Goal: Task Accomplishment & Management: Manage account settings

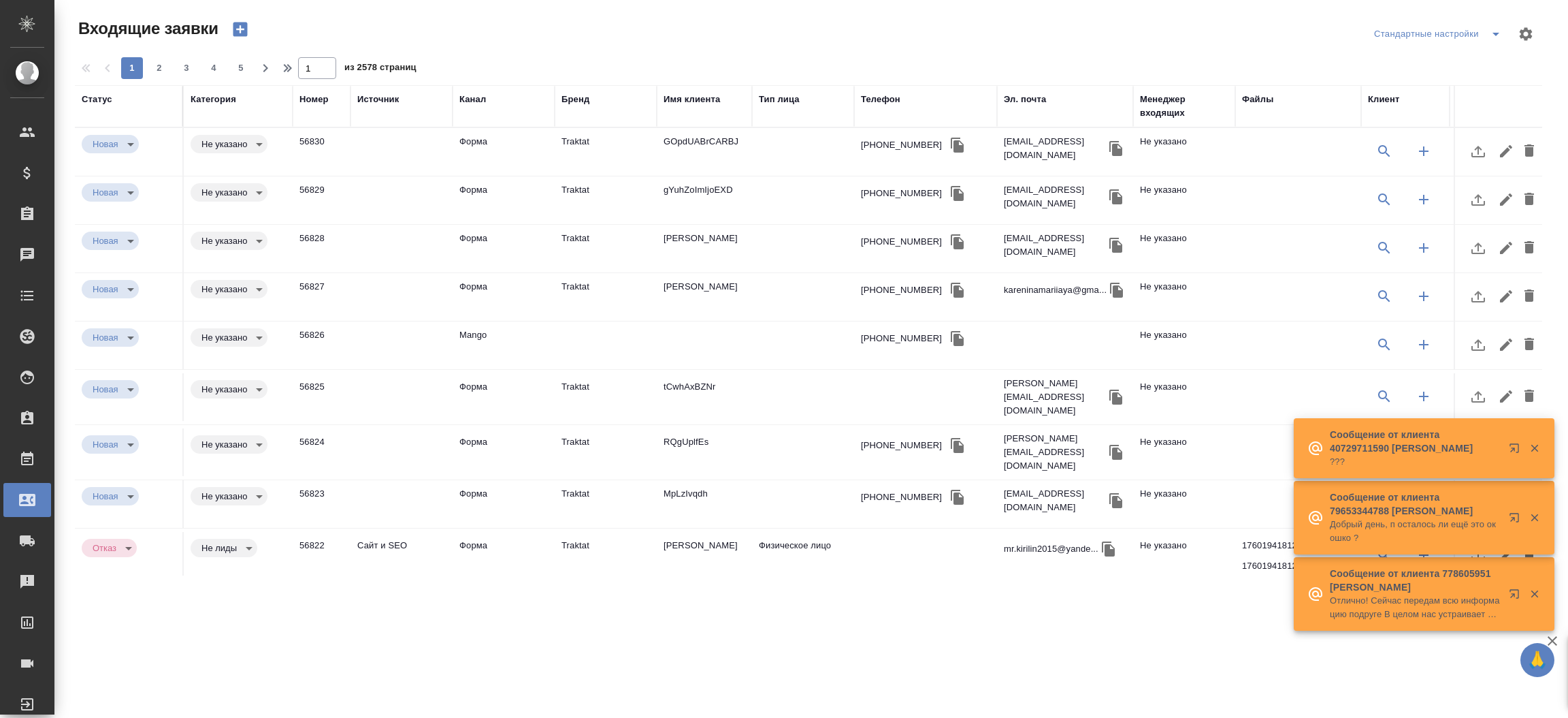
select select "RU"
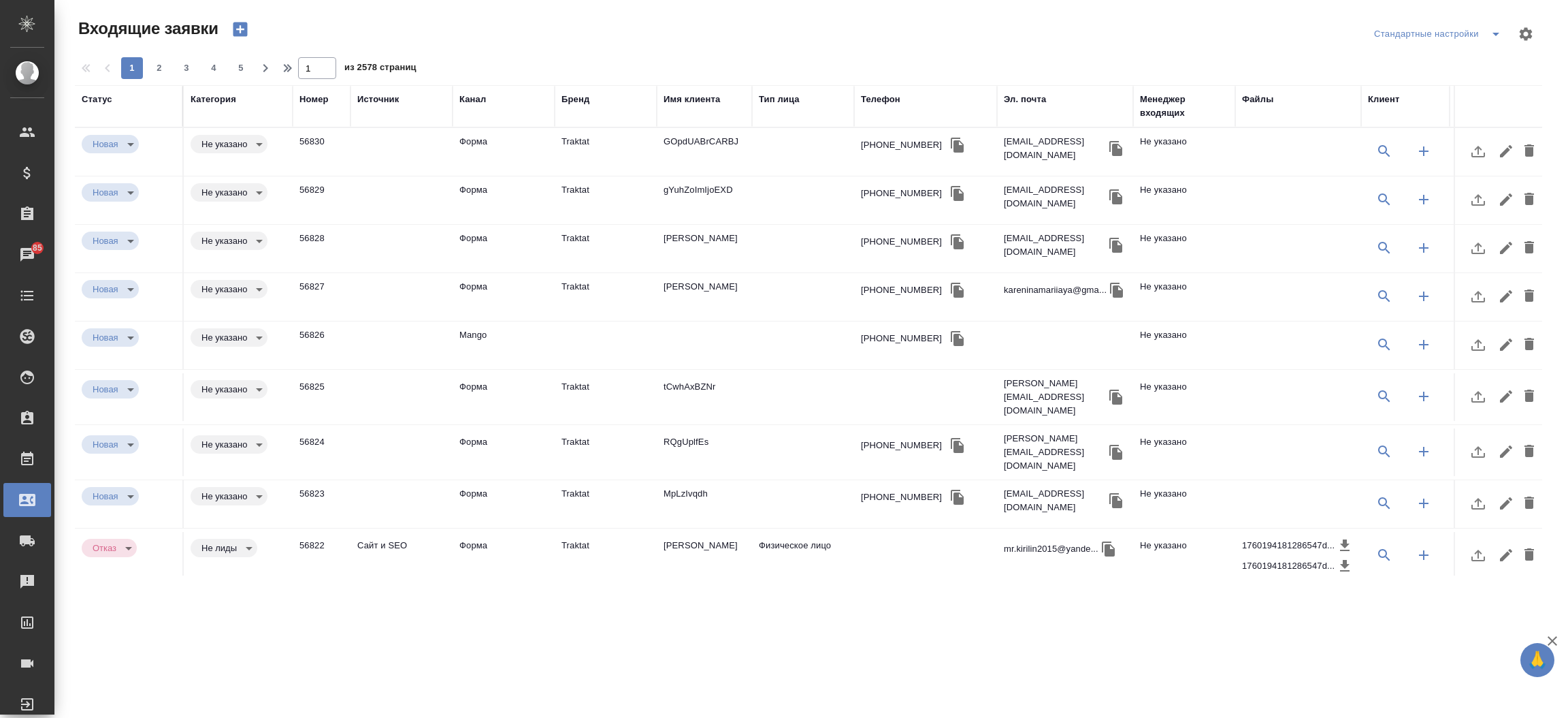
click at [479, 480] on td "Форма" at bounding box center [503, 503] width 103 height 48
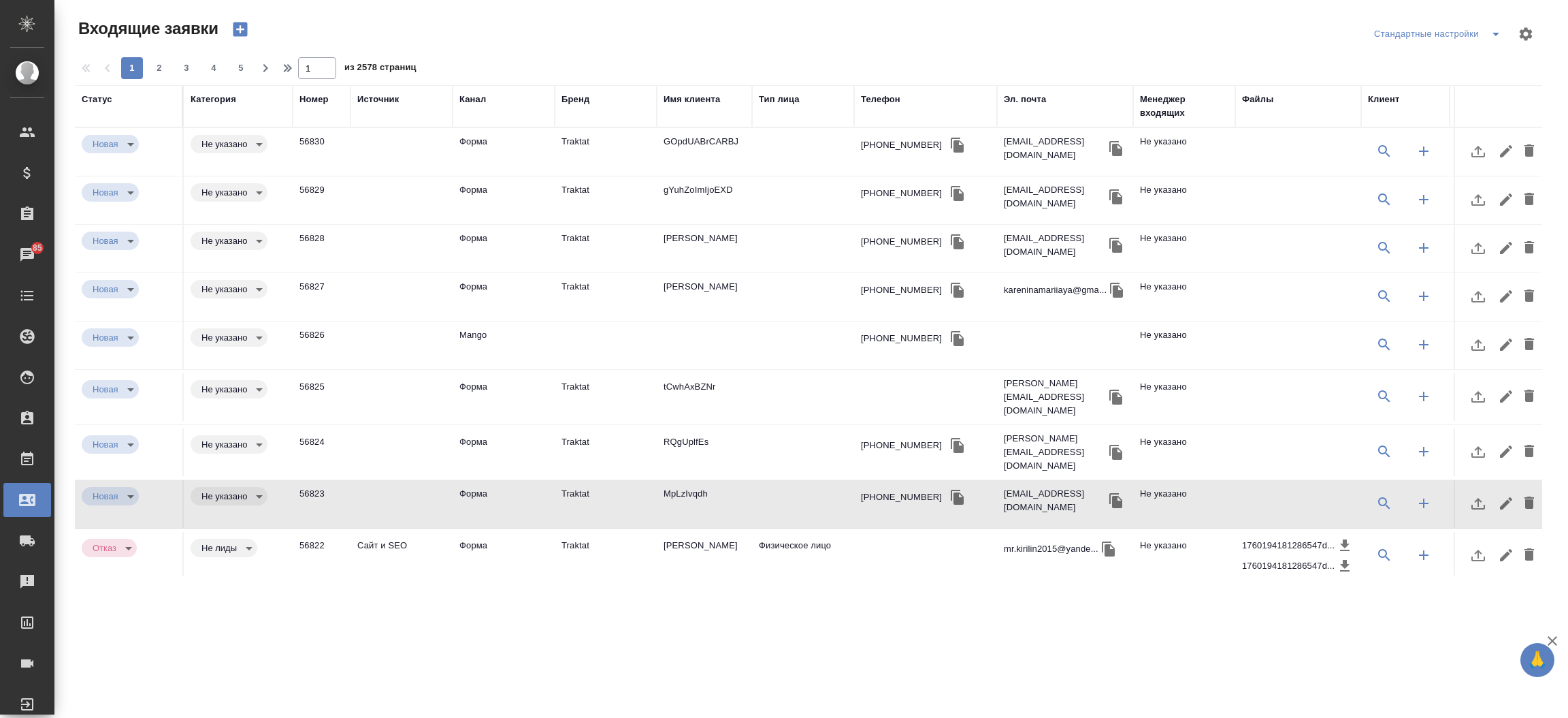
click at [693, 101] on div "Имя клиента" at bounding box center [691, 99] width 56 height 13
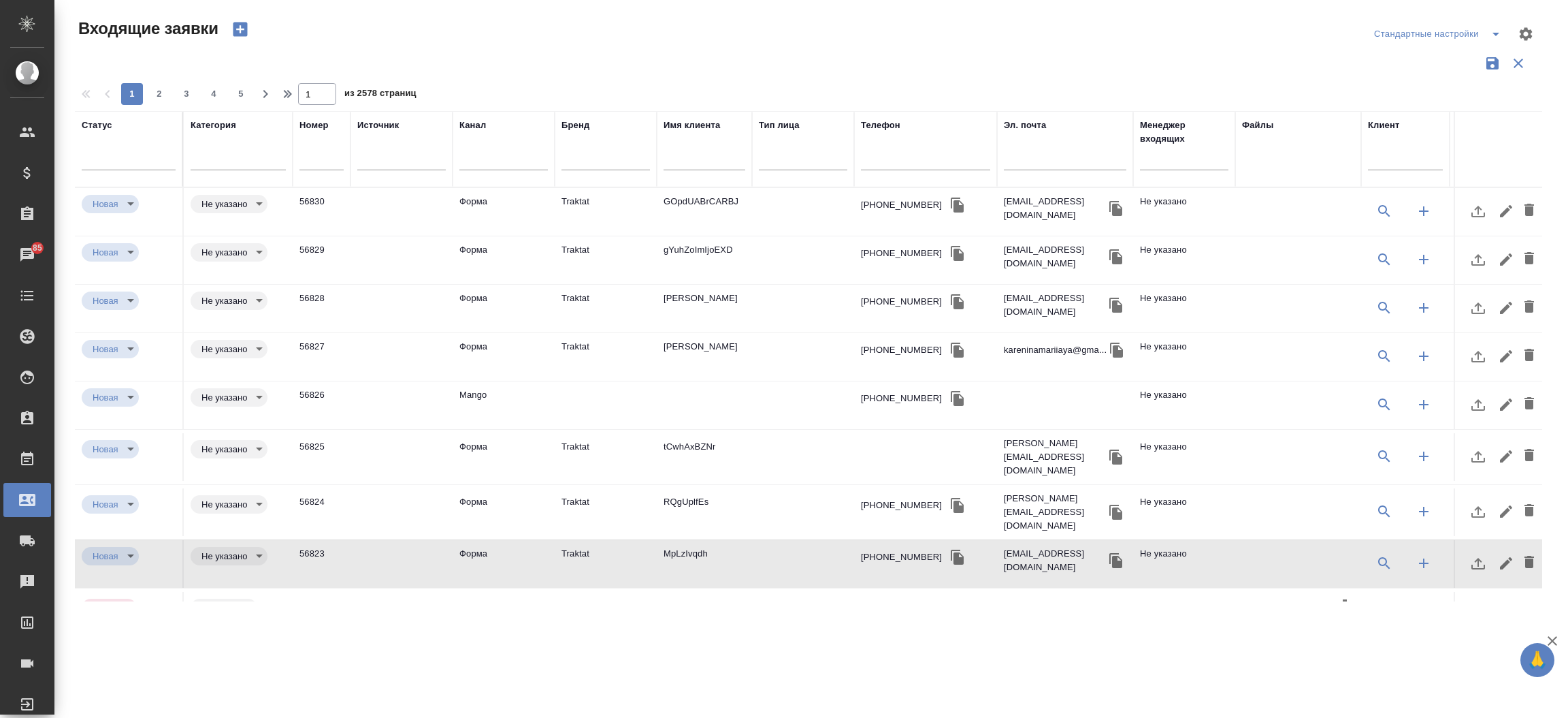
click at [559, 202] on td "Traktat" at bounding box center [606, 212] width 103 height 48
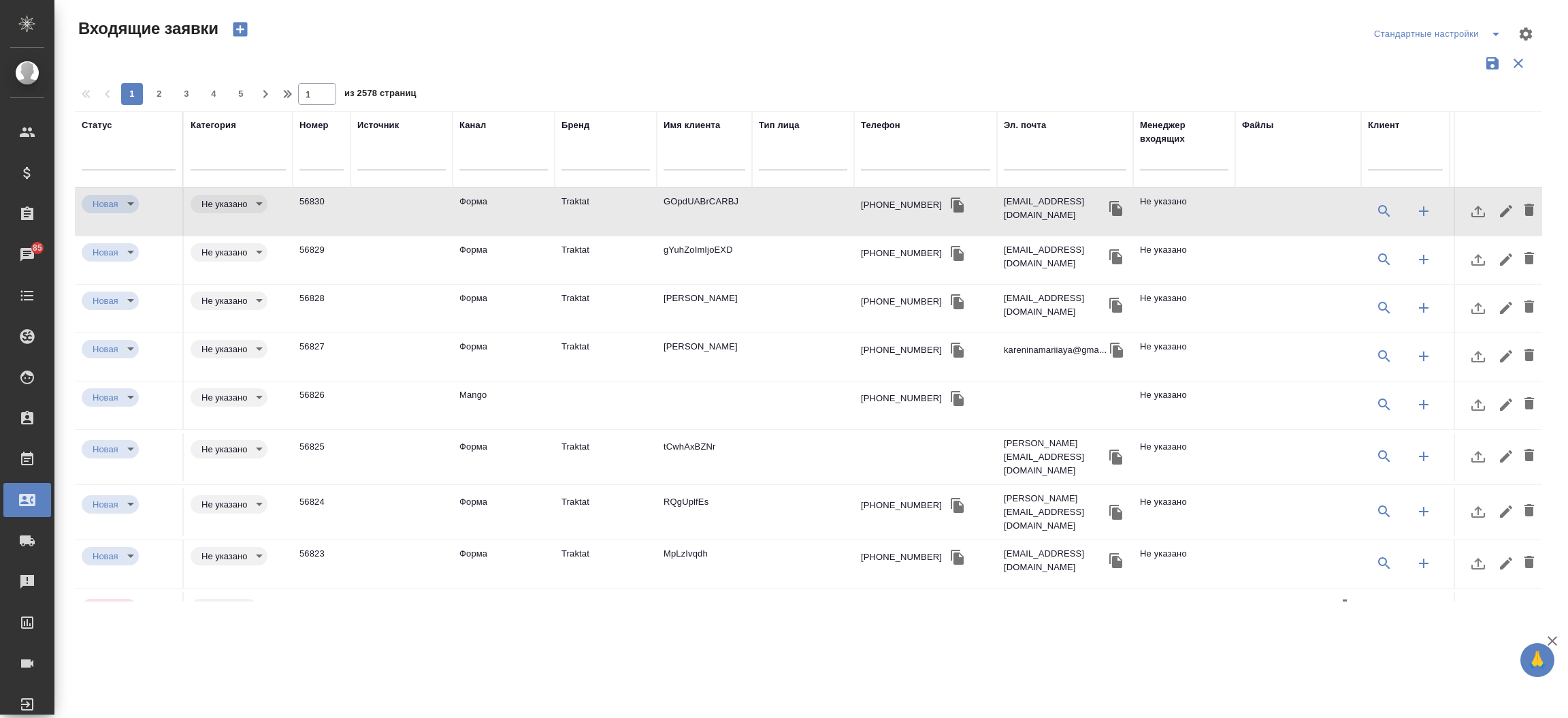
click at [675, 448] on td "tCwhAxBZNr" at bounding box center [704, 456] width 95 height 48
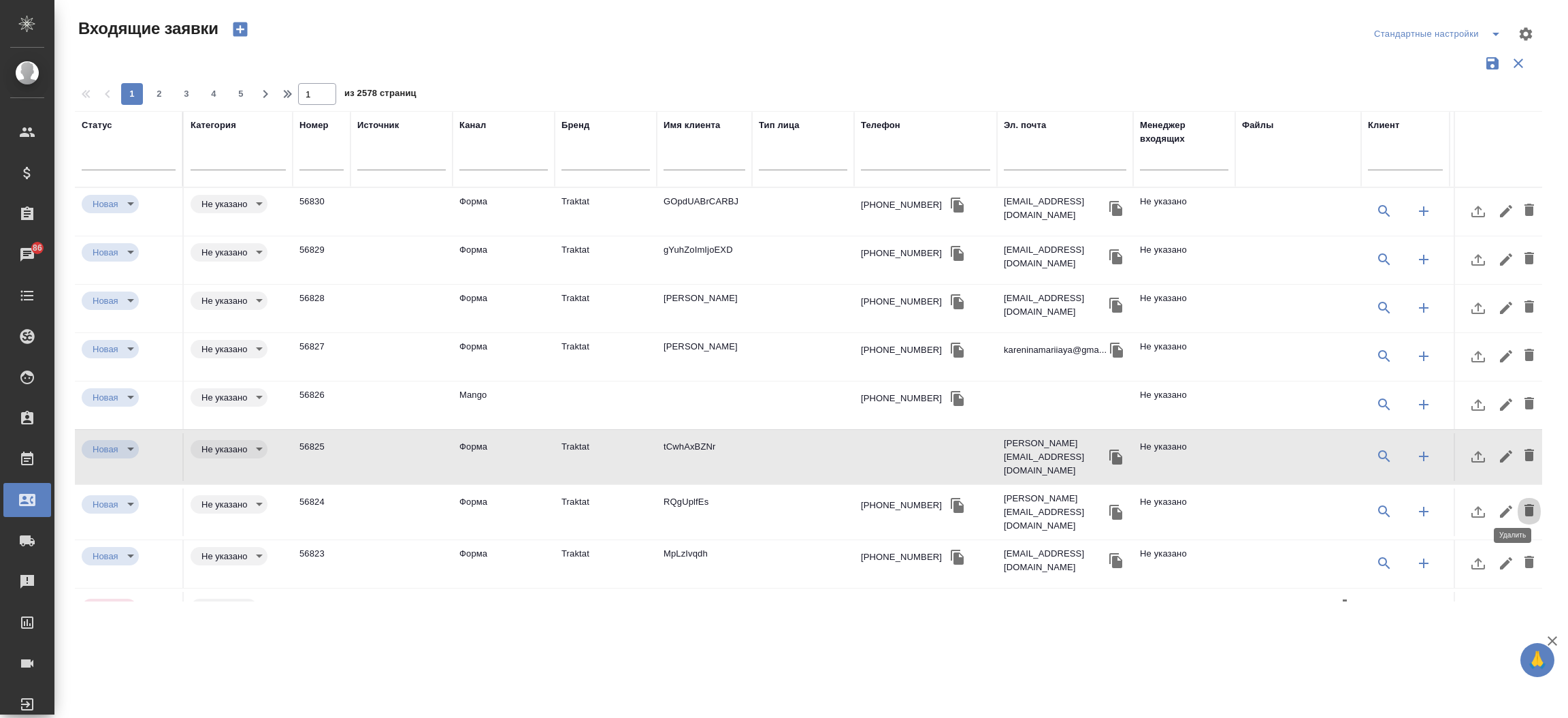
click at [1521, 502] on icon "button" at bounding box center [1528, 509] width 16 height 16
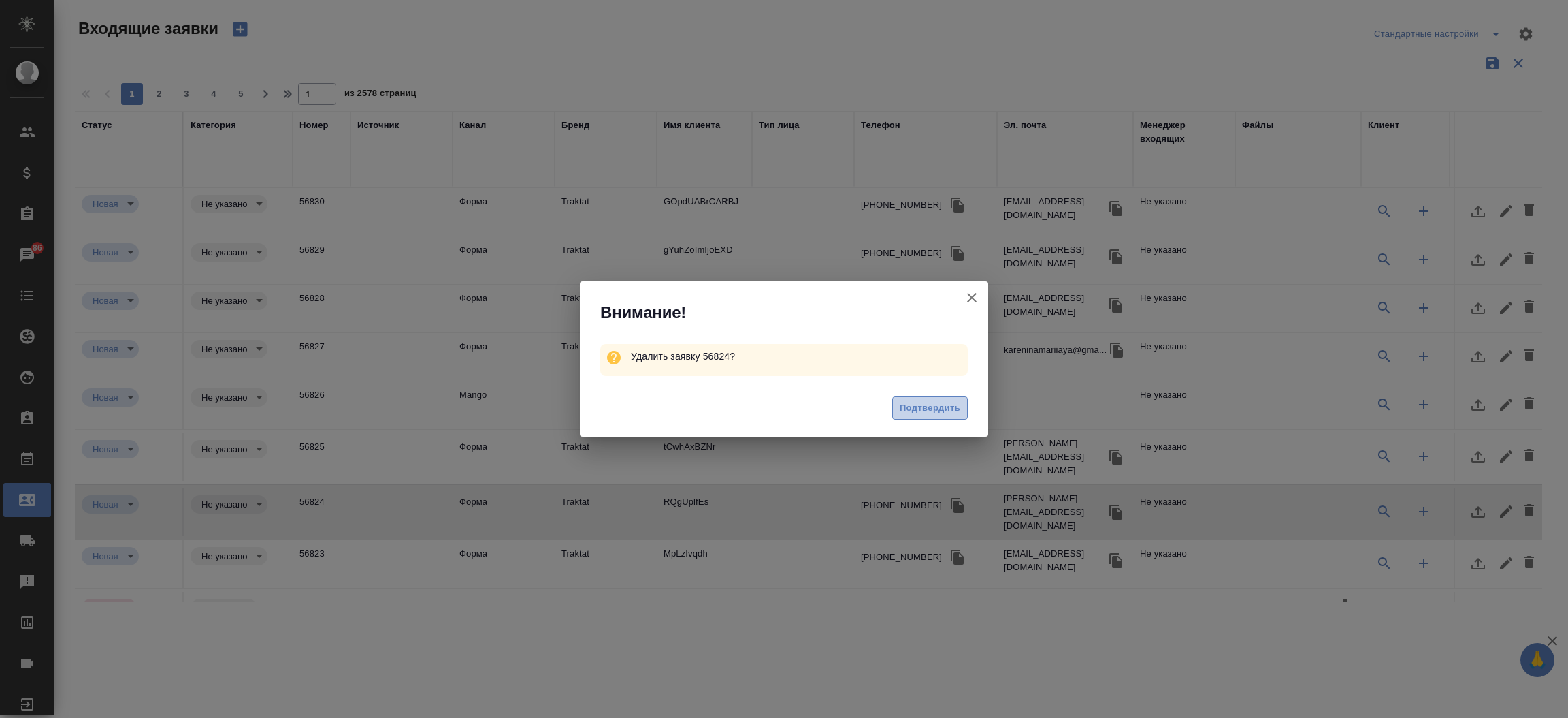
click at [933, 400] on span "Подтвердить" at bounding box center [929, 407] width 60 height 16
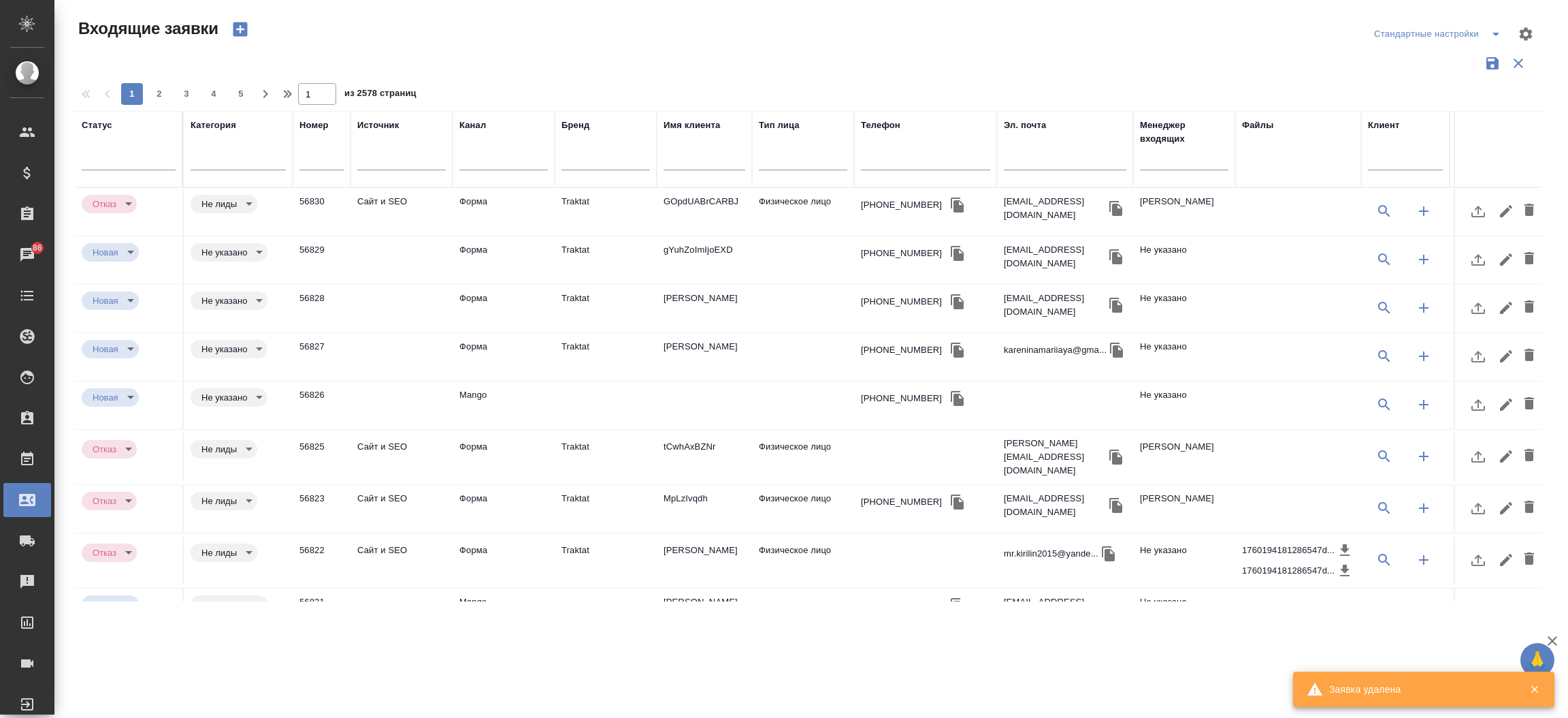
type input "rejection"
type input "notLead"
type input "rejection"
type input "notLead"
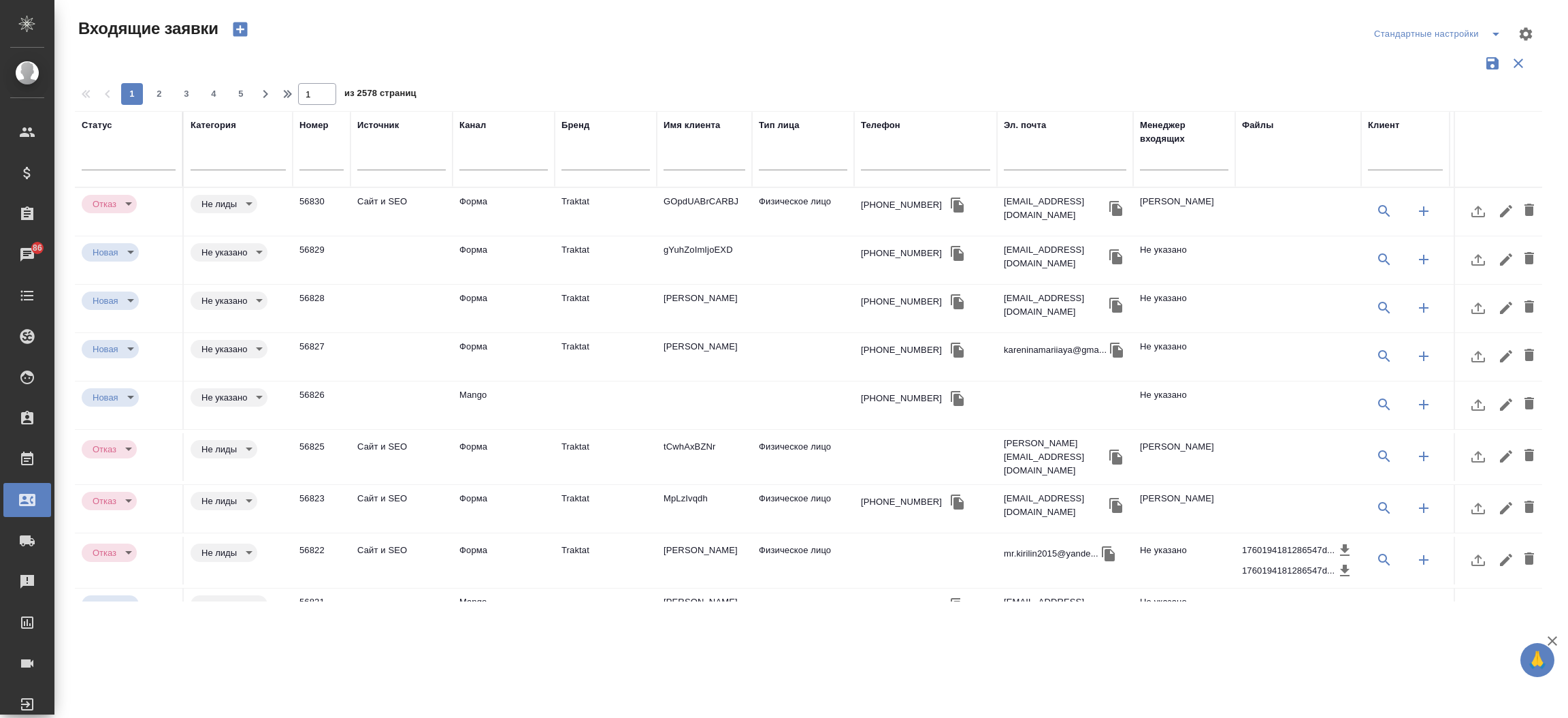
click at [700, 342] on td "Каренина Мария" at bounding box center [704, 357] width 95 height 48
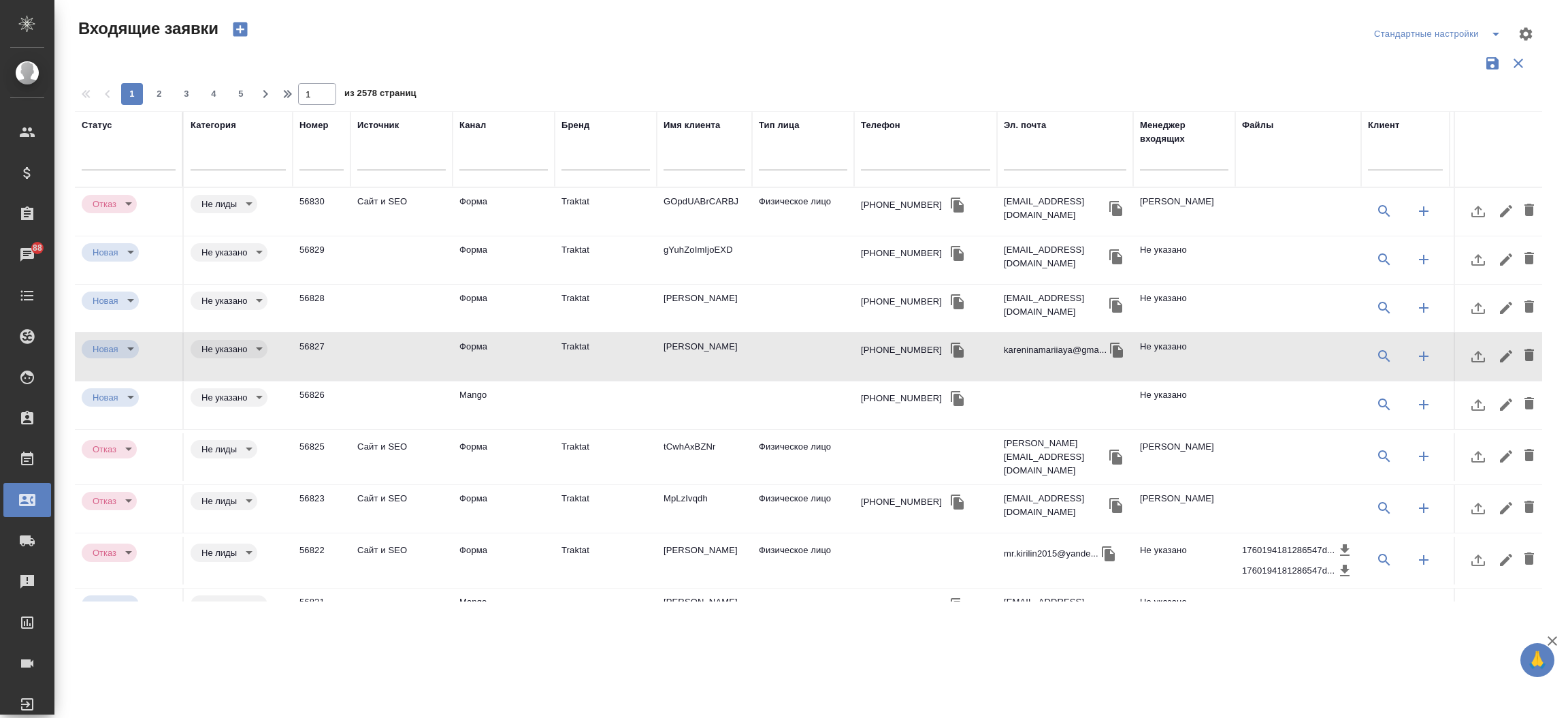
click at [483, 40] on div "Входящие заявки" at bounding box center [322, 29] width 493 height 24
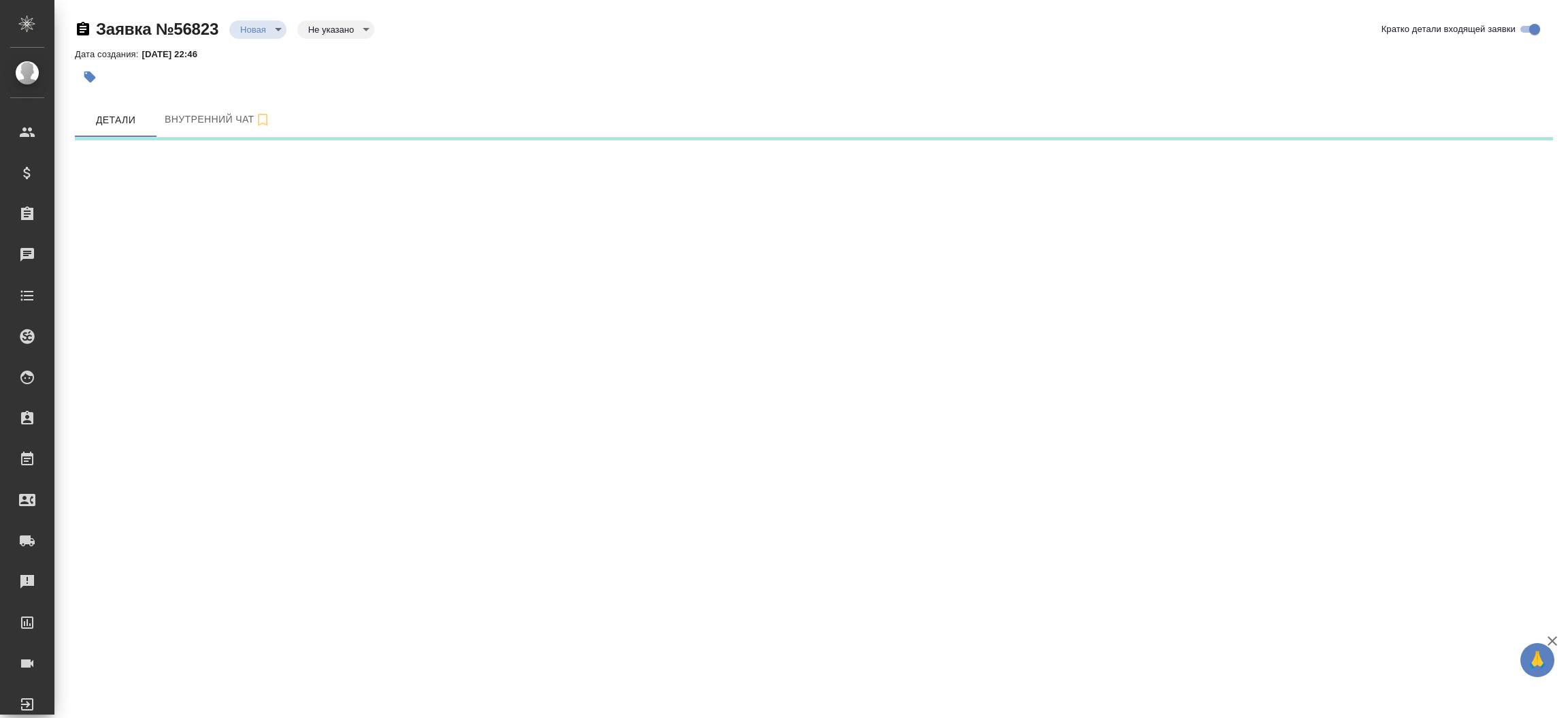
select select "RU"
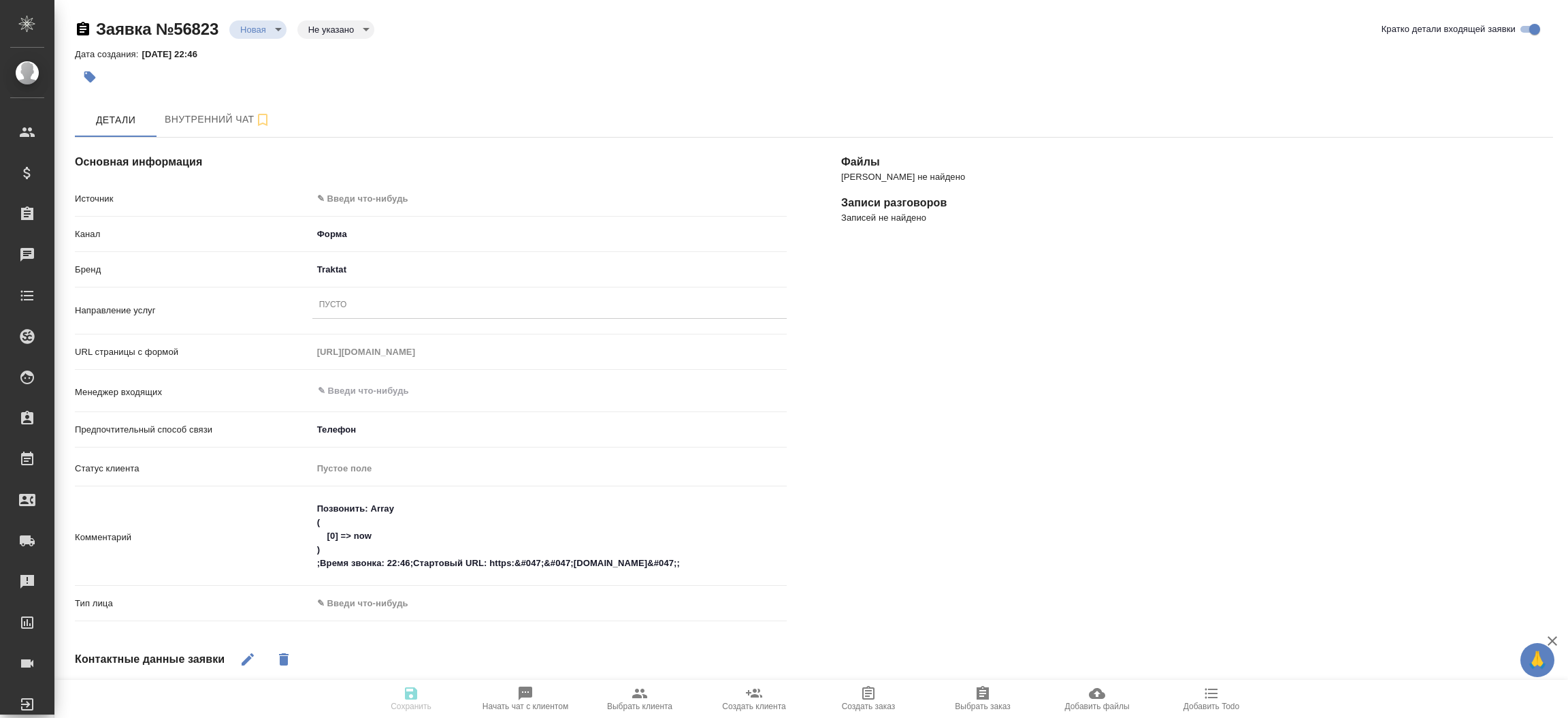
type textarea "x"
click at [392, 196] on body "🙏 .cls-1 fill:#fff; AWATERA Прутько Ирина i.prutko Клиенты Спецификации Заказы …" at bounding box center [784, 359] width 1568 height 718
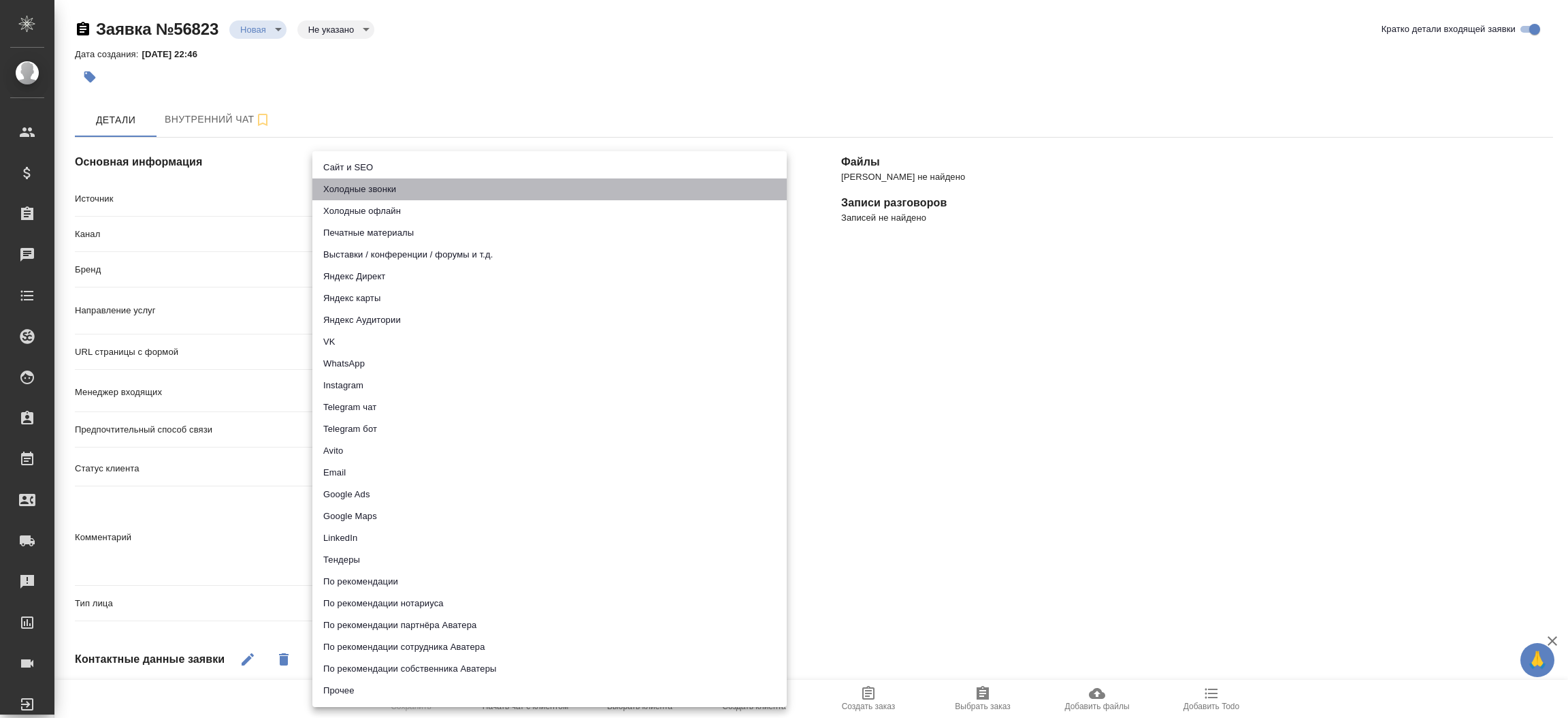
click at [392, 196] on li "Холодные звонки" at bounding box center [549, 189] width 474 height 22
type input "сoldСalls"
type textarea "x"
click at [392, 192] on body "🙏 .cls-1 fill:#fff; AWATERA Прутько Ирина i.prutko Клиенты Спецификации Заказы …" at bounding box center [784, 359] width 1568 height 718
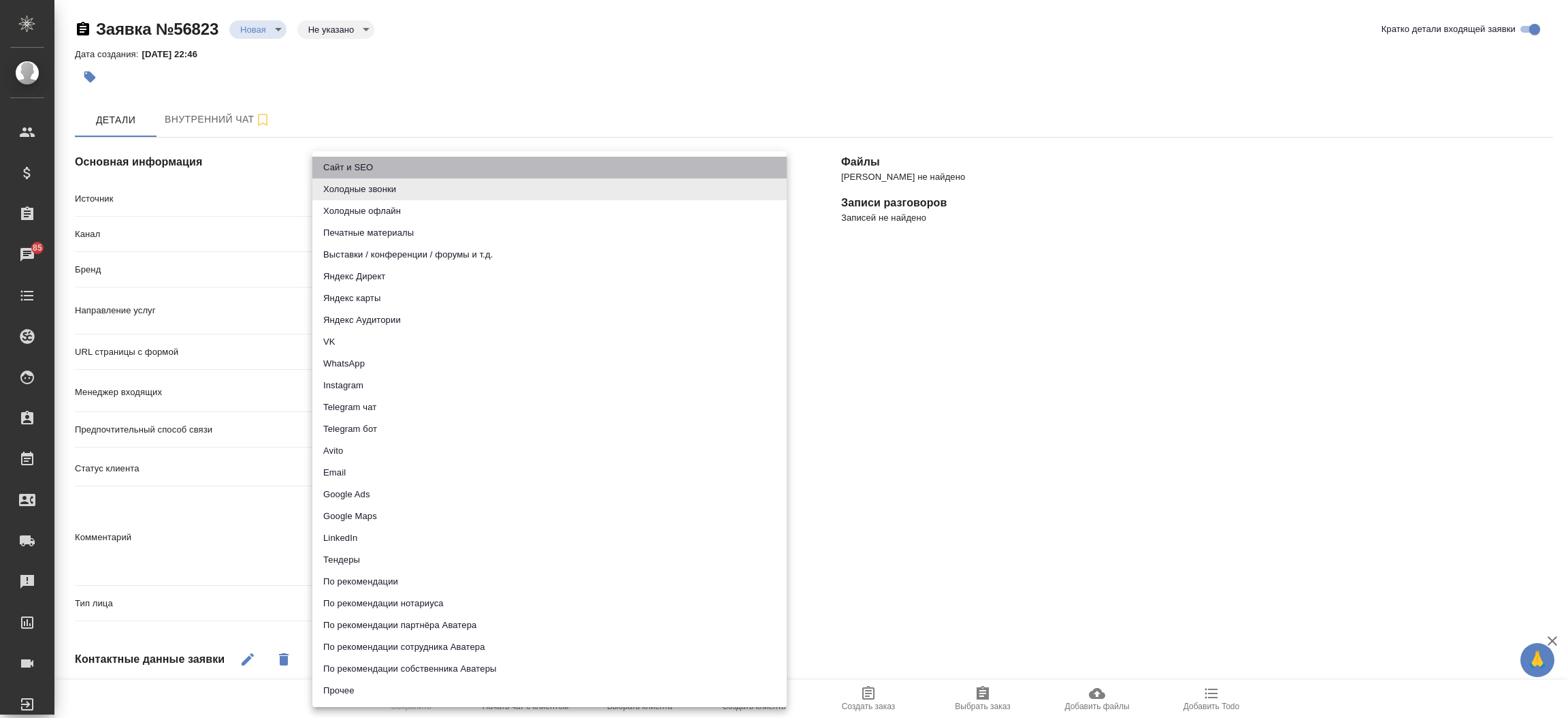
click at [386, 165] on li "Сайт и SEO" at bounding box center [549, 167] width 474 height 22
type input "seo"
type textarea "x"
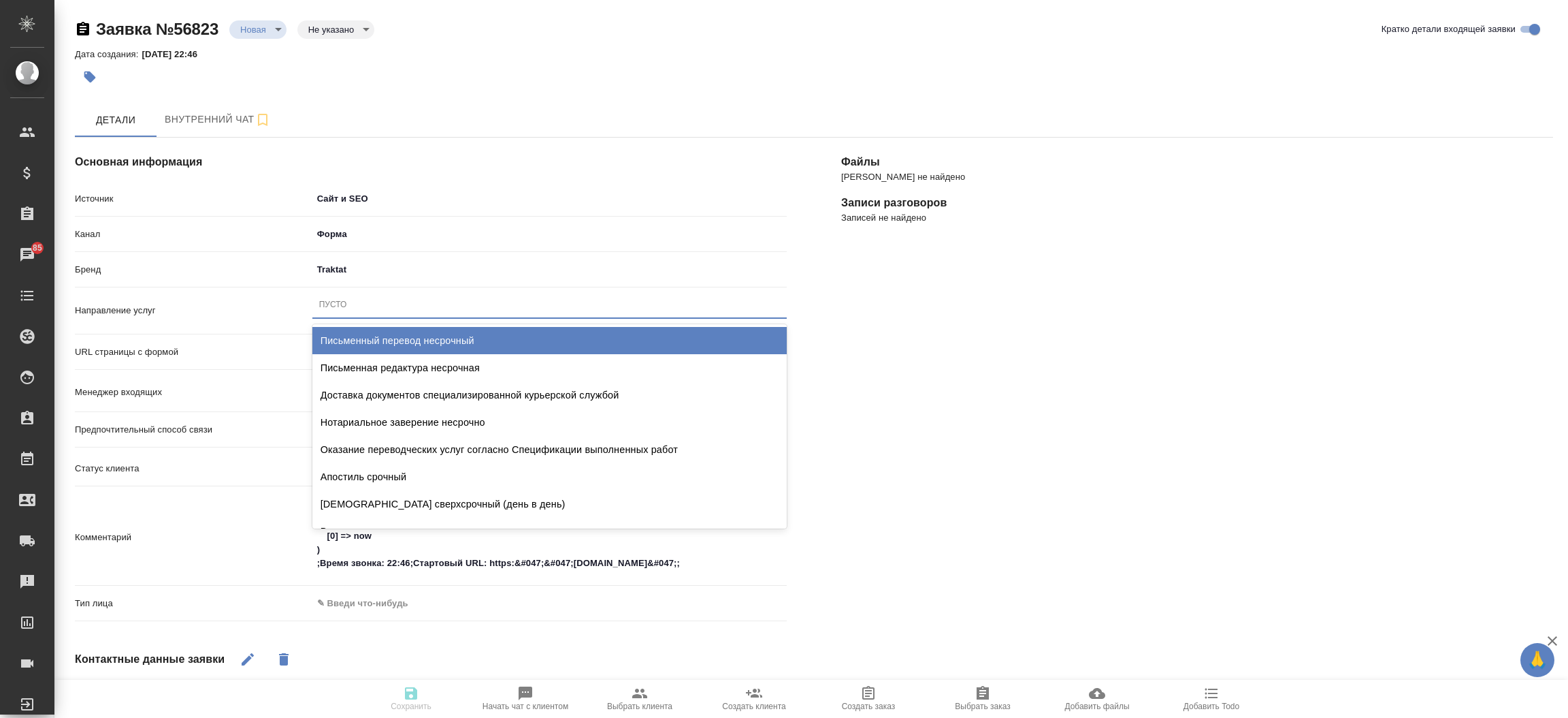
click at [374, 300] on div "Пусто" at bounding box center [549, 304] width 474 height 20
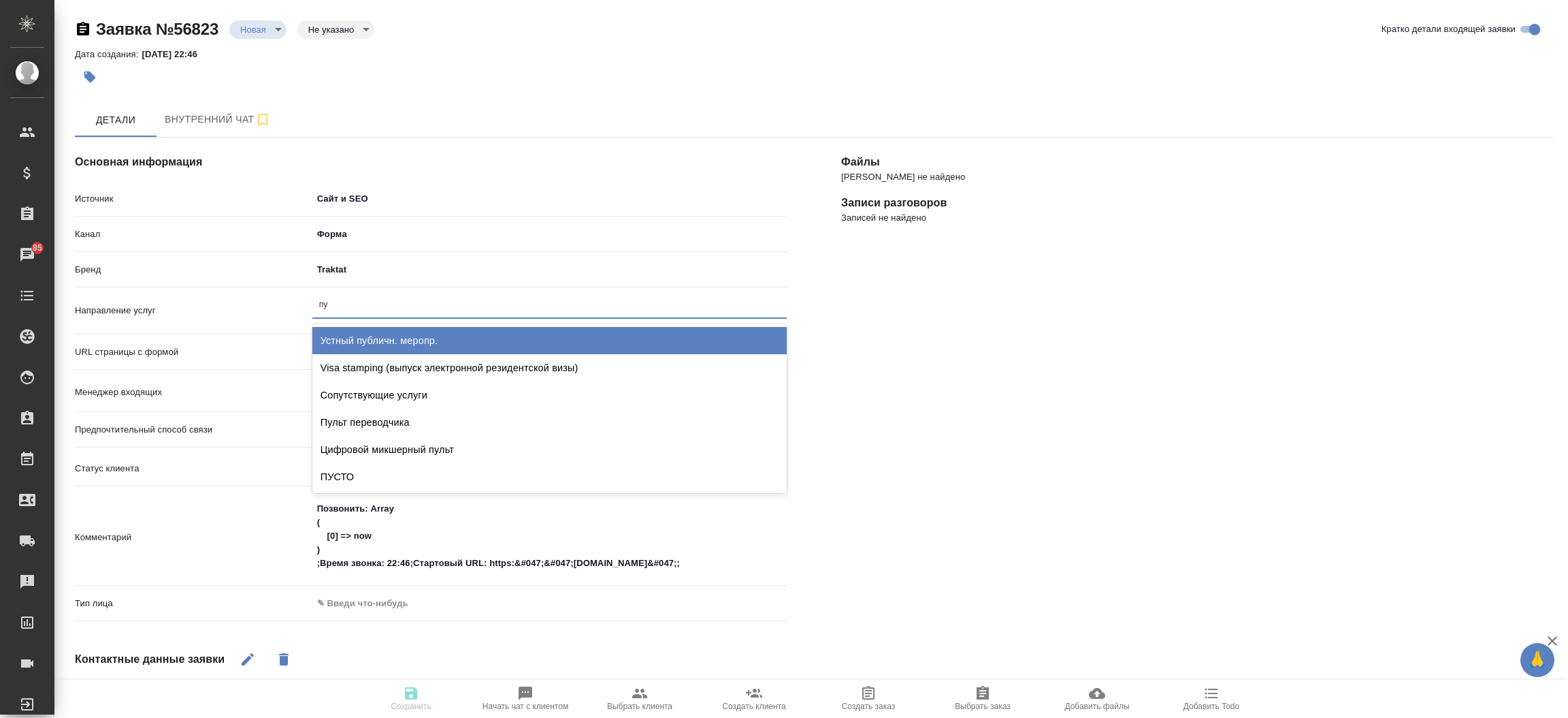
type input "пус"
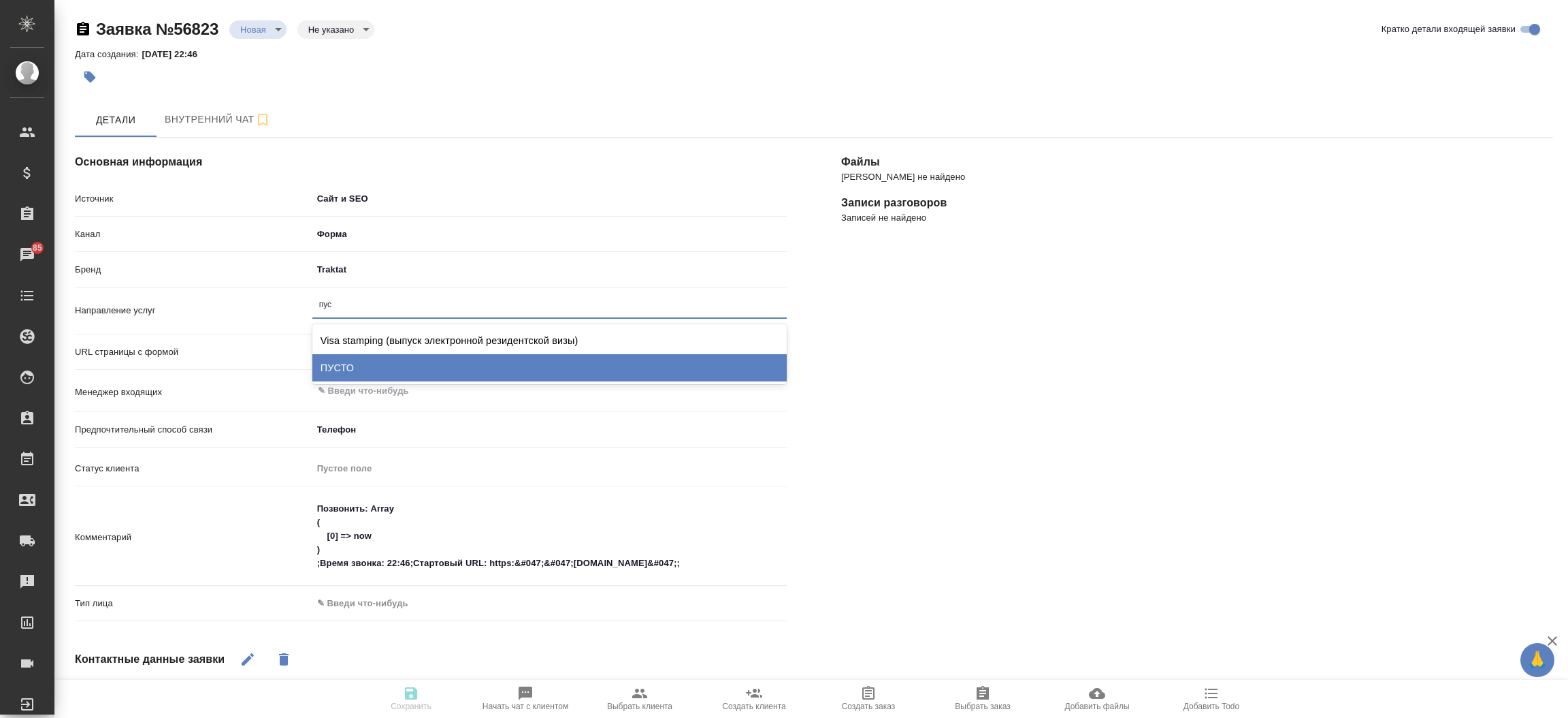
click at [355, 366] on div "ПУСТО" at bounding box center [549, 367] width 474 height 27
type textarea "x"
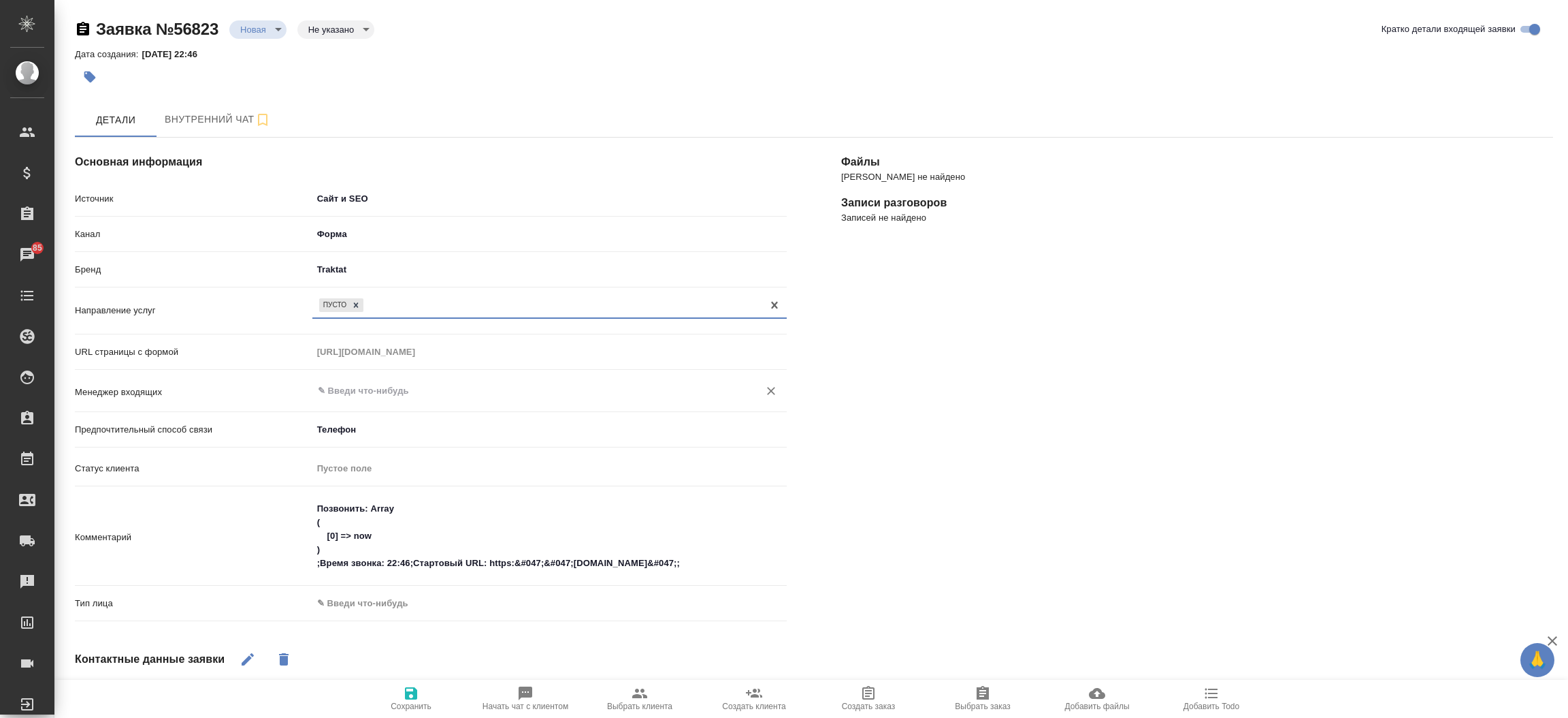
click at [364, 381] on div "​" at bounding box center [549, 391] width 474 height 24
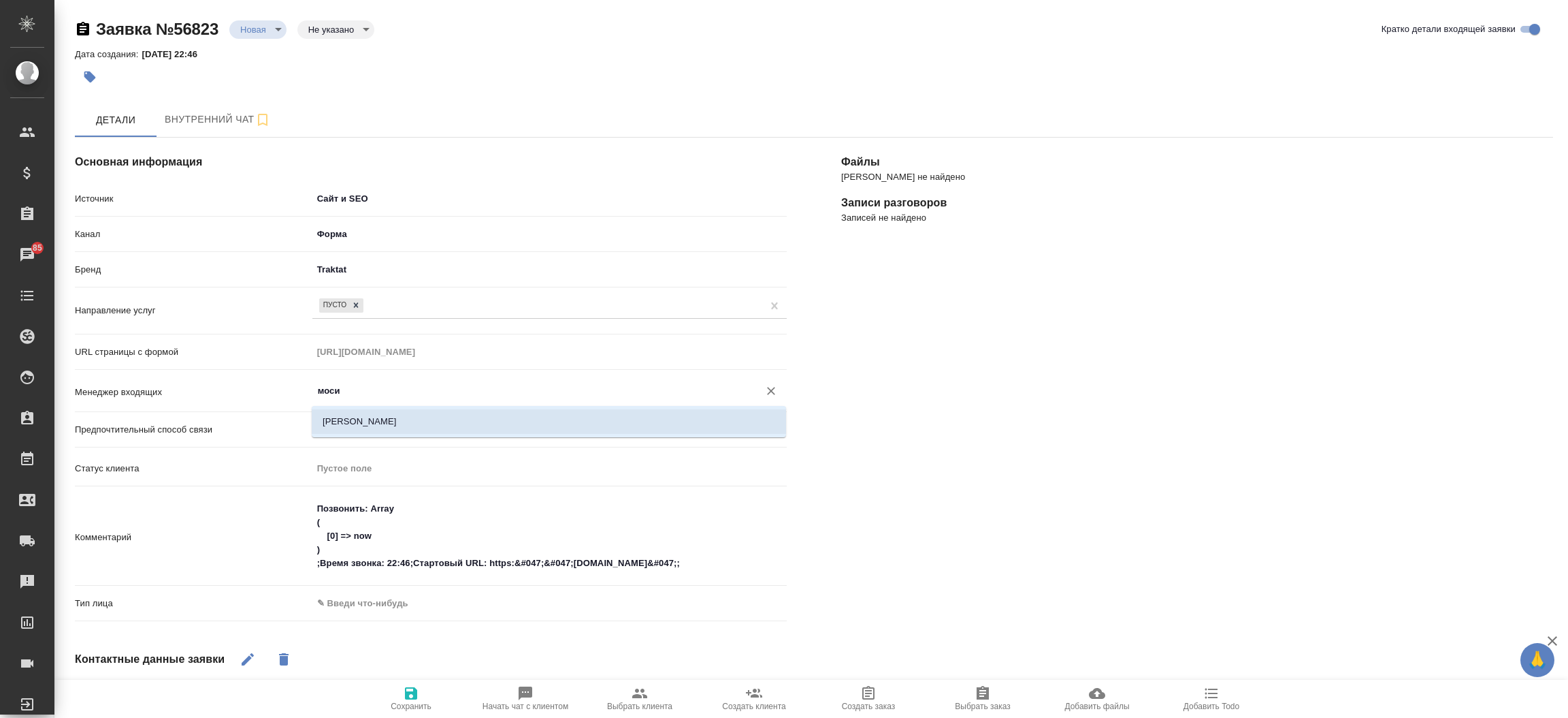
click at [381, 419] on li "[PERSON_NAME]" at bounding box center [548, 422] width 474 height 24
type input "[PERSON_NAME]"
type textarea "x"
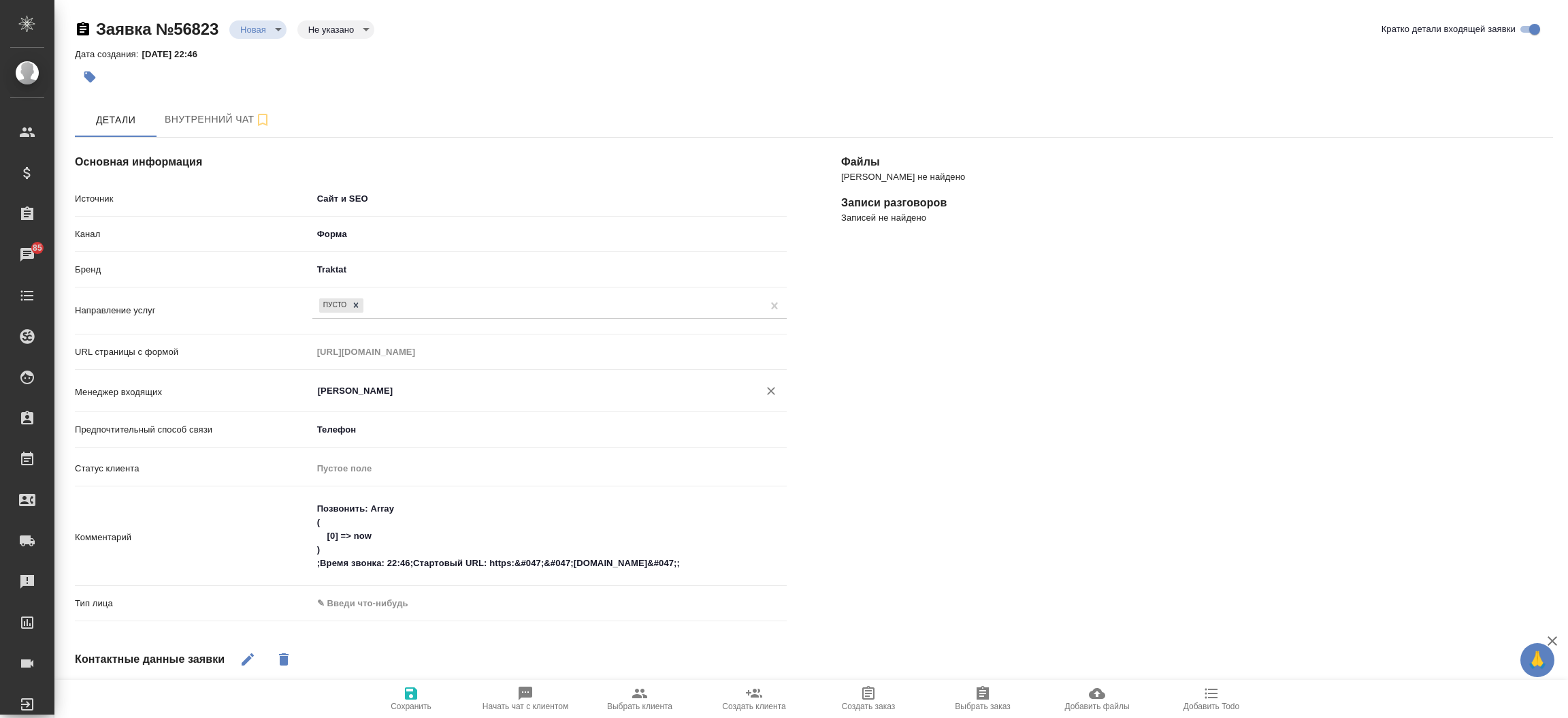
type input "[PERSON_NAME]"
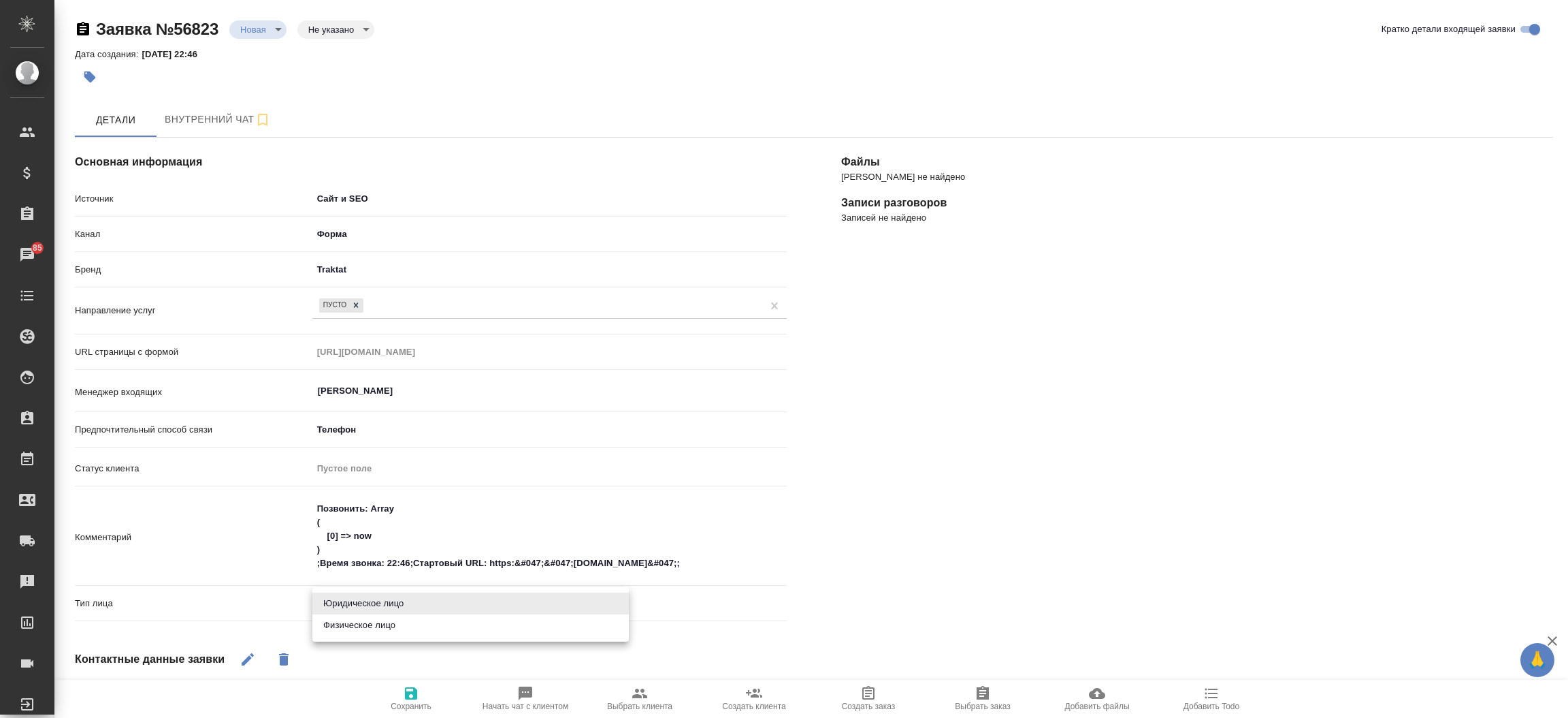
click at [363, 608] on body "🙏 .cls-1 fill:#fff; AWATERA Прутько Ирина i.prutko Клиенты Спецификации Заказы …" at bounding box center [784, 359] width 1568 height 718
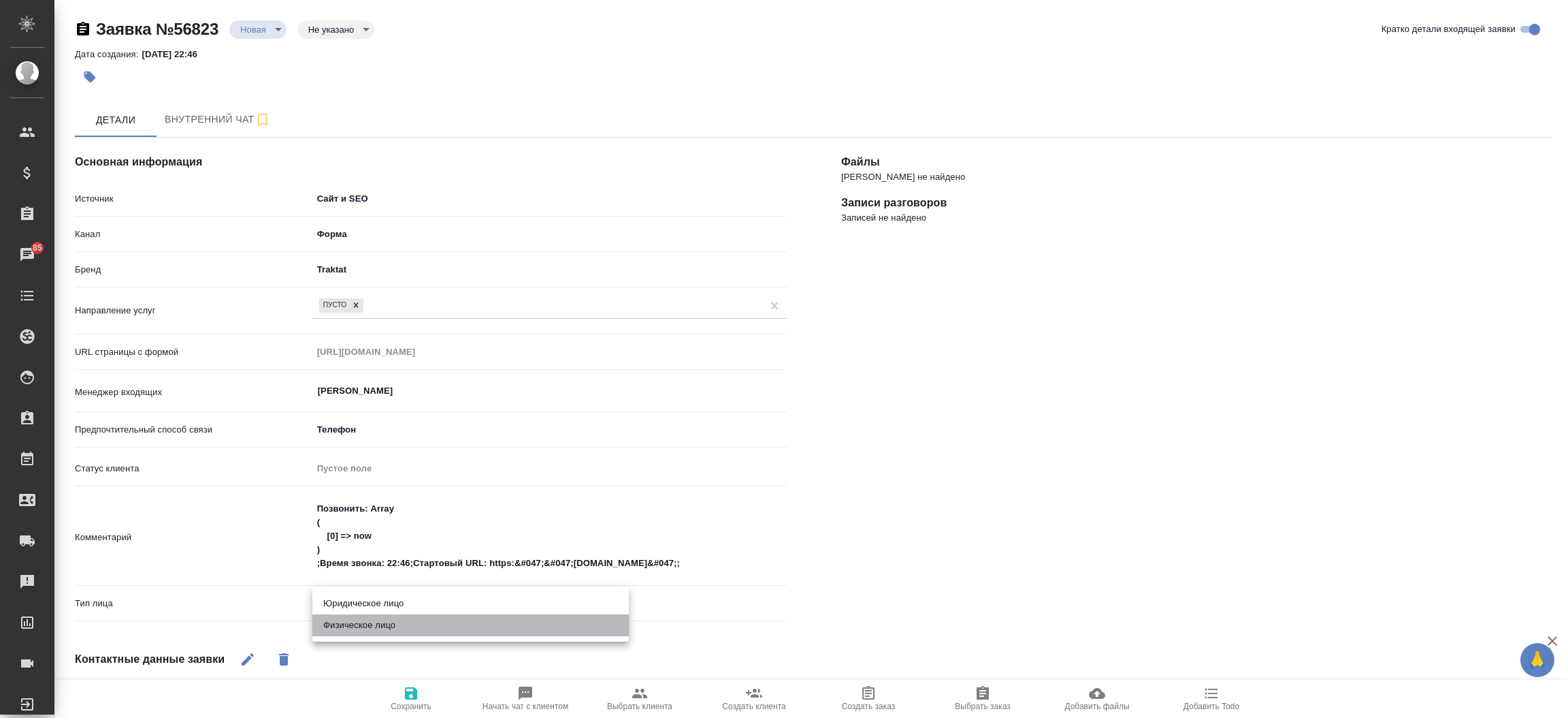
click at [363, 622] on li "Физическое лицо" at bounding box center [470, 625] width 316 height 22
type textarea "x"
type input "private"
click at [404, 700] on icon "button" at bounding box center [410, 693] width 16 height 16
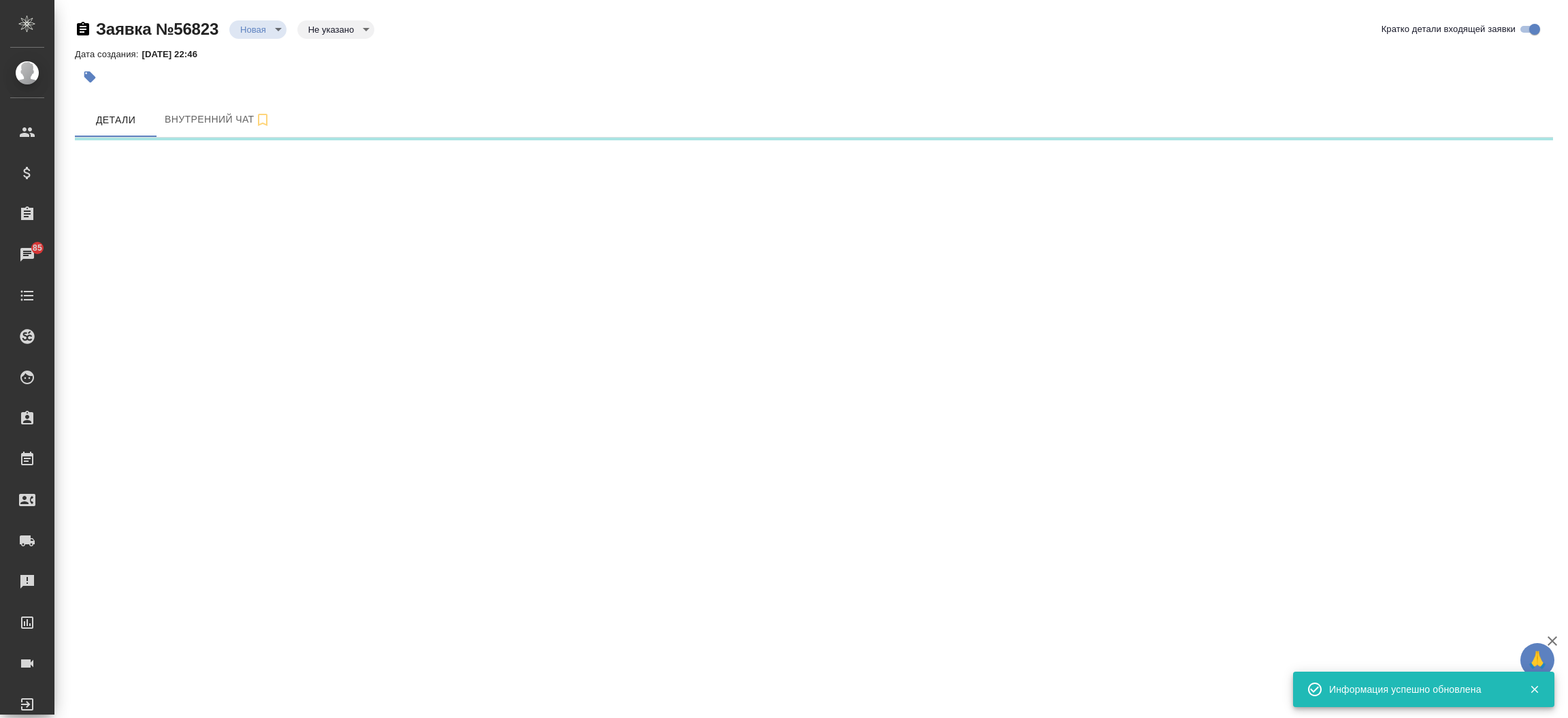
select select "RU"
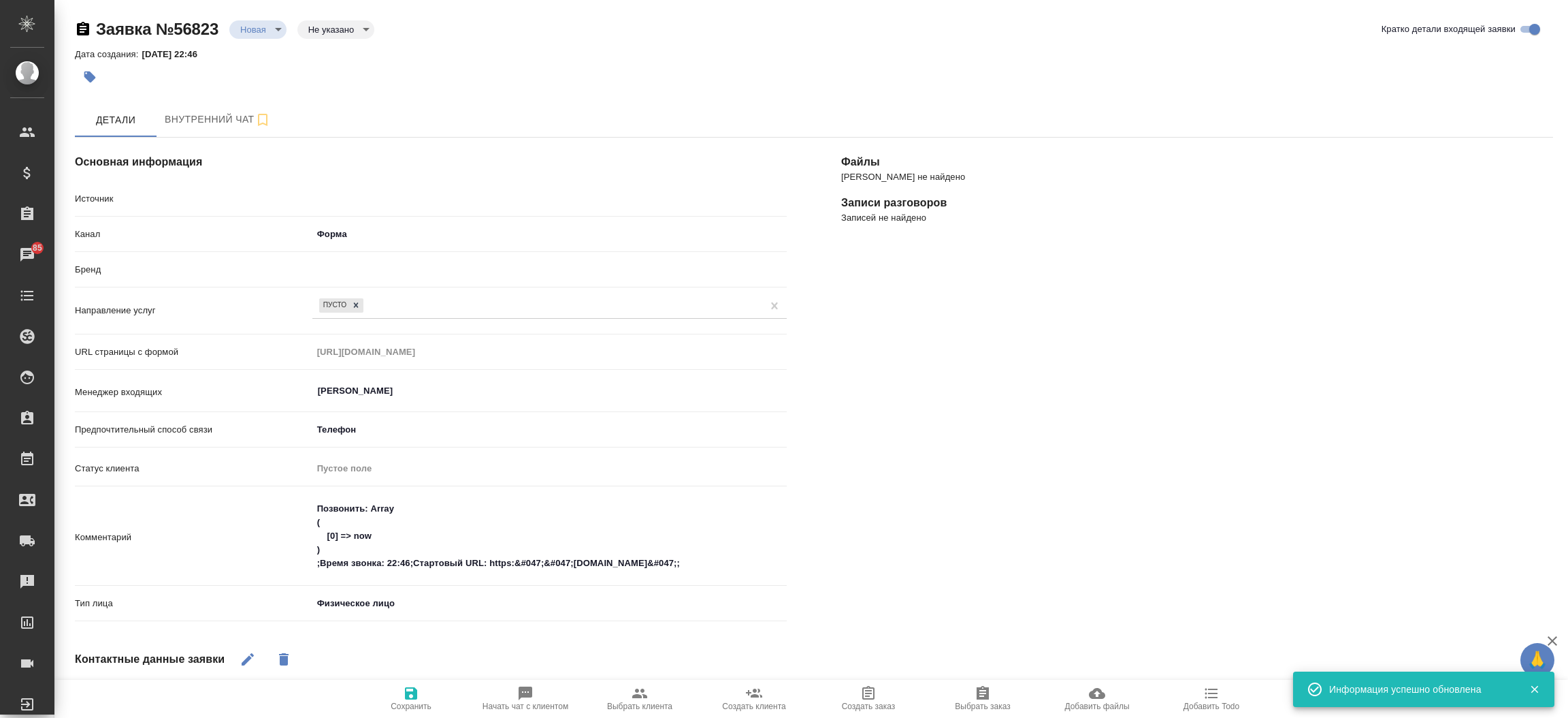
type textarea "x"
click at [431, 694] on span "Сохранить" at bounding box center [411, 697] width 98 height 25
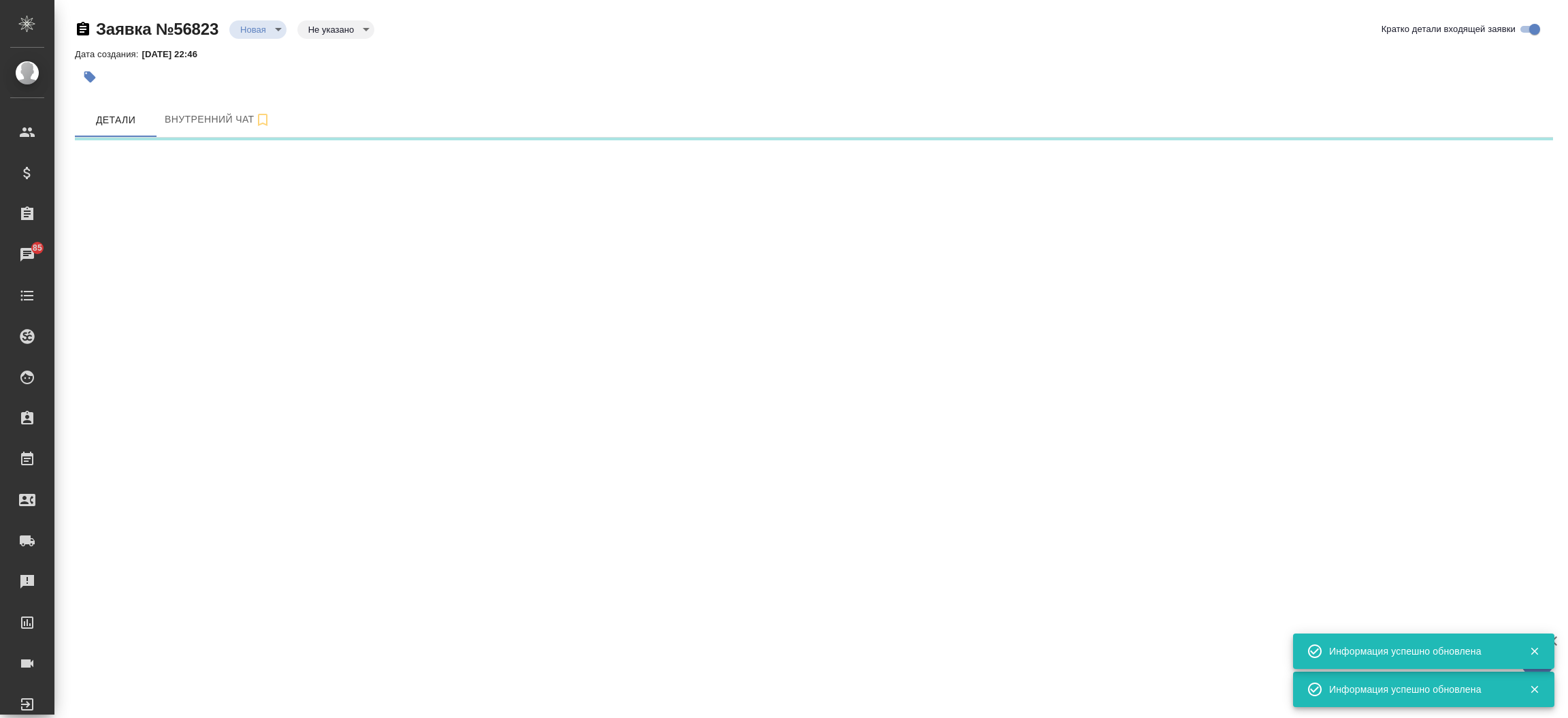
select select "RU"
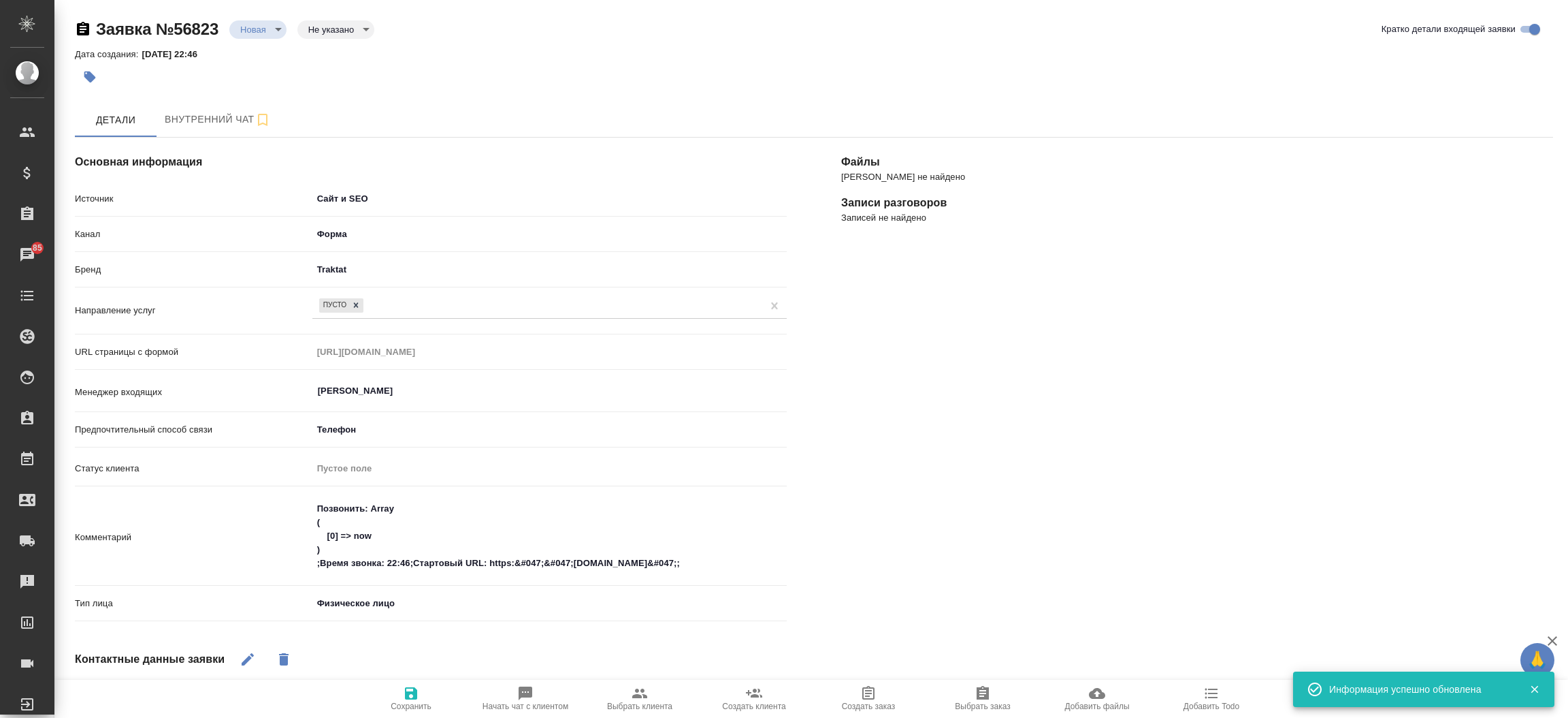
type textarea "x"
drag, startPoint x: 267, startPoint y: 40, endPoint x: 262, endPoint y: 22, distance: 18.7
click at [262, 22] on div "Заявка №56823 Новая new Не указано notSelected Кратко детали входящей заявки" at bounding box center [814, 32] width 1478 height 27
click at [262, 22] on body "🙏 .cls-1 fill:#fff; AWATERA Прутько Ирина i.prutko Клиенты Спецификации Заказы …" at bounding box center [784, 359] width 1568 height 718
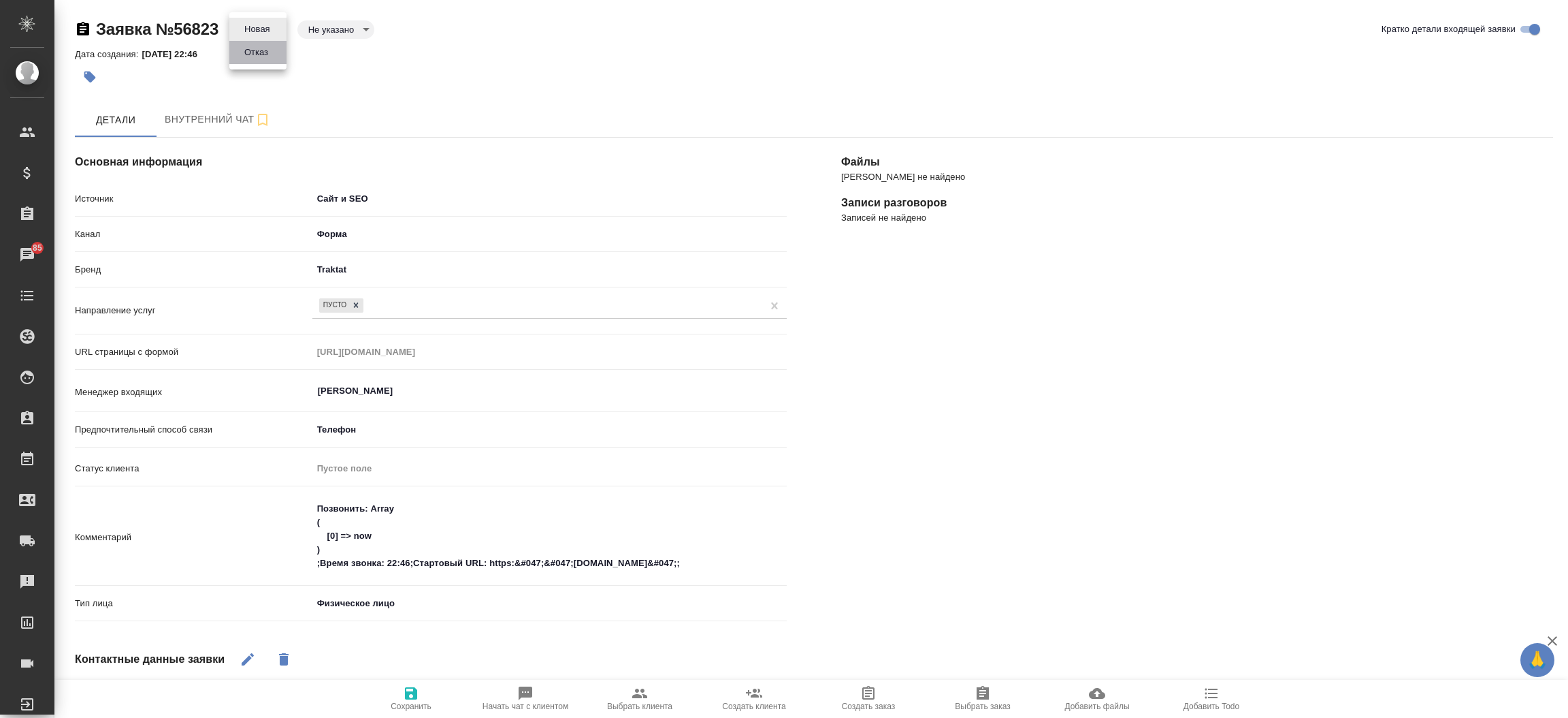
click at [258, 48] on button "Отказ" at bounding box center [256, 53] width 32 height 15
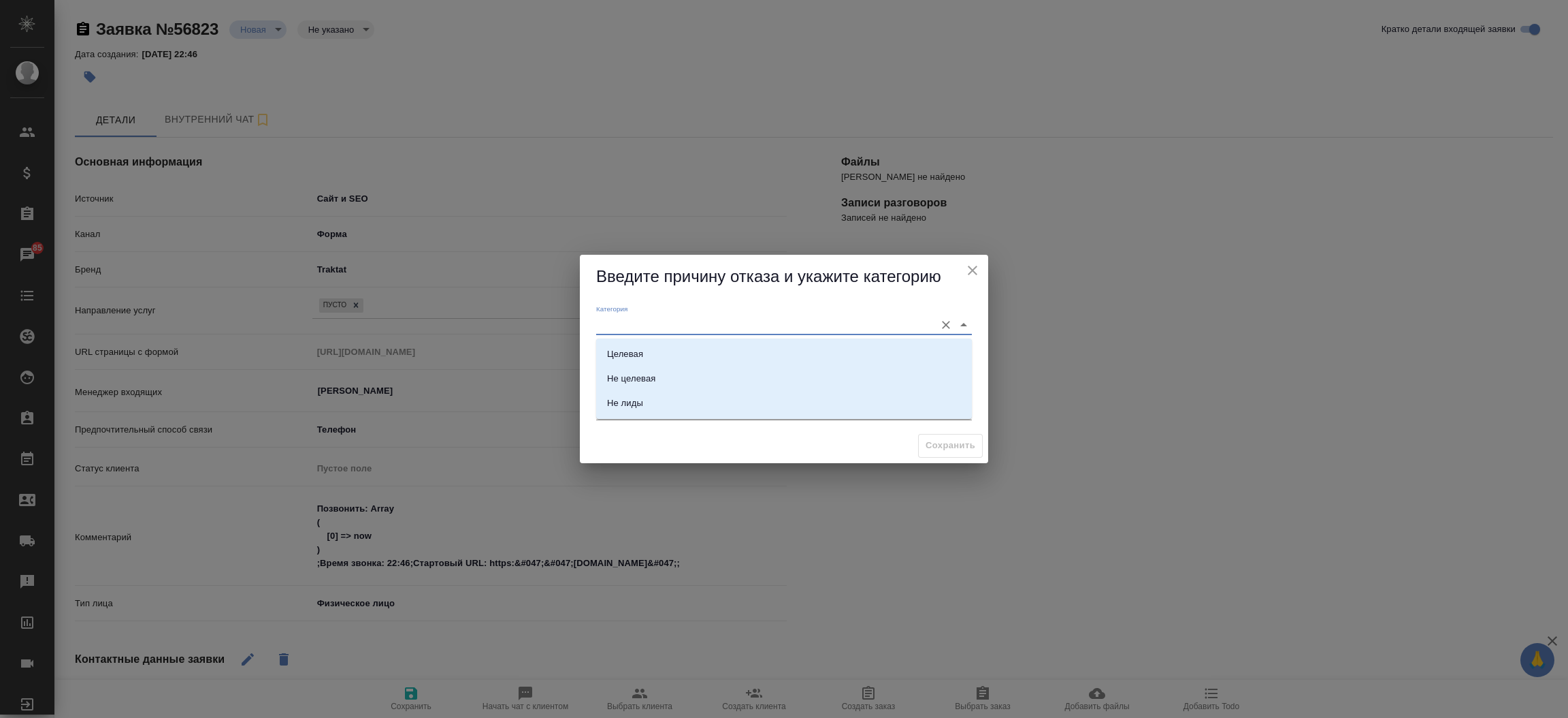
click at [696, 321] on input "Категория" at bounding box center [762, 325] width 332 height 19
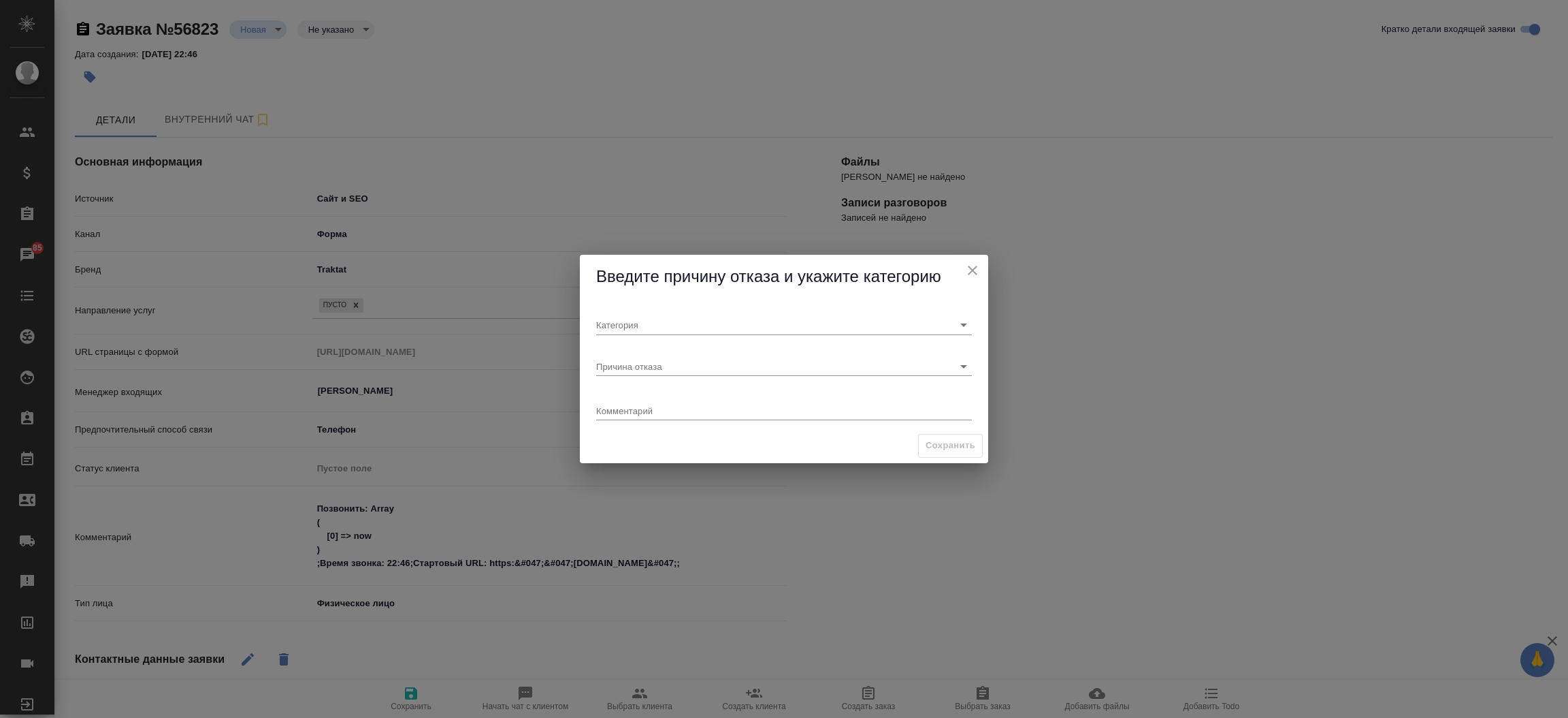
click at [685, 295] on div "Введите причину отказа и укажите категорию" at bounding box center [784, 277] width 408 height 44
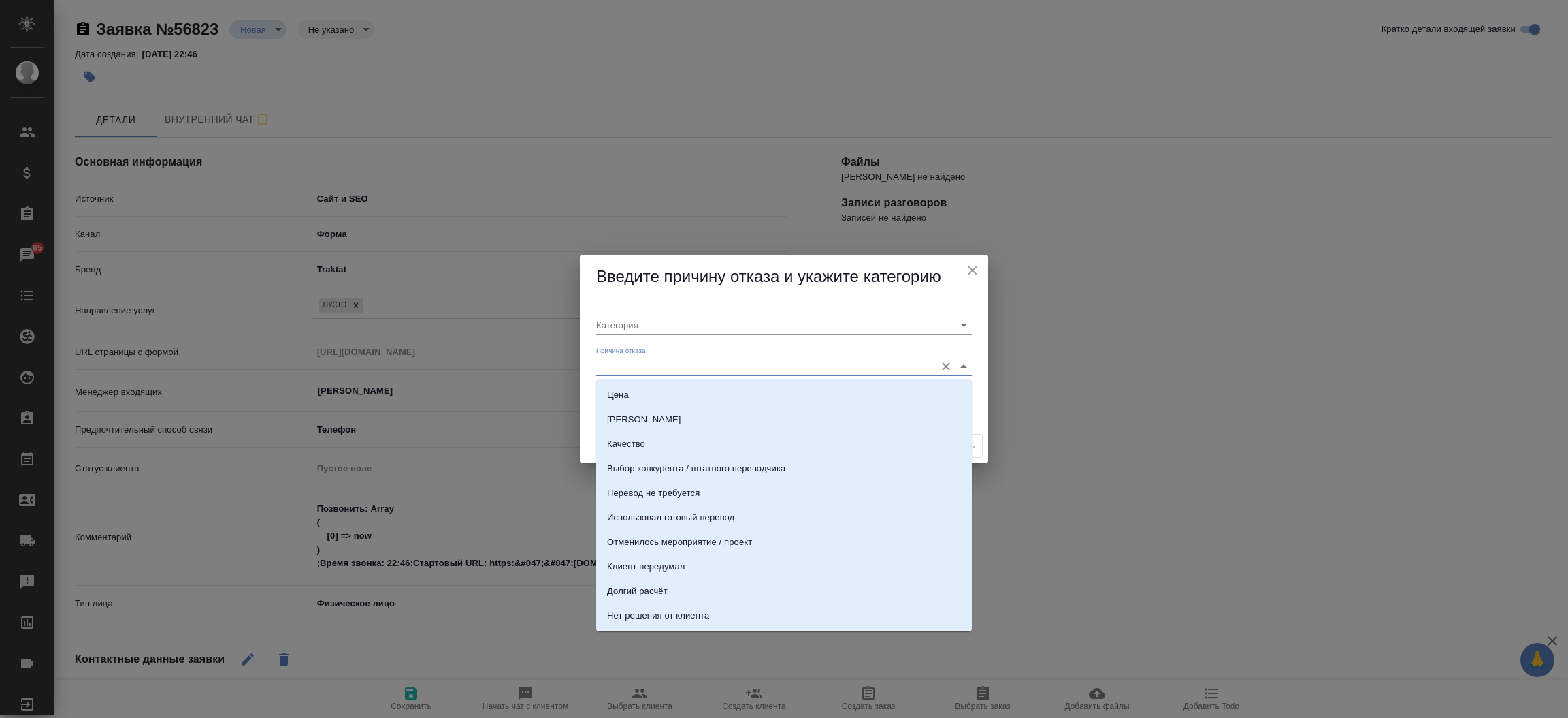
click at [654, 360] on input "Причина отказа" at bounding box center [762, 366] width 332 height 19
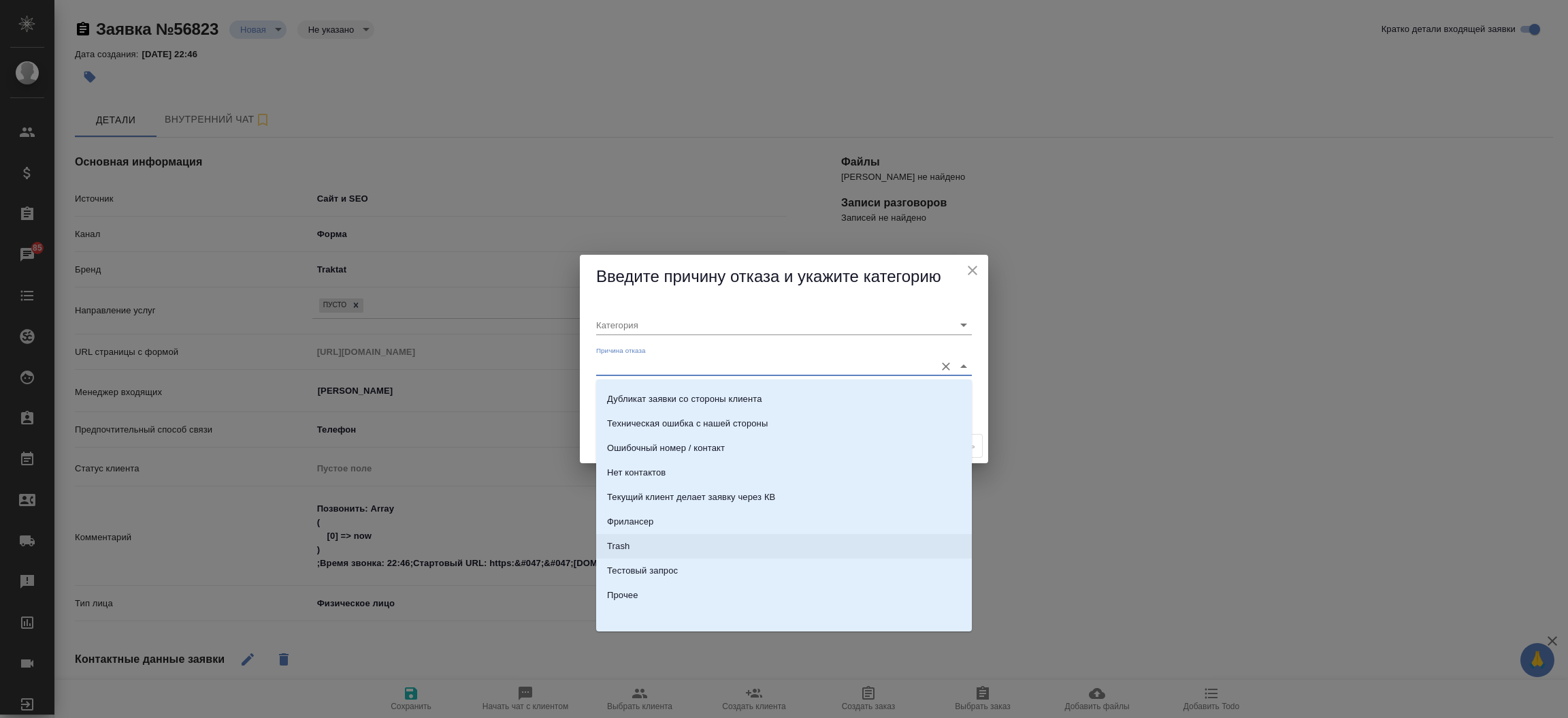
click at [855, 541] on li "Trash" at bounding box center [784, 546] width 375 height 24
type input "Не лиды"
type input "Trash"
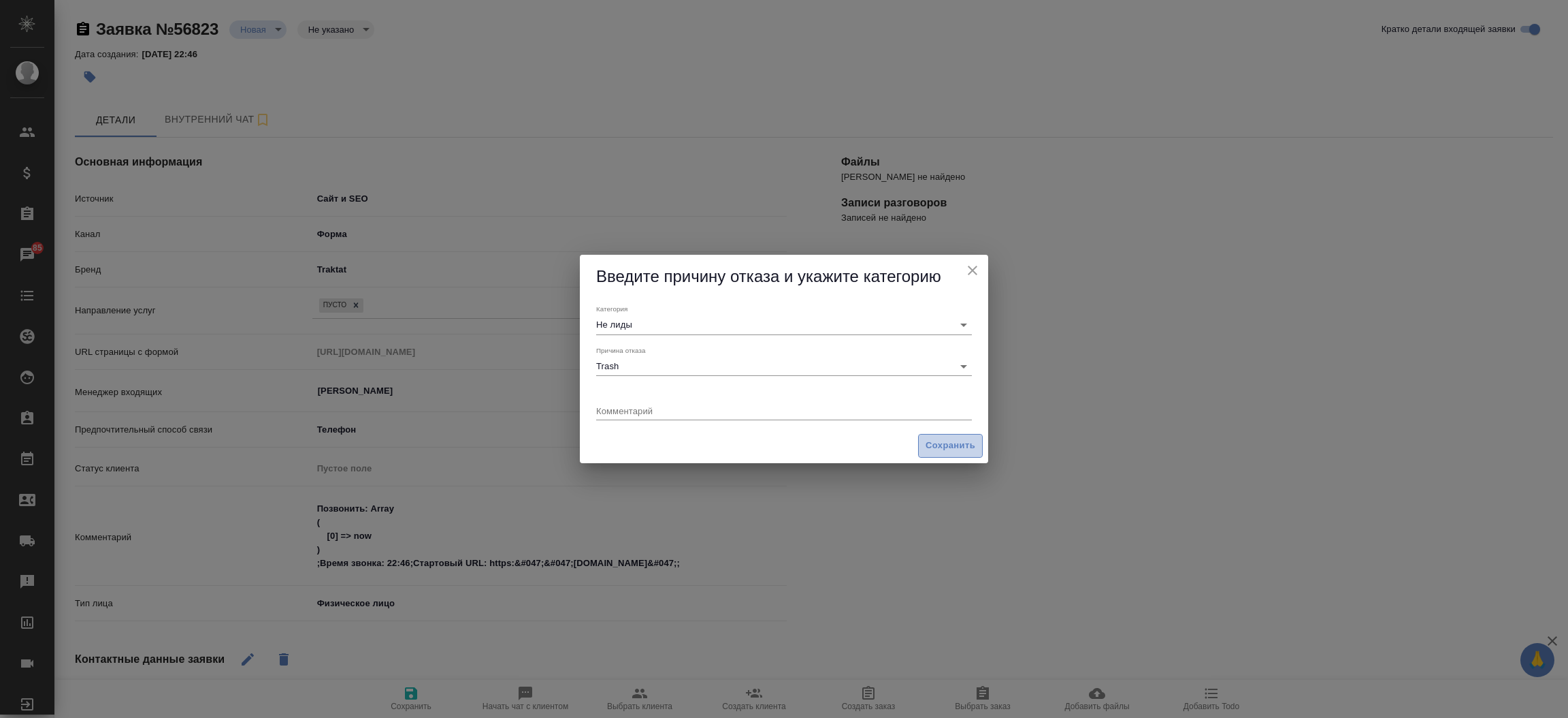
click at [954, 455] on button "Сохранить" at bounding box center [950, 445] width 65 height 24
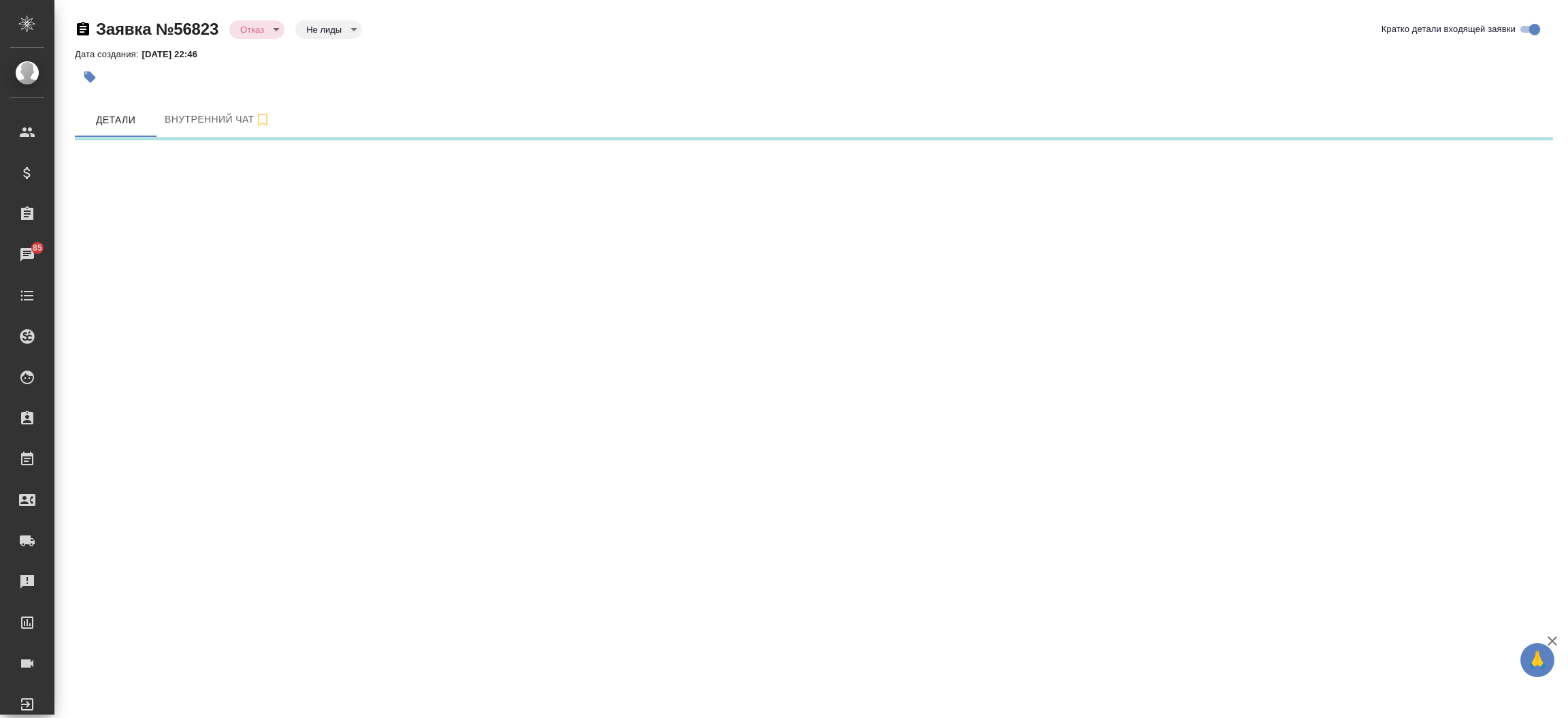
select select "RU"
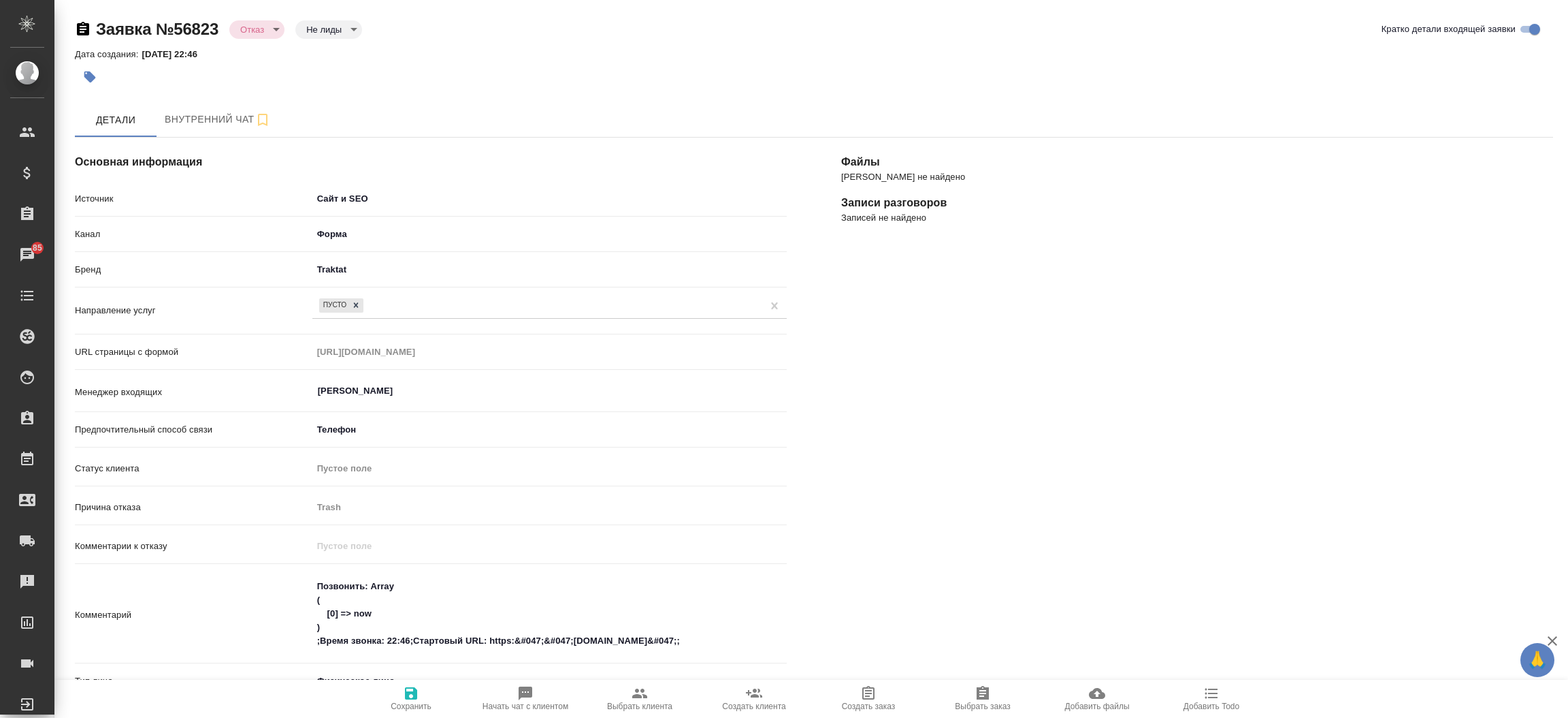
type textarea "x"
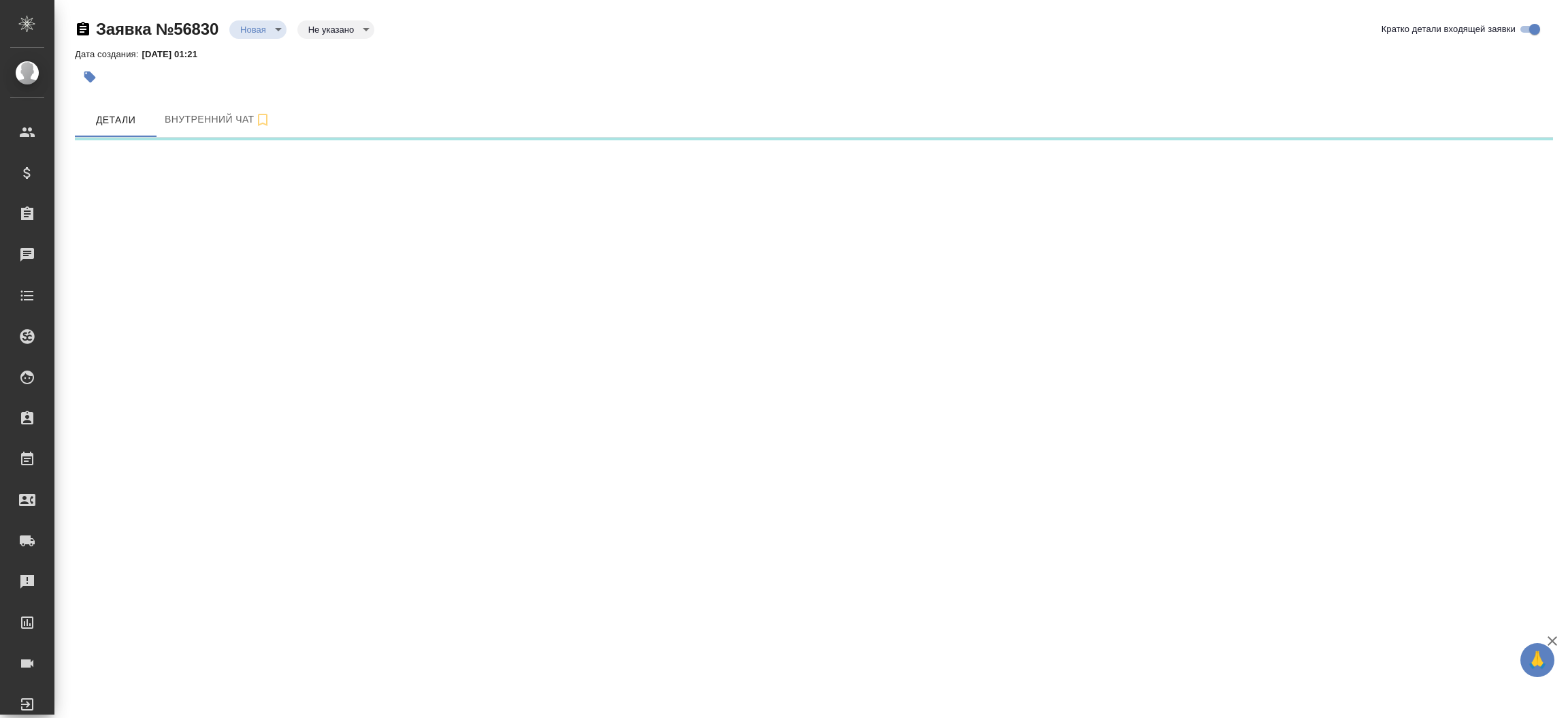
select select "RU"
select select "MG"
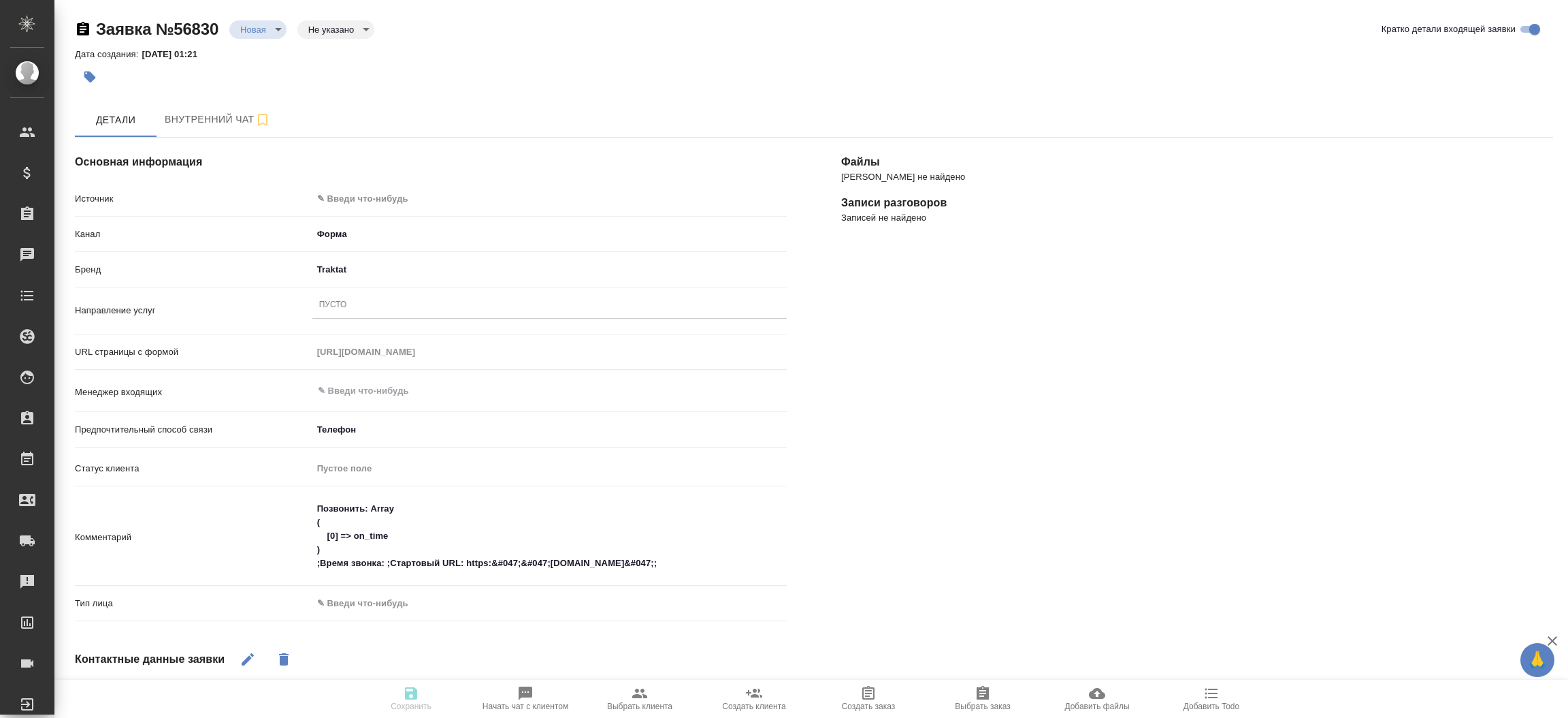
type textarea "x"
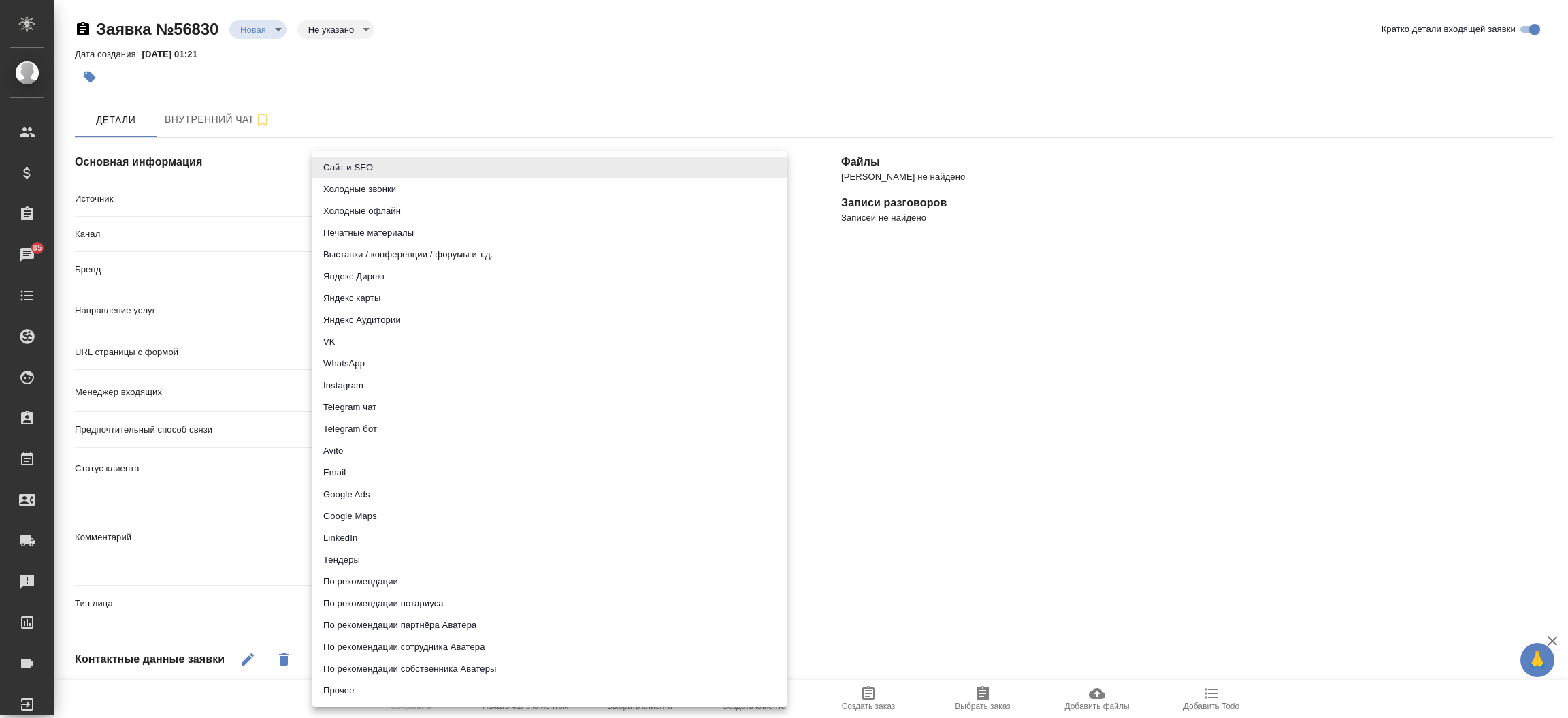
click at [395, 193] on body "🙏 .cls-1 fill:#fff; AWATERA Прутько Ирина i.prutko Клиенты Спецификации Заказы …" at bounding box center [784, 359] width 1568 height 718
click at [369, 156] on li "Сайт и SEO" at bounding box center [549, 167] width 474 height 22
type input "seo"
type textarea "x"
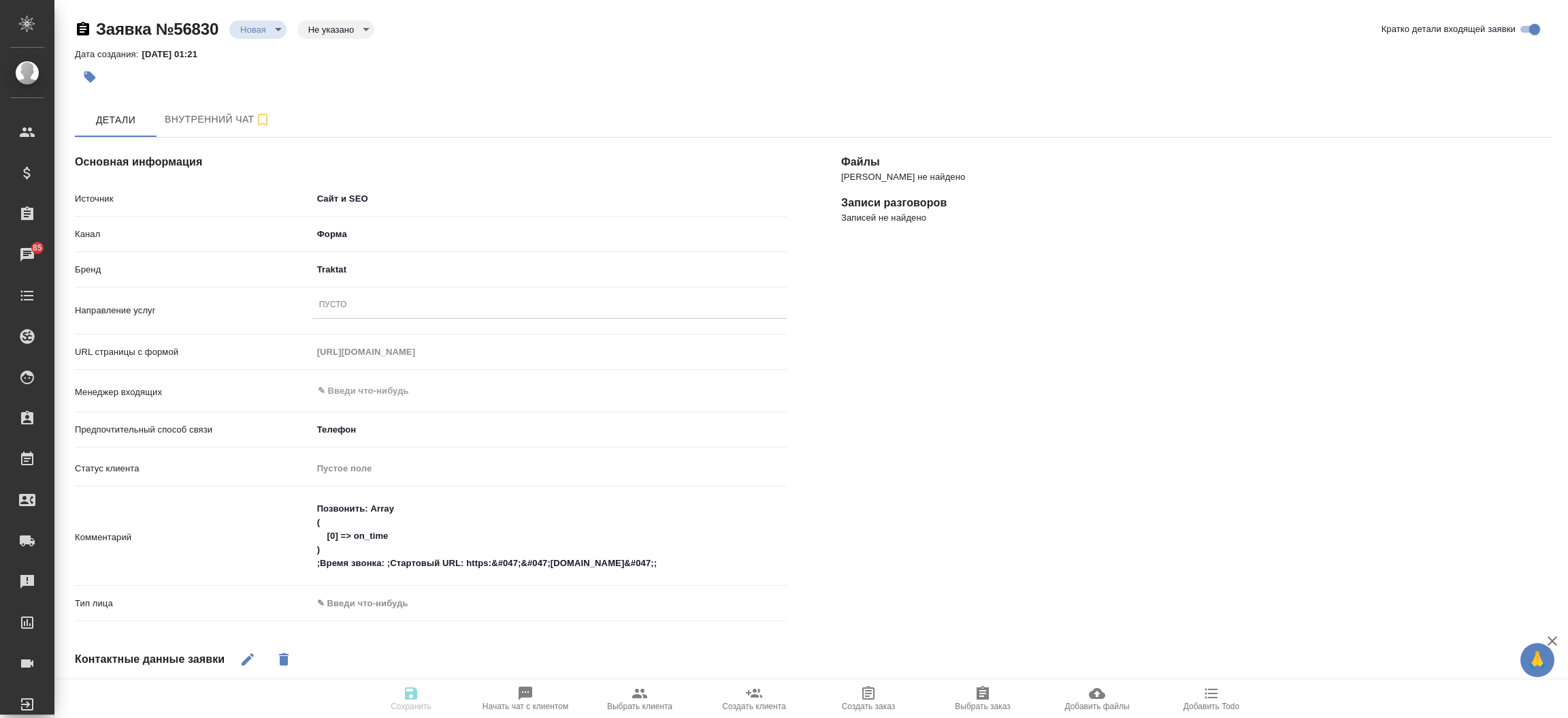
click at [334, 304] on div "Пусто" at bounding box center [333, 305] width 28 height 11
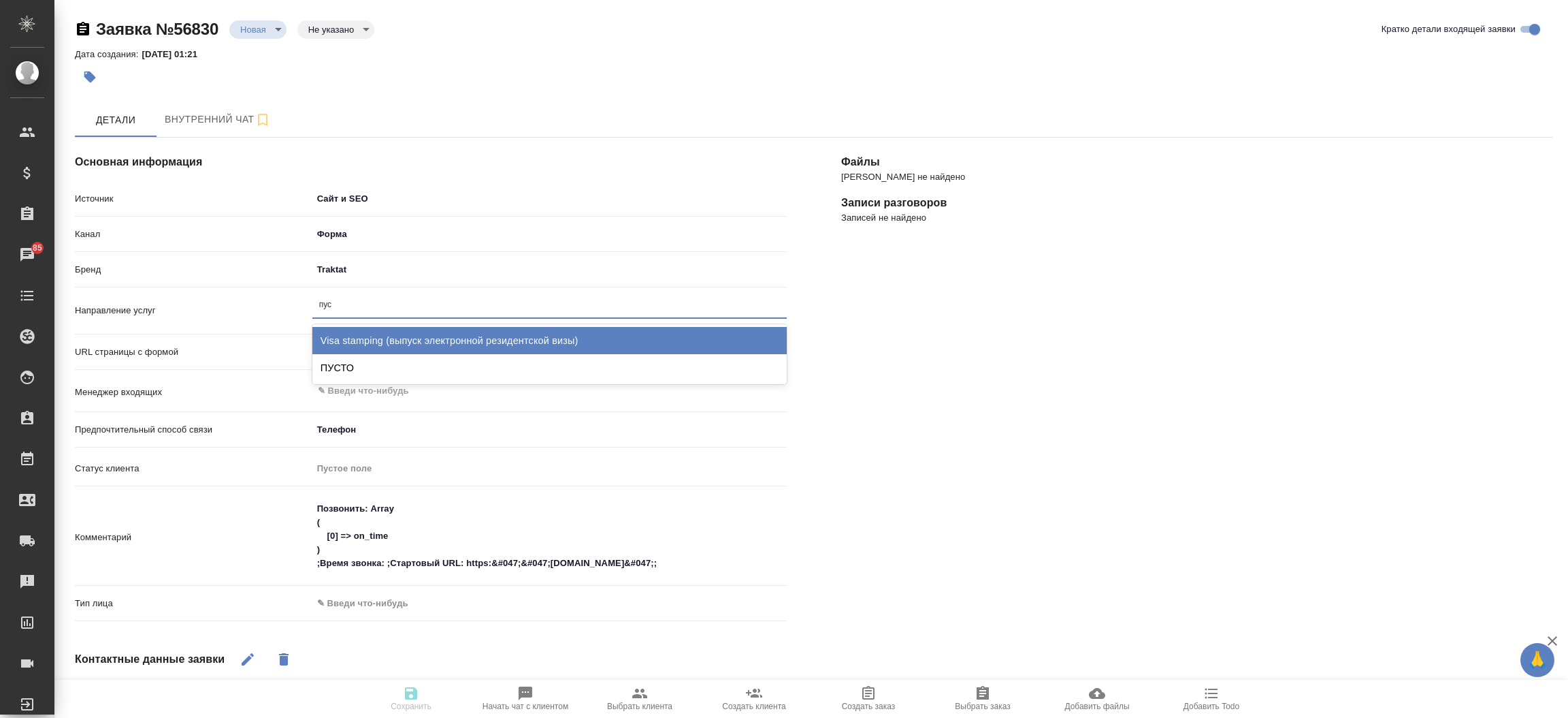
type input "пуст"
click at [350, 330] on div "ПУСТО" at bounding box center [549, 340] width 474 height 27
type textarea "x"
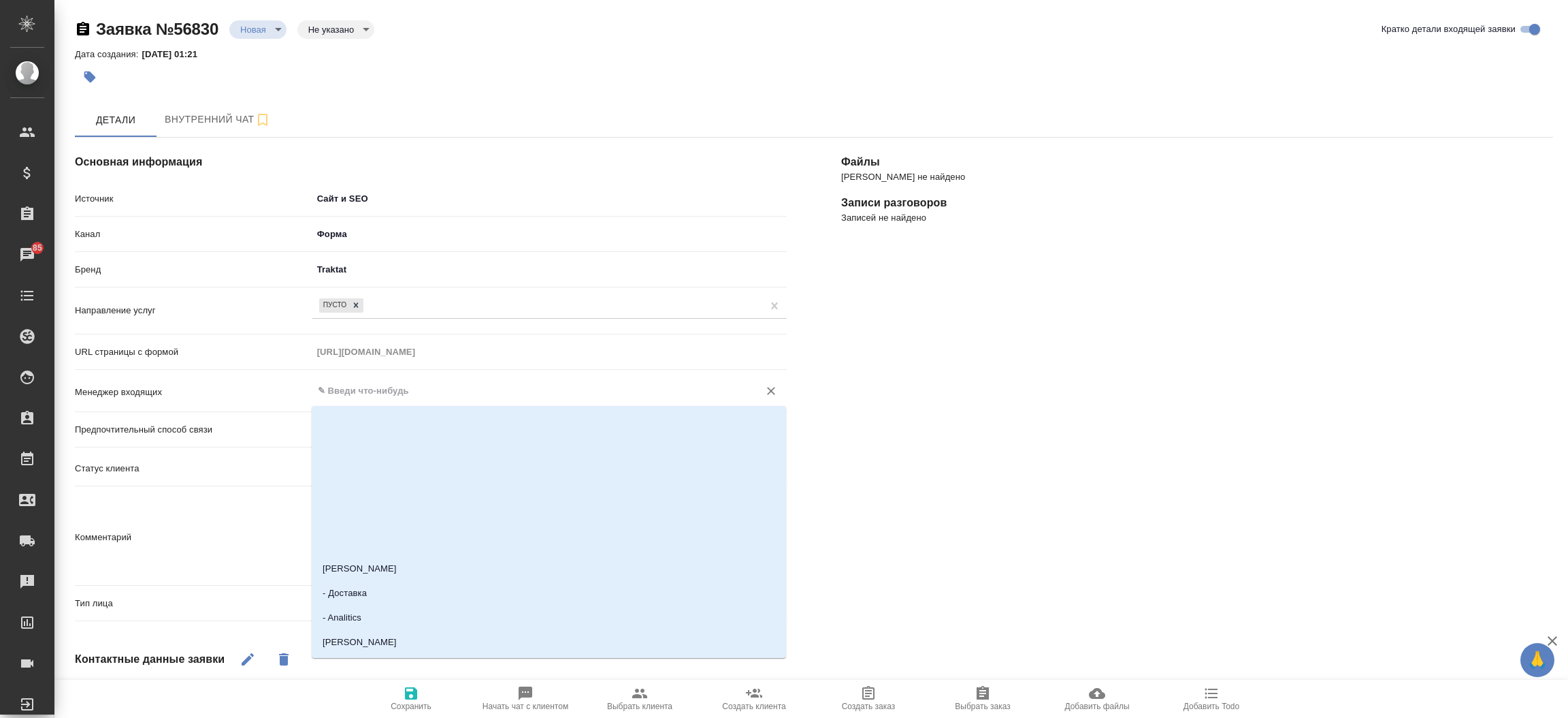
click at [362, 387] on input "text" at bounding box center [526, 391] width 420 height 16
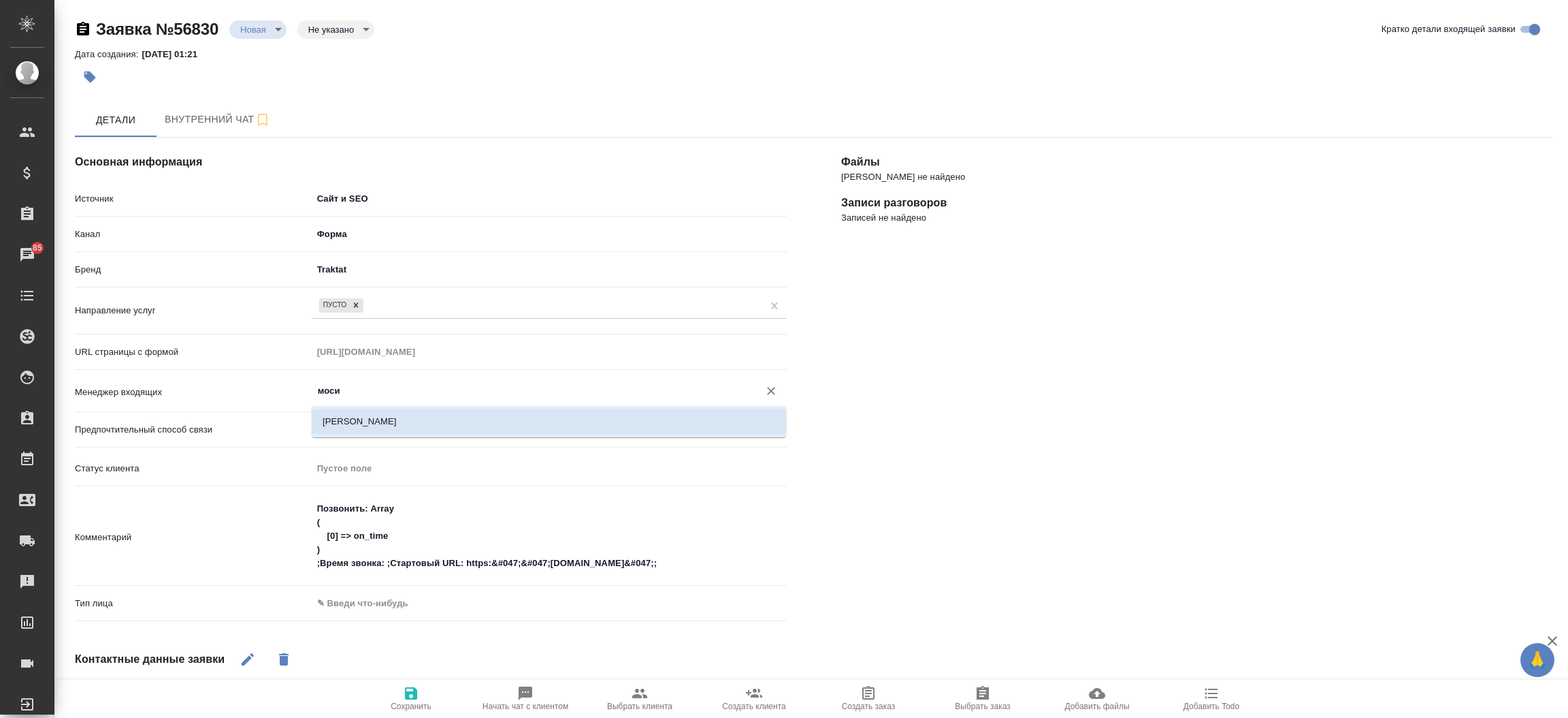
click at [375, 417] on li "[PERSON_NAME]" at bounding box center [548, 422] width 474 height 24
type input "[PERSON_NAME]"
type textarea "x"
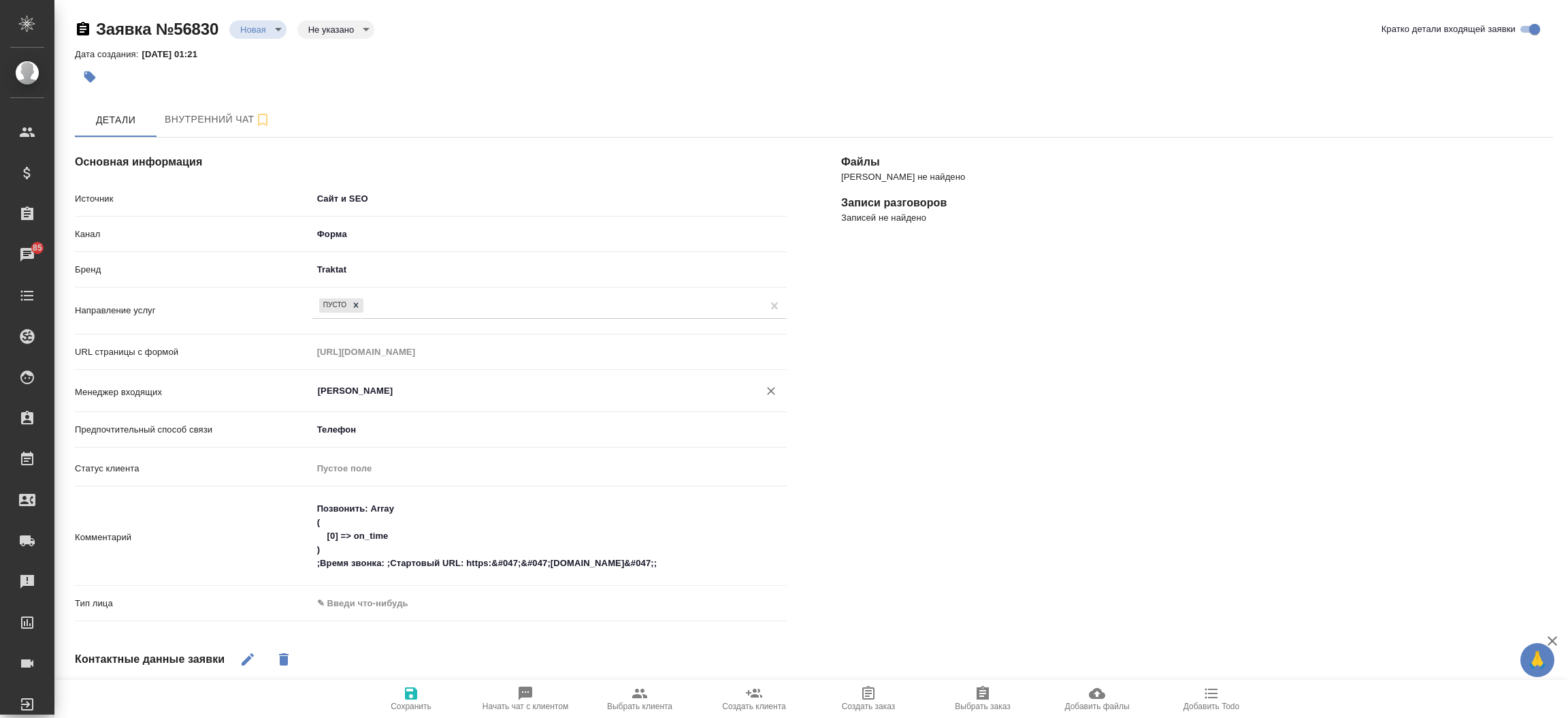
type input "[PERSON_NAME]"
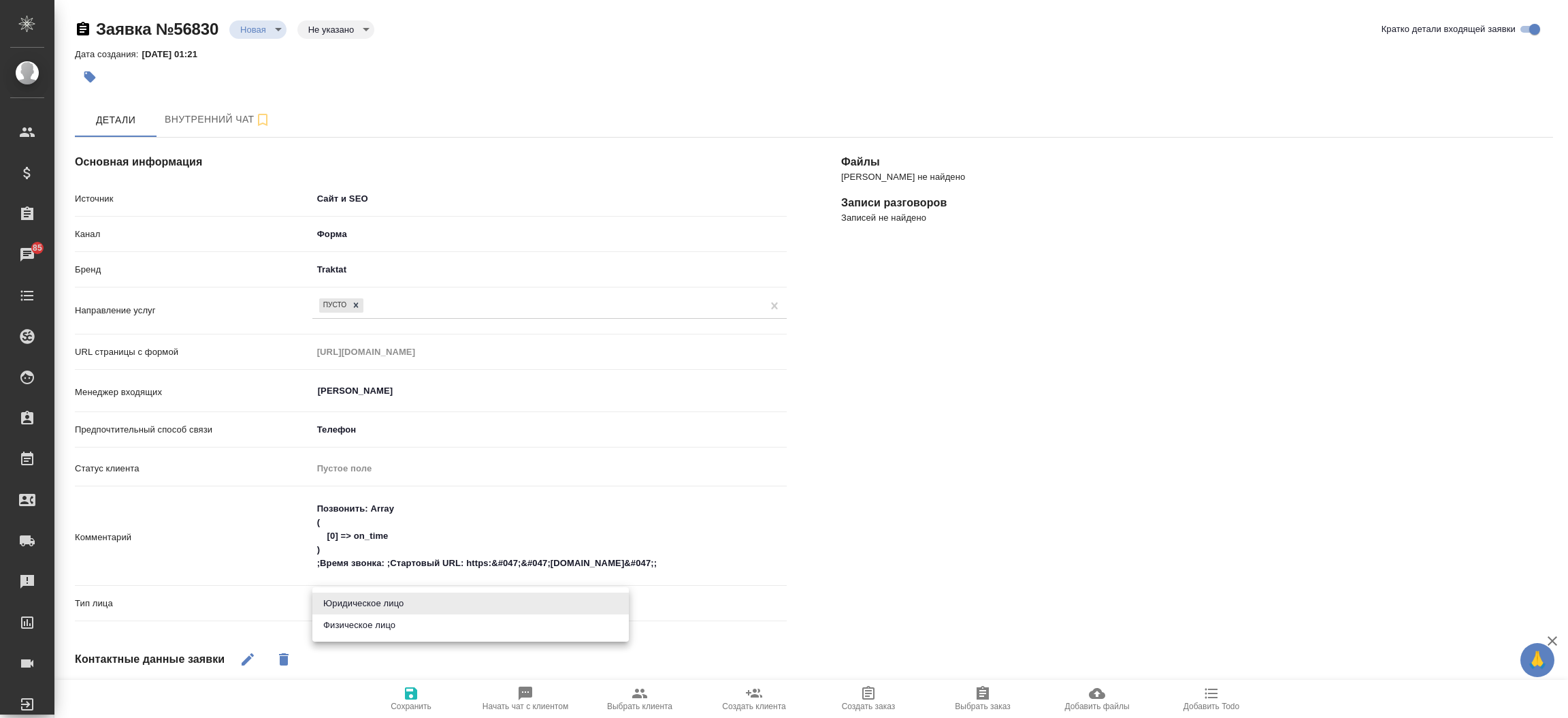
click at [369, 600] on body "🙏 .cls-1 fill:#fff; AWATERA Прутько Ирина i.prutko Клиенты Спецификации Заказы …" at bounding box center [784, 359] width 1568 height 718
click at [371, 624] on li "Физическое лицо" at bounding box center [470, 625] width 316 height 22
type textarea "x"
type input "private"
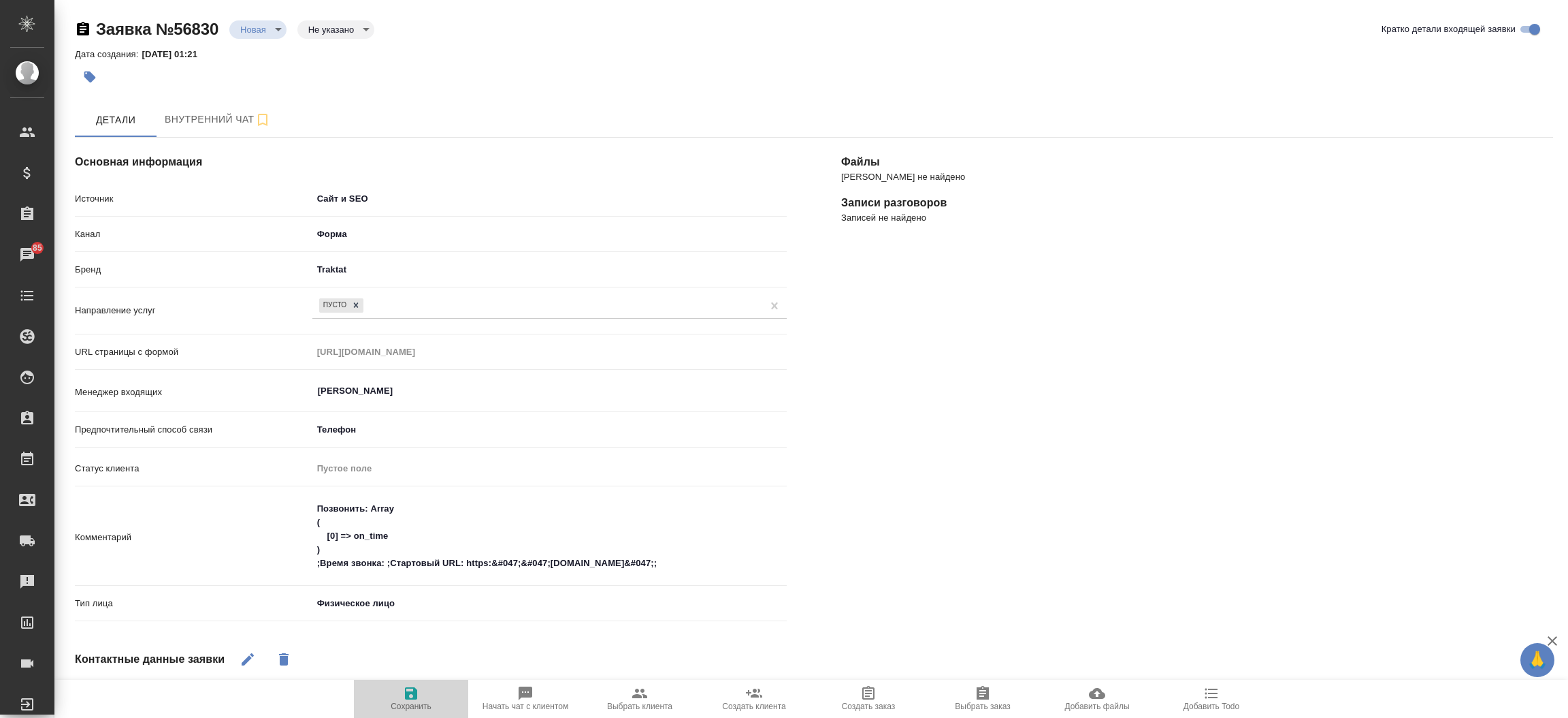
click at [403, 713] on button "Сохранить" at bounding box center [411, 698] width 115 height 39
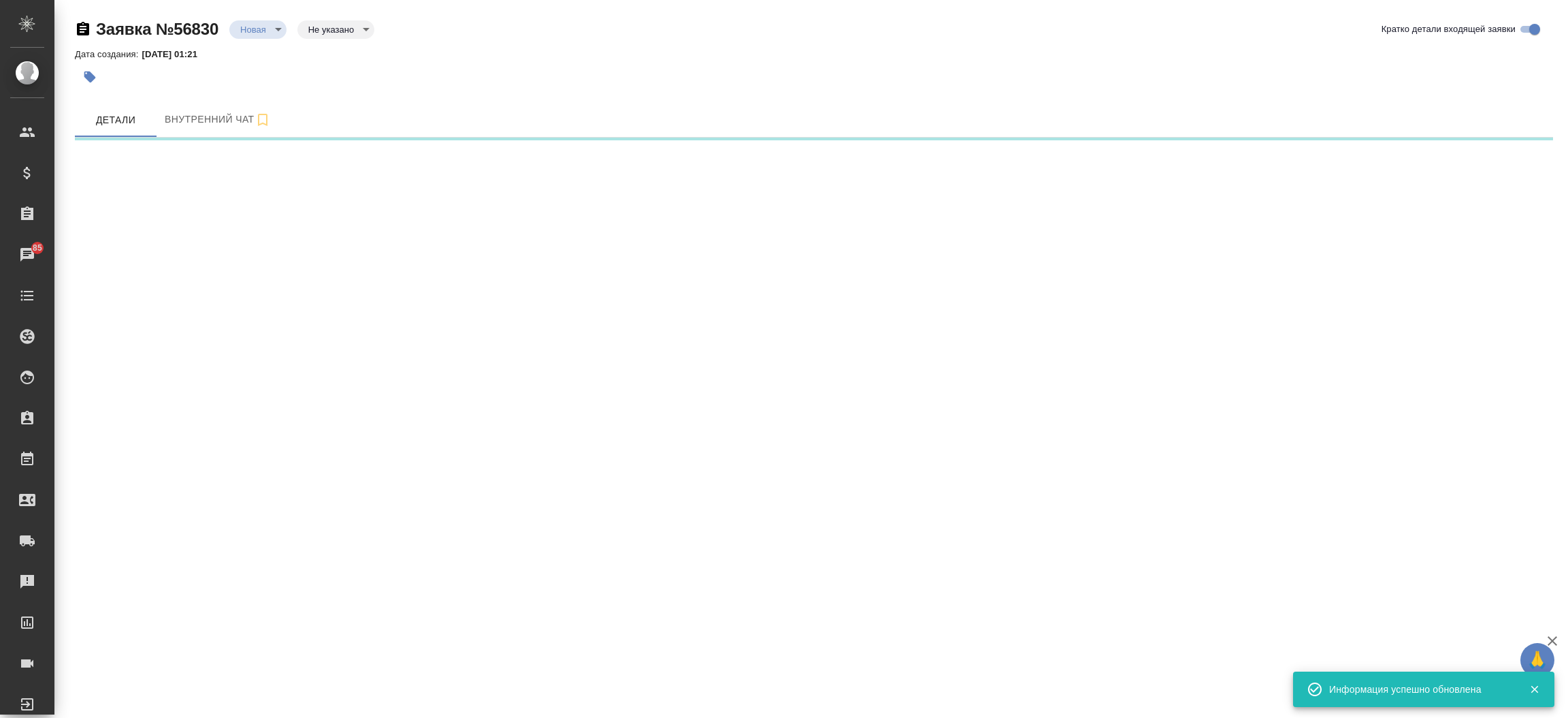
select select "RU"
select select "MG"
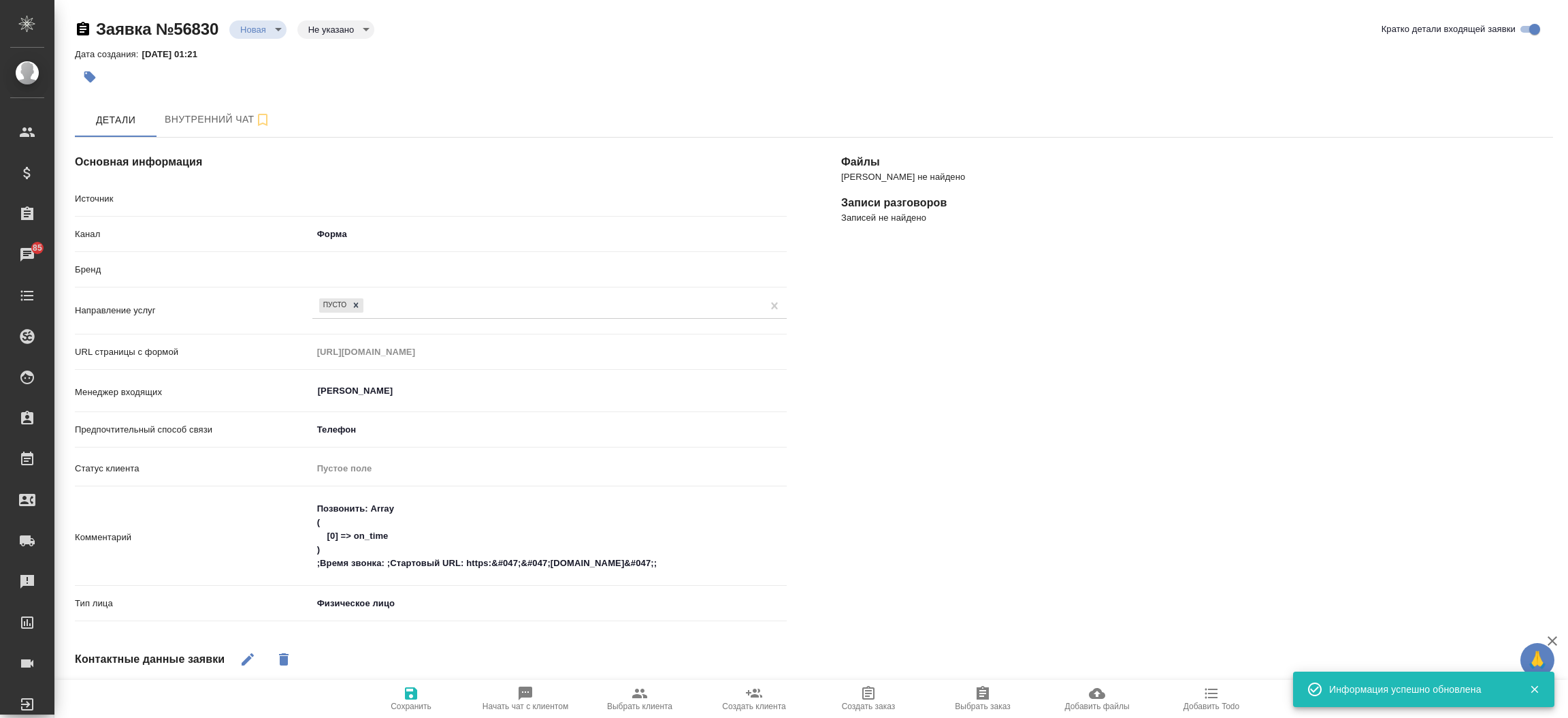
type textarea "x"
click at [275, 34] on body "🙏 .cls-1 fill:#fff; AWATERA Прутько Ирина i.prutko Клиенты Спецификации Заказы …" at bounding box center [784, 359] width 1568 height 718
click at [267, 51] on button "Отказ" at bounding box center [256, 53] width 32 height 15
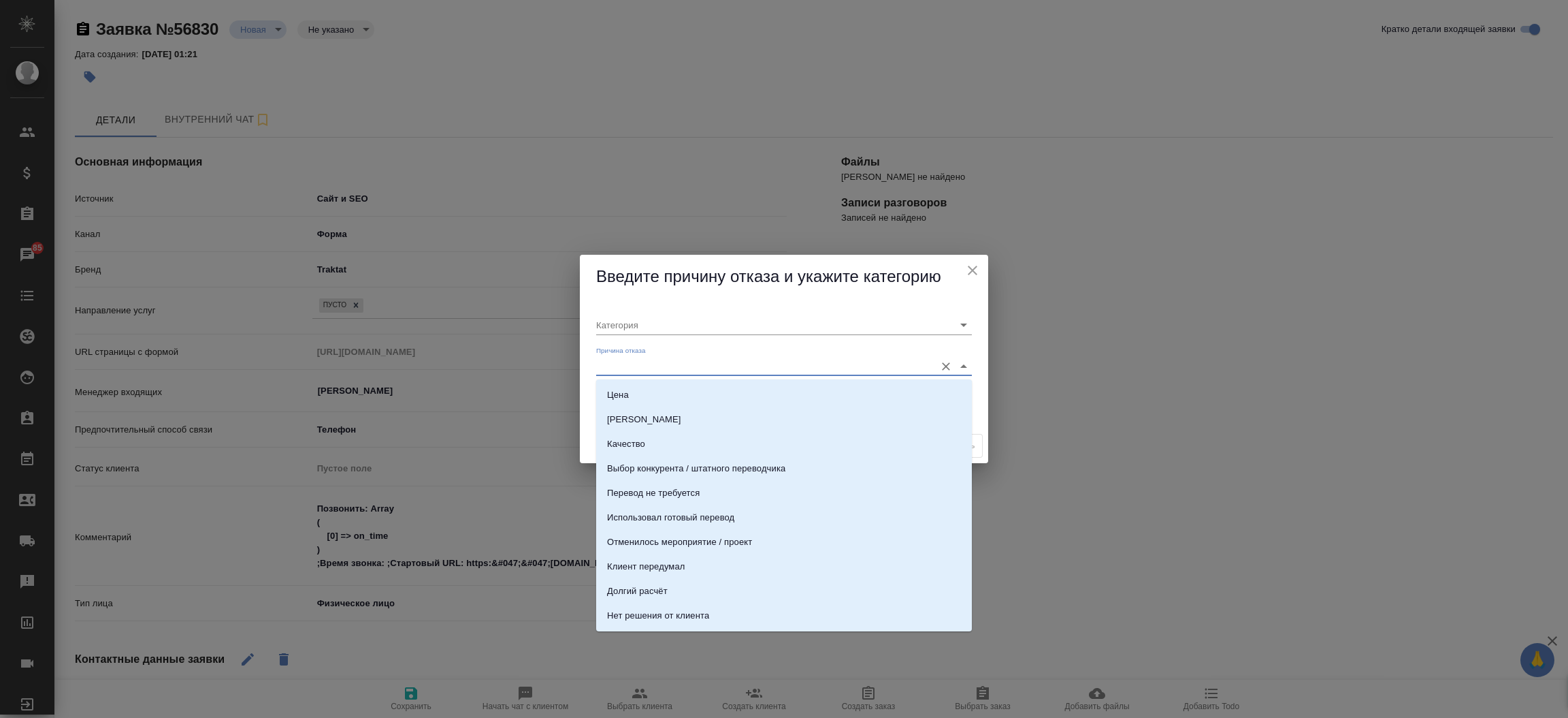
click at [648, 363] on input "Причина отказа" at bounding box center [762, 366] width 332 height 19
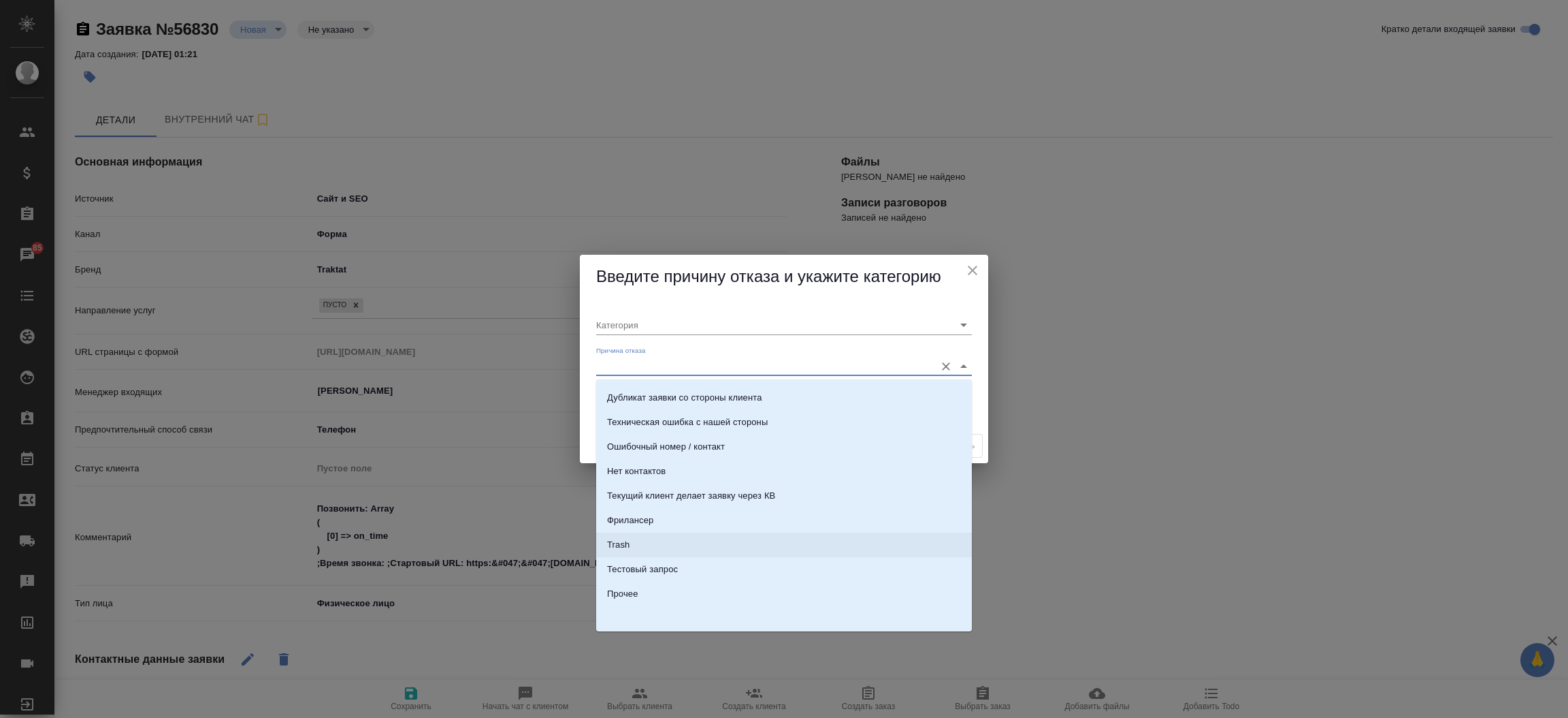
click at [801, 548] on li "Trash" at bounding box center [784, 545] width 375 height 24
type input "Не лиды"
type input "Trash"
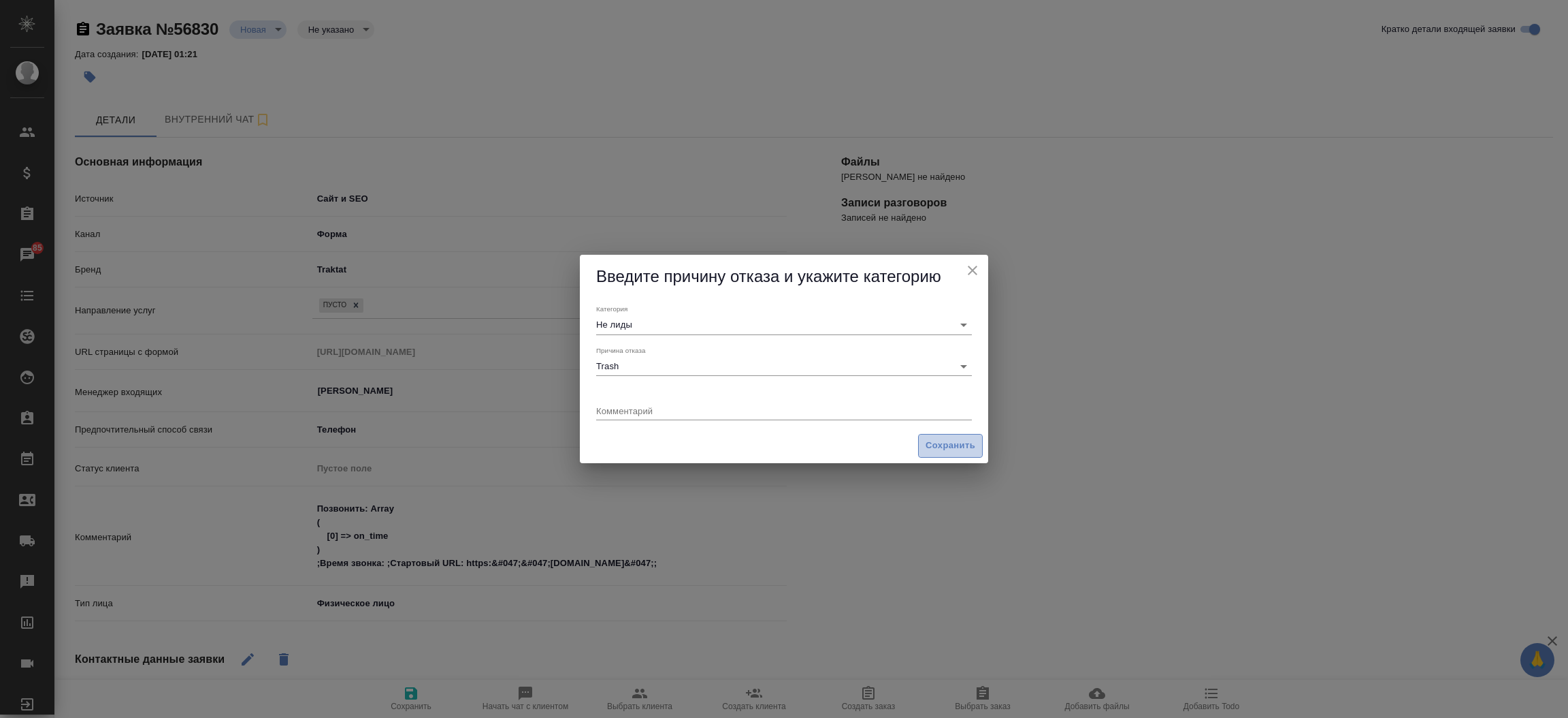
click at [934, 450] on span "Сохранить" at bounding box center [950, 445] width 50 height 16
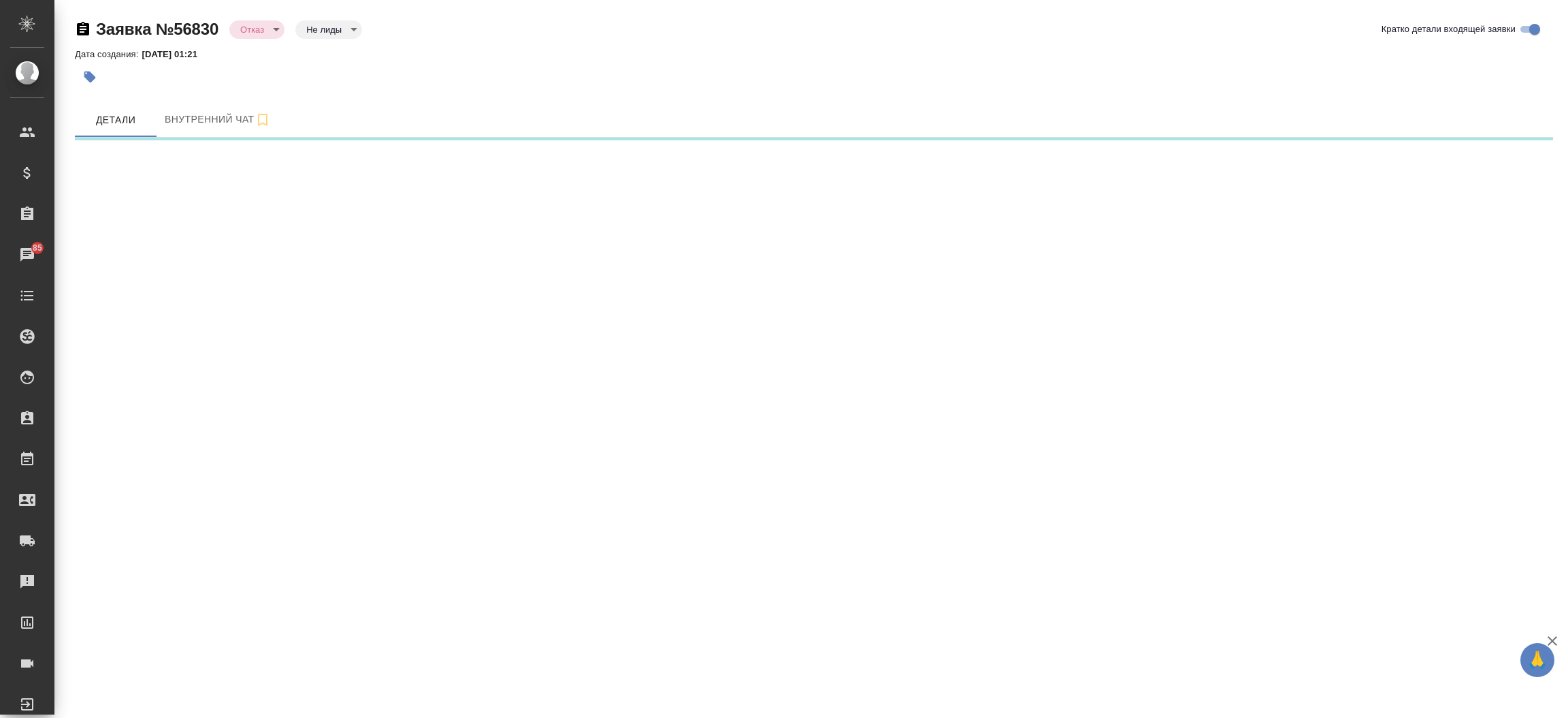
select select "RU"
select select "MG"
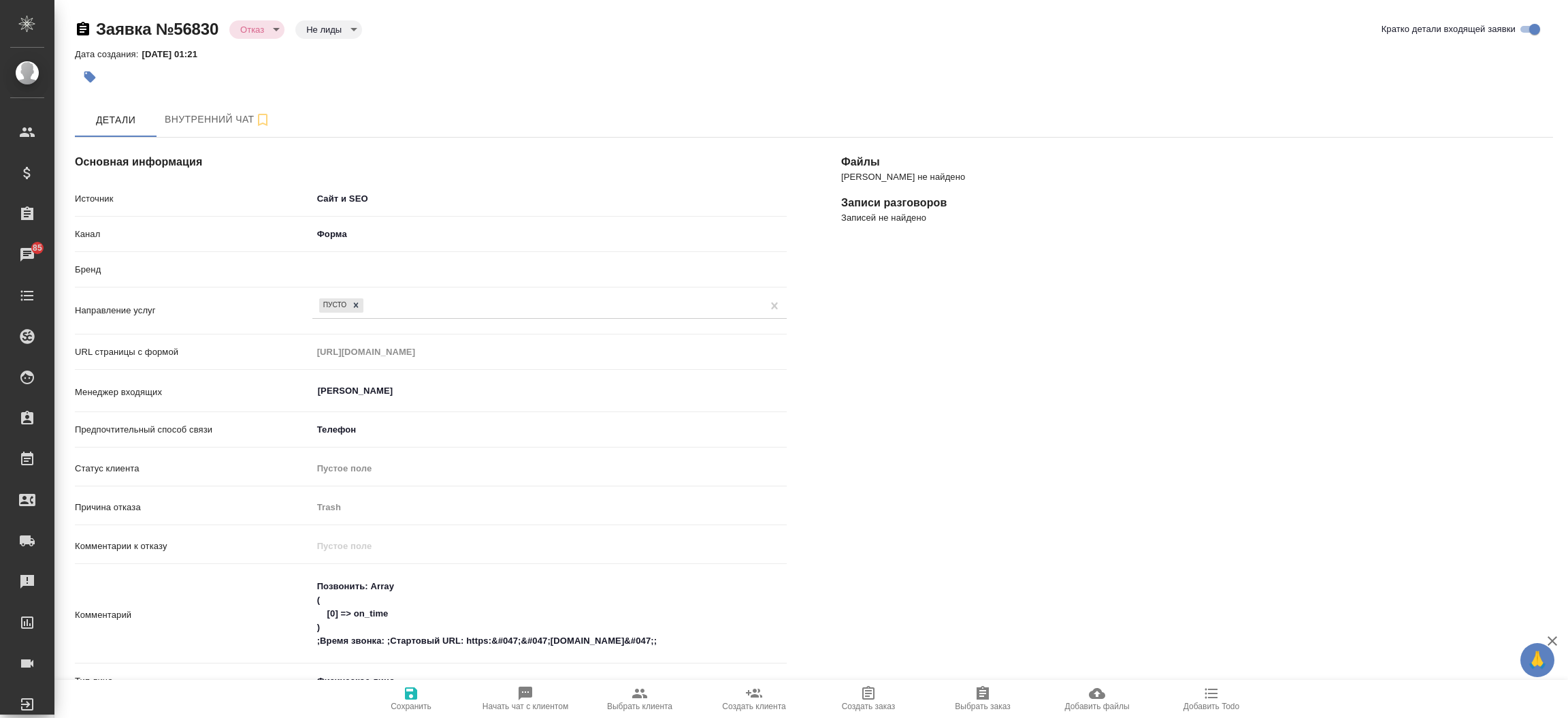
type textarea "x"
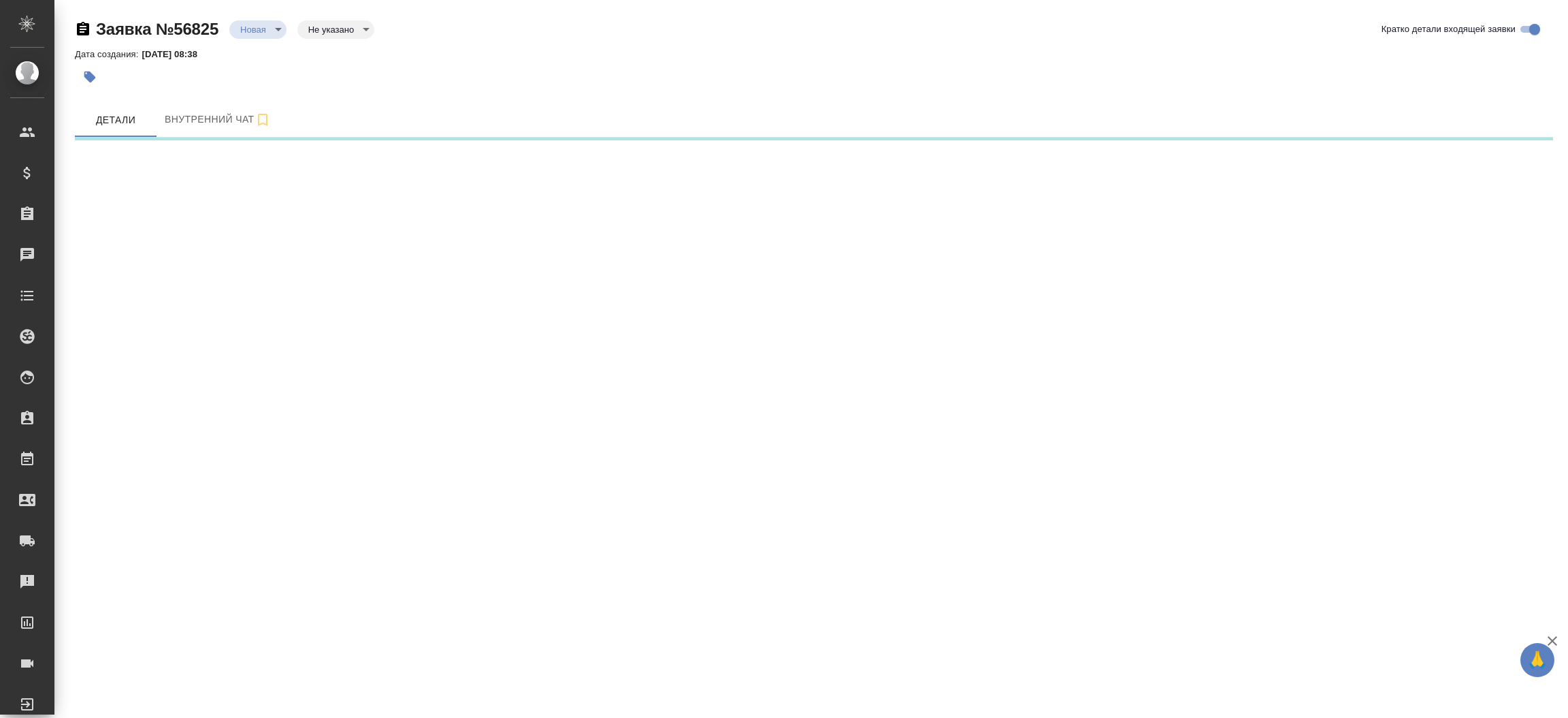
select select "RU"
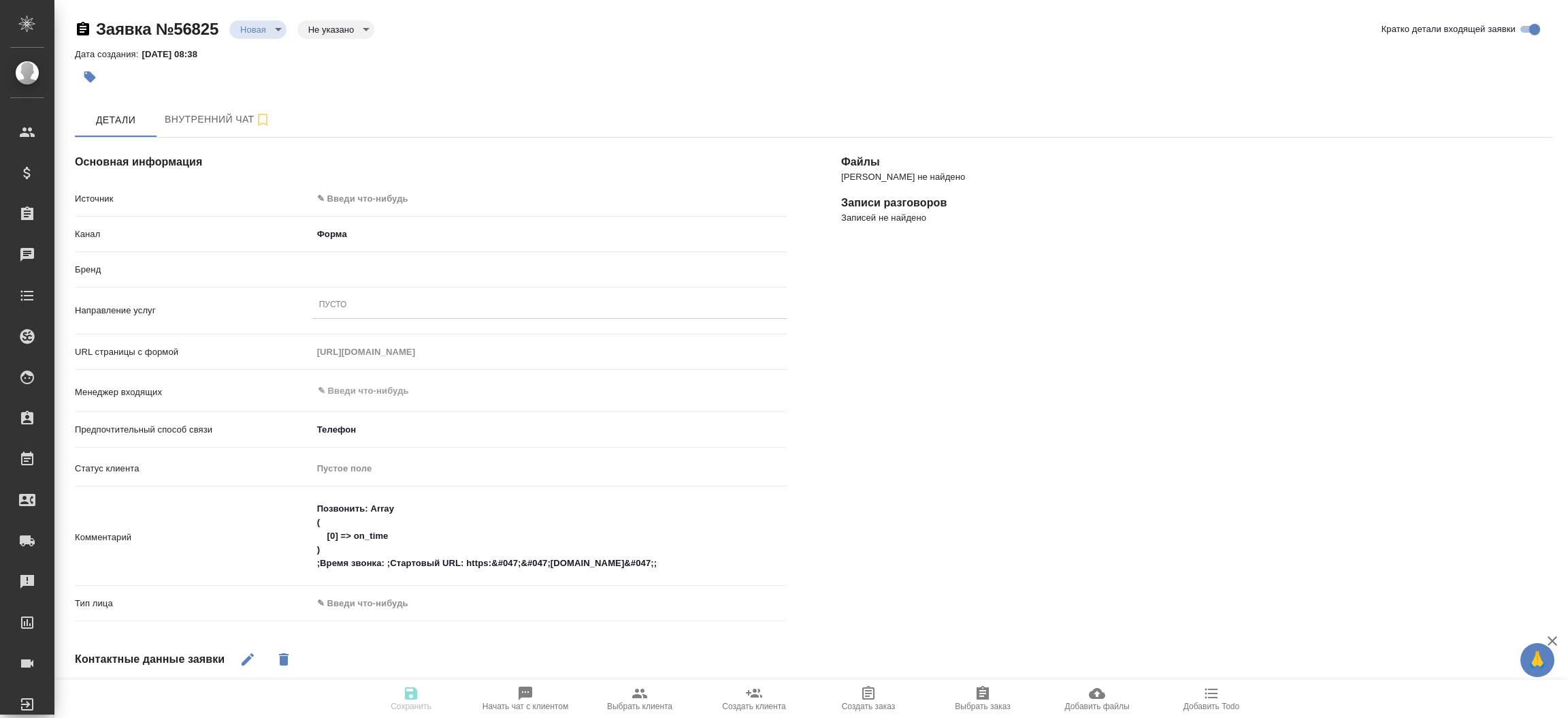
type textarea "x"
drag, startPoint x: 447, startPoint y: 211, endPoint x: 439, endPoint y: 201, distance: 12.8
click at [439, 201] on div "Источник ✎ Введи что-нибудь" at bounding box center [431, 204] width 712 height 36
click at [439, 201] on body "🙏 .cls-1 fill:#fff; AWATERA [PERSON_NAME]prutko Клиенты Спецификации Заказы Чат…" at bounding box center [784, 359] width 1568 height 718
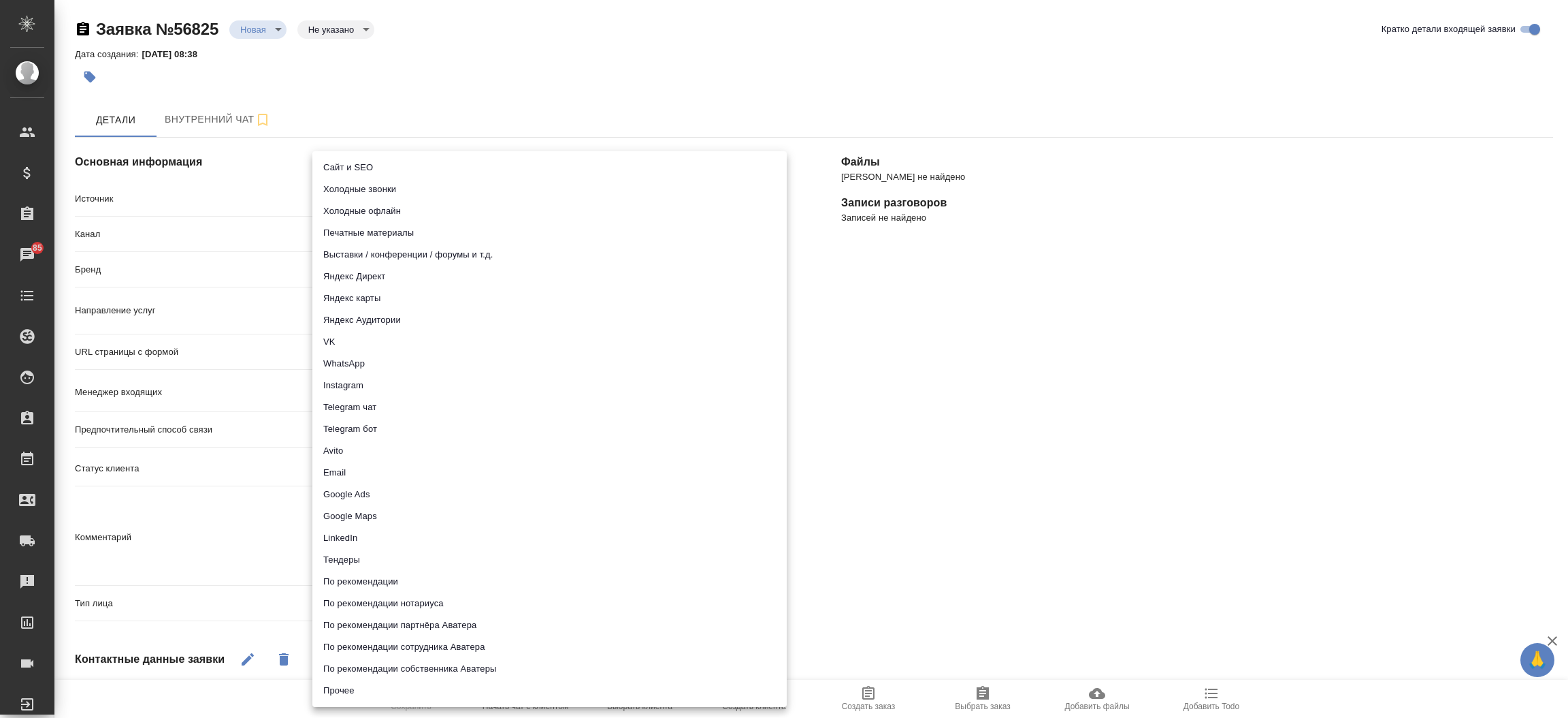
drag, startPoint x: 439, startPoint y: 201, endPoint x: 442, endPoint y: 161, distance: 40.1
click at [442, 161] on ul "Сайт и SEO Холодные звонки Холодные офлайн Печатные материалы Выставки / конфер…" at bounding box center [549, 429] width 474 height 555
click at [442, 161] on li "Сайт и SEO" at bounding box center [549, 167] width 474 height 22
type input "seo"
type textarea "x"
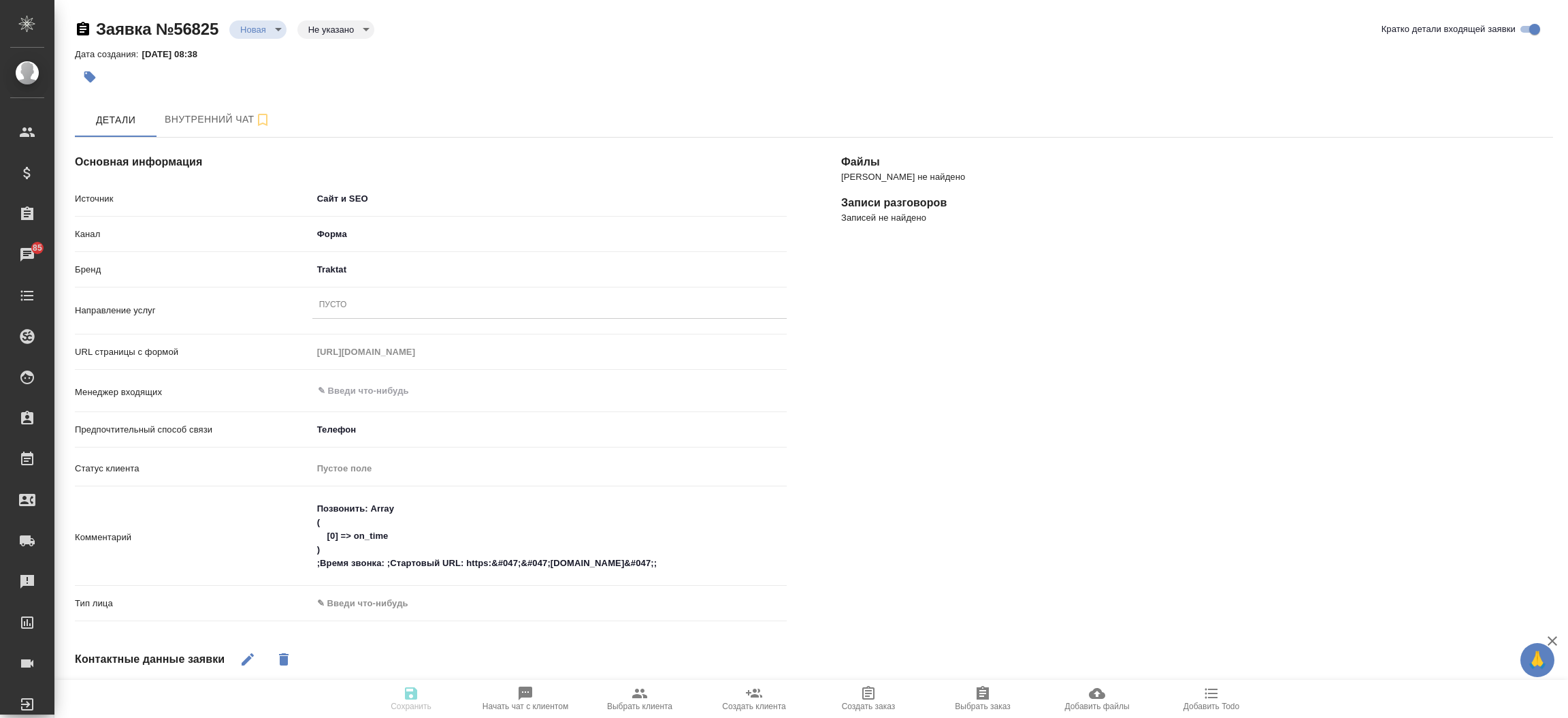
click at [385, 290] on div "Бренд Traktat traktat" at bounding box center [431, 275] width 712 height 36
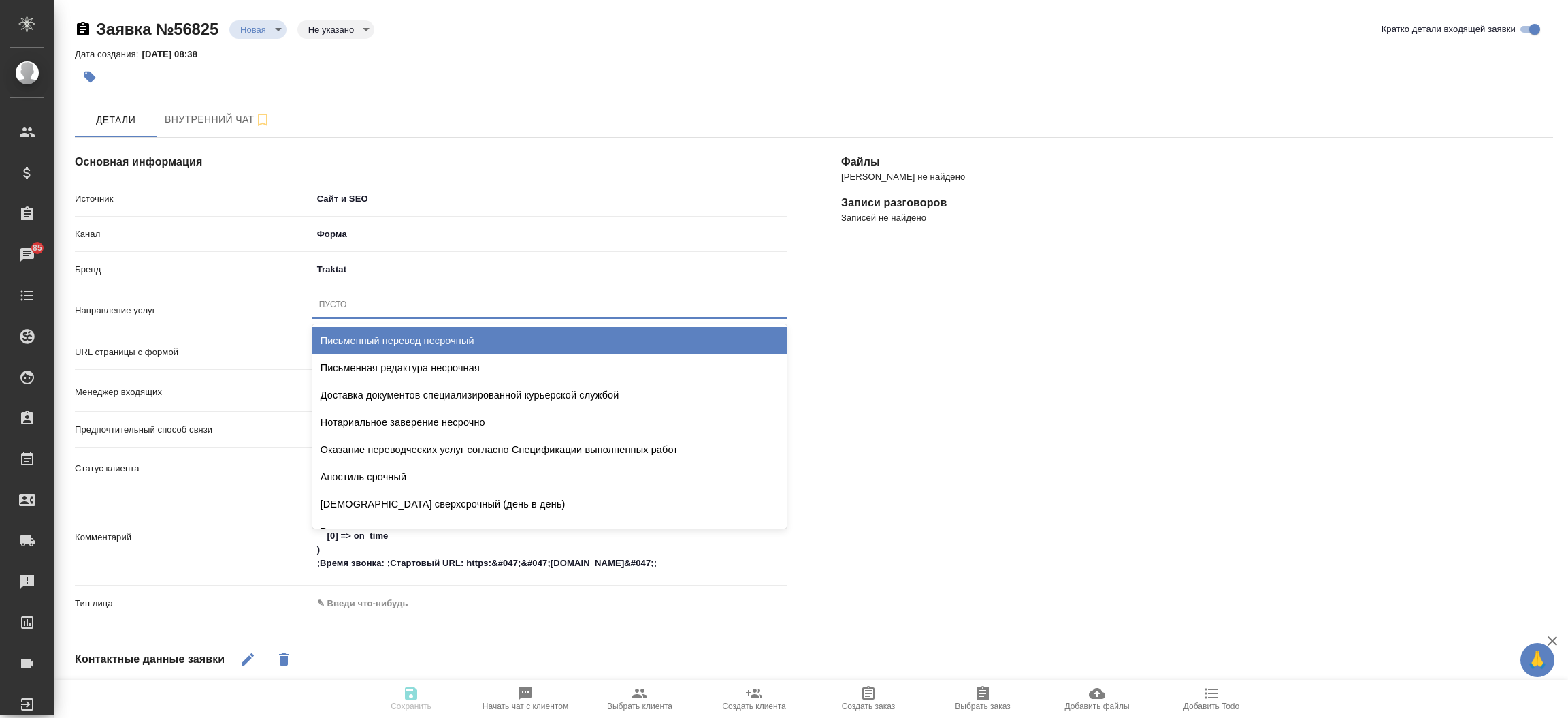
click at [379, 297] on div "Пусто" at bounding box center [549, 304] width 474 height 20
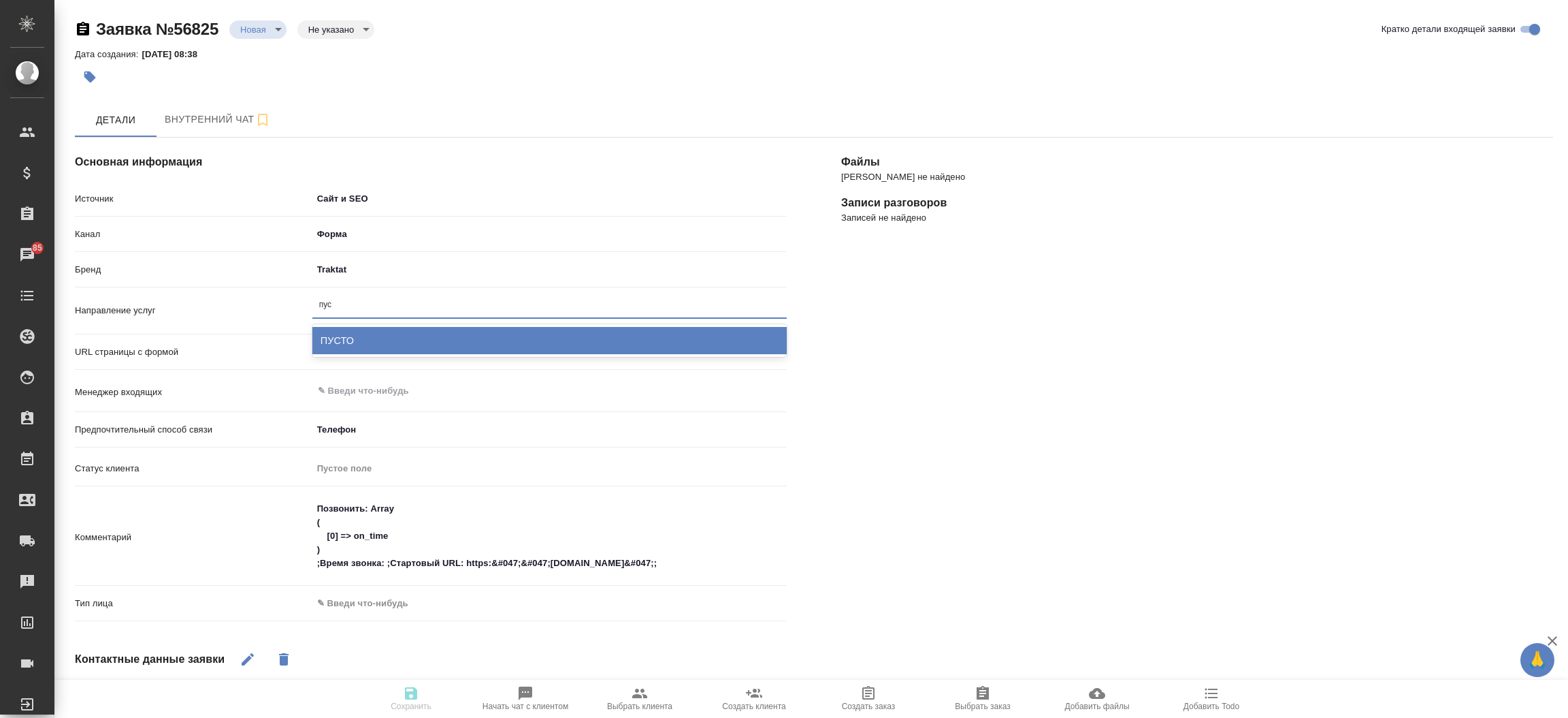
type input "пуст"
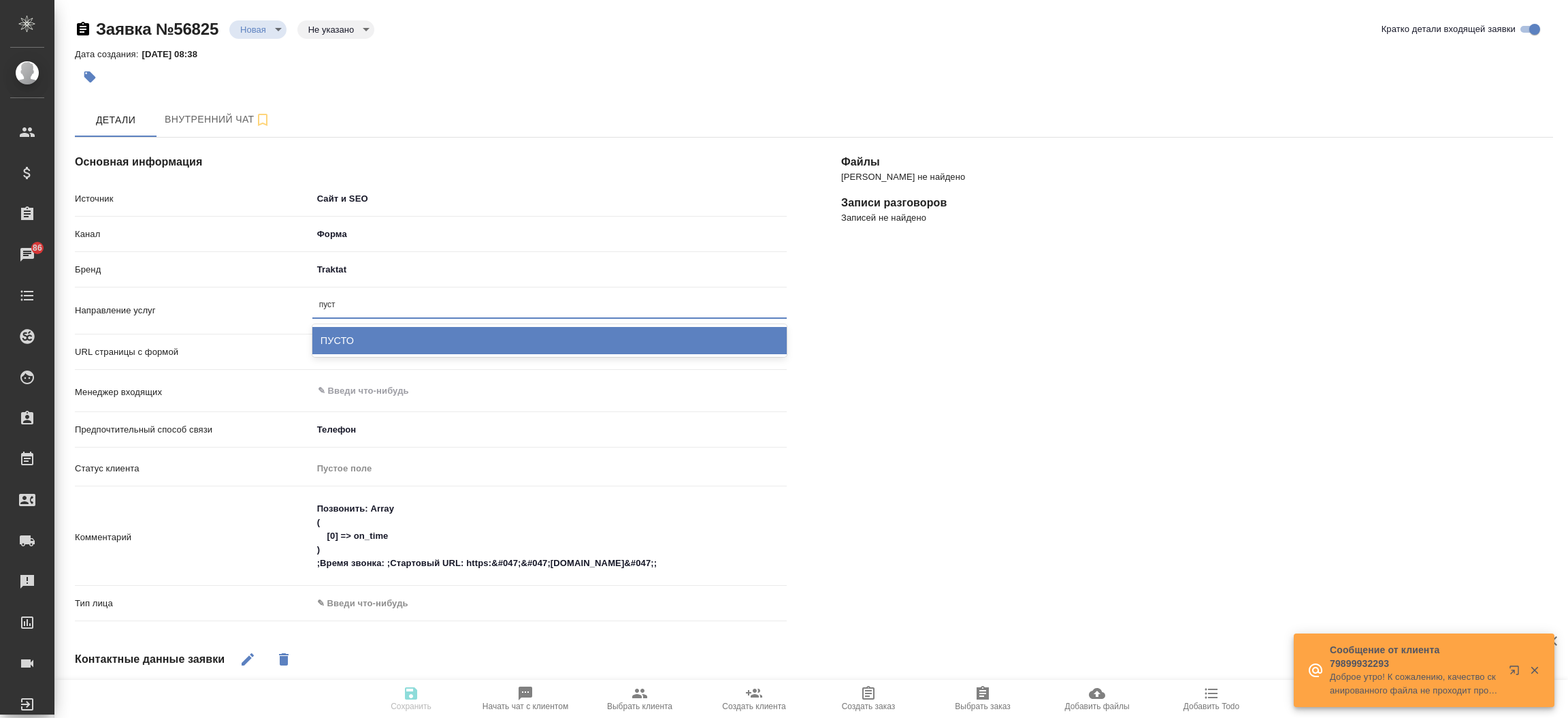
click at [391, 343] on div "ПУСТО" at bounding box center [549, 340] width 474 height 27
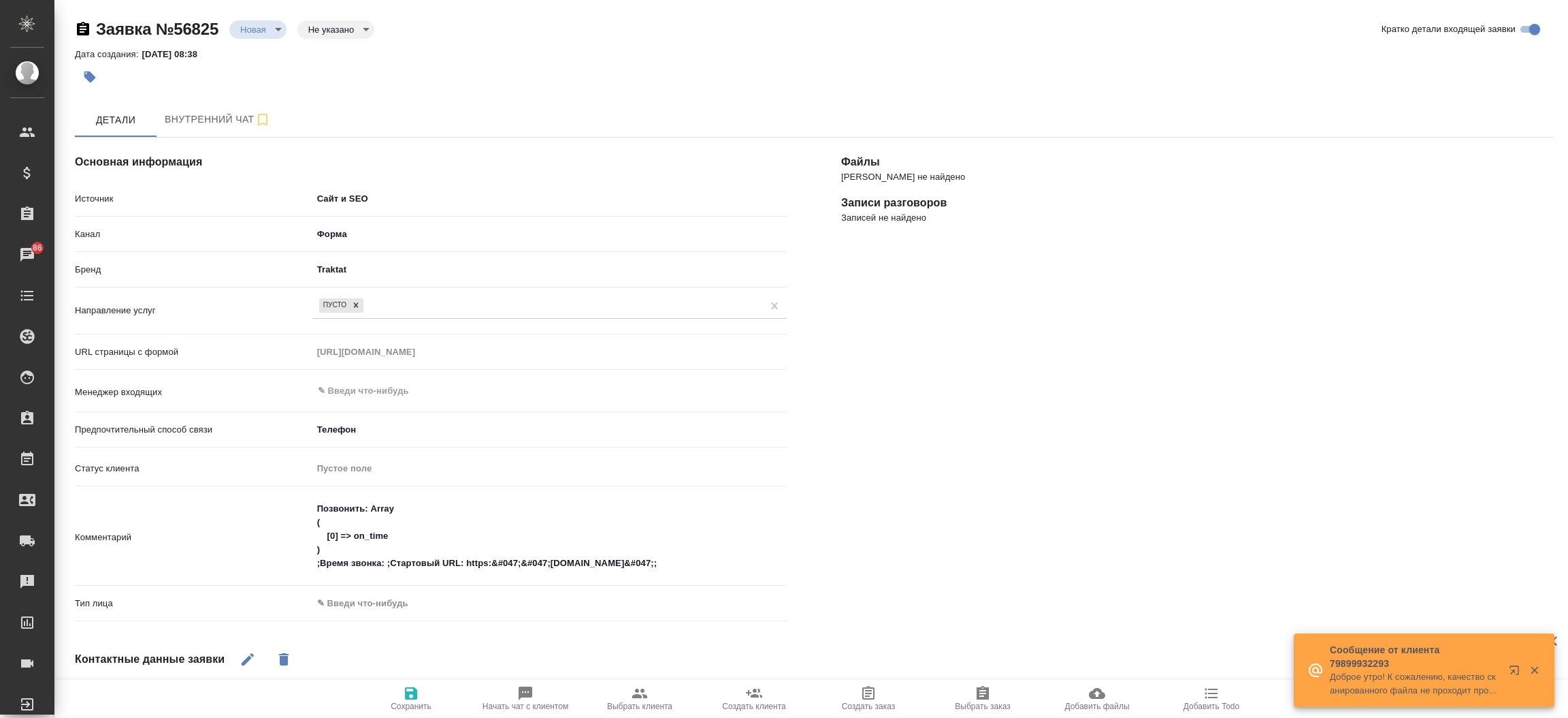
click at [876, 426] on div "Файлы Файлов не найдено Записи разговоров Записей не найдено" at bounding box center [1196, 552] width 767 height 886
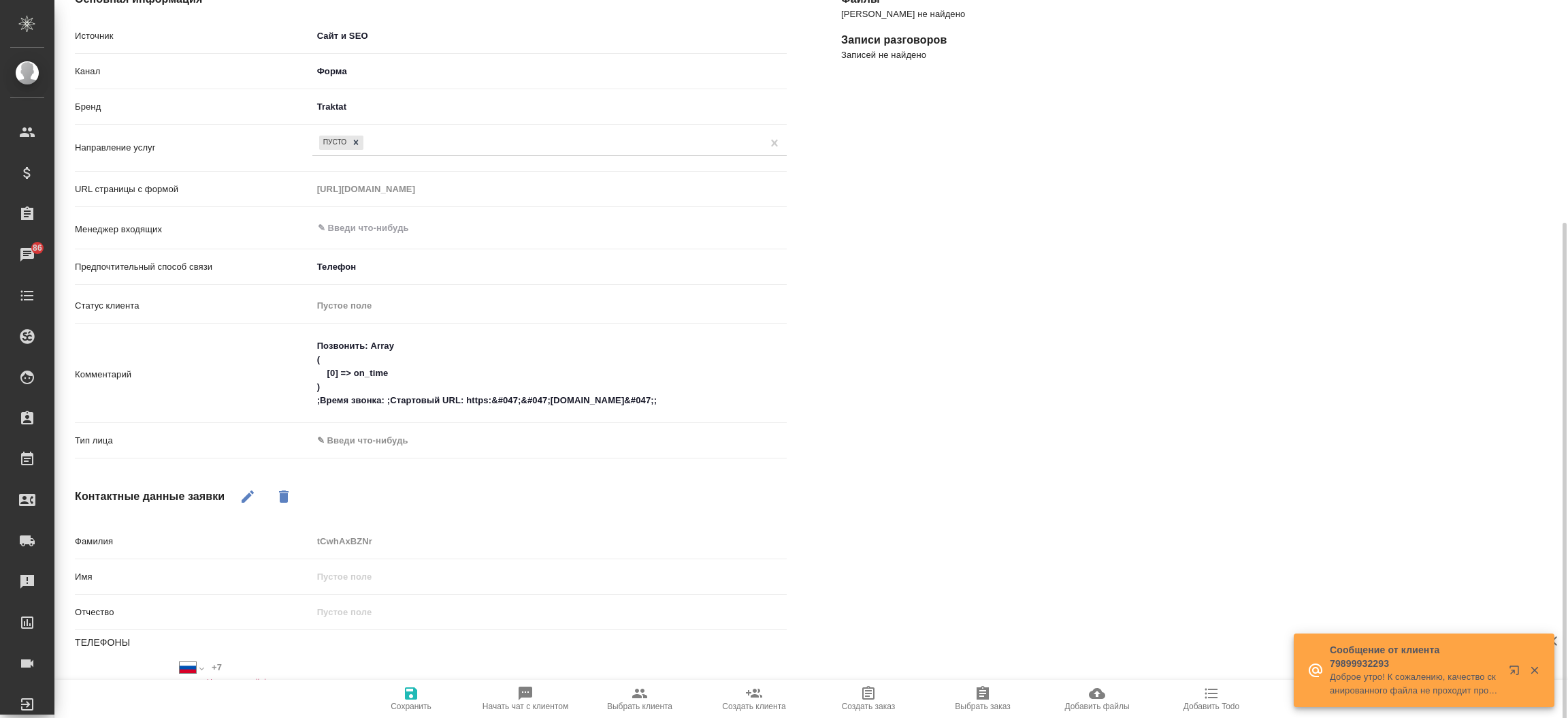
scroll to position [277, 0]
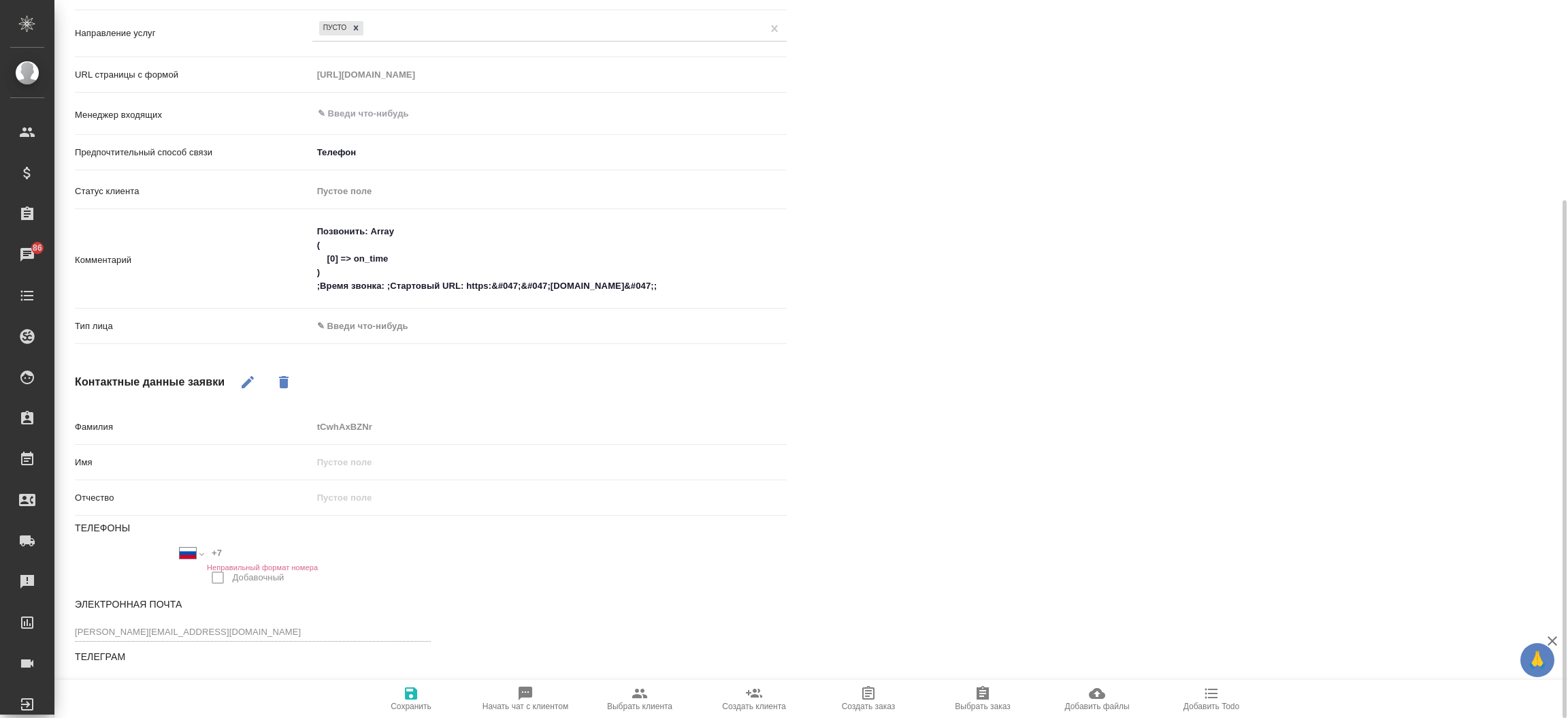
click at [362, 338] on div "Тип лица ✎ Введи что-нибудь" at bounding box center [431, 332] width 712 height 36
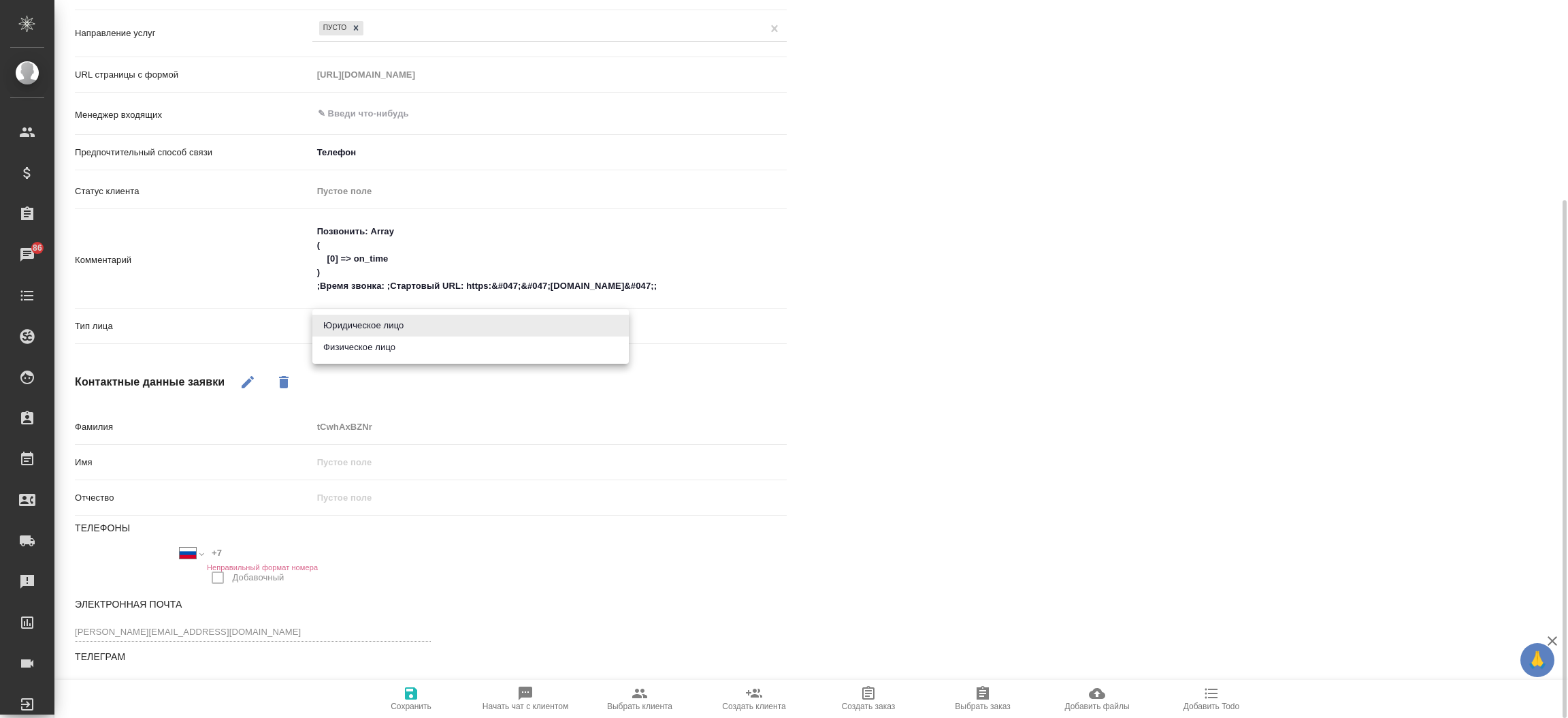
click at [365, 333] on body "🙏 .cls-1 fill:#fff; AWATERA Прутько Ирина i.prutko Клиенты Спецификации Заказы …" at bounding box center [784, 359] width 1568 height 718
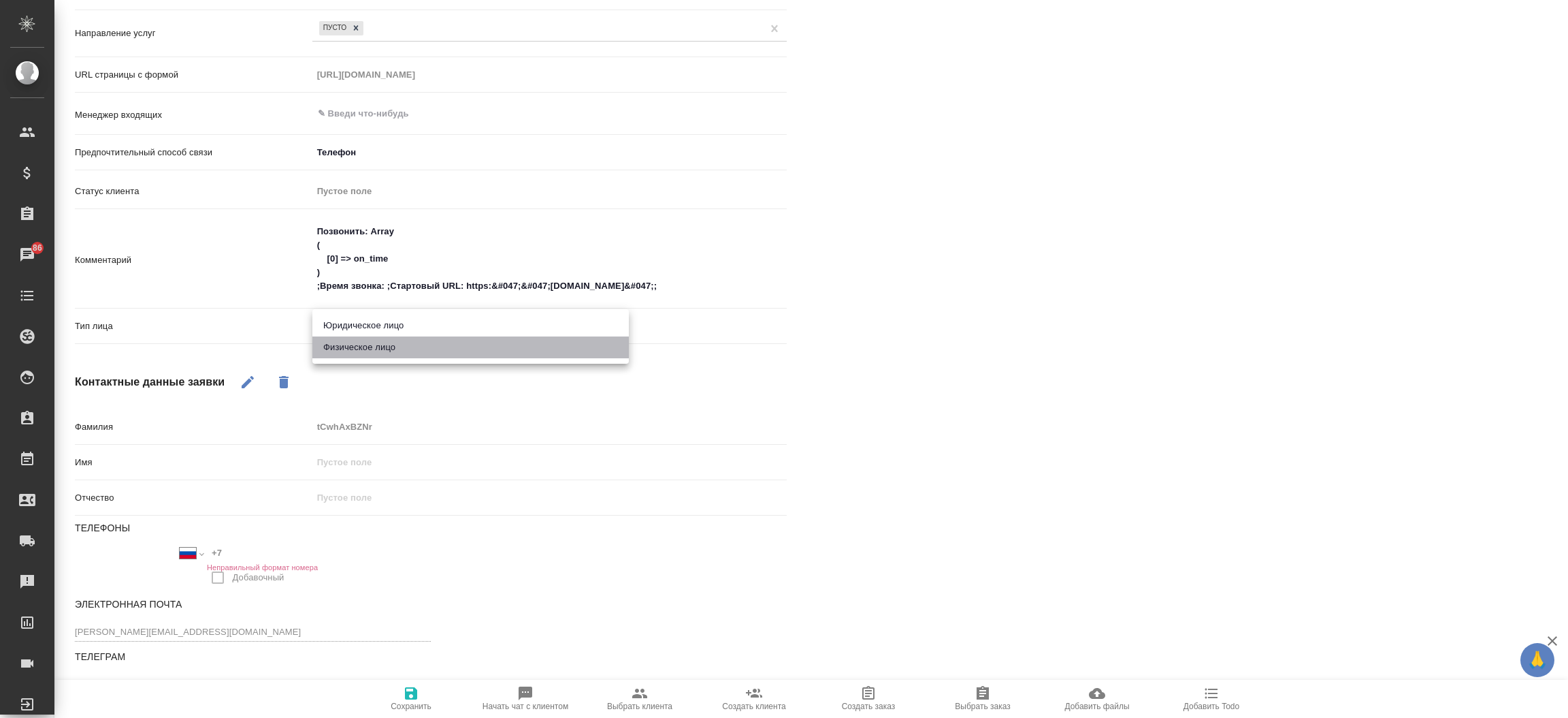
click at [366, 341] on li "Физическое лицо" at bounding box center [470, 346] width 316 height 22
type textarea "x"
type input "private"
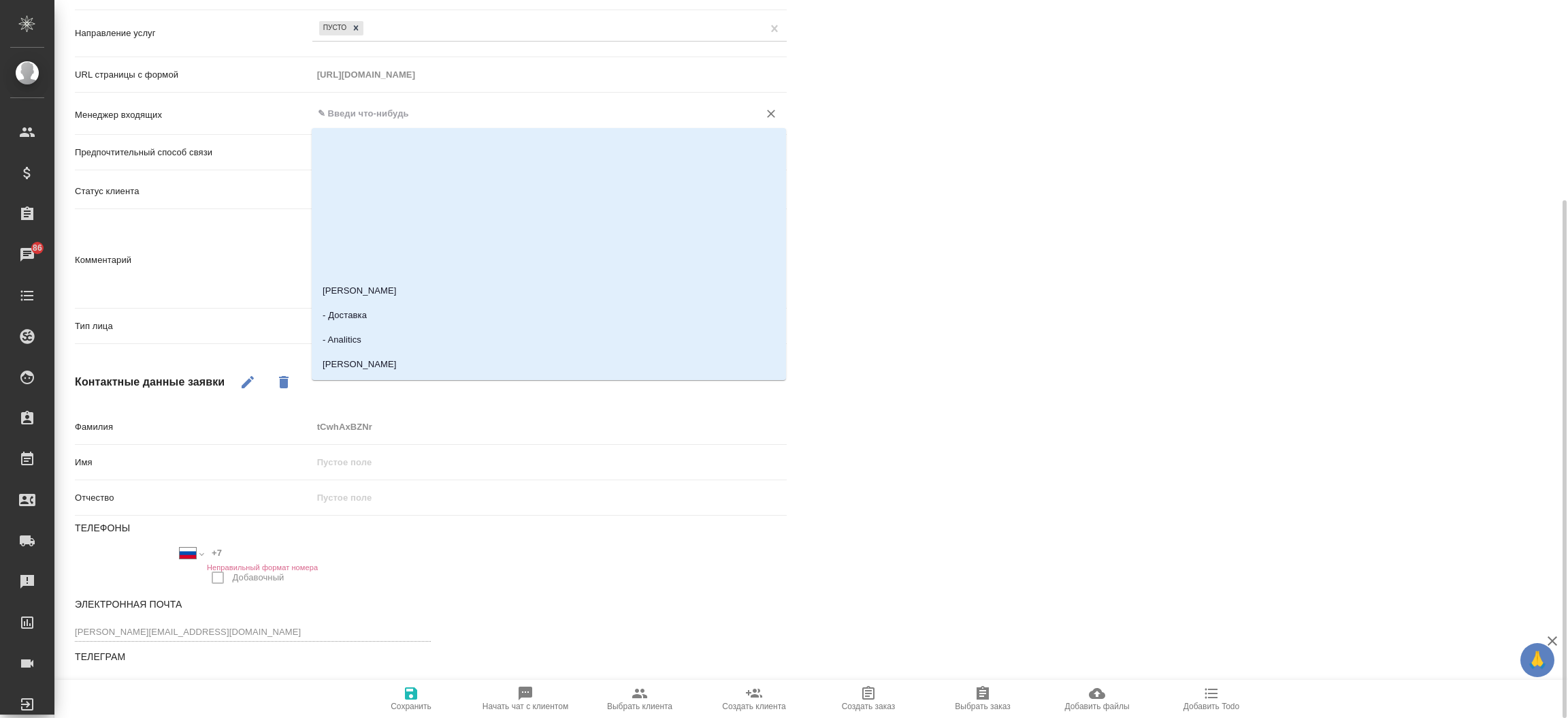
click at [358, 107] on input "text" at bounding box center [526, 113] width 420 height 16
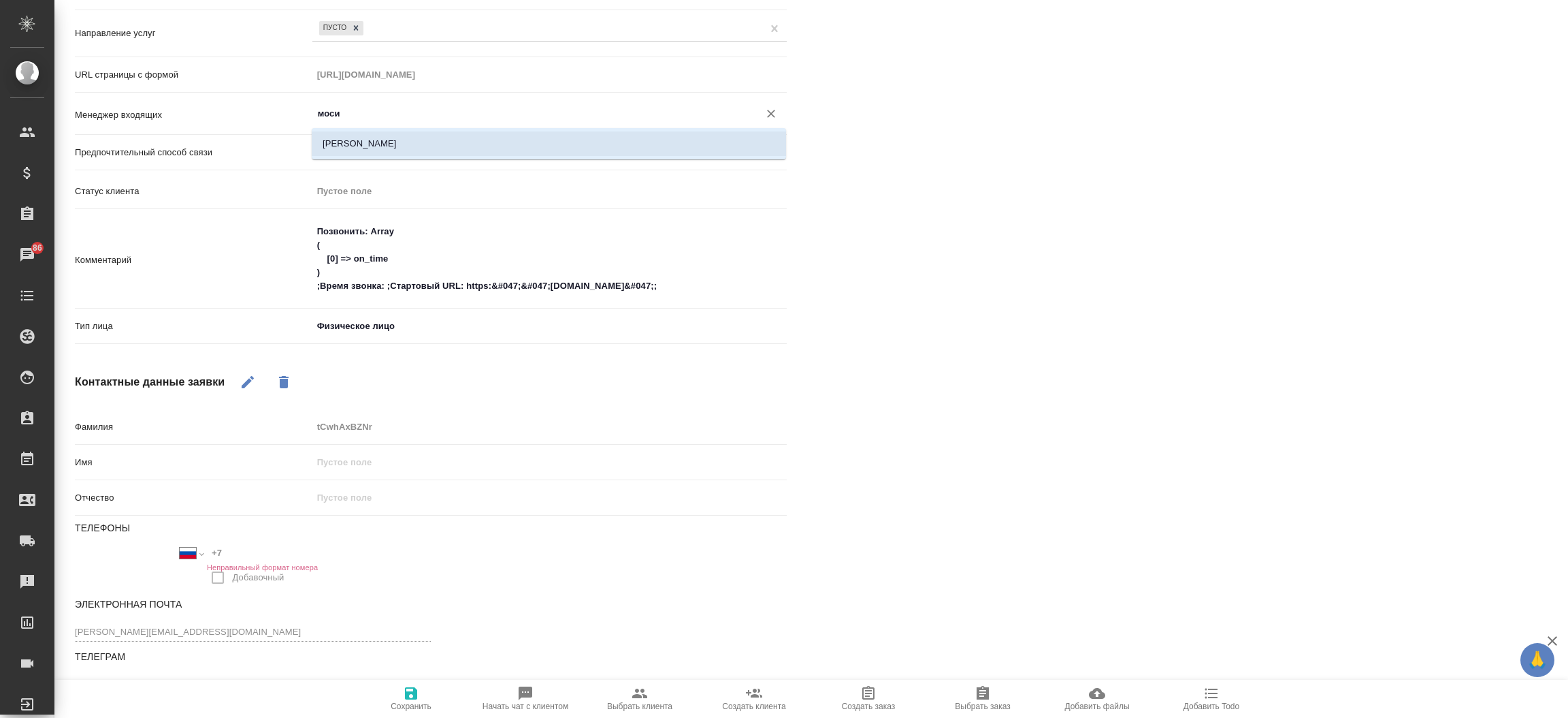
click at [373, 152] on li "[PERSON_NAME]" at bounding box center [548, 144] width 474 height 24
type input "[PERSON_NAME]"
type textarea "x"
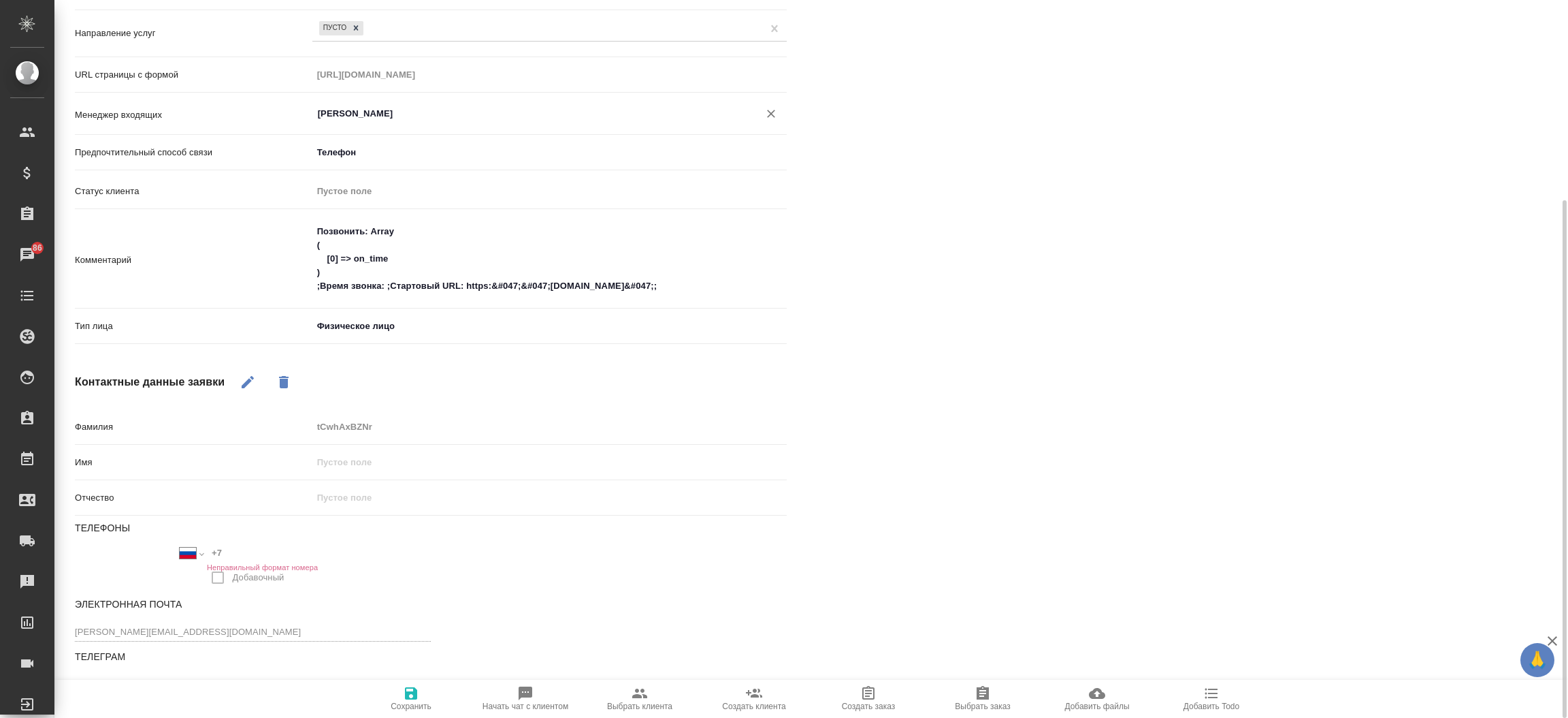
type input "[PERSON_NAME]"
click at [402, 684] on button "Сохранить" at bounding box center [411, 698] width 115 height 39
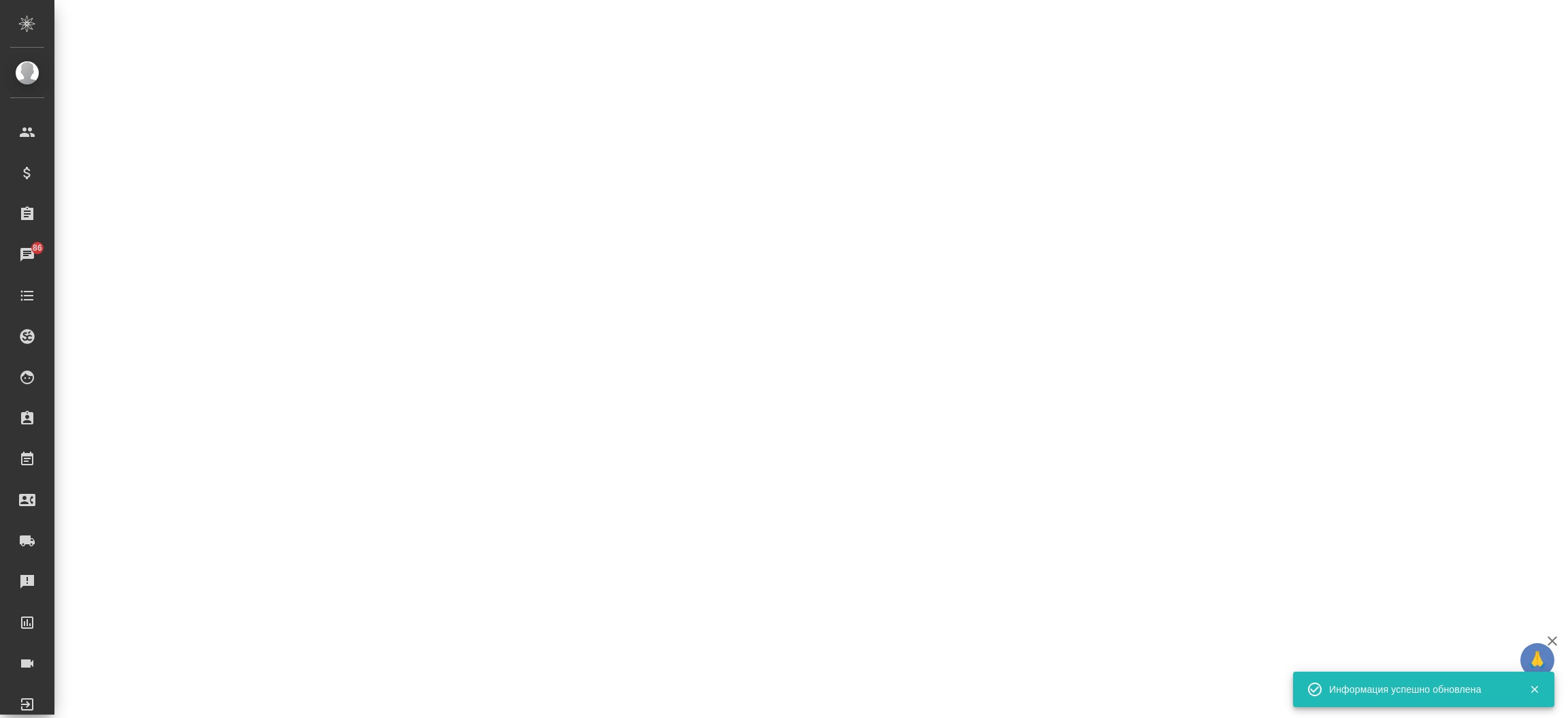
select select "RU"
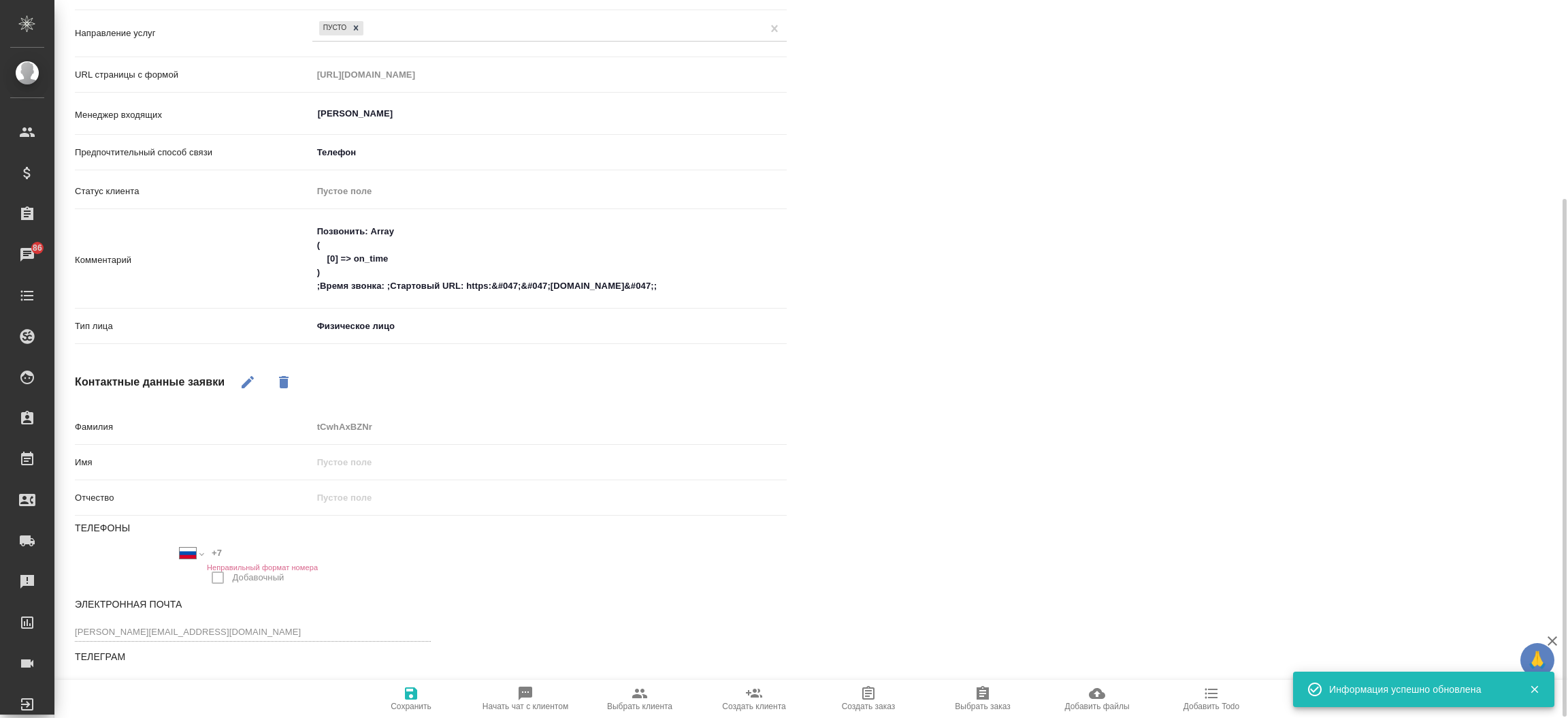
scroll to position [277, 0]
type textarea "x"
click at [832, 506] on div "Файлы Файлов не найдено Записи разговоров Записей не найдено" at bounding box center [1196, 276] width 767 height 886
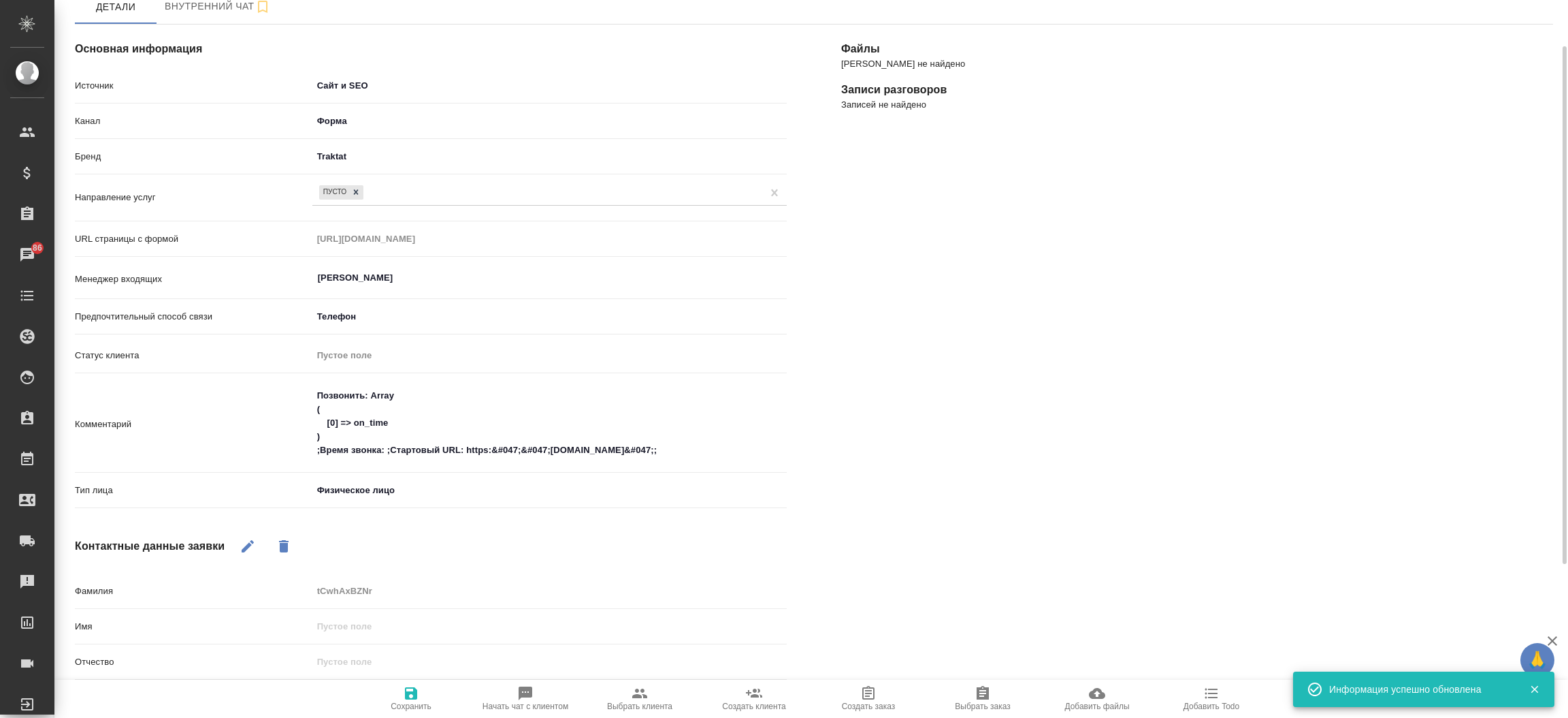
scroll to position [0, 0]
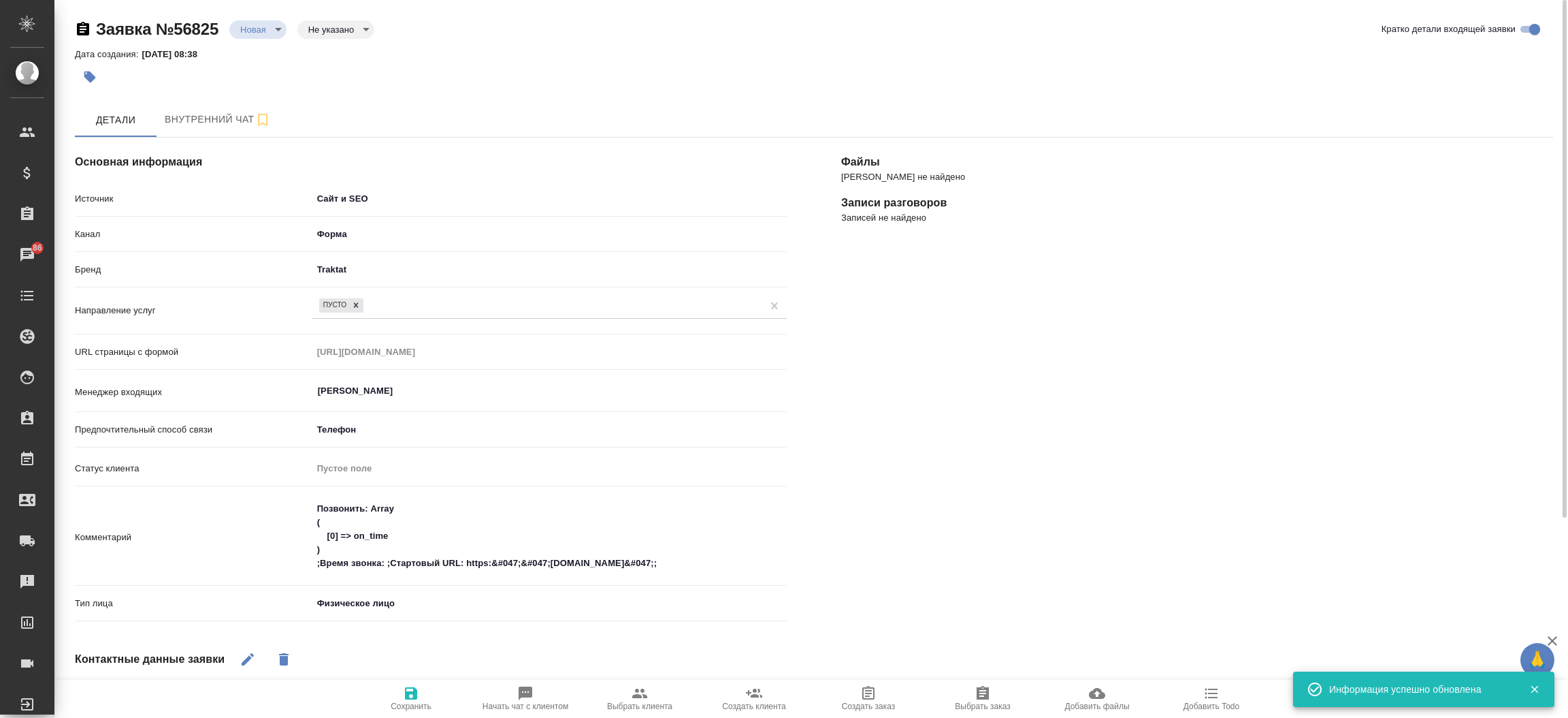
click at [239, 27] on body "🙏 .cls-1 fill:#fff; AWATERA Прутько Ирина i.prutko Клиенты Спецификации Заказы …" at bounding box center [784, 359] width 1568 height 718
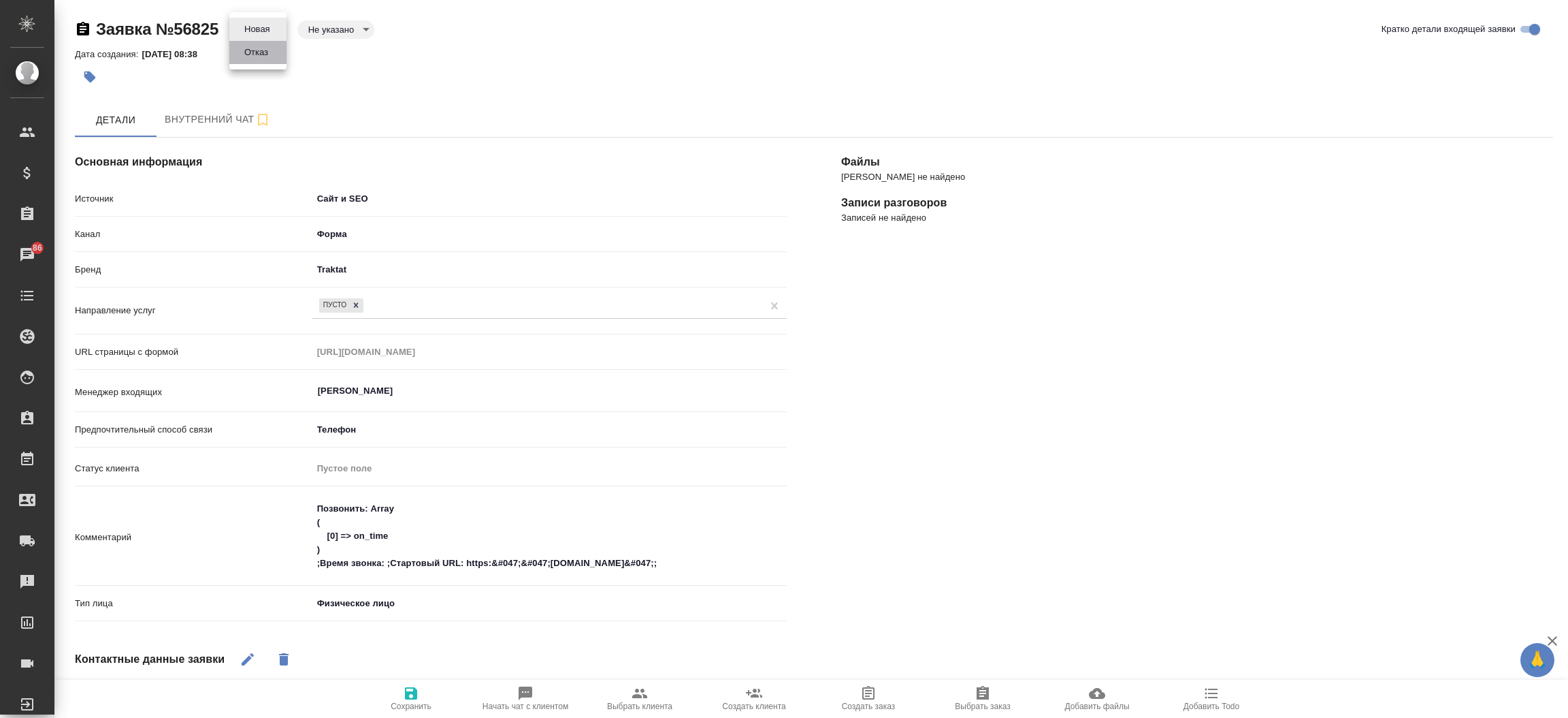
click at [252, 61] on li "Отказ" at bounding box center [258, 52] width 57 height 24
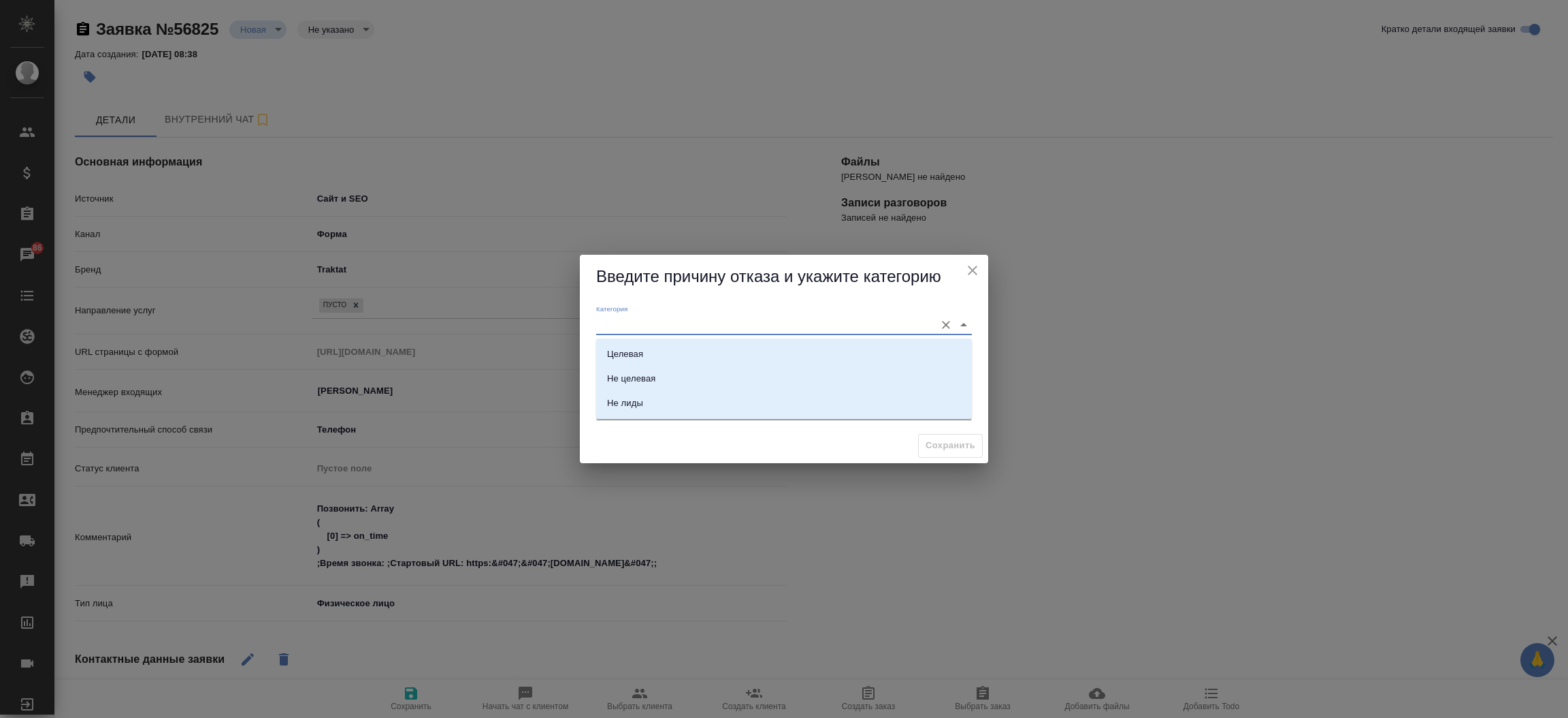
click at [720, 320] on input "Категория" at bounding box center [762, 325] width 332 height 19
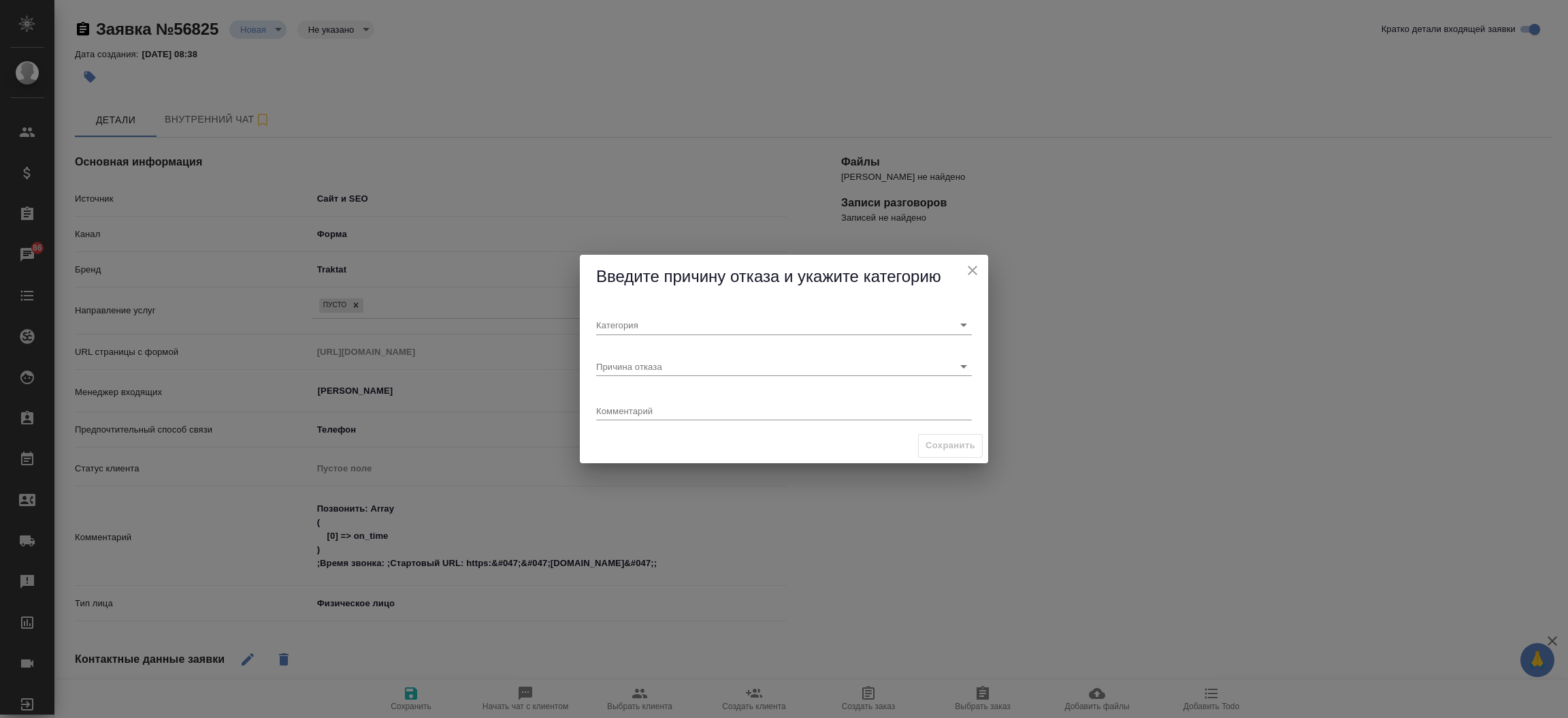
click at [710, 290] on div "Введите причину отказа и укажите категорию" at bounding box center [784, 277] width 408 height 44
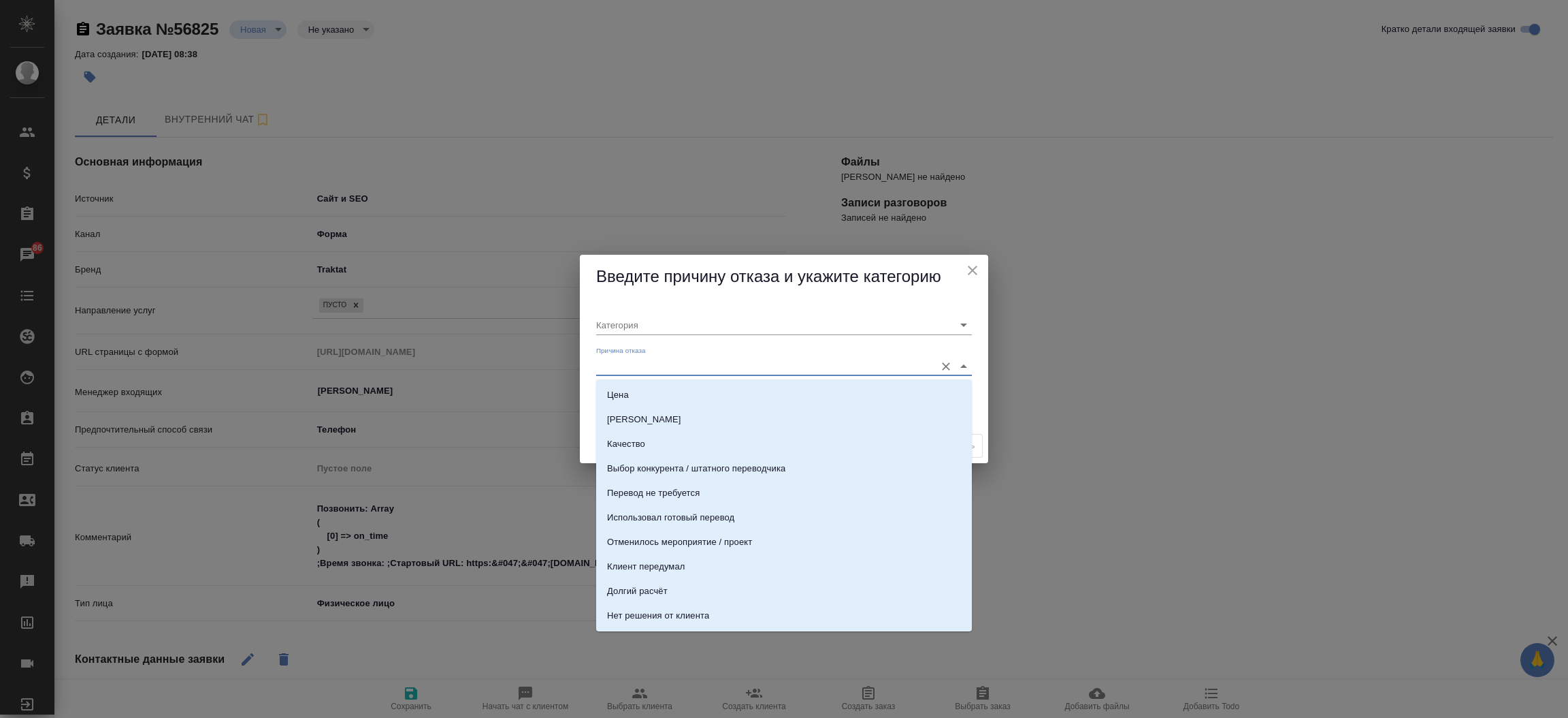
click at [683, 359] on input "Причина отказа" at bounding box center [762, 366] width 332 height 19
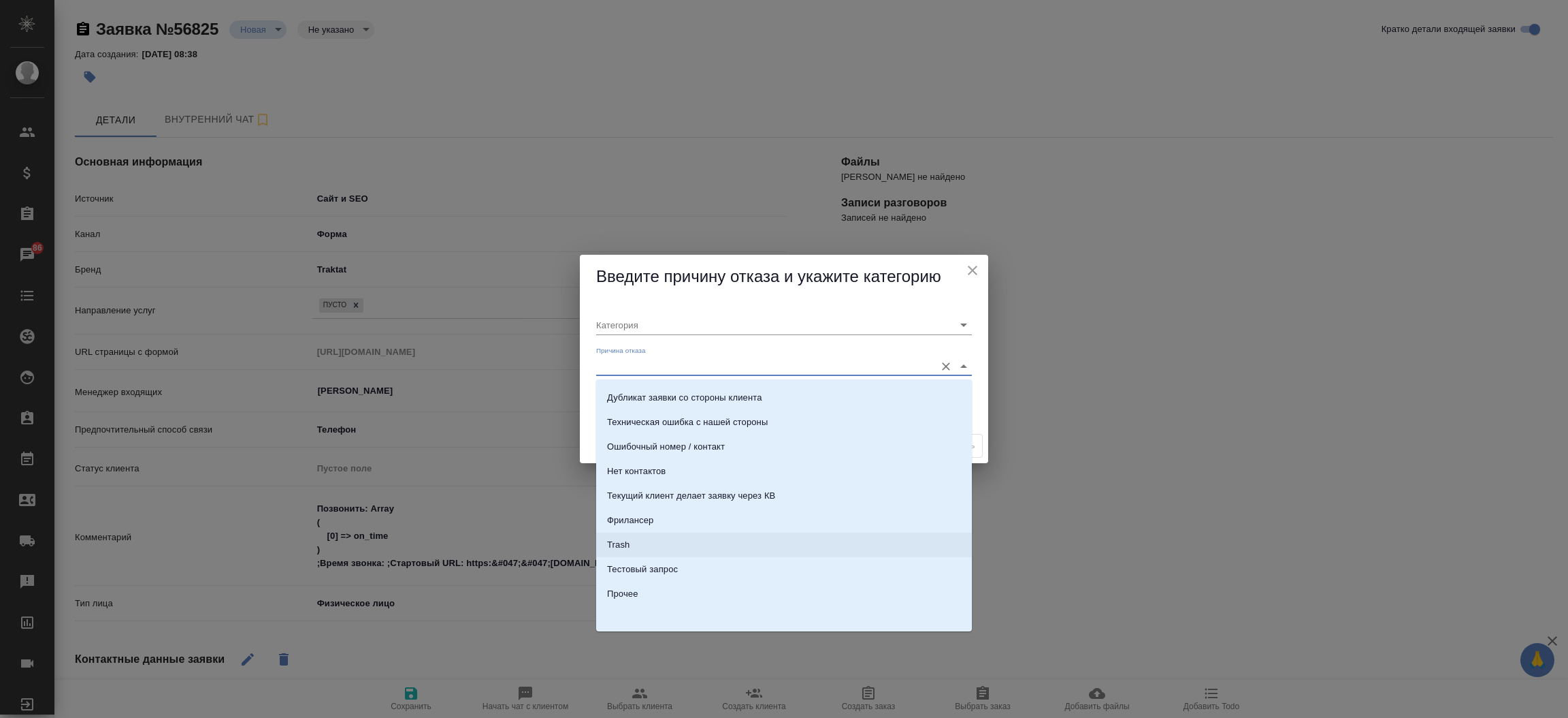
click at [716, 542] on li "Trash" at bounding box center [784, 545] width 375 height 24
type input "Не лиды"
type input "Trash"
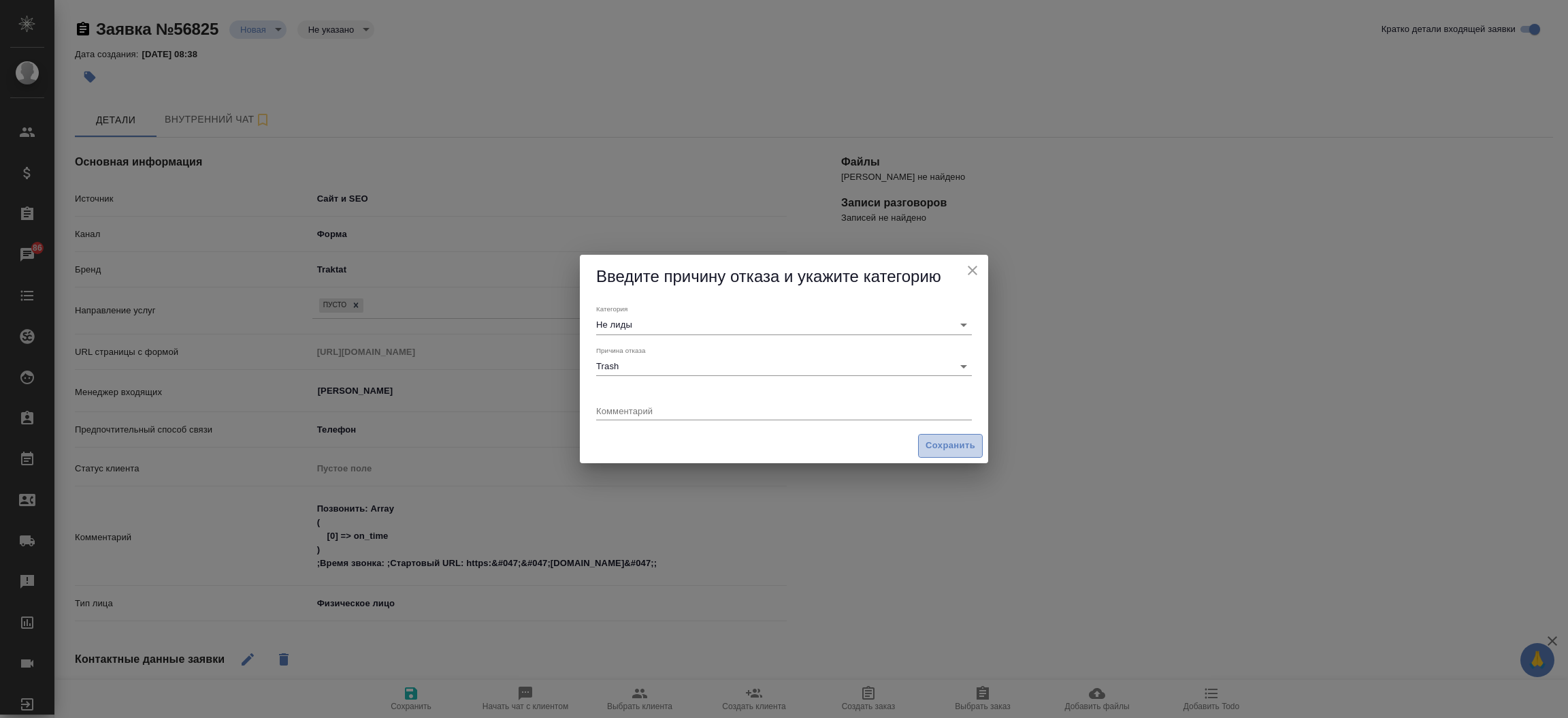
click at [945, 450] on span "Сохранить" at bounding box center [950, 445] width 50 height 16
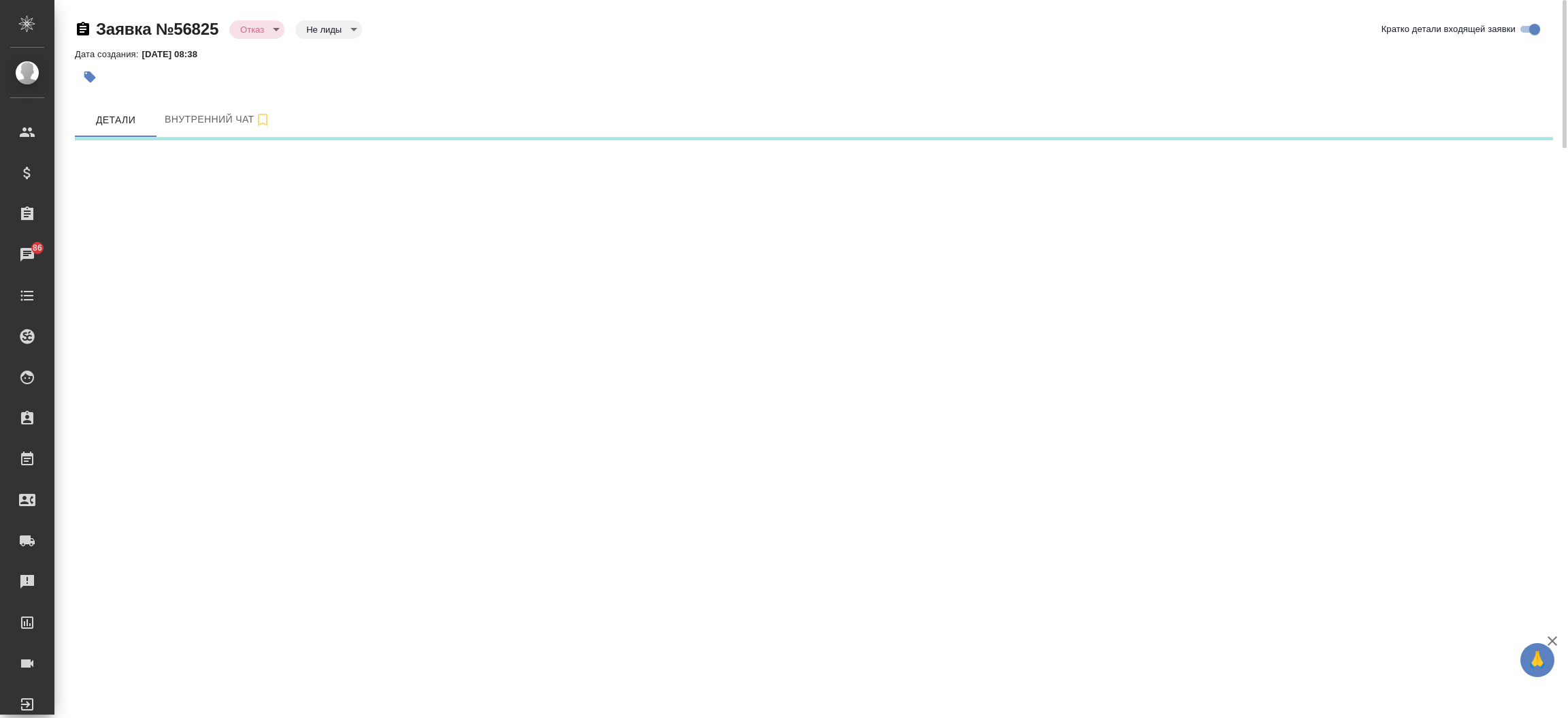
select select "RU"
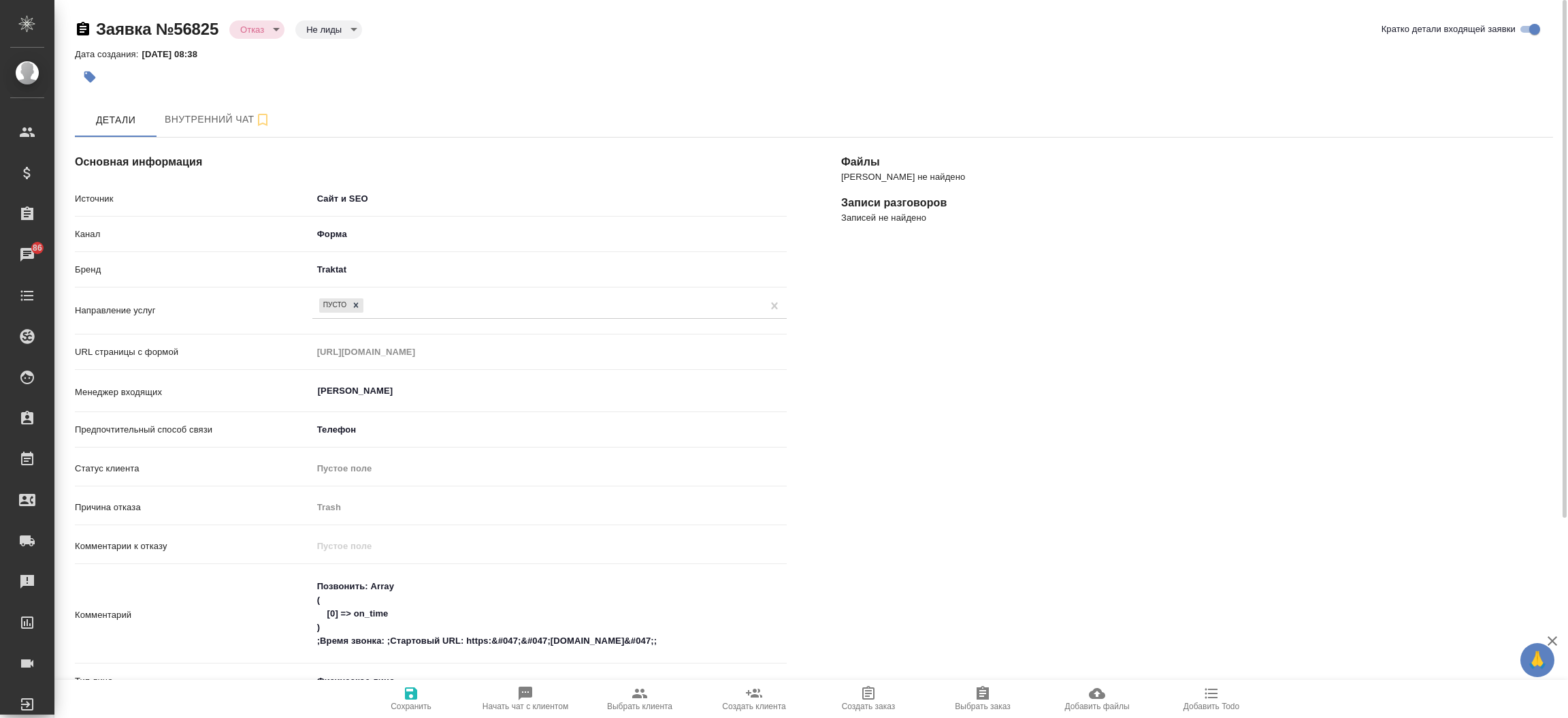
type textarea "x"
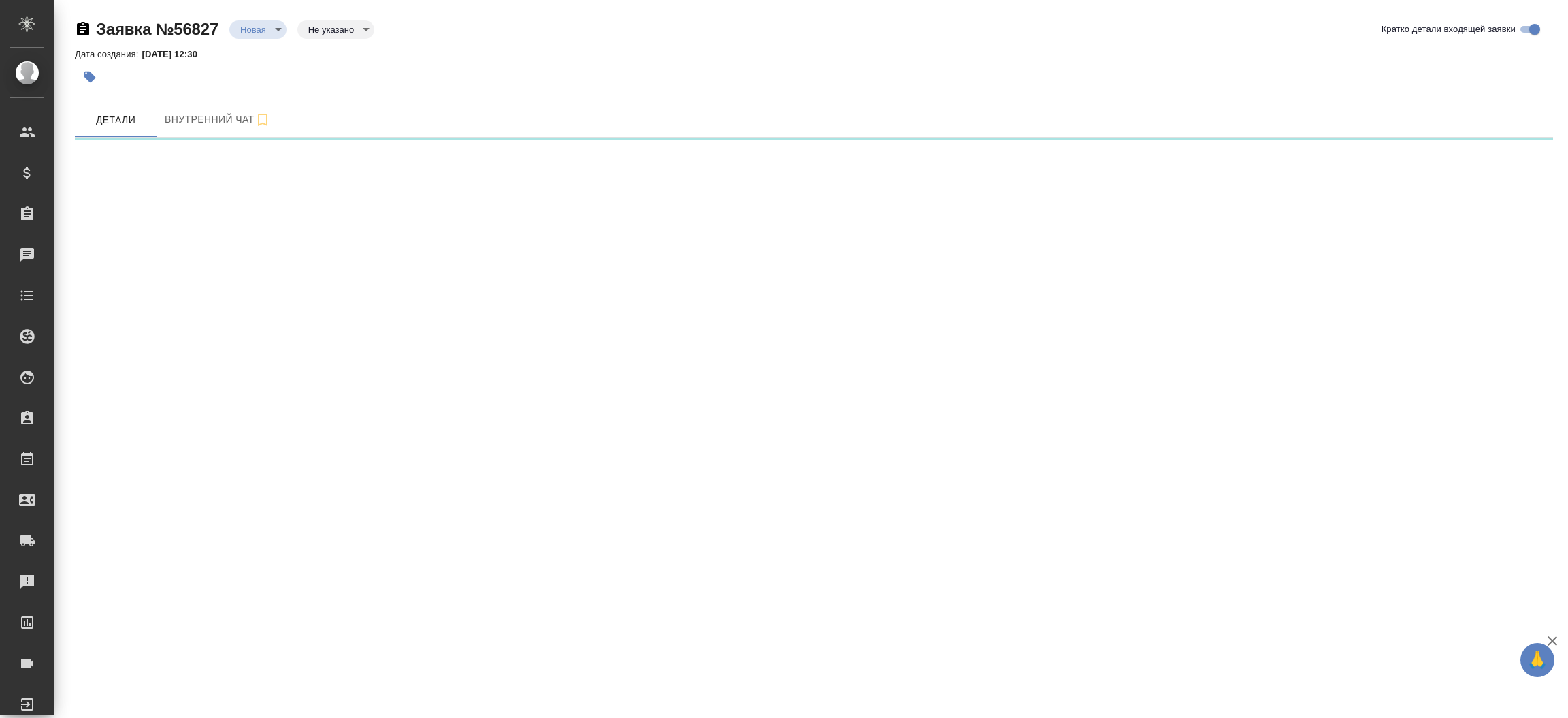
select select "RU"
select select "ES"
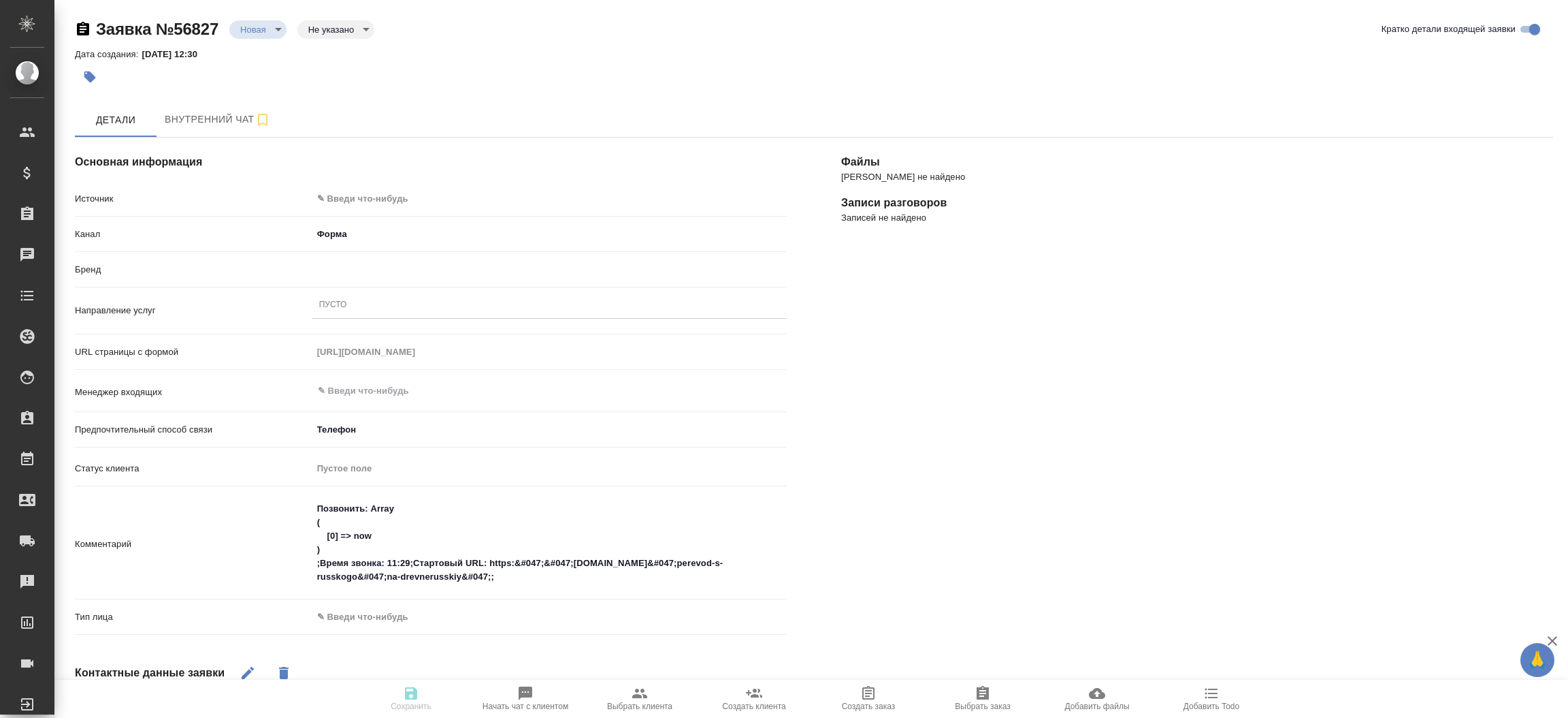
type textarea "x"
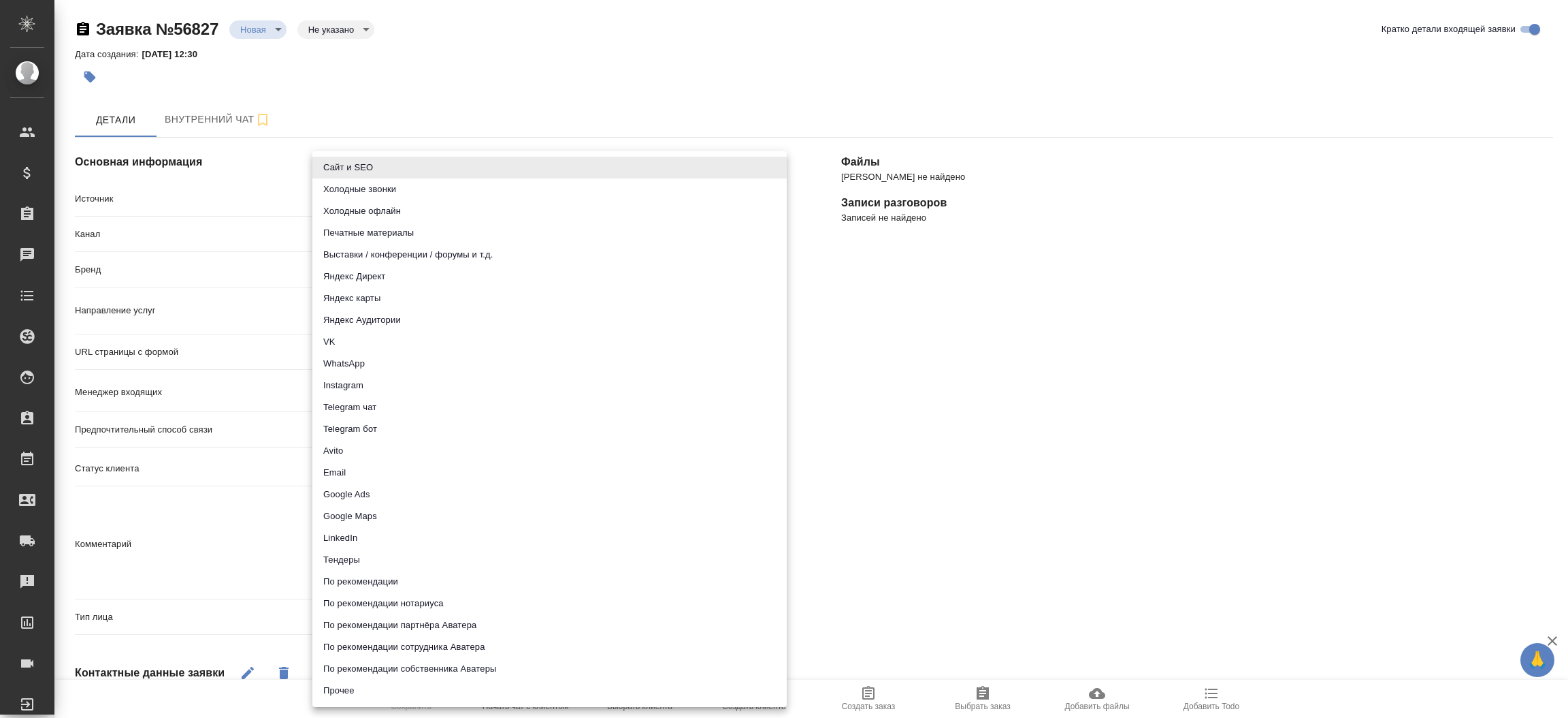
click at [402, 193] on body "🙏 .cls-1 fill:#fff; AWATERA [PERSON_NAME]prutko Клиенты Спецификации Заказы Чат…" at bounding box center [784, 359] width 1568 height 718
drag, startPoint x: 402, startPoint y: 193, endPoint x: 399, endPoint y: 170, distance: 23.2
click at [399, 170] on ul "Сайт и SEO Холодные звонки Холодные офлайн Печатные материалы Выставки / конфер…" at bounding box center [549, 429] width 474 height 555
click at [399, 170] on li "Сайт и SEO" at bounding box center [549, 167] width 474 height 22
type input "seo"
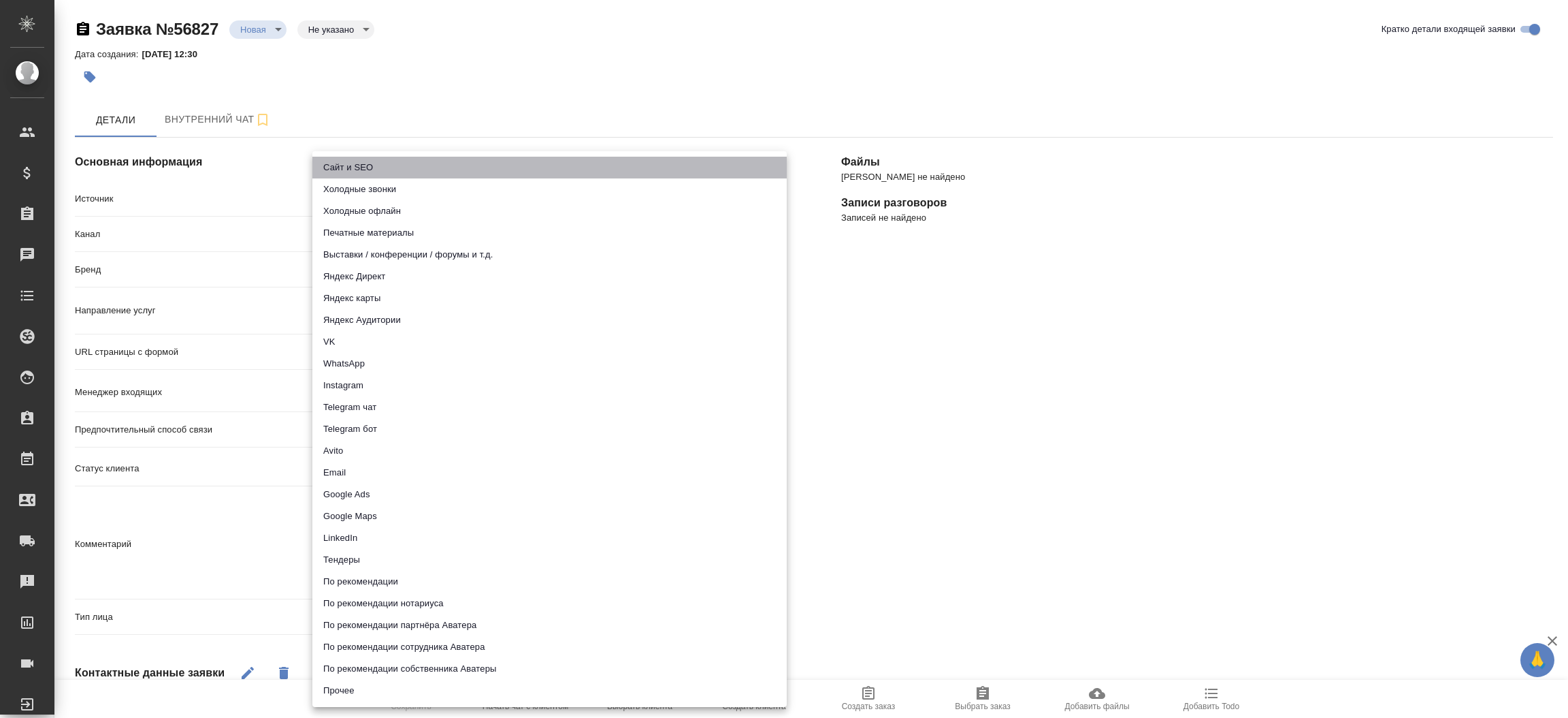
type textarea "x"
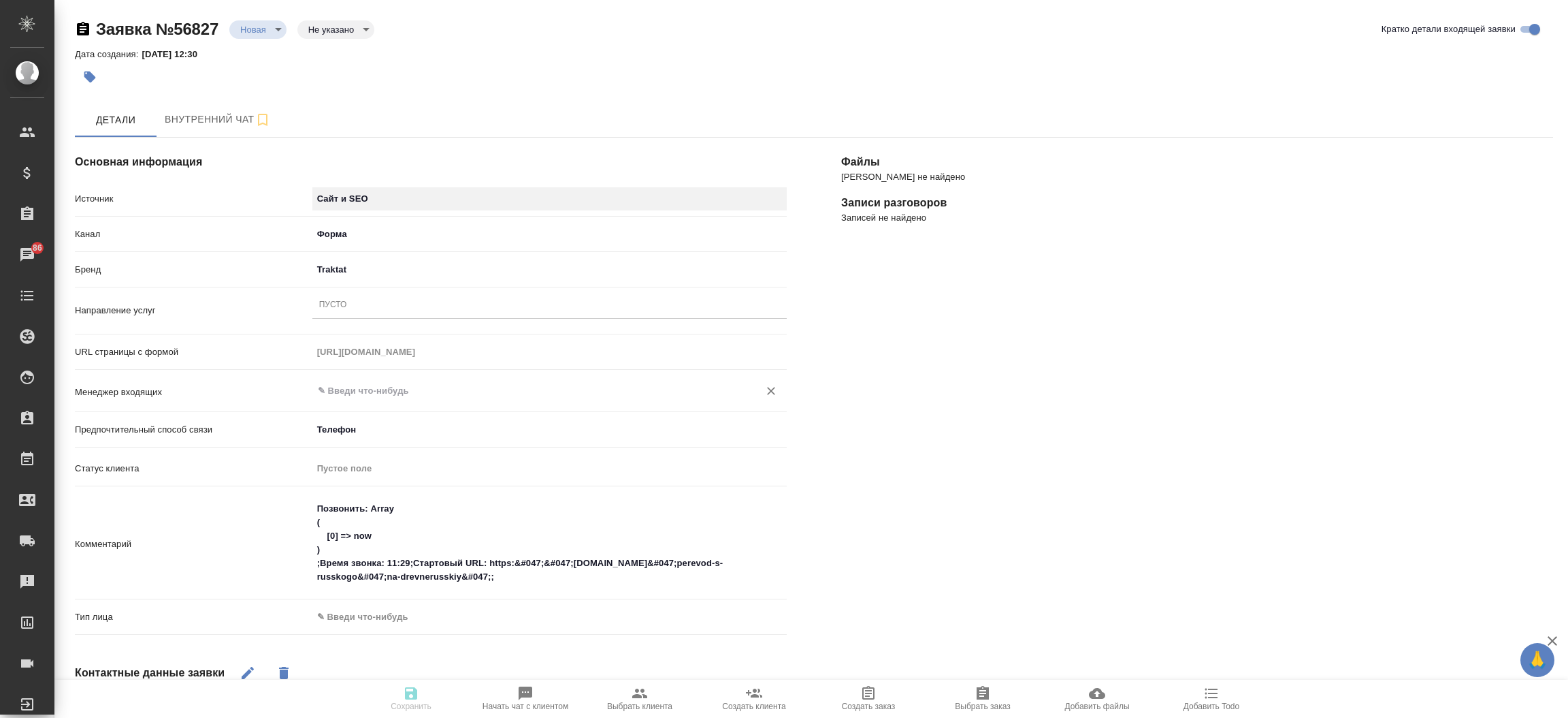
click at [393, 399] on div "​" at bounding box center [549, 391] width 474 height 24
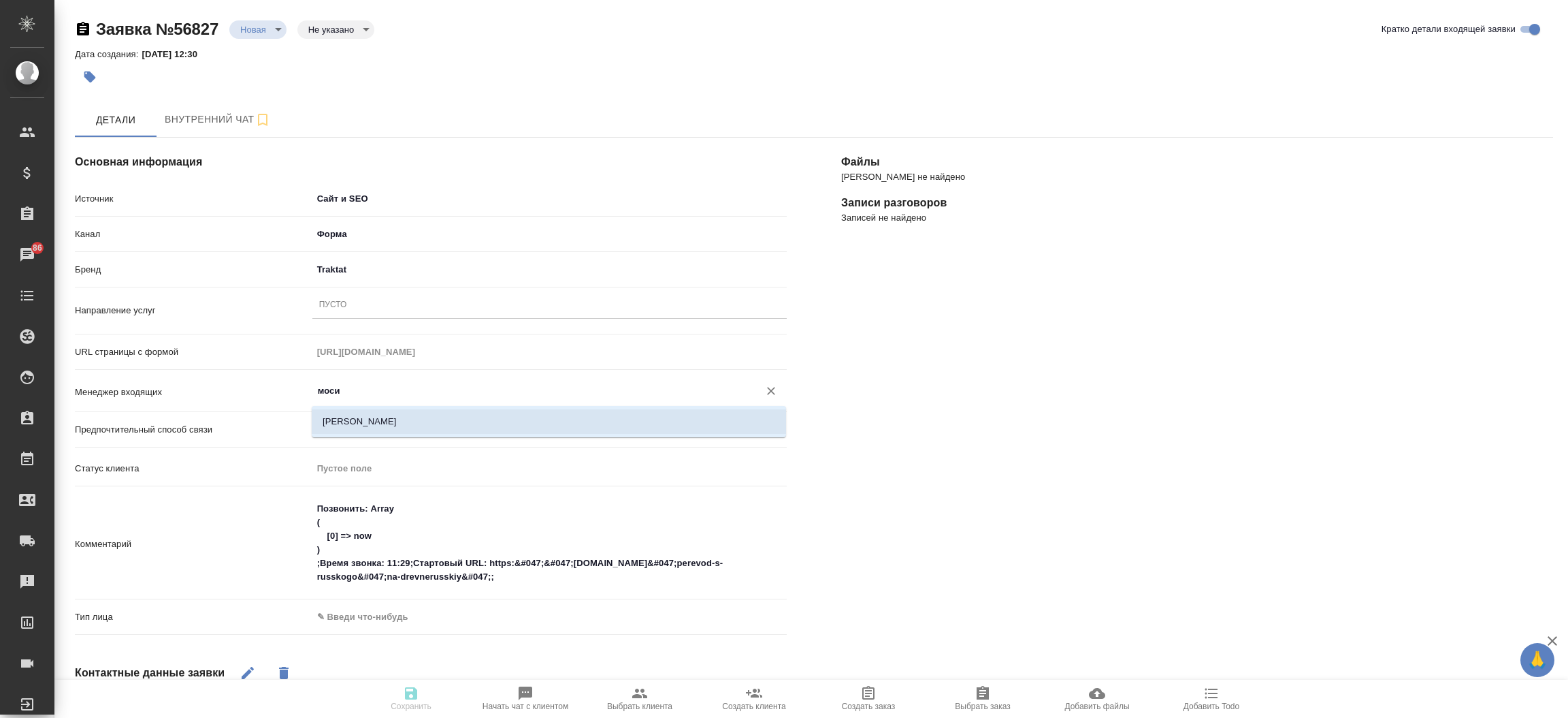
click at [386, 414] on li "[PERSON_NAME]" at bounding box center [548, 422] width 474 height 24
type input "[PERSON_NAME]"
type textarea "x"
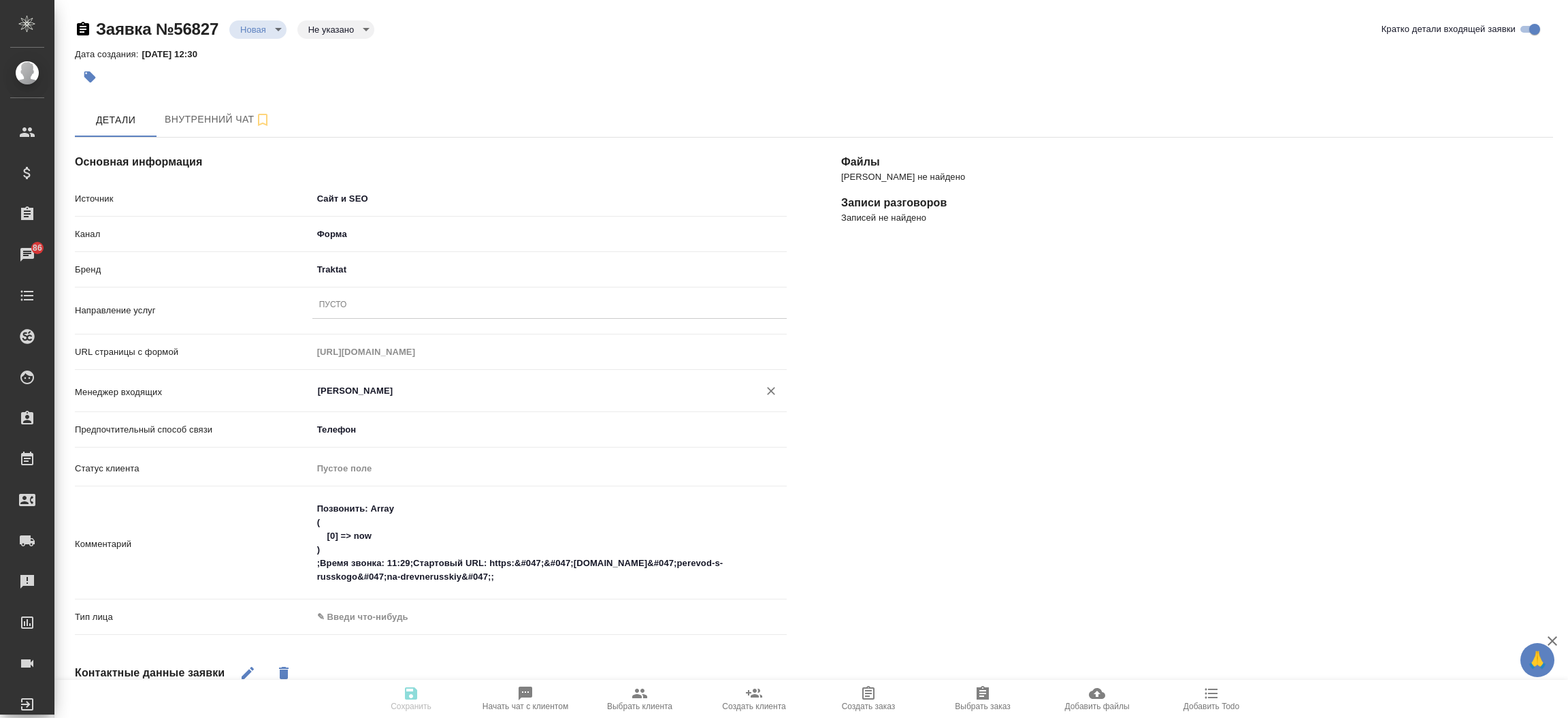
type input "[PERSON_NAME]"
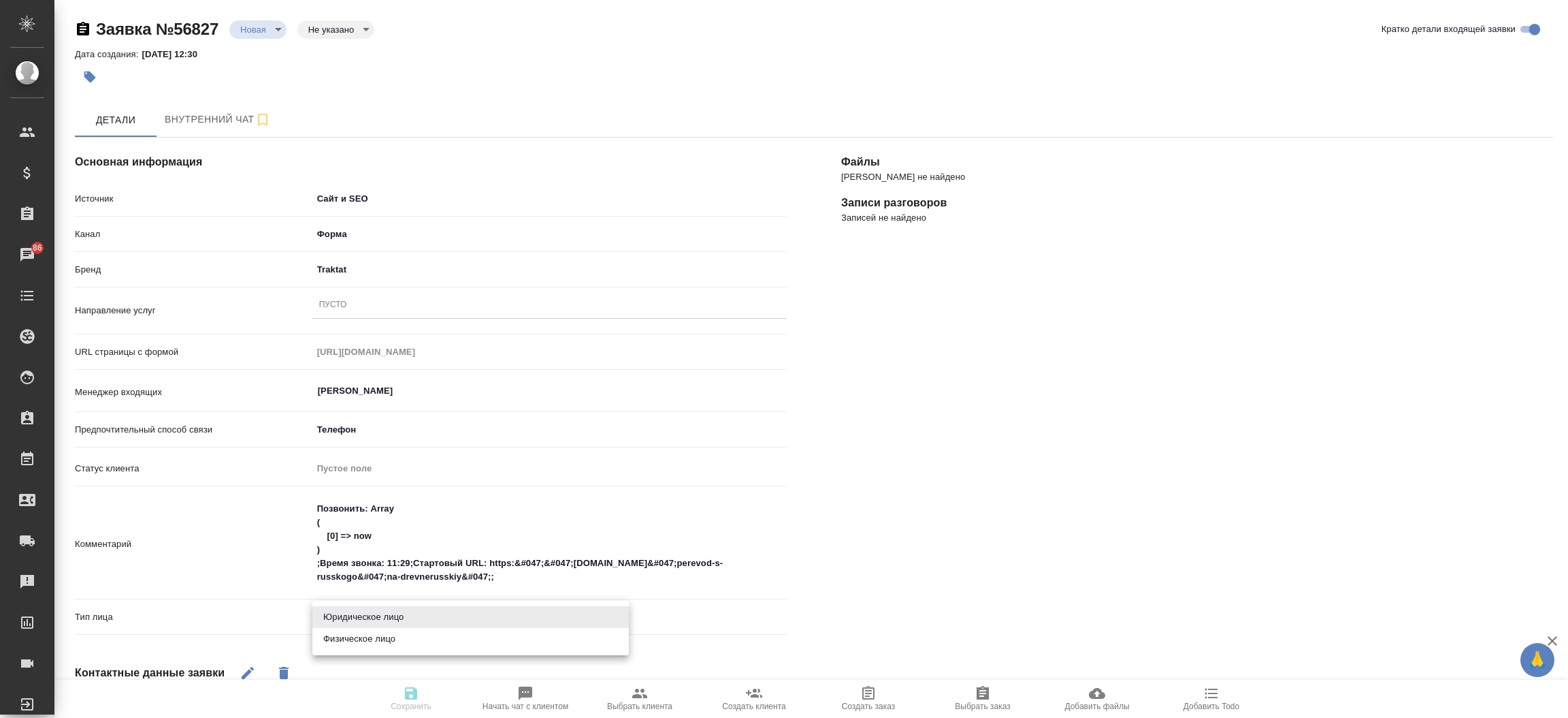
click at [387, 616] on body "🙏 .cls-1 fill:#fff; AWATERA [PERSON_NAME]prutko Клиенты Спецификации Заказы 86 …" at bounding box center [784, 359] width 1568 height 718
click at [385, 632] on li "Физическое лицо" at bounding box center [470, 638] width 316 height 22
type textarea "x"
type input "private"
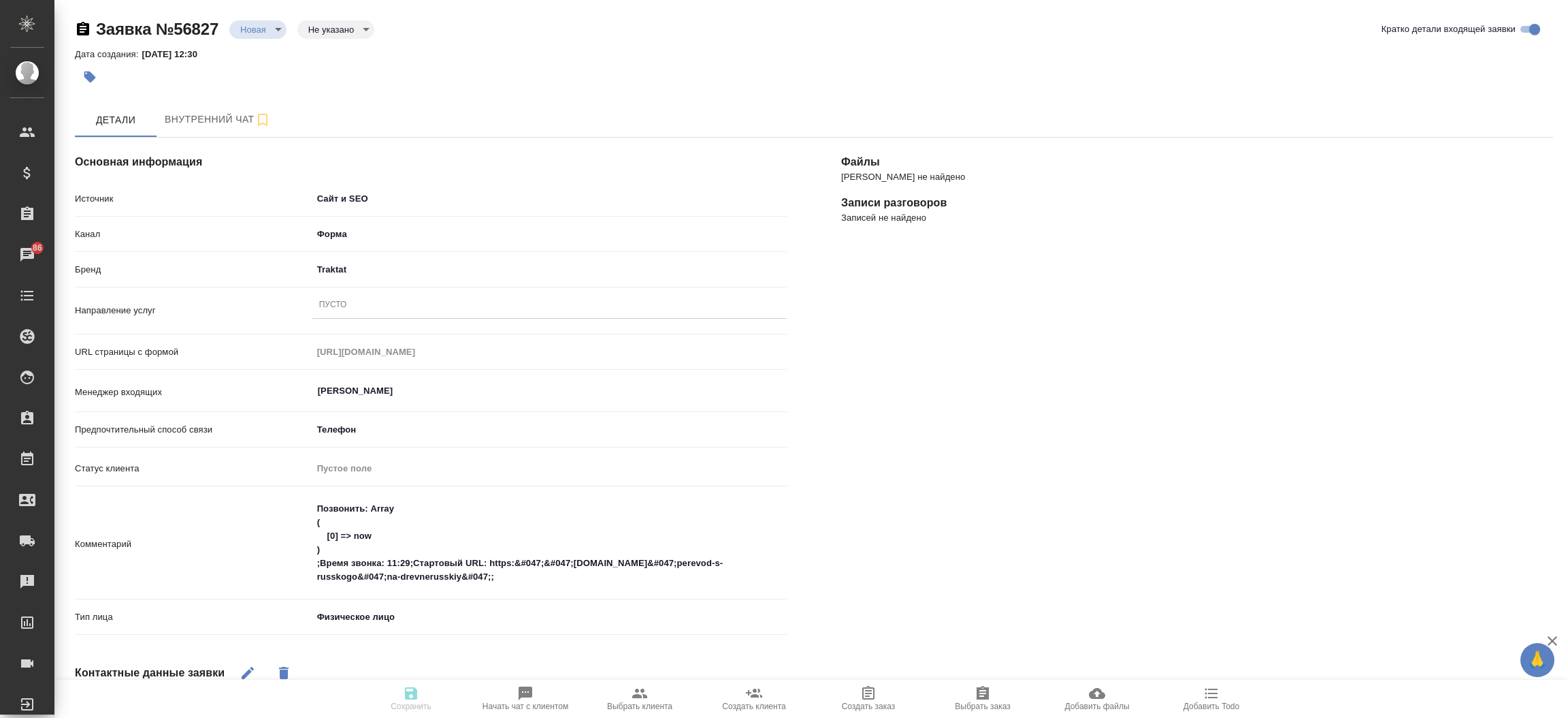
click at [346, 300] on div "Пусто" at bounding box center [333, 305] width 28 height 11
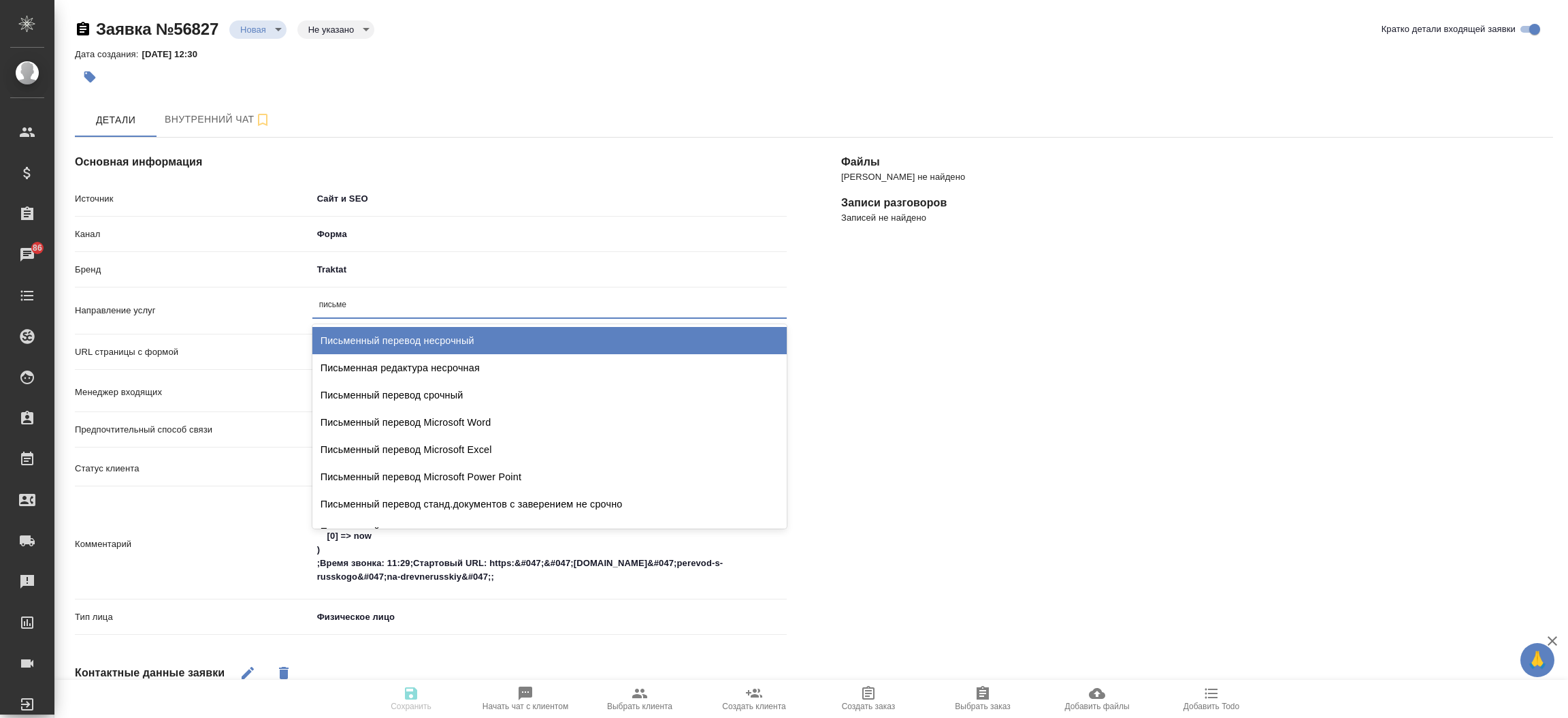
type input "письмен"
click at [367, 334] on div "Письменный перевод несрочный" at bounding box center [549, 340] width 474 height 27
type textarea "x"
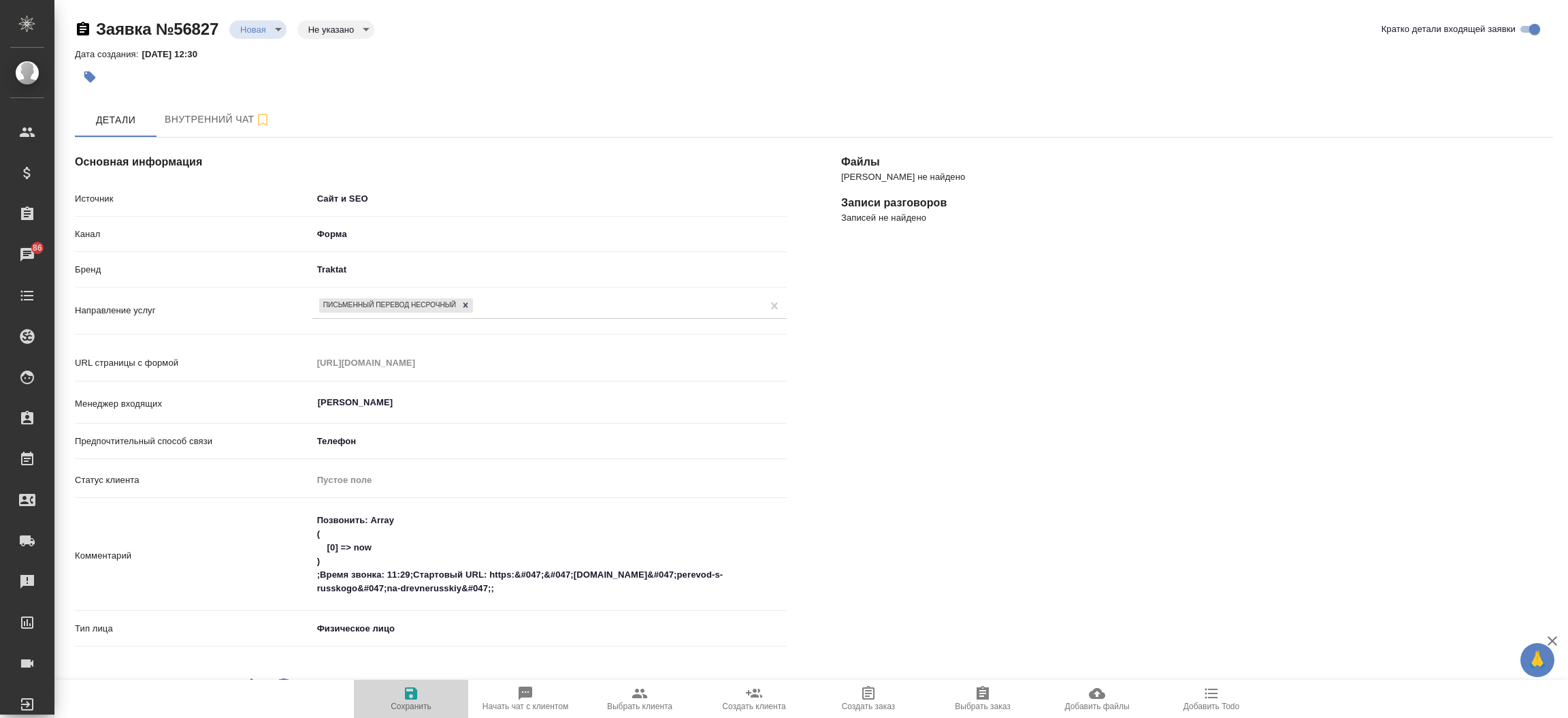
click at [416, 694] on icon "button" at bounding box center [410, 693] width 12 height 12
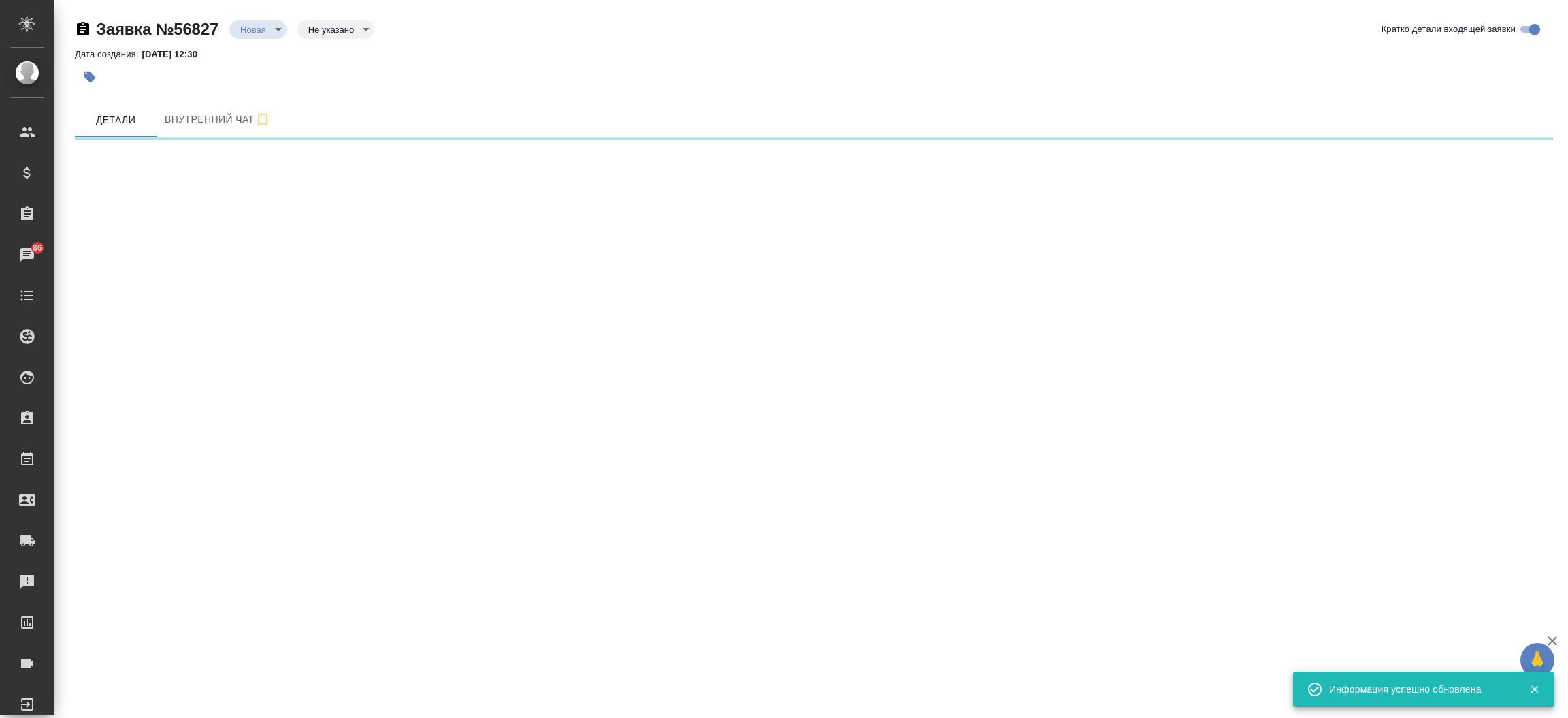
select select "RU"
select select "ES"
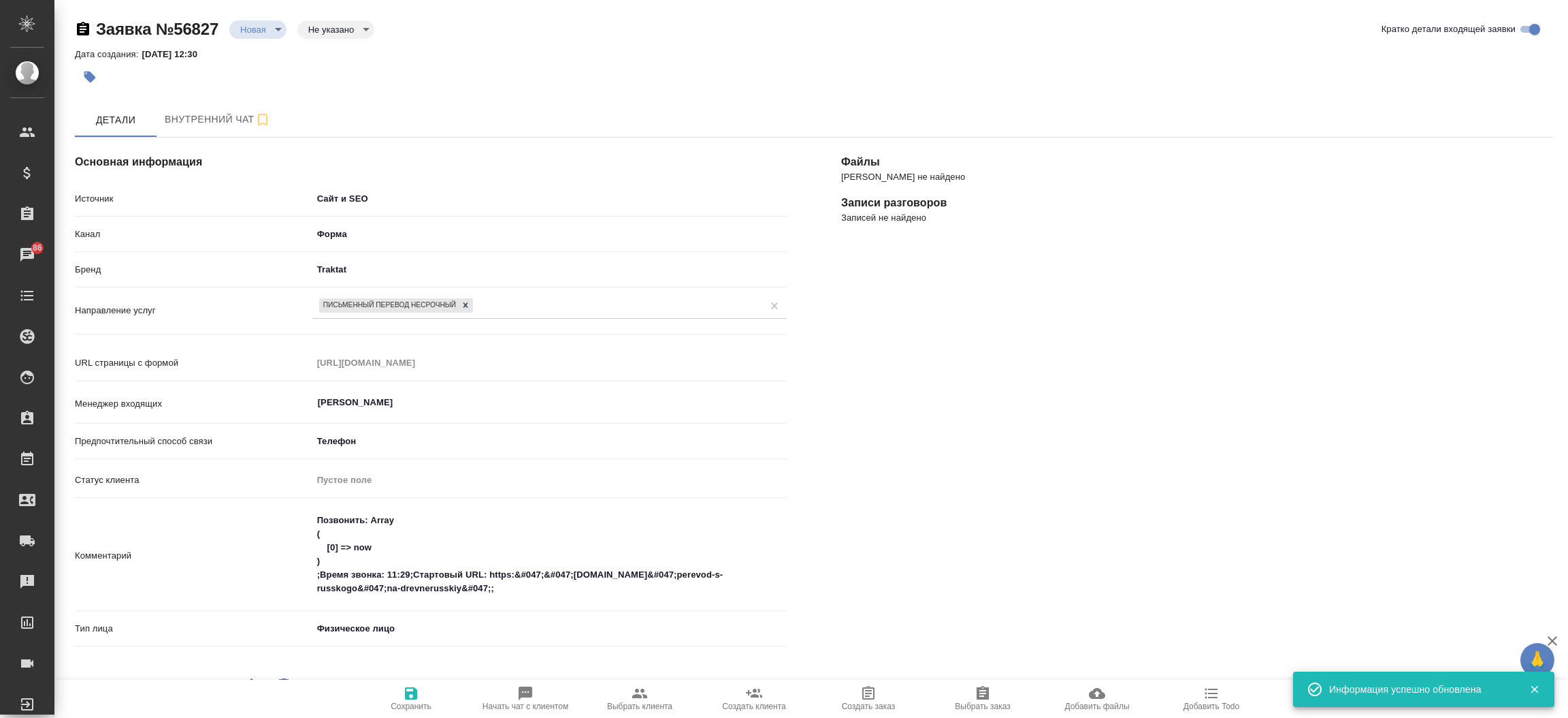
type textarea "x"
drag, startPoint x: 506, startPoint y: 587, endPoint x: 302, endPoint y: 513, distance: 217.0
click at [302, 513] on div "Комментарий Позвонить: Array ( [0] => now ) ;Время звонка: 11:29;Стартовый URL:…" at bounding box center [431, 556] width 712 height 100
type textarea "с"
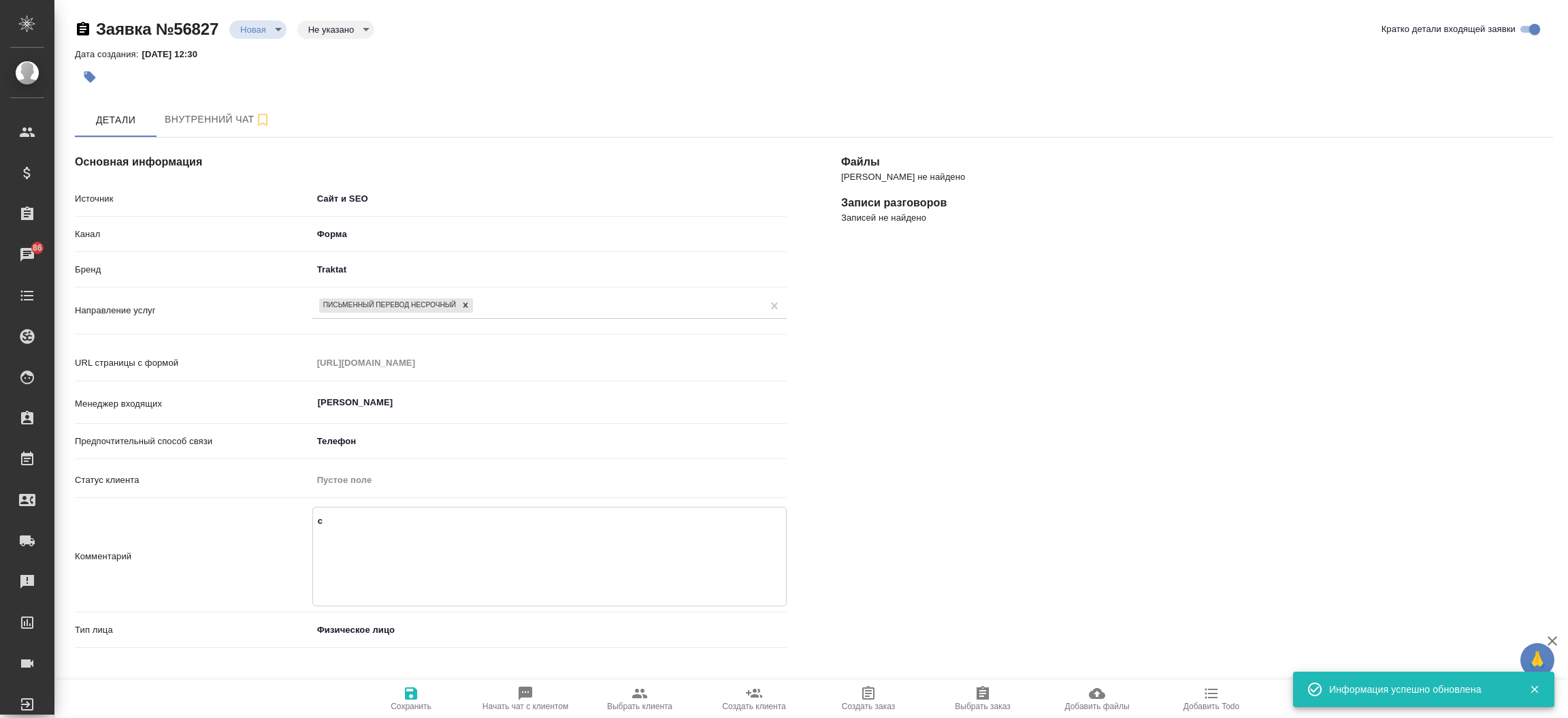
type textarea "x"
type textarea "ст"
type textarea "x"
type textarea "ста"
type textarea "x"
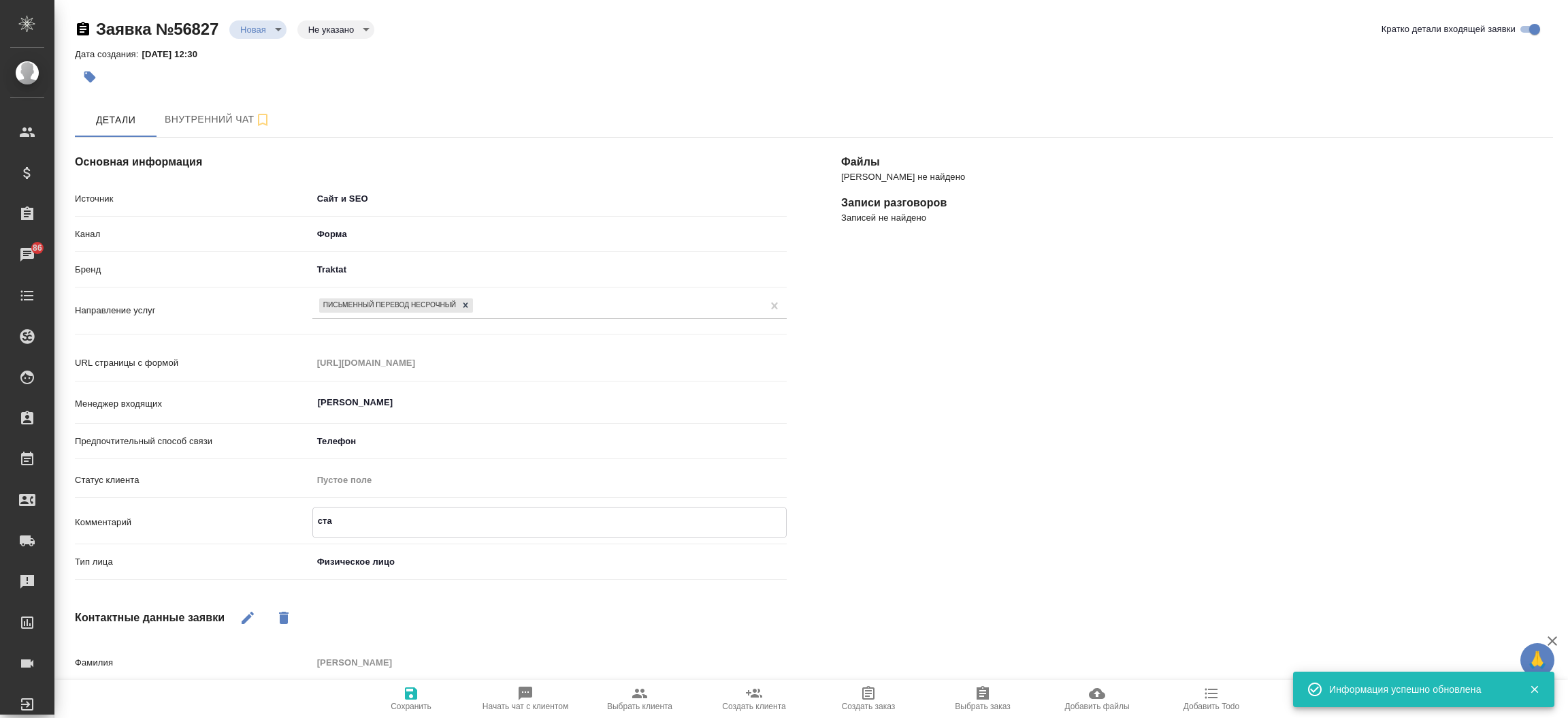
type textarea "стар"
type textarea "x"
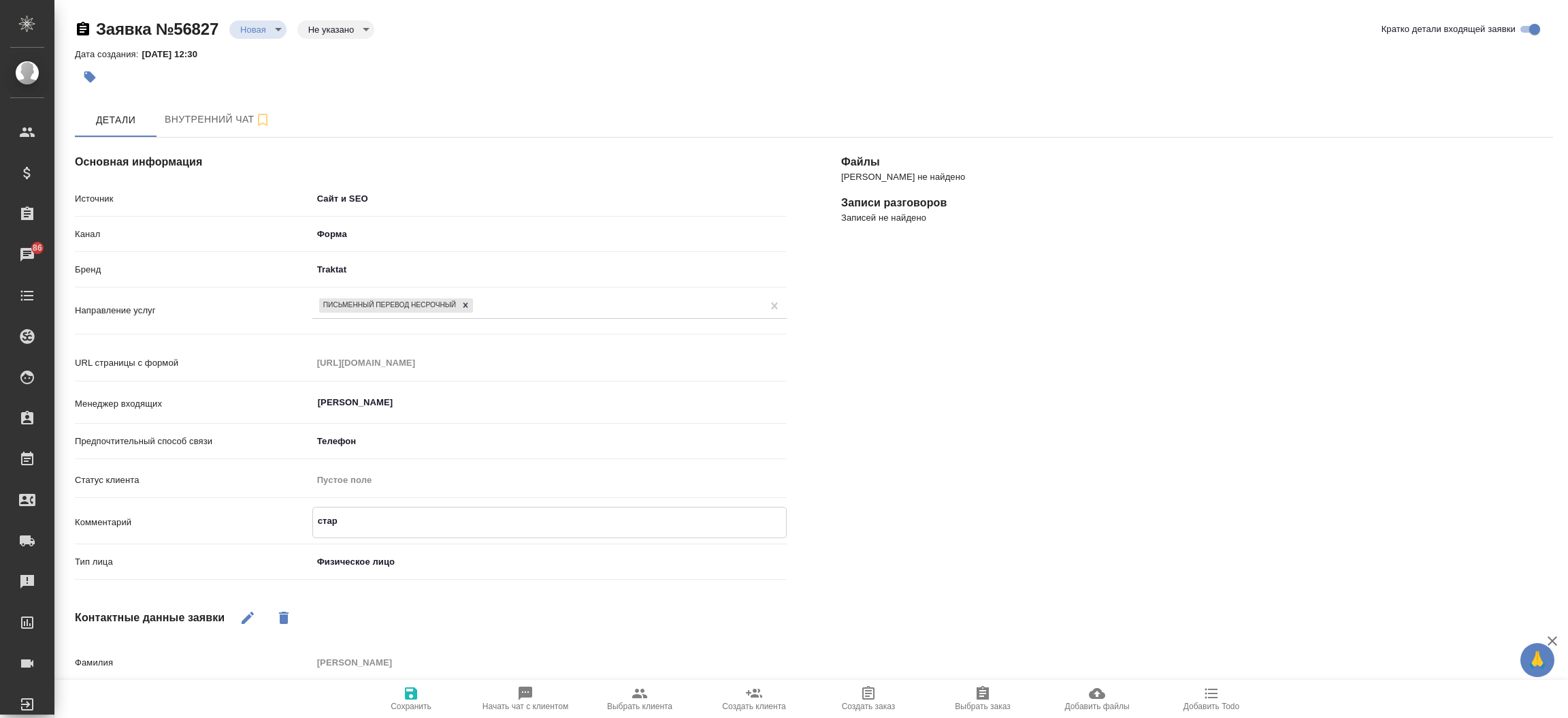
type textarea "старо"
type textarea "x"
type textarea "старор"
type textarea "x"
type textarea "старору"
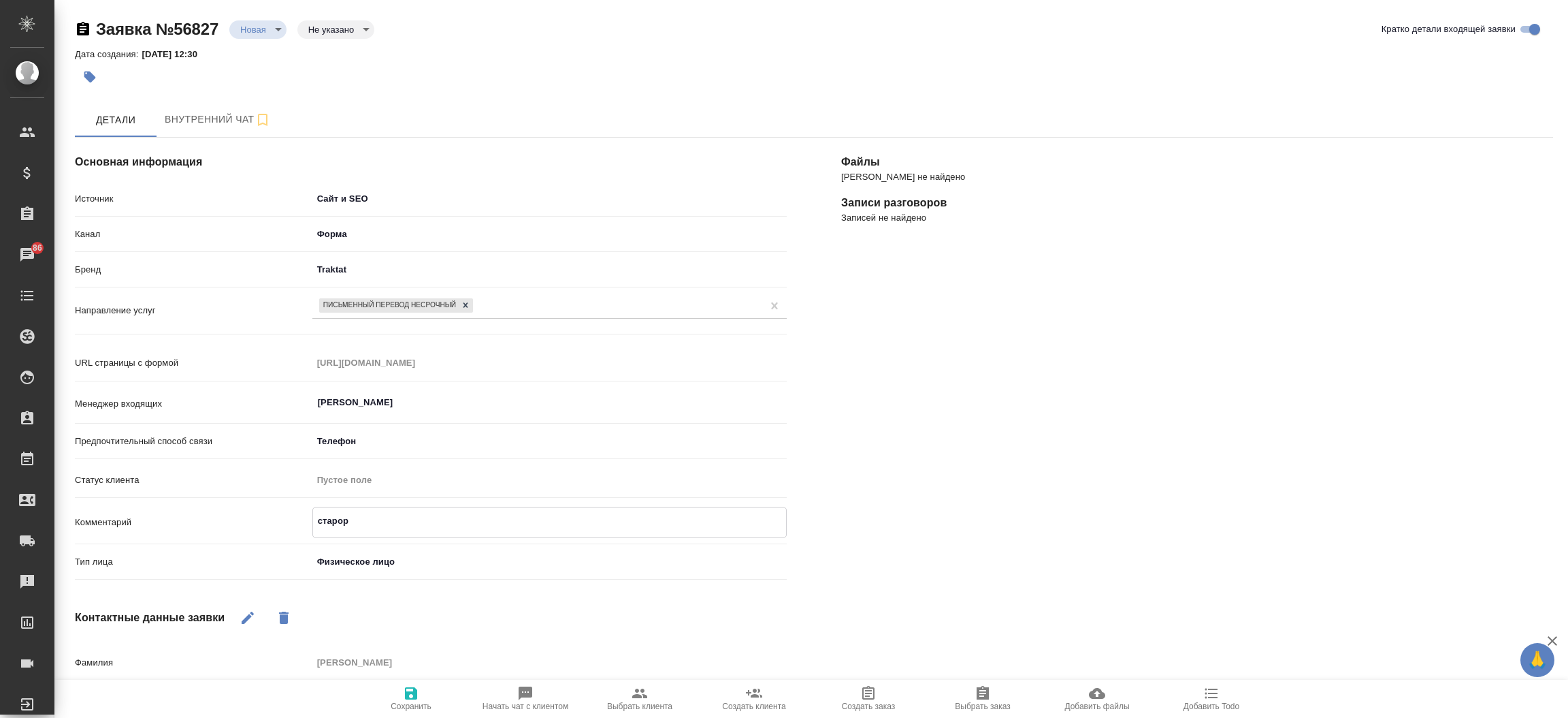
type textarea "x"
type textarea "старорус"
type textarea "x"
type textarea "старорусс"
type textarea "x"
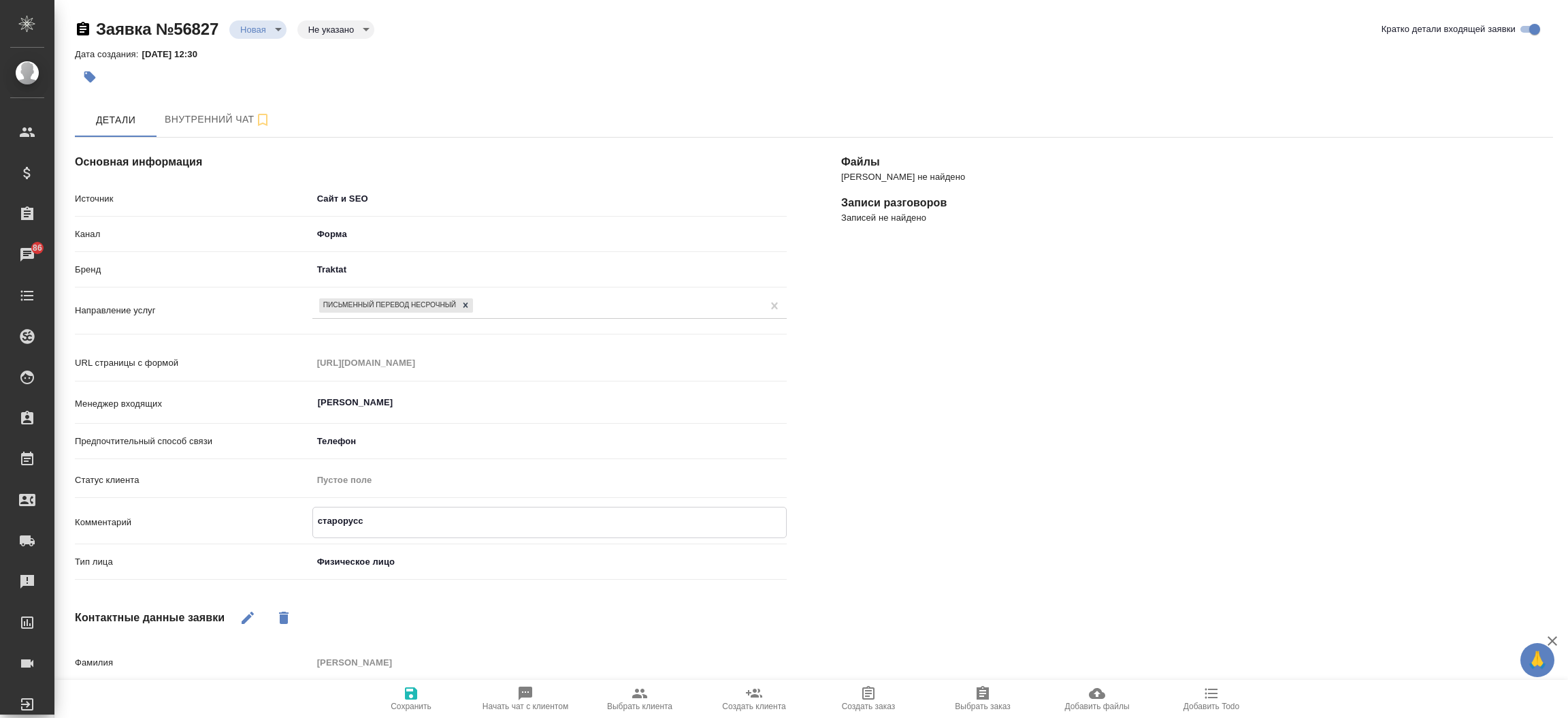
type textarea "старорусск"
type textarea "x"
type textarea "старорусски"
type textarea "x"
type textarea "старорусский"
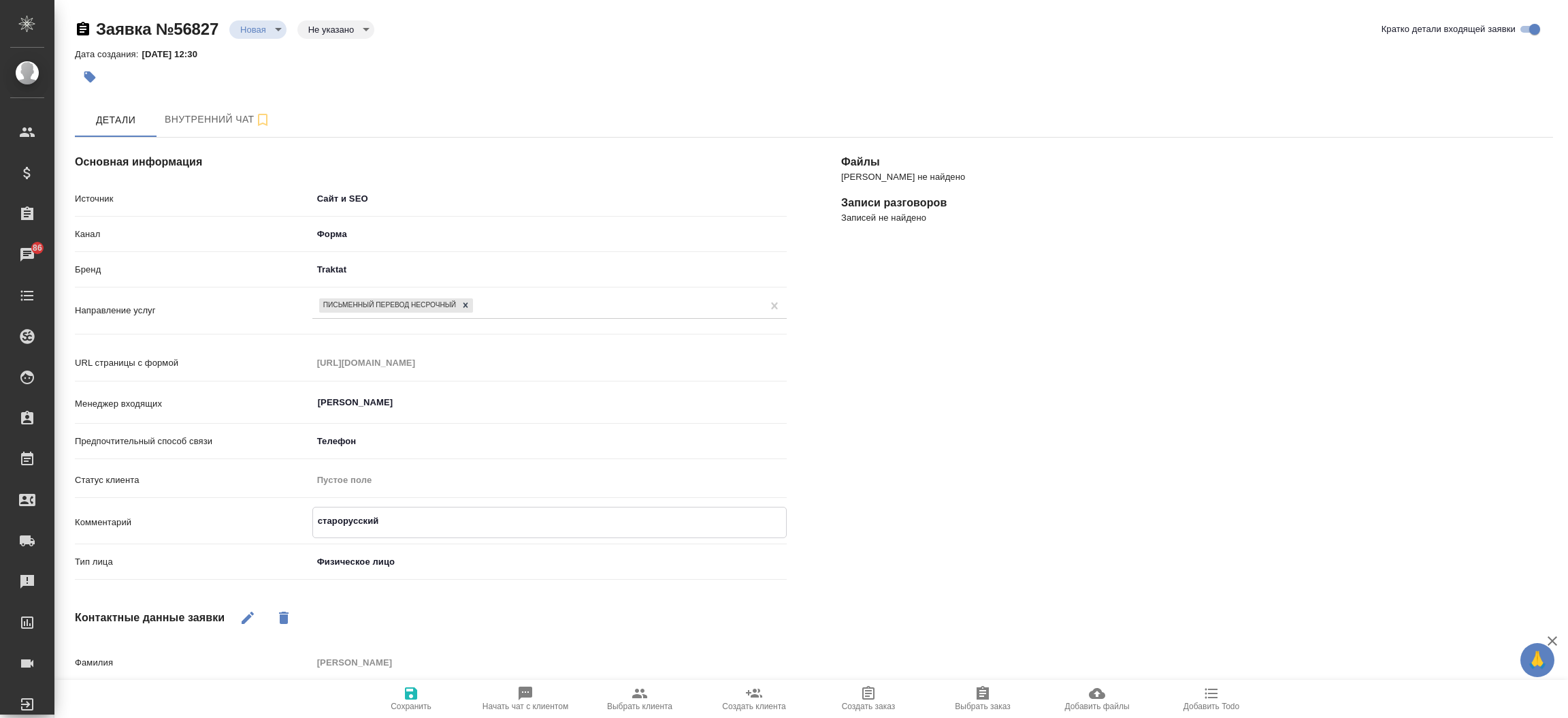
type textarea "x"
type textarea "старорусский"
type textarea "x"
type textarea "старорусский н"
type textarea "x"
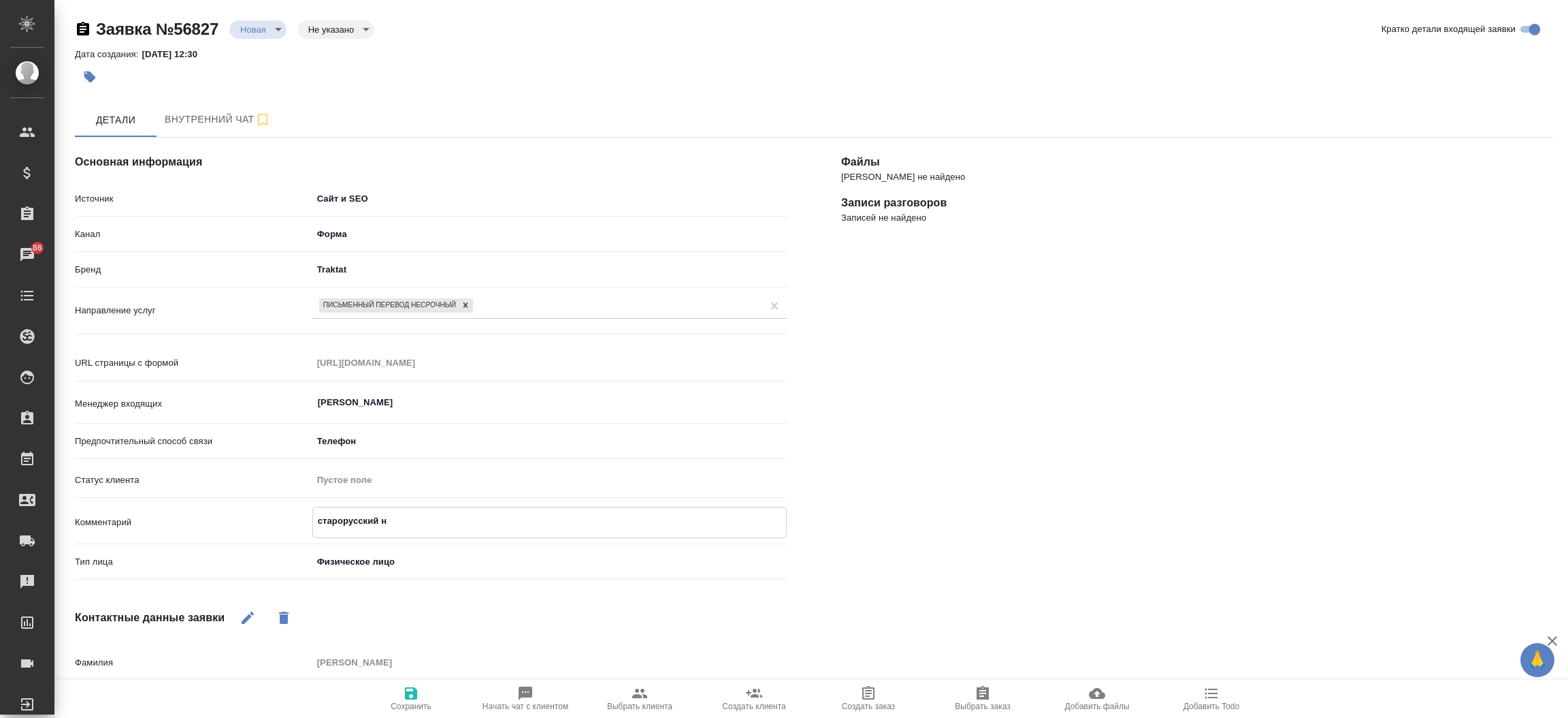
type textarea "старорусский на"
type textarea "x"
type textarea "старорусский на"
type textarea "x"
type textarea "старорусский на р"
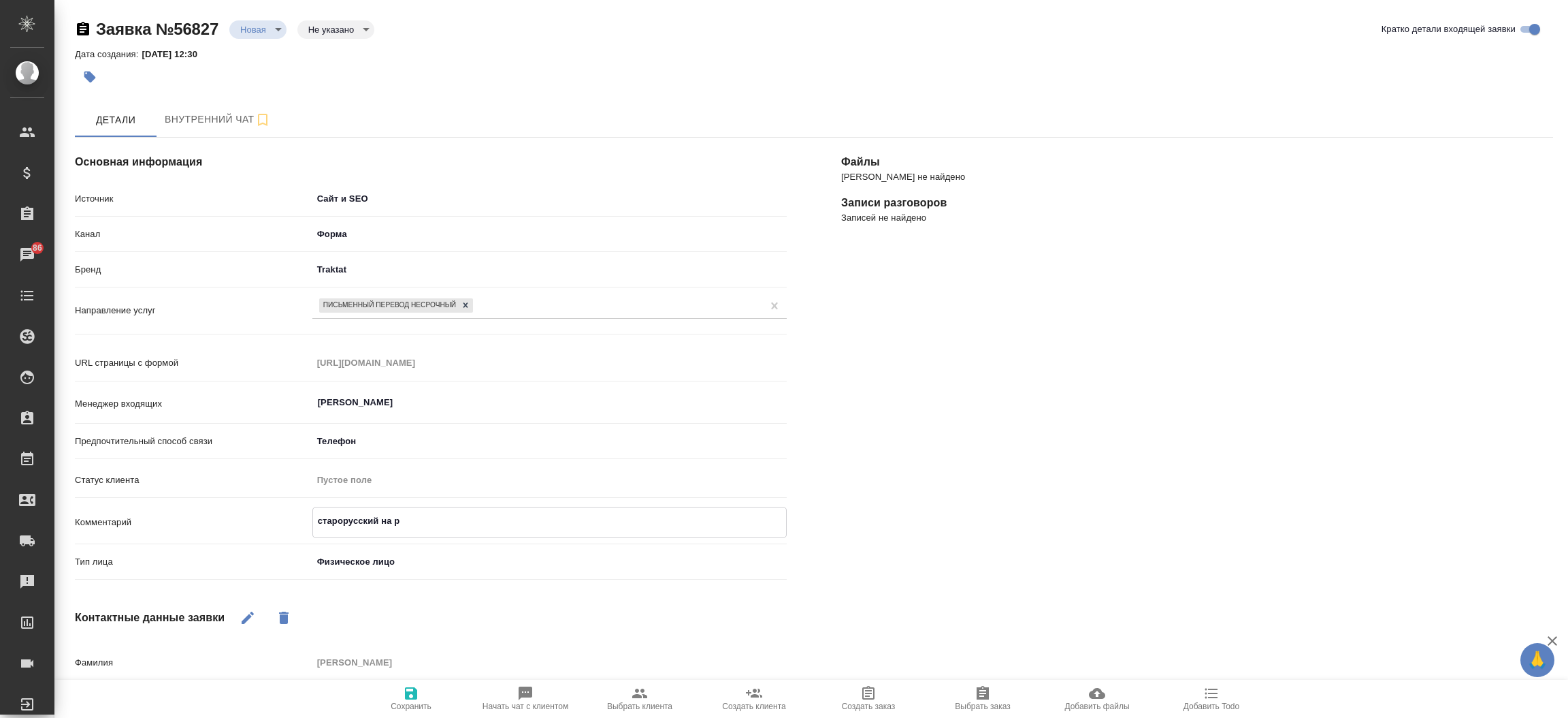
type textarea "x"
type textarea "старорусский на ру"
type textarea "x"
type textarea "старорусский на рус"
type textarea "x"
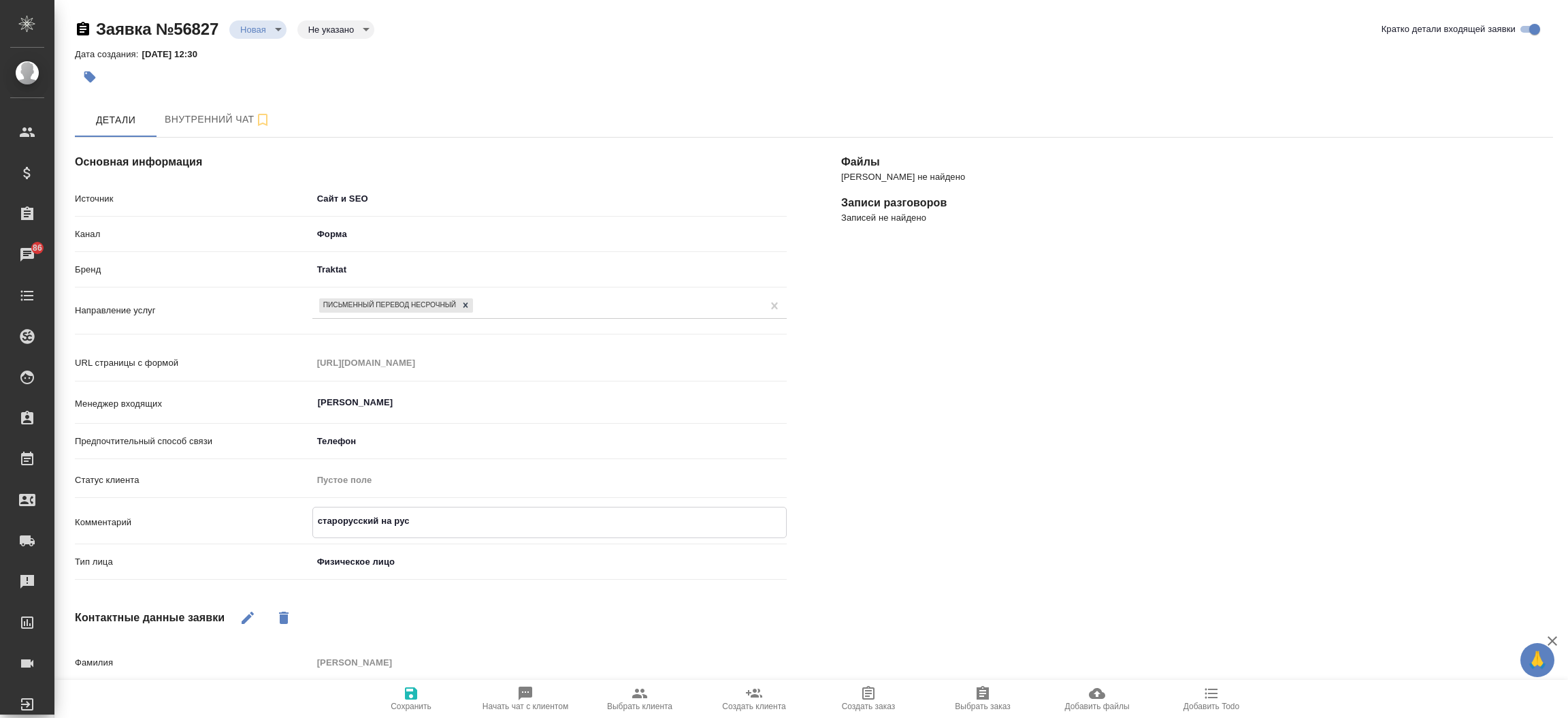
type textarea "старорусский на русс"
type textarea "x"
type textarea "старорусский на русск"
type textarea "x"
type textarea "старорусский на русски"
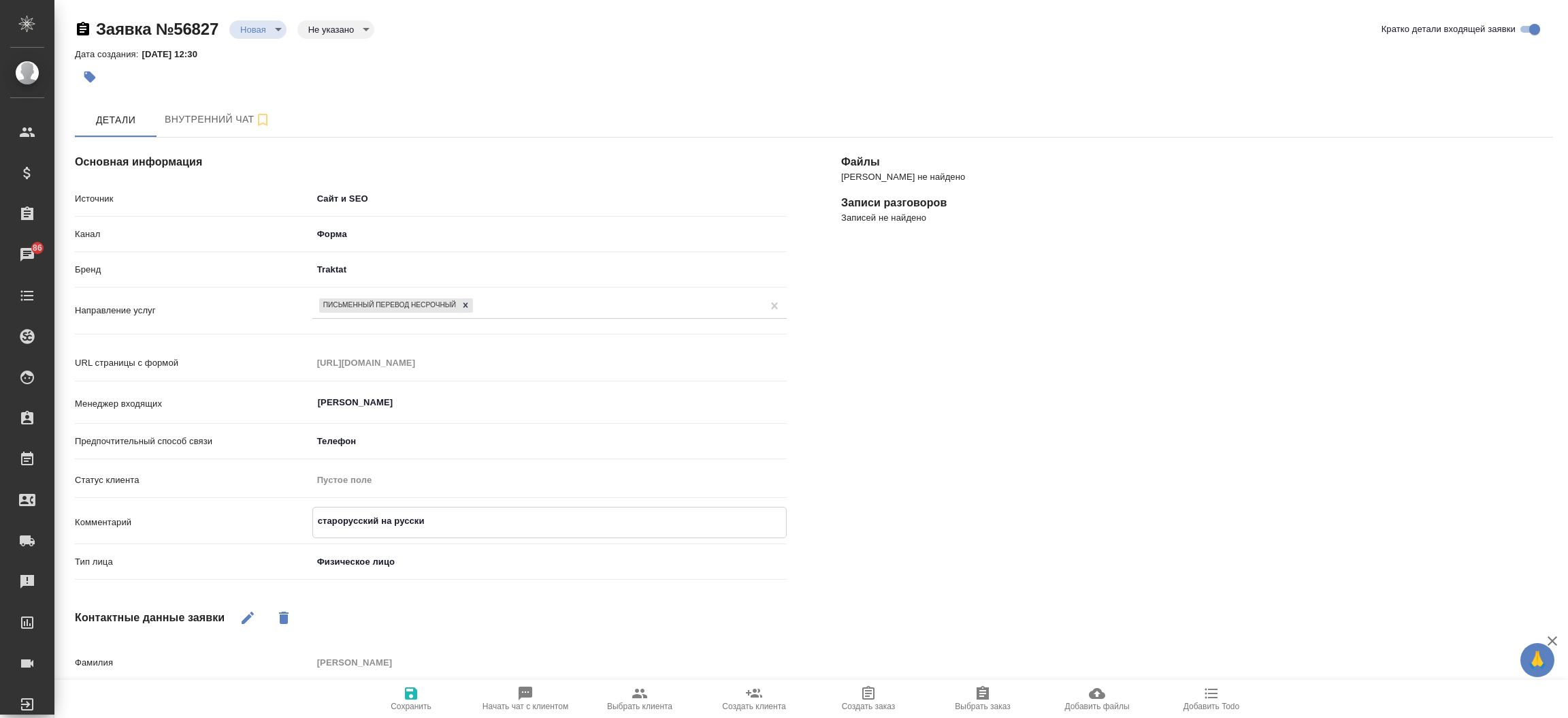
type textarea "x"
type textarea "старорусский на русский"
type textarea "x"
type textarea "старорусский на русский"
type textarea "x"
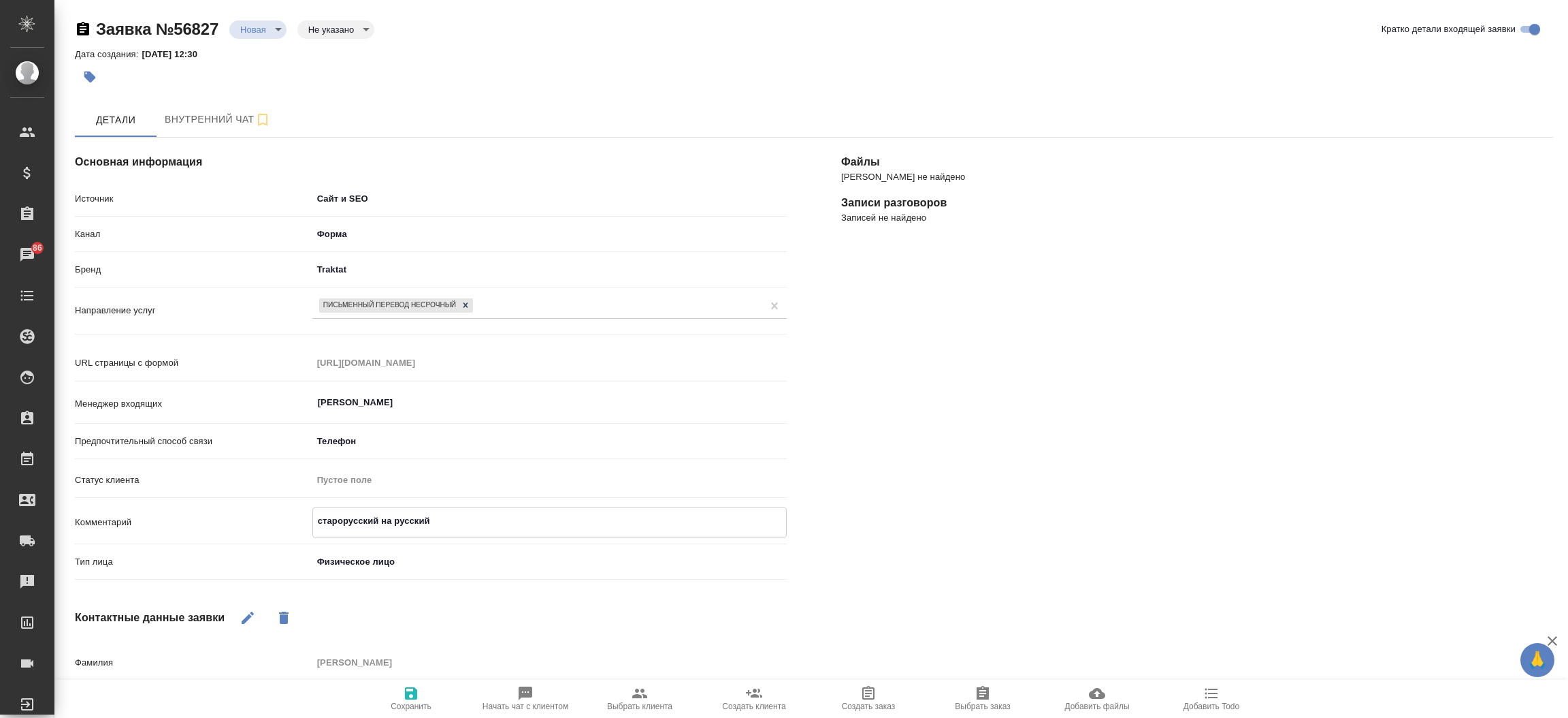
type textarea "старорусский на русский ц"
type textarea "x"
type textarea "старорусский на русский це"
type textarea "x"
type textarea "старорусский на русский цер"
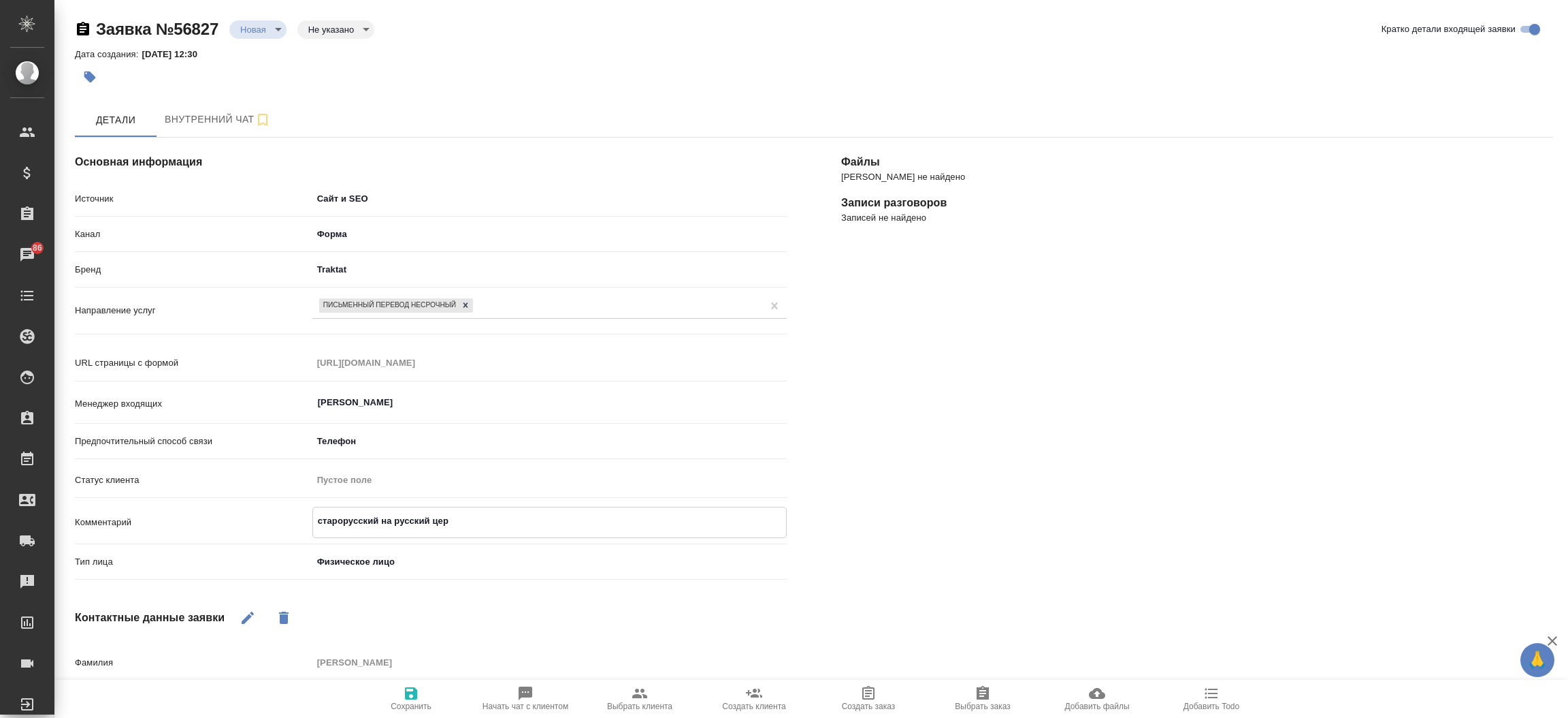
type textarea "x"
type textarea "старорусский на русский [DEMOGRAPHIC_DATA]"
type textarea "x"
type textarea "старорусский на русский [DEMOGRAPHIC_DATA]"
type textarea "x"
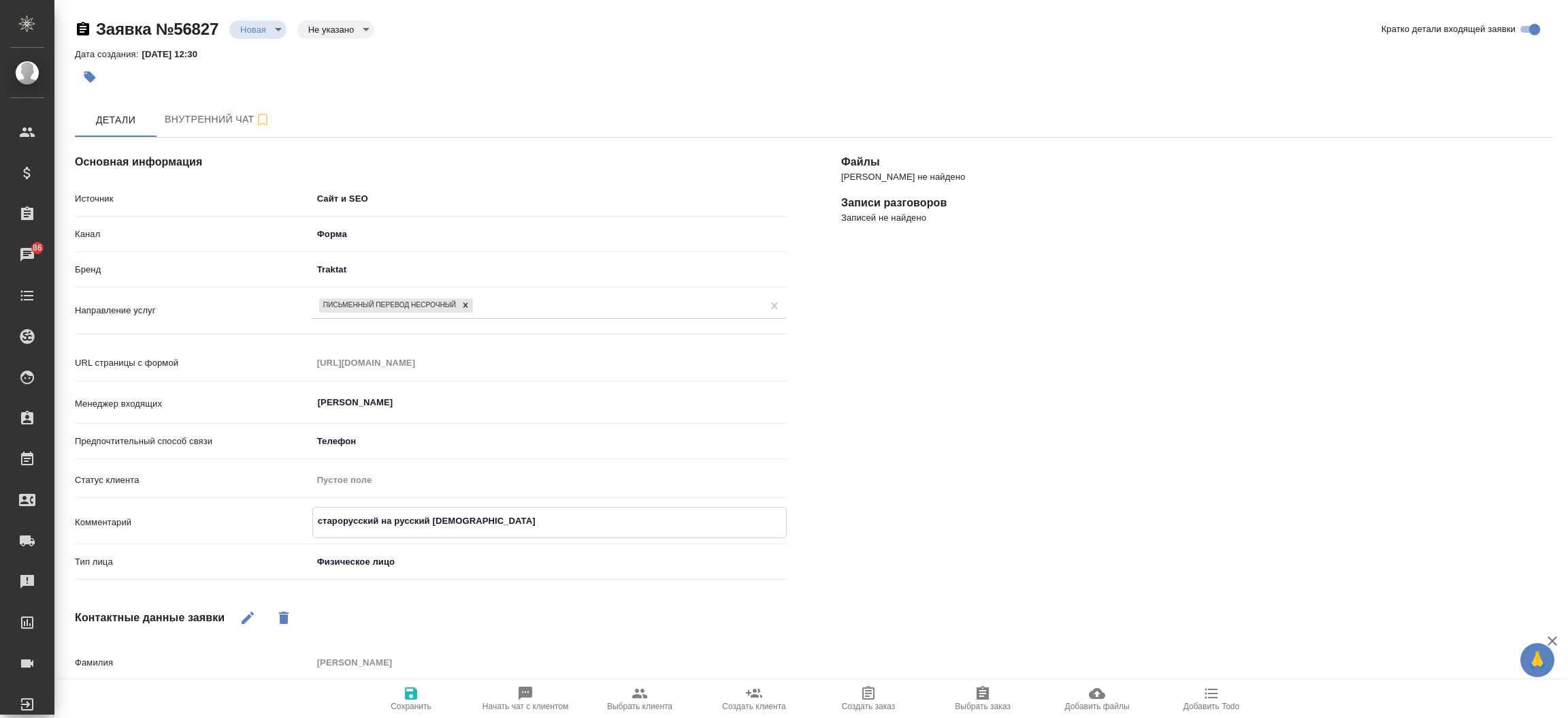
type textarea "старорусский на русский [DEMOGRAPHIC_DATA]"
type textarea "x"
type textarea "старорусский на русский [DEMOGRAPHIC_DATA]"
type textarea "x"
type textarea "старорусский на русский [DEMOGRAPHIC_DATA]"
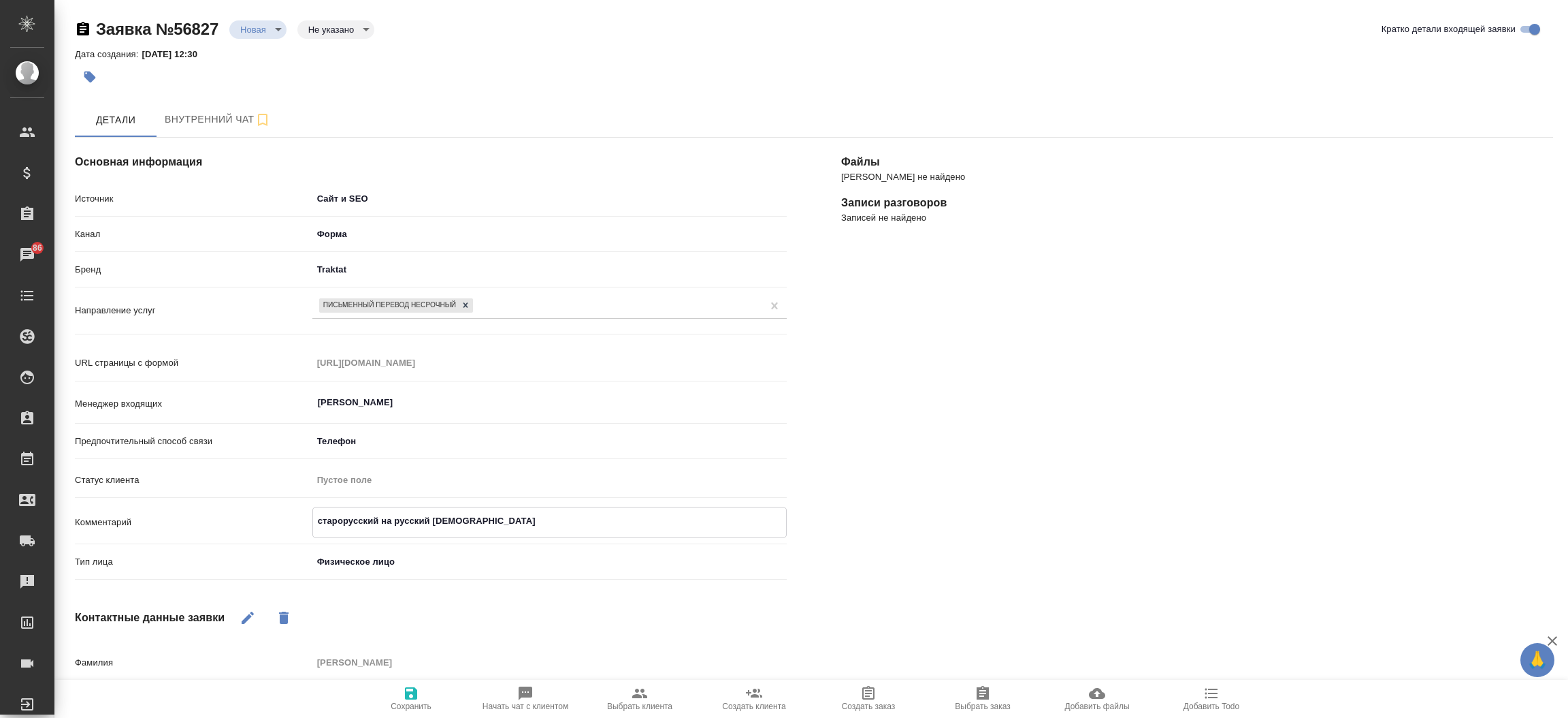
type textarea "x"
type textarea "старорусский на русский [DEMOGRAPHIC_DATA]"
type textarea "x"
type textarea "старорусский на русский [DEMOGRAPHIC_DATA]"
type textarea "x"
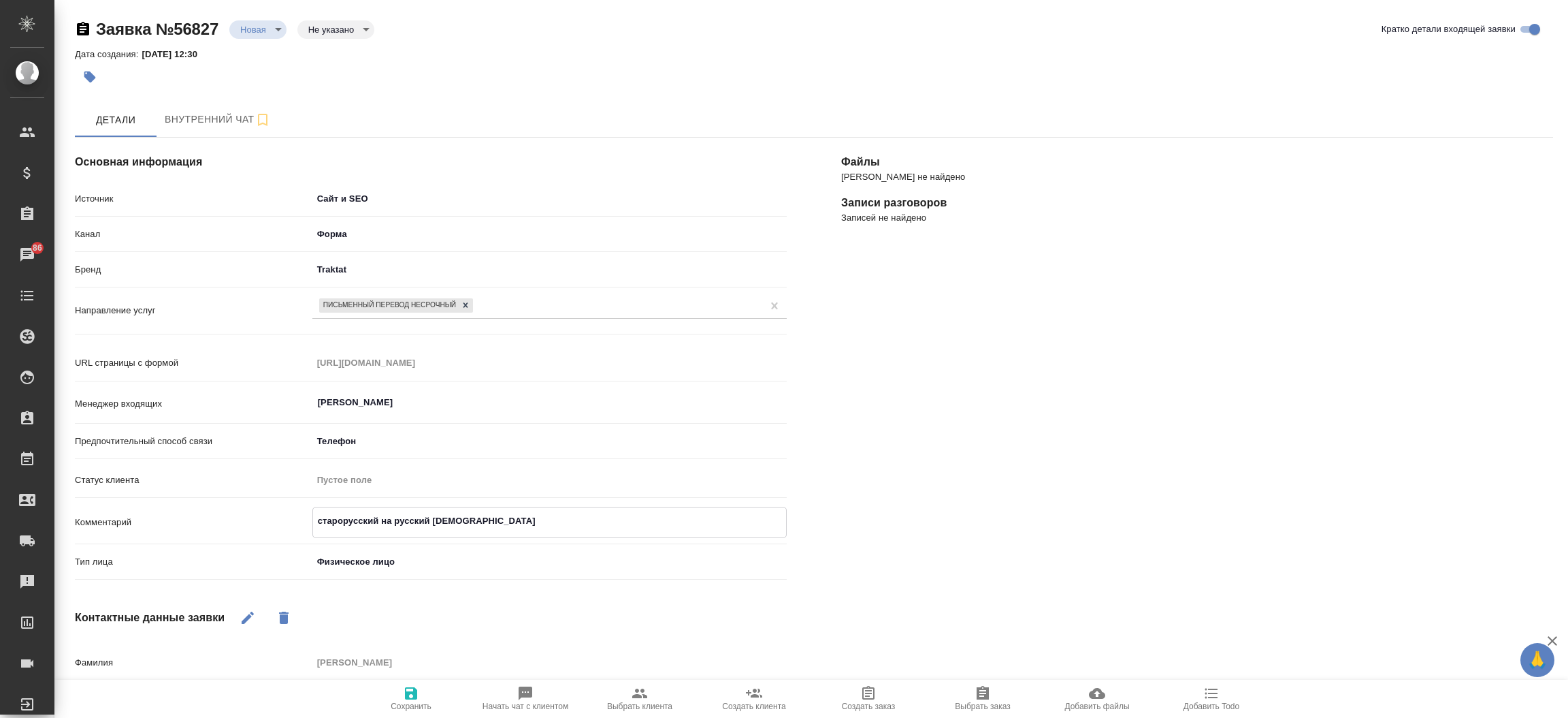
type textarea "старорусский на русский [DEMOGRAPHIC_DATA] т"
type textarea "x"
type textarea "старорусский на русский [DEMOGRAPHIC_DATA] те"
type textarea "x"
type textarea "старорусский на русский [DEMOGRAPHIC_DATA] тек"
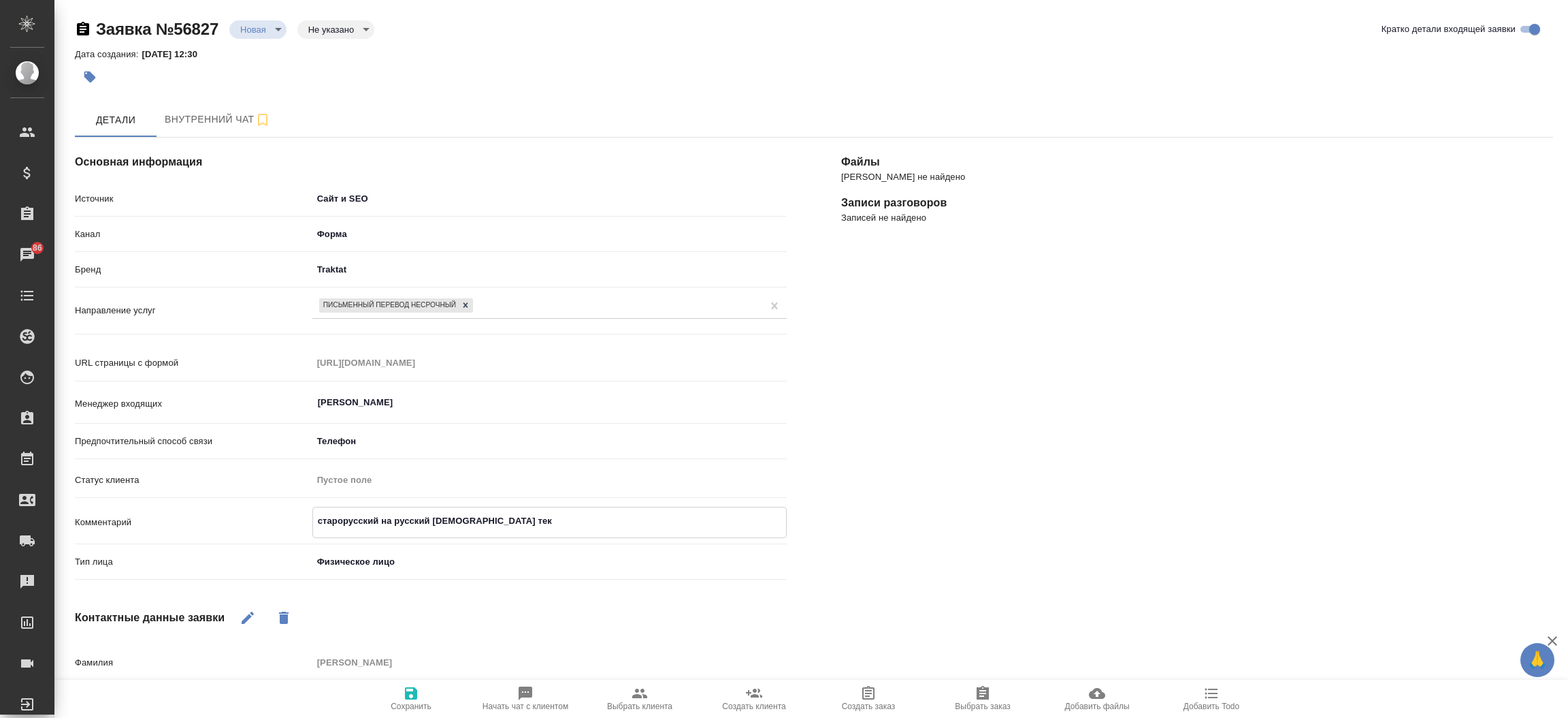
type textarea "x"
type textarea "старорусский на русский [DEMOGRAPHIC_DATA] текс"
type textarea "x"
type textarea "старорусский на русский церковный текст"
type textarea "x"
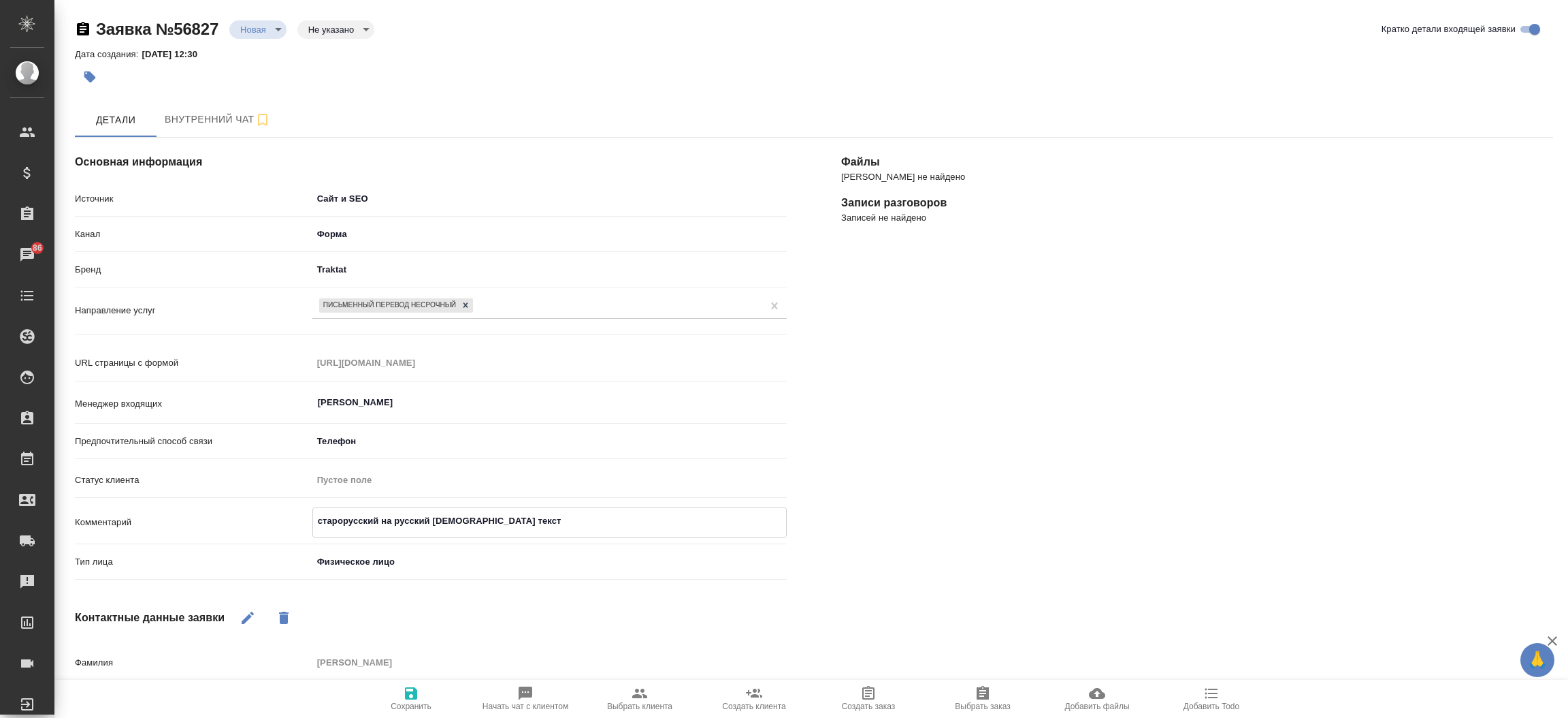
type textarea "старорусский на русский церковный текст"
type textarea "x"
click at [398, 684] on button "Сохранить" at bounding box center [411, 698] width 115 height 39
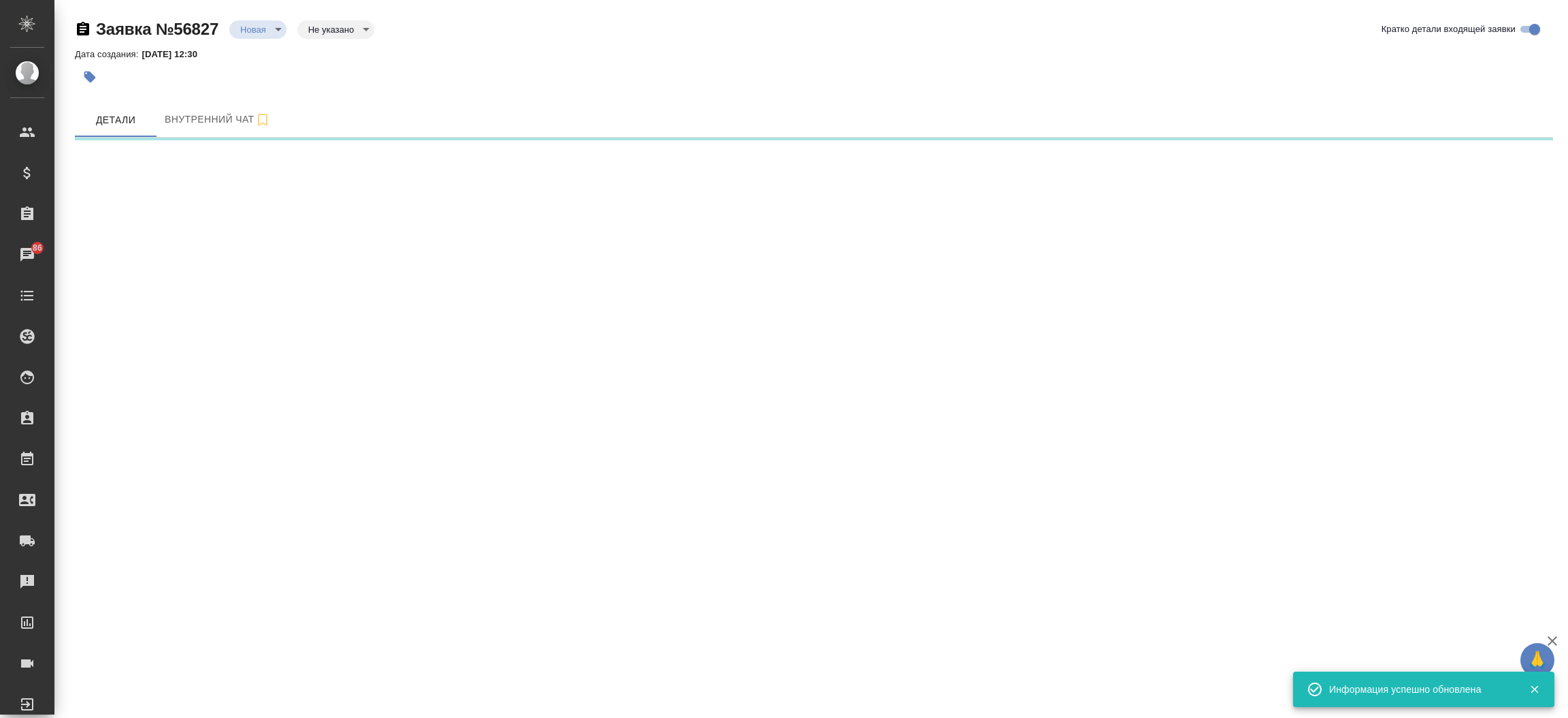
select select "RU"
select select "ES"
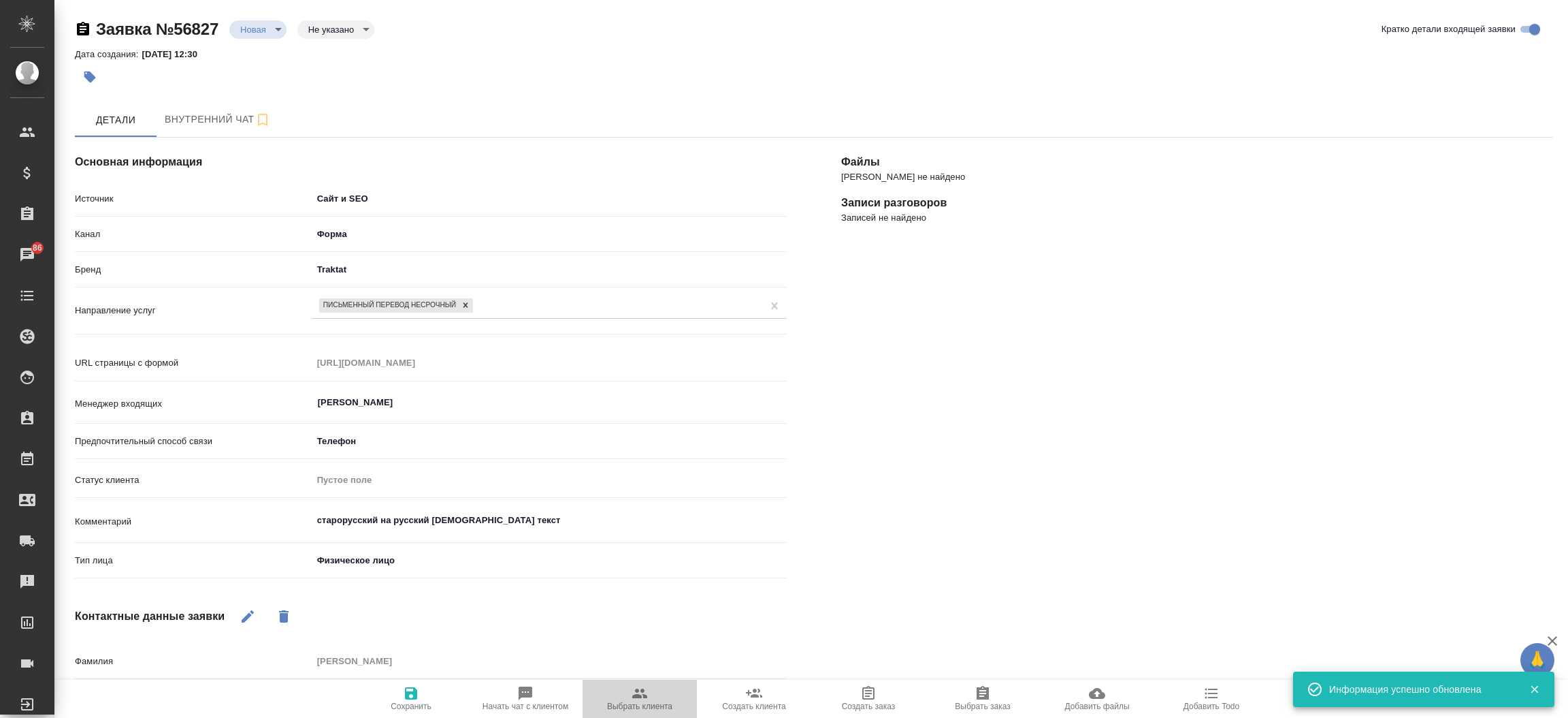
click at [636, 696] on icon "button" at bounding box center [640, 693] width 15 height 9
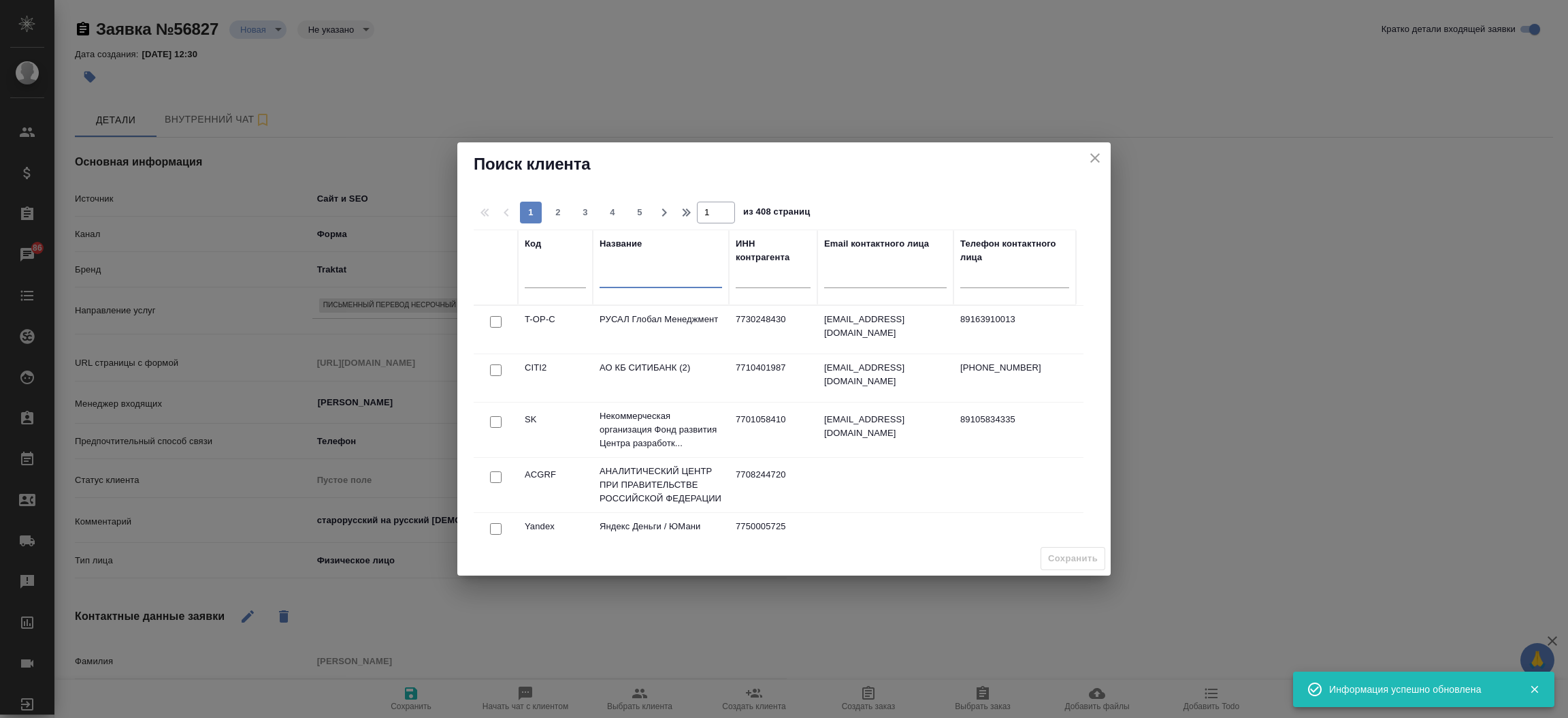
click at [679, 272] on input "text" at bounding box center [660, 279] width 122 height 17
type textarea "x"
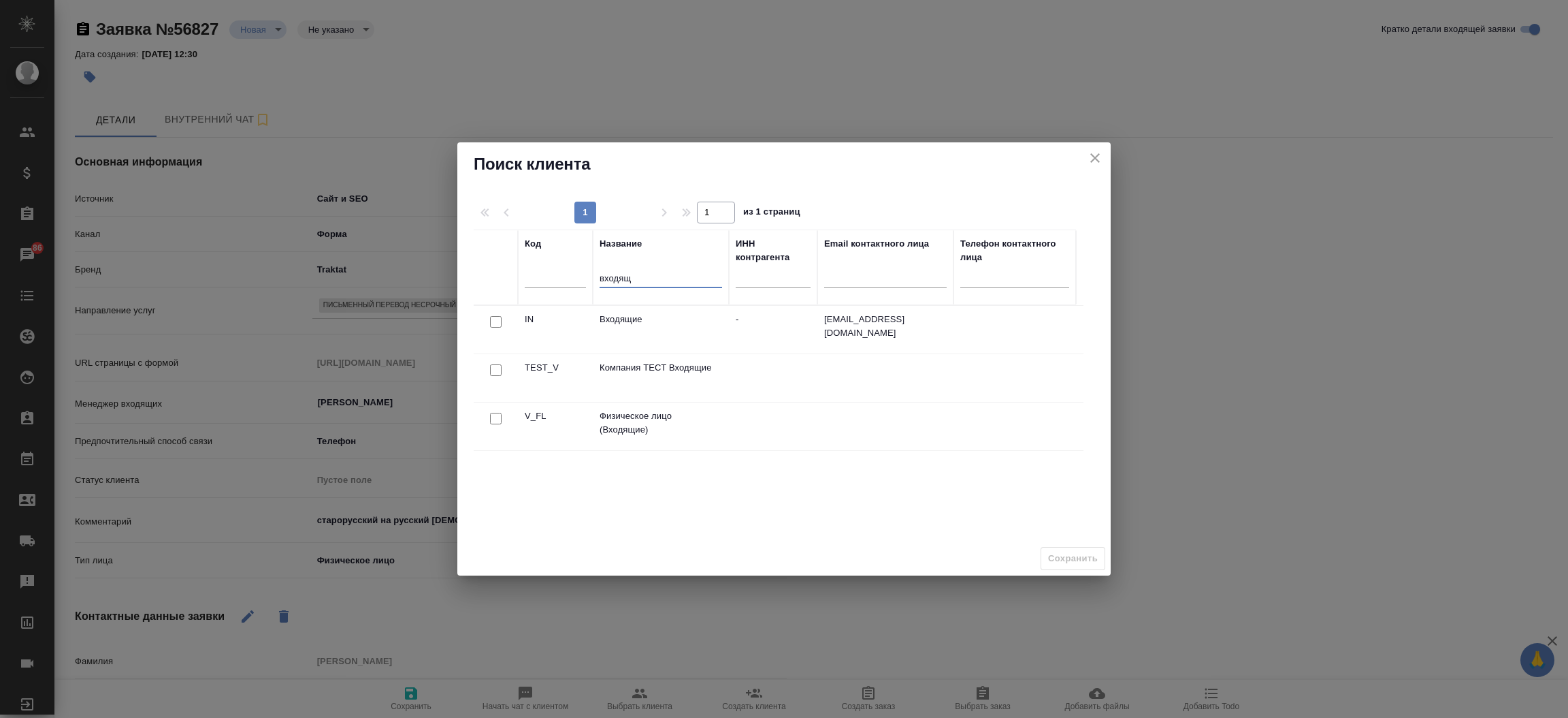
type input "входящ"
click at [493, 421] on input "checkbox" at bounding box center [496, 418] width 11 height 11
checkbox input "true"
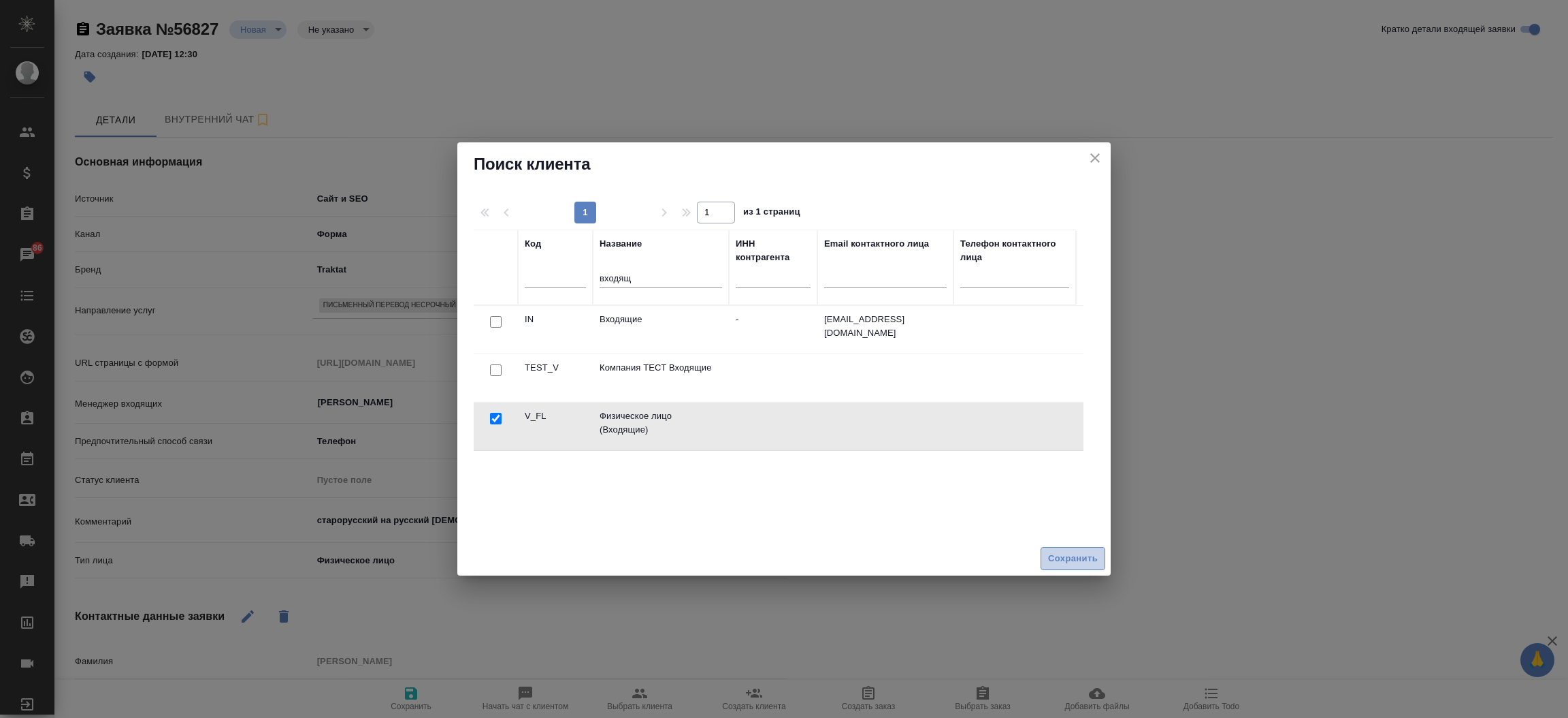
click at [1058, 561] on span "Сохранить" at bounding box center [1072, 558] width 50 height 16
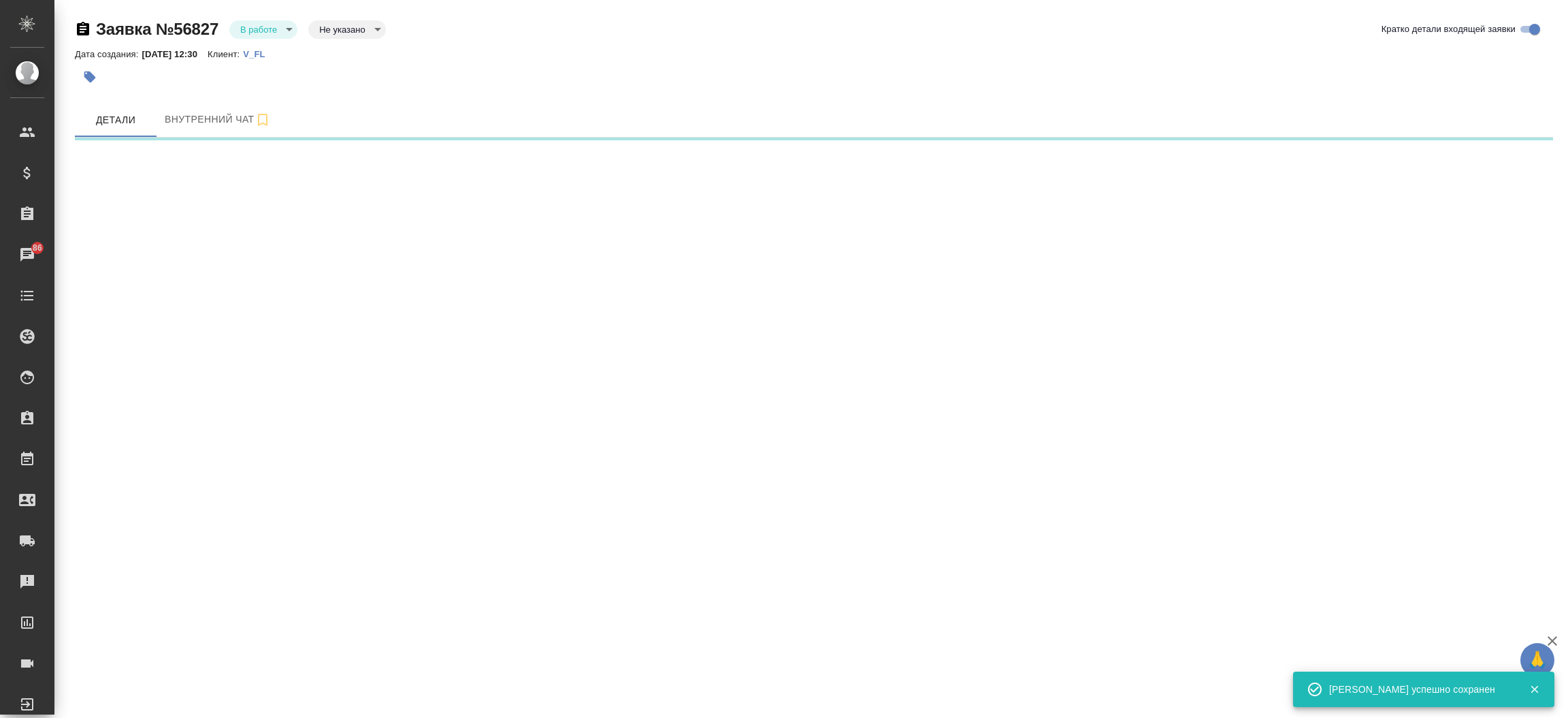
select select "RU"
select select "ES"
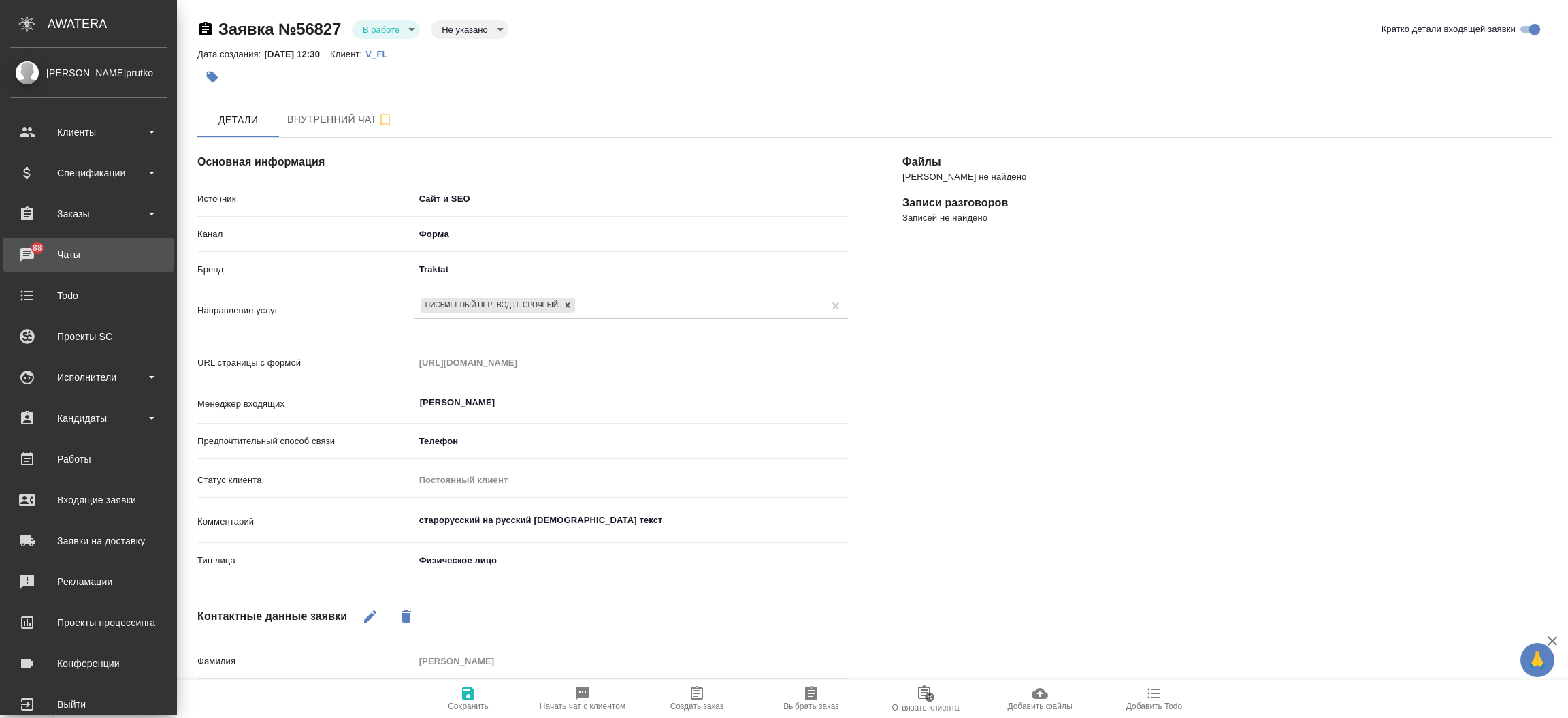
type textarea "x"
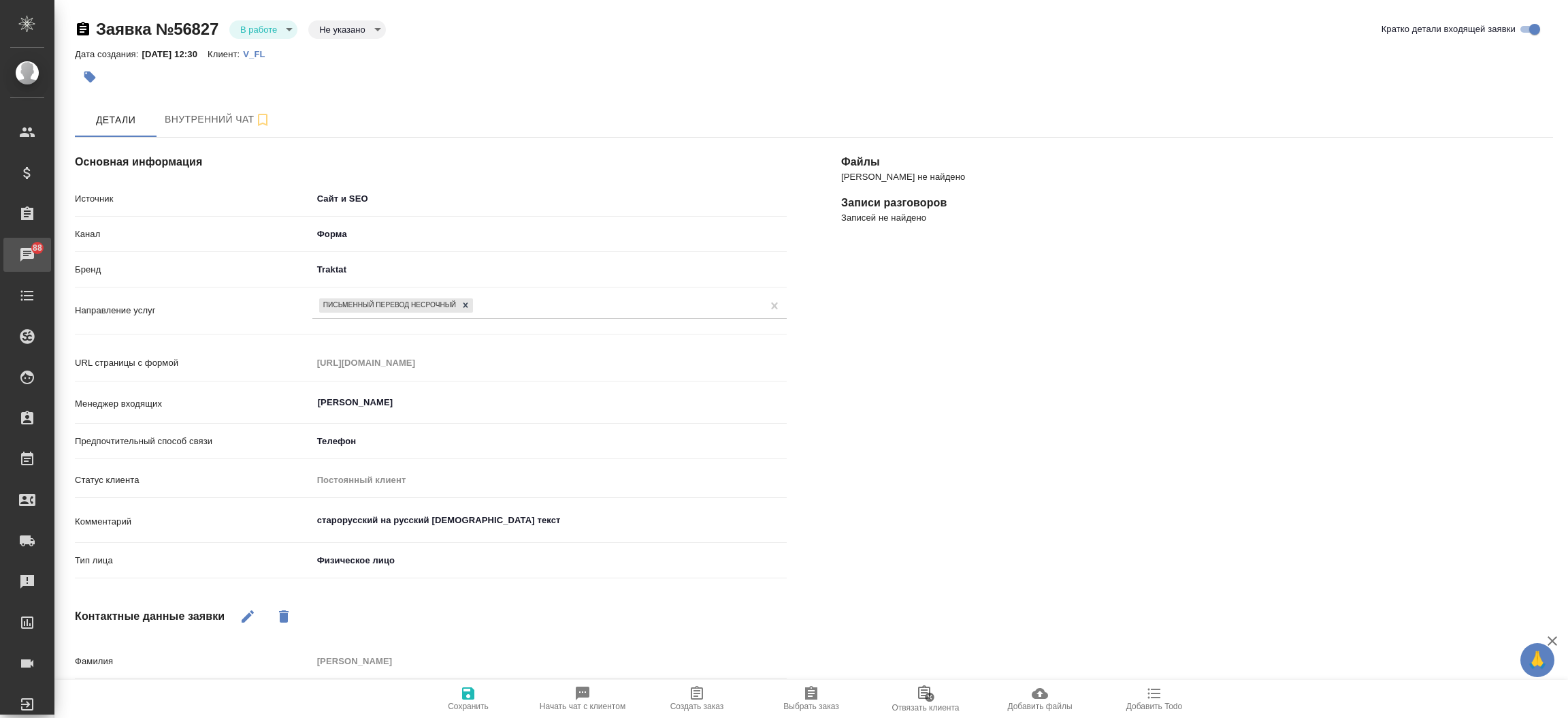
click at [27, 257] on div "Чаты" at bounding box center [10, 255] width 34 height 21
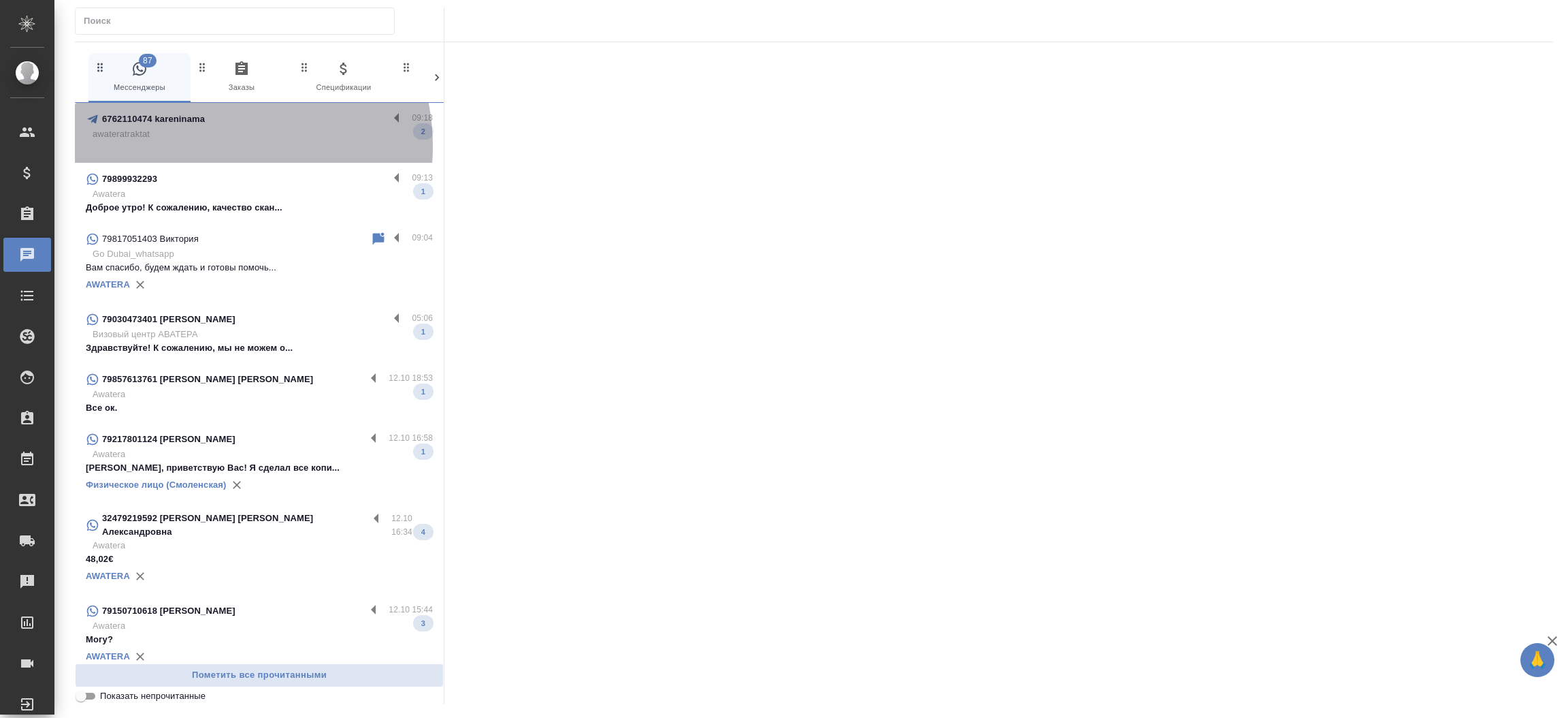
click at [205, 147] on p at bounding box center [259, 148] width 347 height 13
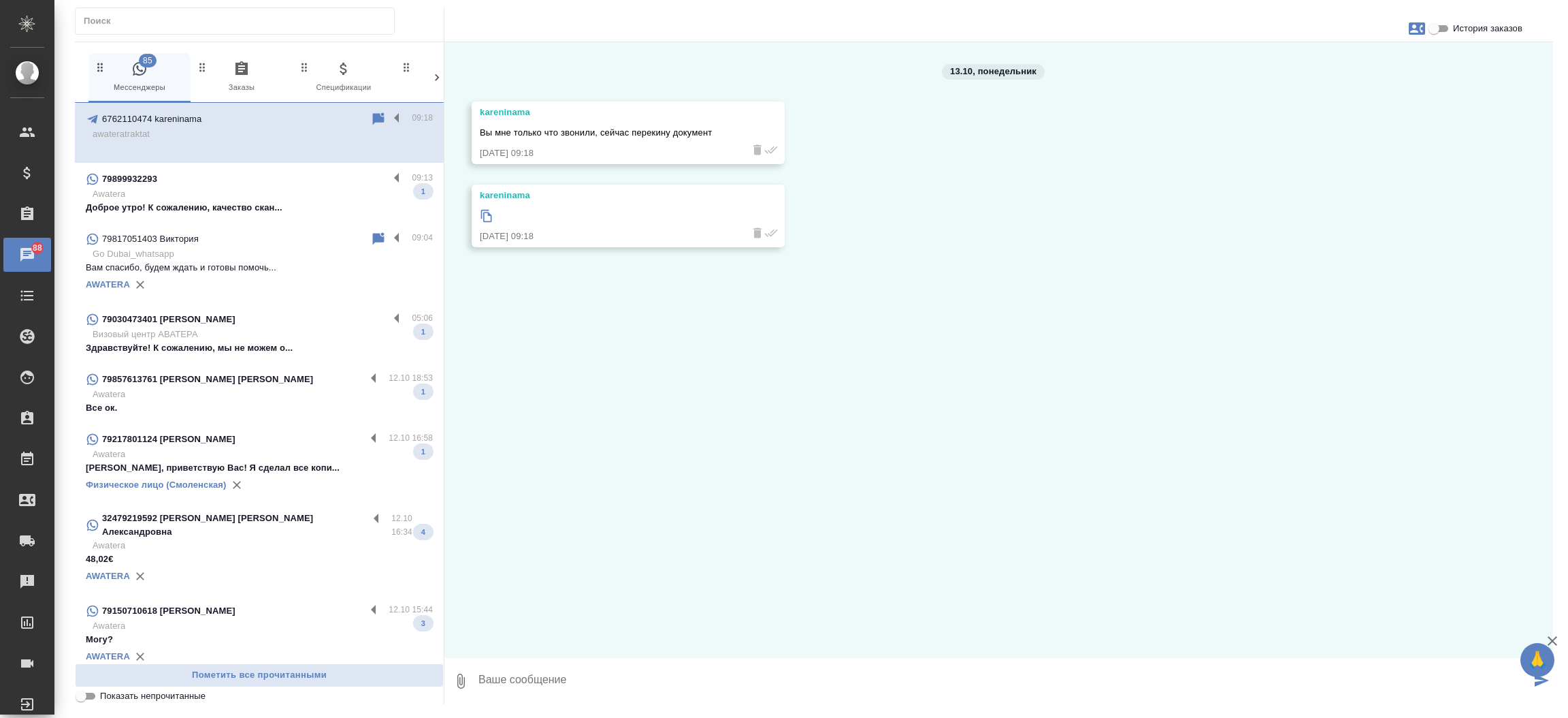
click at [488, 219] on icon at bounding box center [486, 215] width 13 height 13
click at [525, 706] on div "85 Мессенджеры 0 Заказы 0 Спецификации 0 Клиенты 0 Входящие 1 Тендеры 0 Исполни…" at bounding box center [814, 356] width 1493 height 711
click at [531, 696] on textarea at bounding box center [1004, 680] width 1053 height 46
type textarea "Добрый день! Документ получили. Передаю коллегам на расчет стоимости и сроков. …"
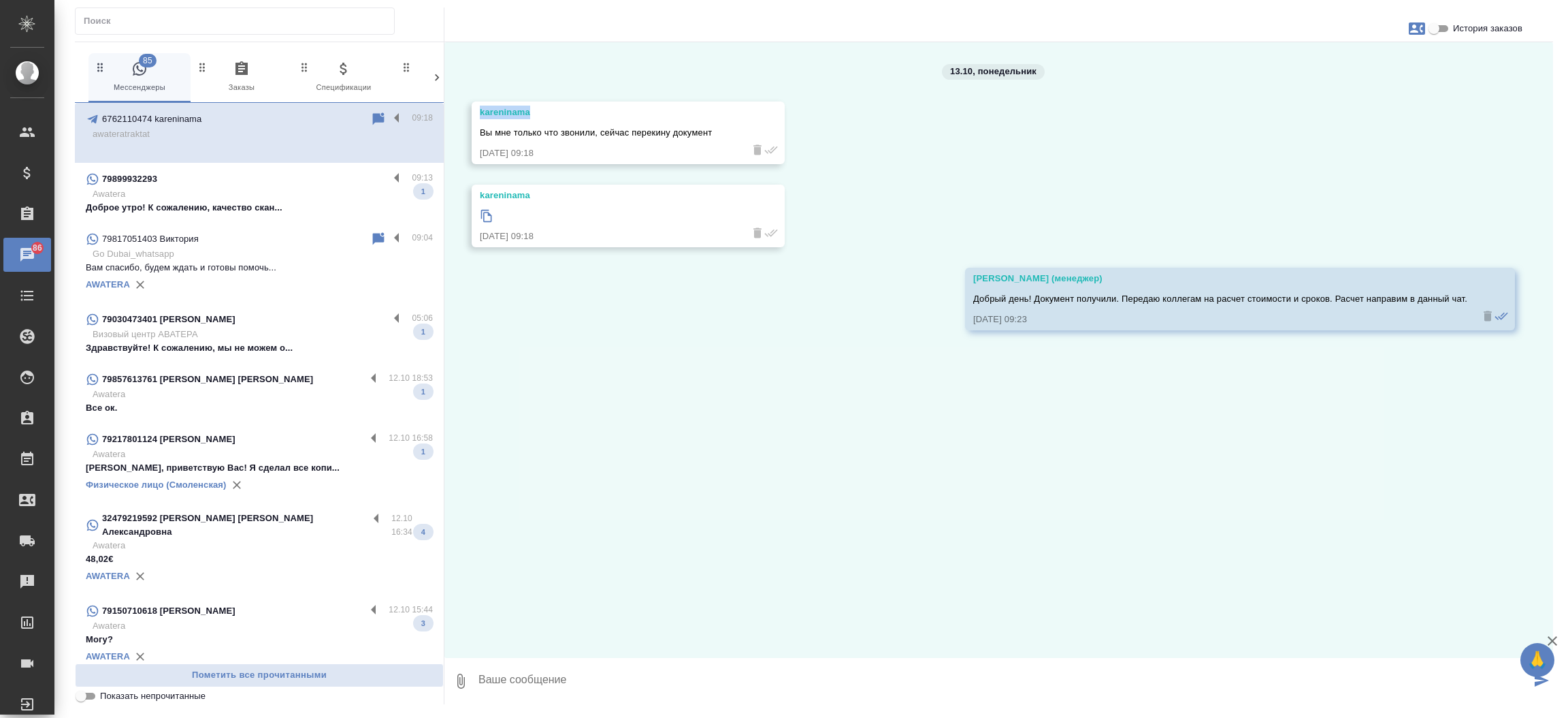
drag, startPoint x: 535, startPoint y: 108, endPoint x: 472, endPoint y: 117, distance: 63.6
click at [472, 117] on div "kareninama Вы мне только что звонили, сейчас перекину документ 13.10.25, 09:18" at bounding box center [627, 133] width 313 height 63
copy div "kareninama"
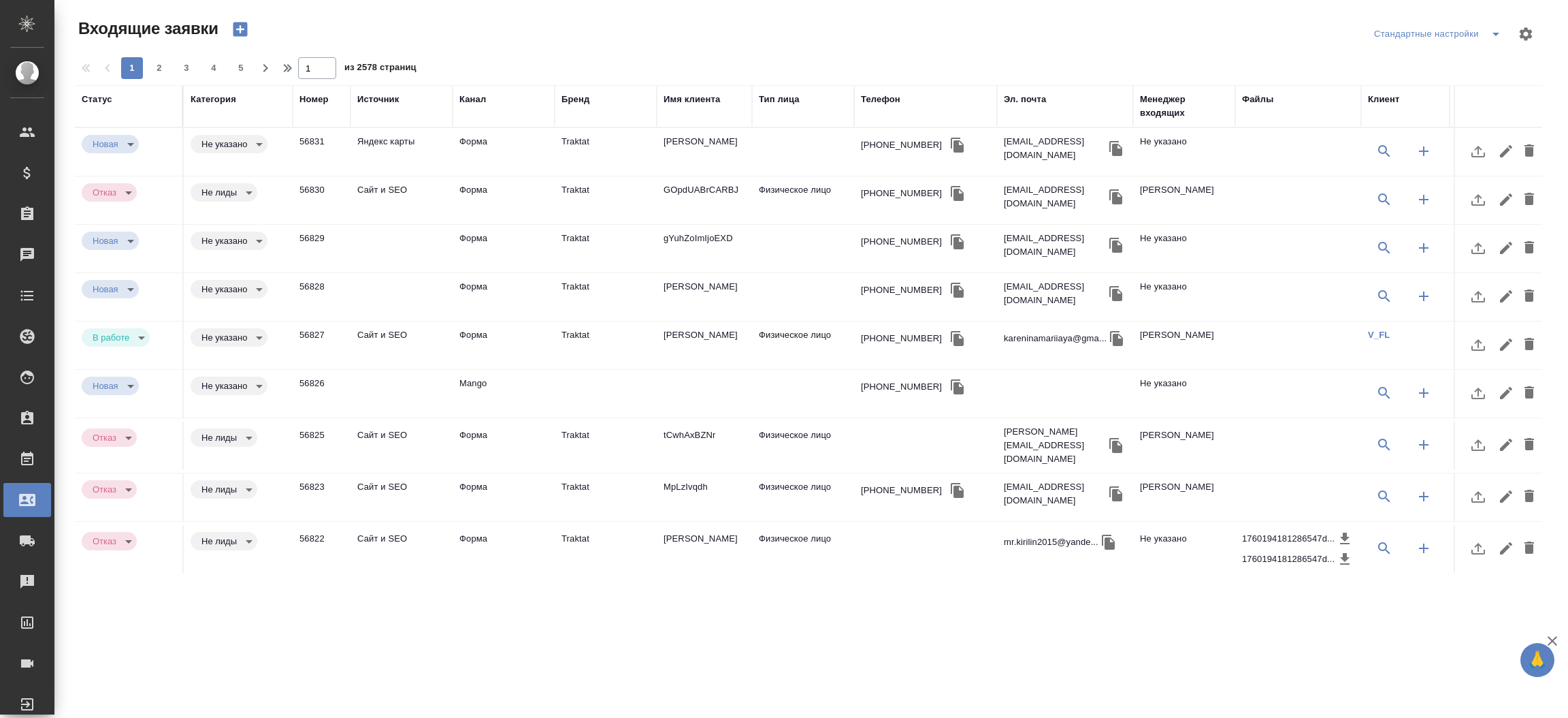
select select "RU"
click at [889, 98] on div "Телефон" at bounding box center [880, 99] width 40 height 13
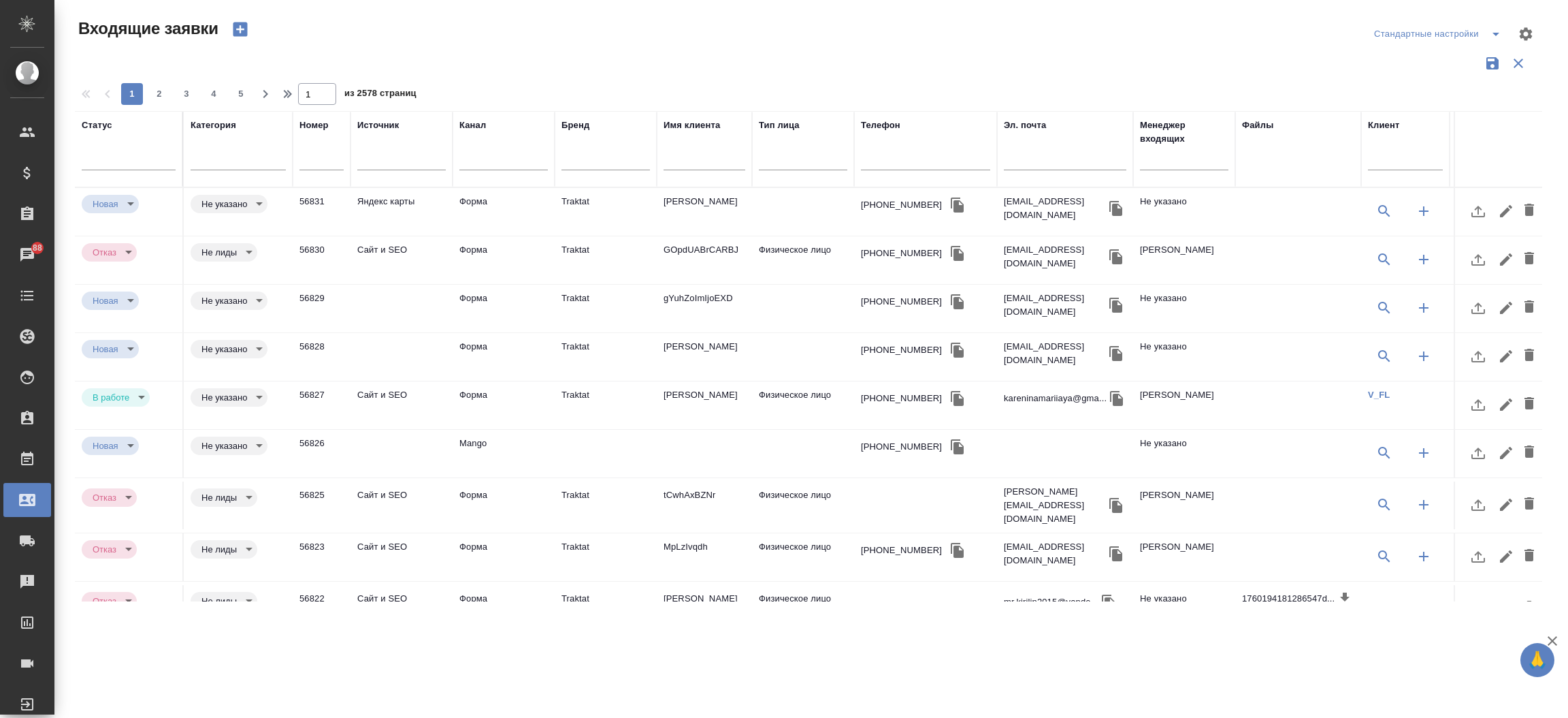
click at [718, 199] on td "[PERSON_NAME]" at bounding box center [704, 212] width 95 height 48
click at [718, 199] on td "Даннерам Раджив" at bounding box center [704, 212] width 95 height 48
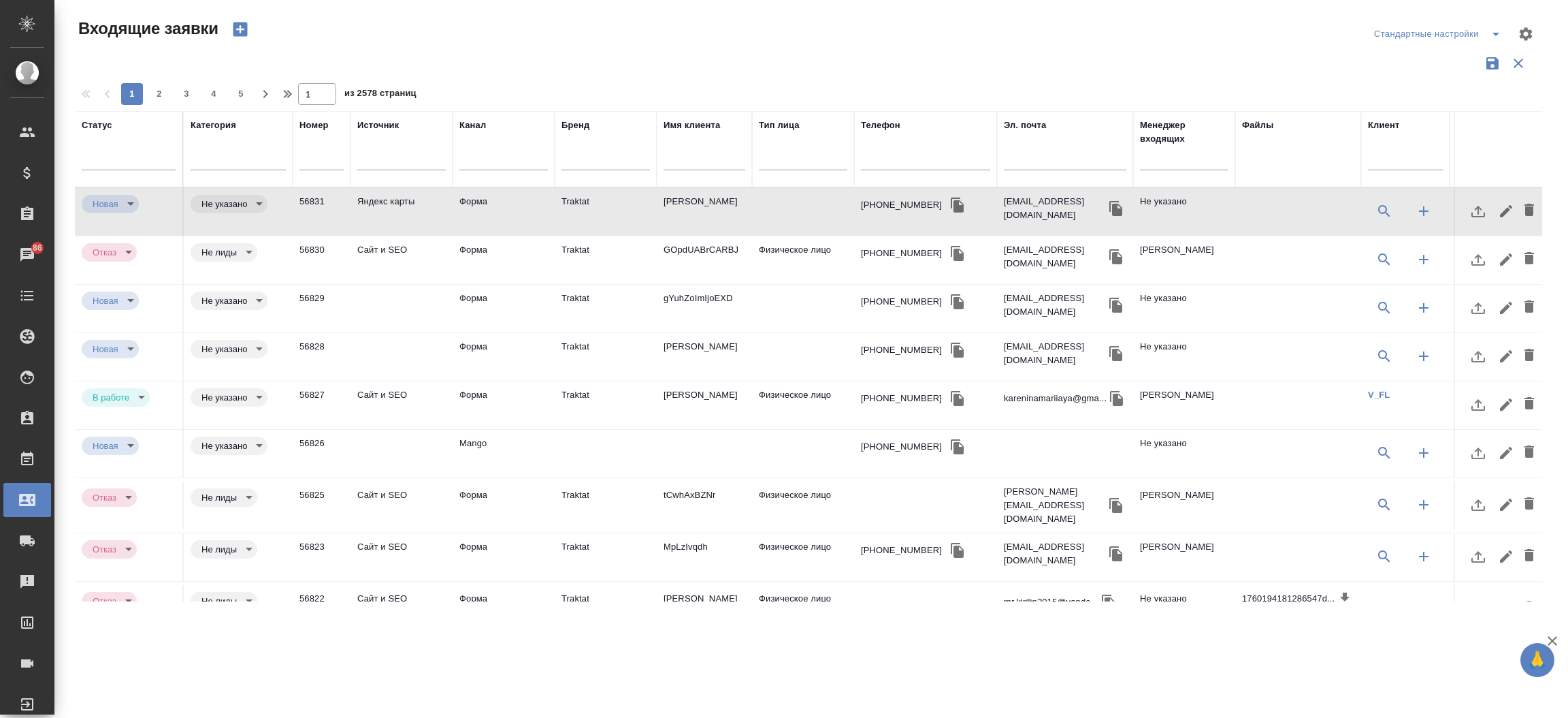
click at [594, 403] on td "Traktat" at bounding box center [606, 405] width 103 height 48
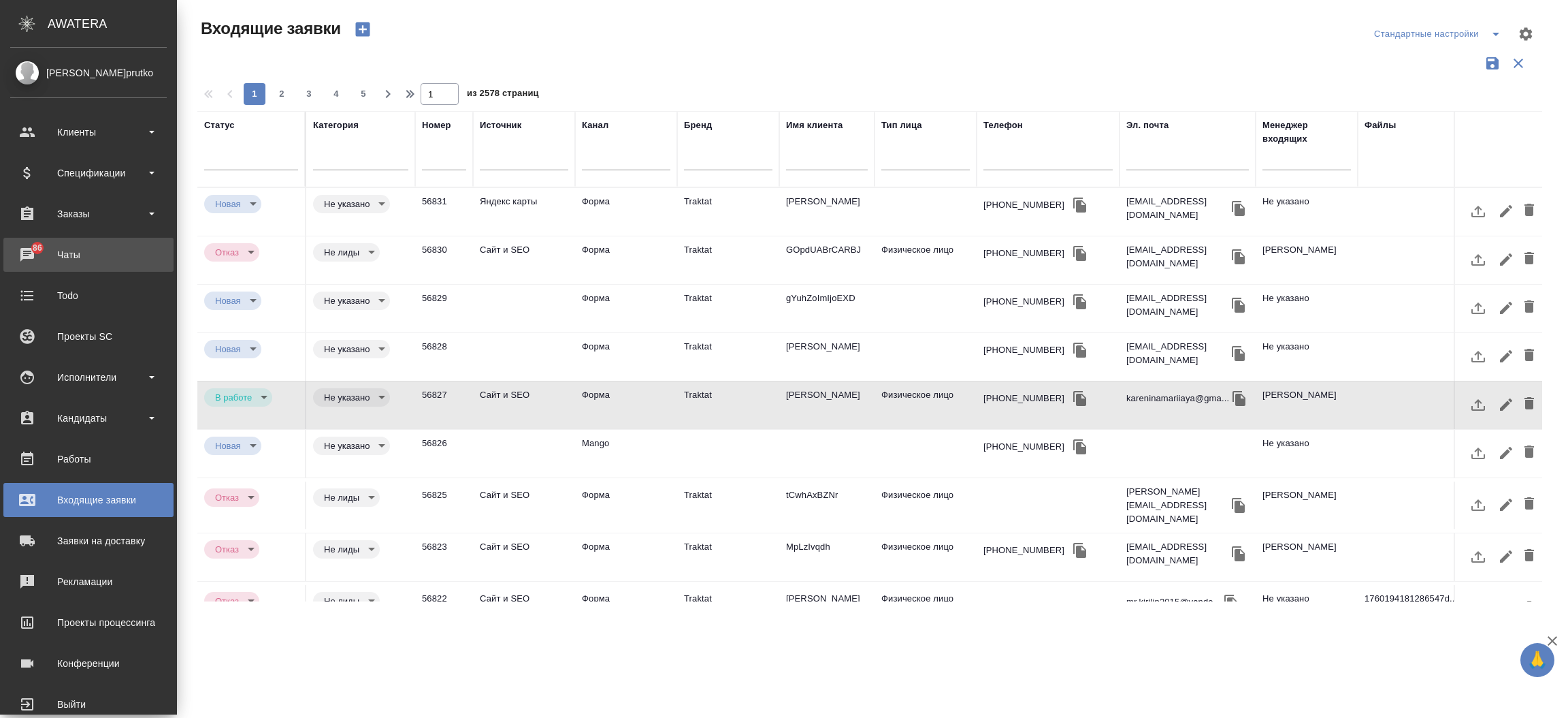
click at [16, 245] on div "Чаты" at bounding box center [88, 255] width 156 height 21
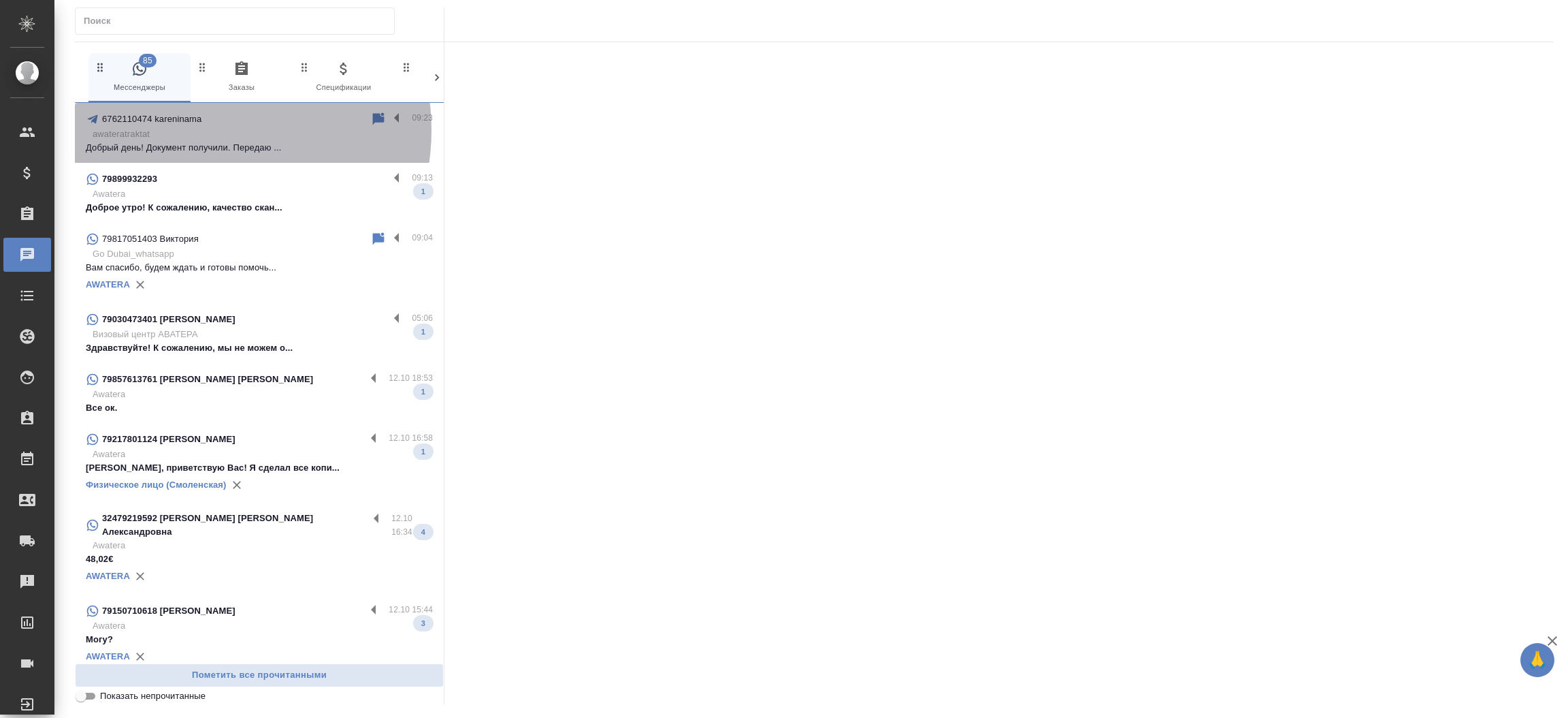
click at [203, 130] on p "awateratraktat" at bounding box center [262, 134] width 341 height 13
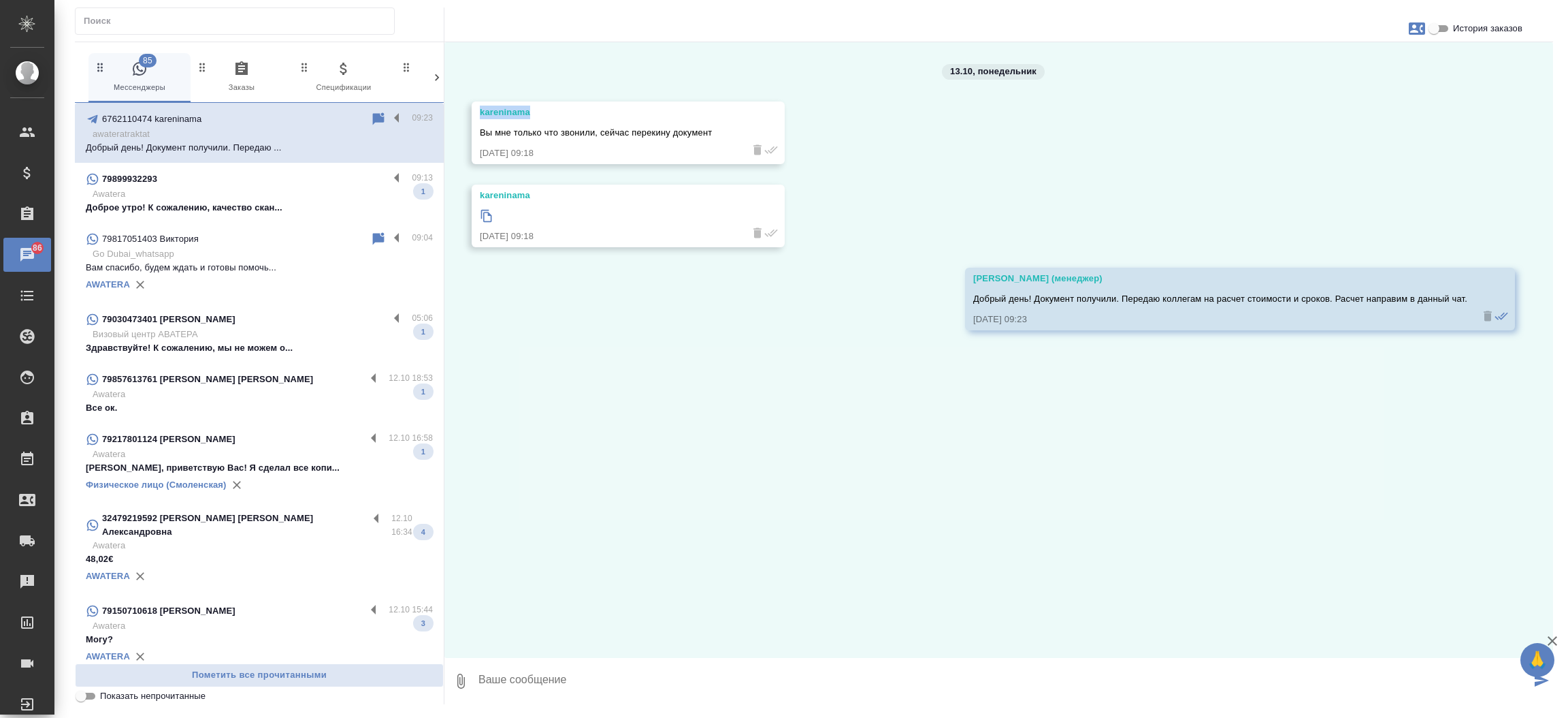
drag, startPoint x: 538, startPoint y: 118, endPoint x: 477, endPoint y: 116, distance: 61.0
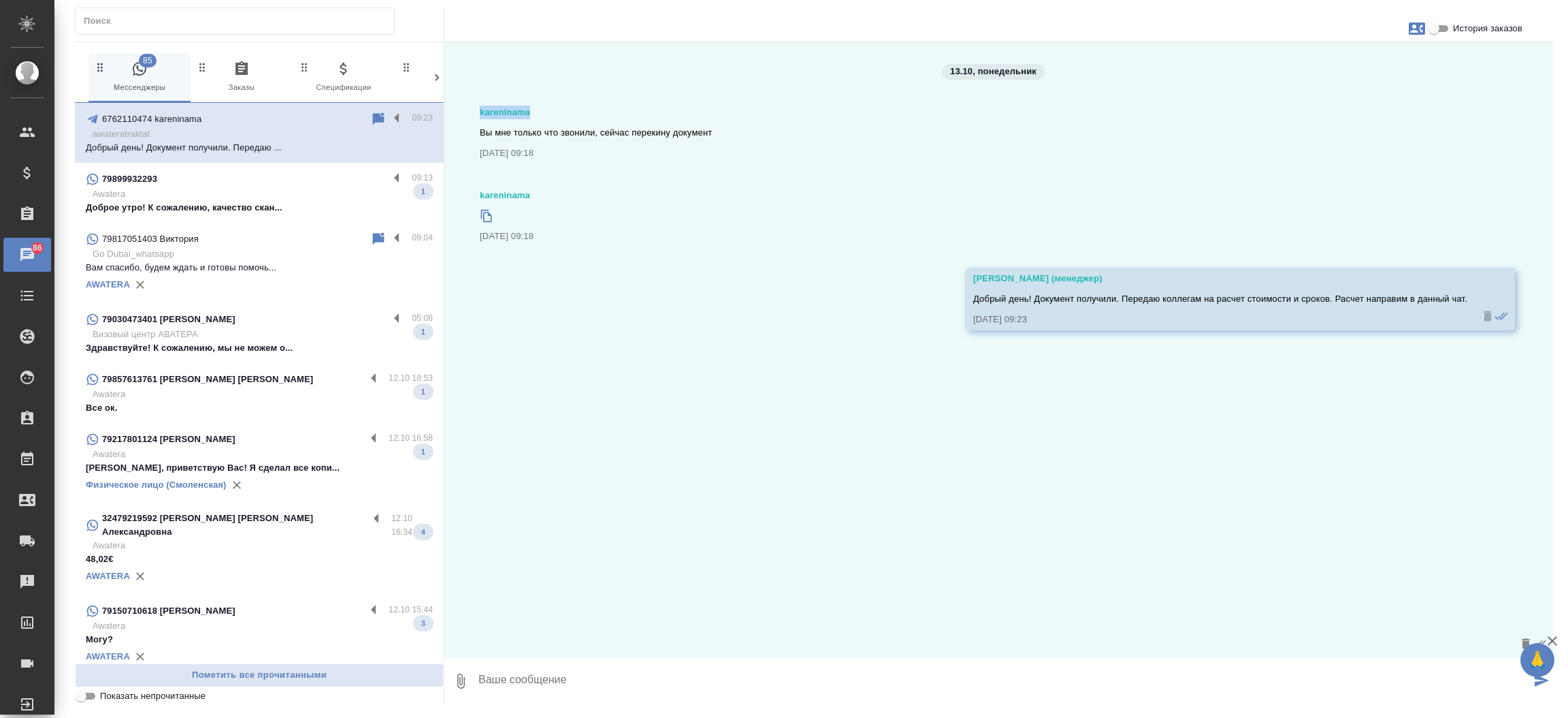
click at [477, 116] on div "kareninama Вы мне только что звонили, сейчас перекину документ 13.10.25, 09:18" at bounding box center [992, 133] width 1043 height 63
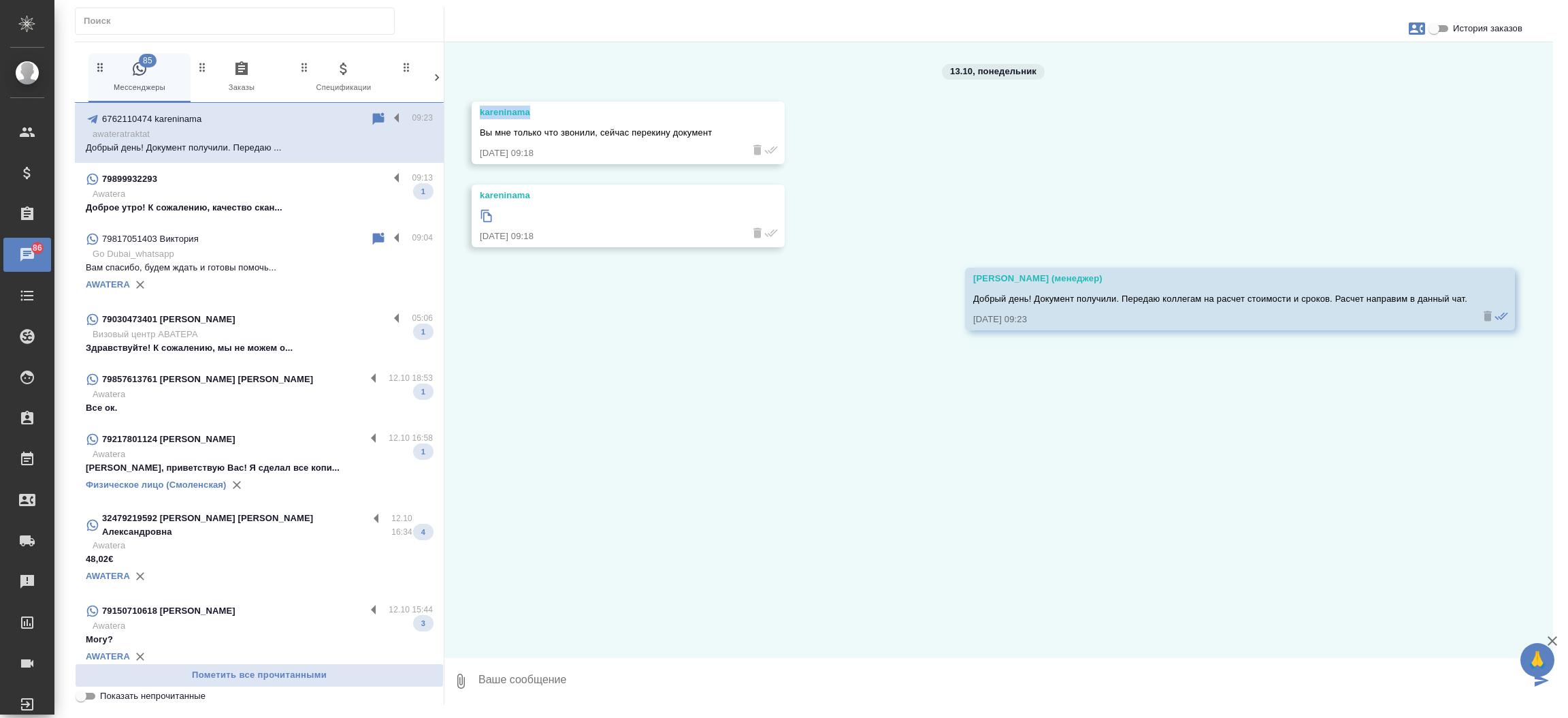
copy div "kareninama"
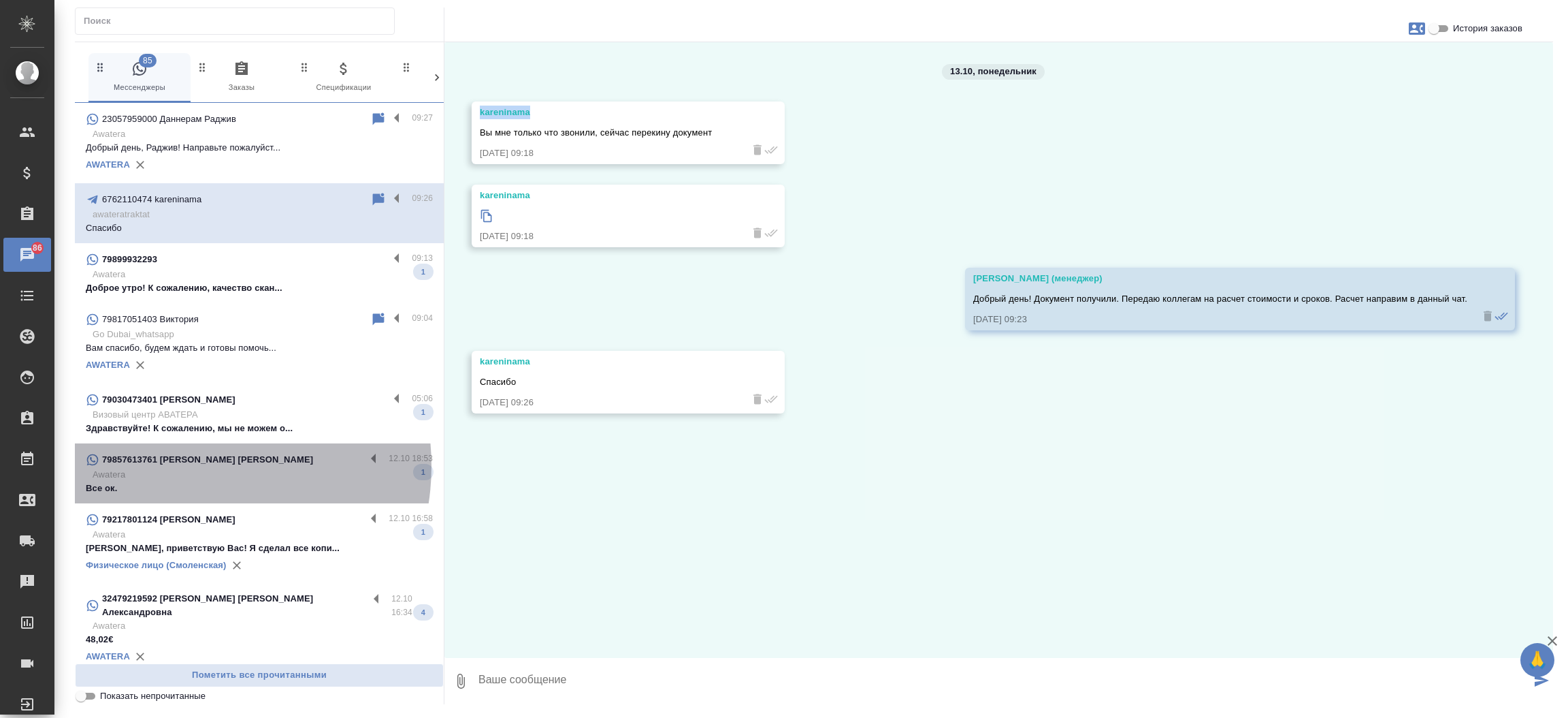
click at [185, 466] on p "79857613761 Frolovsky Igor" at bounding box center [208, 459] width 211 height 13
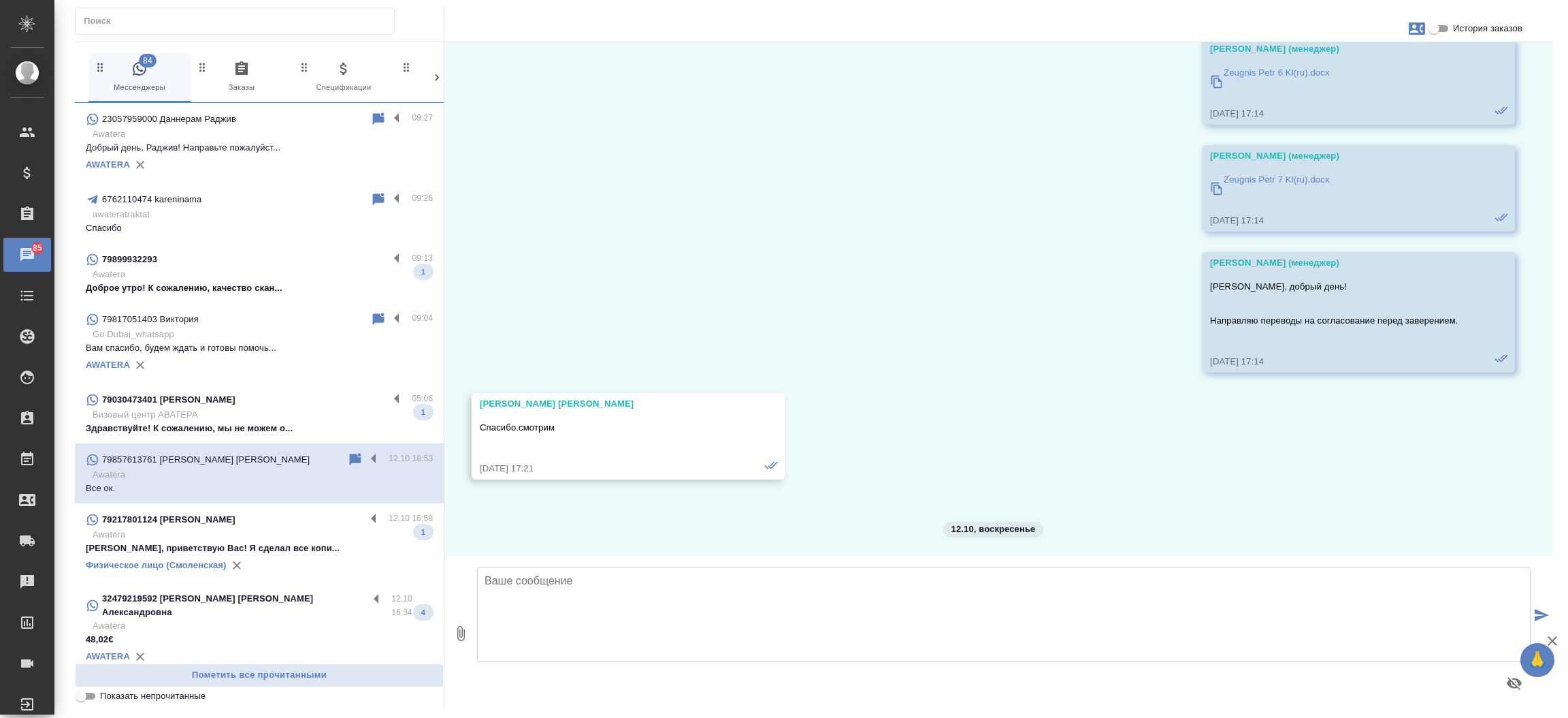
scroll to position [7580, 0]
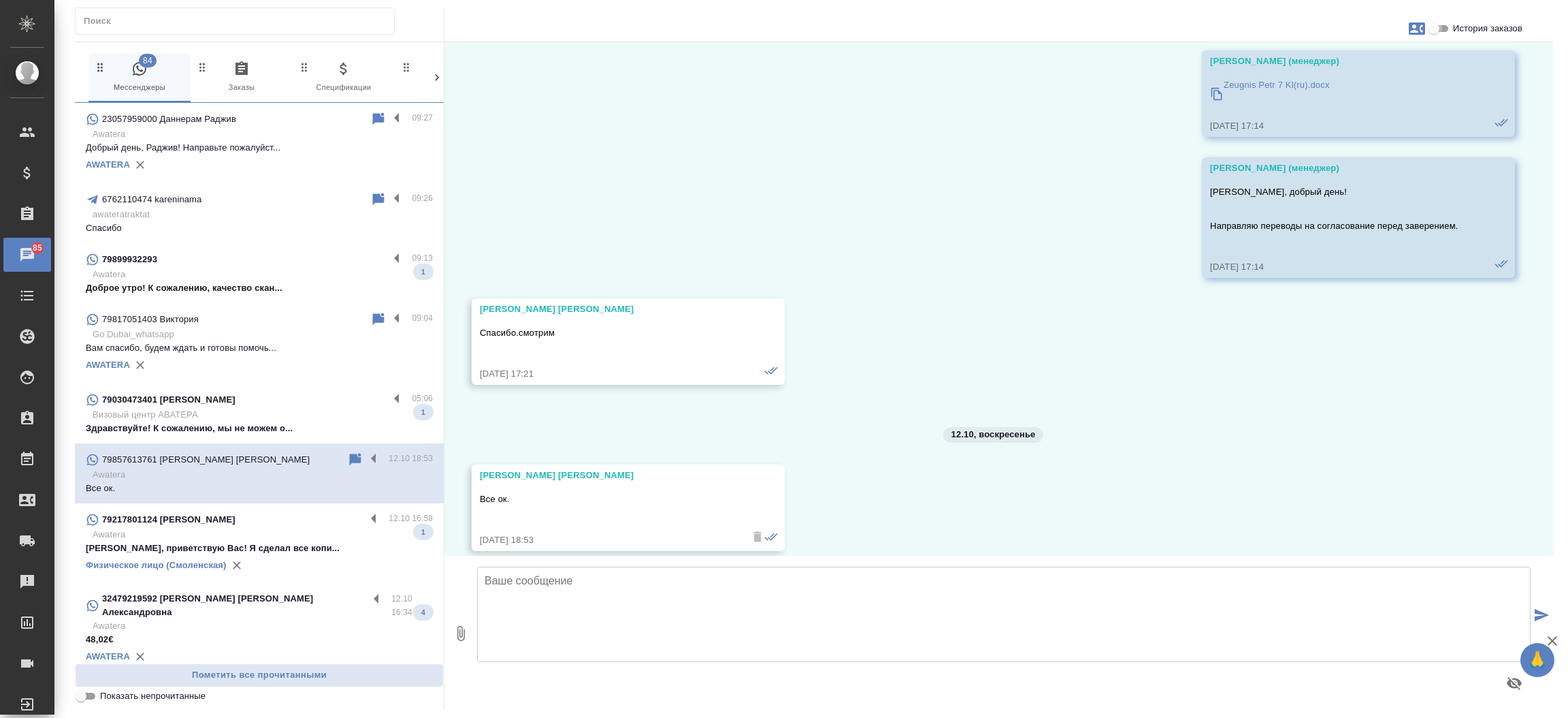
click at [1444, 32] on input "История заказов" at bounding box center [1433, 28] width 49 height 16
checkbox input "true"
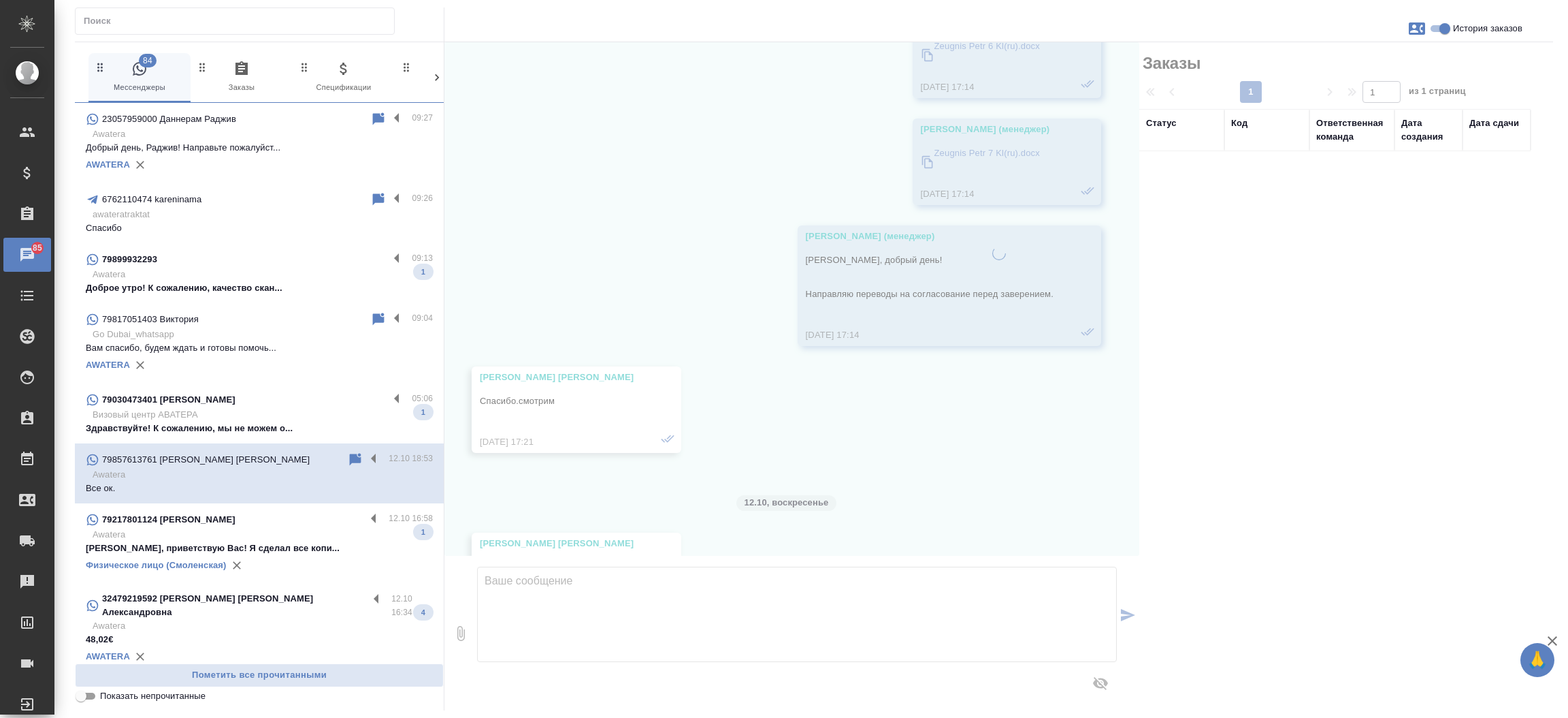
scroll to position [7688, 0]
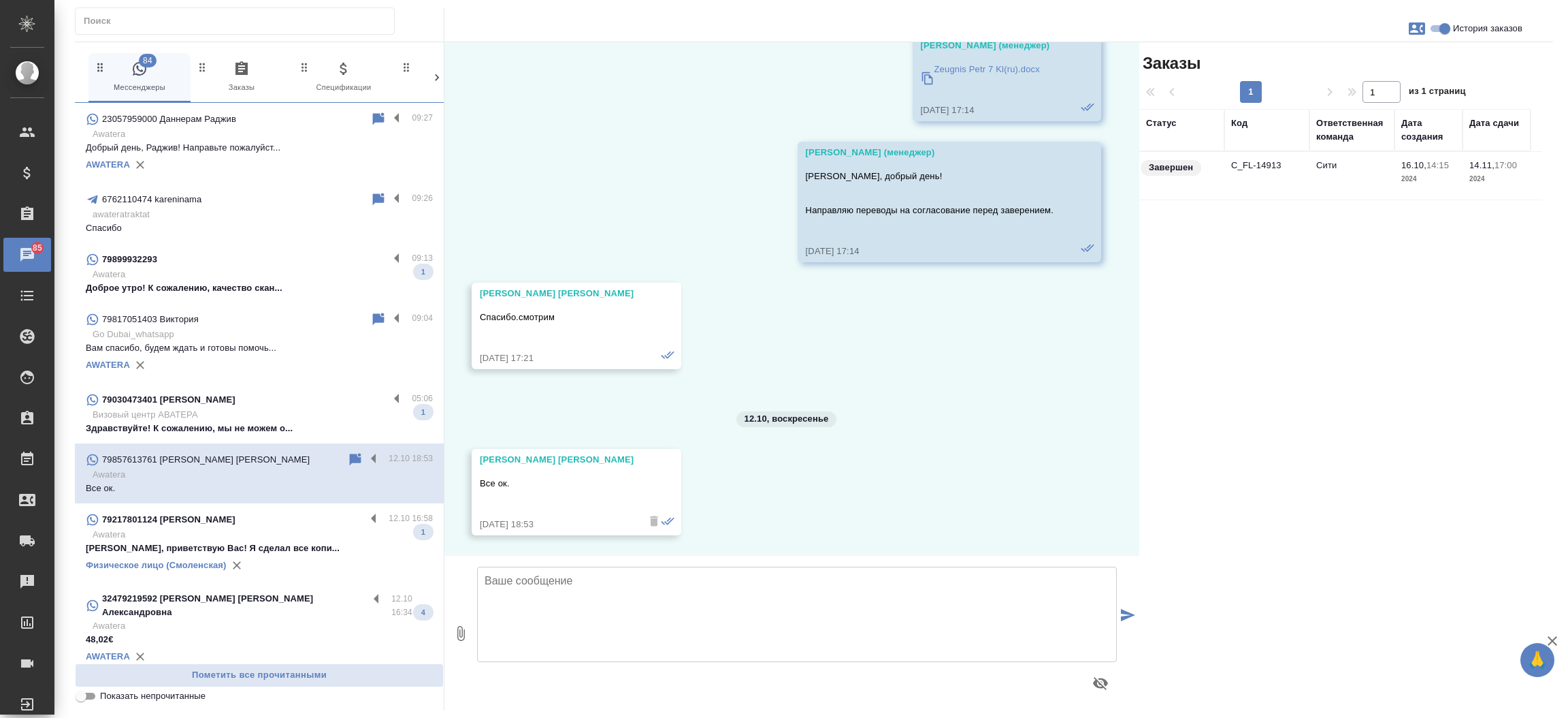
click at [1249, 164] on td "C_FL-14913" at bounding box center [1267, 175] width 85 height 48
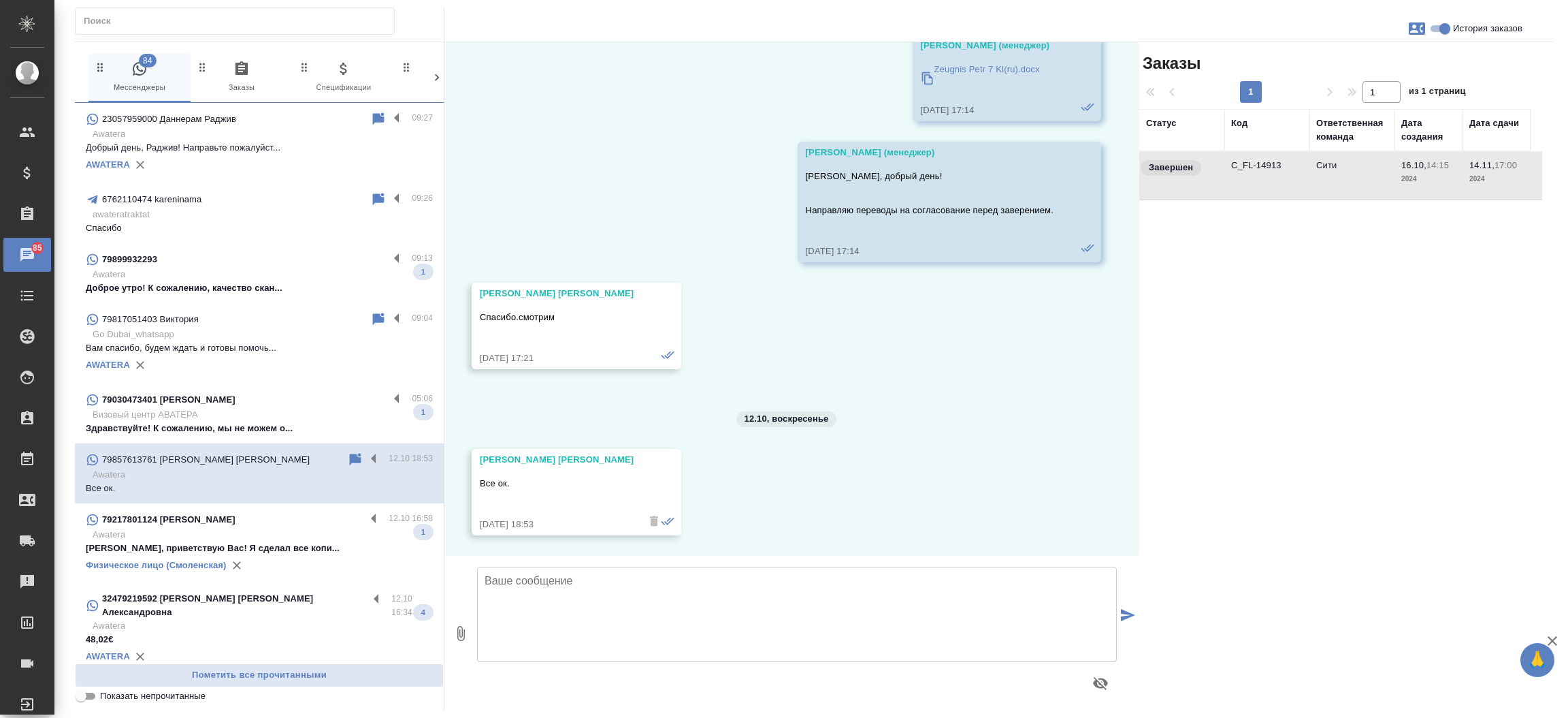
click at [1249, 164] on td "C_FL-14913" at bounding box center [1267, 175] width 85 height 48
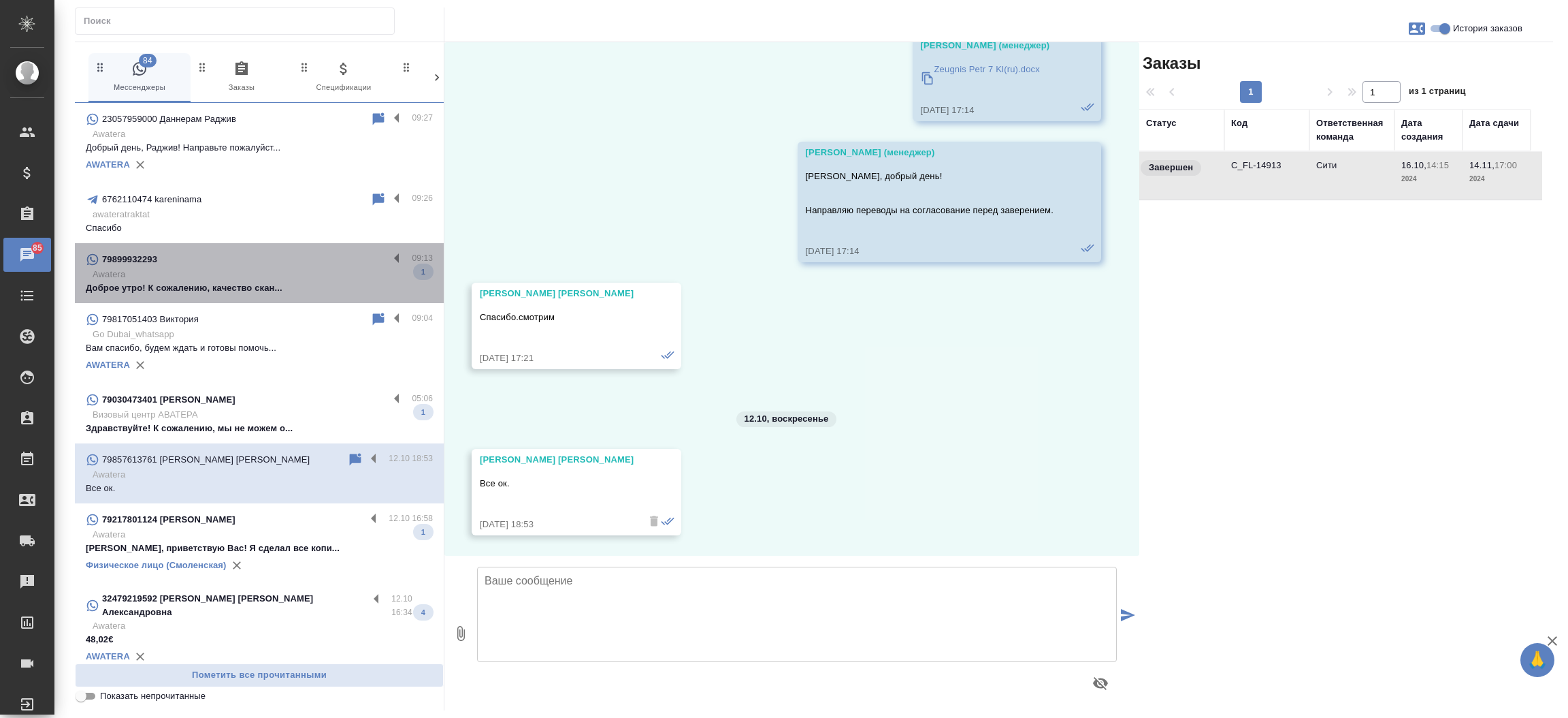
click at [287, 257] on div "79899932293" at bounding box center [237, 259] width 303 height 16
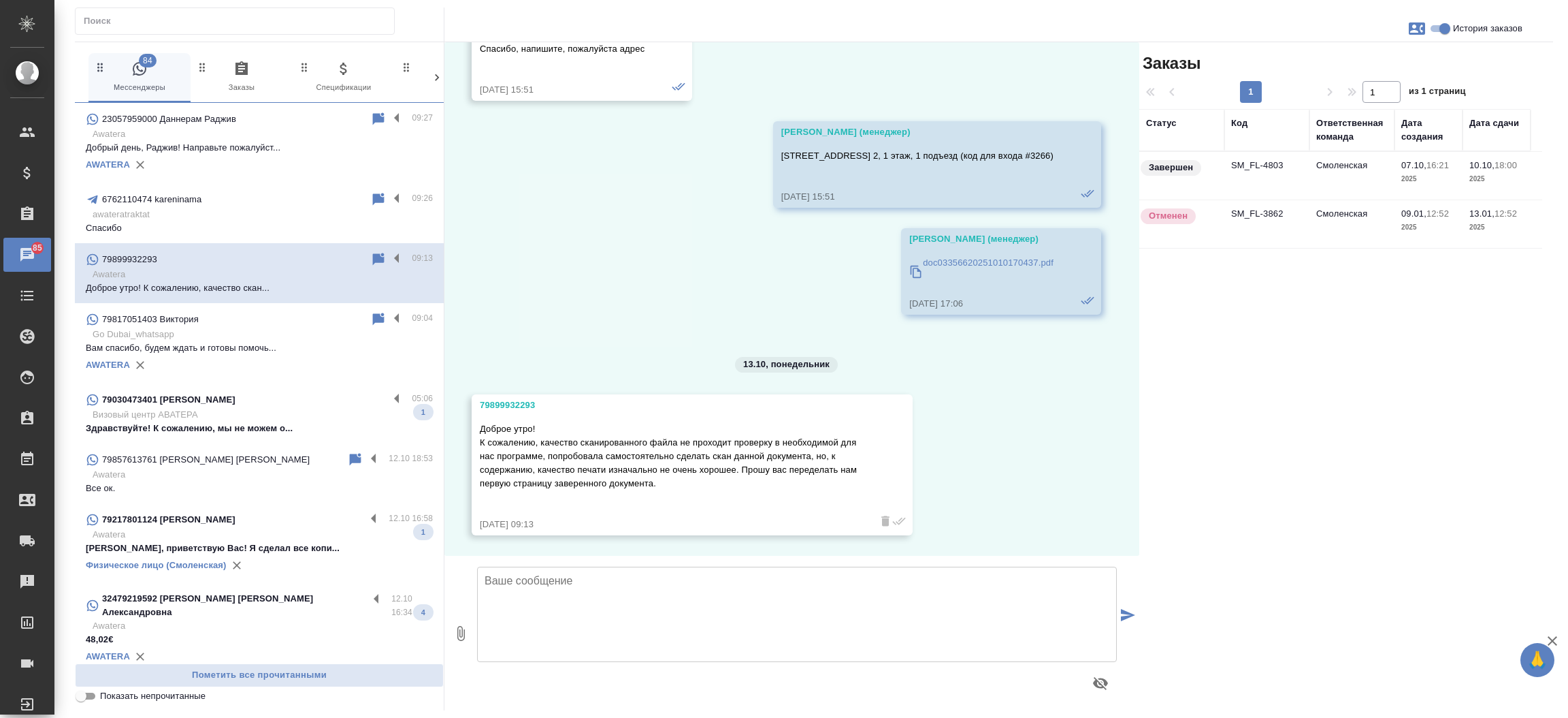
scroll to position [6161, 0]
click at [1251, 163] on td "SM_FL-4803" at bounding box center [1267, 175] width 85 height 48
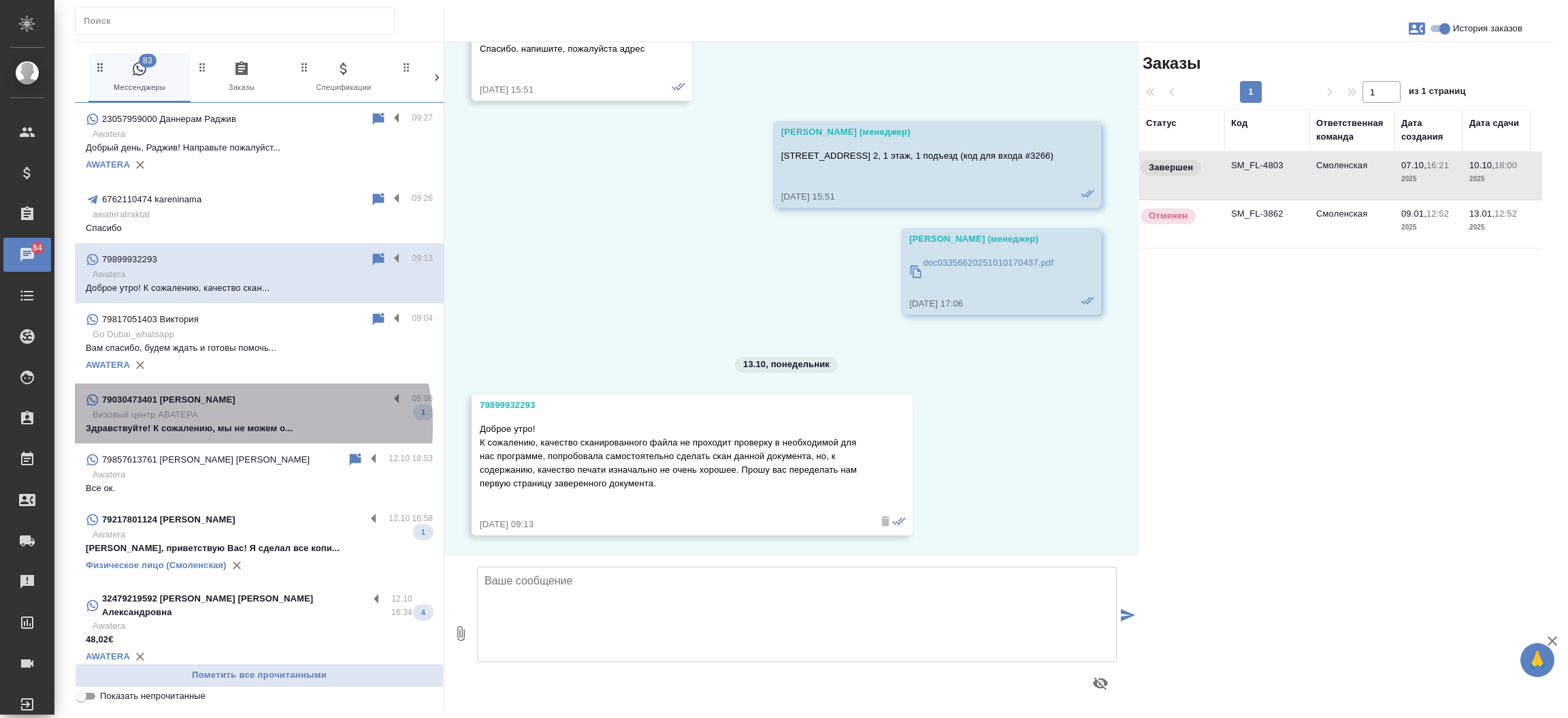
click at [211, 426] on p "Здравствуйте! К сожалению, мы не можем о..." at bounding box center [259, 428] width 347 height 13
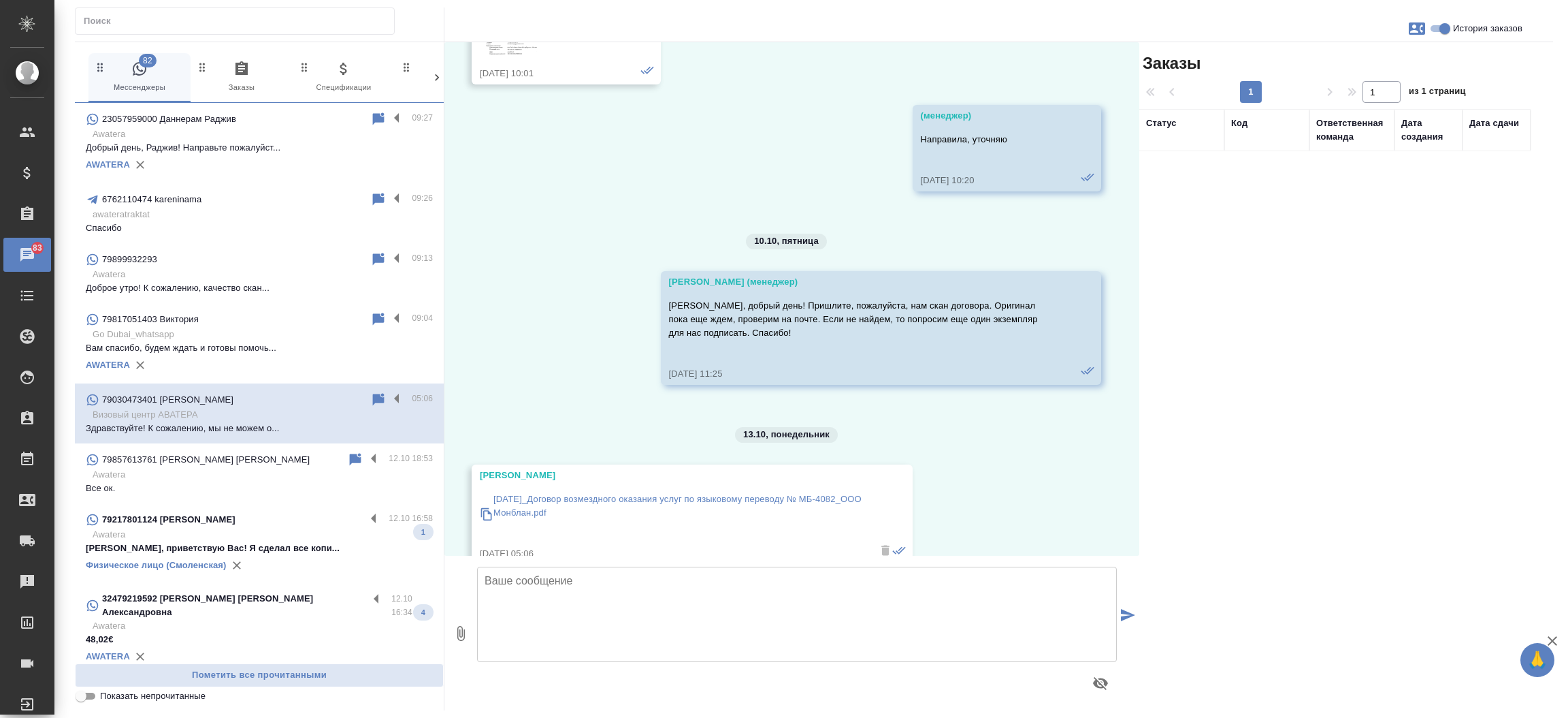
scroll to position [24149, 0]
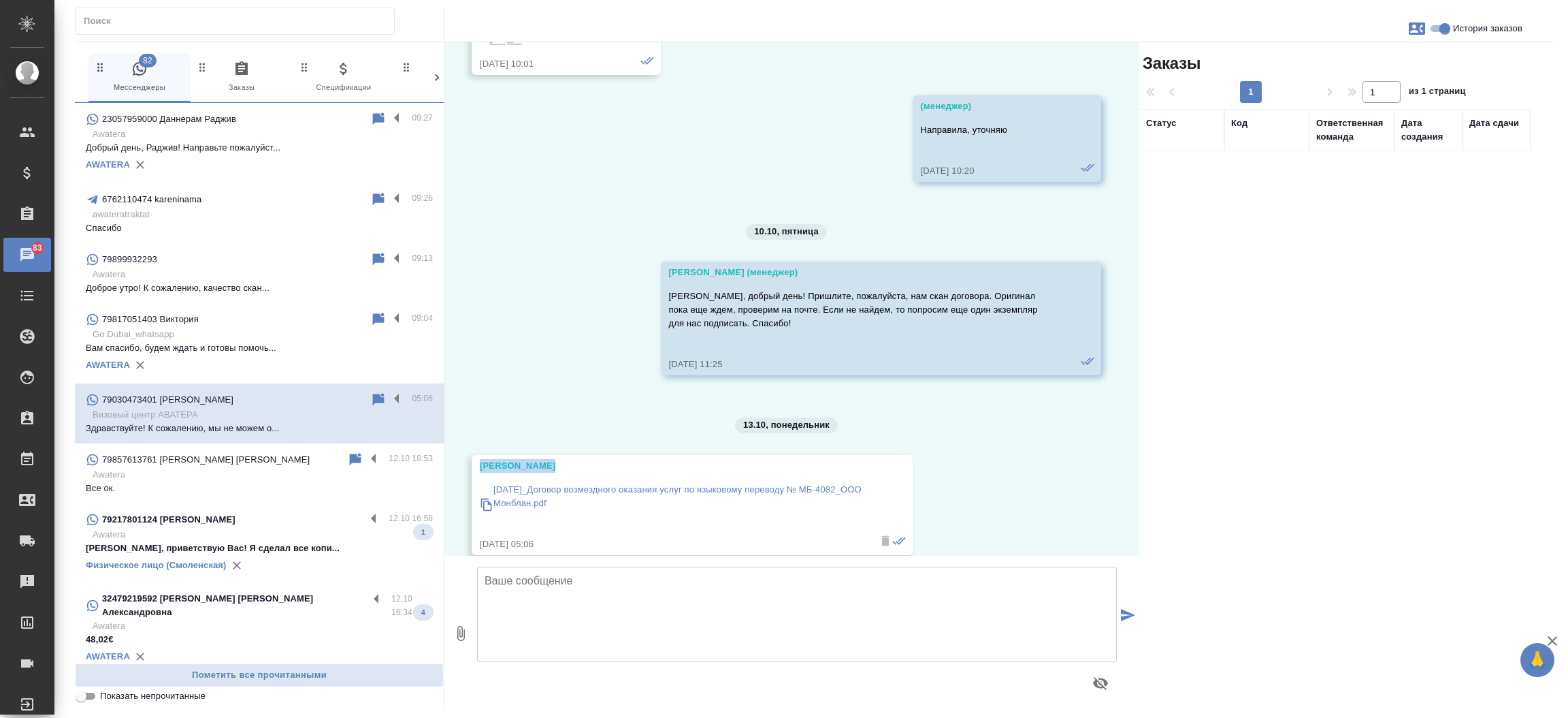
drag, startPoint x: 558, startPoint y: 323, endPoint x: 467, endPoint y: 322, distance: 91.0
click at [467, 322] on div "16.04, среда (менеджер) Дарья, добрый день! меня зовут Яна, пишу от Бэллы, по в…" at bounding box center [791, 299] width 695 height 514
copy div "Дарья Рожкова"
click at [235, 520] on p "79217801124 Евгений Юрьевич Калинин" at bounding box center [169, 519] width 134 height 13
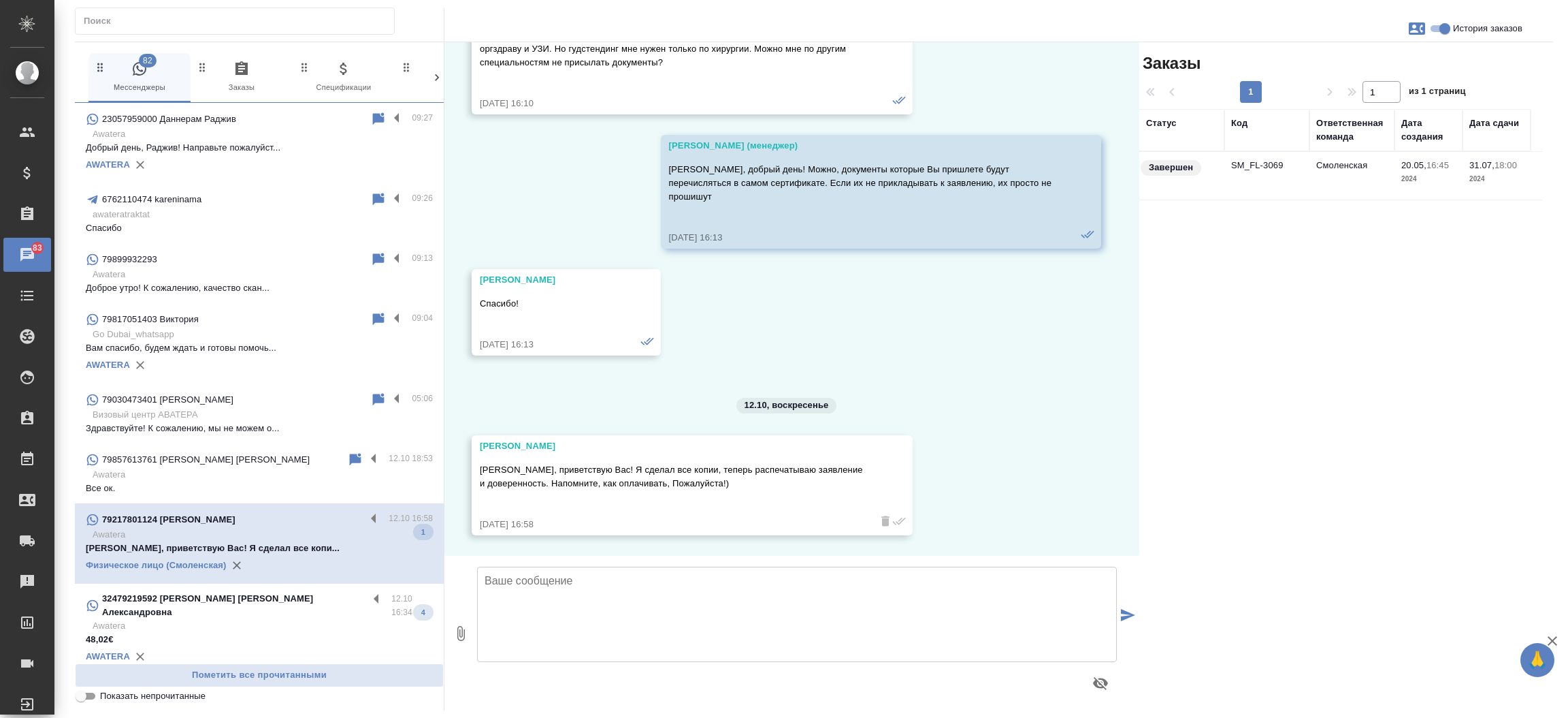
scroll to position [3941, 0]
click at [1269, 165] on td "SM_FL-3069" at bounding box center [1267, 175] width 85 height 48
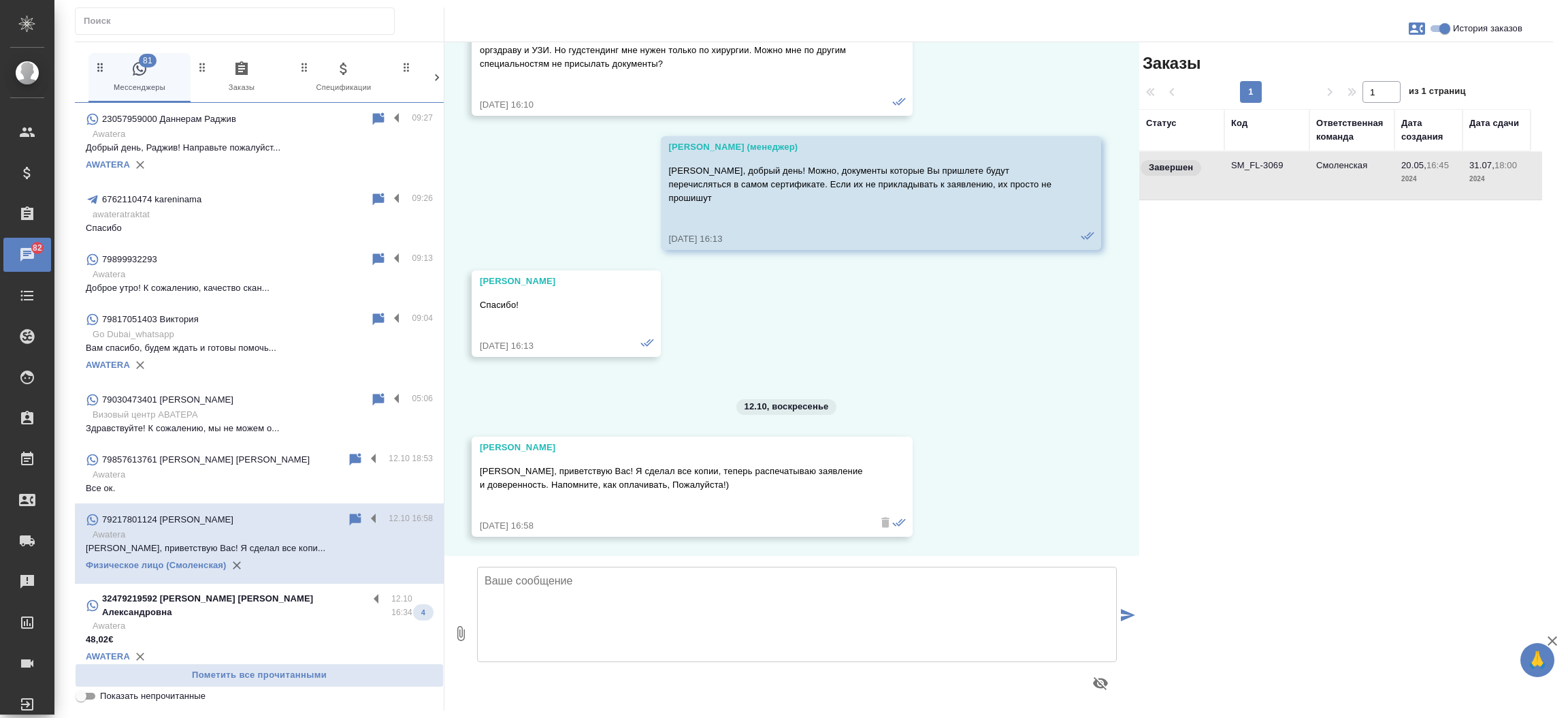
click at [1269, 165] on td "SM_FL-3069" at bounding box center [1267, 175] width 85 height 48
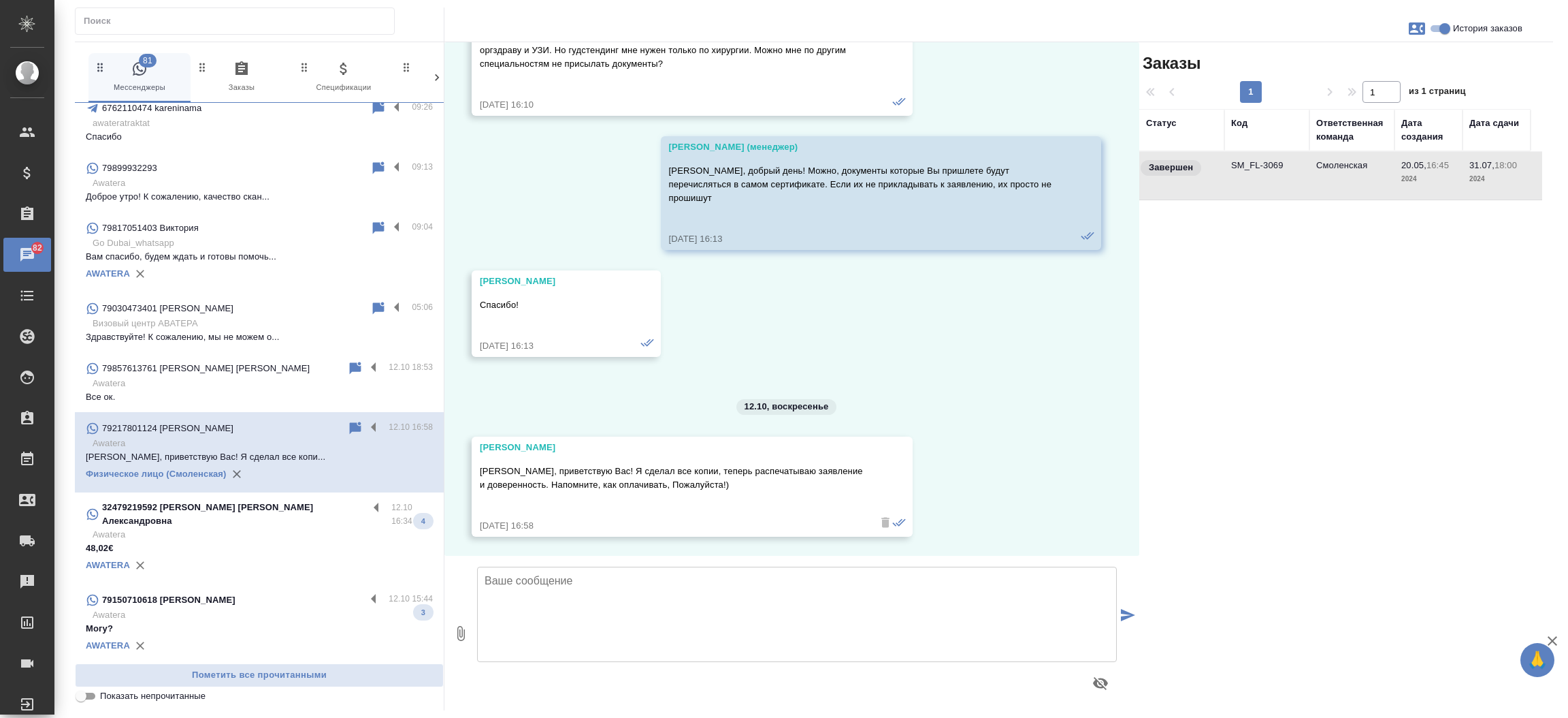
scroll to position [204, 0]
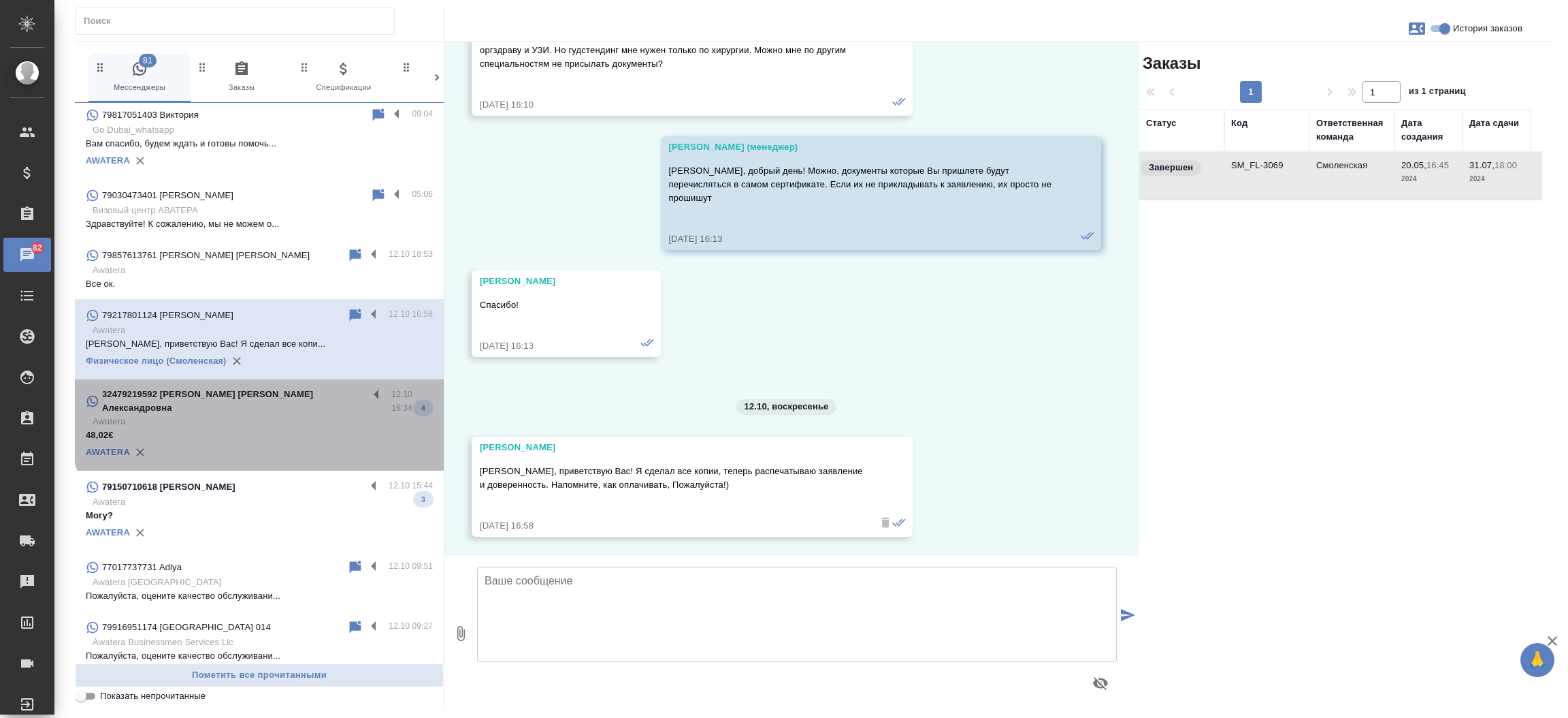
click at [289, 415] on p "Awatera" at bounding box center [262, 422] width 341 height 13
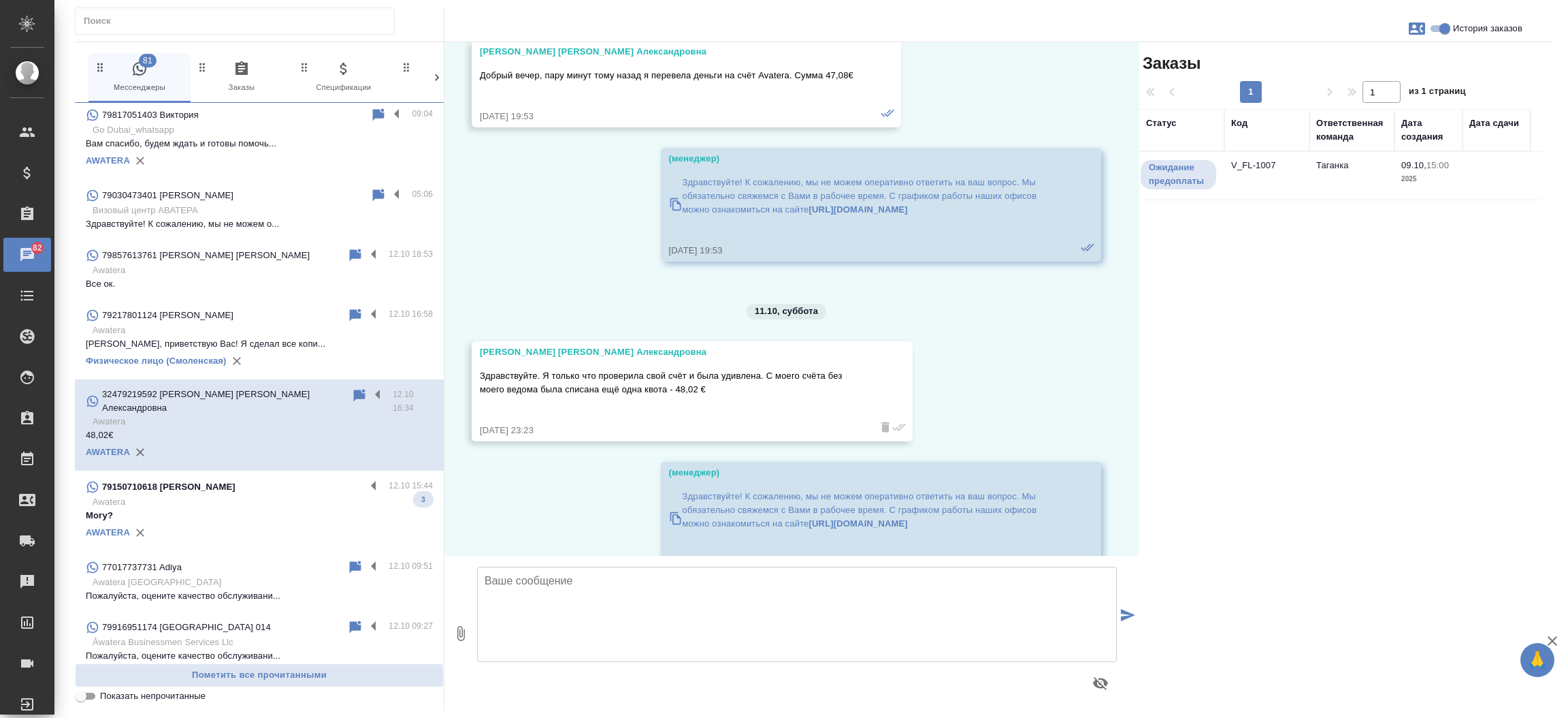
scroll to position [5627, 0]
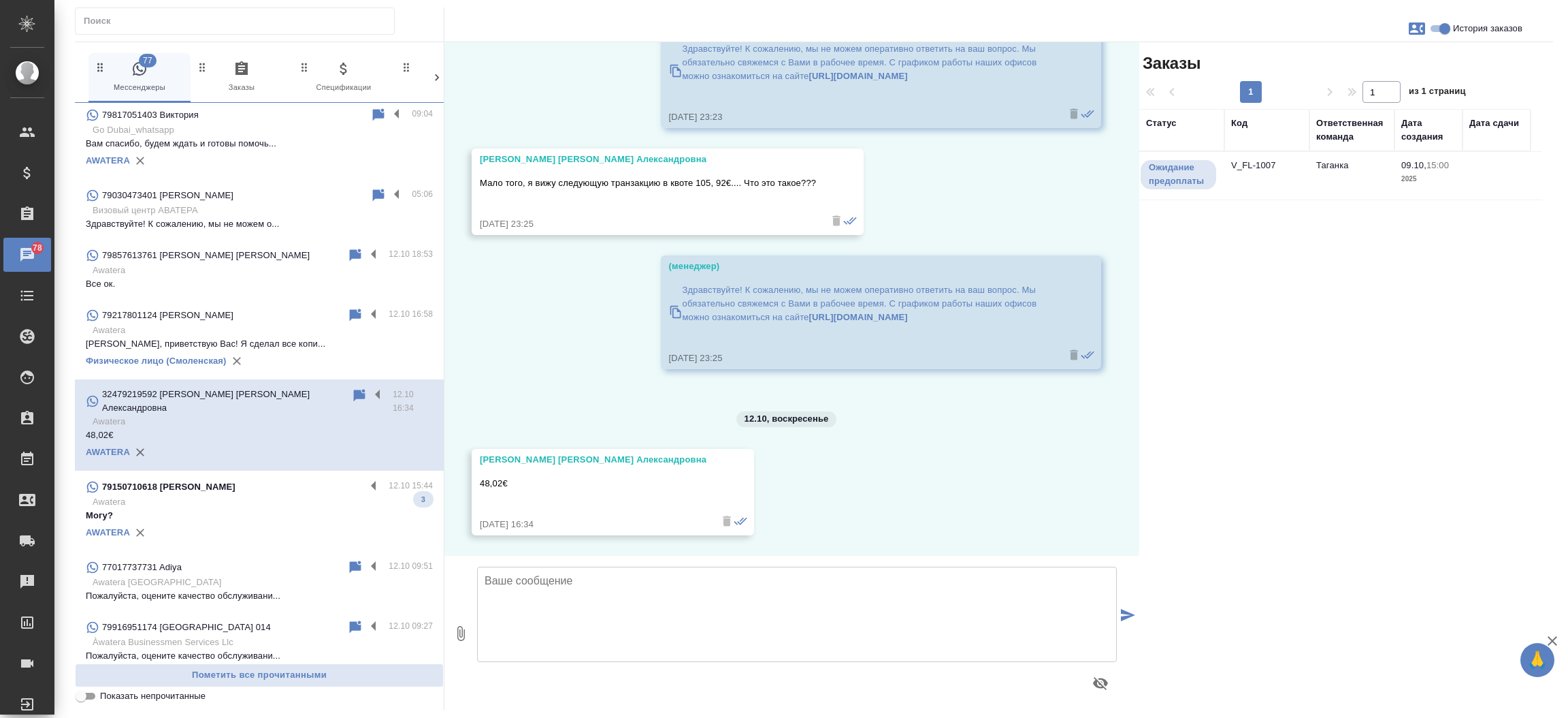
click at [1237, 163] on td "V_FL-1007" at bounding box center [1267, 175] width 85 height 48
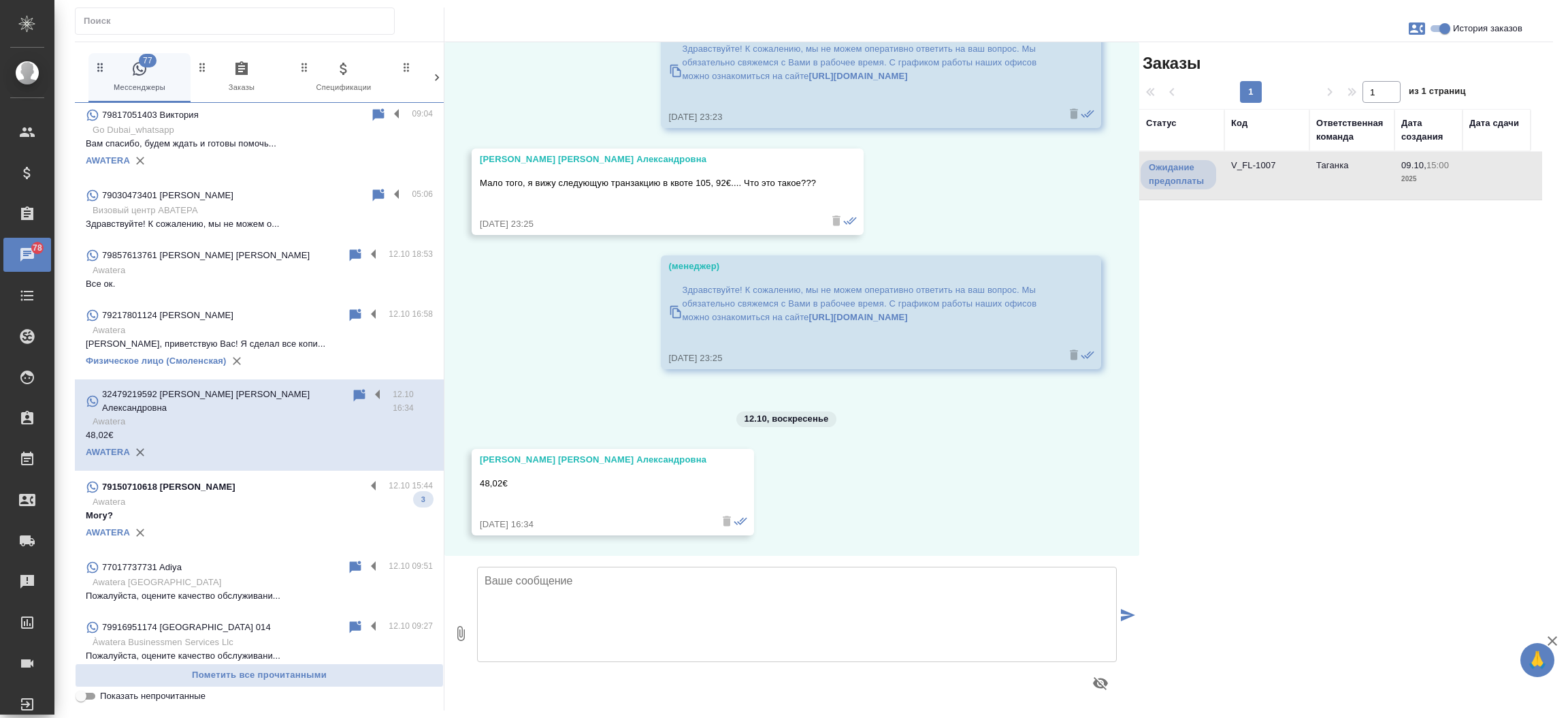
click at [1237, 163] on td "V_FL-1007" at bounding box center [1267, 175] width 85 height 48
click at [267, 495] on p "Awatera" at bounding box center [262, 502] width 341 height 13
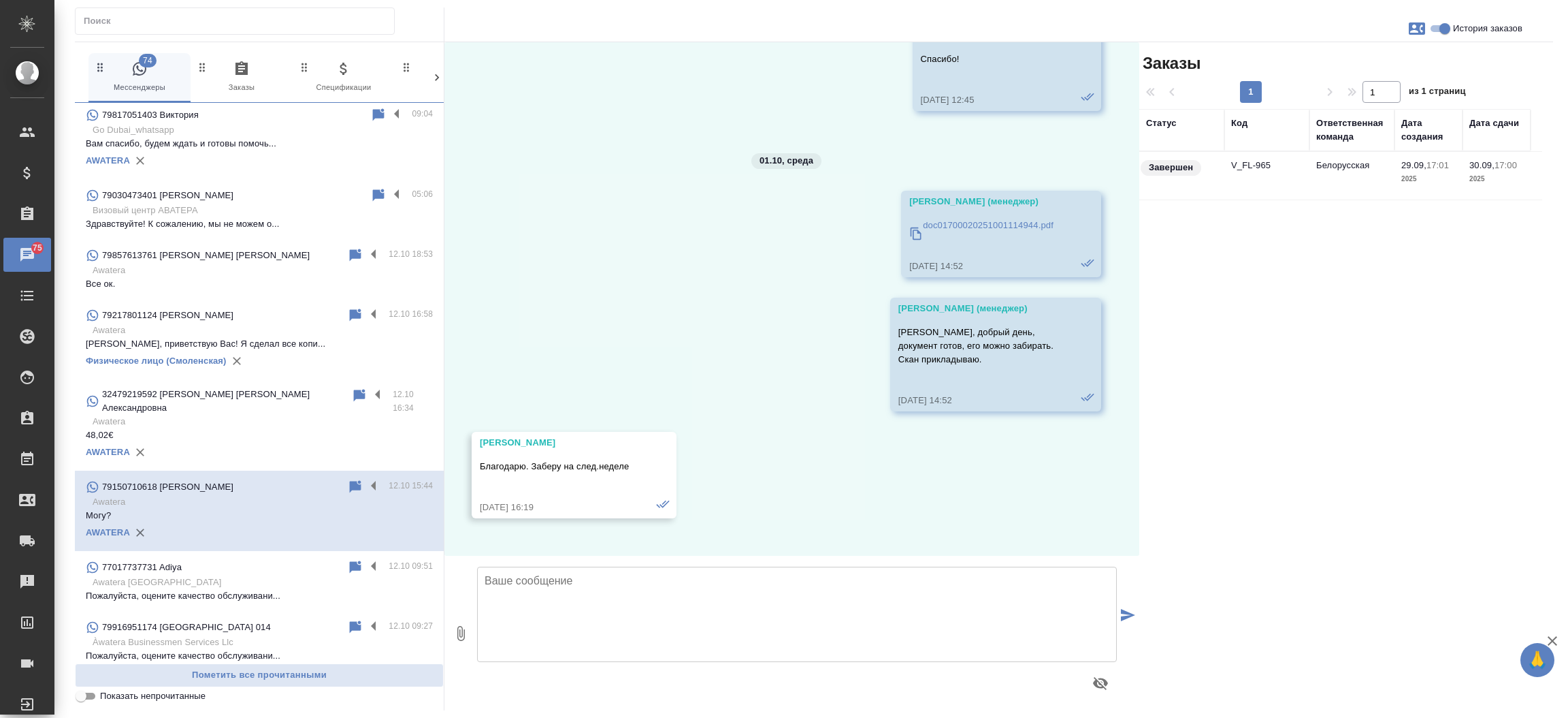
scroll to position [3880, 0]
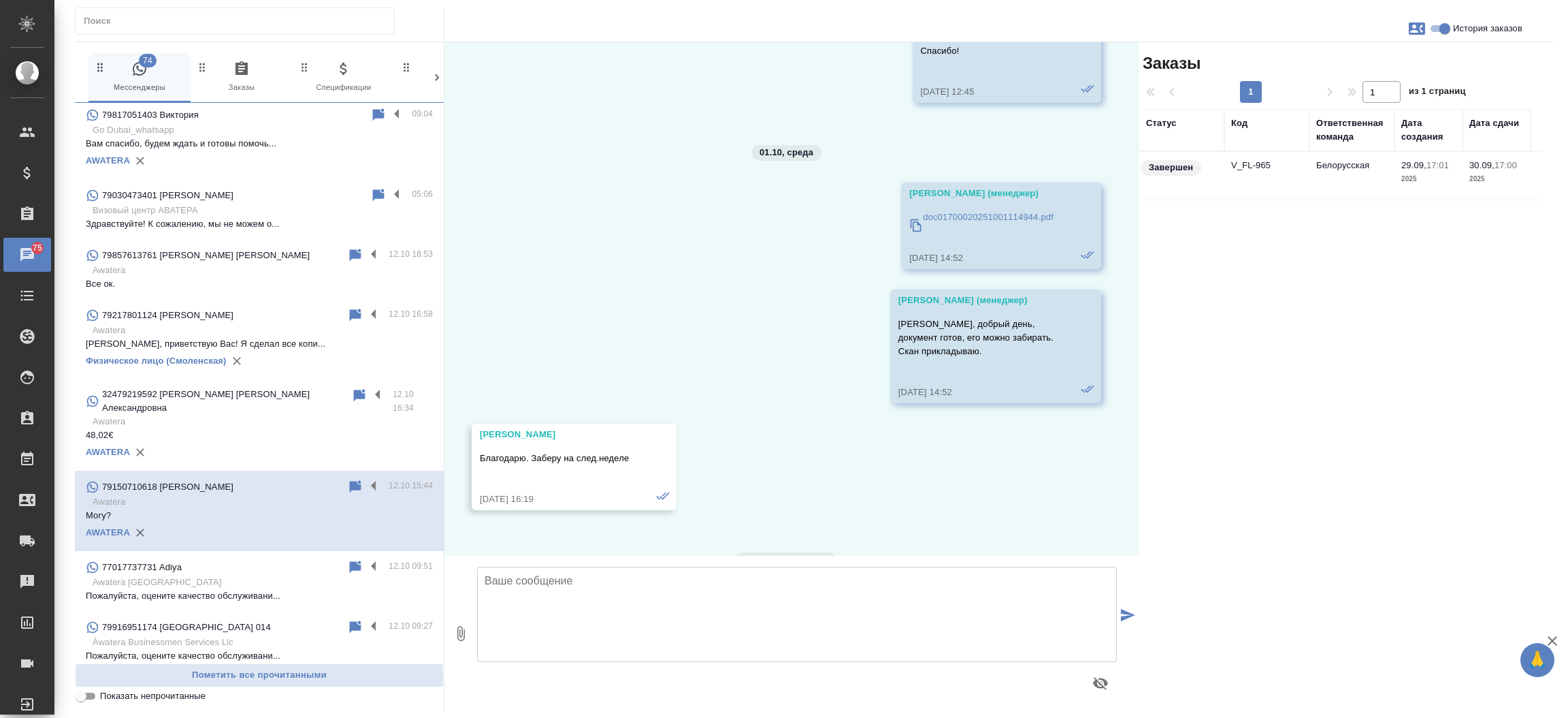
click at [1256, 167] on td "V_FL-965" at bounding box center [1267, 175] width 85 height 48
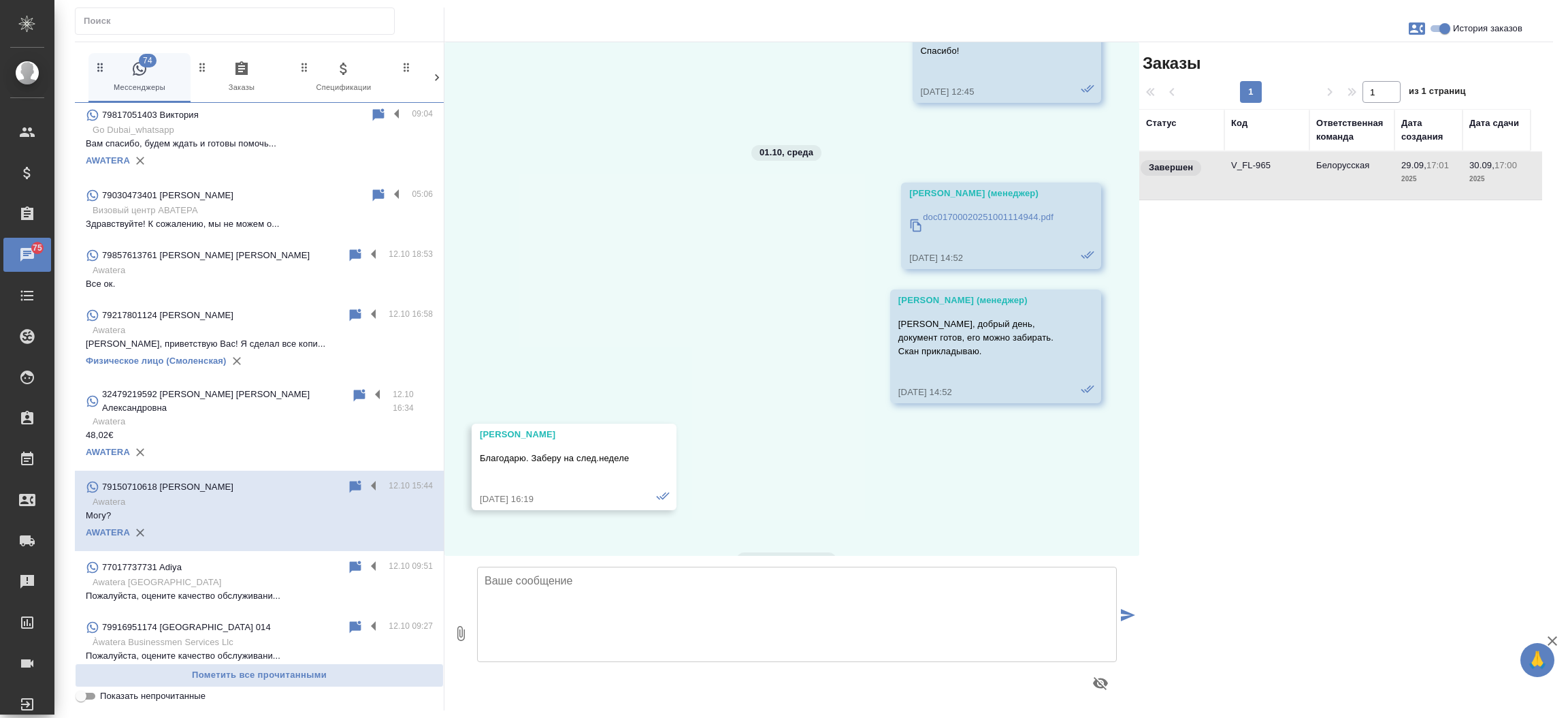
click at [1256, 167] on td "V_FL-965" at bounding box center [1267, 175] width 85 height 48
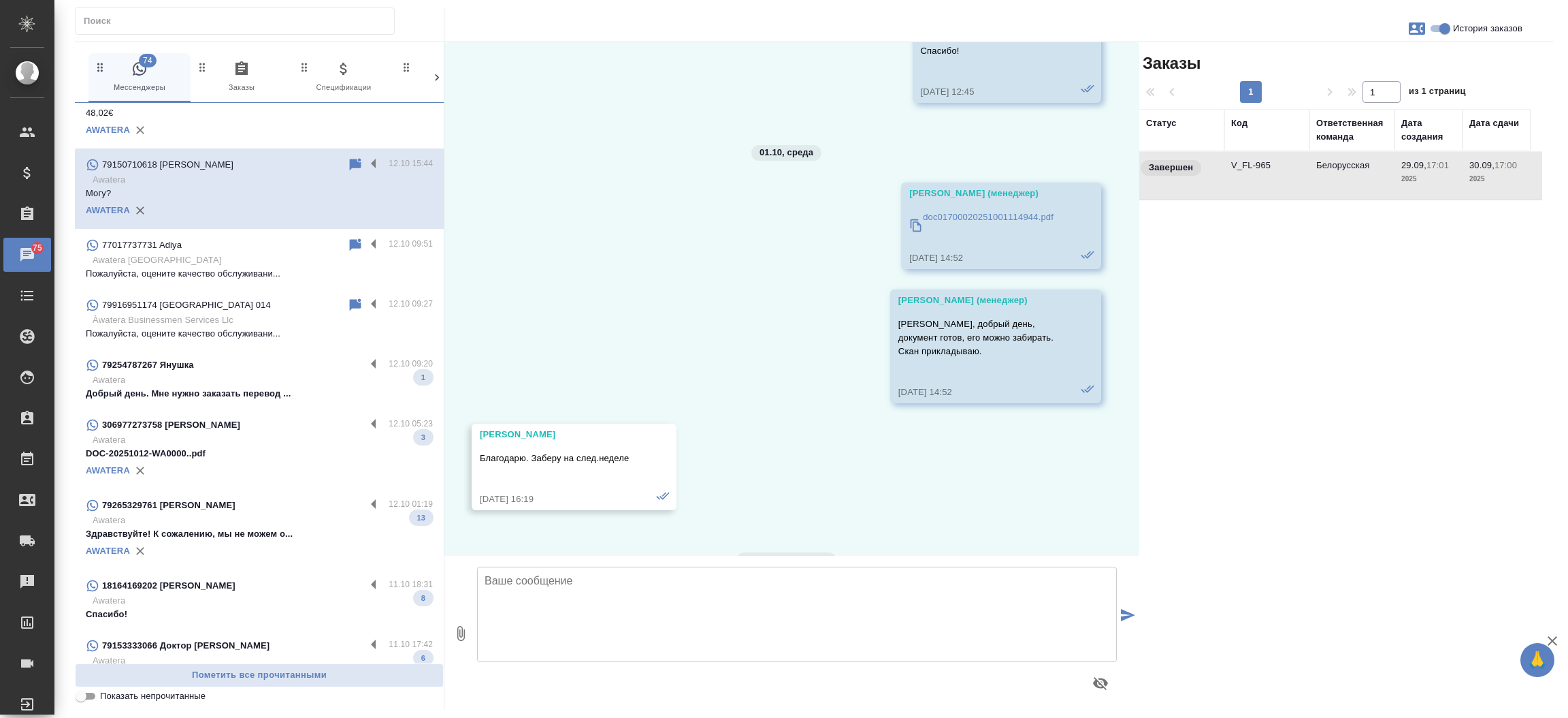
scroll to position [550, 0]
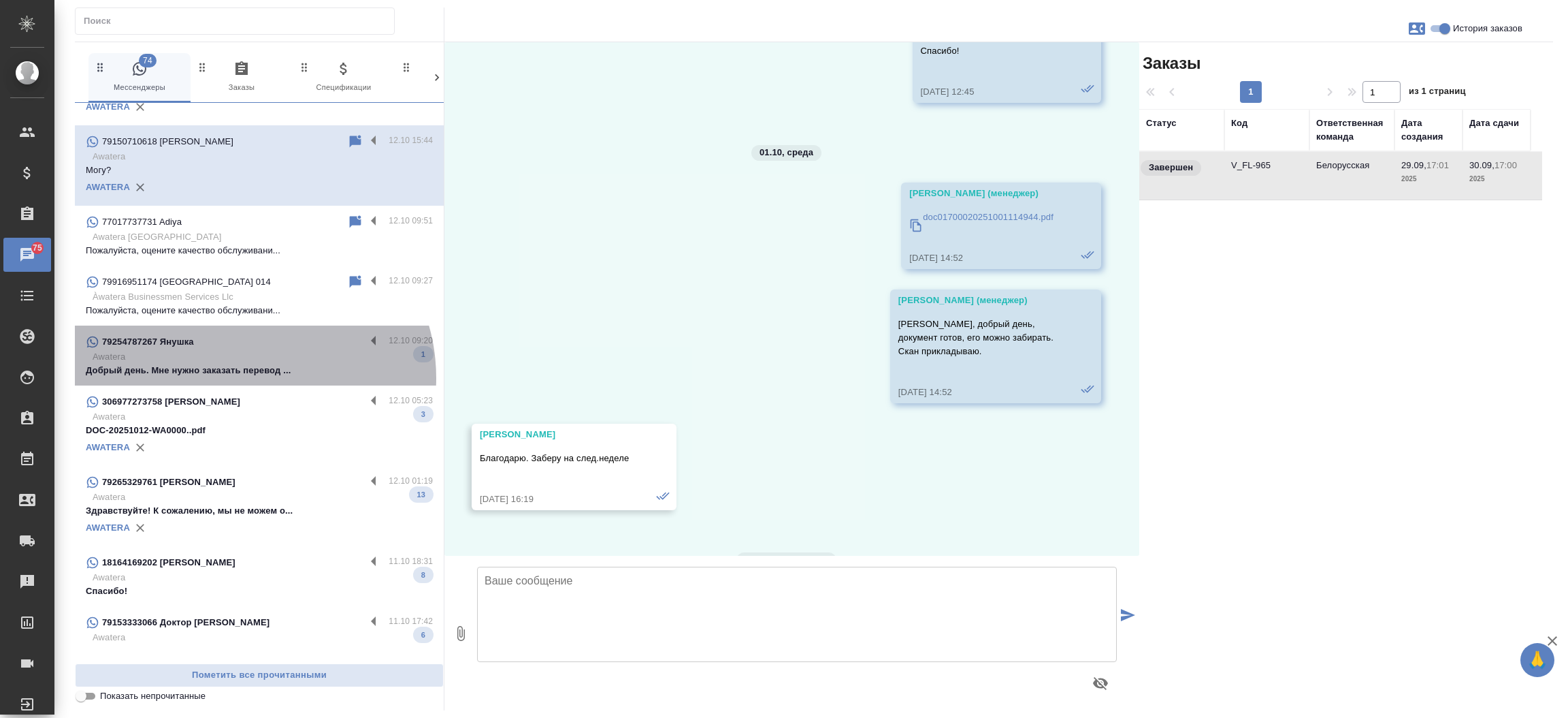
click at [244, 366] on div "79254787267 Янушка 12.10 09:20 Awatera Добрый день. Мне нужно заказать перевод …" at bounding box center [260, 356] width 369 height 60
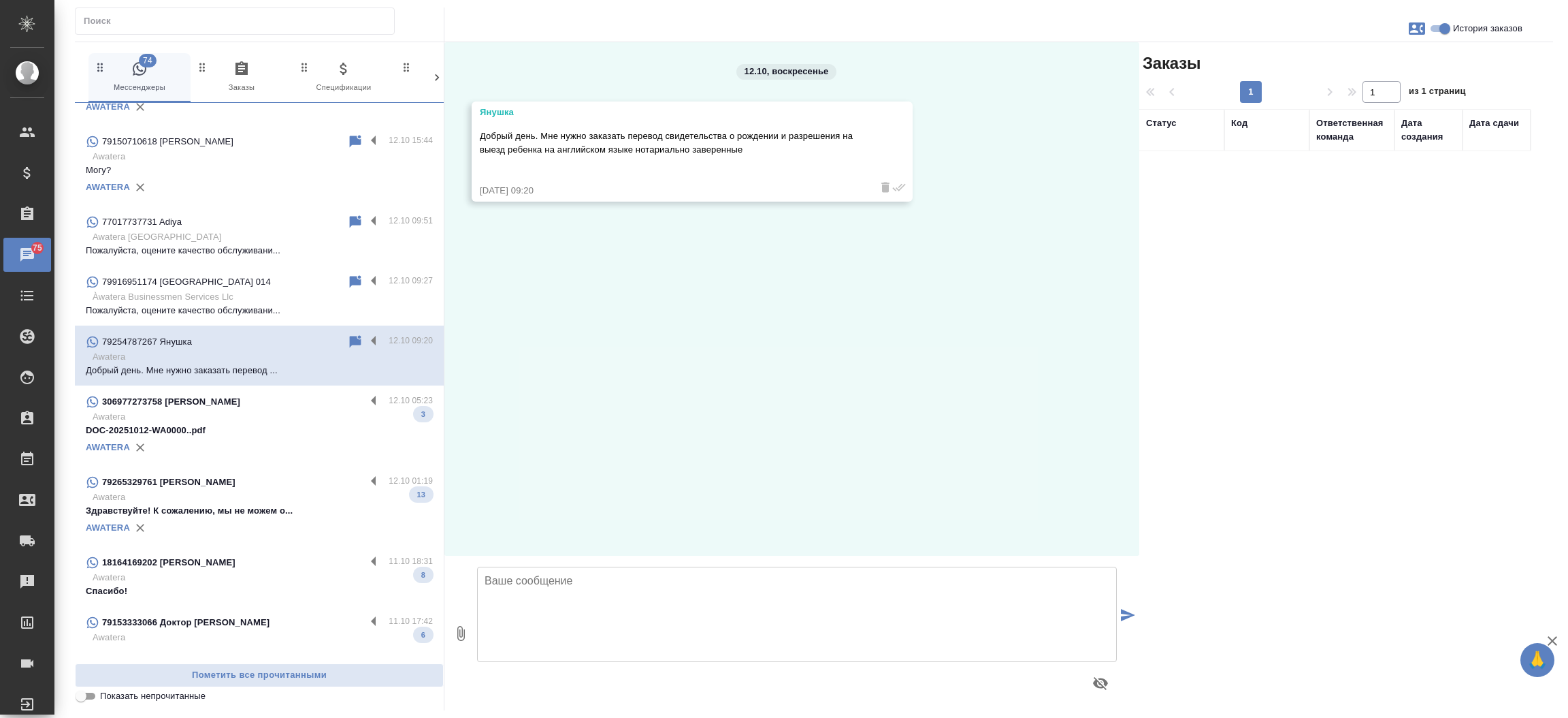
scroll to position [0, 0]
click at [574, 599] on textarea at bounding box center [797, 614] width 640 height 95
type textarea "Добрый день!"
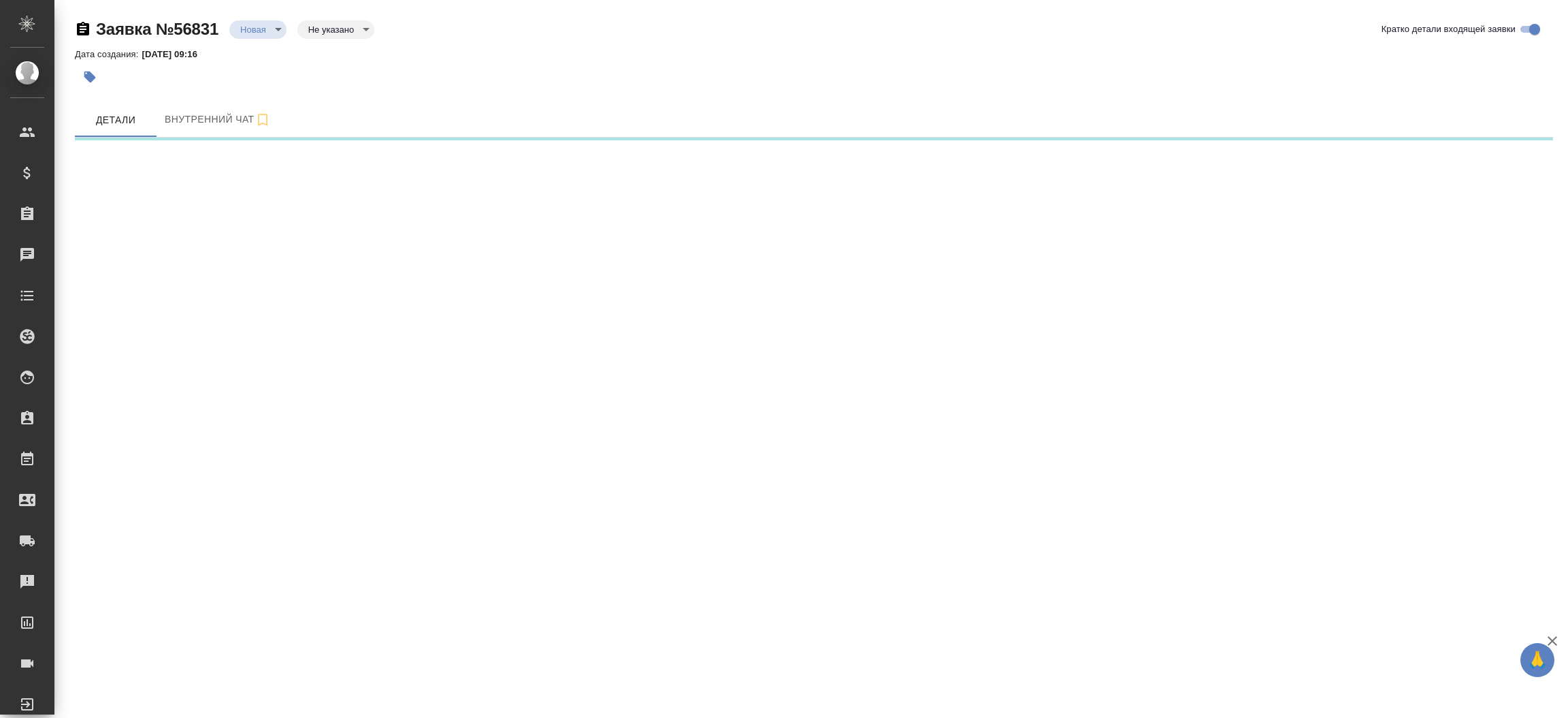
select select "RU"
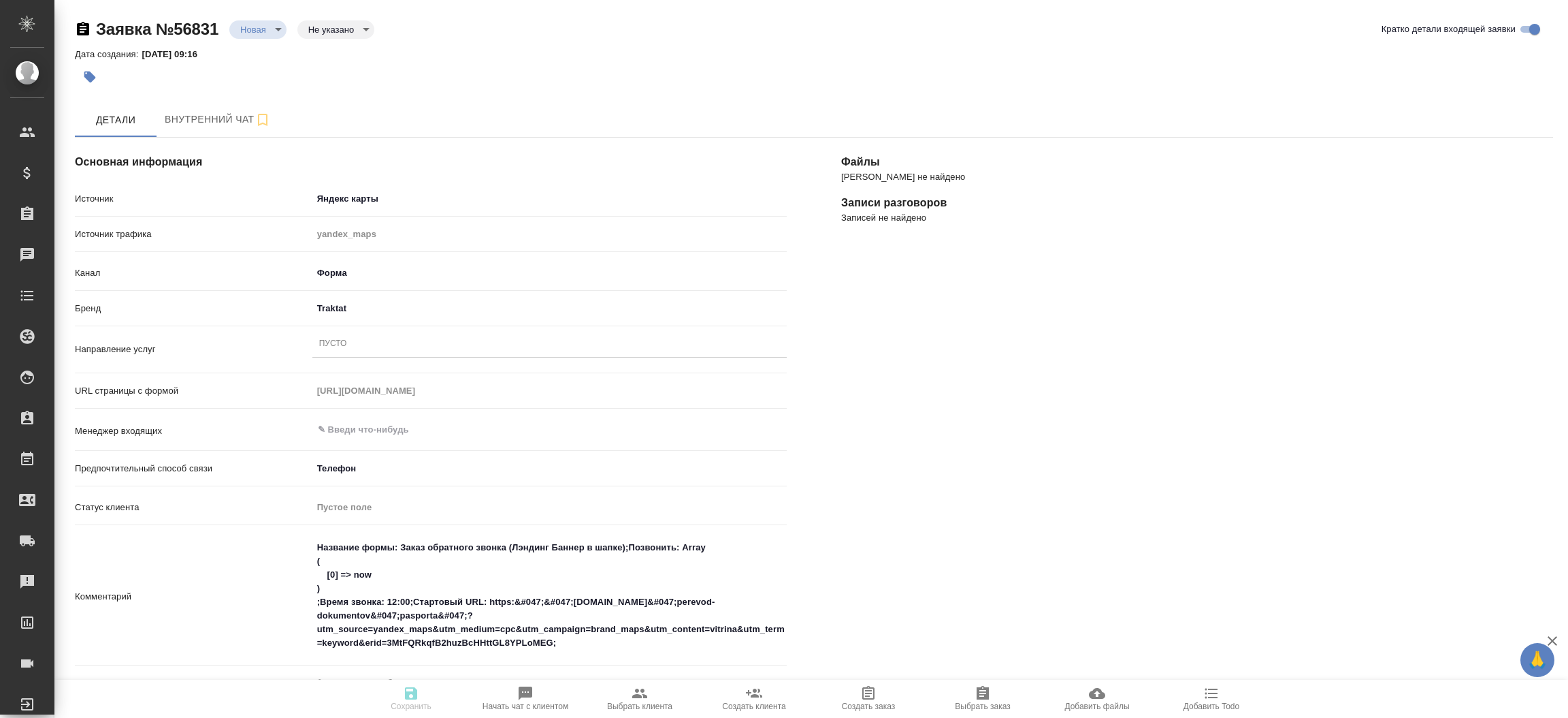
click at [902, 471] on div "[PERSON_NAME] не найдено Записи разговоров Записей не найдено" at bounding box center [1196, 593] width 767 height 965
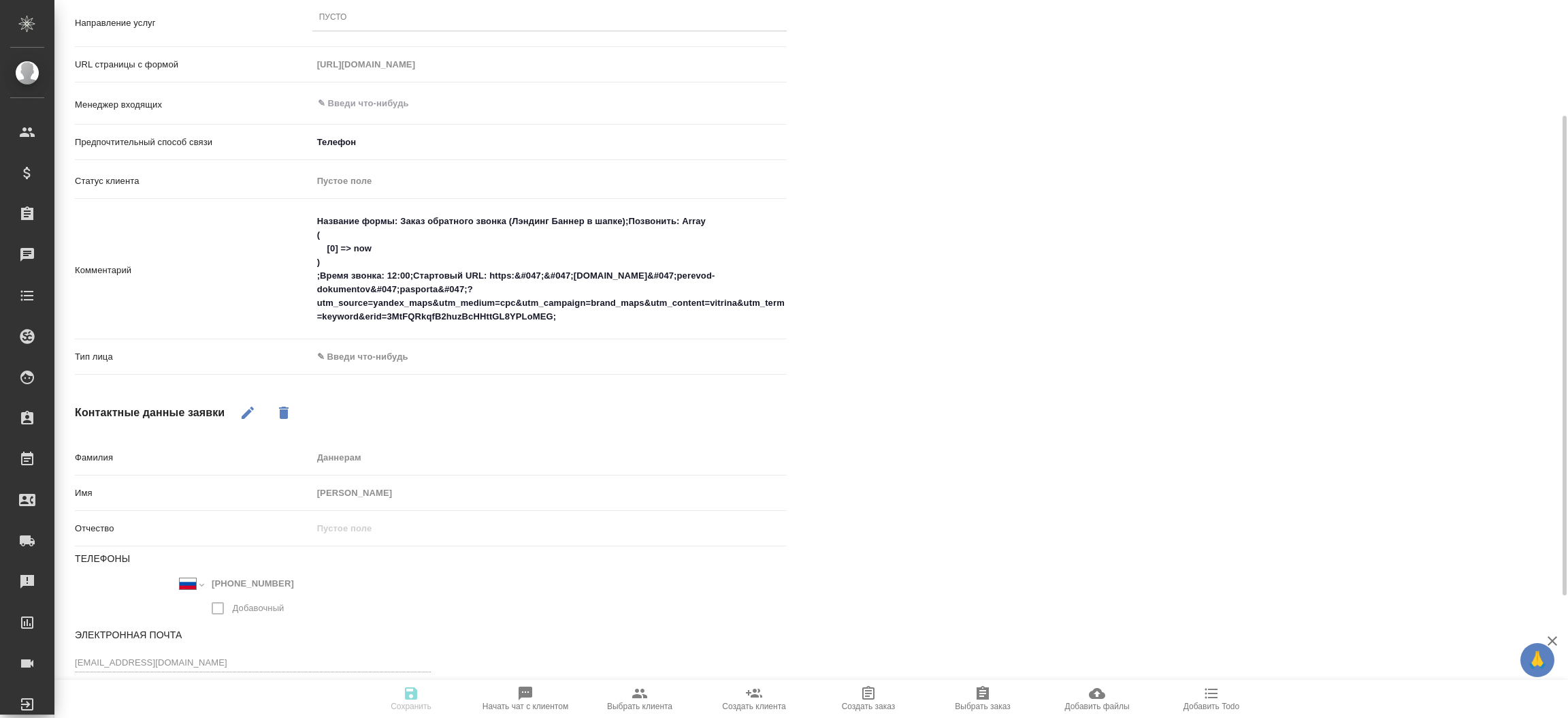
scroll to position [357, 0]
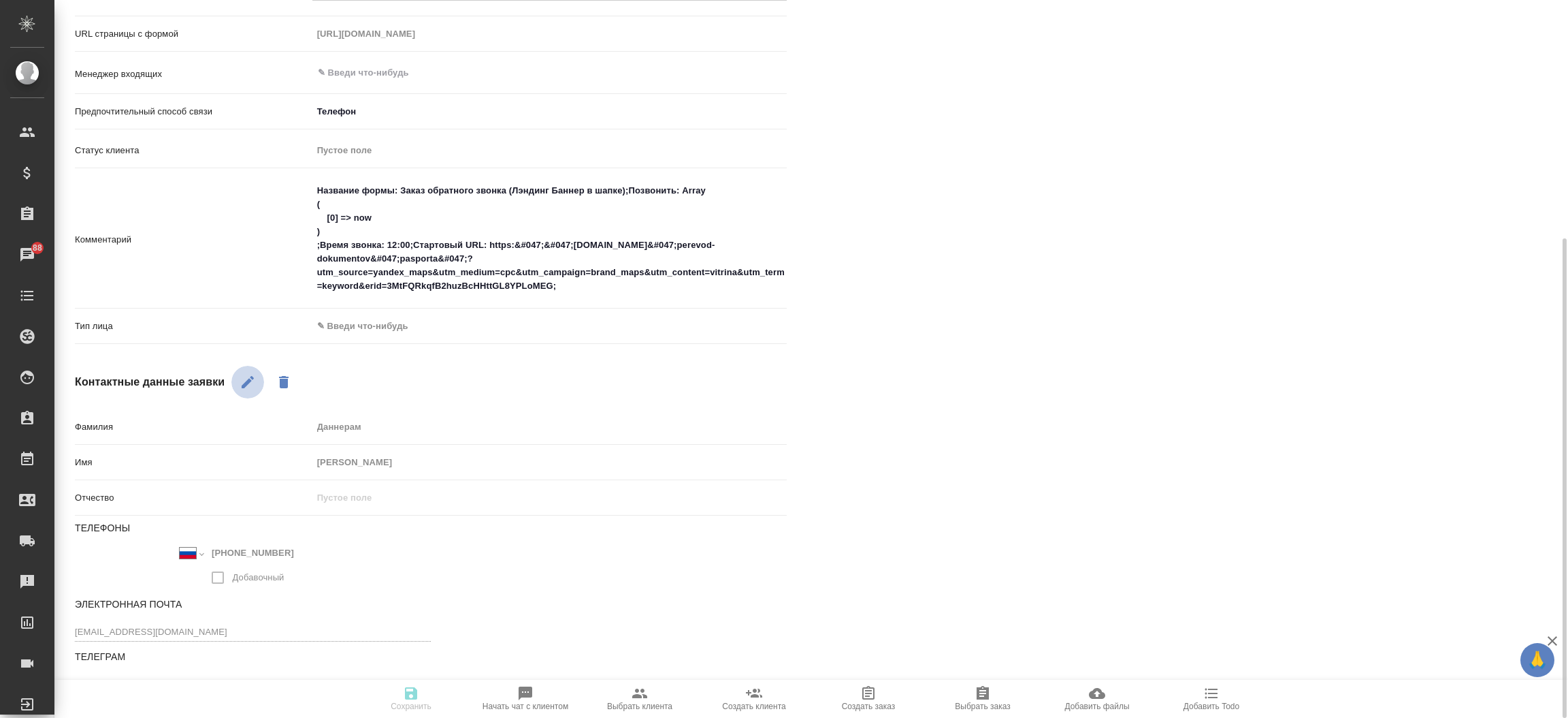
click at [240, 388] on icon "button" at bounding box center [247, 381] width 16 height 16
click at [454, 561] on icon "button" at bounding box center [447, 558] width 16 height 16
type textarea "x"
select select "RU"
click at [309, 599] on input "+7" at bounding box center [266, 609] width 119 height 20
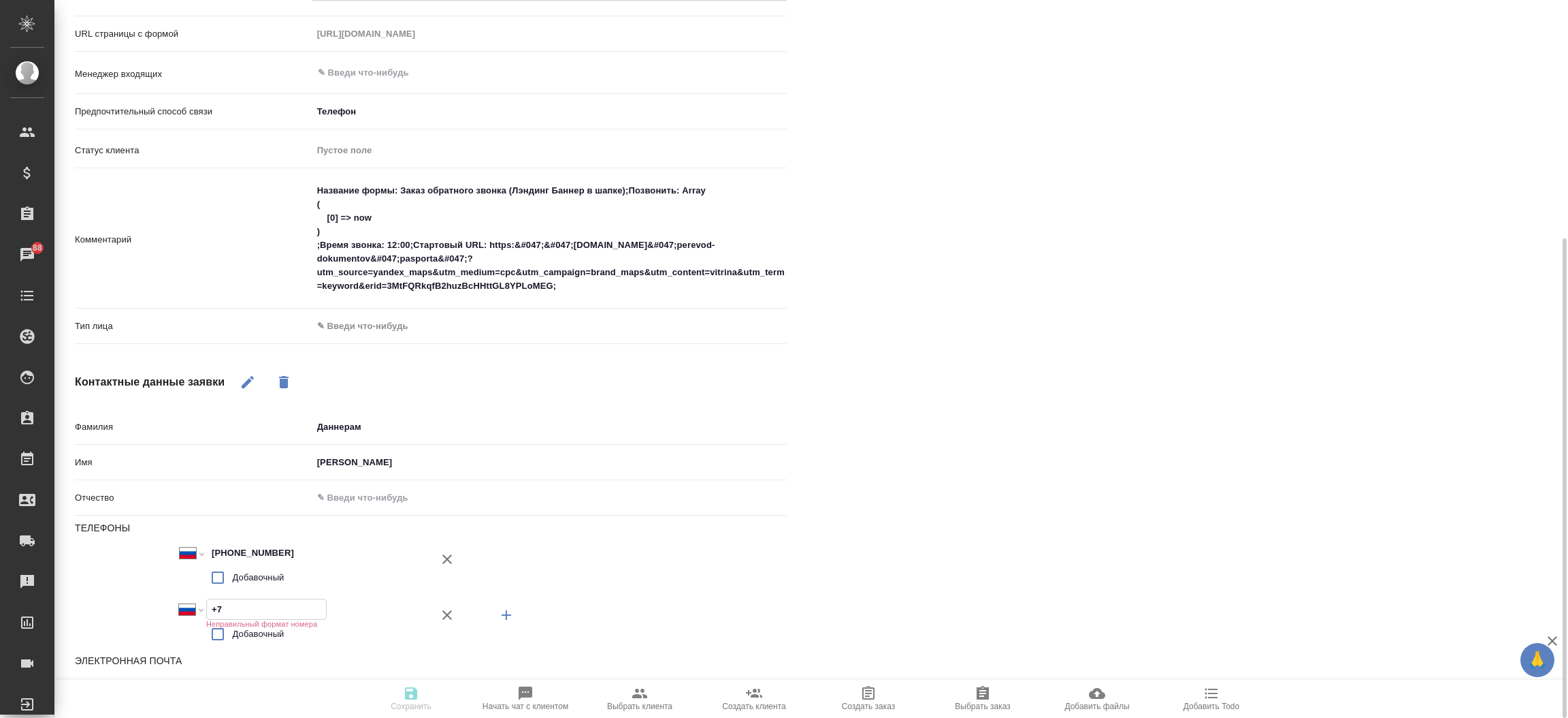
click at [309, 599] on input "+7" at bounding box center [266, 609] width 119 height 20
paste input "230 5795 9000"
type input "[PHONE_NUMBER]"
type textarea "x"
select select "MU"
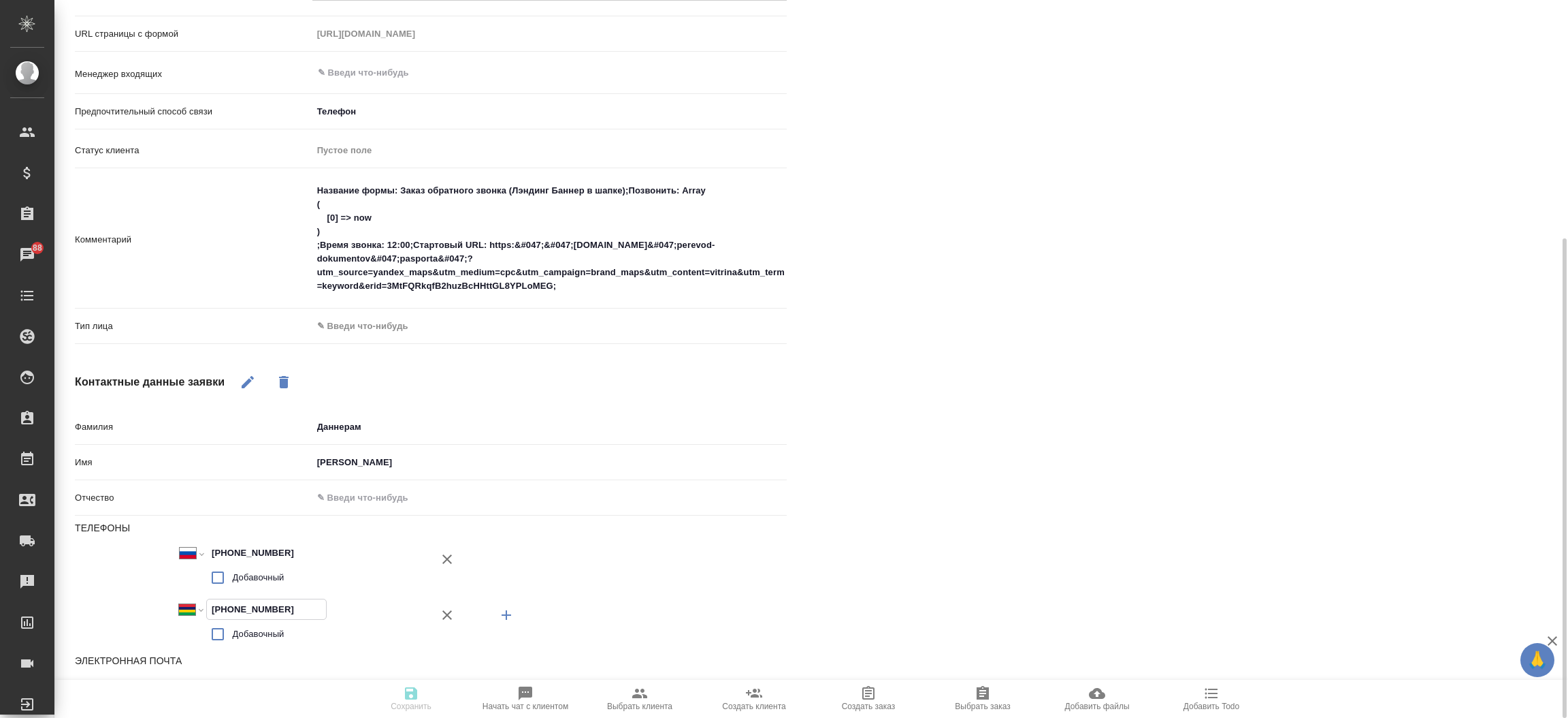
type input "[PHONE_NUMBER]"
click at [404, 334] on body "🙏 .cls-1 fill:#fff; AWATERA Прутько Ирина i.prutko Клиенты Спецификации Заказы …" at bounding box center [784, 359] width 1568 height 718
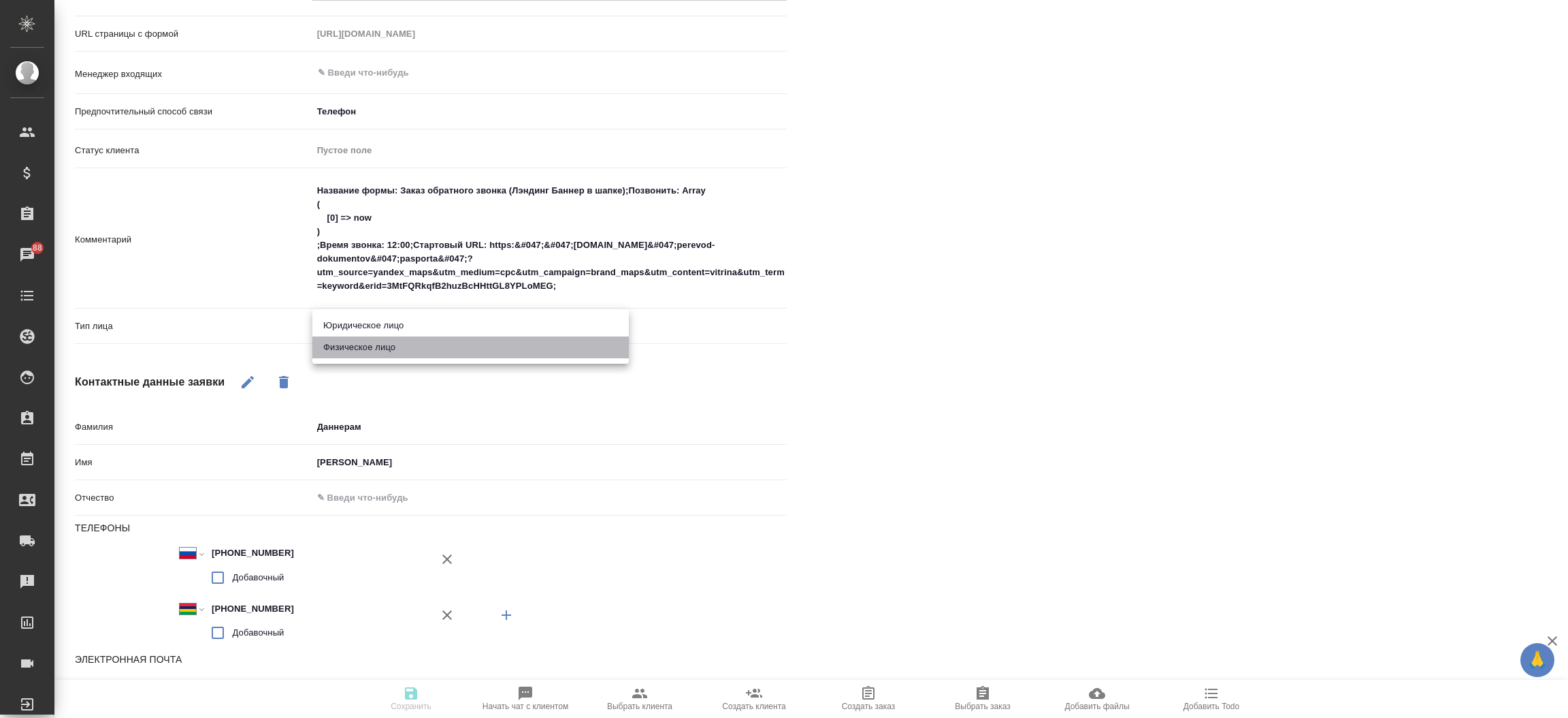
click at [402, 355] on li "Физическое лицо" at bounding box center [470, 346] width 316 height 22
type textarea "x"
type input "private"
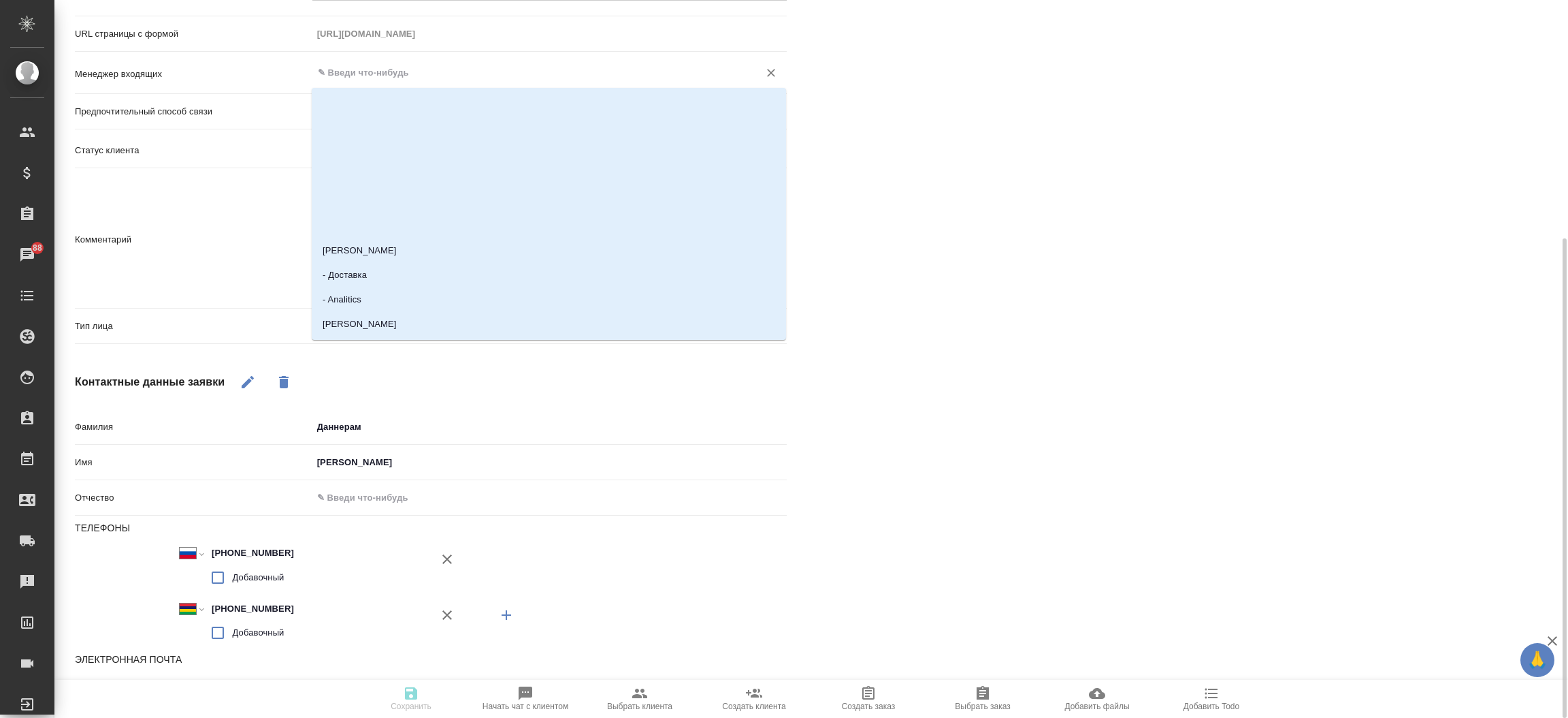
click at [410, 69] on input "text" at bounding box center [526, 72] width 420 height 16
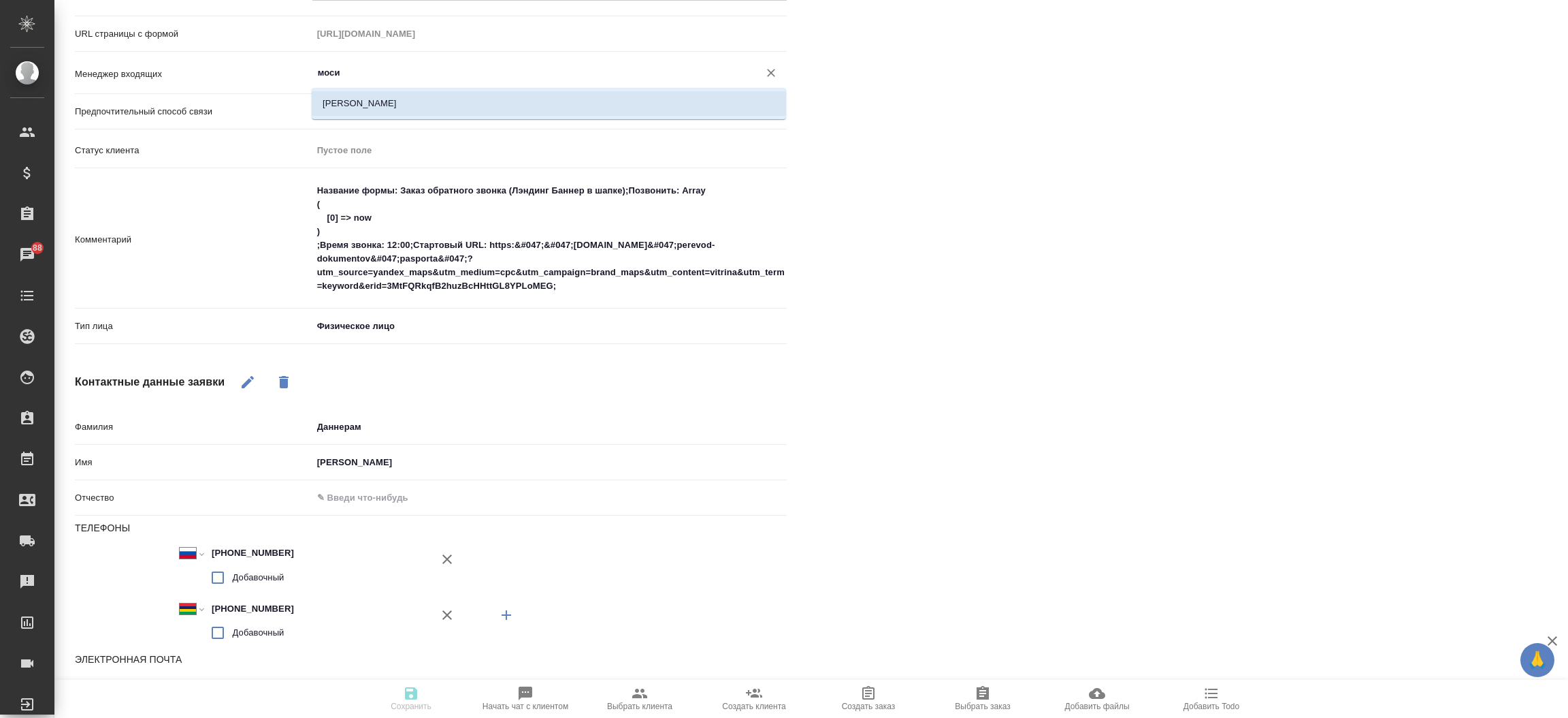
click at [402, 102] on li "[PERSON_NAME]" at bounding box center [548, 104] width 474 height 24
type input "[PERSON_NAME]"
type textarea "x"
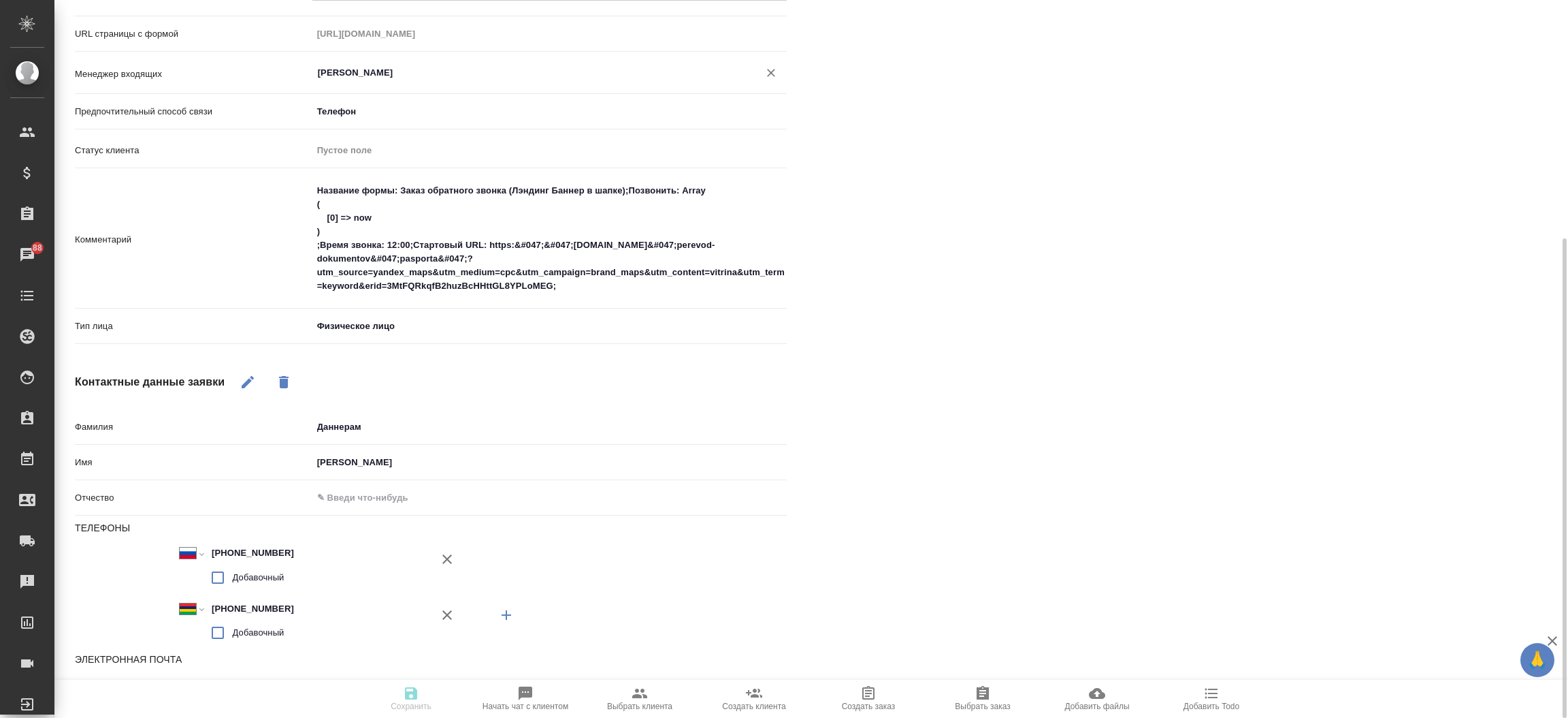
type input "[PERSON_NAME]"
click at [1013, 190] on div "Файлы Файлов не найдено Записи разговоров Записей не найдено" at bounding box center [1196, 276] width 767 height 1045
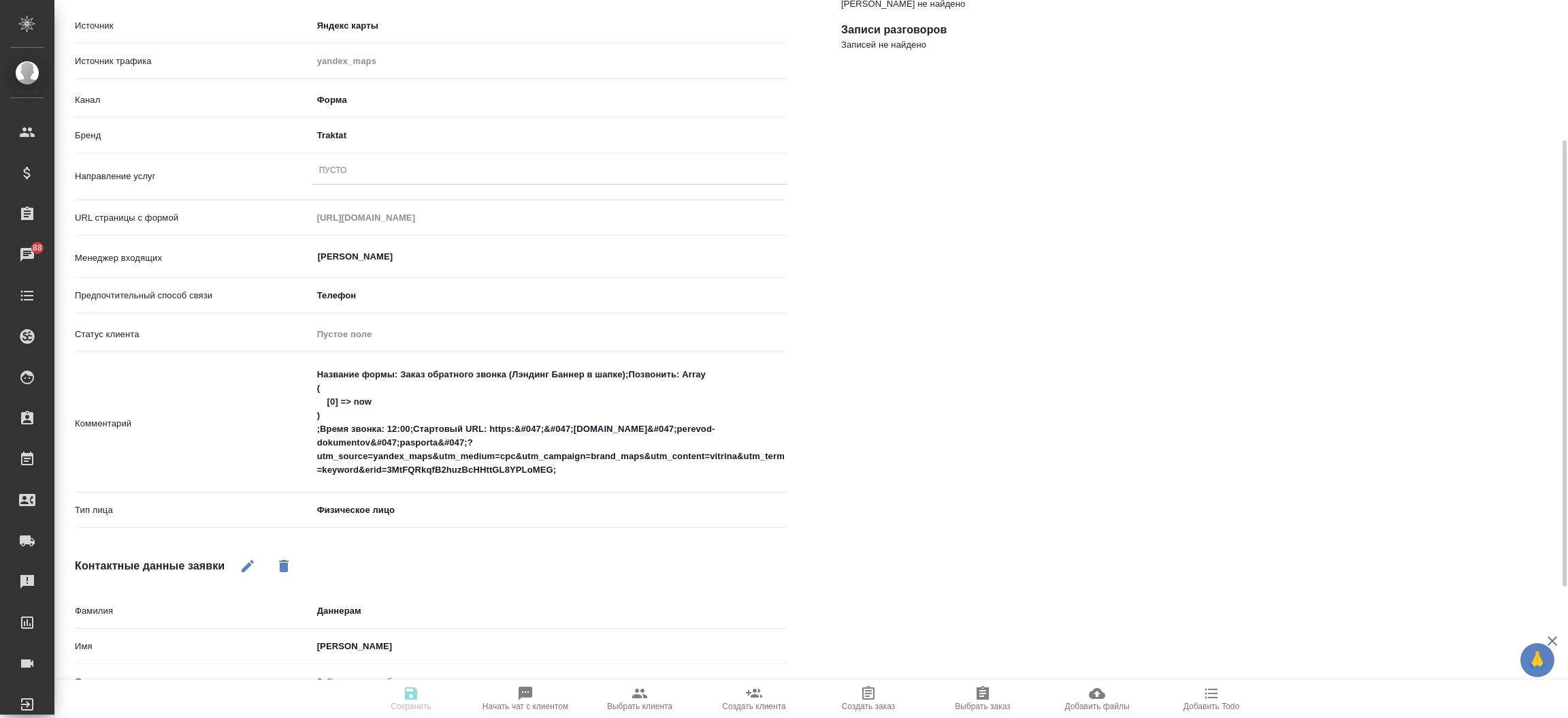
scroll to position [112, 0]
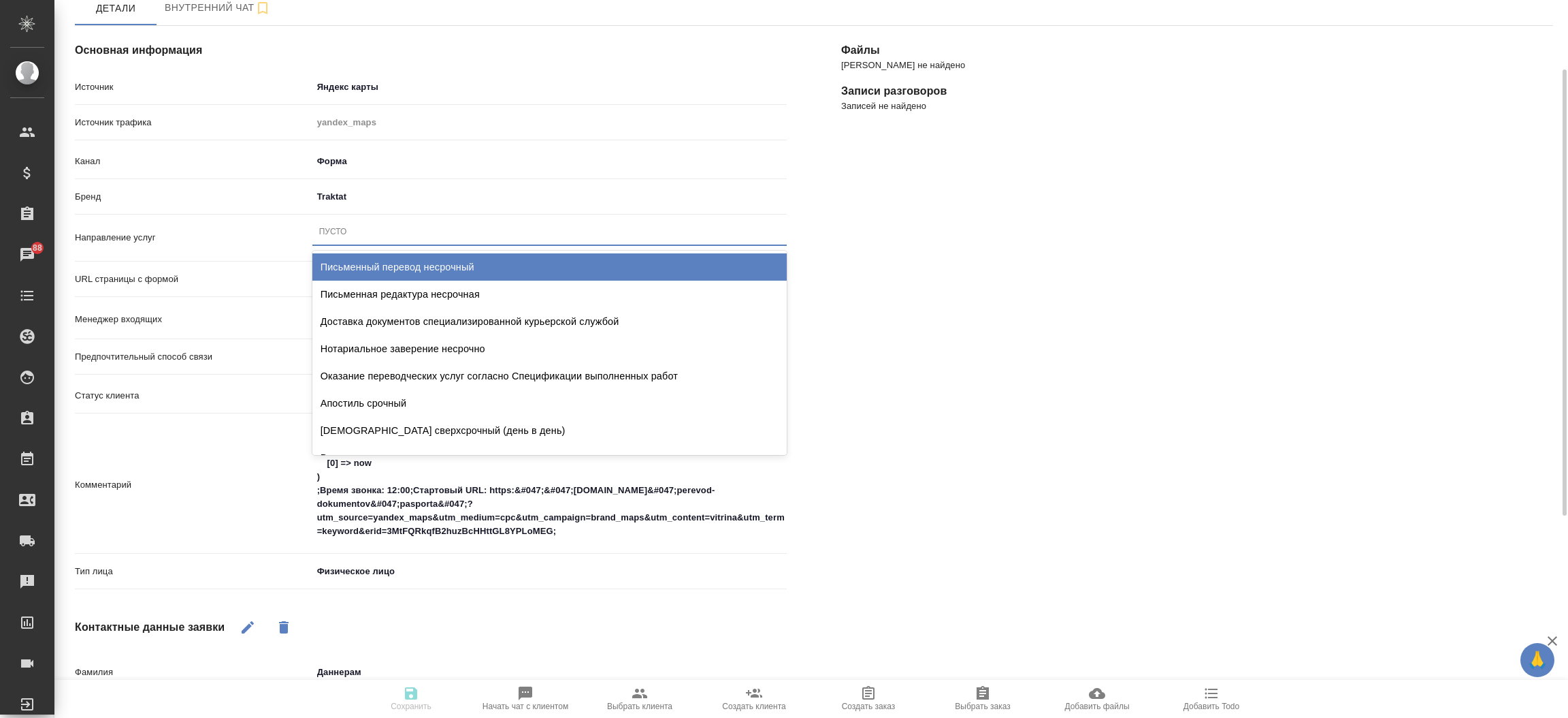
click at [395, 235] on div "Пусто" at bounding box center [549, 231] width 474 height 20
type input "станд"
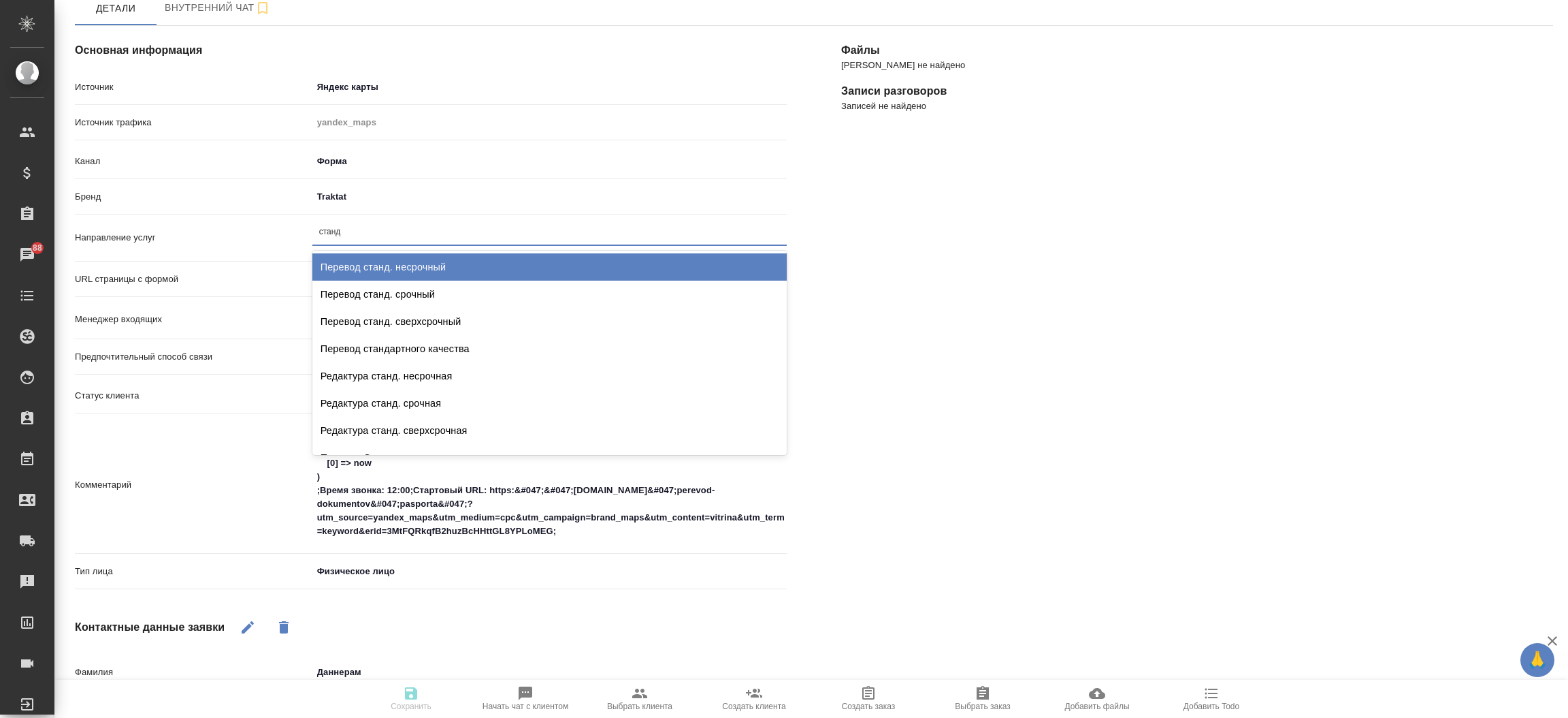
click at [404, 263] on div "Перевод станд. несрочный" at bounding box center [549, 266] width 474 height 27
type textarea "x"
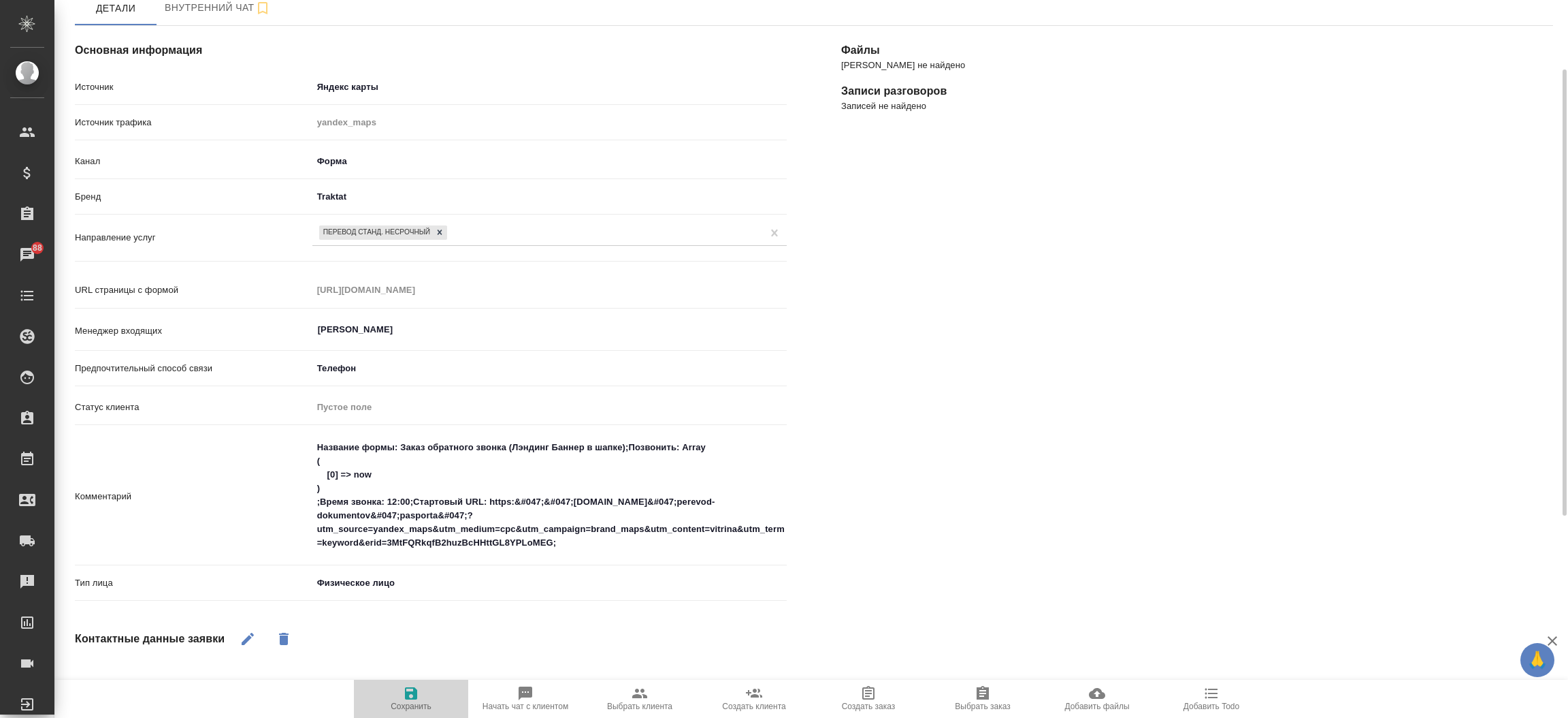
click at [422, 706] on span "Сохранить" at bounding box center [410, 706] width 40 height 9
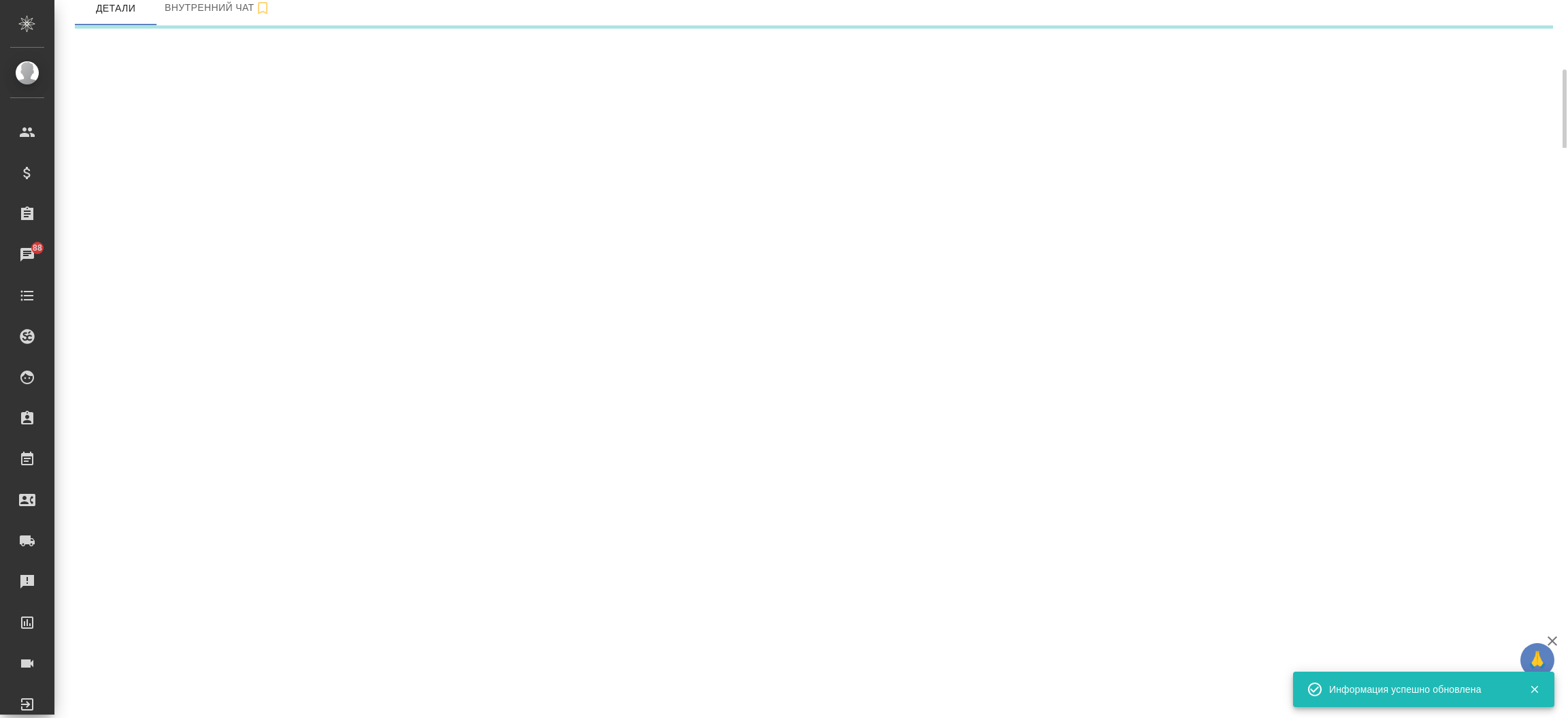
select select "RU"
select select "MU"
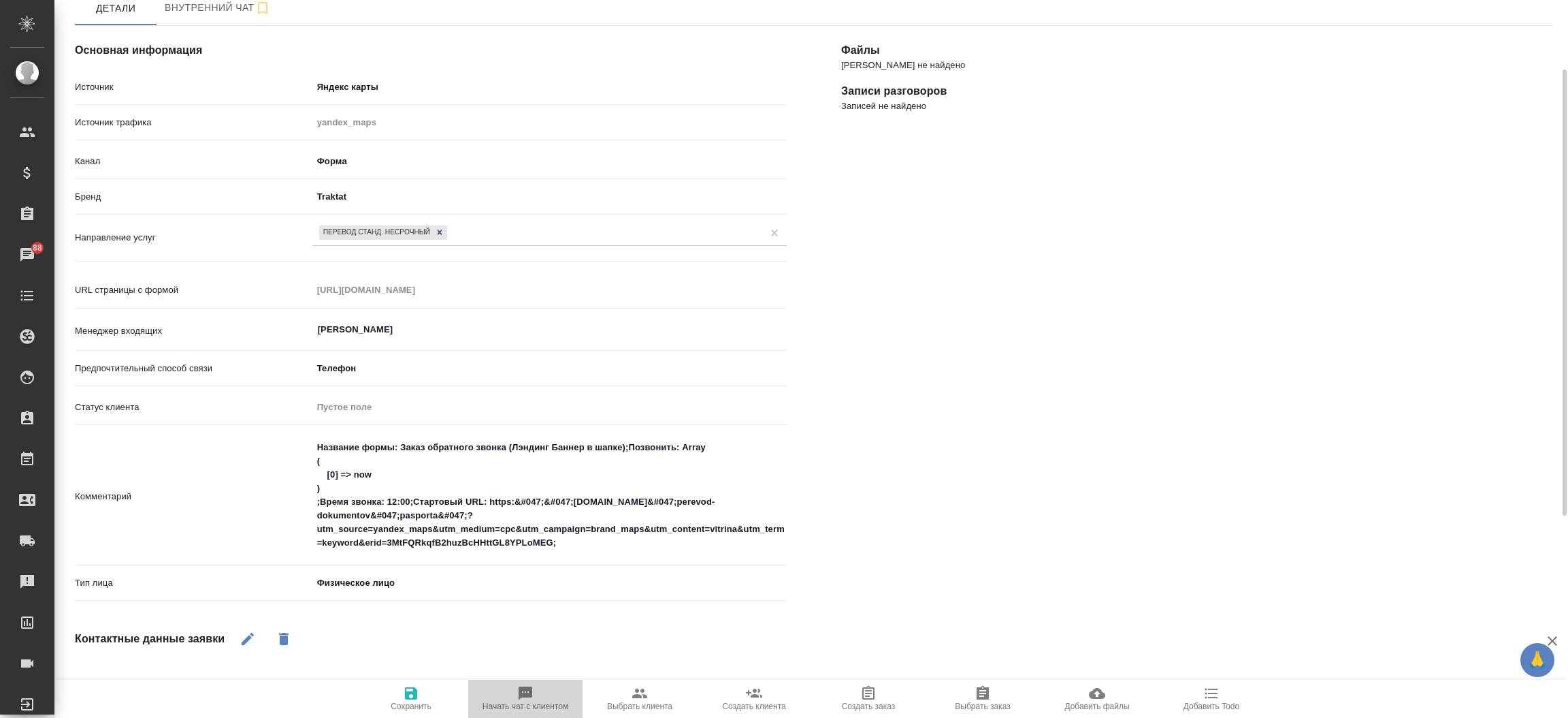
click at [529, 694] on icon "button" at bounding box center [525, 693] width 13 height 13
type textarea "x"
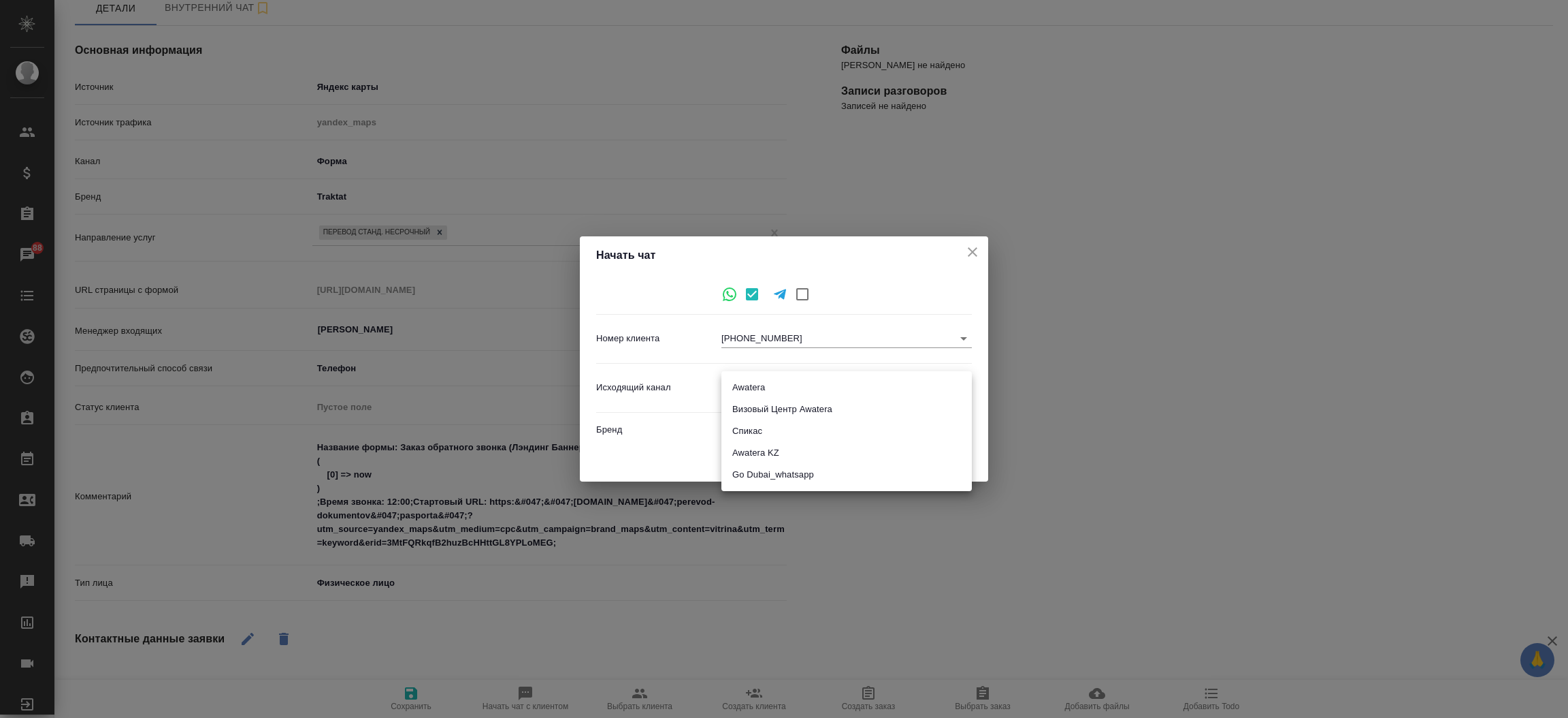
click at [847, 390] on body "🙏 .cls-1 fill:#fff; AWATERA Прутько Ирина i.prutko Клиенты Спецификации Заказы …" at bounding box center [784, 359] width 1568 height 718
click at [841, 391] on li "Awatera" at bounding box center [847, 387] width 250 height 22
type input "2"
click at [934, 456] on span "Начать" at bounding box center [942, 459] width 33 height 16
type input "inProcess"
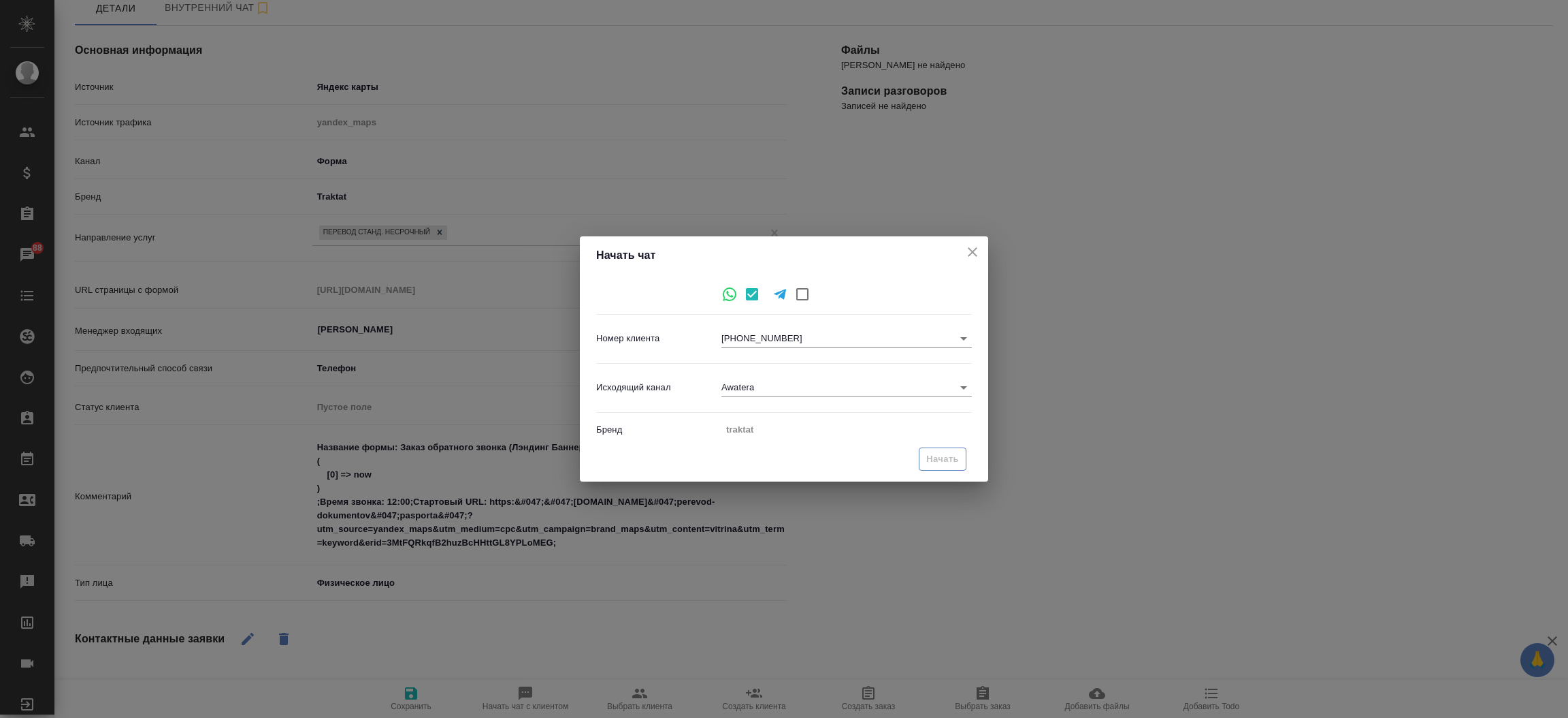
type textarea "x"
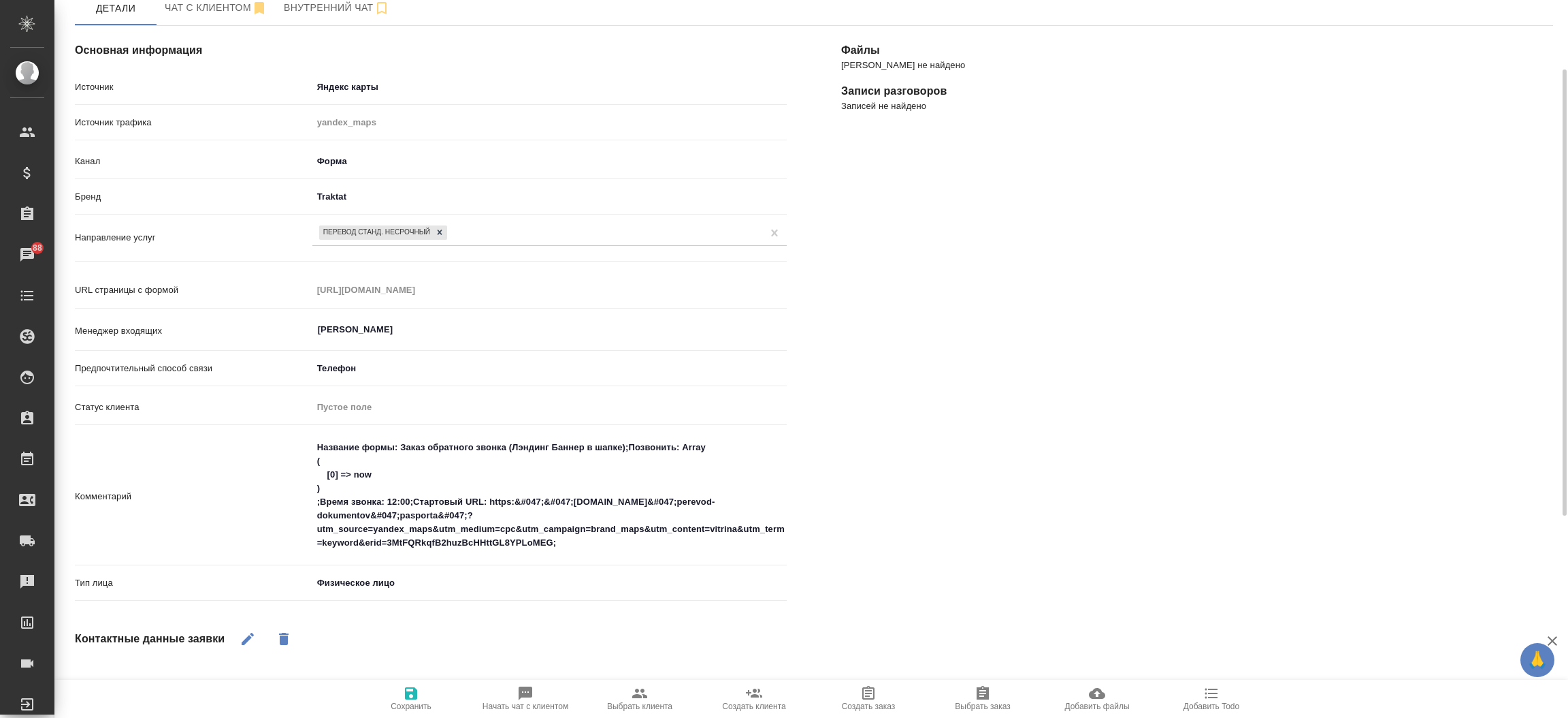
click at [872, 349] on div "Файлы Файлов не найдено Записи разговоров Записей не найдено" at bounding box center [1196, 515] width 767 height 1032
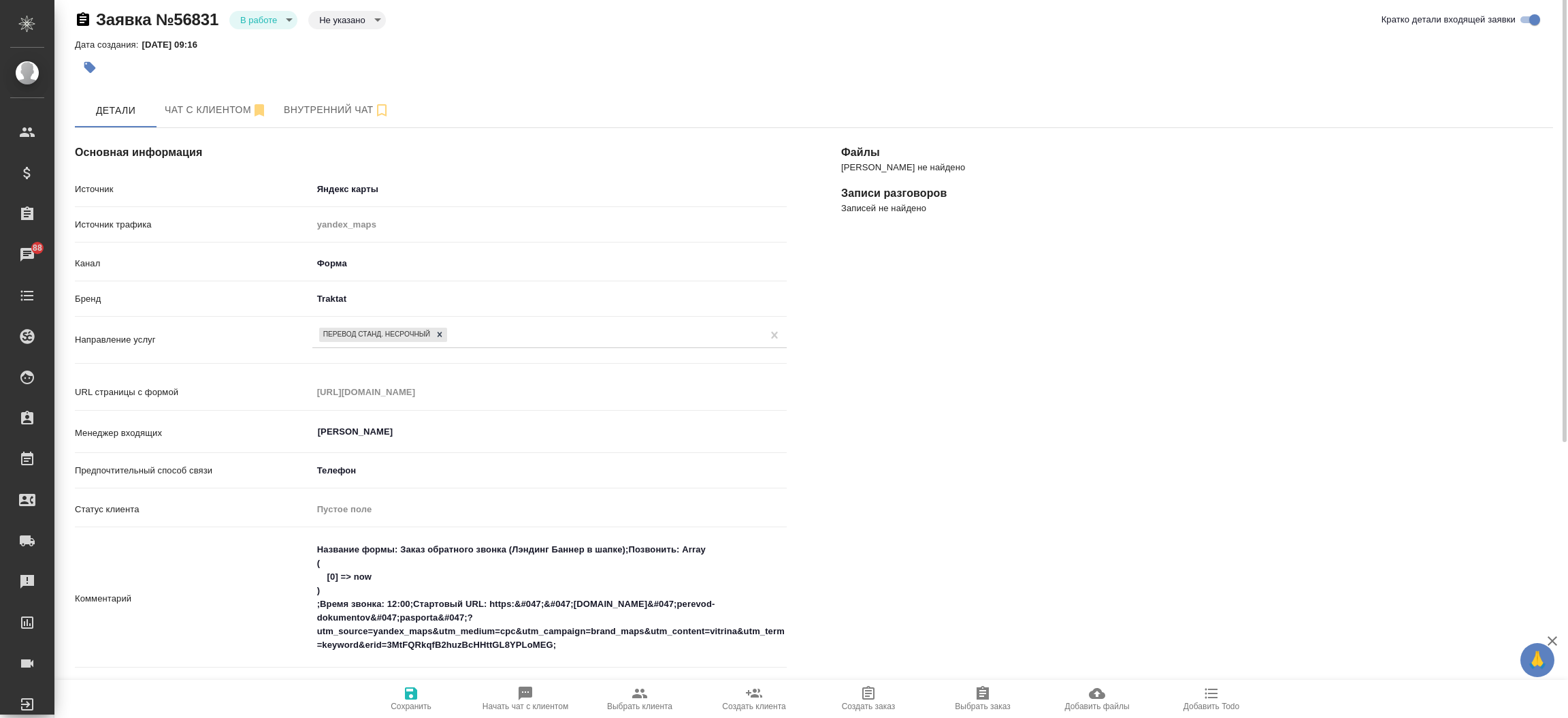
scroll to position [0, 0]
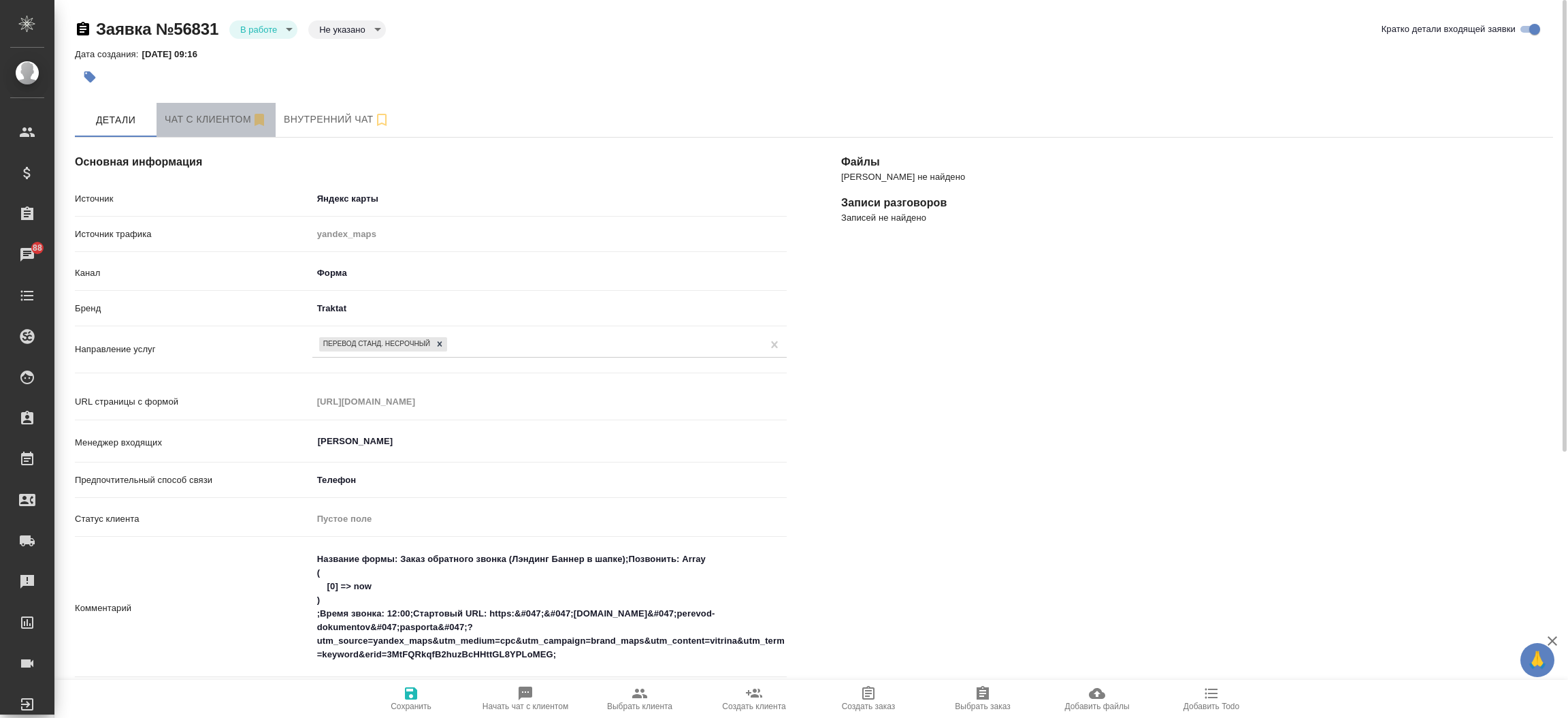
click at [191, 112] on span "Чат с клиентом" at bounding box center [215, 120] width 103 height 17
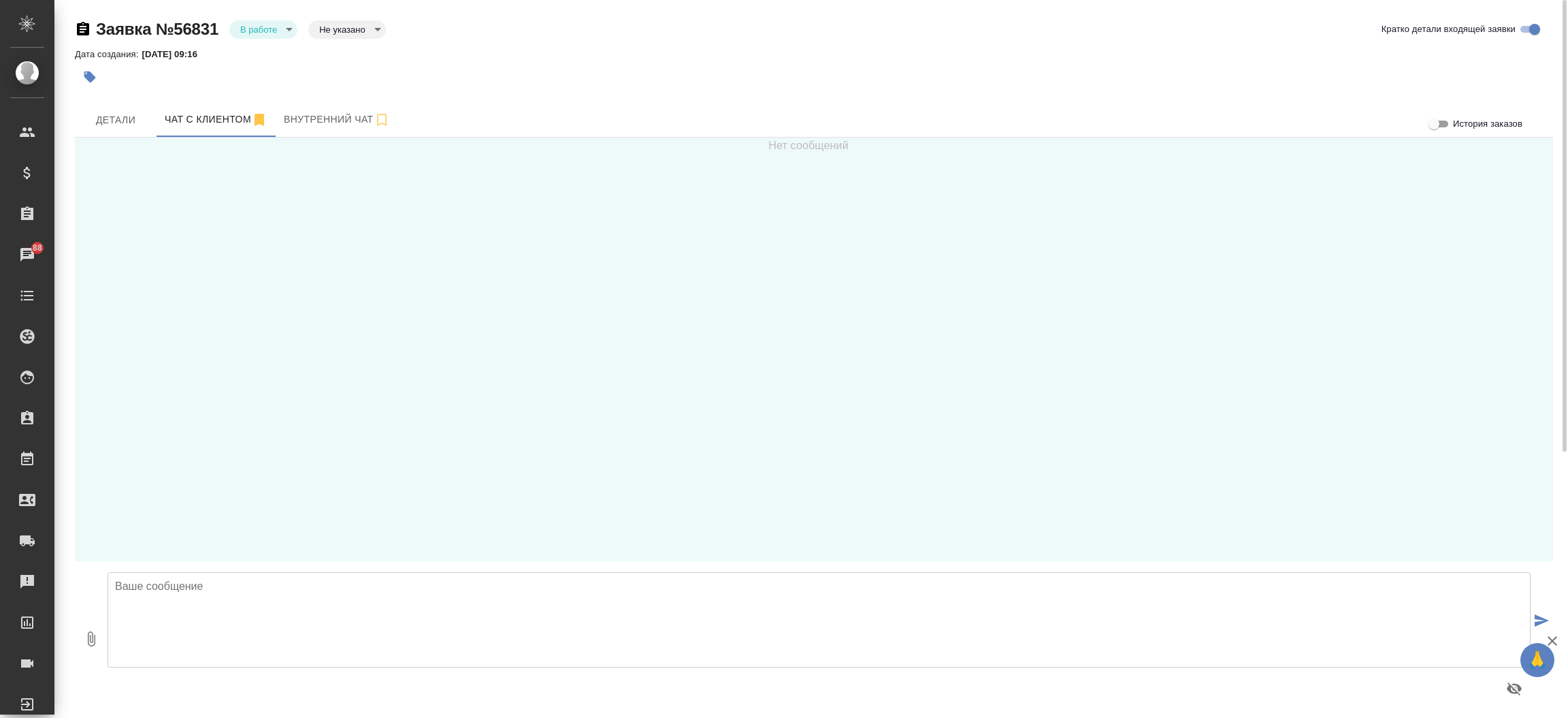
click at [573, 622] on textarea at bounding box center [818, 619] width 1423 height 95
type textarea "Добрый день, Раджив! Направьте пожалуйста скан паспорта для расчета стоимости и…"
click at [111, 113] on span "Детали" at bounding box center [115, 120] width 65 height 17
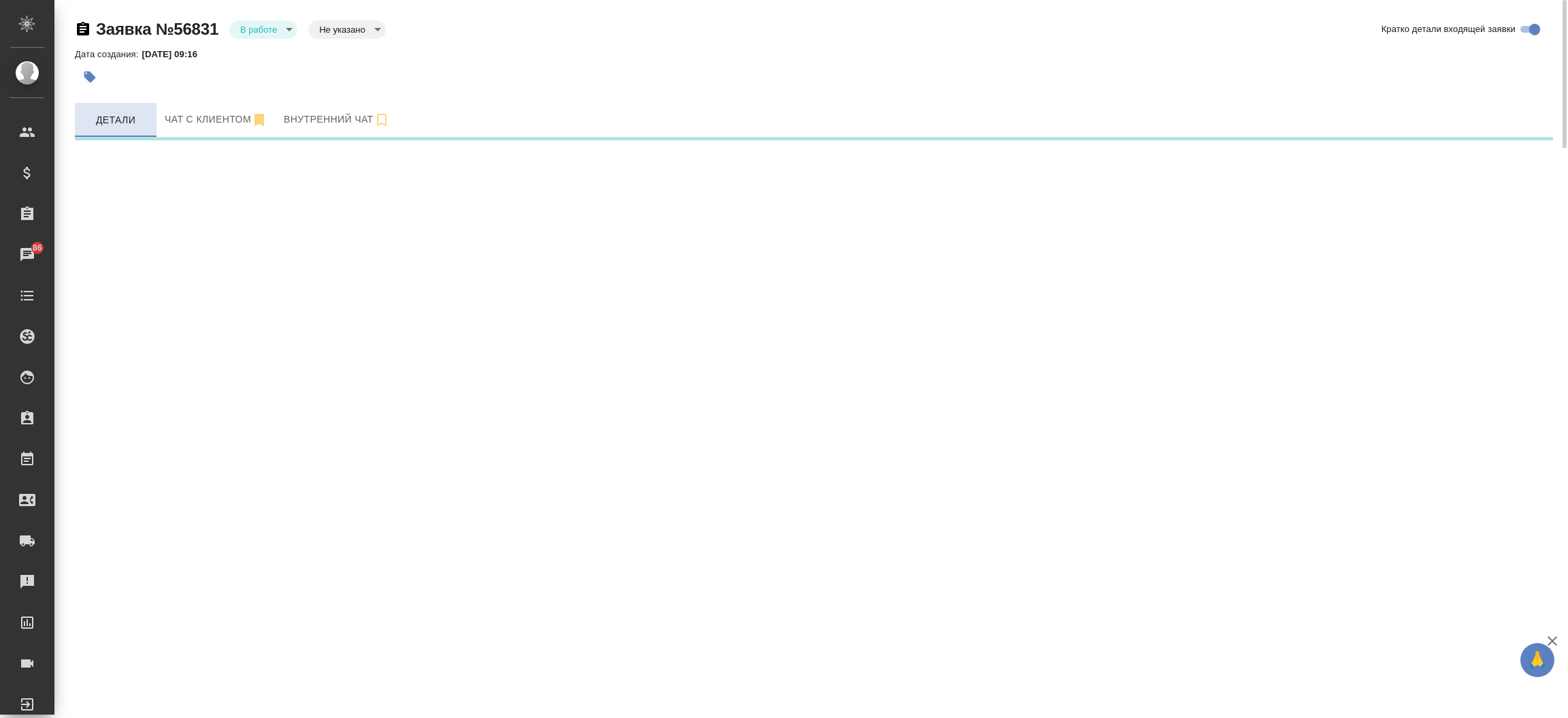
select select "RU"
select select "MU"
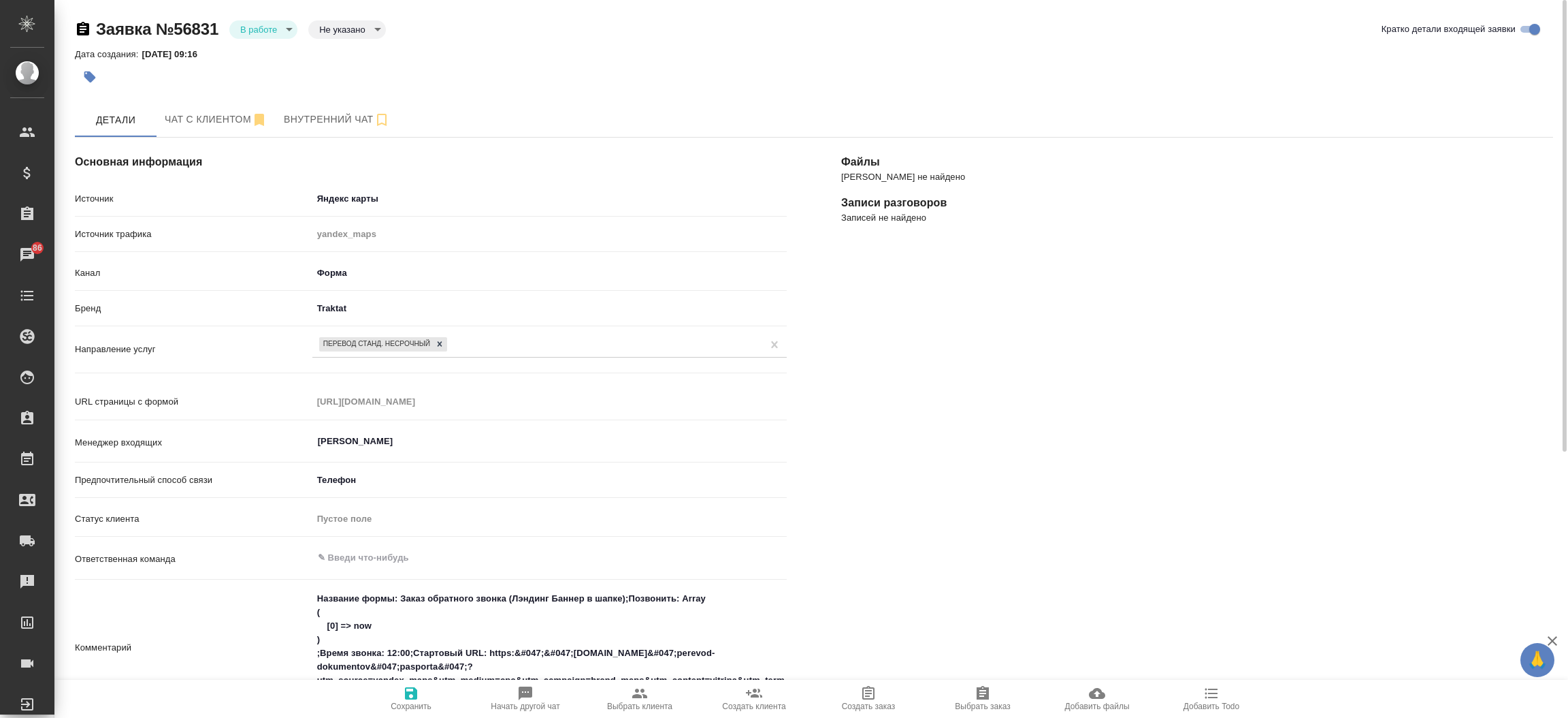
click at [917, 403] on div "Файлы Файлов не найдено Записи разговоров Записей не найдено" at bounding box center [1196, 646] width 767 height 1072
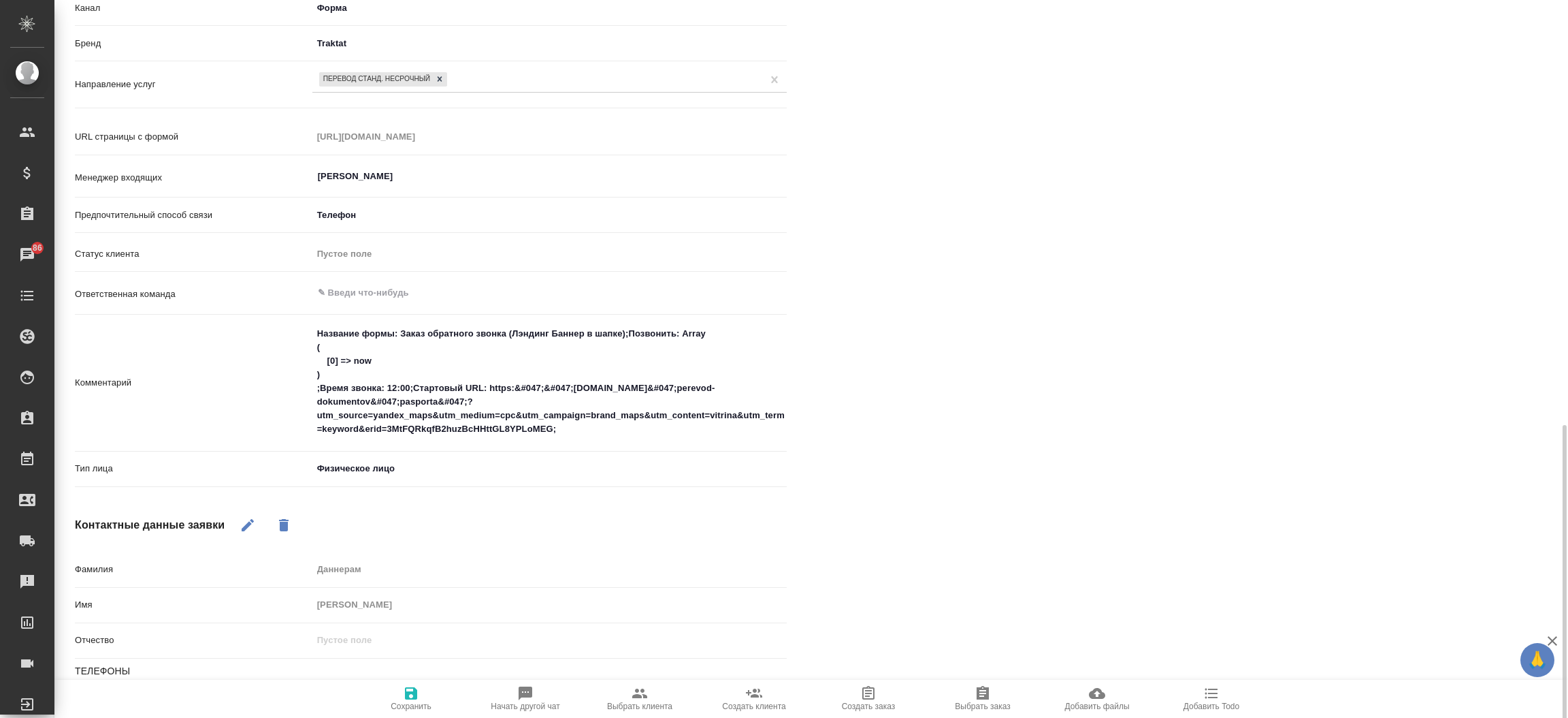
scroll to position [463, 0]
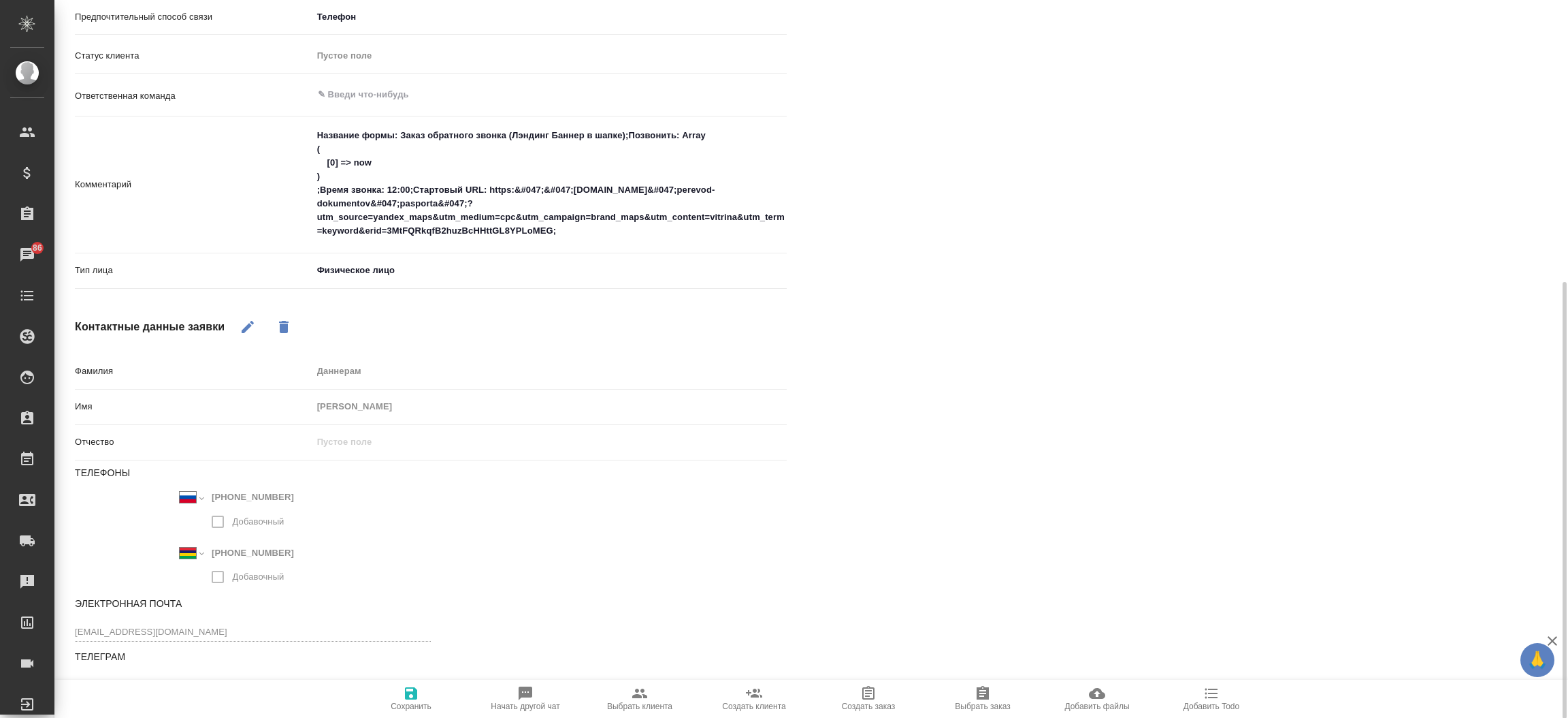
click at [983, 323] on div "Файлы Файлов не найдено Записи разговоров Записей не найдено" at bounding box center [1196, 183] width 767 height 1072
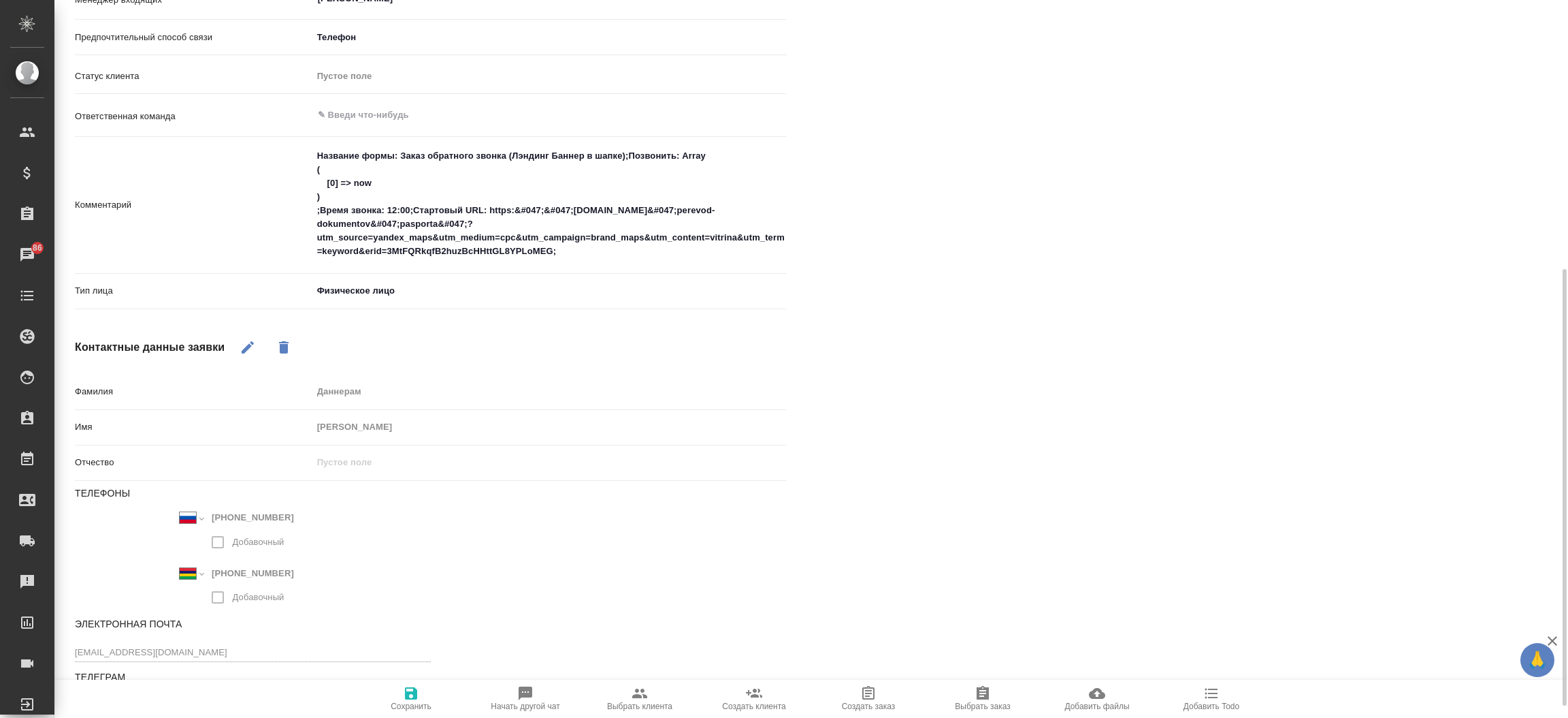
type textarea "x"
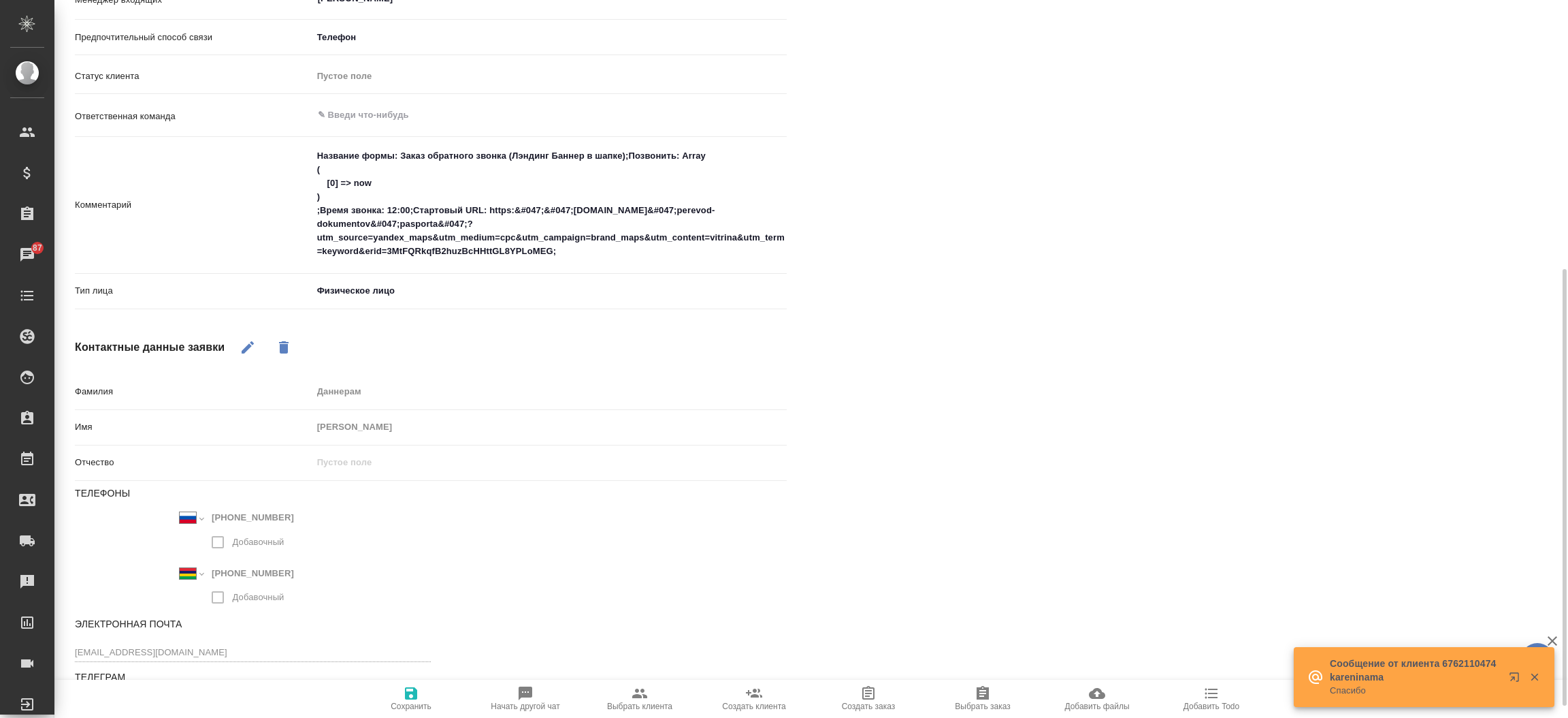
click at [942, 298] on div "Файлы Файлов не найдено Записи разговоров Записей не найдено" at bounding box center [1196, 203] width 767 height 1072
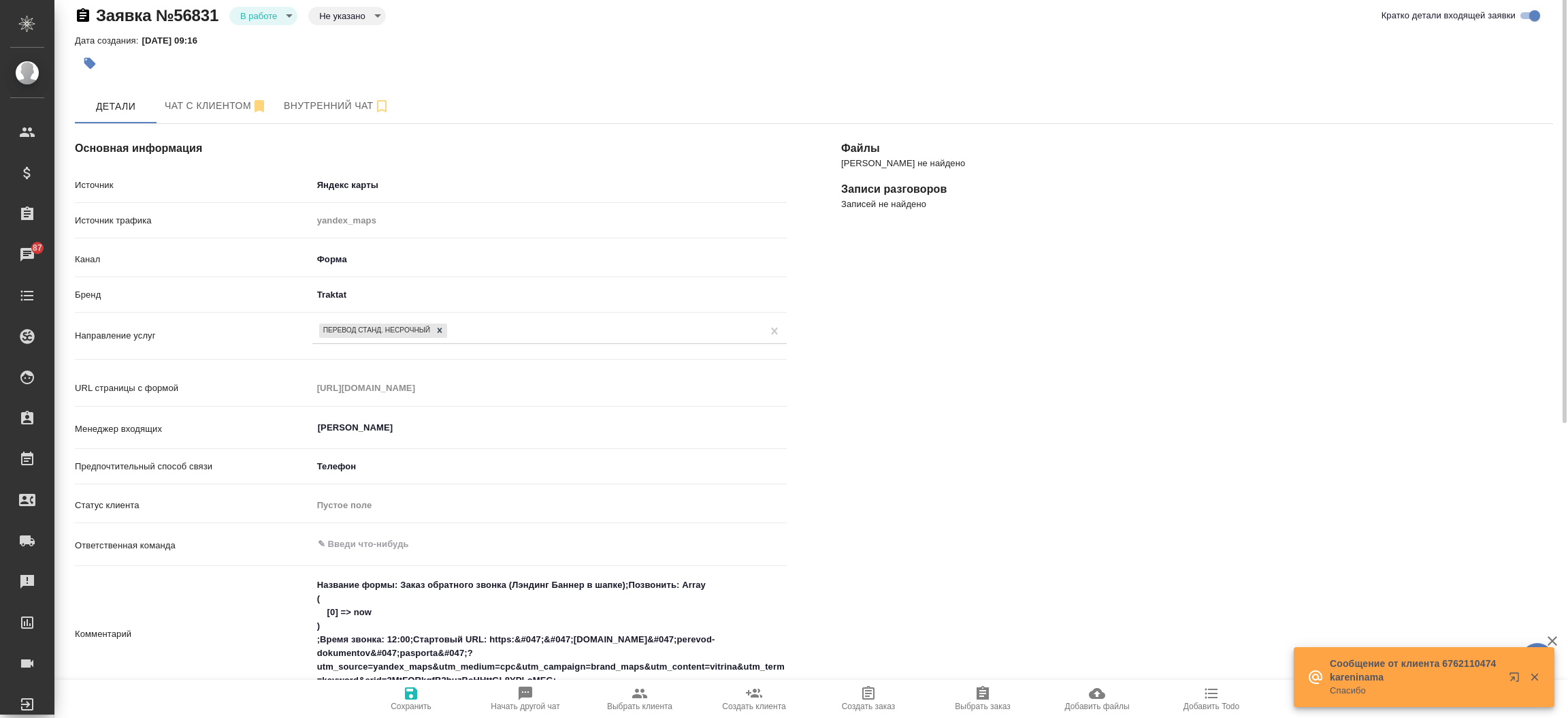
scroll to position [0, 0]
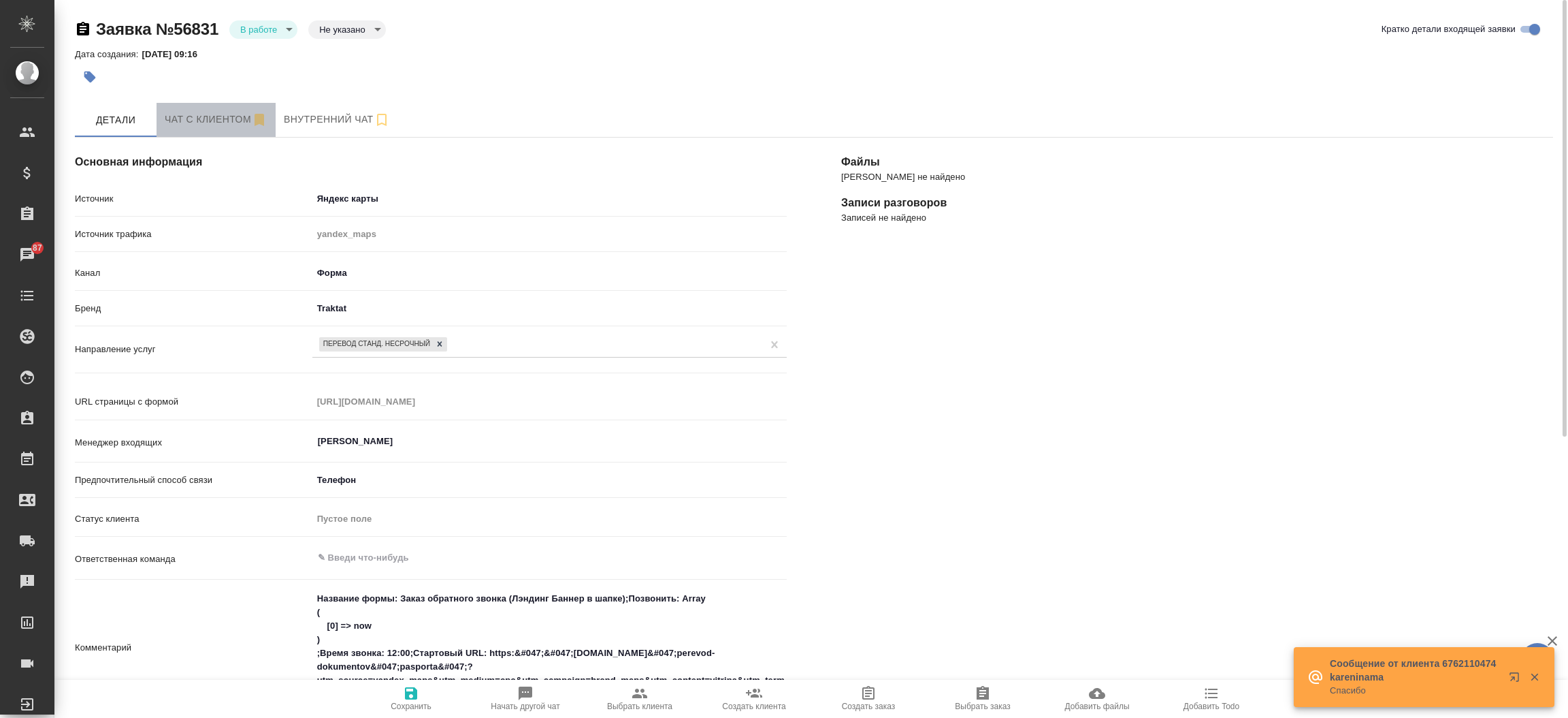
click at [211, 112] on span "Чат с клиентом" at bounding box center [215, 120] width 103 height 17
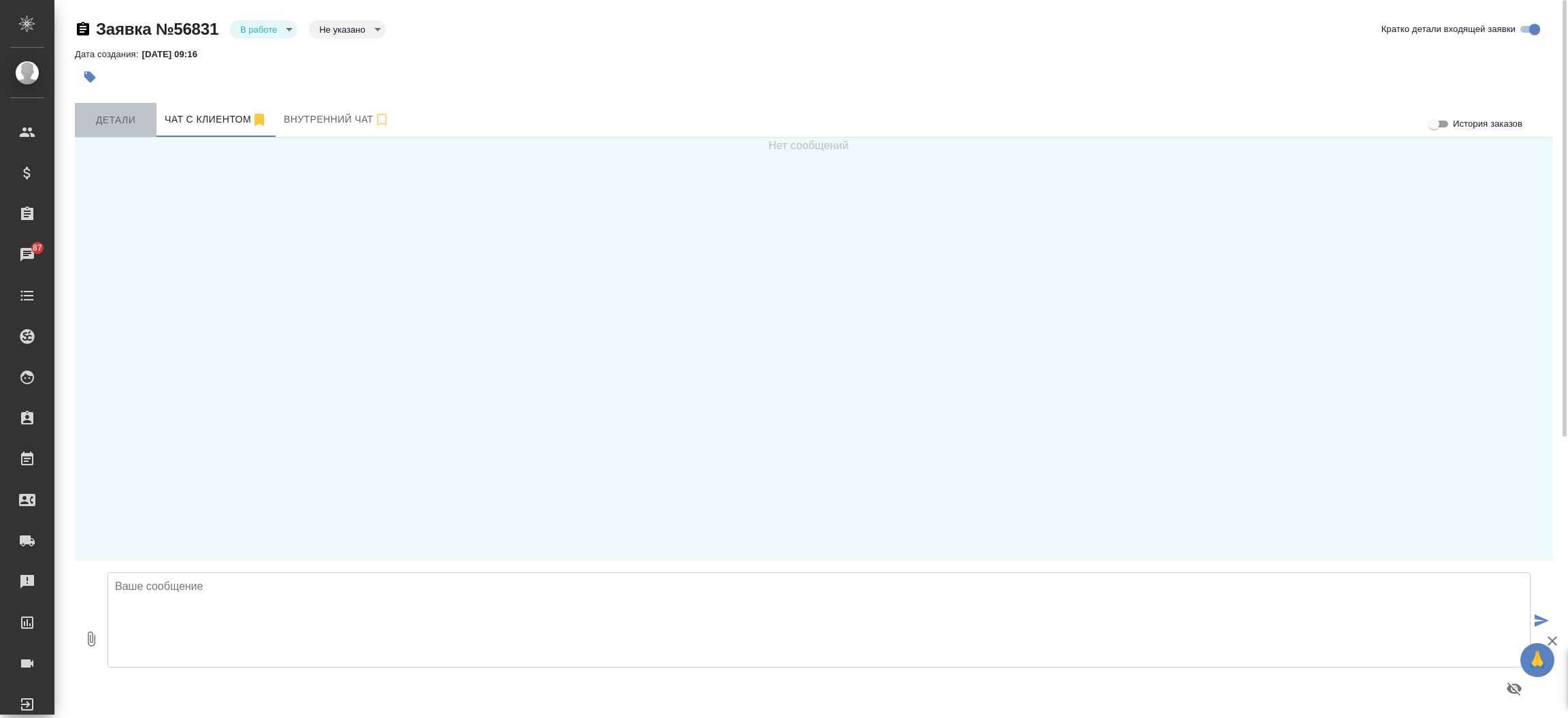
click at [119, 116] on span "Детали" at bounding box center [115, 120] width 65 height 17
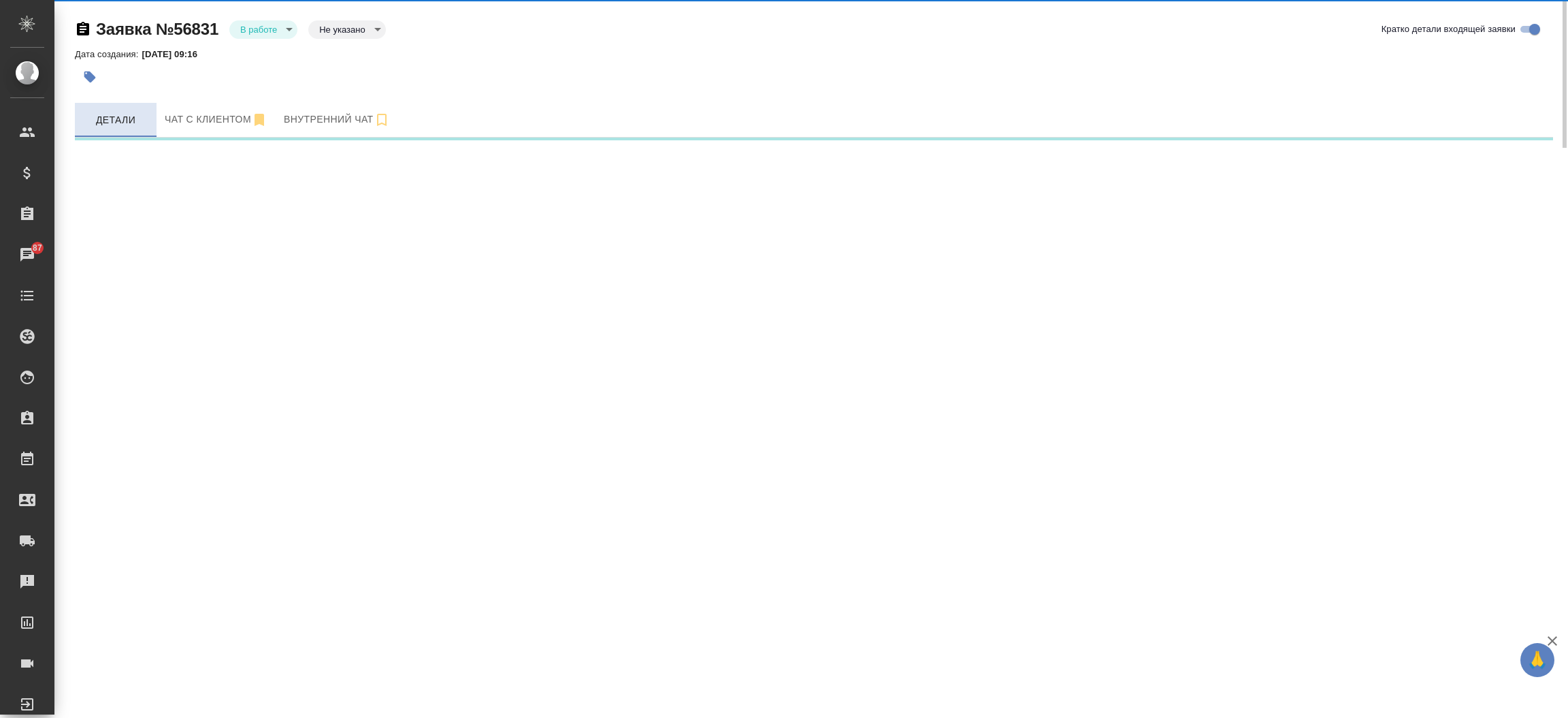
select select "RU"
select select "MU"
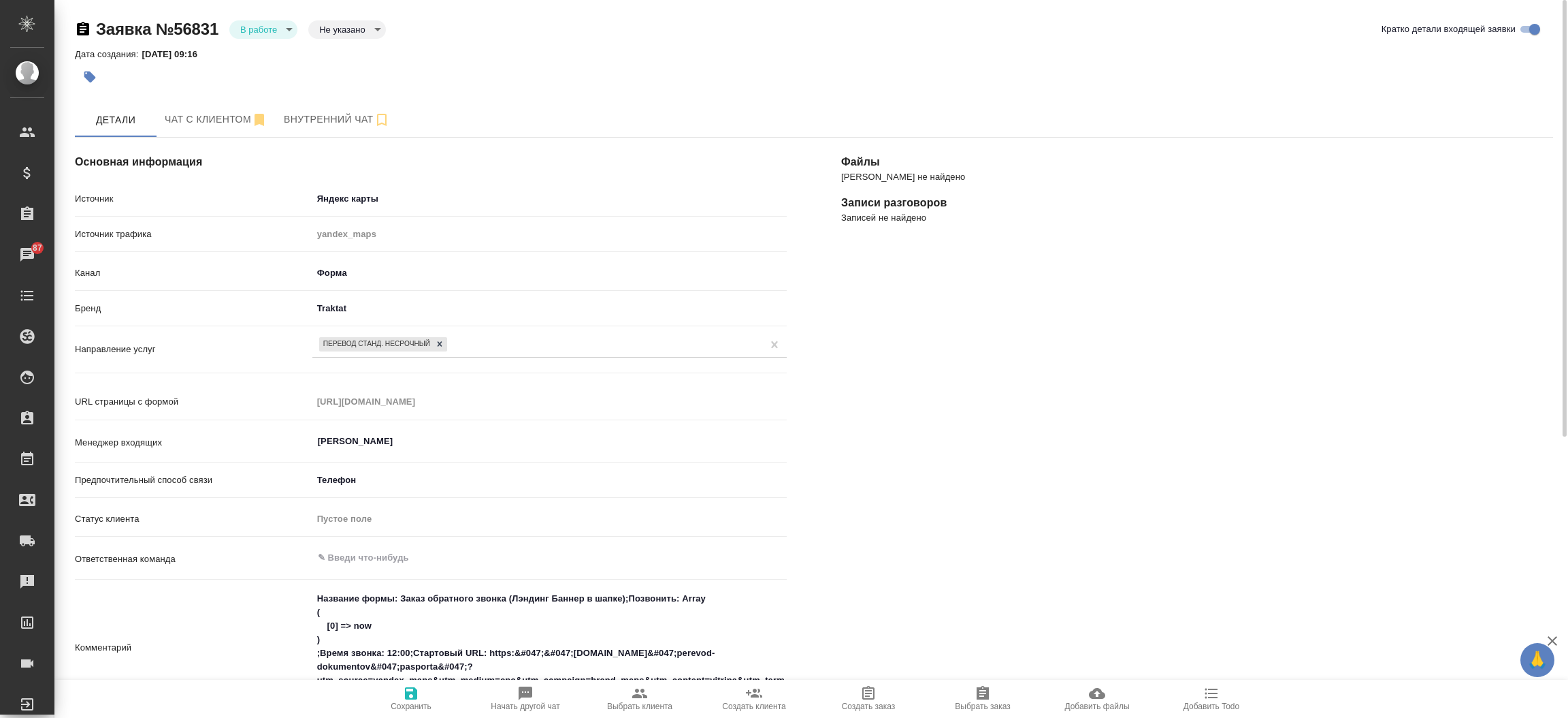
click at [902, 342] on div "Файлы Файлов не найдено Записи разговоров Записей не найдено" at bounding box center [1196, 646] width 767 height 1072
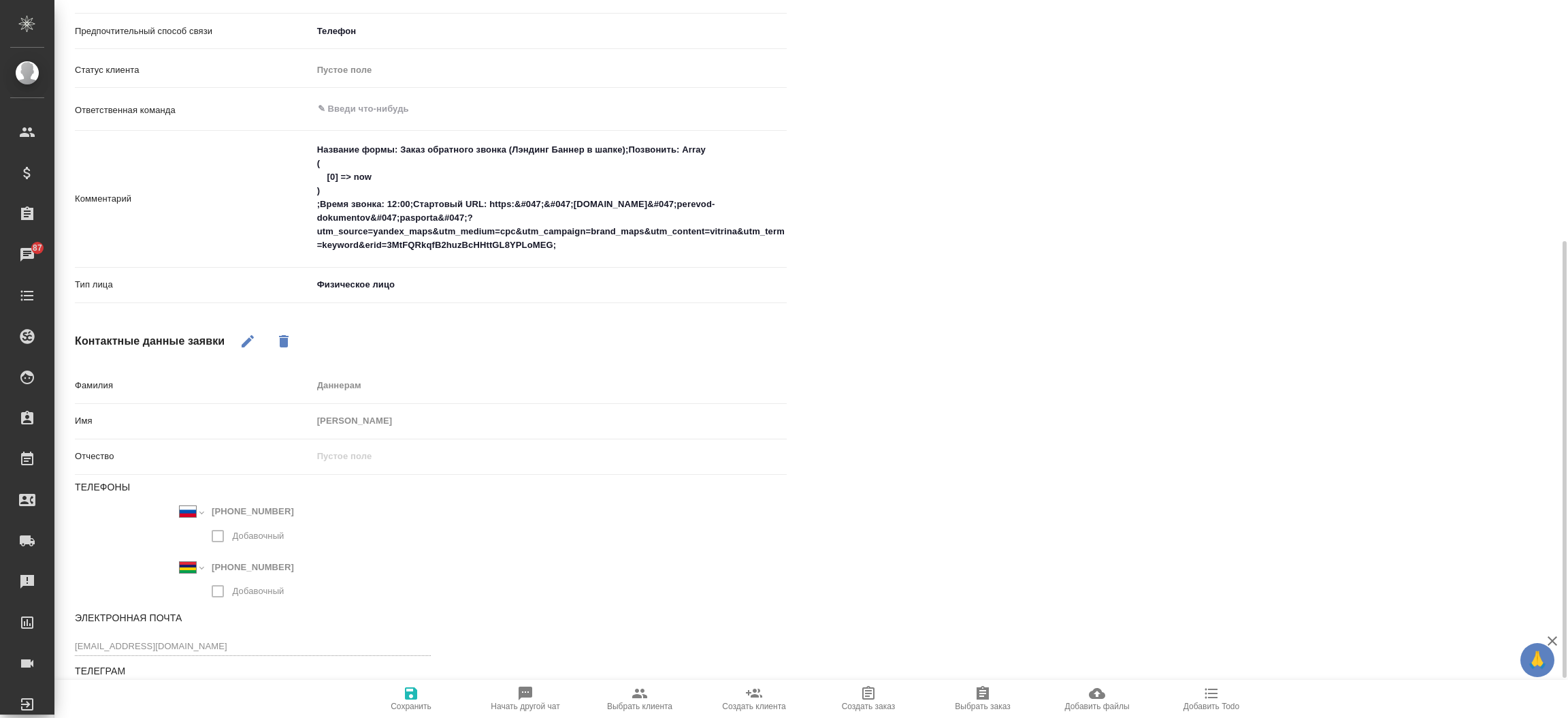
scroll to position [463, 0]
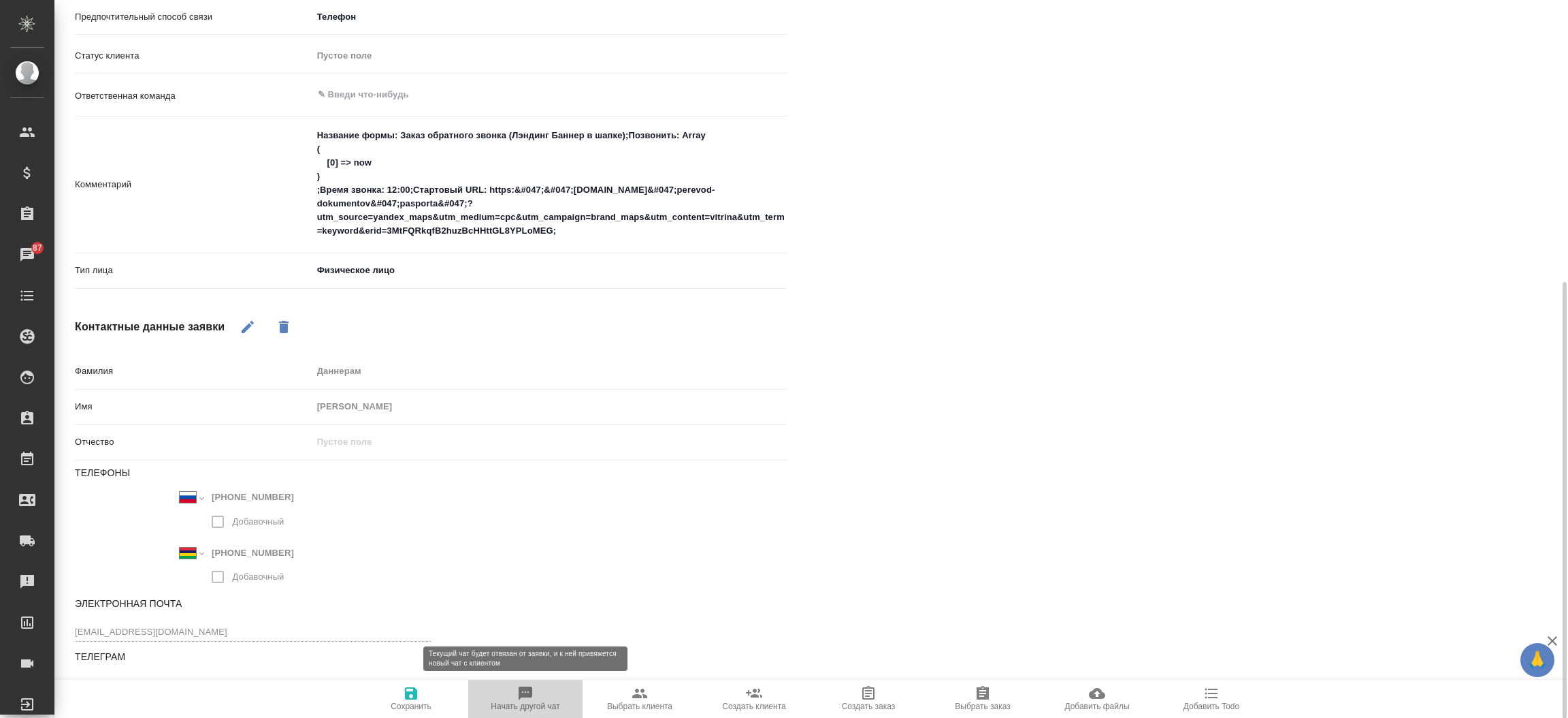
click at [544, 689] on span "Начать другой чат" at bounding box center [525, 697] width 98 height 25
type textarea "x"
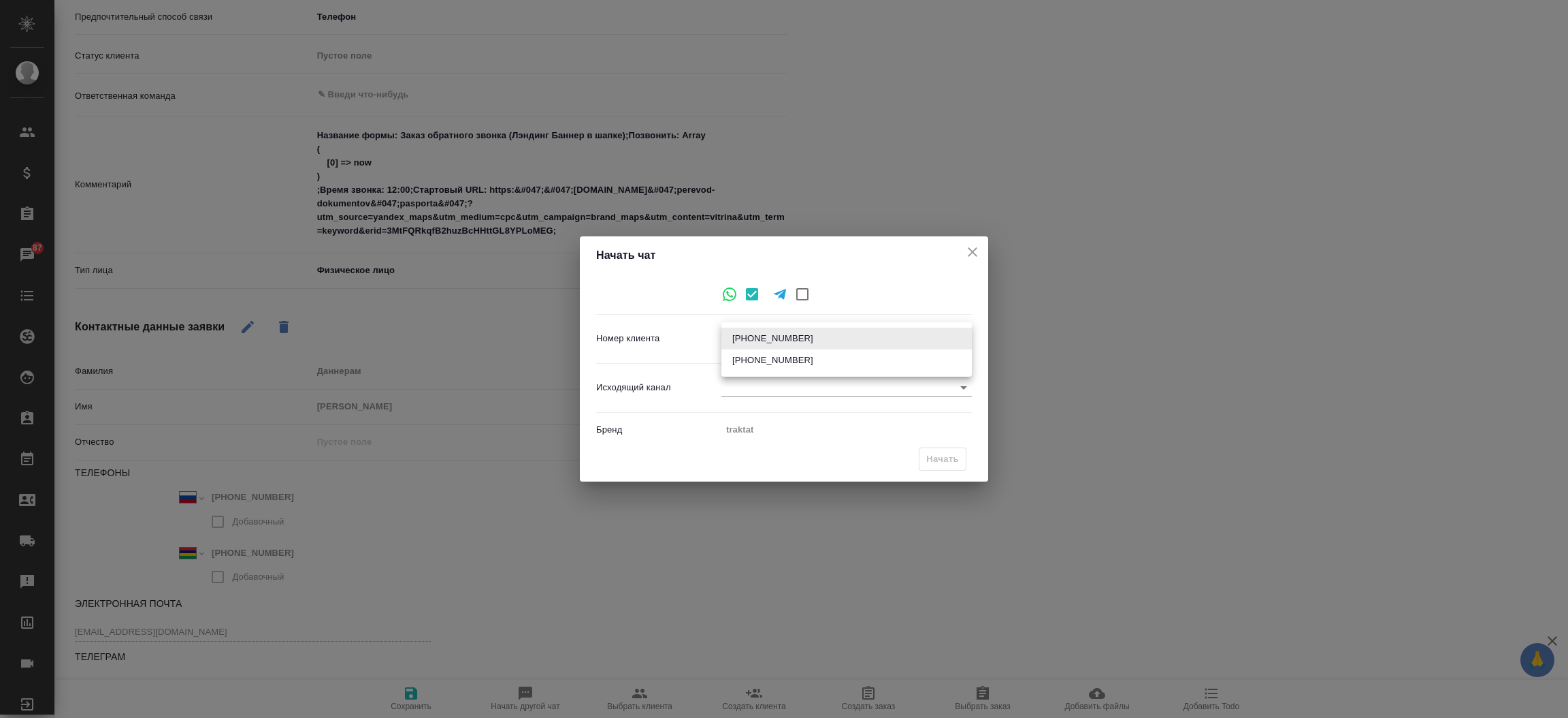
click at [811, 328] on body "🙏 .cls-1 fill:#fff; AWATERA Прутько Ирина i.prutko Клиенты Спецификации Заказы …" at bounding box center [784, 359] width 1568 height 718
click at [811, 358] on li "+23057959000" at bounding box center [847, 359] width 250 height 22
type input "+23057959000"
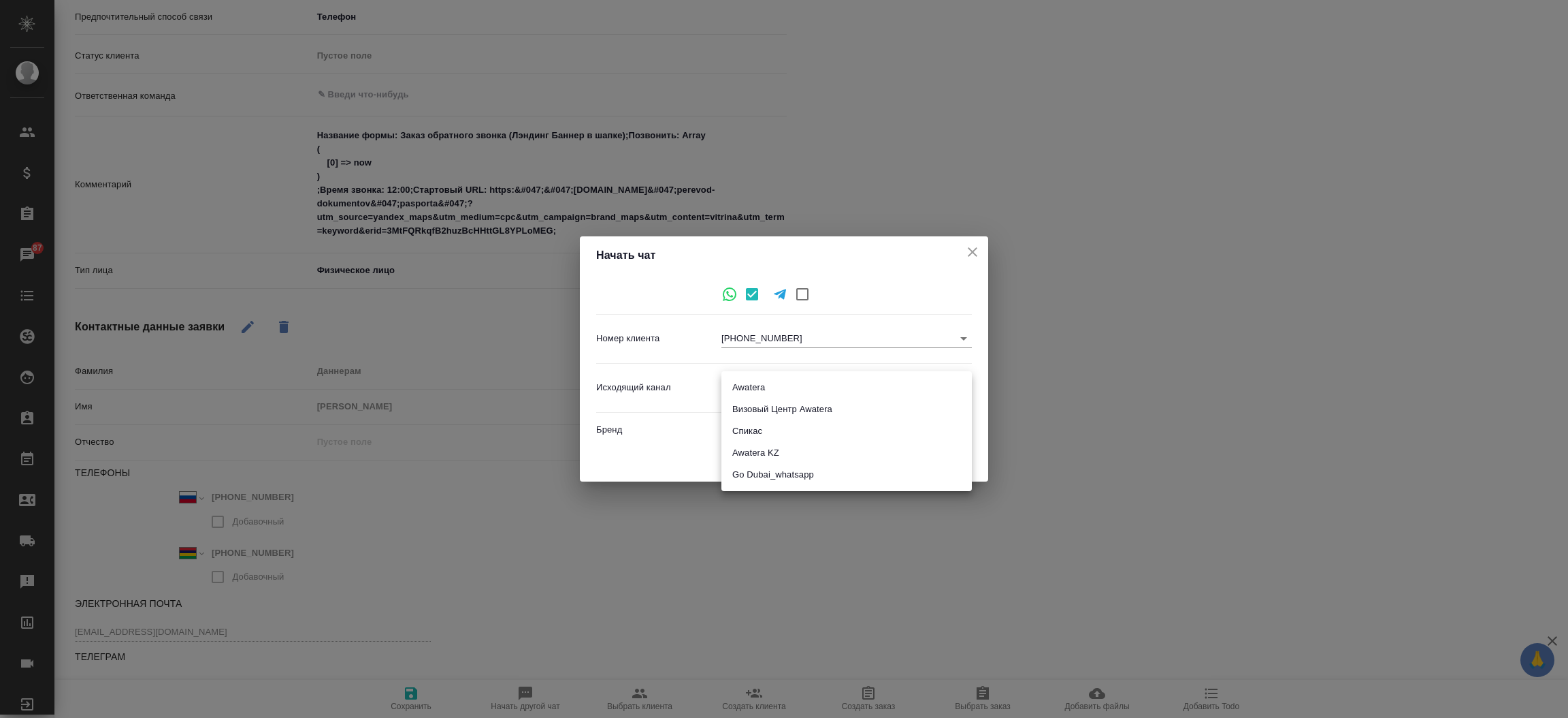
click at [795, 388] on body "🙏 .cls-1 fill:#fff; AWATERA Прутько Ирина i.prutko Клиенты Спецификации Заказы …" at bounding box center [784, 359] width 1568 height 718
click at [795, 388] on li "Awatera" at bounding box center [847, 387] width 250 height 22
type input "2"
click at [950, 447] on button "Начать" at bounding box center [942, 458] width 48 height 24
type textarea "x"
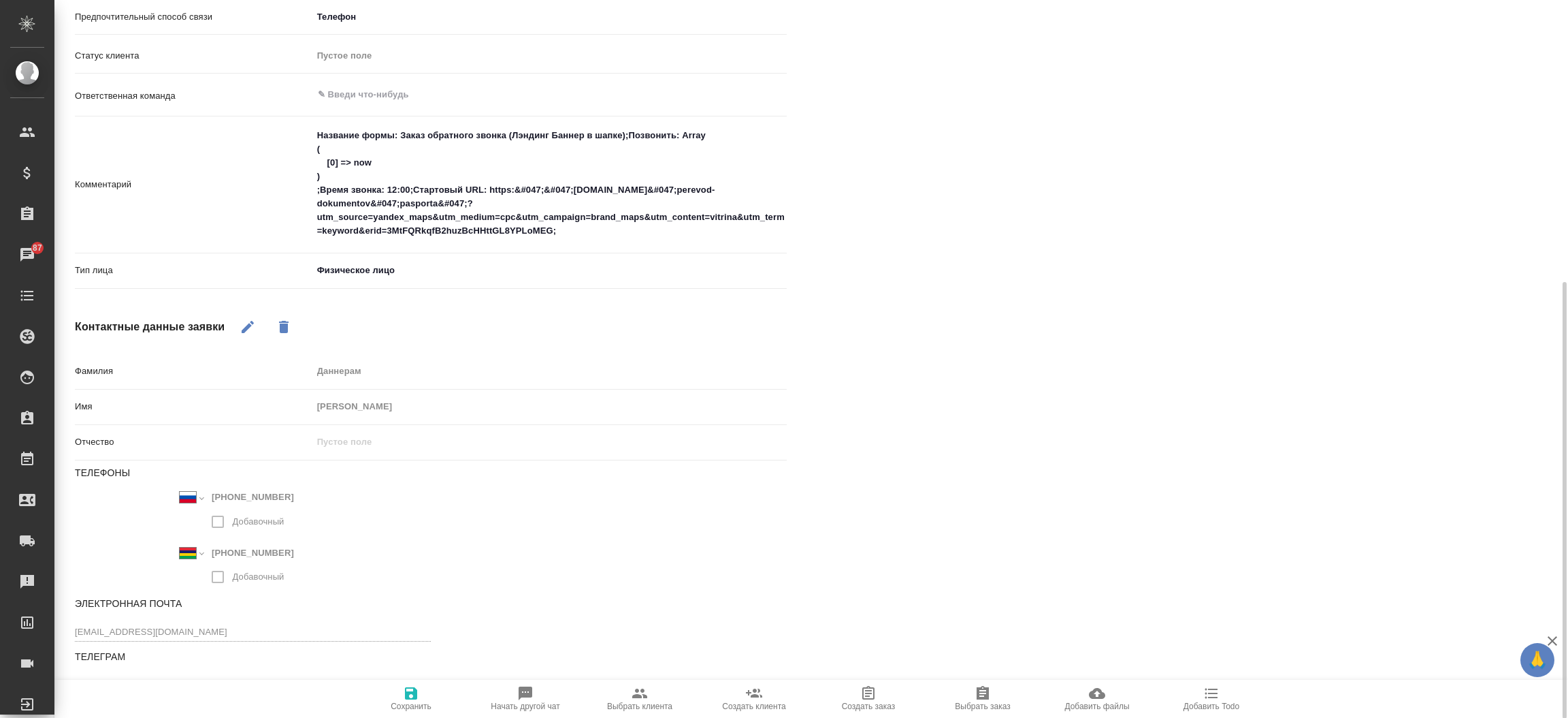
click at [1030, 416] on div "Файлы Файлов не найдено Записи разговоров Записей не найдено" at bounding box center [1196, 183] width 767 height 1072
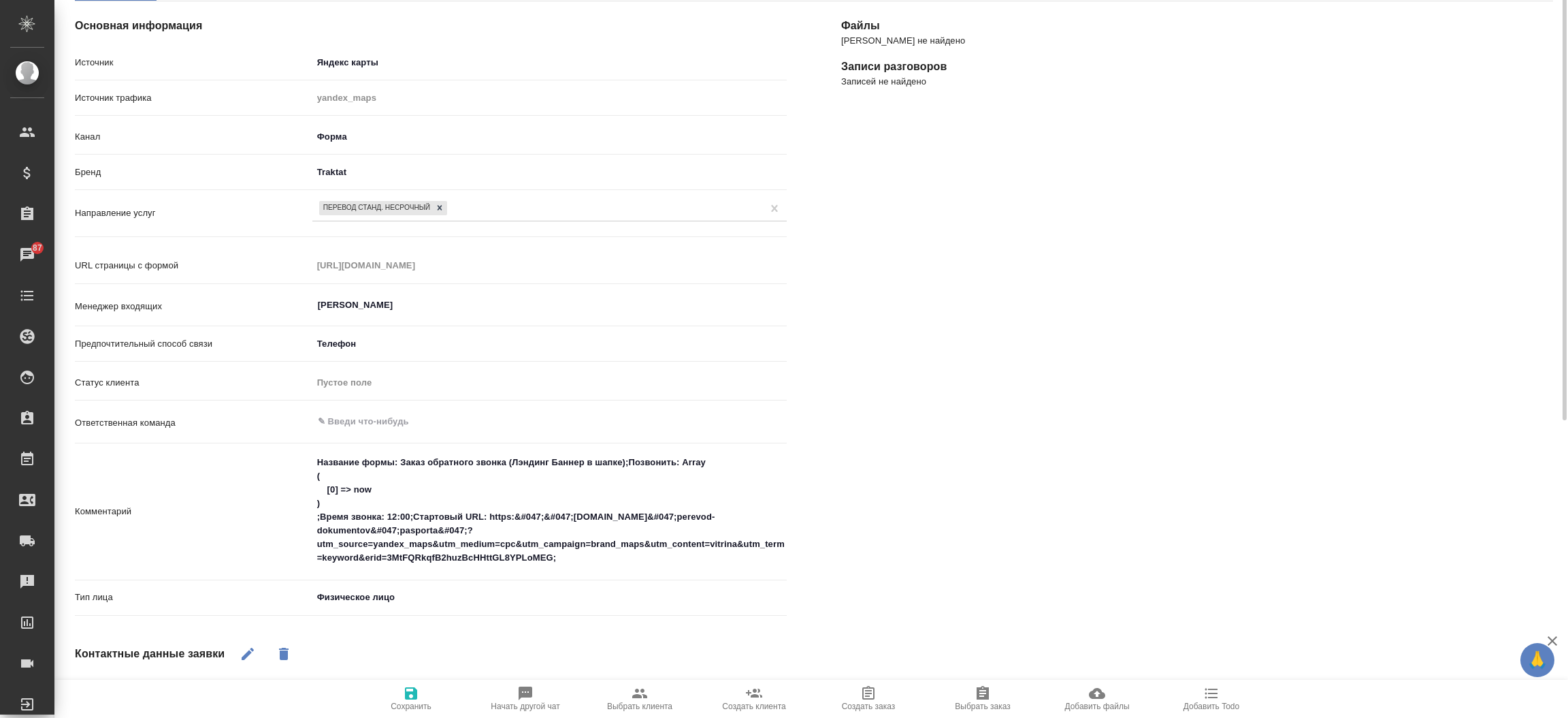
scroll to position [55, 0]
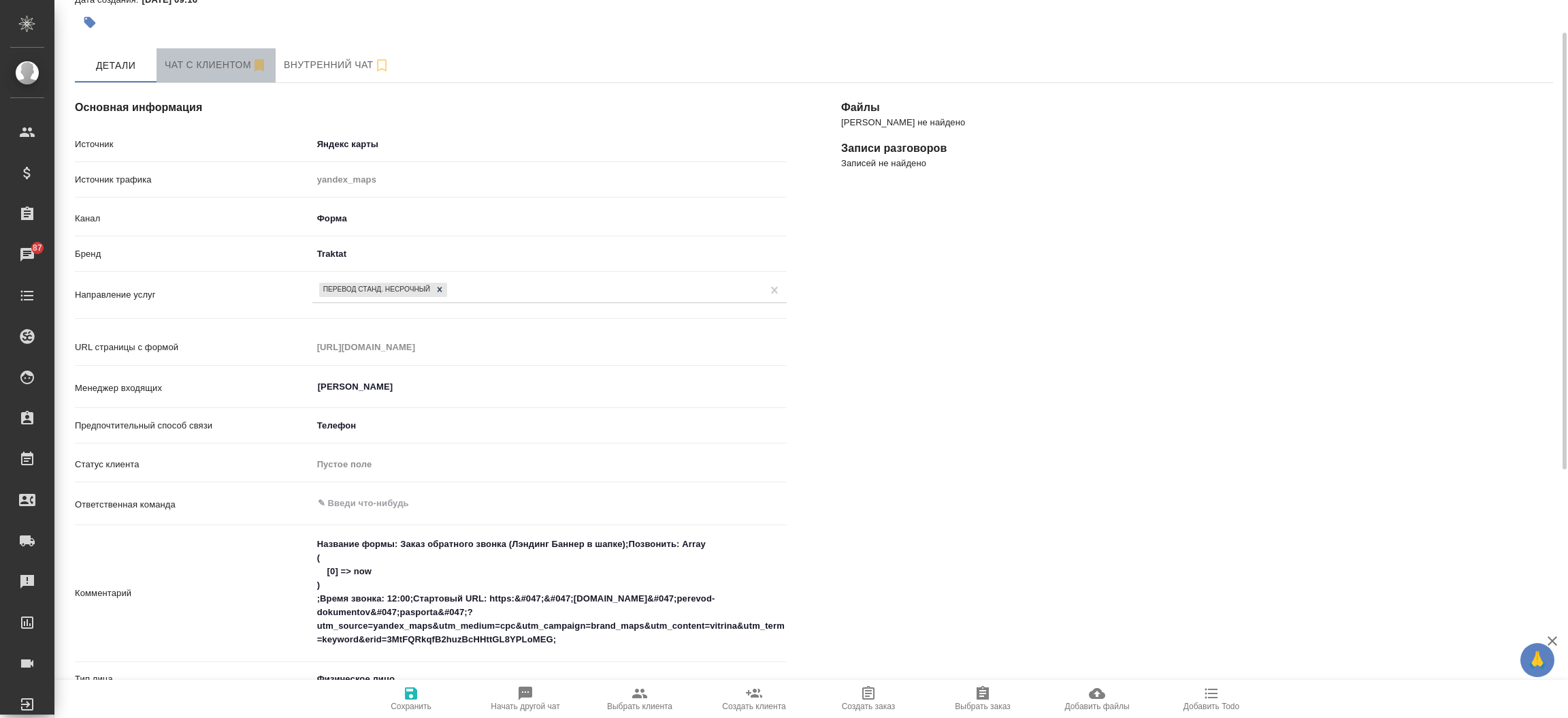
click at [205, 73] on button "Чат с клиентом" at bounding box center [215, 65] width 119 height 34
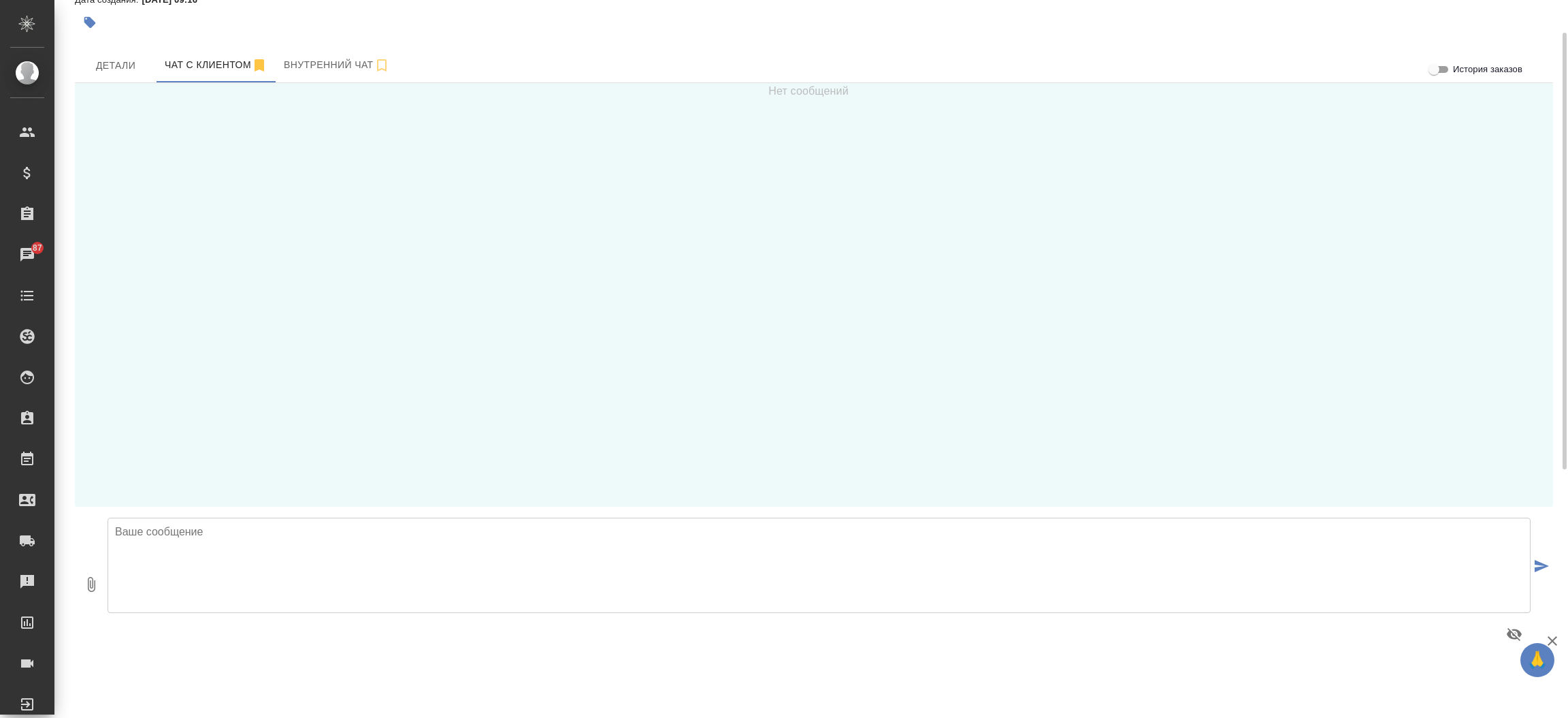
click at [447, 559] on textarea at bounding box center [818, 565] width 1423 height 95
type textarea "Добрый день, Раджив! Направьте пожалуйста скан документа для расчета стоимости …"
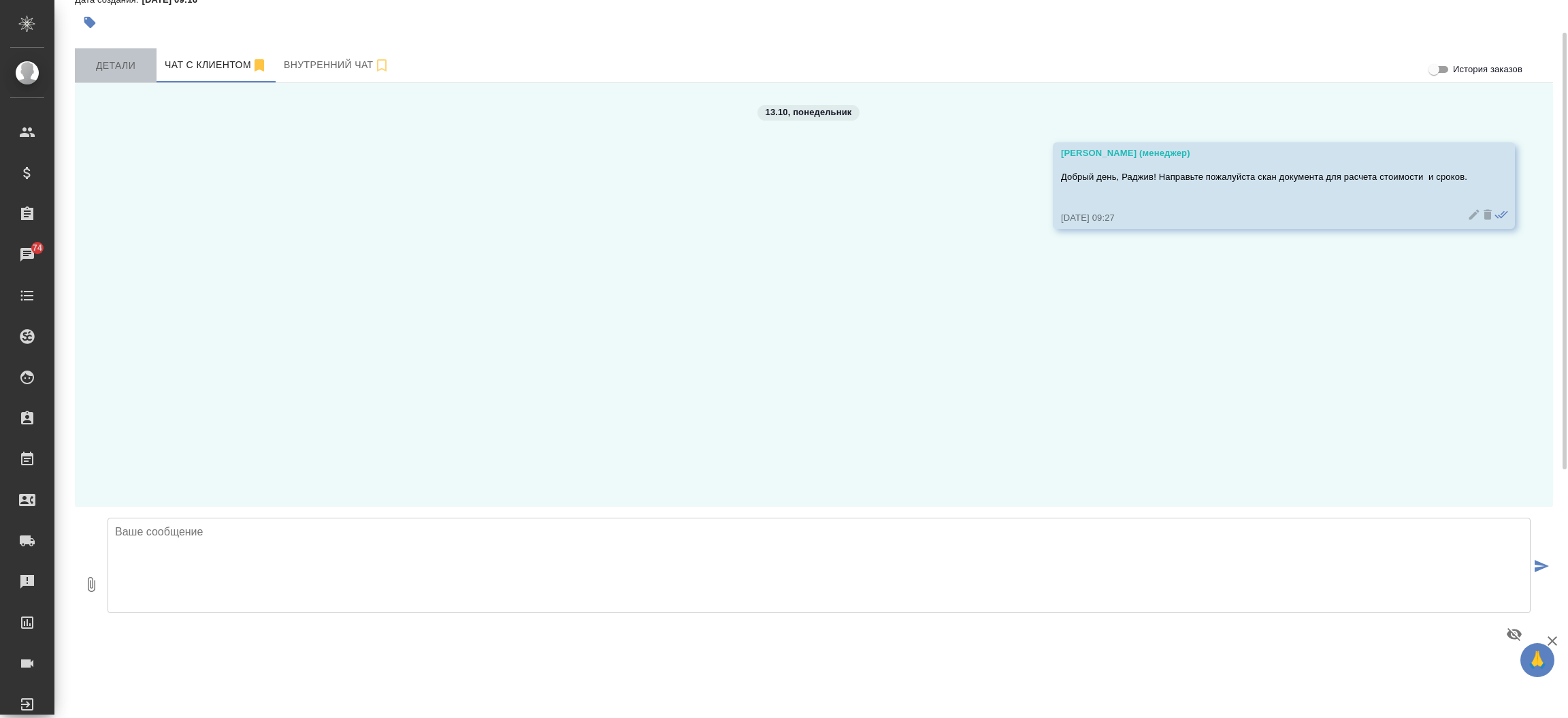
click at [124, 65] on span "Детали" at bounding box center [115, 66] width 65 height 17
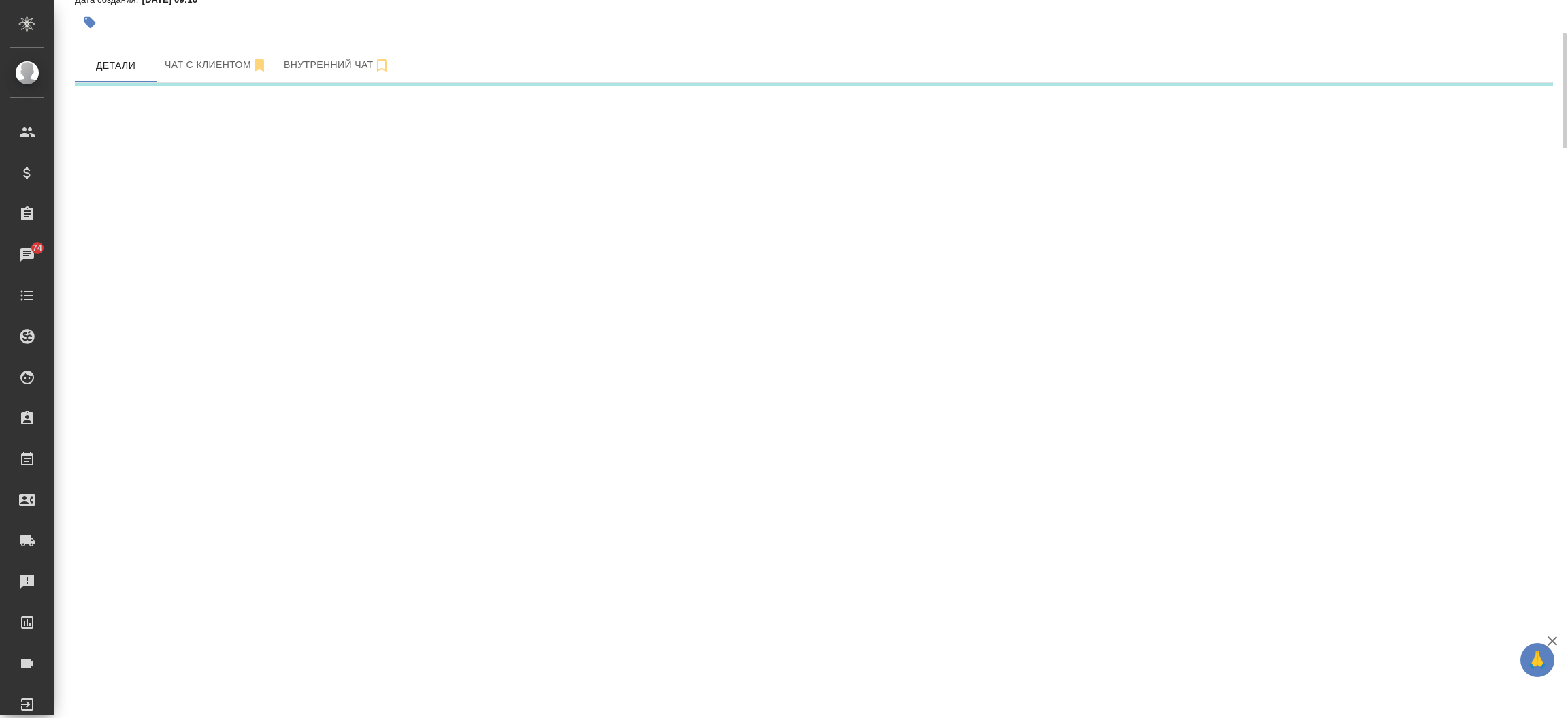
select select "RU"
select select "MU"
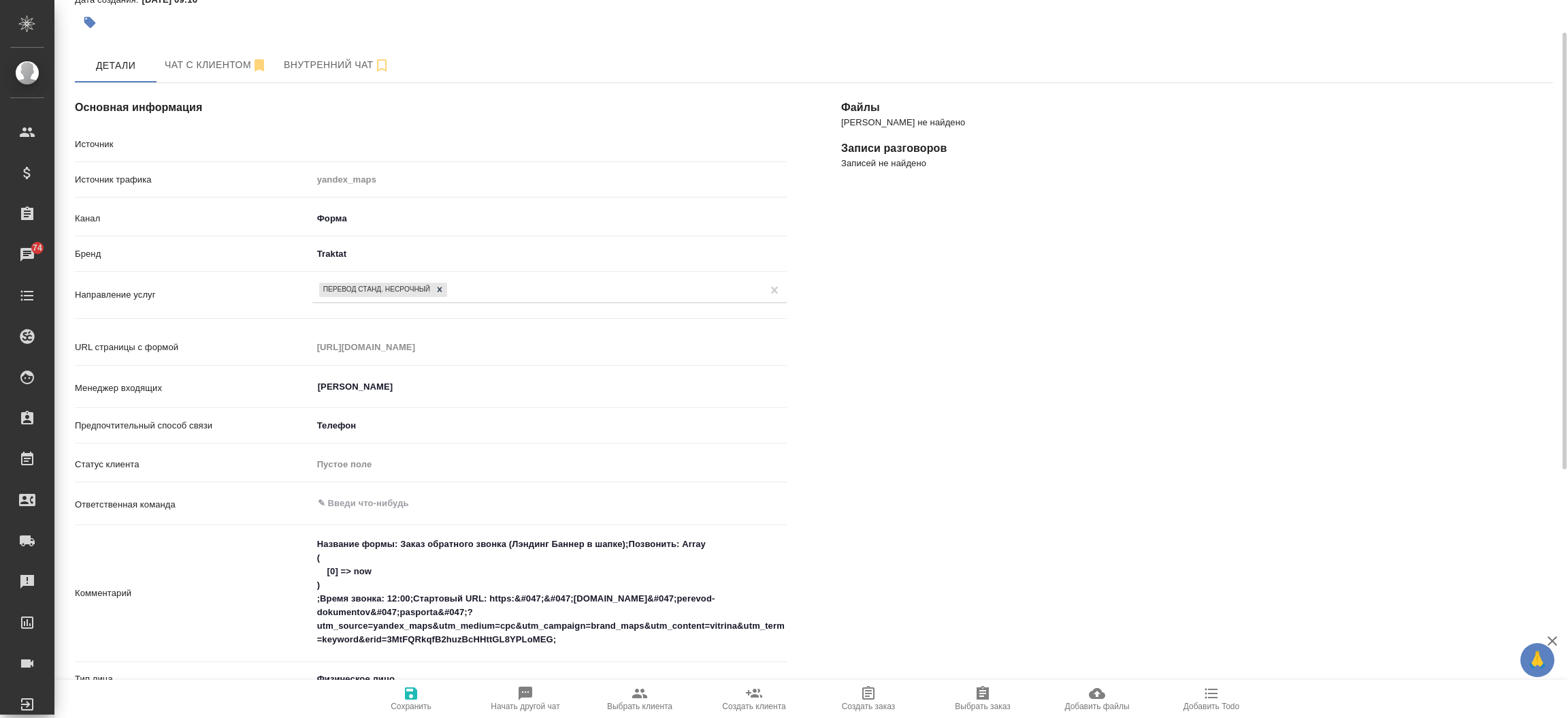
type textarea "x"
click at [948, 337] on div "Файлы Файлов не найдено Записи разговоров Записей не найдено" at bounding box center [1196, 591] width 767 height 1072
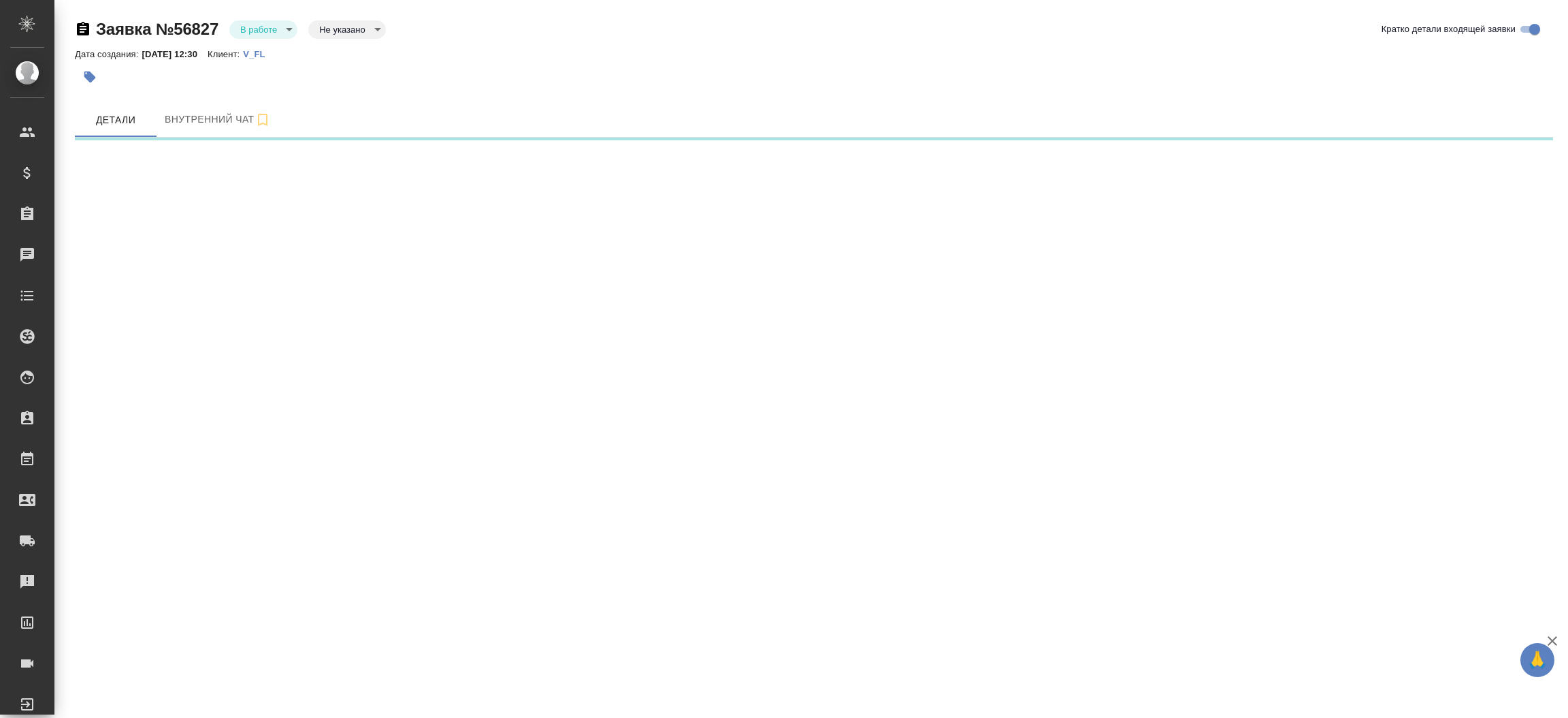
select select "RU"
select select "ES"
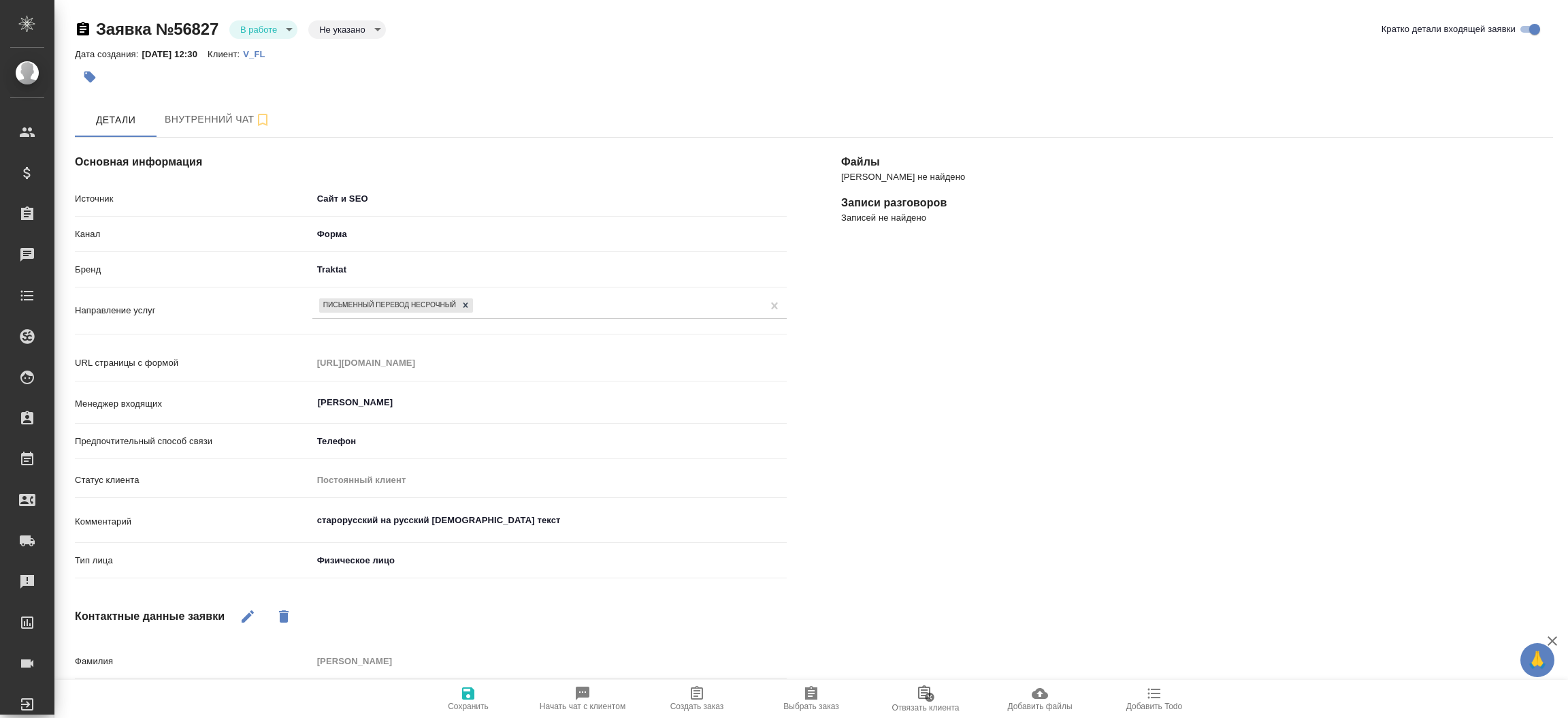
click at [699, 694] on icon "button" at bounding box center [696, 693] width 12 height 13
type textarea "x"
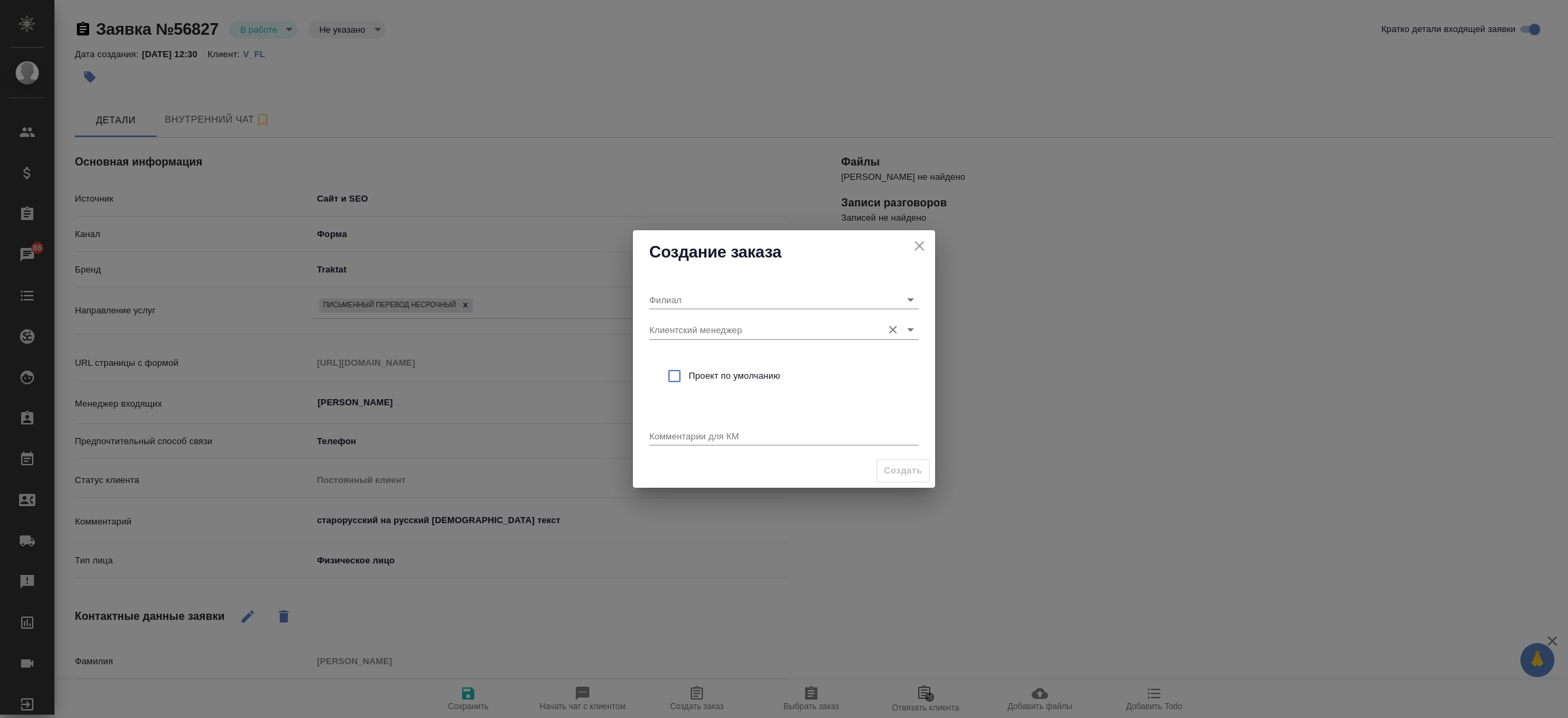
click at [699, 331] on input "Клиентский менеджер" at bounding box center [762, 329] width 226 height 19
type input "[DEMOGRAPHIC_DATA]"
click at [705, 356] on p "71.4%; [PERSON_NAME]; Белорусская" at bounding box center [741, 358] width 163 height 13
type input "Белорусская"
type input "71.4%; Богомолова Анастасия; Белорусская"
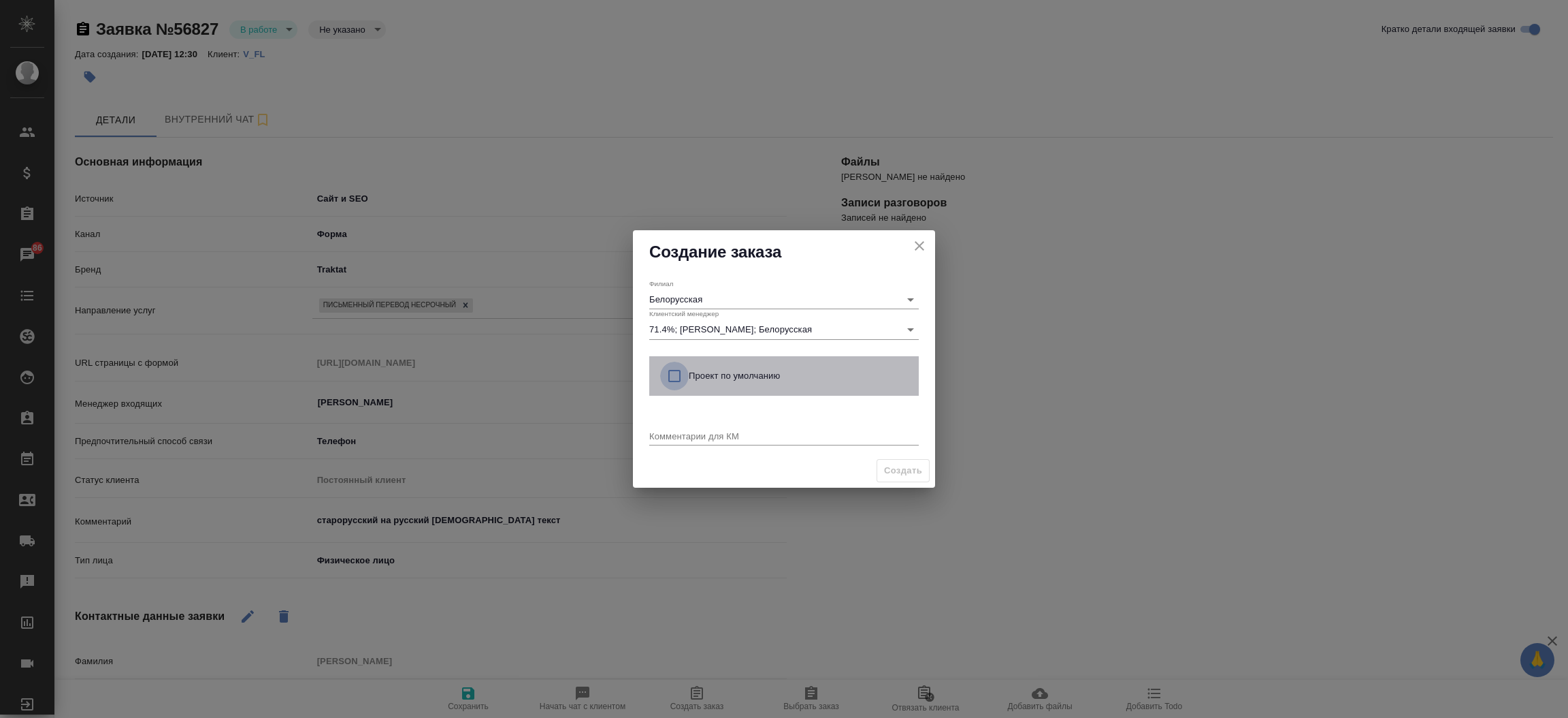
click at [674, 372] on input "checkbox" at bounding box center [674, 375] width 28 height 28
checkbox input "true"
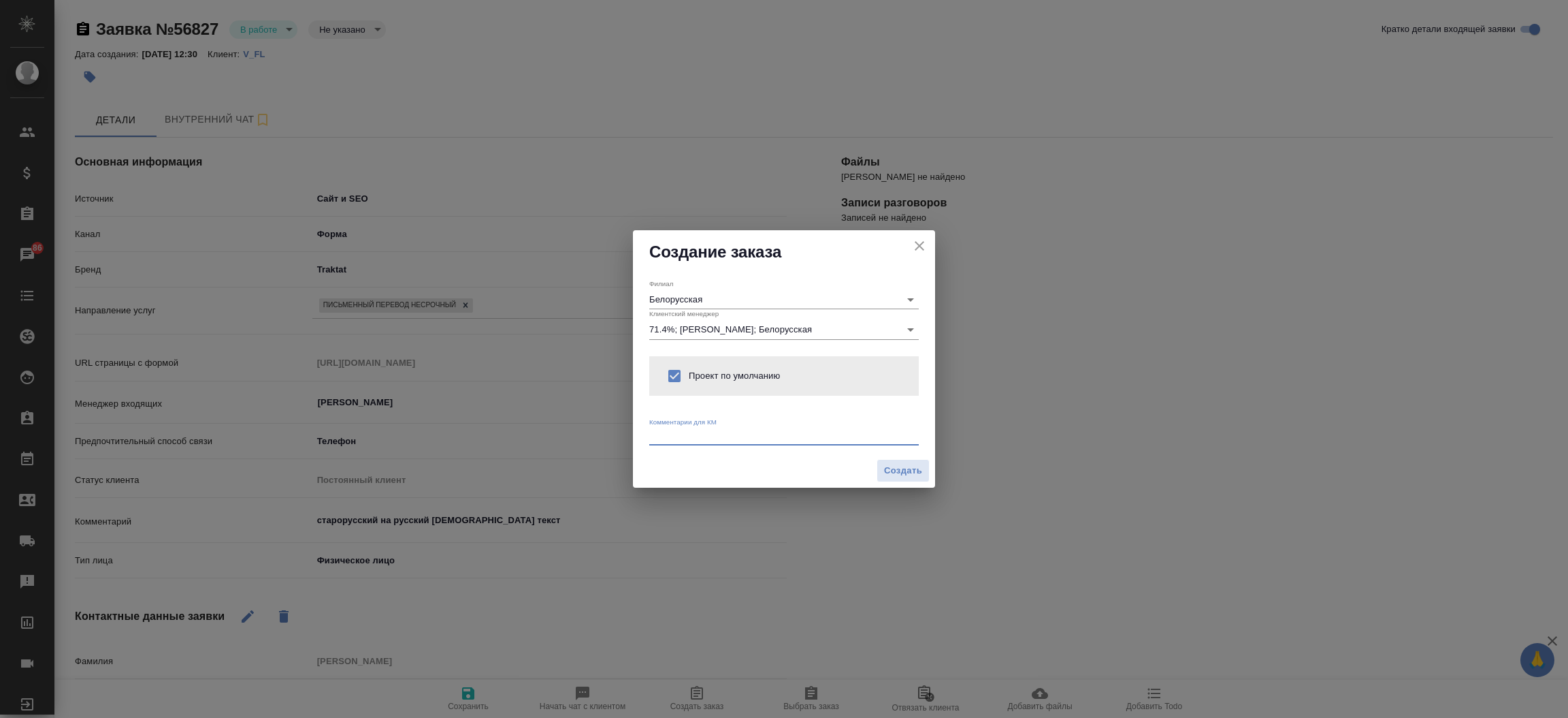
click at [674, 436] on textarea at bounding box center [784, 435] width 270 height 10
type textarea "от КВ: старорусс на русс, ответ в вотс ап"
click at [913, 478] on button "Создать" at bounding box center [903, 471] width 53 height 24
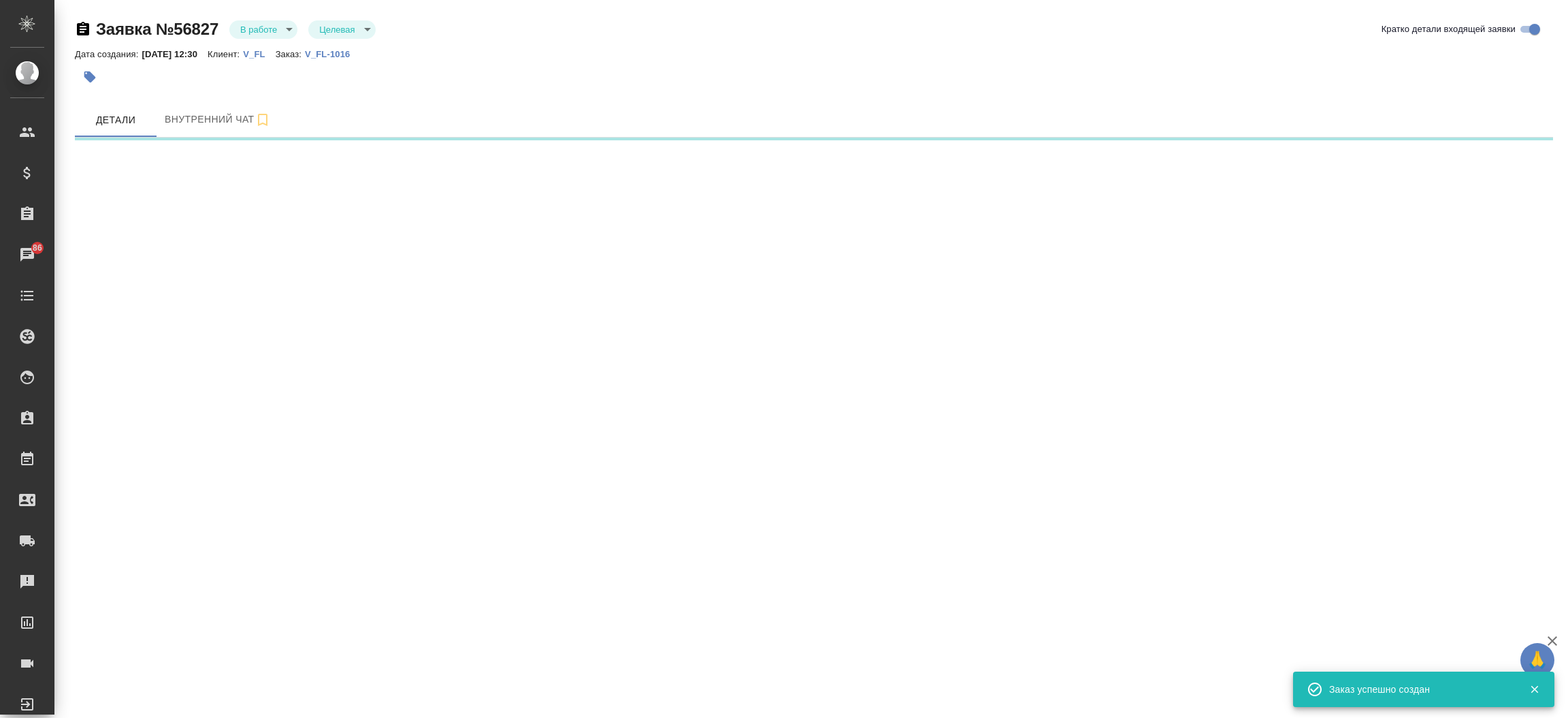
select select "RU"
select select "ES"
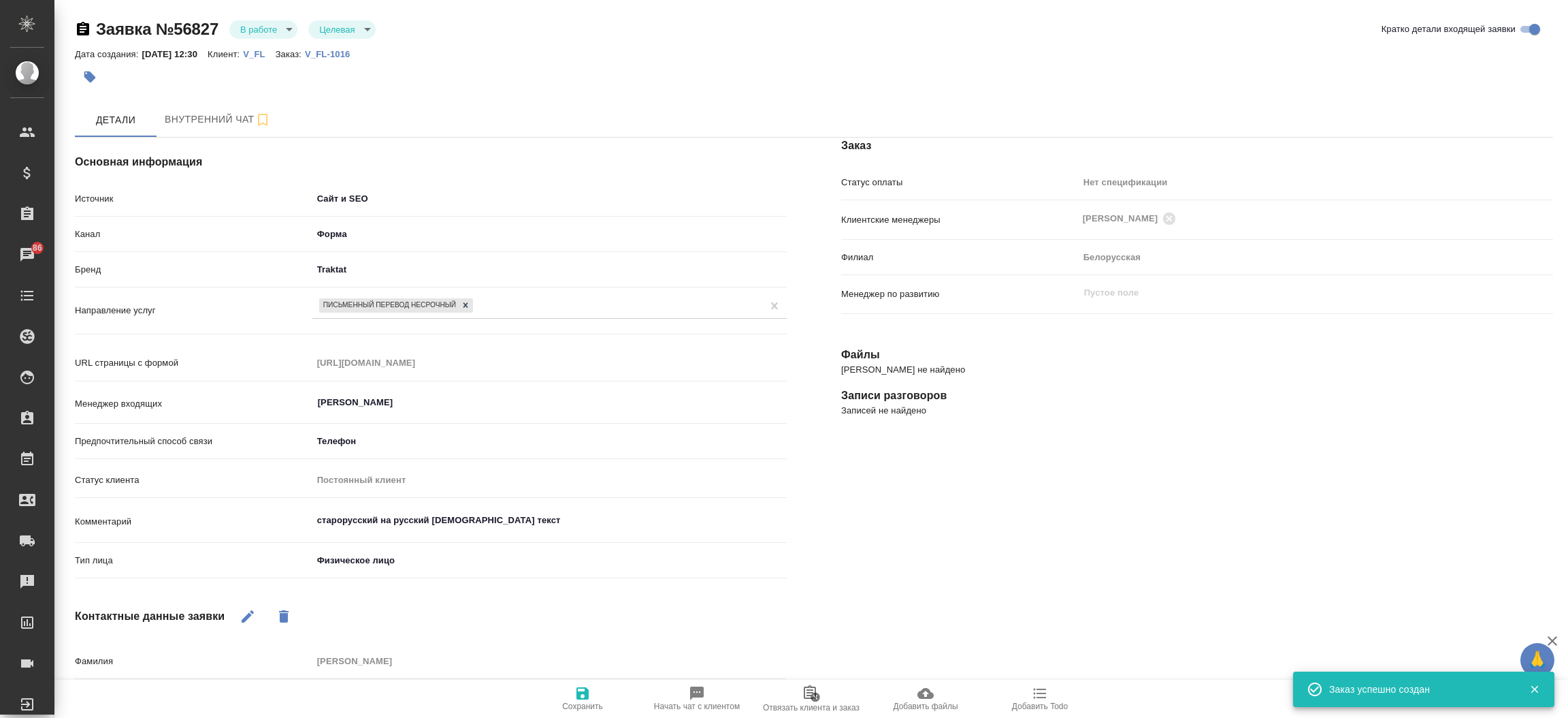
click at [828, 546] on div "Заказ Статус оплаты Нет спецификации new Клиентские менеджеры Богомолова Анаста…" at bounding box center [1196, 532] width 767 height 843
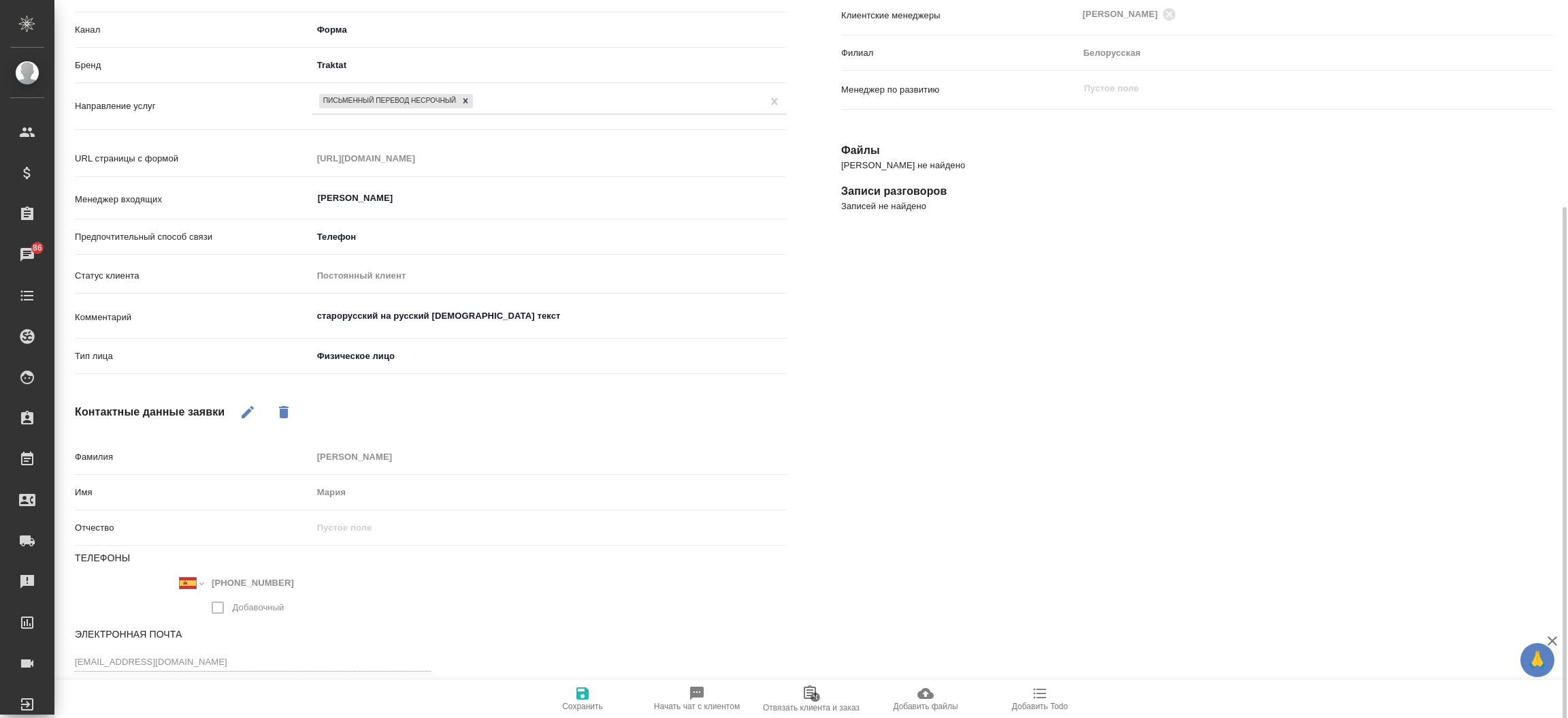
scroll to position [234, 0]
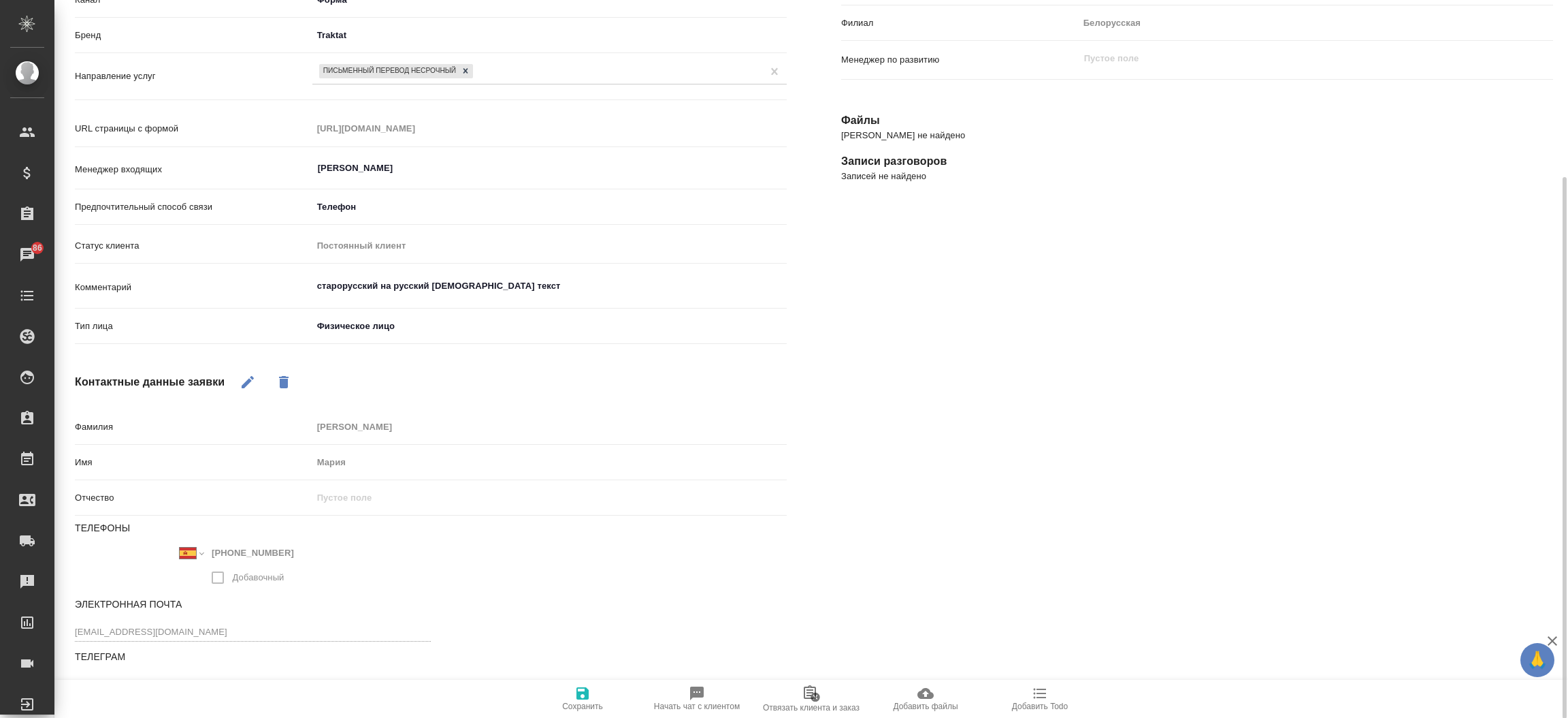
click at [250, 378] on div "Основная информация Источник Сайт и SEO seo Канал Форма 63623f8939da55ae86e7274…" at bounding box center [431, 297] width 767 height 843
click at [250, 378] on icon "button" at bounding box center [247, 381] width 12 height 12
click at [173, 639] on input "[EMAIL_ADDRESS][DOMAIN_NAME]" at bounding box center [253, 632] width 356 height 17
click at [624, 587] on div "Международный Австралия Австрия Азербайджан Албания Алжир Американское Самоа Ан…" at bounding box center [431, 566] width 712 height 48
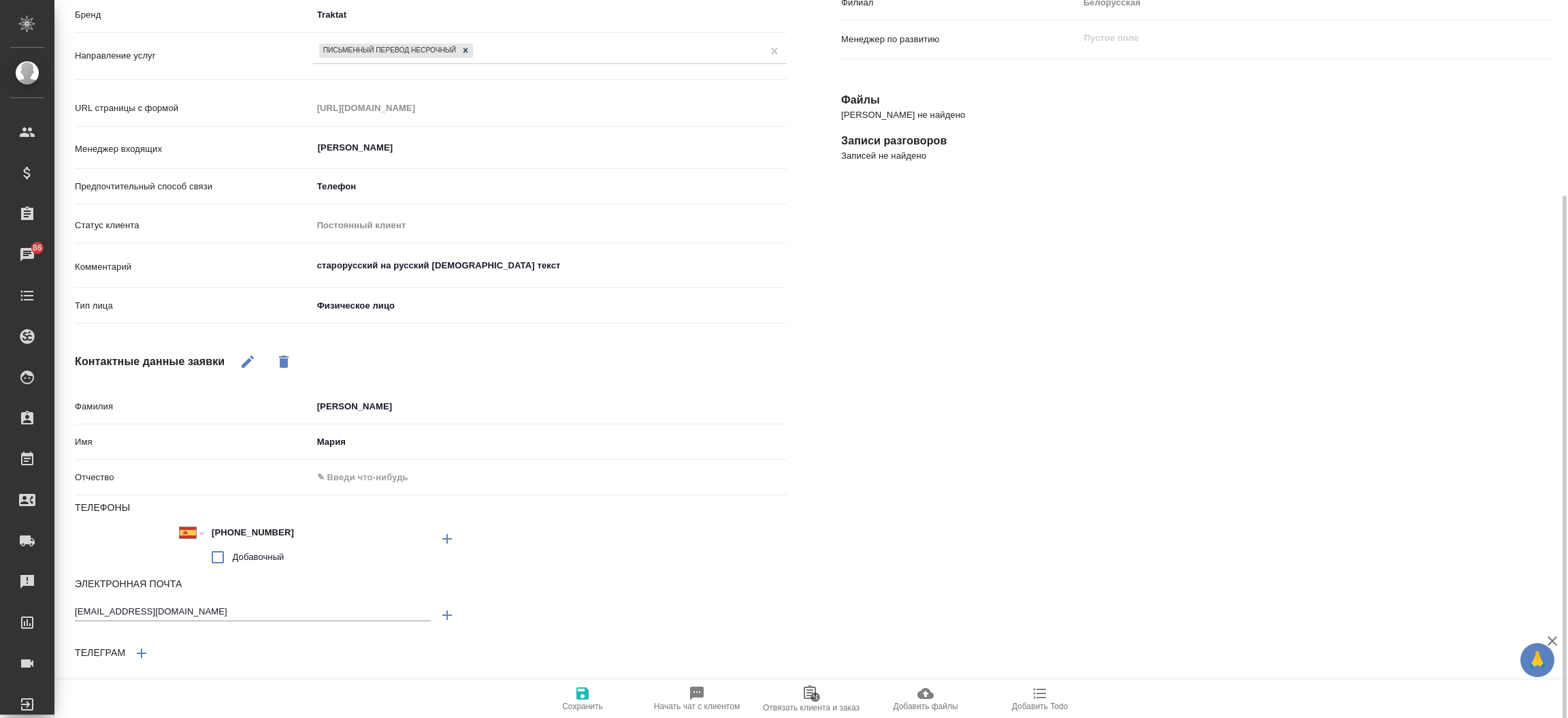
scroll to position [260, 0]
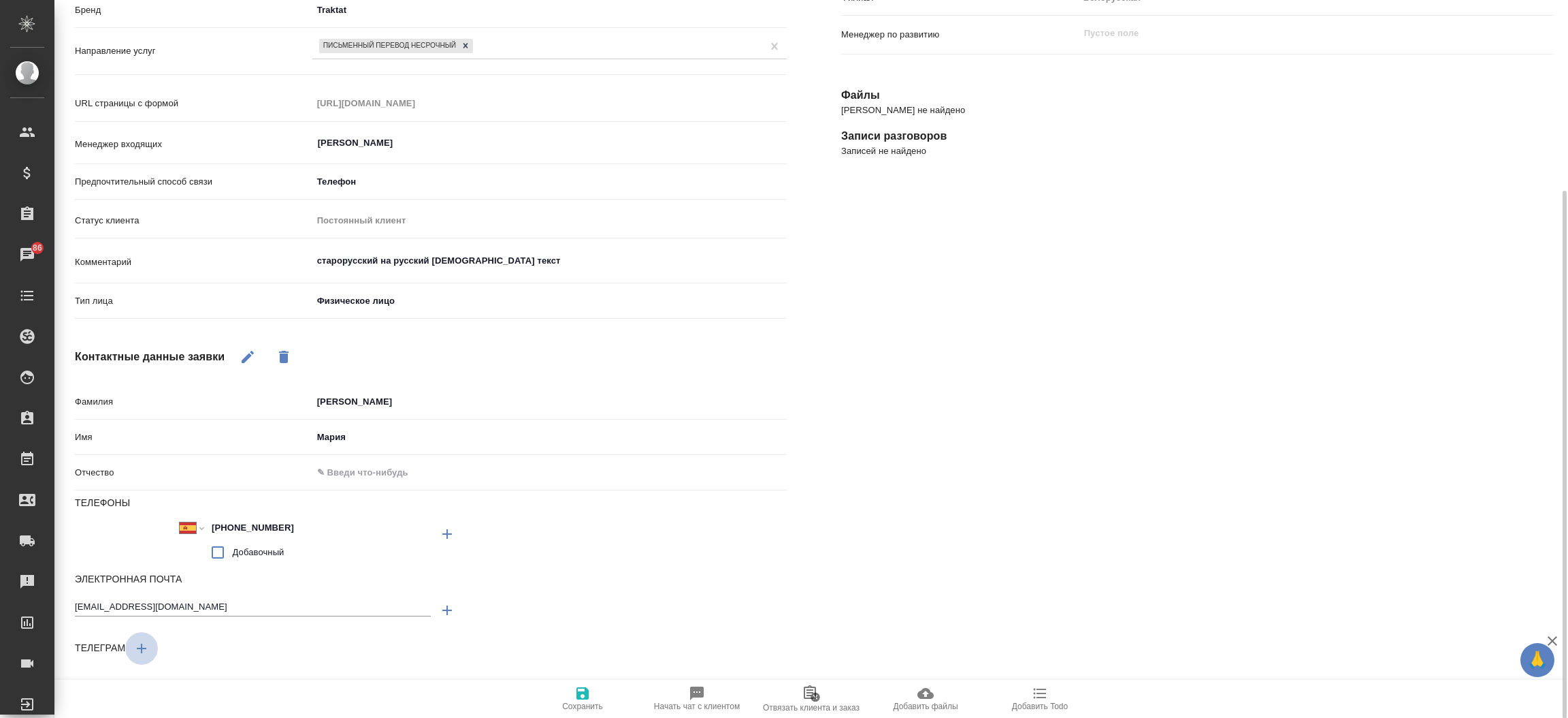
click at [141, 652] on icon "button" at bounding box center [141, 647] width 16 height 16
click at [946, 487] on div "Заказ Статус оплаты Нет спецификации new Клиентские менеджеры Богомолова Анаста…" at bounding box center [1196, 304] width 767 height 906
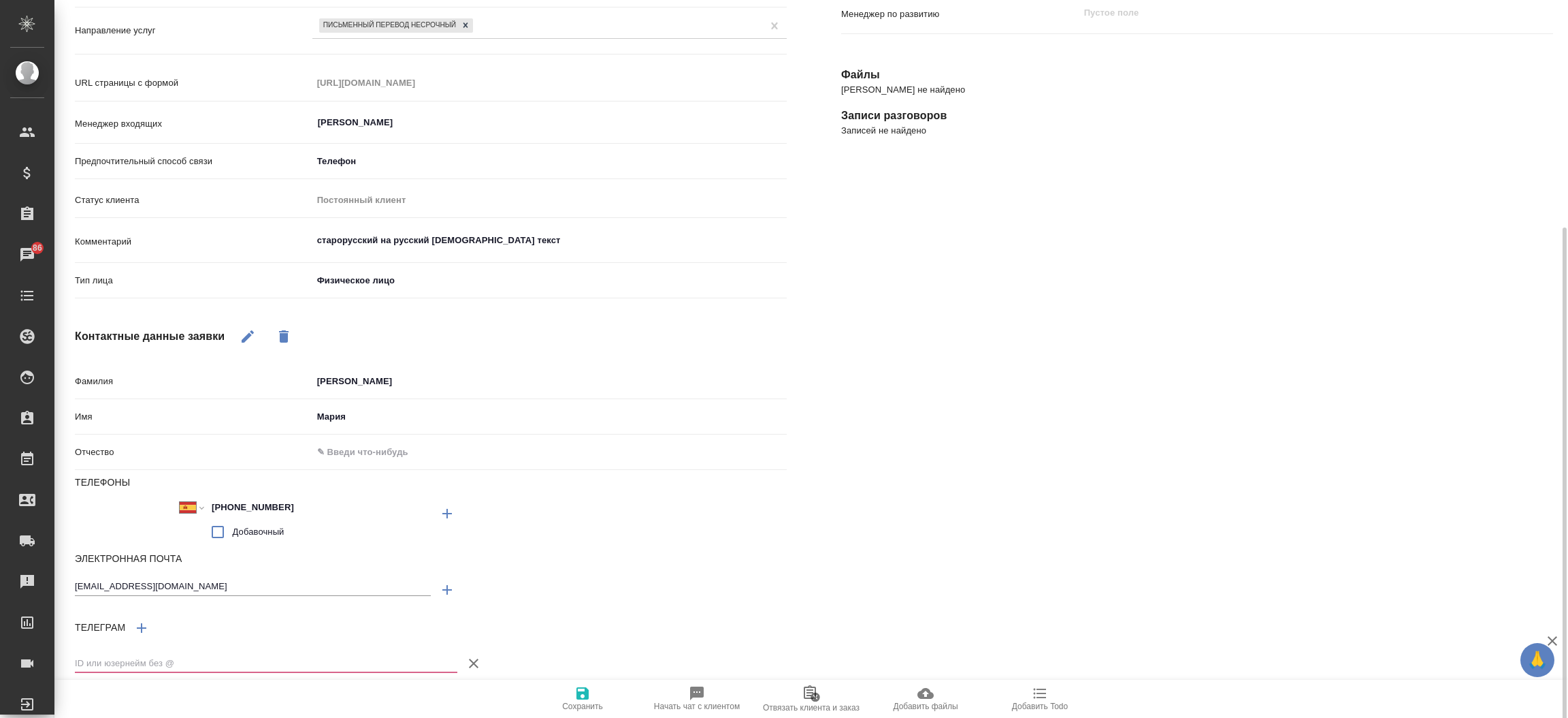
scroll to position [296, 0]
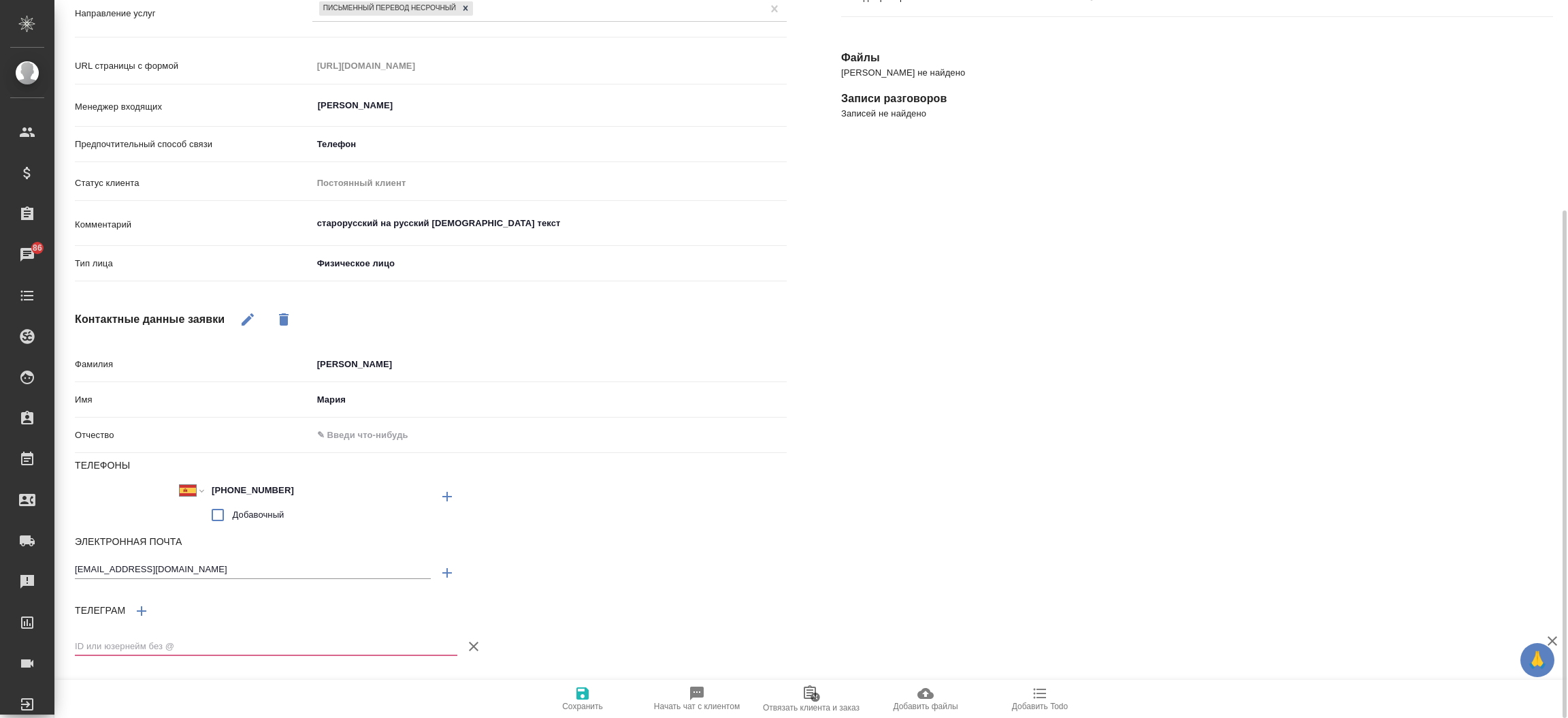
click at [152, 649] on input "text" at bounding box center [266, 646] width 383 height 19
paste input "kareninama"
type textarea "x"
type input "kareninama"
click at [587, 697] on icon "button" at bounding box center [582, 693] width 12 height 12
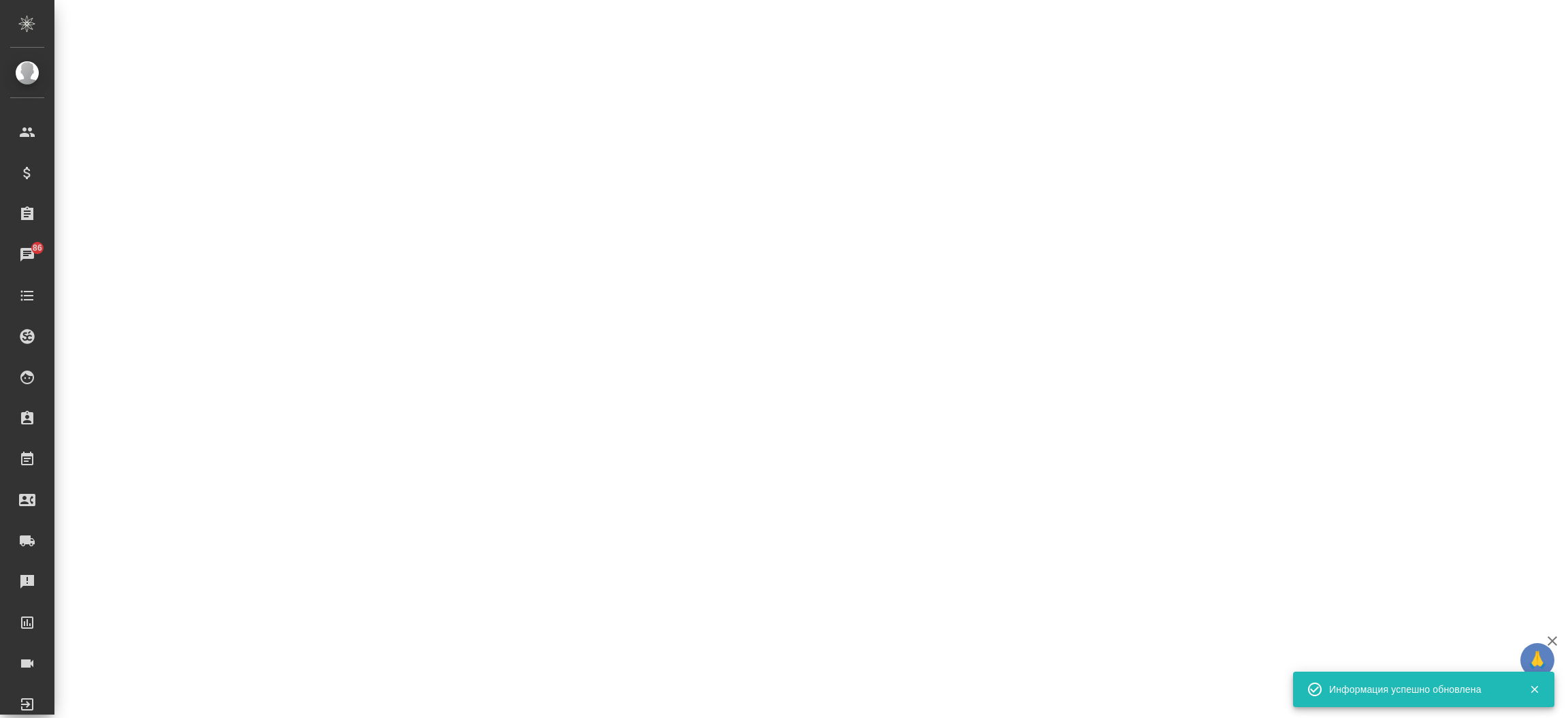
select select "RU"
select select "ES"
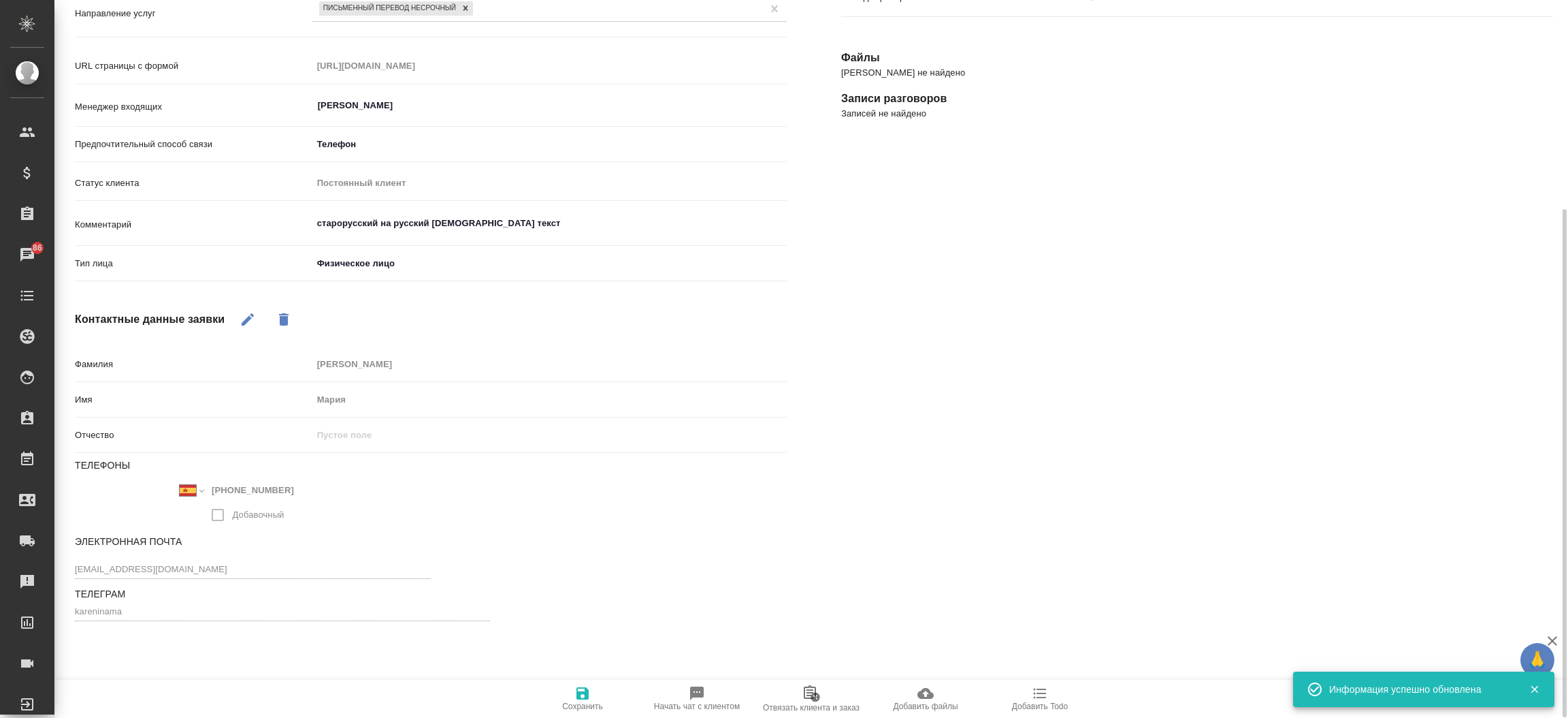
scroll to position [296, 0]
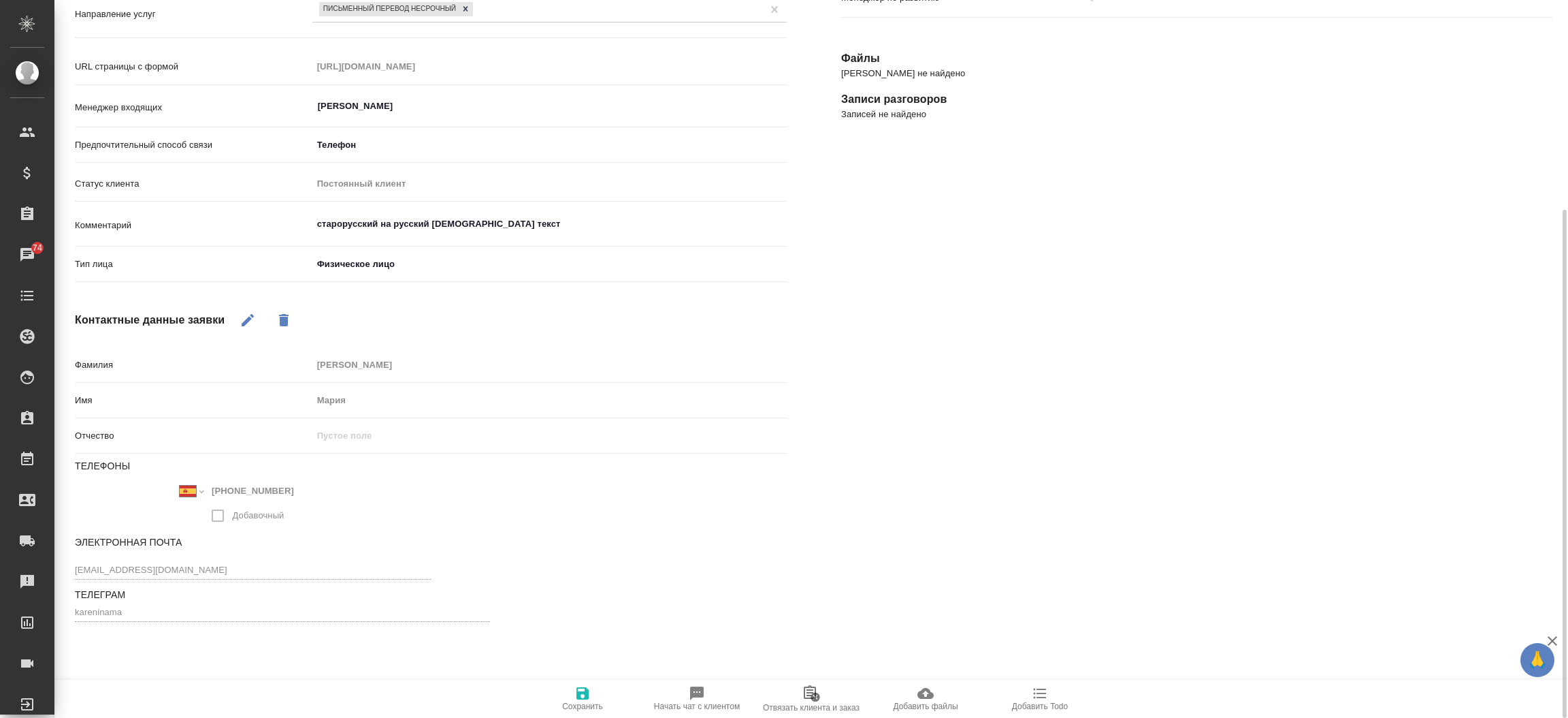
type textarea "x"
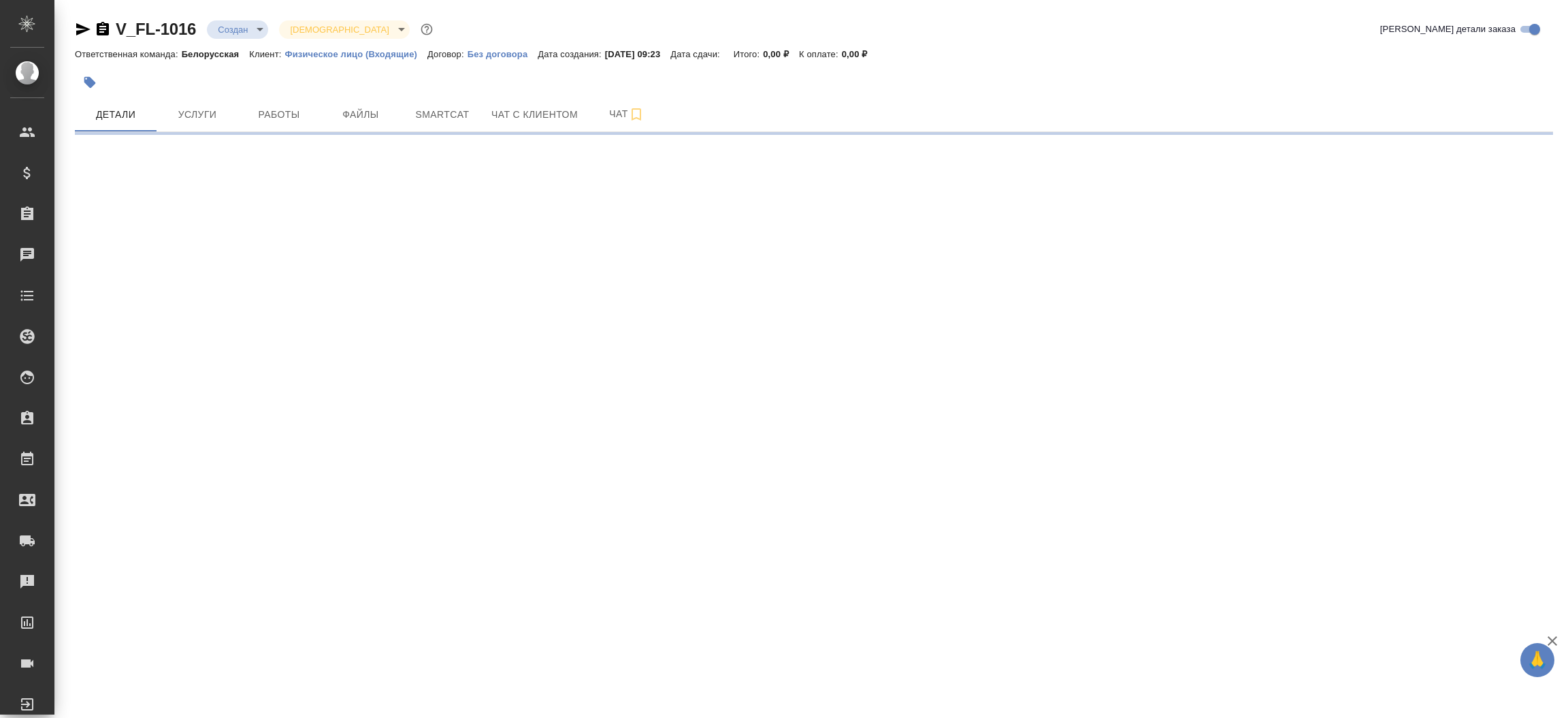
select select "RU"
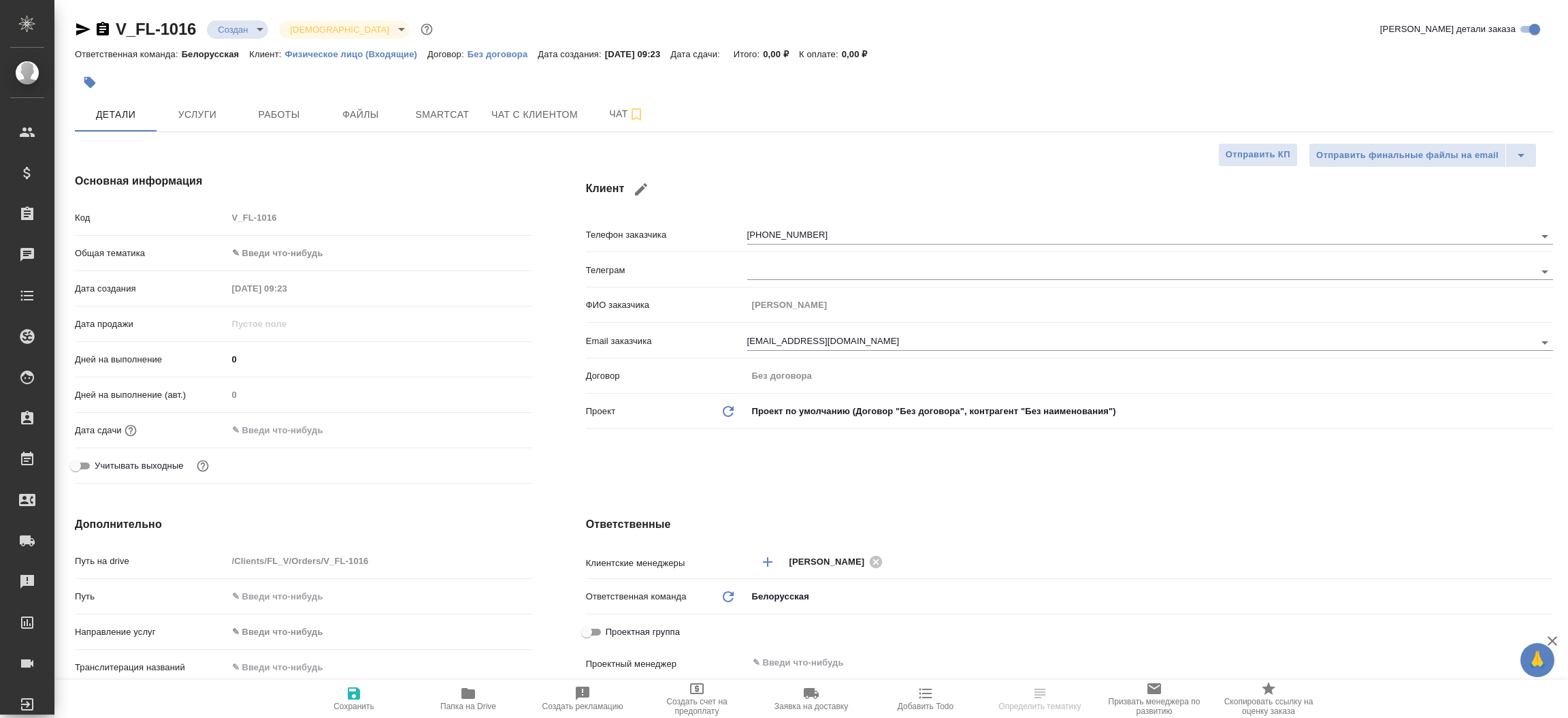
type textarea "x"
click at [360, 125] on button "Файлы" at bounding box center [360, 114] width 82 height 34
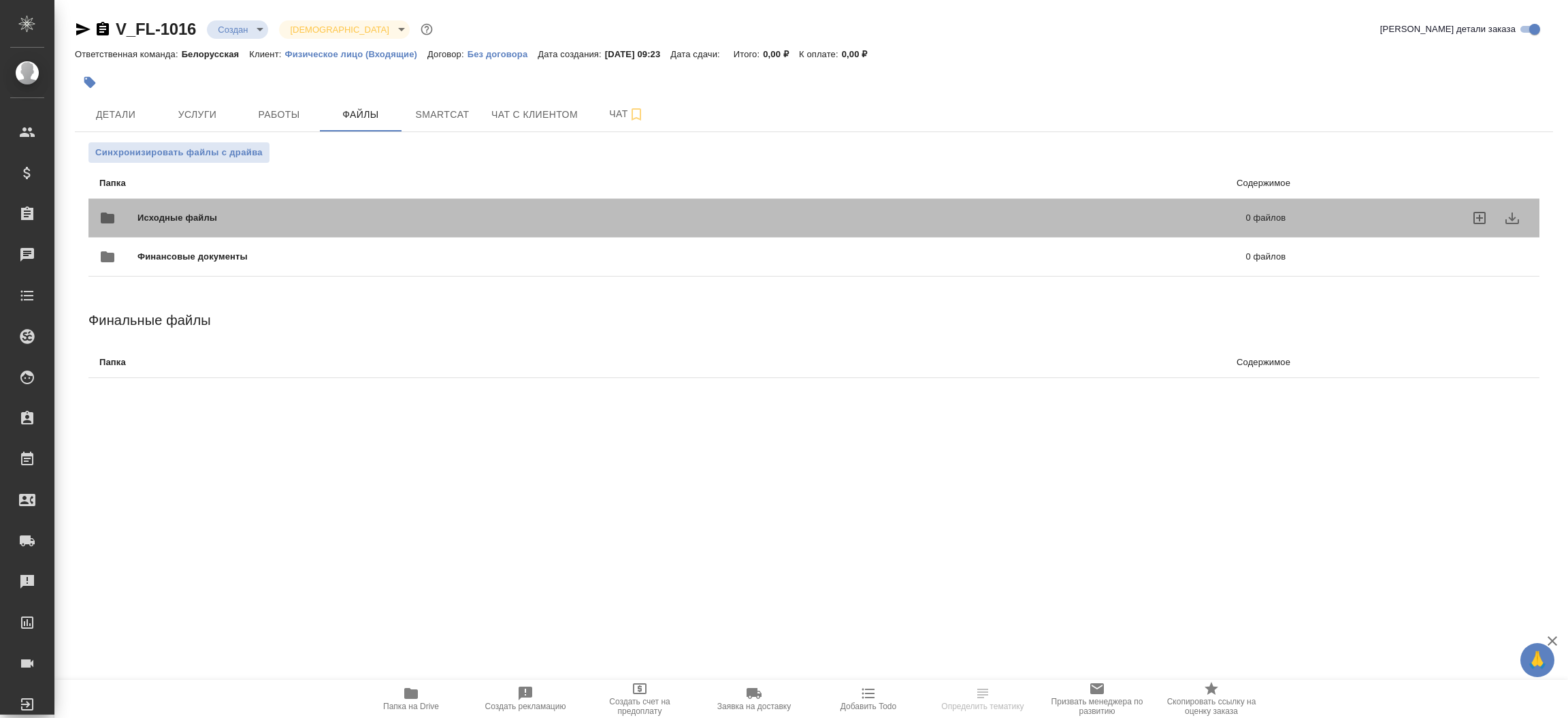
click at [299, 220] on span "Исходные файлы" at bounding box center [435, 217] width 594 height 13
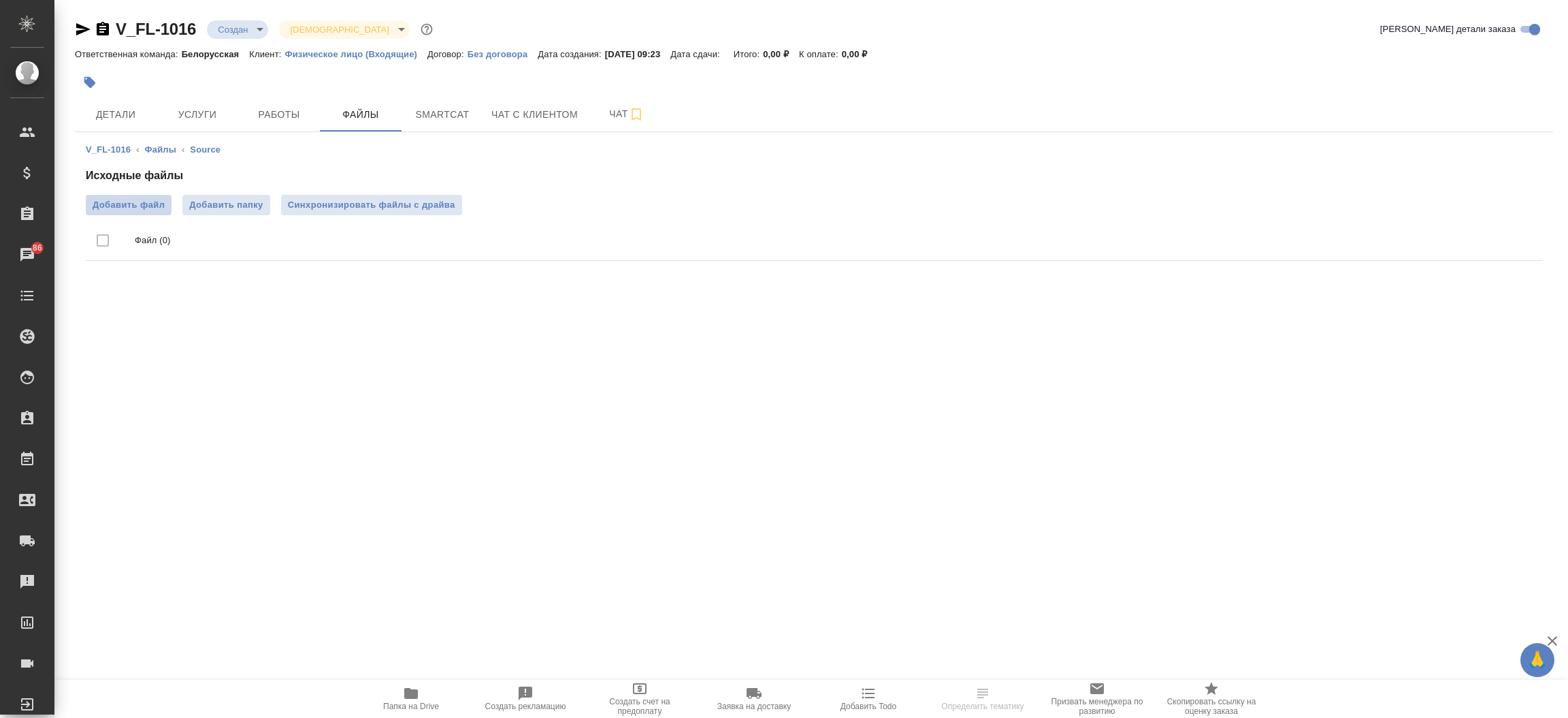
click at [133, 202] on span "Добавить файл" at bounding box center [128, 205] width 72 height 13
click at [0, 0] on input "Добавить файл" at bounding box center [0, 0] width 0 height 0
click at [126, 118] on span "Детали" at bounding box center [115, 115] width 65 height 17
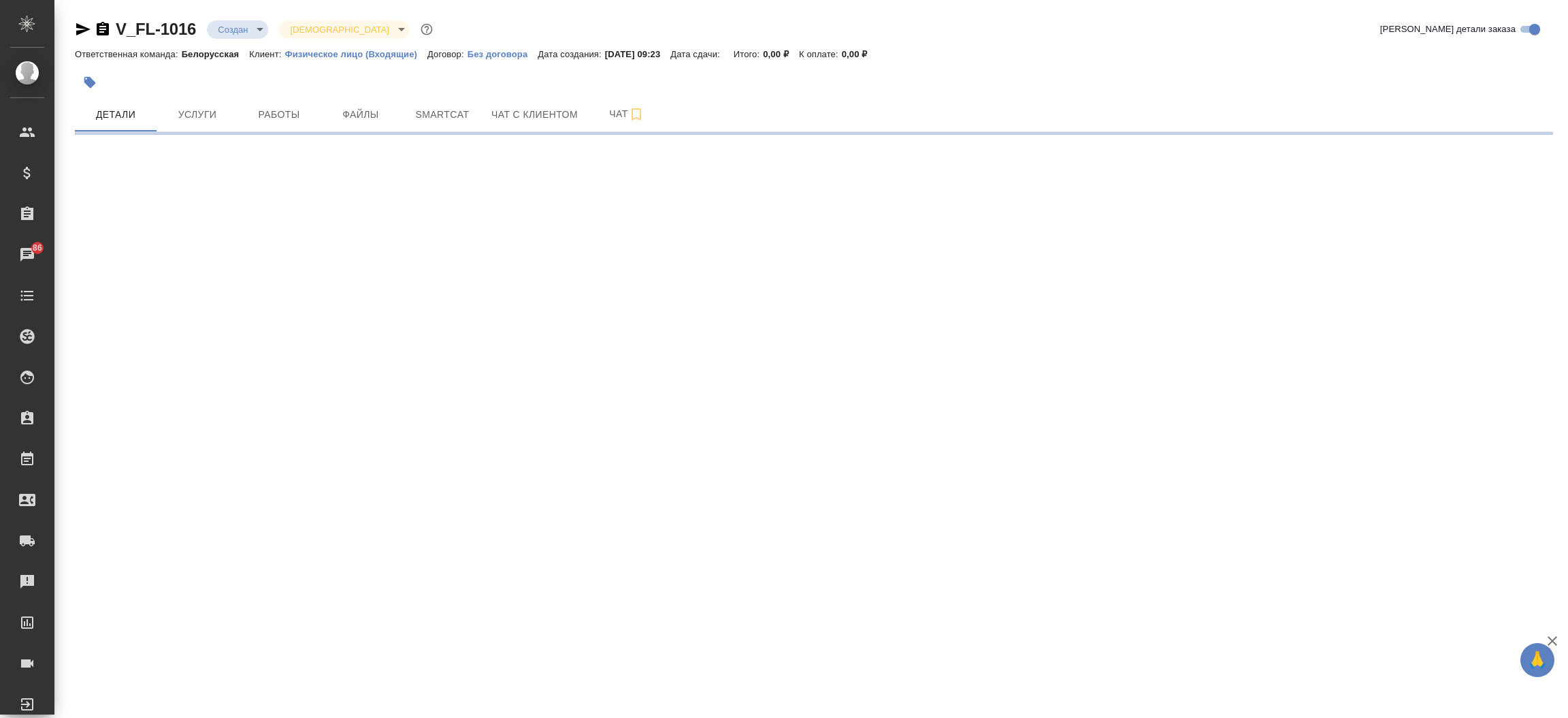
select select "RU"
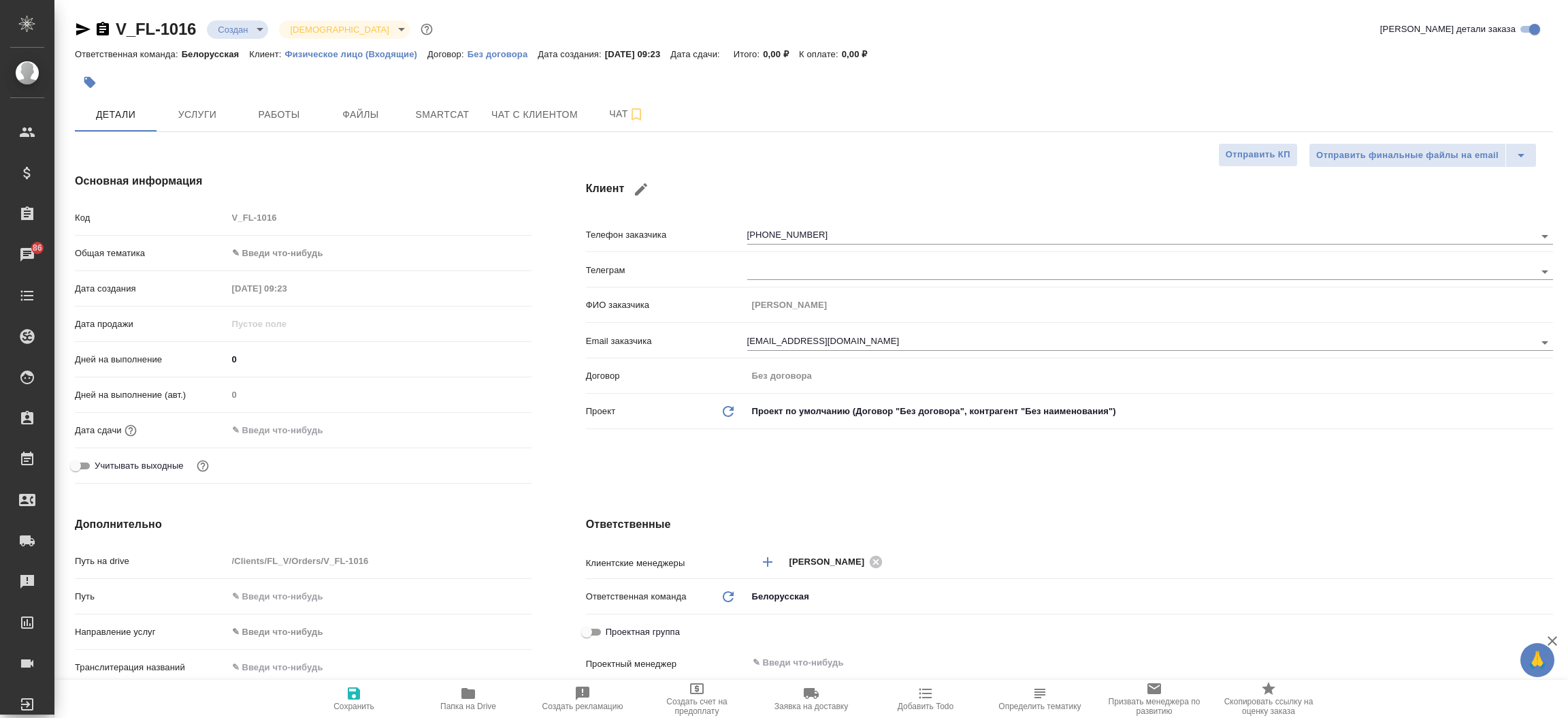
type textarea "x"
click at [78, 31] on icon "button" at bounding box center [83, 29] width 14 height 12
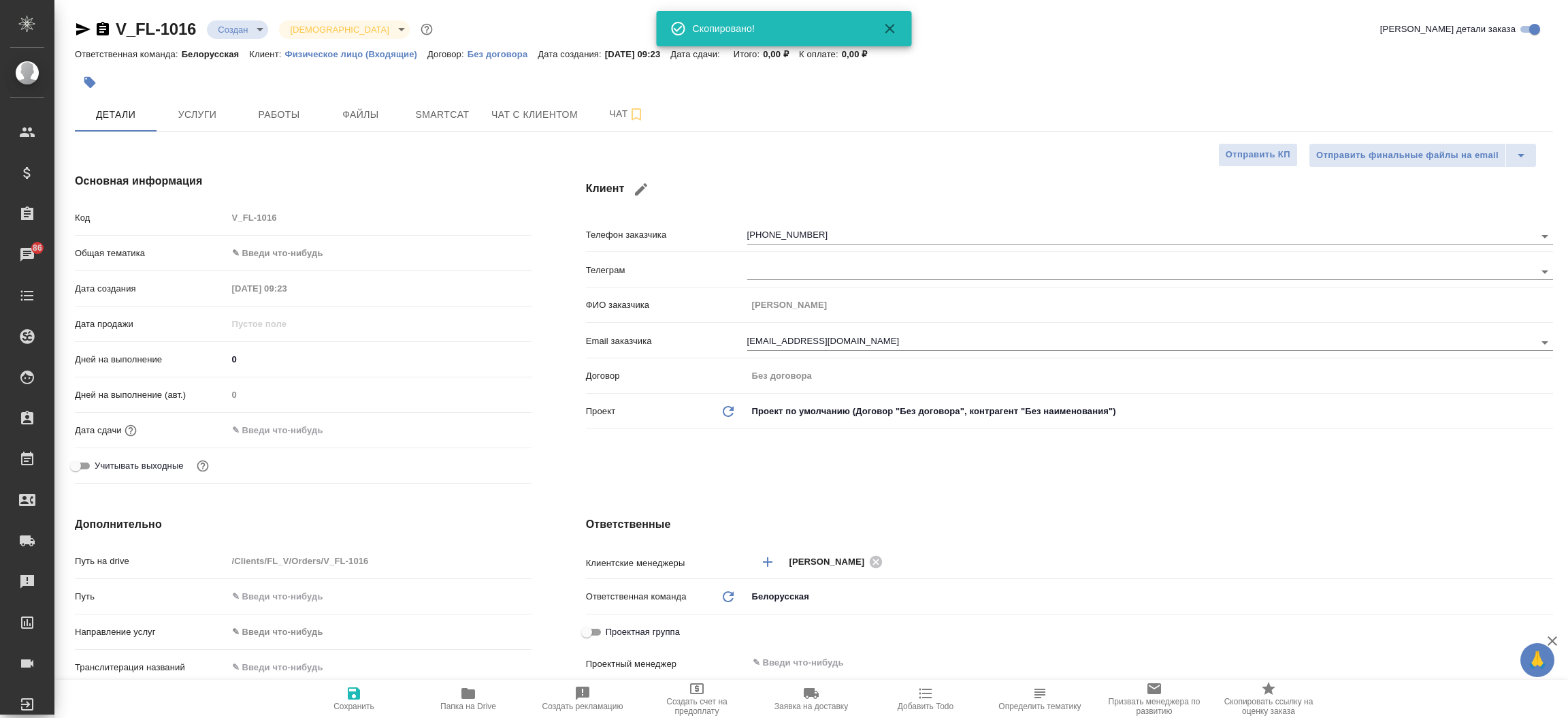
type textarea "x"
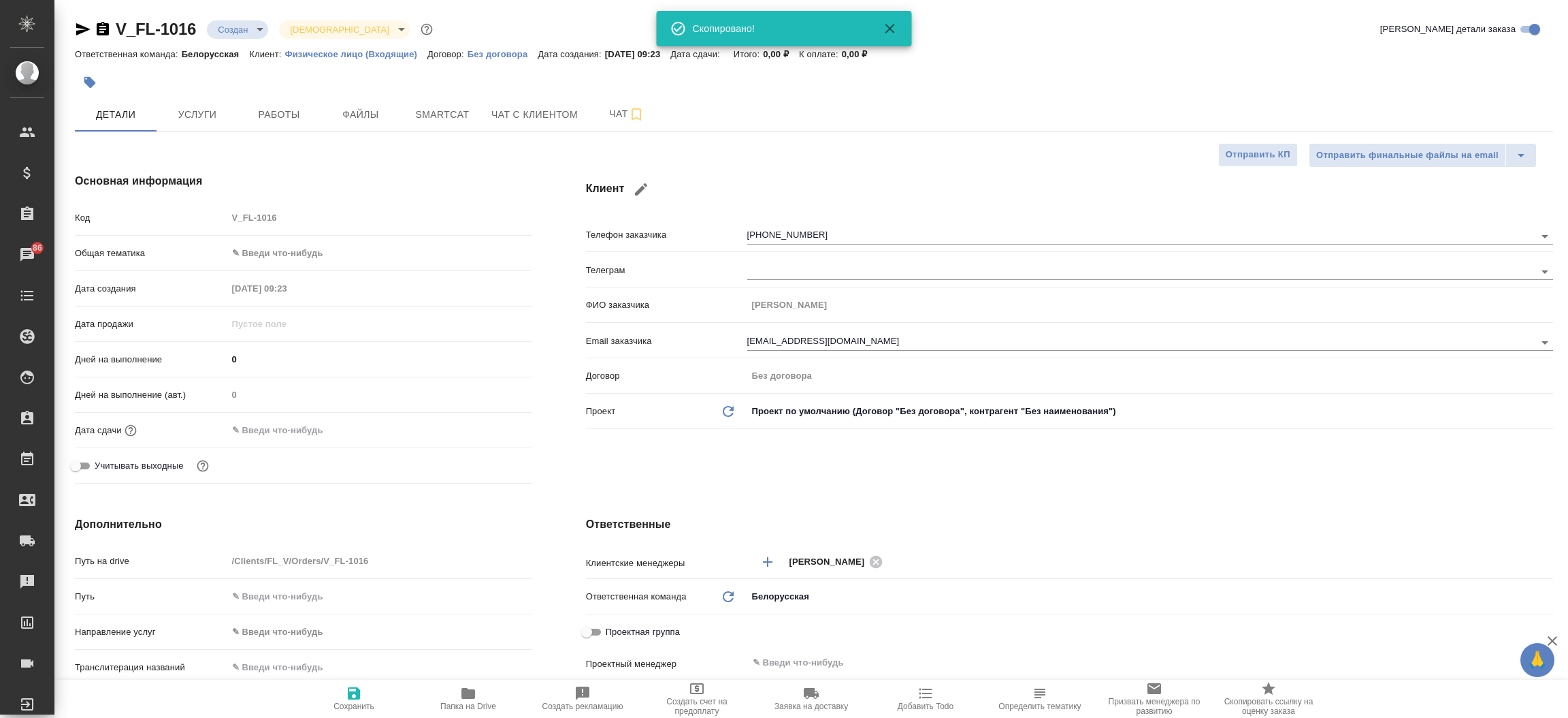
type textarea "x"
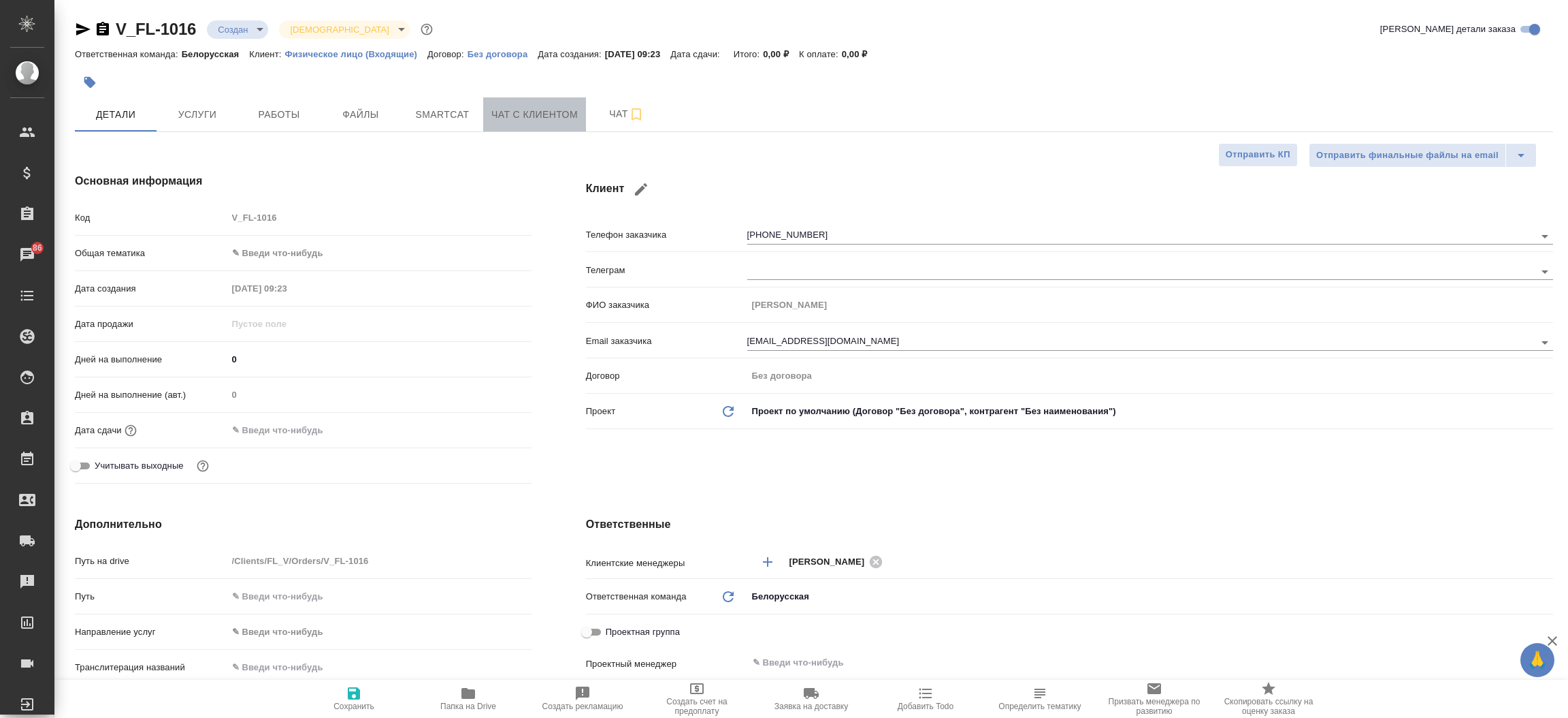
click at [510, 119] on span "Чат с клиентом" at bounding box center [534, 115] width 87 height 17
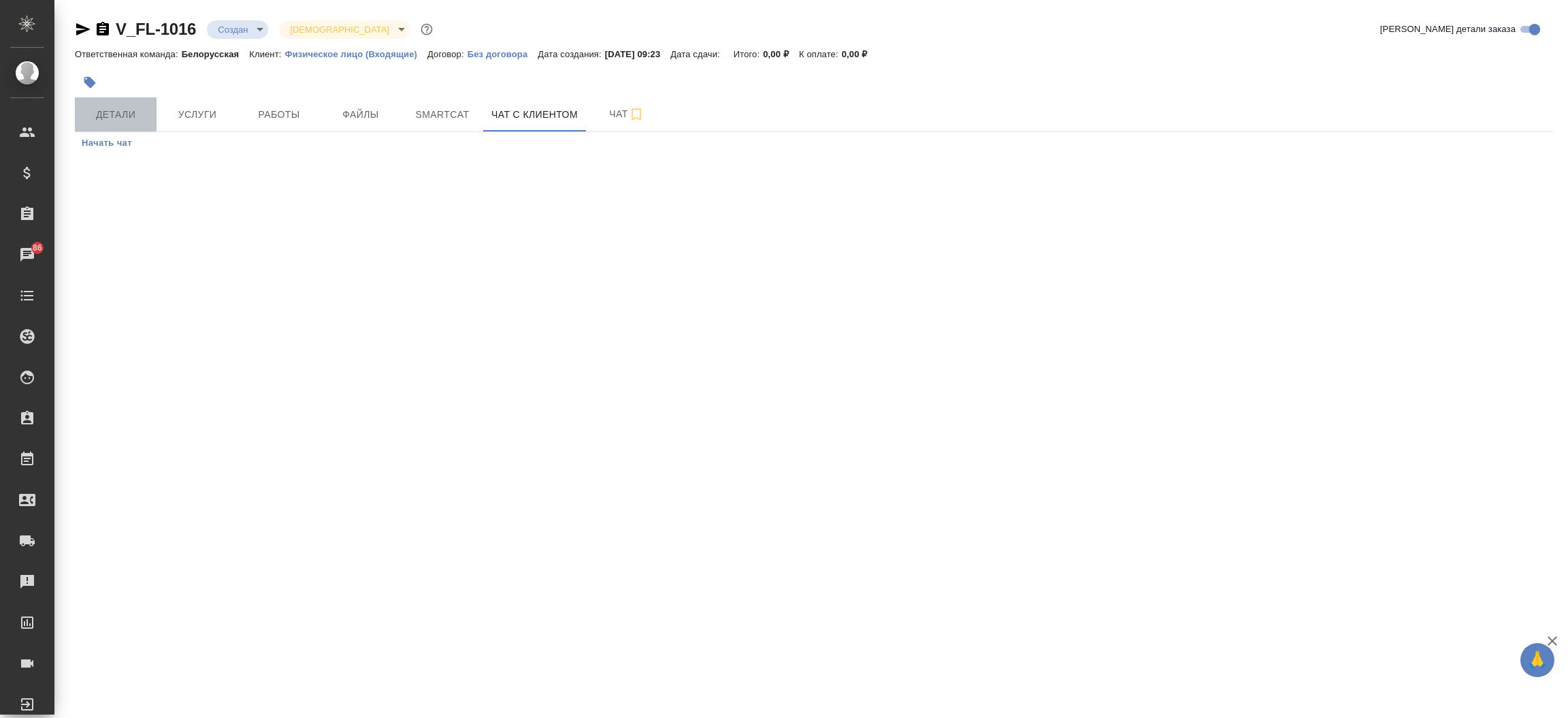
click at [124, 112] on span "Детали" at bounding box center [115, 115] width 65 height 17
select select "RU"
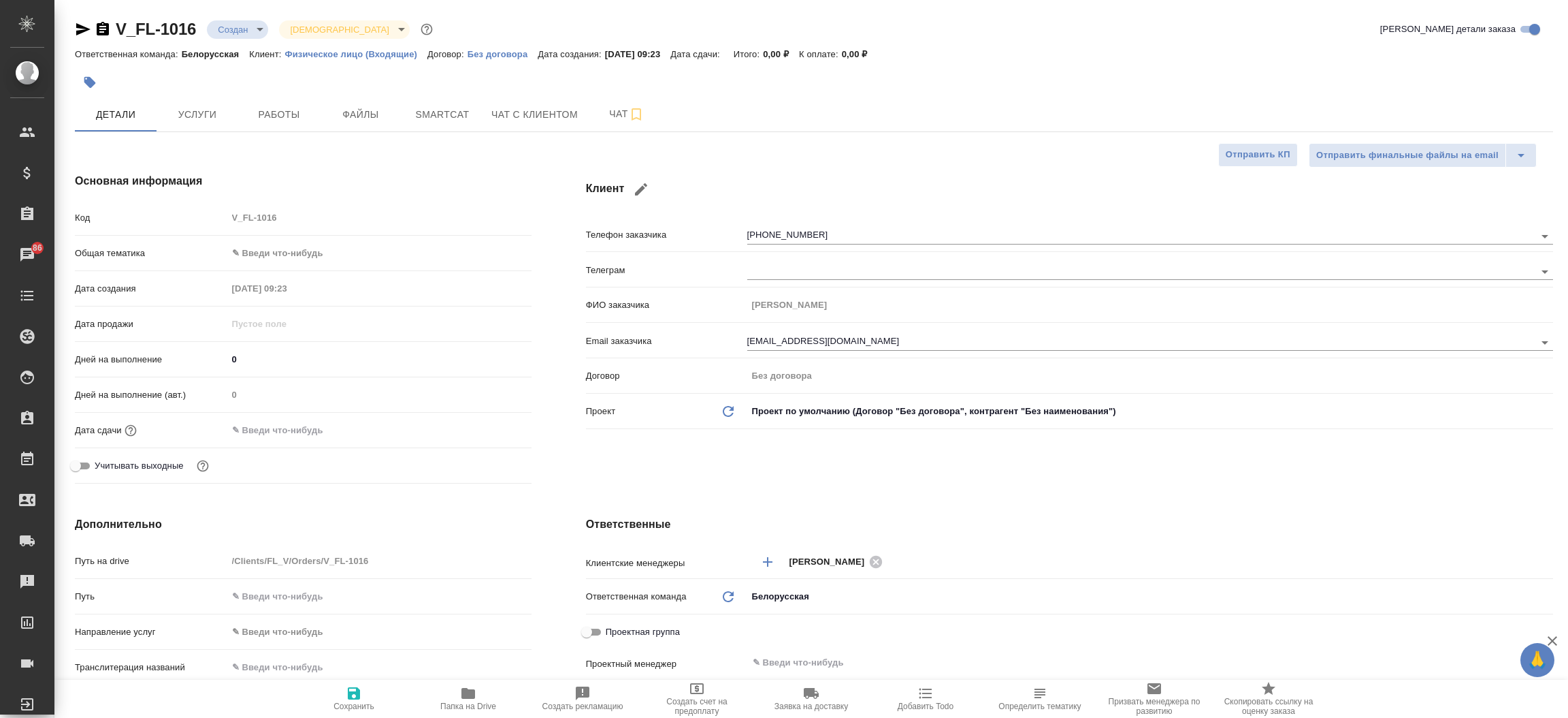
type textarea "x"
click at [545, 232] on div "Основная информация Код V_FL-1016 Общая тематика ✎ Введи что-нибудь Дата создан…" at bounding box center [303, 331] width 511 height 371
click at [654, 198] on button "button" at bounding box center [641, 189] width 33 height 33
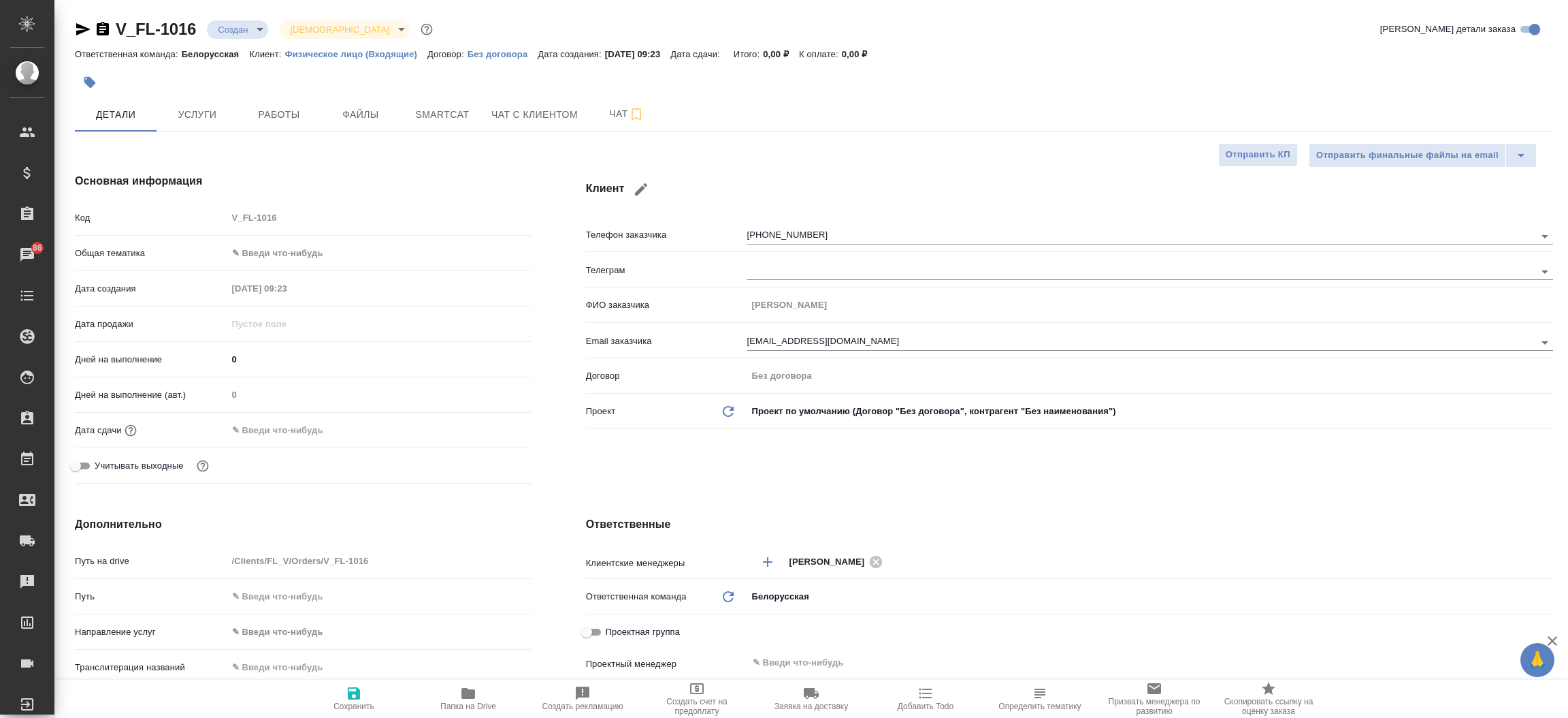
type input "Мария"
type input "[PERSON_NAME]"
type input "[EMAIL_ADDRESS][DOMAIN_NAME]"
select select "ES"
type input "[PHONE_NUMBER]"
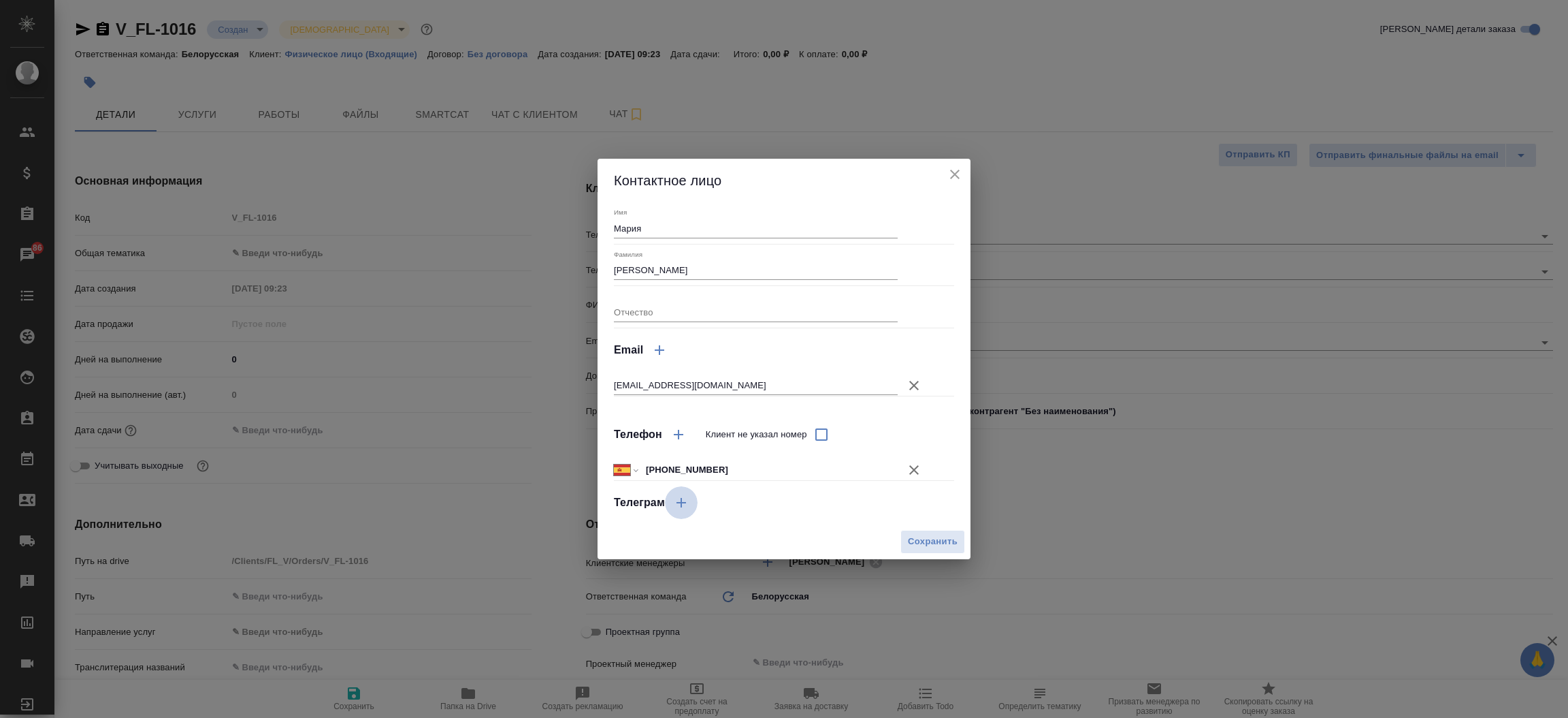
click at [680, 503] on icon "button" at bounding box center [681, 503] width 9 height 9
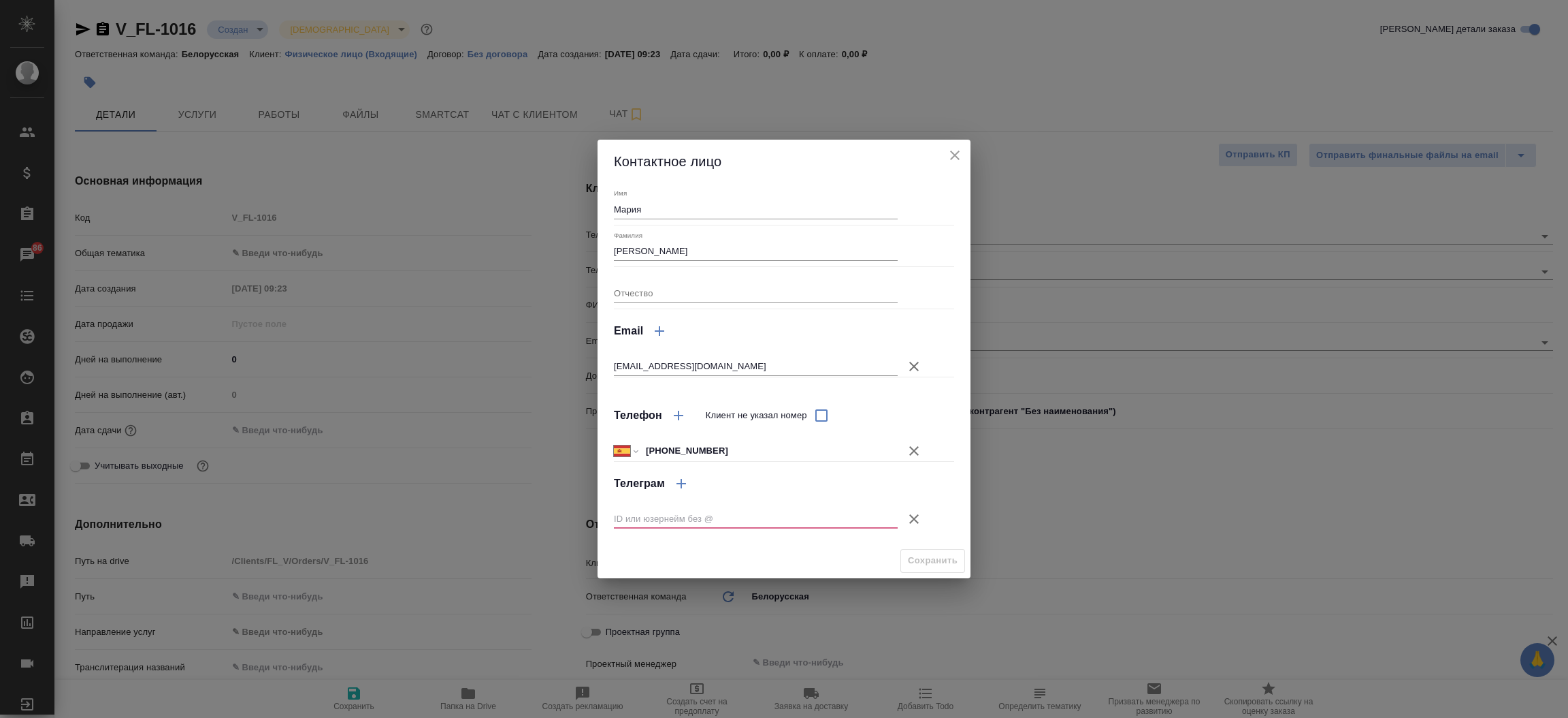
click at [675, 514] on input "text" at bounding box center [756, 519] width 284 height 19
paste input "**[v_fl-1016]([URL][DOMAIN_NAME]"
type input "**[v_fl-1016]([URL][DOMAIN_NAME]"
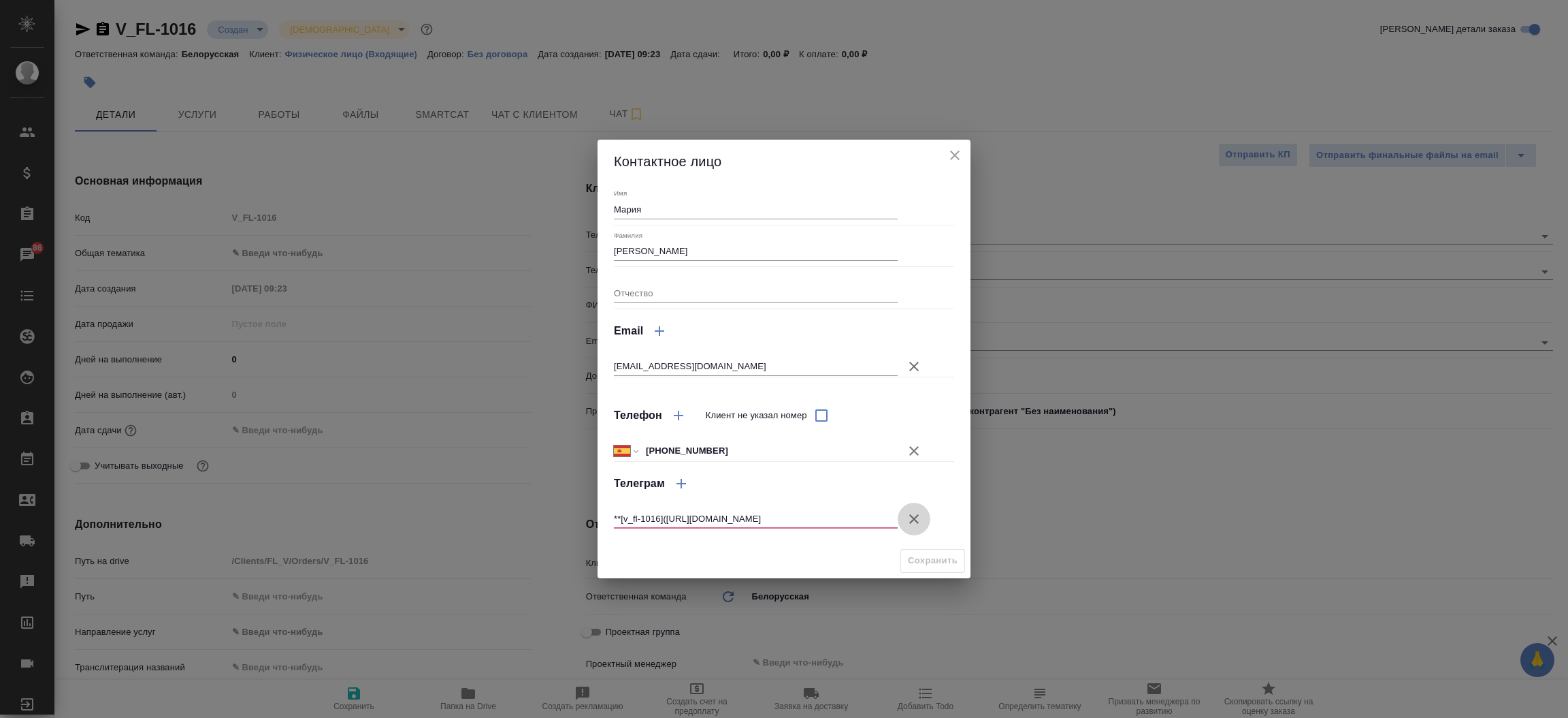
click at [911, 511] on icon "button" at bounding box center [913, 519] width 16 height 16
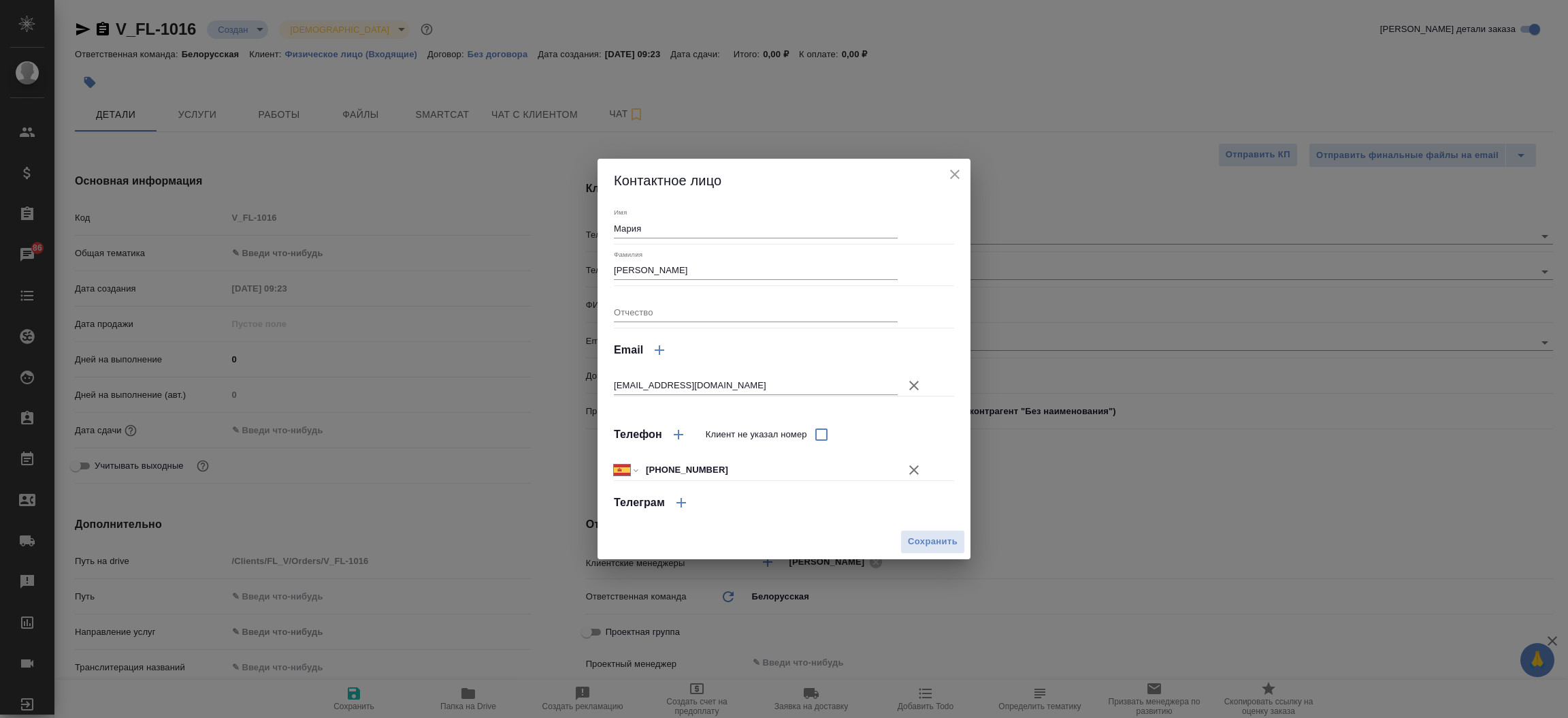
click at [958, 165] on div "Контактное лицо" at bounding box center [784, 181] width 372 height 43
click at [676, 503] on icon "button" at bounding box center [681, 502] width 16 height 16
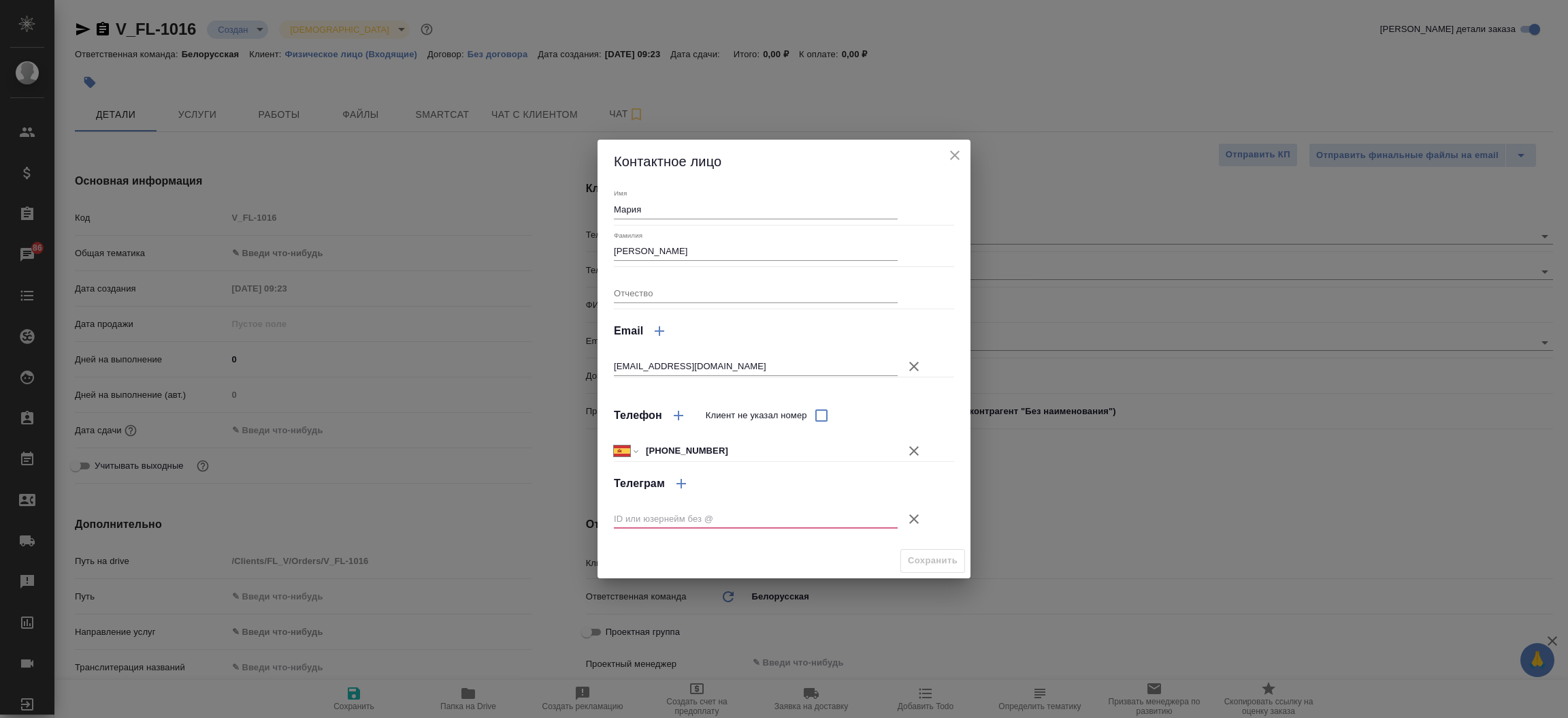
drag, startPoint x: 643, startPoint y: 531, endPoint x: 641, endPoint y: 510, distance: 21.1
click at [641, 510] on div at bounding box center [772, 519] width 316 height 39
click at [641, 510] on input "text" at bounding box center [756, 519] width 284 height 19
type textarea "x"
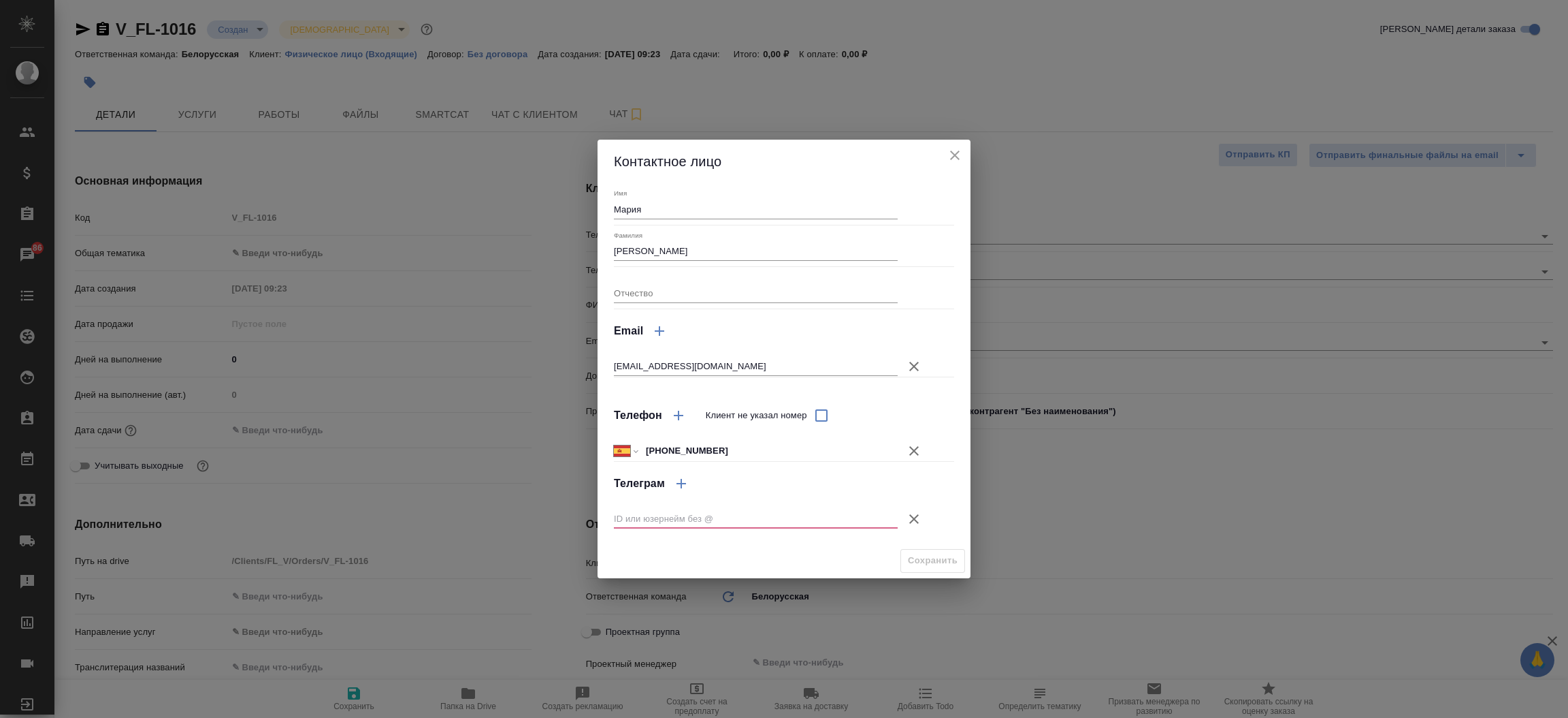
type textarea "x"
paste input "kareninama"
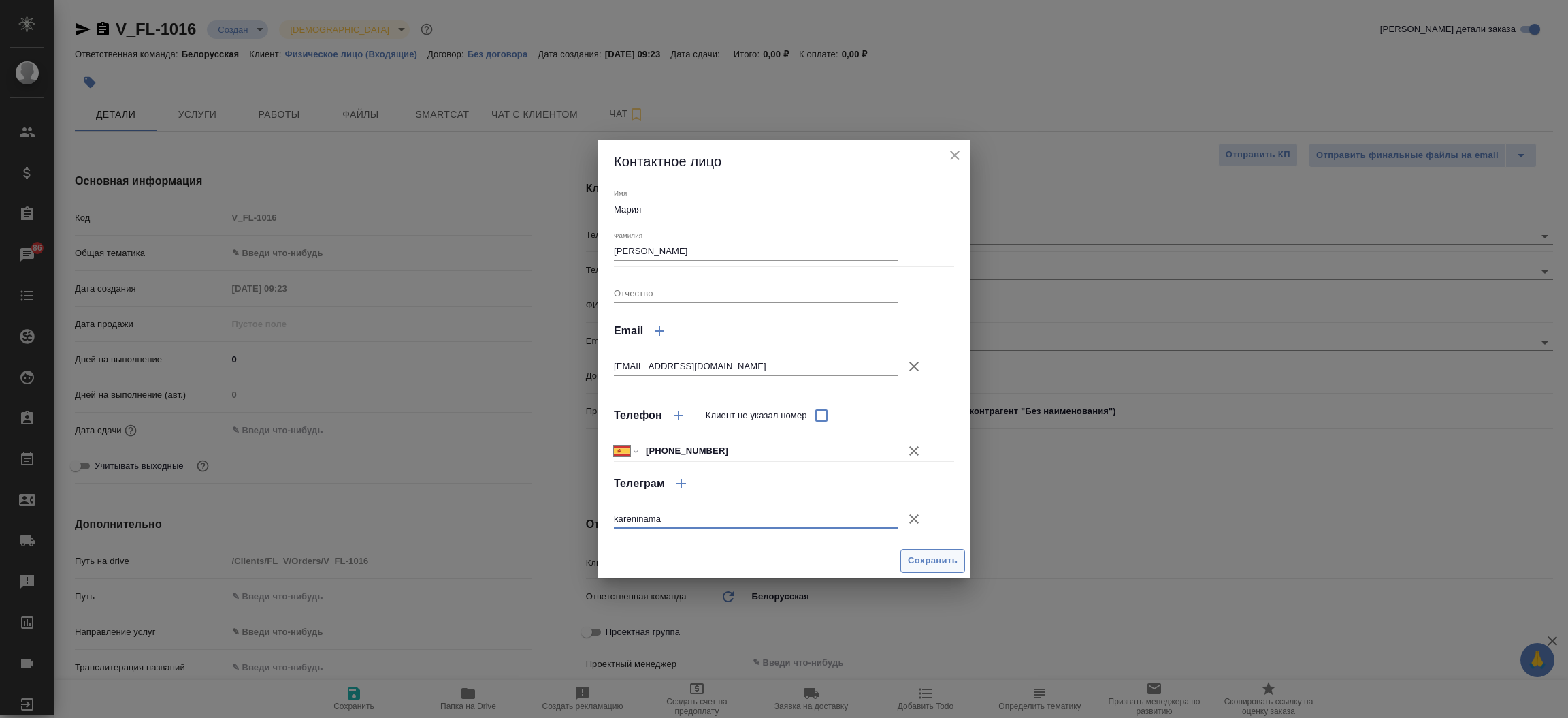
type input "kareninama"
click at [925, 560] on span "Сохранить" at bounding box center [932, 560] width 50 height 16
type textarea "x"
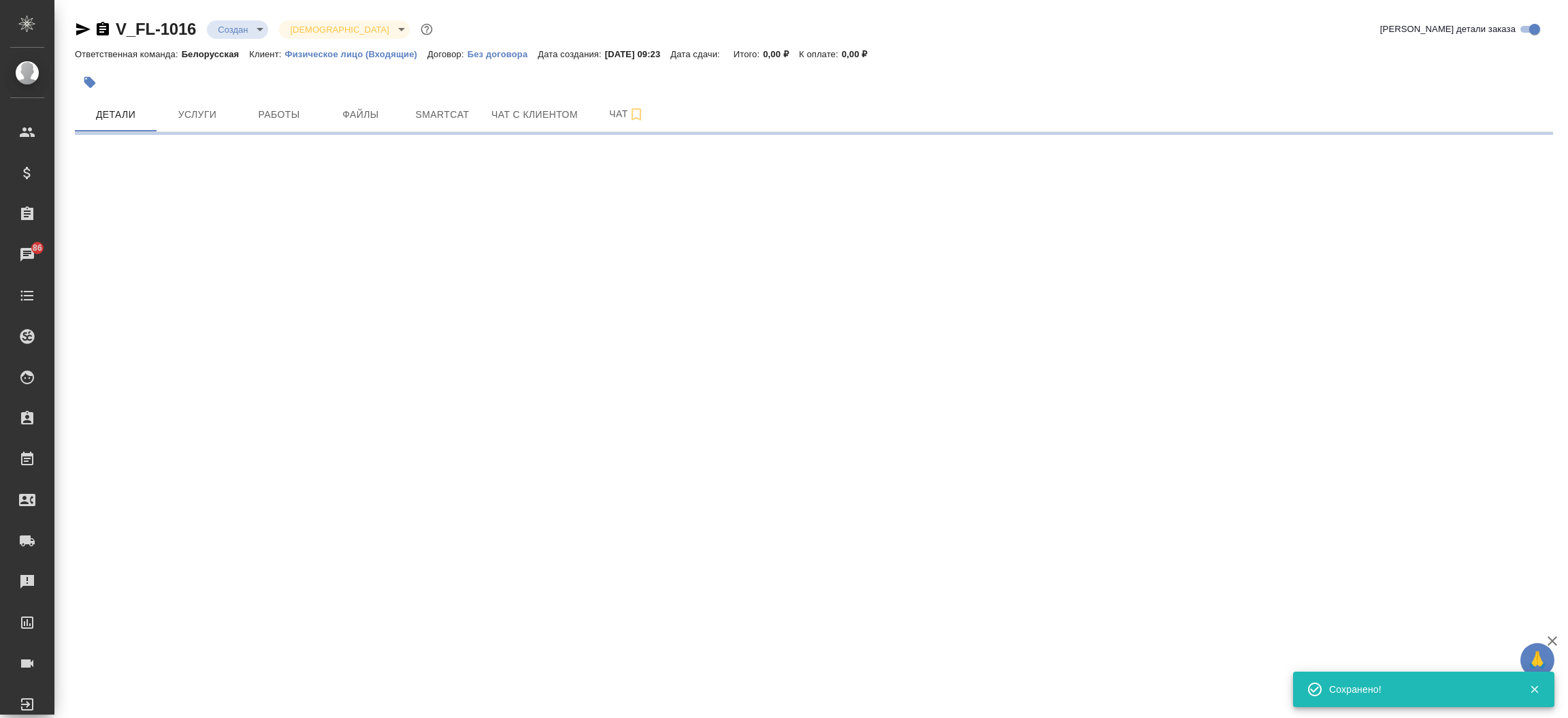
select select "RU"
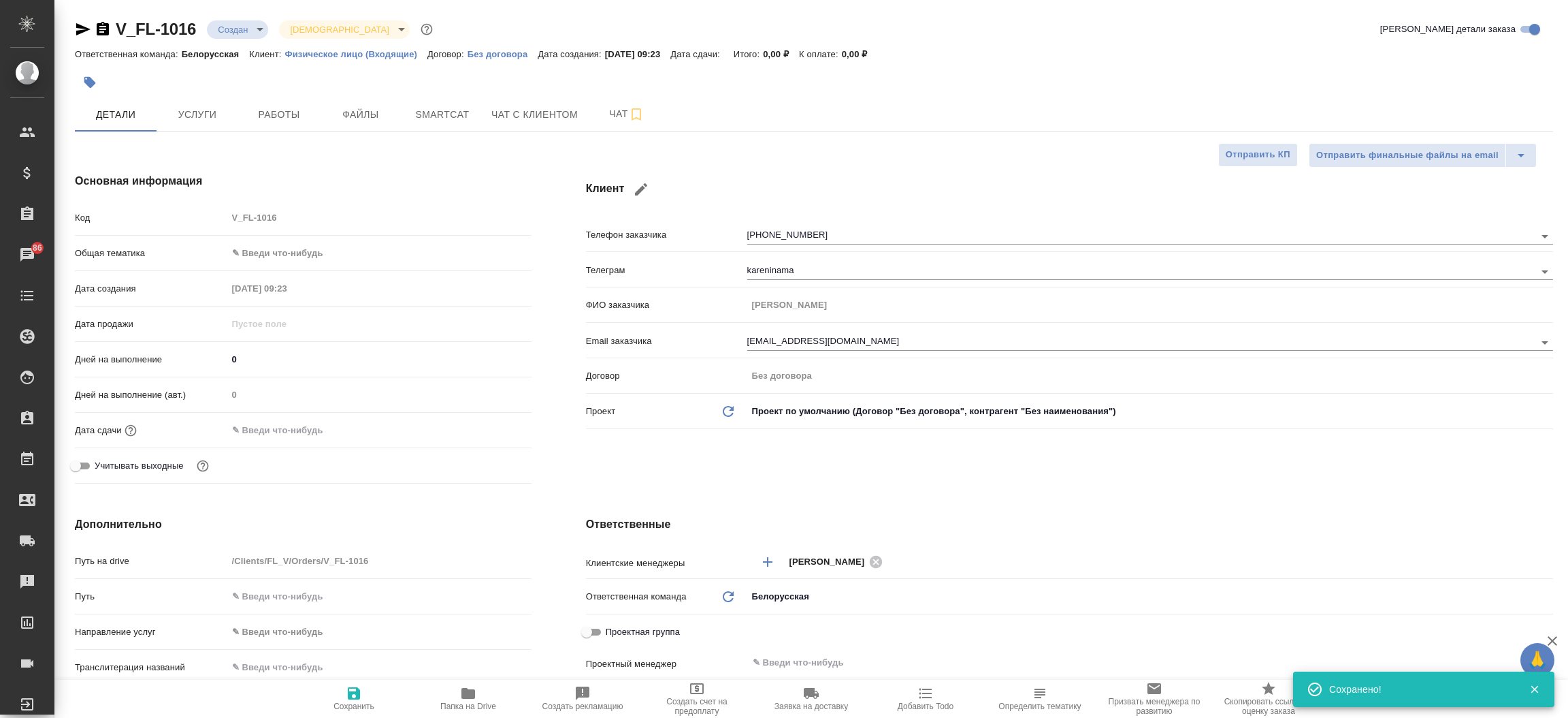
type textarea "x"
click at [554, 107] on span "Чат с клиентом" at bounding box center [534, 115] width 87 height 17
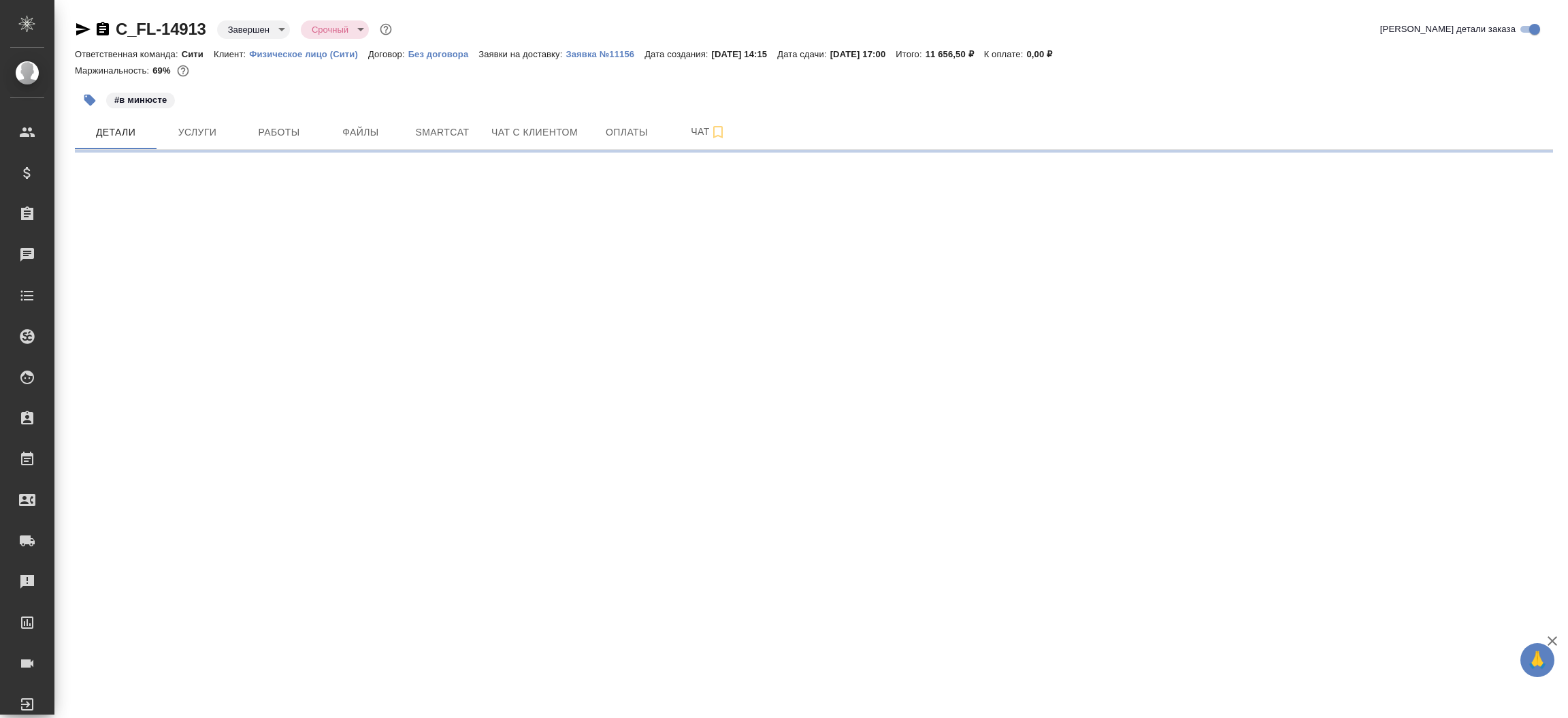
click at [85, 25] on icon "button" at bounding box center [83, 28] width 16 height 16
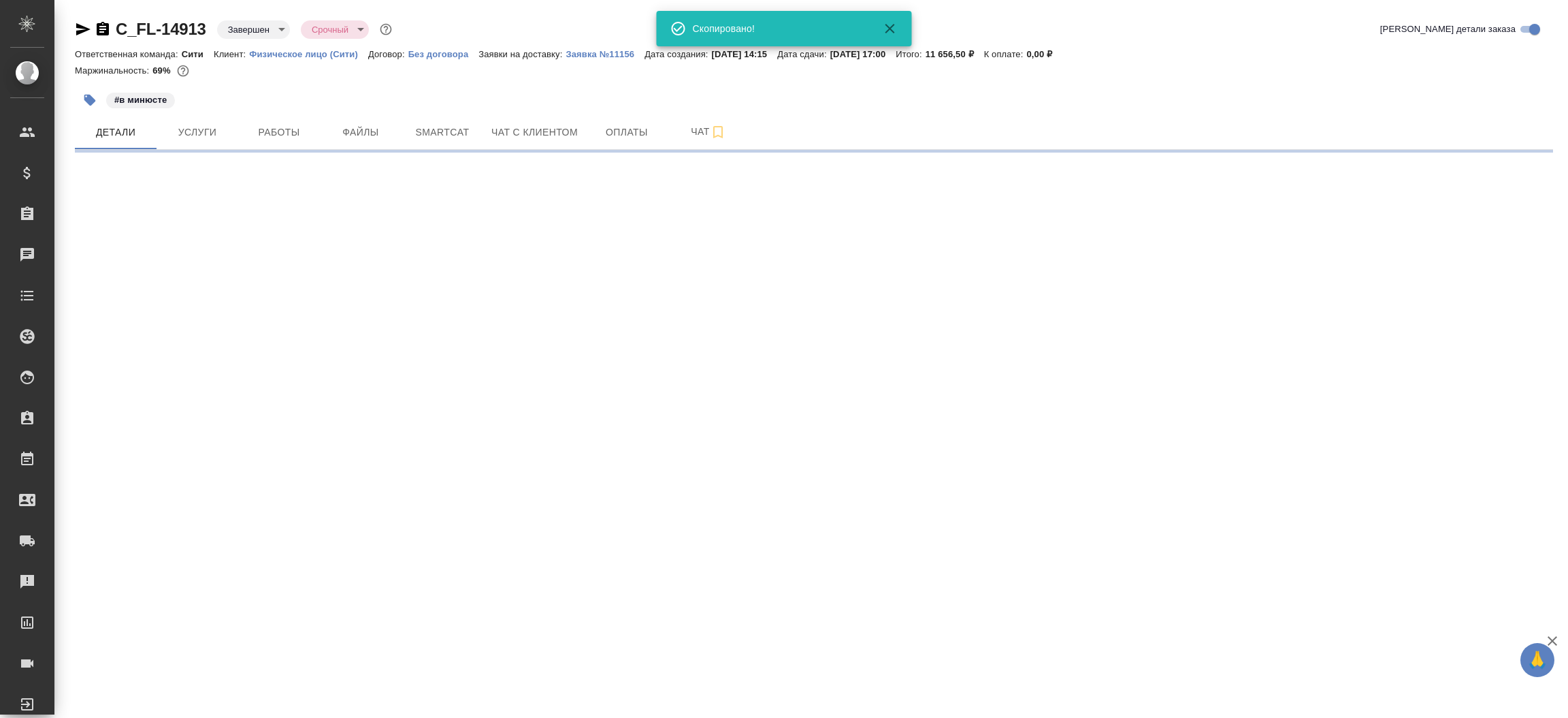
select select "RU"
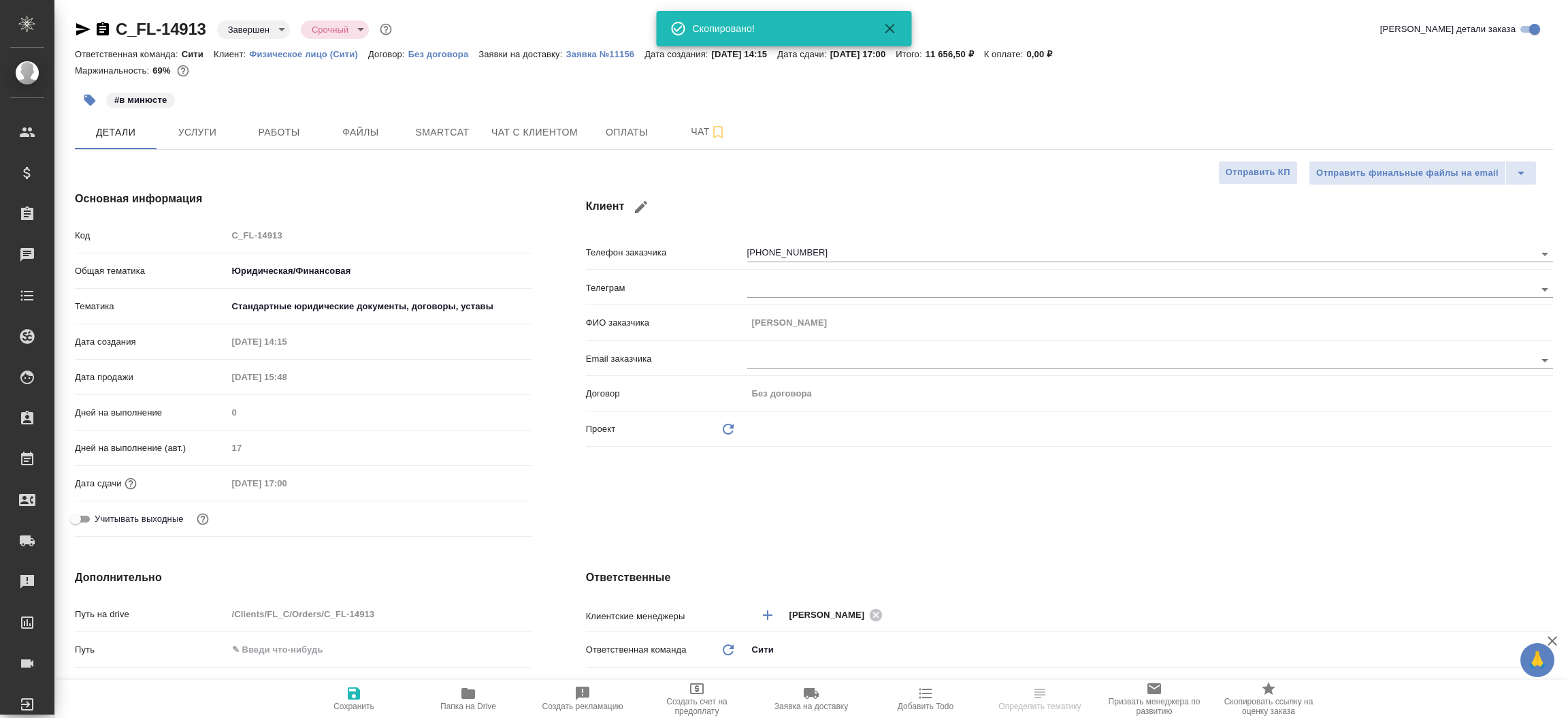
type textarea "x"
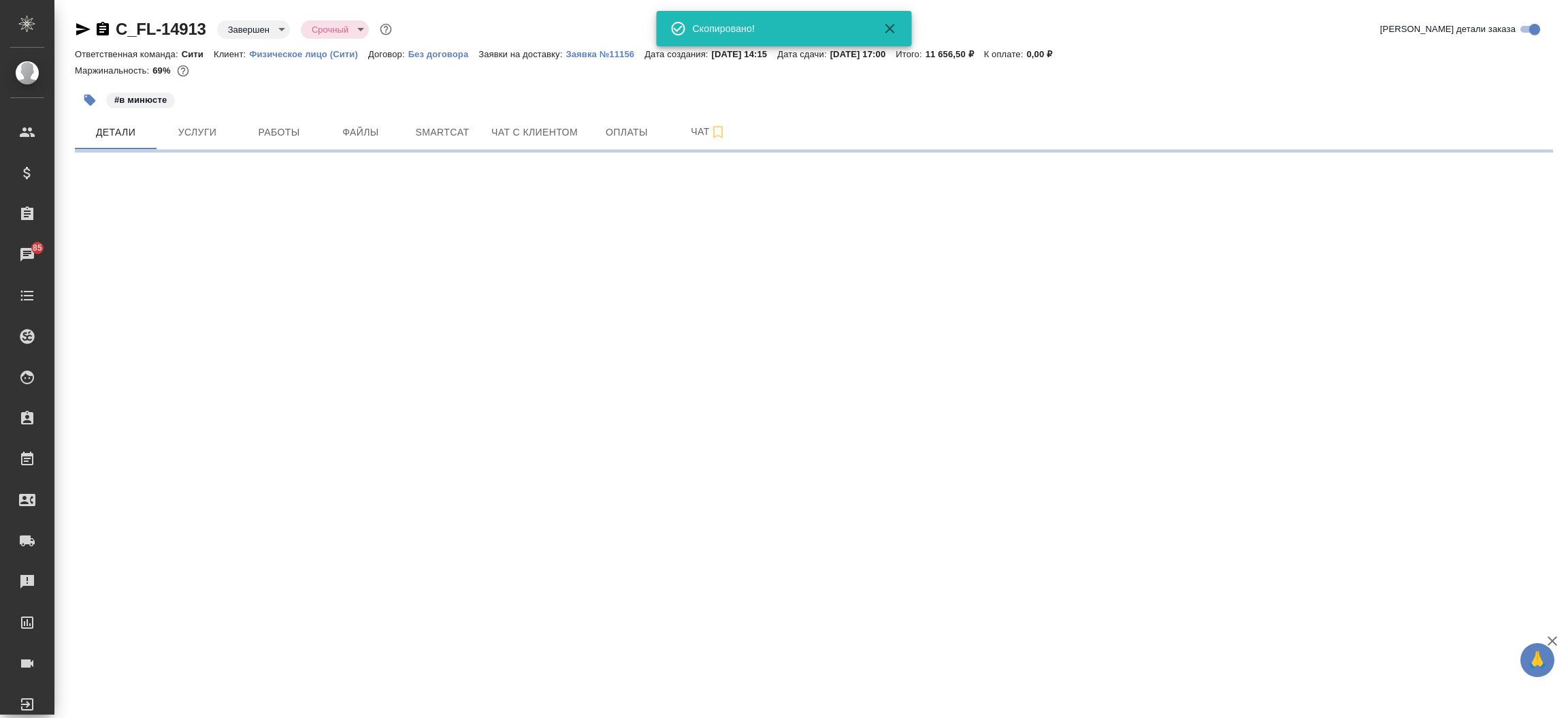
select select "RU"
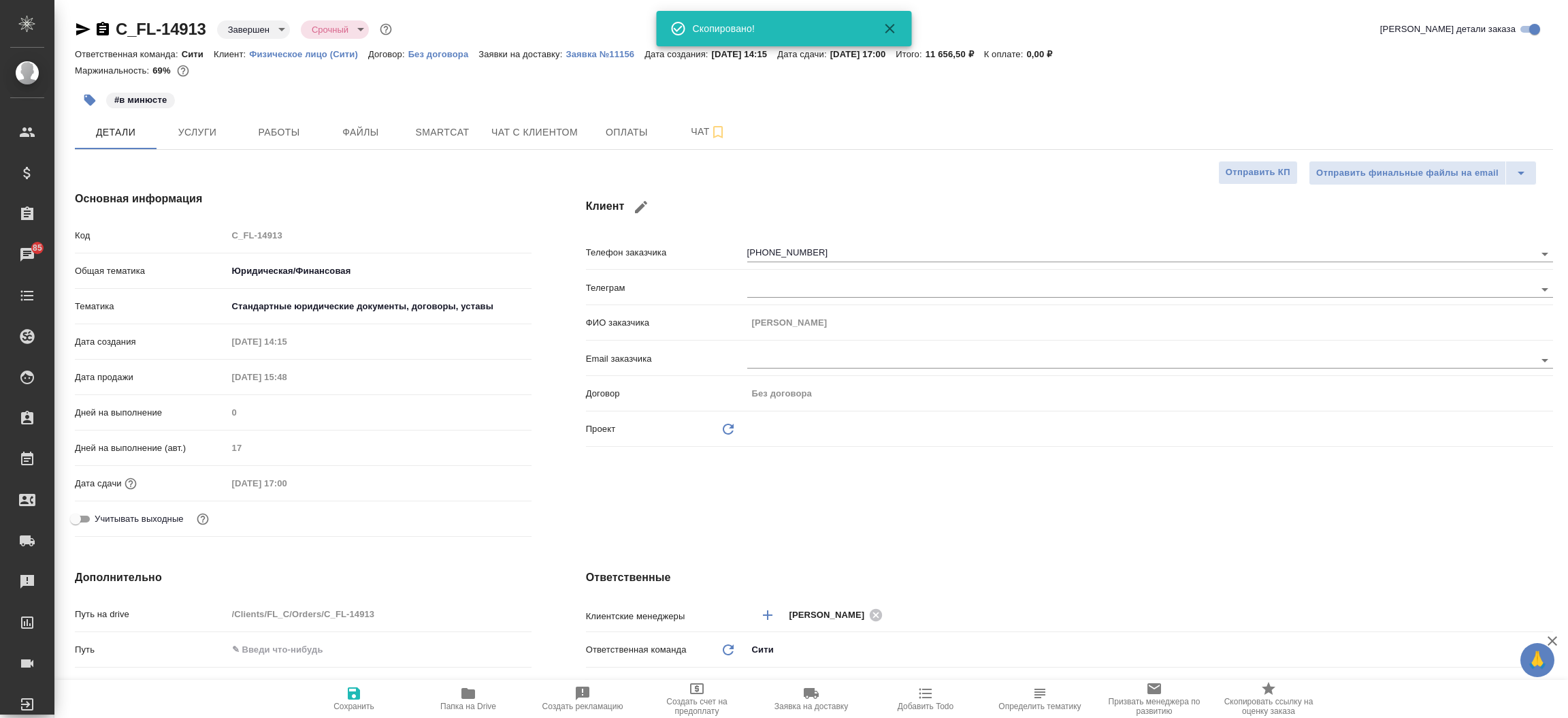
type textarea "x"
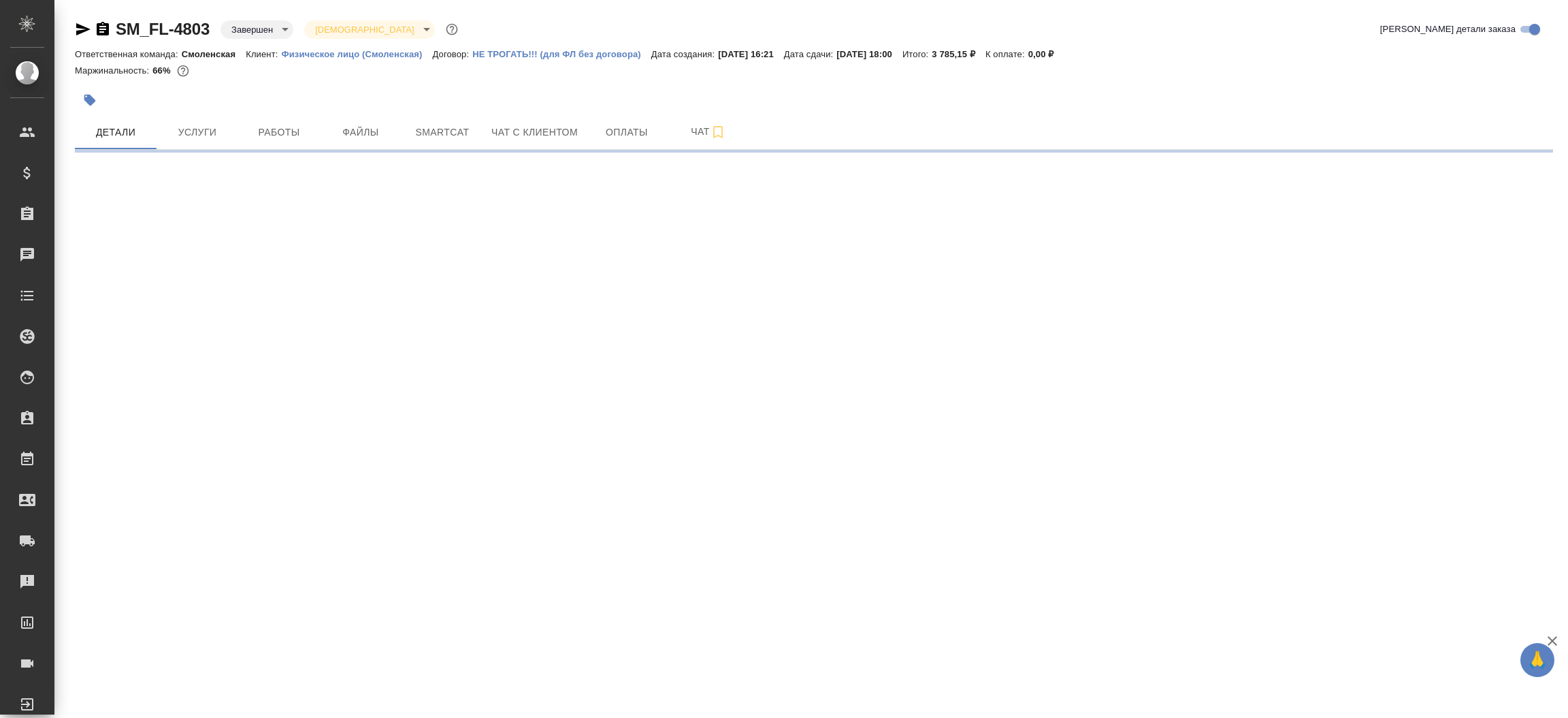
click at [80, 24] on icon "button" at bounding box center [83, 29] width 14 height 12
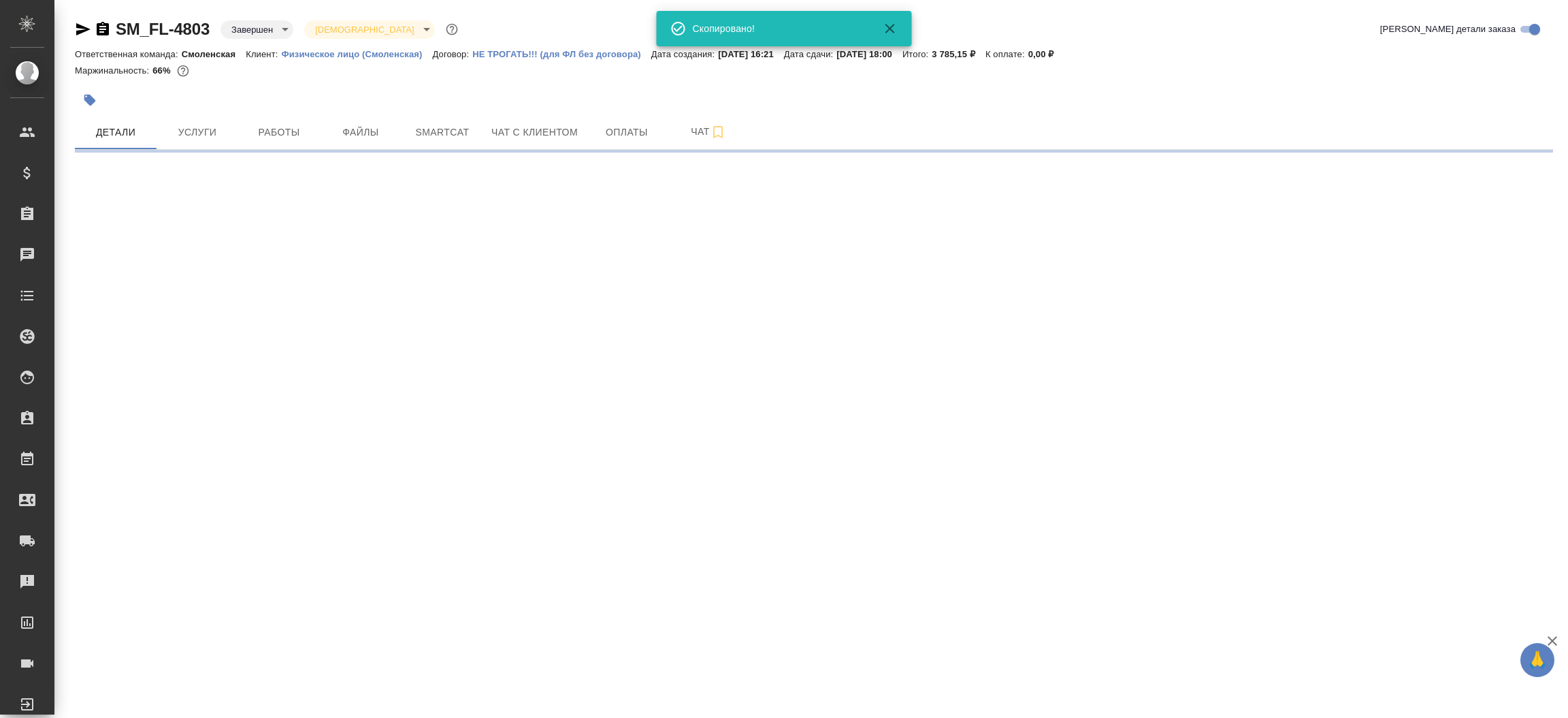
select select "RU"
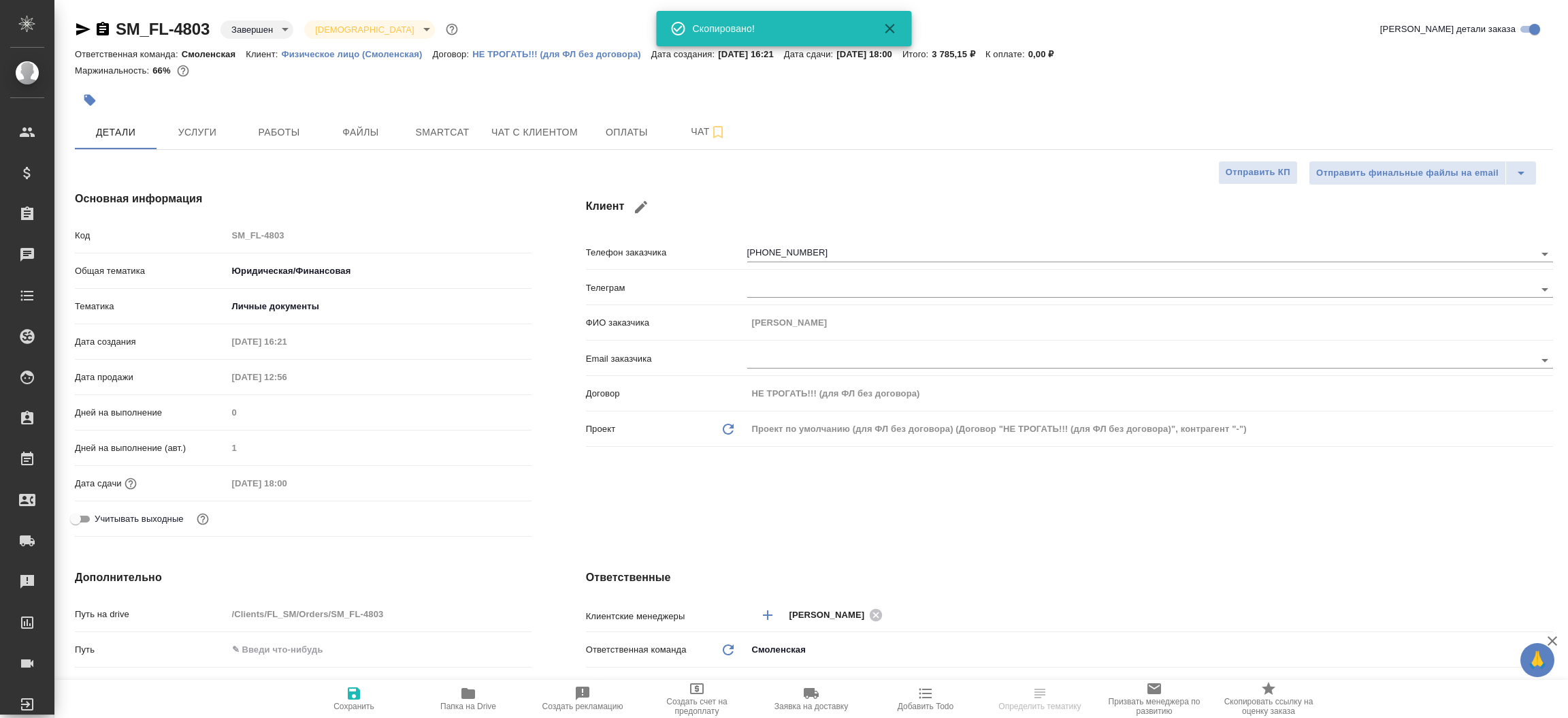
type textarea "x"
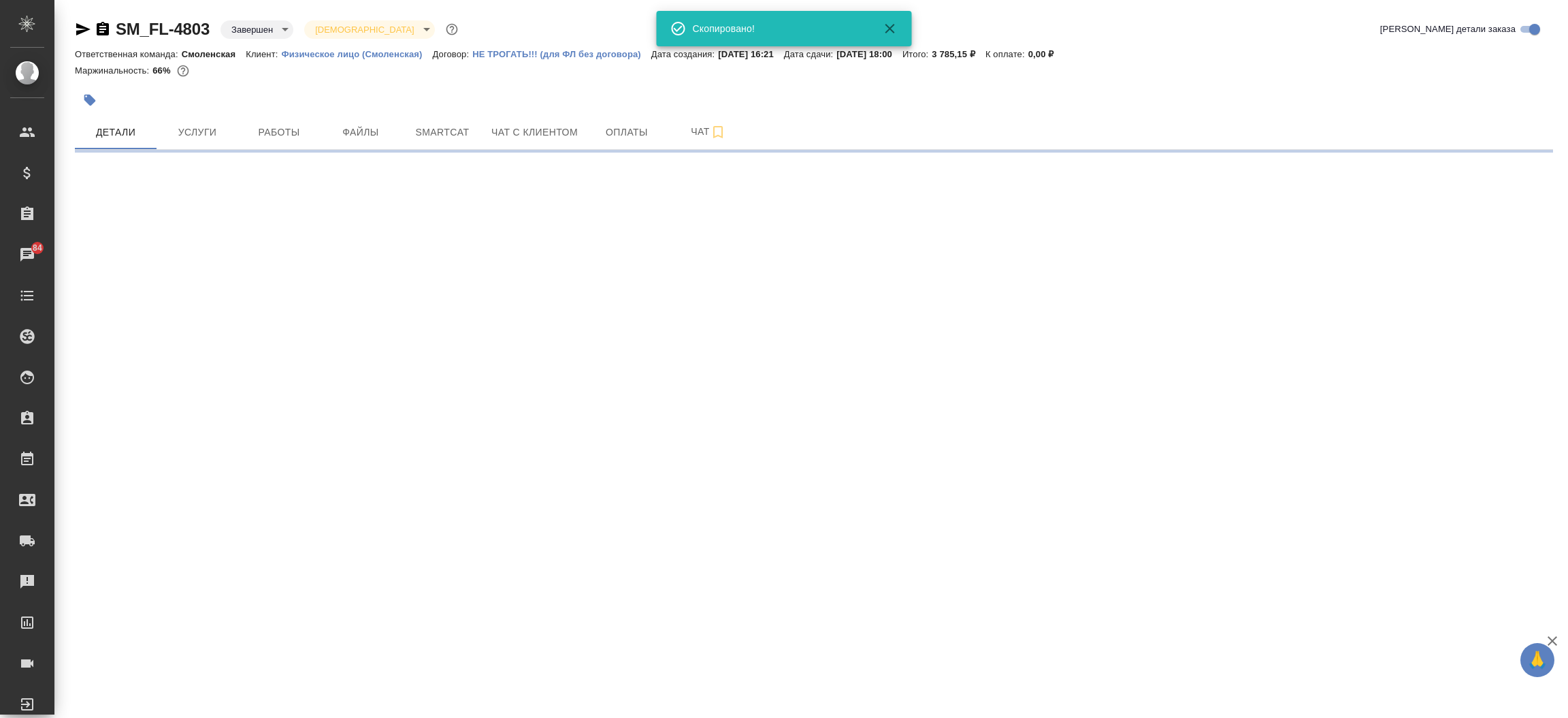
select select "RU"
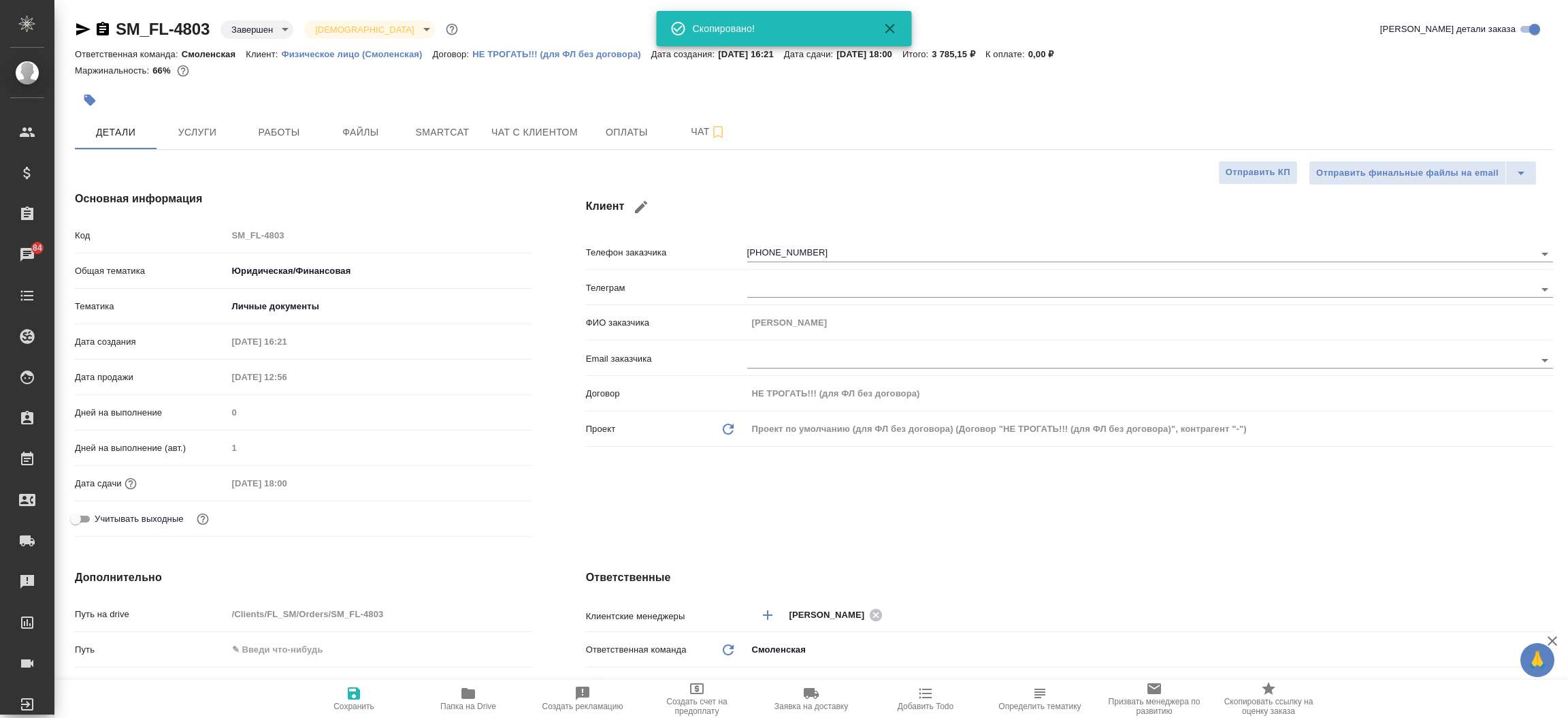
type textarea "x"
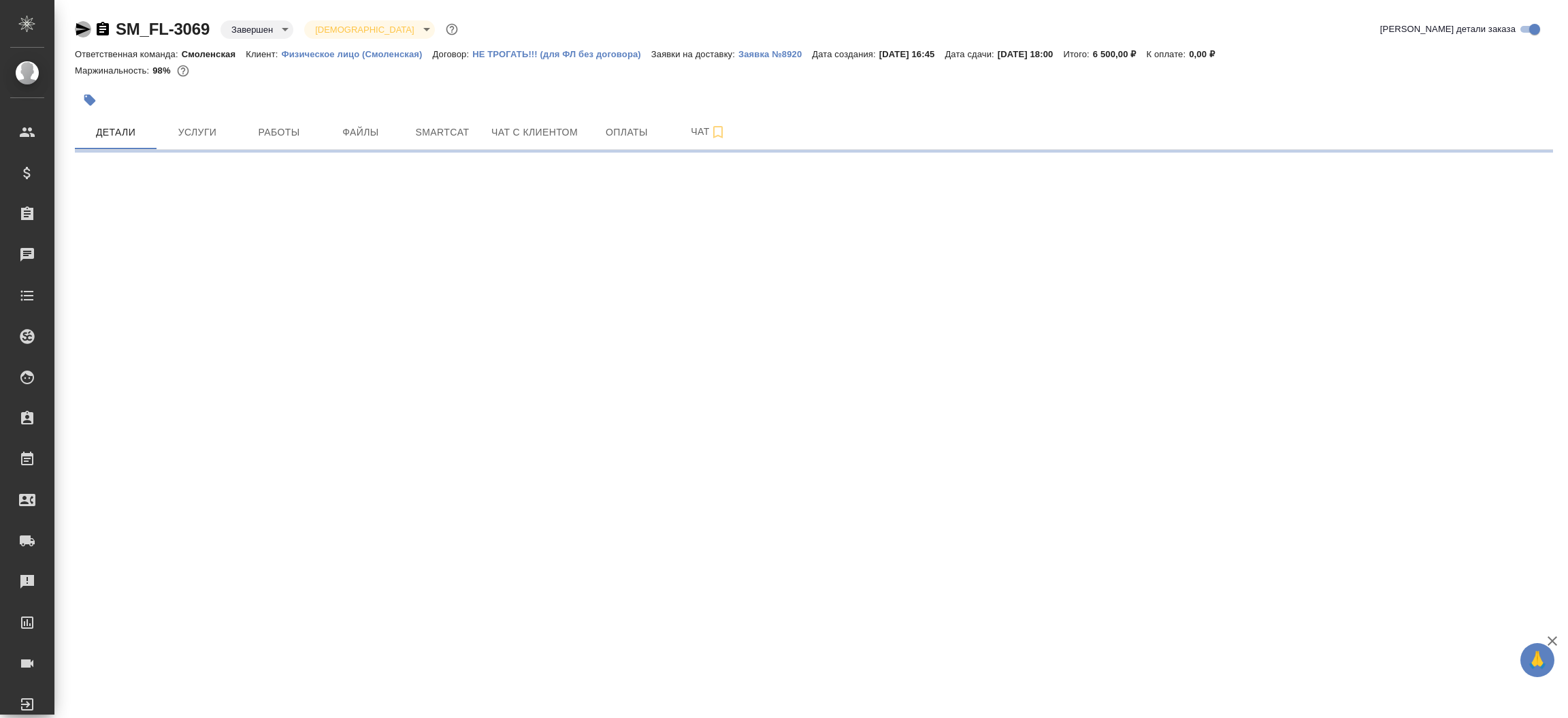
click at [87, 23] on icon "button" at bounding box center [83, 28] width 16 height 16
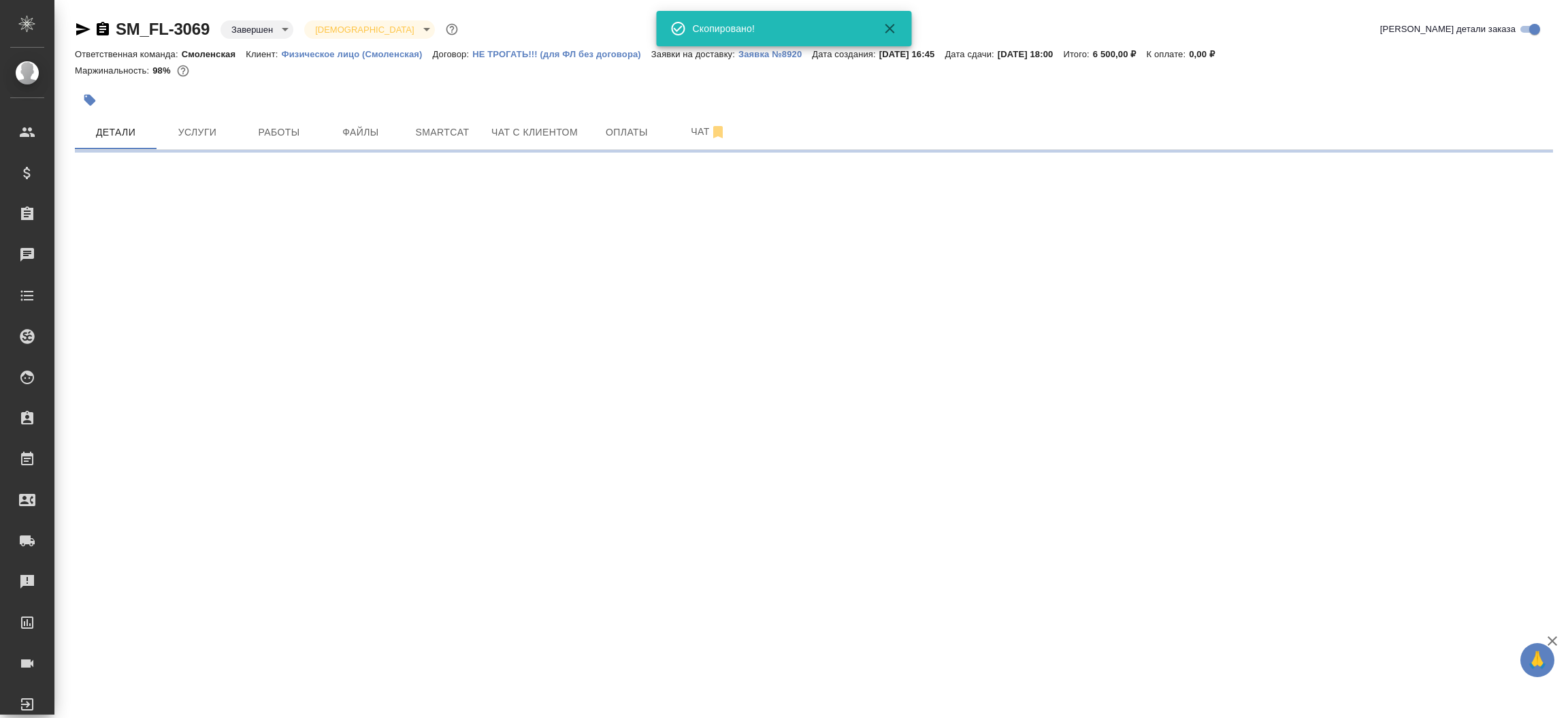
select select "RU"
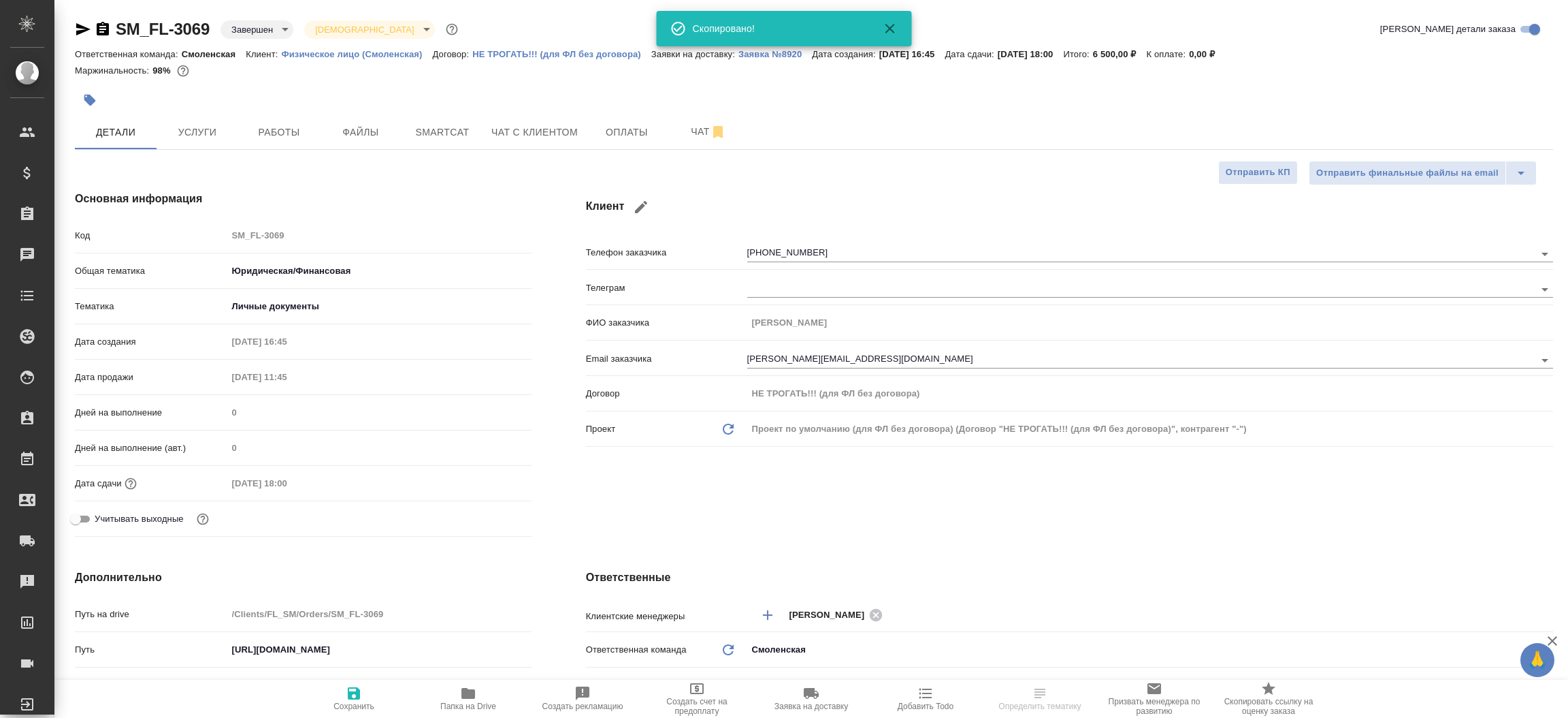
type textarea "x"
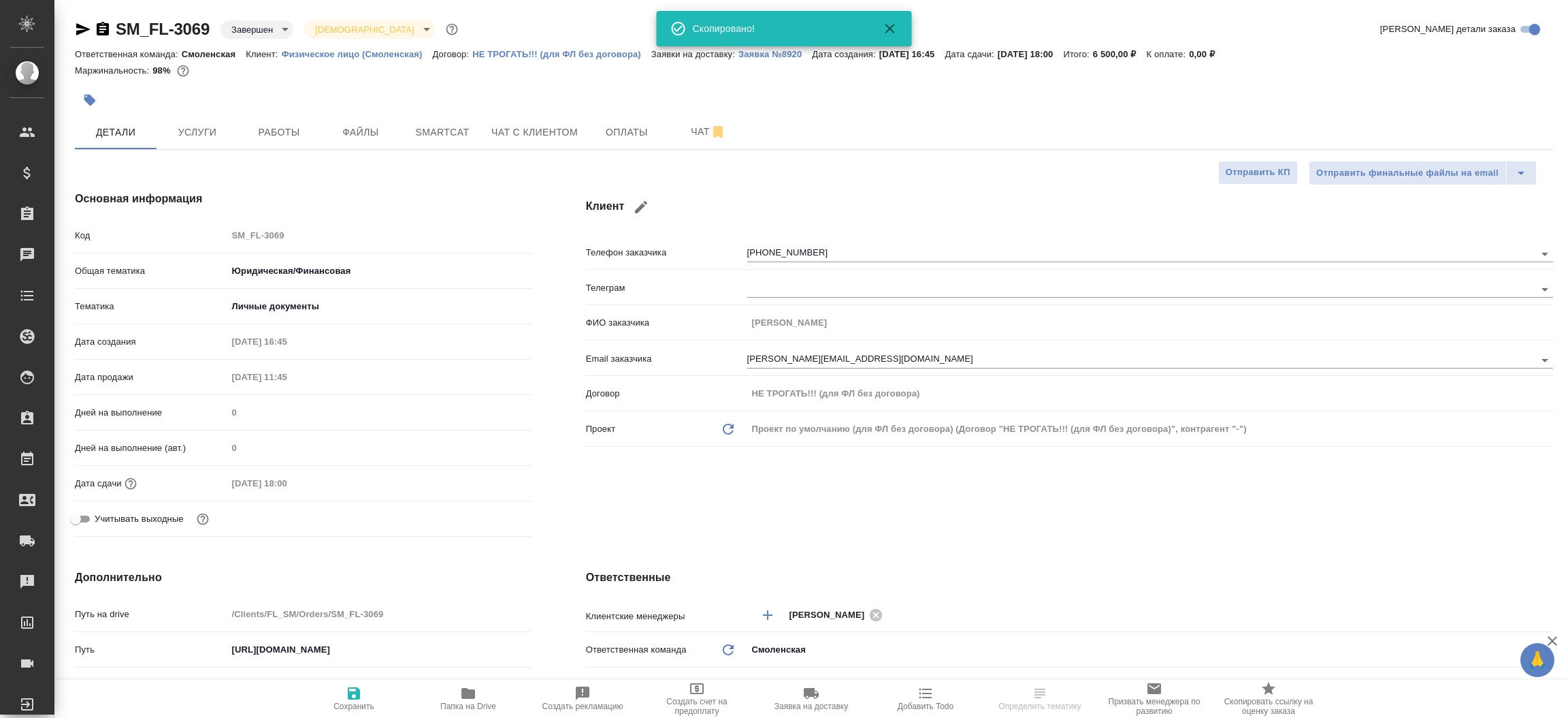
type textarea "x"
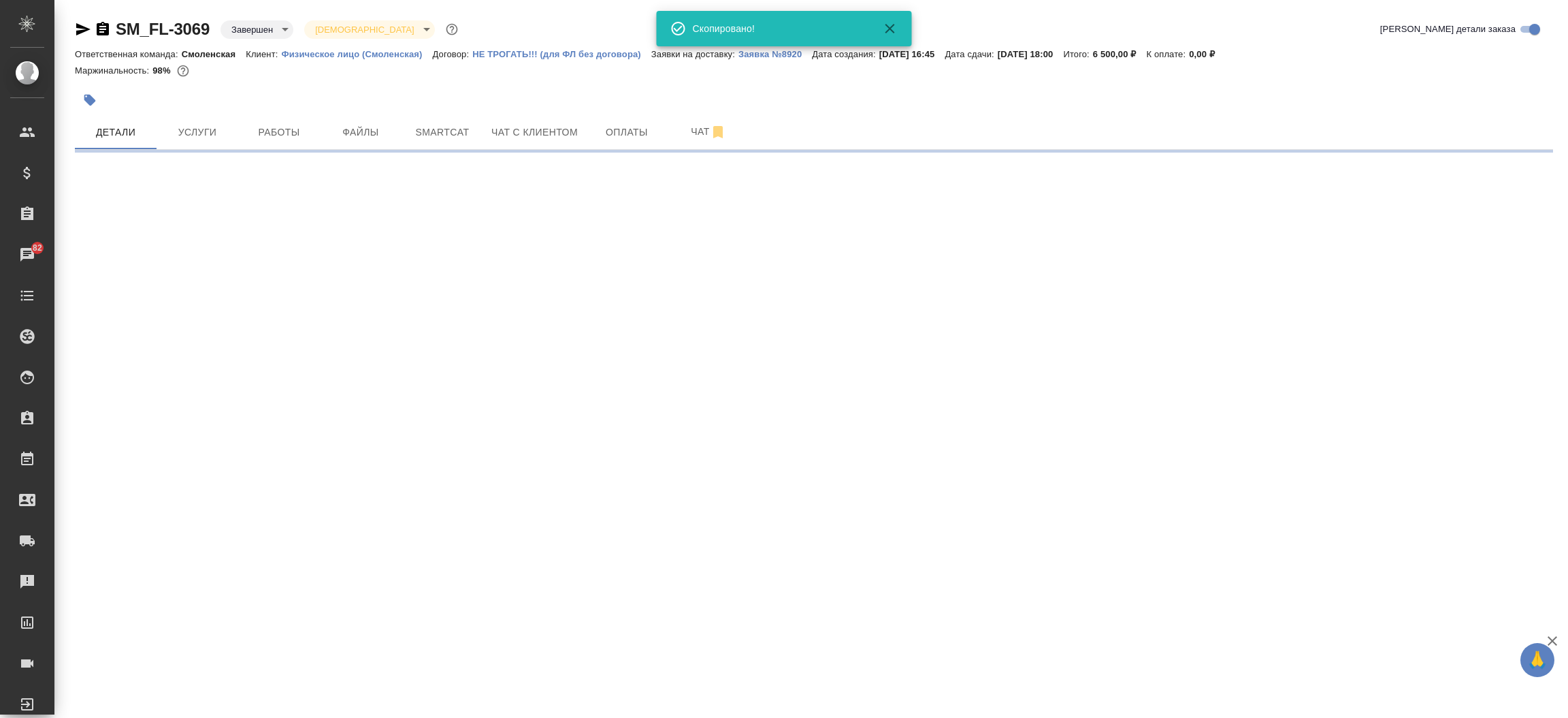
select select "RU"
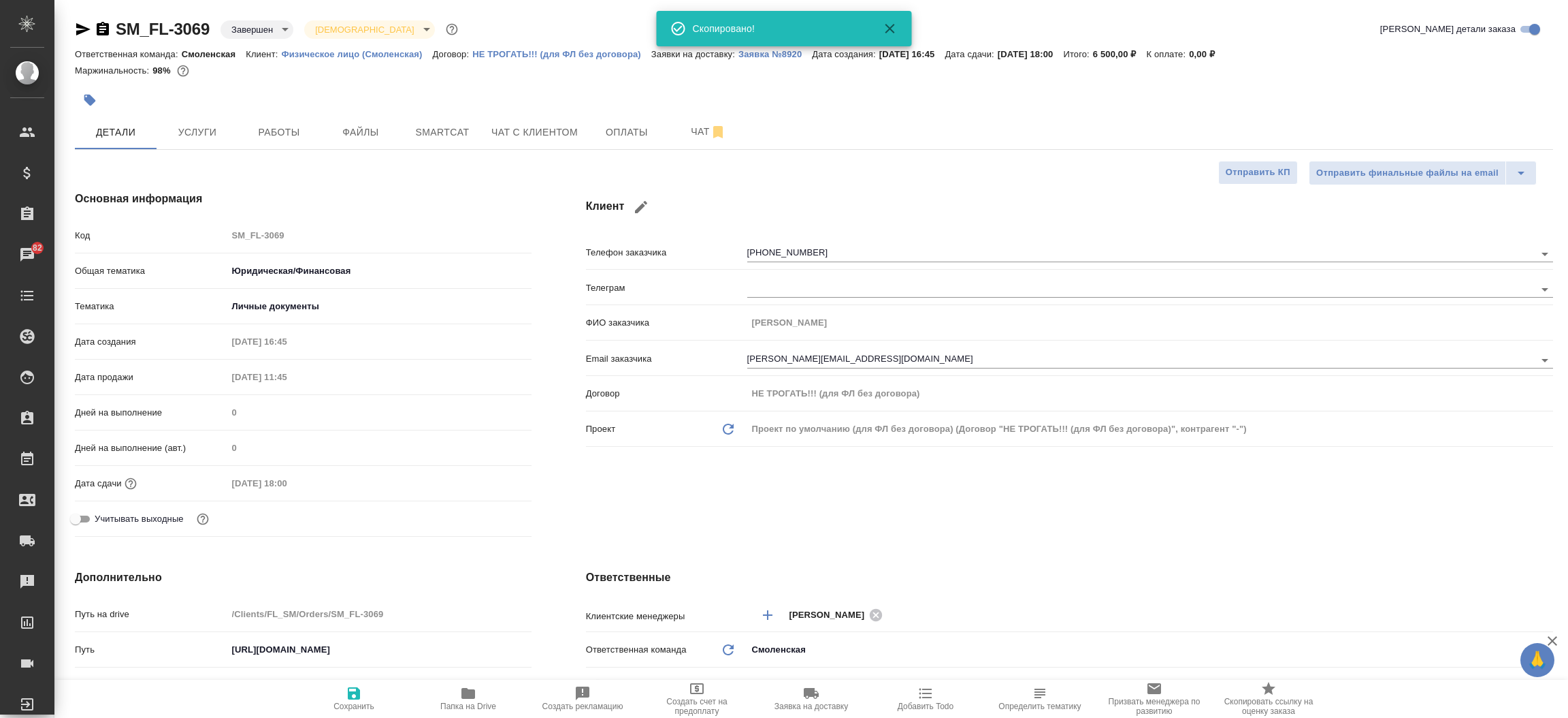
type textarea "x"
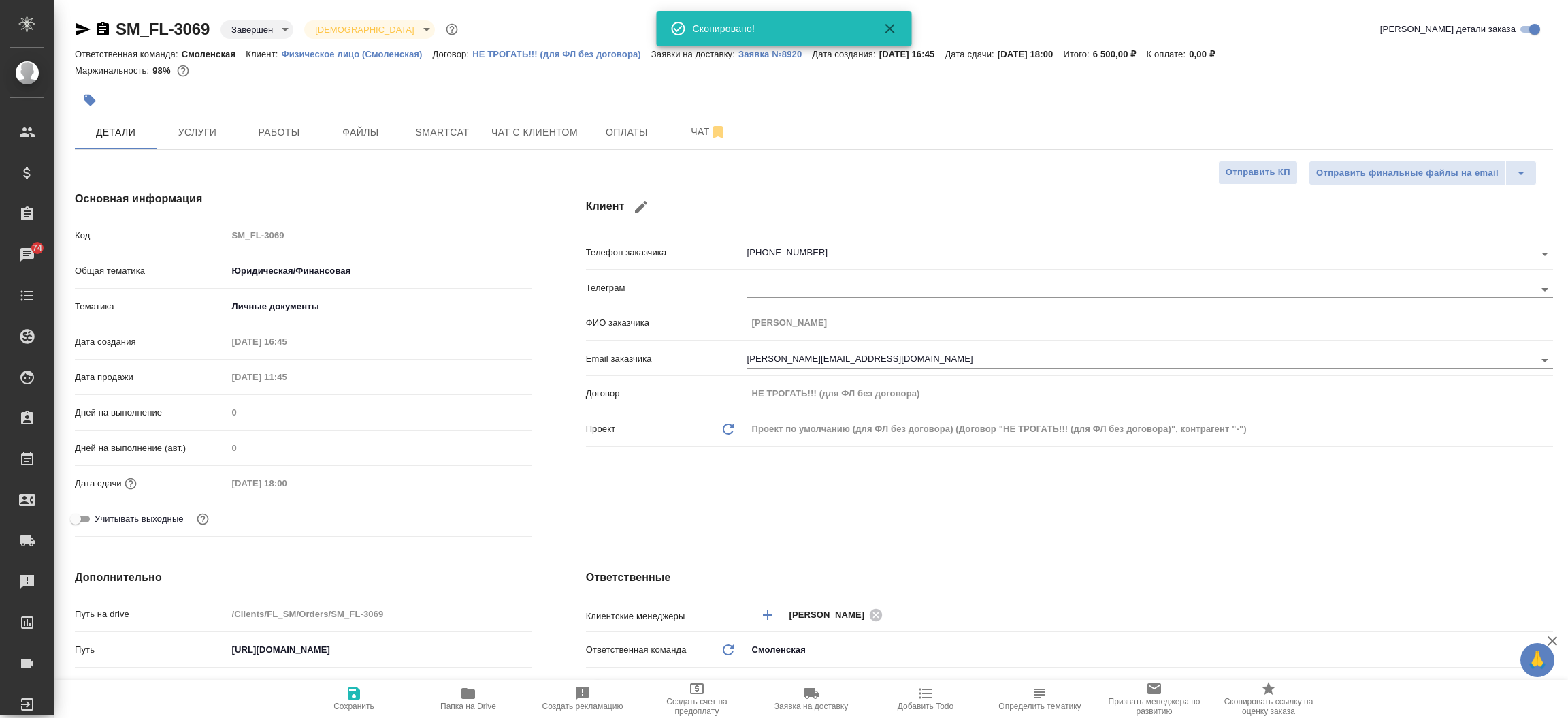
type textarea "x"
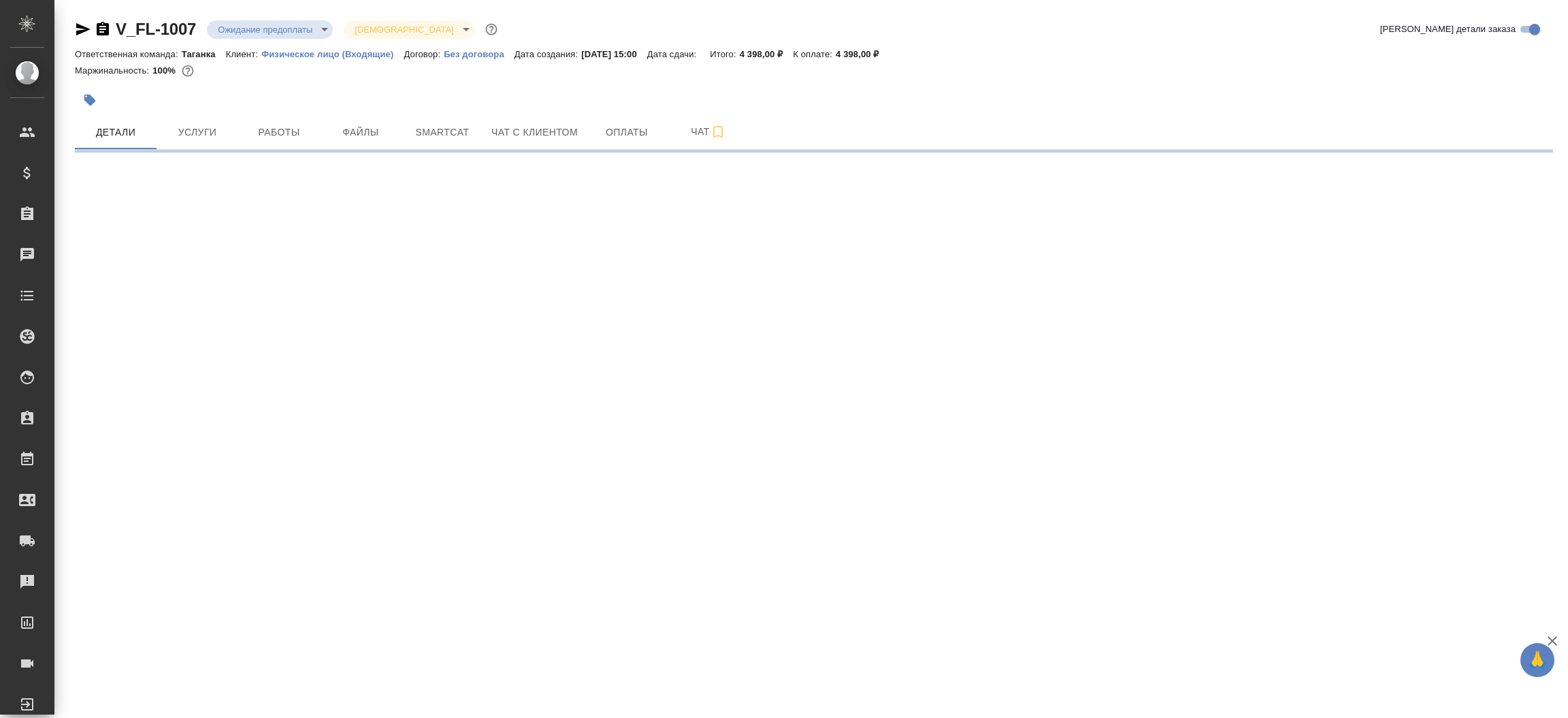
select select "RU"
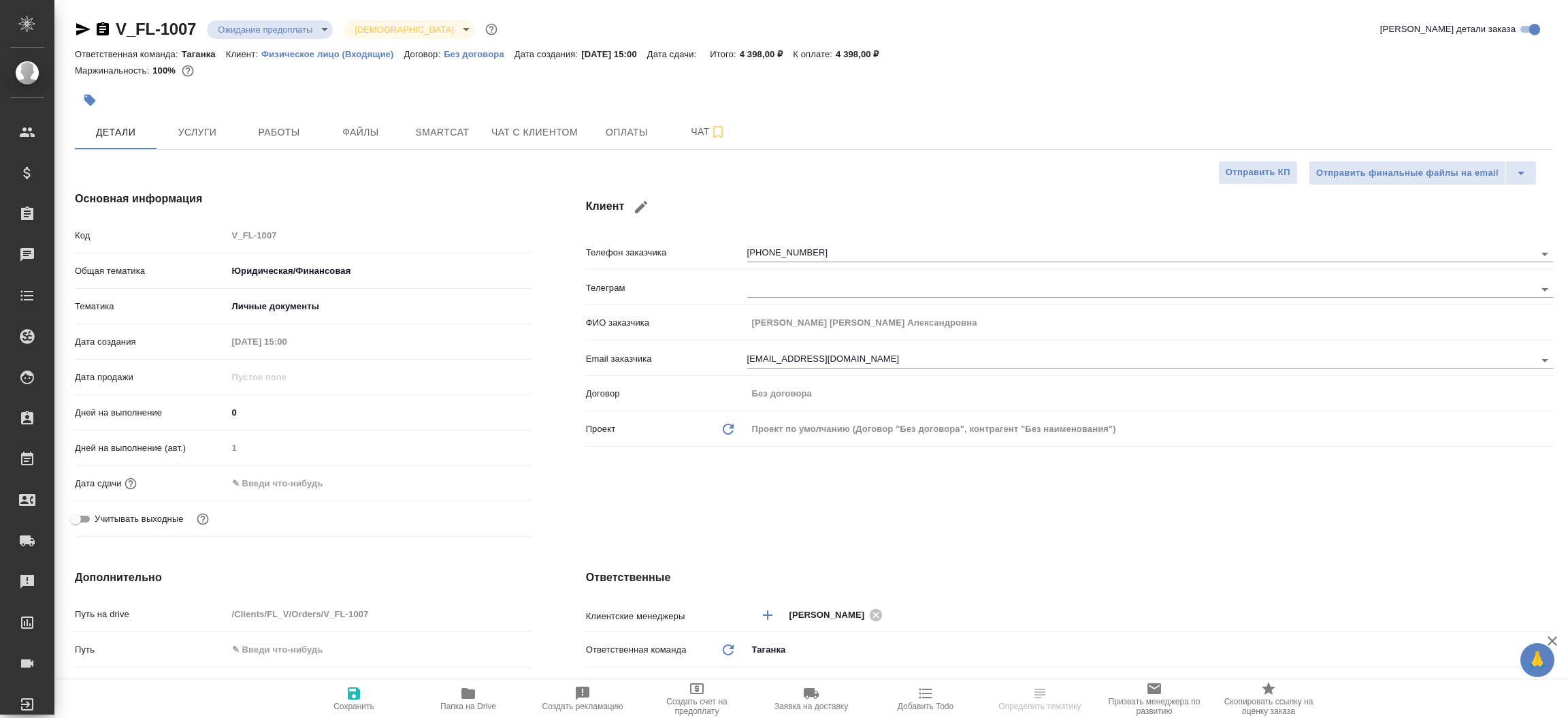
type textarea "x"
click at [77, 25] on icon "button" at bounding box center [83, 29] width 14 height 12
type textarea "x"
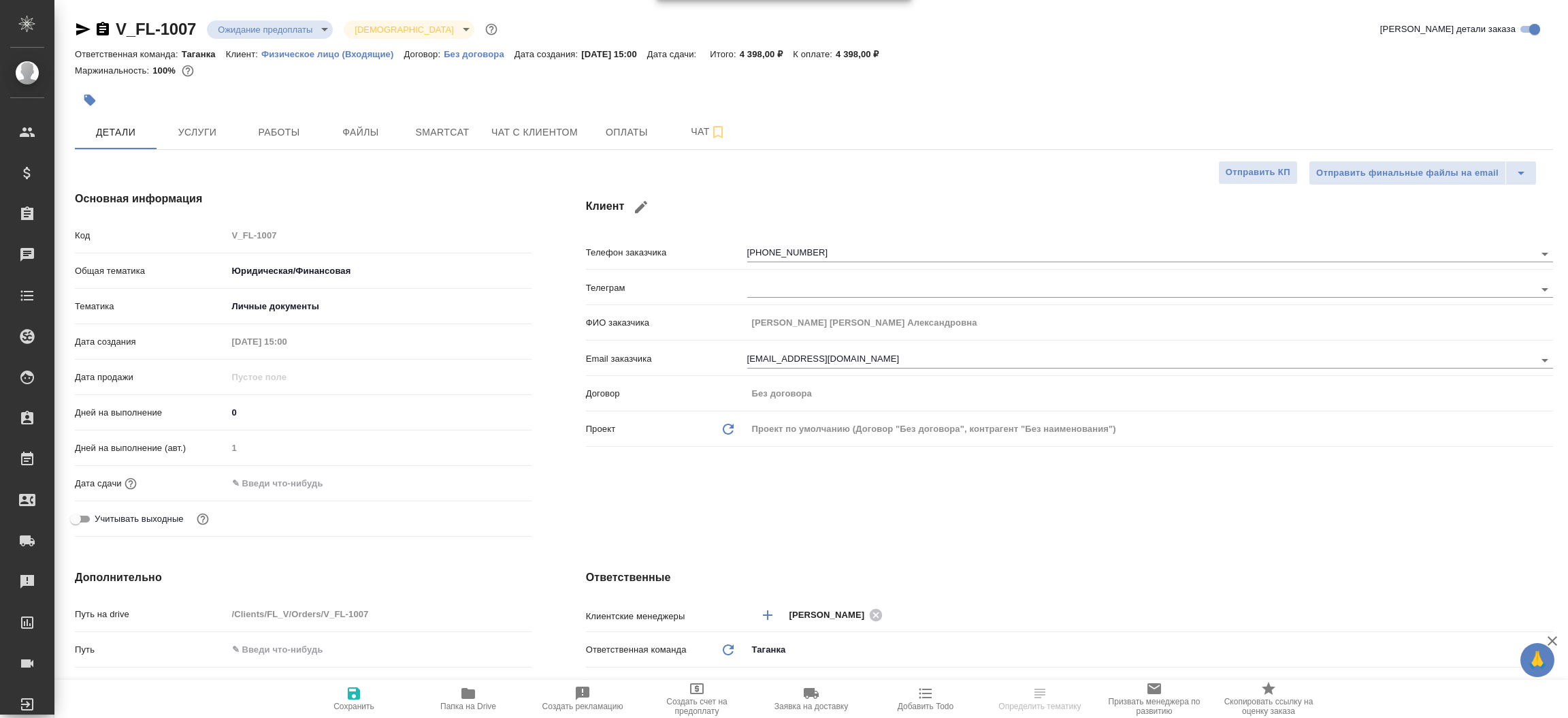
type textarea "x"
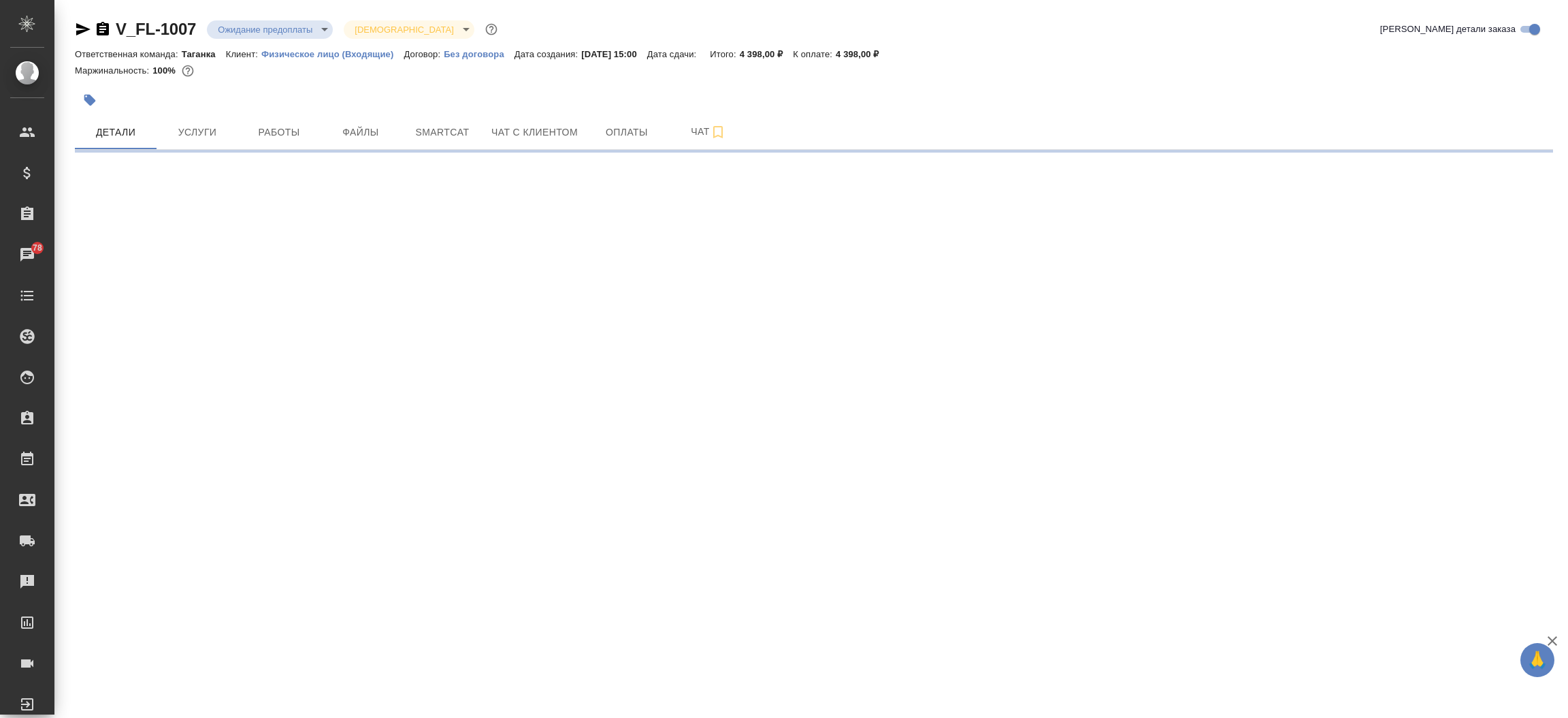
select select "RU"
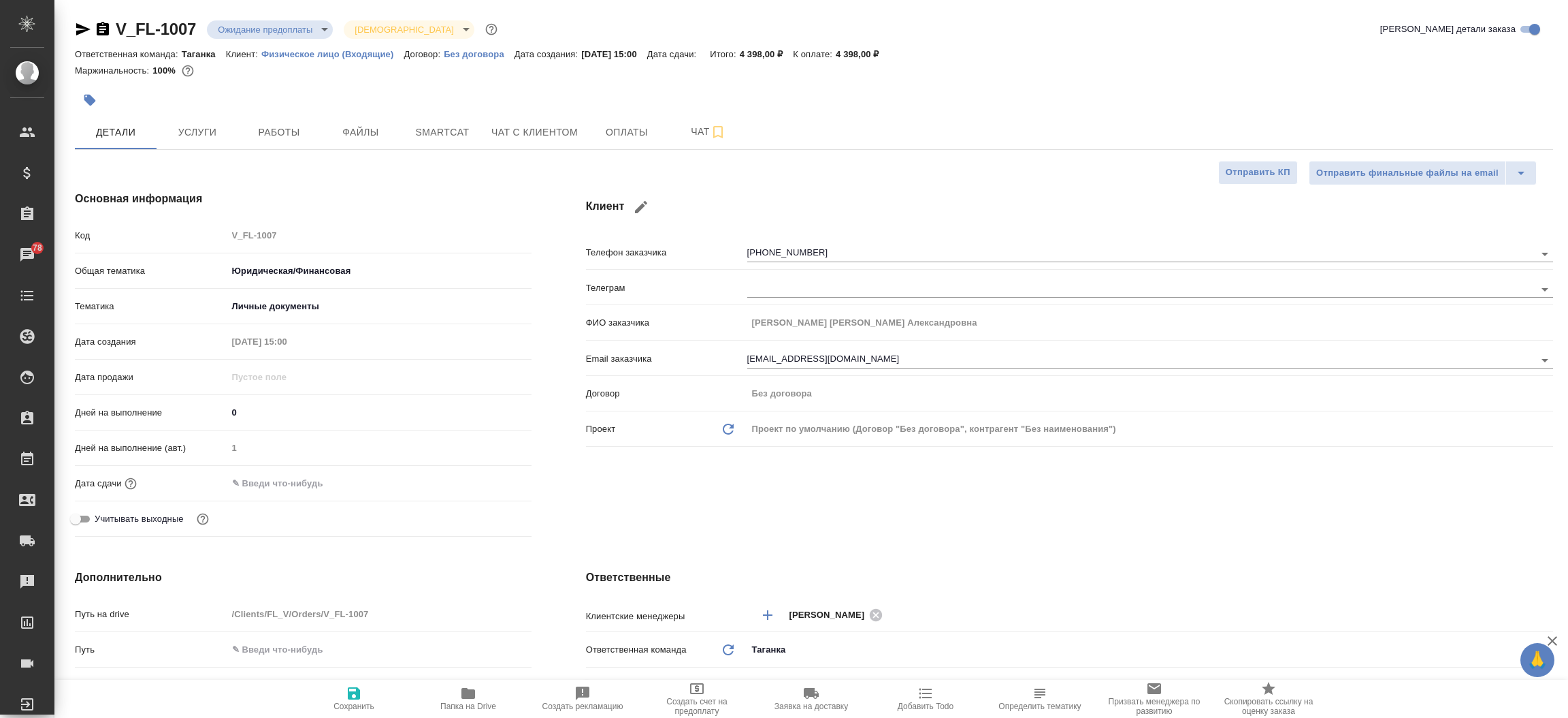
type textarea "x"
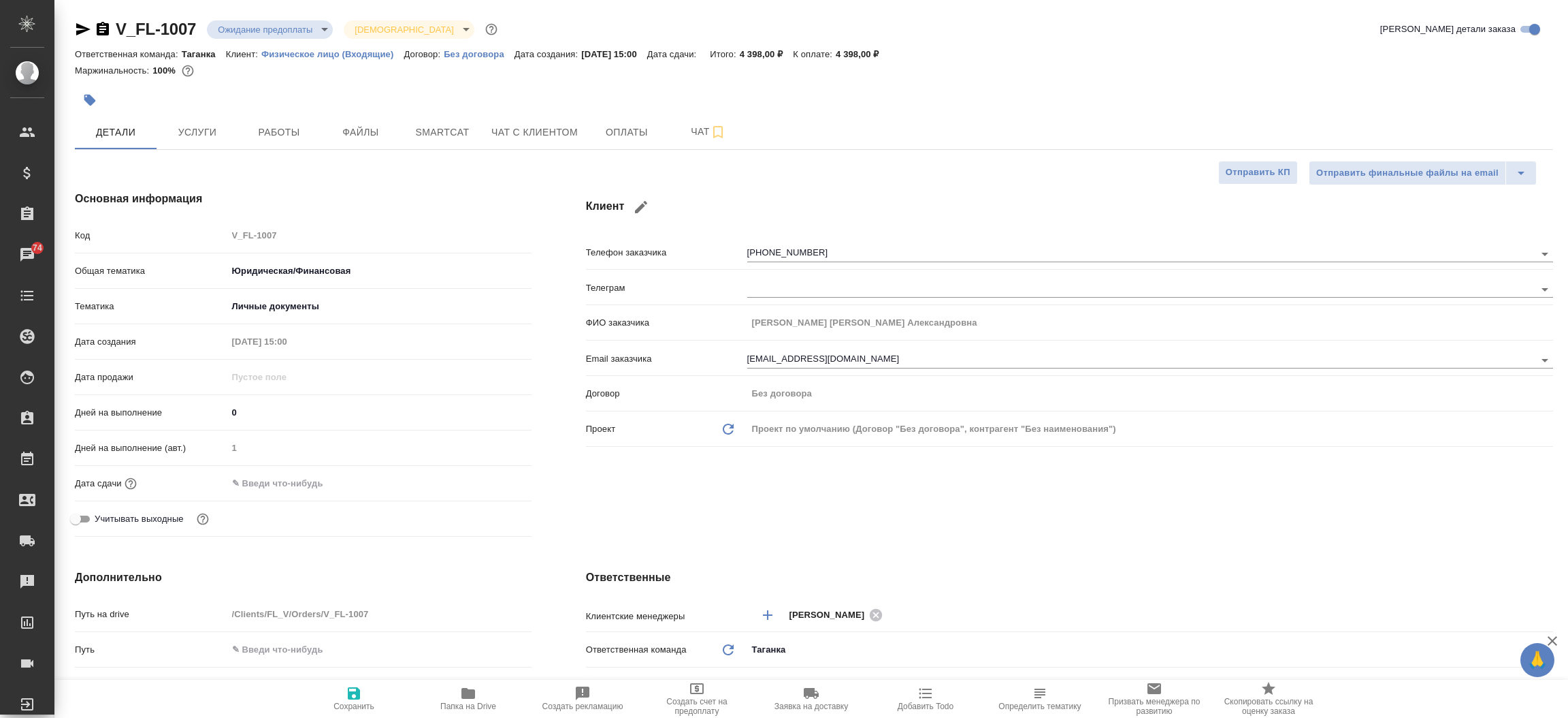
type textarea "x"
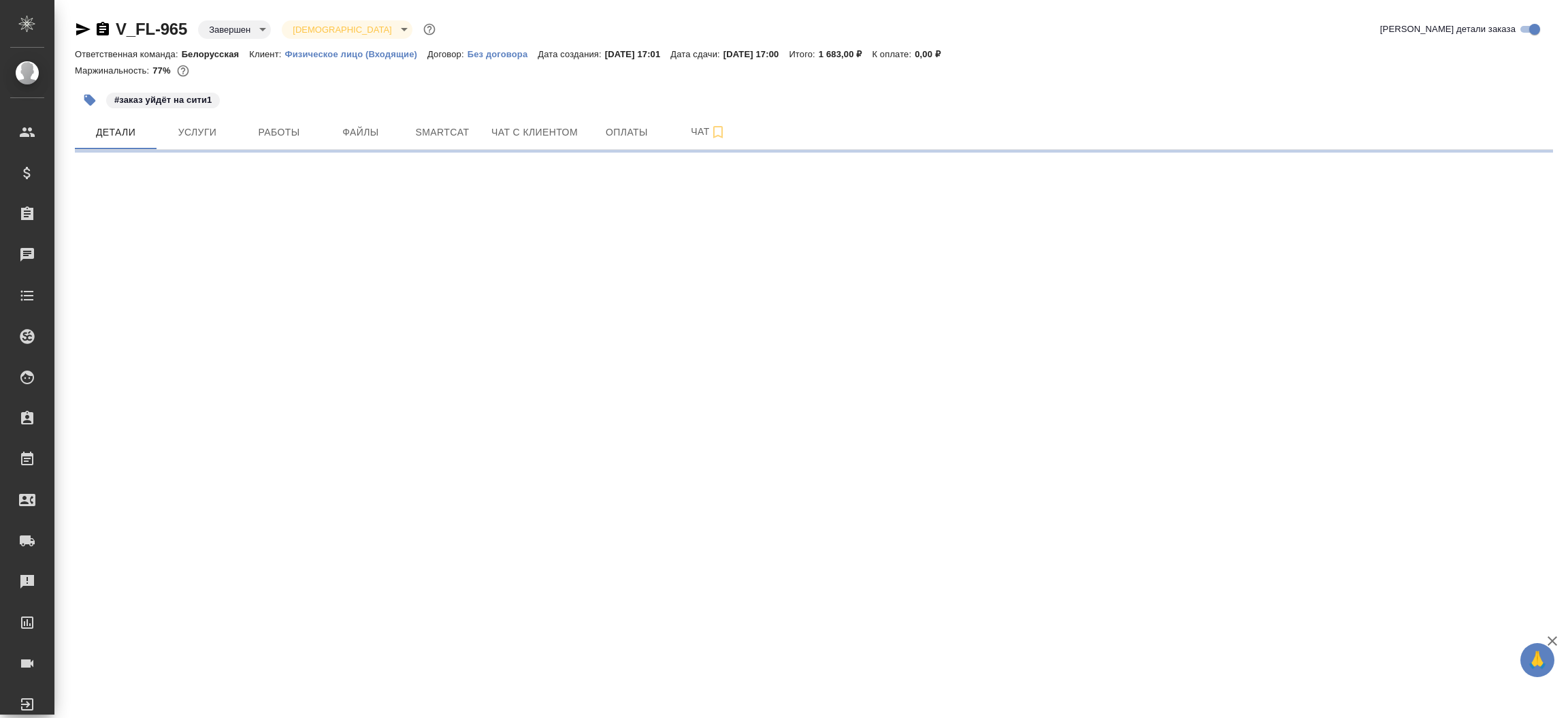
select select "RU"
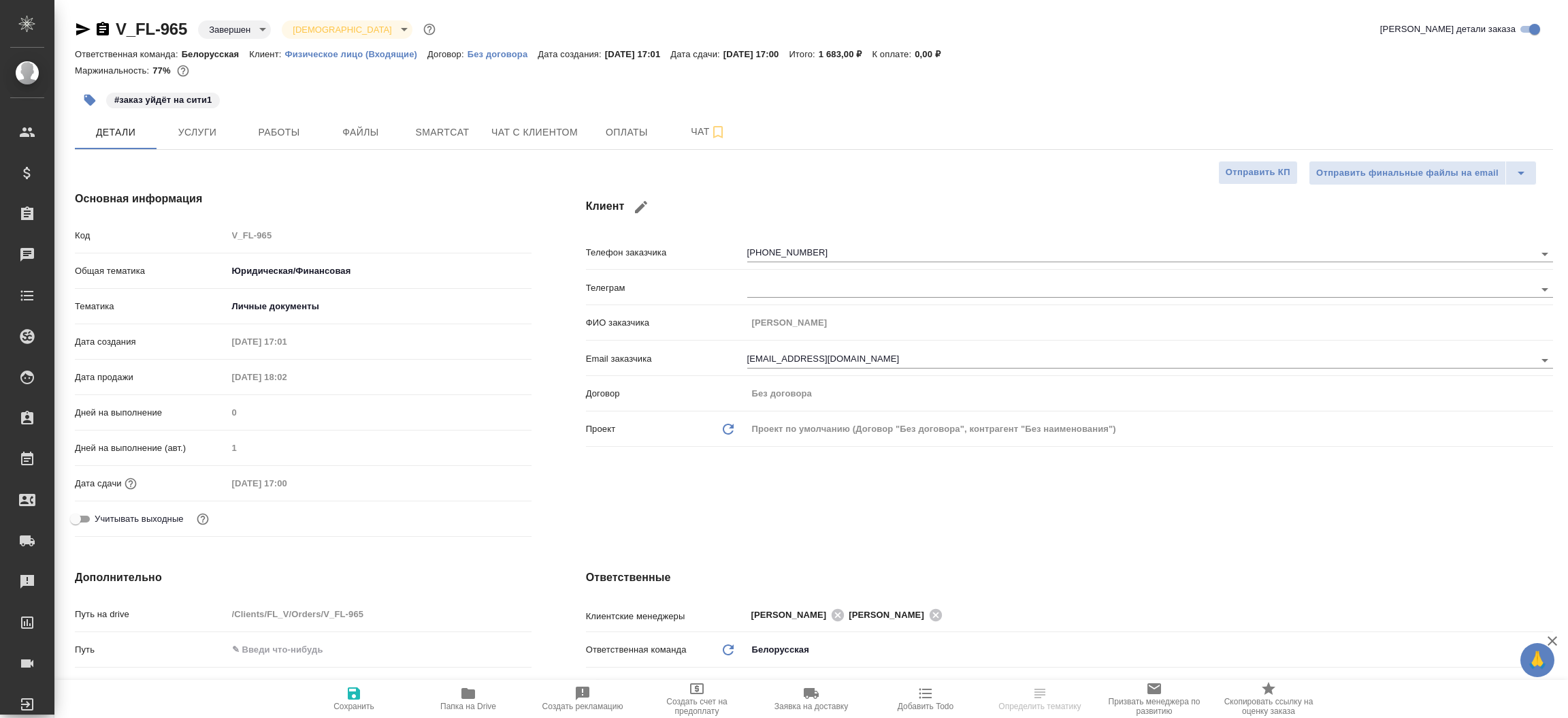
type textarea "x"
click at [81, 31] on icon "button" at bounding box center [83, 29] width 14 height 12
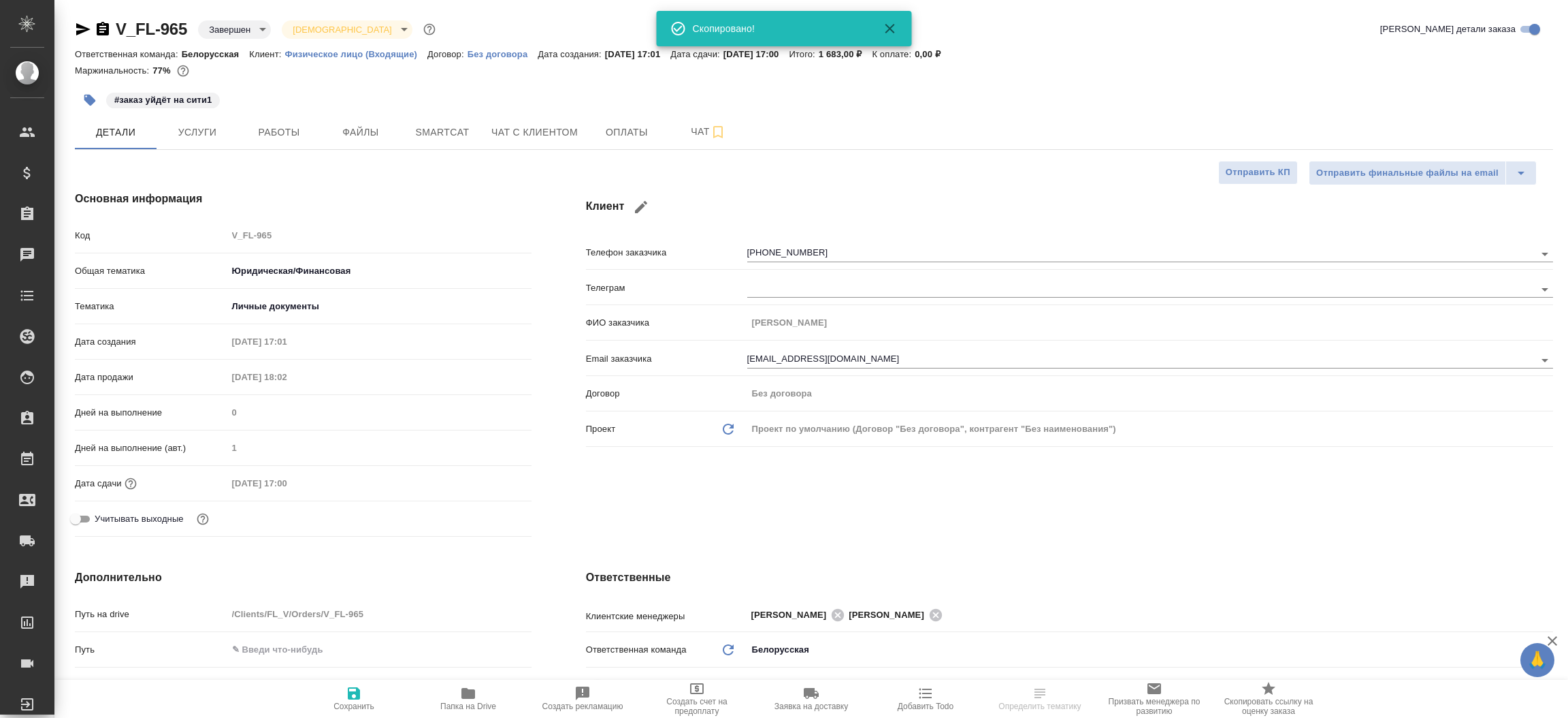
type textarea "x"
select select "RU"
type textarea "x"
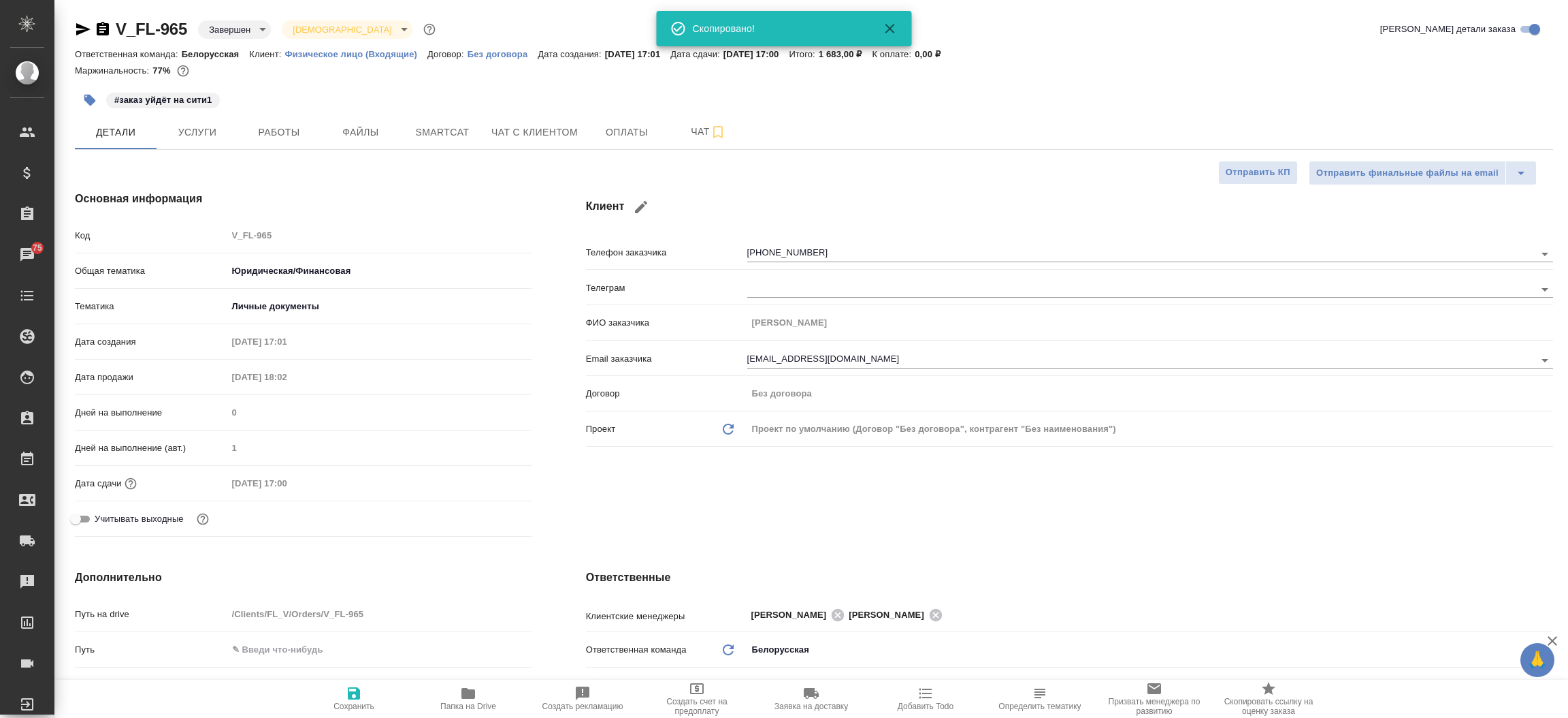
type textarea "x"
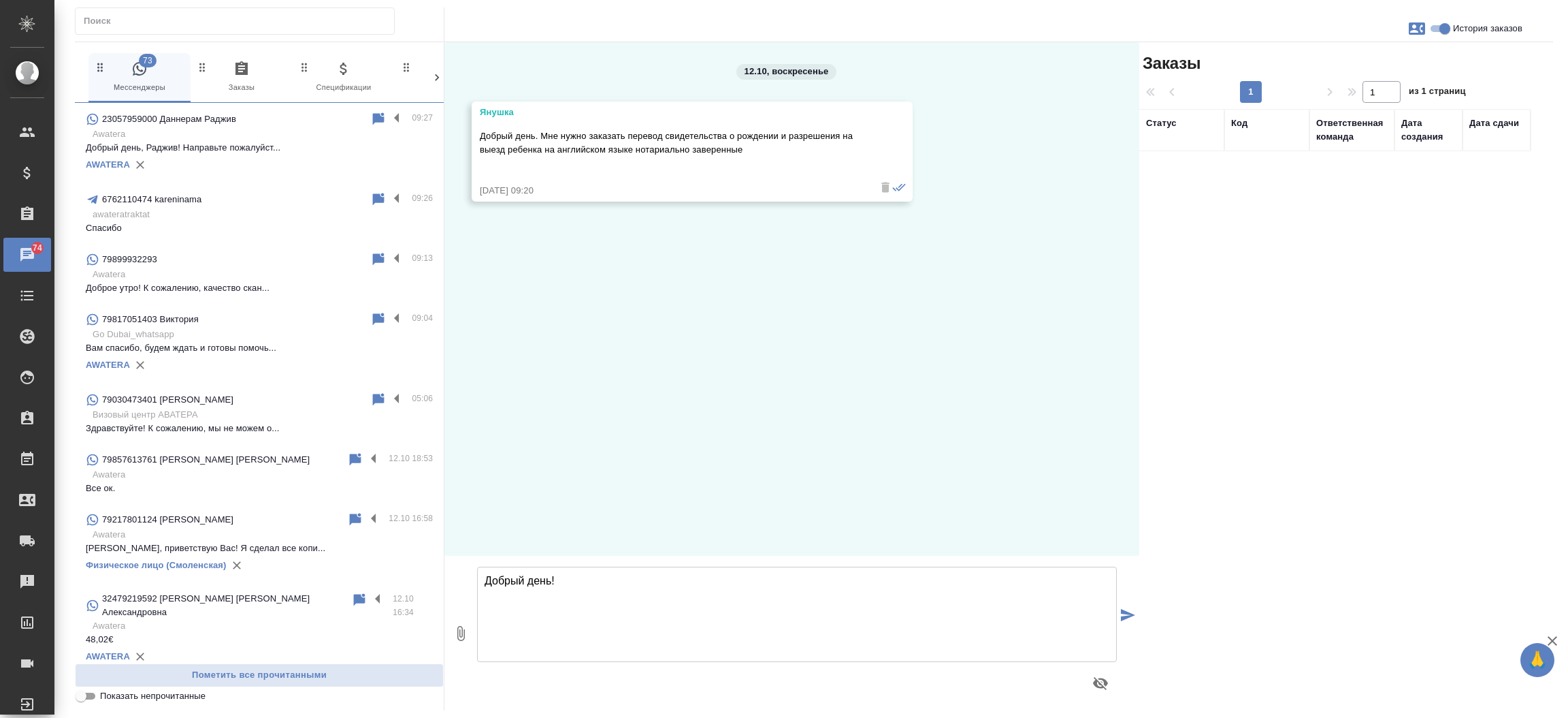
scroll to position [550, 0]
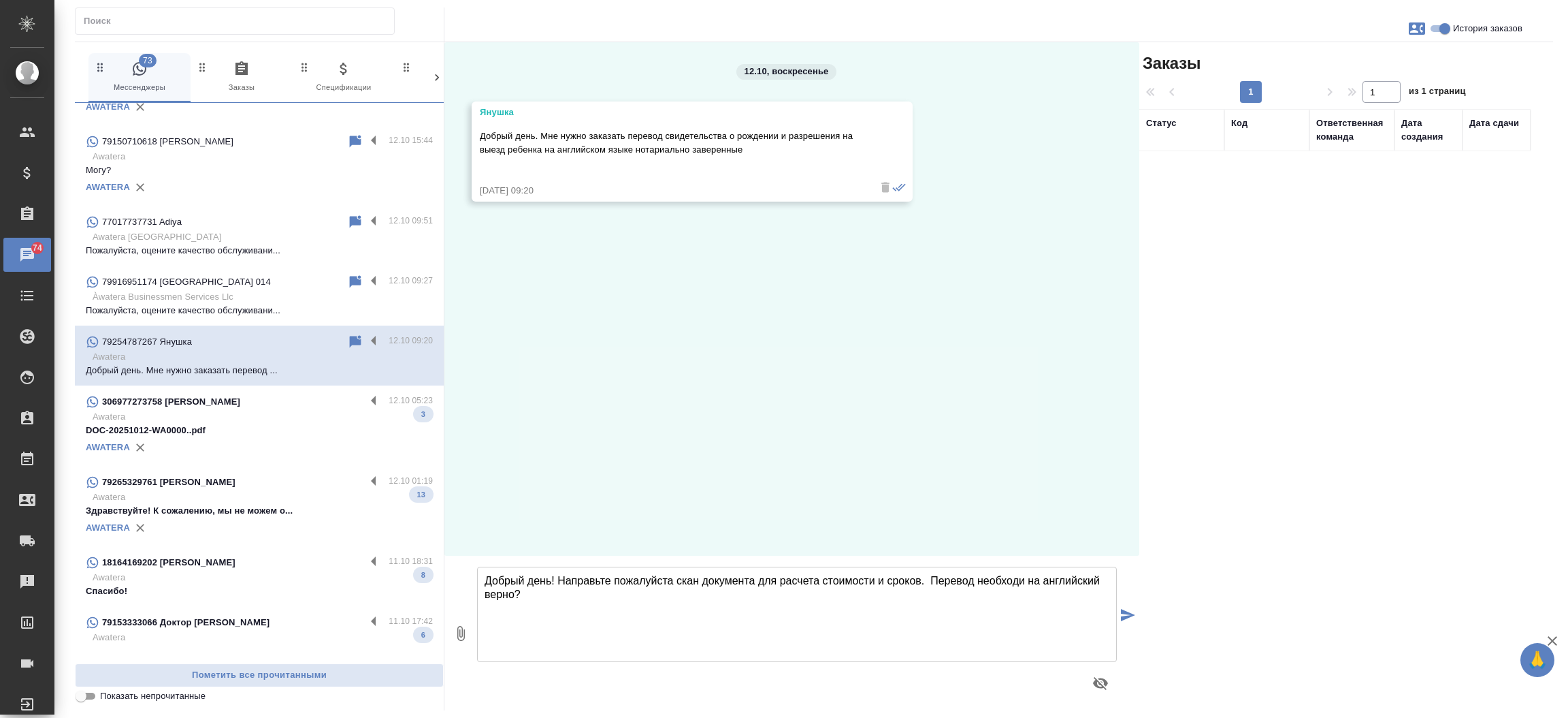
click at [1022, 582] on textarea "Добрый день! Направьте пожалуйста скан документа для расчета стоимости и сроков…" at bounding box center [797, 614] width 640 height 95
type textarea "Добрый день! Направьте пожалуйста скан документа для расчета стоимости и сроков…"
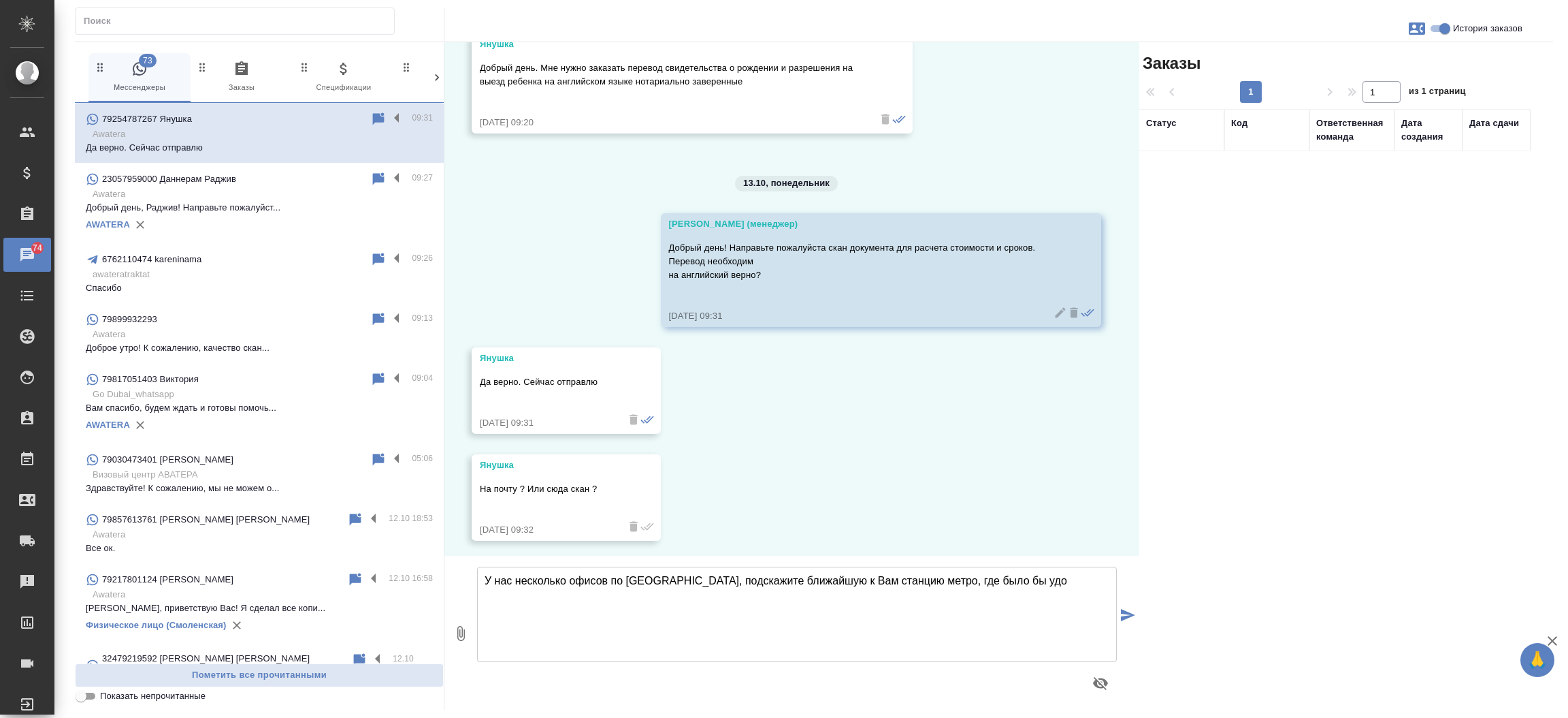
scroll to position [72, 0]
type textarea "У нас несколько офисов по Москве, подскажите ближайшую к Вам станцию метро, где…"
type textarea "Можно направить в данный чат."
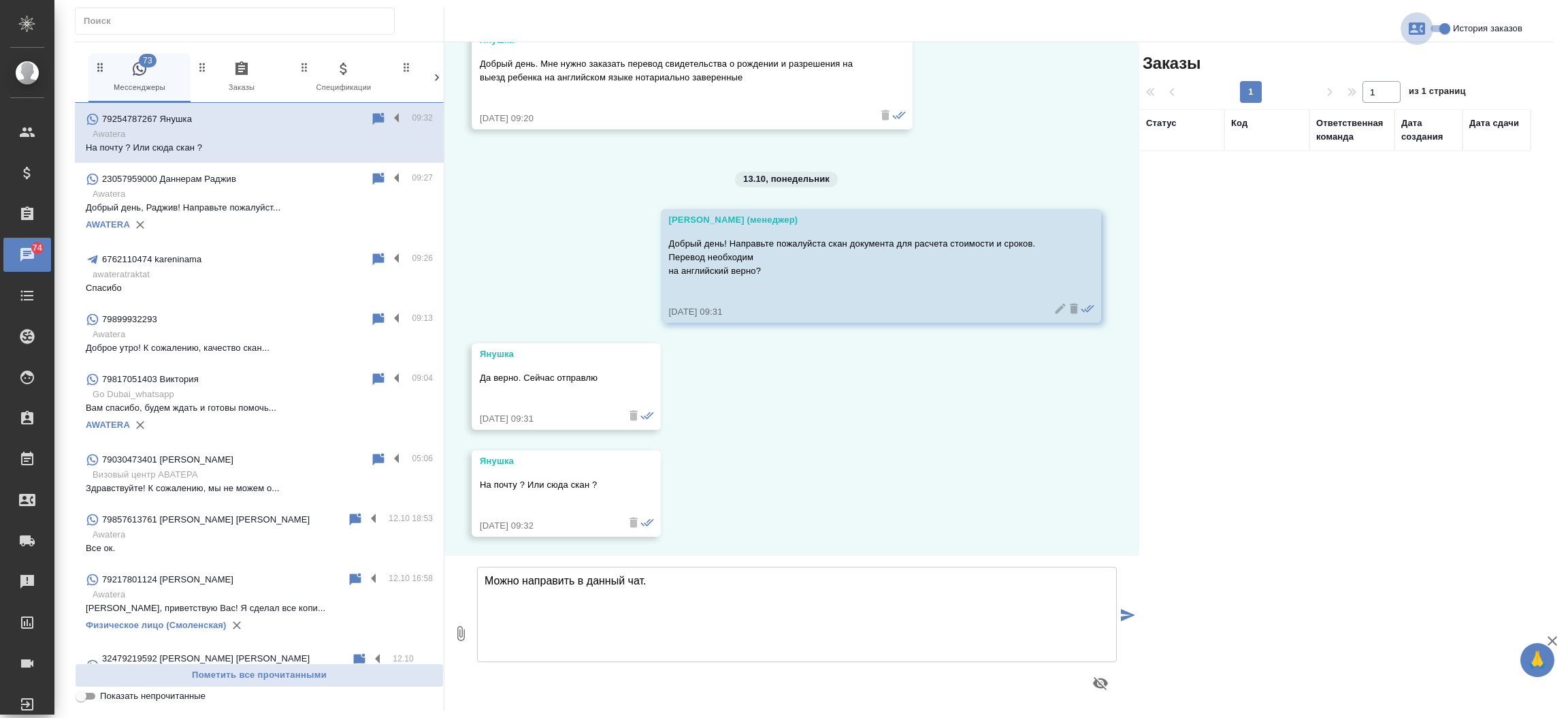
click at [1418, 27] on icon "button" at bounding box center [1417, 28] width 16 height 12
click at [1381, 63] on span "Создать заявку" at bounding box center [1357, 65] width 64 height 13
select select "RU"
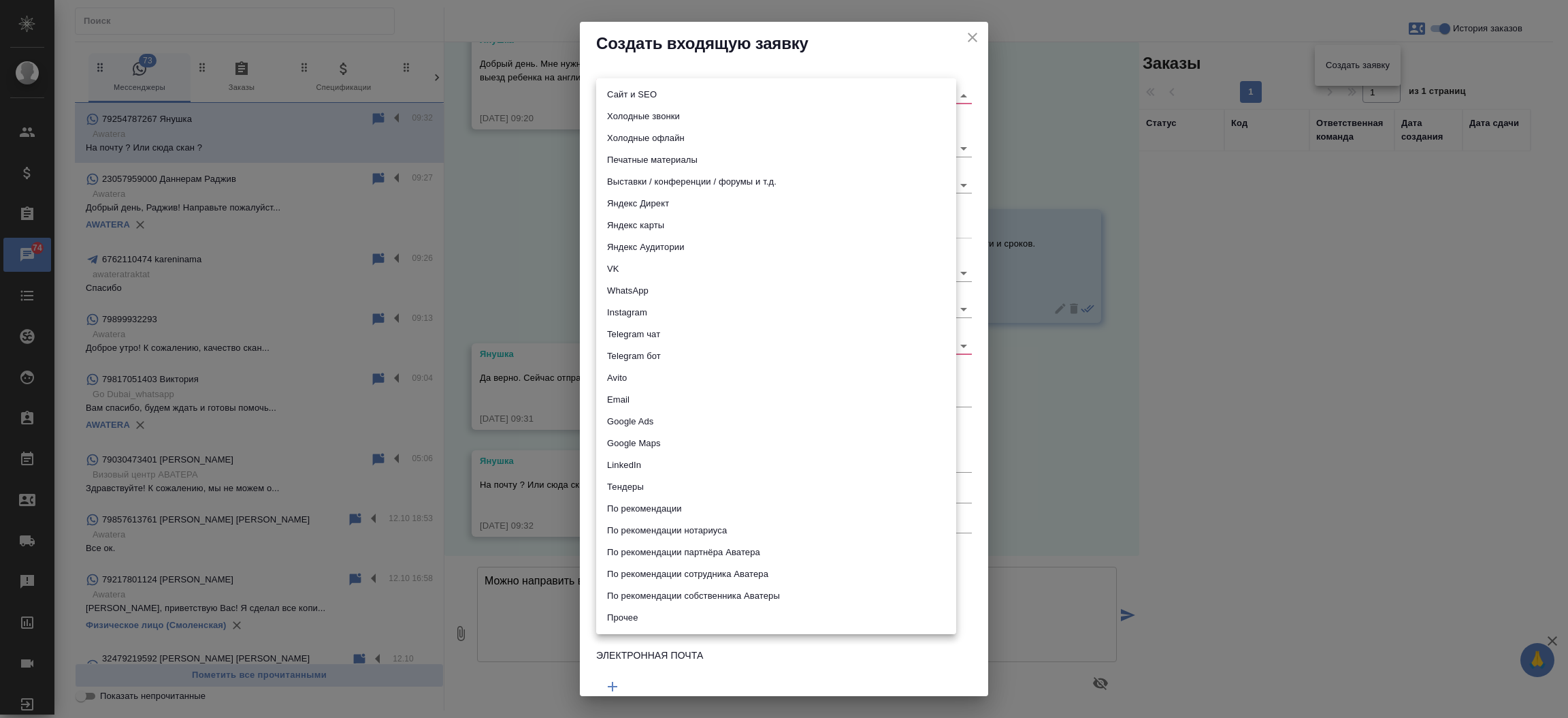
click at [685, 97] on body "🙏 .cls-1 fill:#fff; AWATERA Прутько Ирина i.prutko Клиенты Спецификации Заказы …" at bounding box center [784, 359] width 1568 height 718
click at [685, 97] on li "Сайт и SEO" at bounding box center [776, 94] width 360 height 22
type input "seo"
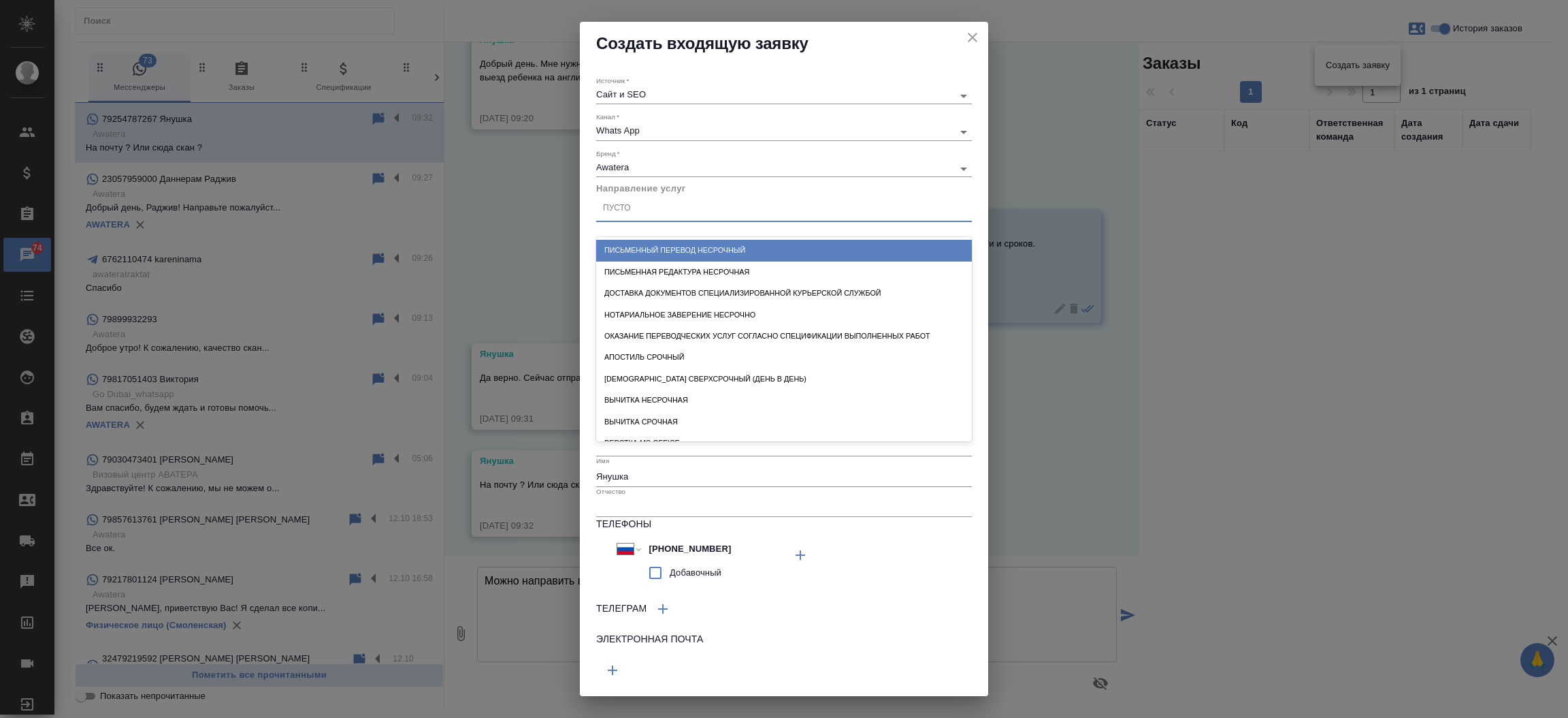
click at [651, 213] on div "Пусто" at bounding box center [784, 208] width 375 height 20
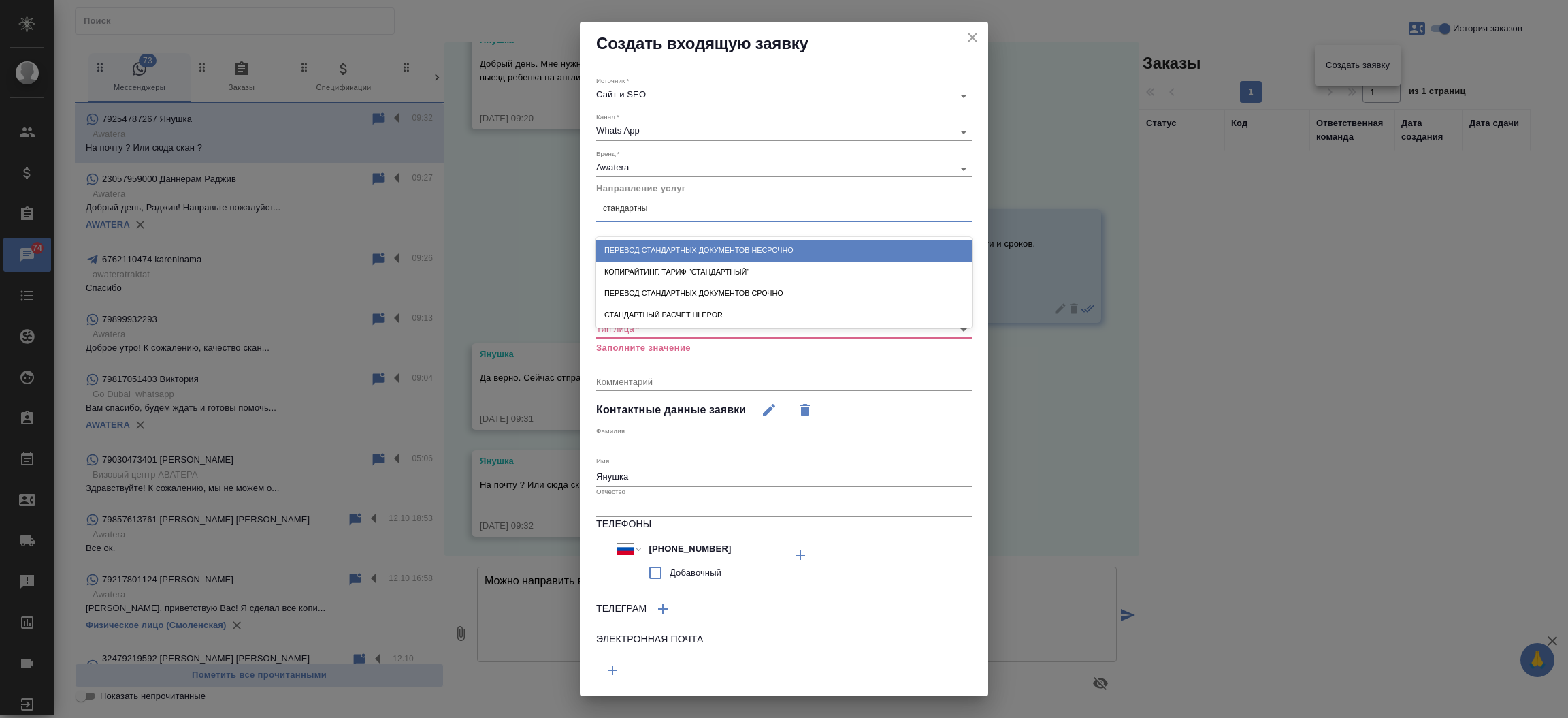
type input "стандартных"
click at [683, 245] on div "Перевод стандартных документов несрочно" at bounding box center [784, 250] width 375 height 21
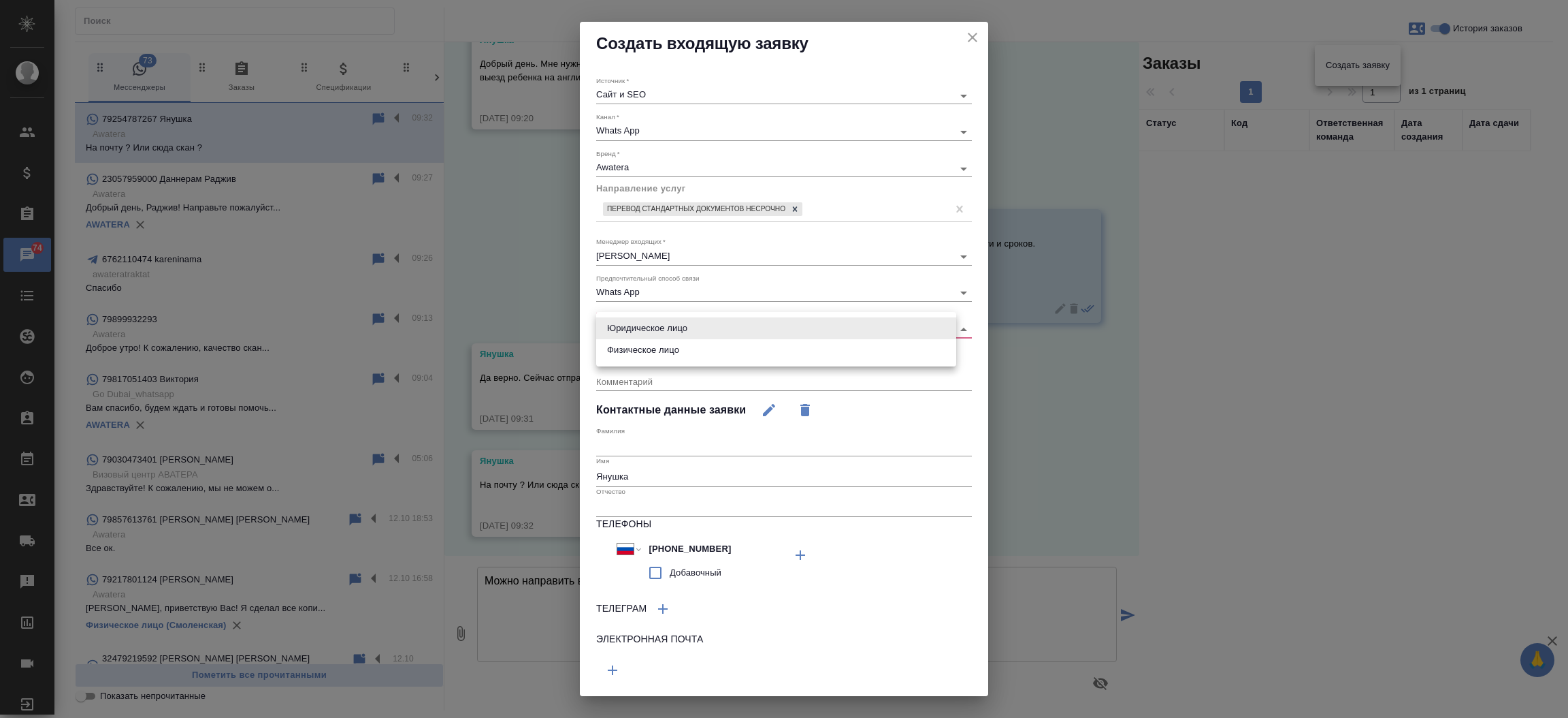
click at [662, 330] on body "🙏 .cls-1 fill:#fff; AWATERA Прутько Ирина i.prutko Клиенты Спецификации Заказы …" at bounding box center [784, 359] width 1568 height 718
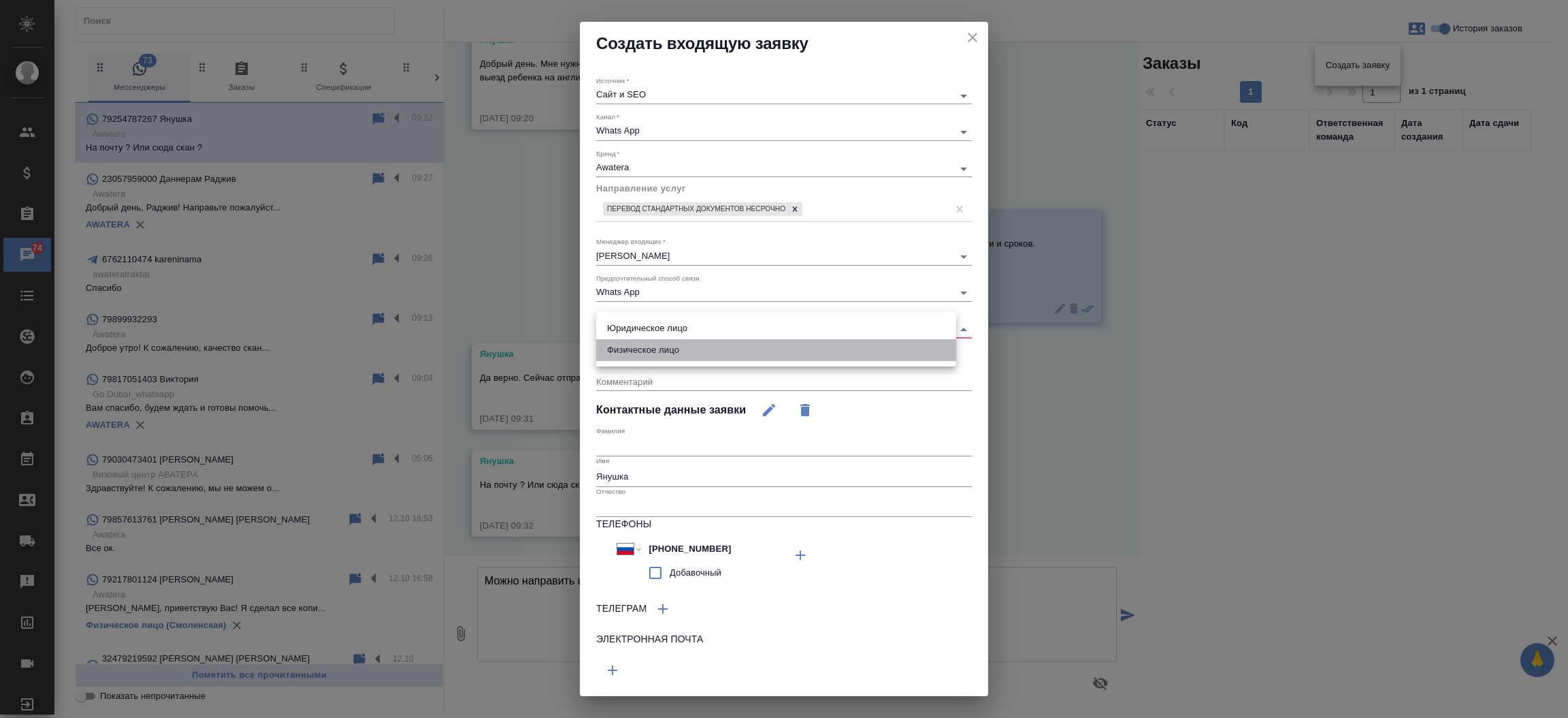
click at [662, 354] on li "Физическое лицо" at bounding box center [776, 349] width 360 height 22
type input "private"
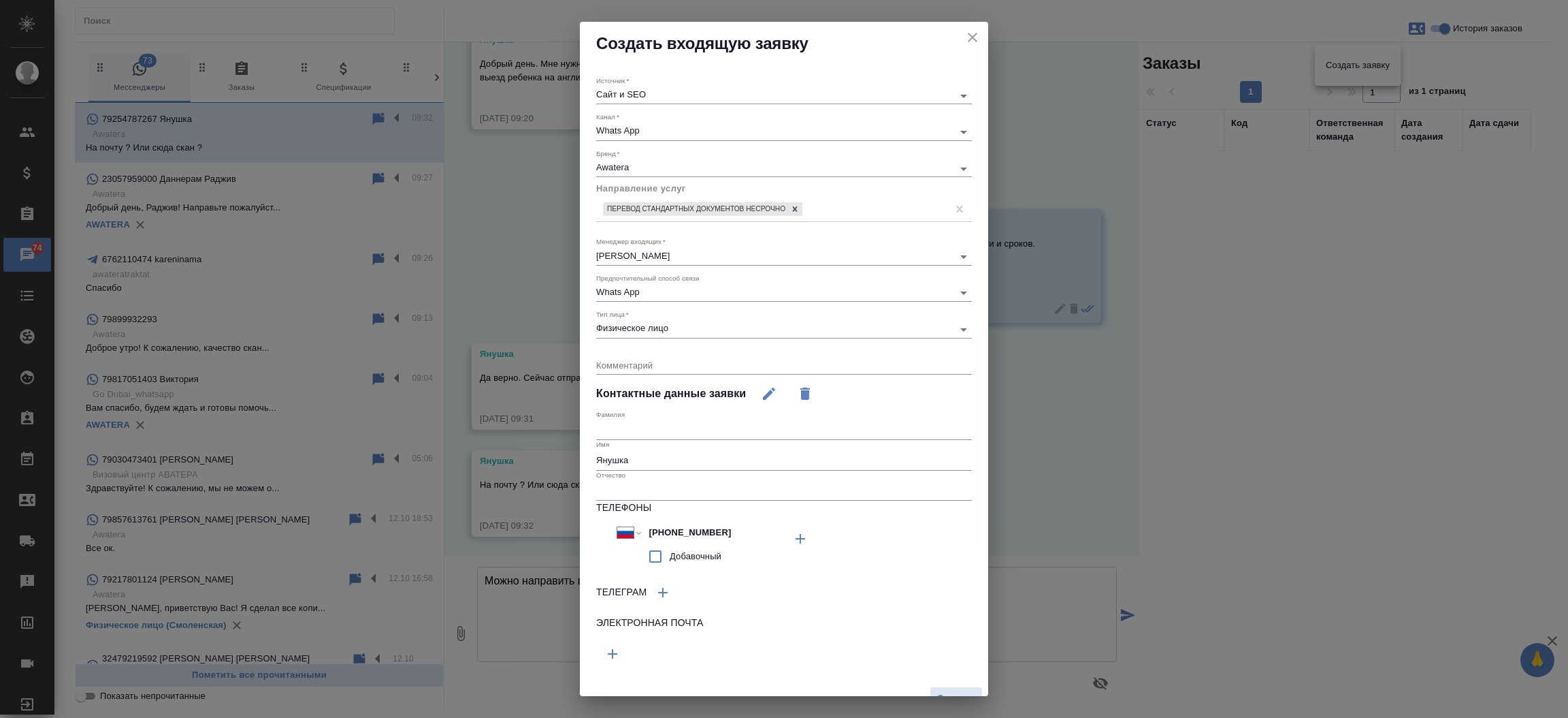
scroll to position [19, 0]
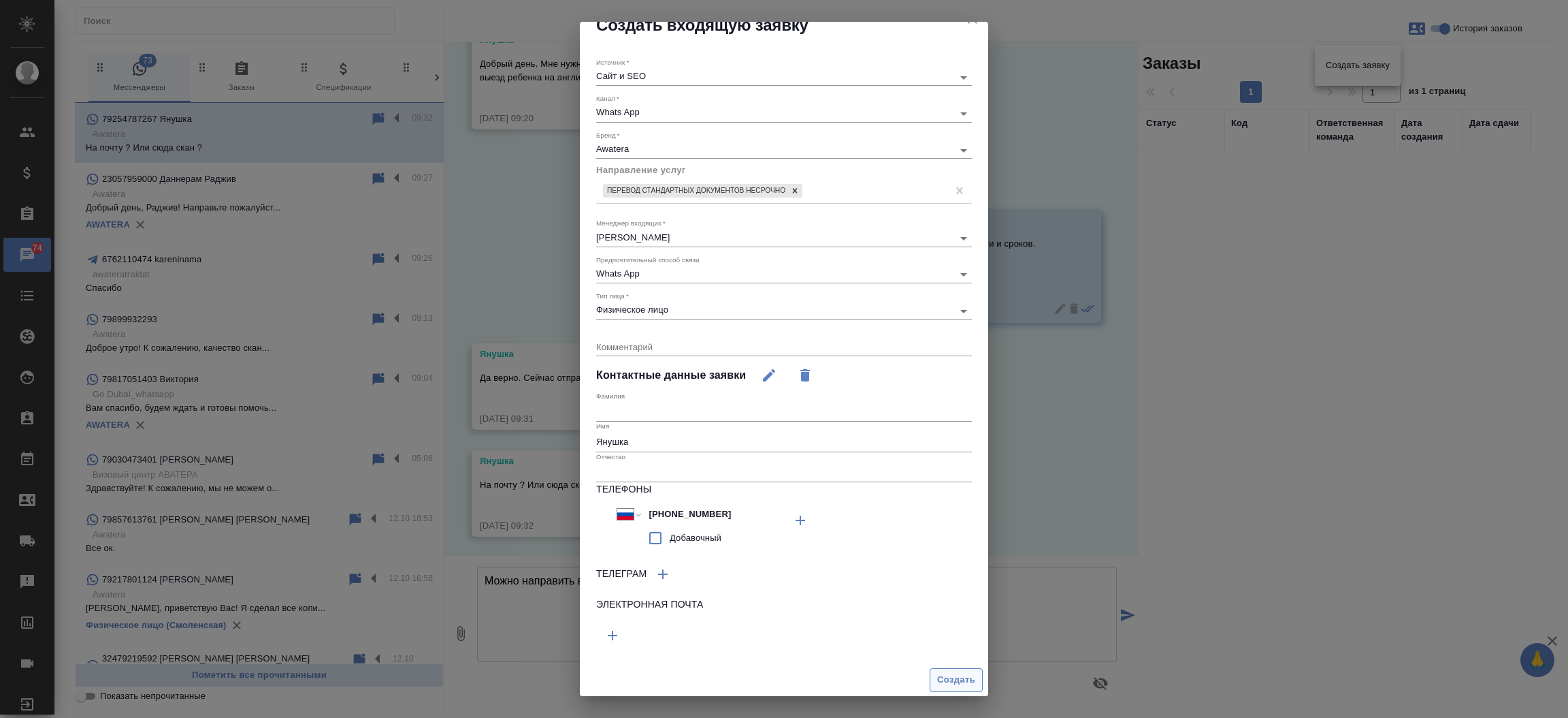
click at [942, 686] on span "Создать" at bounding box center [956, 679] width 39 height 16
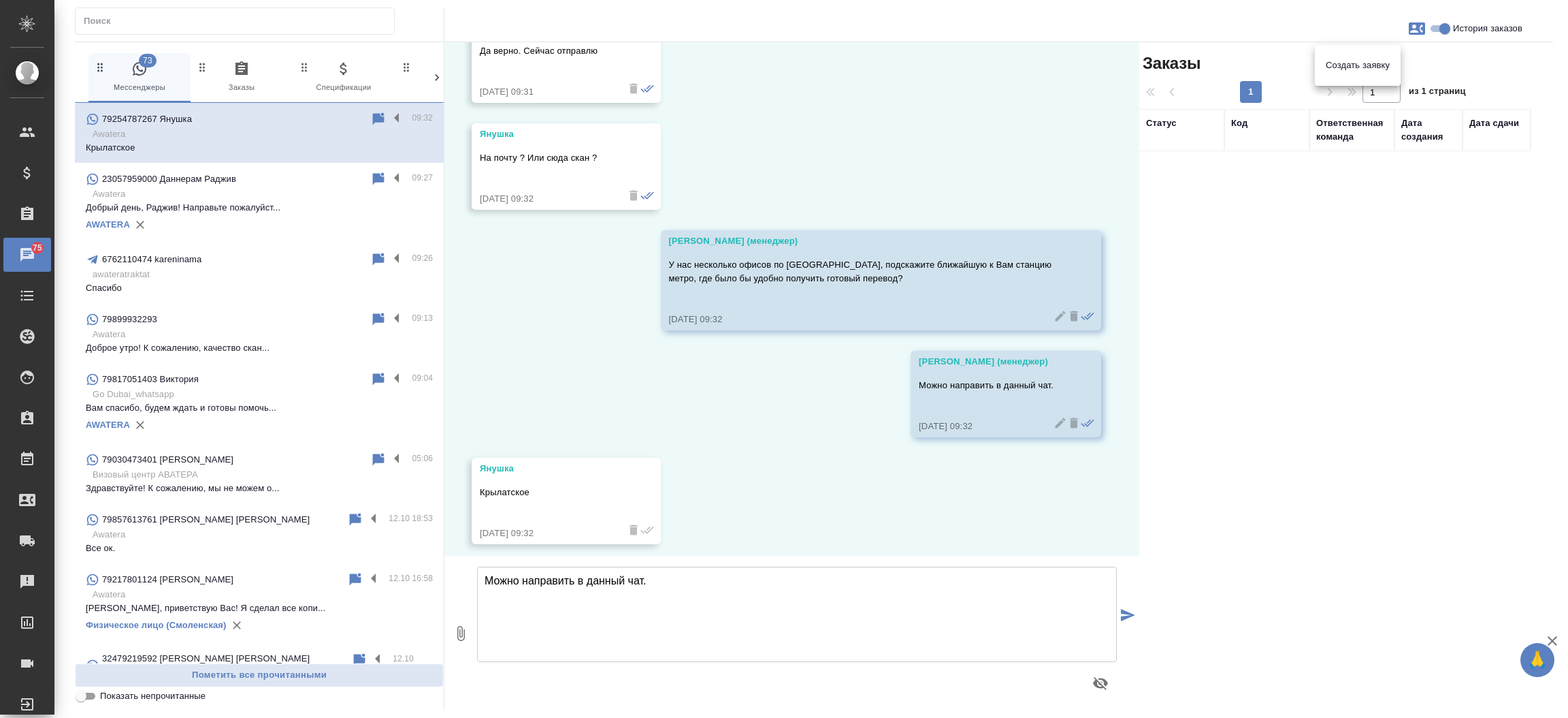
scroll to position [407, 0]
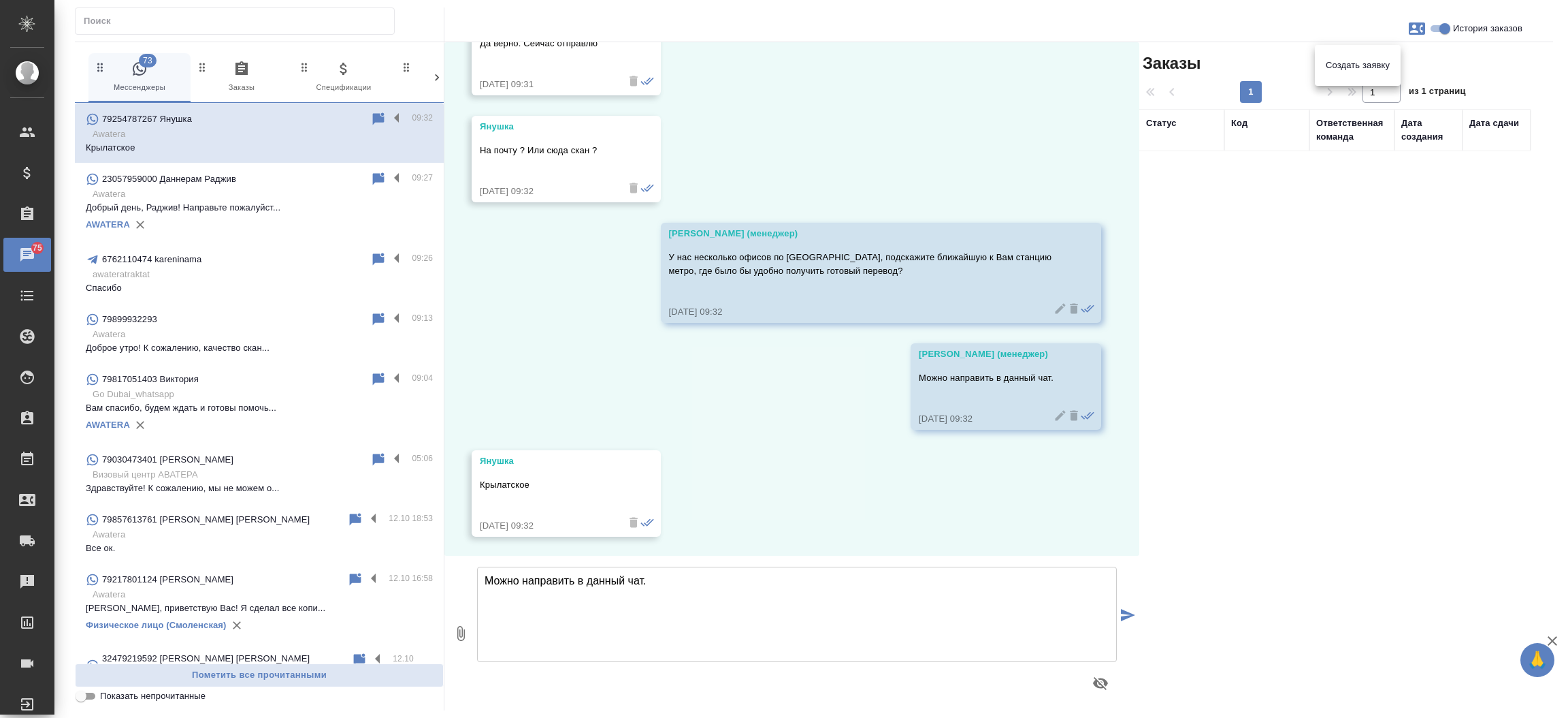
click at [690, 586] on div at bounding box center [784, 359] width 1568 height 718
click at [656, 592] on textarea "Можно направить в данный чат." at bounding box center [797, 614] width 640 height 95
type textarea "Ожидаем документ для расчета стоимости и сроков."
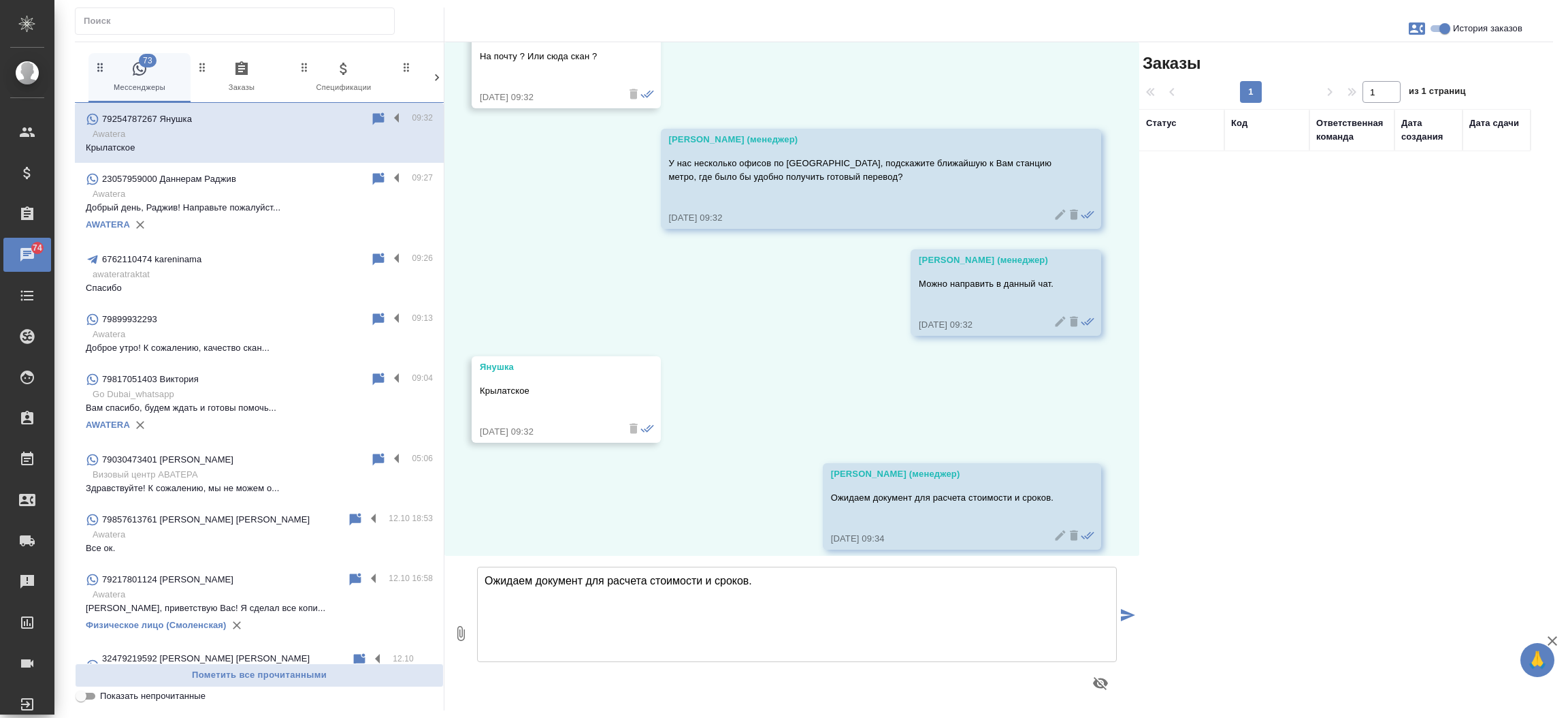
scroll to position [514, 0]
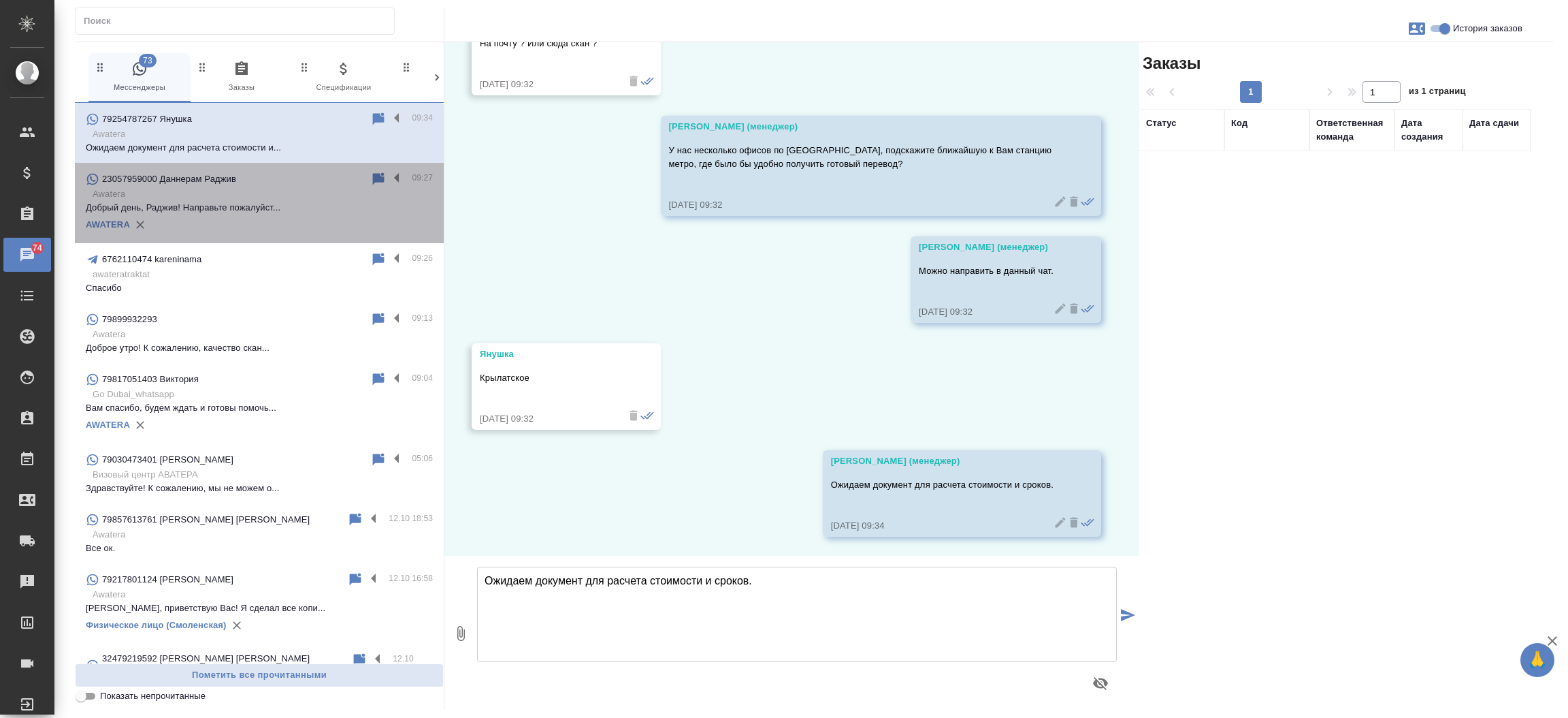
click at [261, 188] on p "Awatera" at bounding box center [262, 194] width 341 height 13
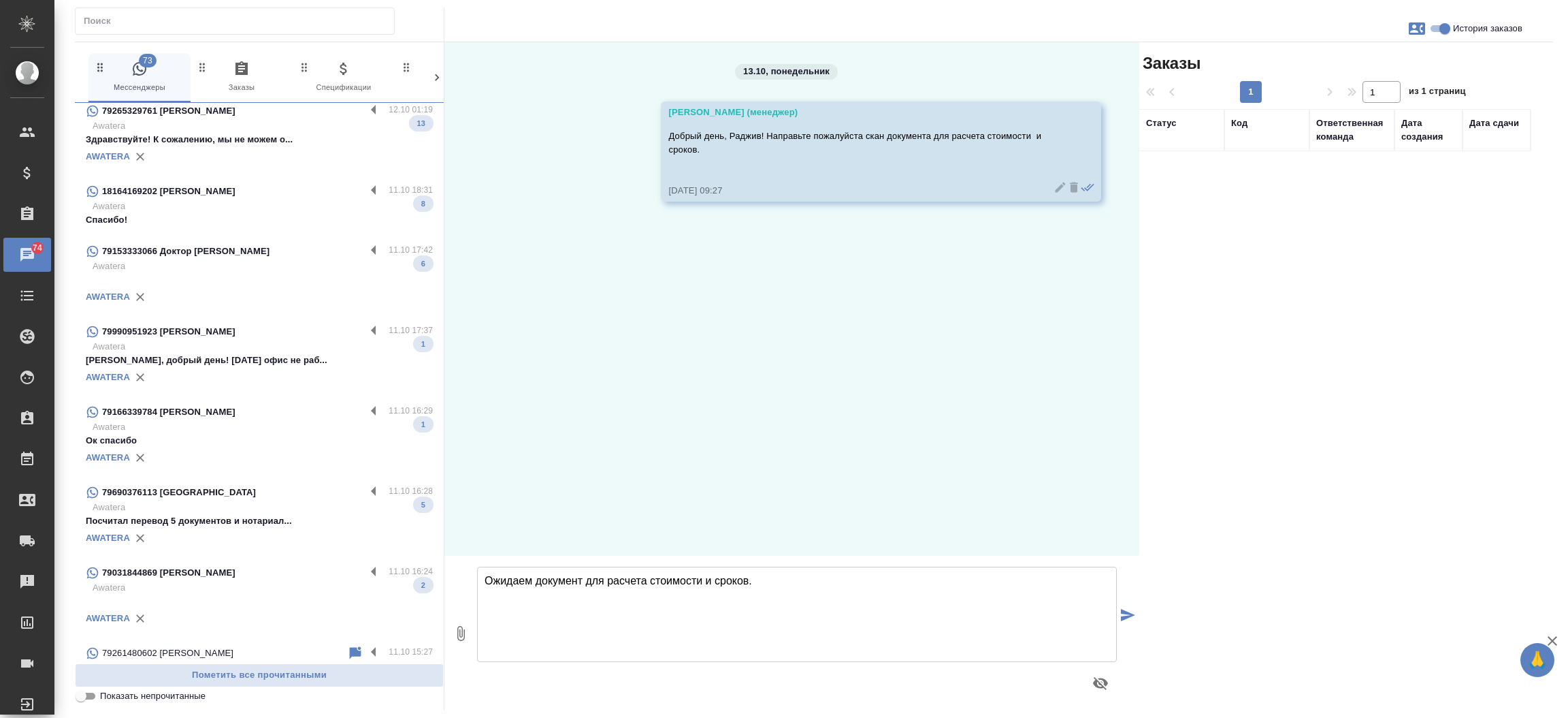
scroll to position [903, 0]
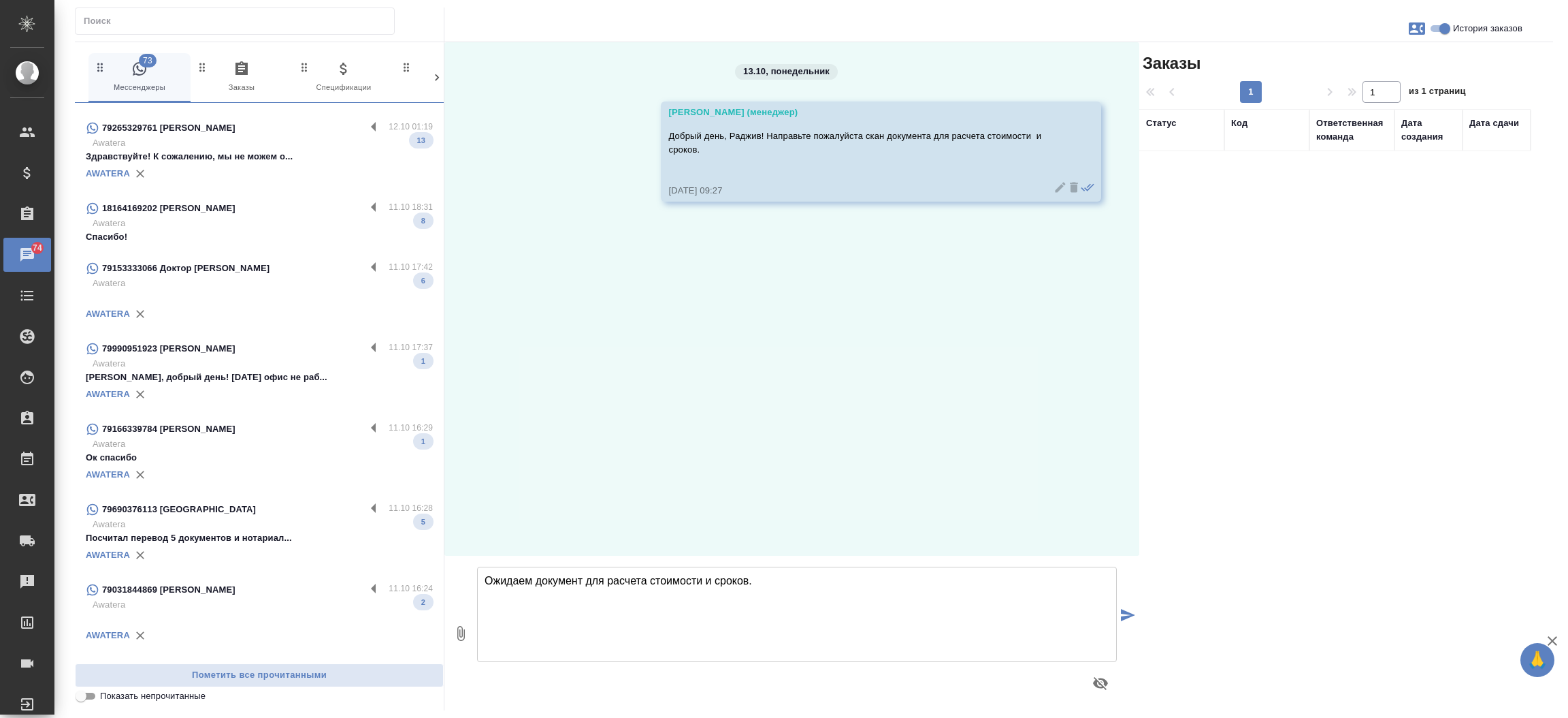
click at [231, 201] on div "18164169202 Natalia" at bounding box center [225, 208] width 279 height 16
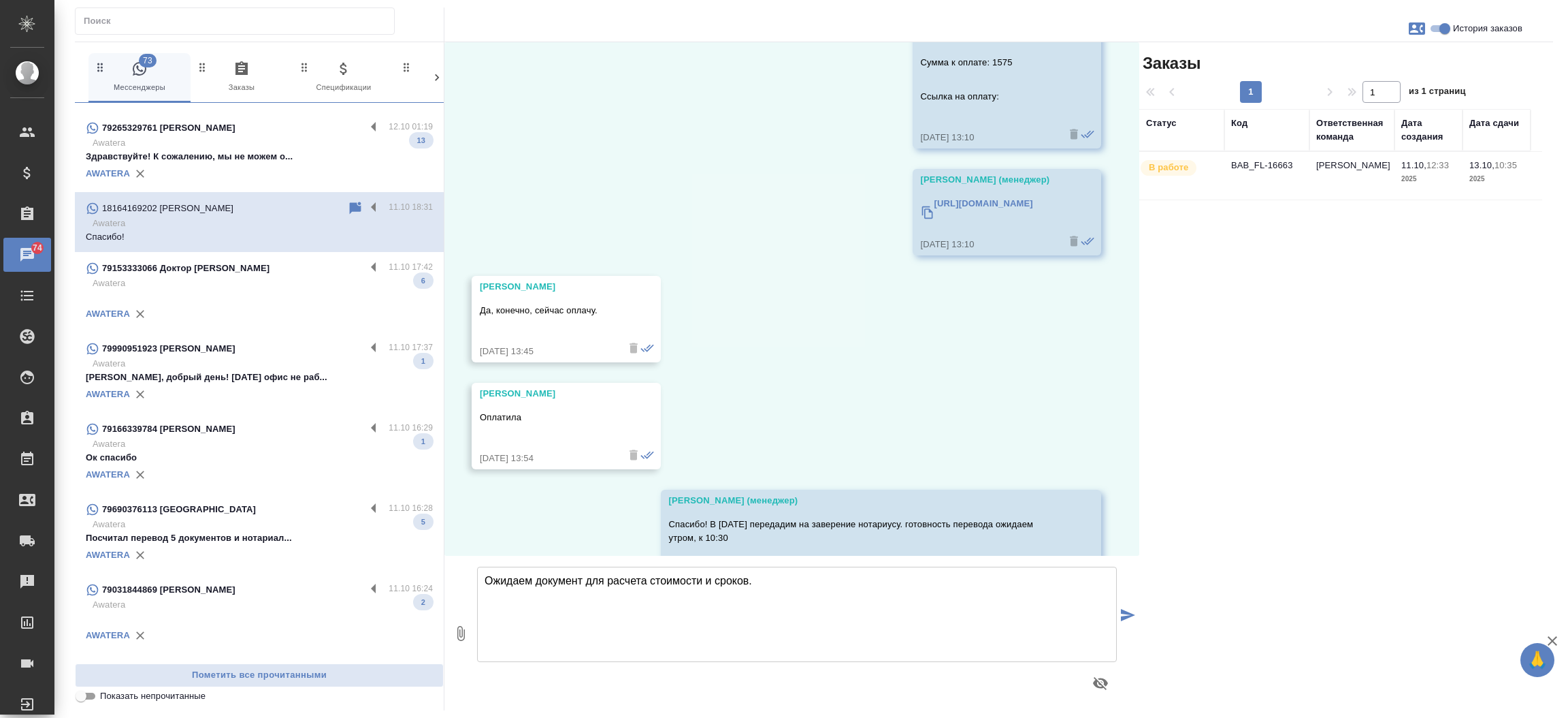
scroll to position [1325, 0]
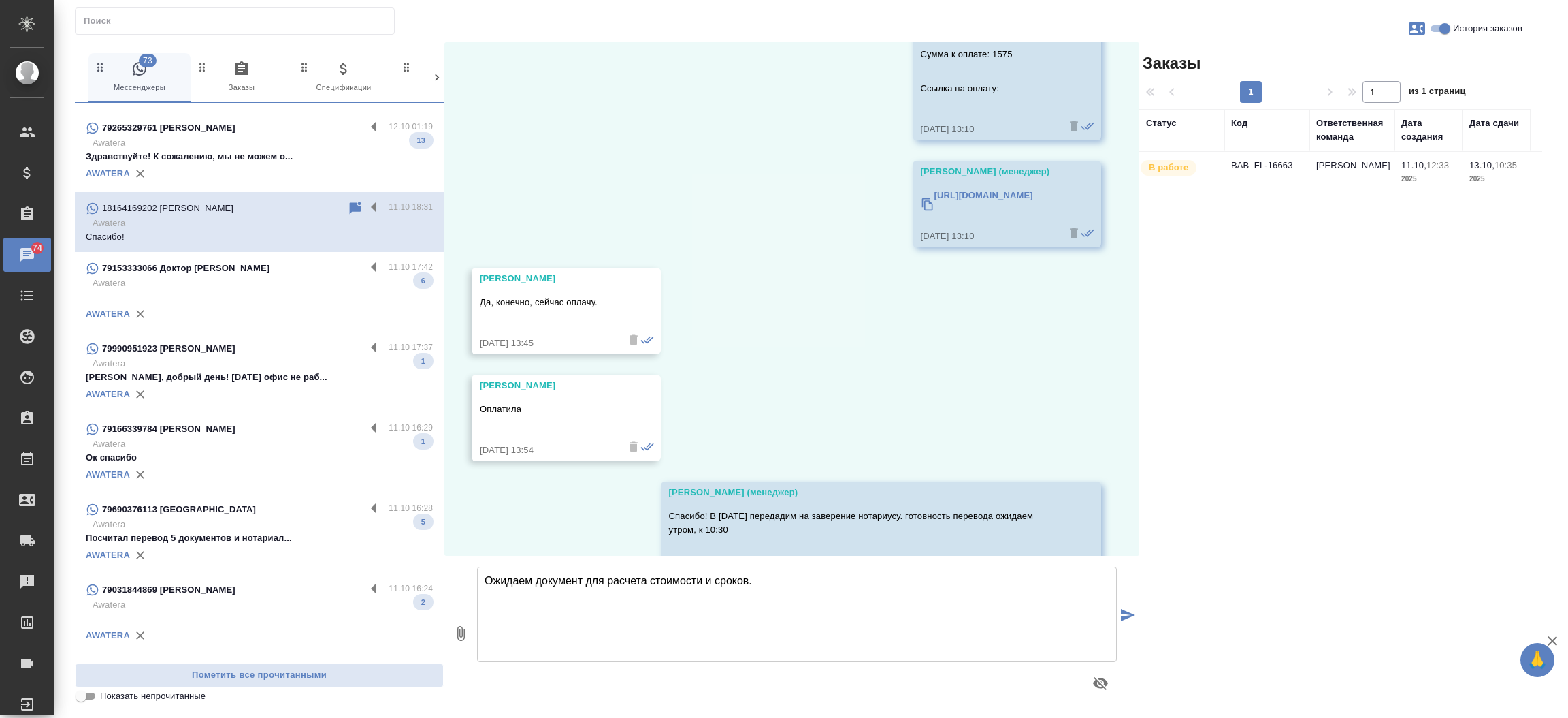
click at [221, 277] on p "Awatera" at bounding box center [262, 283] width 341 height 13
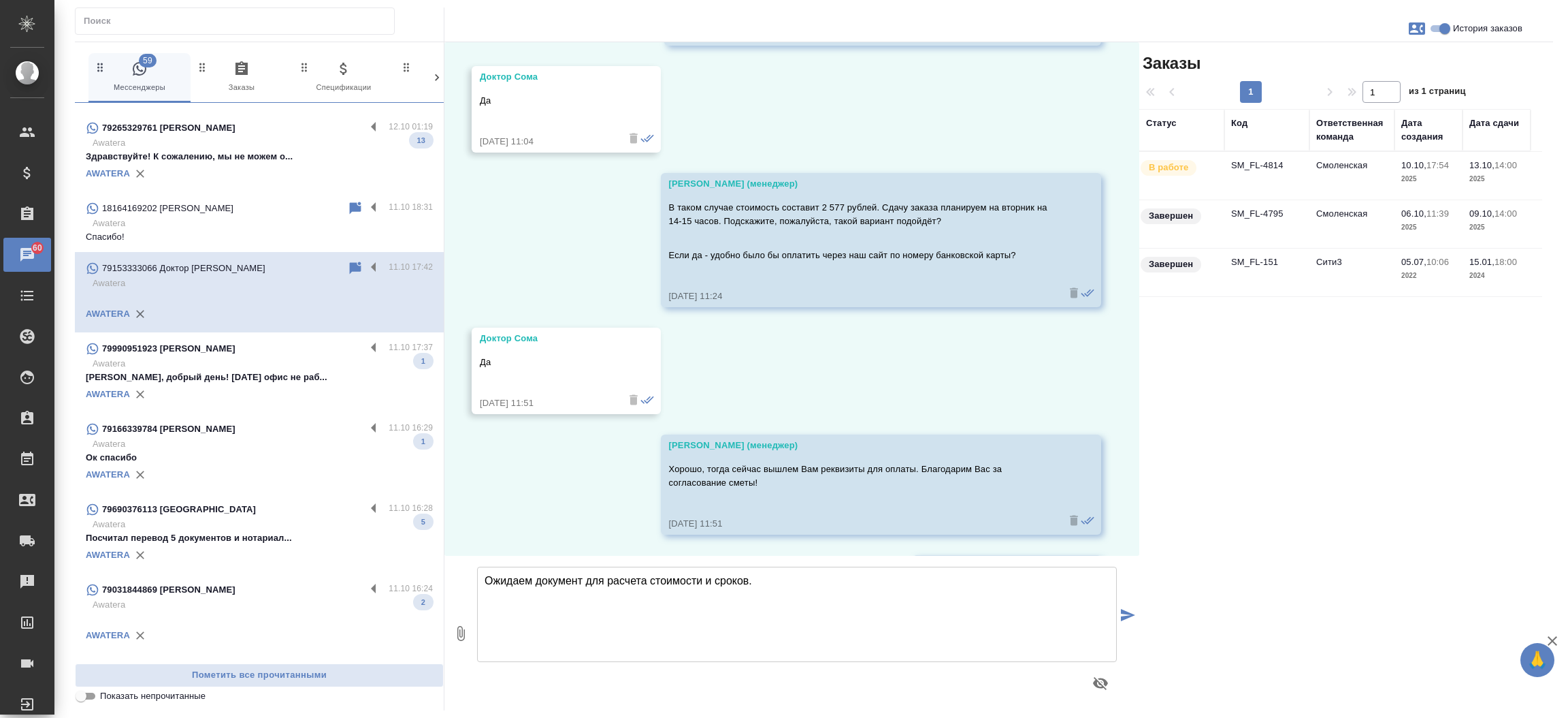
scroll to position [6440, 0]
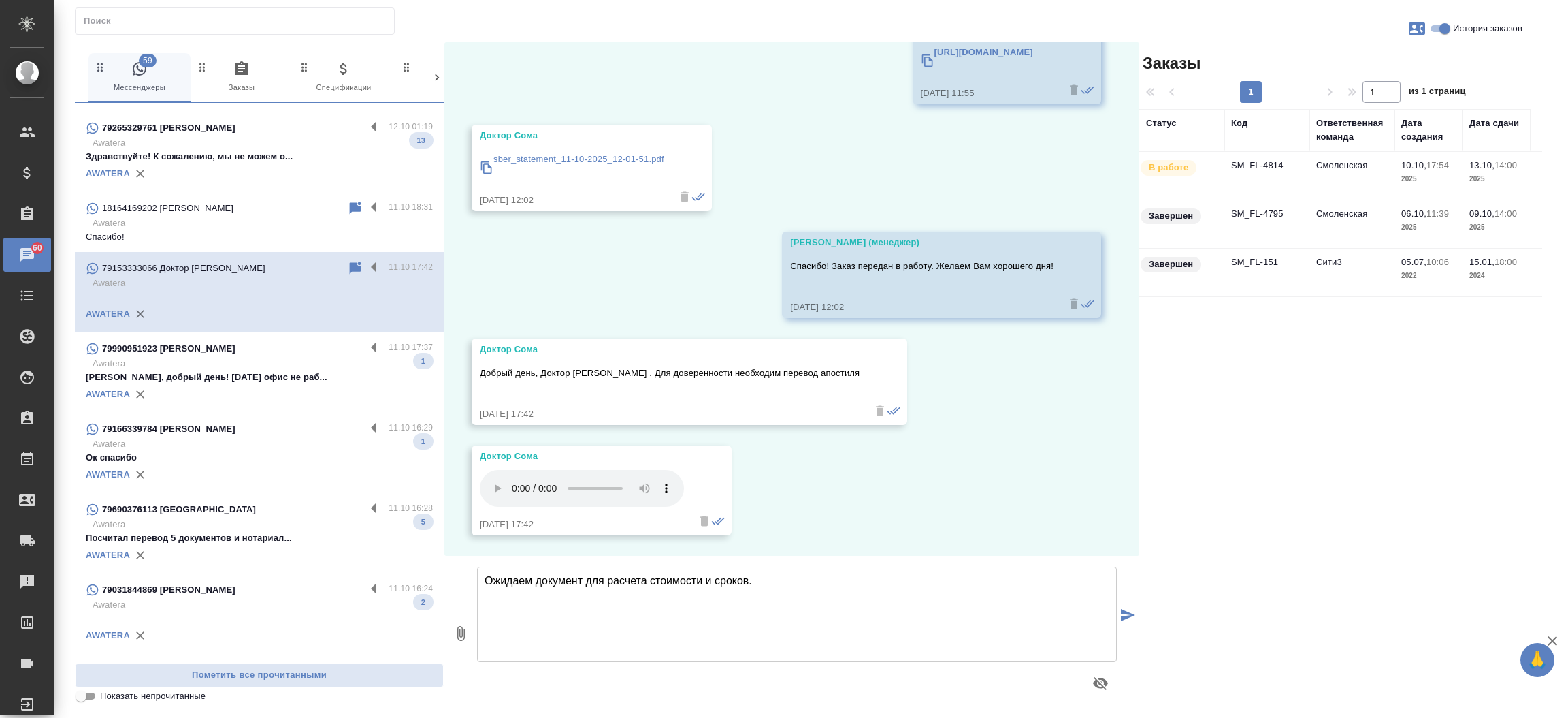
click at [1264, 162] on td "SM_FL-4814" at bounding box center [1267, 175] width 85 height 48
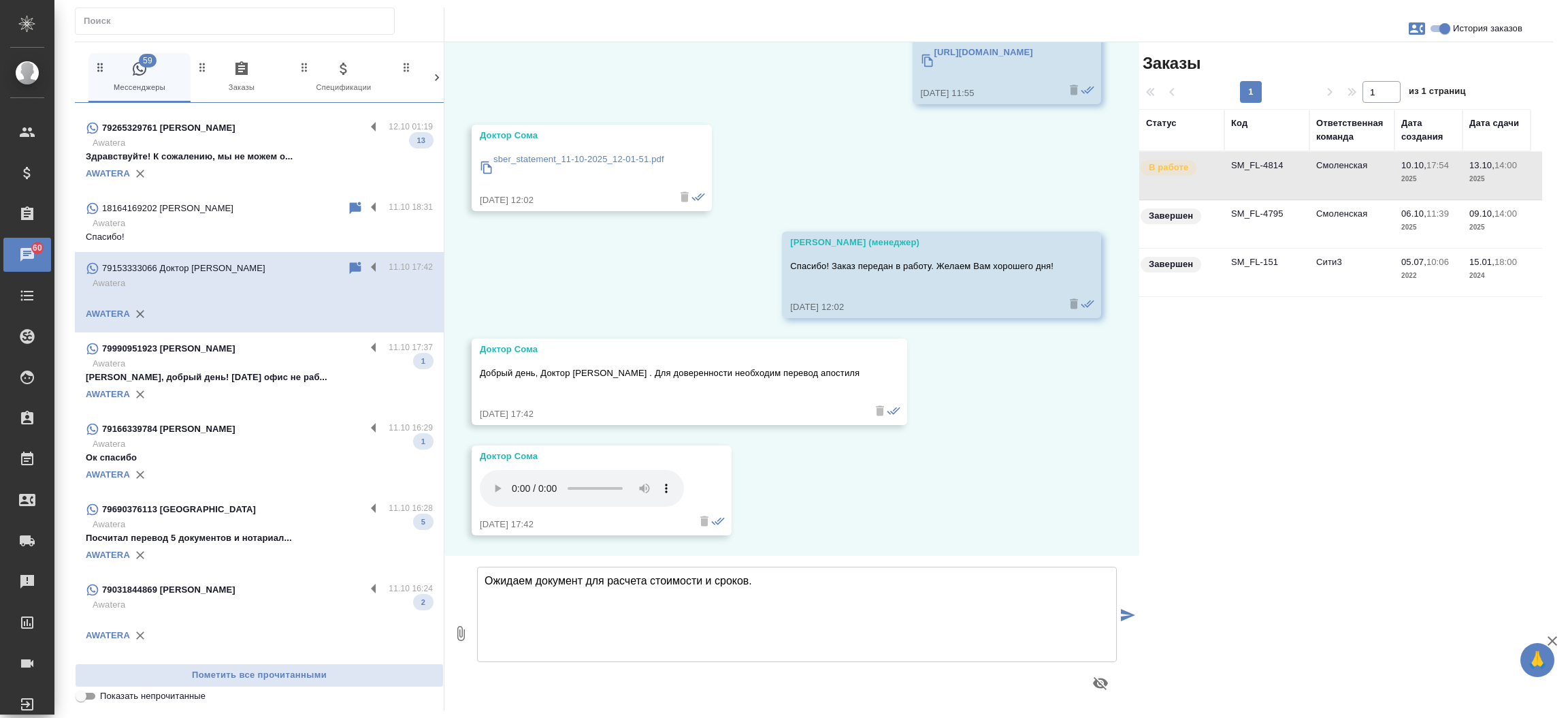
click at [1264, 162] on td "SM_FL-4814" at bounding box center [1267, 175] width 85 height 48
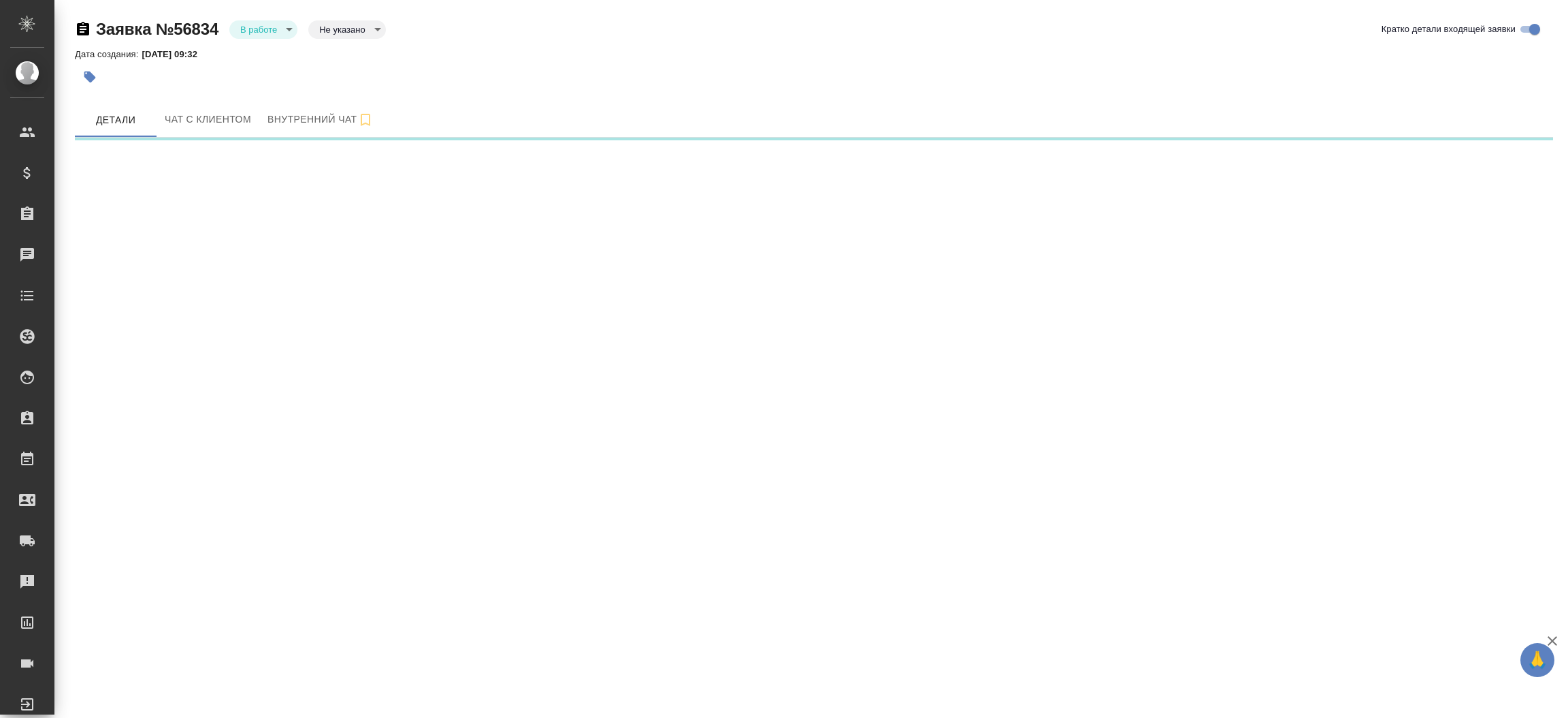
select select "RU"
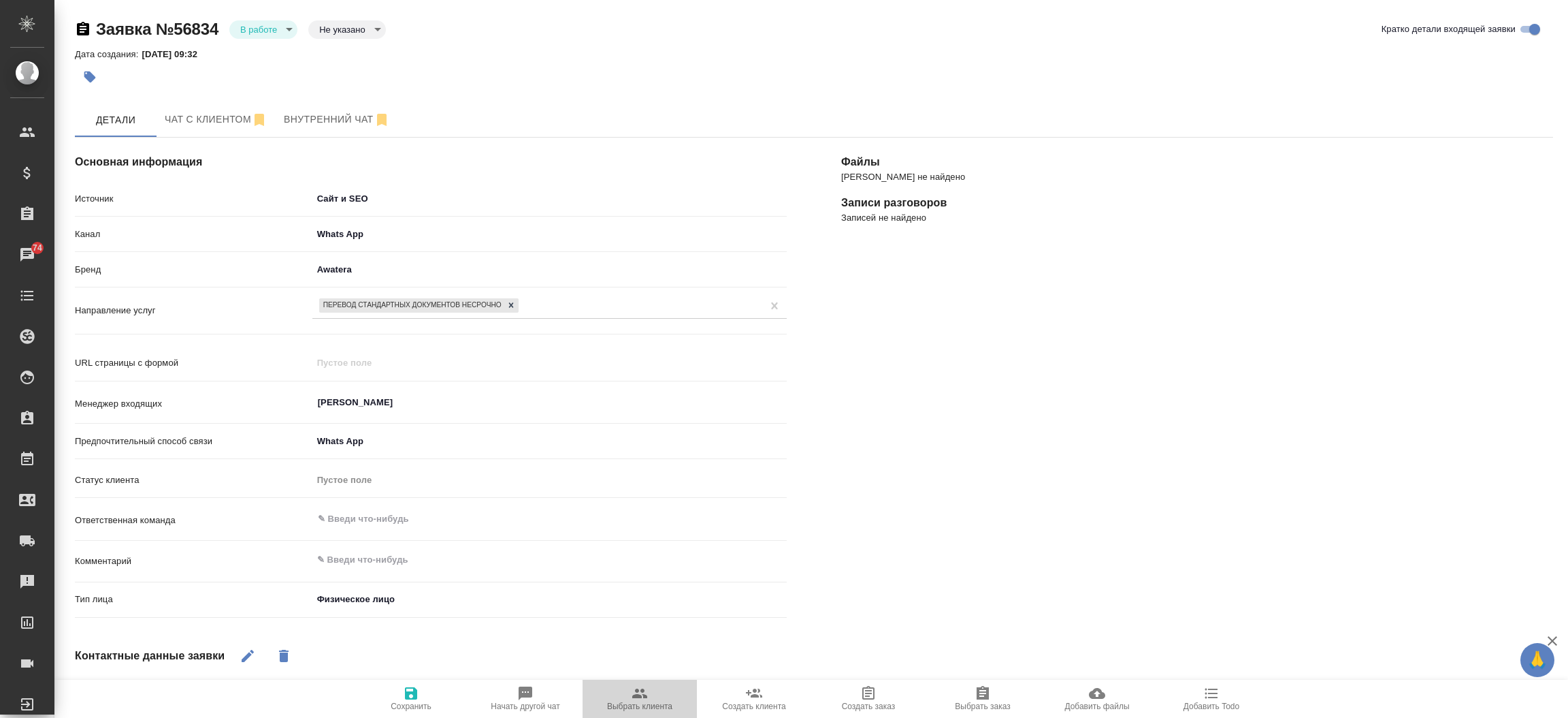
click at [623, 689] on span "Выбрать клиента" at bounding box center [640, 697] width 98 height 25
type textarea "x"
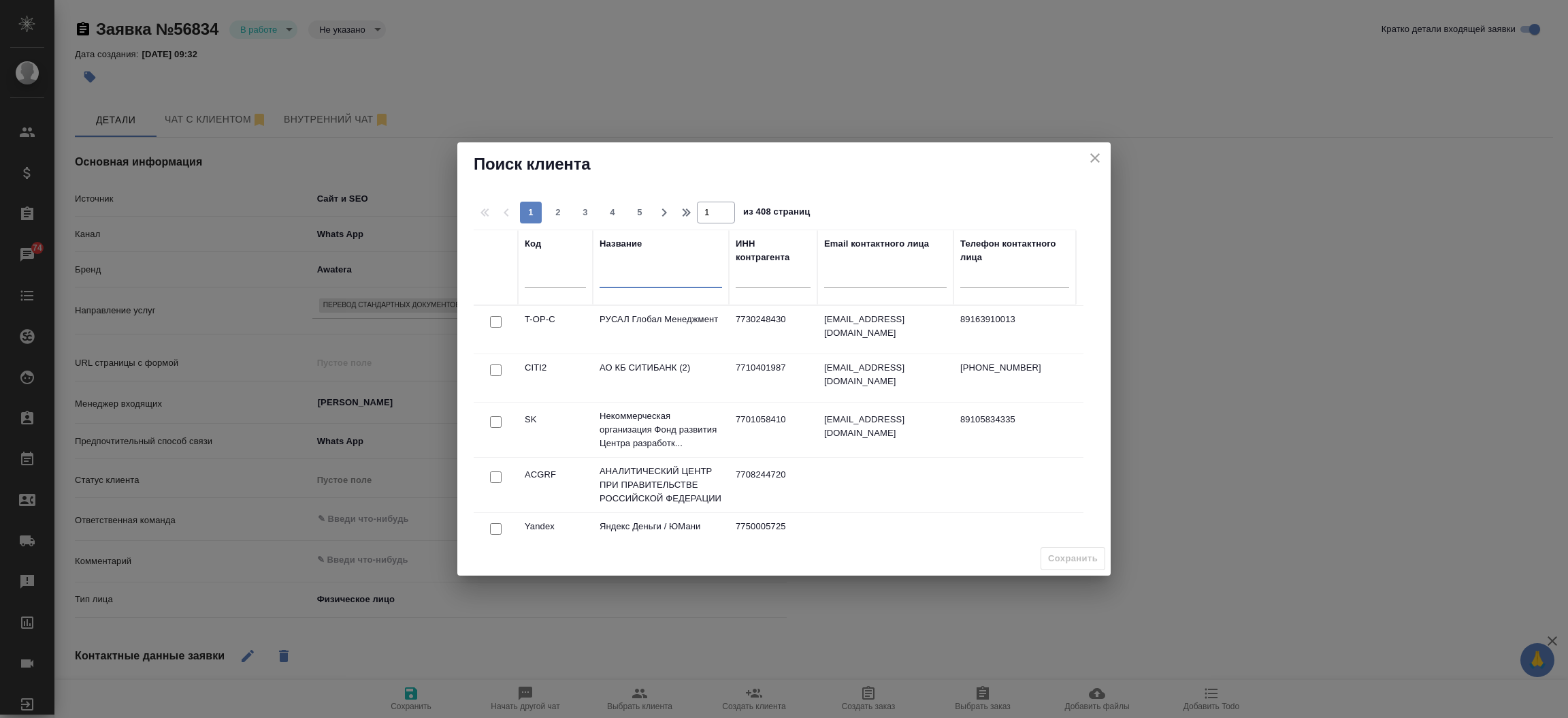
click at [650, 288] on input "text" at bounding box center [660, 279] width 122 height 17
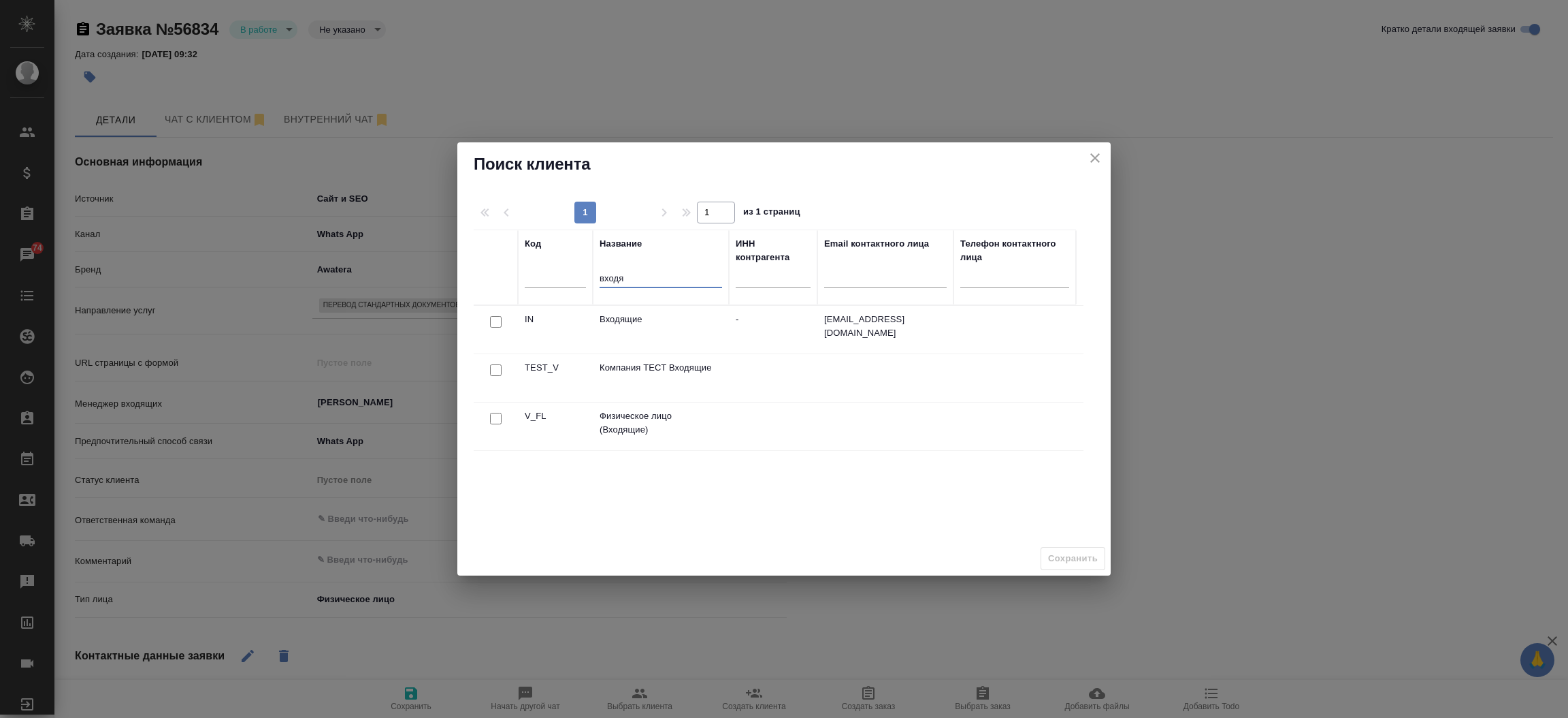
type input "входя"
click at [500, 415] on input "checkbox" at bounding box center [496, 418] width 11 height 11
checkbox input "true"
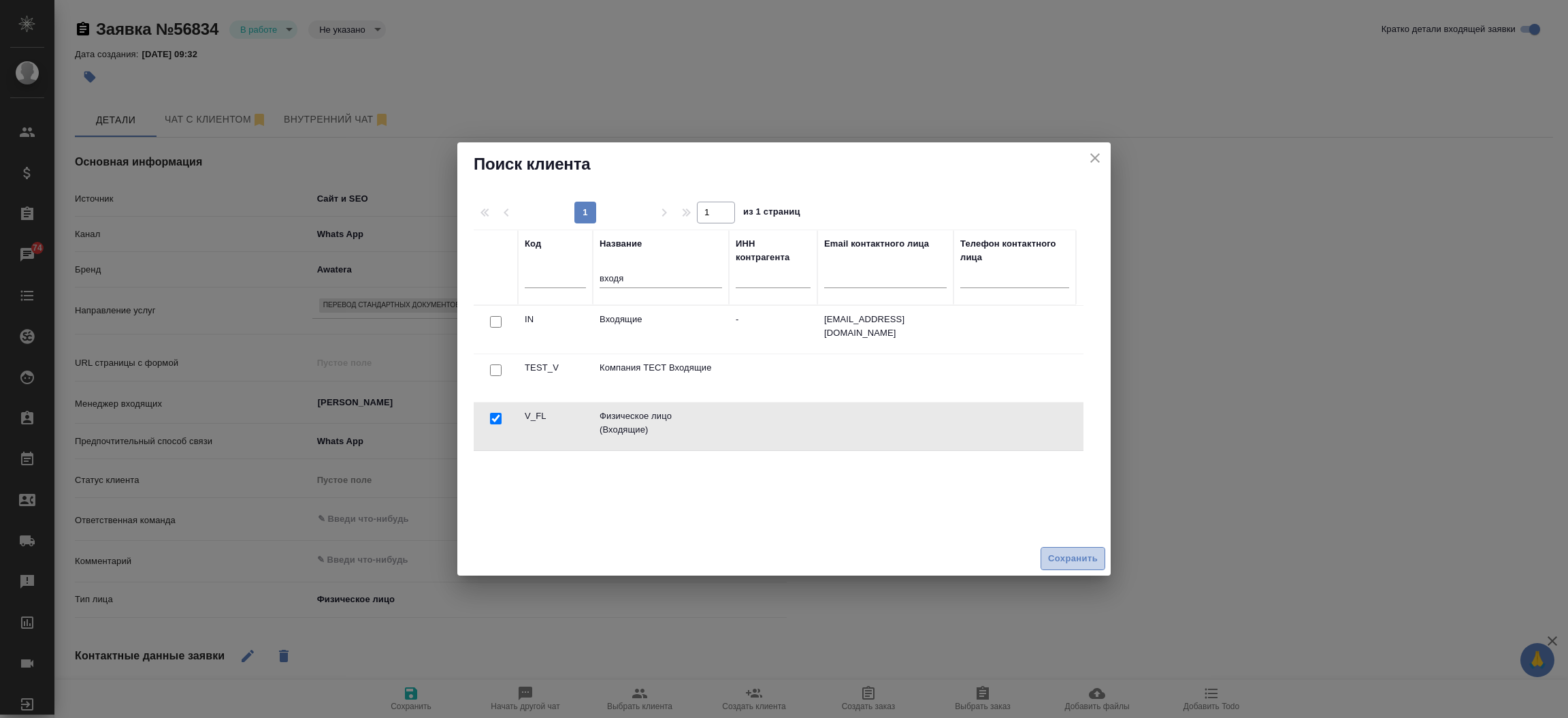
click at [1077, 552] on span "Сохранить" at bounding box center [1072, 558] width 50 height 16
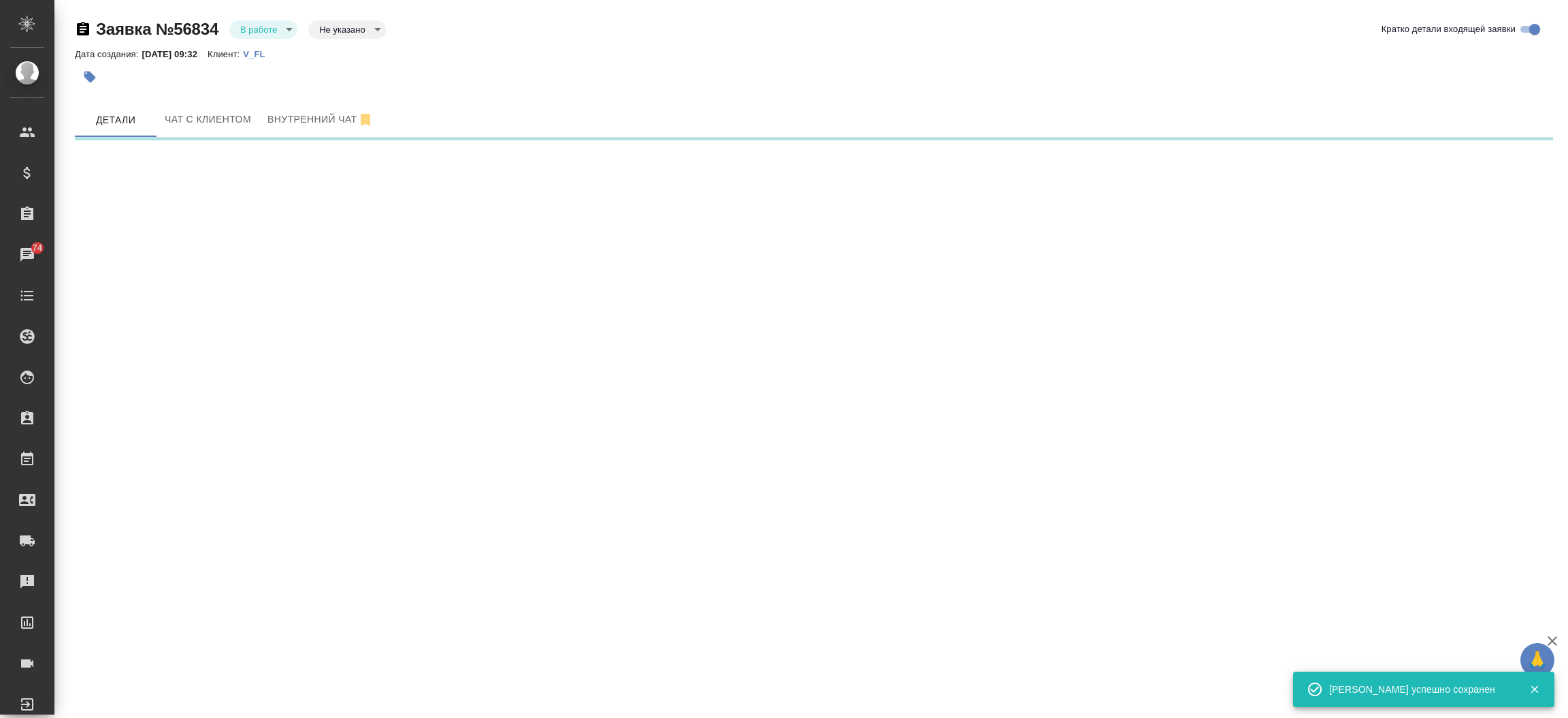
select select "RU"
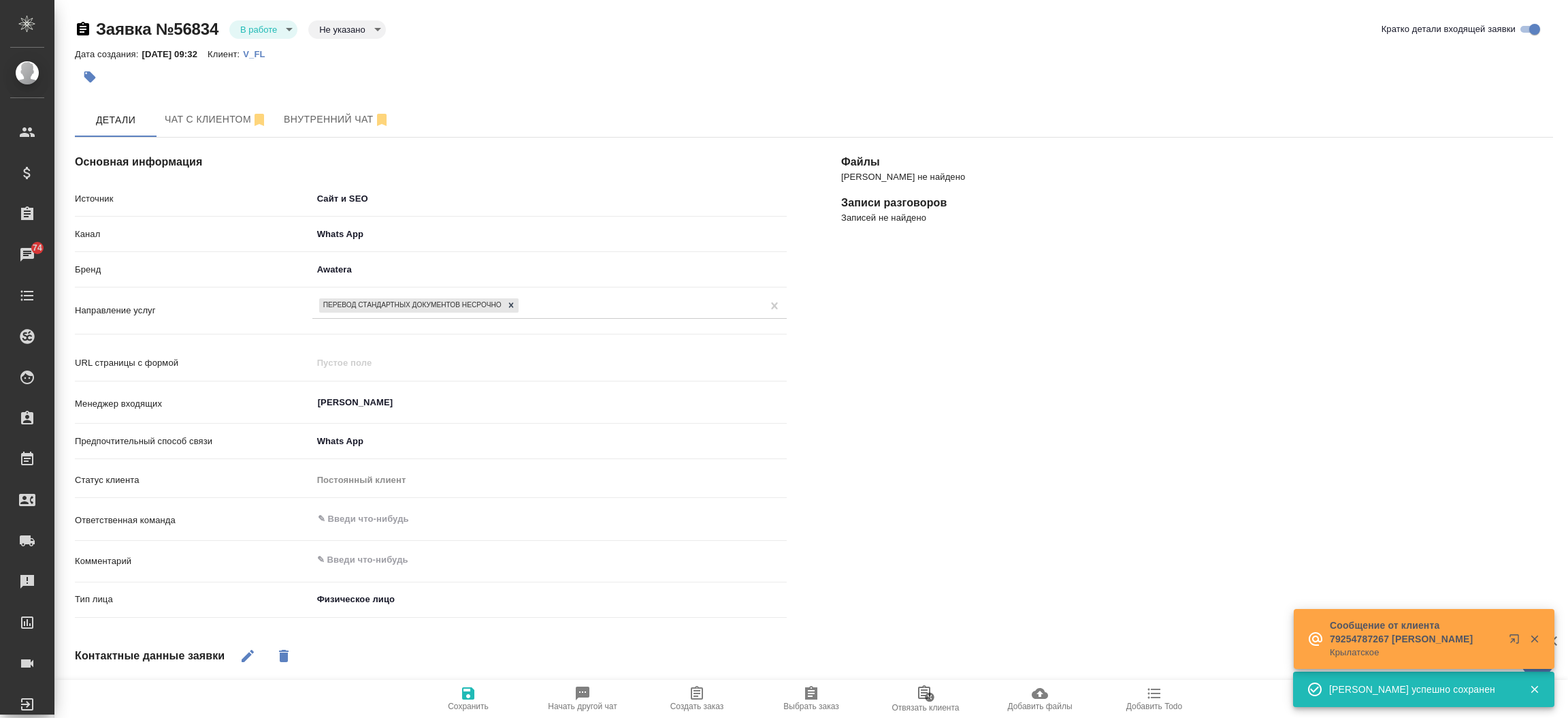
click at [961, 424] on div "[PERSON_NAME] не найдено Записи разговоров Записей не найдено" at bounding box center [1196, 532] width 767 height 844
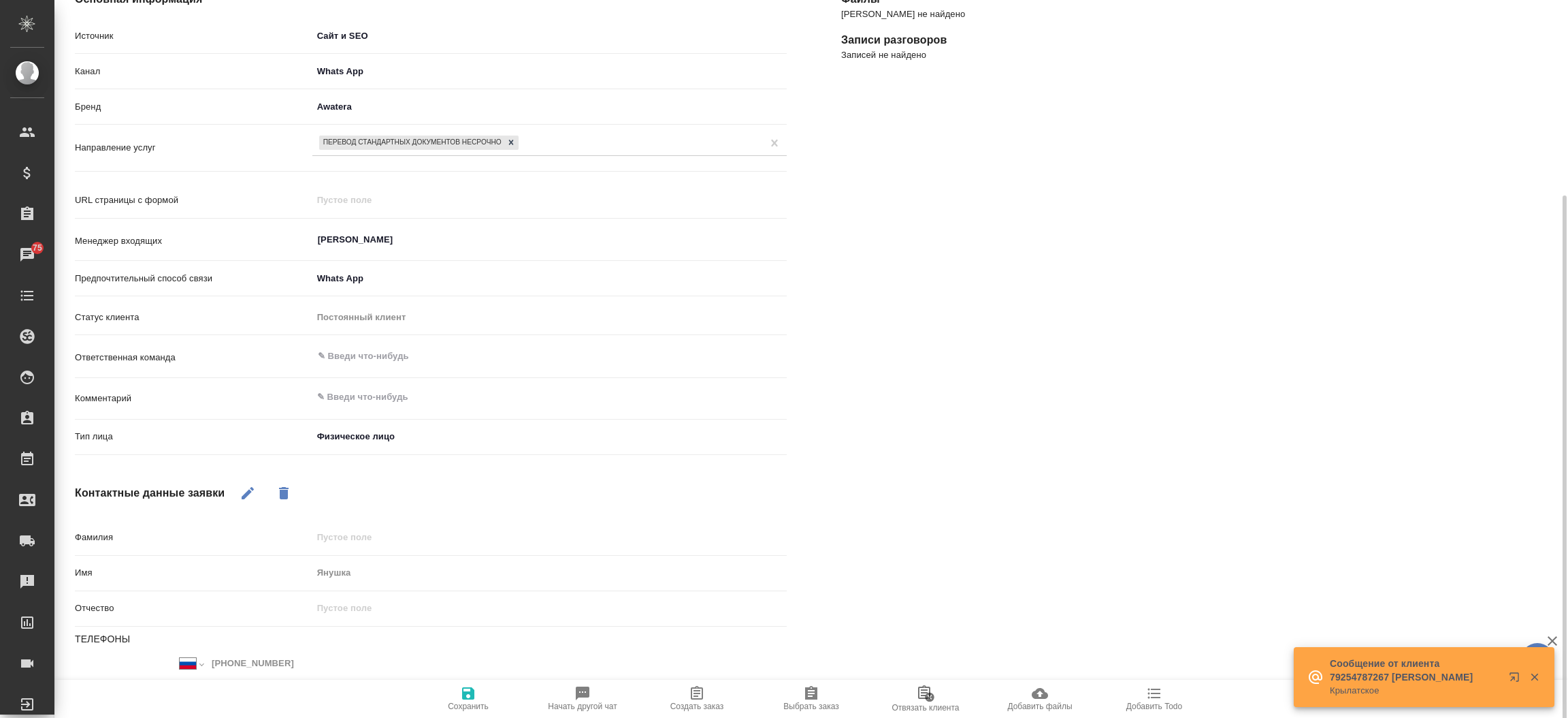
scroll to position [204, 0]
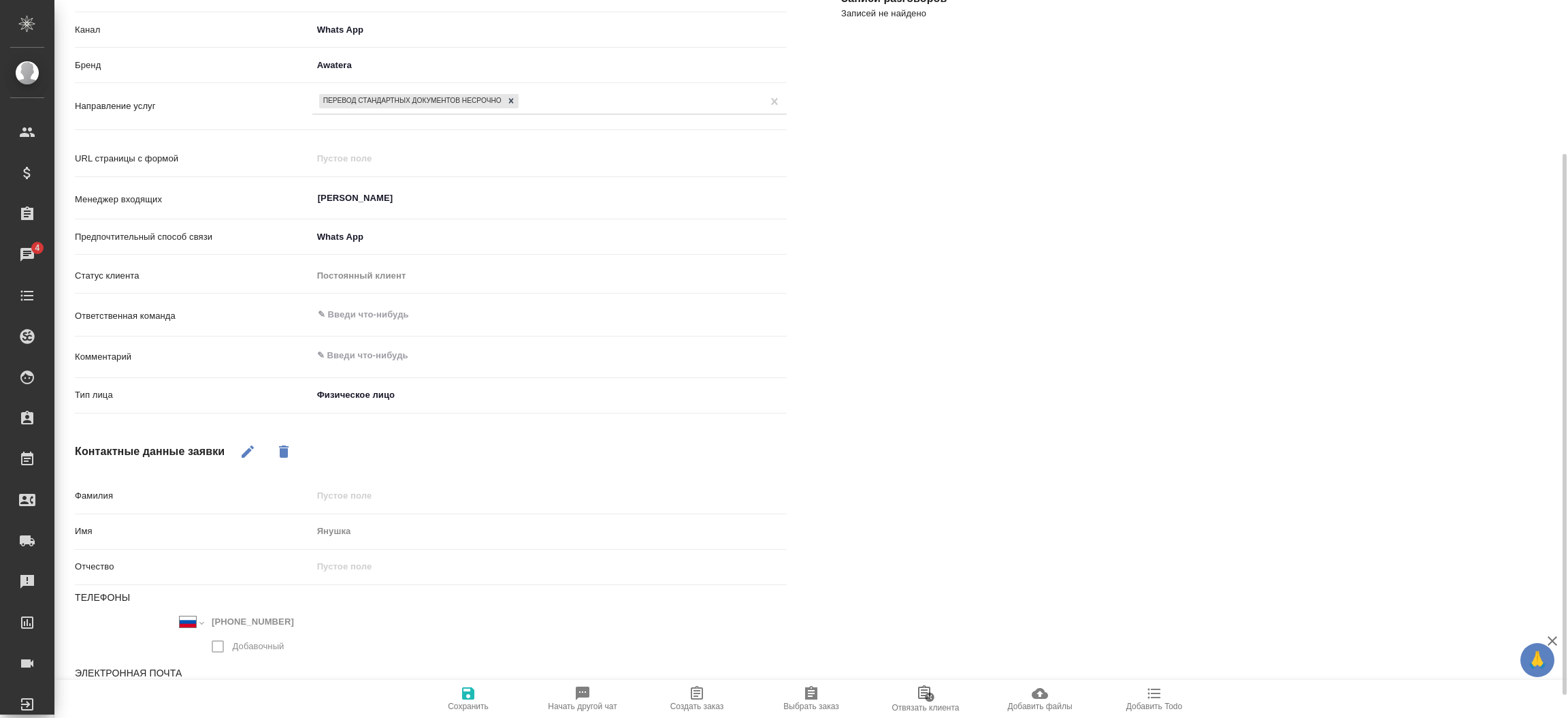
click at [969, 271] on div "[PERSON_NAME] не найдено Записи разговоров Записей не найдено" at bounding box center [1196, 327] width 767 height 844
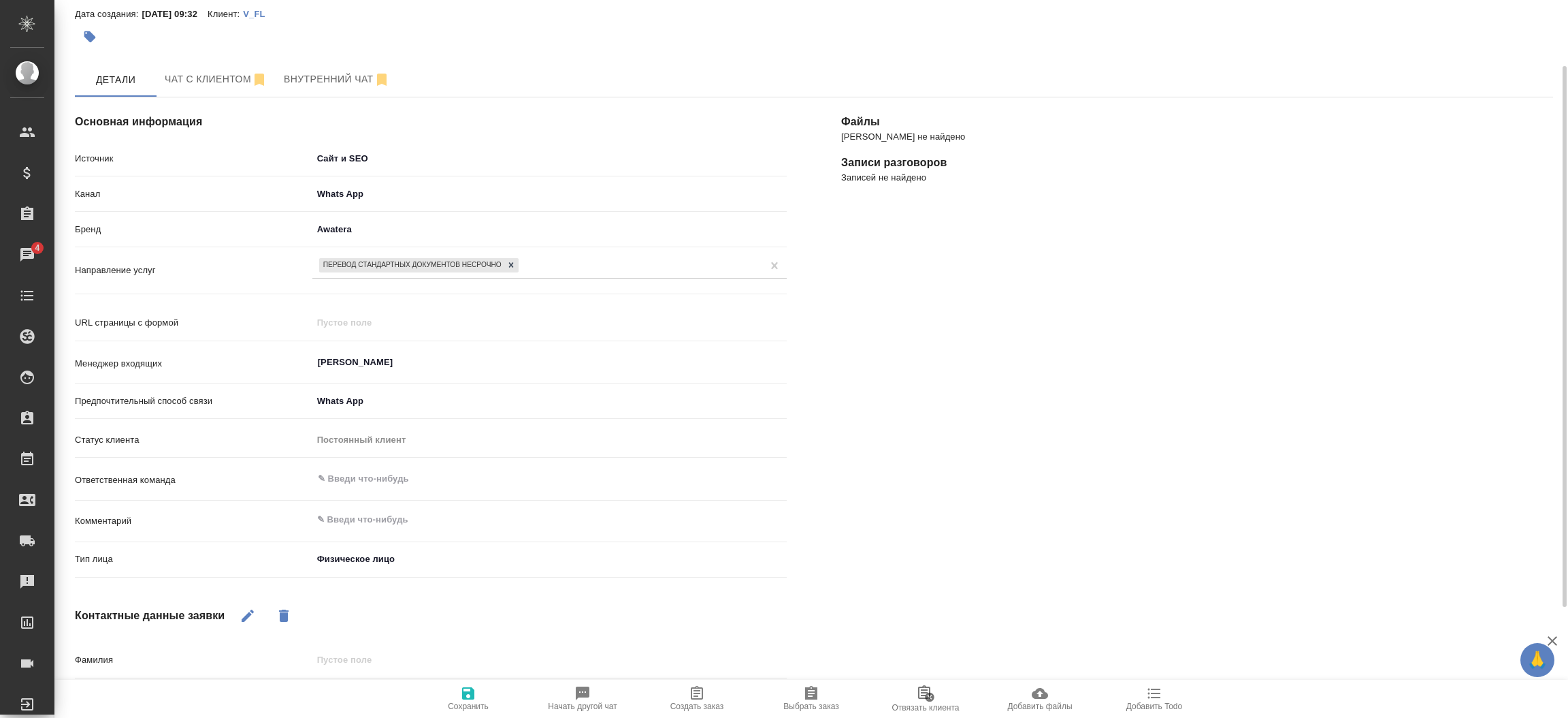
scroll to position [0, 0]
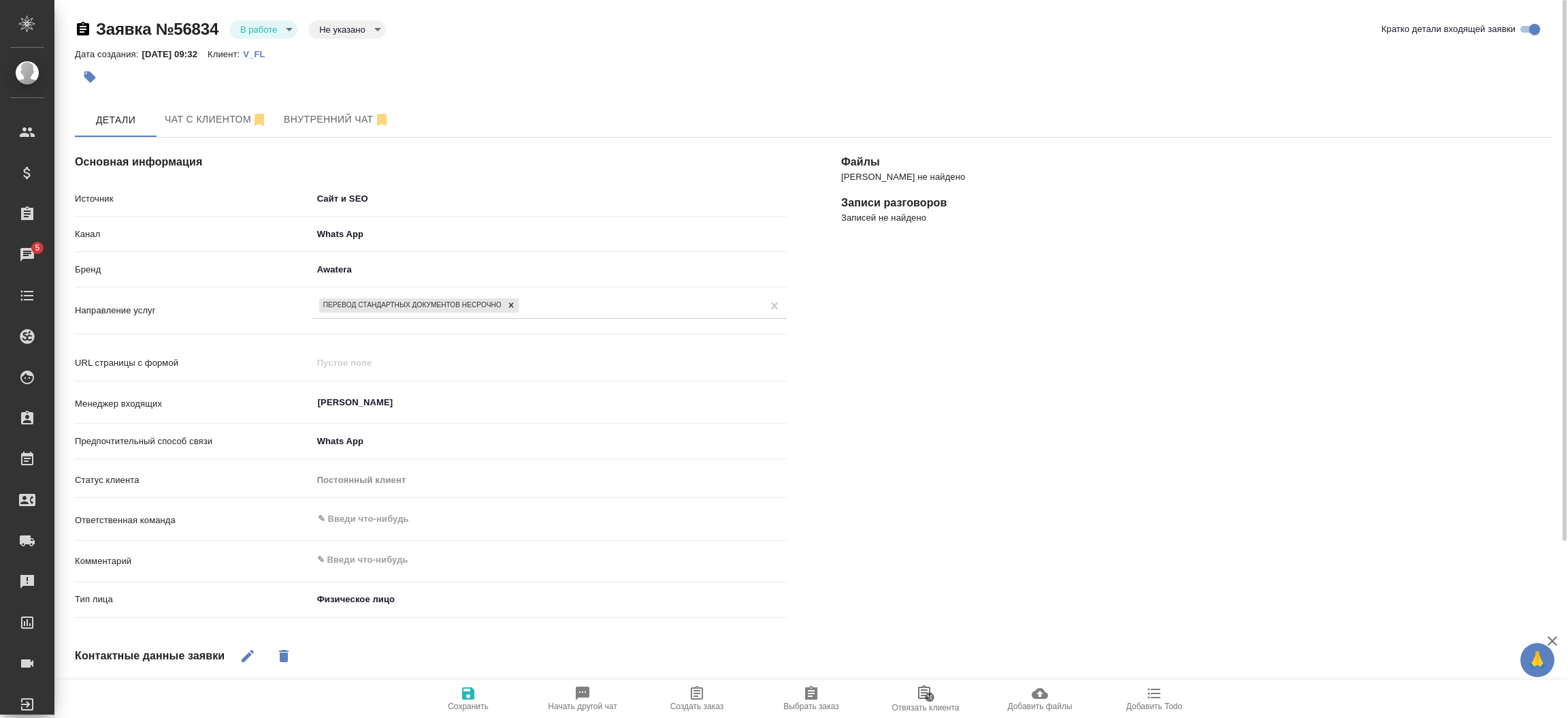
type textarea "x"
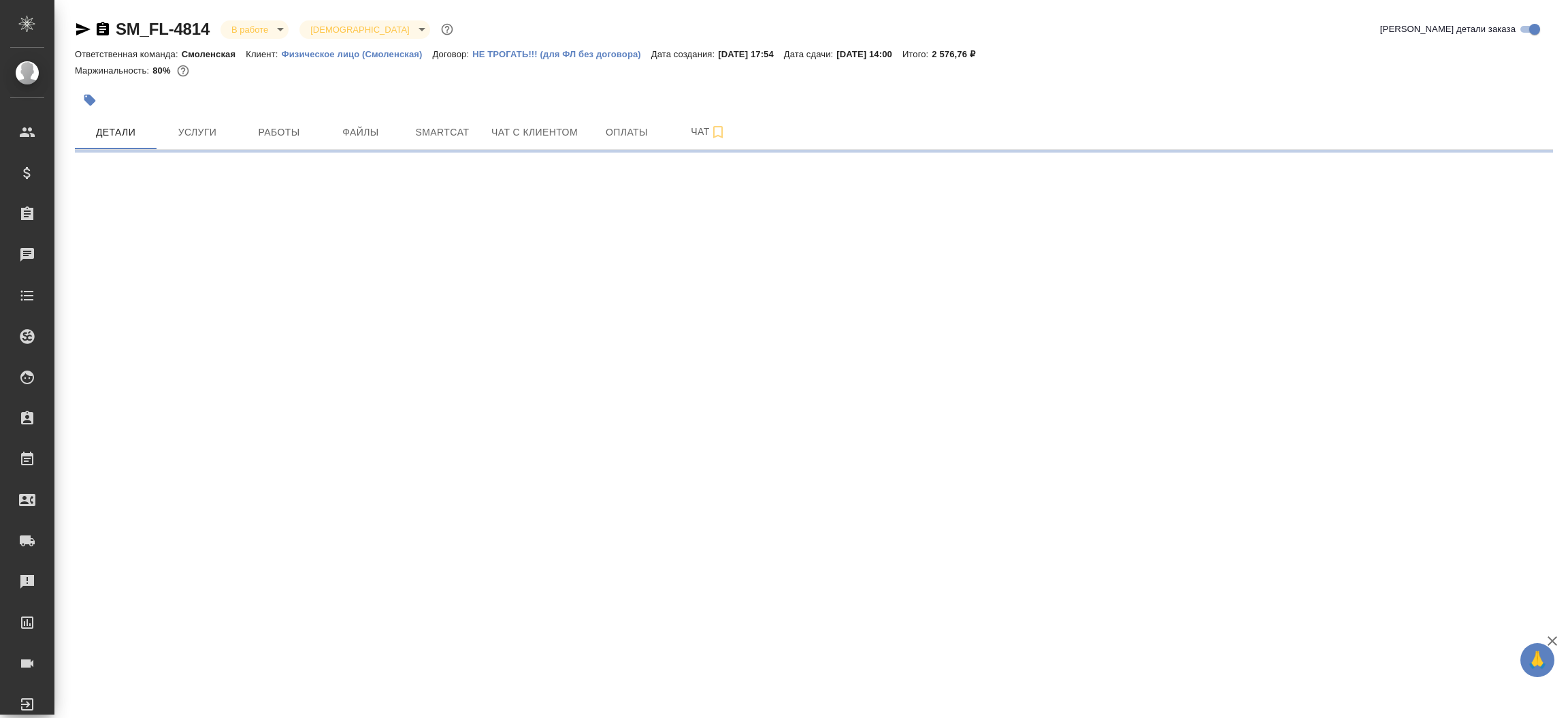
select select "RU"
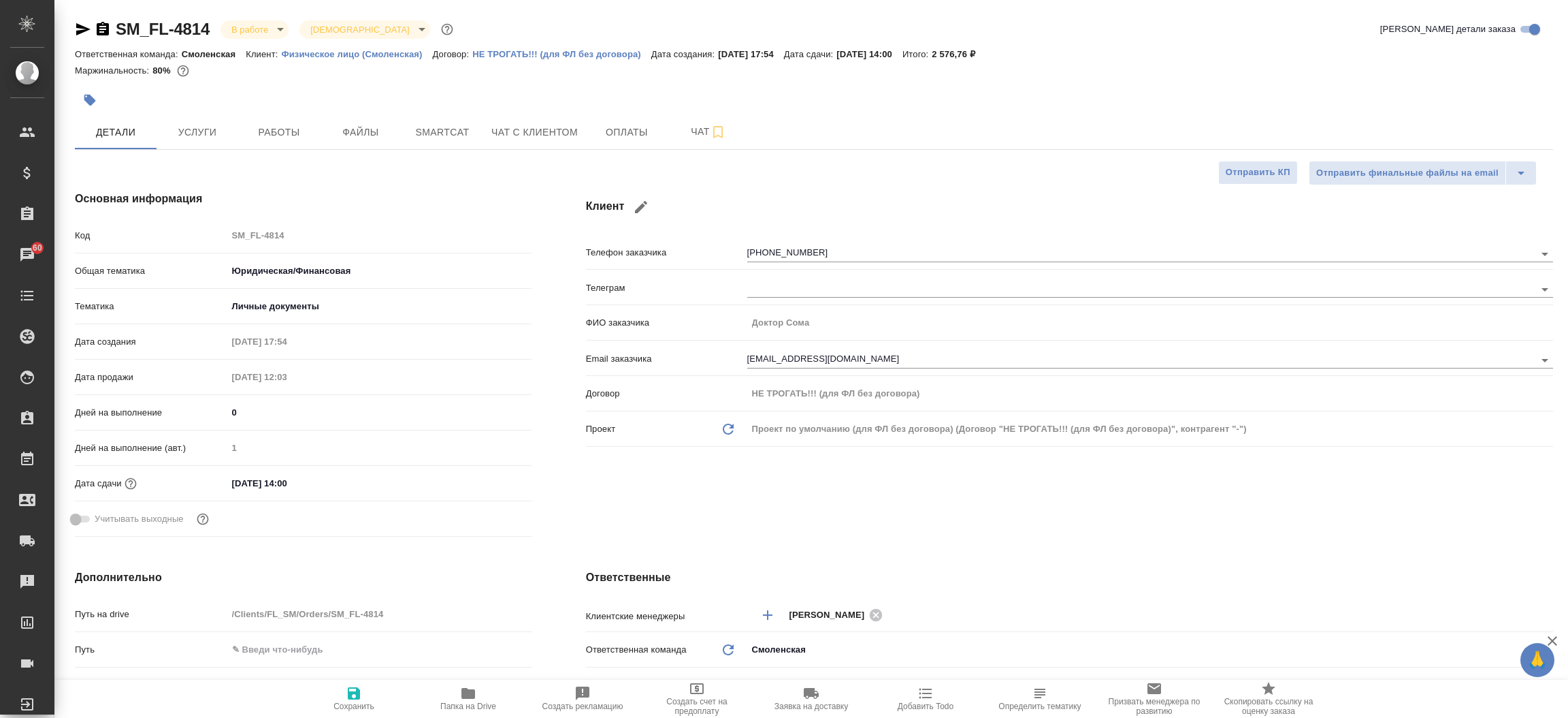
type textarea "x"
click at [83, 27] on icon "button" at bounding box center [83, 29] width 14 height 12
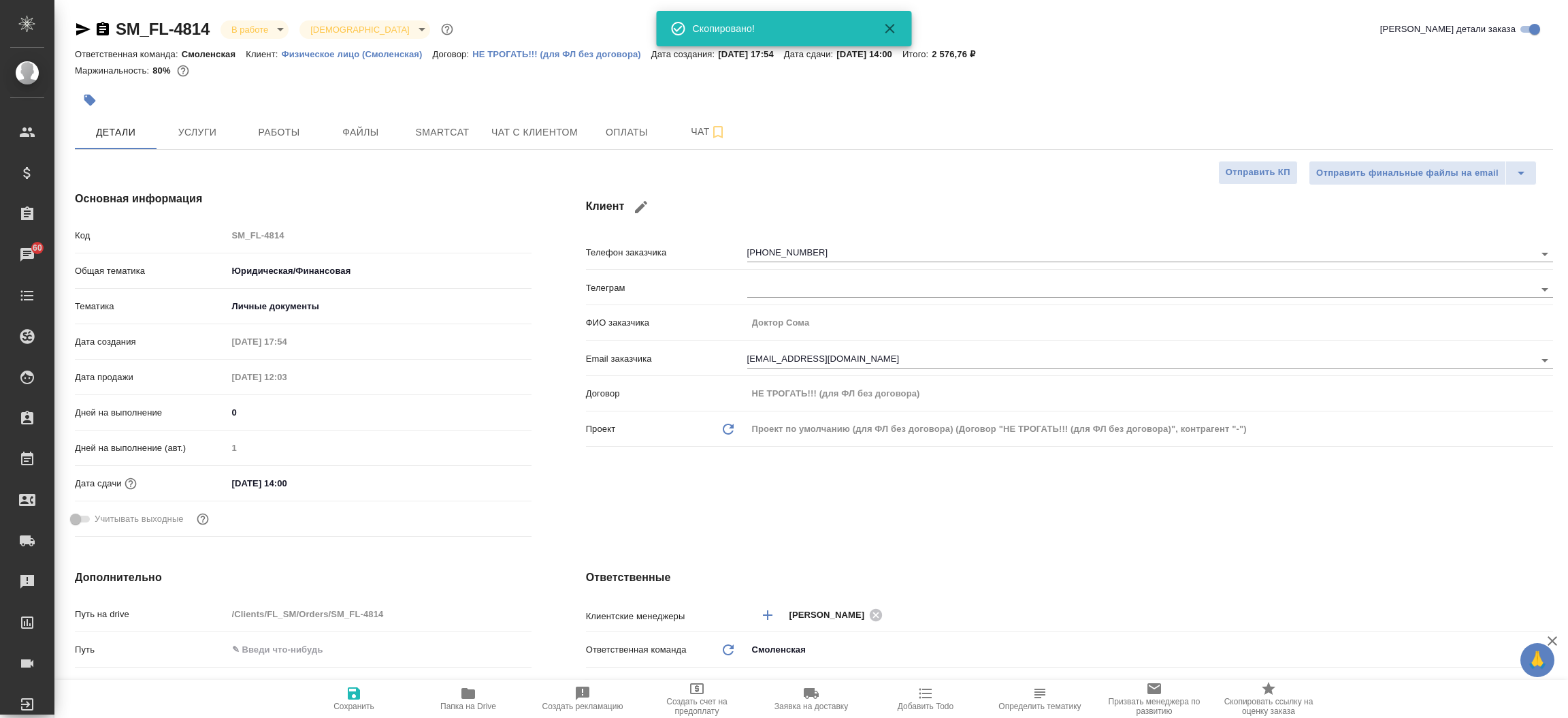
type textarea "x"
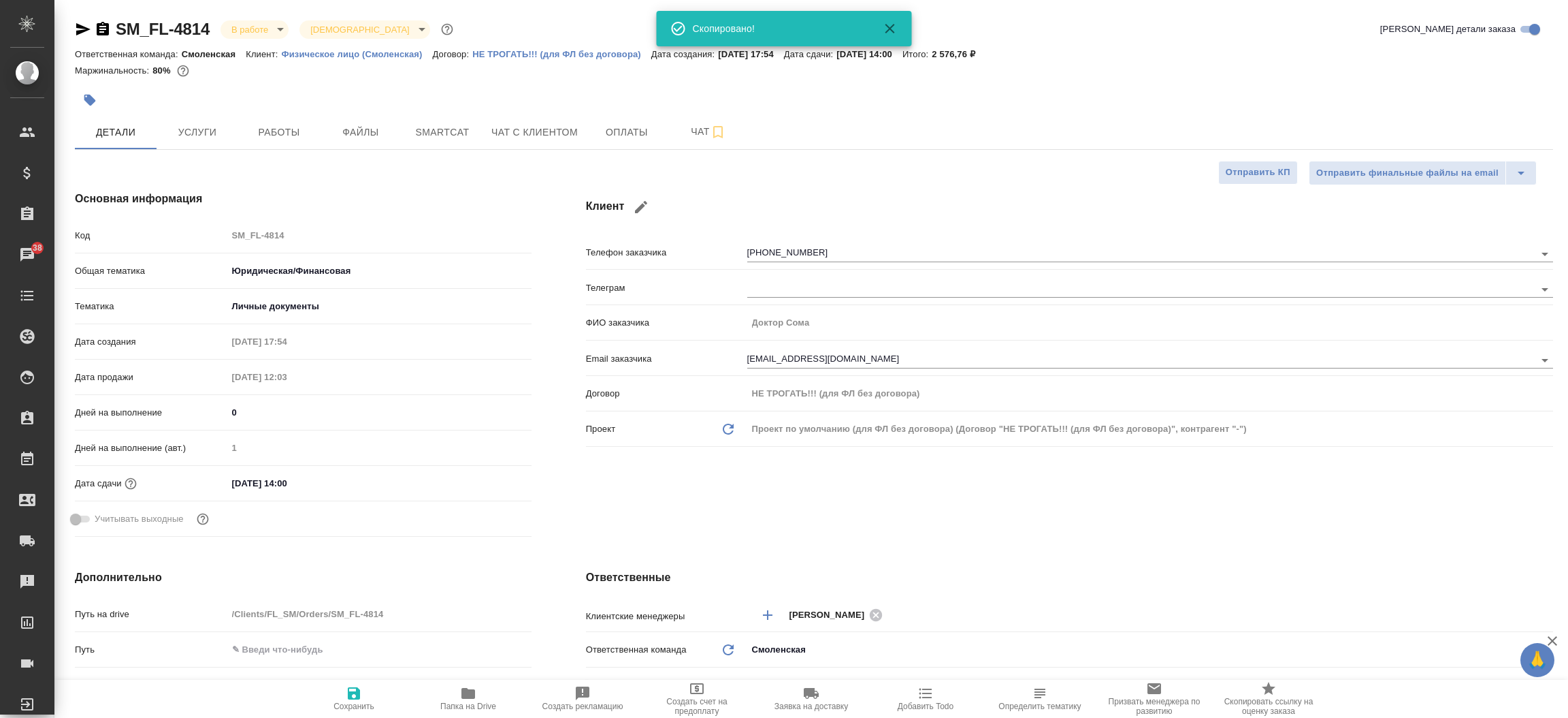
type textarea "x"
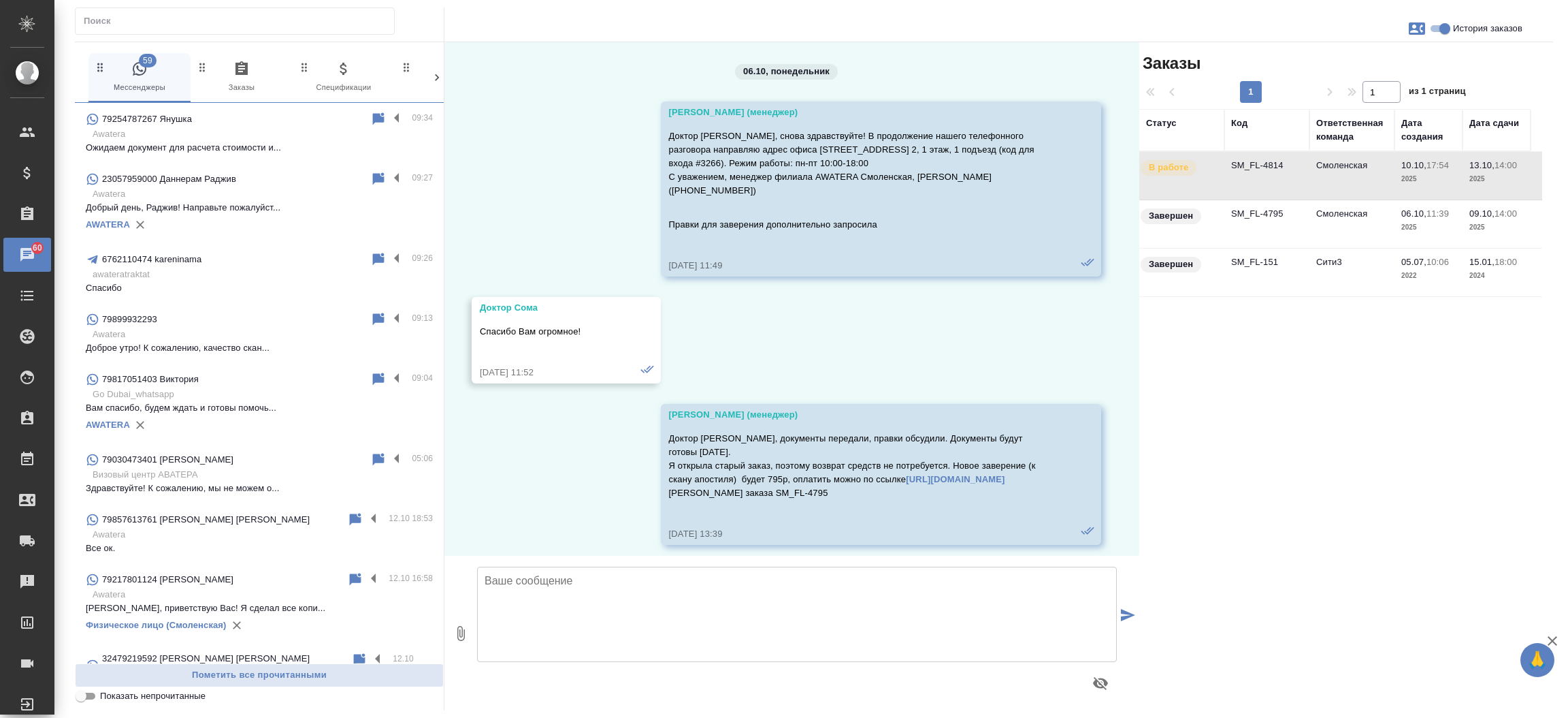
scroll to position [6440, 0]
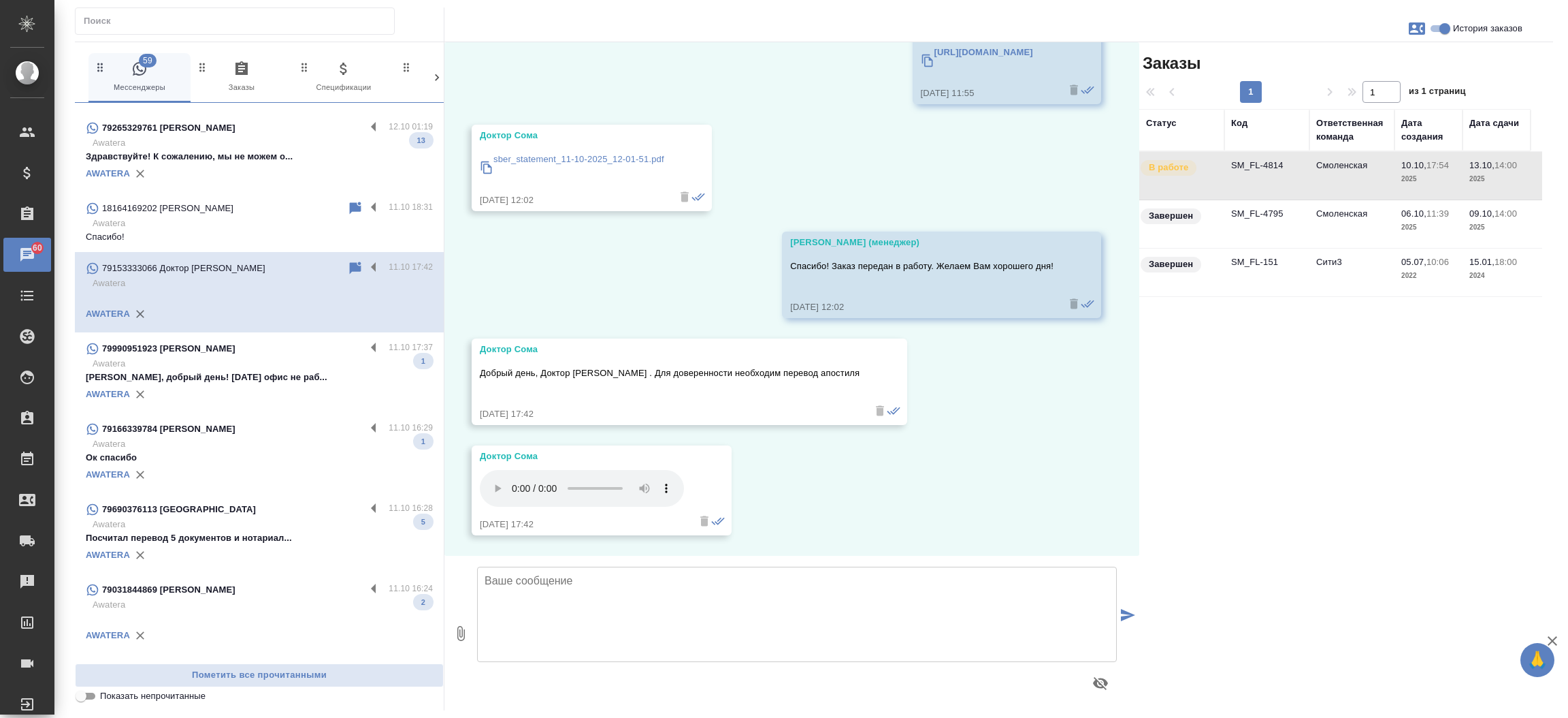
click at [225, 150] on p "Здравствуйте! К сожалению, мы не можем о..." at bounding box center [259, 156] width 347 height 13
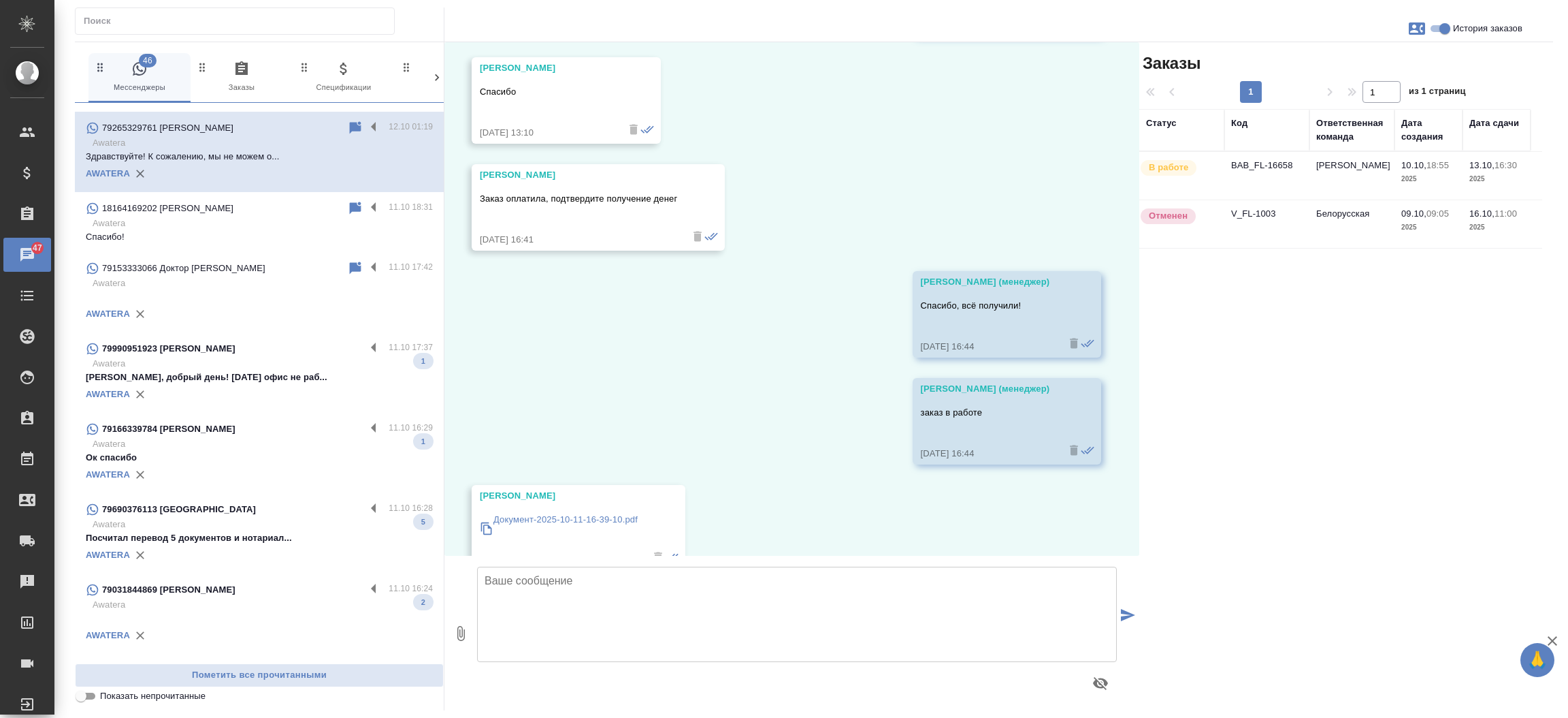
scroll to position [4300, 0]
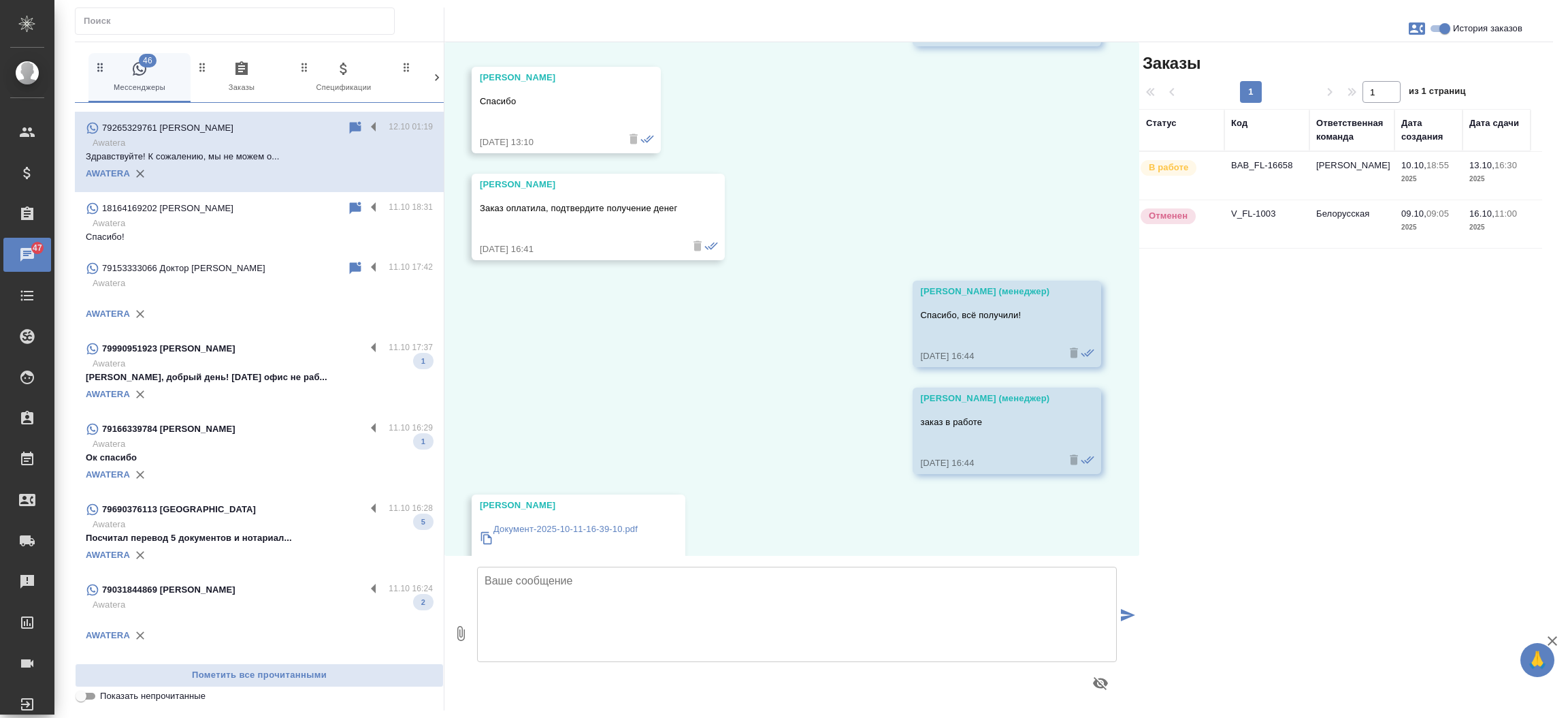
click at [1259, 169] on td "BAB_FL-16658" at bounding box center [1267, 175] width 85 height 48
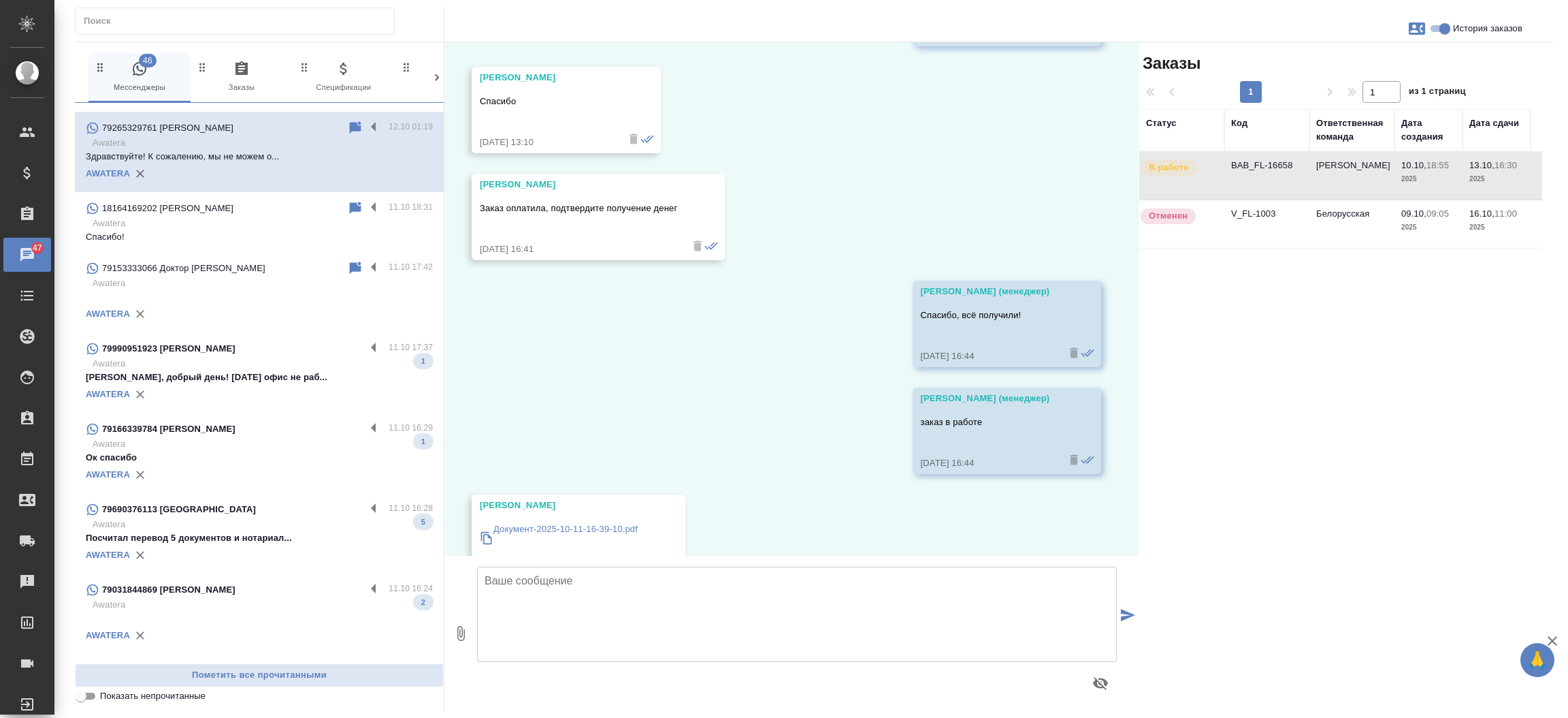
click at [292, 371] on p "Ульяна, добрый день! Сегодня офис не раб..." at bounding box center [259, 377] width 347 height 13
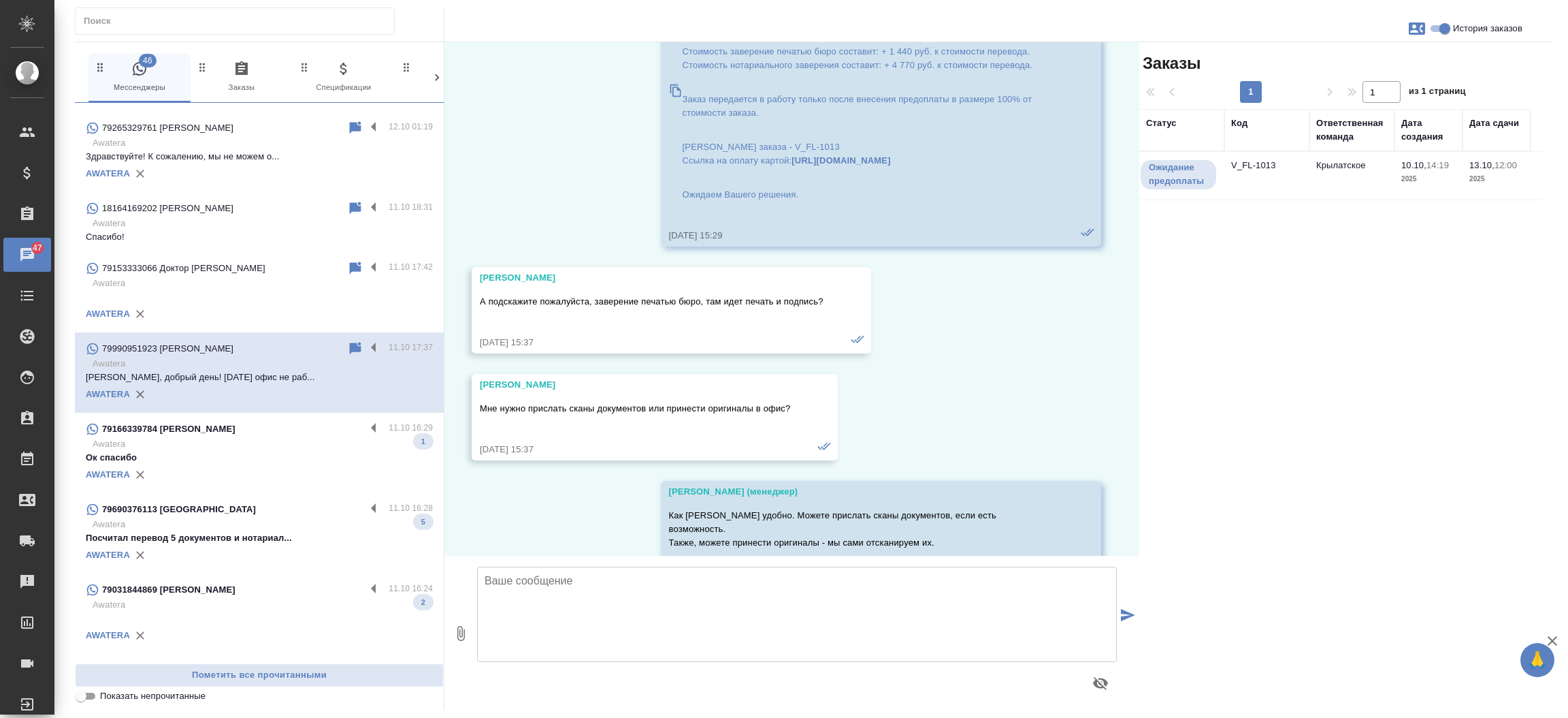
scroll to position [2409, 0]
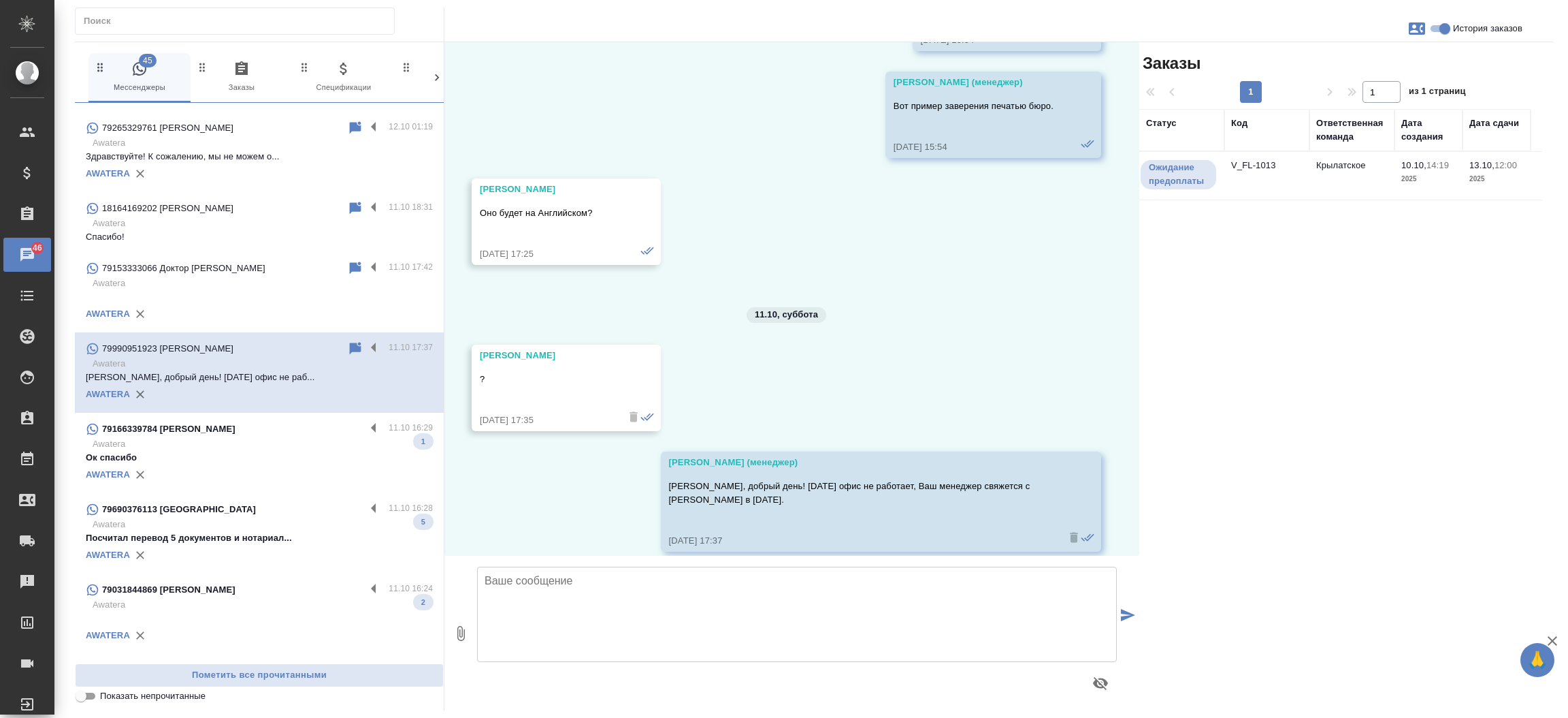
click at [1263, 161] on td "V_FL-1013" at bounding box center [1267, 175] width 85 height 48
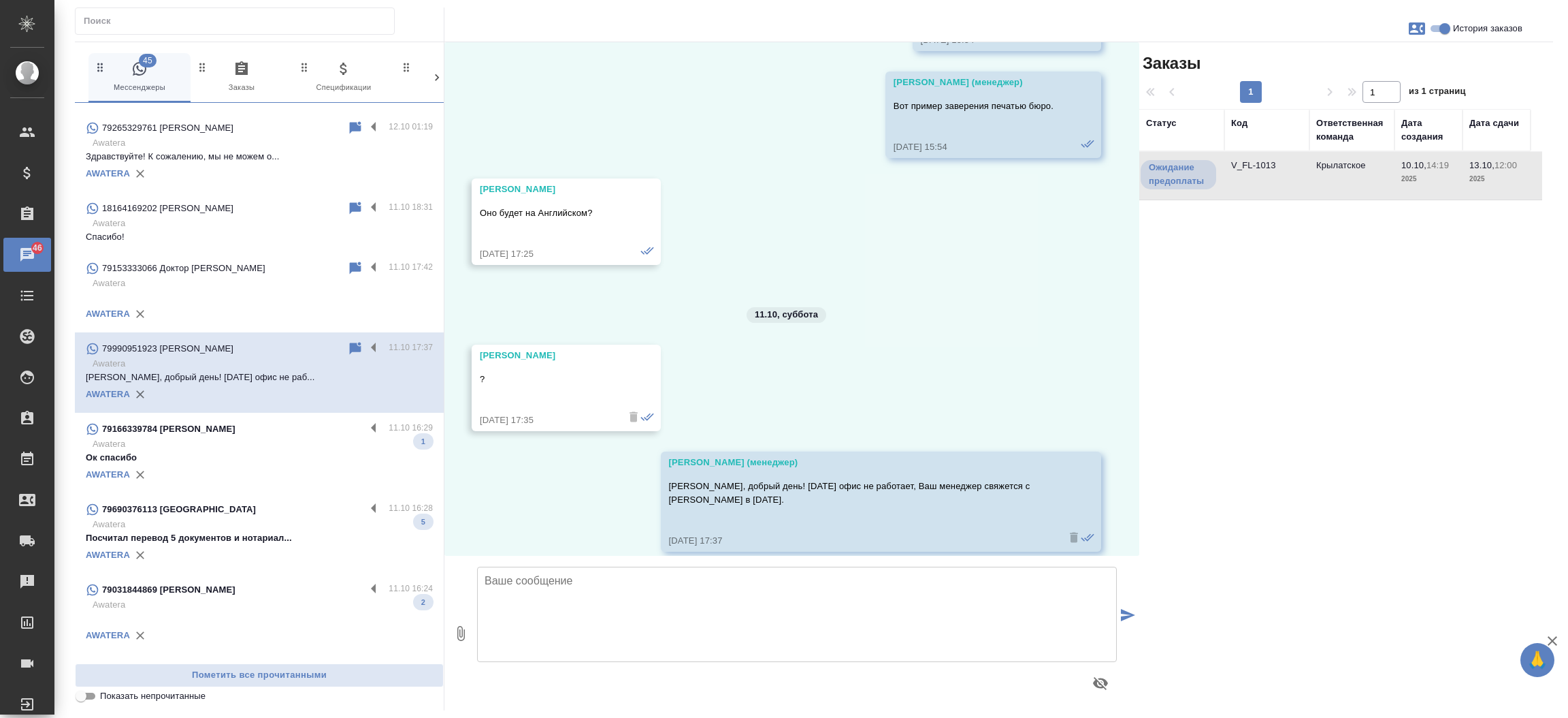
click at [1263, 161] on td "V_FL-1013" at bounding box center [1267, 175] width 85 height 48
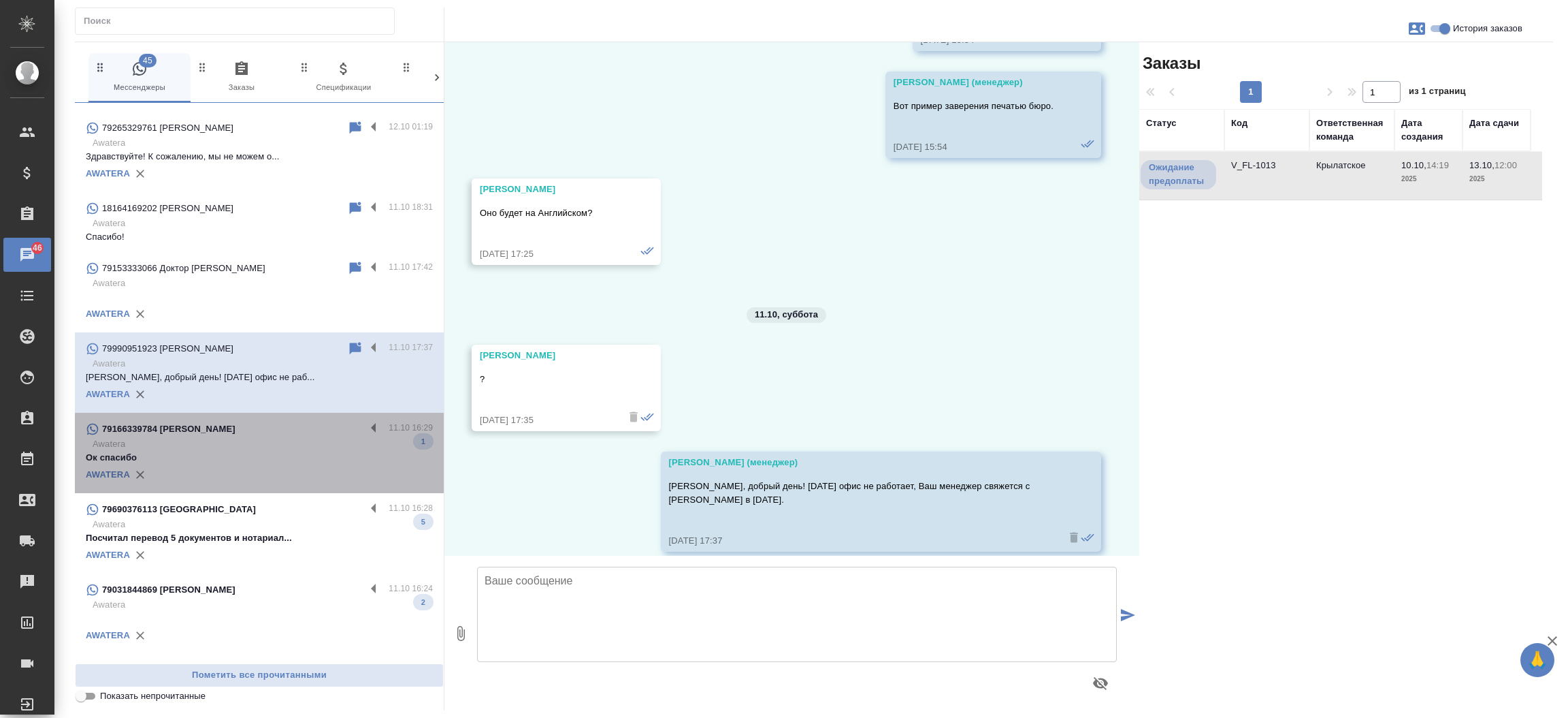
click at [296, 421] on div "79166339784 Александр" at bounding box center [225, 428] width 279 height 16
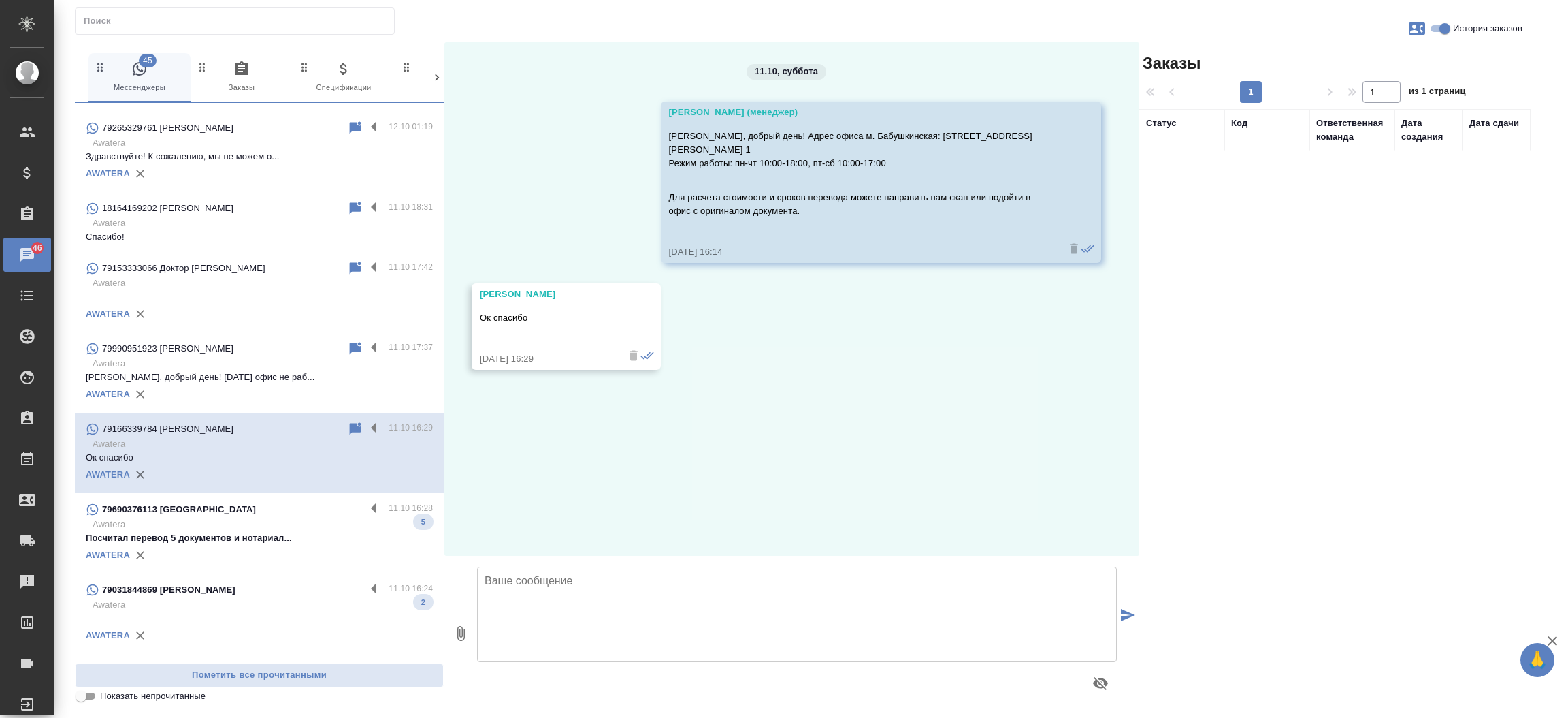
scroll to position [0, 0]
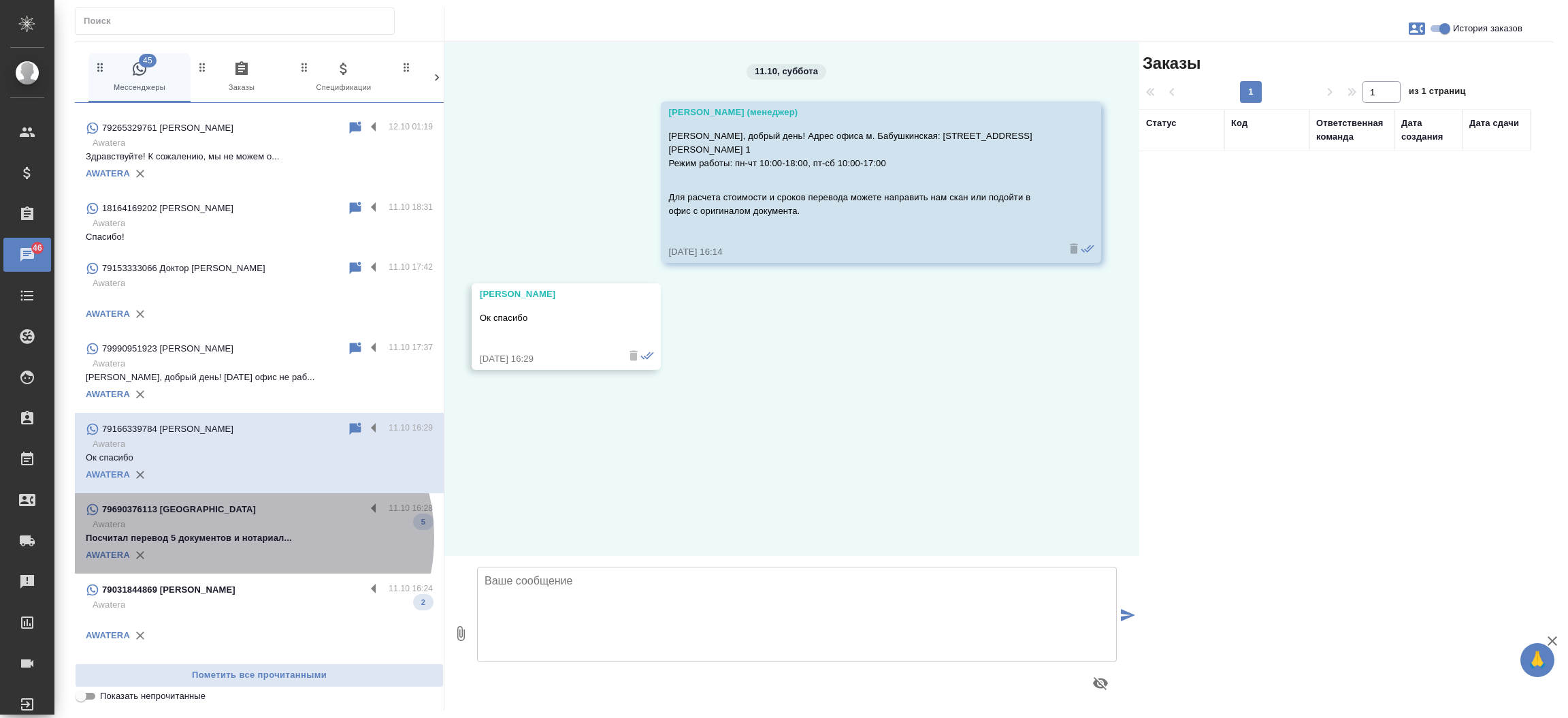
click at [243, 531] on p "Посчитал перевод 5 документов и нотариал..." at bounding box center [259, 537] width 347 height 13
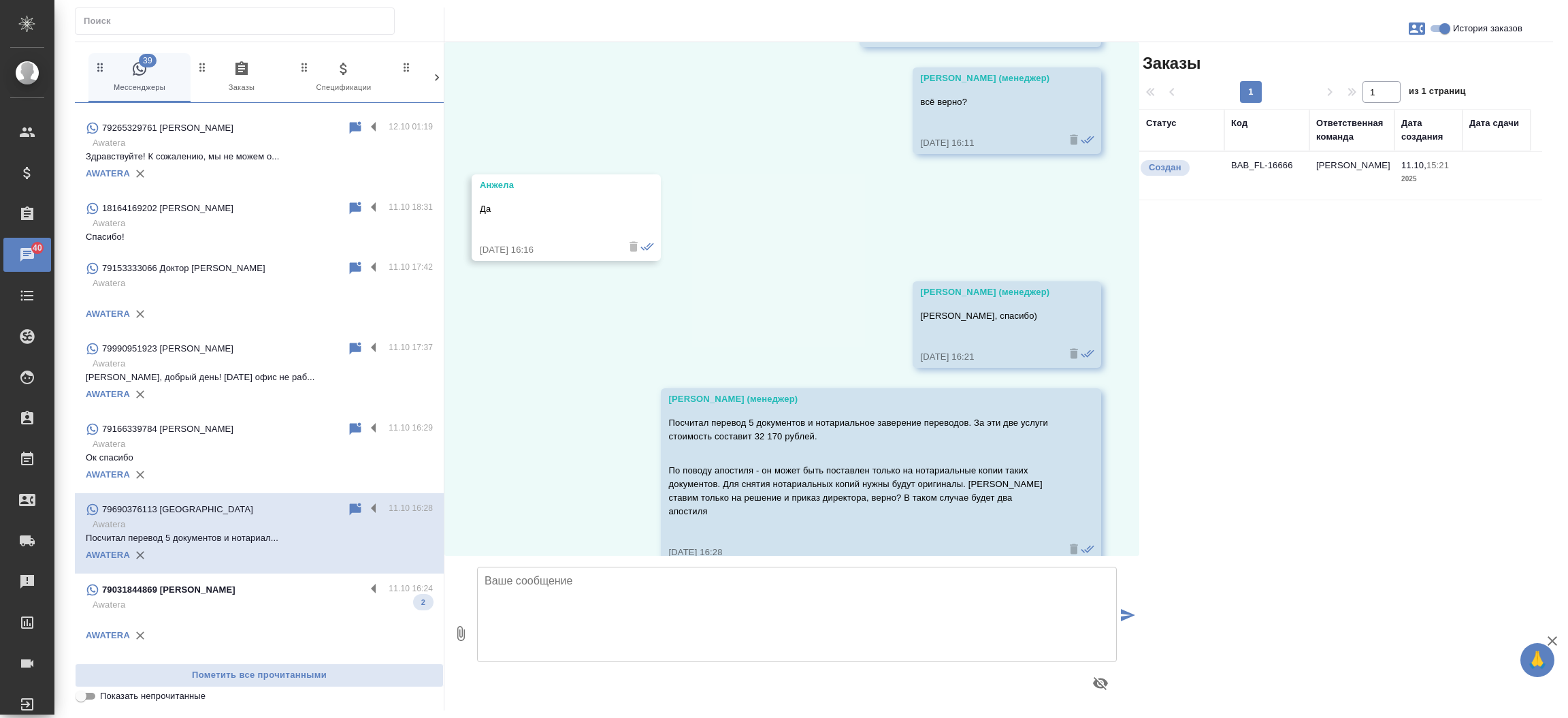
scroll to position [1712, 0]
click at [226, 612] on p at bounding box center [259, 618] width 347 height 13
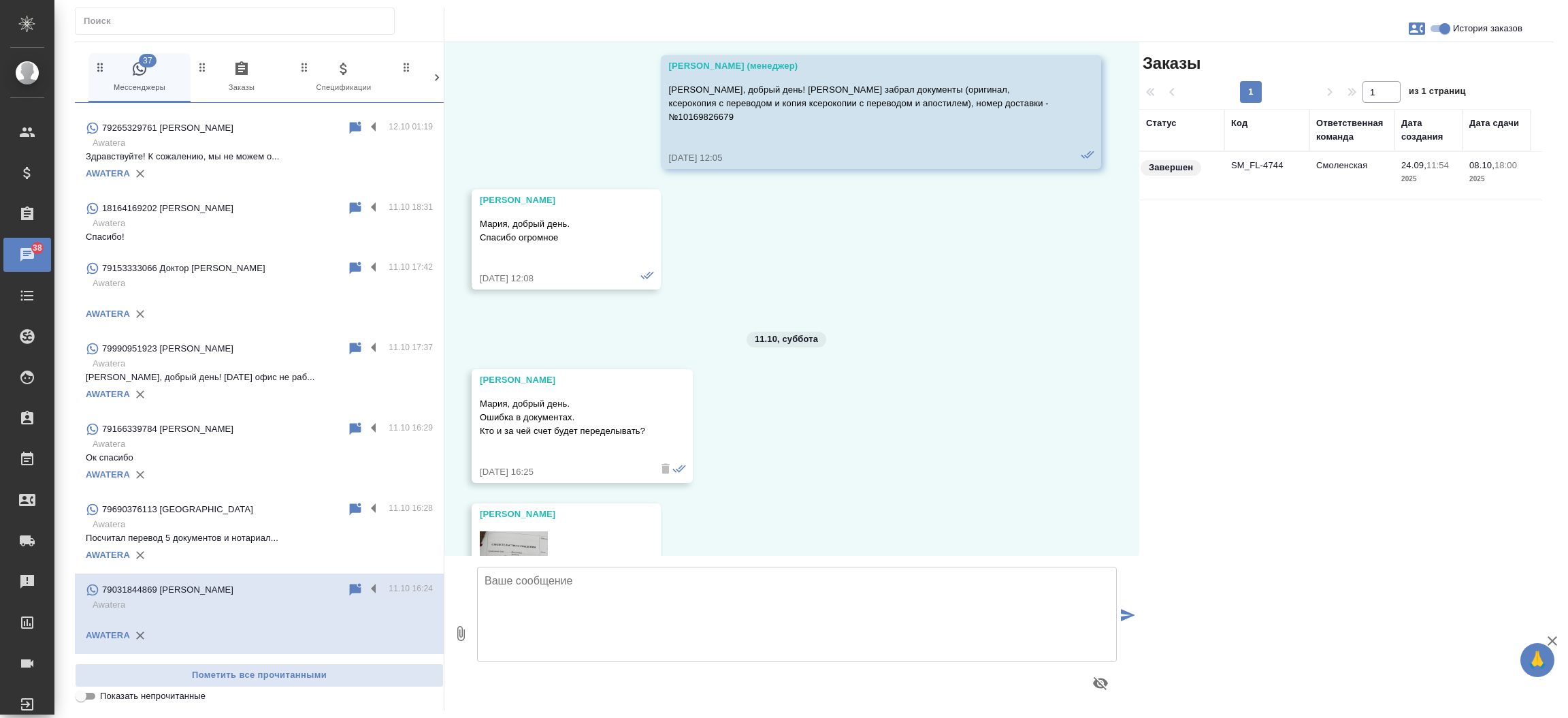
scroll to position [8245, 0]
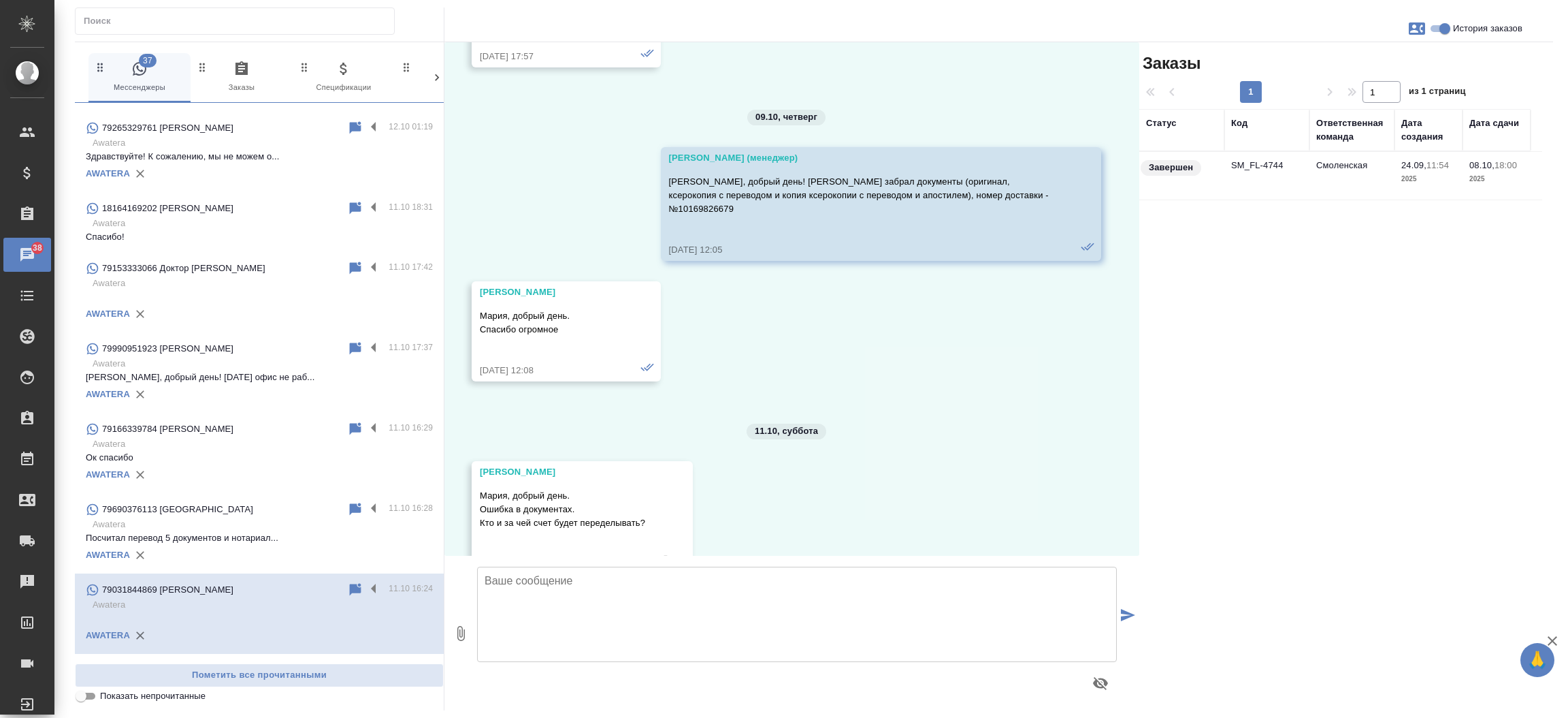
click at [1242, 167] on td "SM_FL-4744" at bounding box center [1267, 175] width 85 height 48
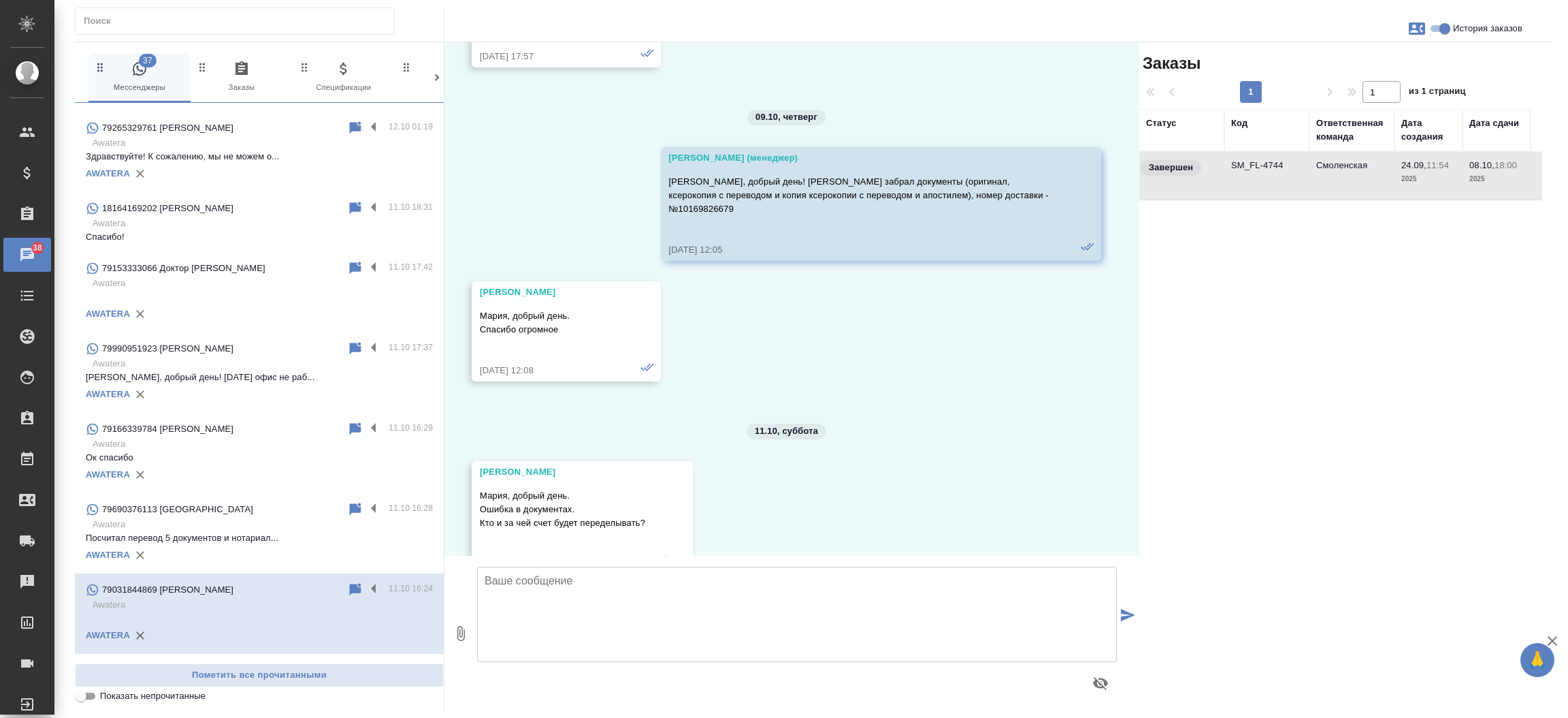
click at [1242, 167] on td "SM_FL-4744" at bounding box center [1267, 175] width 85 height 48
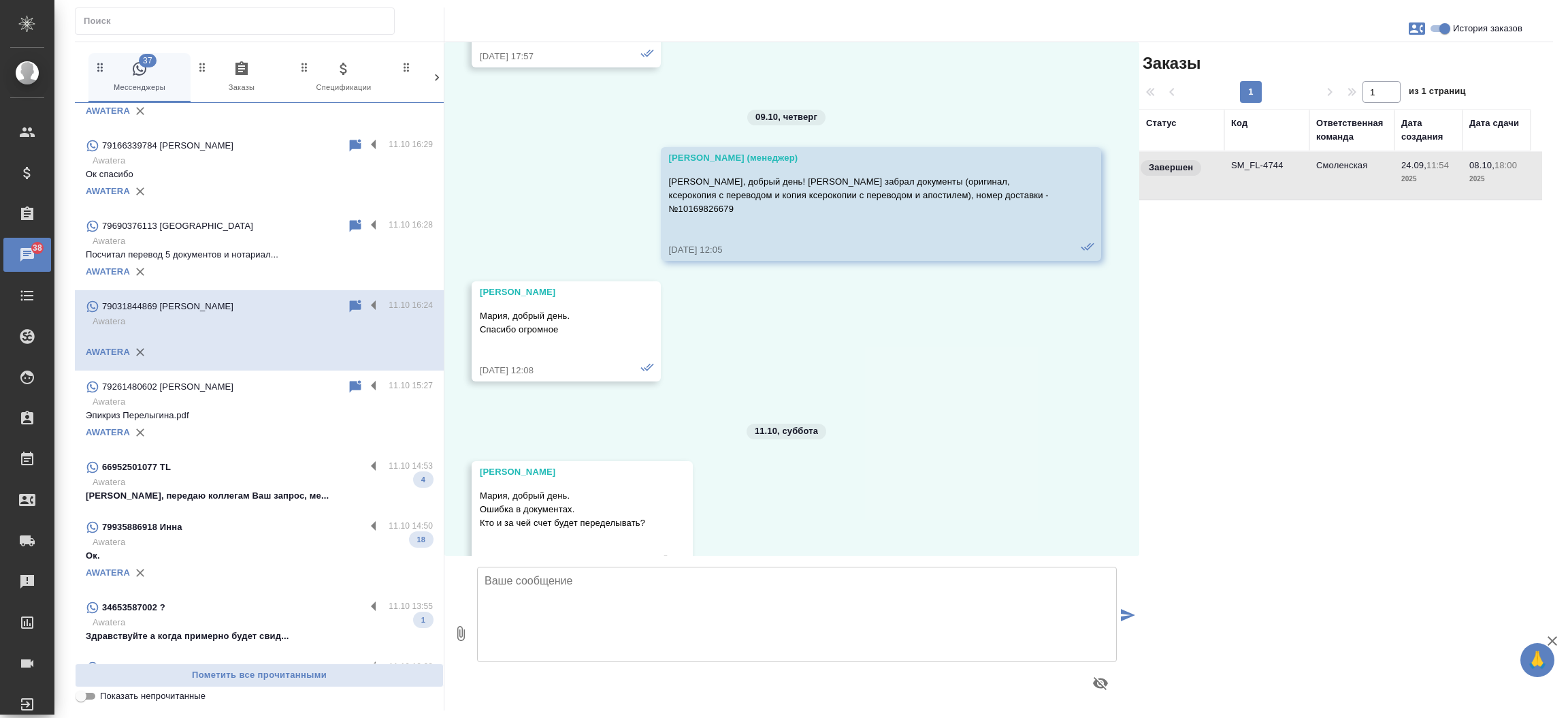
scroll to position [1282, 0]
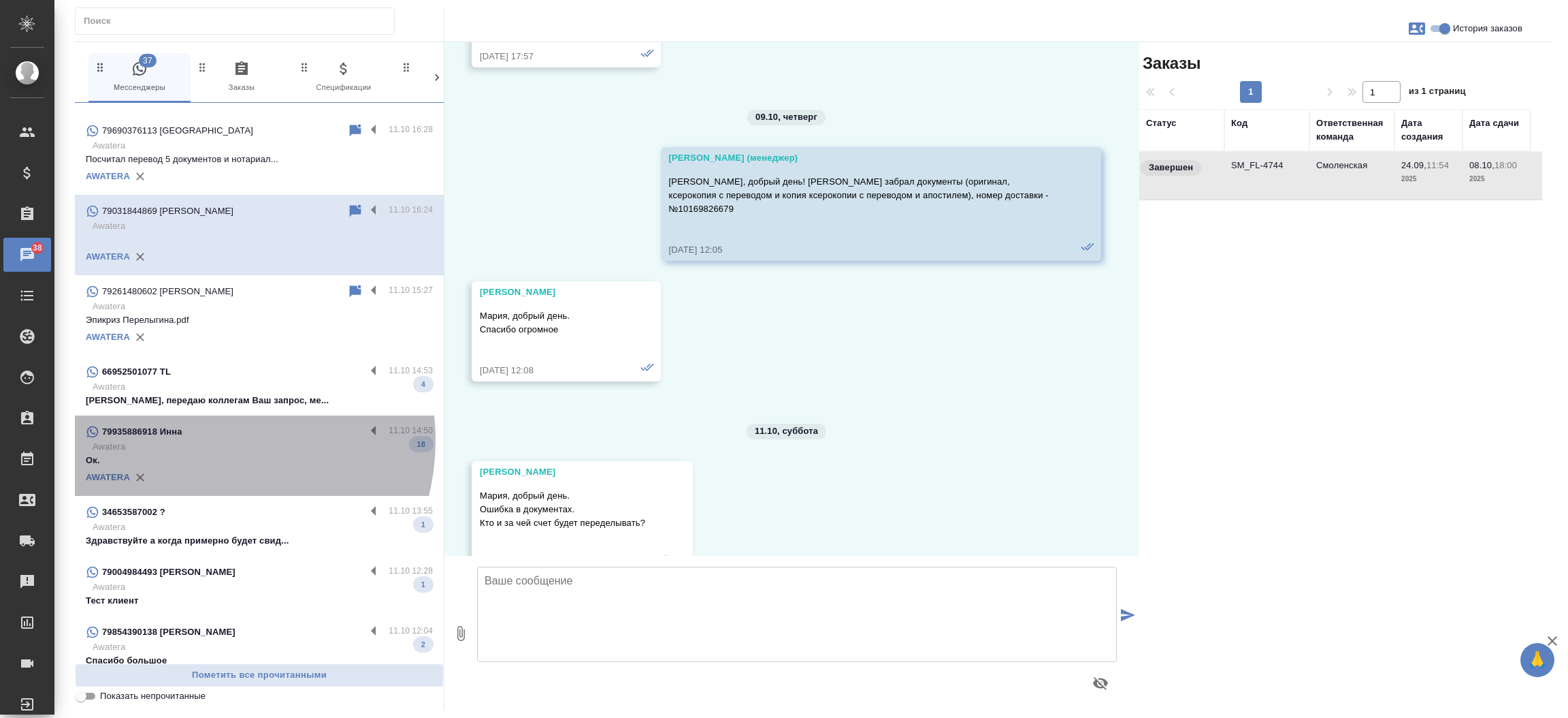
click at [199, 439] on p "Awatera" at bounding box center [262, 446] width 341 height 13
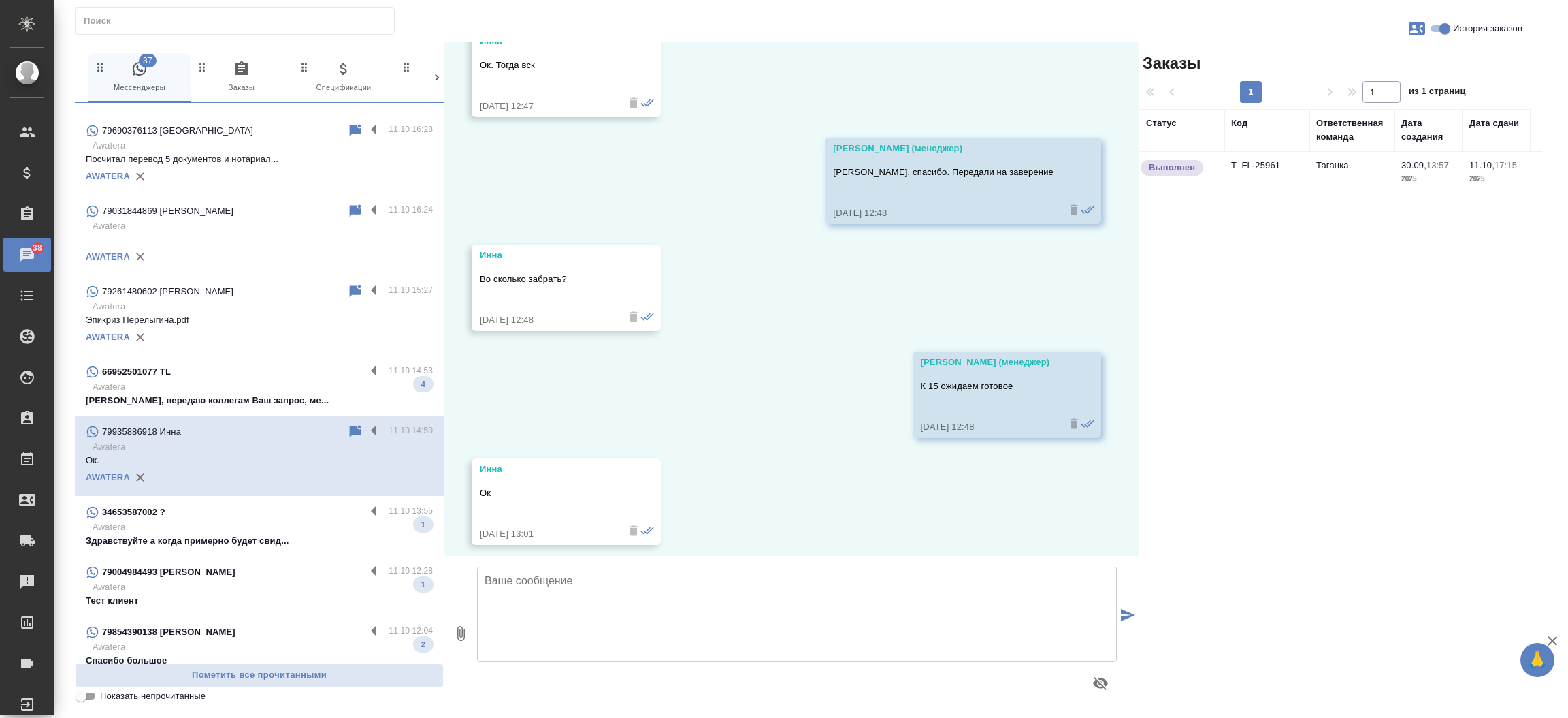
scroll to position [4956, 0]
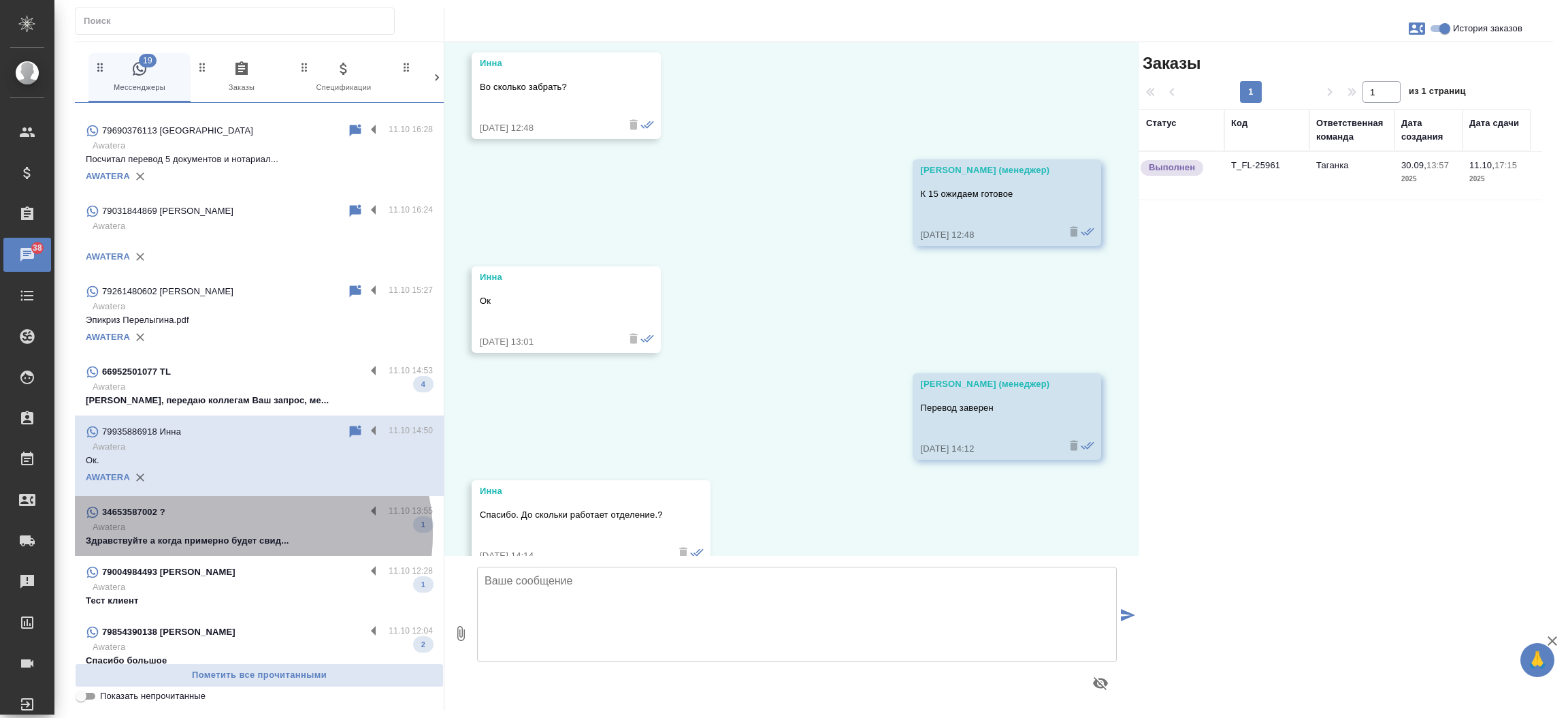
click at [239, 534] on p "Здравствуйте а когда примерно будет свид..." at bounding box center [259, 540] width 347 height 13
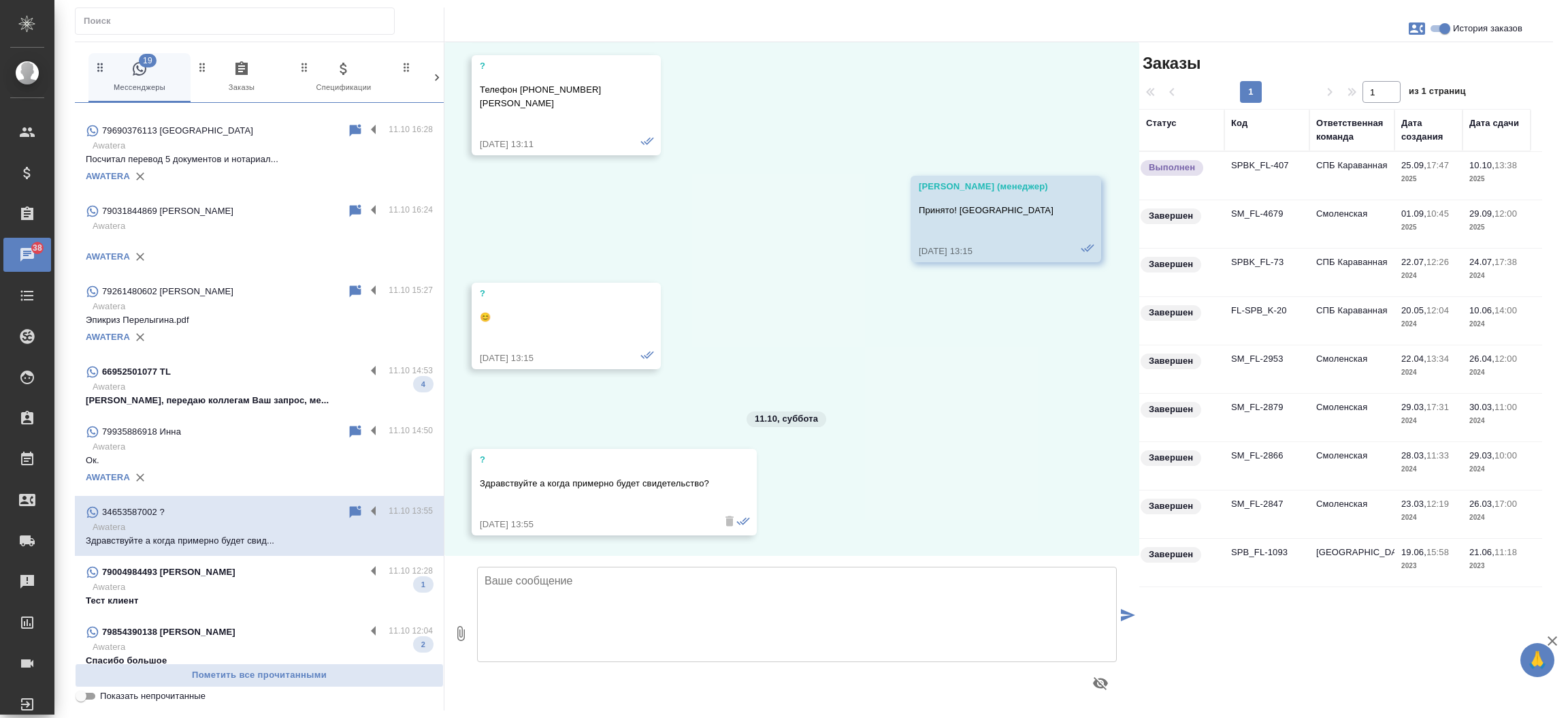
scroll to position [1636, 0]
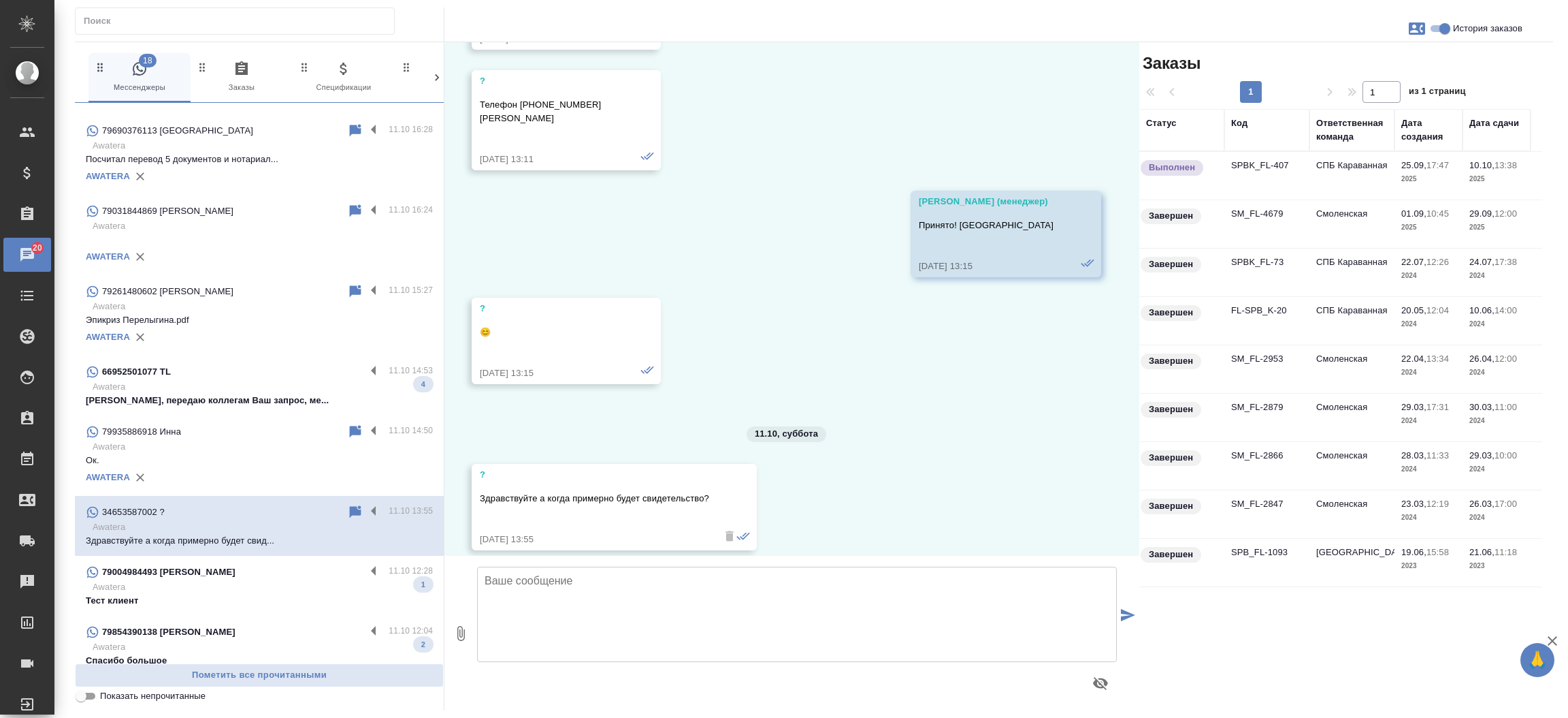
click at [1251, 164] on td "SPBK_FL-407" at bounding box center [1267, 175] width 85 height 48
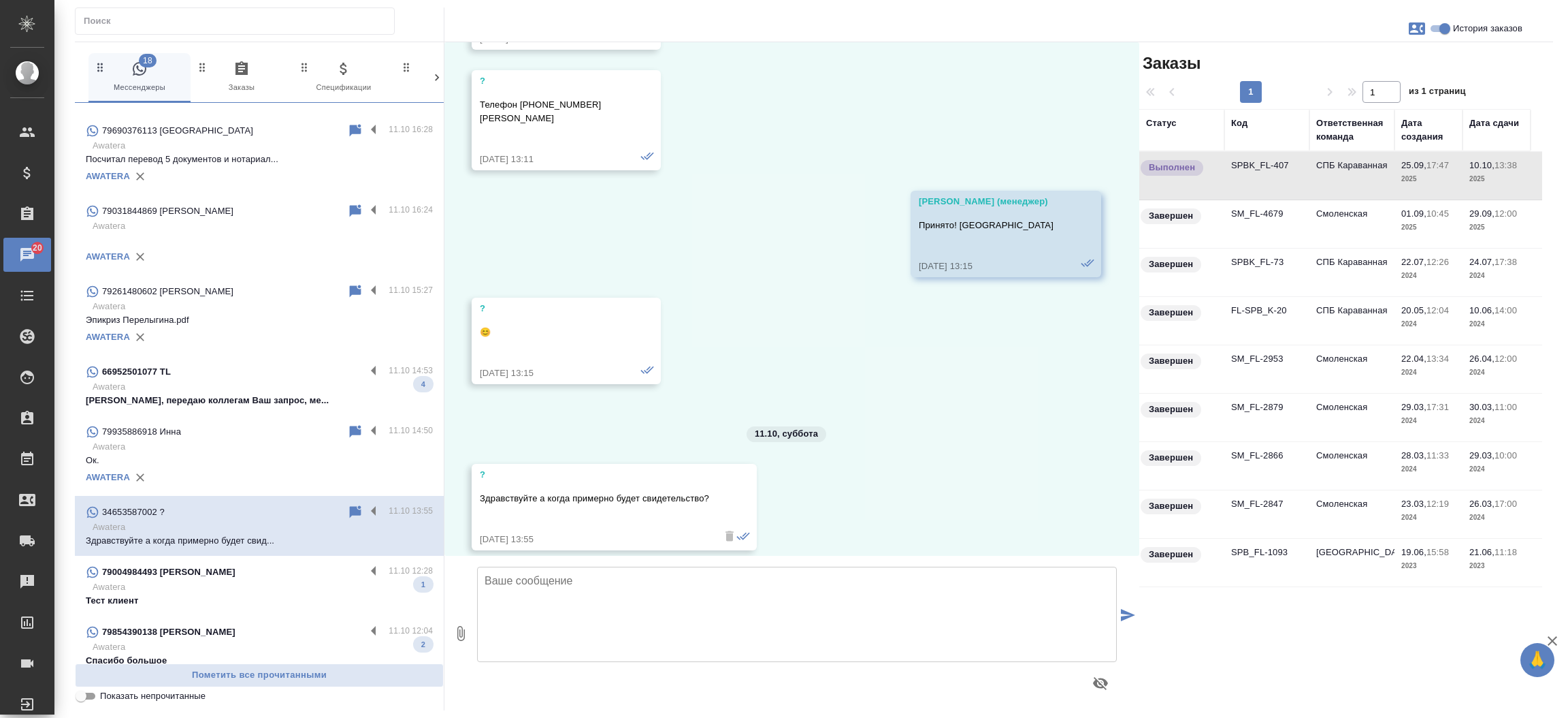
click at [1251, 164] on td "SPBK_FL-407" at bounding box center [1267, 175] width 85 height 48
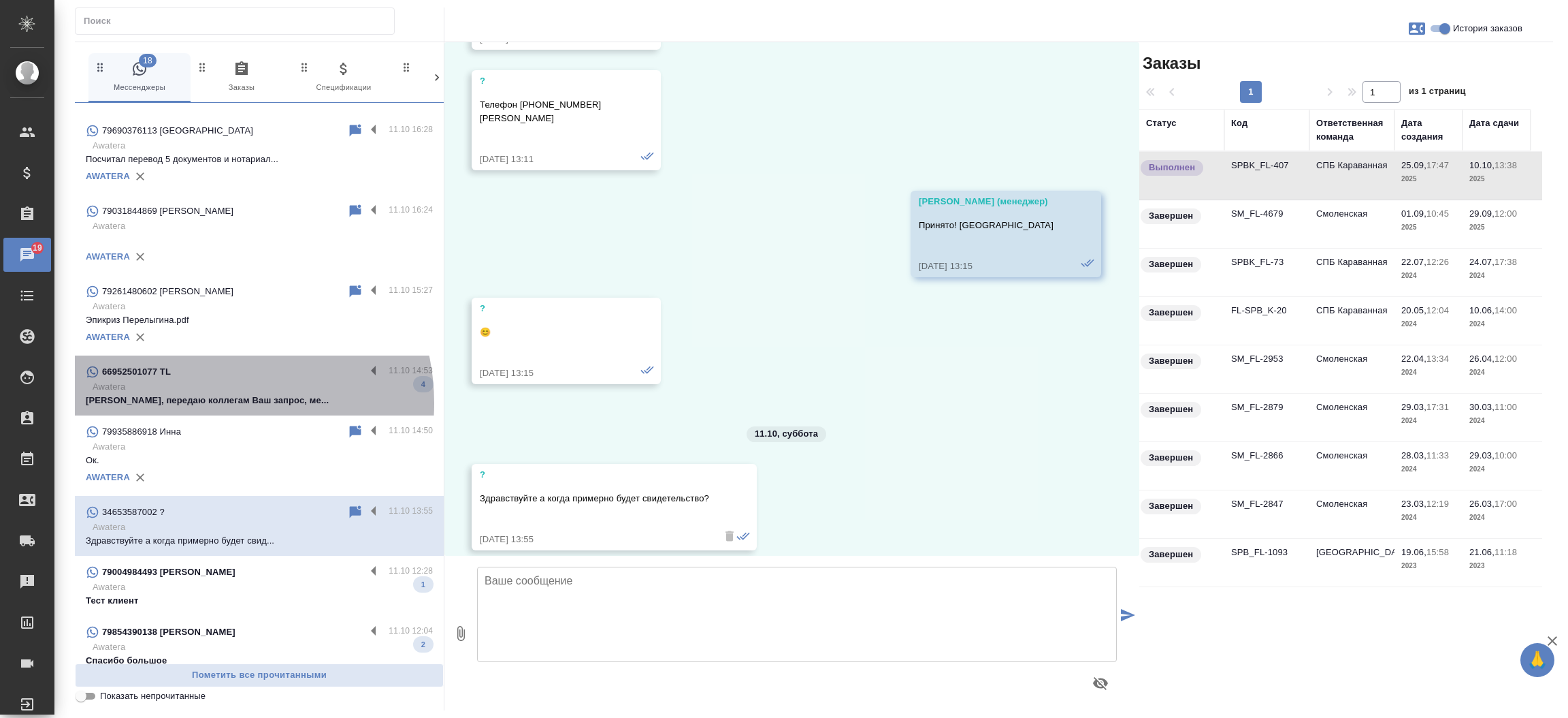
click at [207, 393] on p "Татьяна, передаю коллегам Ваш запрос, ме..." at bounding box center [259, 400] width 347 height 13
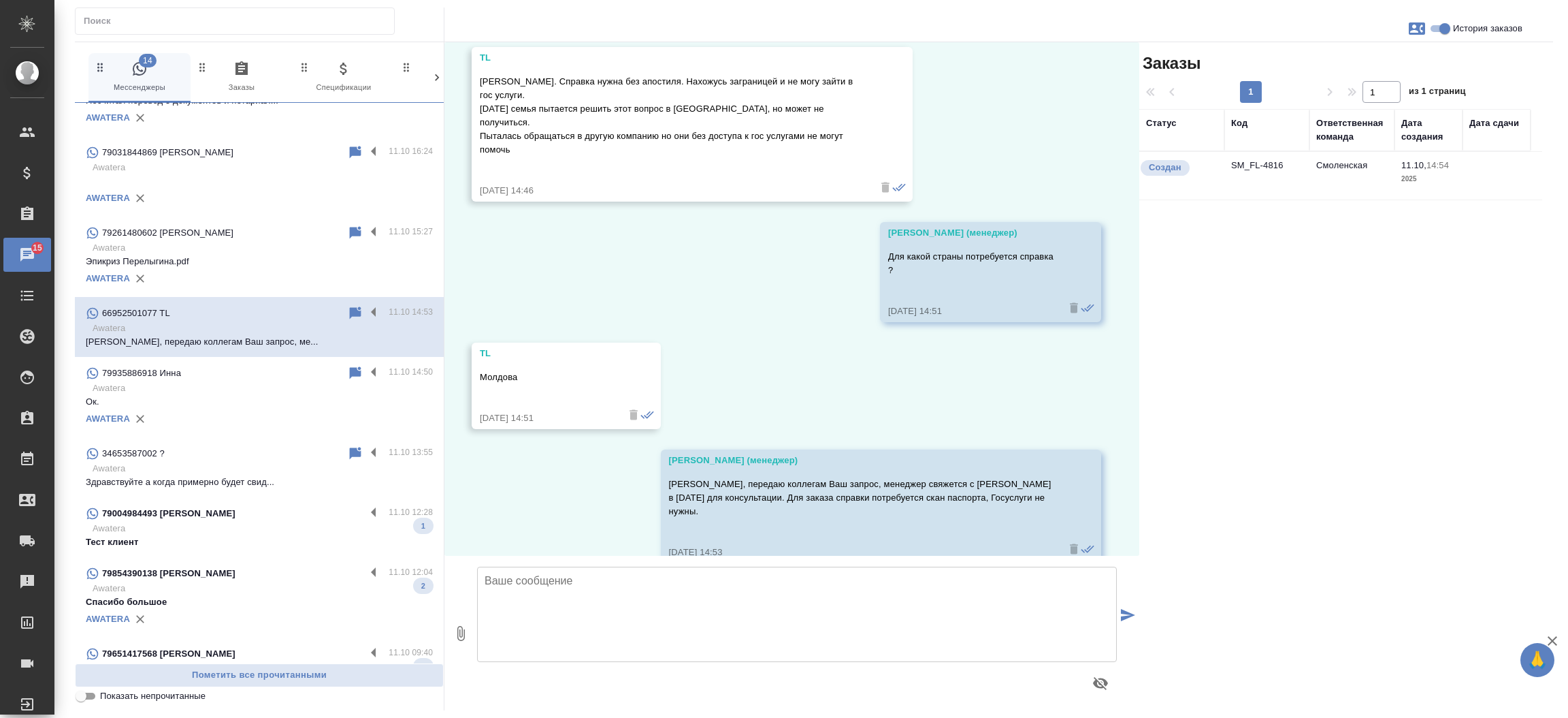
scroll to position [1555, 0]
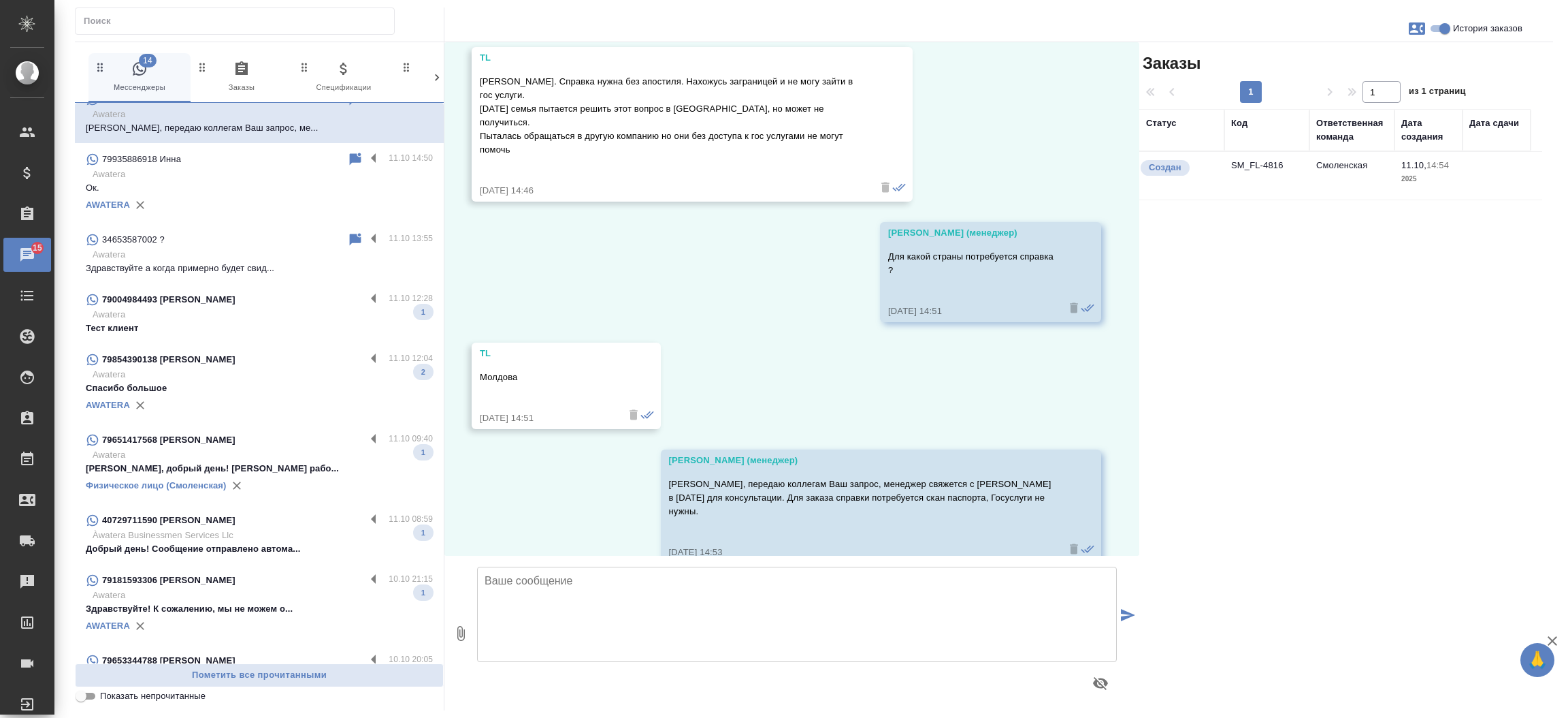
click at [283, 381] on p "Спасибо большое" at bounding box center [259, 388] width 347 height 13
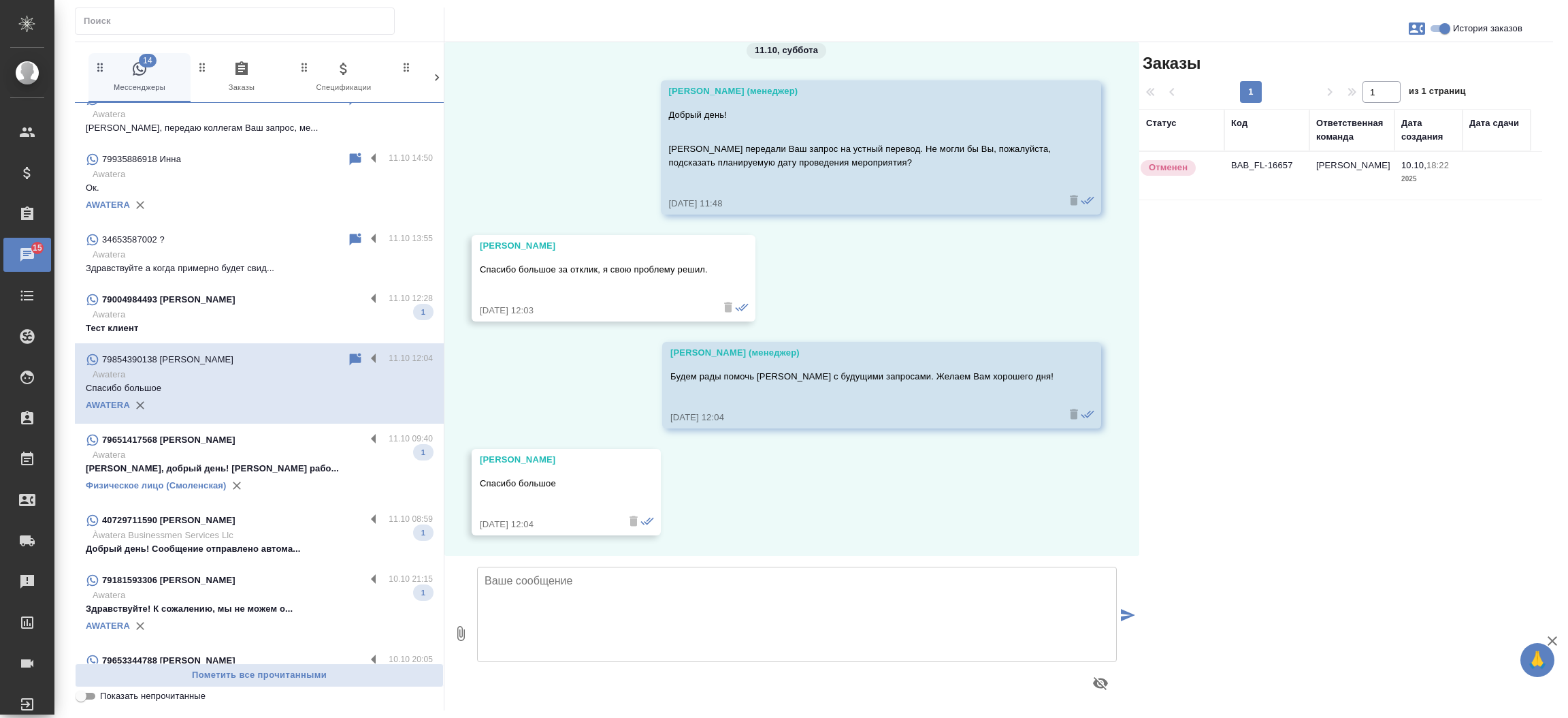
scroll to position [20, 0]
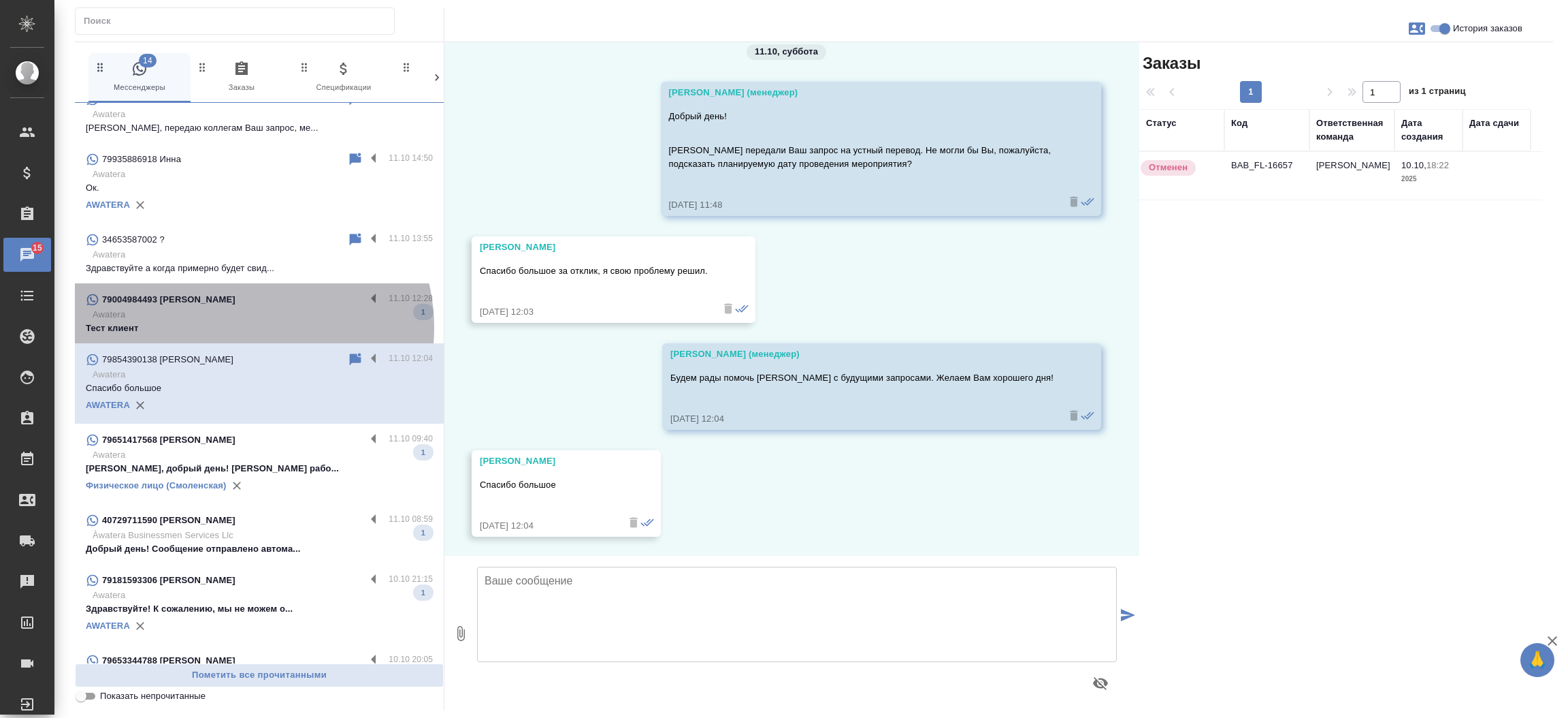
click at [242, 321] on p "Тест клиент" at bounding box center [259, 327] width 347 height 13
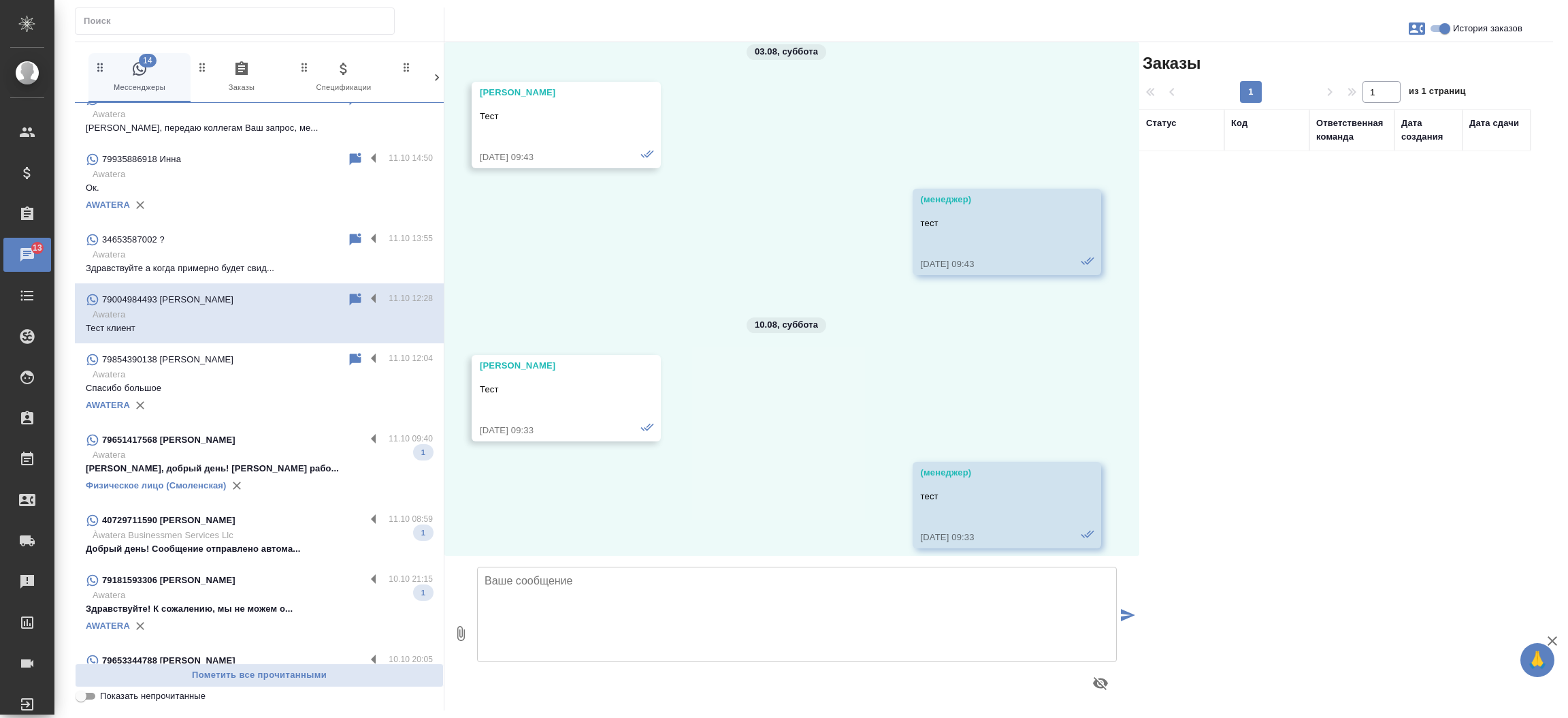
scroll to position [16065, 0]
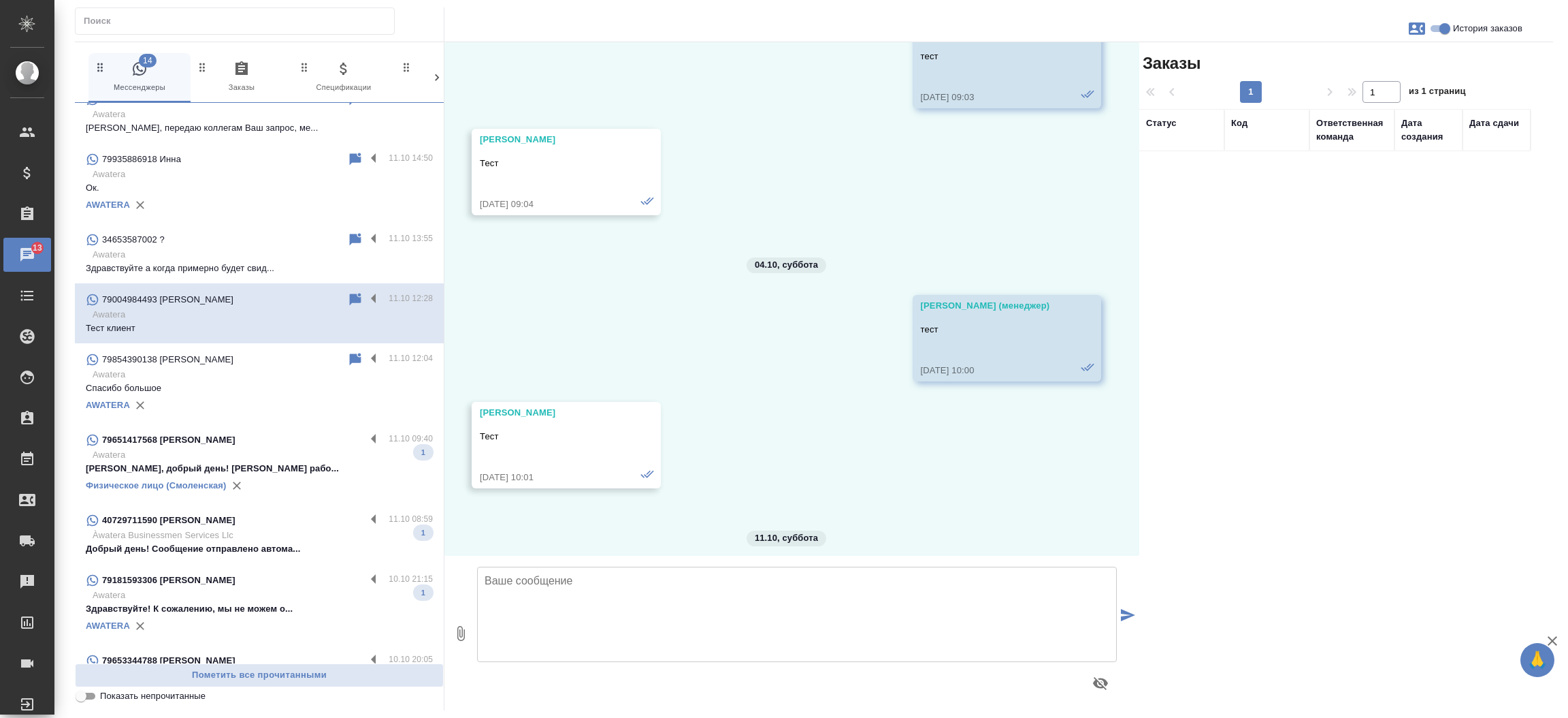
click at [250, 462] on p "Мария, добрый день! Офис Смоленская рабо..." at bounding box center [259, 469] width 347 height 13
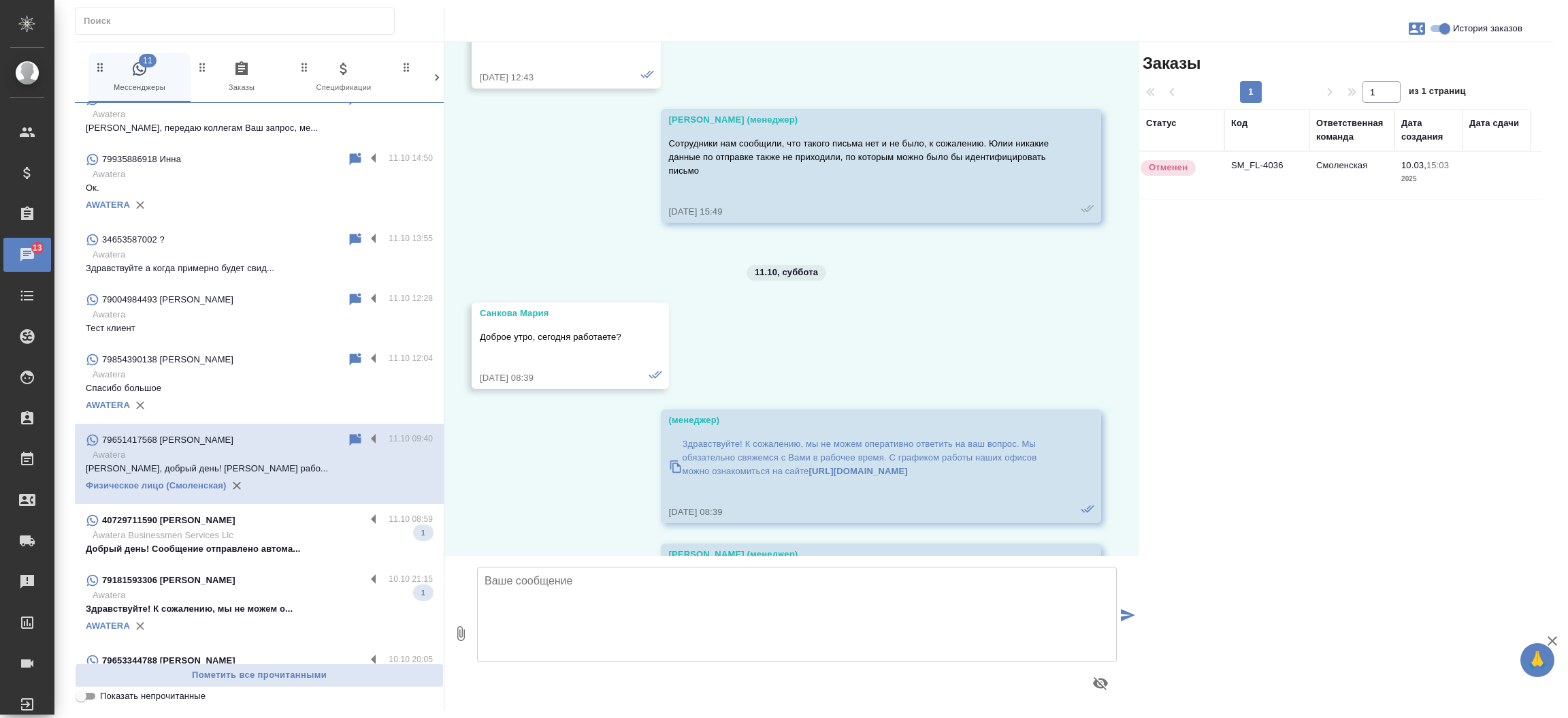
scroll to position [8583, 0]
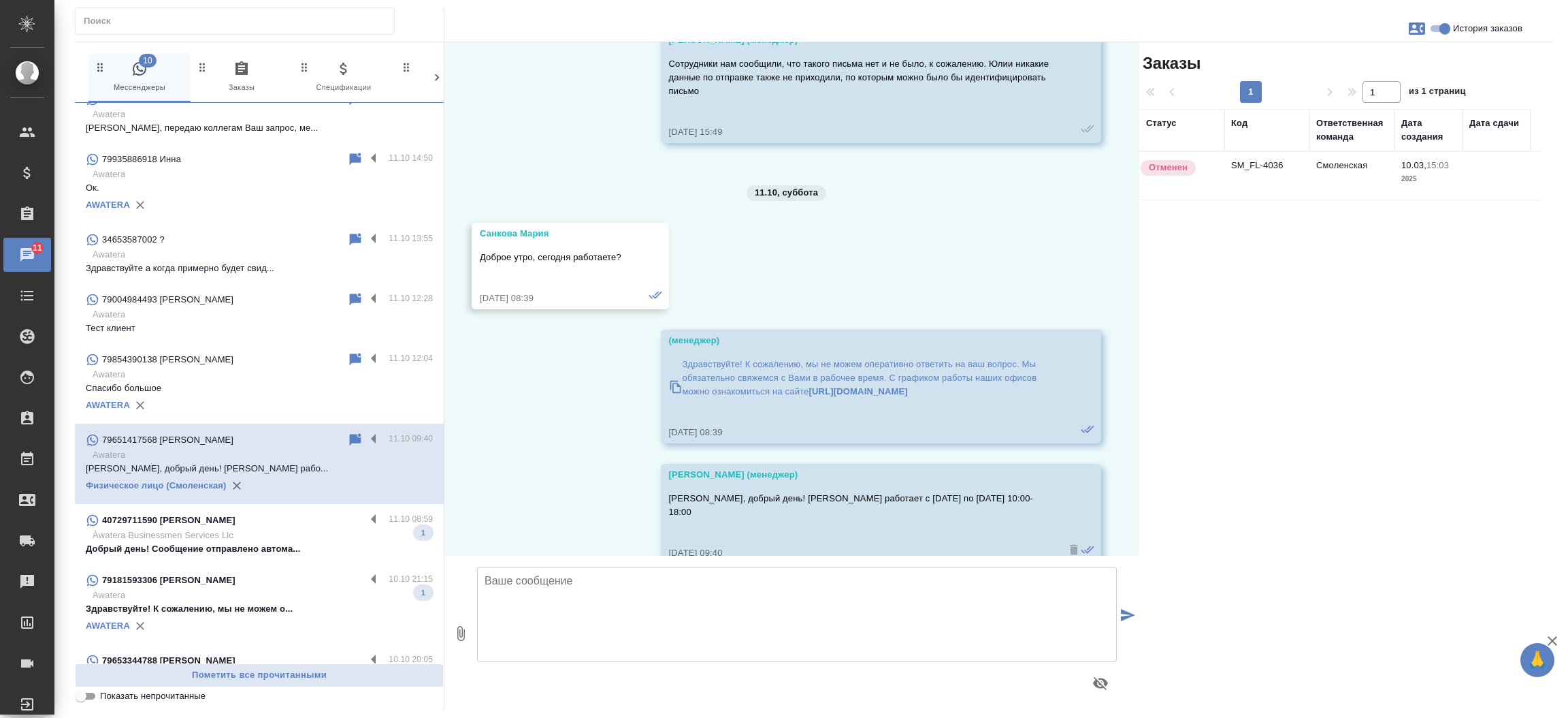
click at [1257, 170] on td "SM_FL-4036" at bounding box center [1267, 175] width 85 height 48
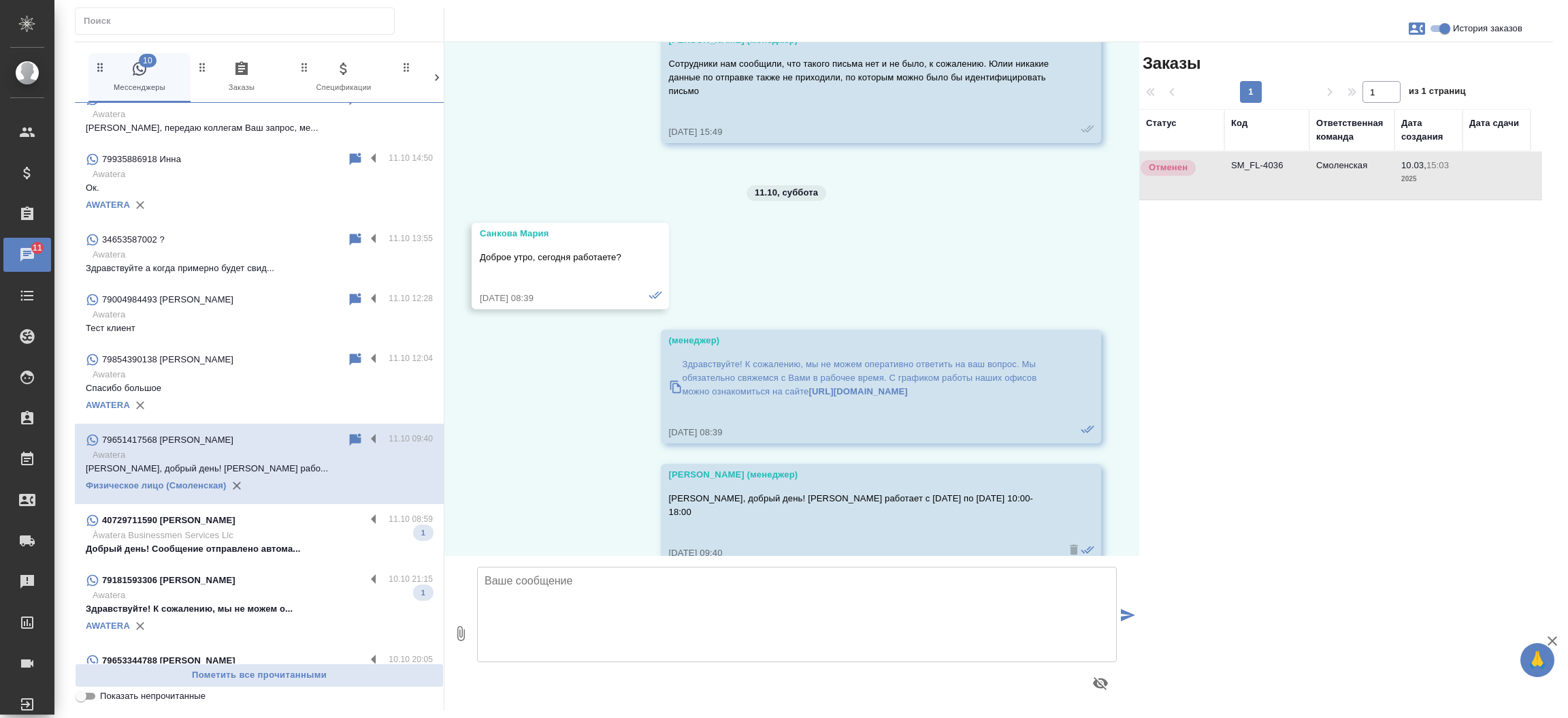
click at [1257, 170] on td "SM_FL-4036" at bounding box center [1267, 175] width 85 height 48
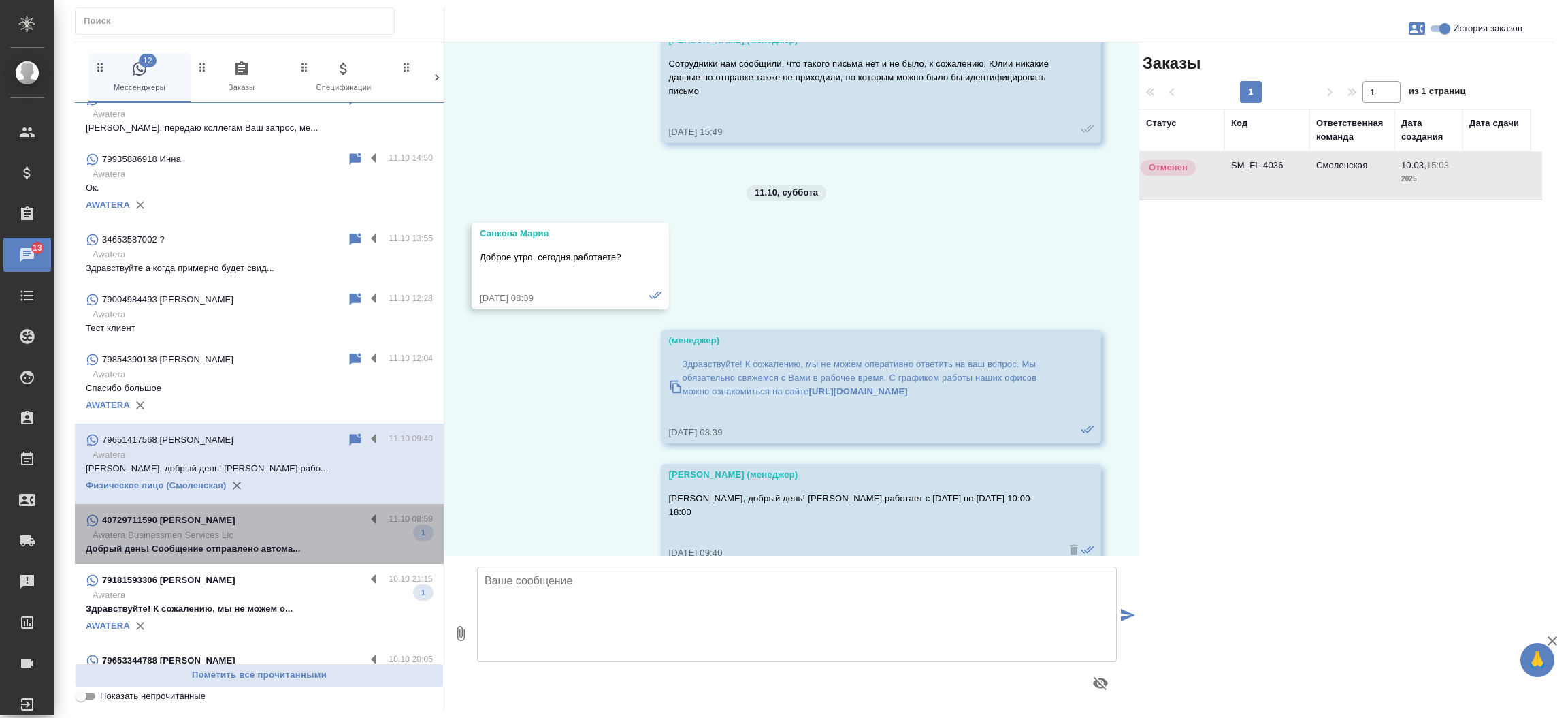
click at [280, 543] on p "Добрый день! Сообщение отправлено автома..." at bounding box center [259, 549] width 347 height 13
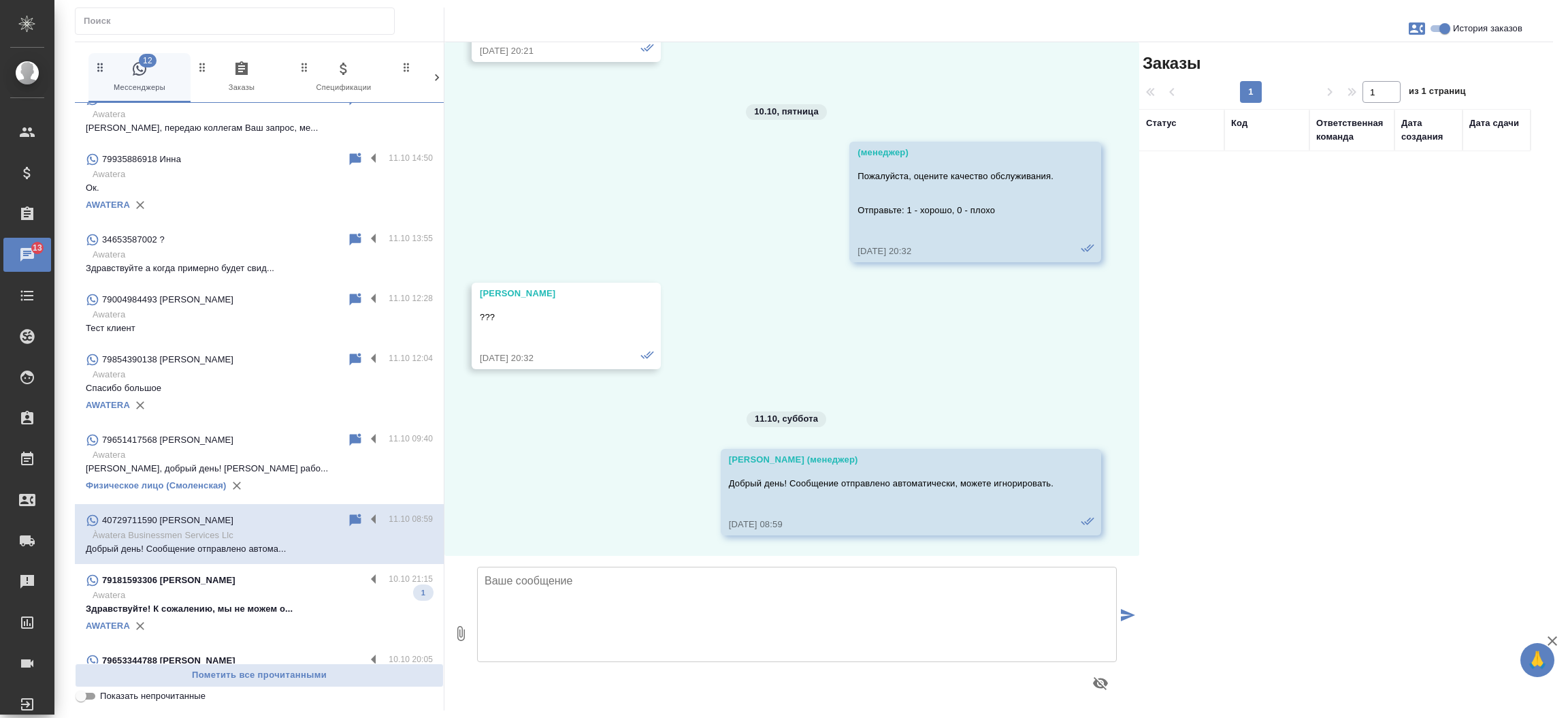
scroll to position [1219, 0]
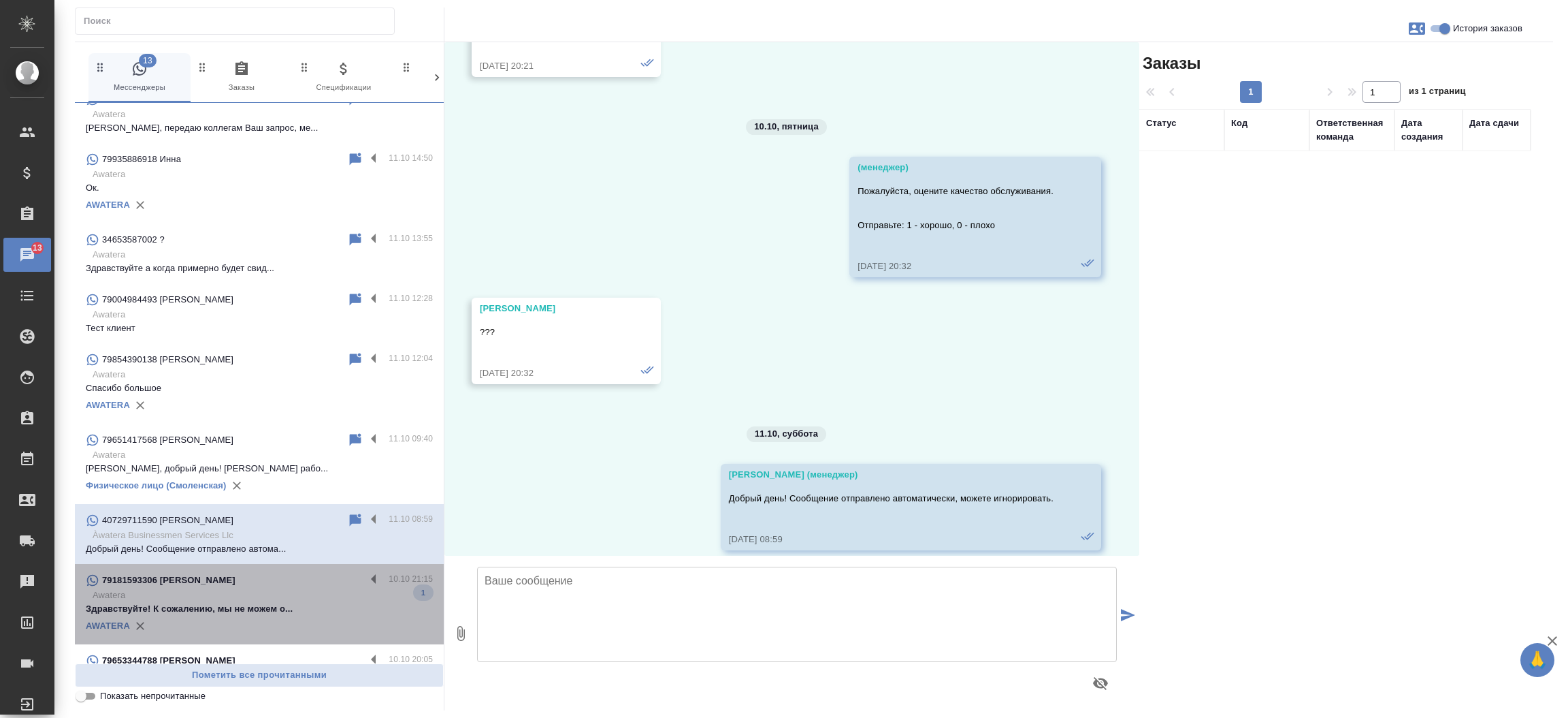
click at [235, 573] on p "79181593306 [PERSON_NAME]" at bounding box center [169, 580] width 134 height 13
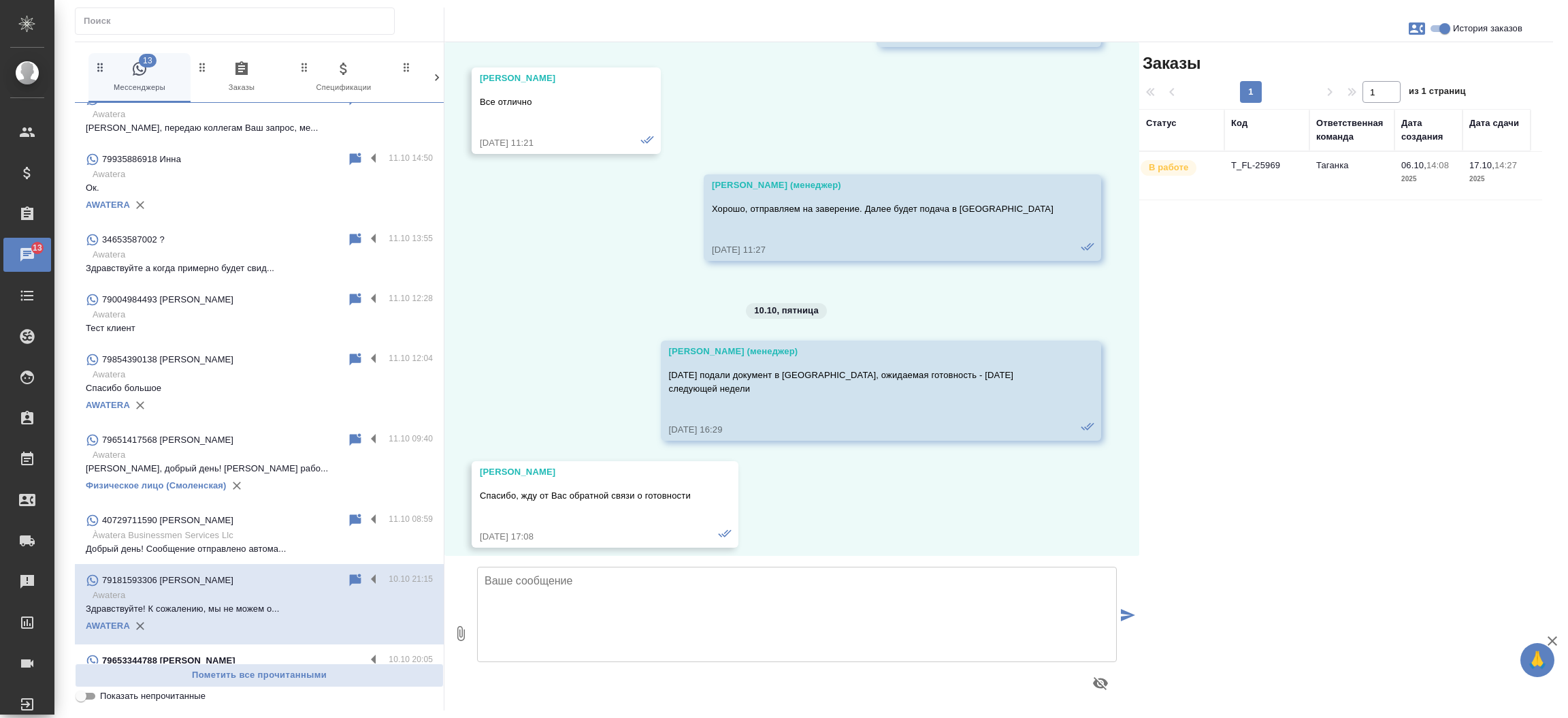
scroll to position [1484, 0]
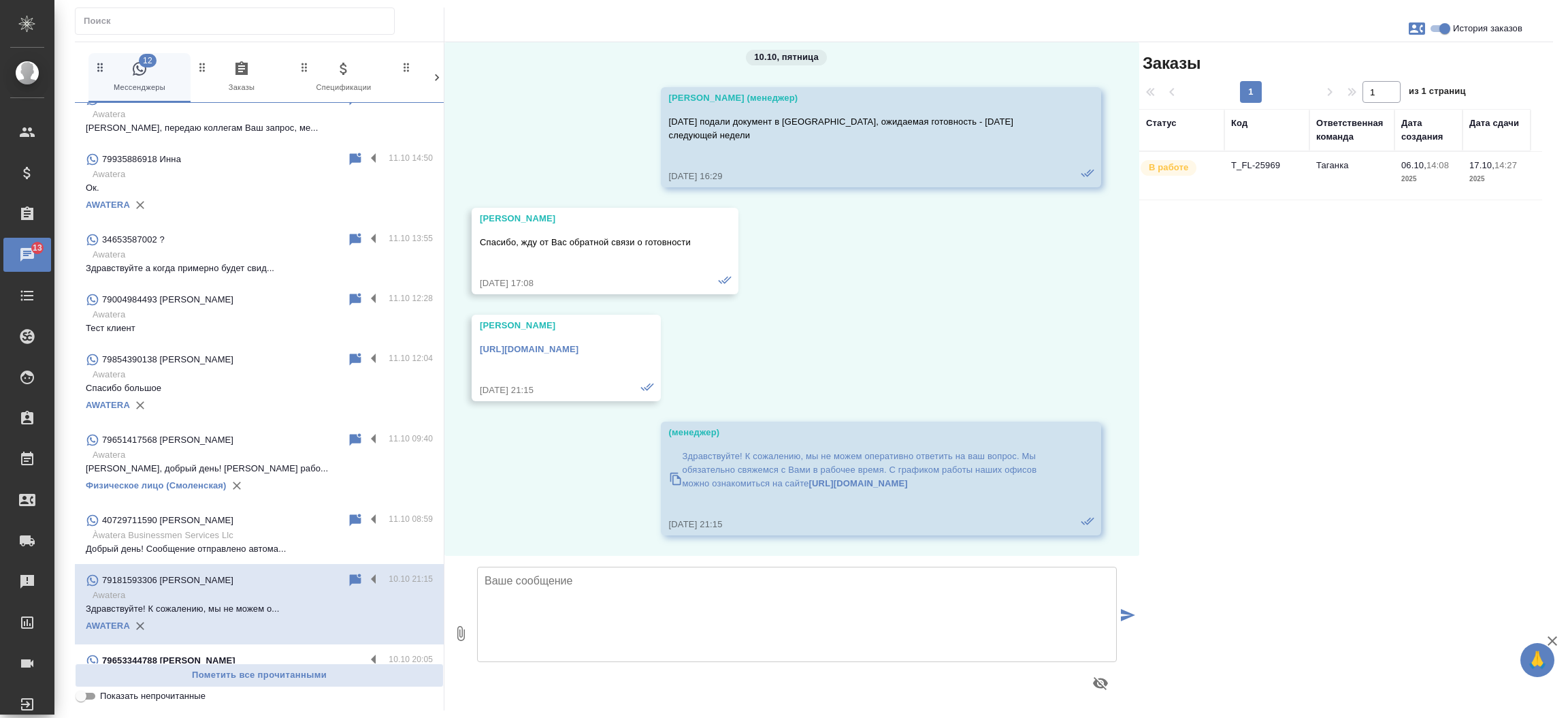
click at [1246, 168] on td "T_FL-25969" at bounding box center [1267, 175] width 85 height 48
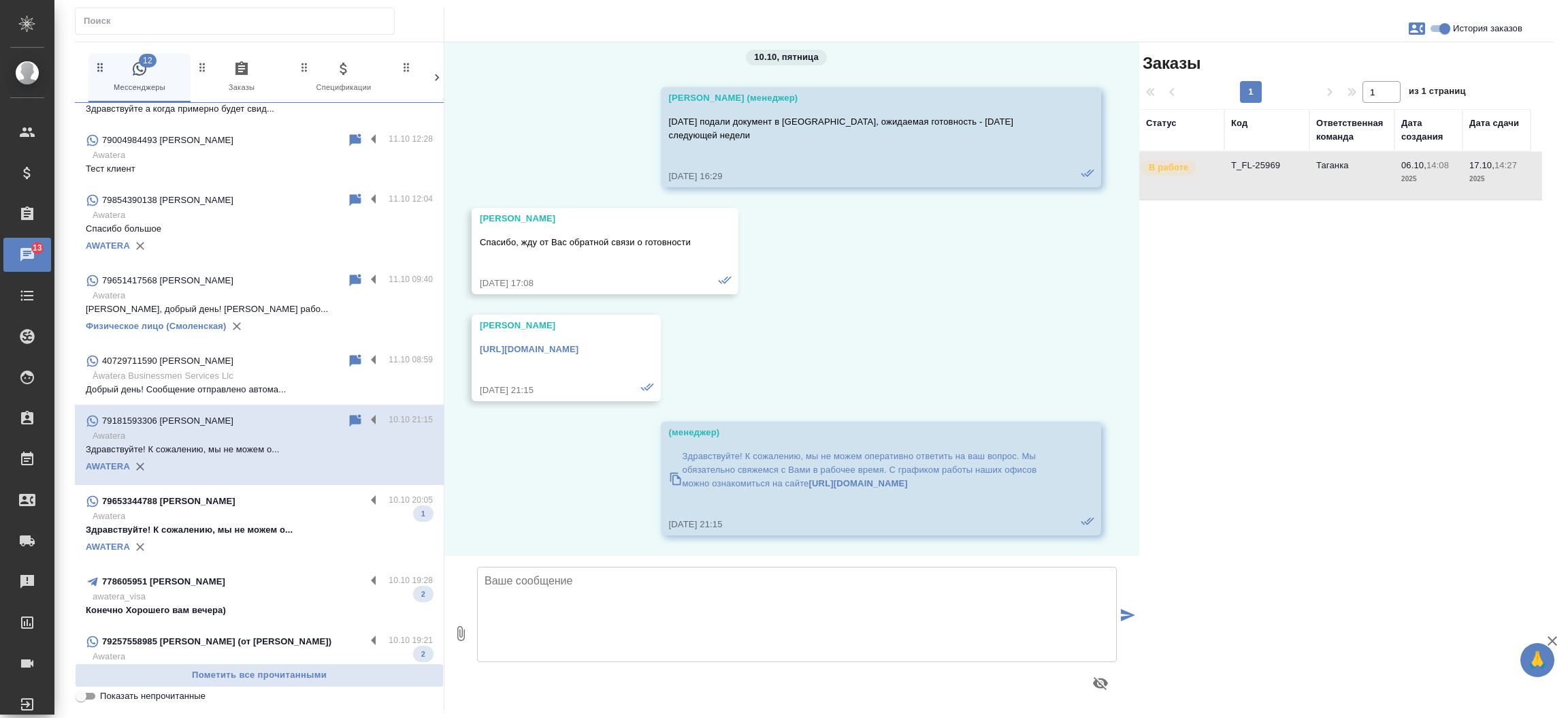
scroll to position [1764, 0]
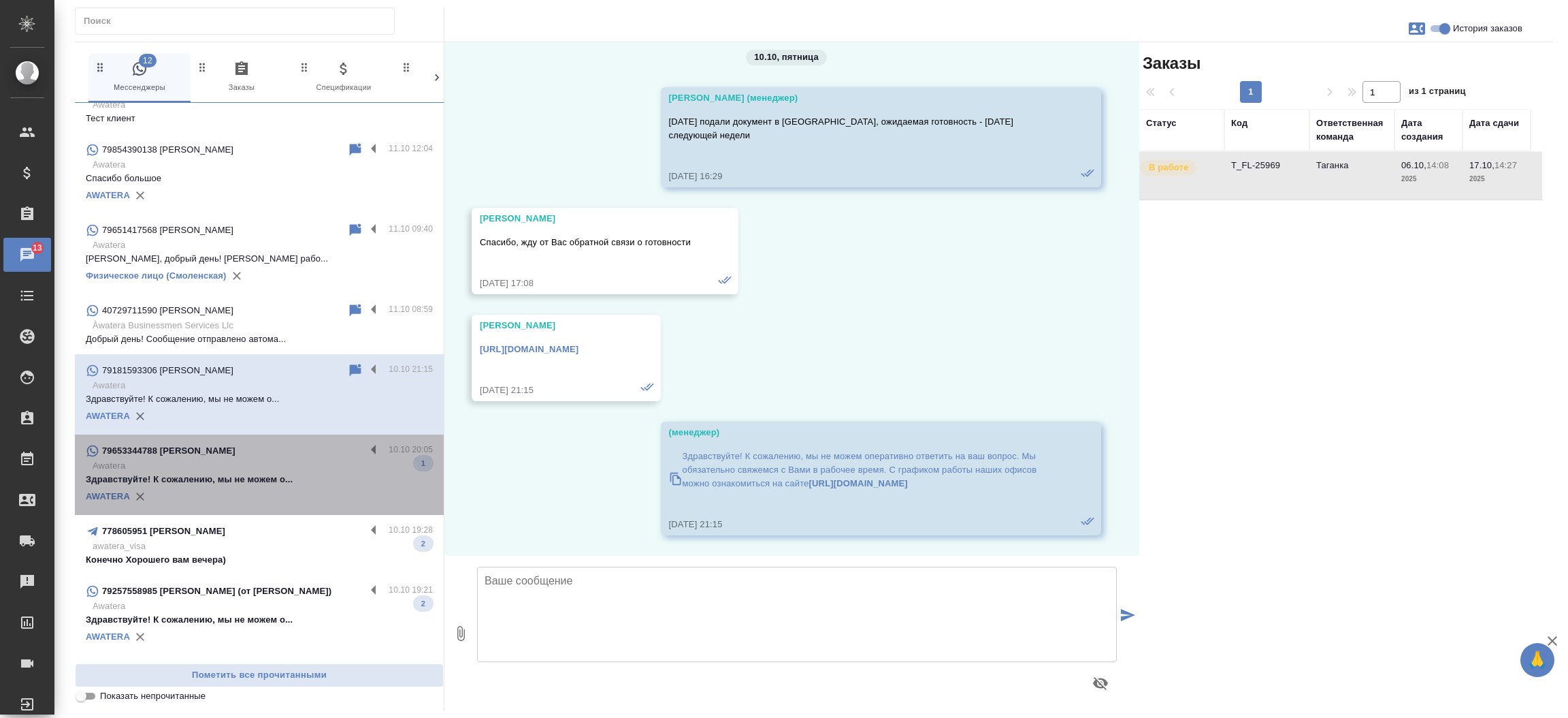
click at [266, 472] on p "Здравствуйте! К сожалению, мы не можем о..." at bounding box center [259, 479] width 347 height 13
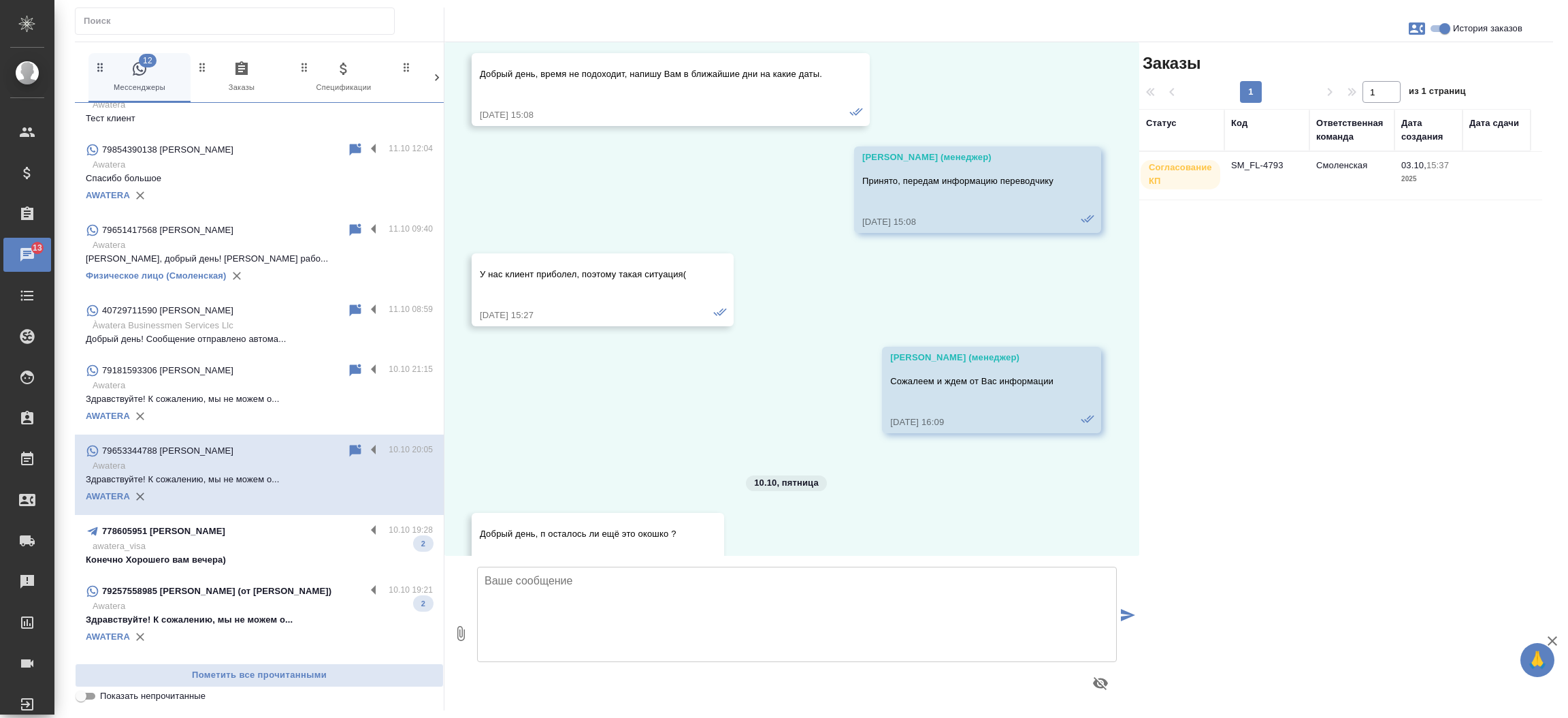
scroll to position [2486, 0]
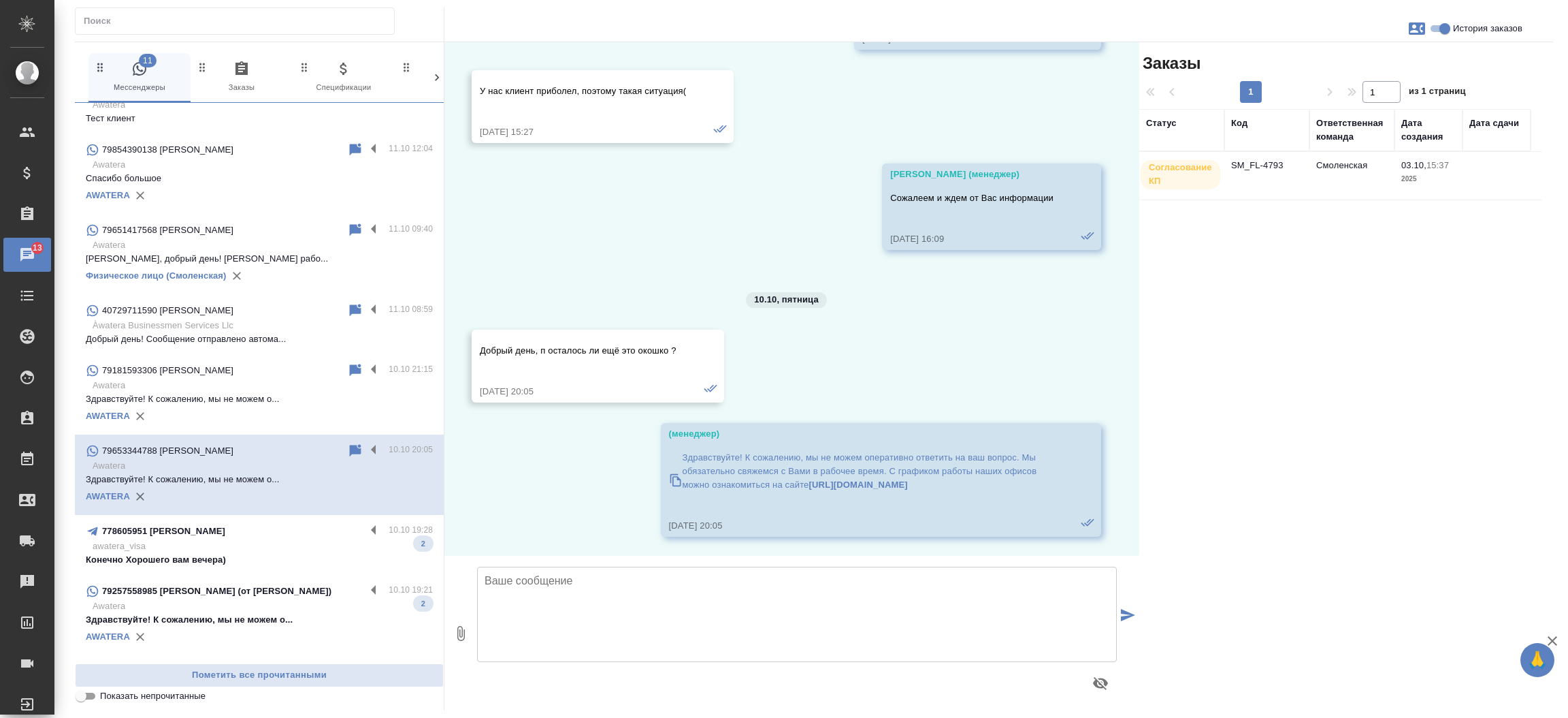
click at [1246, 167] on td "SM_FL-4793" at bounding box center [1267, 175] width 85 height 48
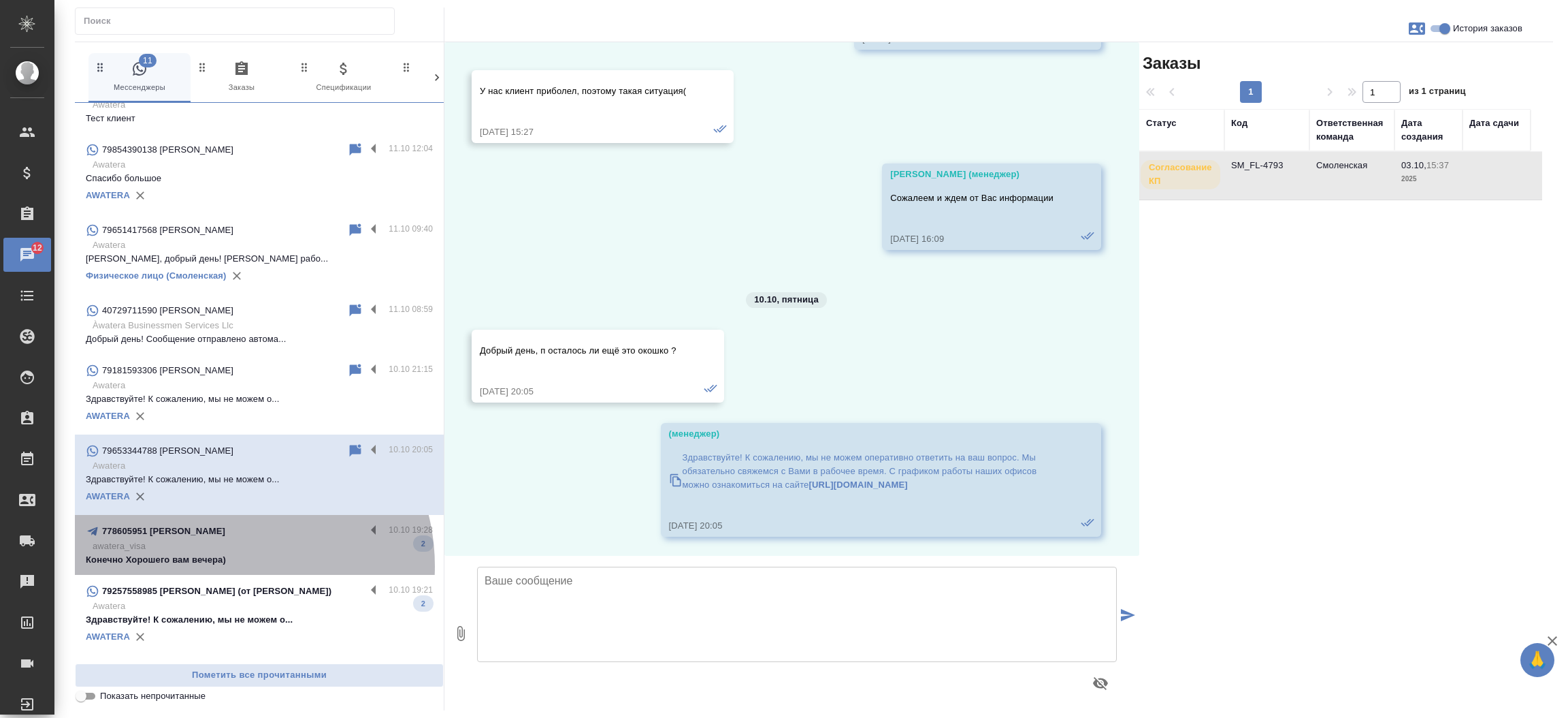
click at [223, 553] on p "Конечно Хорошего вам вечера)" at bounding box center [259, 559] width 347 height 13
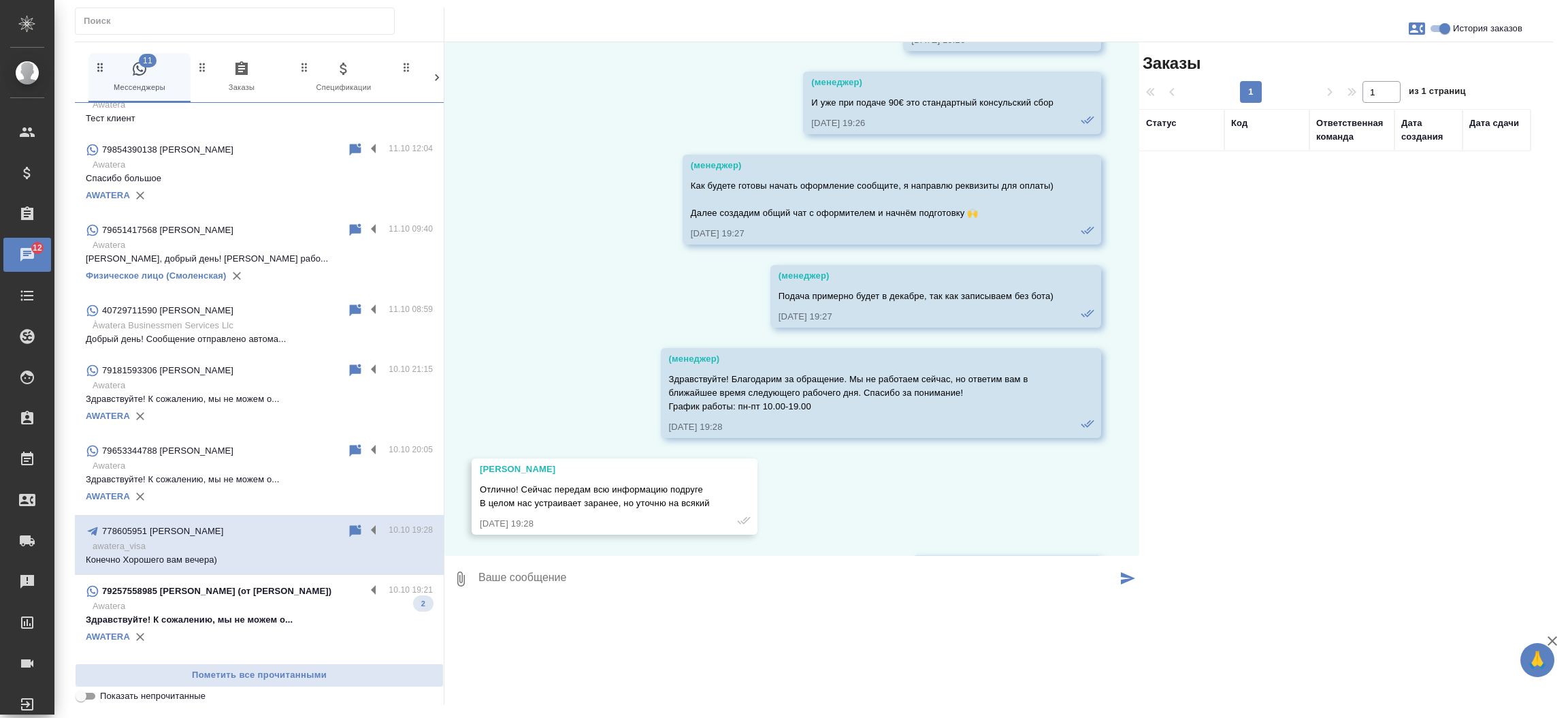
scroll to position [3589, 0]
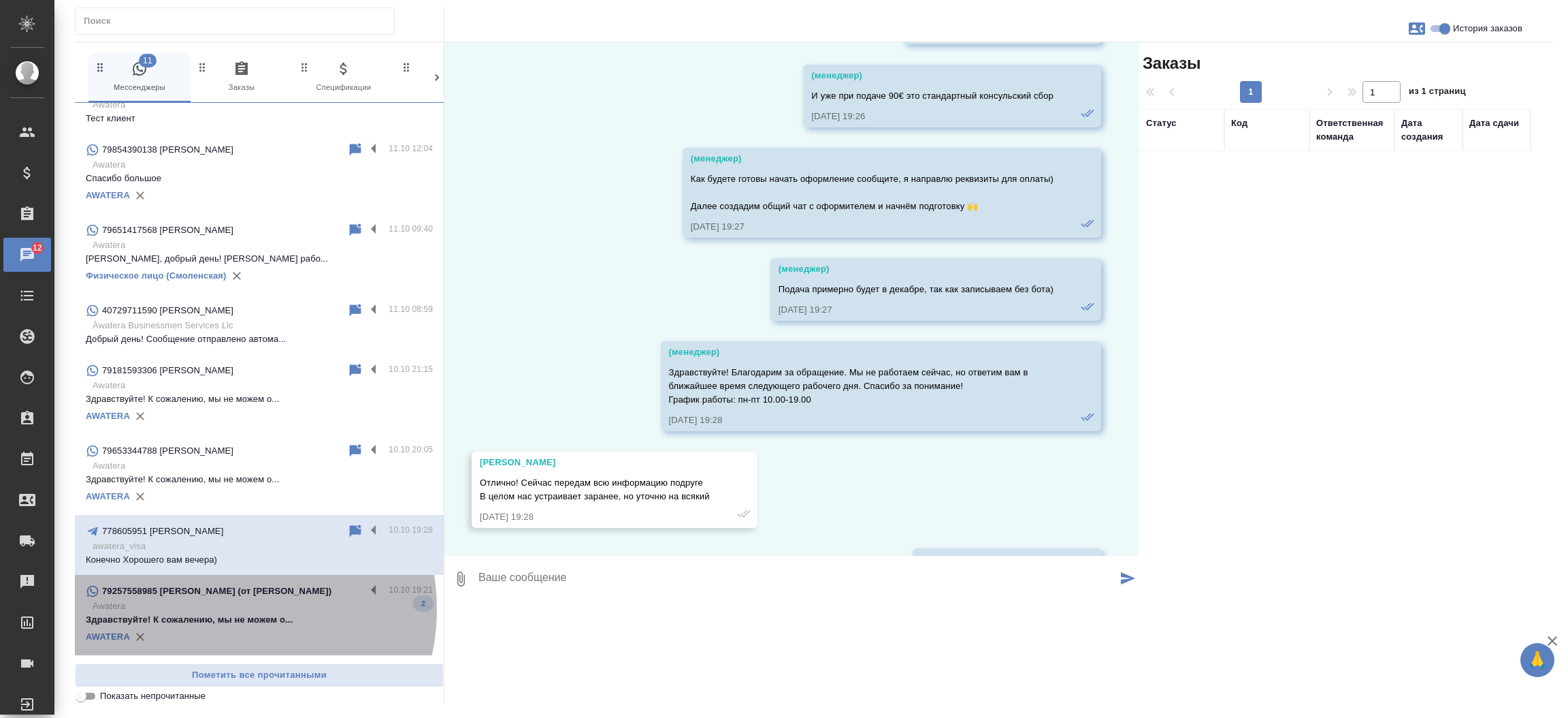
click at [219, 597] on p "79257558985 [PERSON_NAME] (от [PERSON_NAME])" at bounding box center [217, 591] width 230 height 13
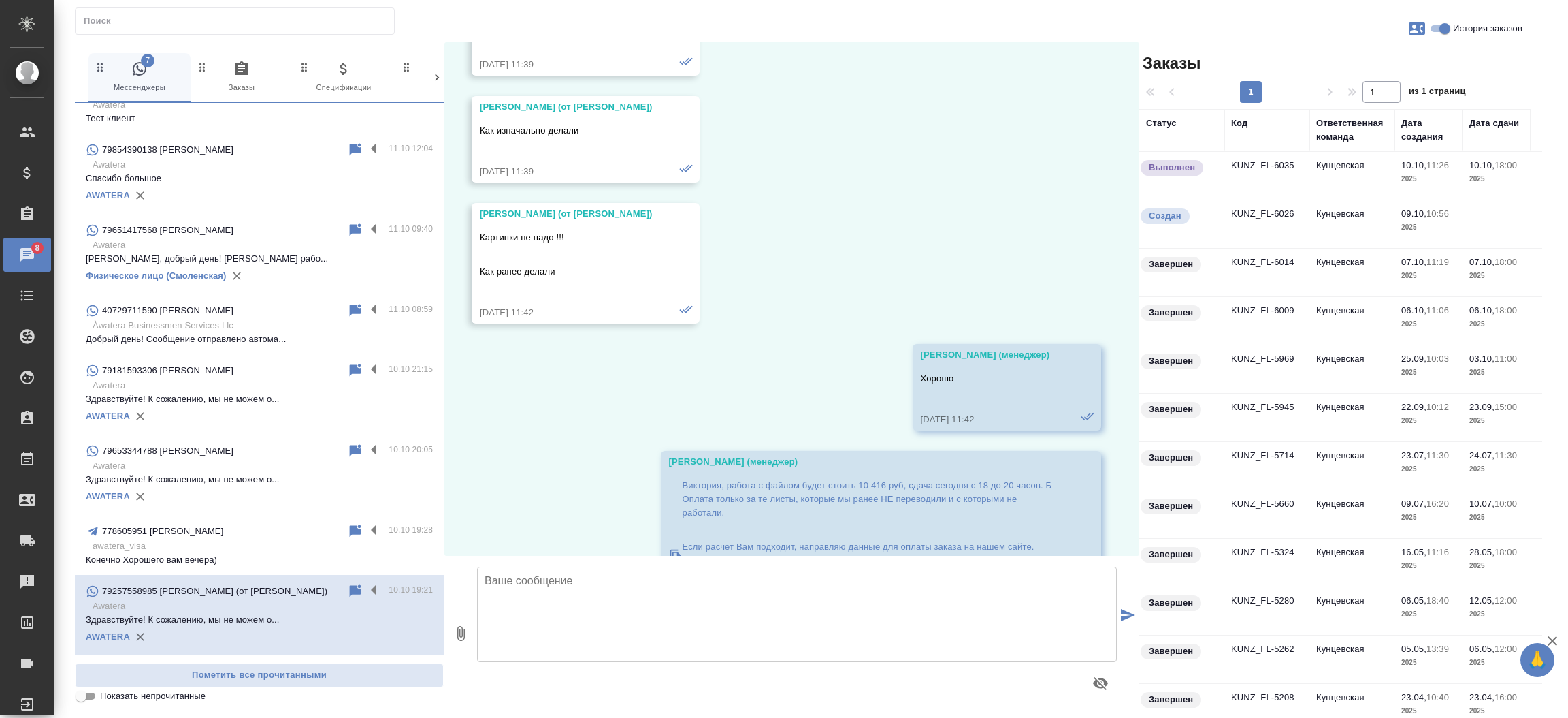
scroll to position [36576, 0]
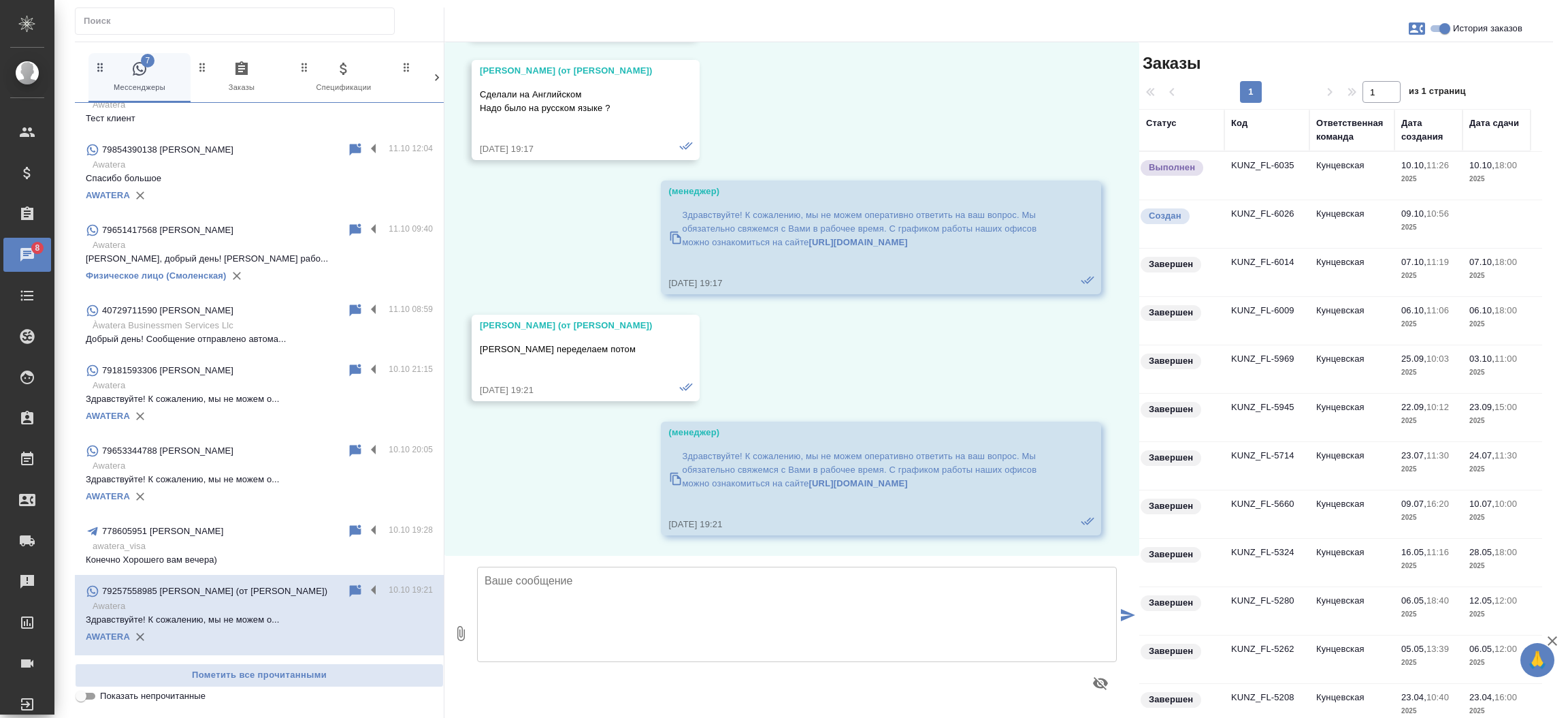
click at [1251, 163] on td "KUNZ_FL-6035" at bounding box center [1267, 175] width 85 height 48
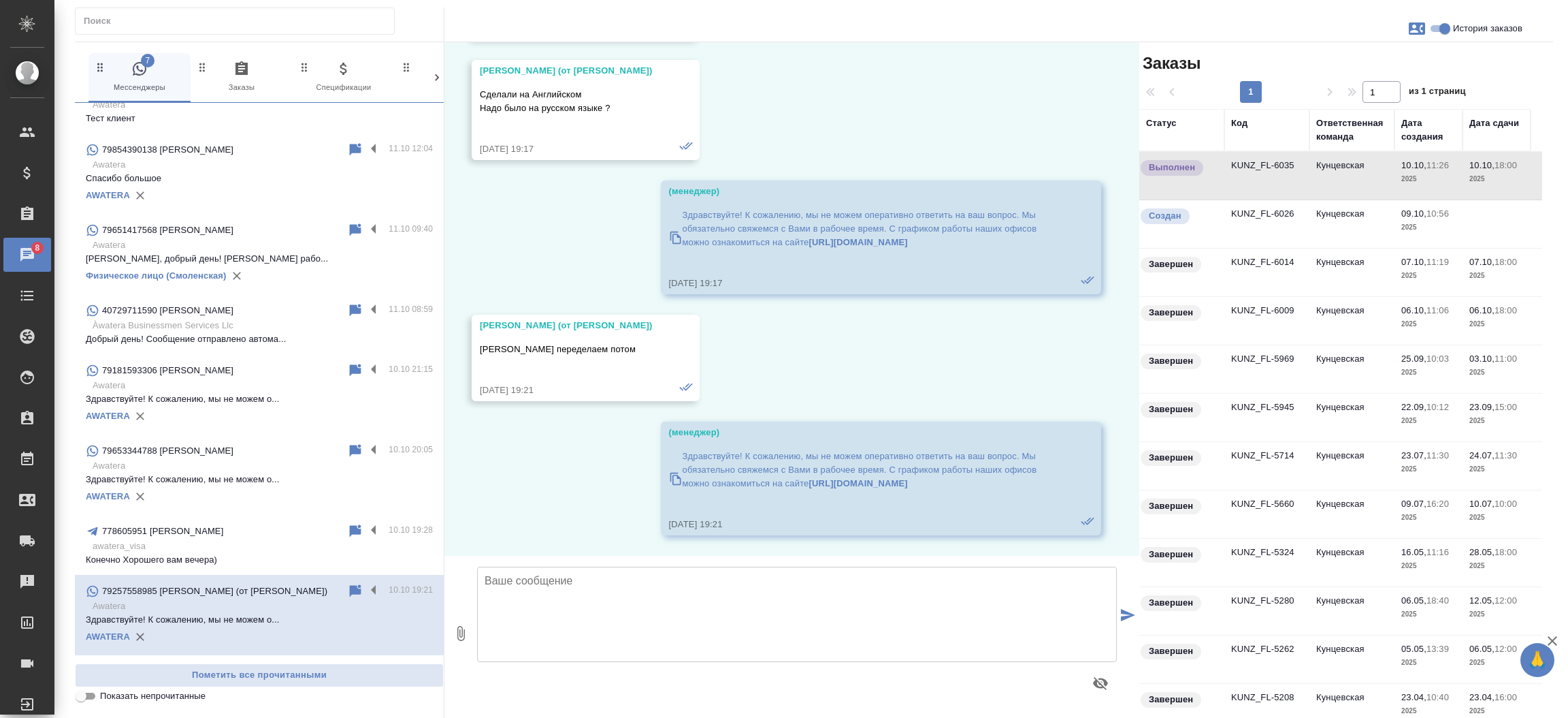
click at [1251, 163] on td "KUNZ_FL-6035" at bounding box center [1267, 175] width 85 height 48
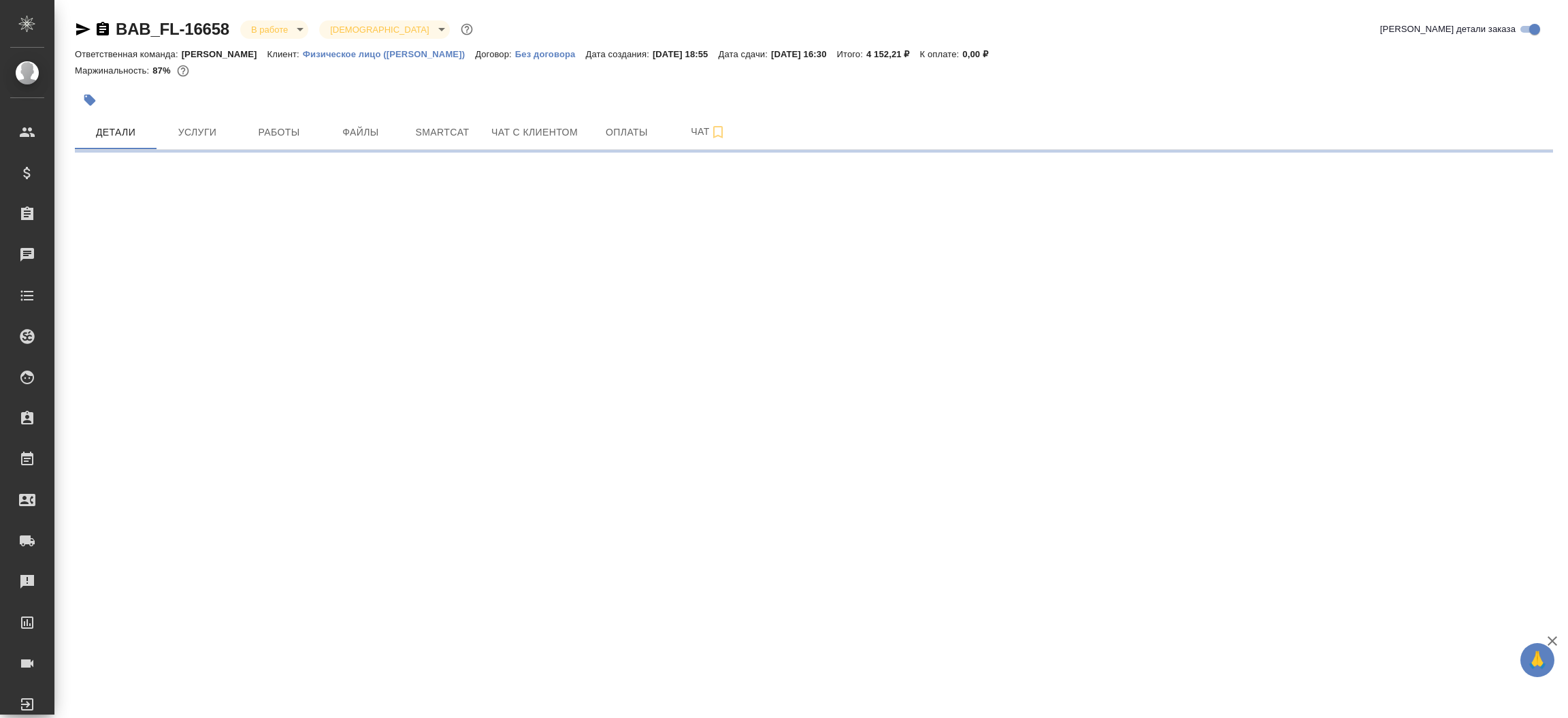
click at [80, 31] on icon "button" at bounding box center [83, 29] width 14 height 12
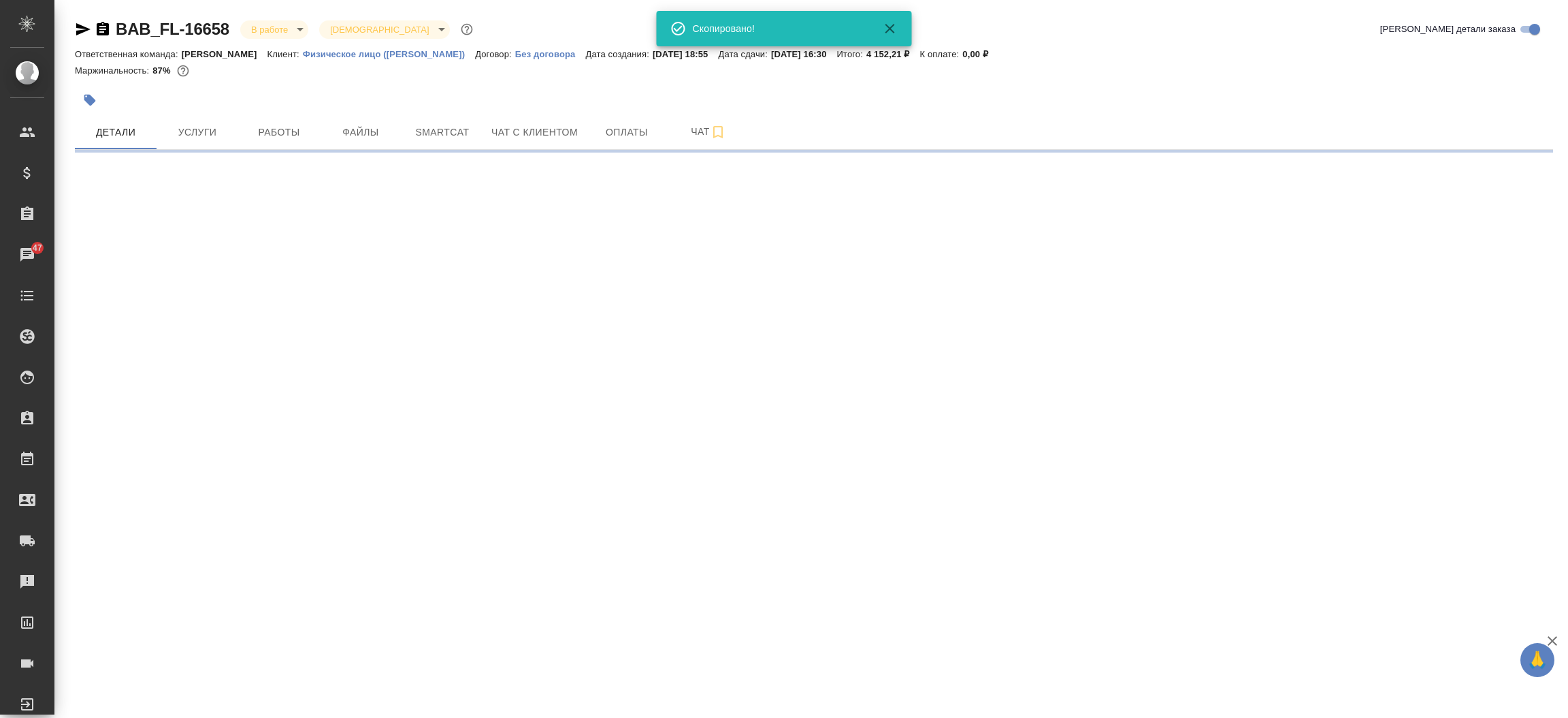
select select "RU"
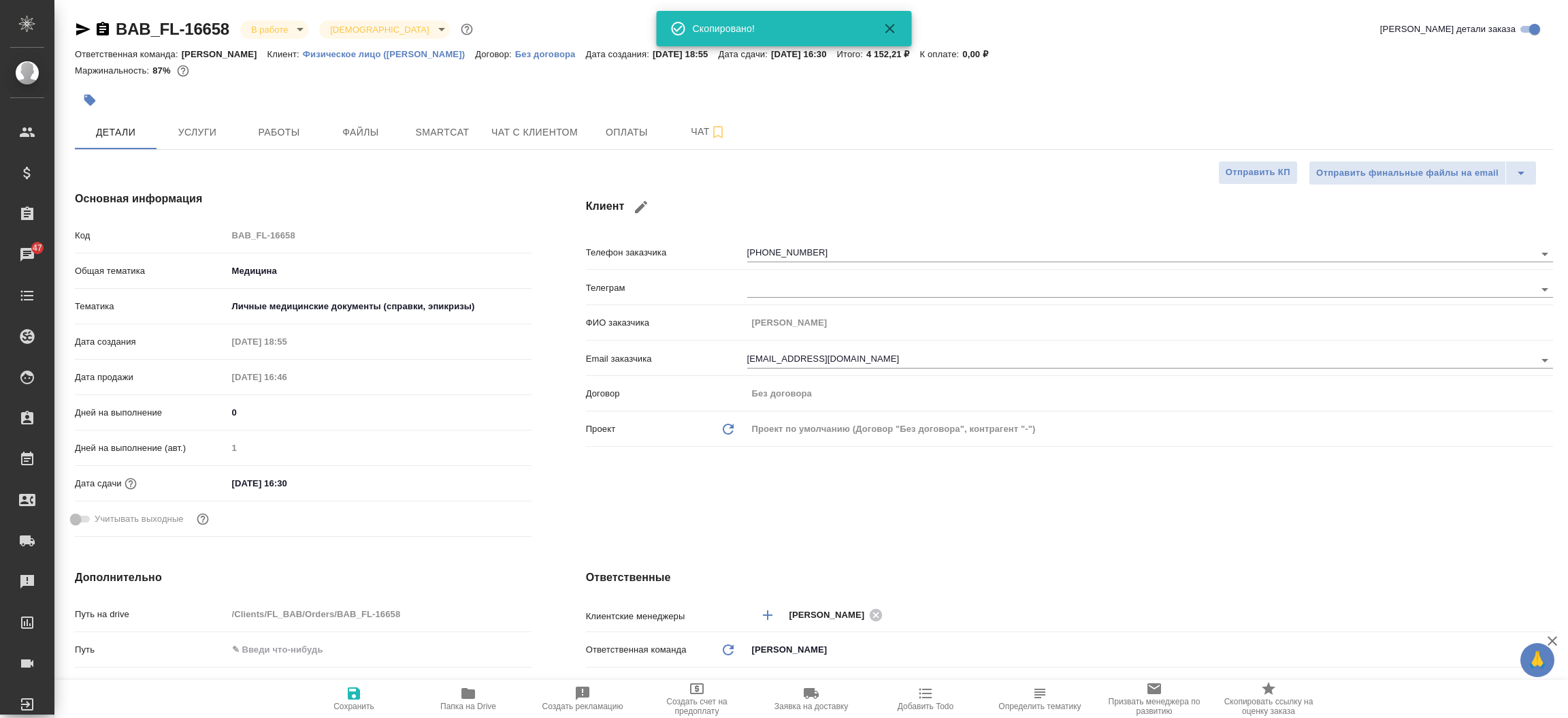
type textarea "x"
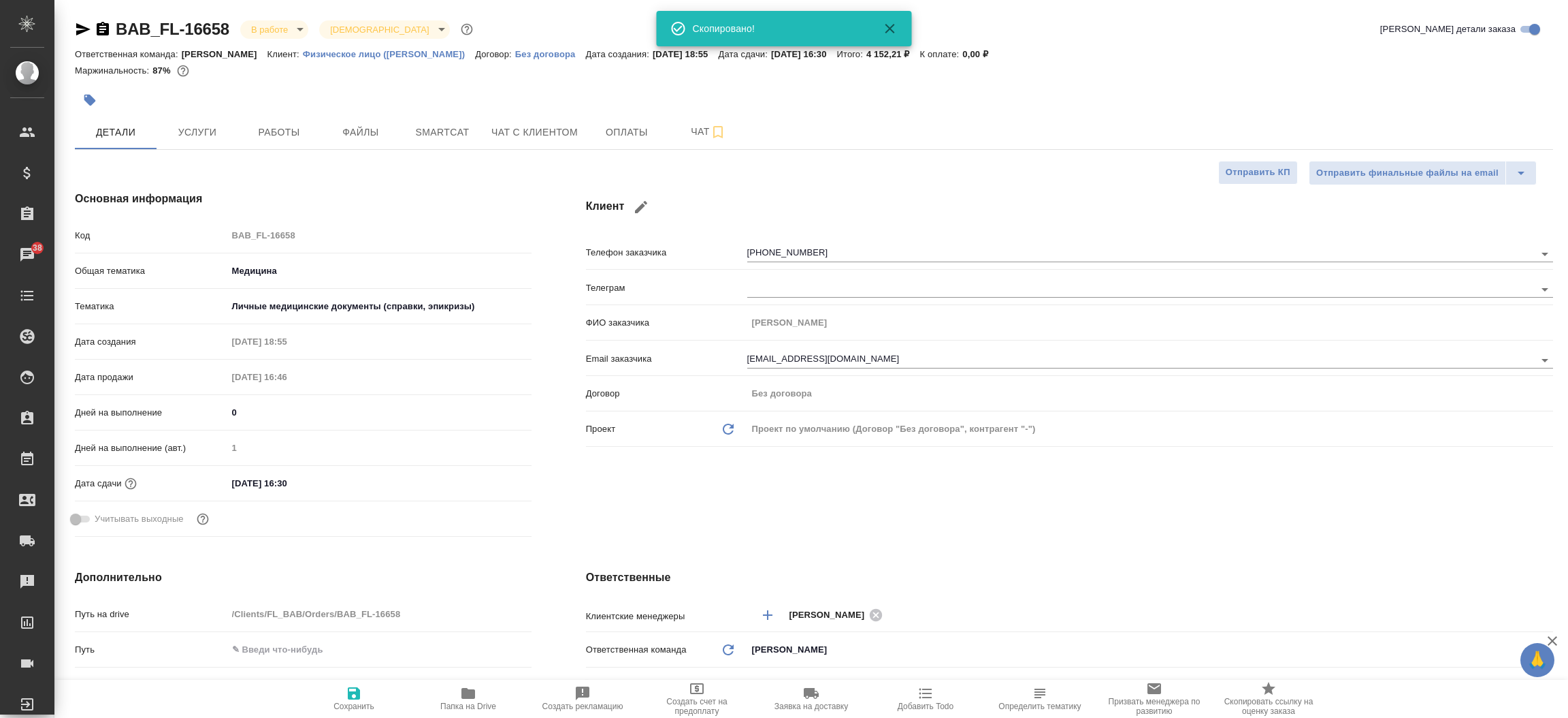
type textarea "x"
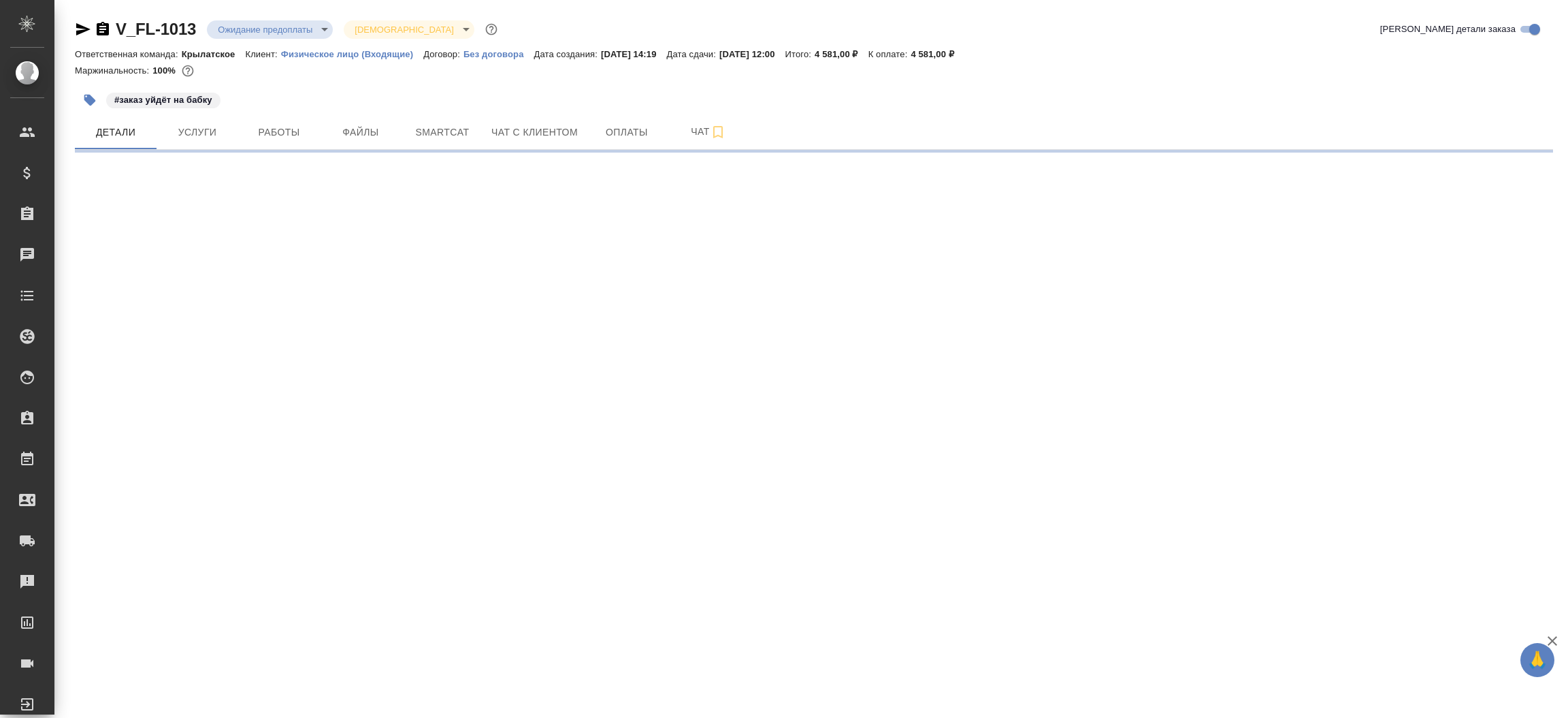
click at [78, 26] on icon "button" at bounding box center [83, 29] width 14 height 12
select select "RU"
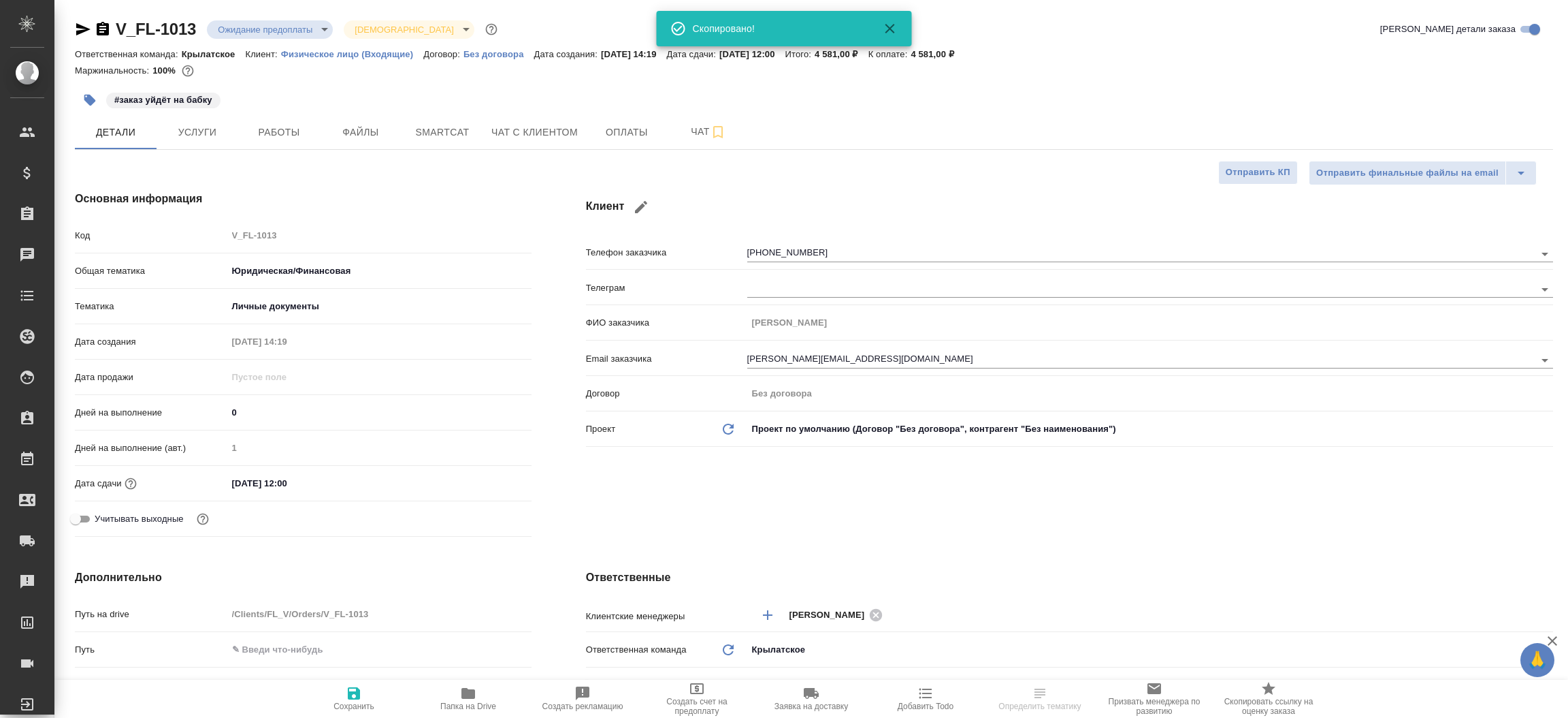
type textarea "x"
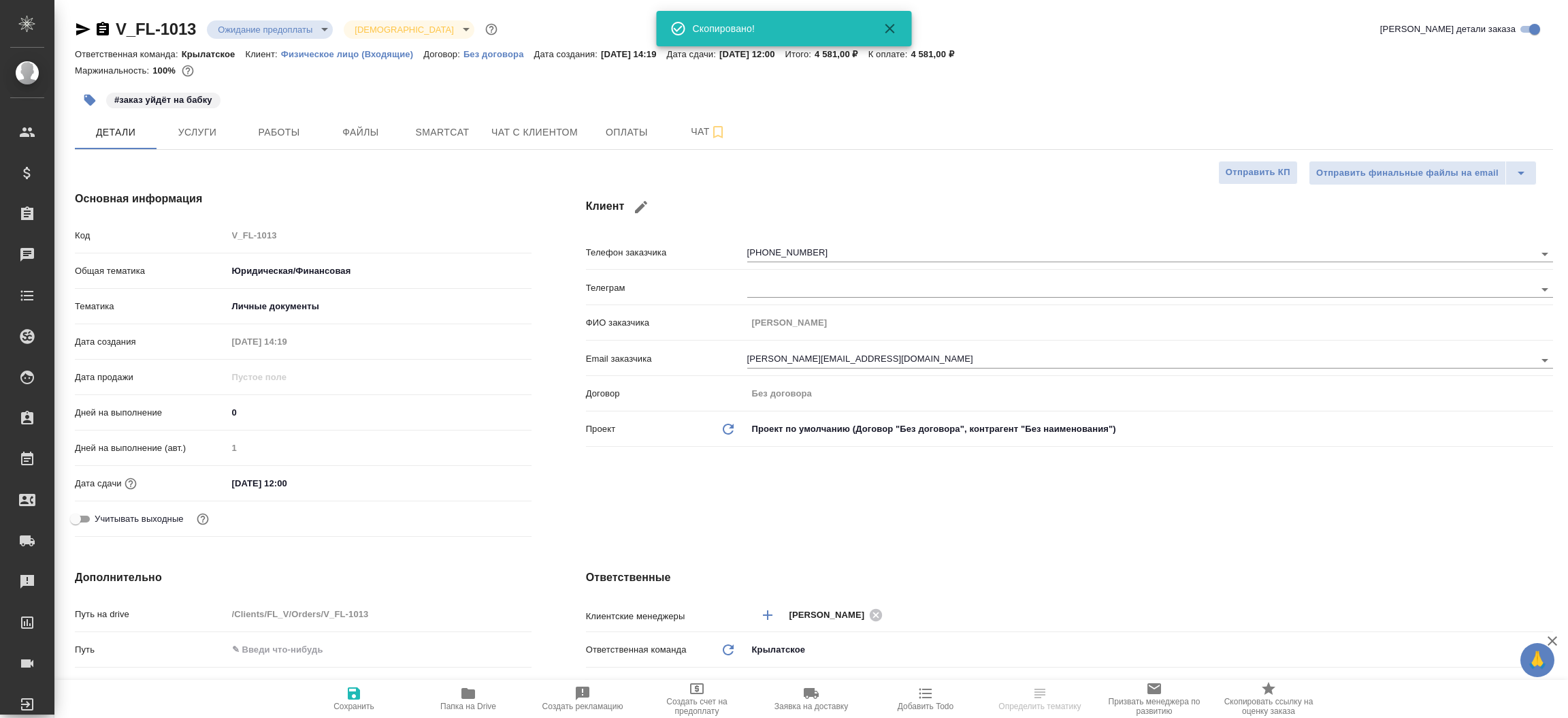
type textarea "x"
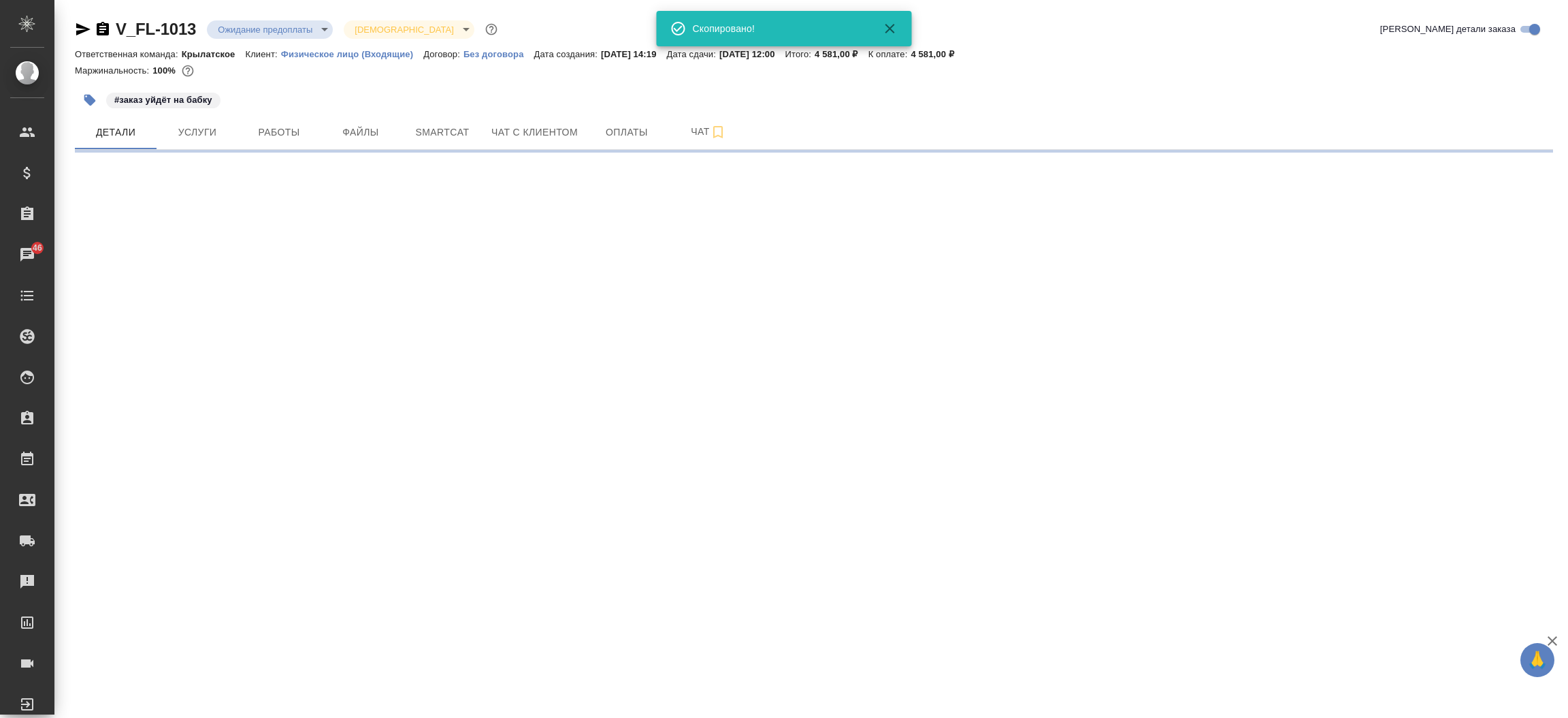
select select "RU"
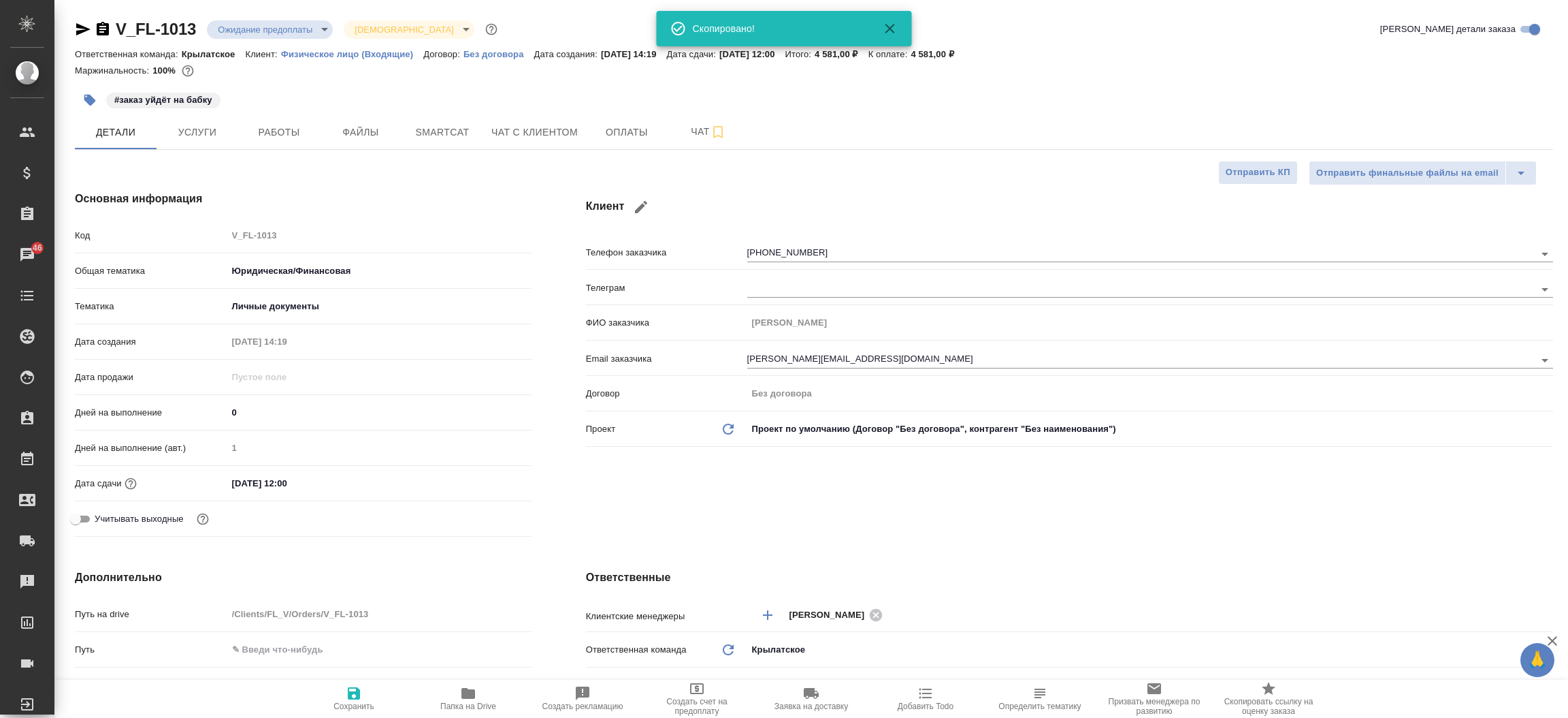
type textarea "x"
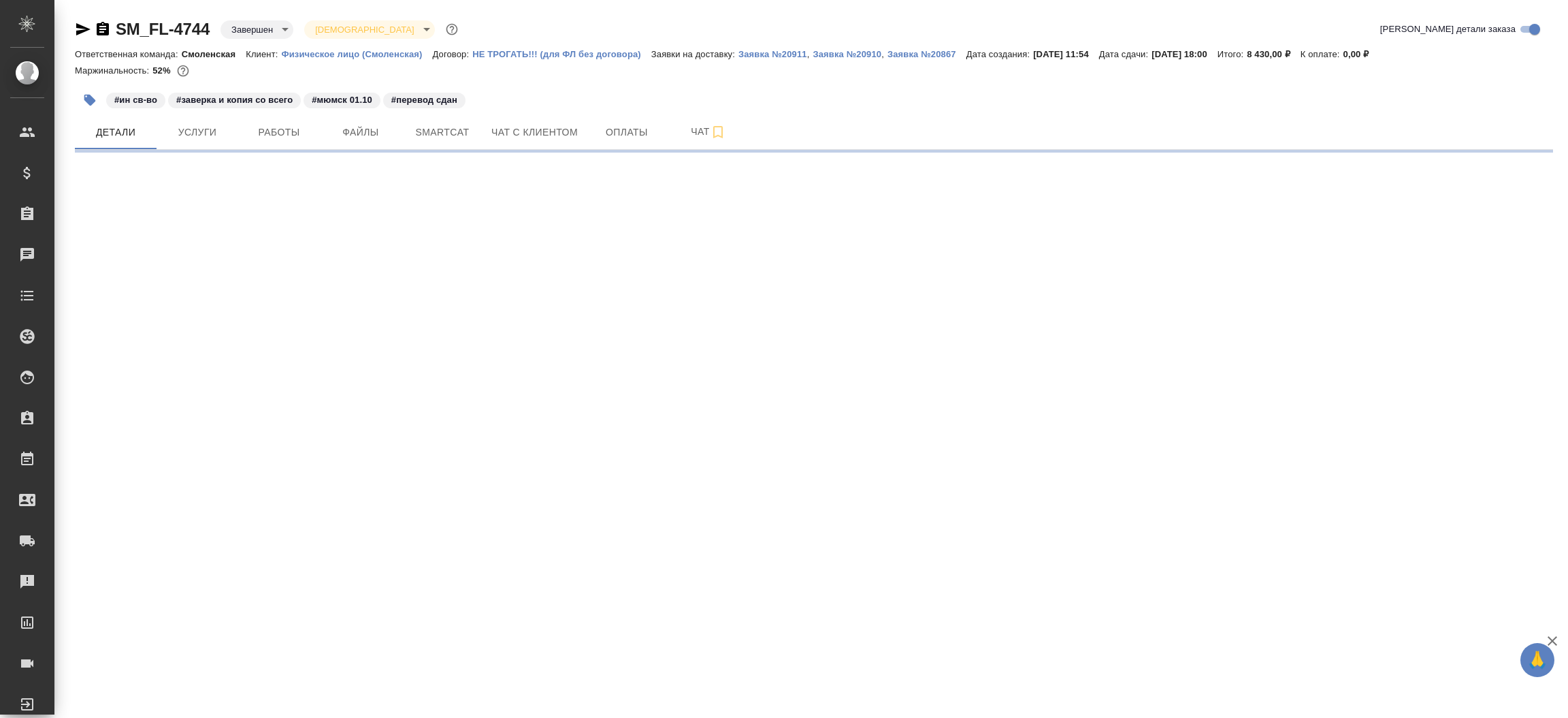
click at [76, 19] on div "SM_FL-4744 Завершен closed Святая троица holyTrinity" at bounding box center [268, 29] width 386 height 22
drag, startPoint x: 87, startPoint y: 39, endPoint x: 87, endPoint y: 28, distance: 11.0
click at [87, 28] on div "SM_FL-4744 Завершен closed Святая троица holyTrinity" at bounding box center [268, 29] width 386 height 22
select select "RU"
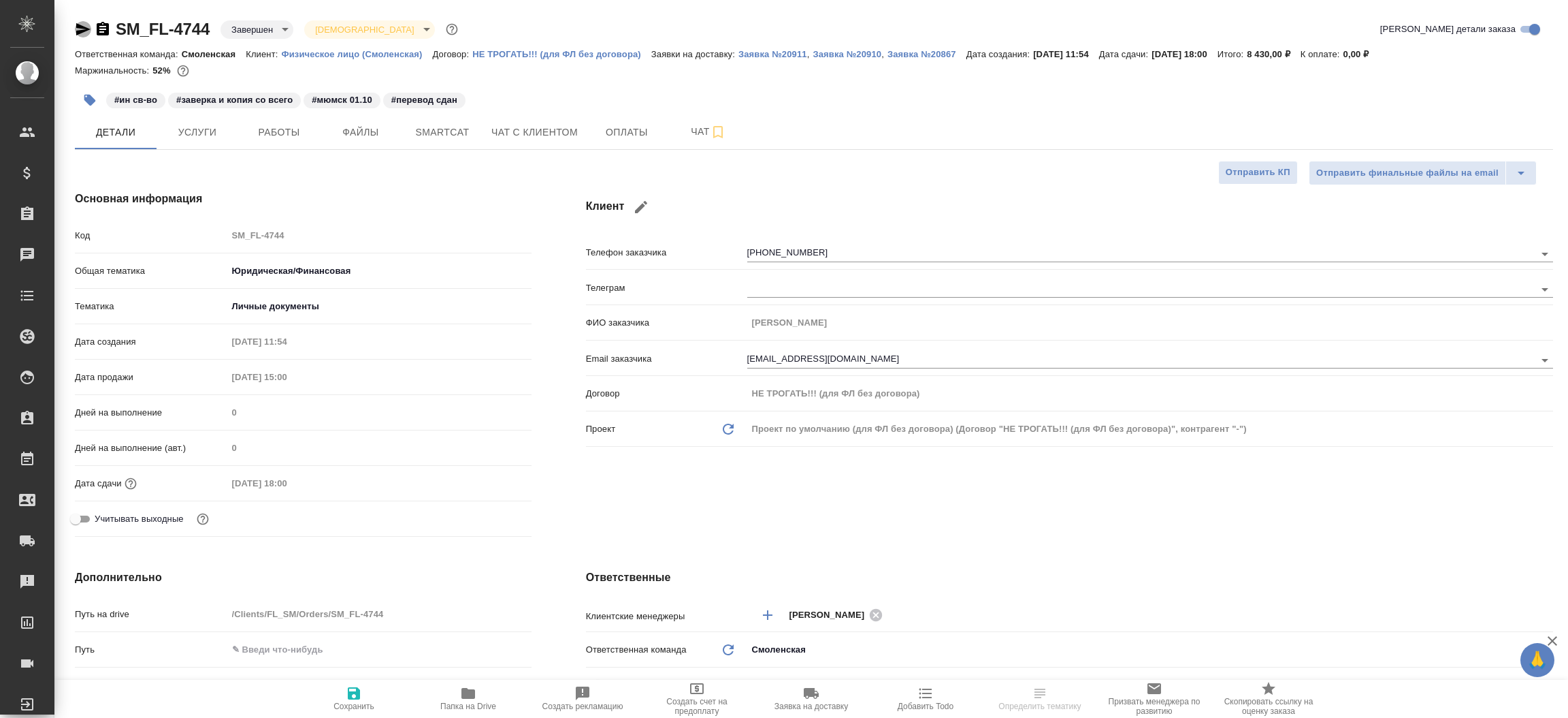
type textarea "x"
click at [87, 28] on icon "button" at bounding box center [83, 29] width 14 height 12
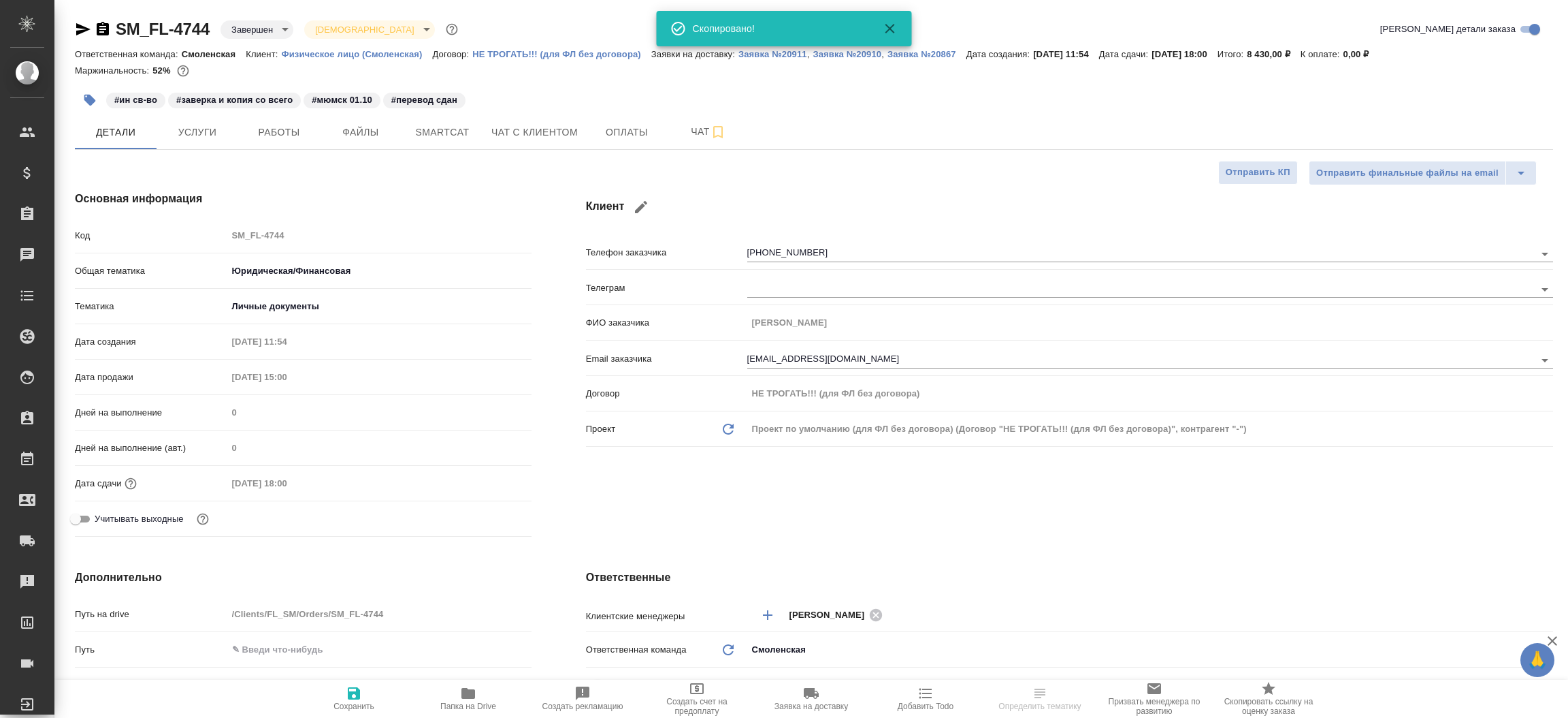
type textarea "x"
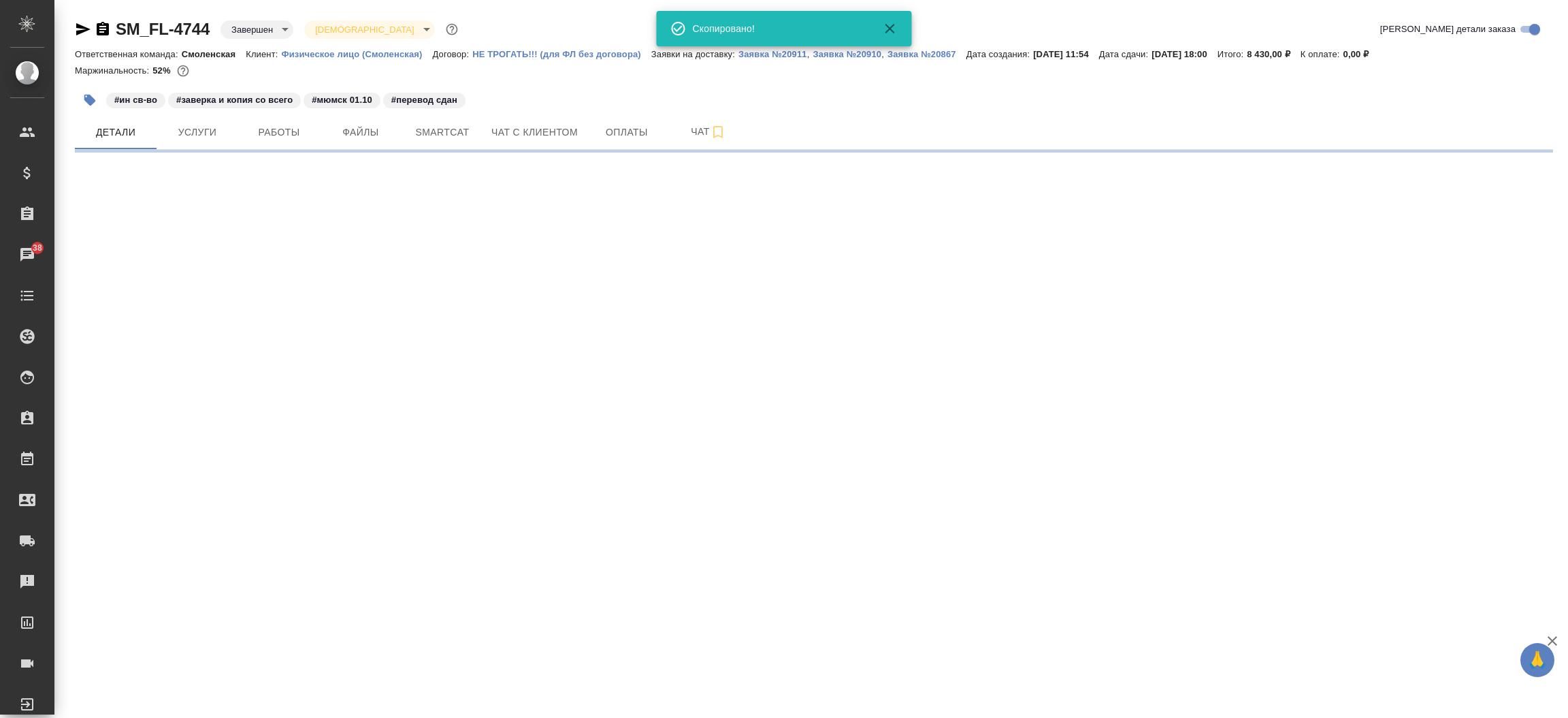
select select "RU"
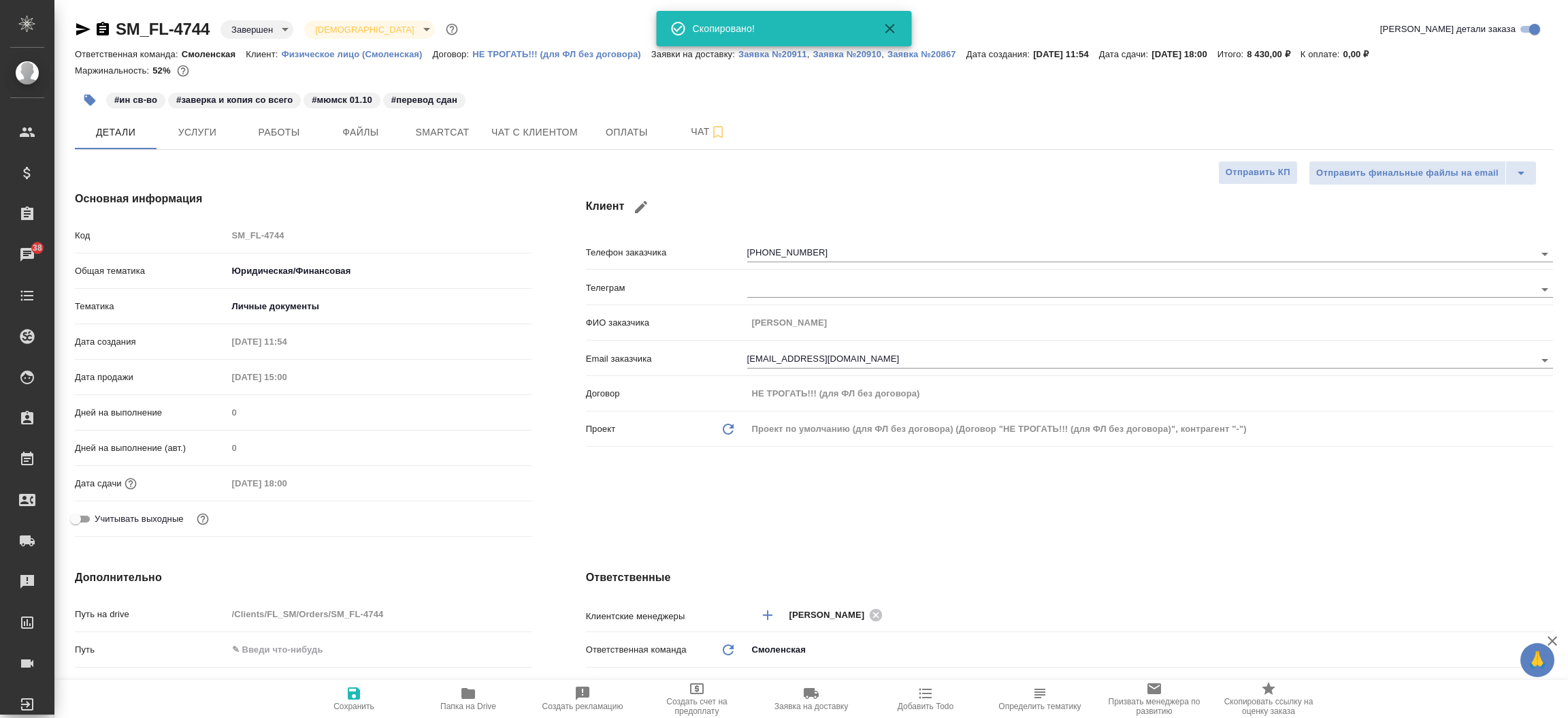
type textarea "x"
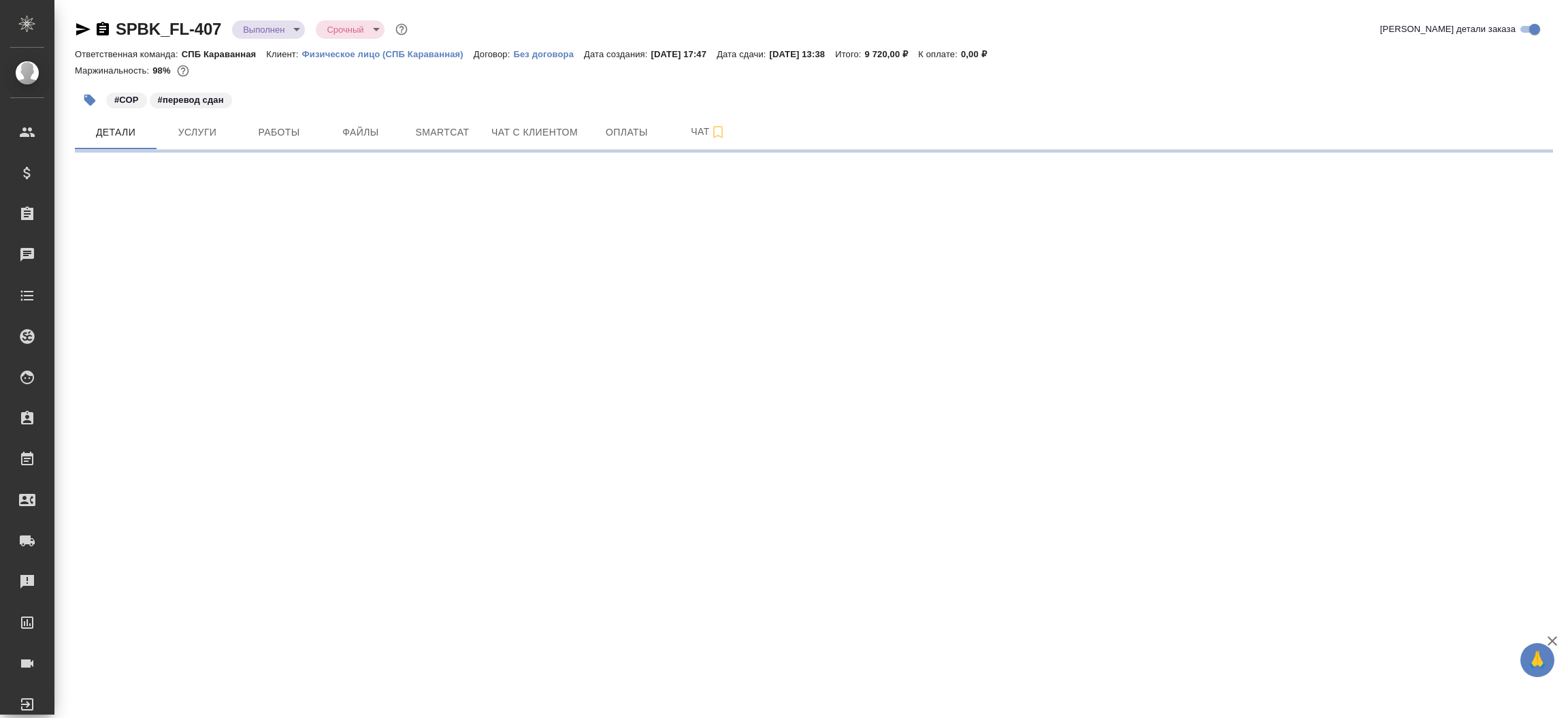
click at [84, 28] on icon "button" at bounding box center [83, 29] width 14 height 12
select select "RU"
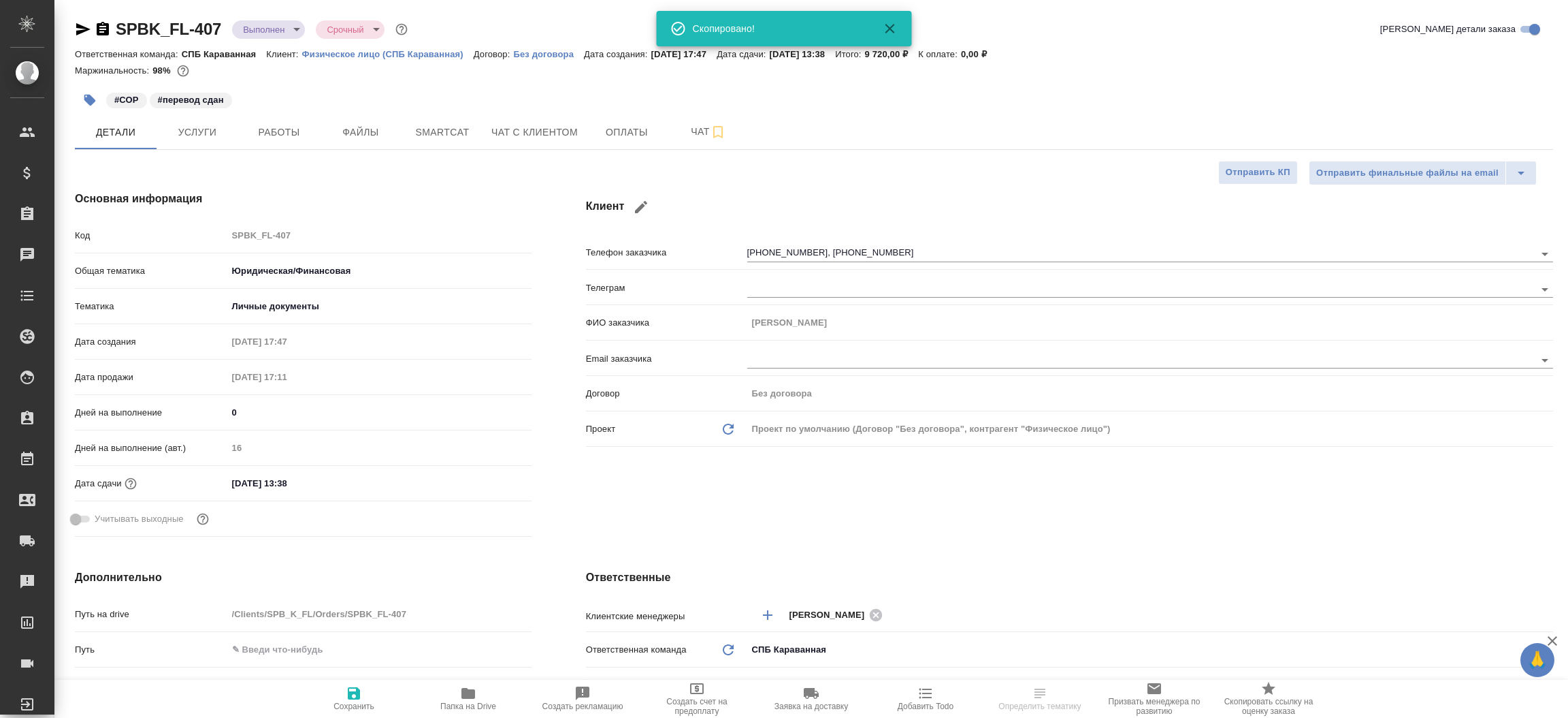
type textarea "x"
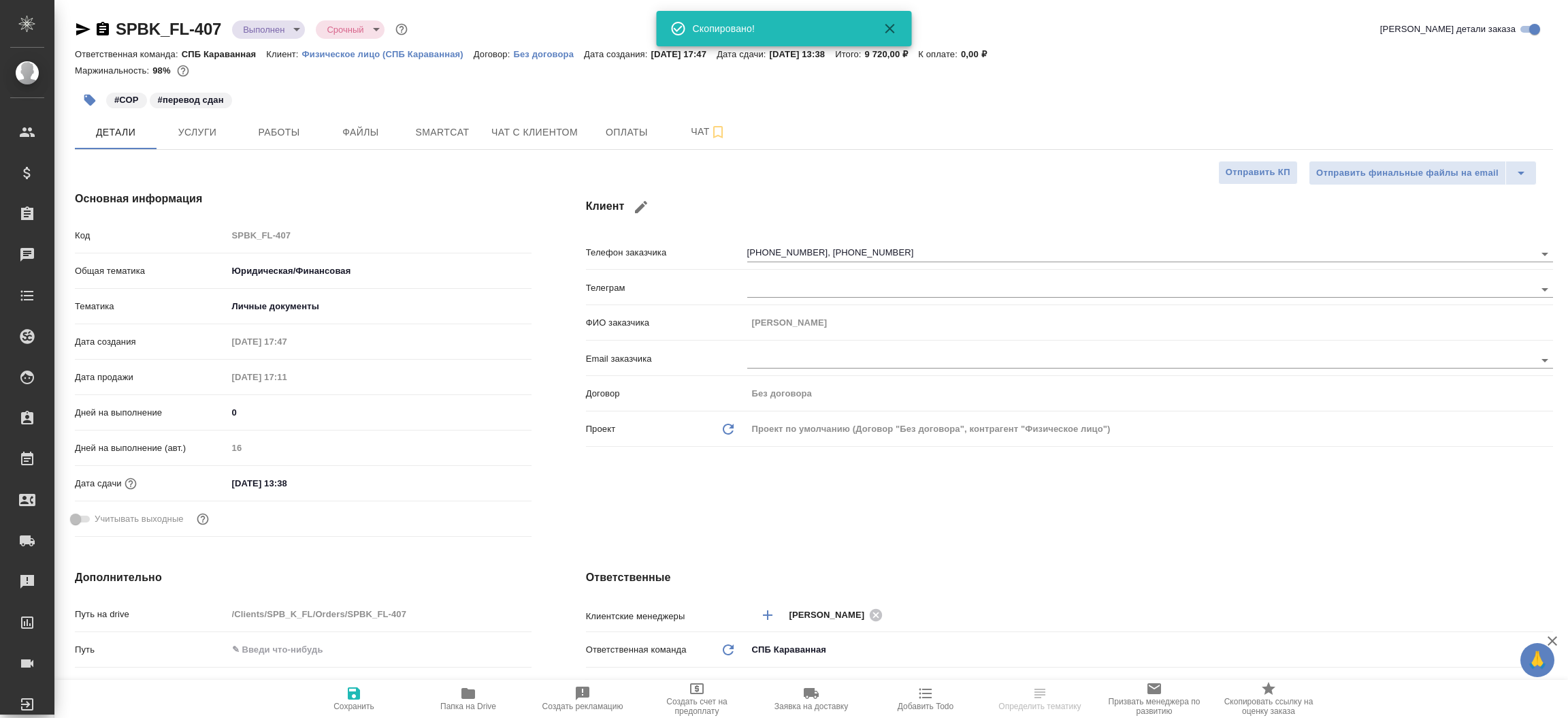
type textarea "x"
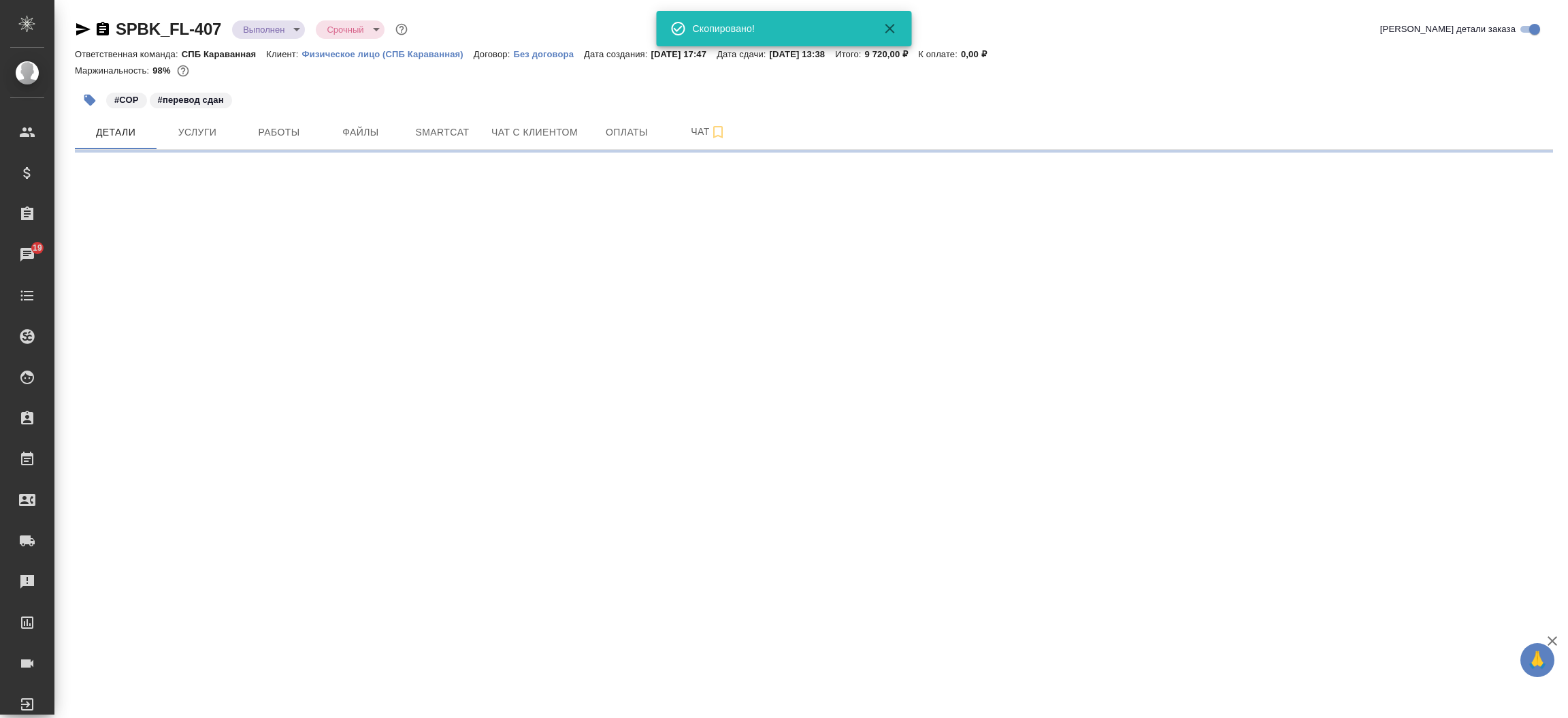
select select "RU"
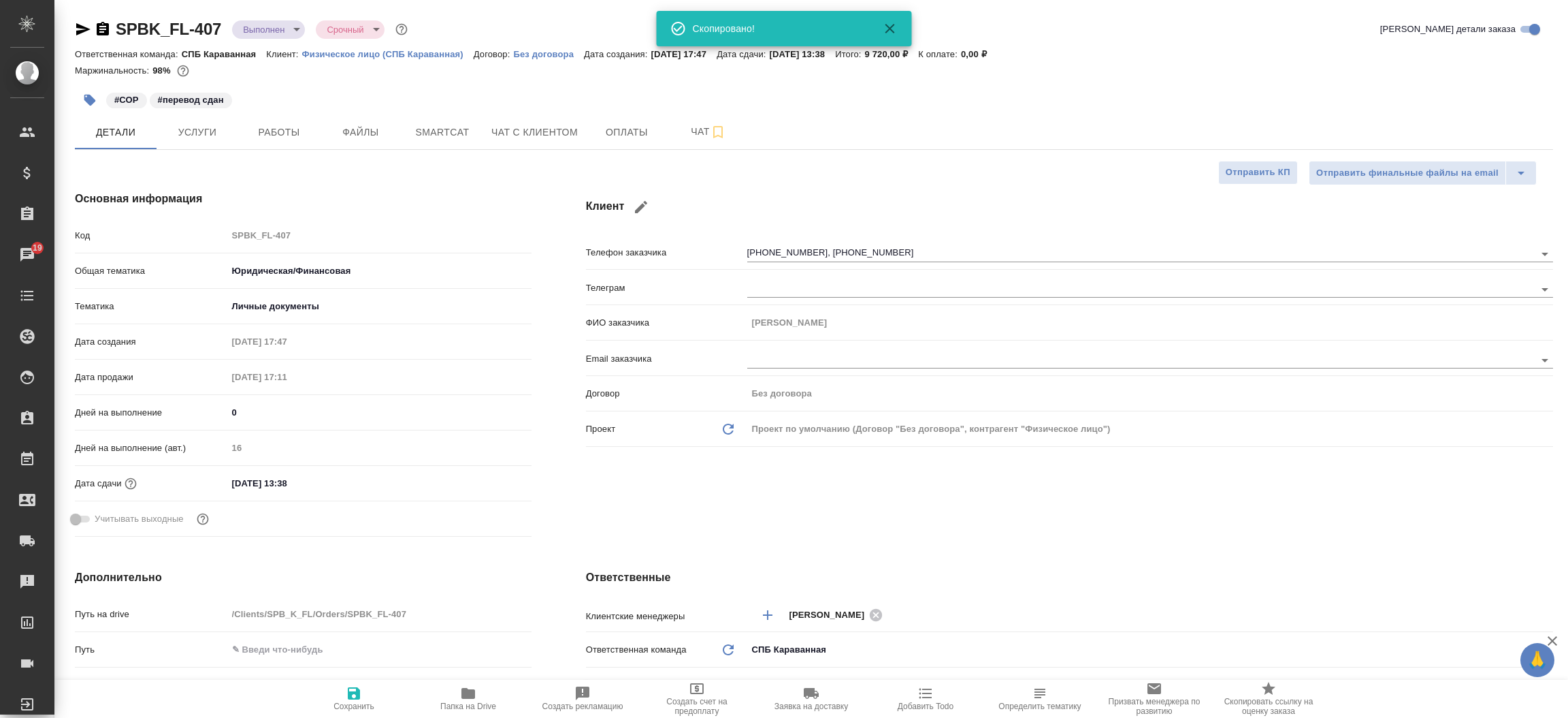
type textarea "x"
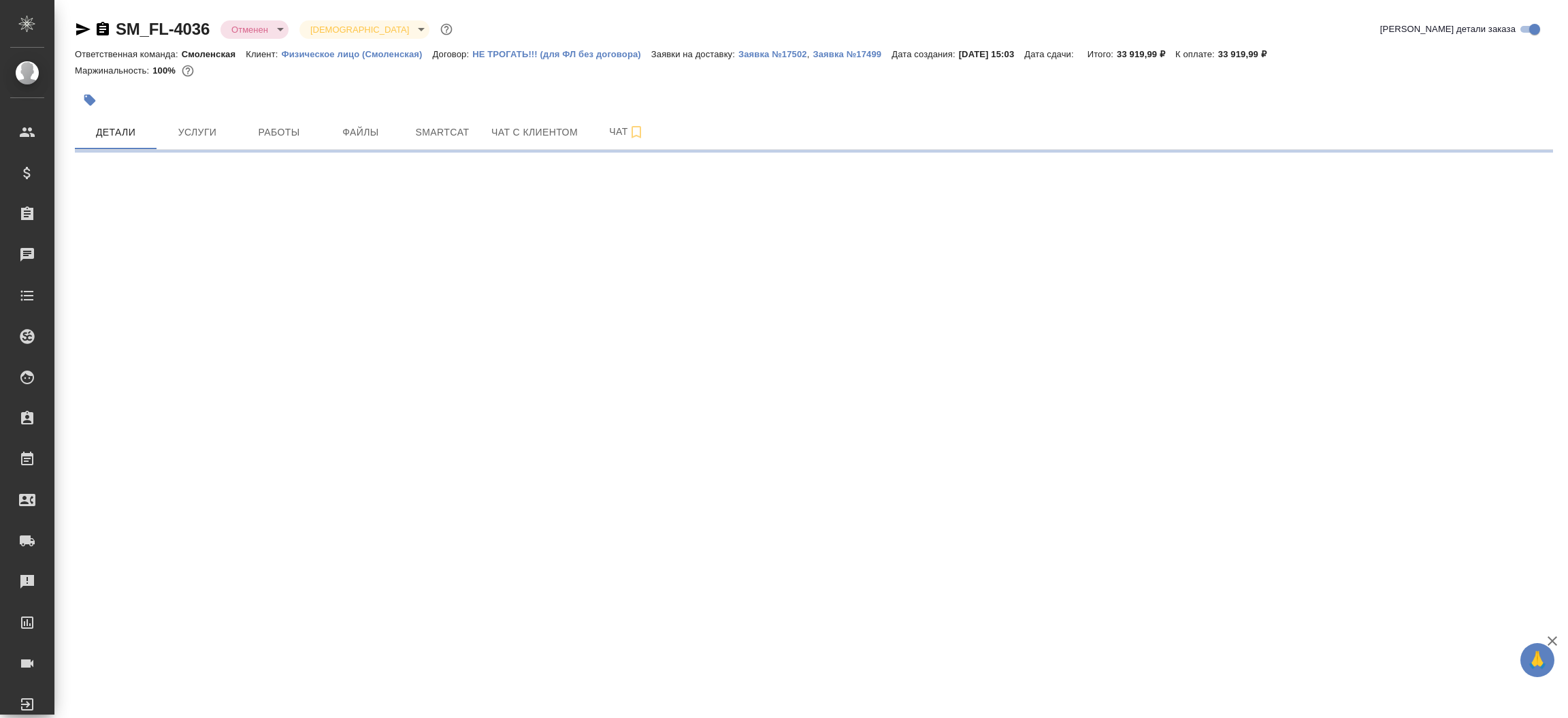
select select "RU"
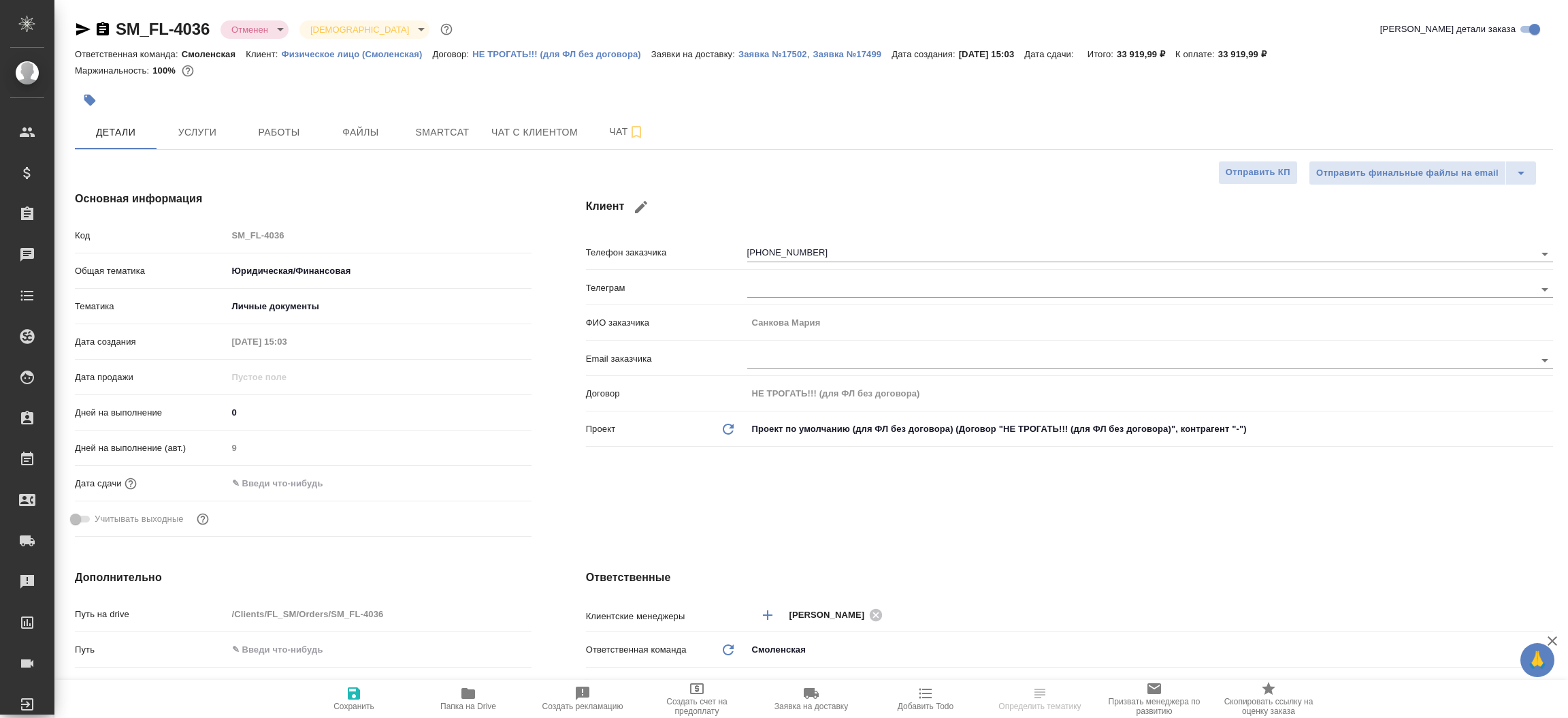
type textarea "x"
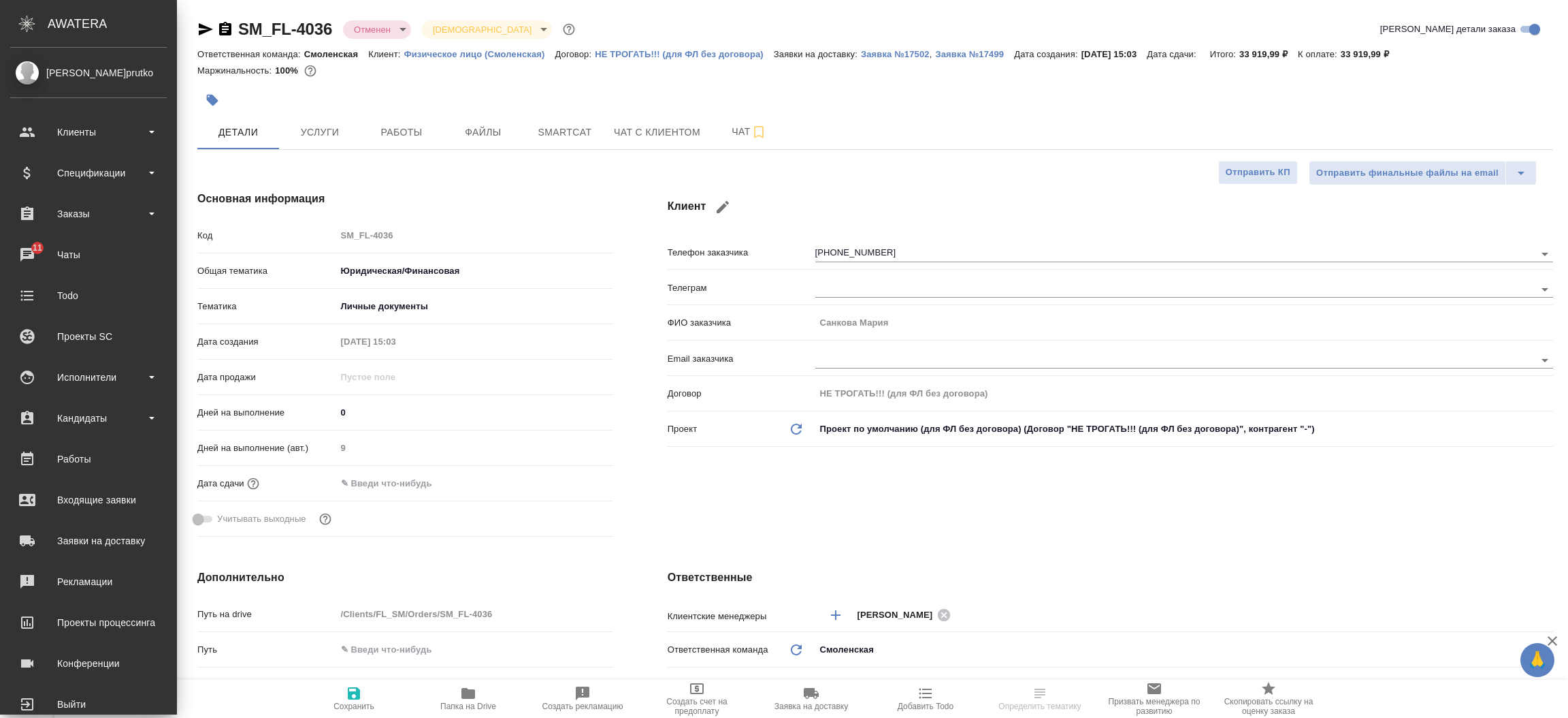
type textarea "x"
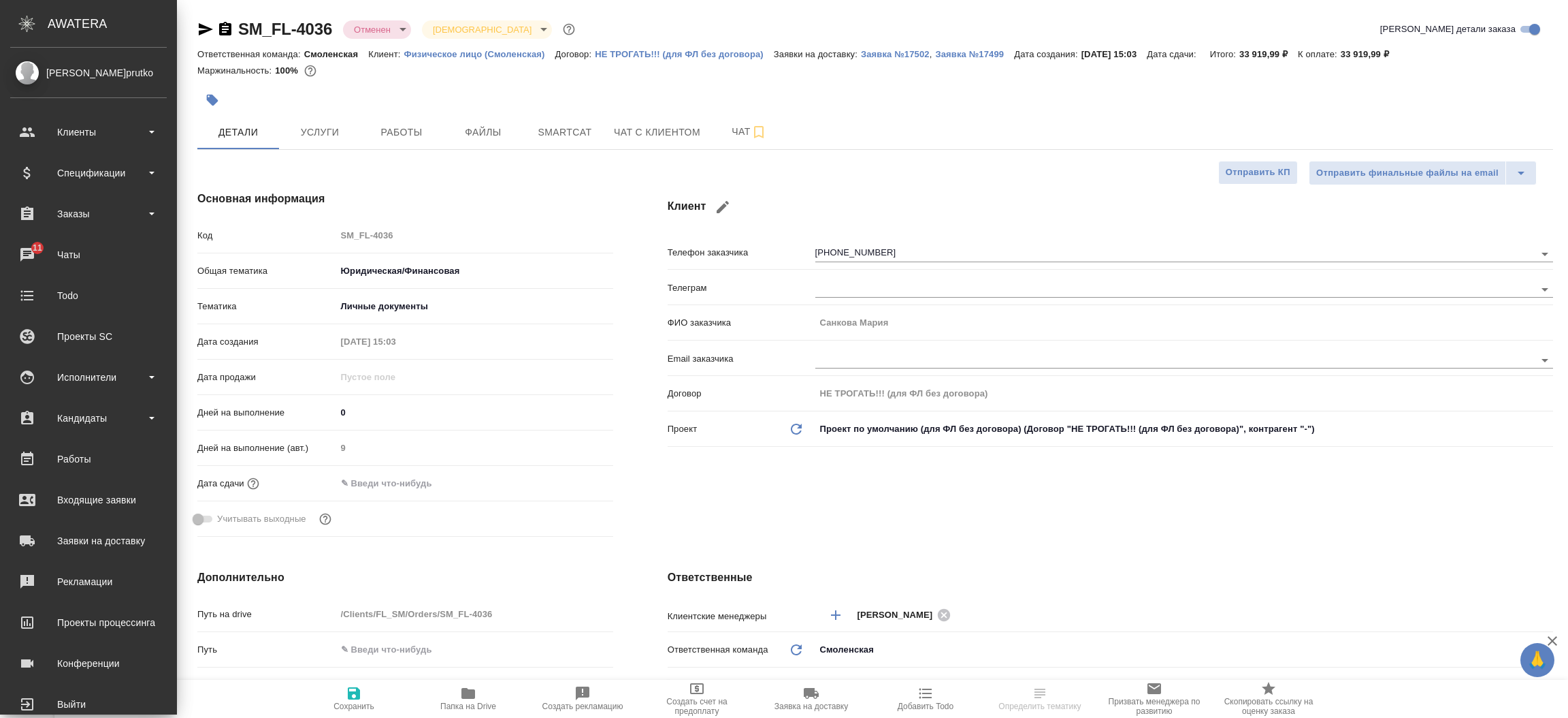
type textarea "x"
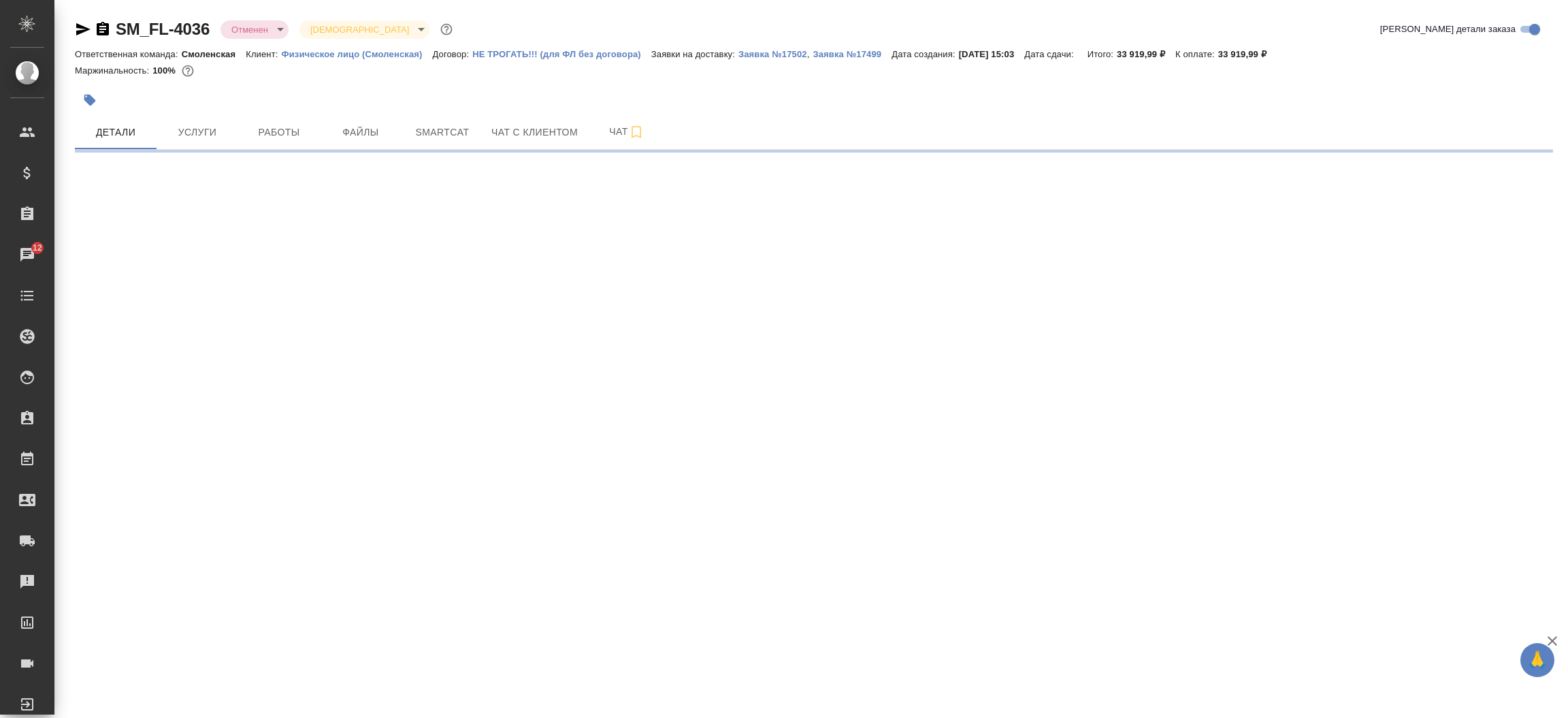
select select "RU"
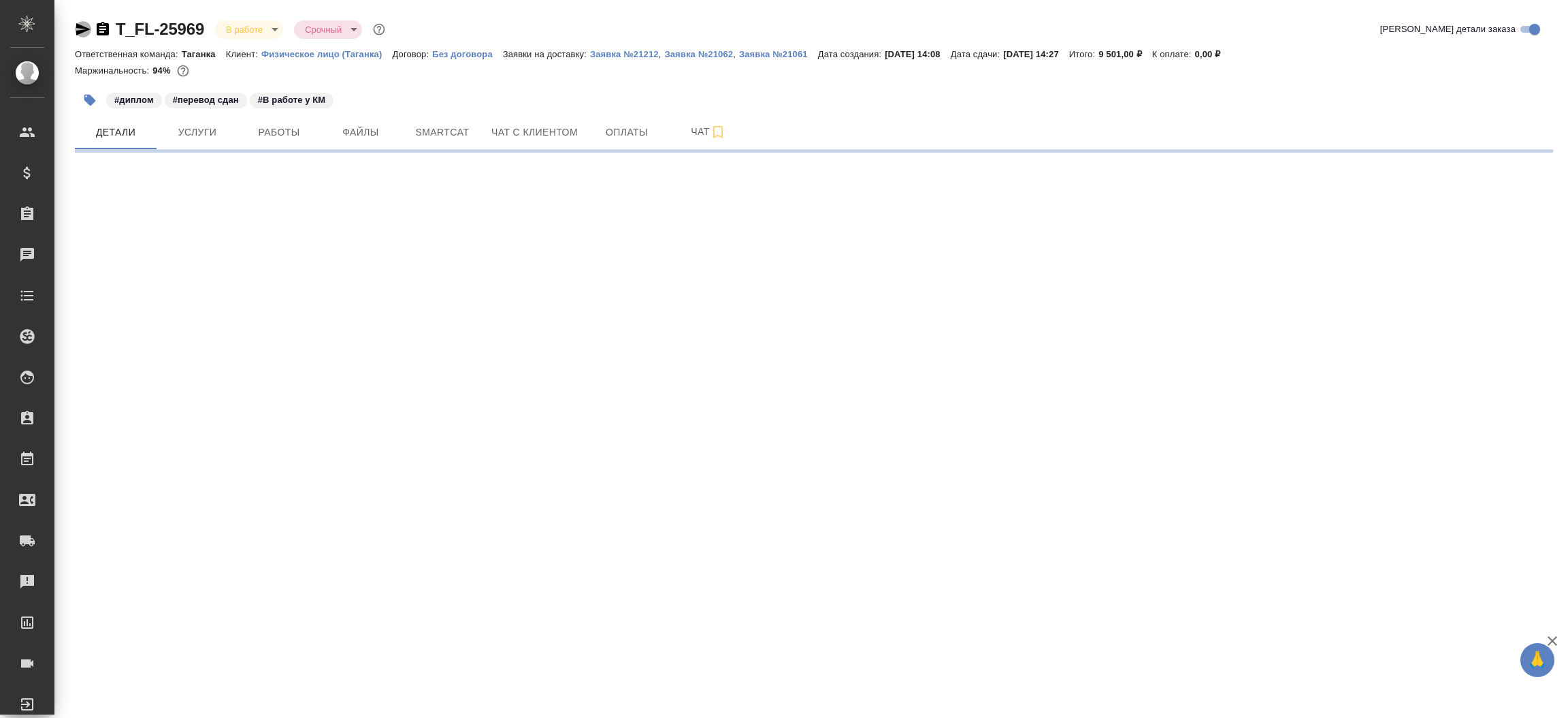
click at [81, 31] on icon "button" at bounding box center [83, 29] width 14 height 12
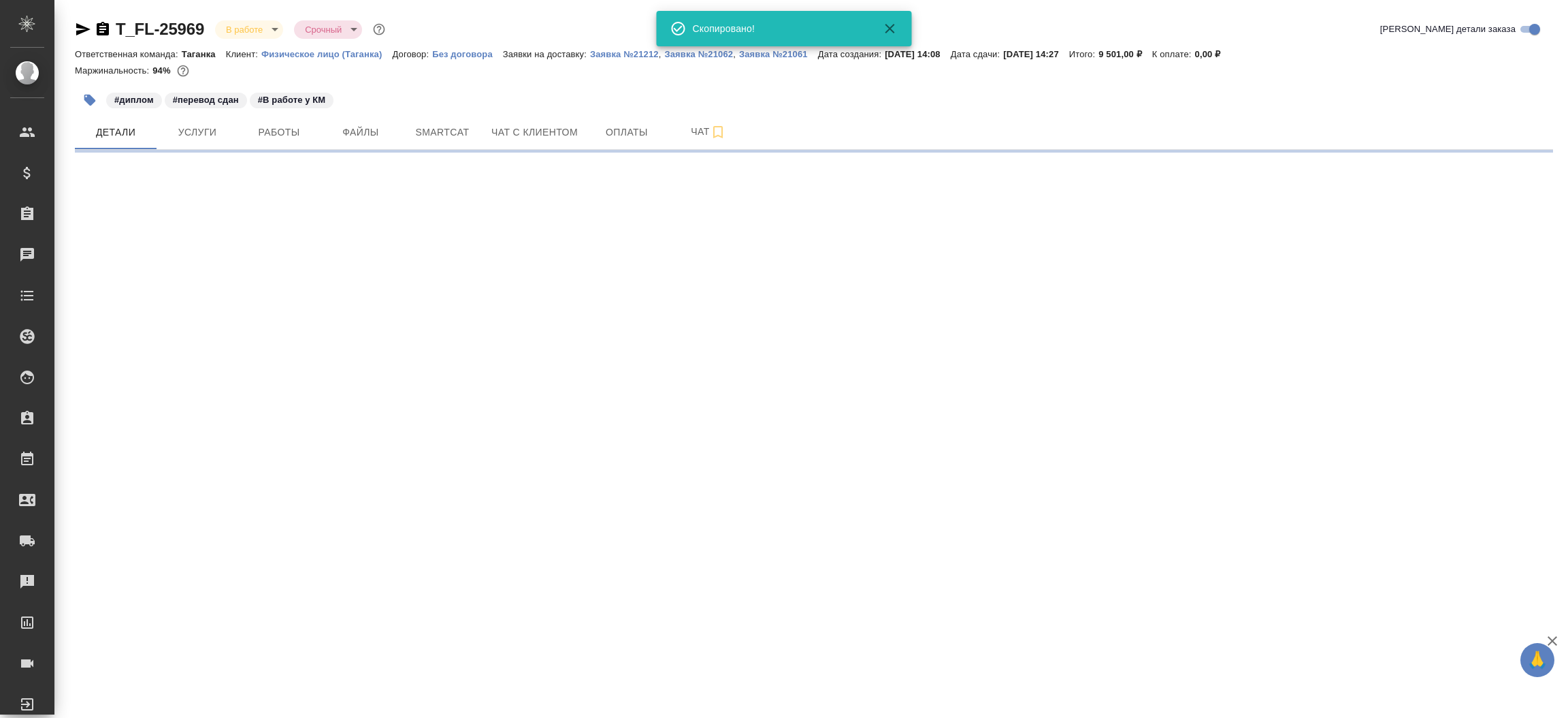
select select "RU"
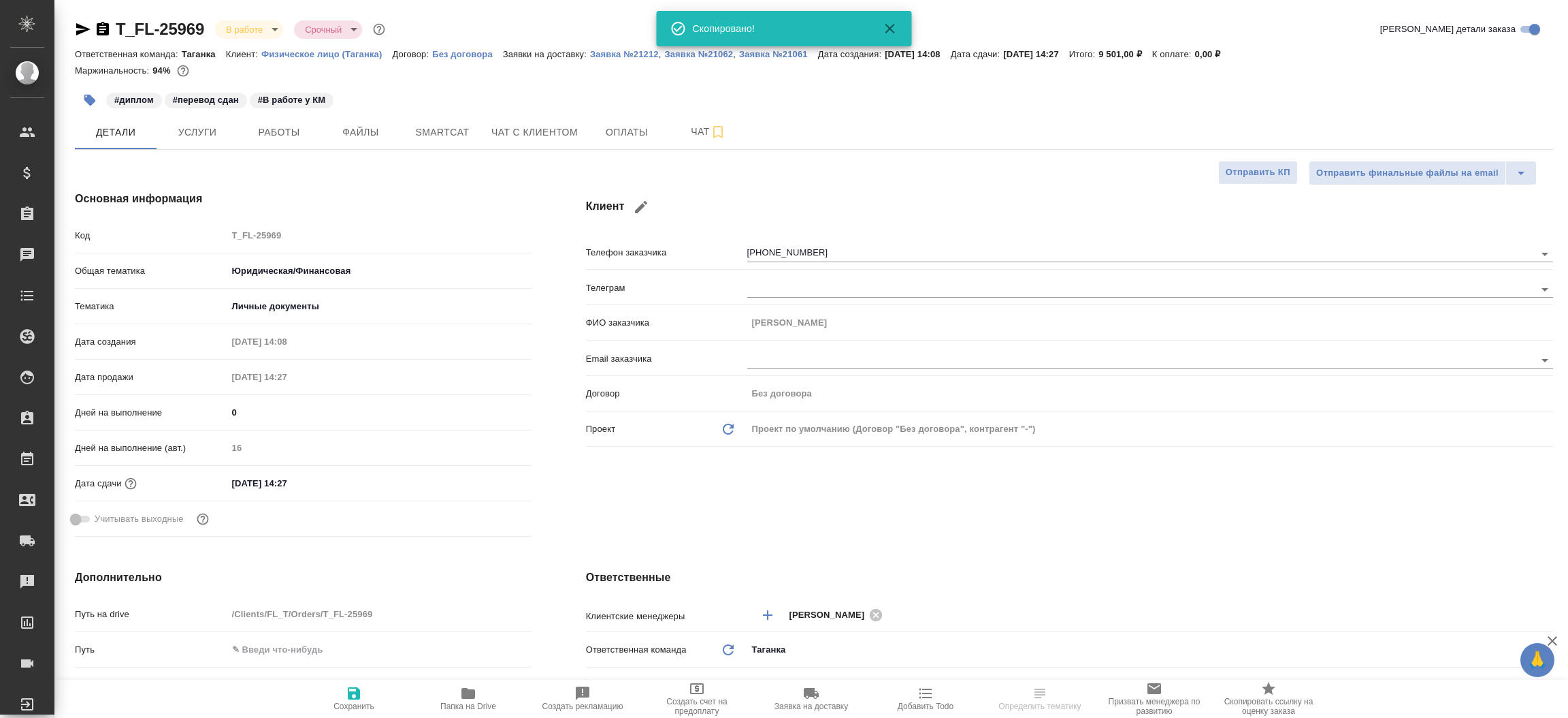
type textarea "x"
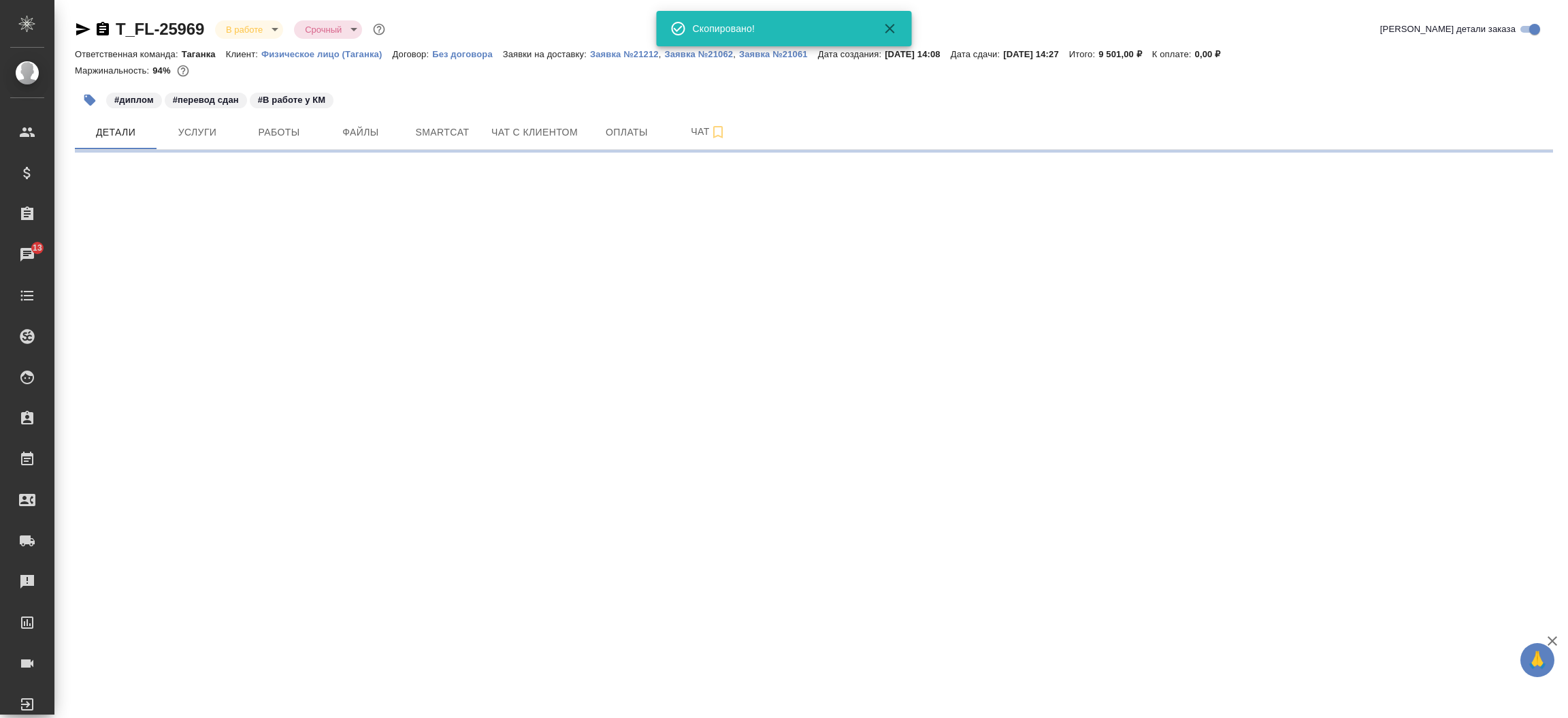
select select "RU"
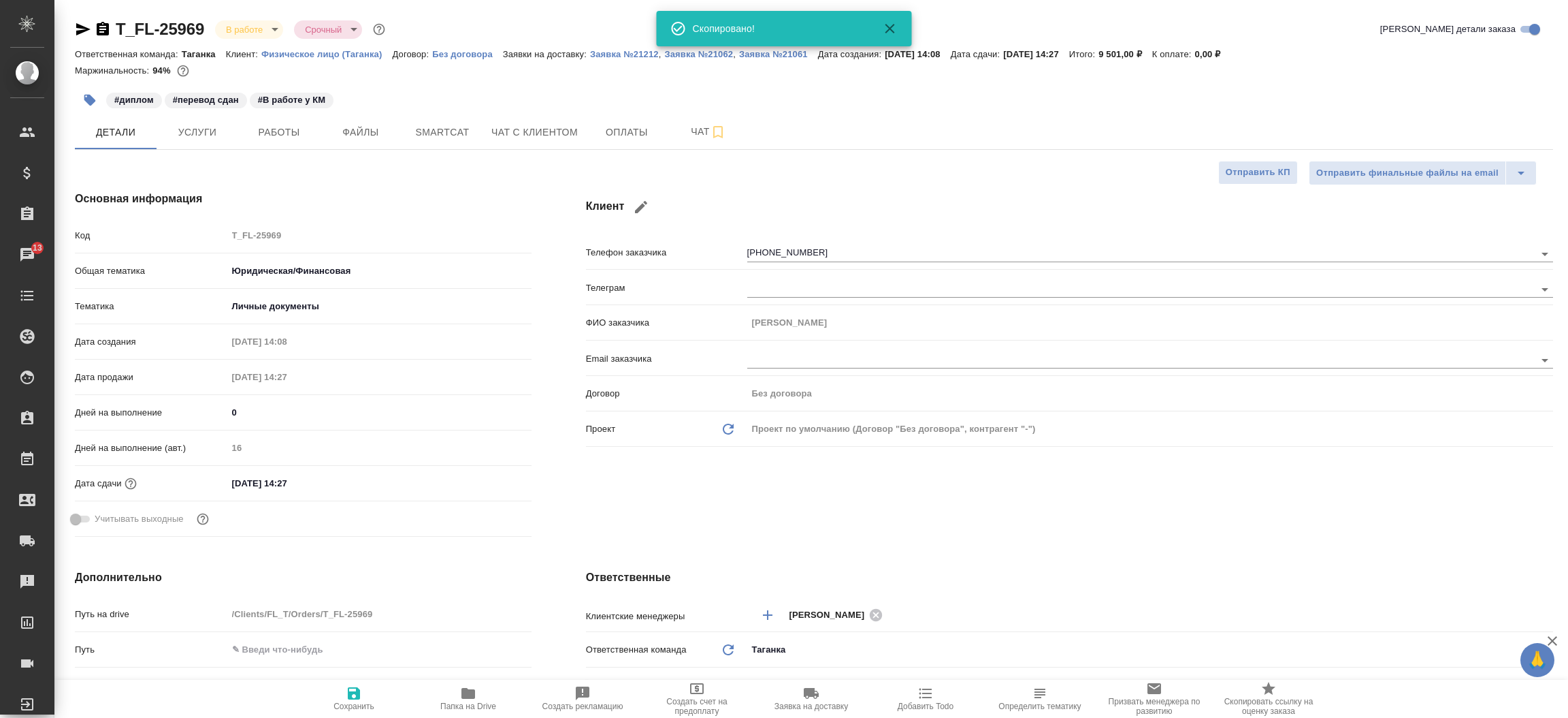
type textarea "x"
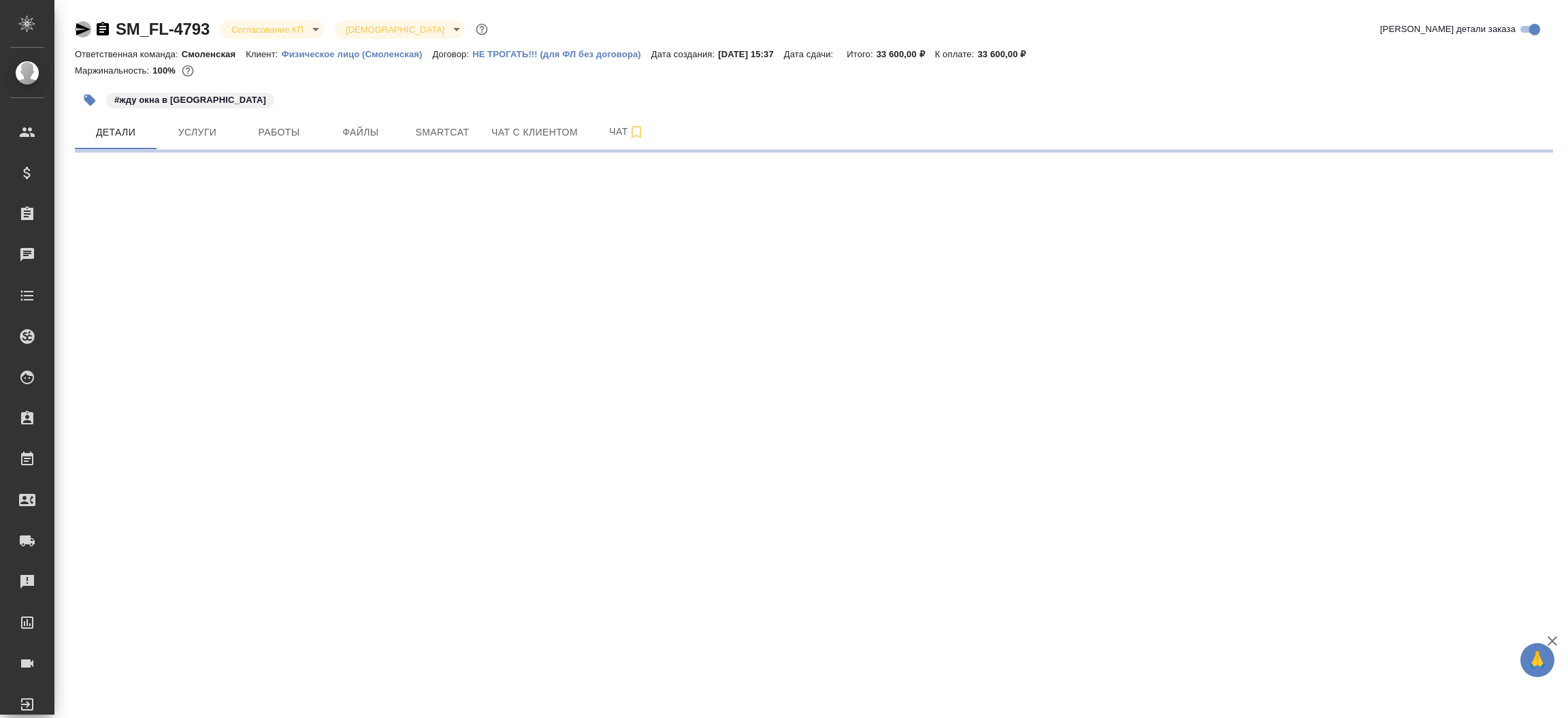
click at [89, 24] on icon "button" at bounding box center [83, 28] width 16 height 16
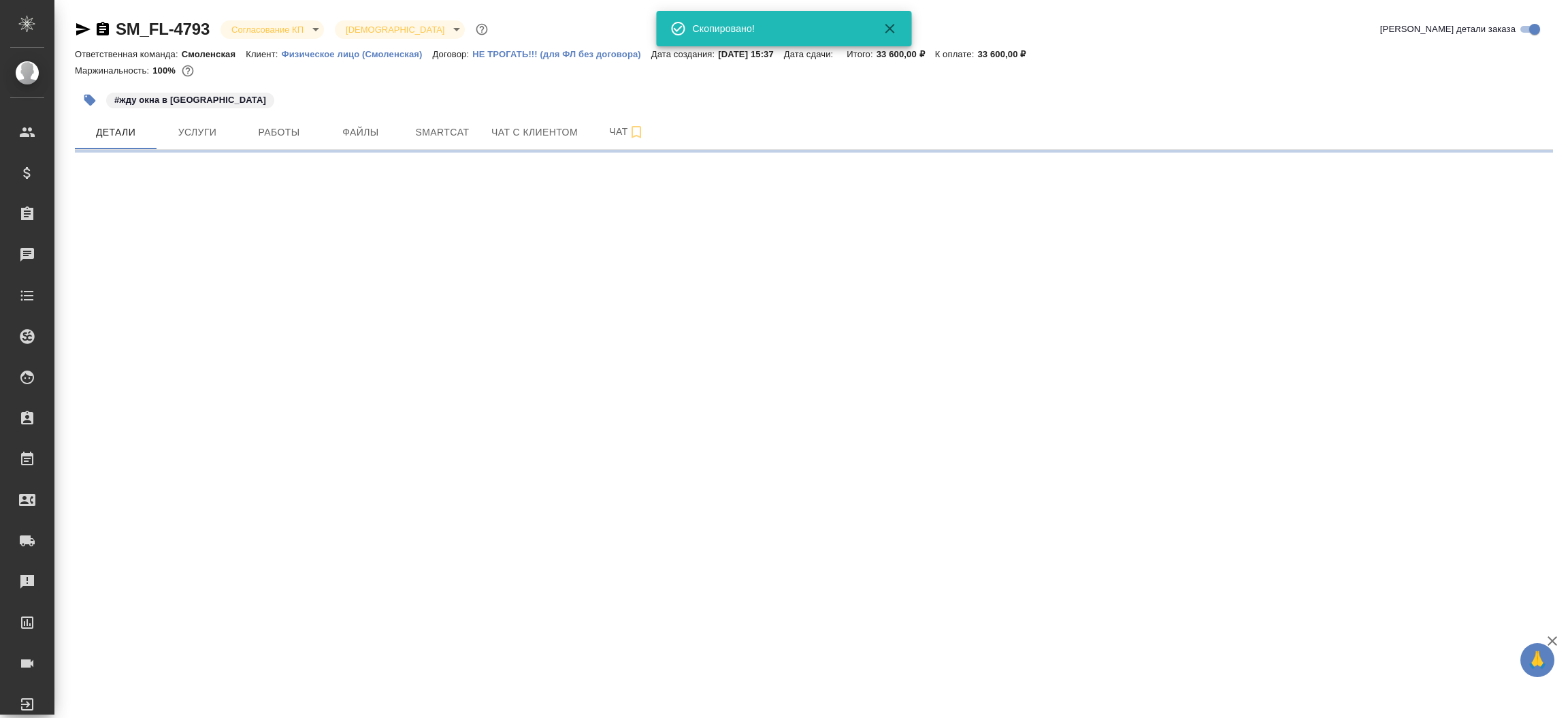
select select "RU"
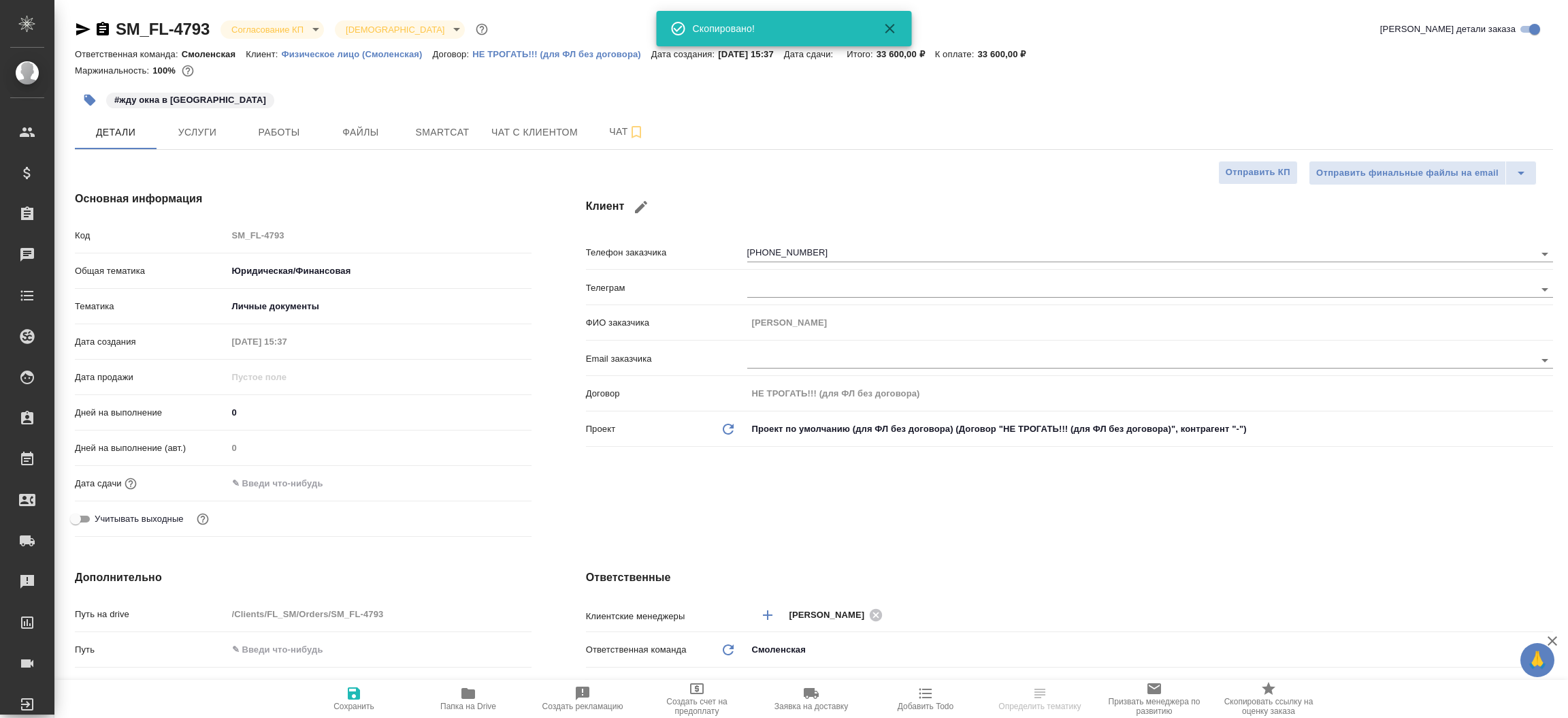
type textarea "x"
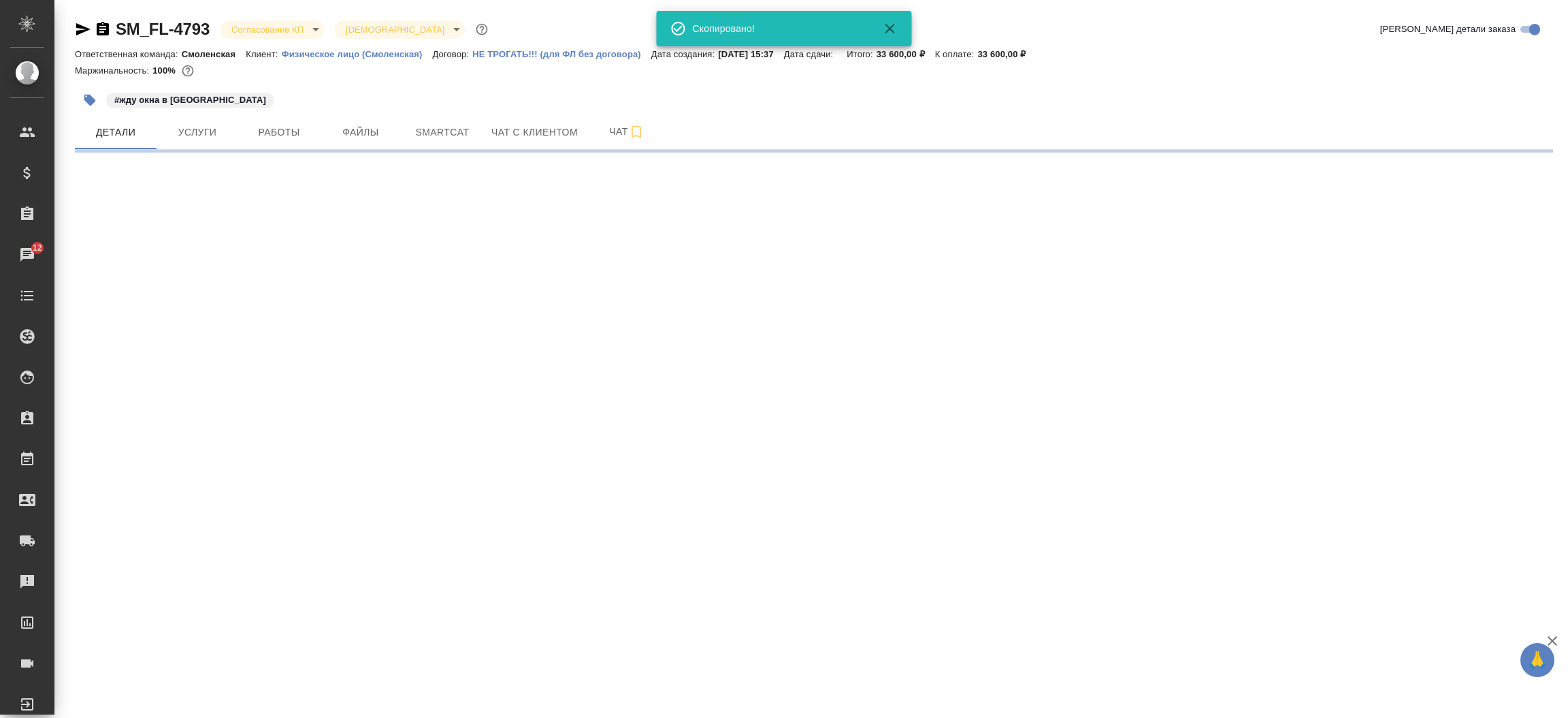
select select "RU"
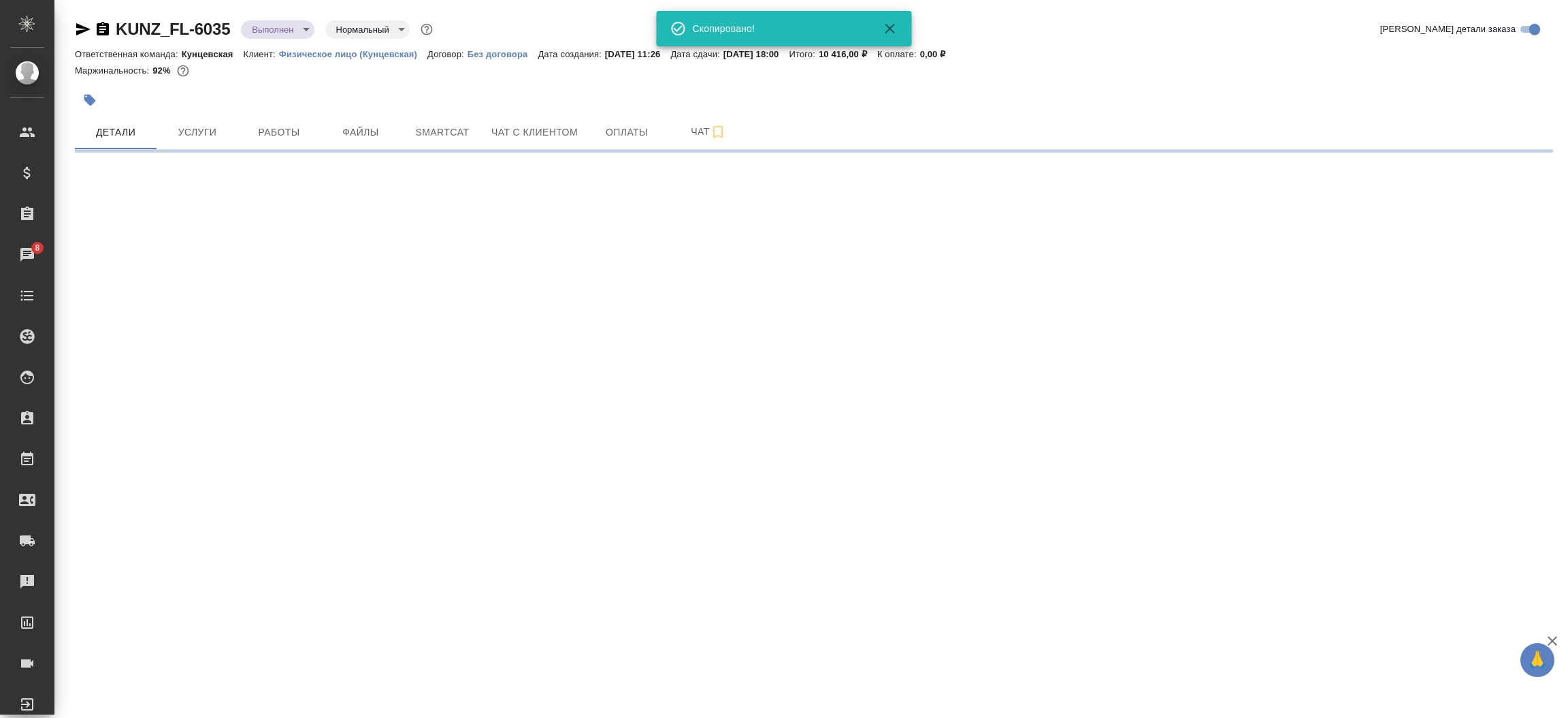
select select "RU"
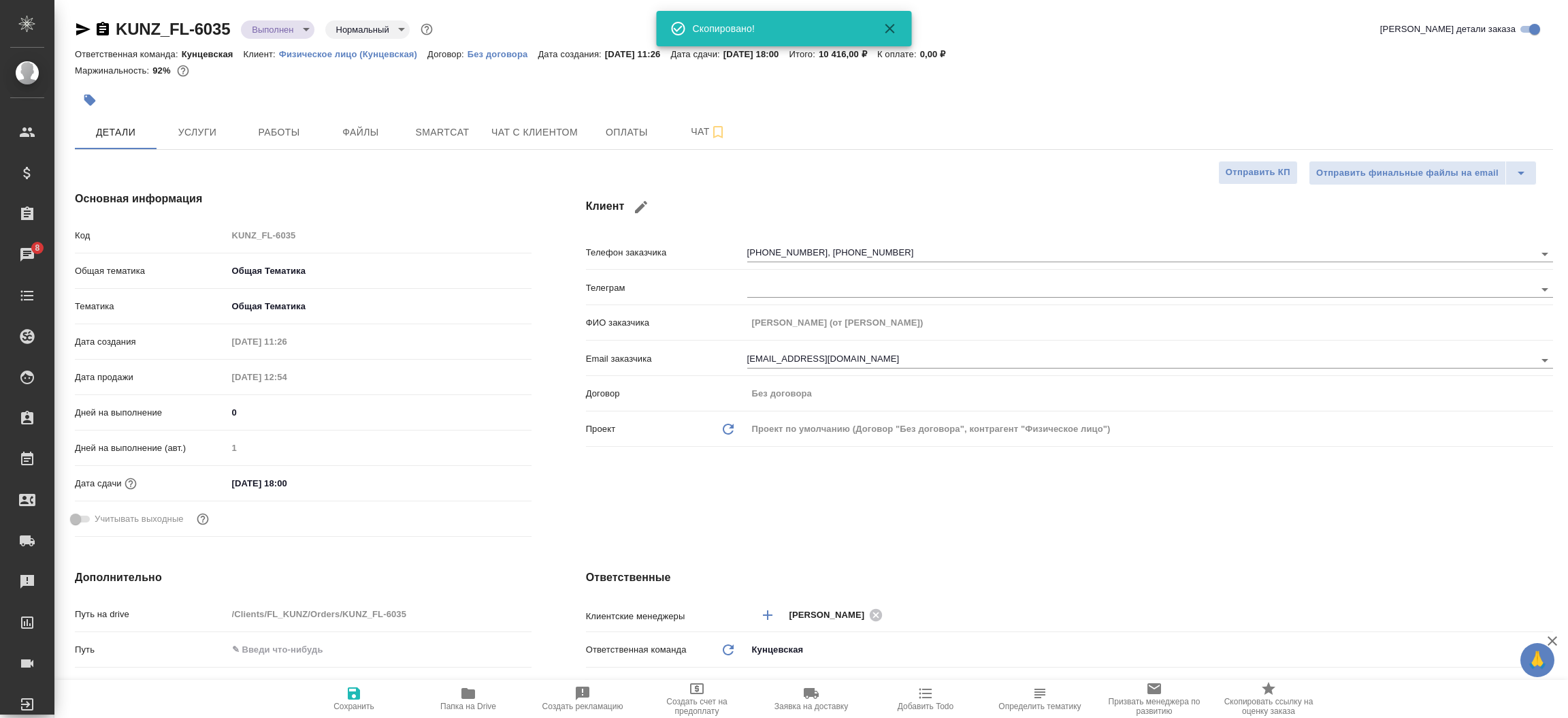
type textarea "x"
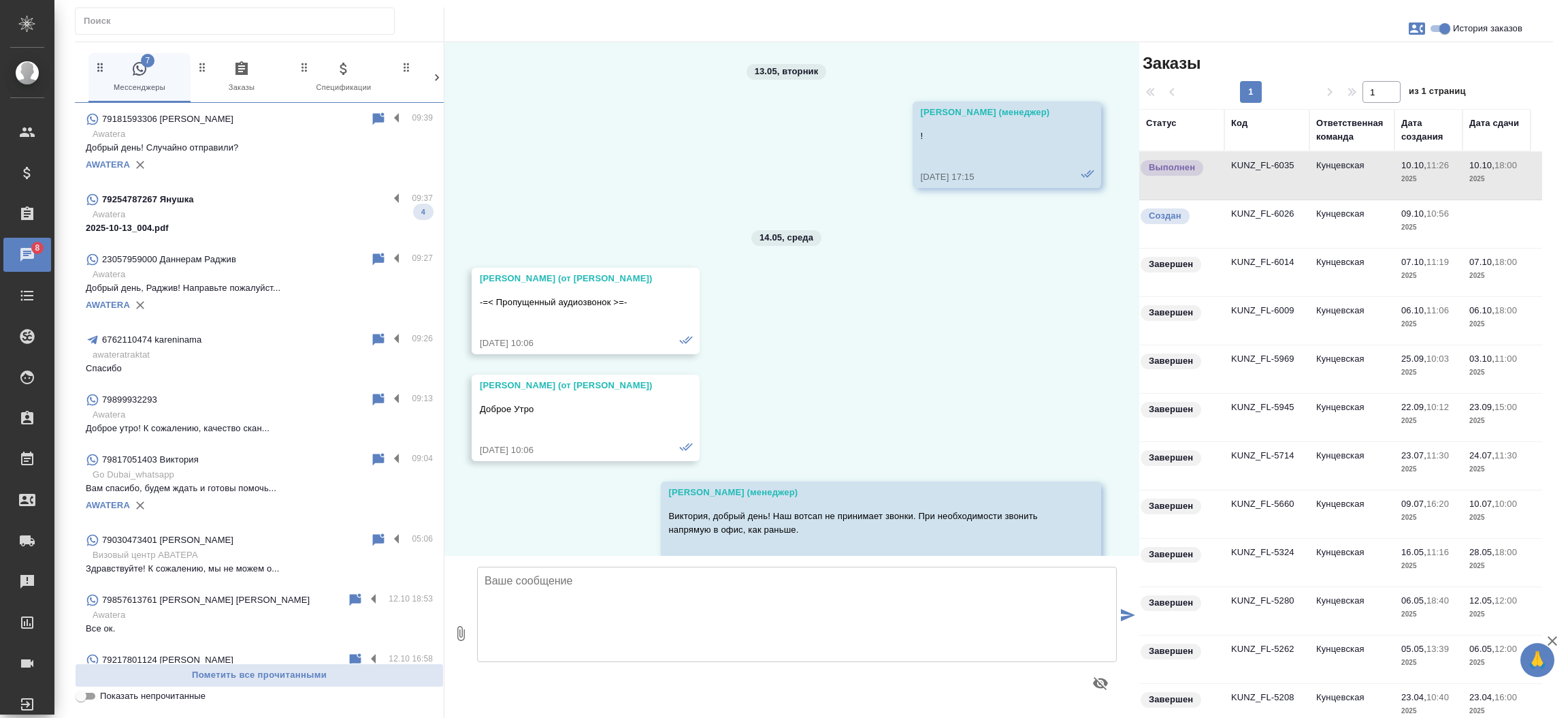
click at [305, 207] on div "79254787267 Янушка" at bounding box center [237, 199] width 303 height 16
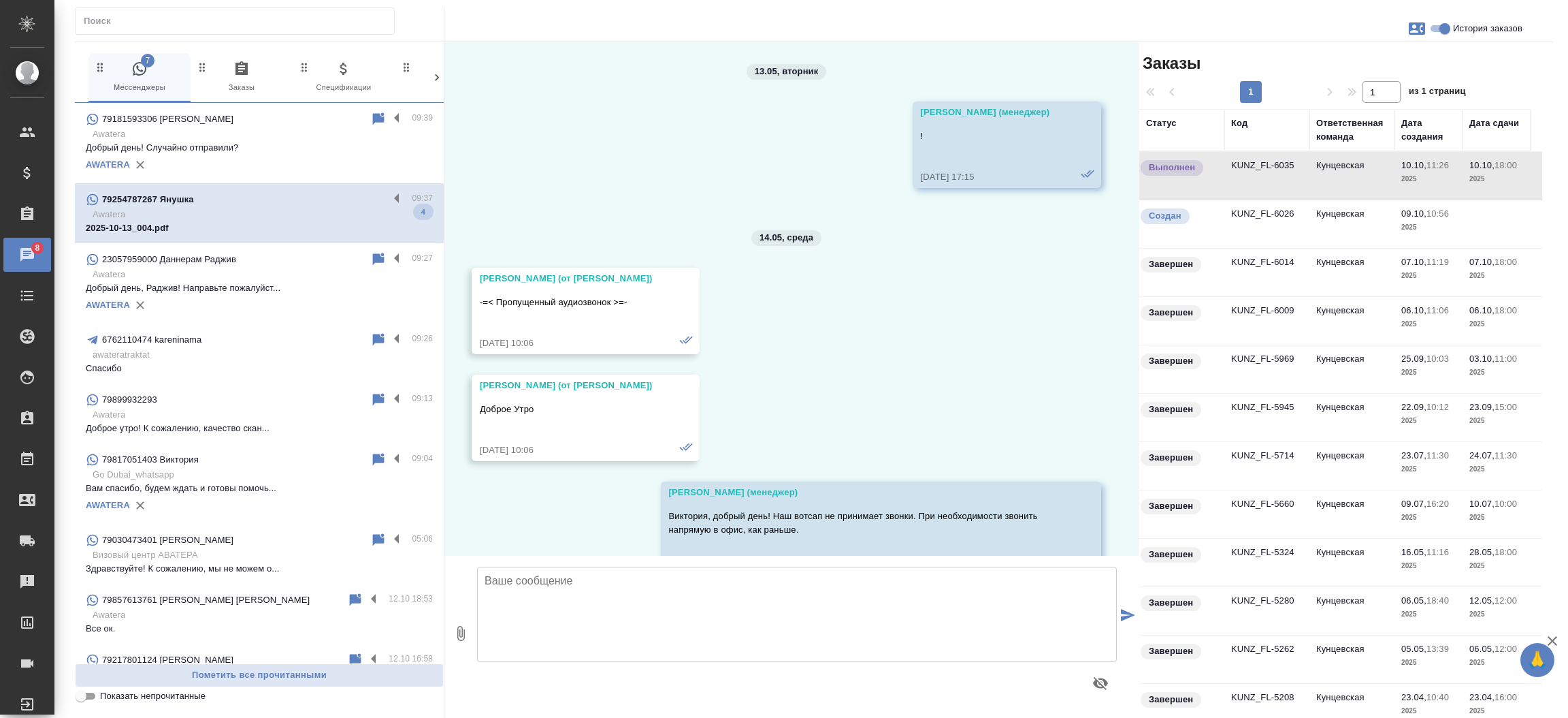
click at [305, 207] on div "79254787267 Янушка" at bounding box center [237, 199] width 303 height 16
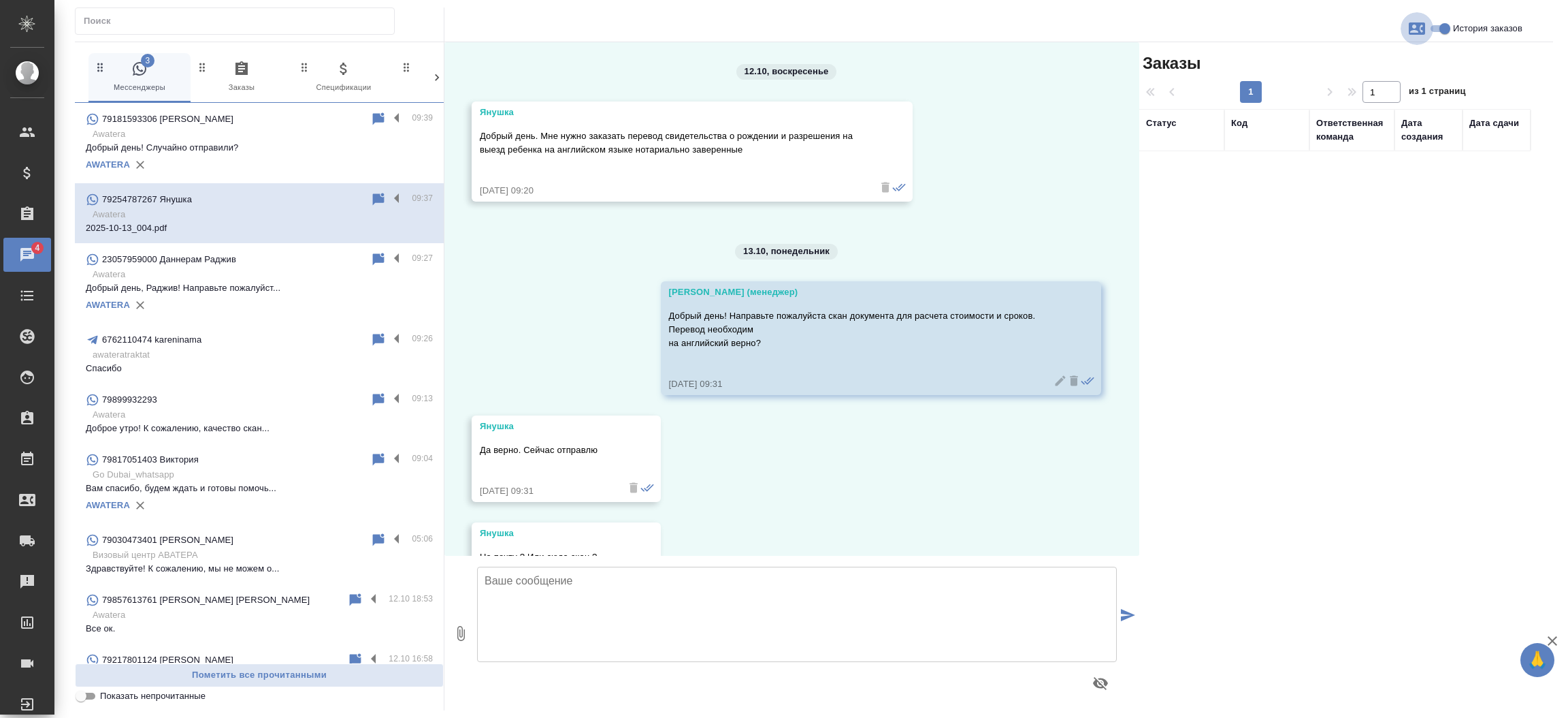
click at [1414, 28] on icon "button" at bounding box center [1417, 28] width 16 height 12
click at [1369, 95] on span "Заявка №56834" at bounding box center [1356, 95] width 67 height 13
drag, startPoint x: 1133, startPoint y: 119, endPoint x: 1133, endPoint y: 202, distance: 83.0
click at [1133, 202] on div at bounding box center [784, 359] width 1568 height 718
drag, startPoint x: 1133, startPoint y: 202, endPoint x: 1133, endPoint y: 210, distance: 8.0
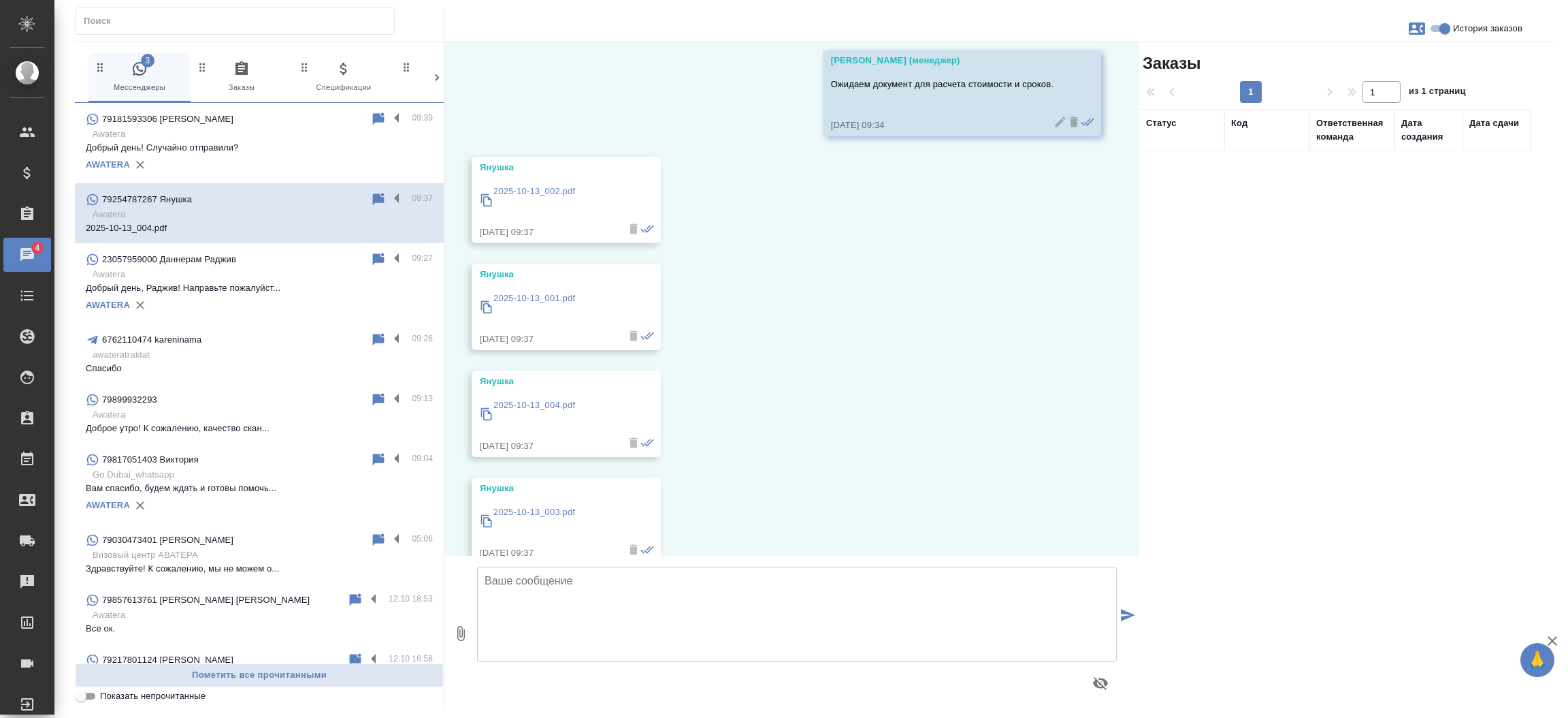
scroll to position [941, 0]
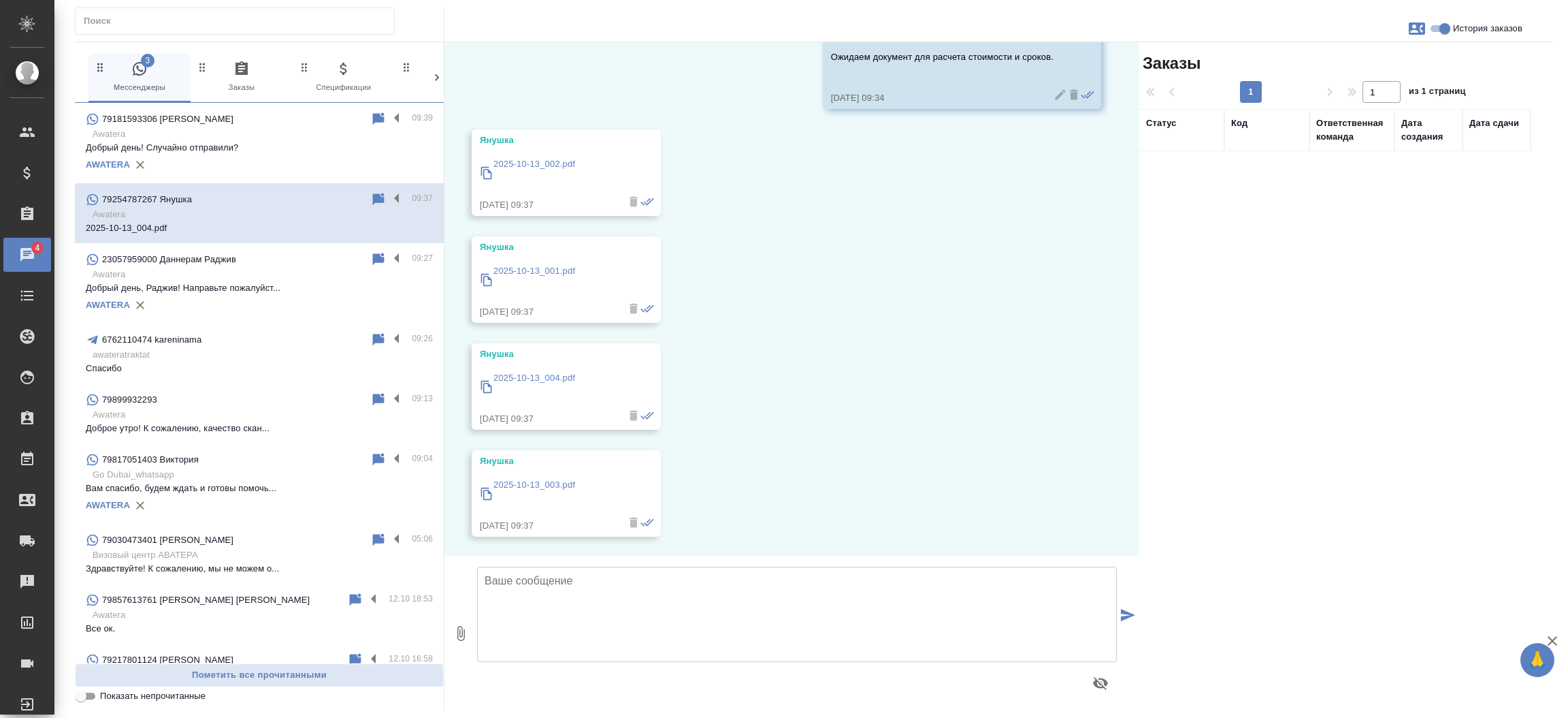
click at [514, 167] on p "2025-10-13_002.pdf" at bounding box center [534, 164] width 82 height 13
click at [510, 268] on p "2025-10-13_001.pdf" at bounding box center [534, 271] width 82 height 13
click at [562, 371] on p "2025-10-13_004.pdf" at bounding box center [534, 377] width 82 height 13
click at [520, 488] on p "2025-10-13_003.pdf" at bounding box center [534, 485] width 82 height 13
click at [785, 596] on textarea at bounding box center [797, 614] width 640 height 95
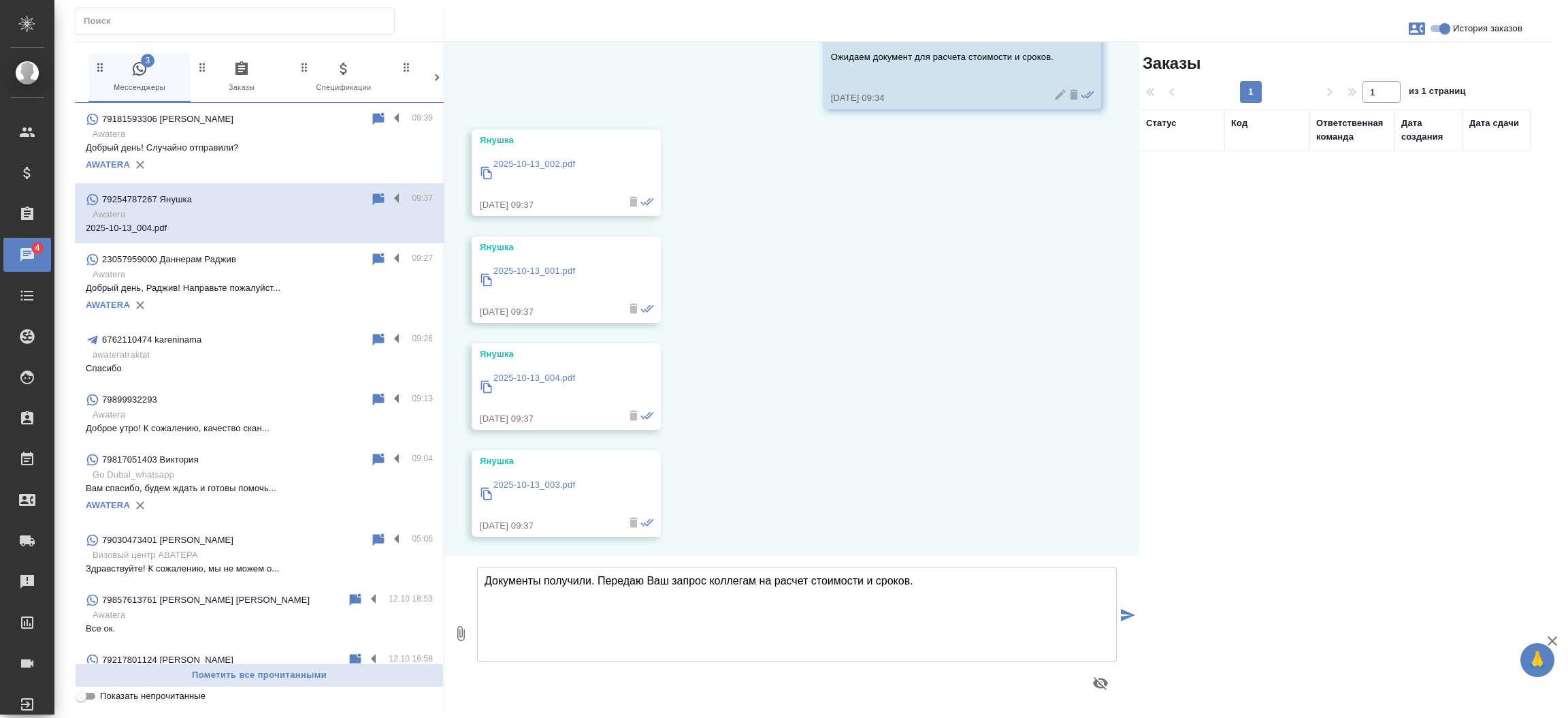
type textarea "Документы получили. Передаю Ваш запрос коллегам на расчет стоимости и сроков."
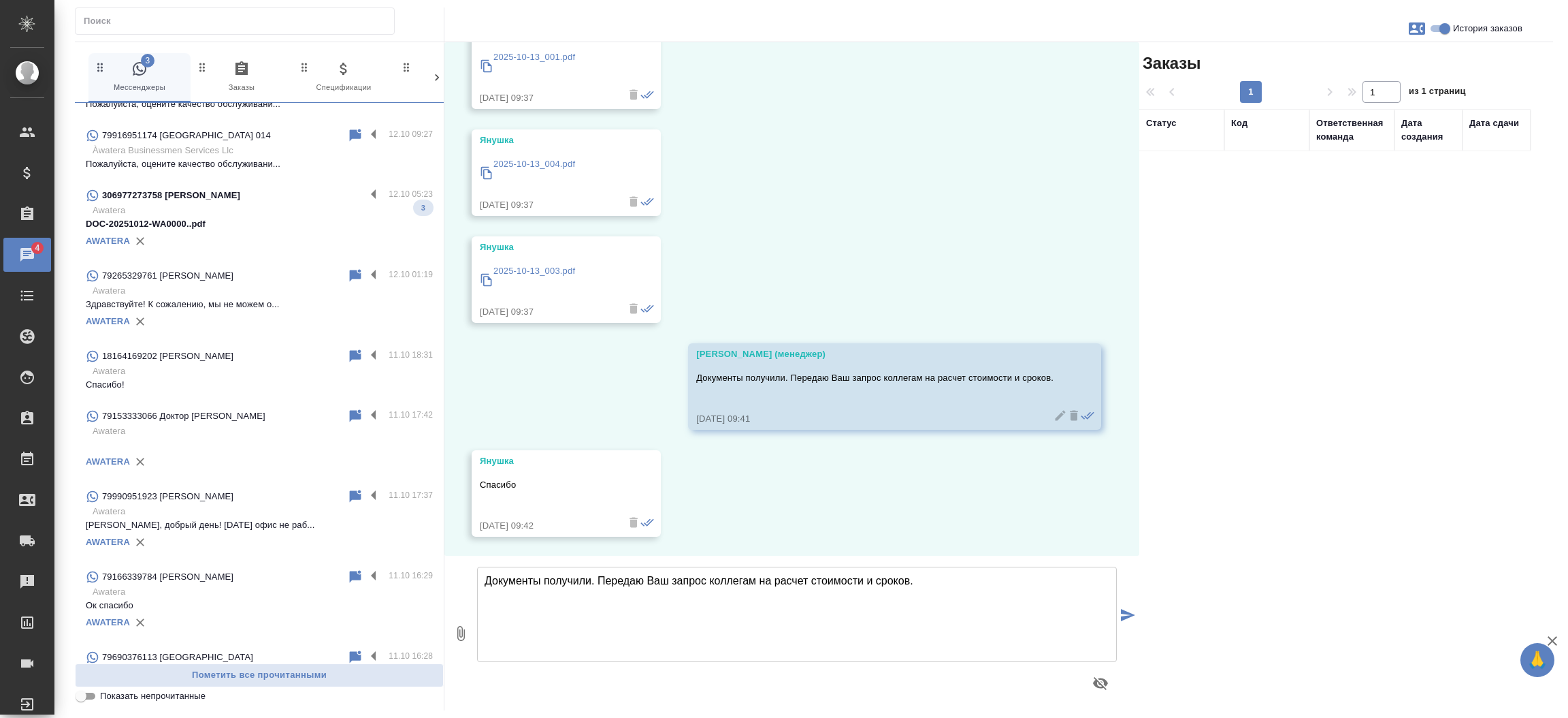
scroll to position [819, 0]
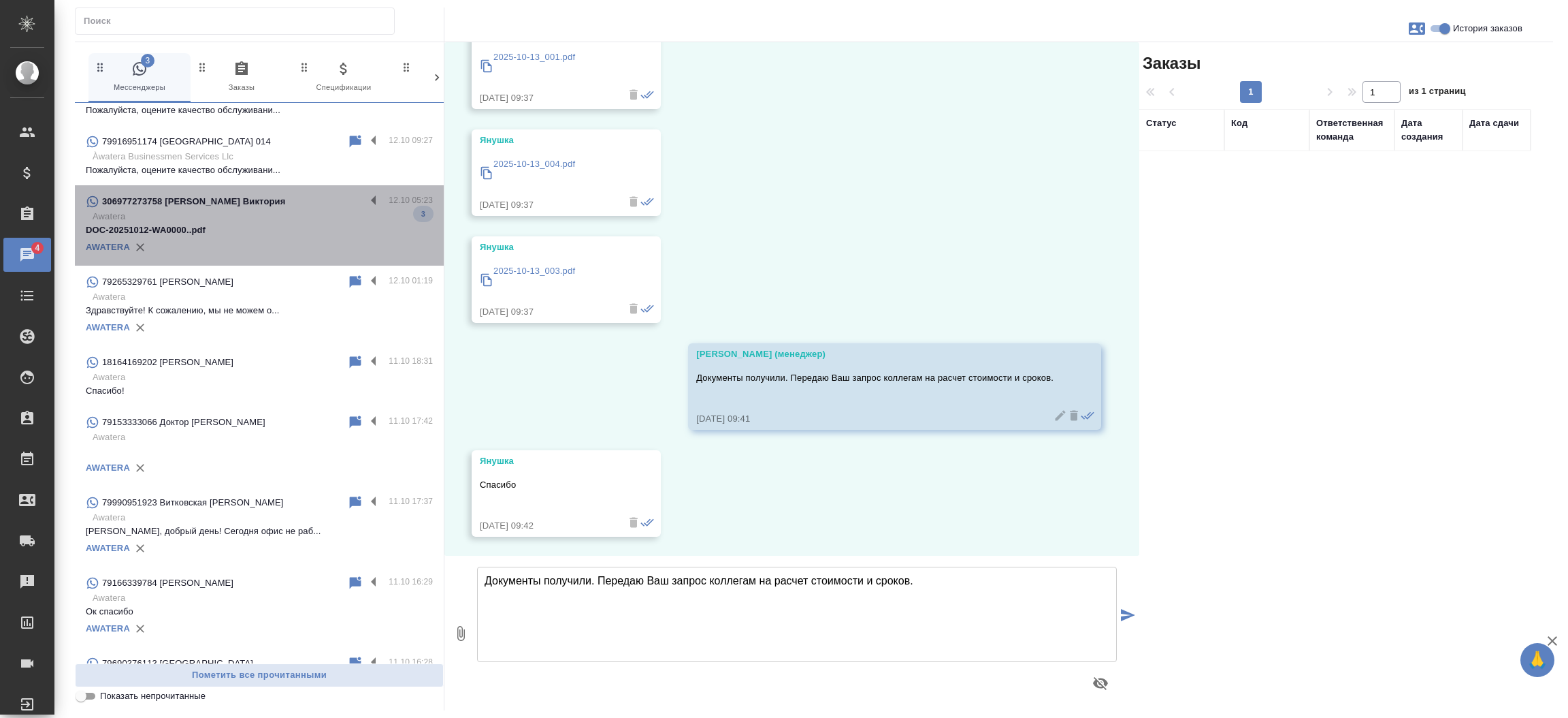
click at [296, 220] on p "Awatera" at bounding box center [262, 227] width 341 height 13
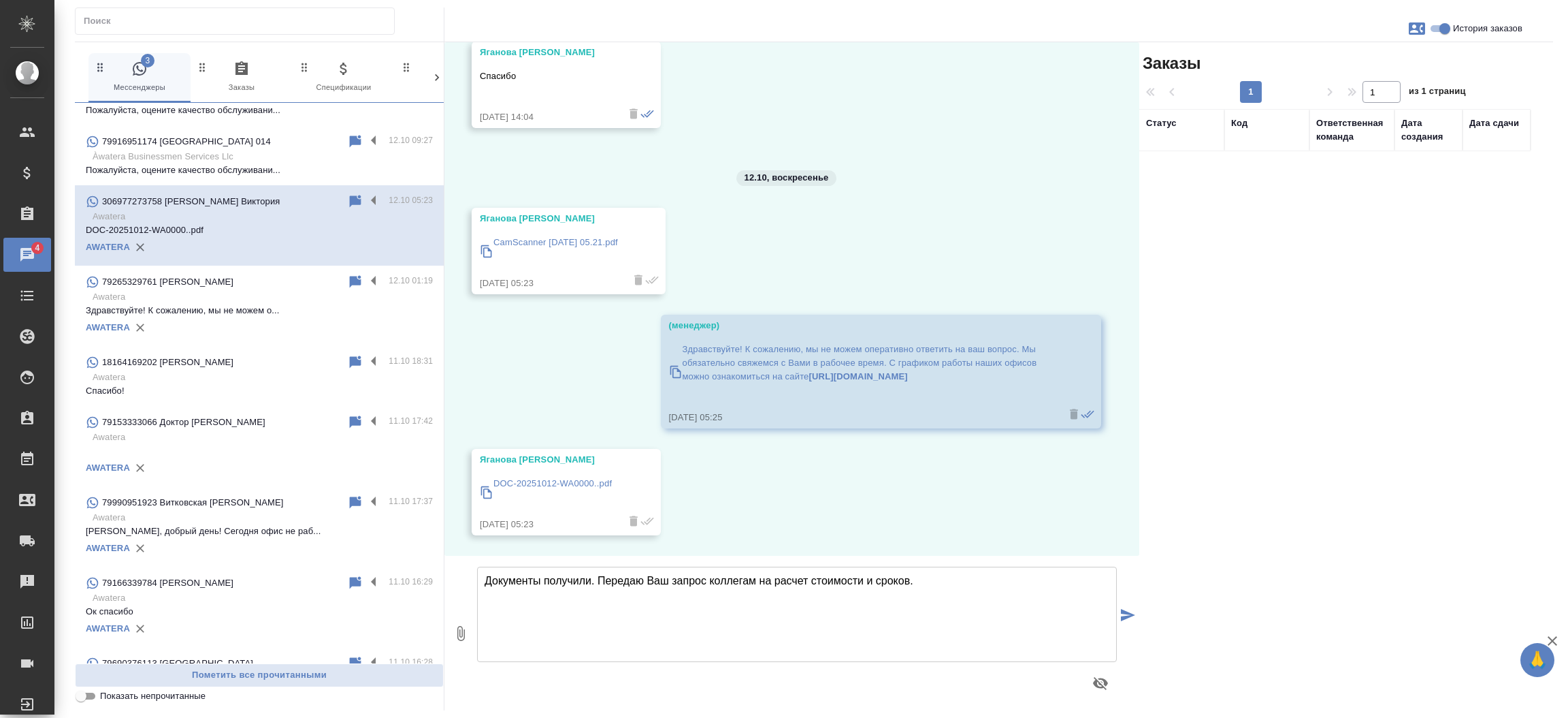
scroll to position [240, 0]
drag, startPoint x: 1120, startPoint y: 255, endPoint x: 1132, endPoint y: 229, distance: 28.6
click at [1132, 229] on div "11.10, суббота Гудина Александра (менеджер) Виктория, добрый день! Адрес офиса …" at bounding box center [791, 299] width 695 height 514
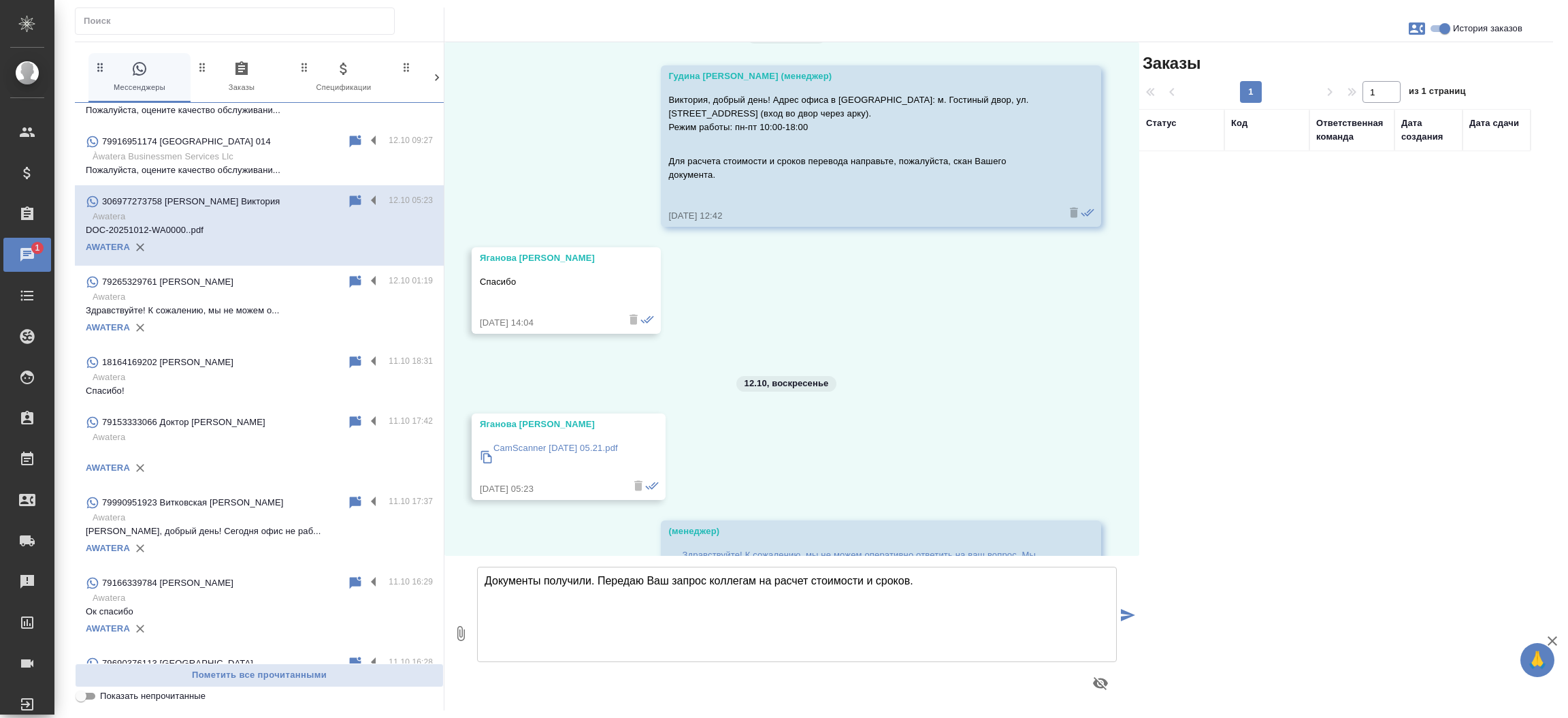
scroll to position [35, 0]
click at [1415, 23] on icon "button" at bounding box center [1417, 28] width 16 height 12
click at [1350, 101] on span "Заявка №56812" at bounding box center [1356, 95] width 67 height 13
drag, startPoint x: 1134, startPoint y: 161, endPoint x: 1126, endPoint y: 231, distance: 70.5
click at [1126, 231] on div at bounding box center [784, 359] width 1568 height 718
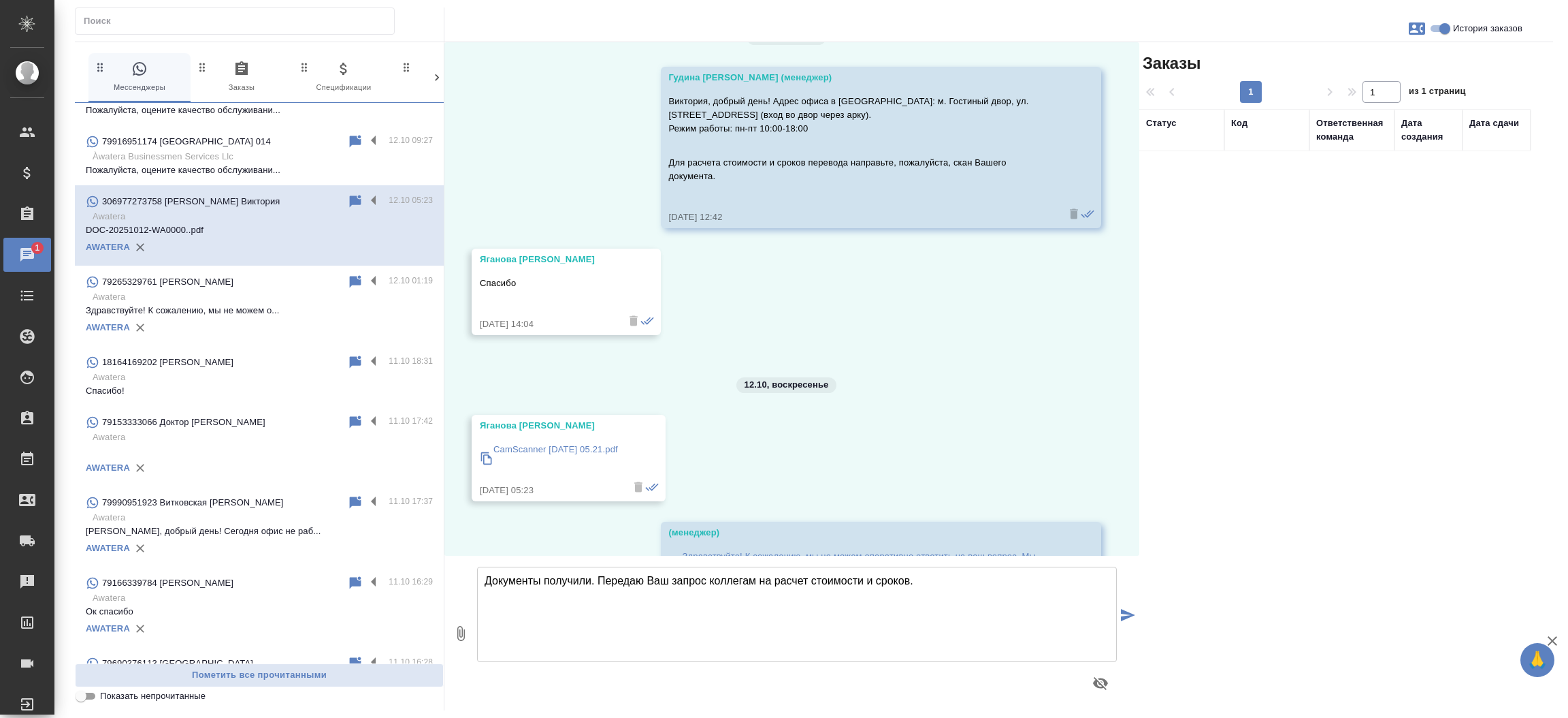
click at [589, 444] on p "CamScanner 12-10-2025 05.21.pdf" at bounding box center [556, 449] width 124 height 13
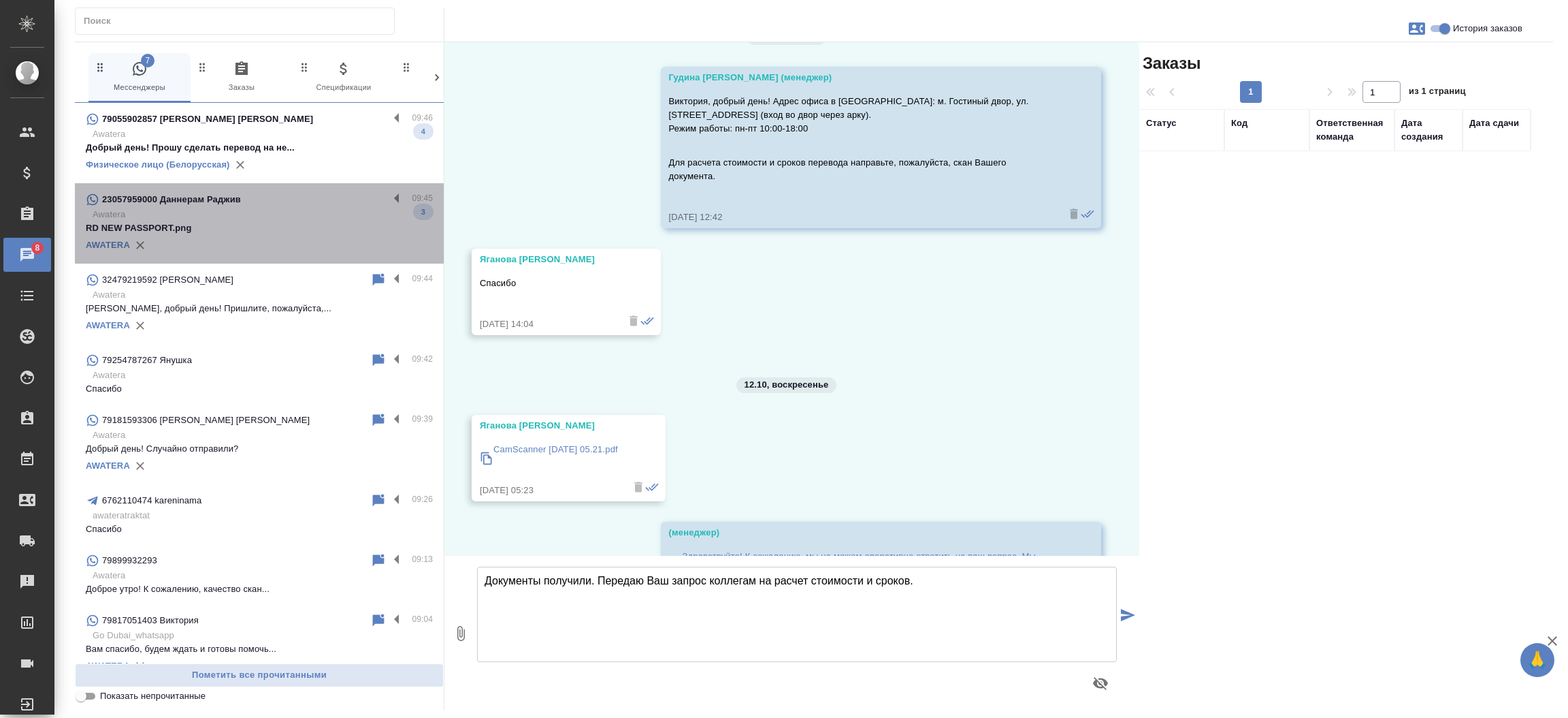
click at [281, 219] on p "Awatera" at bounding box center [262, 215] width 341 height 13
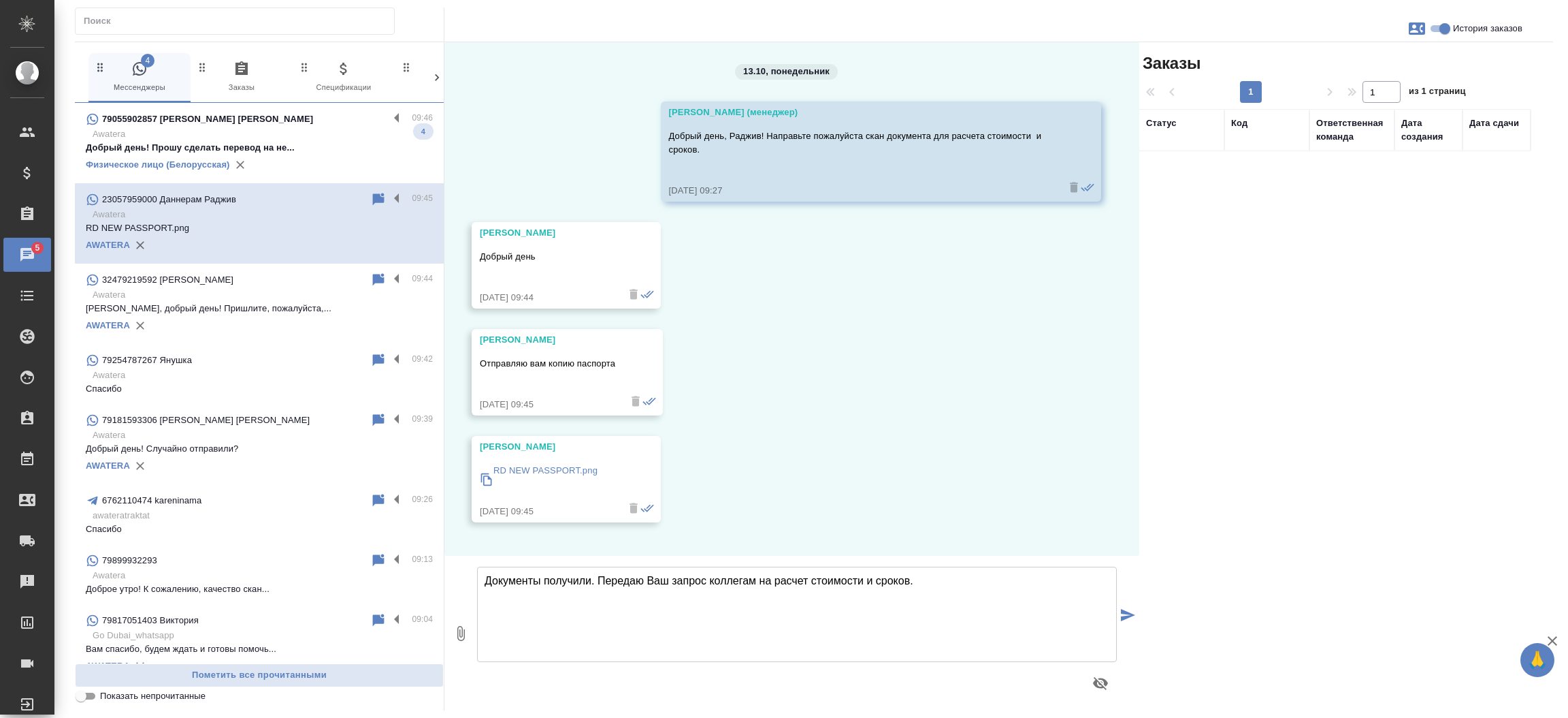
click at [546, 575] on textarea "Документы получили. Передаю Ваш запрос коллегам на расчет стоимости и сроков." at bounding box center [797, 614] width 640 height 95
type textarea "Передаю Ваш запрос коллегам на расчет стоимости и сроков."
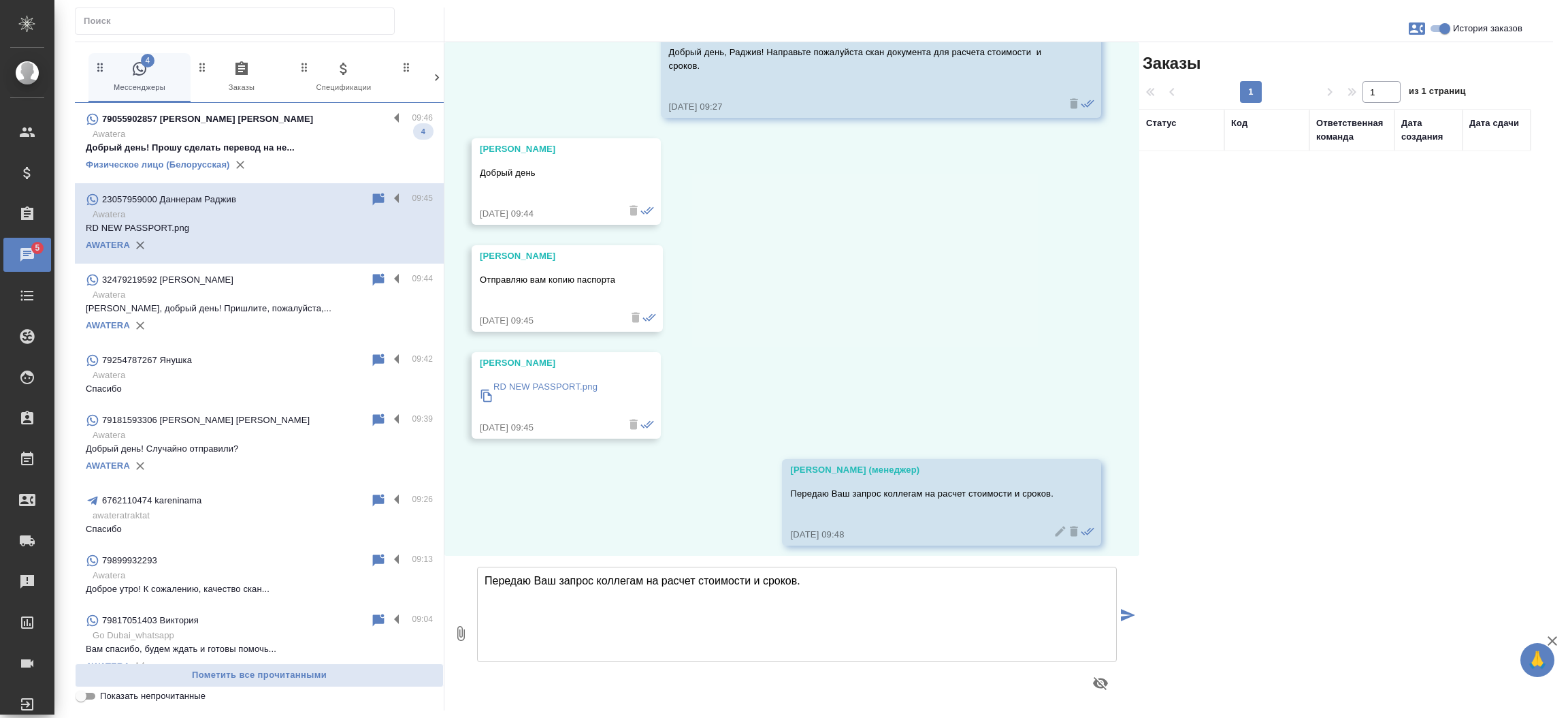
scroll to position [92, 0]
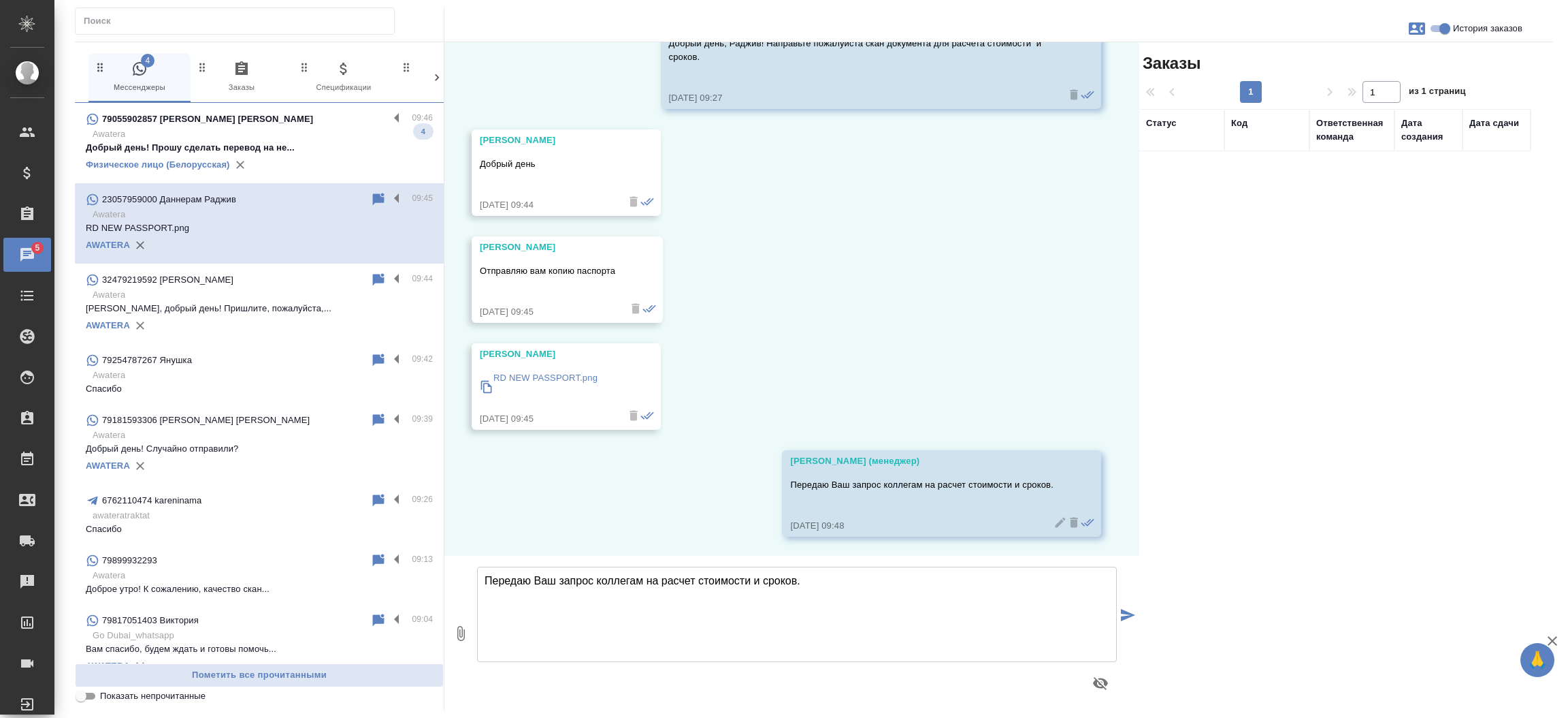
click at [550, 374] on p "RD NEW PASSPORT.png" at bounding box center [546, 377] width 104 height 13
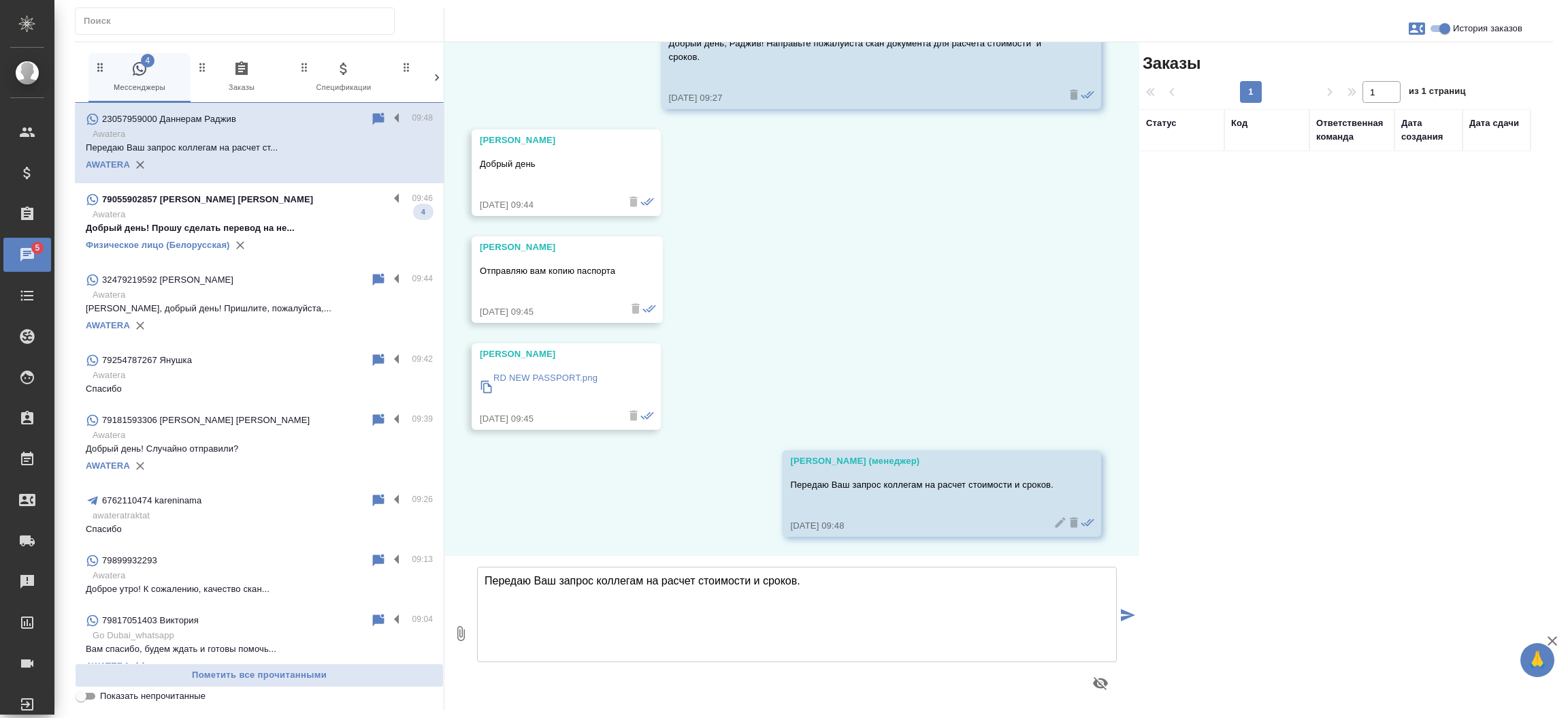
click at [1415, 26] on icon "button" at bounding box center [1417, 28] width 16 height 16
click at [1367, 101] on span "Заявка №56831" at bounding box center [1356, 95] width 67 height 13
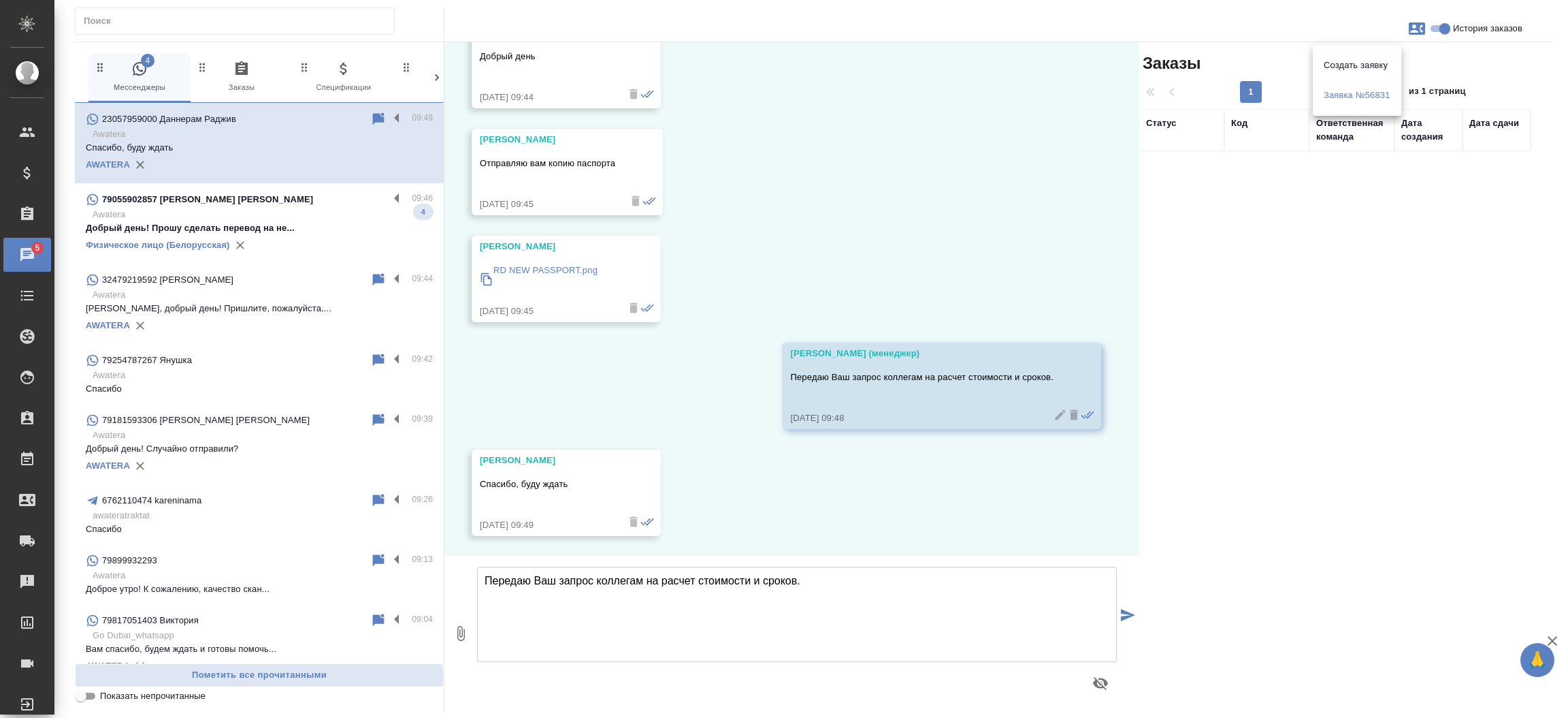
drag, startPoint x: 440, startPoint y: 136, endPoint x: 435, endPoint y: 186, distance: 50.2
click at [435, 186] on div at bounding box center [784, 359] width 1568 height 718
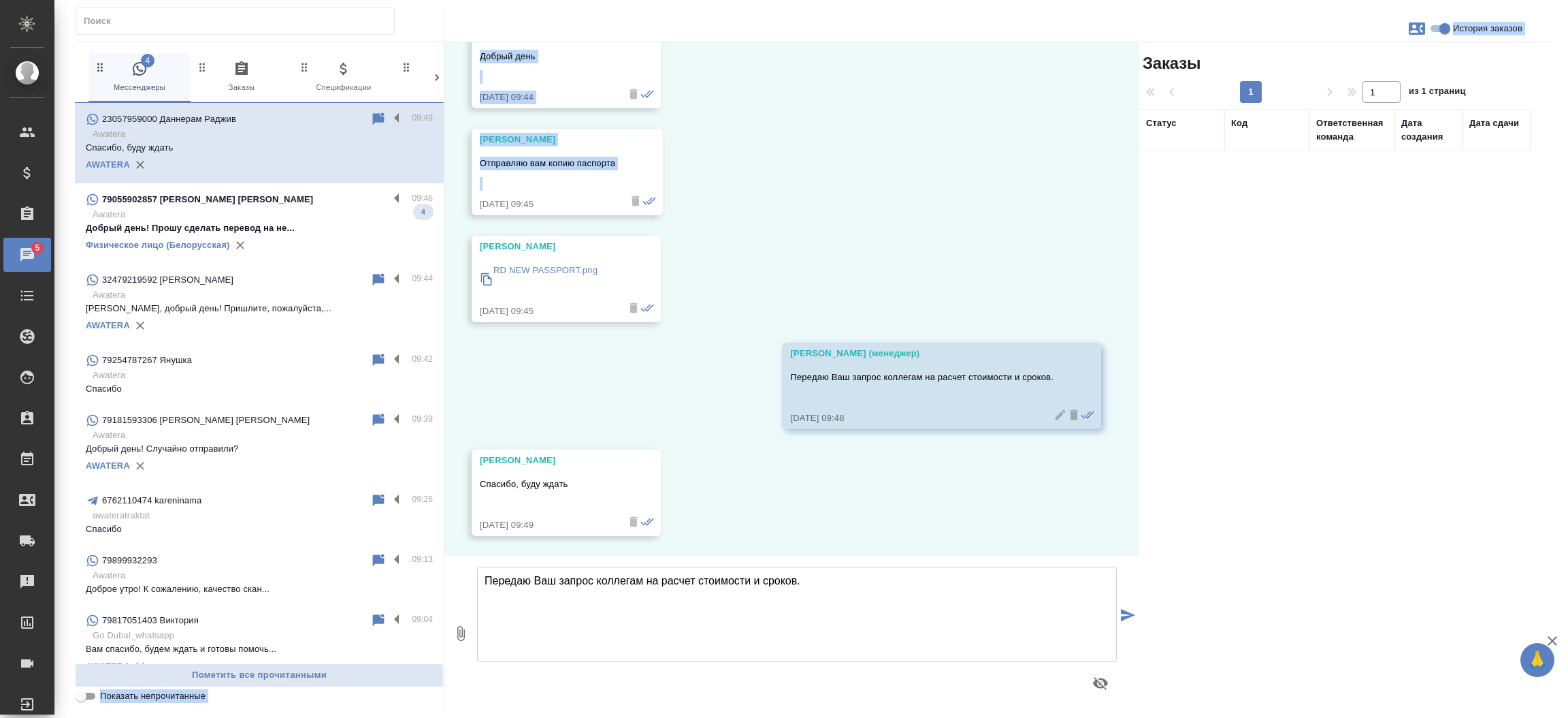
drag, startPoint x: 435, startPoint y: 186, endPoint x: 442, endPoint y: 199, distance: 14.8
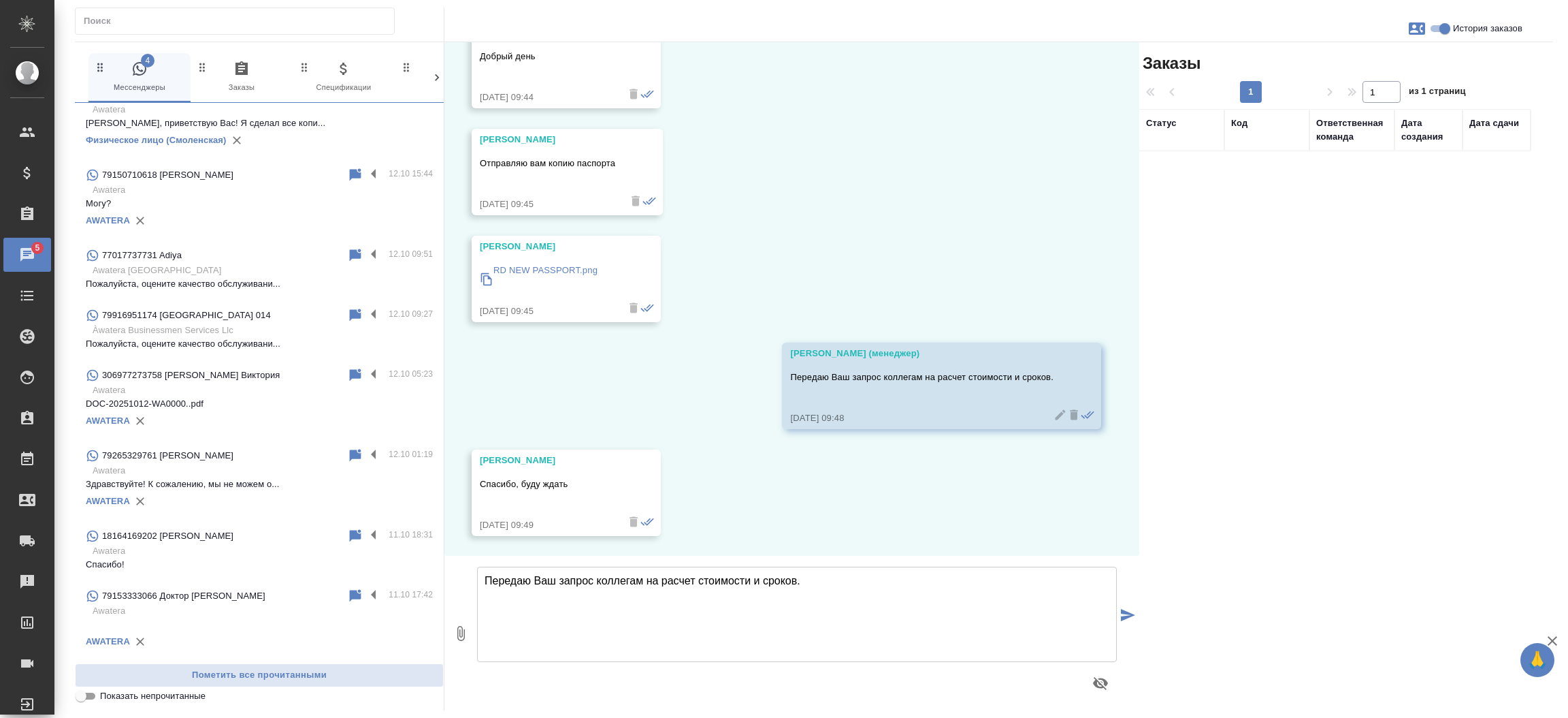
scroll to position [0, 0]
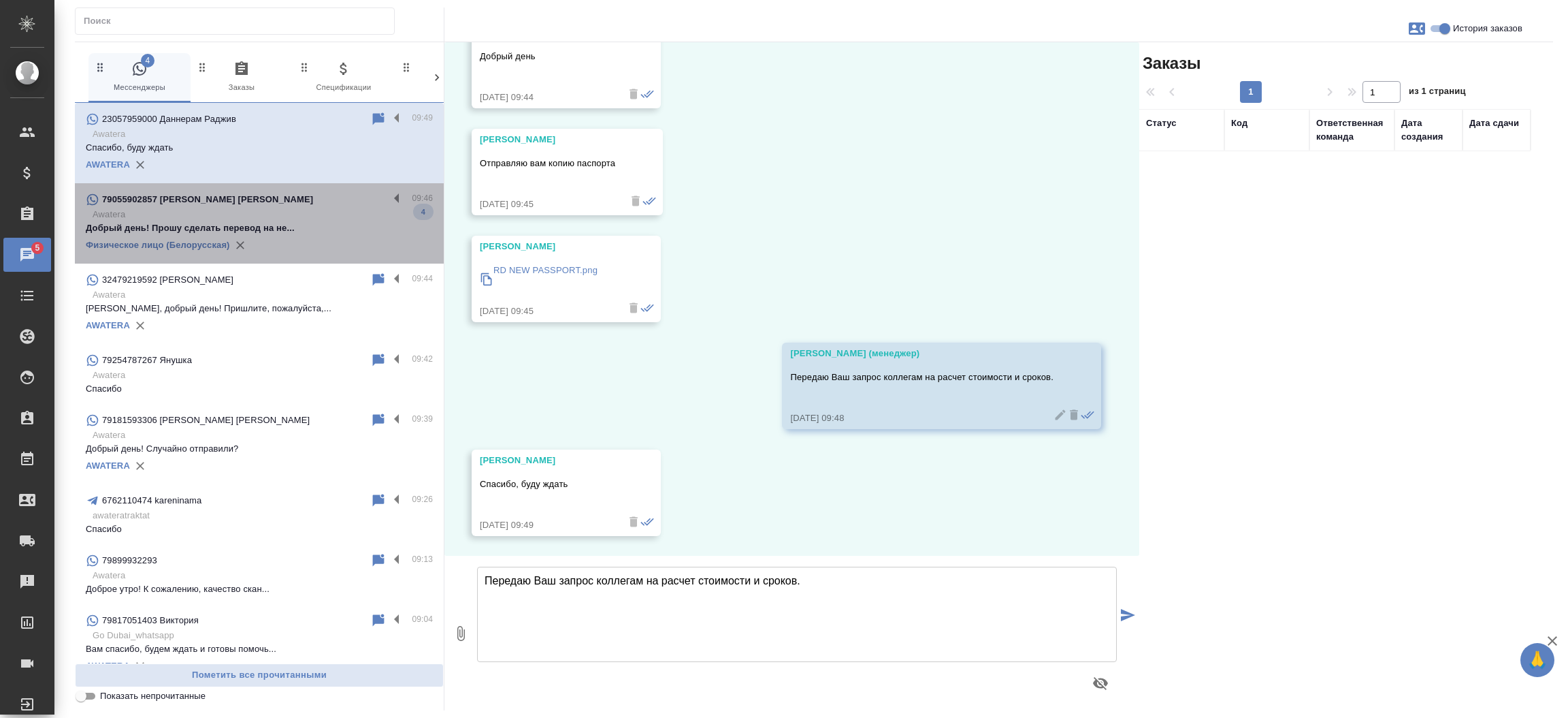
click at [294, 211] on p "Awatera" at bounding box center [262, 215] width 341 height 13
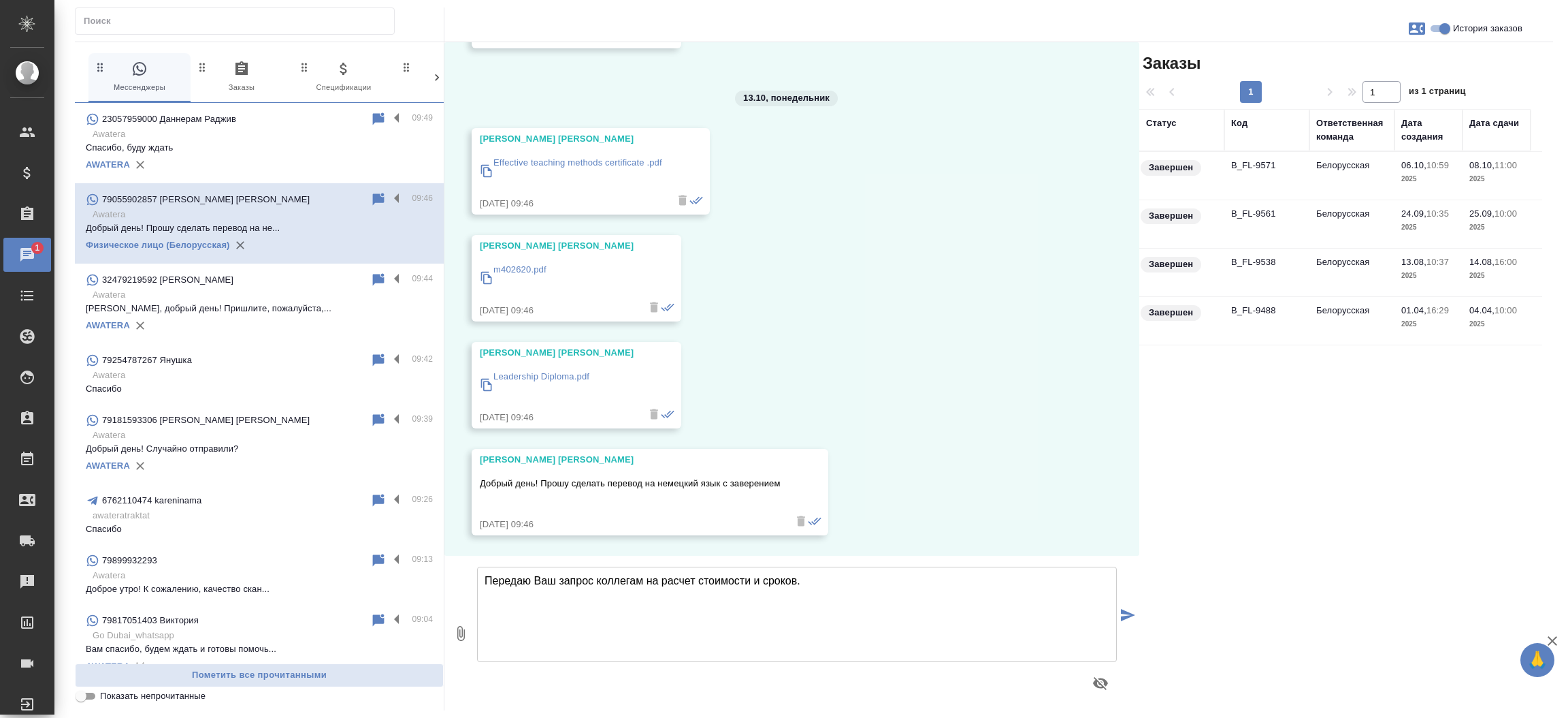
scroll to position [21768, 0]
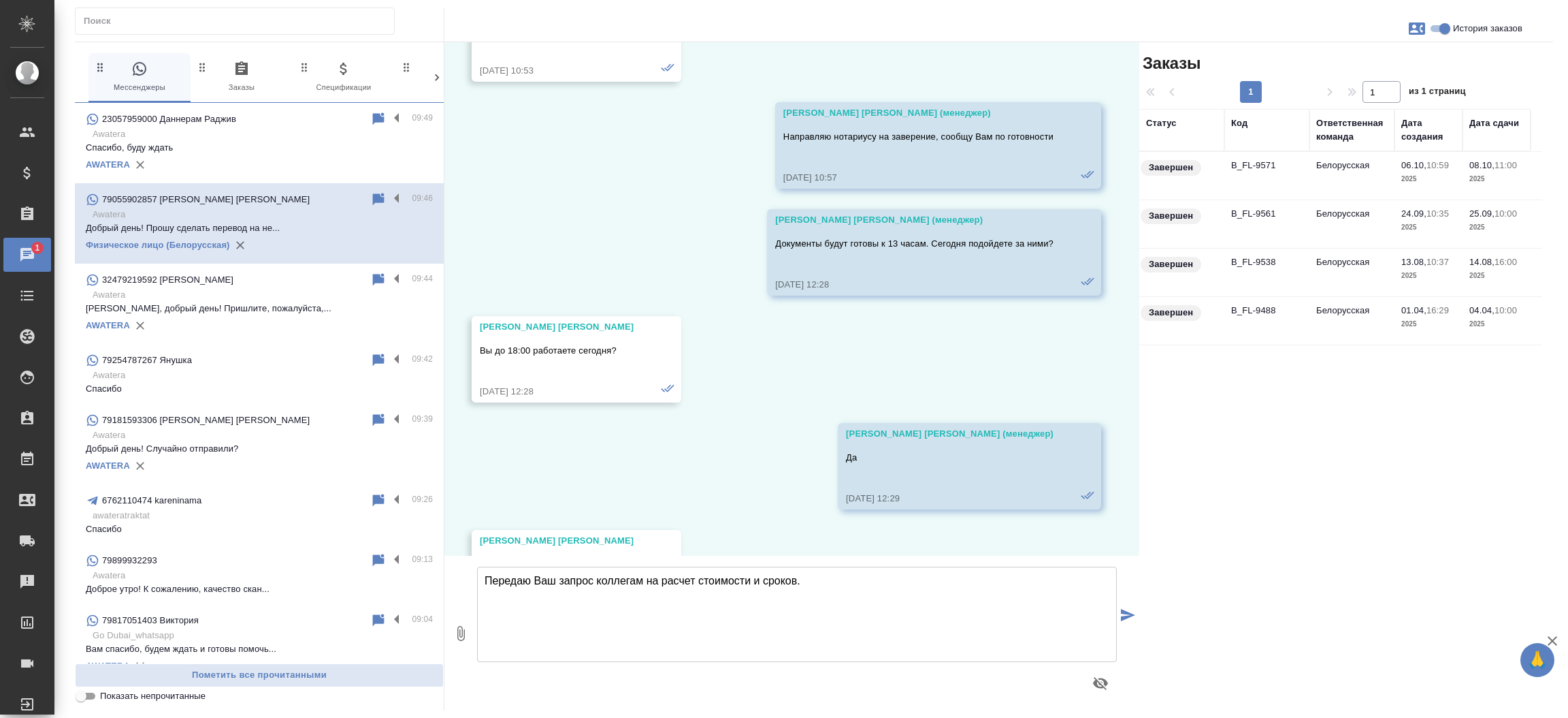
click at [1250, 156] on td "B_FL-9571" at bounding box center [1267, 175] width 85 height 48
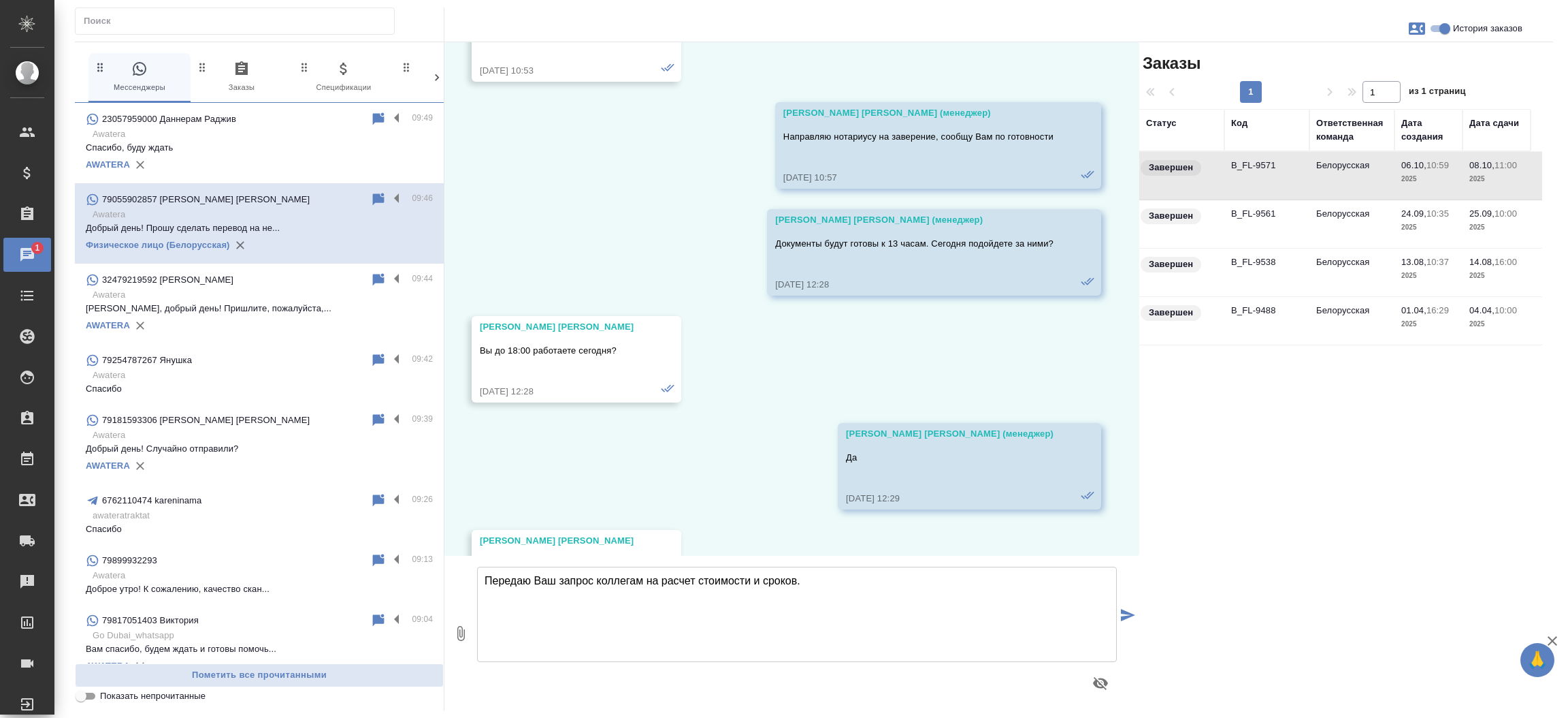
click at [1250, 156] on td "B_FL-9571" at bounding box center [1267, 175] width 85 height 48
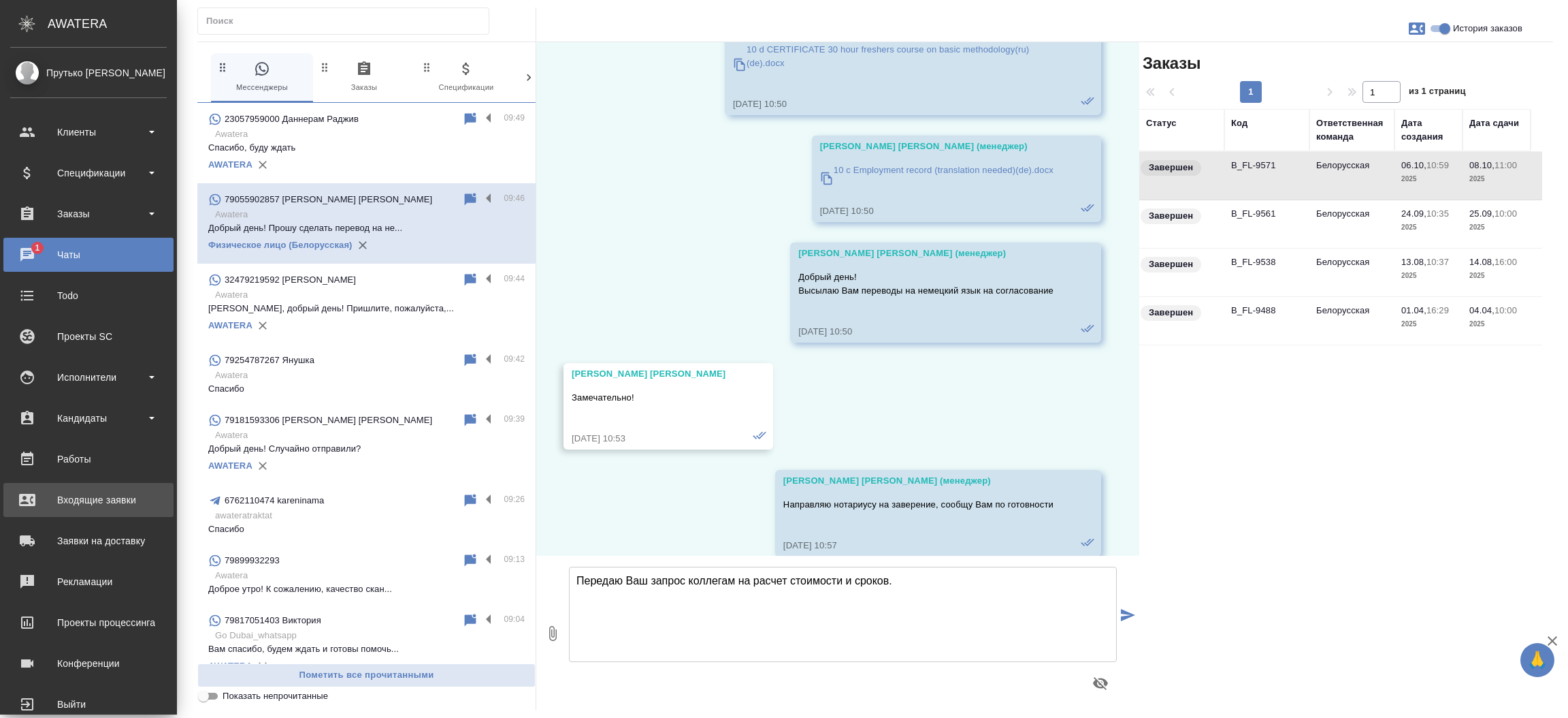
click at [71, 492] on div "Входящие заявки" at bounding box center [88, 500] width 156 height 21
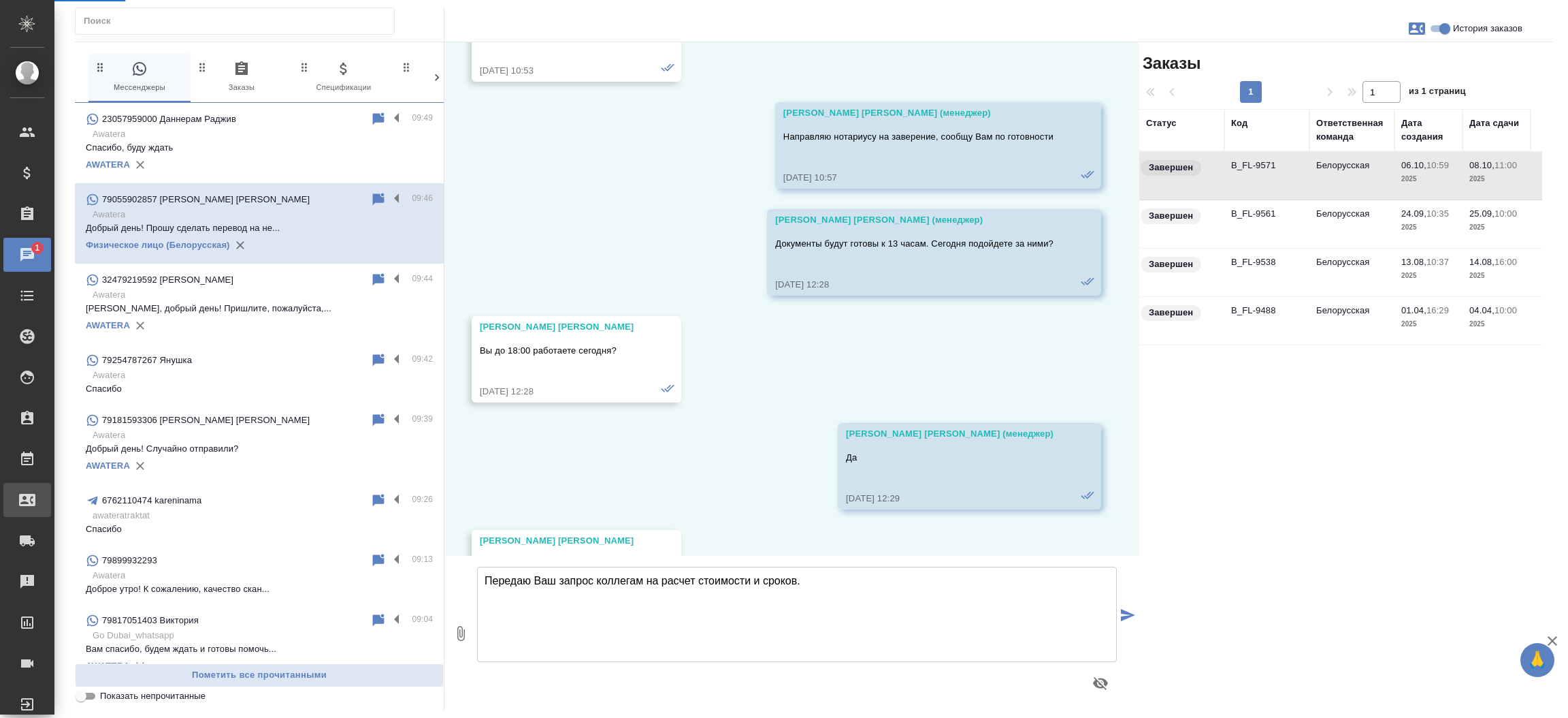
click at [27, 492] on div "Входящие заявки" at bounding box center [10, 500] width 34 height 21
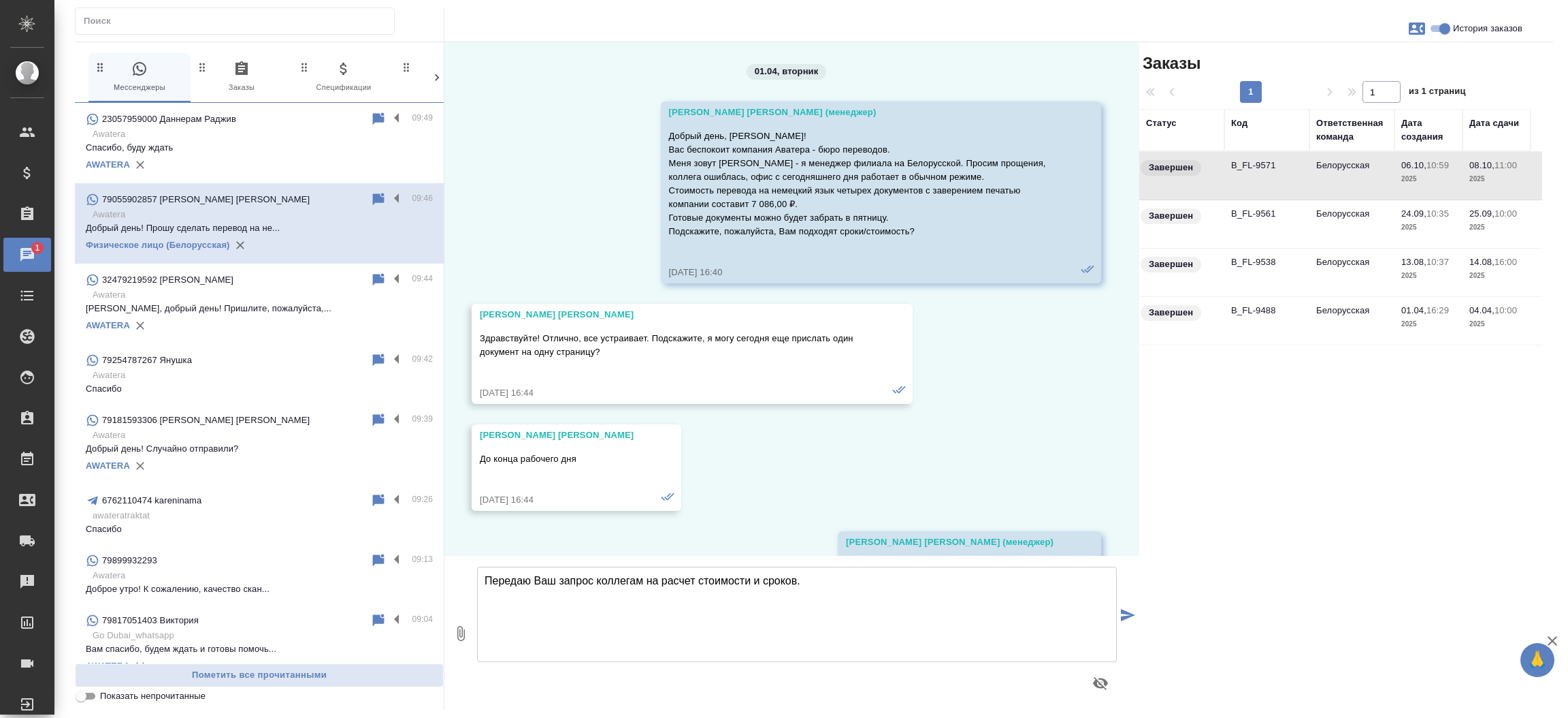
select select "RU"
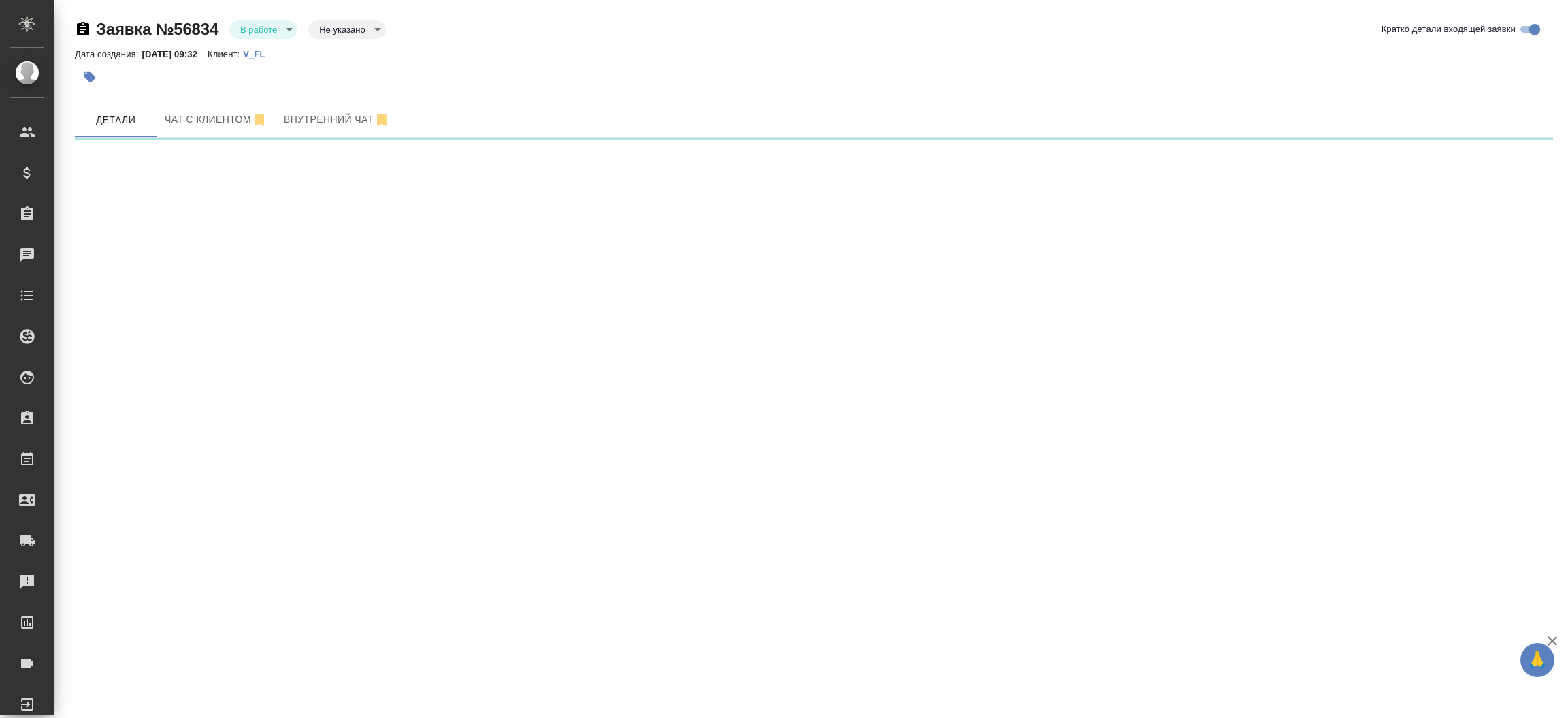
select select "RU"
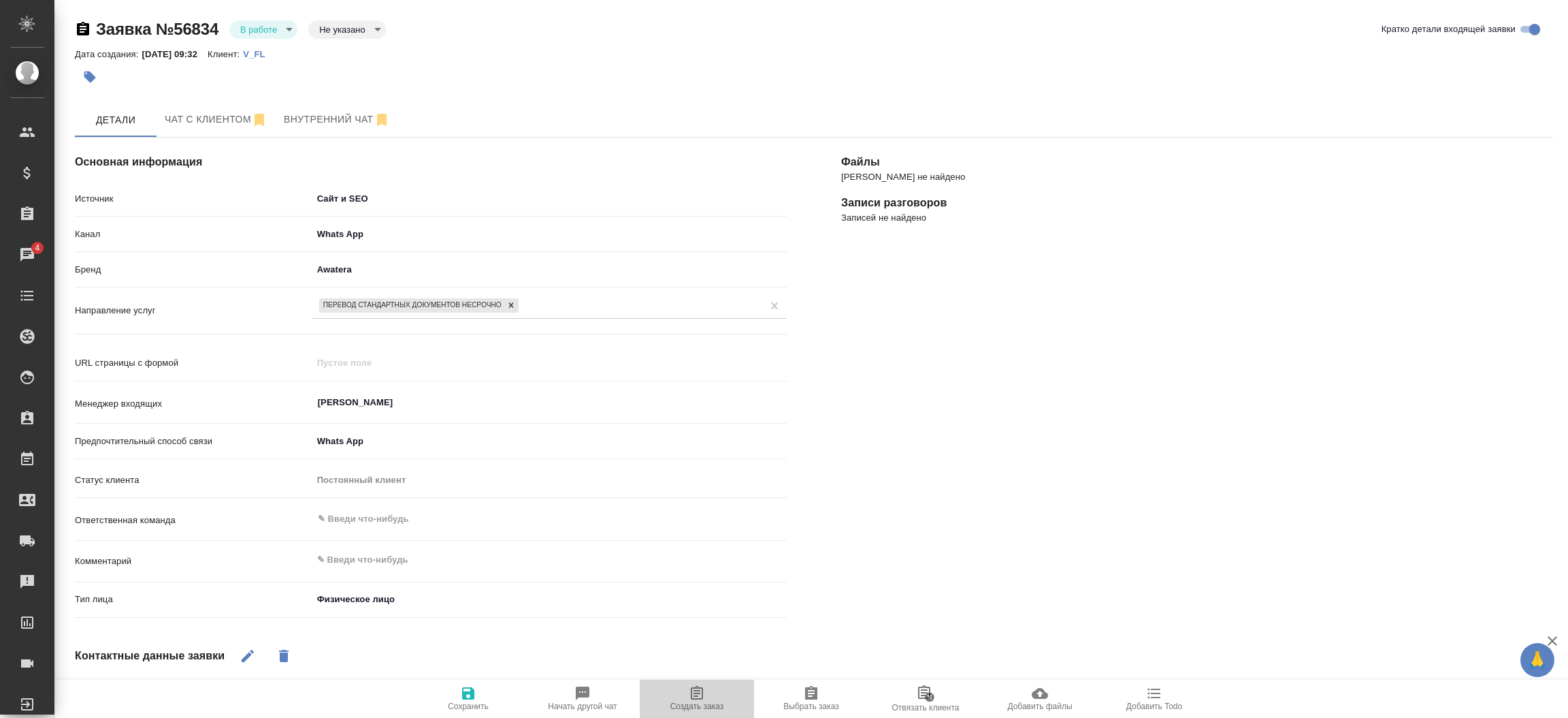
click at [714, 686] on span "Создать заказ" at bounding box center [697, 697] width 98 height 25
type textarea "x"
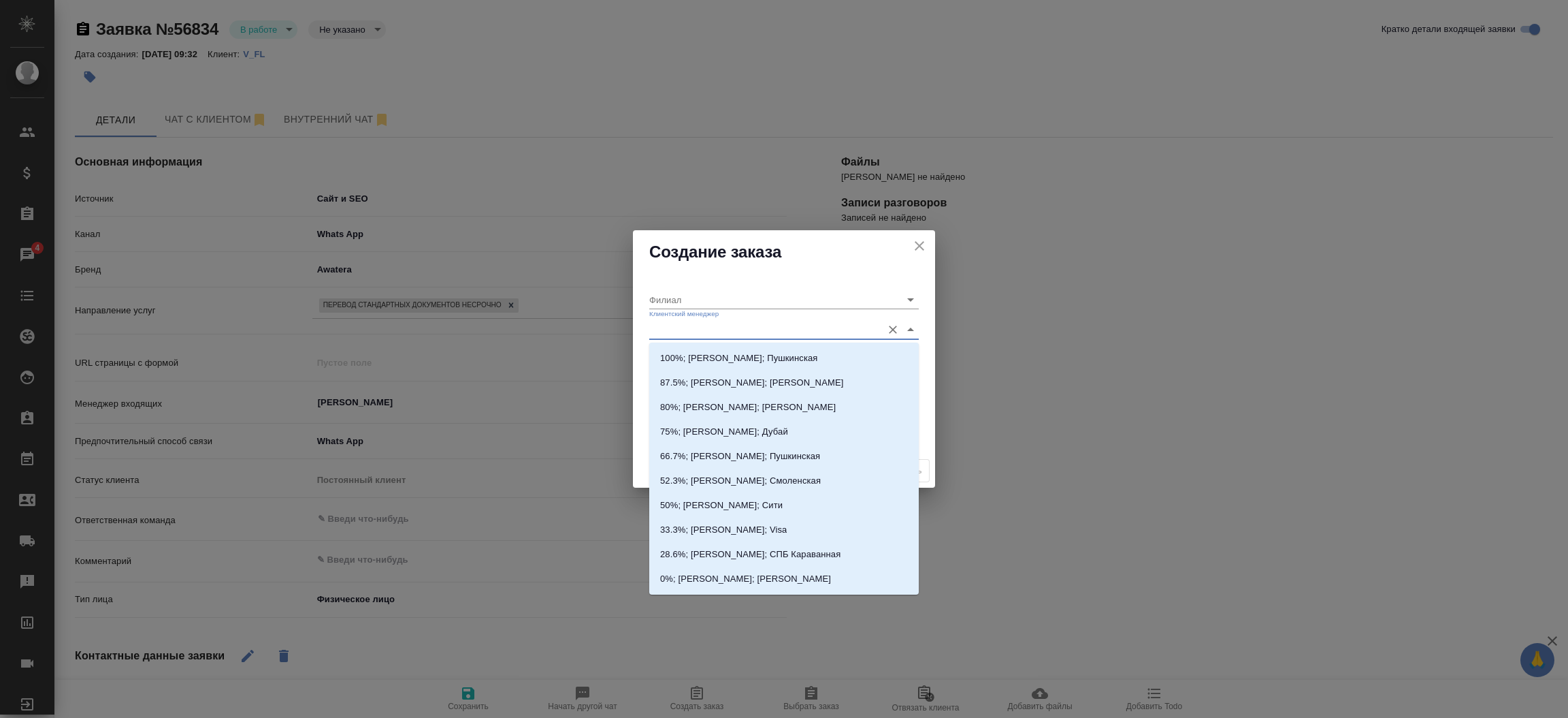
click at [689, 328] on input "Клиентский менеджер" at bounding box center [762, 329] width 226 height 19
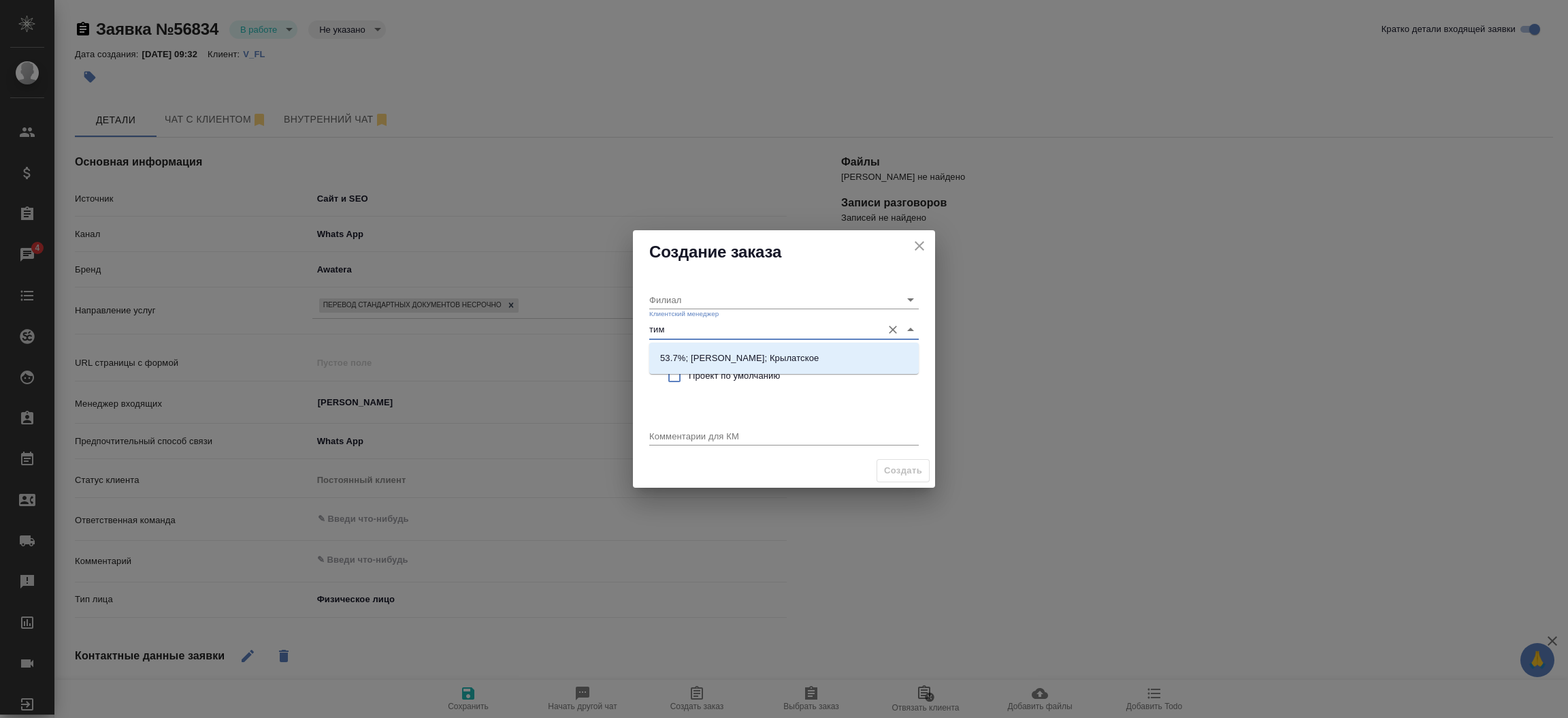
type input "тиму"
click at [700, 359] on p "53.7%; [PERSON_NAME]; Крылатское" at bounding box center [739, 358] width 159 height 13
type input "Крылатское"
type input "53.7%; [PERSON_NAME]; Крылатское"
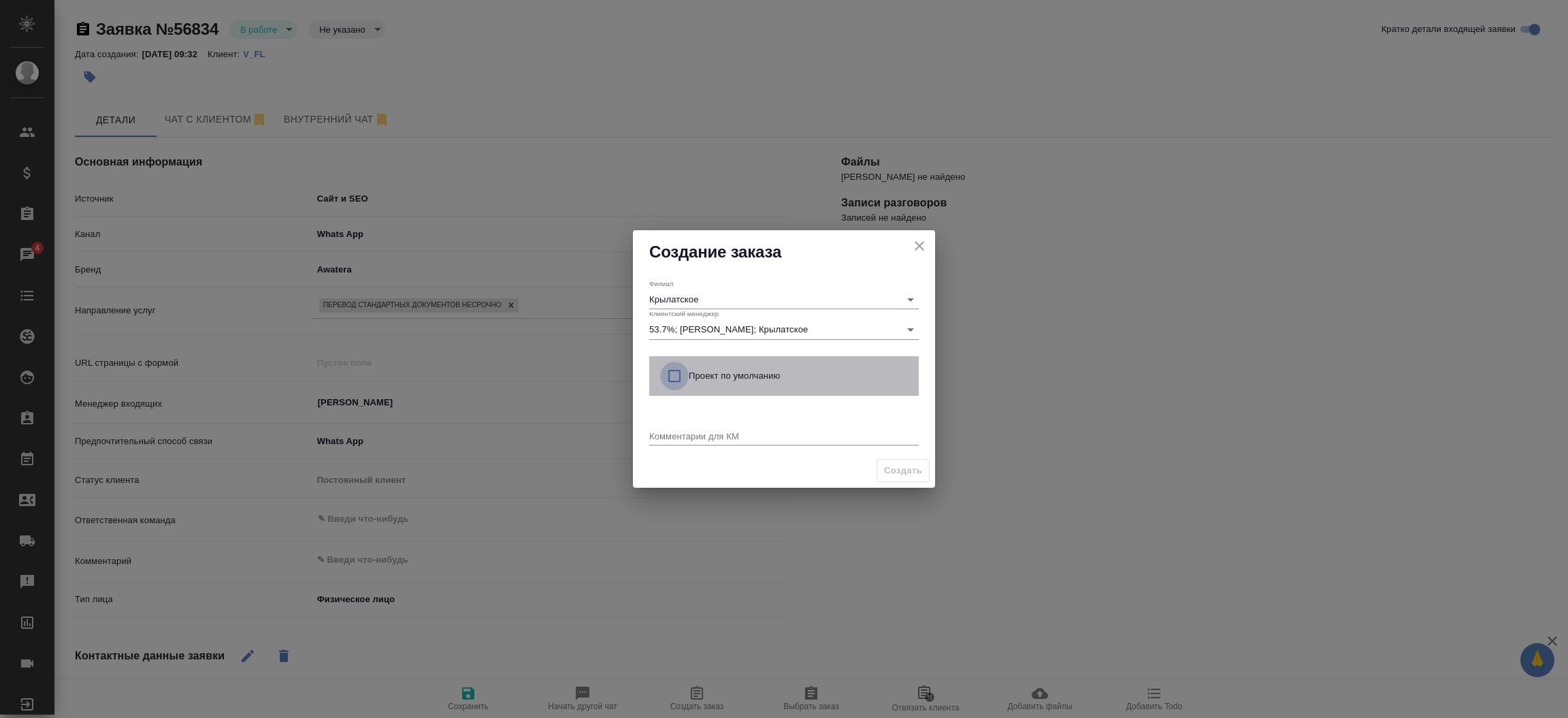
click at [671, 381] on input "checkbox" at bounding box center [674, 375] width 28 height 28
checkbox input "true"
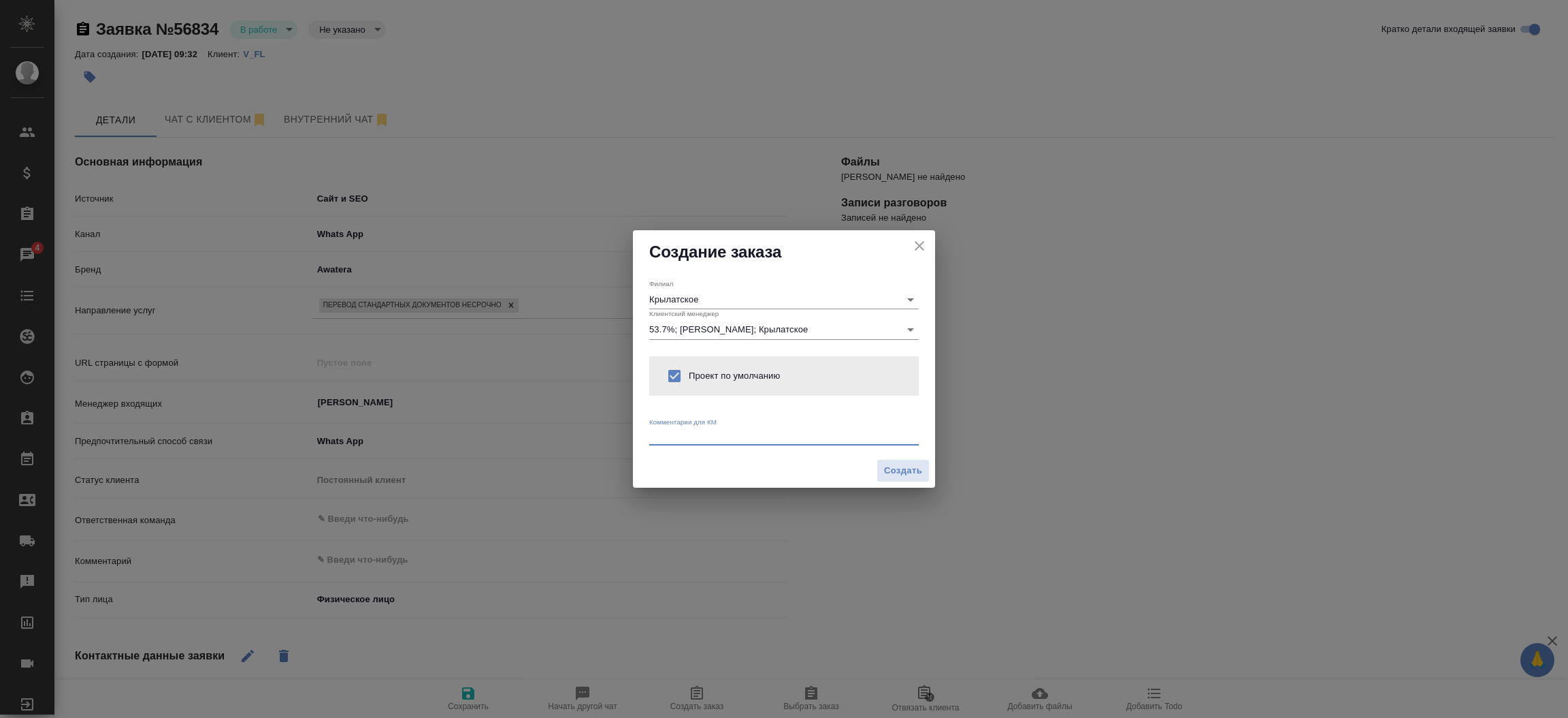
click at [671, 432] on textarea at bounding box center [784, 435] width 270 height 10
type textarea "от КВ:"
click at [922, 243] on icon "close" at bounding box center [919, 246] width 9 height 9
type textarea "x"
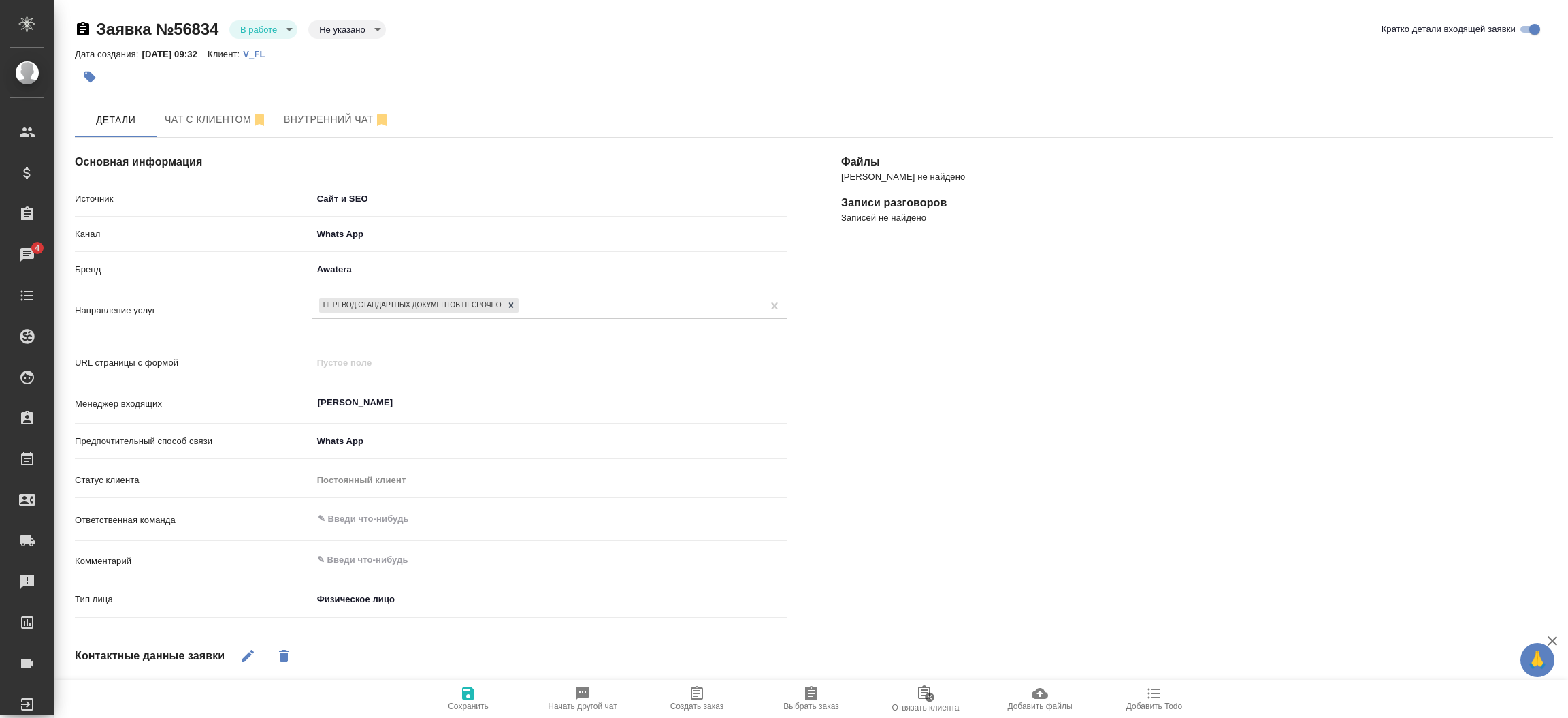
click at [912, 379] on div "[PERSON_NAME] не найдено Записи разговоров Записей не найдено" at bounding box center [1196, 532] width 767 height 844
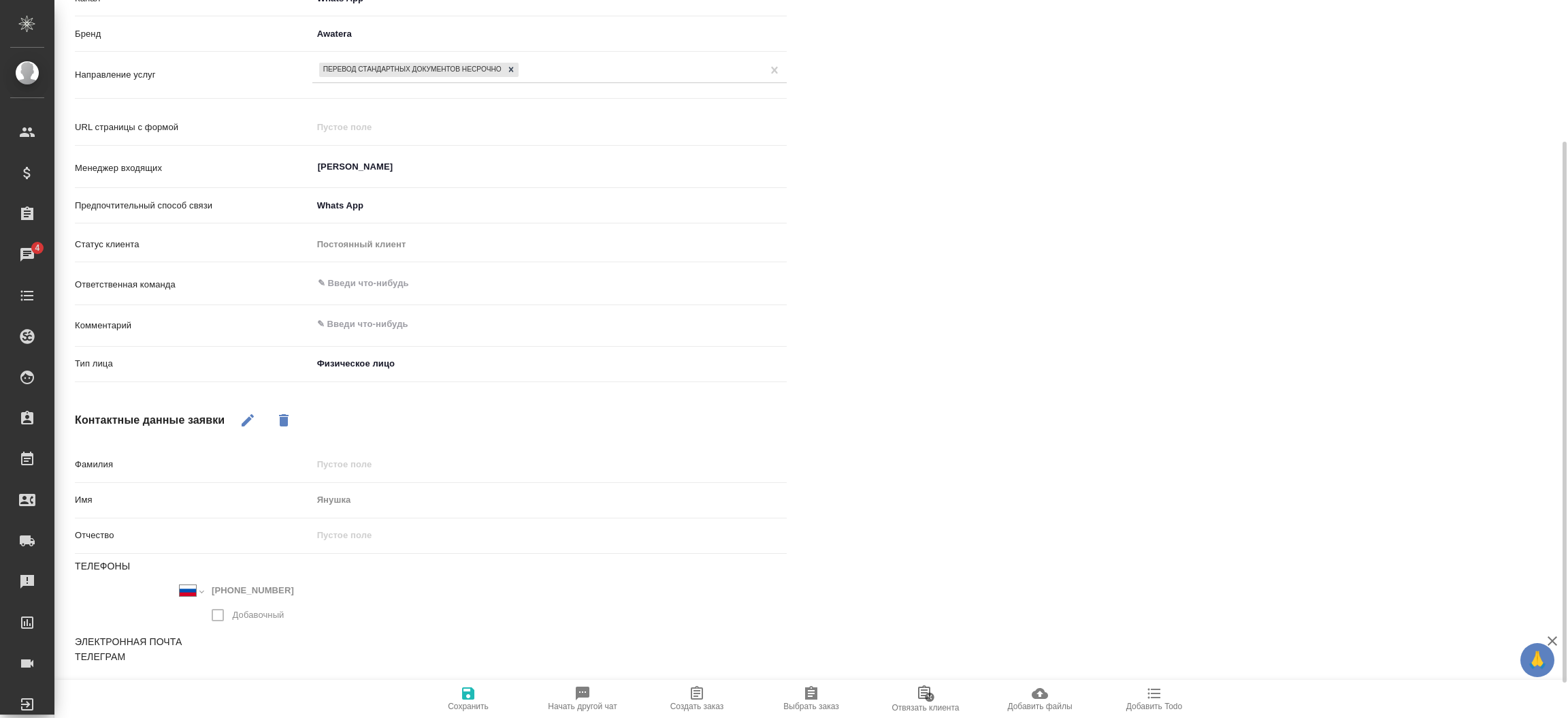
scroll to position [215, 0]
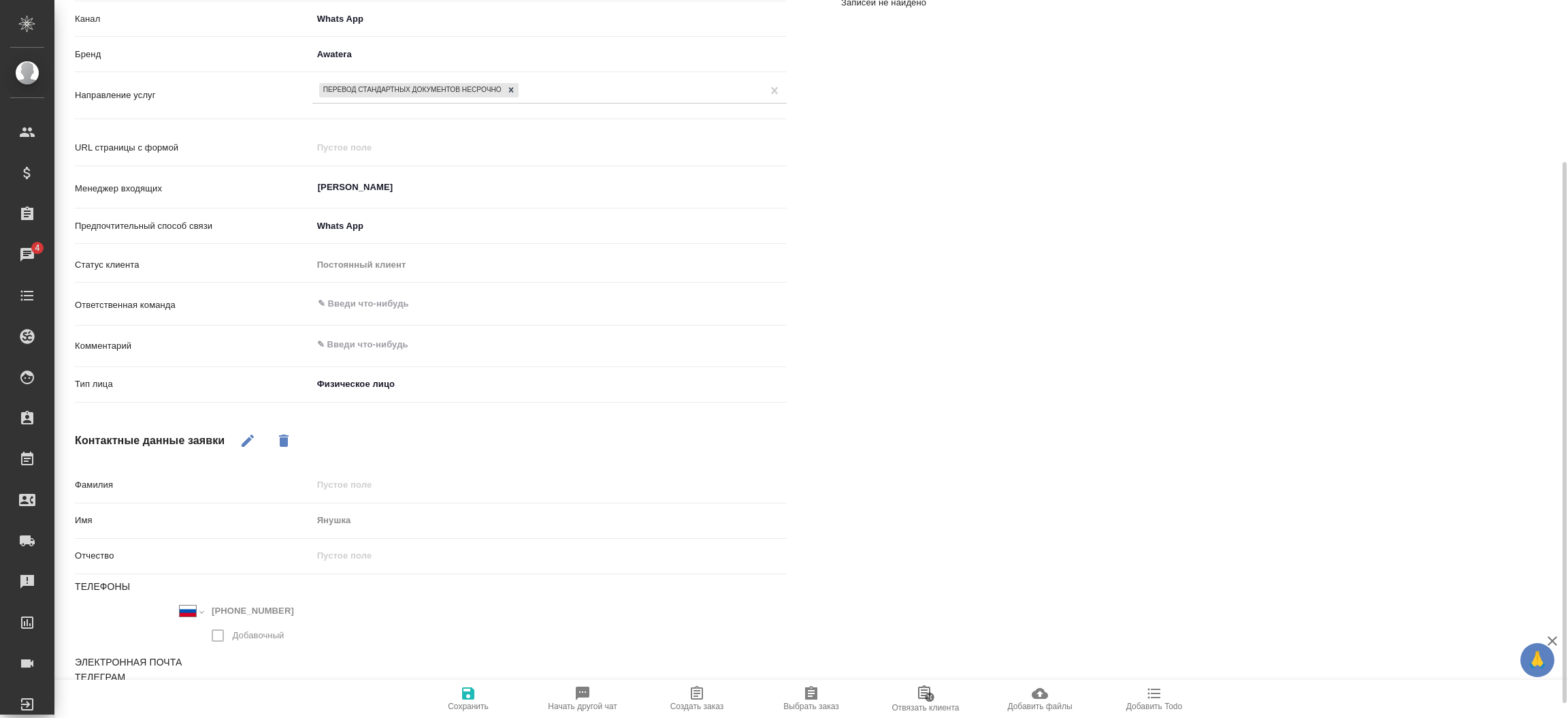
click at [701, 688] on icon "button" at bounding box center [696, 693] width 16 height 16
type textarea "x"
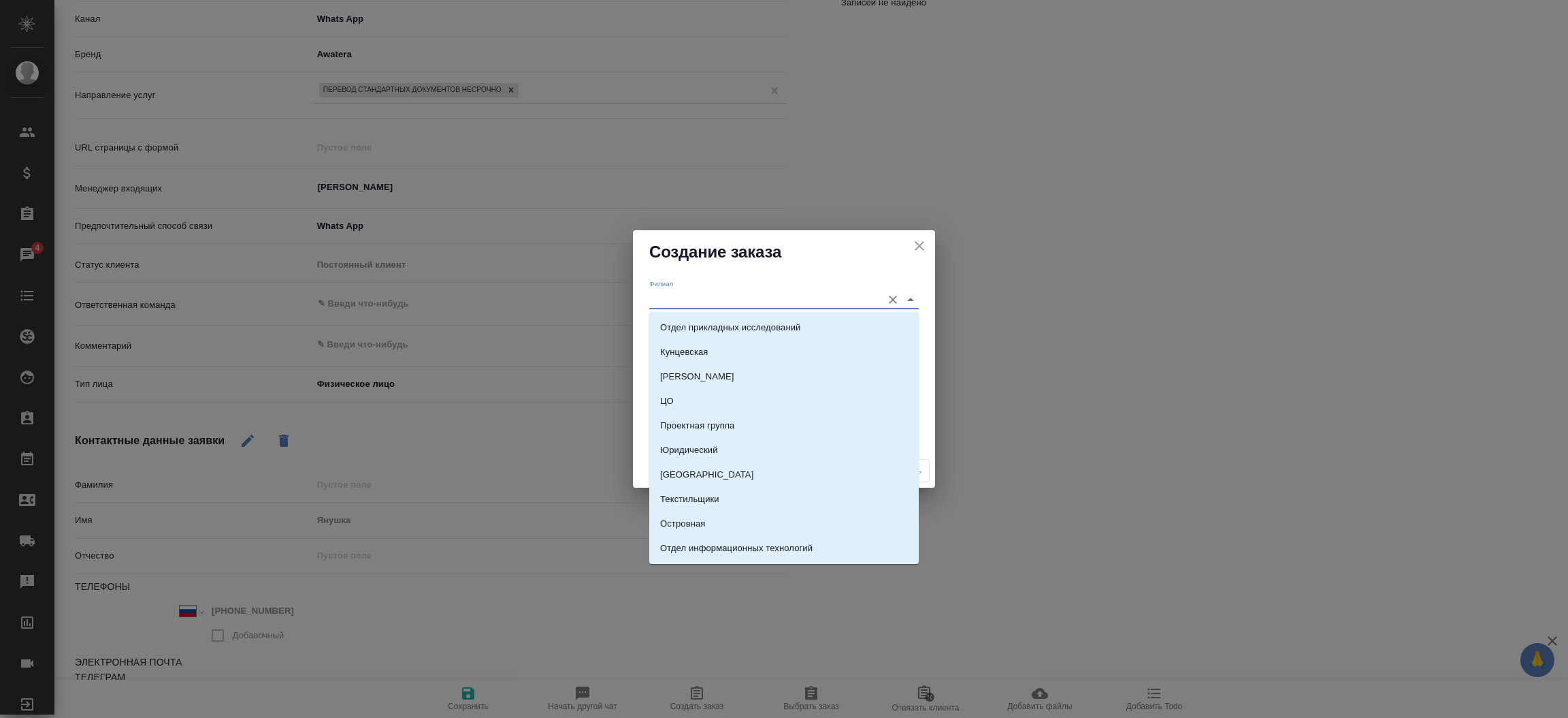
click at [732, 296] on input "Филиал" at bounding box center [762, 299] width 226 height 19
click at [737, 284] on div "Филиал" at bounding box center [784, 295] width 270 height 30
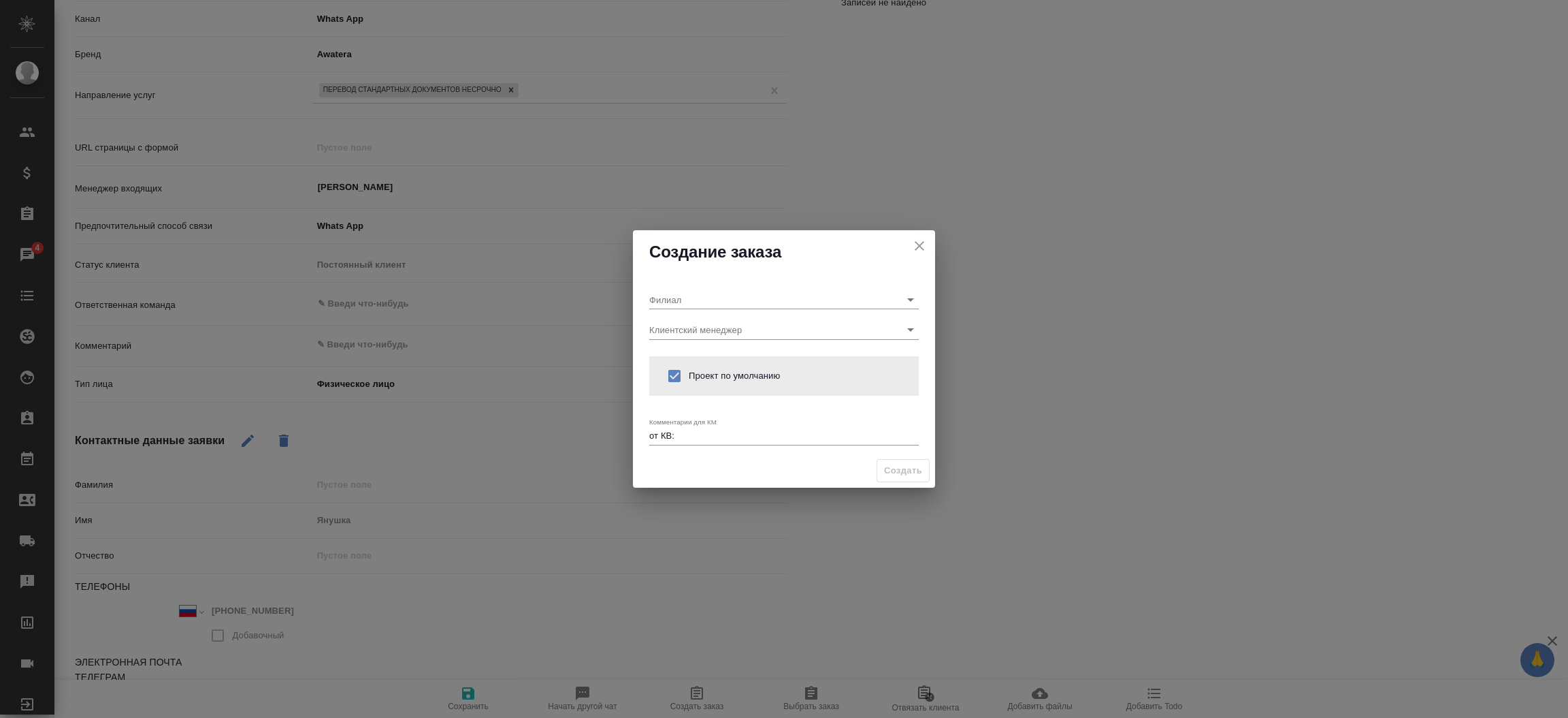
click at [662, 272] on div "Создание заказа" at bounding box center [784, 252] width 302 height 43
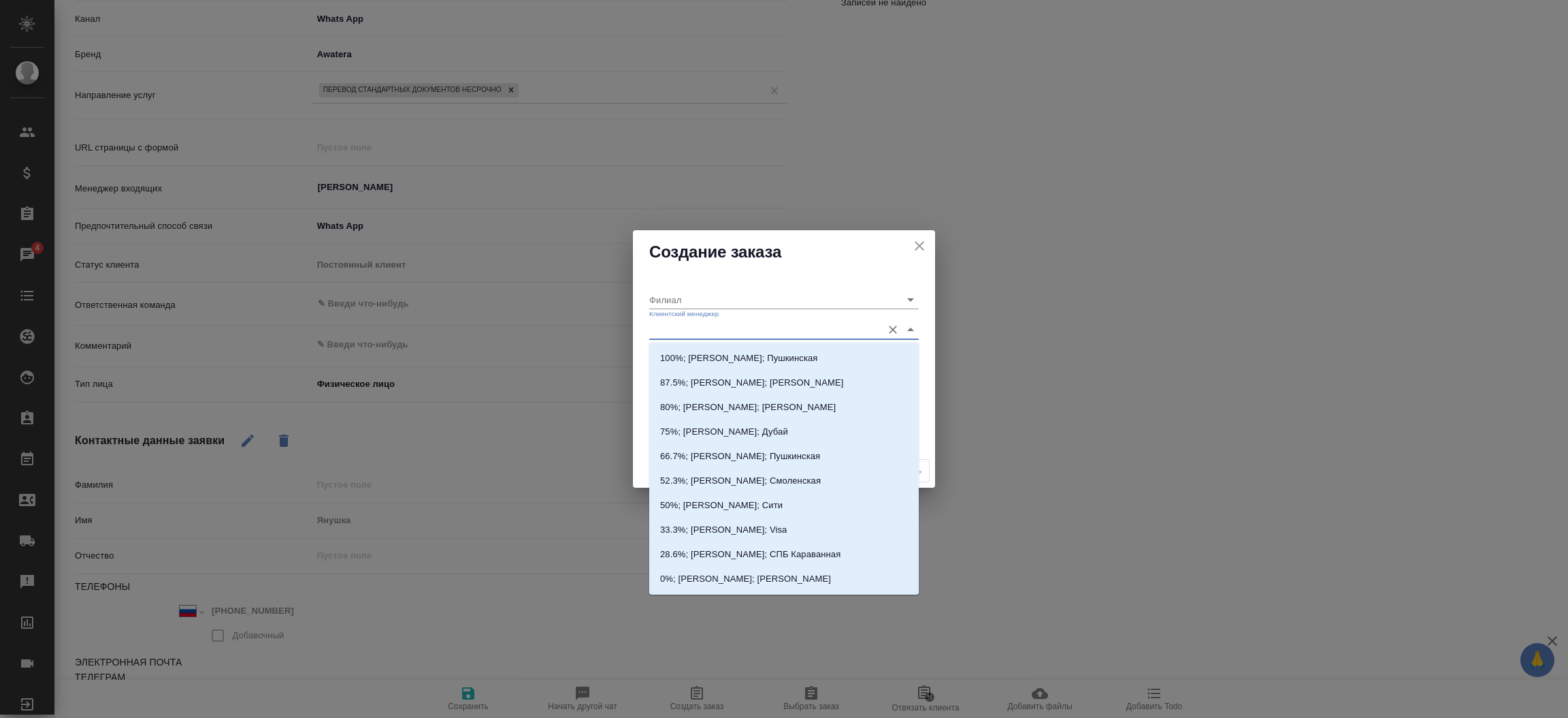
click at [671, 326] on input "Клиентский менеджер" at bounding box center [762, 329] width 226 height 19
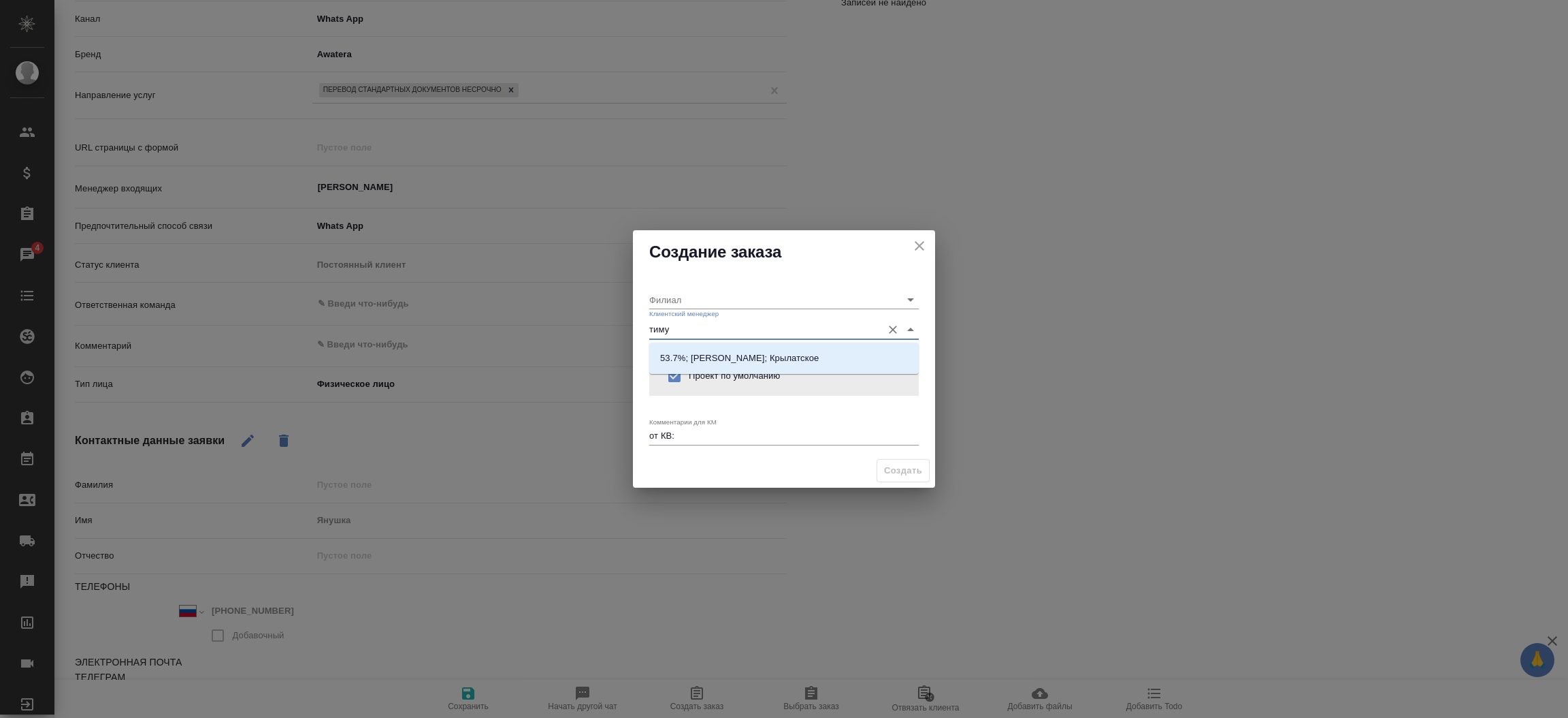
type input "[PERSON_NAME]"
click at [700, 359] on p "53.7%; [PERSON_NAME]; Крылатское" at bounding box center [739, 358] width 159 height 13
type input "Крылатское"
type input "53.7%; [PERSON_NAME]; Крылатское"
click at [695, 428] on div "от КВ: x" at bounding box center [784, 437] width 270 height 17
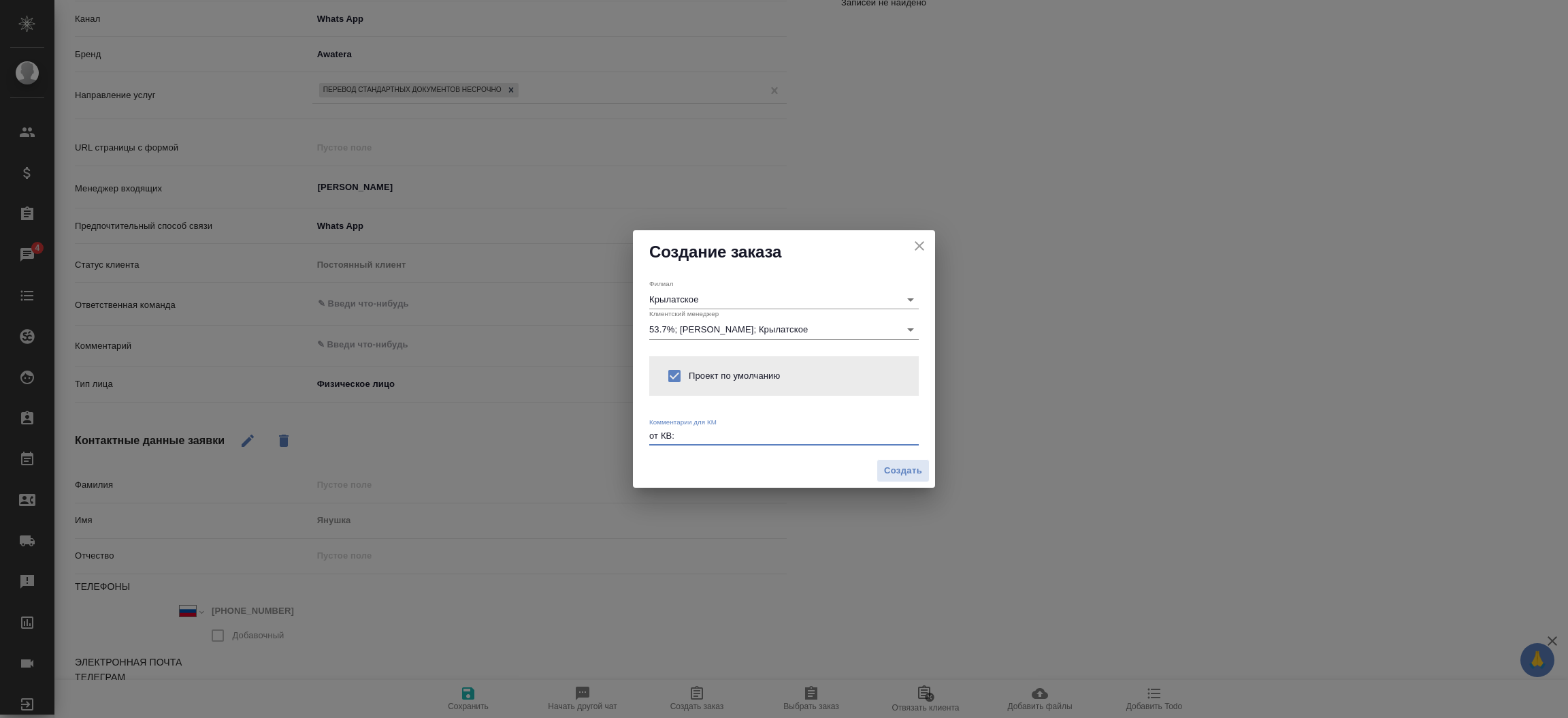
click at [688, 437] on textarea "от КВ:" at bounding box center [784, 435] width 270 height 10
type textarea "от КВ: на англ и нз, ответ в вотс ап"
click at [887, 472] on span "Создать" at bounding box center [903, 471] width 39 height 16
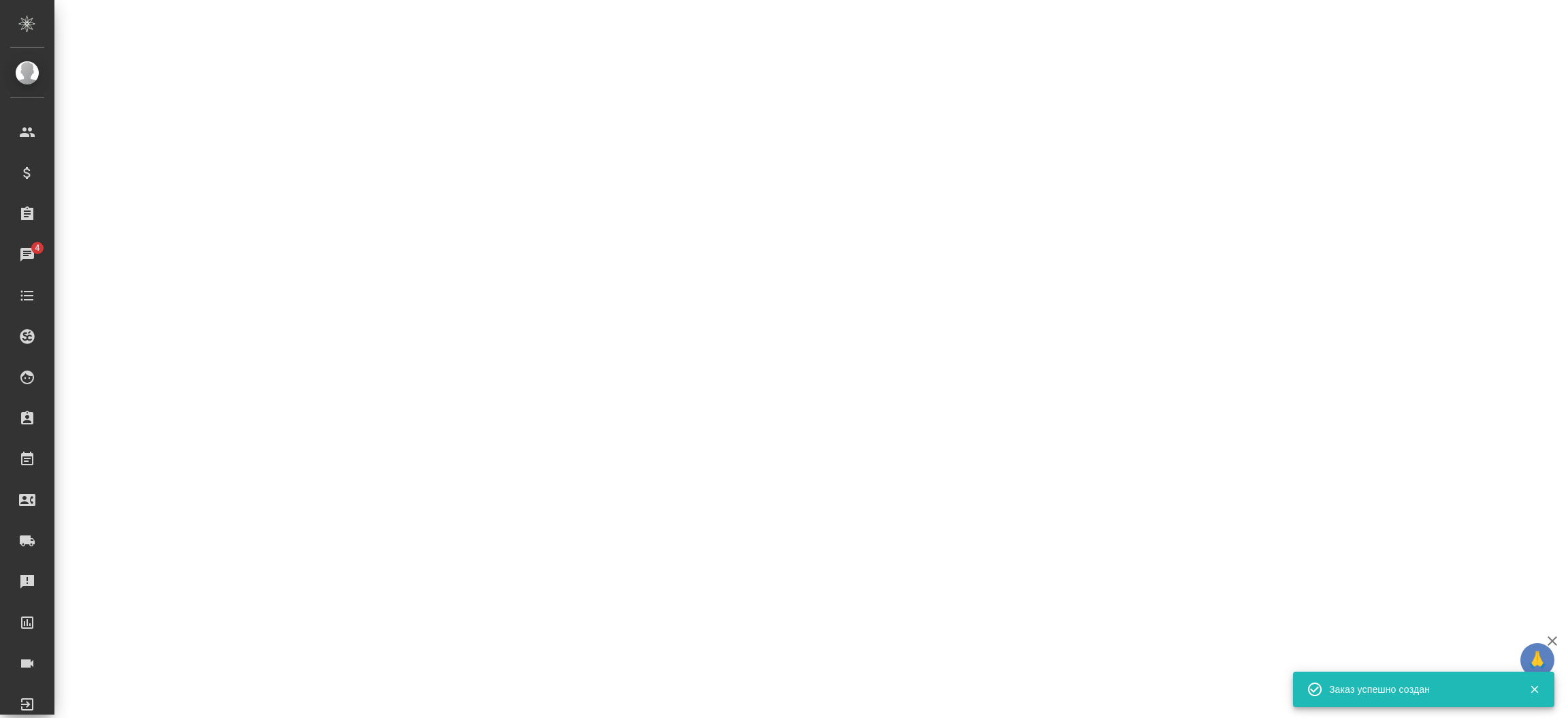
select select "RU"
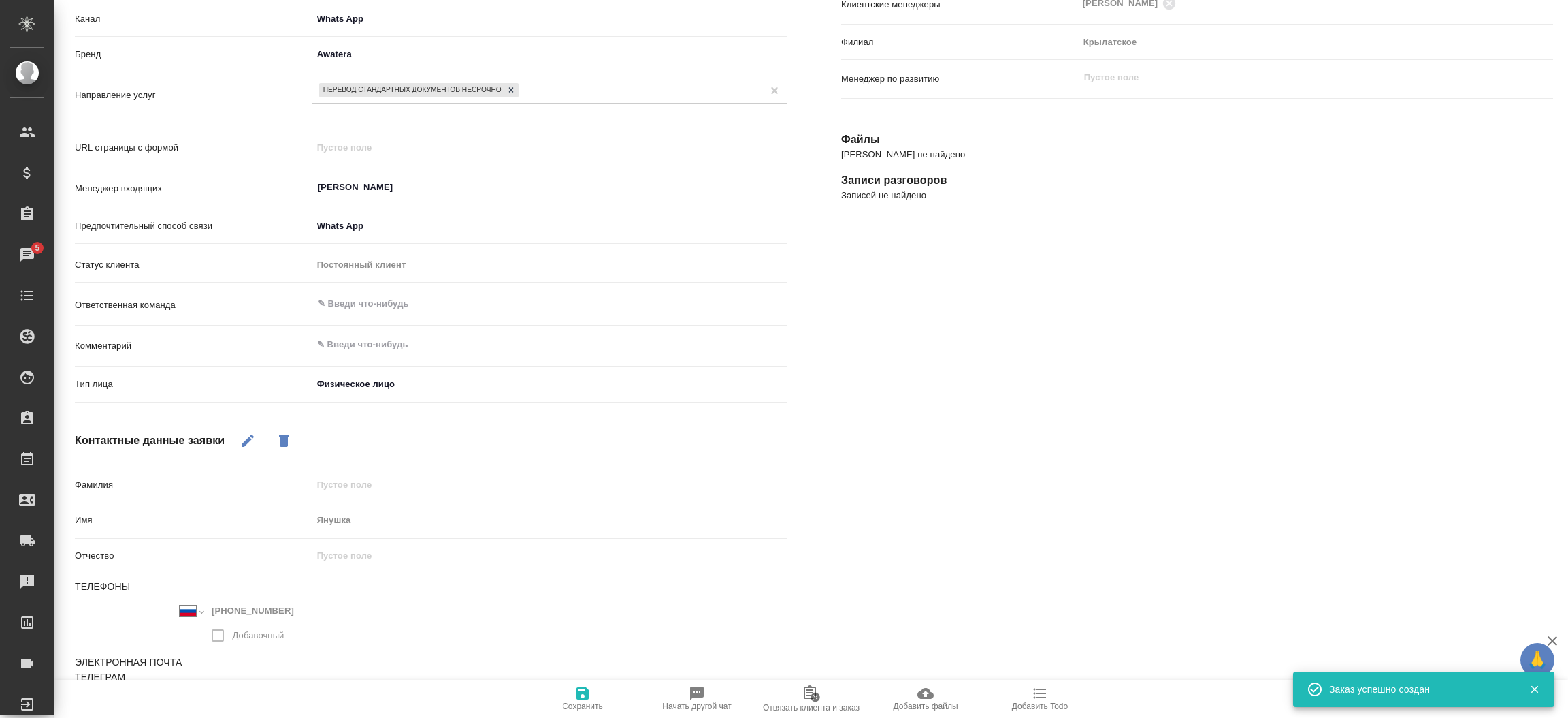
type textarea "x"
click at [816, 215] on div "Заказ Статус оплаты Нет спецификации new Клиентские менеджеры Касымов Тимур ​ Ф…" at bounding box center [1196, 317] width 767 height 844
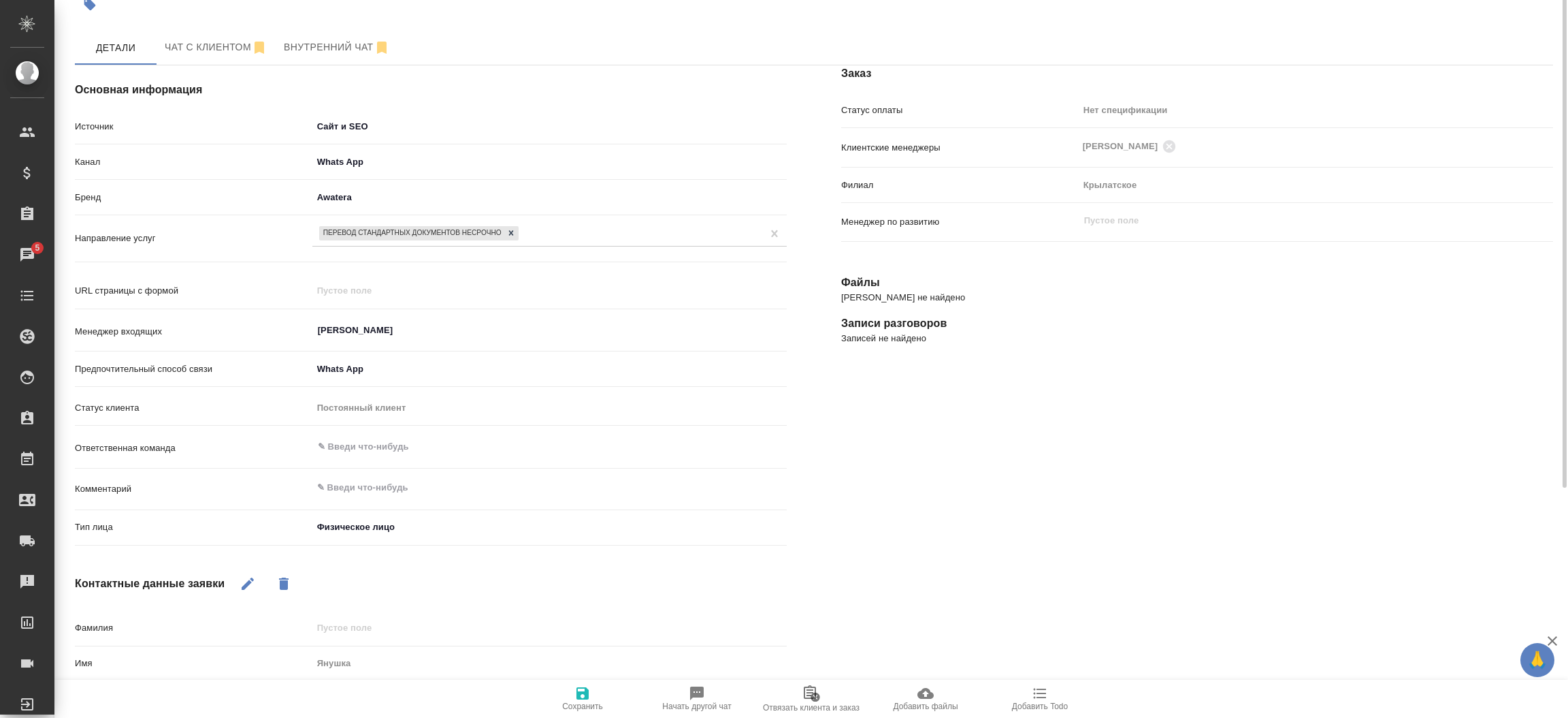
scroll to position [0, 0]
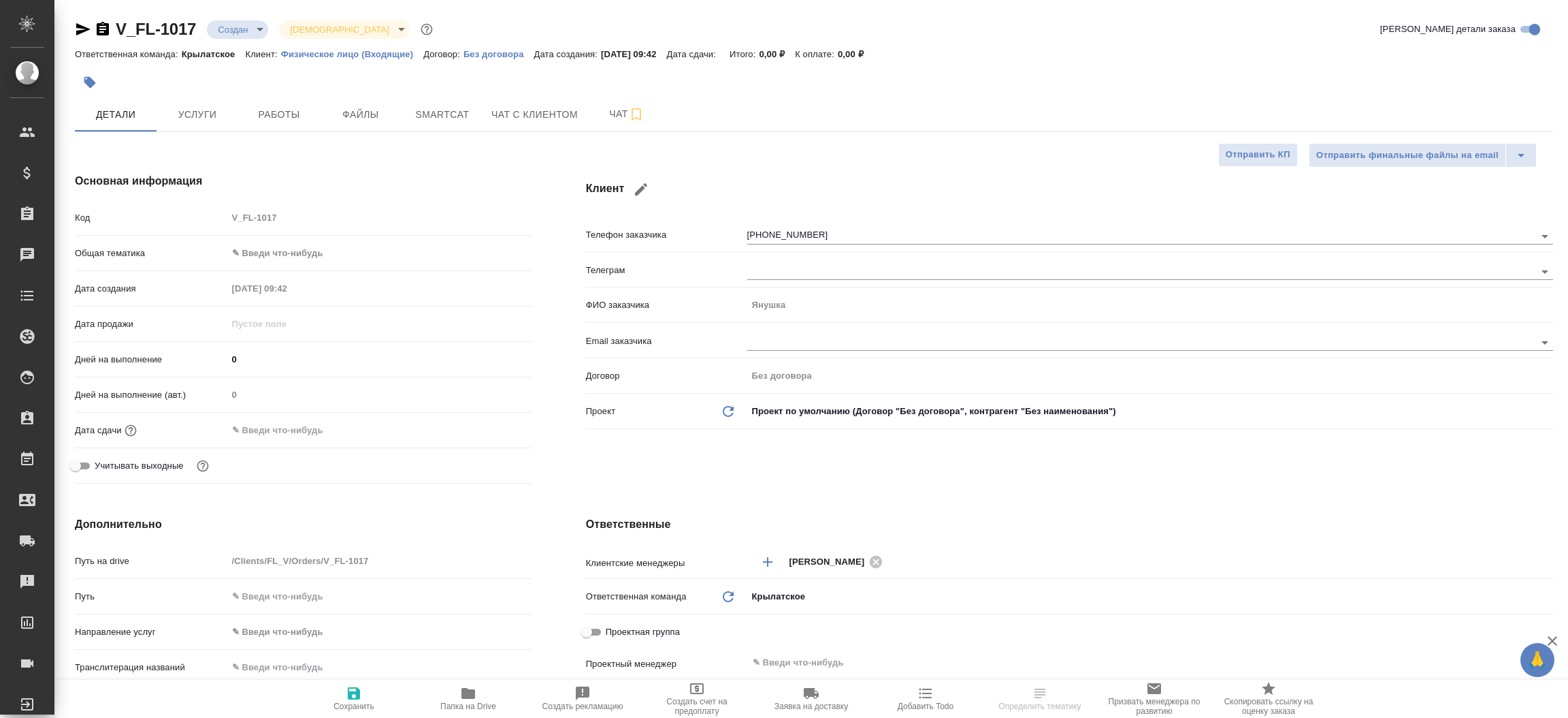
select select "RU"
type textarea "x"
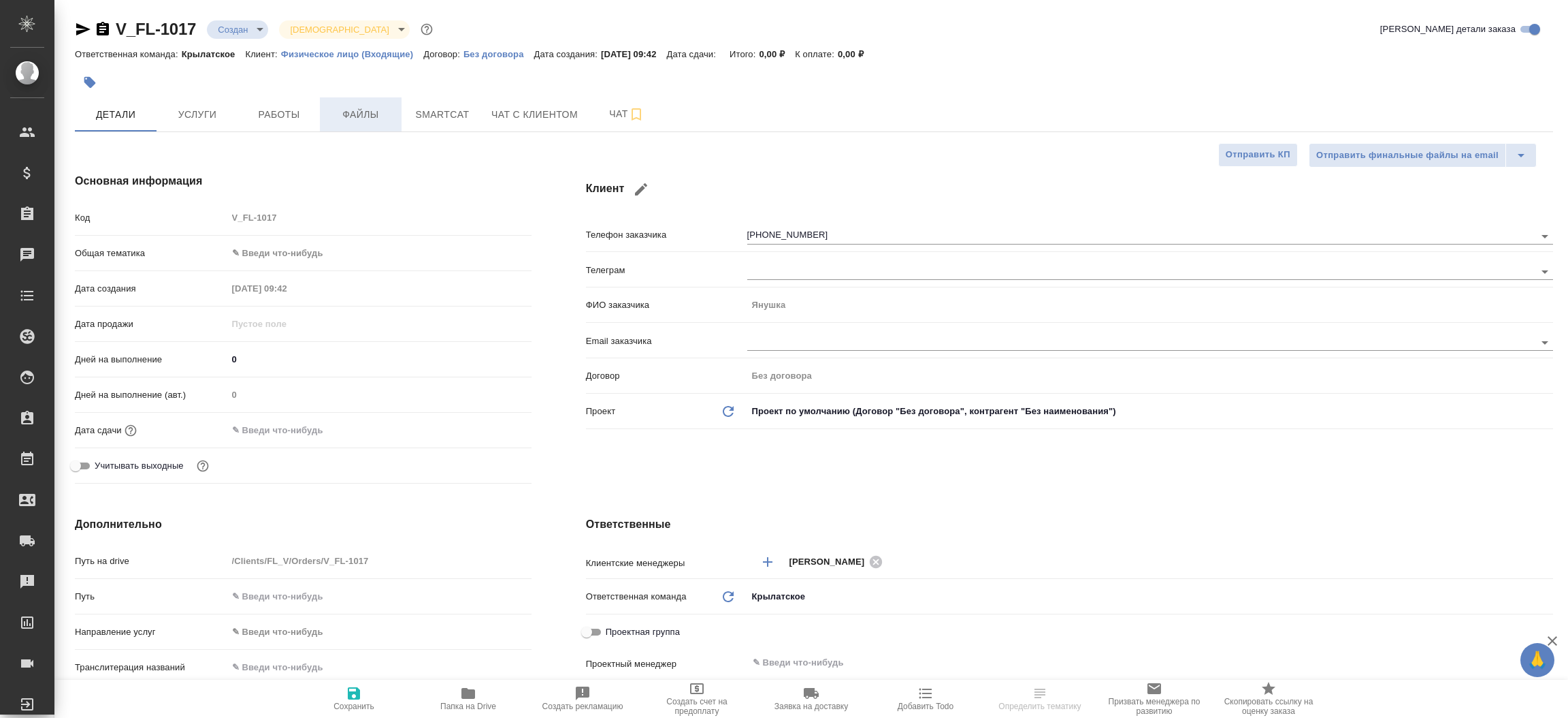
type textarea "x"
click at [373, 110] on span "Файлы" at bounding box center [360, 115] width 65 height 17
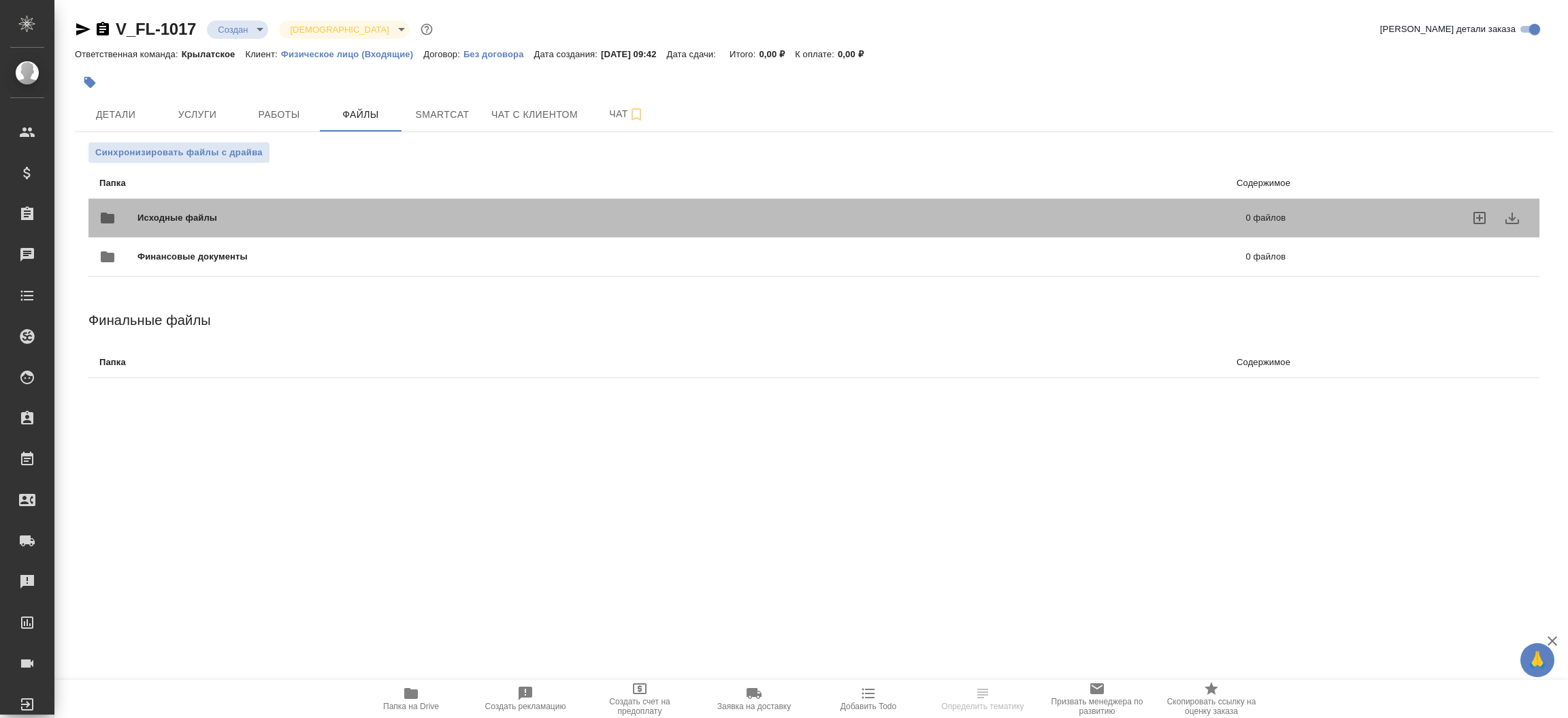
click at [337, 218] on span "Исходные файлы" at bounding box center [435, 217] width 594 height 13
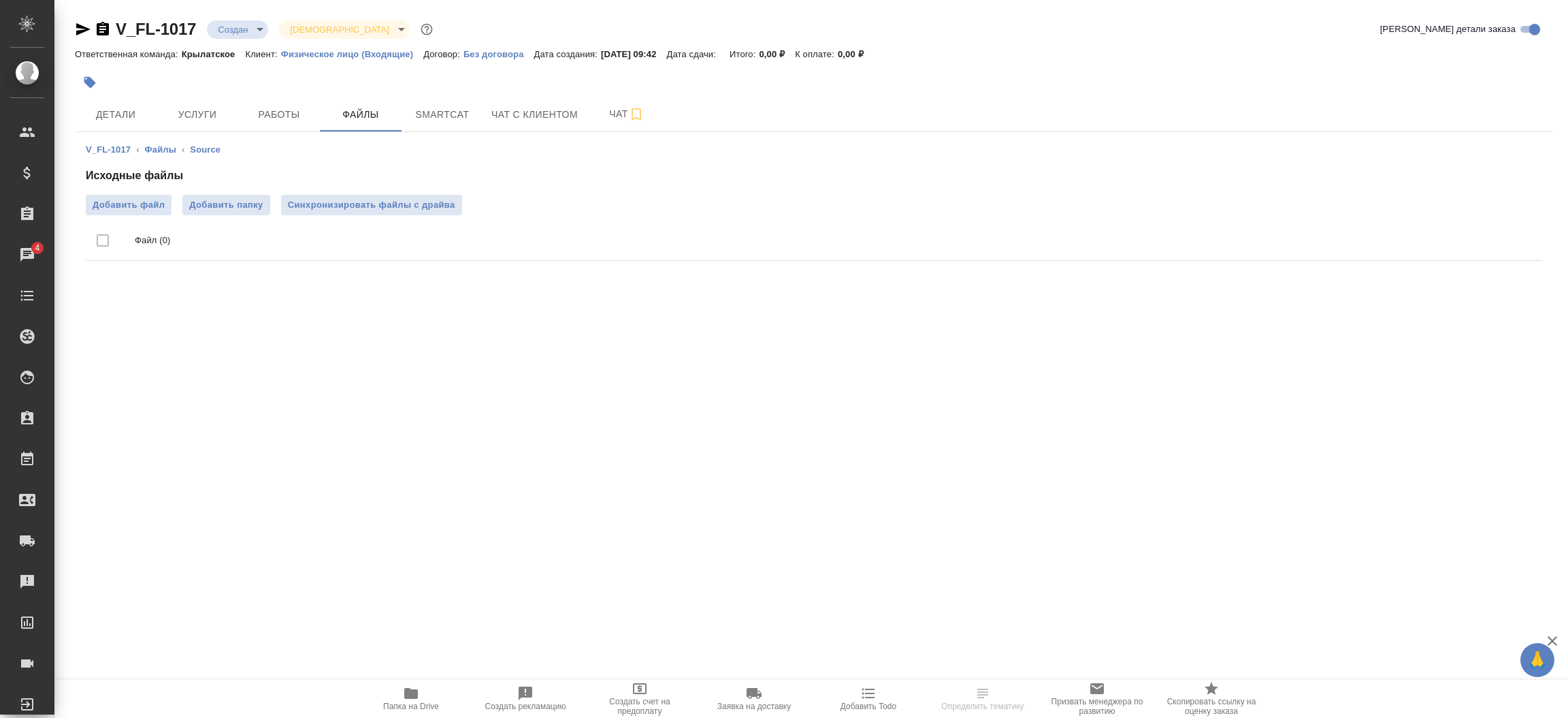
click at [141, 191] on div "Исходные файлы Добавить файл Добавить папку Синхронизировать файлы с драйва Фай…" at bounding box center [814, 216] width 1456 height 99
click at [139, 199] on span "Добавить файл" at bounding box center [128, 205] width 72 height 13
click at [0, 0] on input "Добавить файл" at bounding box center [0, 0] width 0 height 0
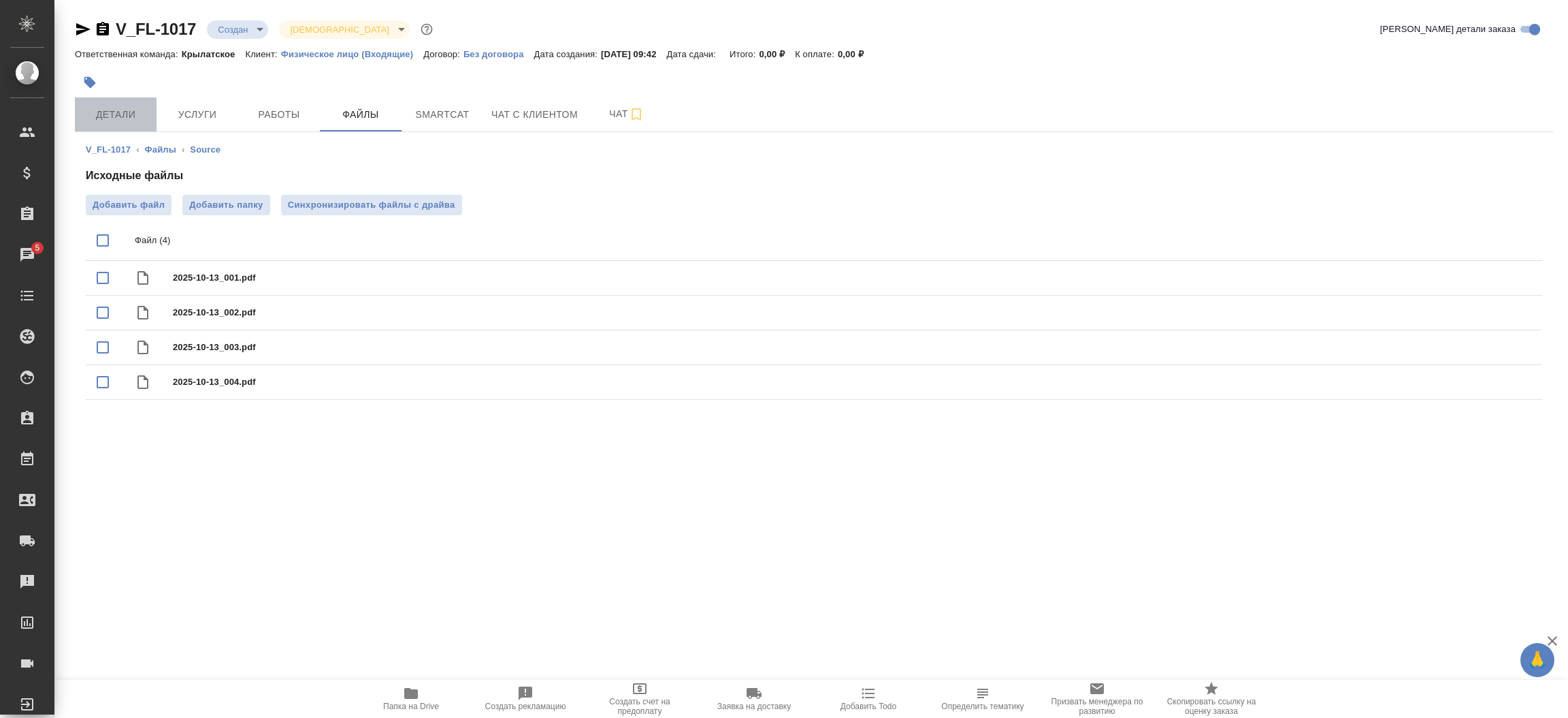
click at [109, 100] on button "Детали" at bounding box center [116, 114] width 82 height 34
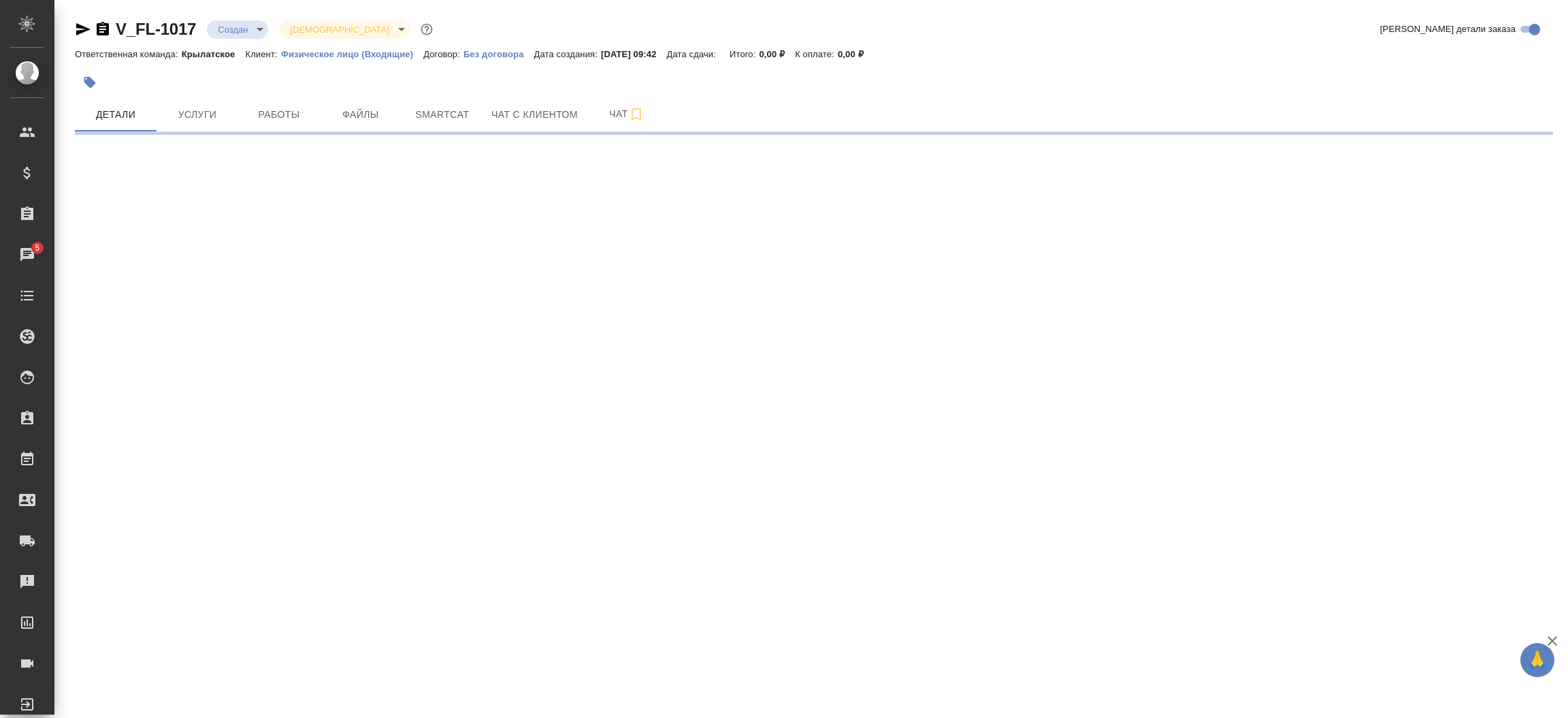
select select "RU"
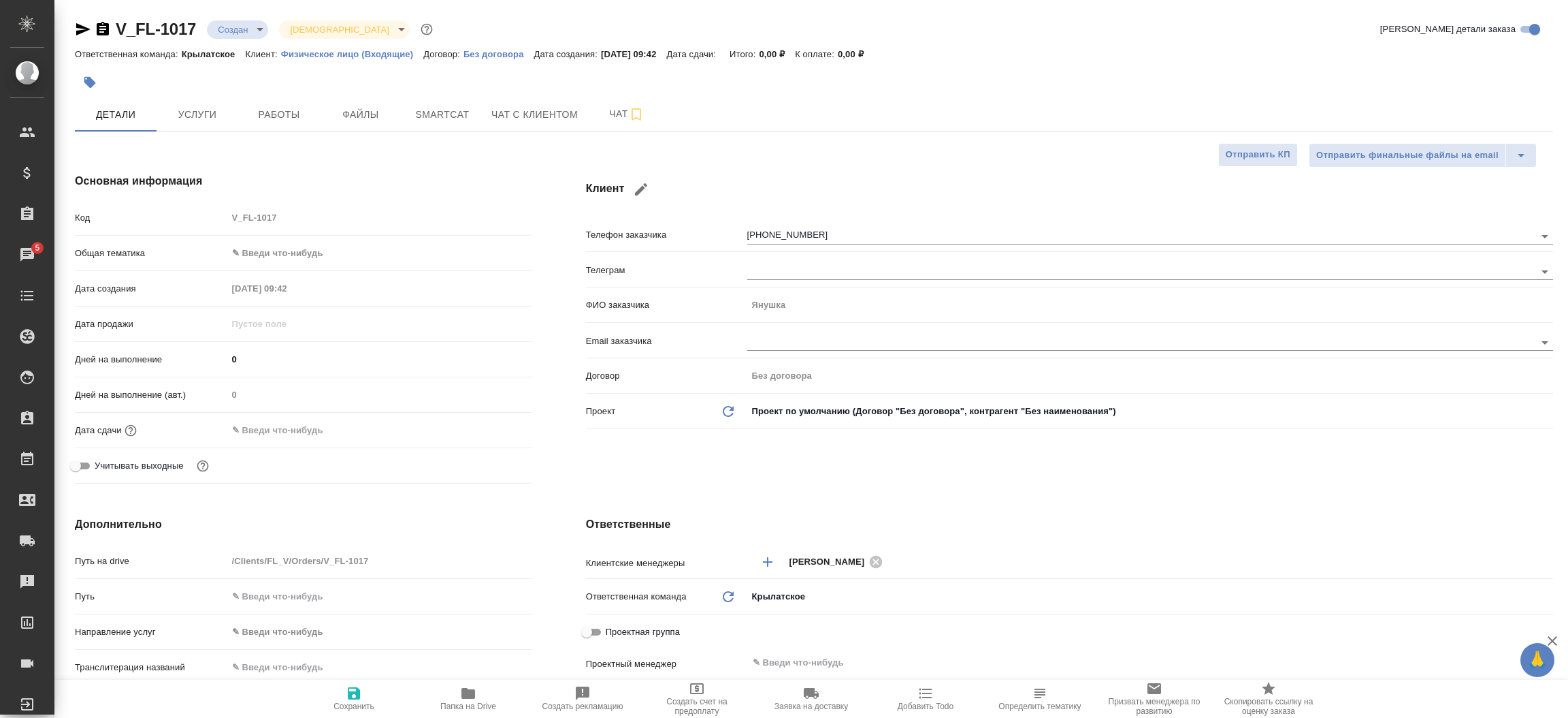
type textarea "x"
click at [80, 28] on icon "button" at bounding box center [83, 28] width 16 height 16
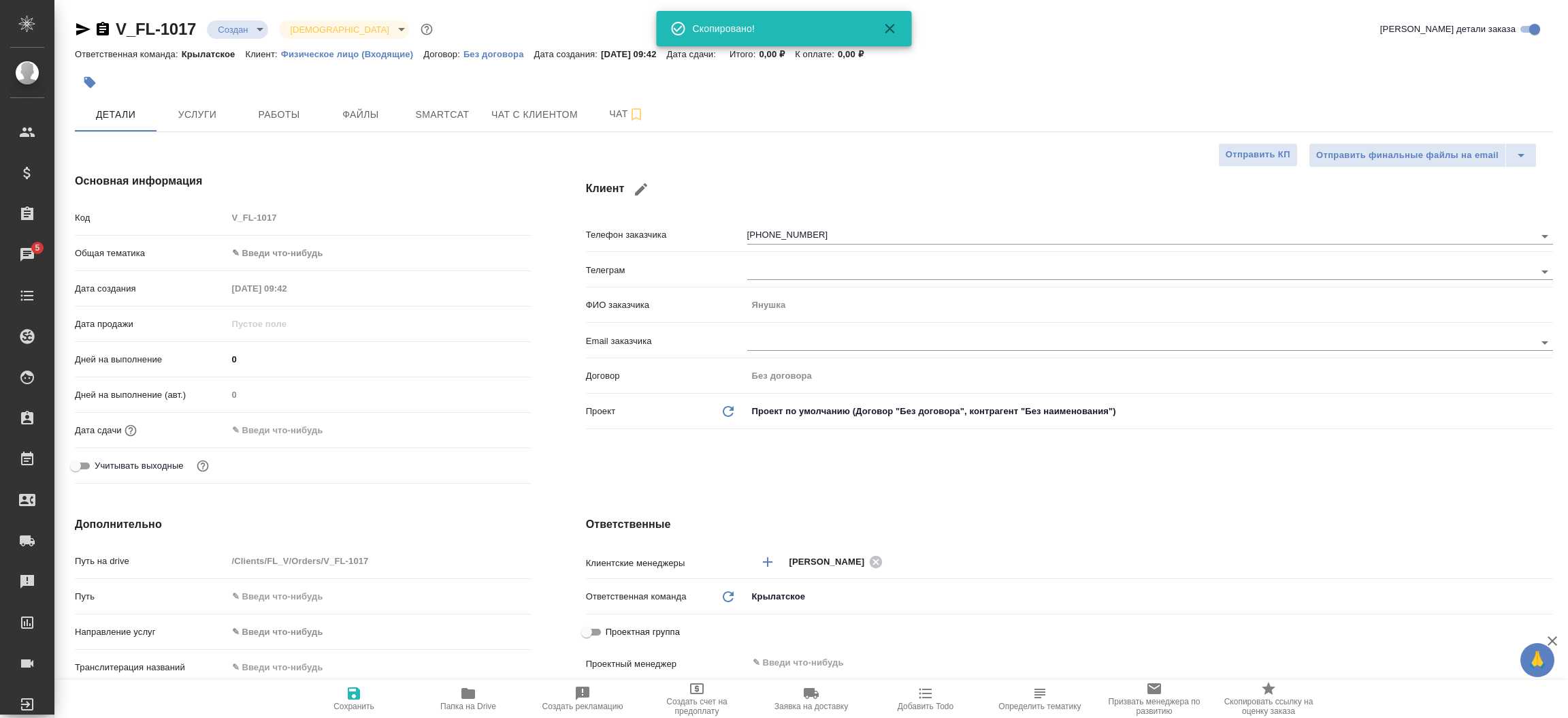
type textarea "x"
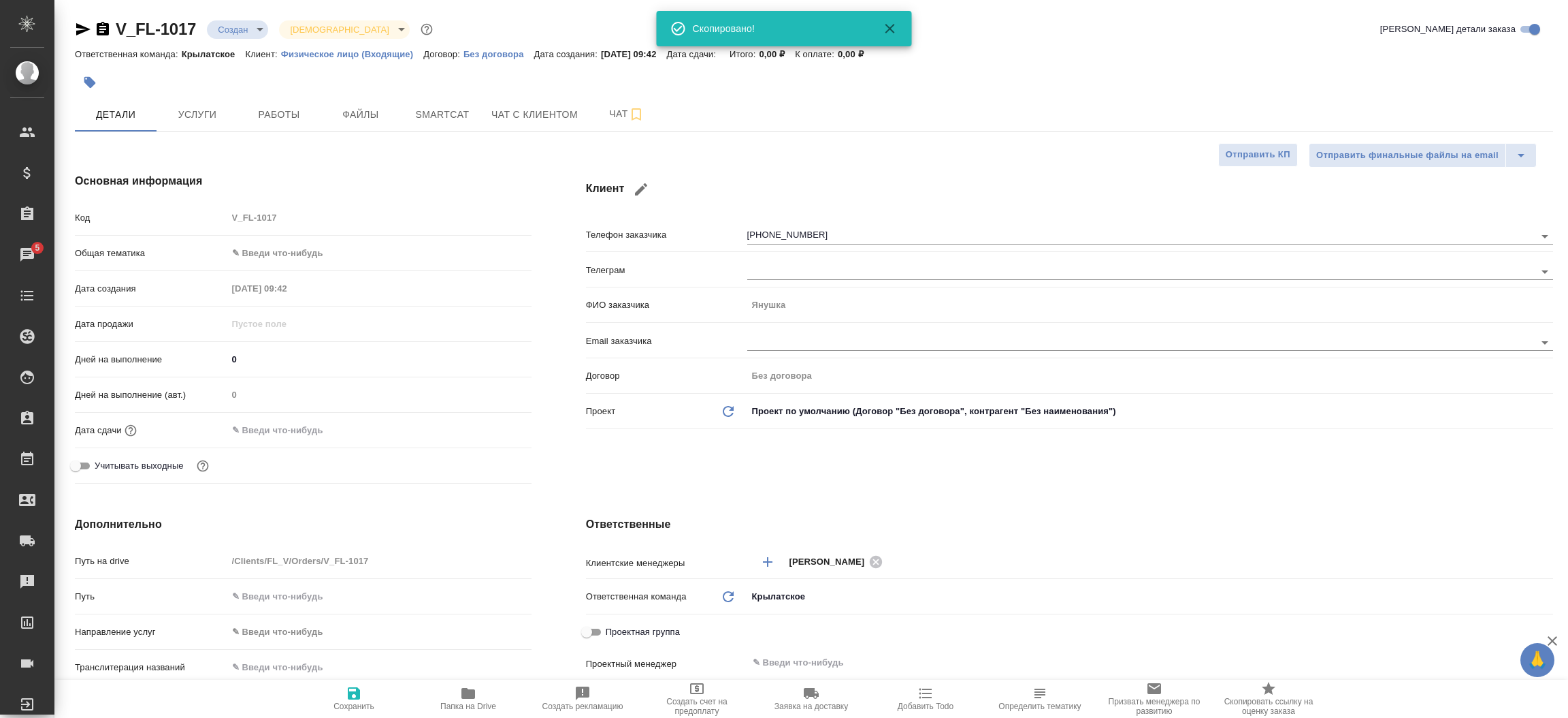
type textarea "x"
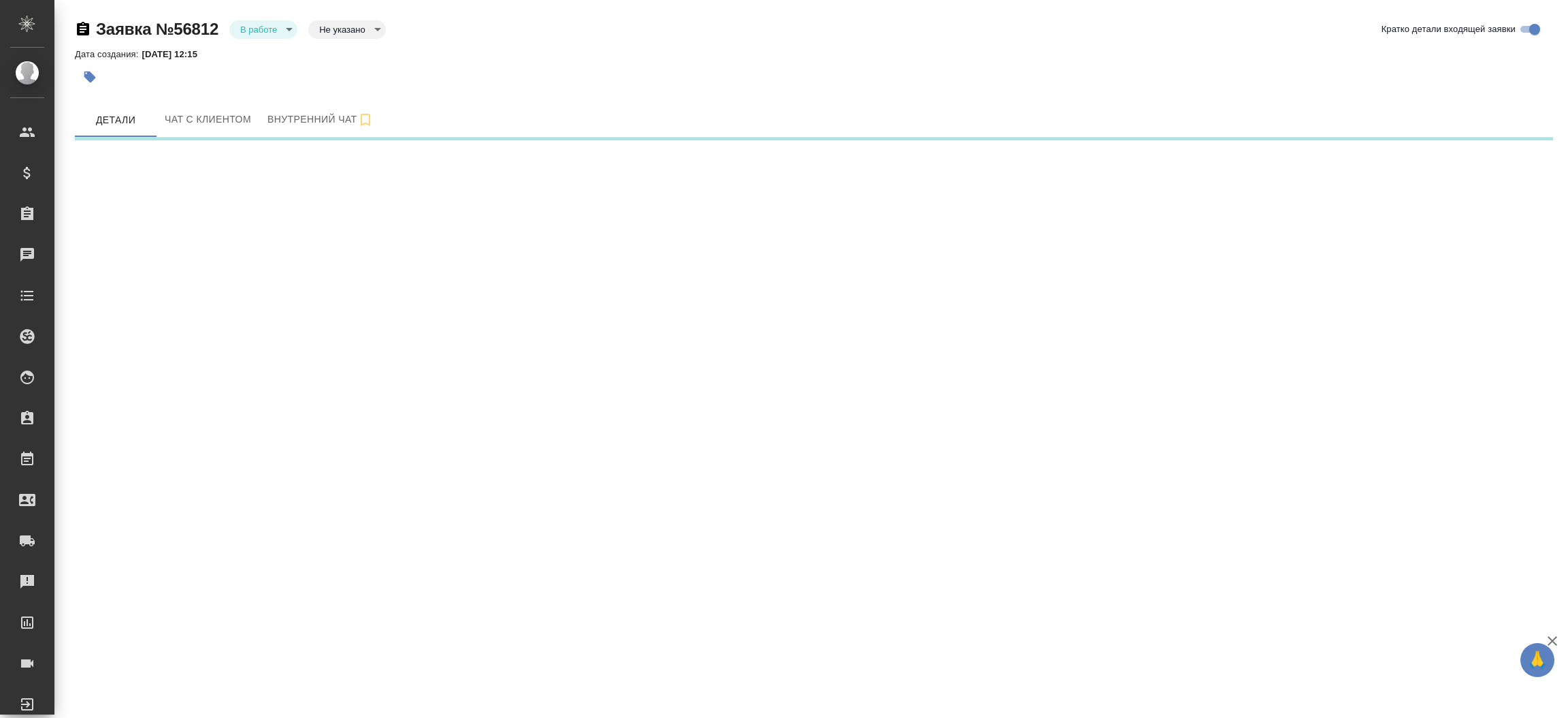
select select "RU"
select select "GR"
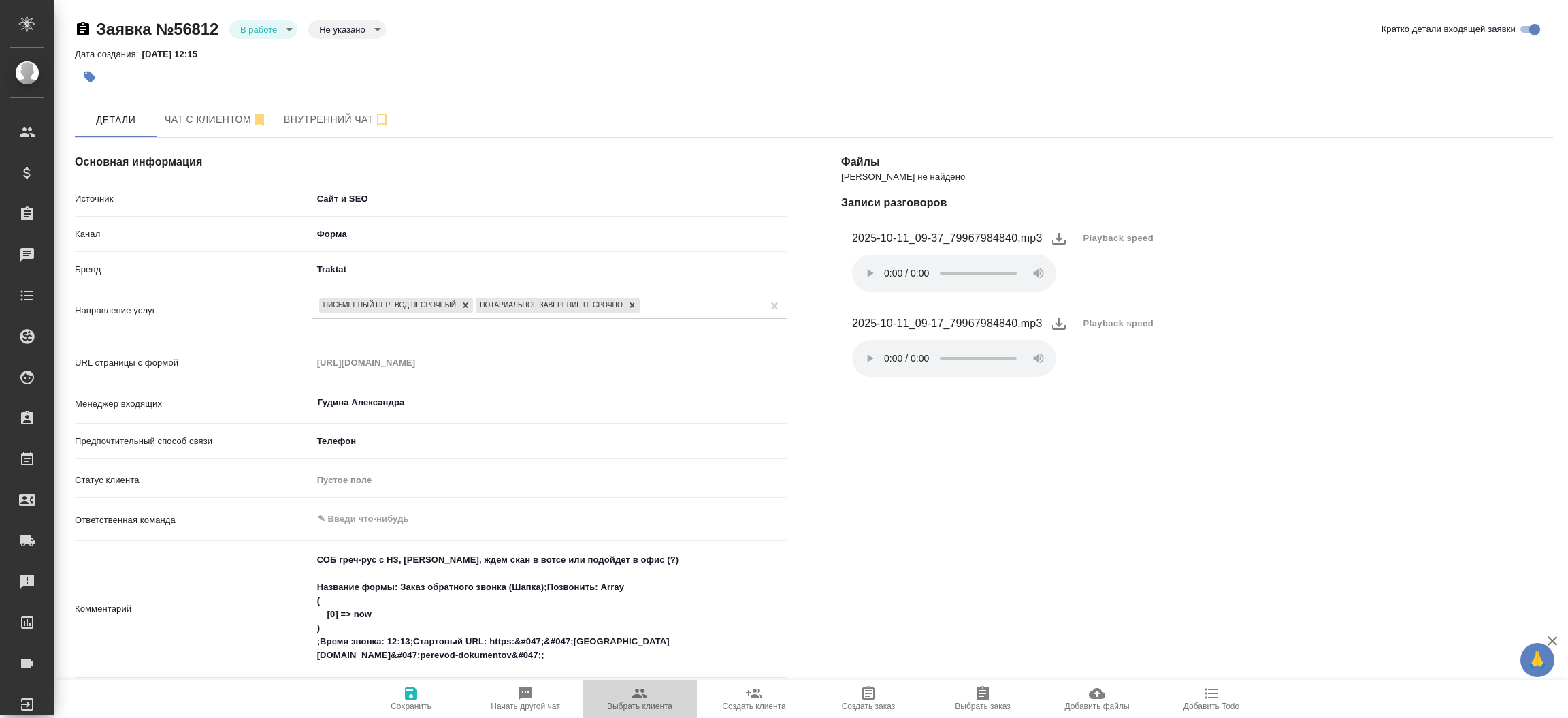
click at [640, 686] on icon "button" at bounding box center [639, 693] width 16 height 16
type textarea "x"
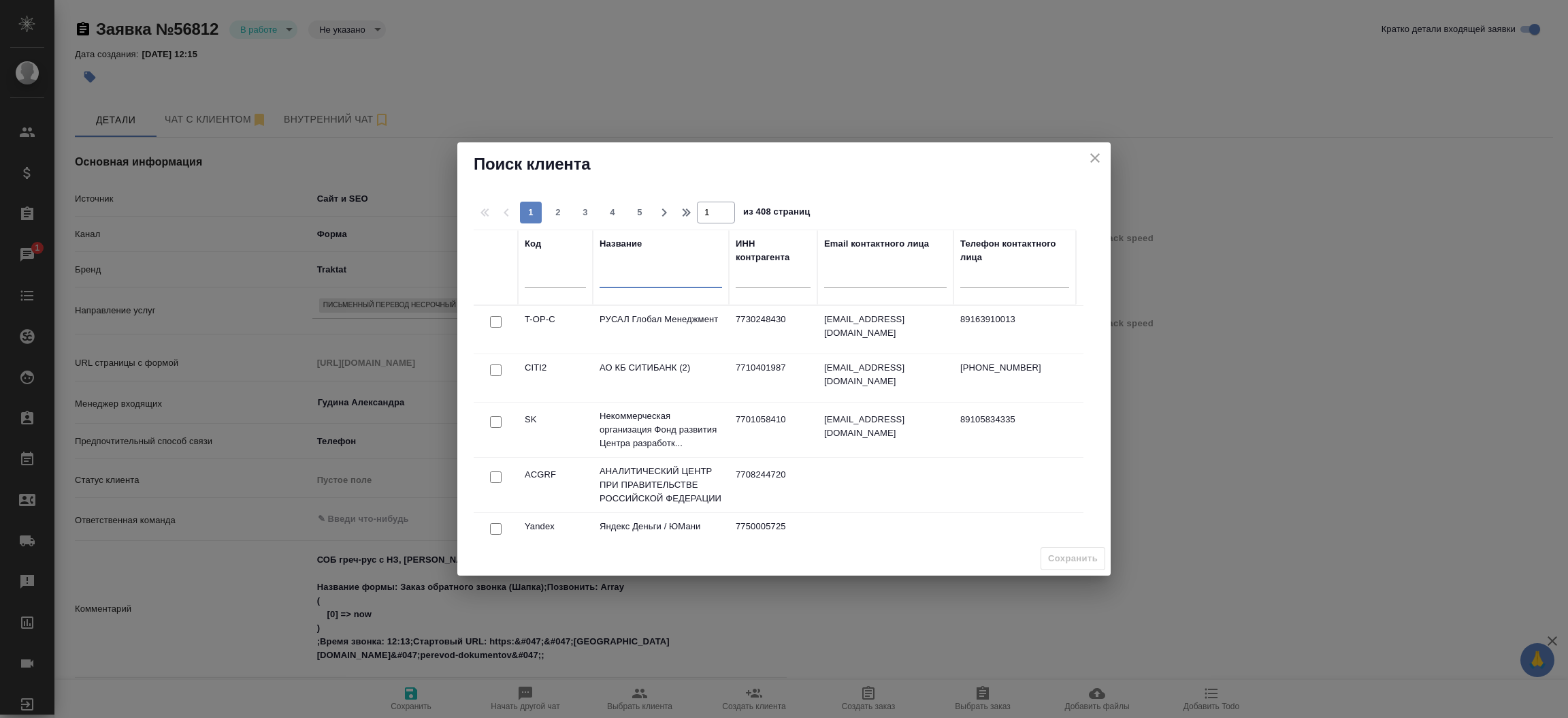
click at [635, 277] on input "text" at bounding box center [660, 279] width 122 height 17
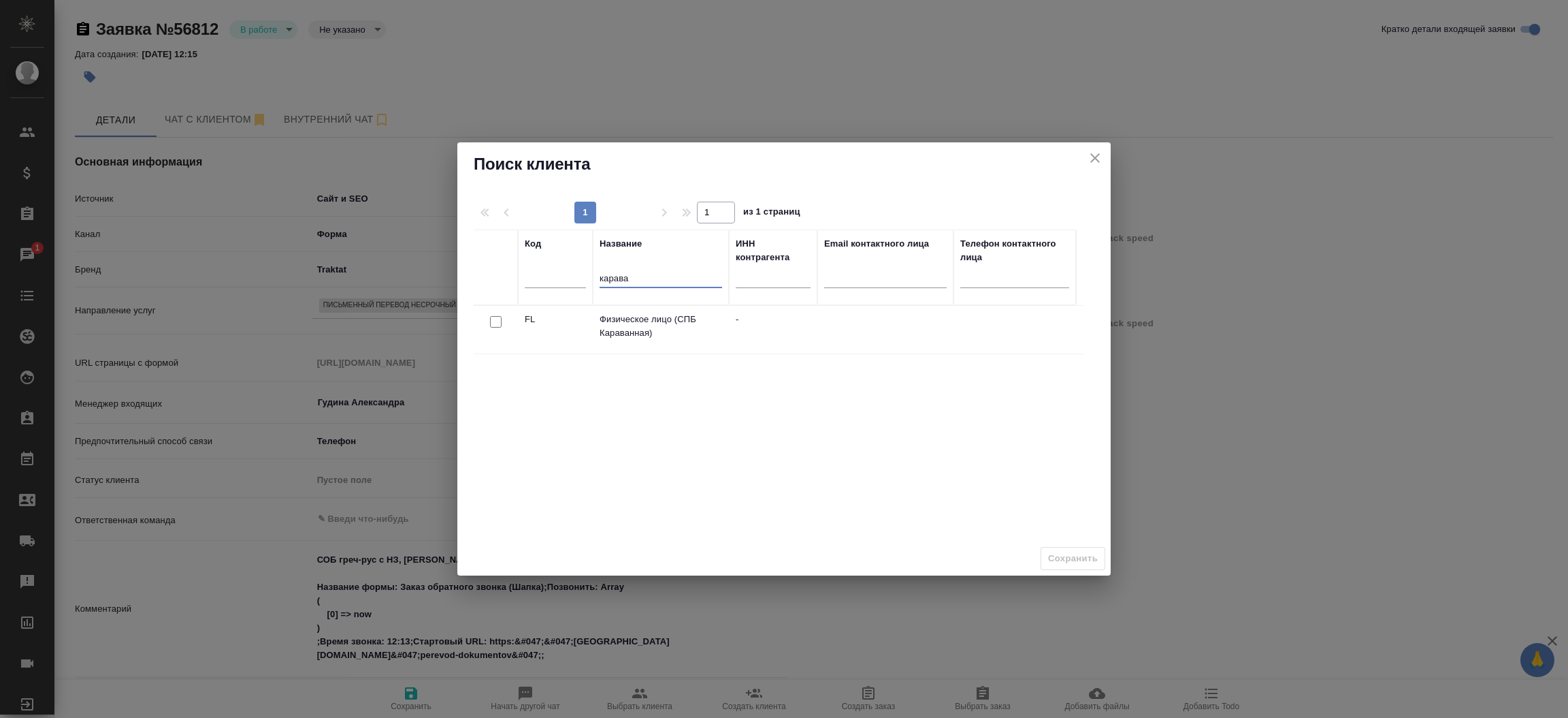
type input "карава"
click at [496, 326] on input "checkbox" at bounding box center [496, 322] width 11 height 11
checkbox input "true"
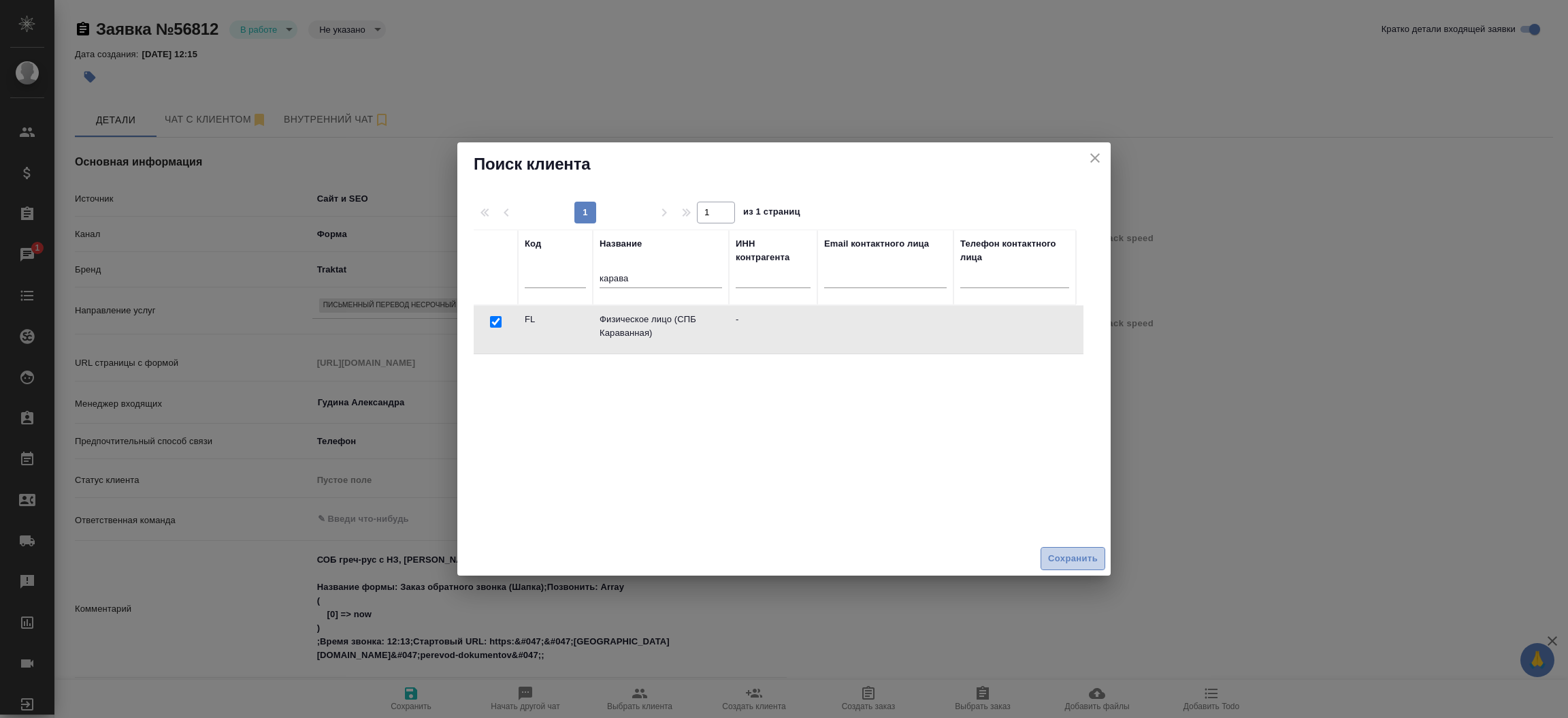
click at [1067, 548] on button "Сохранить" at bounding box center [1072, 558] width 65 height 24
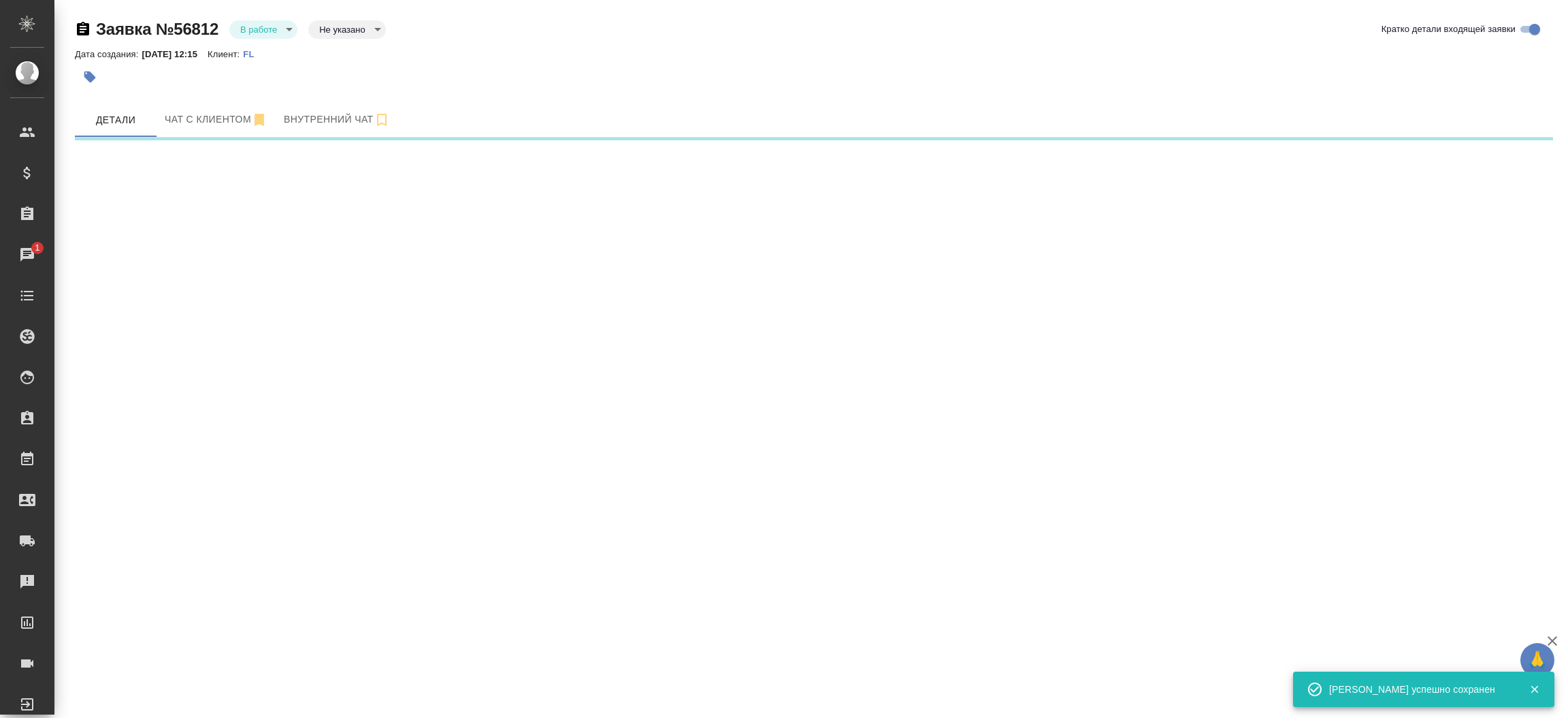
select select "RU"
select select "GR"
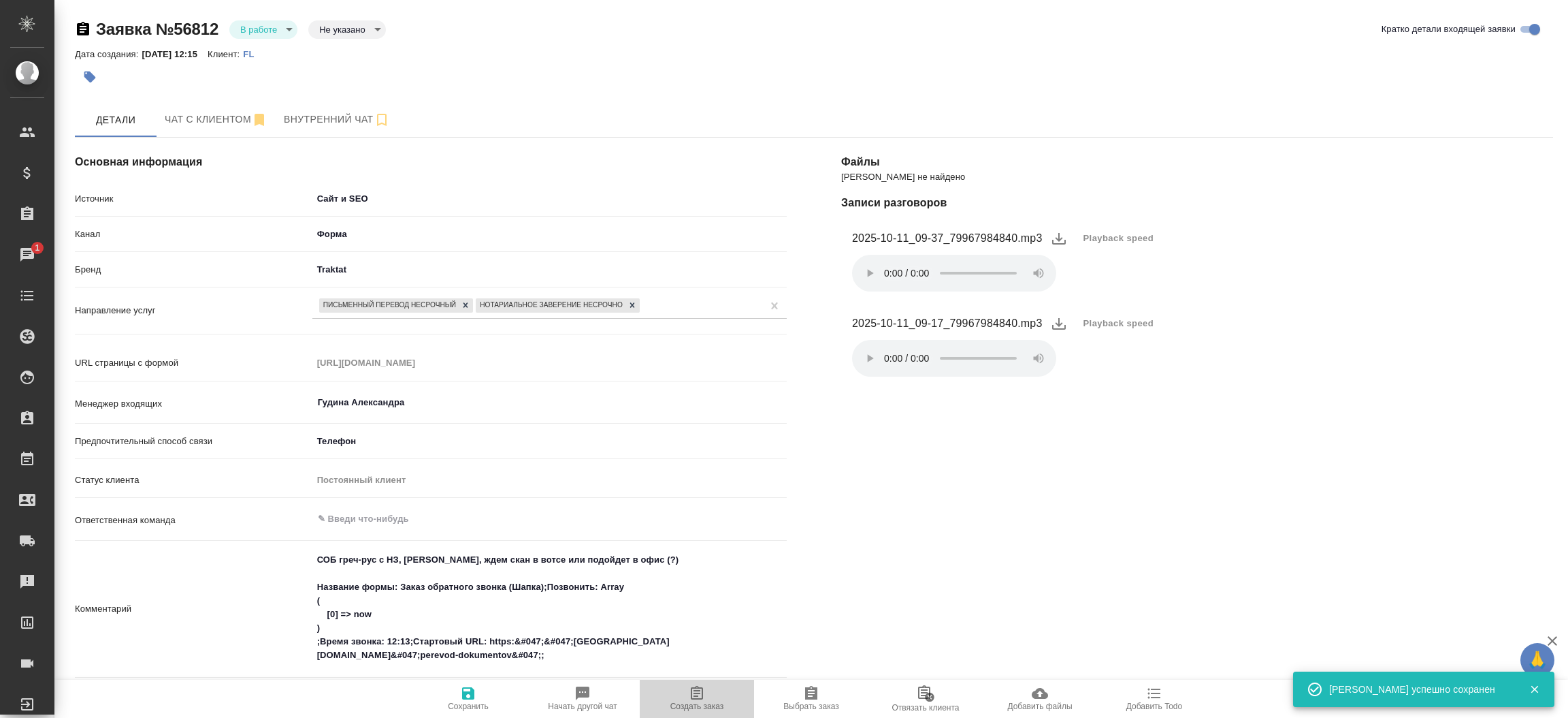
click at [699, 701] on span "Создать заказ" at bounding box center [697, 706] width 54 height 9
type textarea "x"
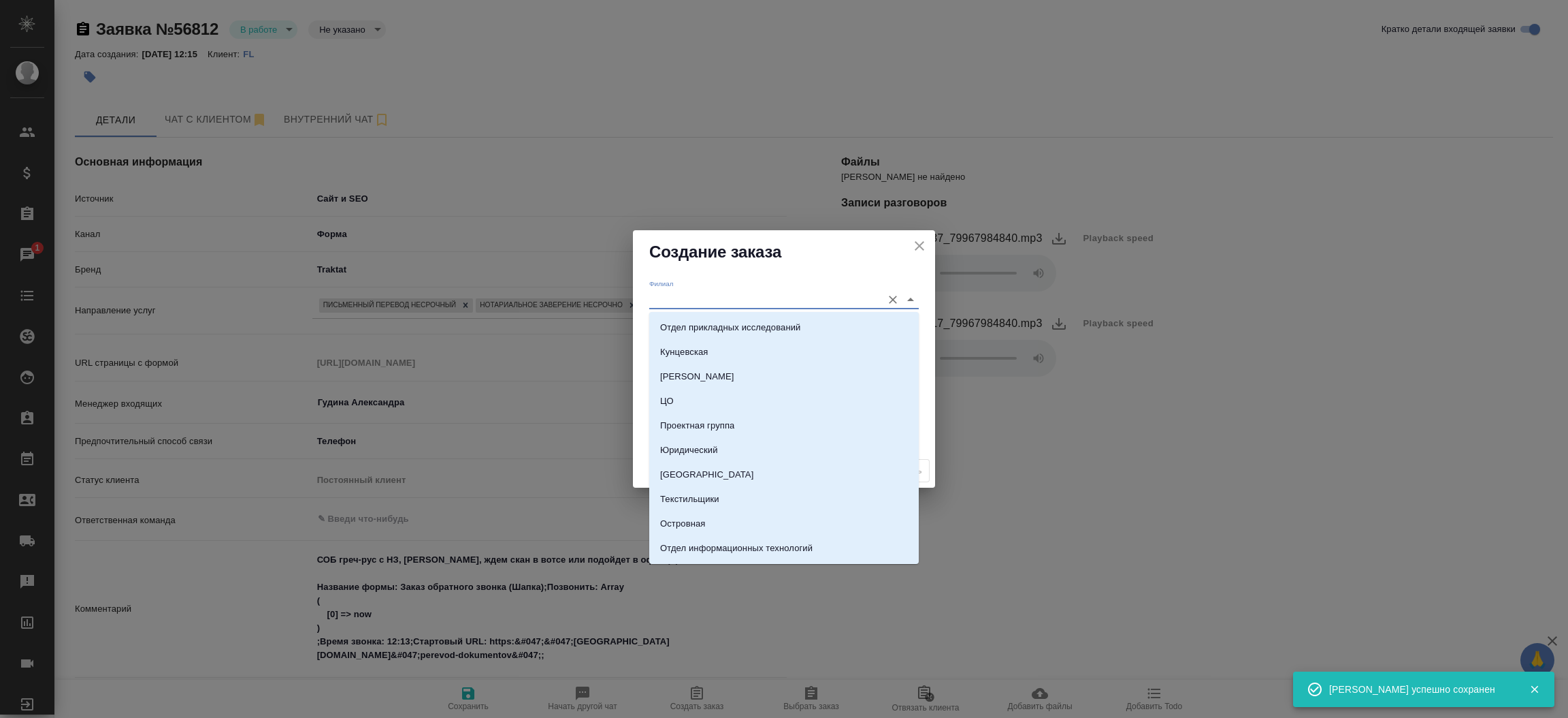
click at [660, 299] on input "Филиал" at bounding box center [762, 299] width 226 height 19
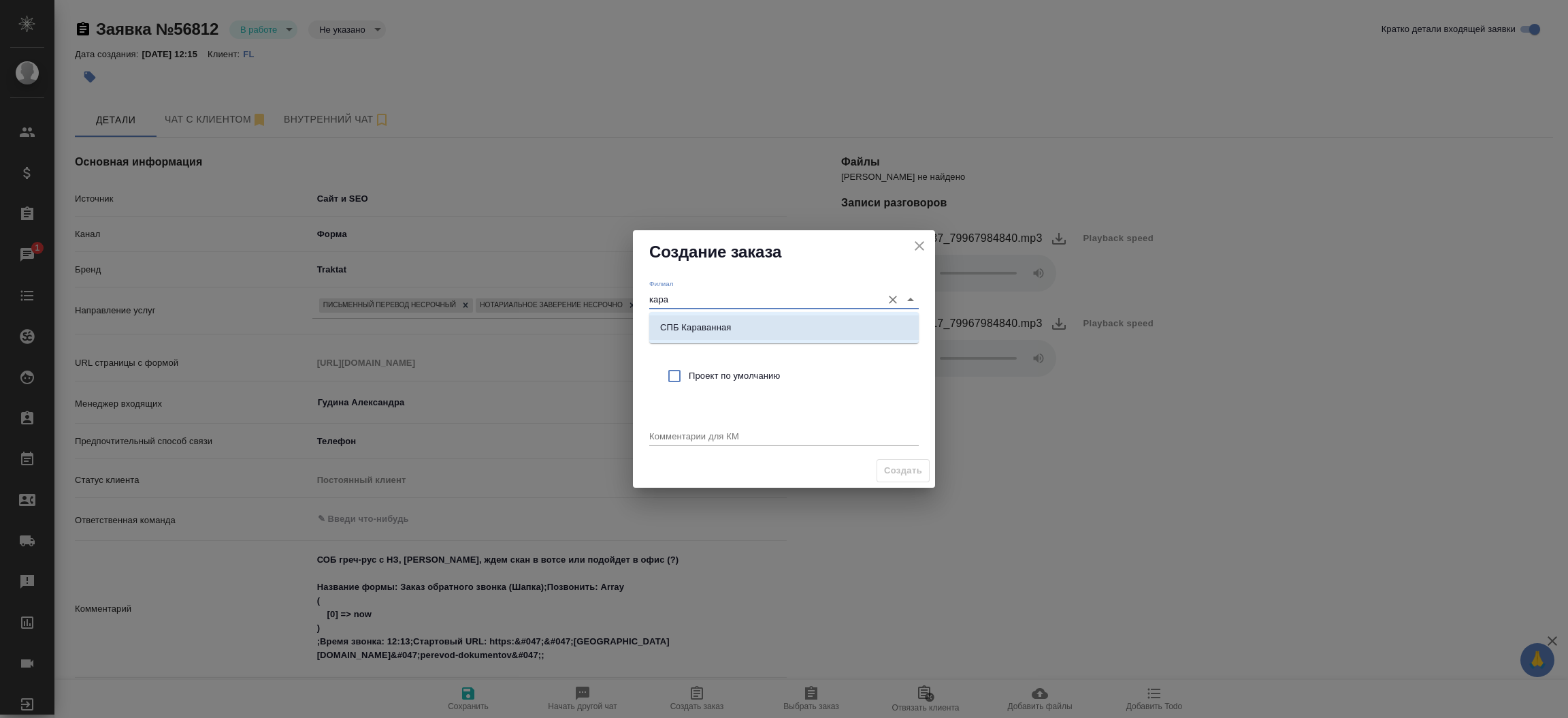
click at [713, 330] on p "СПБ Караванная" at bounding box center [695, 327] width 71 height 13
type input "СПБ Караванная"
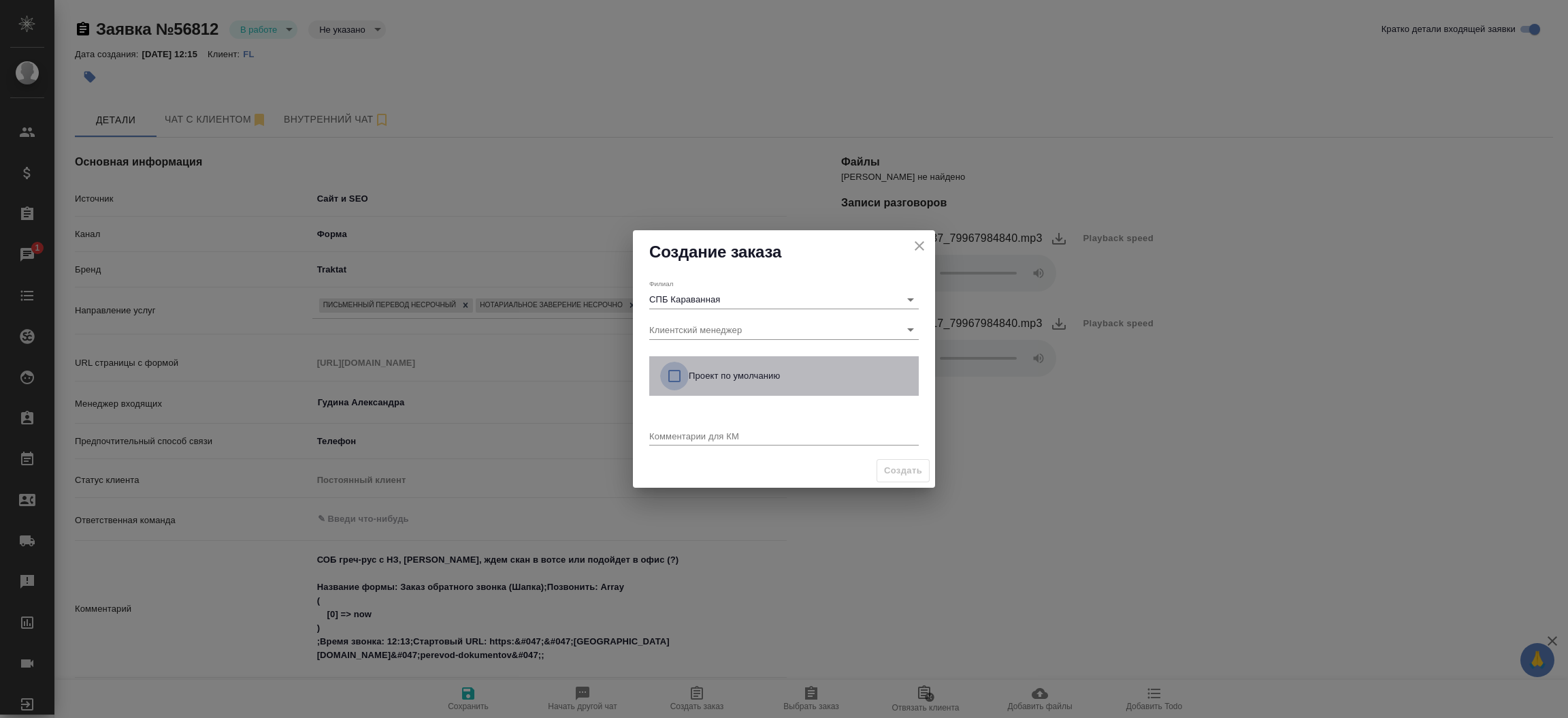
click at [674, 365] on input "checkbox" at bounding box center [674, 375] width 28 height 28
checkbox input "true"
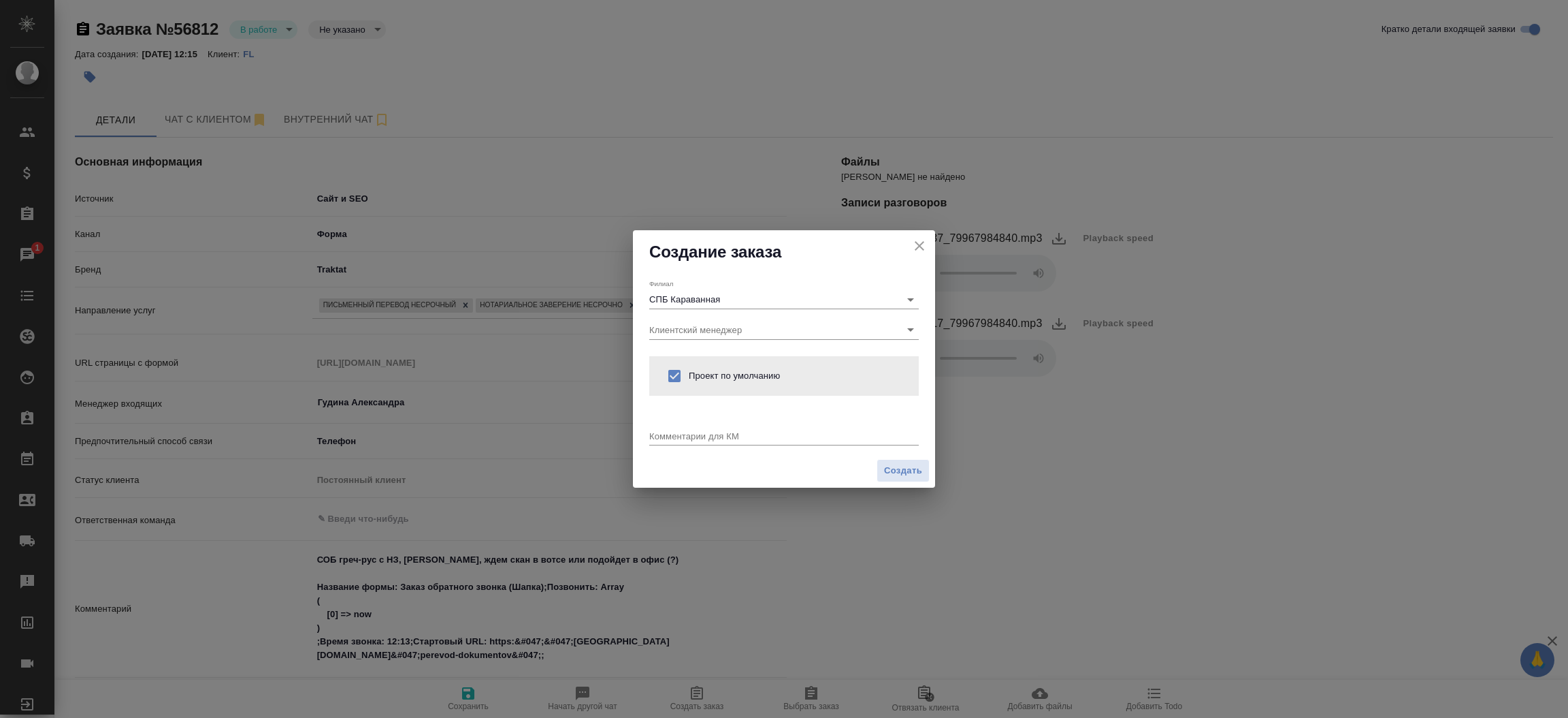
click at [1012, 420] on div "Создание заказа [PERSON_NAME] СПБ Караванная Клиентский менеджер Проект по умол…" at bounding box center [784, 359] width 1568 height 718
click at [925, 247] on icon "close" at bounding box center [919, 246] width 16 height 16
type textarea "x"
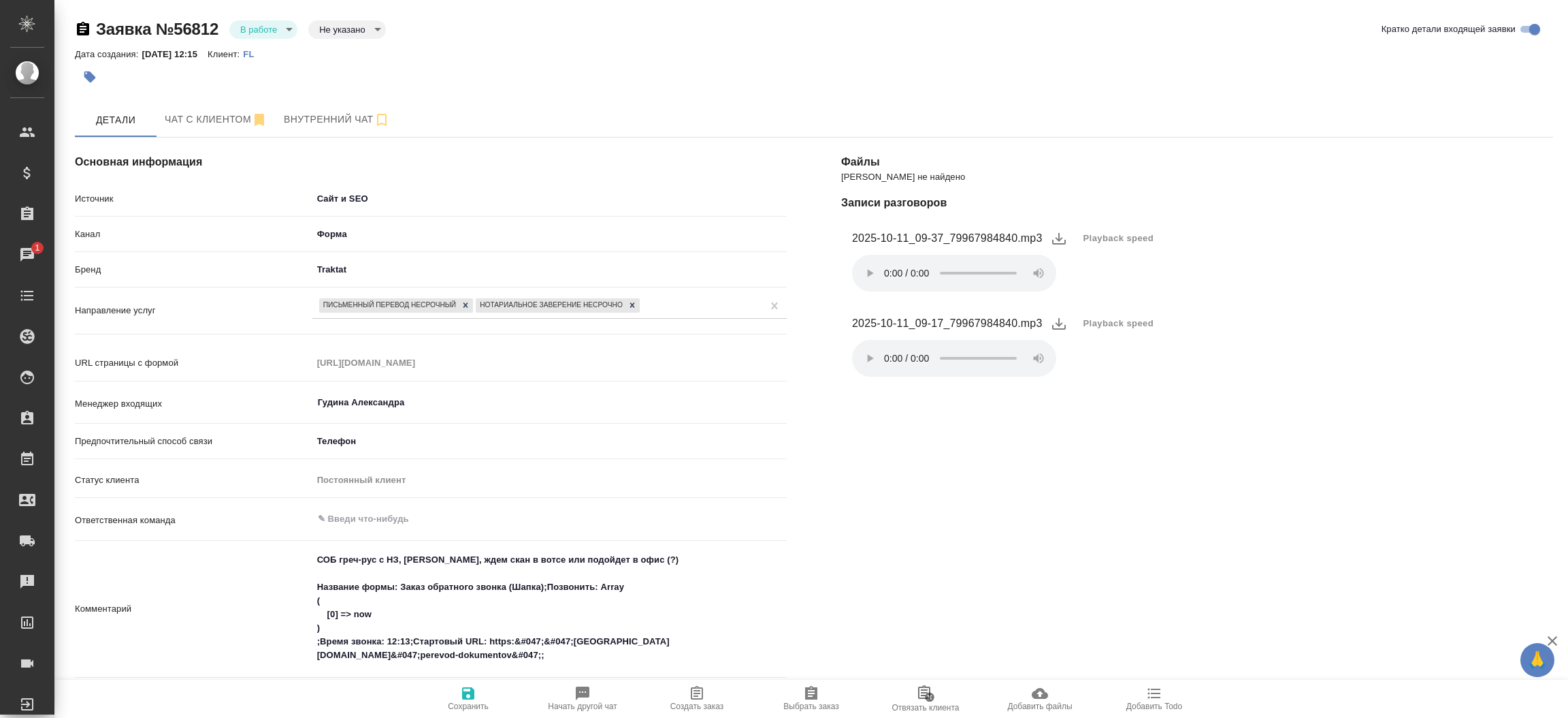
click at [866, 490] on div "[PERSON_NAME] не найдено Записи разговоров 2025-10-11_09-37_79967984840.mp3 Pla…" at bounding box center [1196, 627] width 767 height 1033
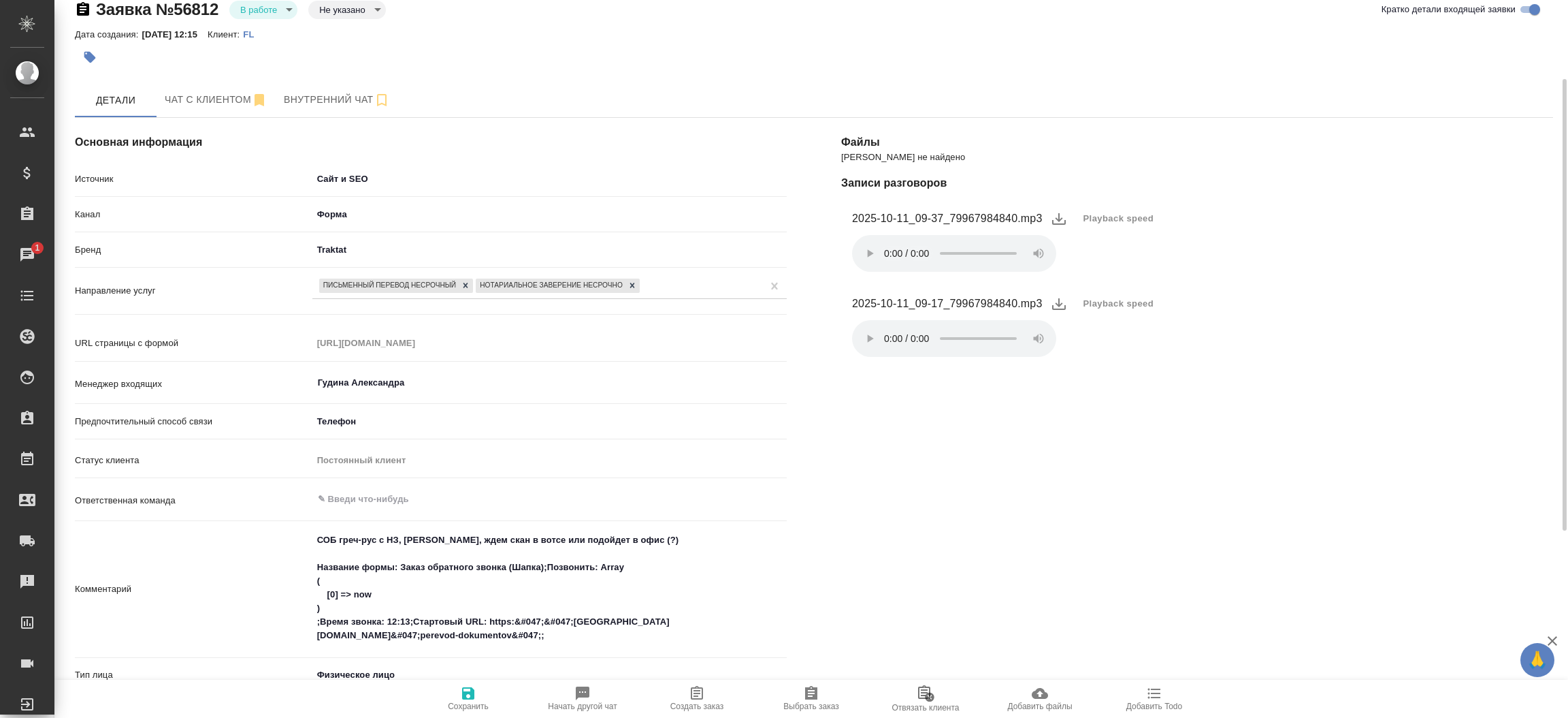
scroll to position [60, 0]
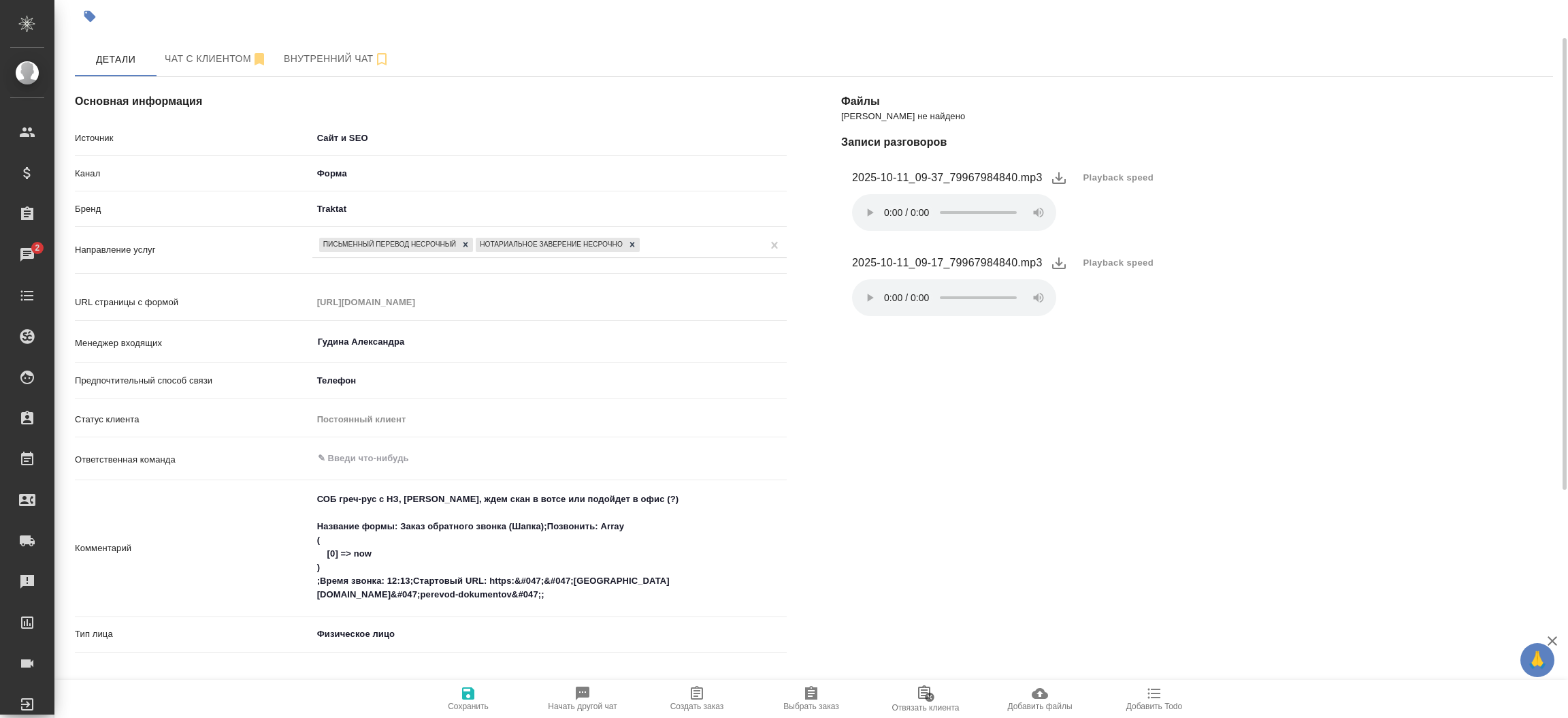
type textarea "x"
click at [867, 353] on div "[PERSON_NAME] не найдено Записи разговоров 2025-10-11_09-37_79967984840.mp3 Pla…" at bounding box center [1196, 566] width 767 height 1033
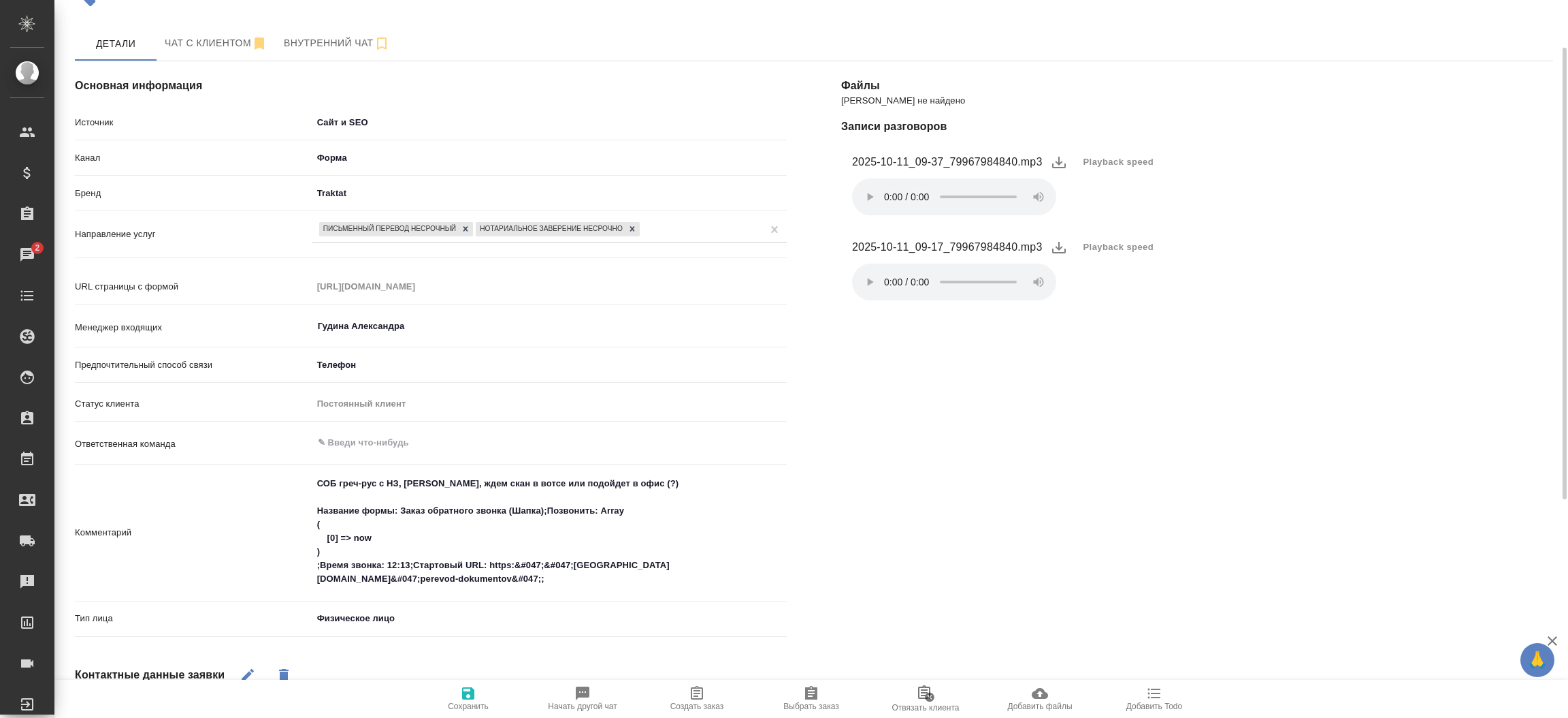
scroll to position [0, 0]
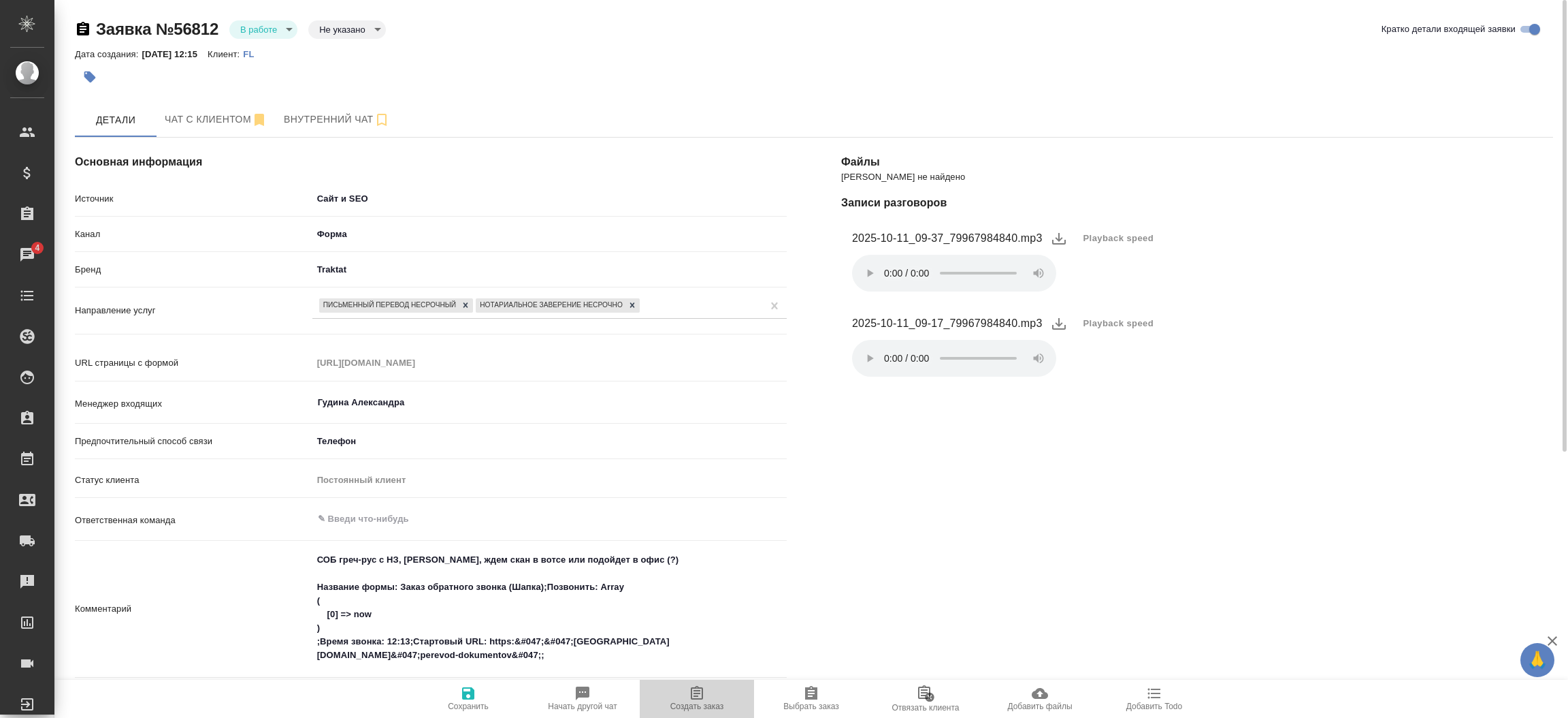
click at [679, 703] on span "Создать заказ" at bounding box center [697, 706] width 54 height 9
type textarea "x"
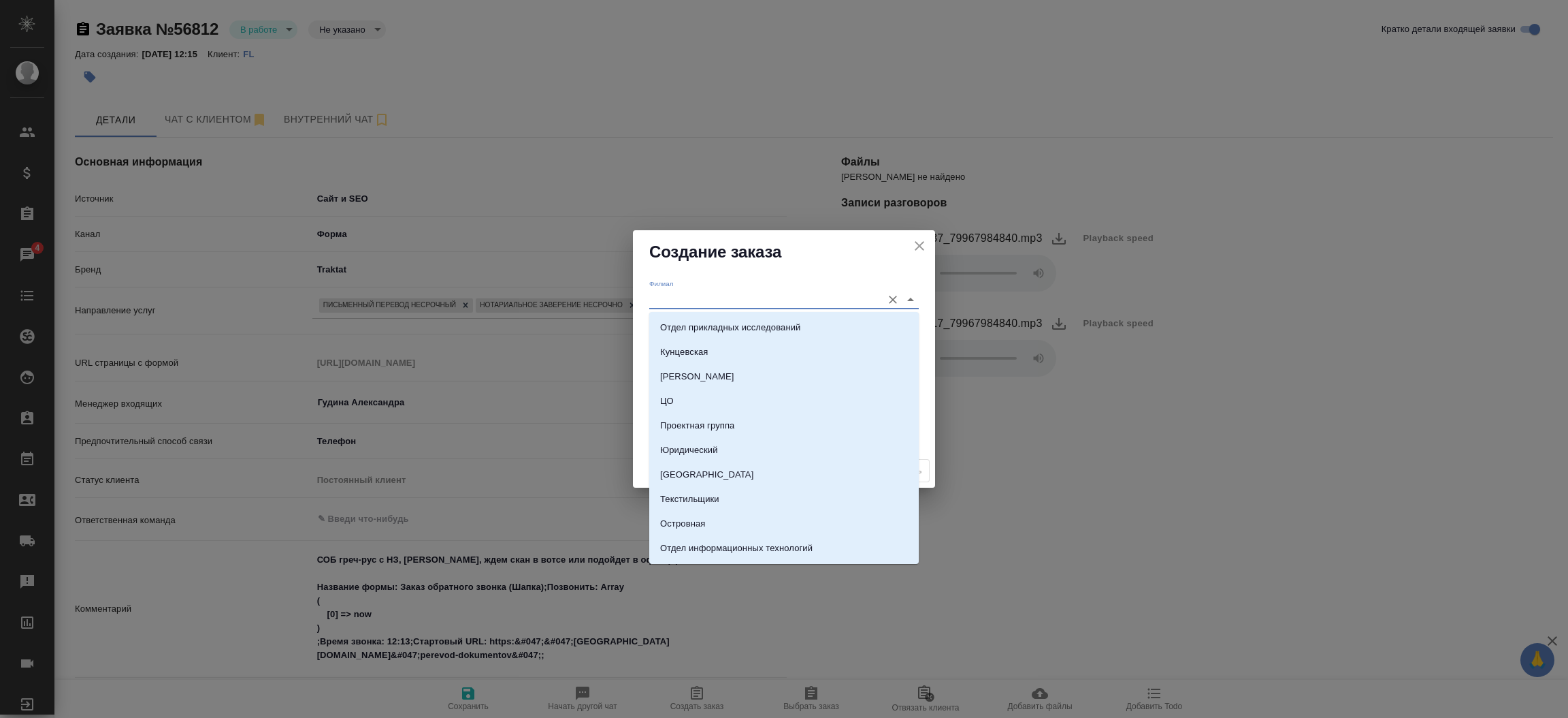
click at [702, 304] on input "Филиал" at bounding box center [762, 299] width 226 height 19
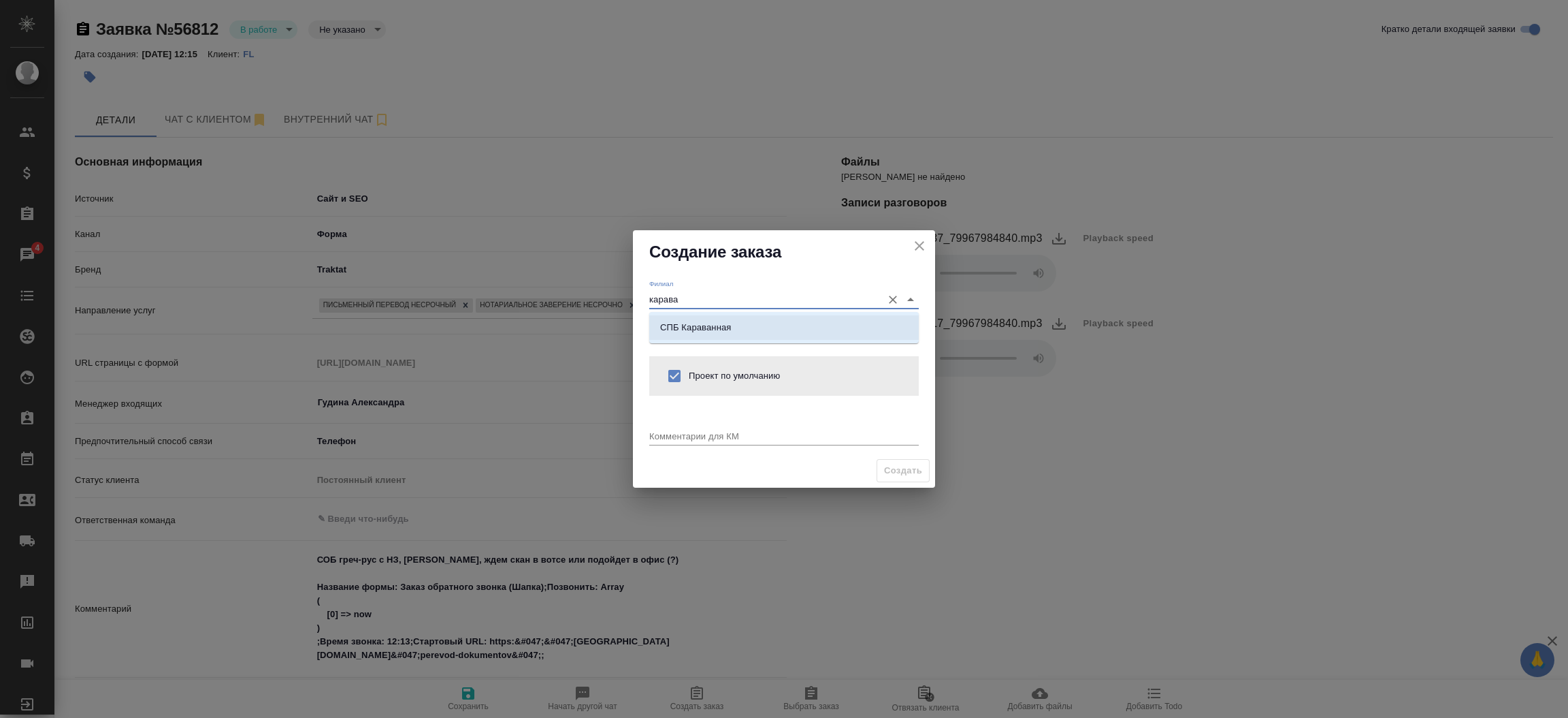
click at [688, 328] on p "СПБ Караванная" at bounding box center [695, 327] width 71 height 13
type input "СПБ Караванная"
click at [688, 439] on textarea at bounding box center [784, 435] width 270 height 10
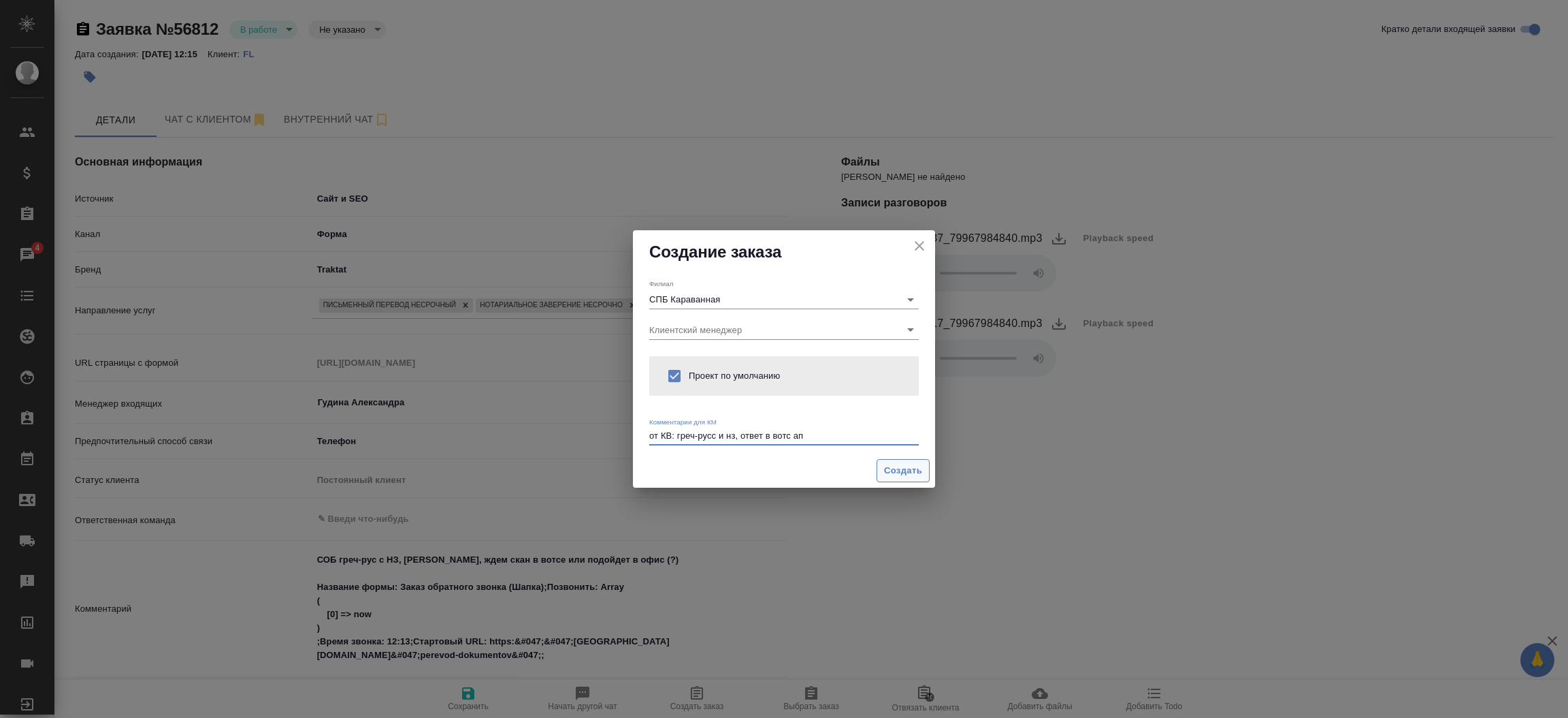
type textarea "от КВ: греч-русс и нз, ответ в вотс ап"
click at [887, 473] on span "Создать" at bounding box center [903, 471] width 39 height 16
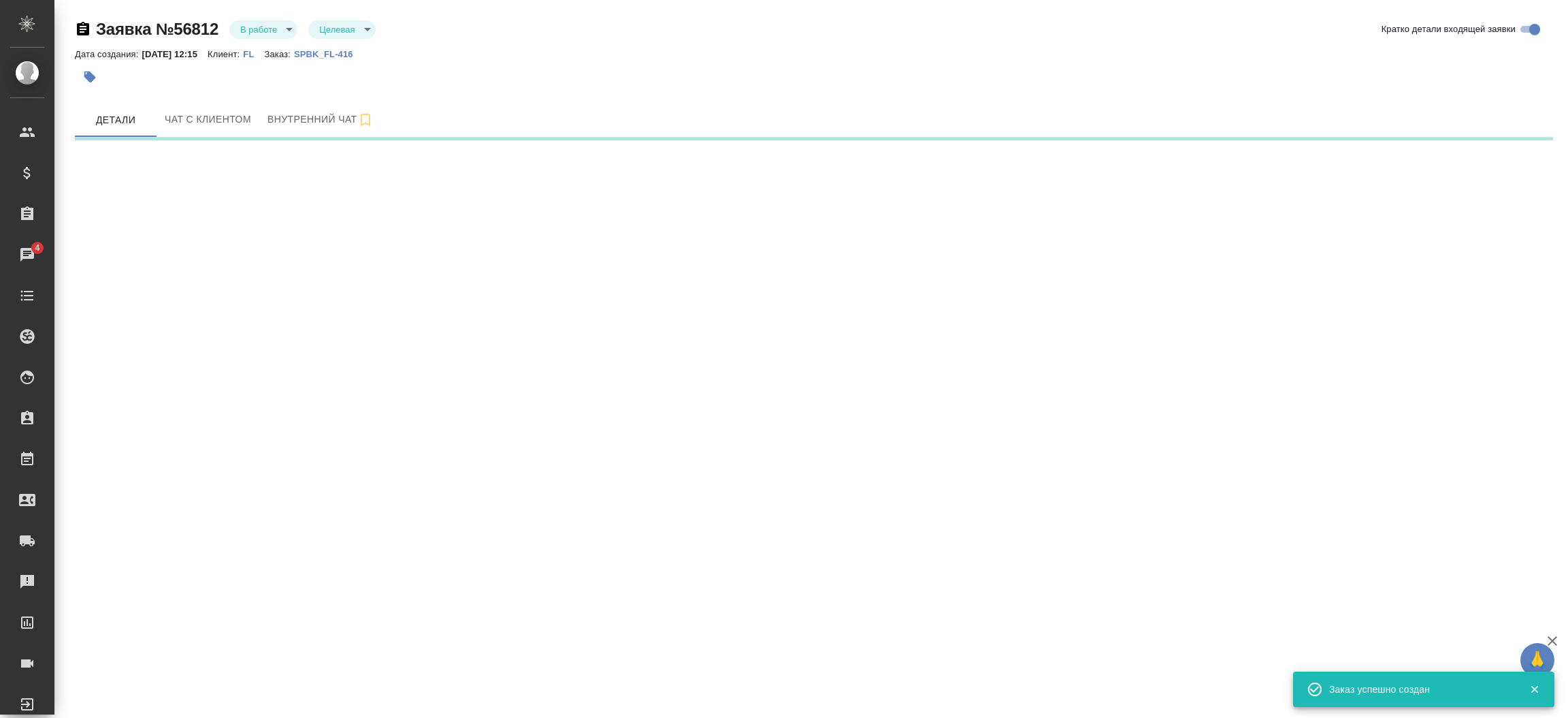
select select "RU"
select select "GR"
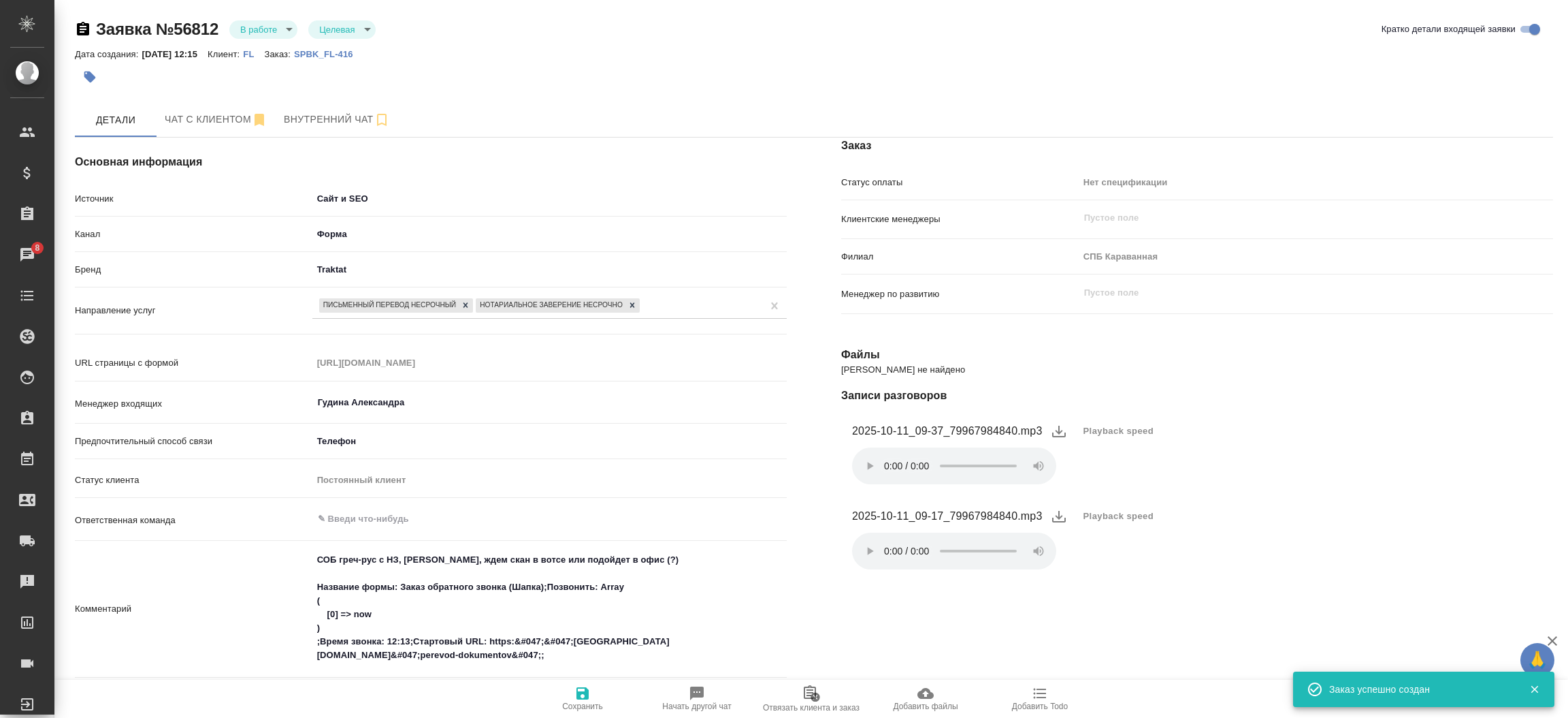
type textarea "x"
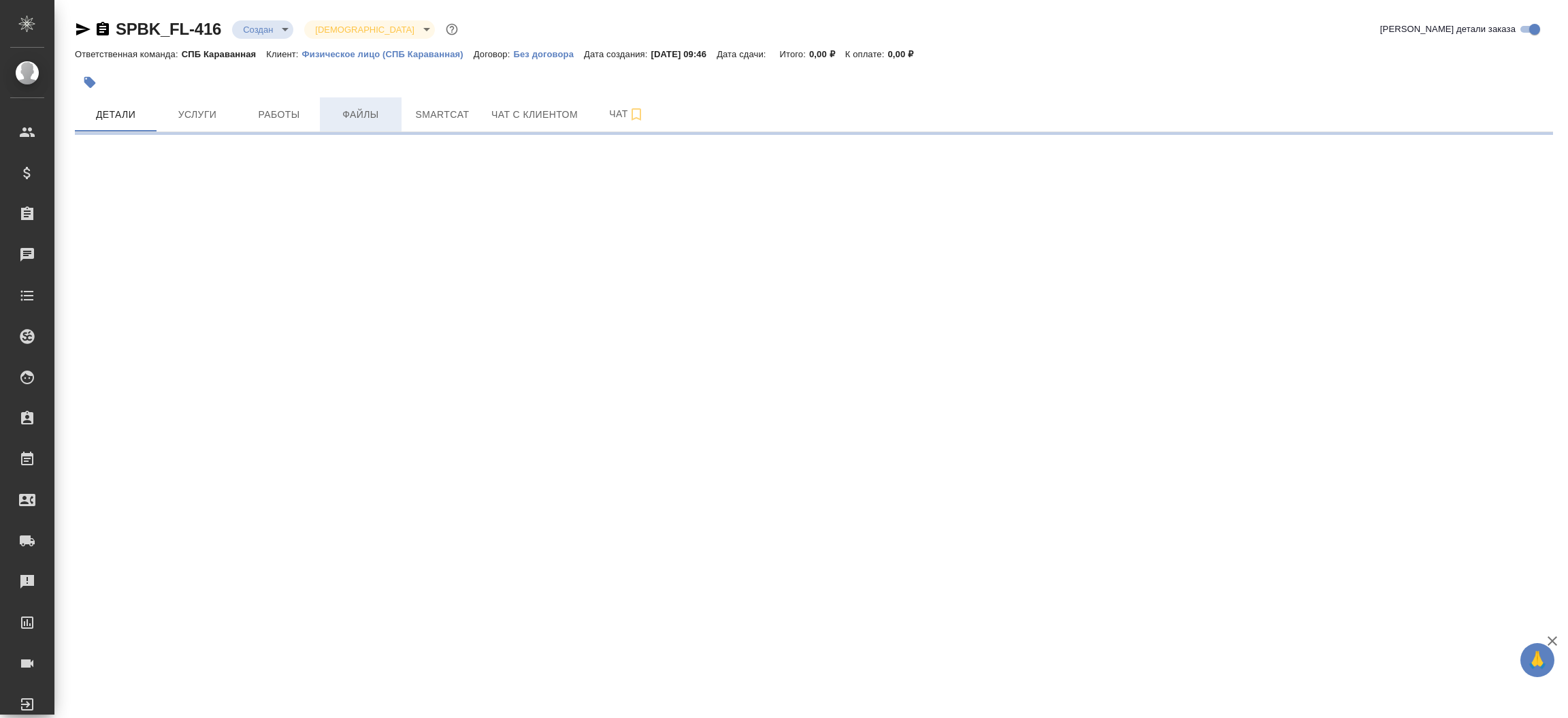
click at [358, 117] on span "Файлы" at bounding box center [360, 115] width 65 height 17
select select "RU"
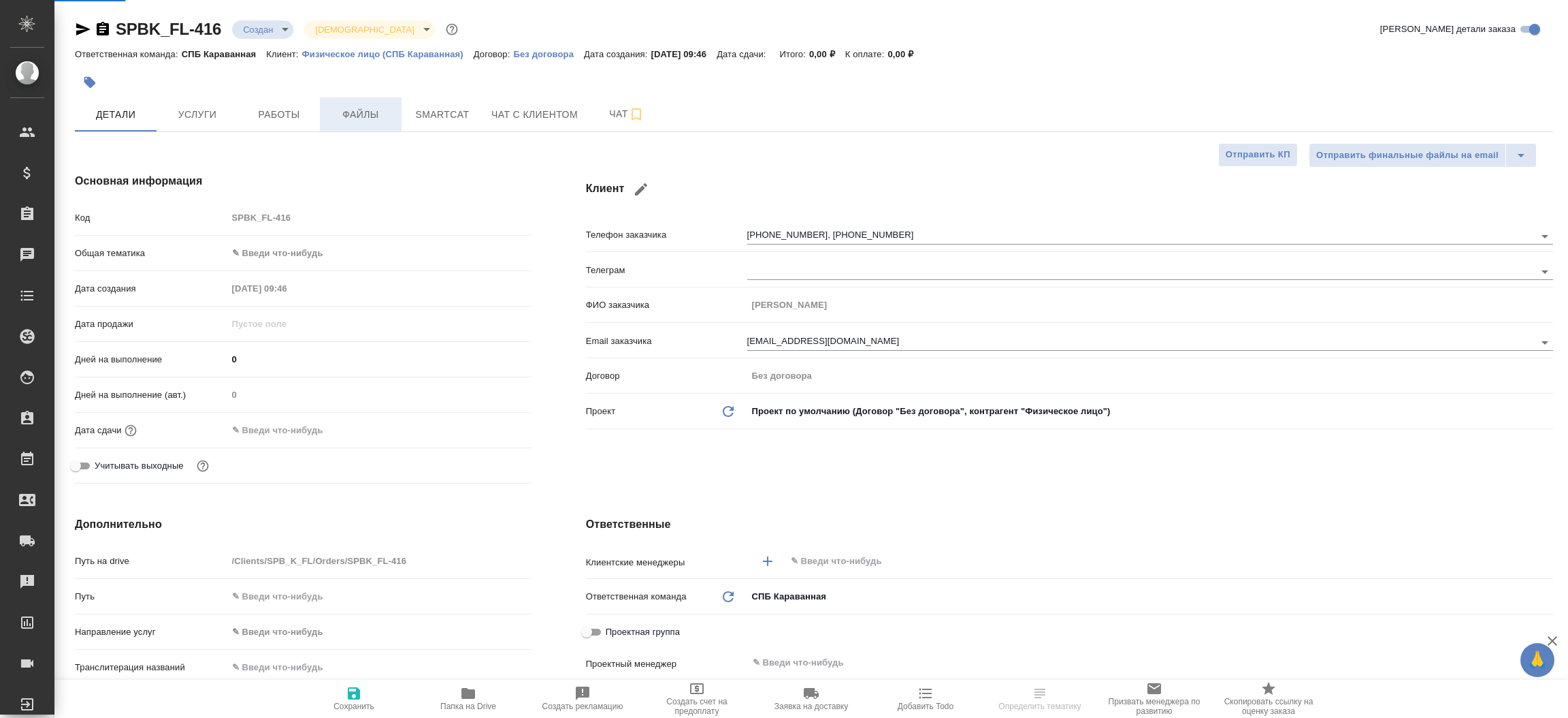
type textarea "x"
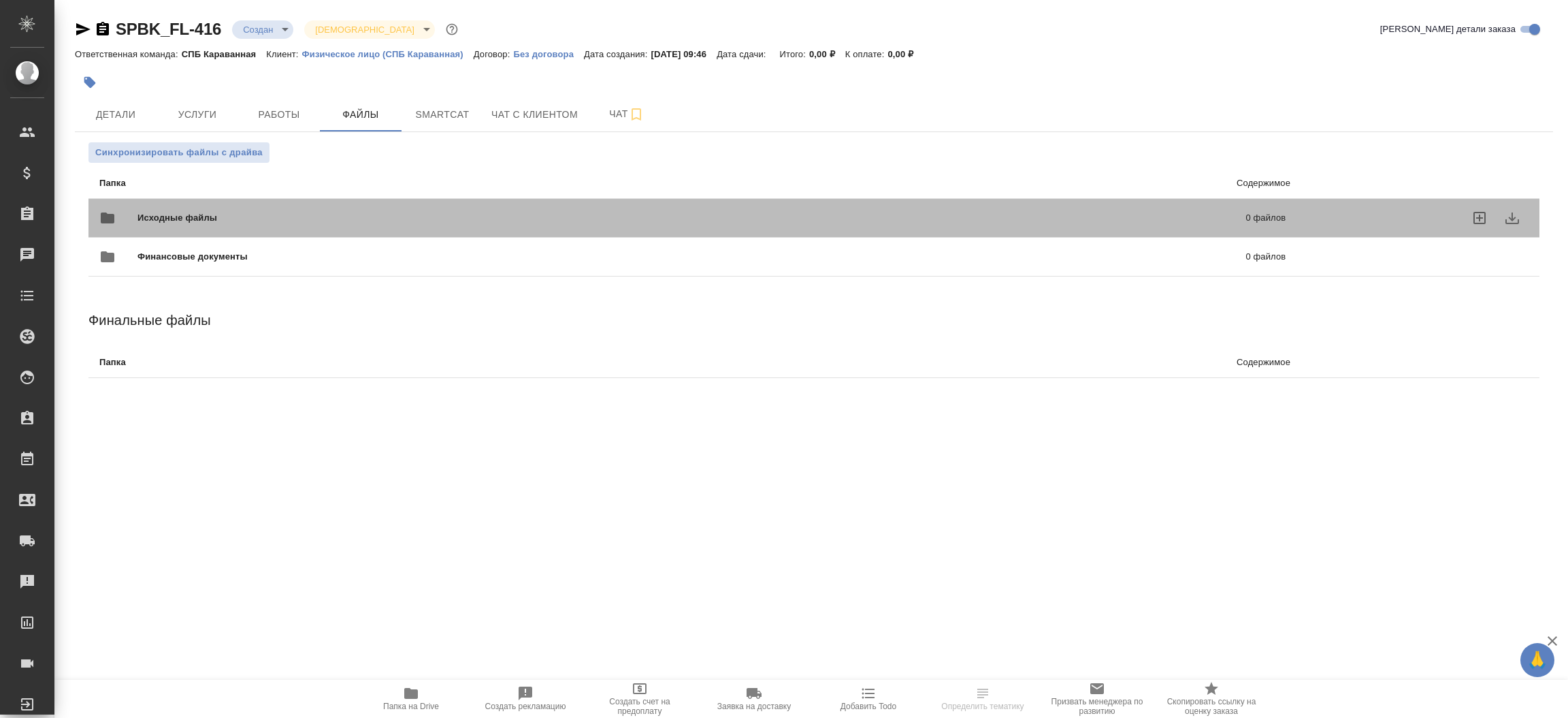
click at [183, 211] on span "Исходные файлы" at bounding box center [435, 217] width 594 height 13
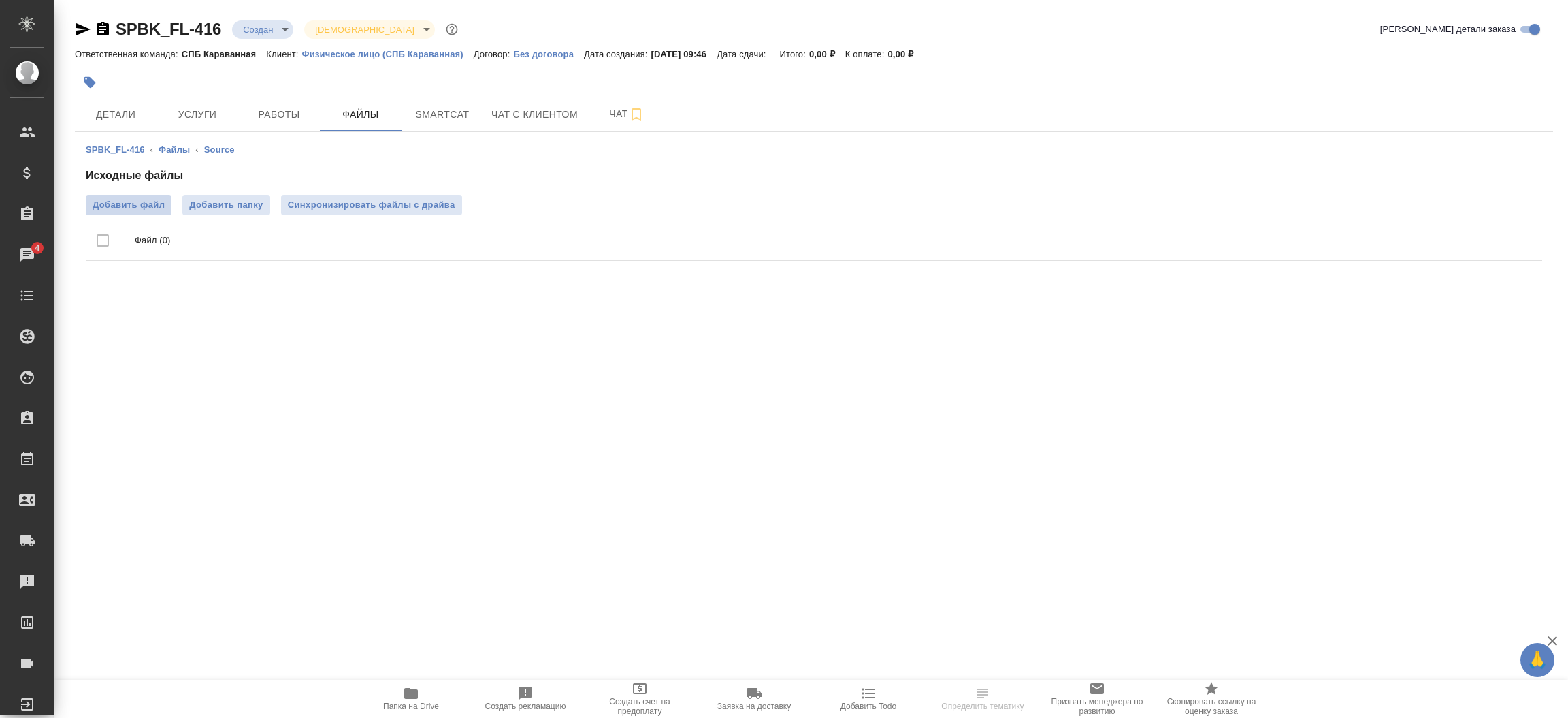
click at [125, 203] on span "Добавить файл" at bounding box center [128, 205] width 72 height 13
click at [0, 0] on input "Добавить файл" at bounding box center [0, 0] width 0 height 0
click at [119, 109] on span "Детали" at bounding box center [115, 115] width 65 height 17
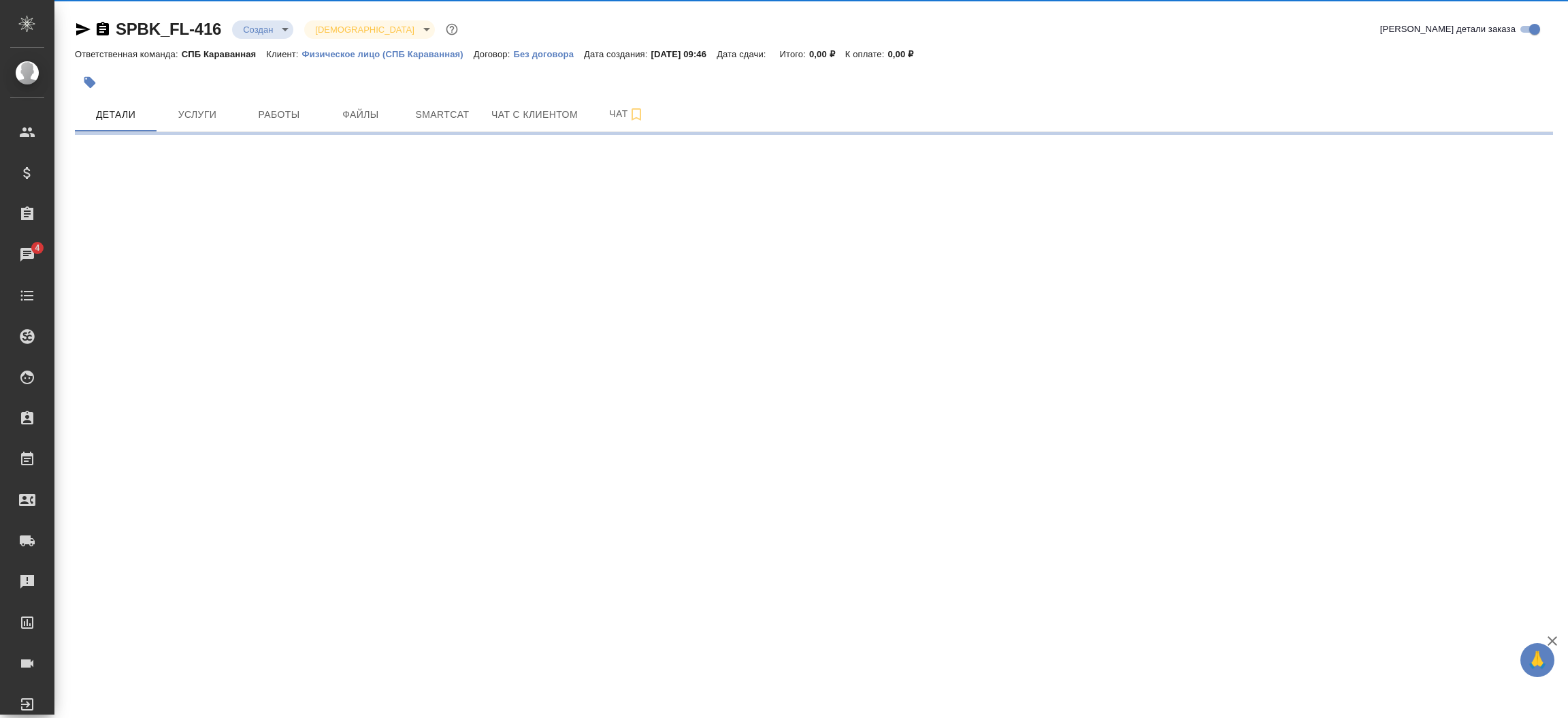
select select "RU"
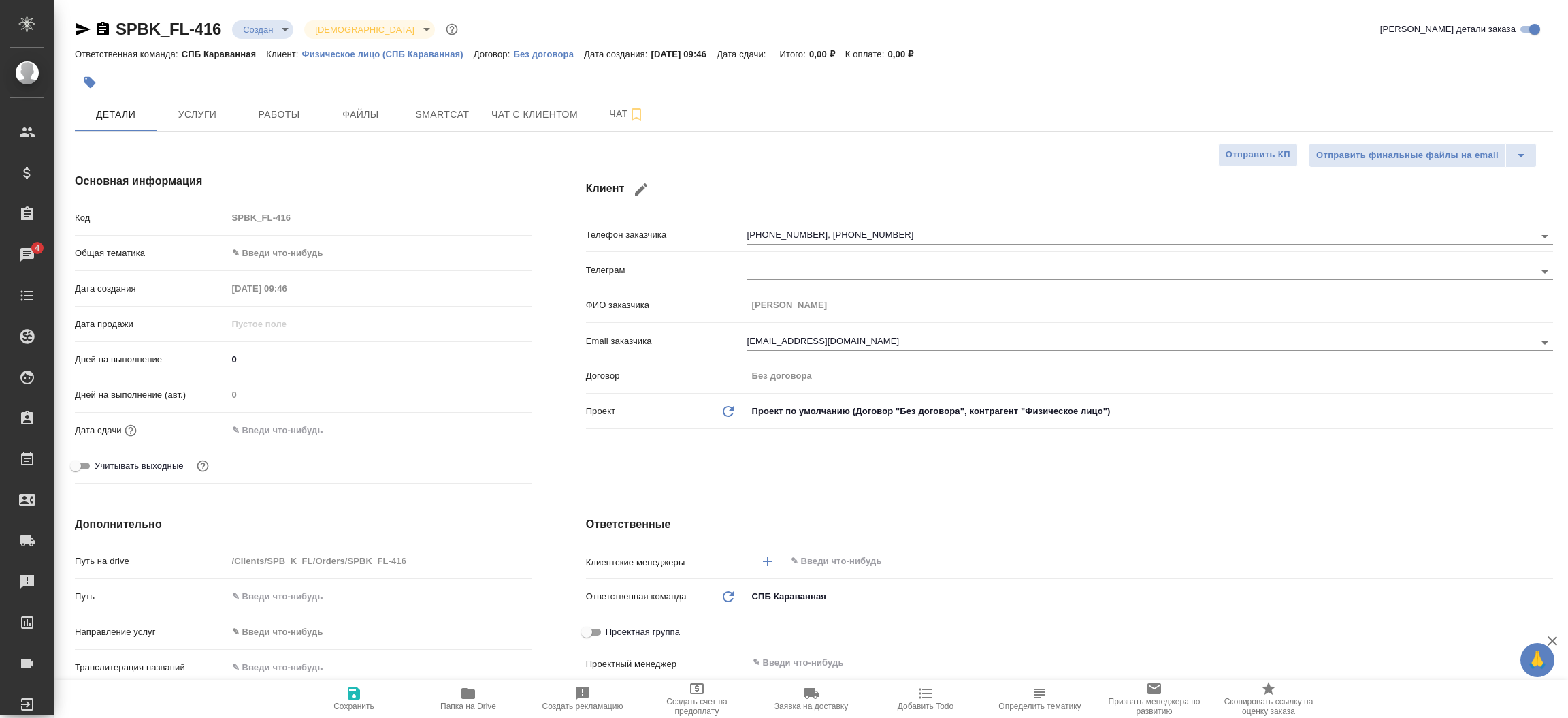
type textarea "x"
click at [78, 30] on icon "button" at bounding box center [83, 28] width 16 height 16
type textarea "x"
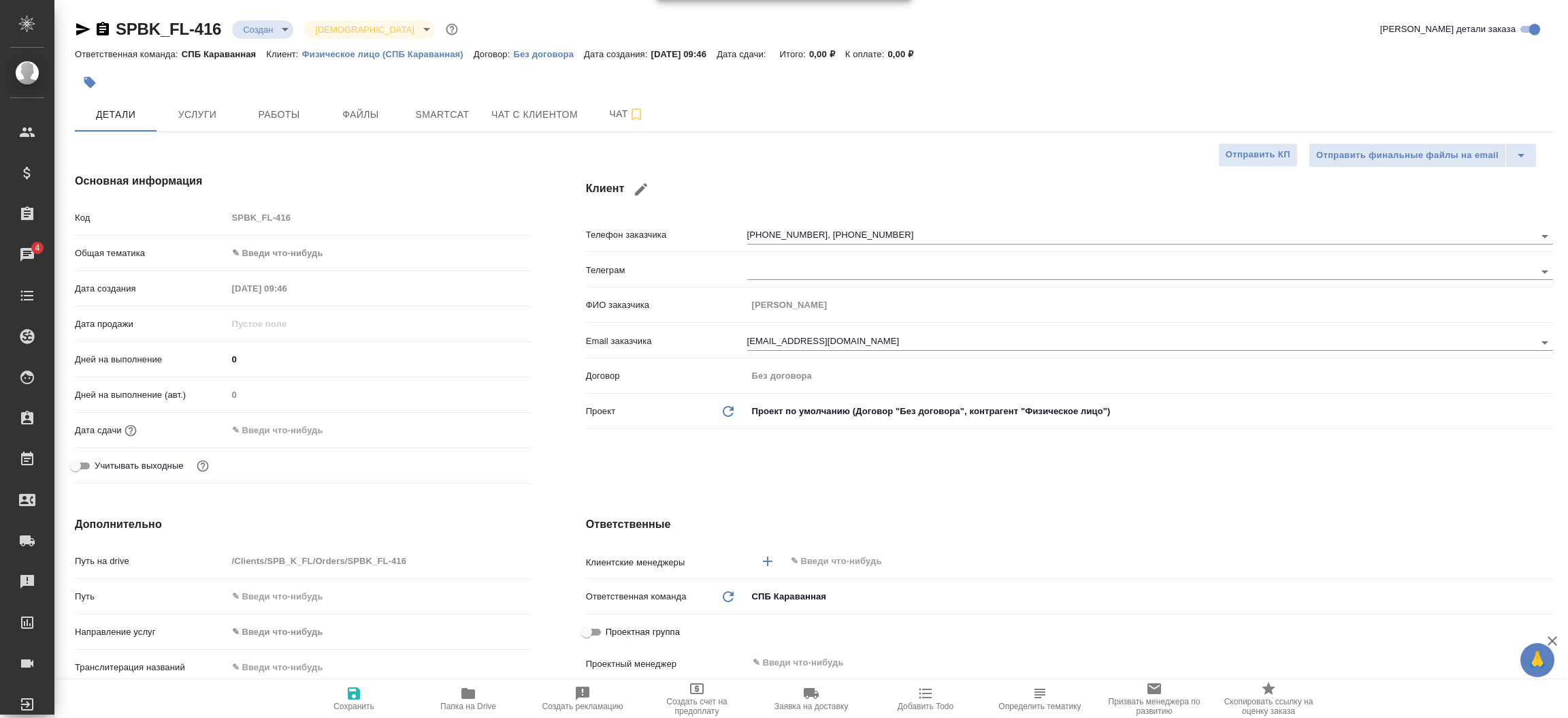
type textarea "x"
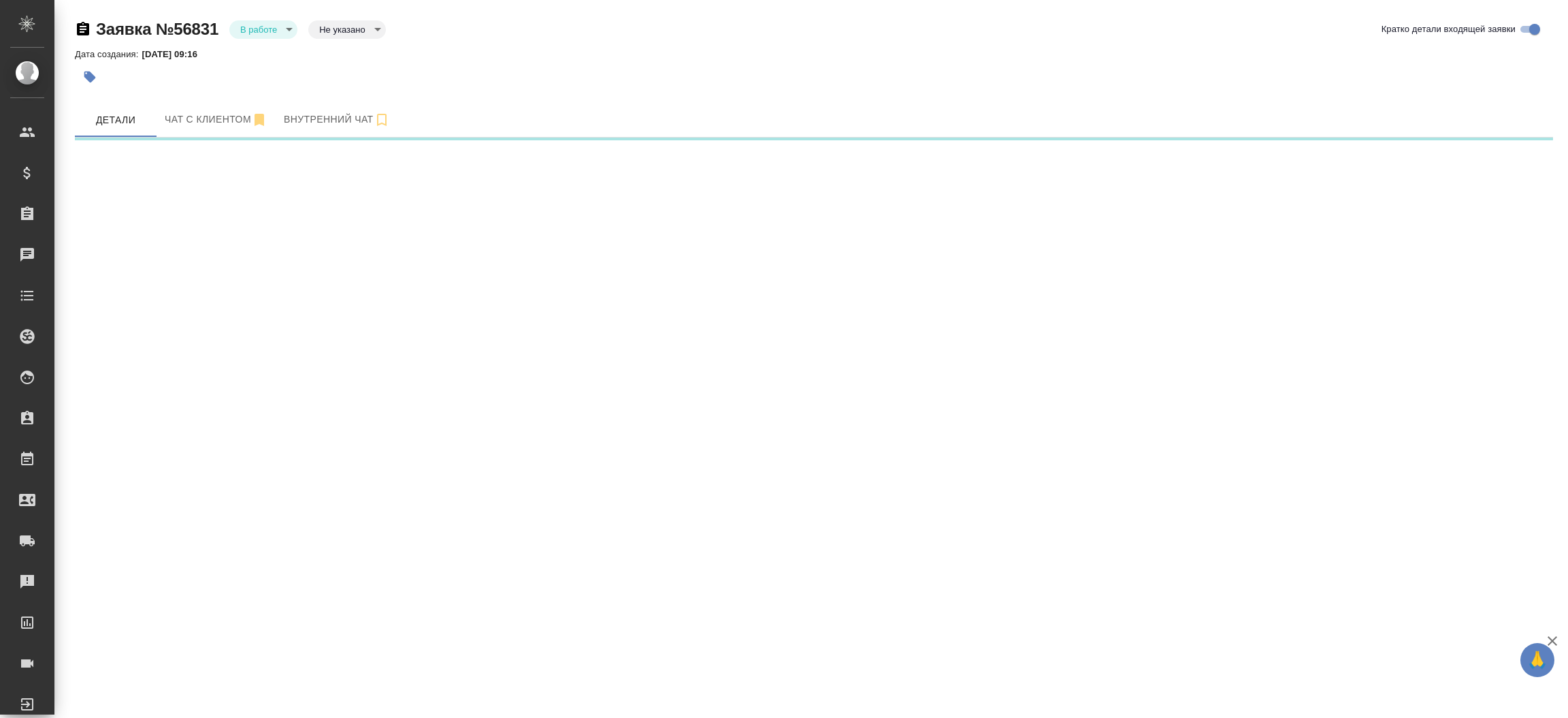
select select "RU"
select select "MU"
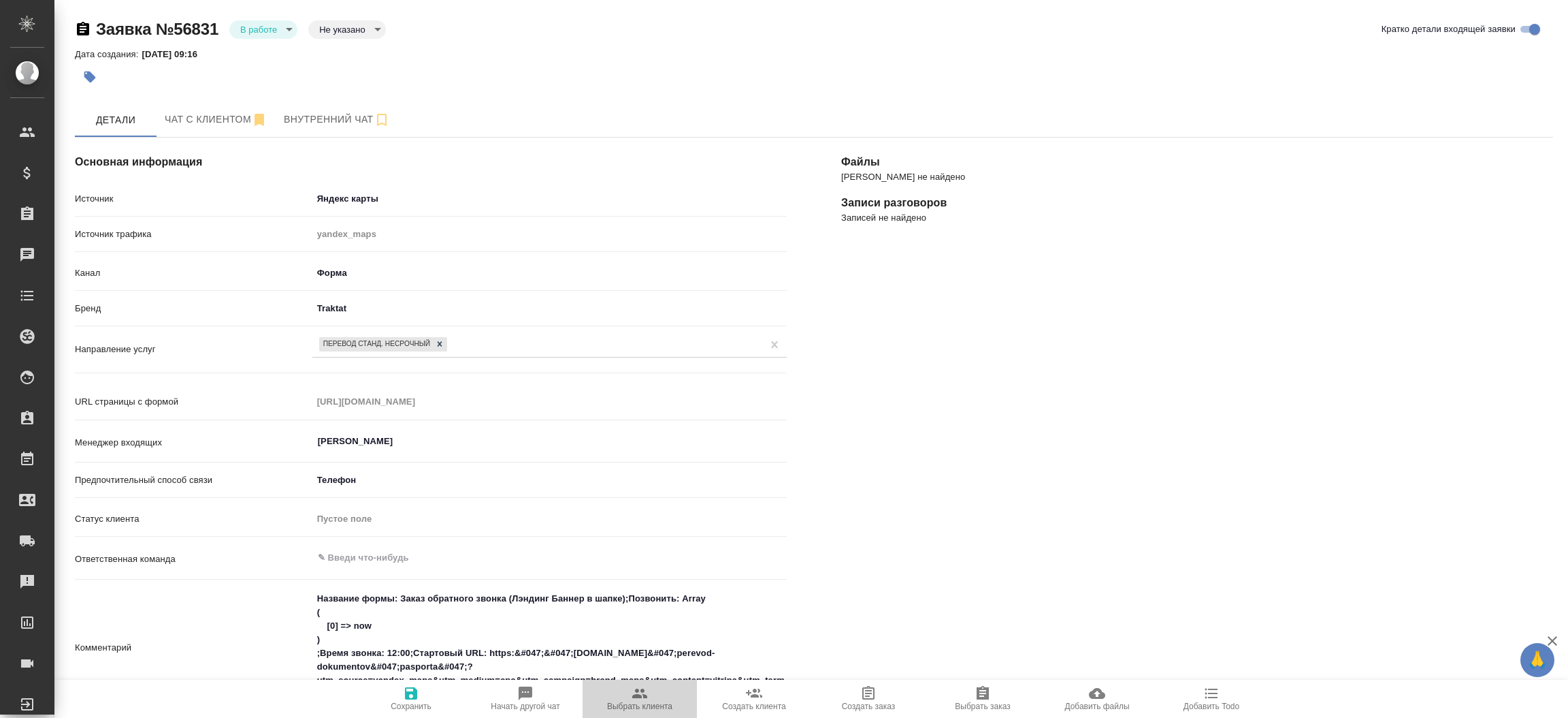
click at [643, 706] on span "Выбрать клиента" at bounding box center [639, 706] width 65 height 9
type textarea "x"
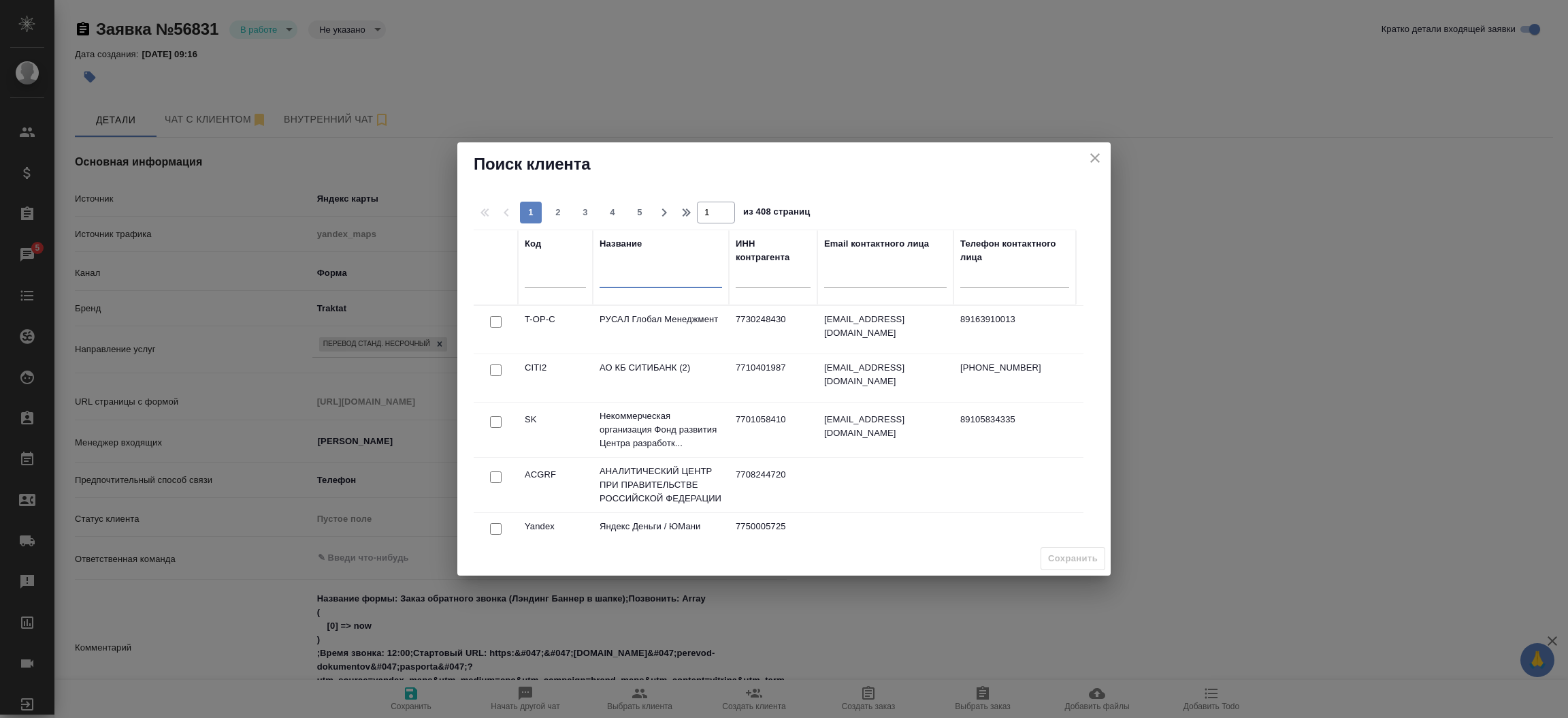
click at [646, 274] on input "text" at bounding box center [660, 279] width 122 height 17
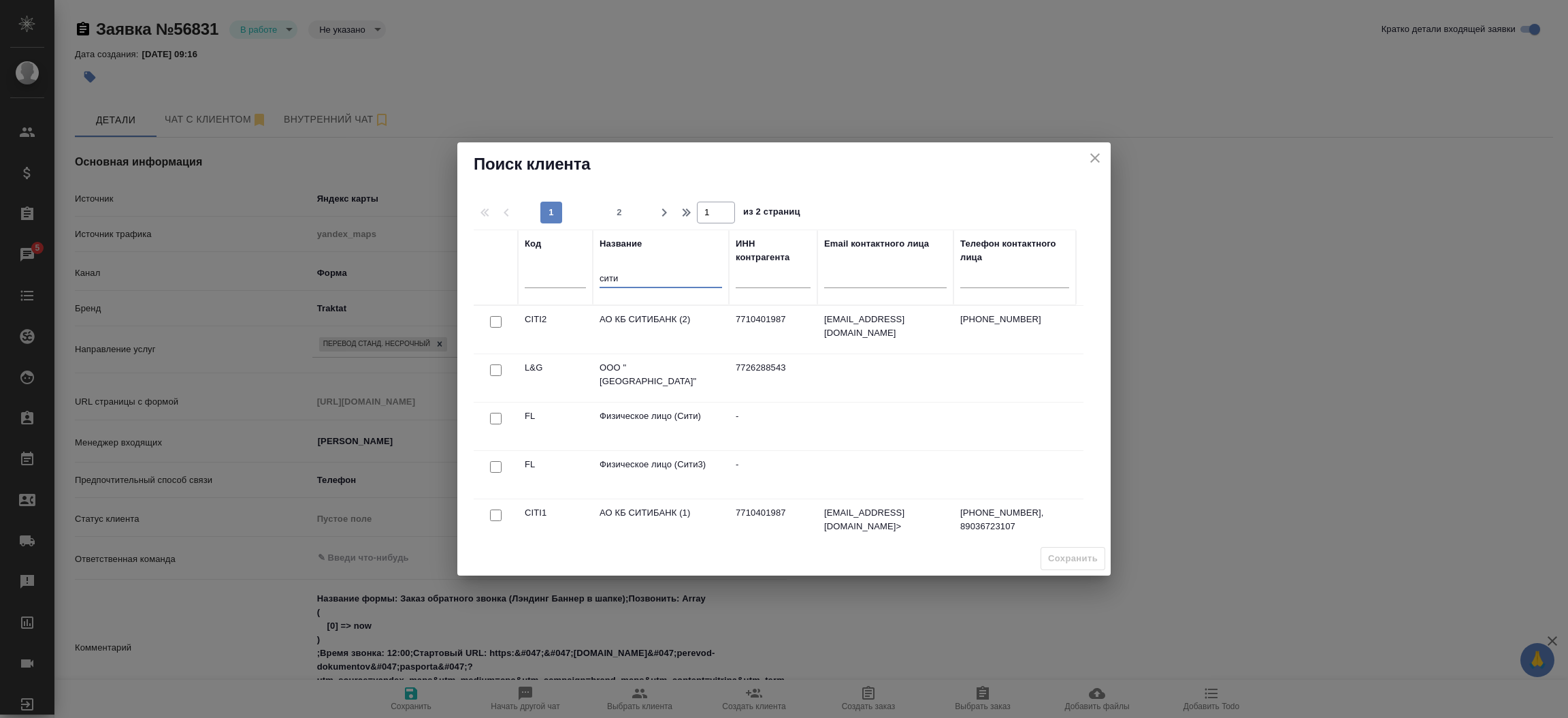
type input "сити"
click at [491, 421] on input "checkbox" at bounding box center [496, 418] width 11 height 11
checkbox input "true"
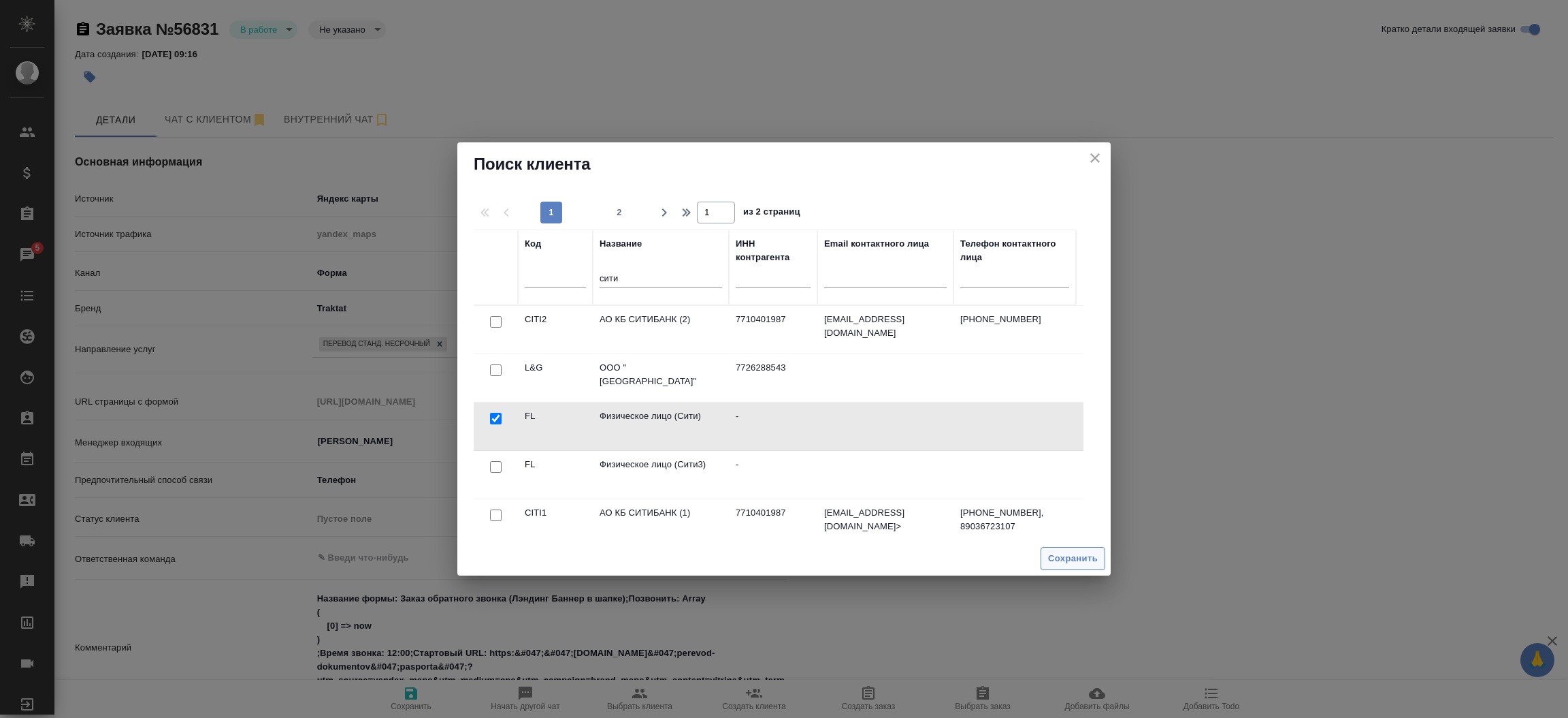
click at [1075, 561] on span "Сохранить" at bounding box center [1072, 558] width 50 height 16
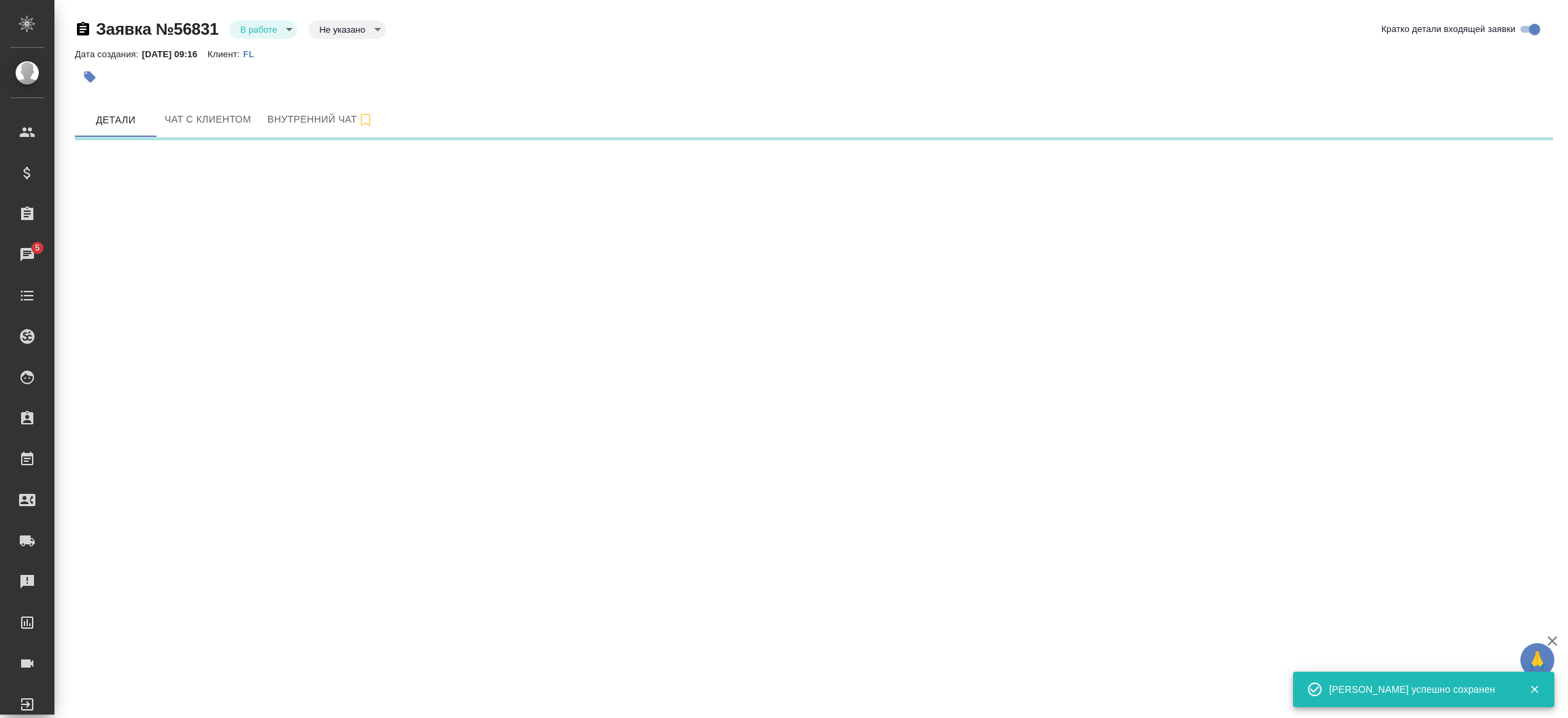
select select "RU"
select select "MU"
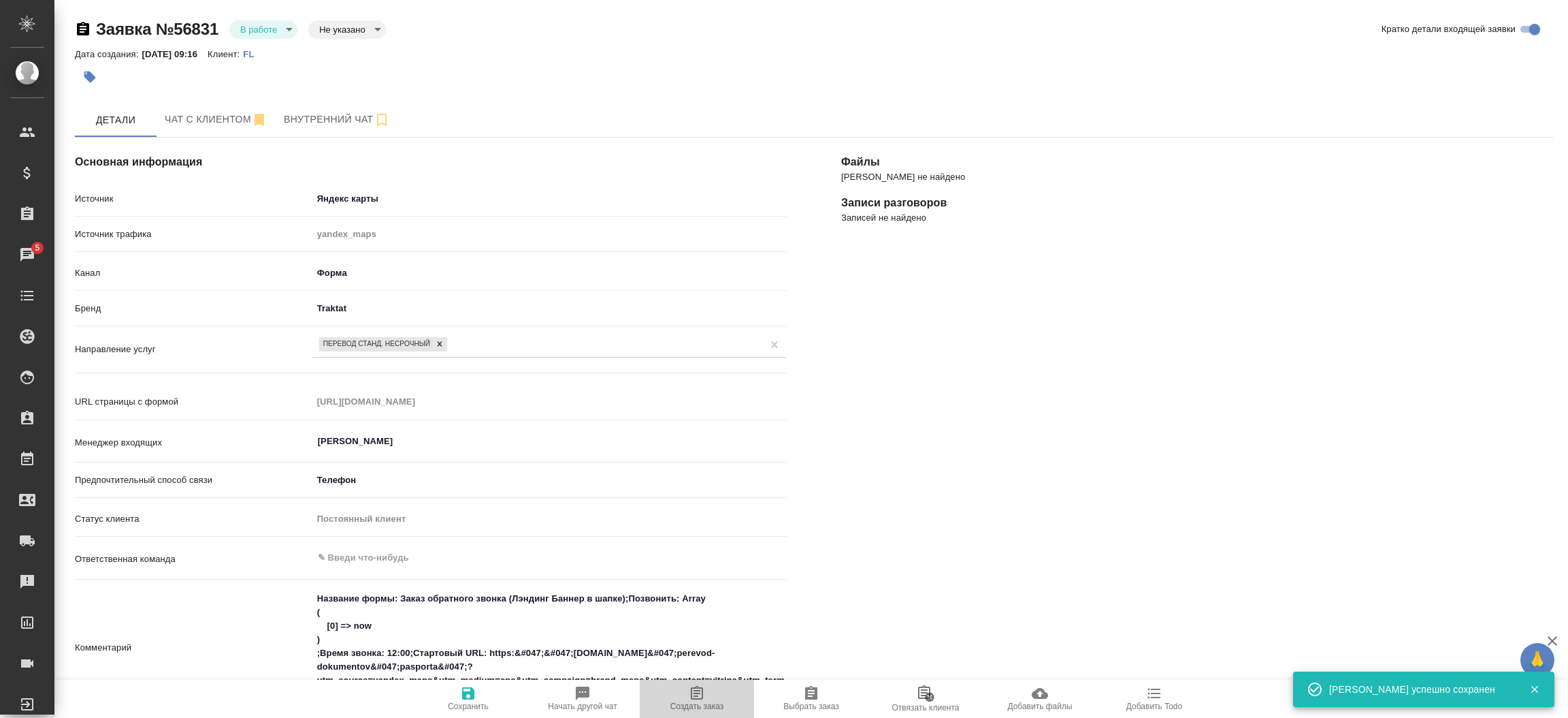
click at [713, 701] on span "Создать заказ" at bounding box center [697, 706] width 54 height 9
type textarea "x"
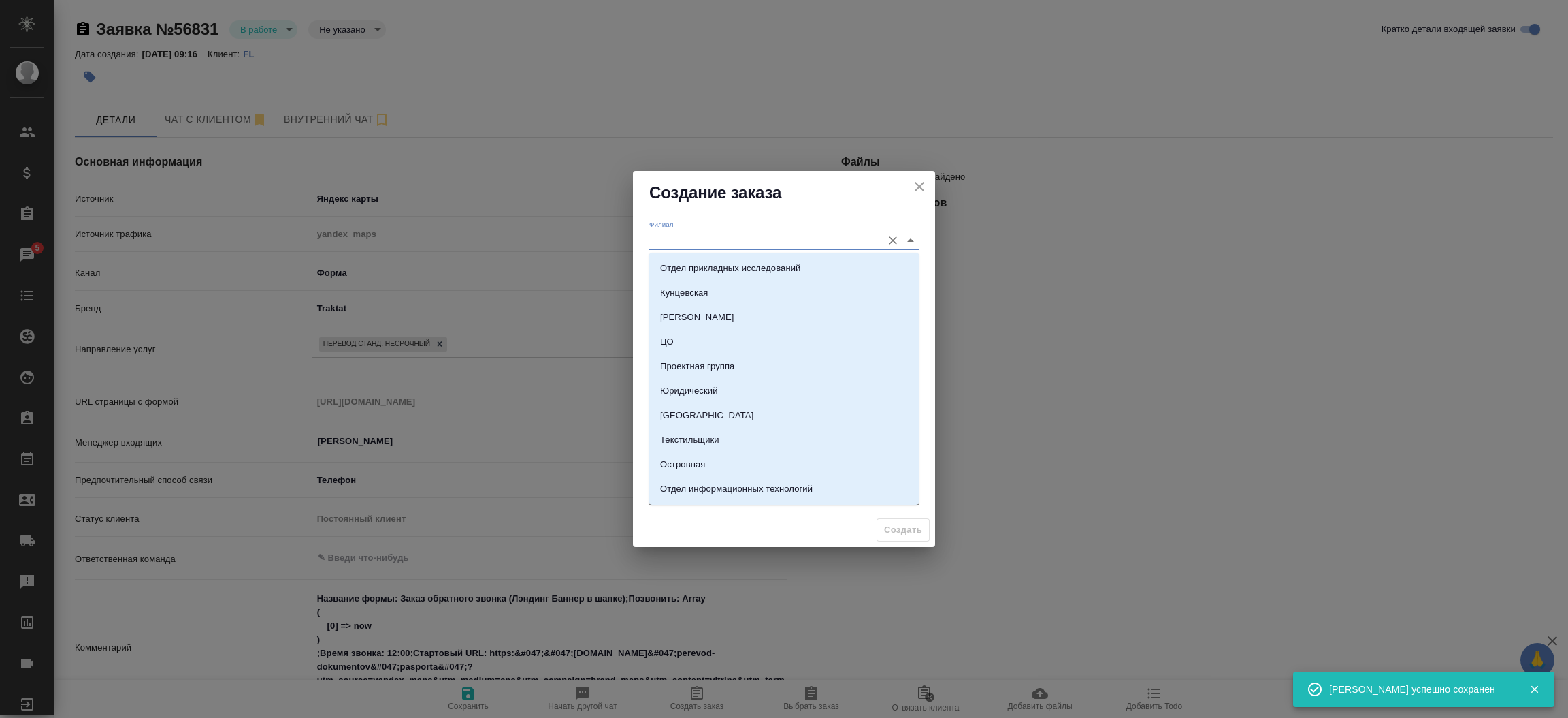
click at [689, 231] on input "Филиал" at bounding box center [762, 240] width 226 height 19
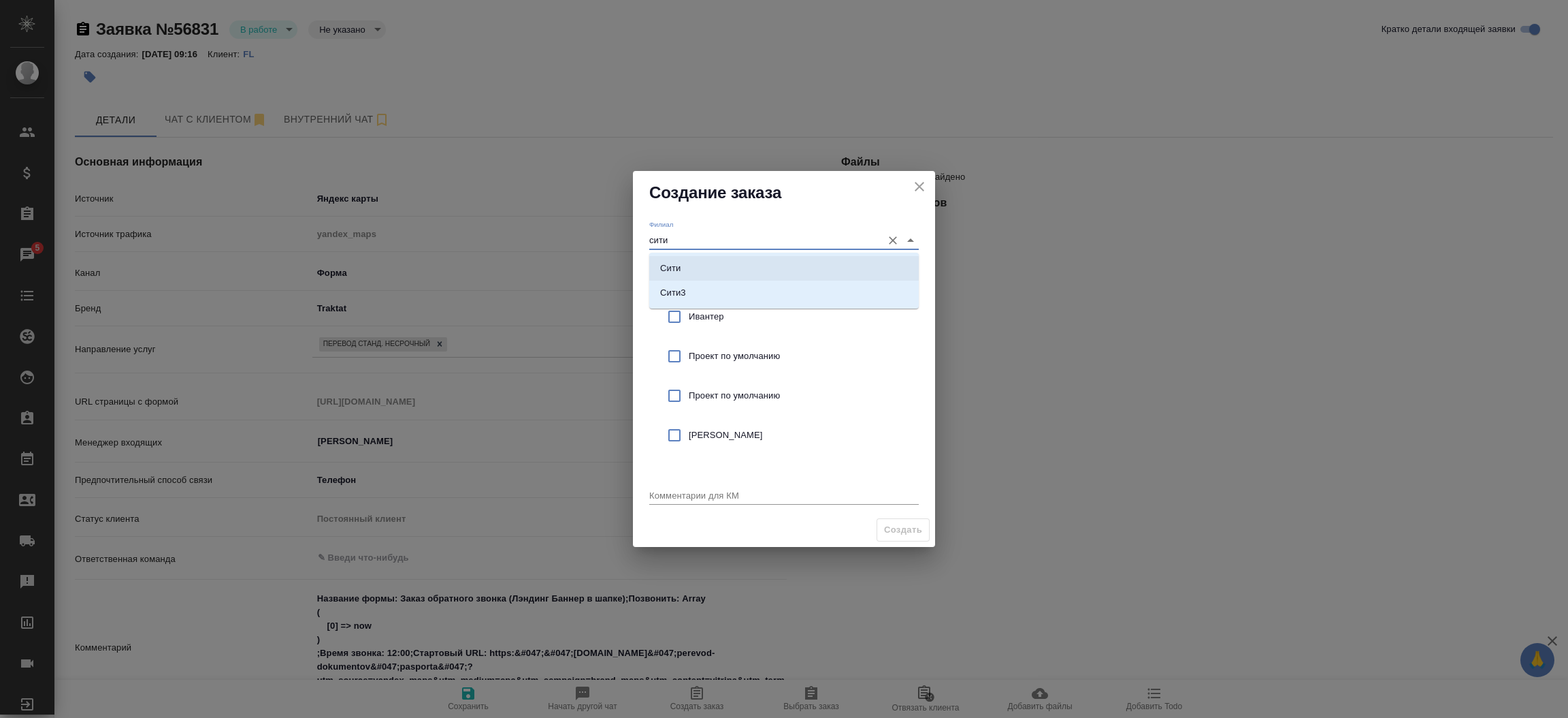
click at [689, 259] on li "Сити" at bounding box center [784, 268] width 270 height 24
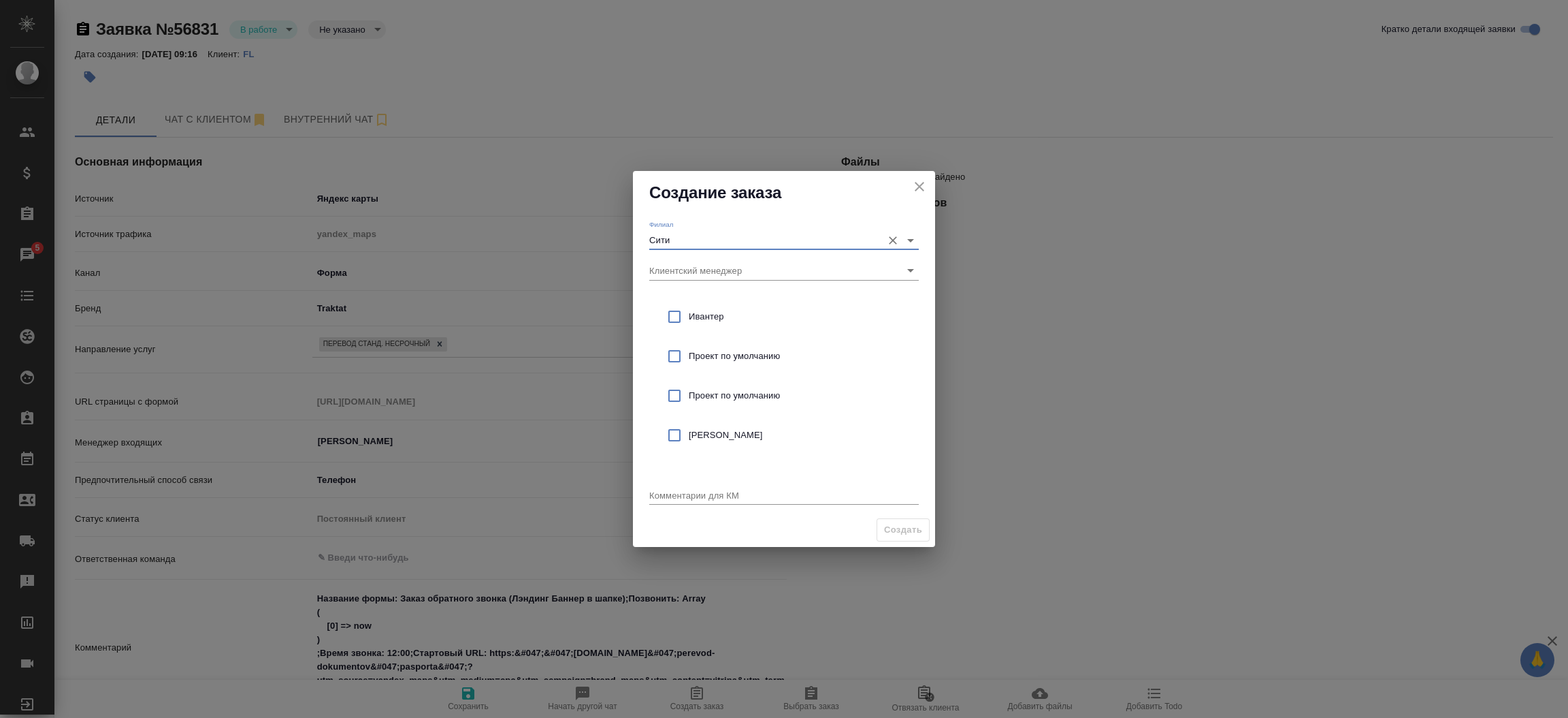
type input "Сити"
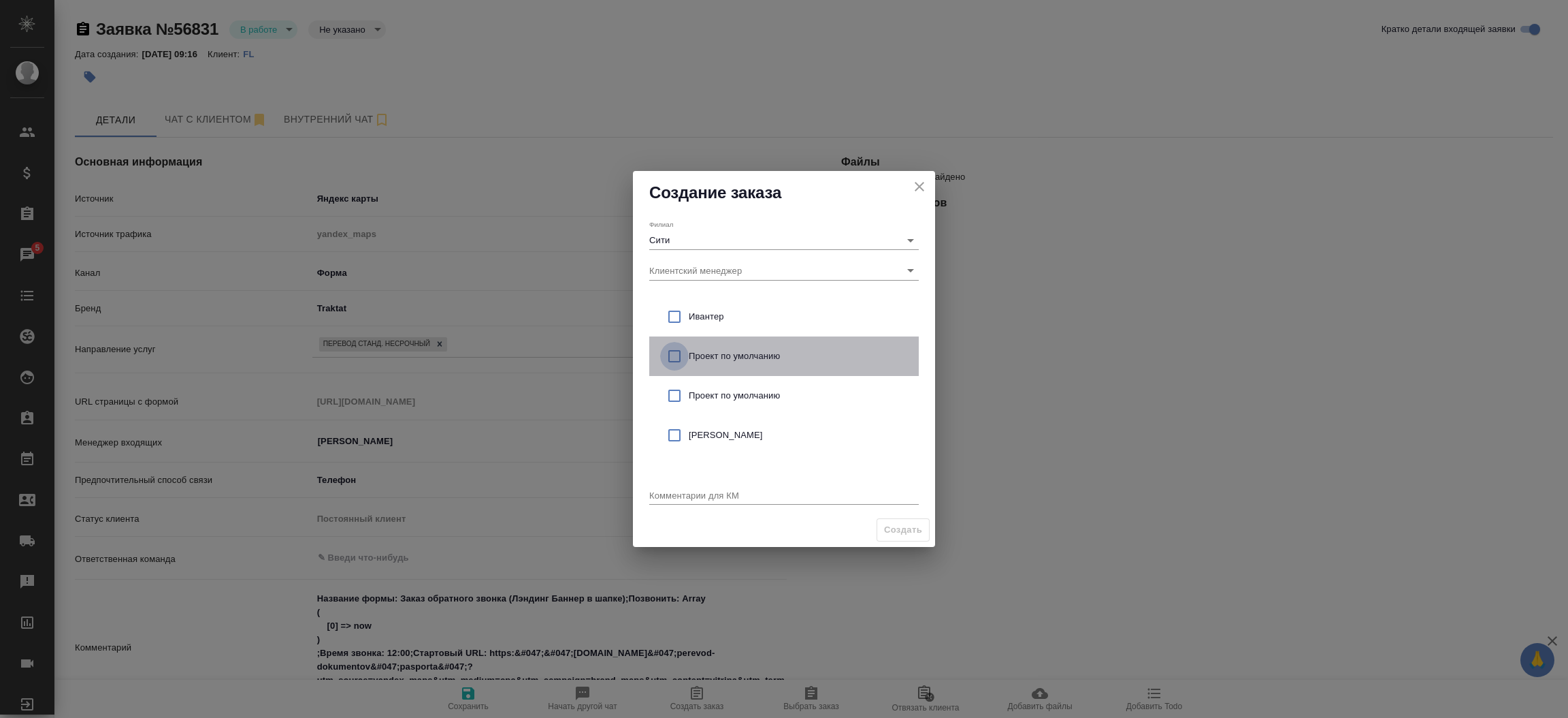
click at [669, 355] on input "checkbox" at bounding box center [674, 356] width 28 height 28
checkbox input "true"
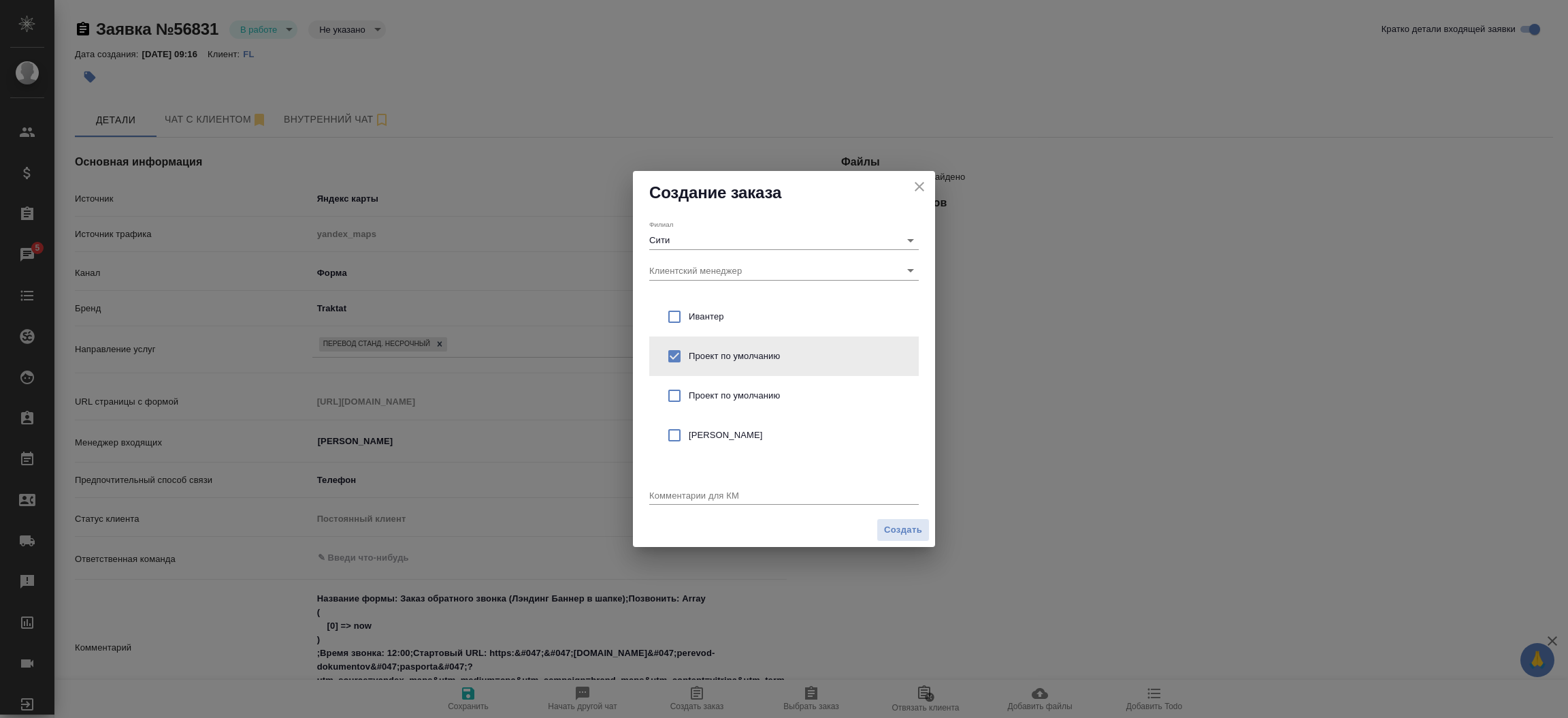
click at [672, 502] on div "x" at bounding box center [784, 496] width 270 height 17
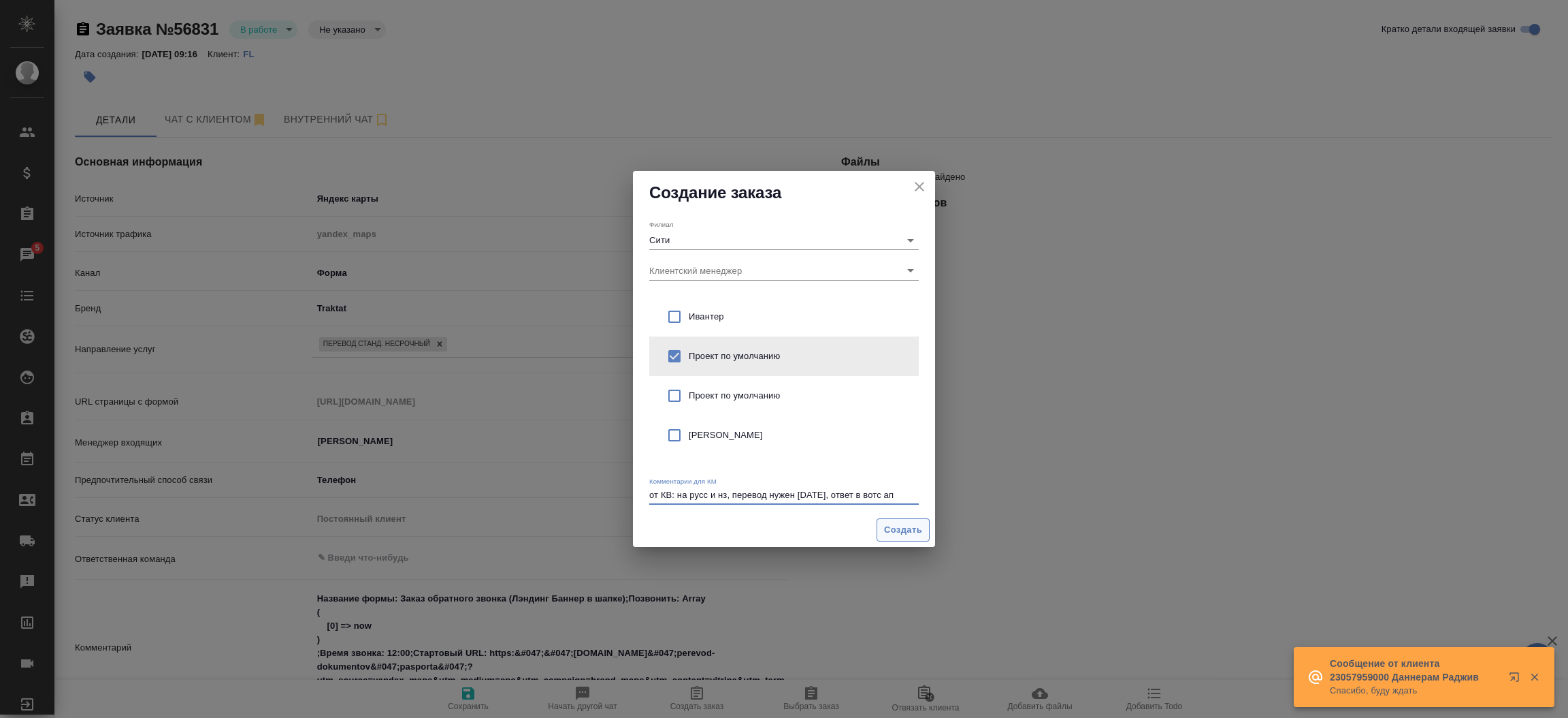
type textarea "от КВ: на русс и нз, перевод нужен [DATE], ответ в вотс ап"
click at [910, 530] on span "Создать" at bounding box center [903, 530] width 39 height 16
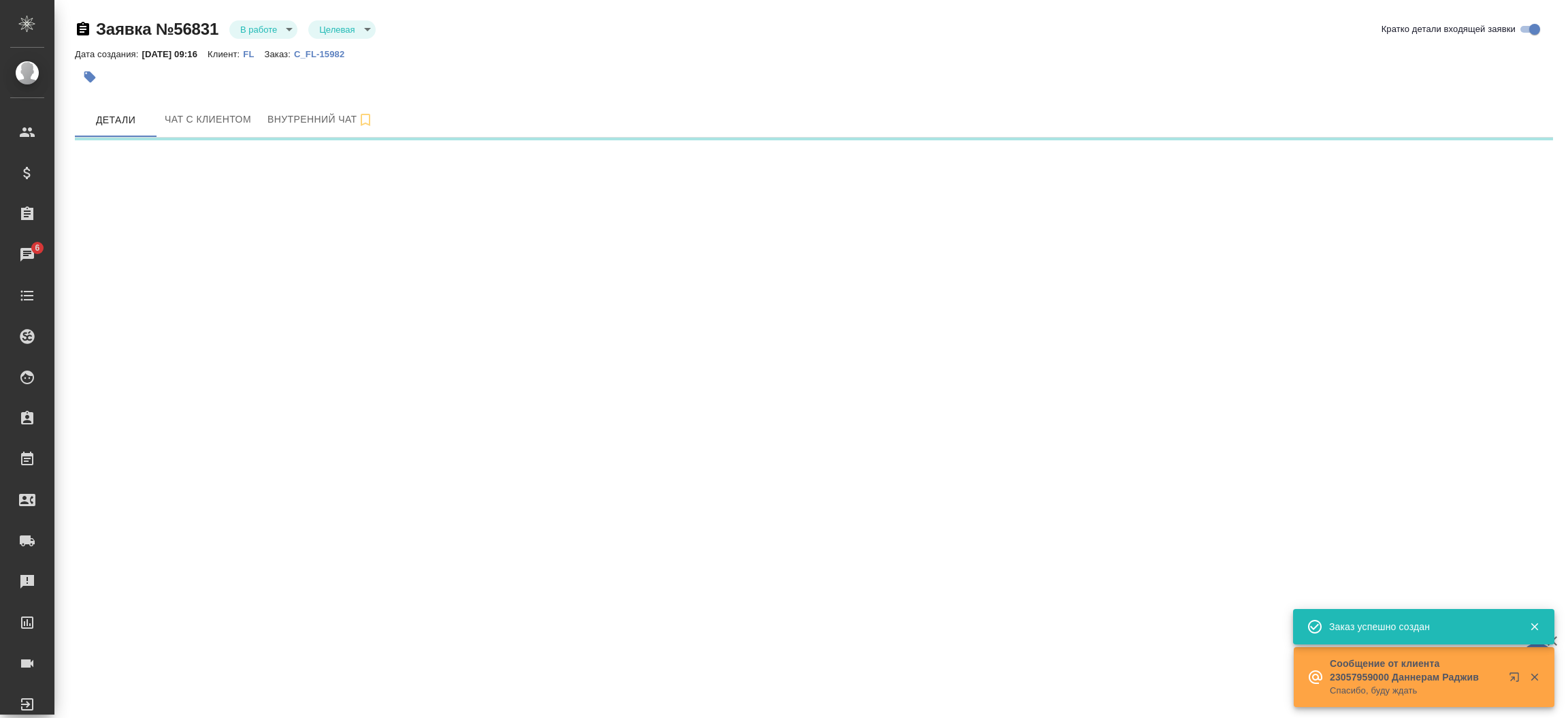
select select "RU"
select select "MU"
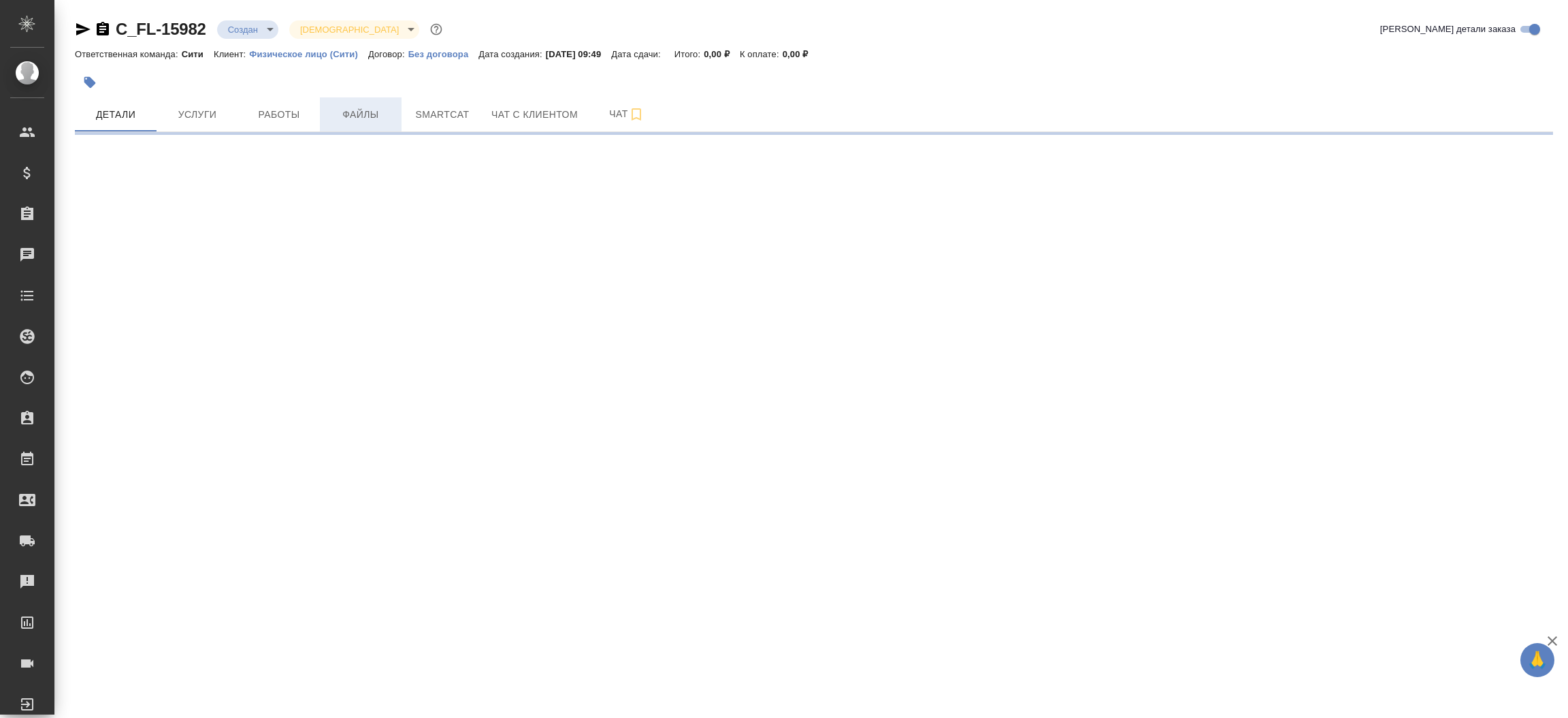
select select "RU"
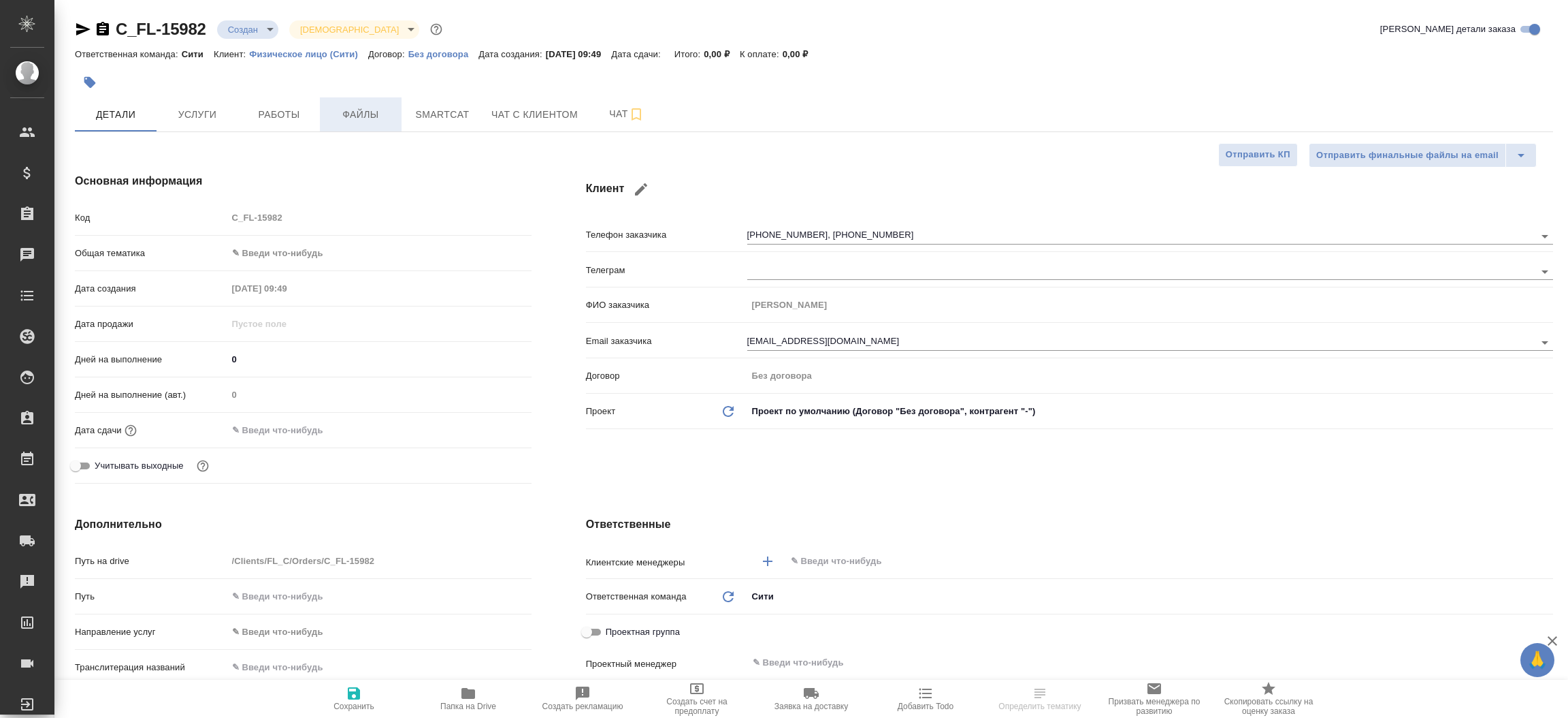
type textarea "x"
click at [372, 112] on span "Файлы" at bounding box center [360, 115] width 65 height 17
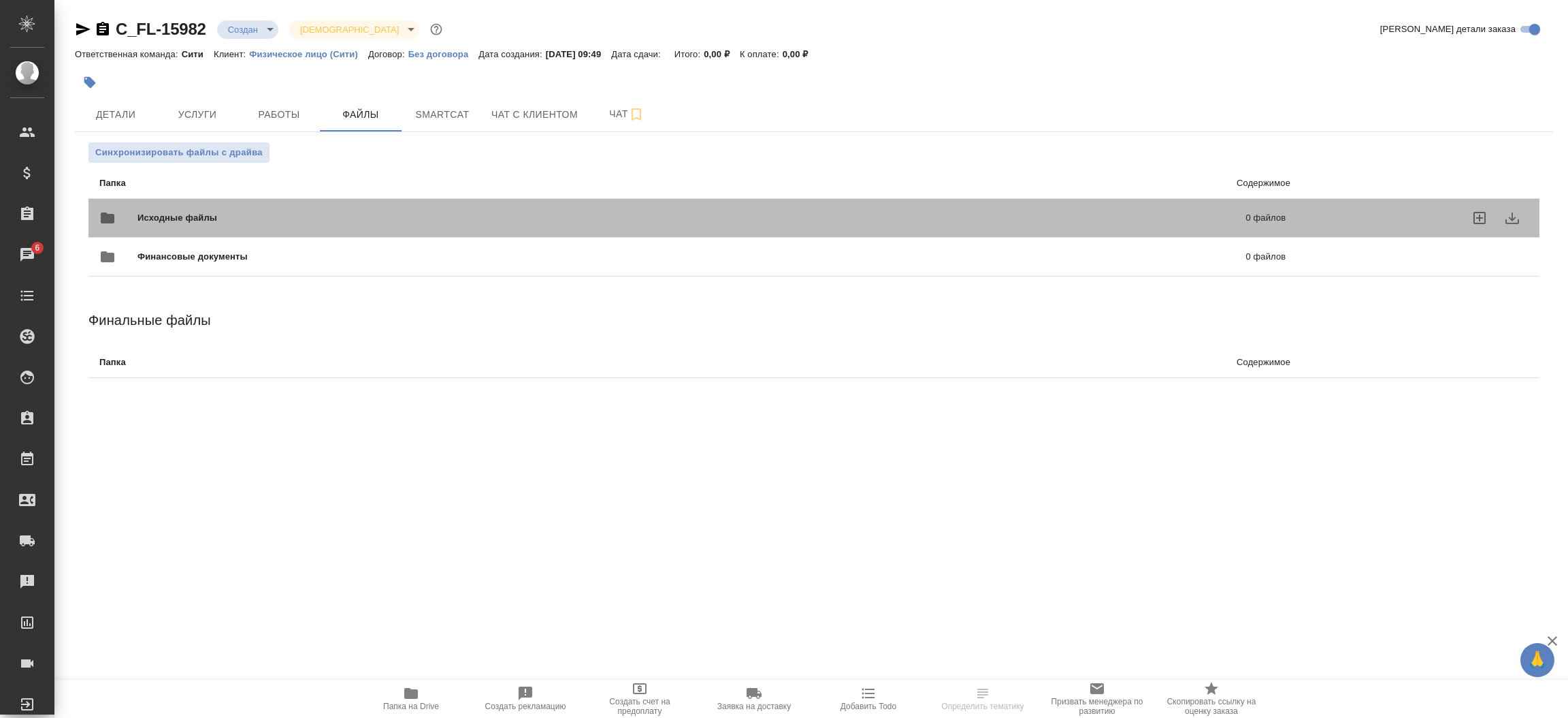
click at [260, 218] on span "Исходные файлы" at bounding box center [435, 217] width 594 height 13
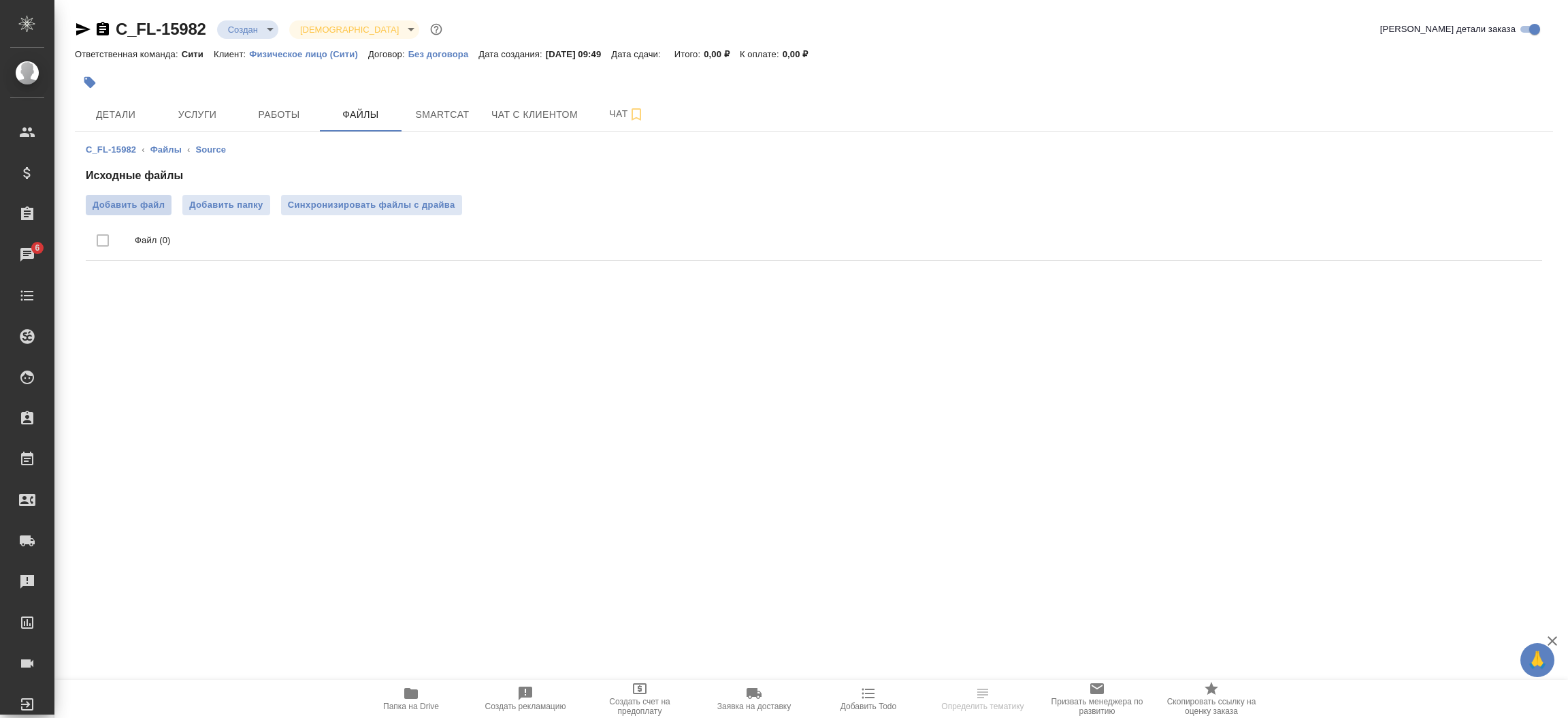
click at [141, 201] on span "Добавить файл" at bounding box center [128, 205] width 72 height 13
click at [0, 0] on input "Добавить файл" at bounding box center [0, 0] width 0 height 0
click at [147, 118] on span "Детали" at bounding box center [115, 115] width 65 height 17
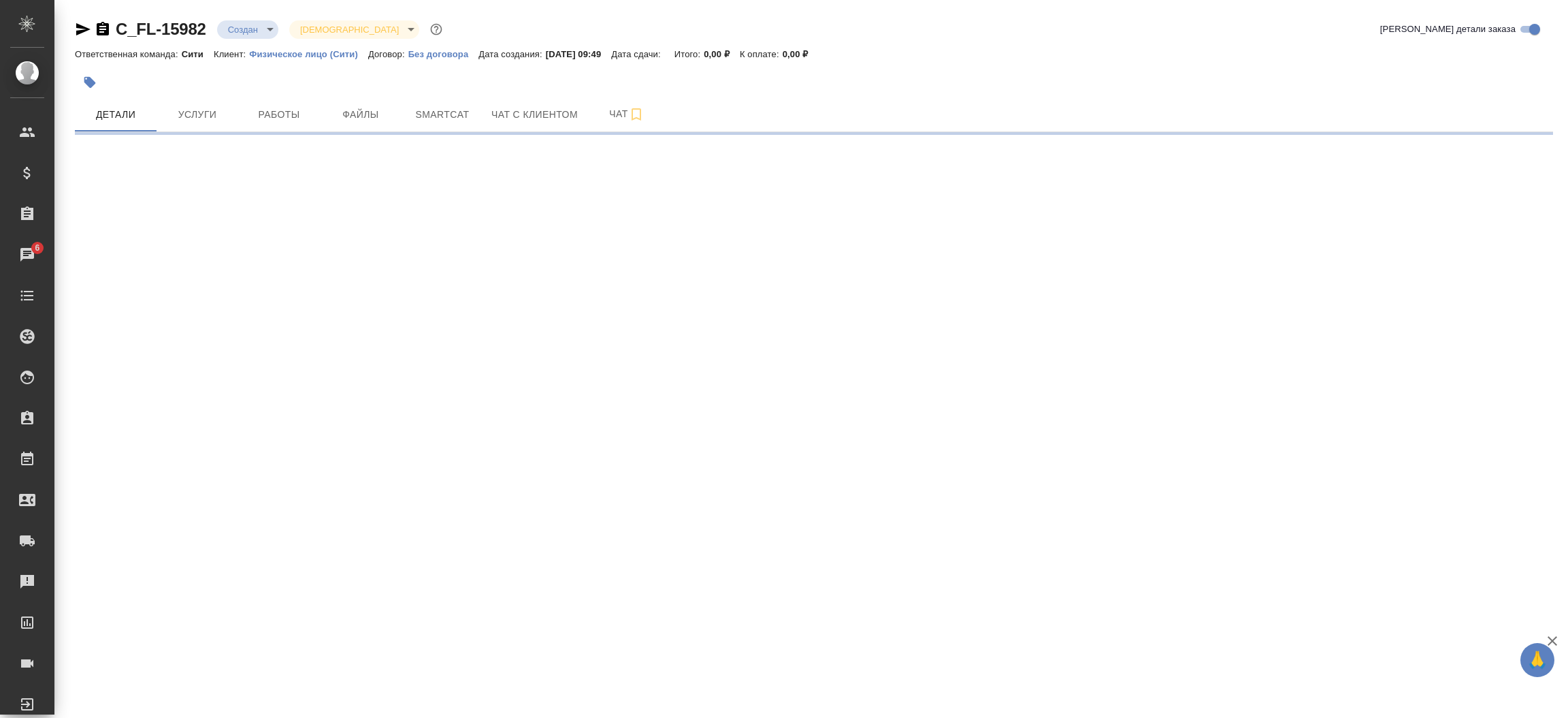
select select "RU"
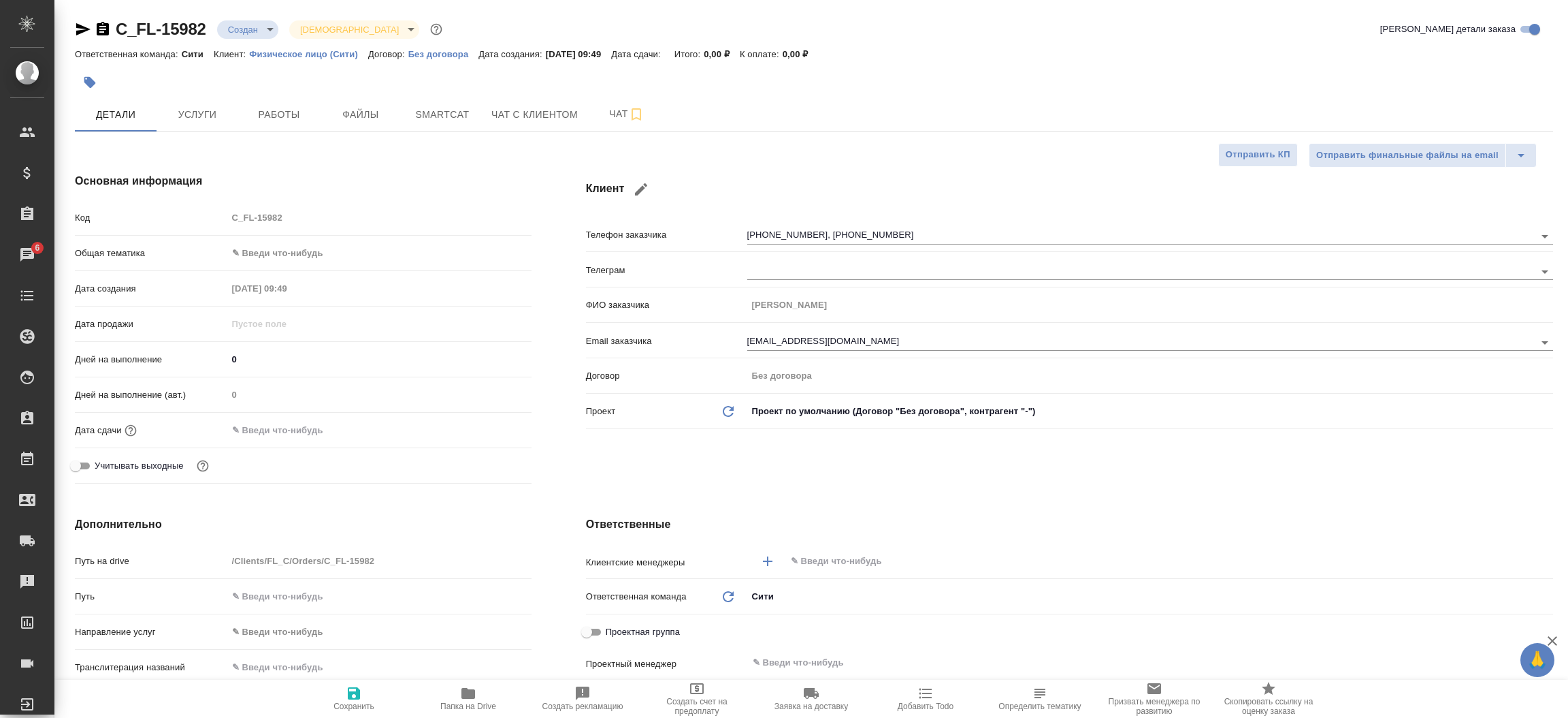
type textarea "x"
click at [80, 28] on icon "button" at bounding box center [83, 28] width 16 height 16
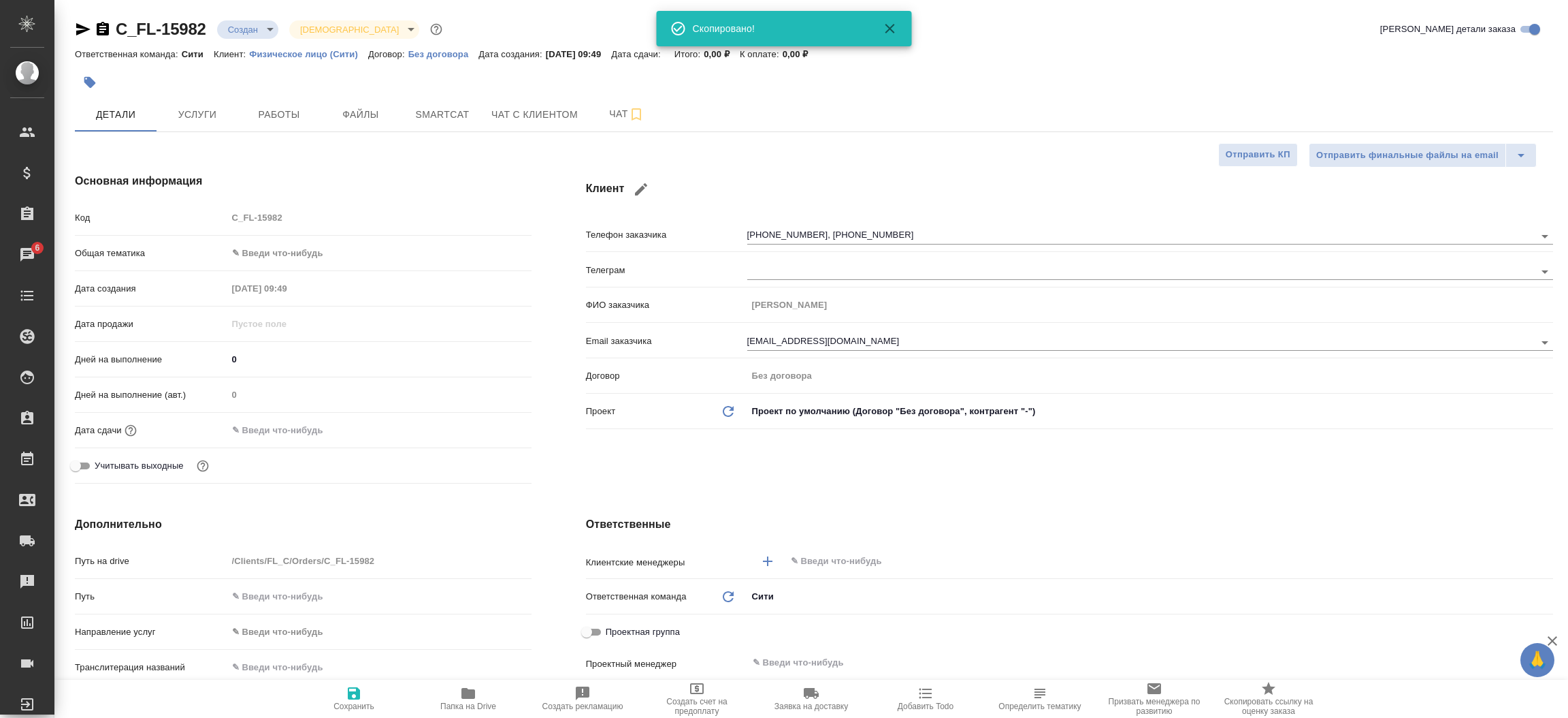
type textarea "x"
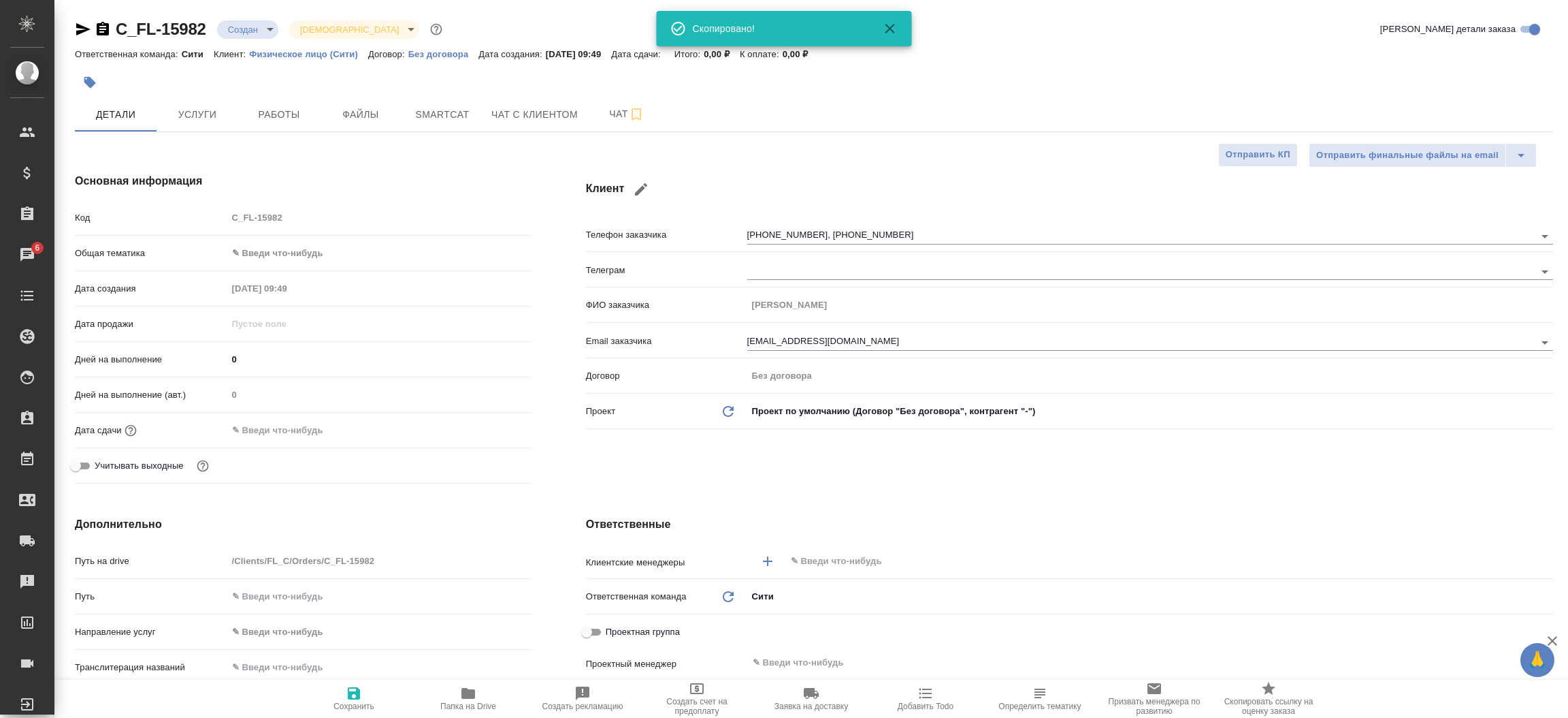
type textarea "x"
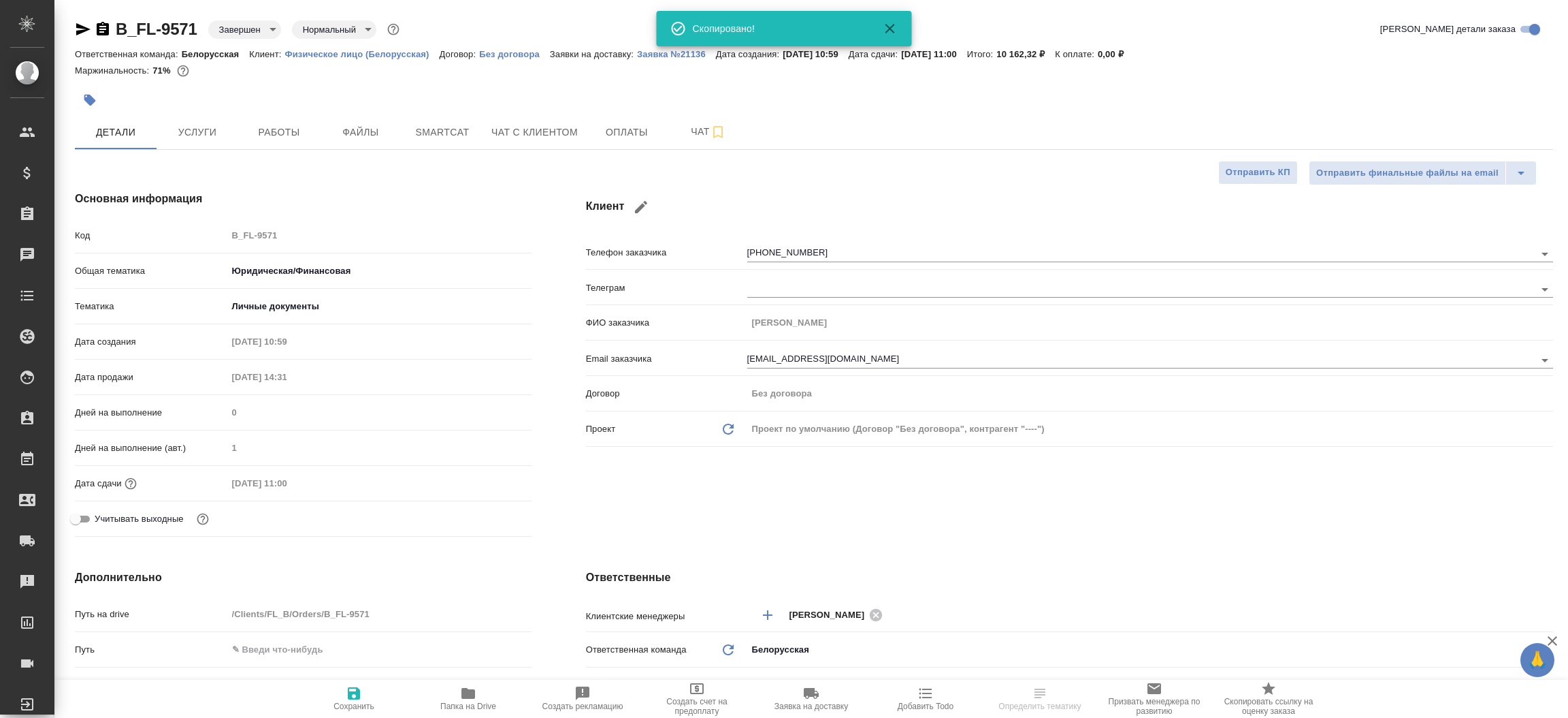
select select "RU"
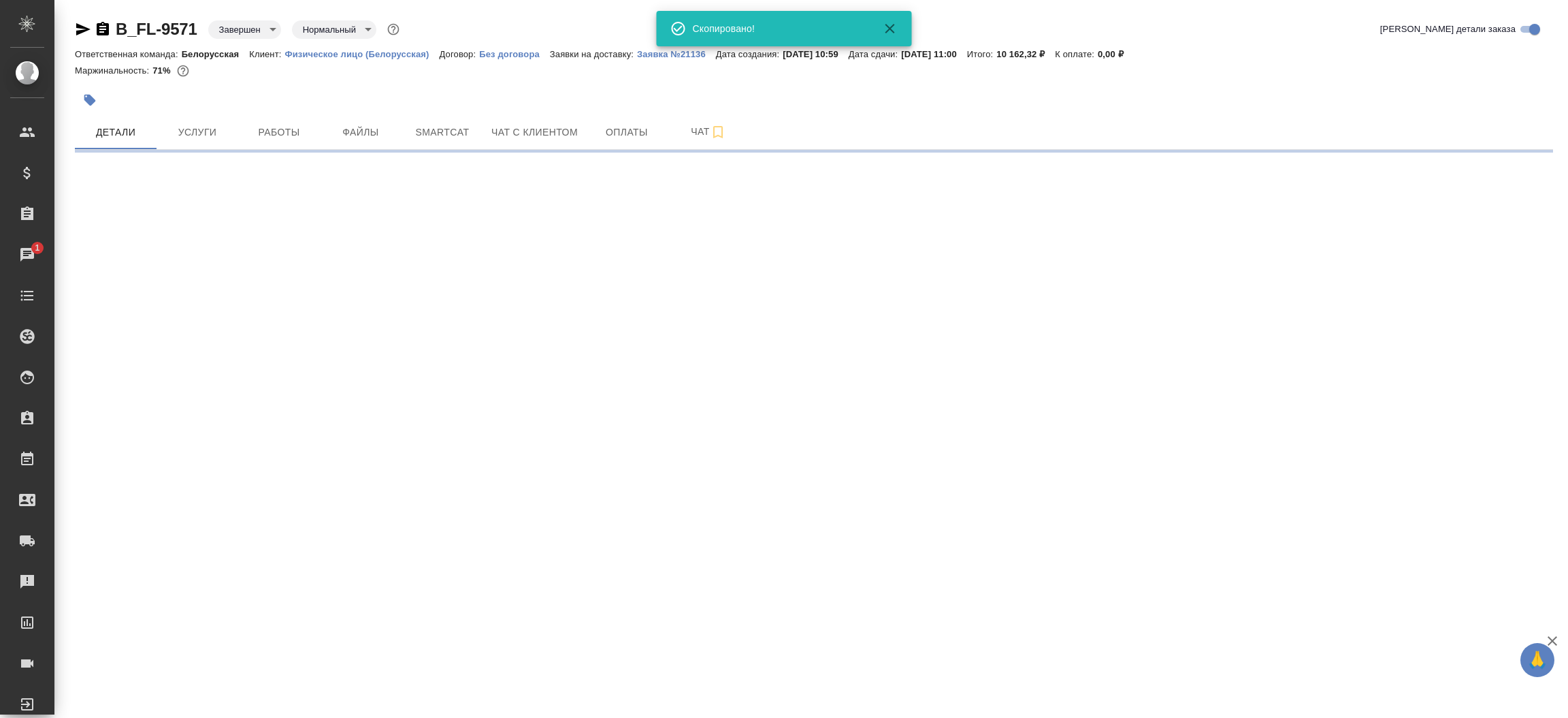
select select "RU"
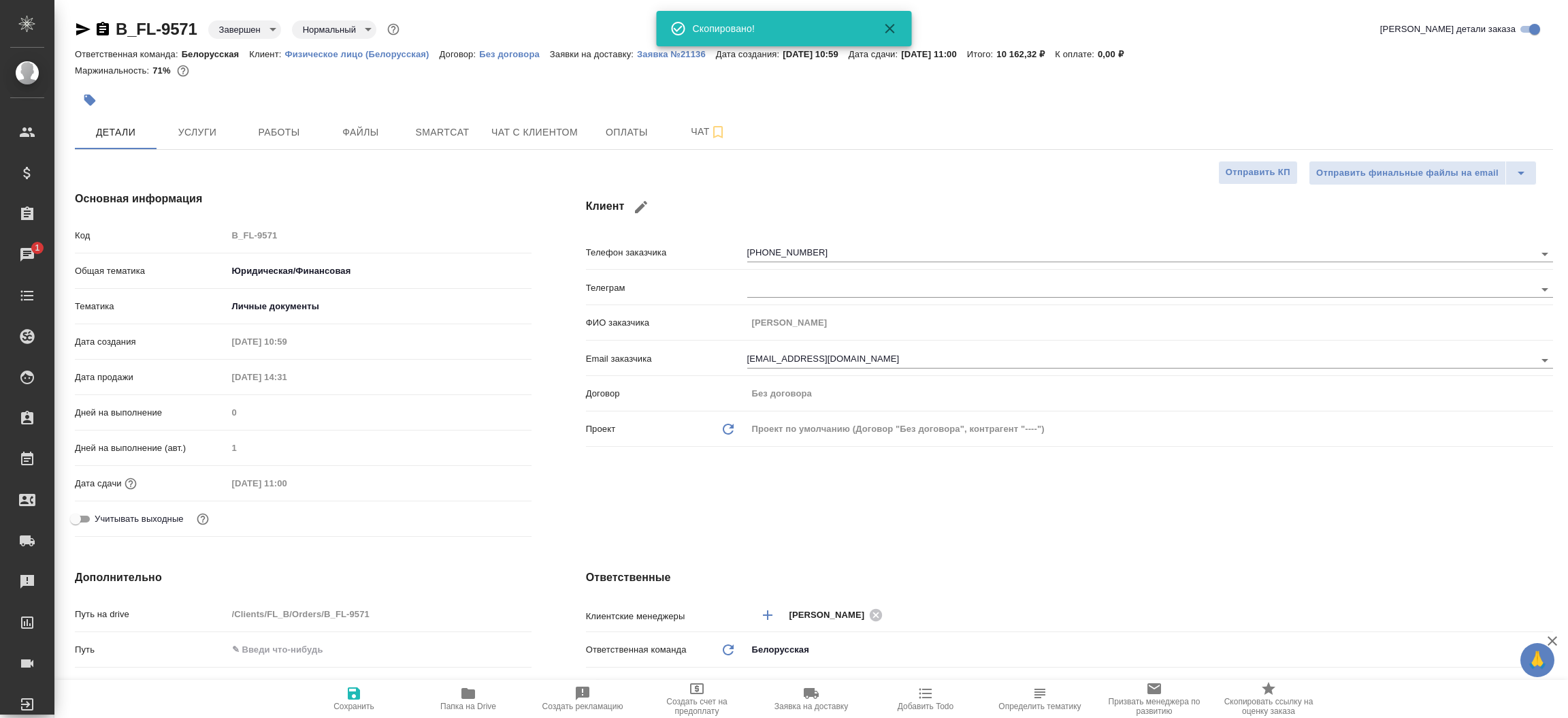
type textarea "x"
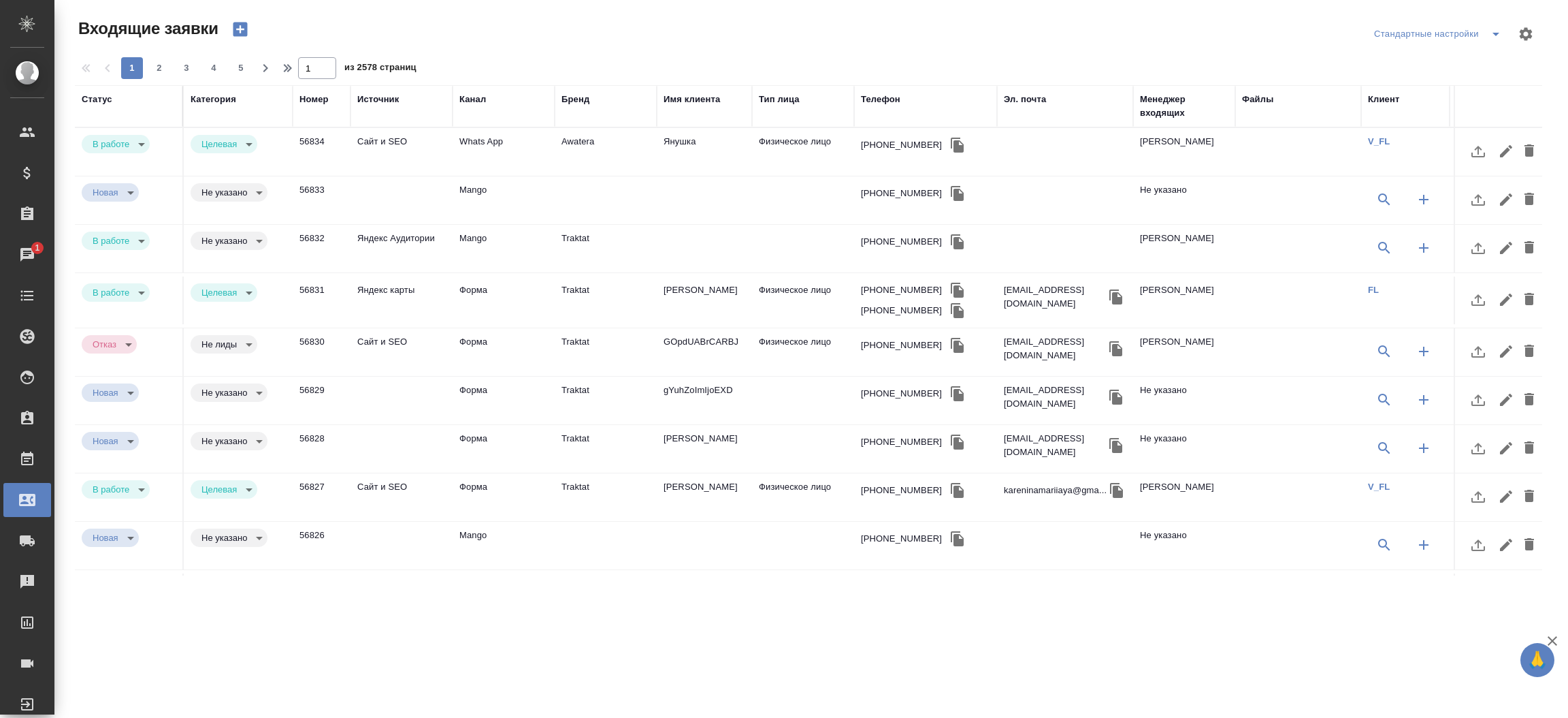
select select "RU"
drag, startPoint x: 882, startPoint y: 101, endPoint x: 881, endPoint y: 116, distance: 15.0
click at [881, 102] on div "Телефон" at bounding box center [880, 99] width 40 height 13
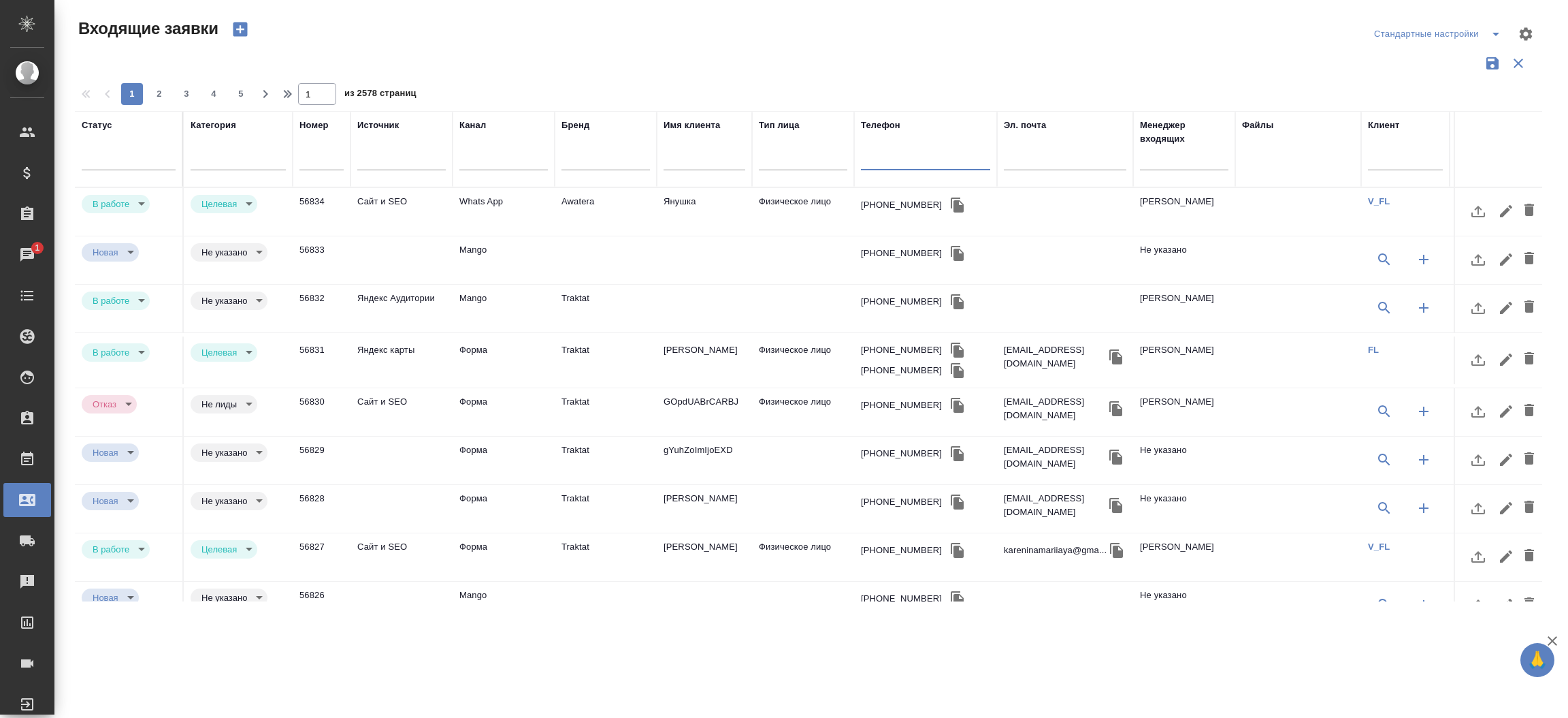
click at [879, 165] on input "text" at bounding box center [925, 161] width 129 height 17
paste input "+7 905 555 22 15"
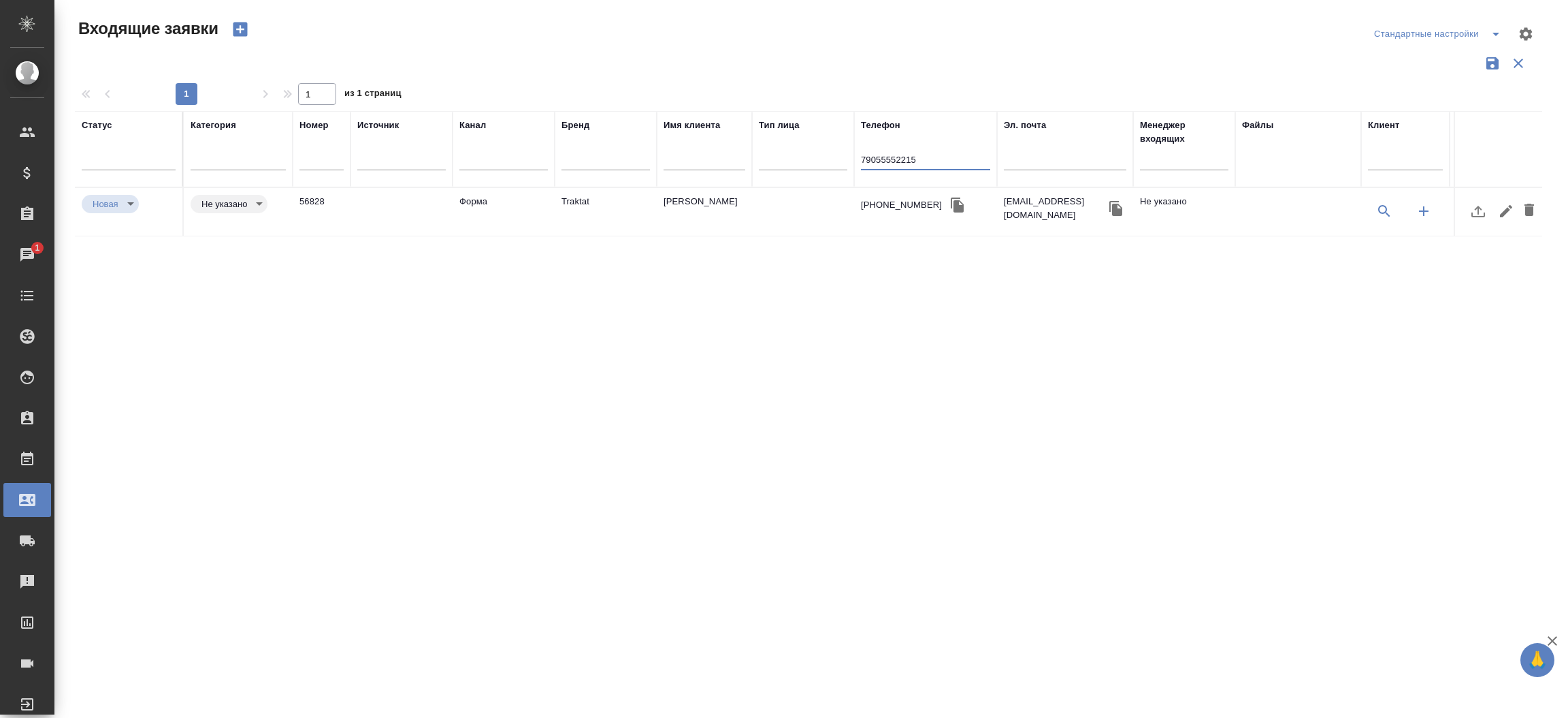
type input "79055552215"
click at [705, 200] on td "[PERSON_NAME]" at bounding box center [704, 212] width 95 height 48
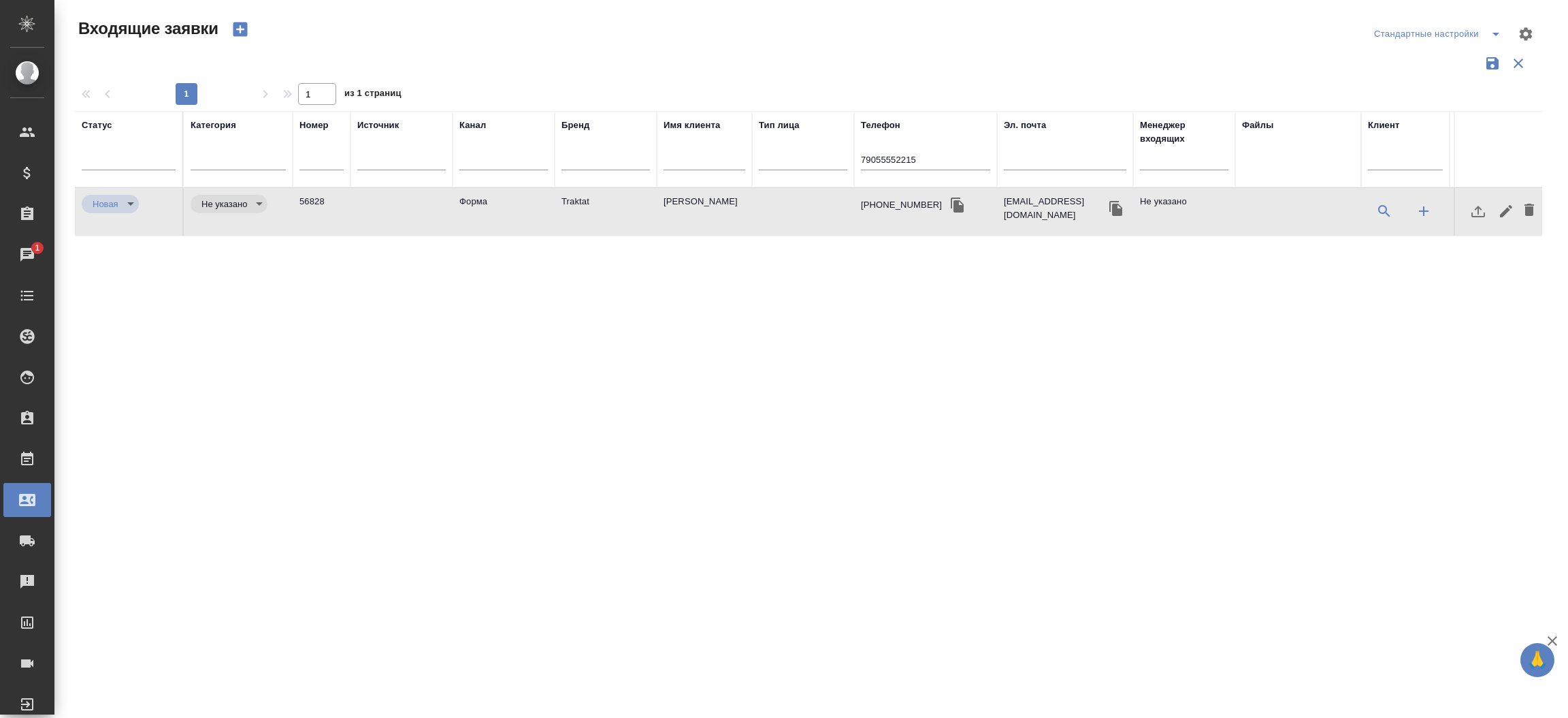
click at [705, 200] on td "[PERSON_NAME]" at bounding box center [704, 212] width 95 height 48
click at [873, 157] on input "79055552215" at bounding box center [925, 161] width 129 height 17
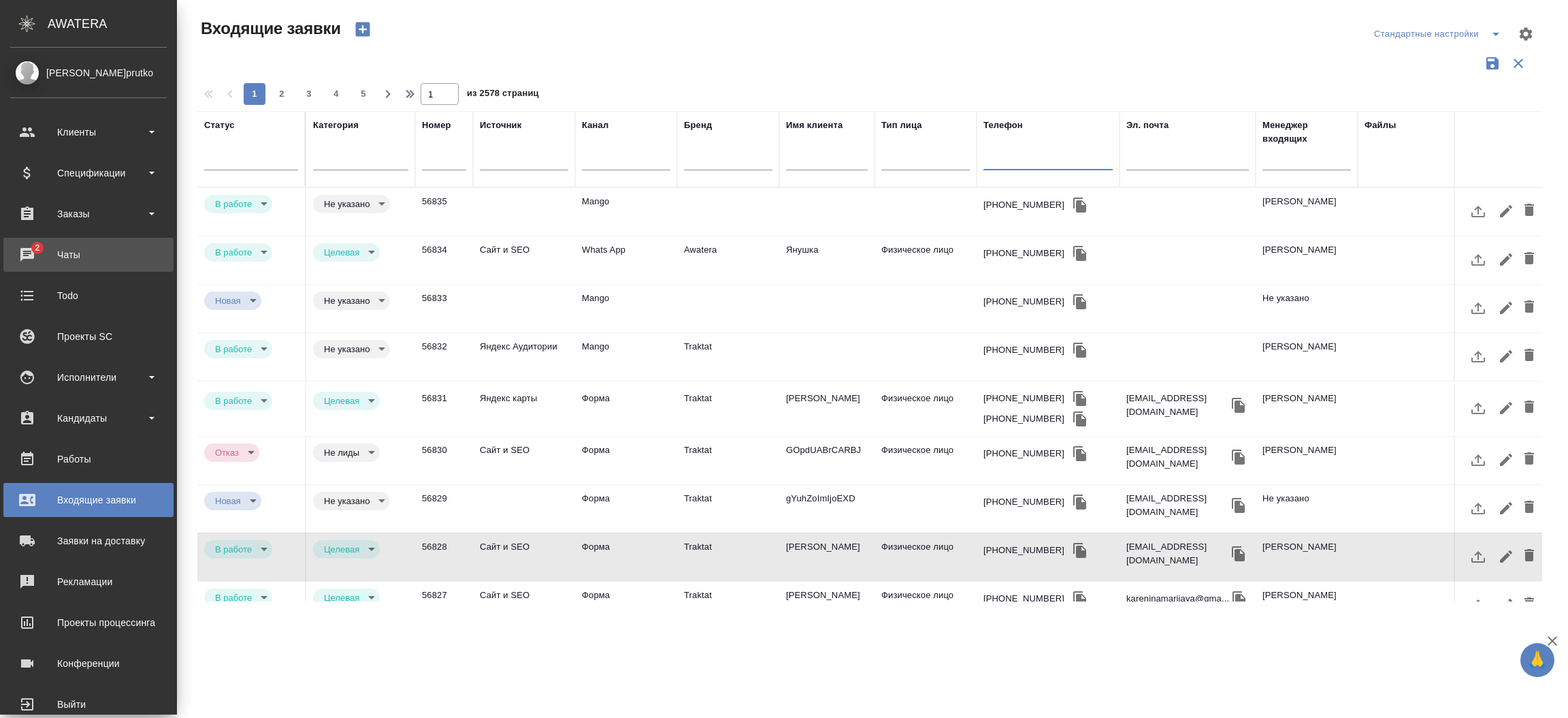
click at [31, 255] on icon at bounding box center [27, 254] width 13 height 13
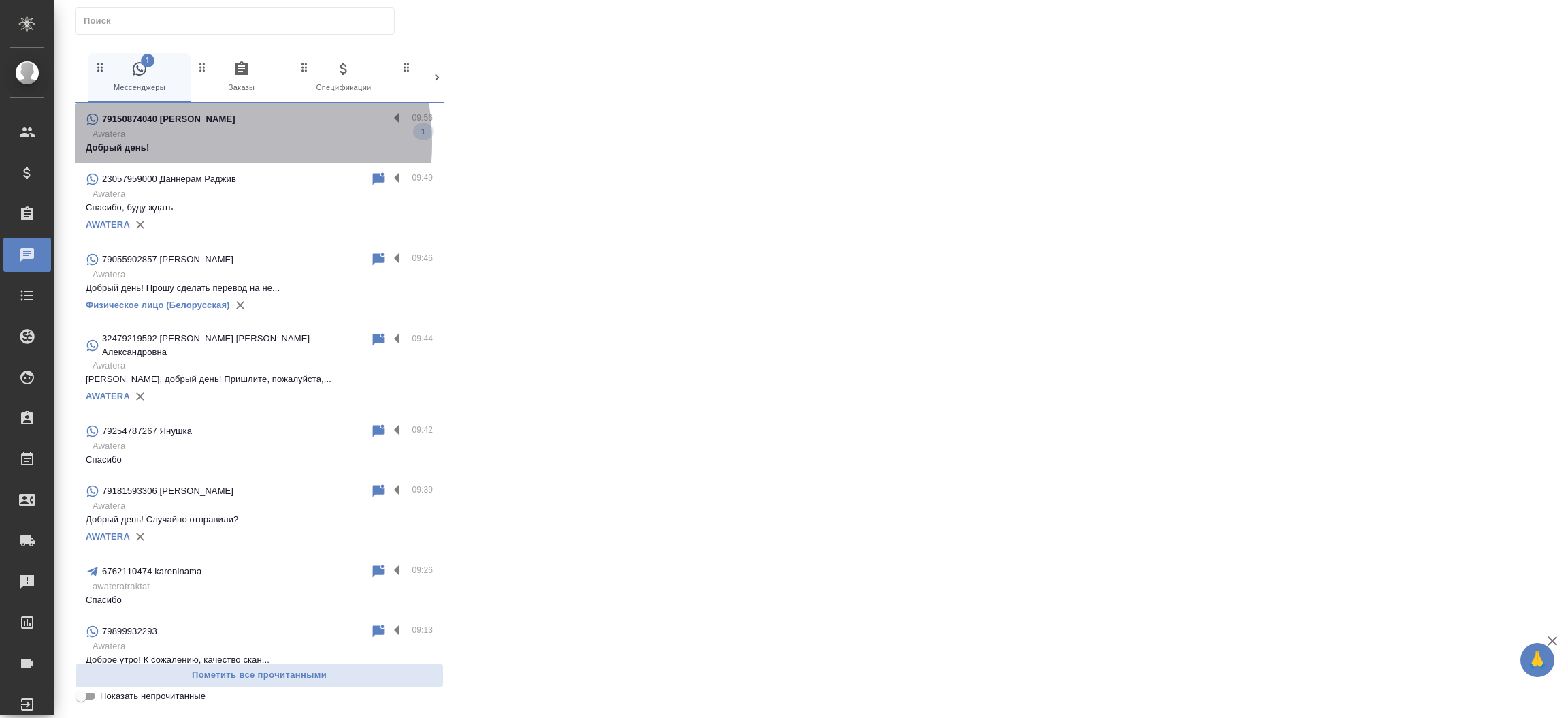
click at [188, 143] on p "Добрый день!" at bounding box center [259, 148] width 347 height 13
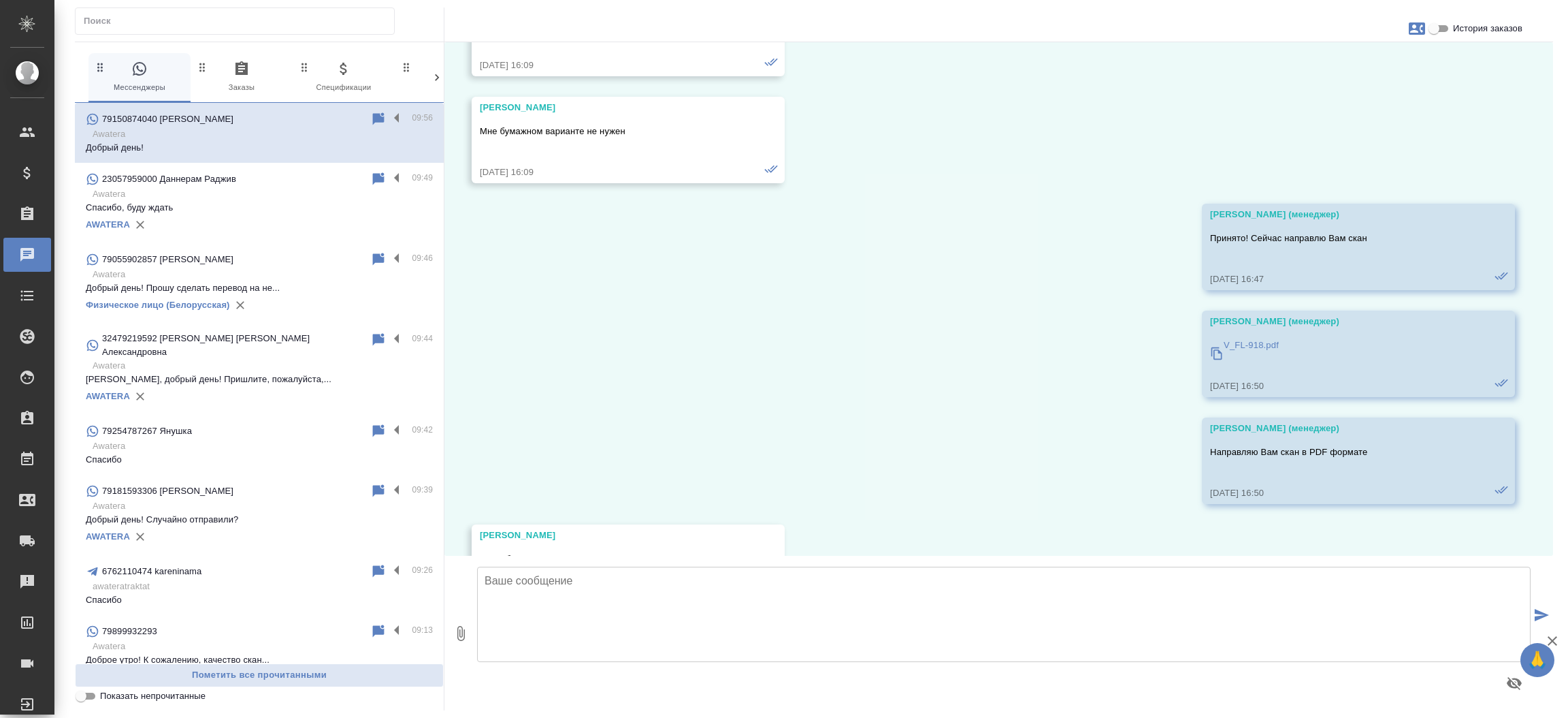
scroll to position [4599, 0]
click at [663, 619] on textarea at bounding box center [1004, 614] width 1053 height 95
type textarea "Добрый день, Борис! Направьте пожалуйста документ для расчета стоимости и сроков"
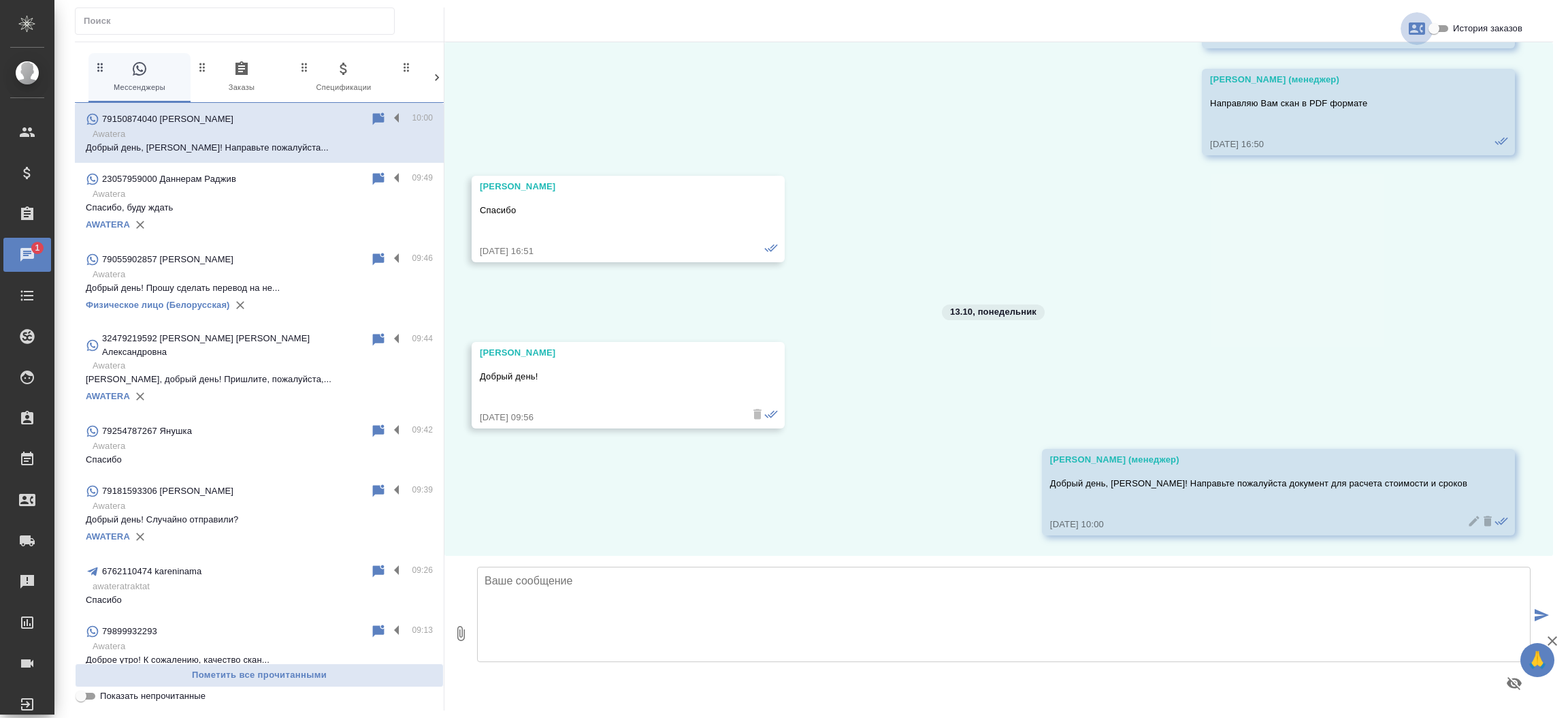
click at [1419, 28] on icon "button" at bounding box center [1417, 28] width 16 height 16
click at [1382, 63] on span "Создать заявку" at bounding box center [1356, 65] width 67 height 13
select select "RU"
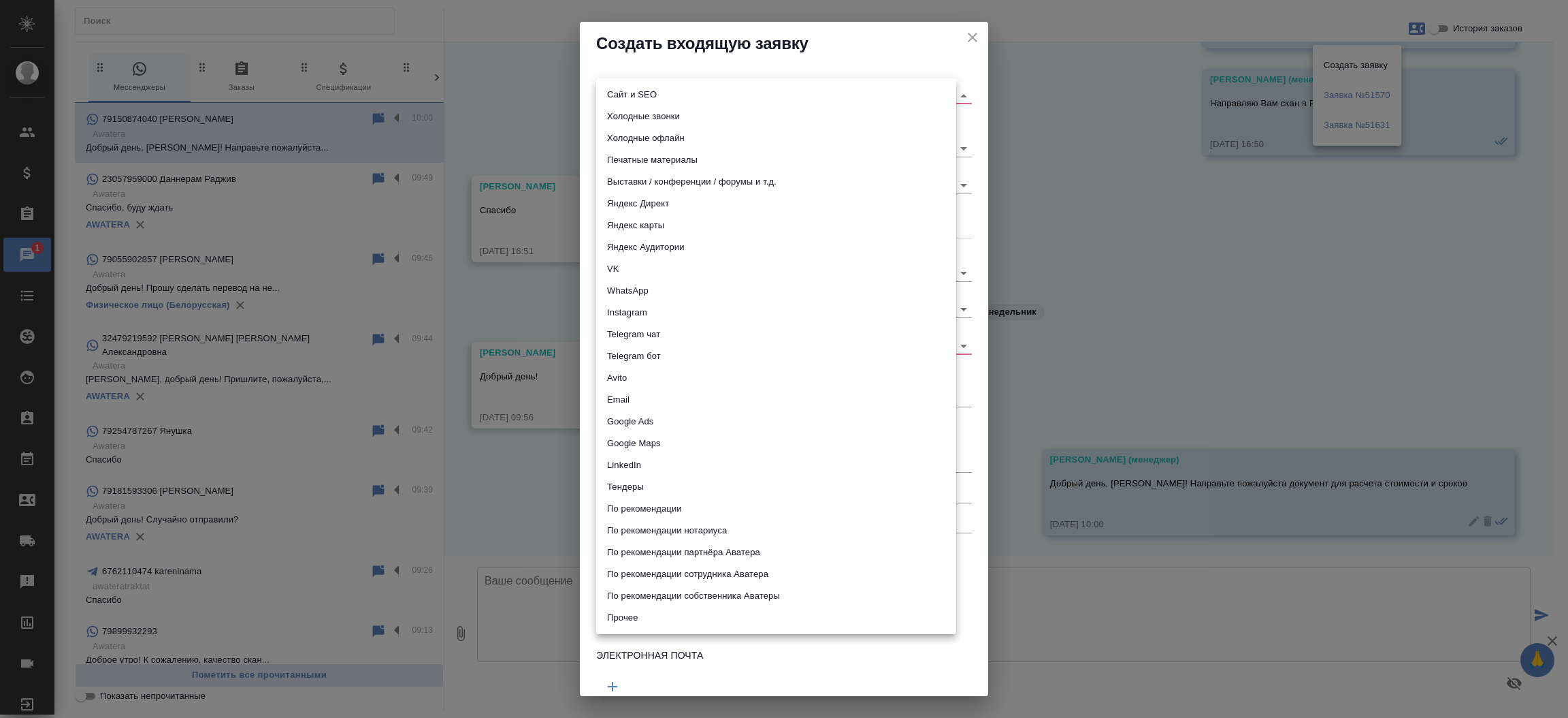
click at [799, 97] on body "🙏 .cls-1 fill:#fff; AWATERA Прутько Ирина i.prutko Клиенты Спецификации Заказы …" at bounding box center [784, 359] width 1568 height 718
click at [799, 97] on li "Сайт и SEO" at bounding box center [776, 94] width 360 height 22
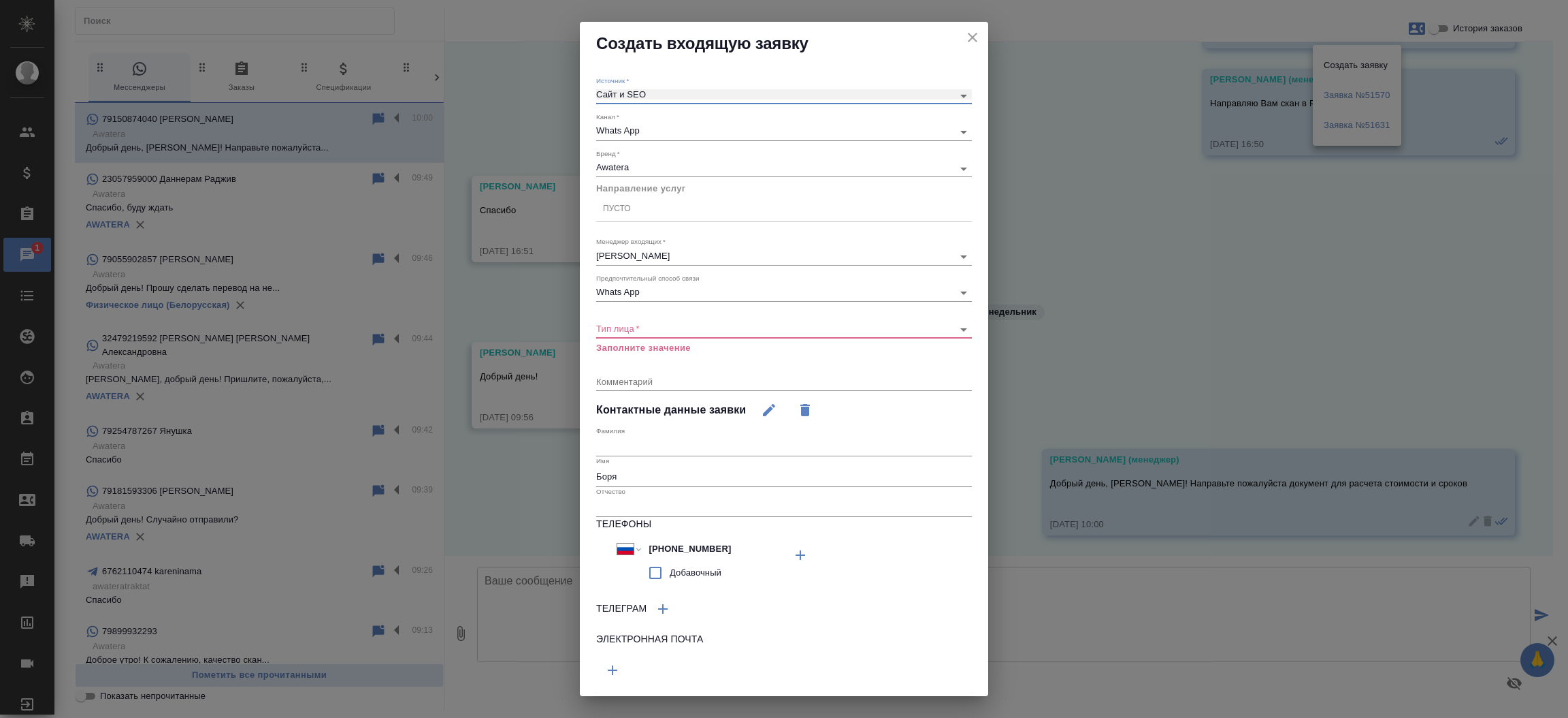
type input "seo"
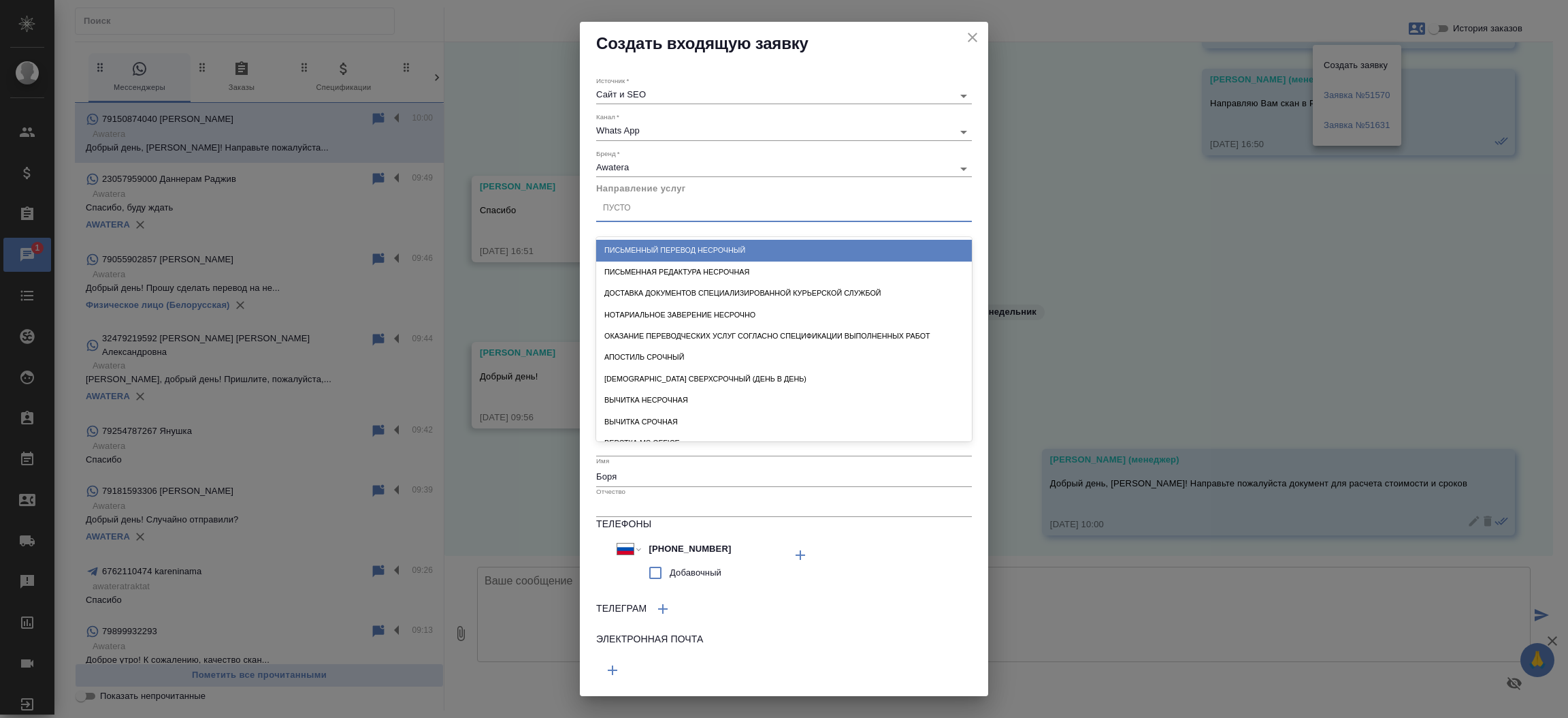
click at [678, 206] on div "Пусто" at bounding box center [784, 208] width 375 height 20
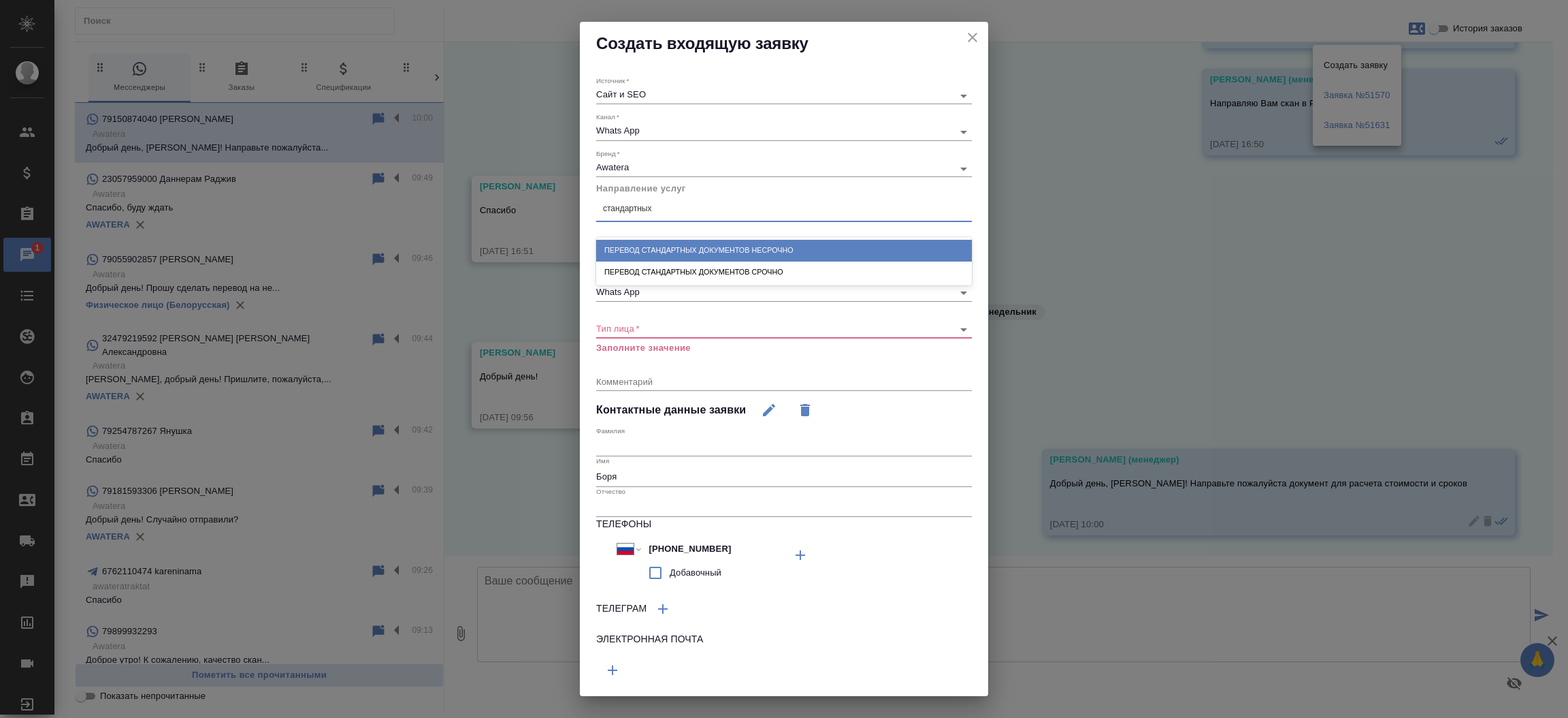
type input "стандартных"
click at [684, 243] on div "Перевод стандартных документов несрочно" at bounding box center [784, 250] width 375 height 21
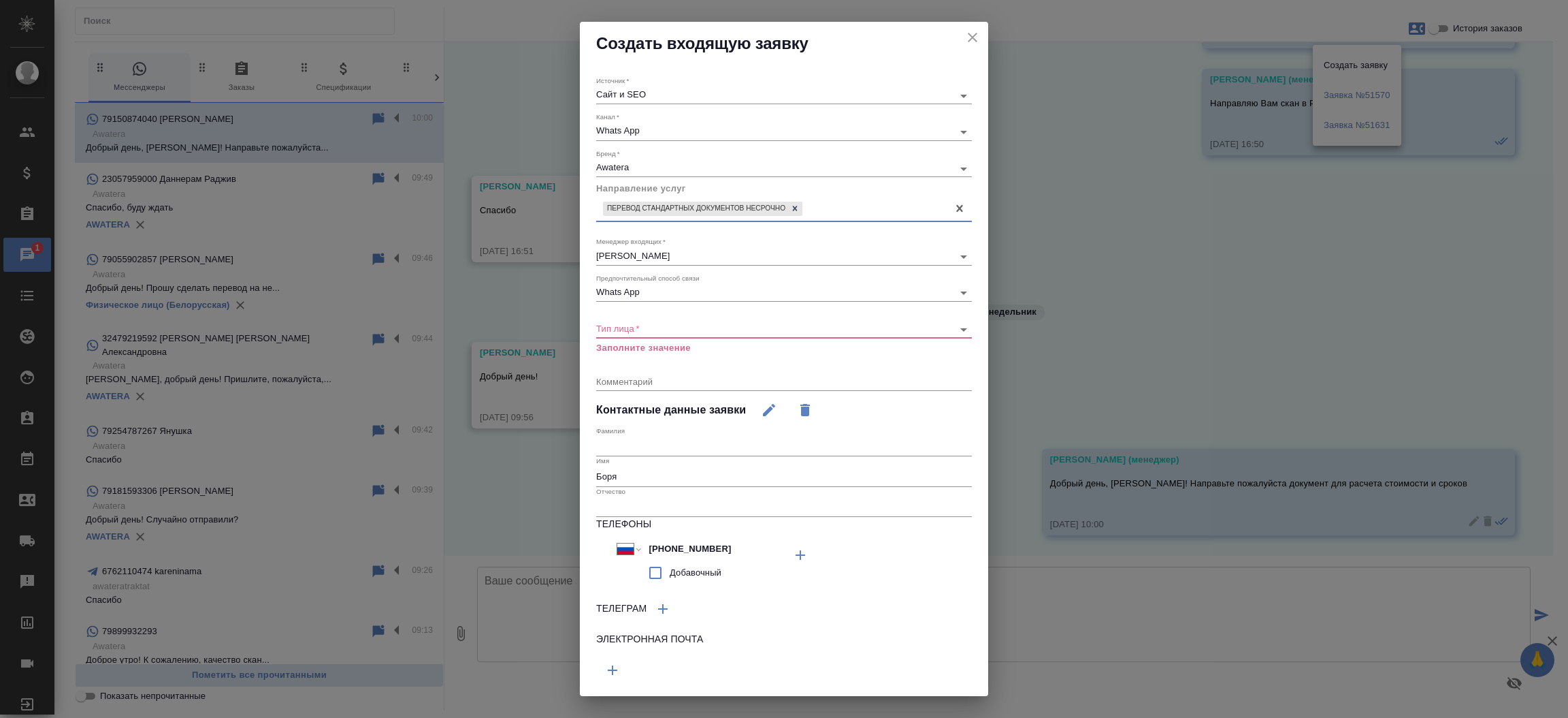
click at [675, 332] on body "🙏 .cls-1 fill:#fff; AWATERA Прутько Ирина i.prutko Клиенты Спецификации Заказы …" at bounding box center [784, 359] width 1568 height 718
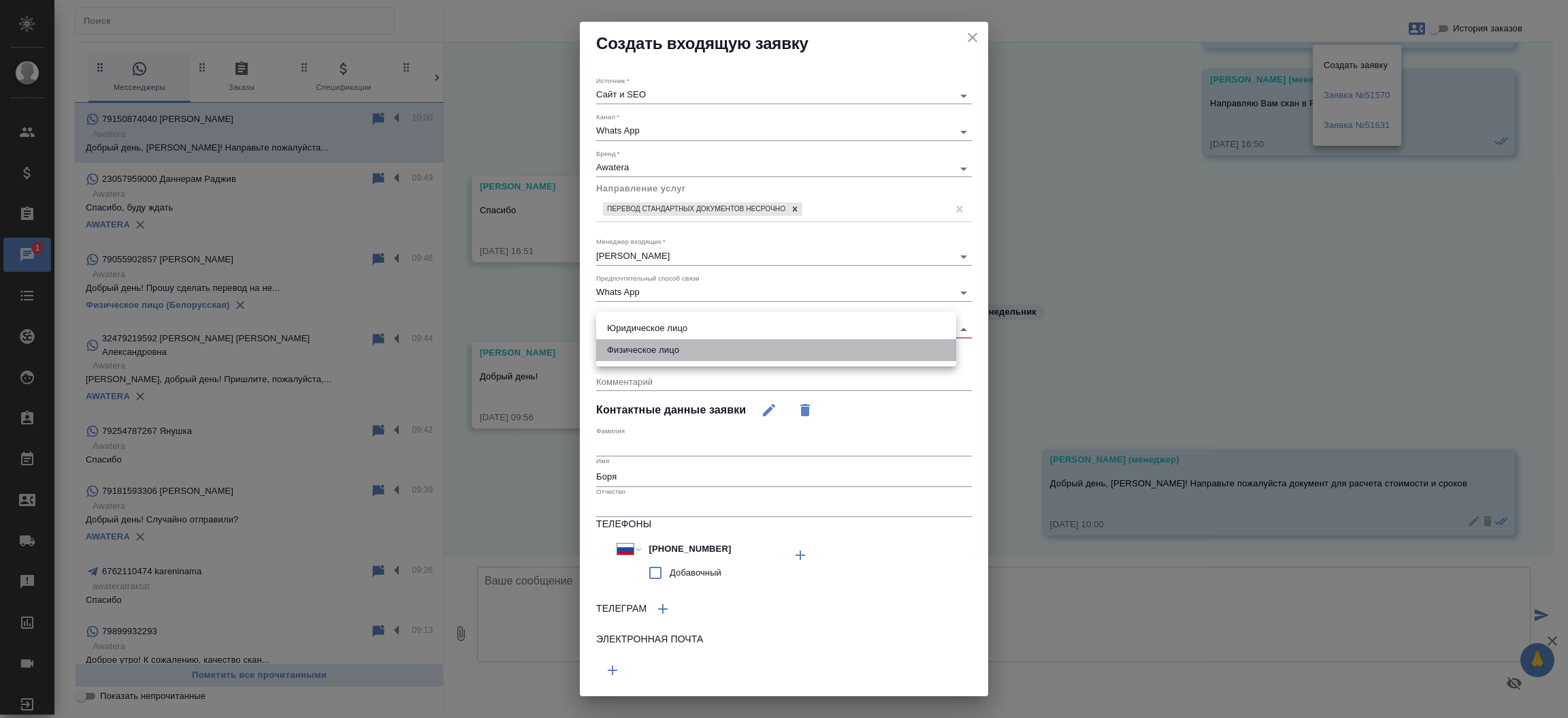
click at [673, 343] on li "Физическое лицо" at bounding box center [776, 349] width 360 height 22
type input "private"
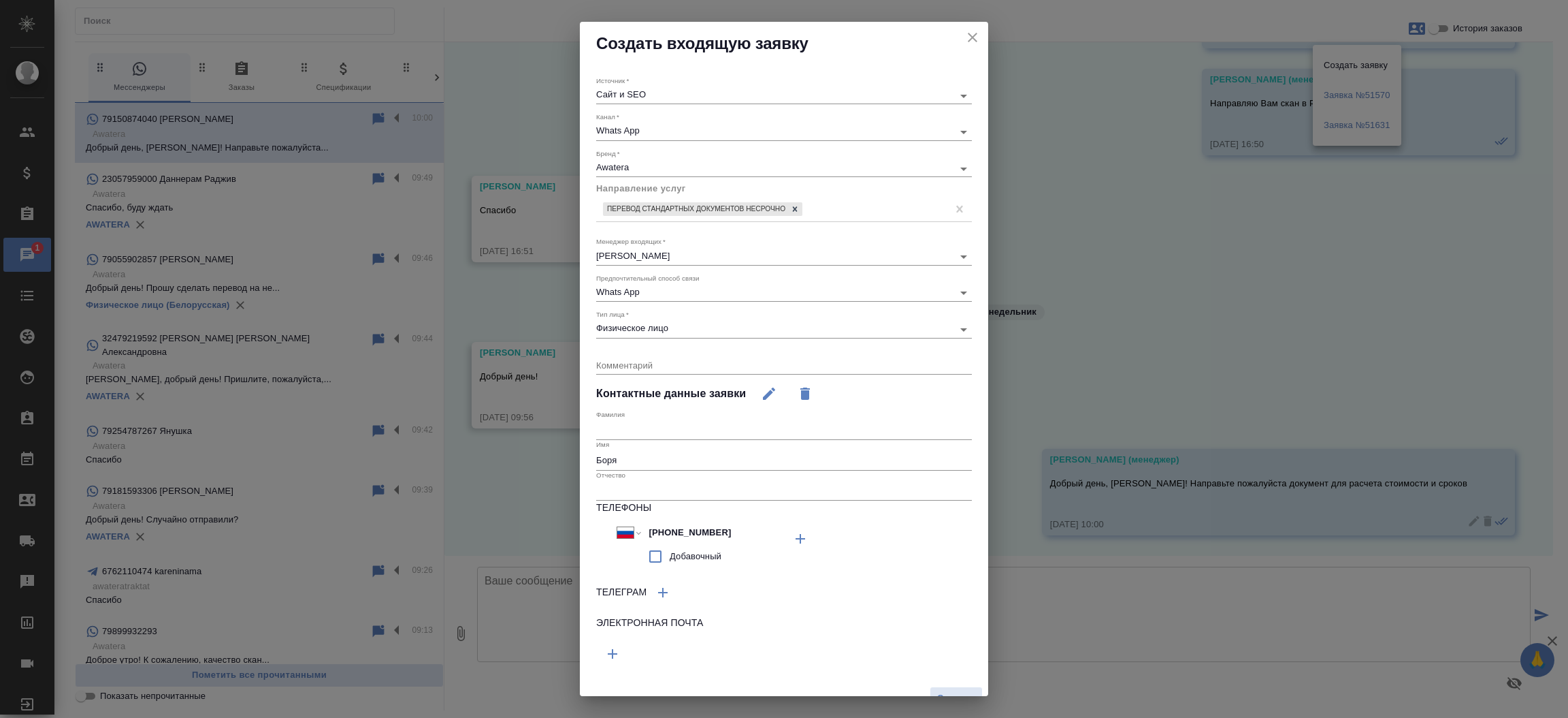
scroll to position [19, 0]
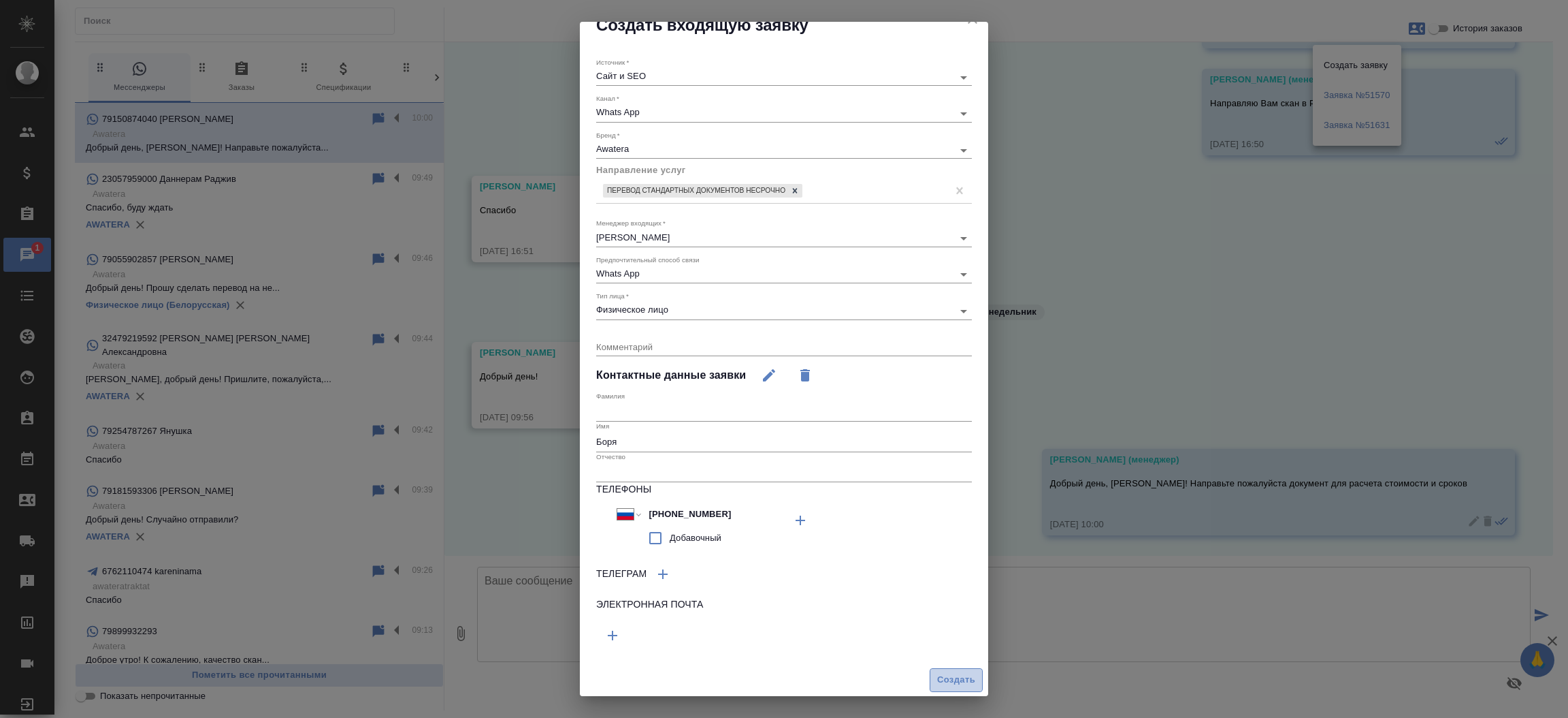
click at [950, 672] on span "Создать" at bounding box center [956, 679] width 39 height 16
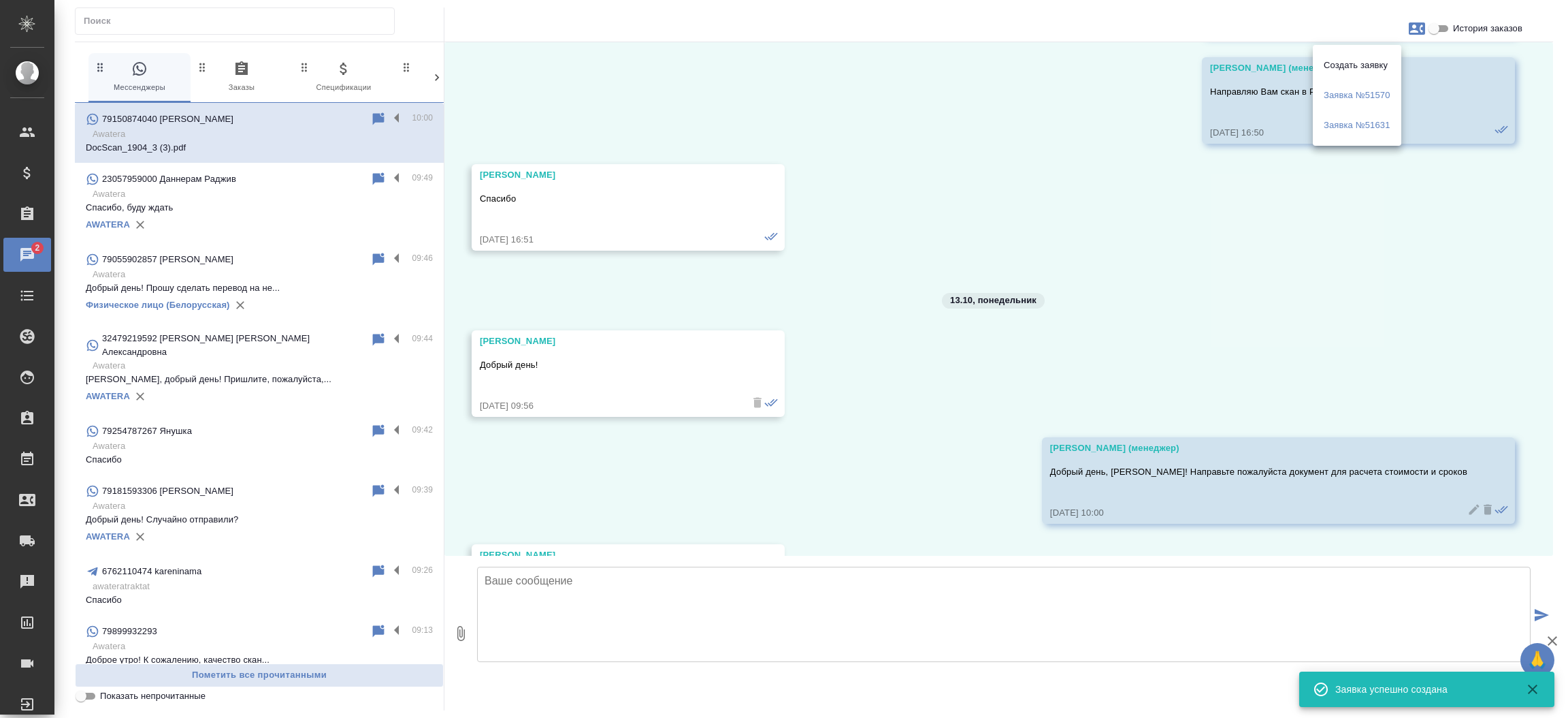
scroll to position [5061, 0]
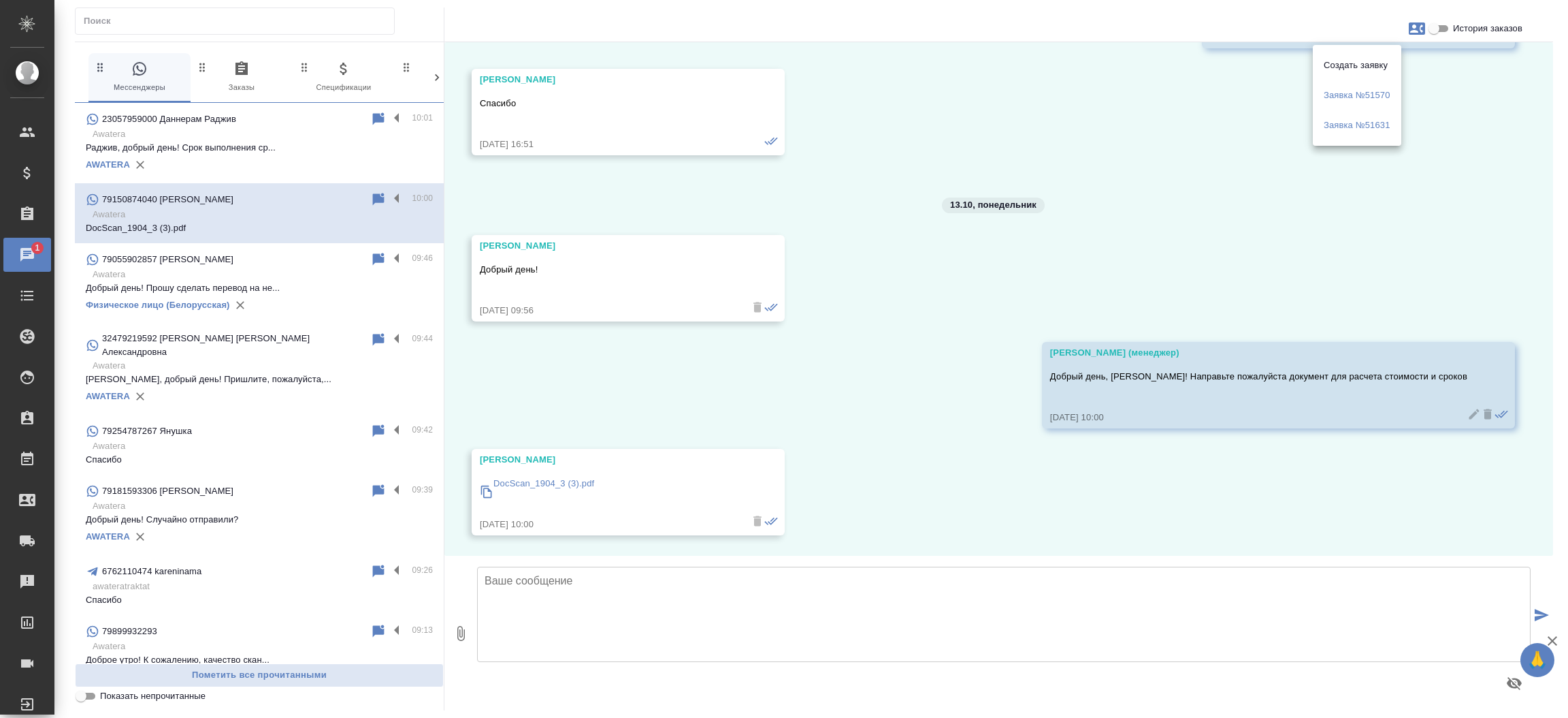
click at [34, 500] on div at bounding box center [784, 359] width 1568 height 718
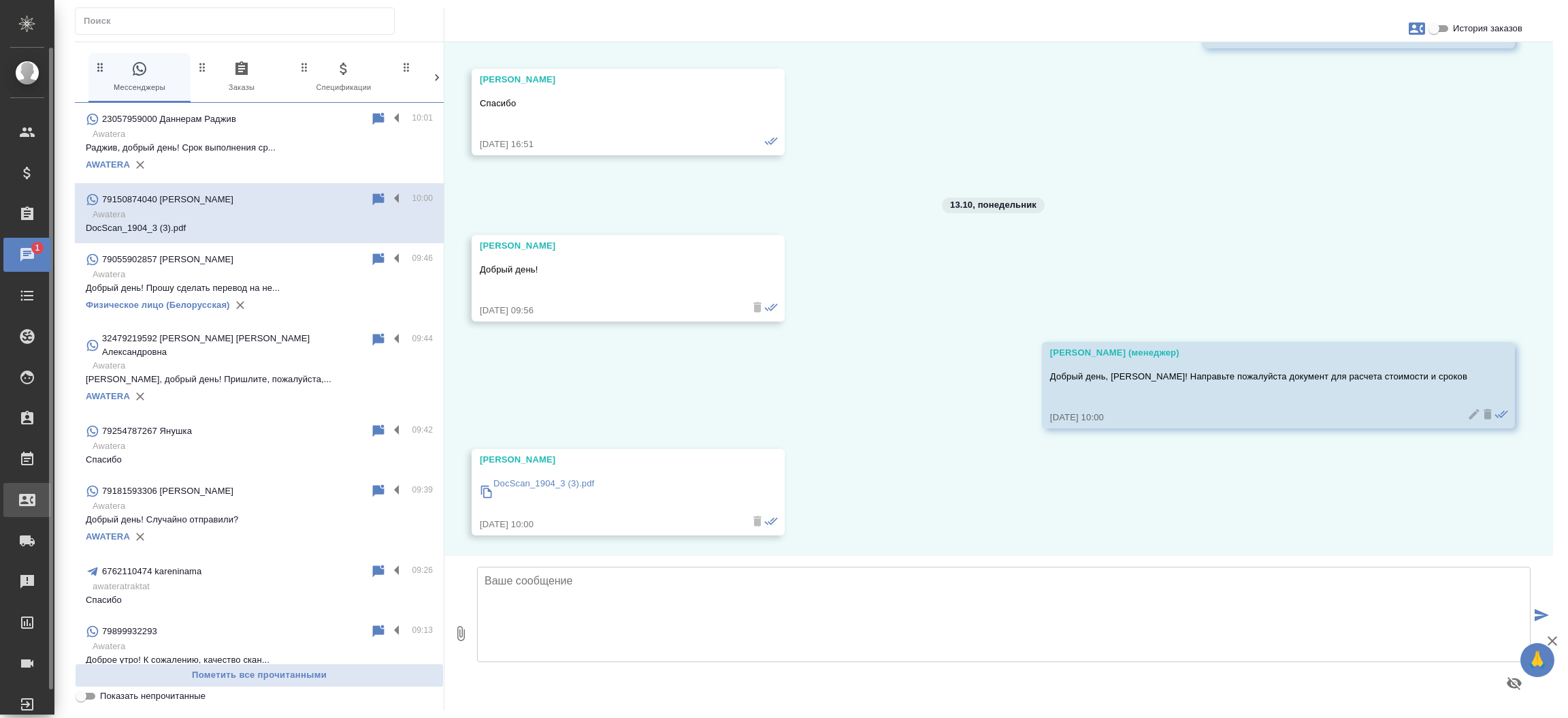
click at [30, 500] on icon at bounding box center [26, 499] width 16 height 16
select select "RU"
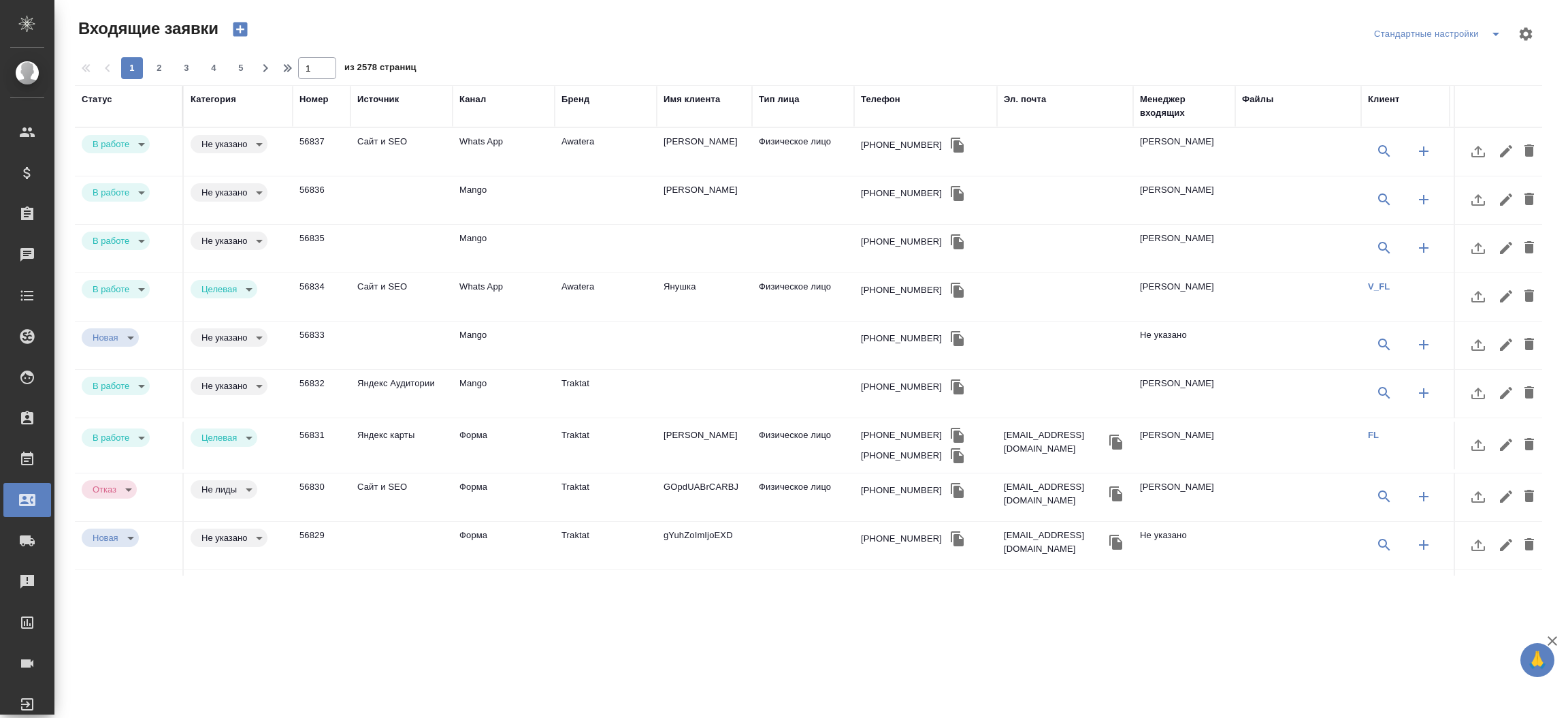
click at [238, 36] on icon "button" at bounding box center [240, 29] width 19 height 19
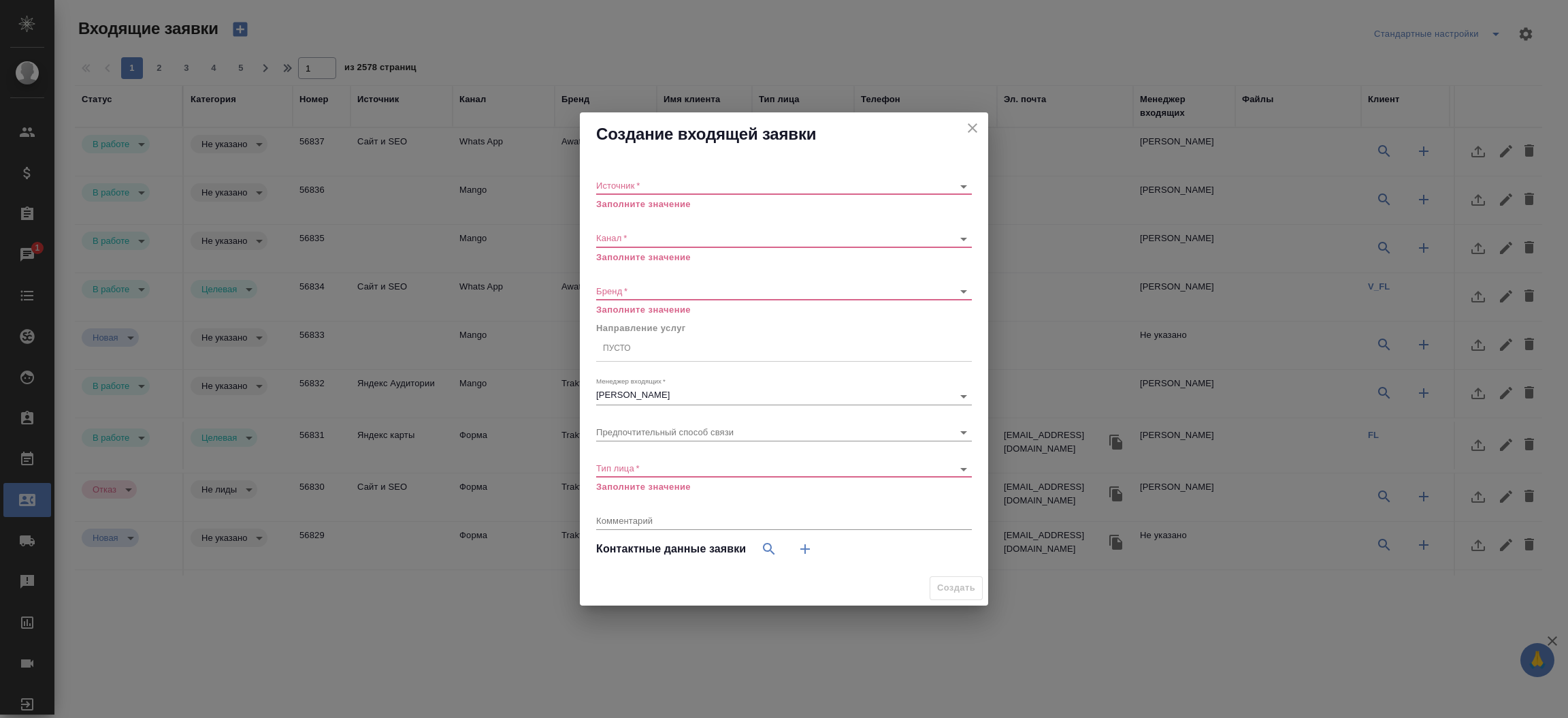
click at [626, 191] on div "​" at bounding box center [784, 186] width 375 height 17
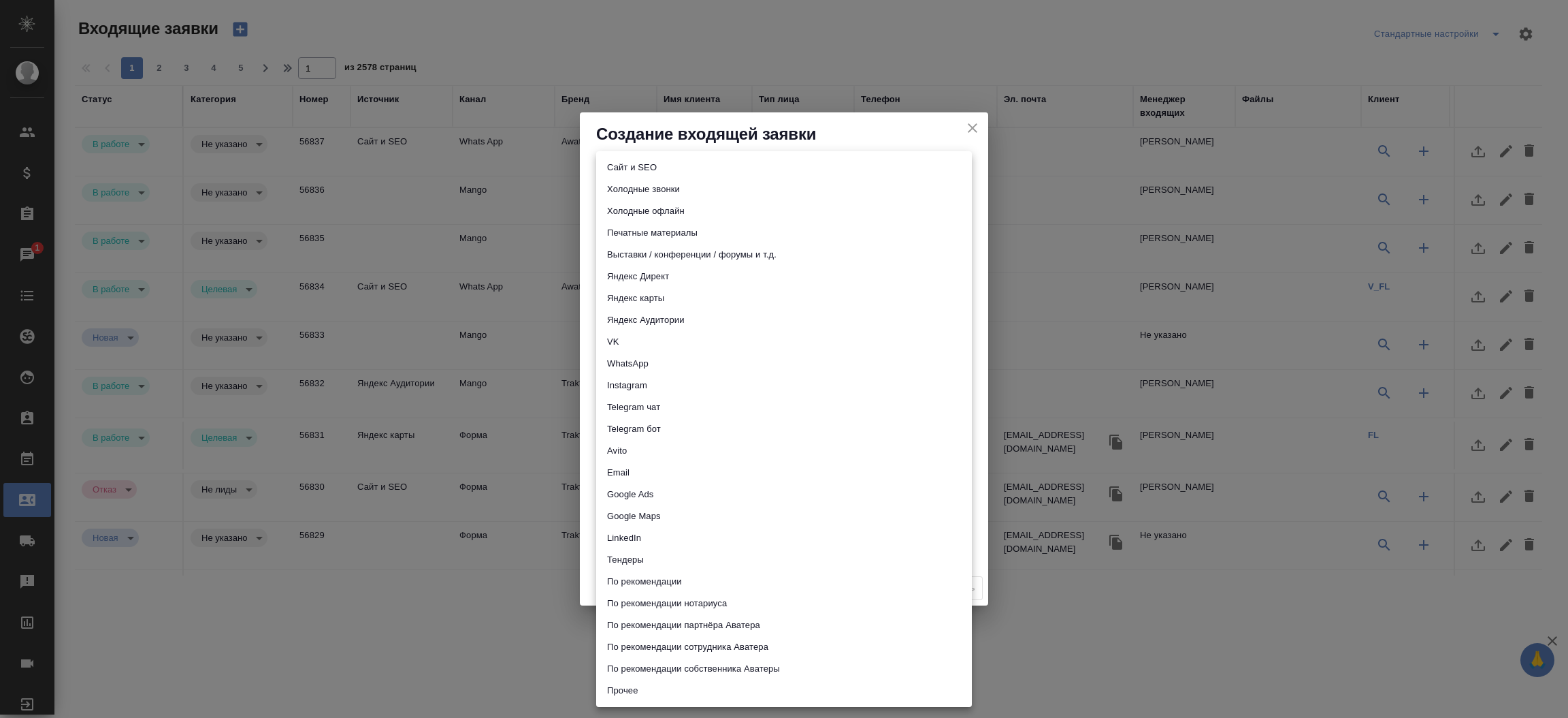
click at [620, 186] on body "🙏 .cls-1 fill:#fff; AWATERA Прутько Ирина i.prutko Клиенты Спецификации Заказы …" at bounding box center [784, 359] width 1568 height 718
click at [619, 167] on li "Сайт и SEO" at bounding box center [784, 167] width 375 height 22
type input "seo"
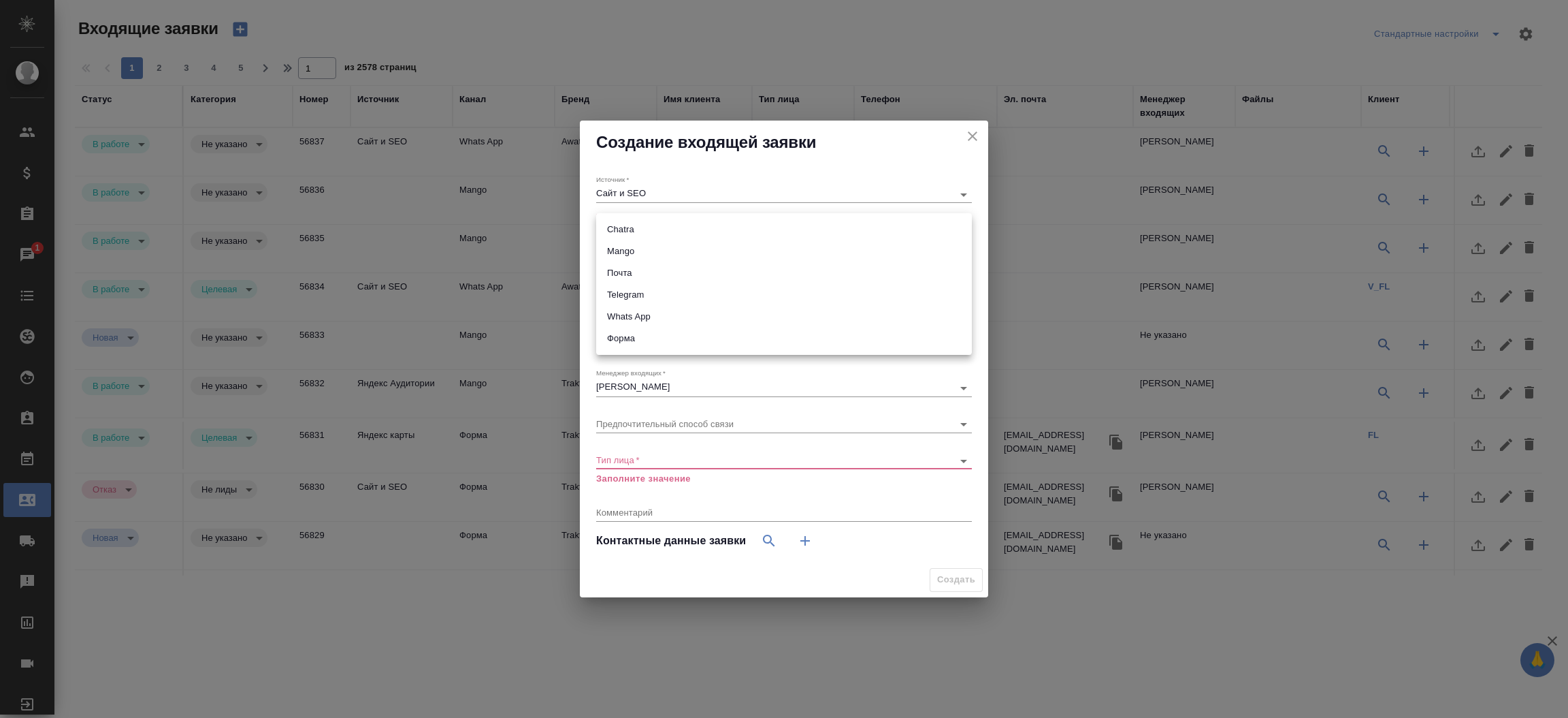
click at [610, 234] on body "🙏 .cls-1 fill:#fff; AWATERA Прутько Ирина i.prutko Клиенты Спецификации Заказы …" at bounding box center [784, 359] width 1568 height 718
click at [613, 277] on li "Почта" at bounding box center [784, 273] width 375 height 22
type input "640a088c6aae0874b0a8d791"
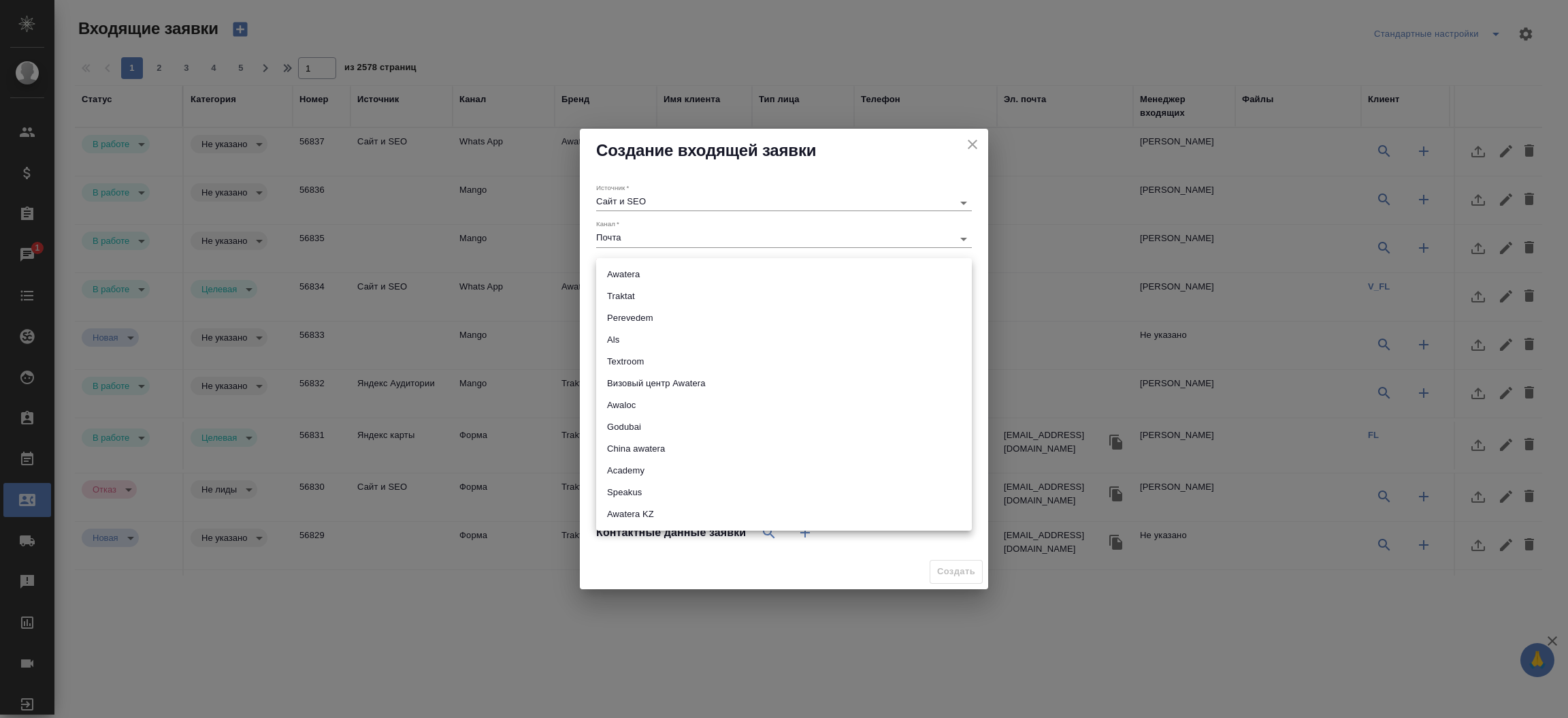
click at [615, 277] on body "🙏 .cls-1 fill:#fff; AWATERA Прутько Ирина i.prutko Клиенты Спецификации Заказы …" at bounding box center [784, 359] width 1568 height 718
click at [636, 290] on li "Traktat" at bounding box center [784, 295] width 375 height 22
type input "traktat"
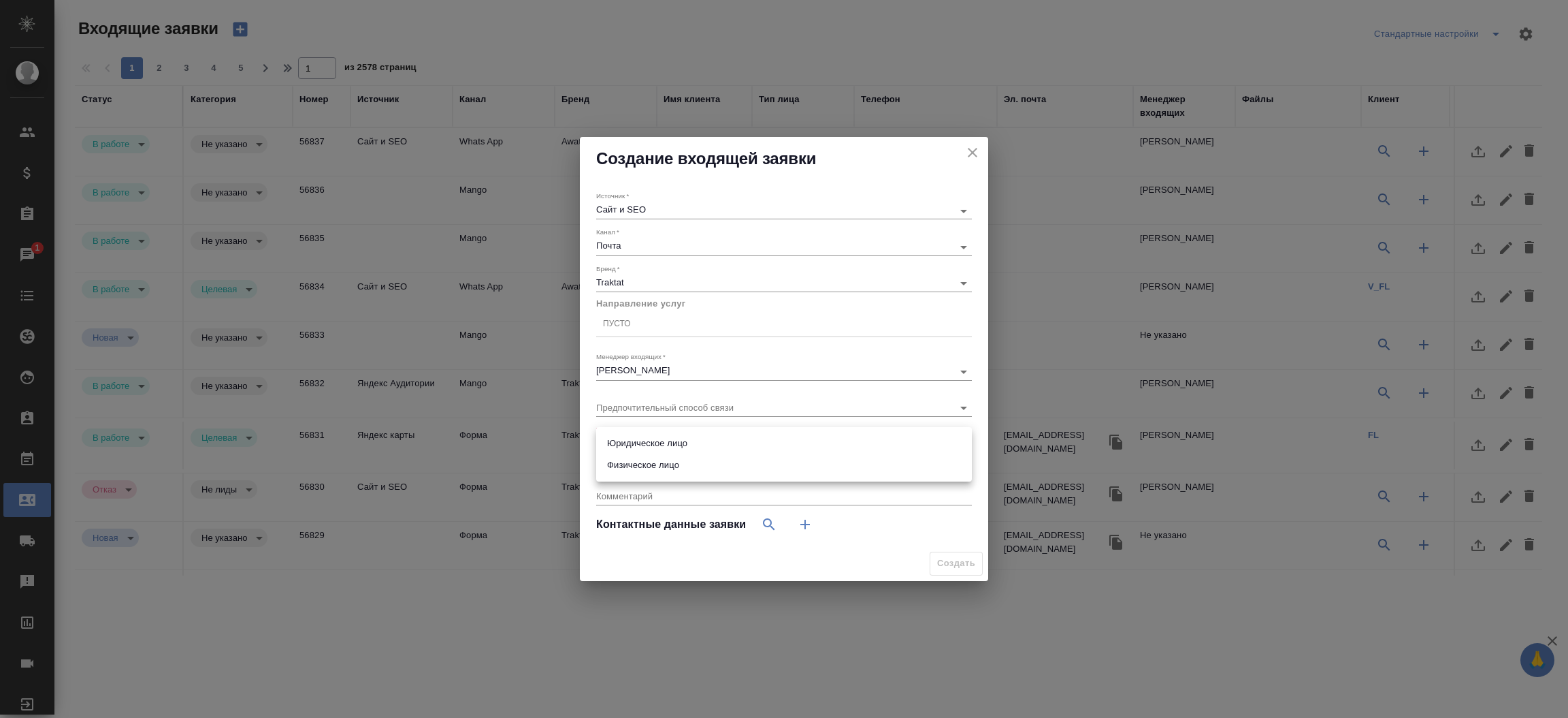
click at [622, 437] on body "🙏 .cls-1 fill:#fff; AWATERA Прутько Ирина i.prutko Клиенты Спецификации Заказы …" at bounding box center [784, 359] width 1568 height 718
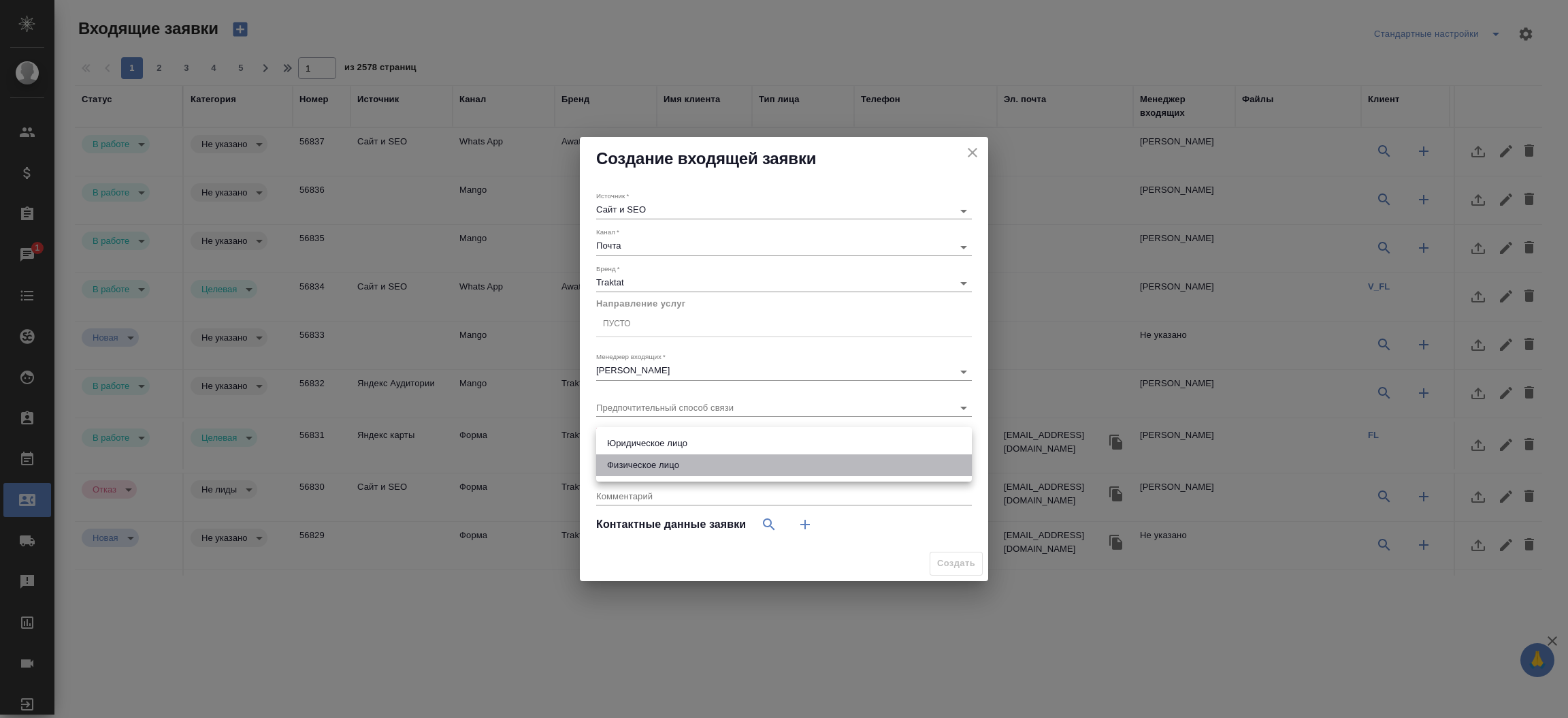
click at [615, 465] on li "Физическое лицо" at bounding box center [784, 465] width 375 height 22
type input "private"
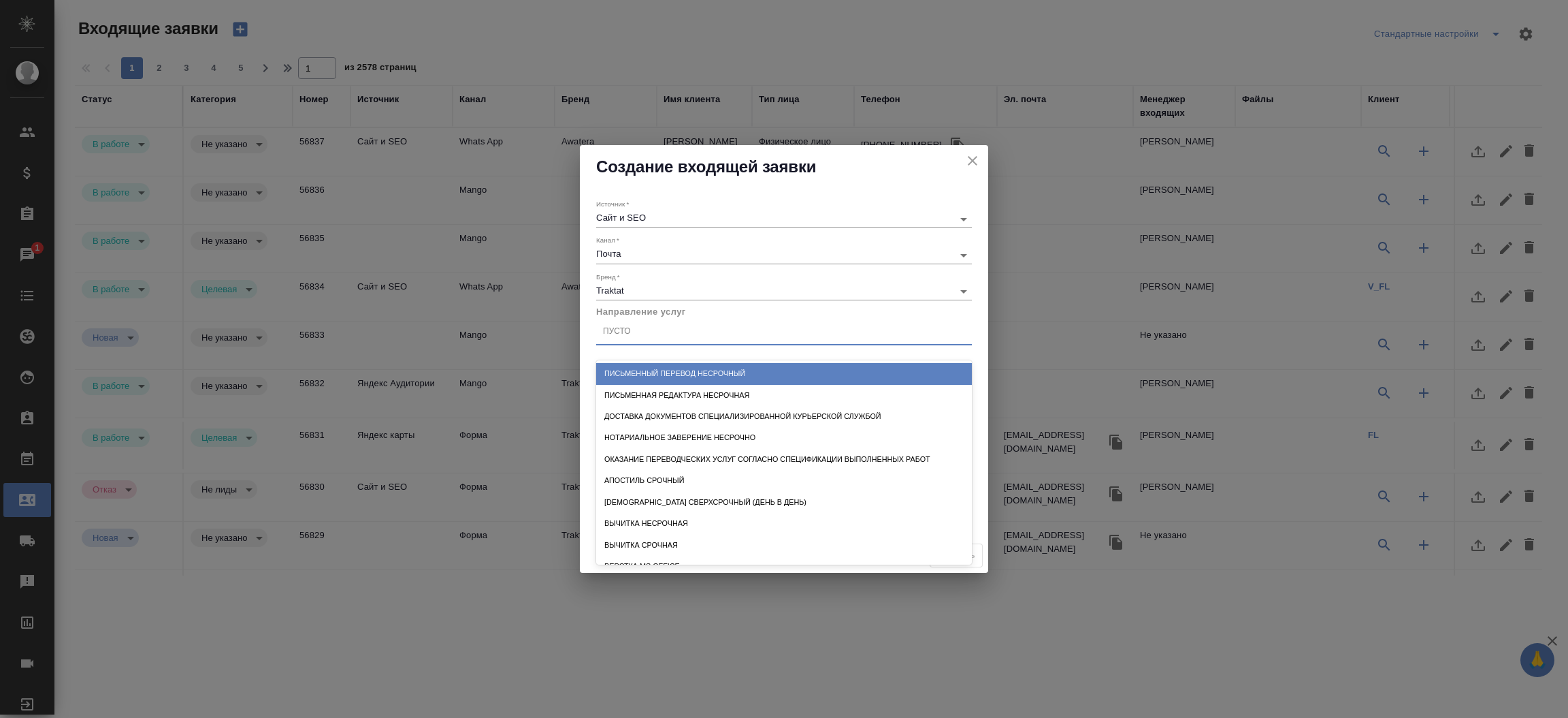
click at [620, 335] on div "Пусто" at bounding box center [617, 332] width 28 height 11
type input "стандартны"
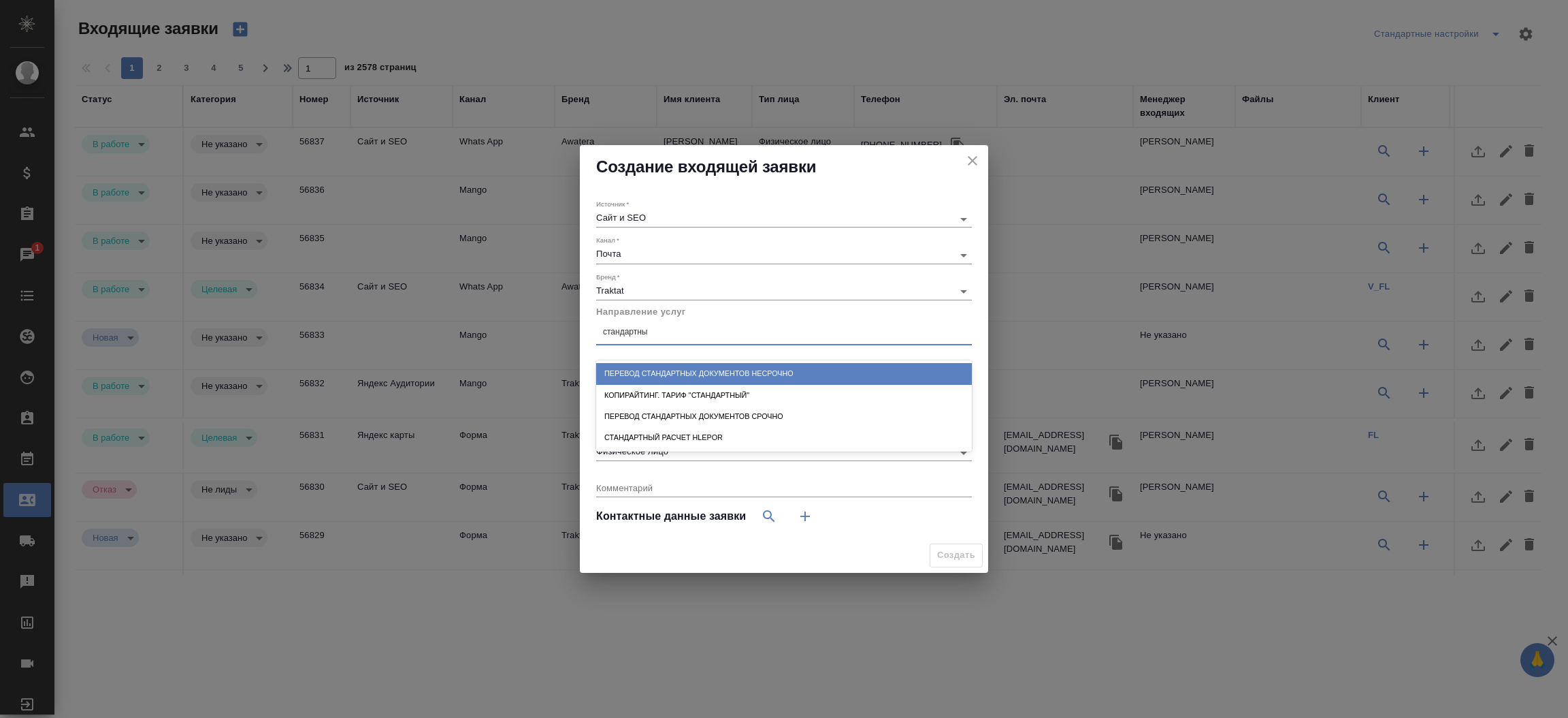
click at [651, 375] on div "Перевод стандартных документов несрочно" at bounding box center [784, 374] width 375 height 21
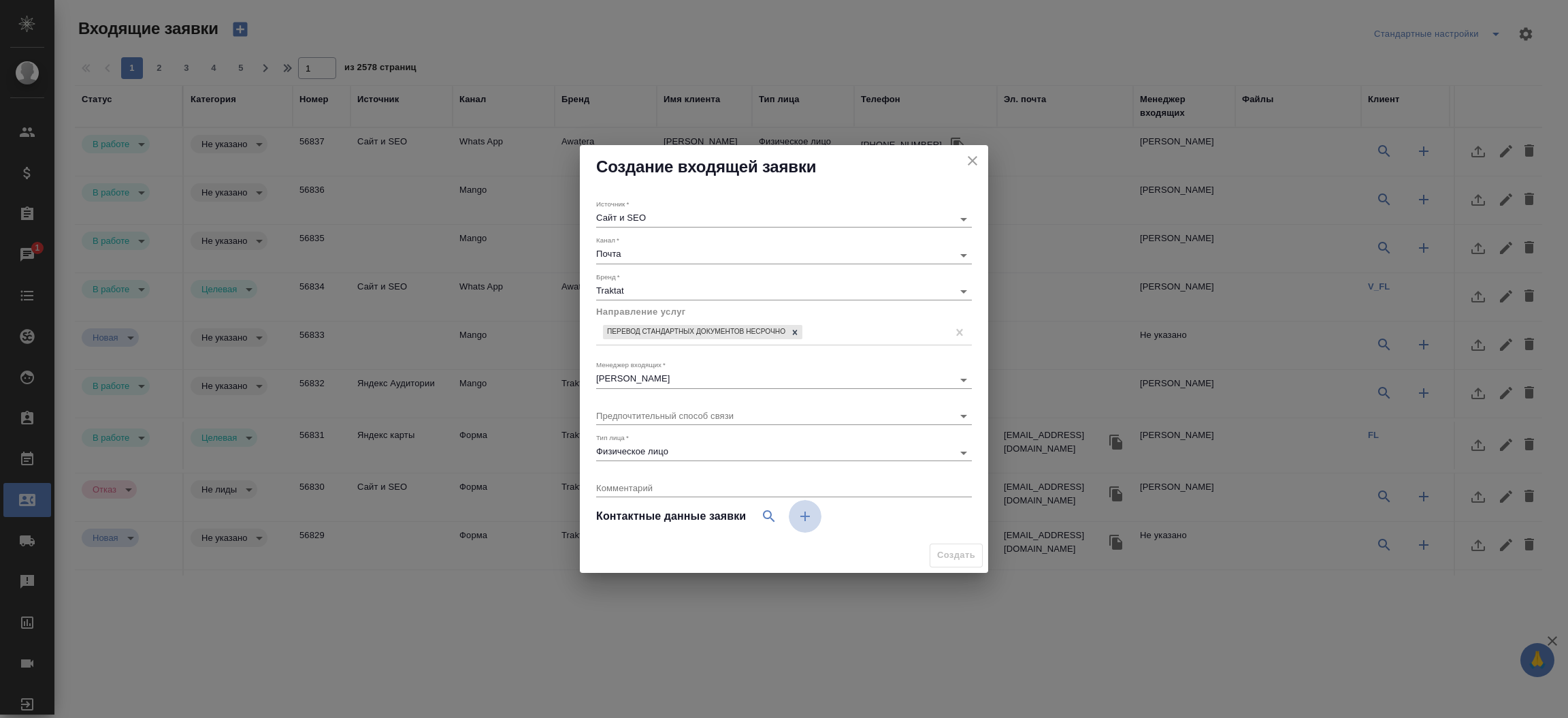
click at [797, 509] on icon "button" at bounding box center [804, 516] width 16 height 16
select select "RU"
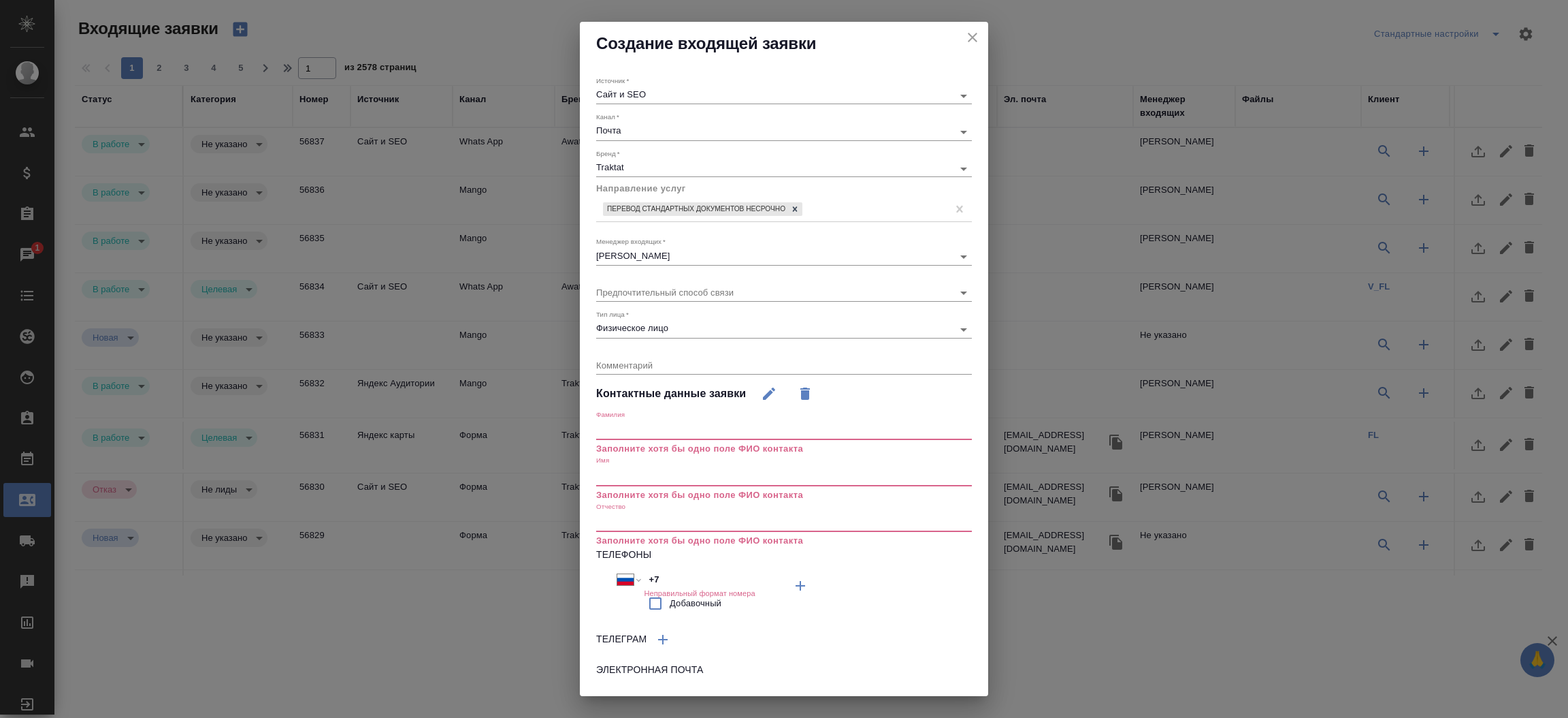
click at [679, 474] on input "text" at bounding box center [784, 476] width 375 height 19
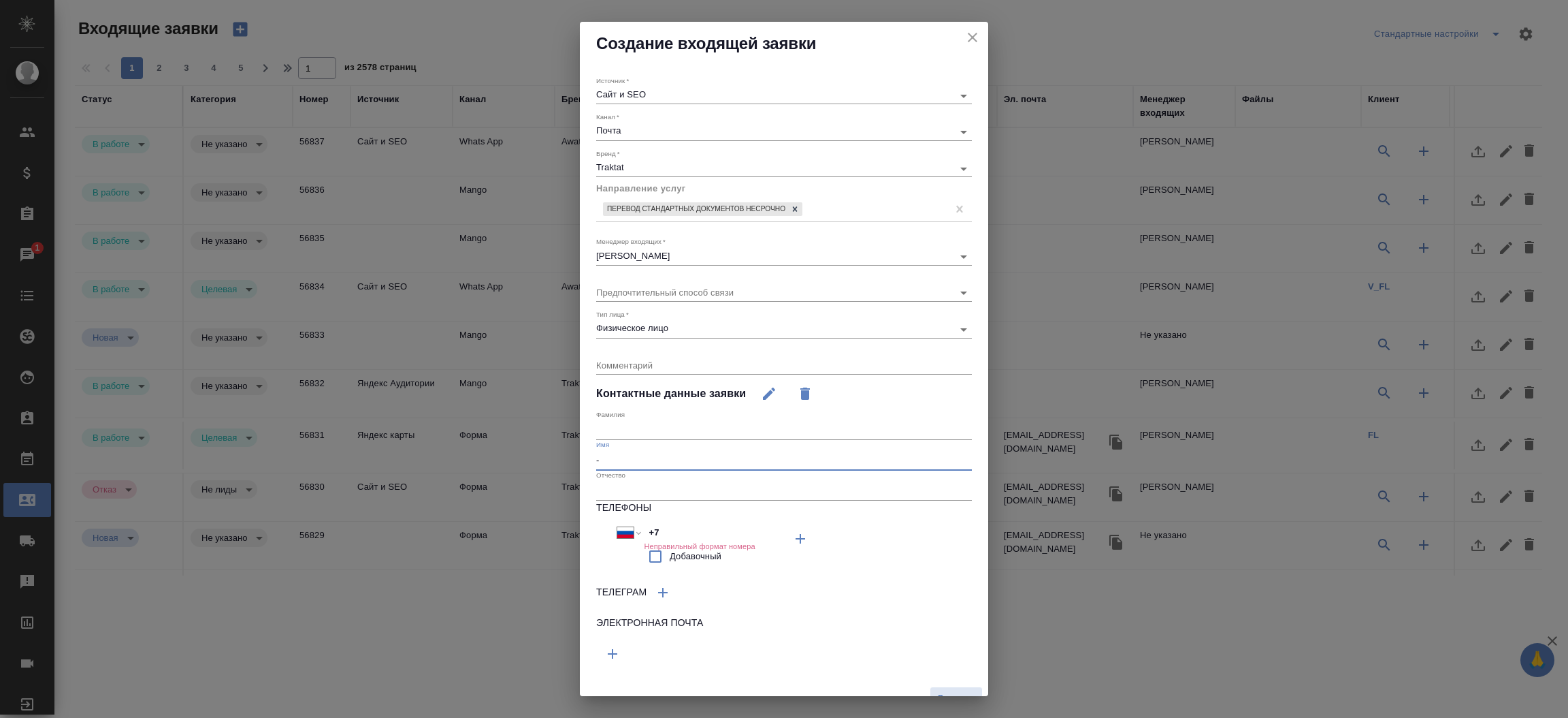
type input "-"
click at [610, 653] on icon "button" at bounding box center [612, 653] width 9 height 9
click at [616, 643] on input "text" at bounding box center [690, 651] width 188 height 17
paste input "[EMAIL_ADDRESS][DOMAIN_NAME]"
type input "[EMAIL_ADDRESS][DOMAIN_NAME]"
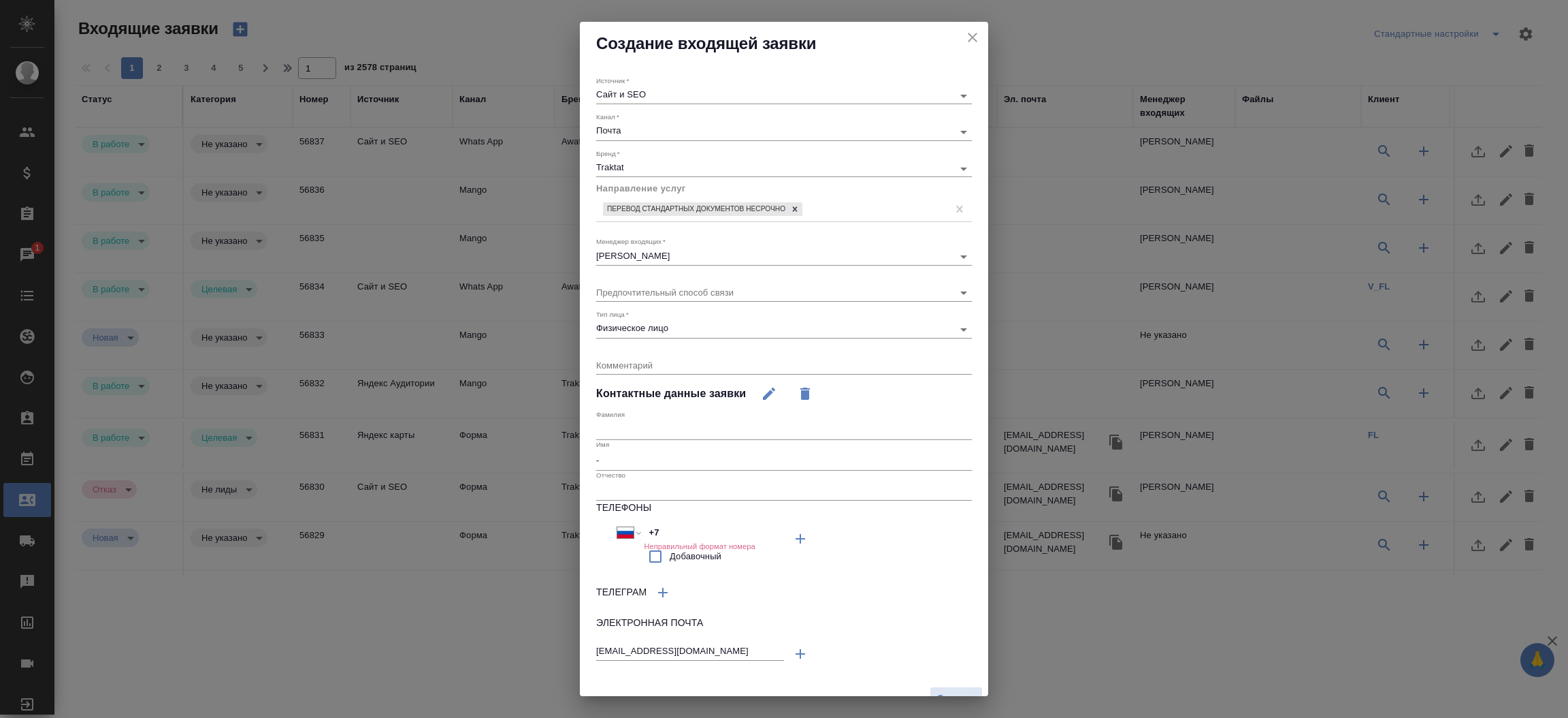
scroll to position [19, 0]
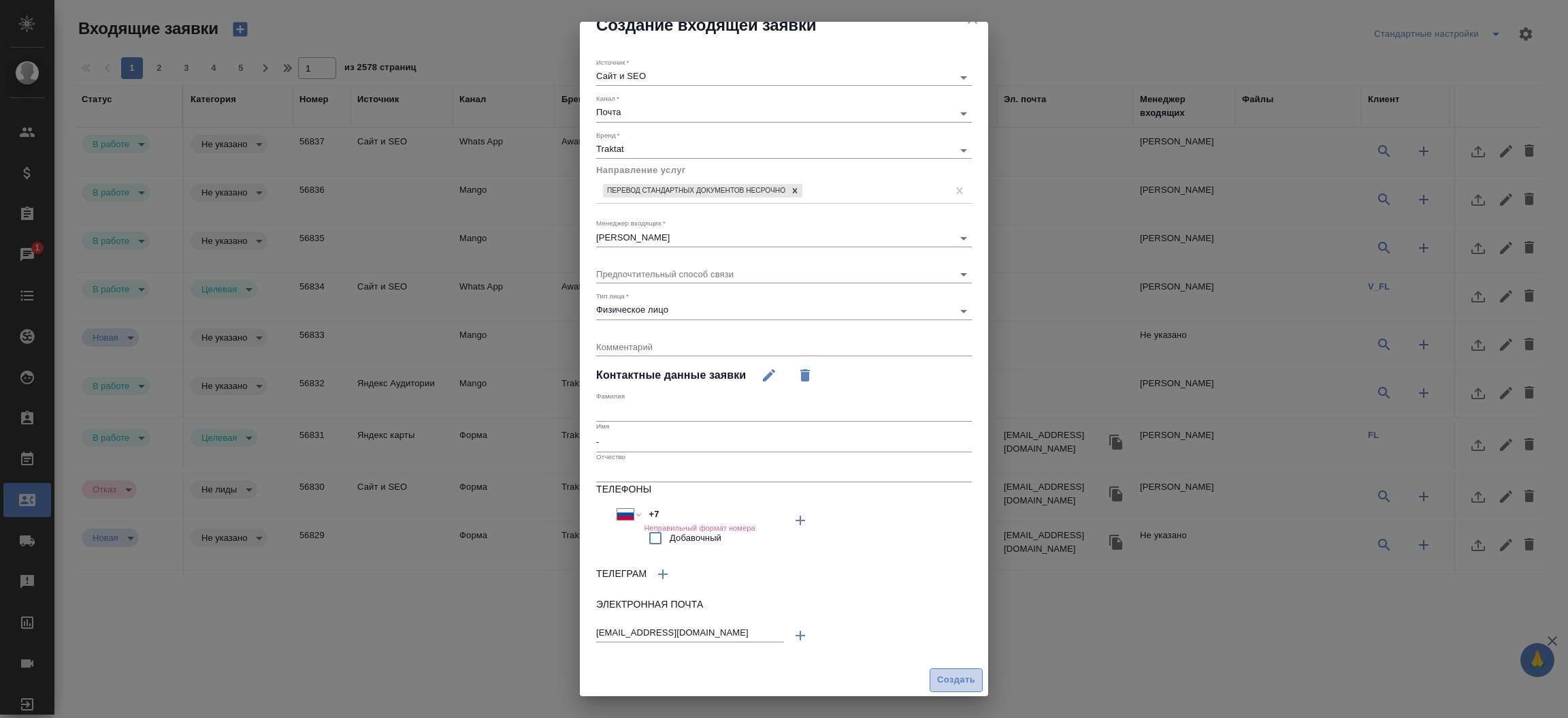
click at [938, 686] on span "Создать" at bounding box center [956, 679] width 39 height 16
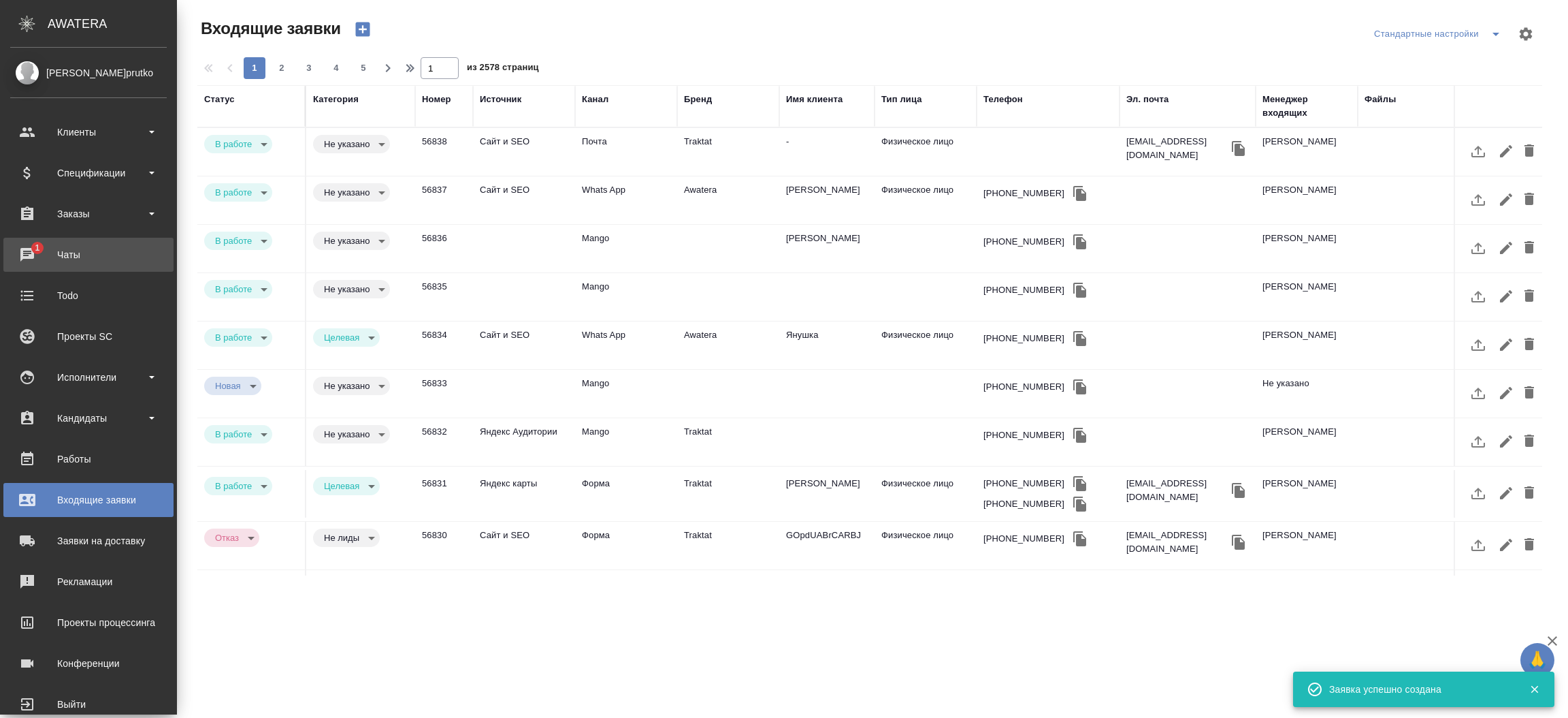
click at [31, 251] on div "Чаты" at bounding box center [88, 255] width 156 height 21
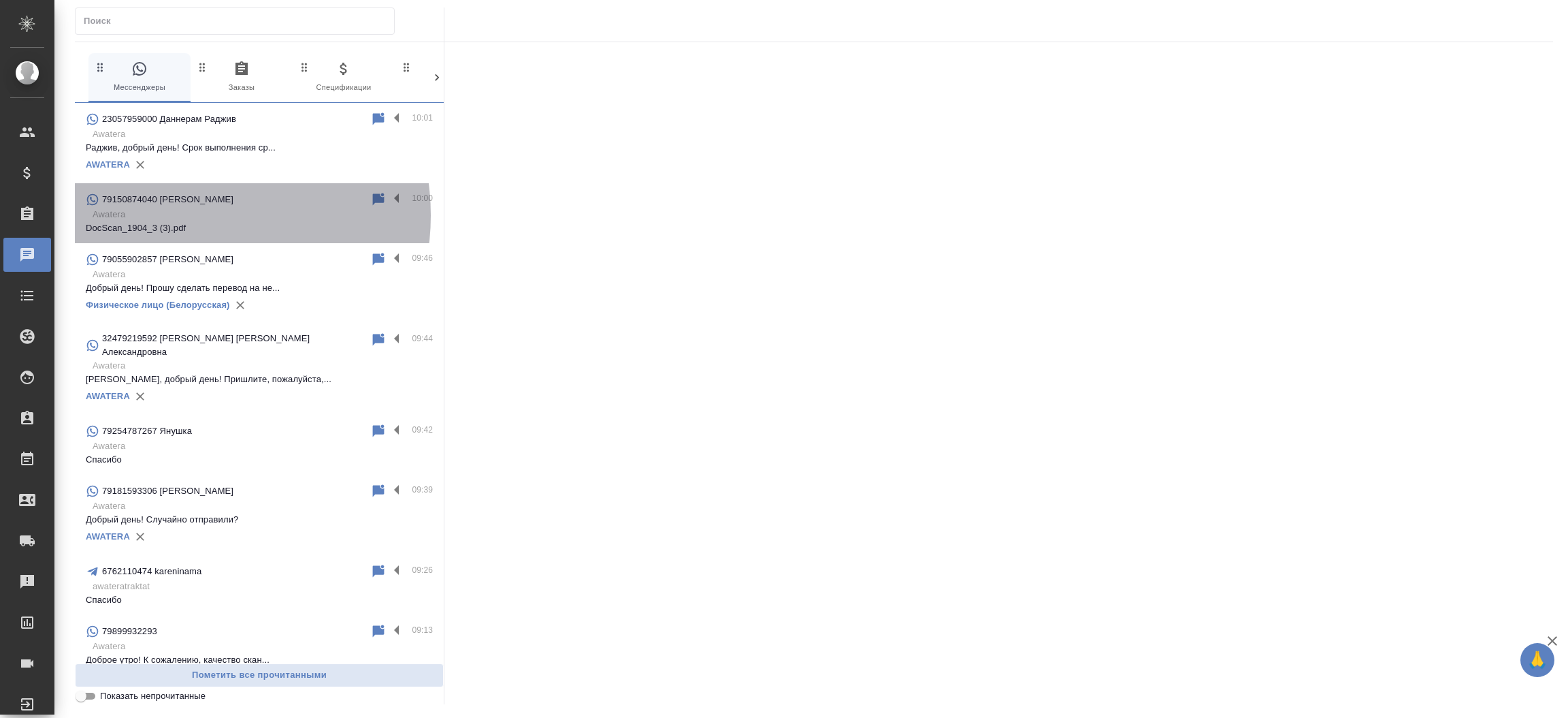
click at [184, 215] on p "Awatera" at bounding box center [262, 215] width 341 height 13
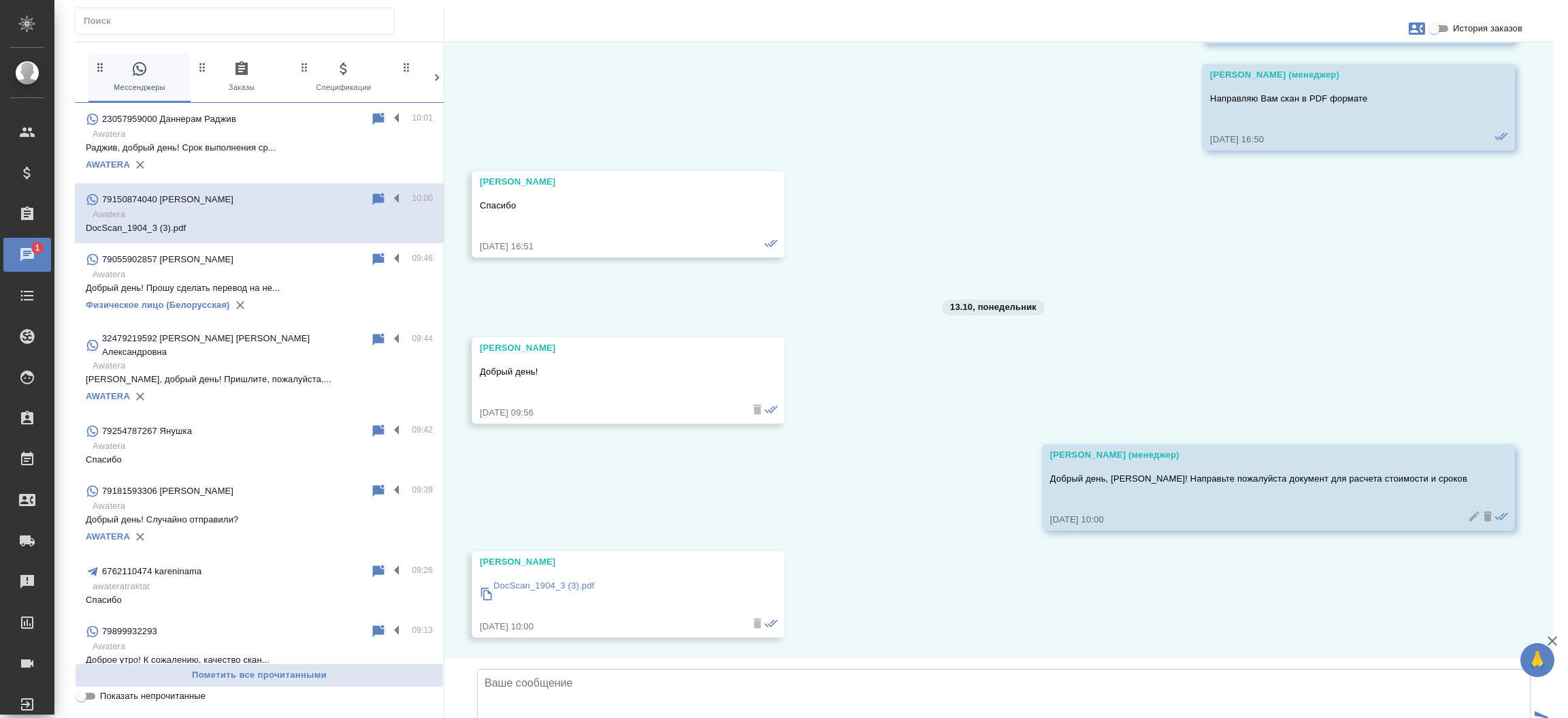
scroll to position [5061, 0]
click at [555, 668] on textarea at bounding box center [1004, 715] width 1053 height 95
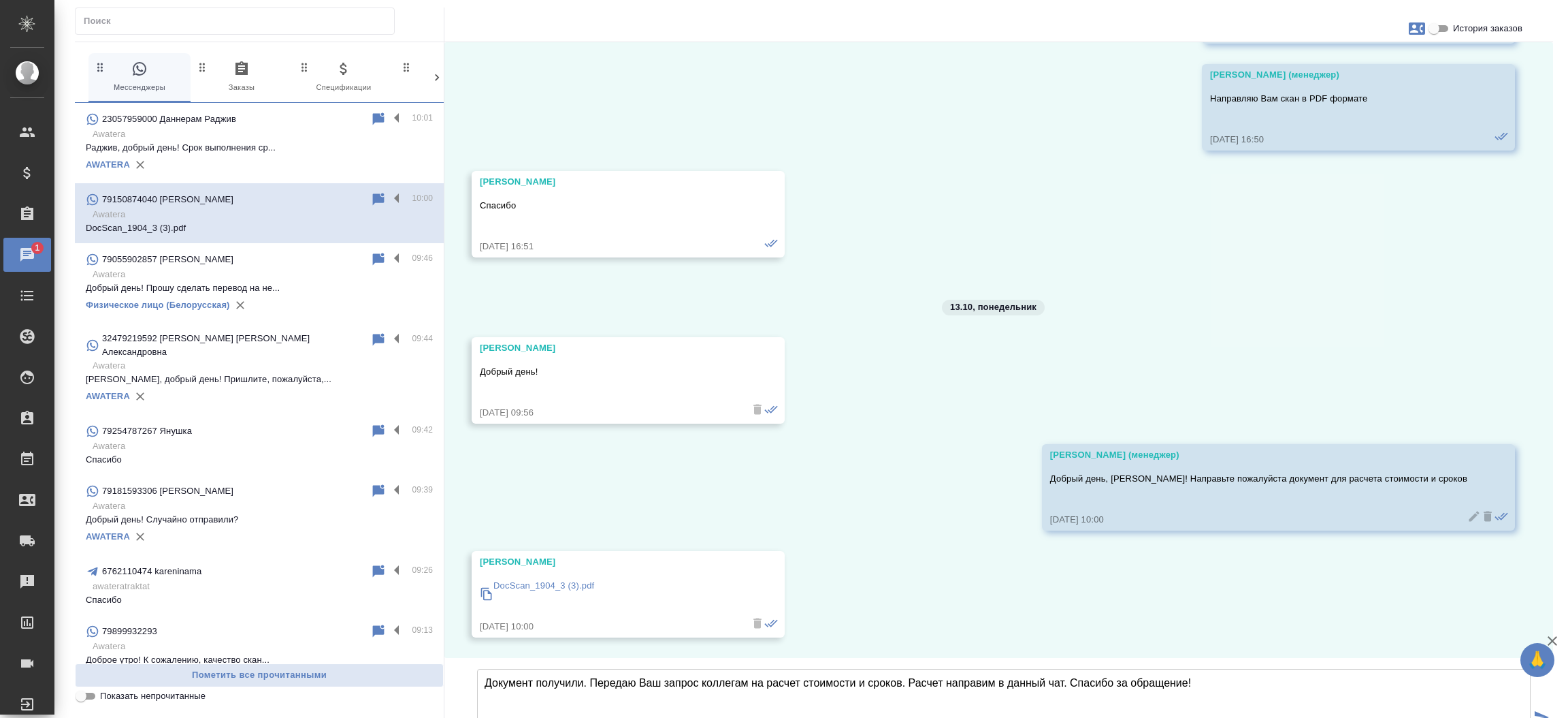
type textarea "Документ получили. Передаю Ваш запрос коллегам на расчет стоимости и сроков. Ра…"
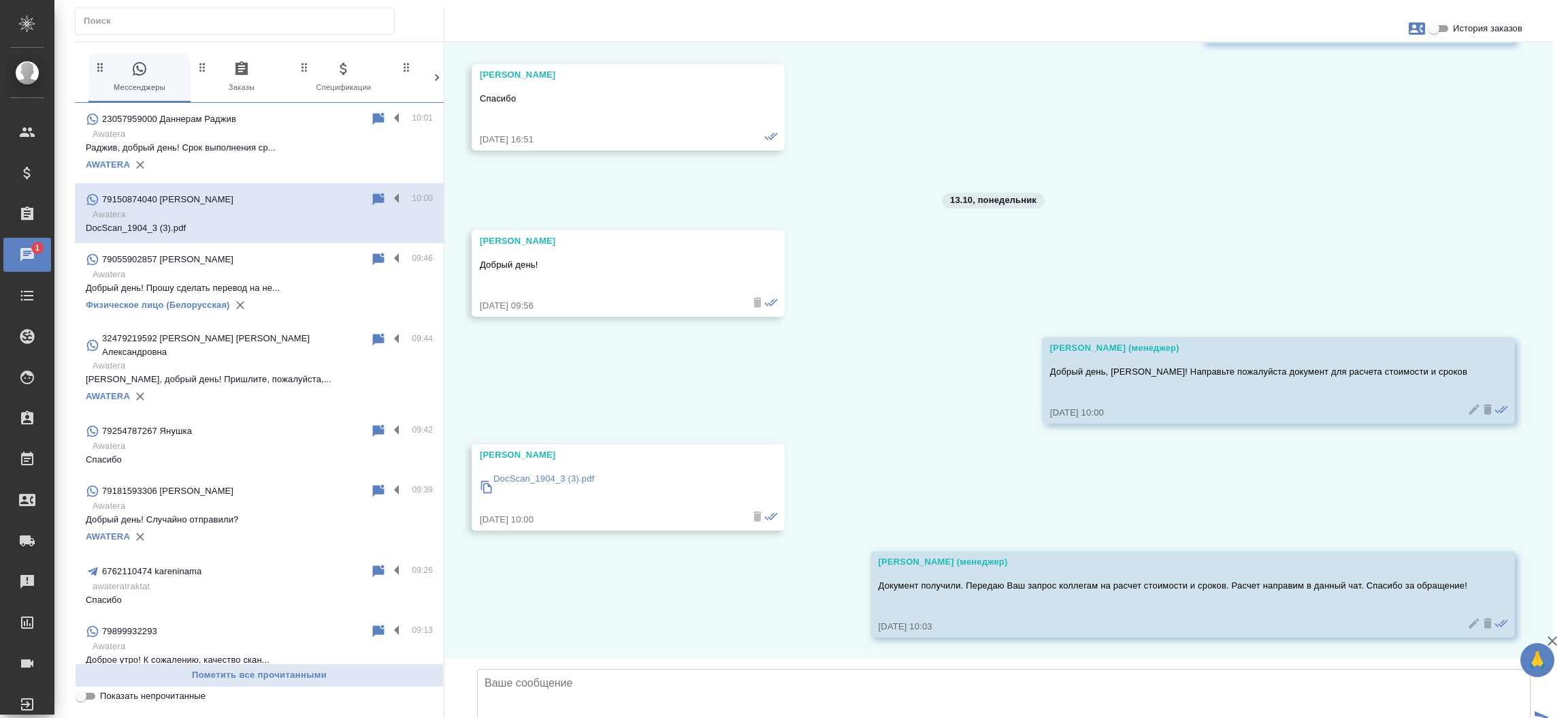
scroll to position [5168, 0]
click at [573, 484] on div "02.07, среда Борис 02.07.25, 12:12 Борис 02.07.25, 12:12 Борис Добрый день! 02.…" at bounding box center [998, 350] width 1109 height 615
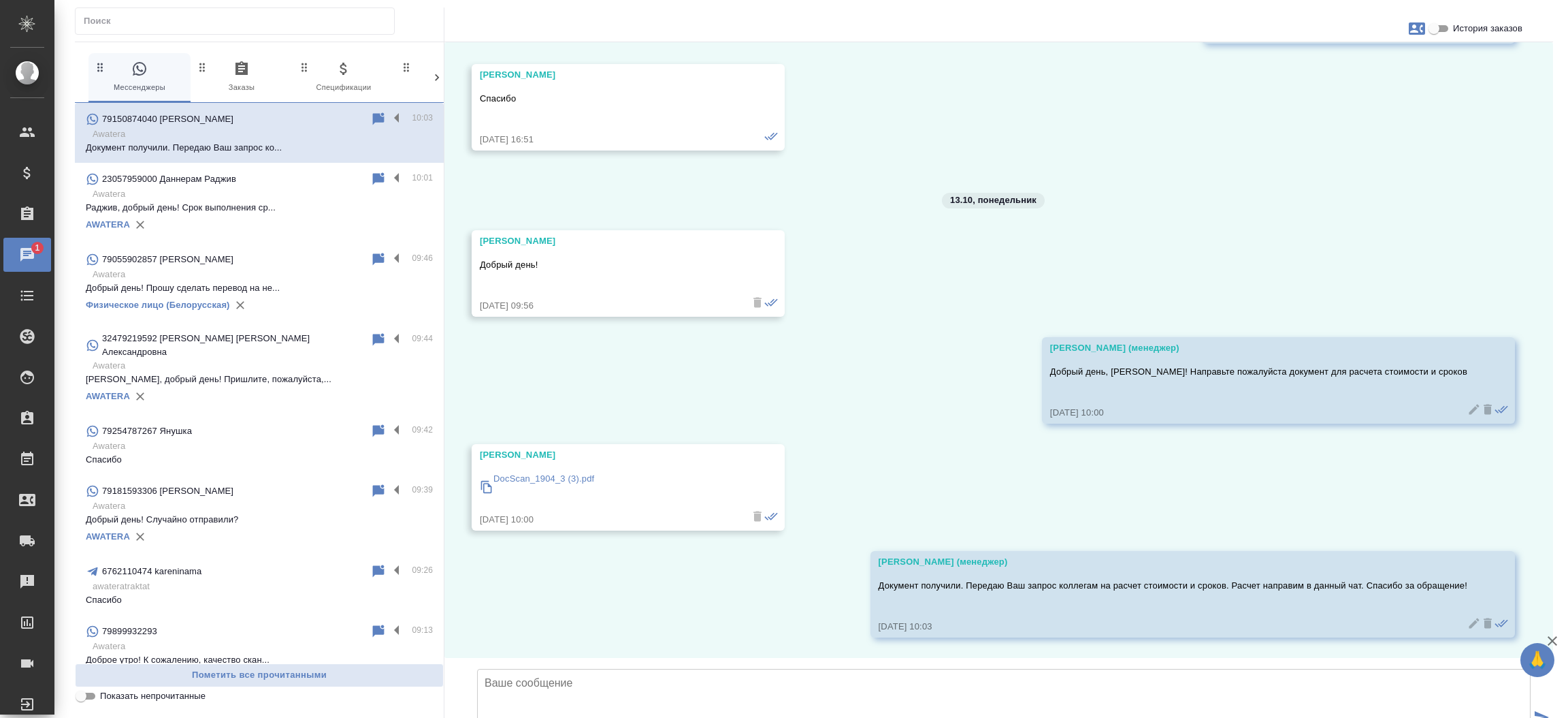
click at [566, 471] on p "DocScan_1904_3 (3).pdf" at bounding box center [544, 478] width 101 height 13
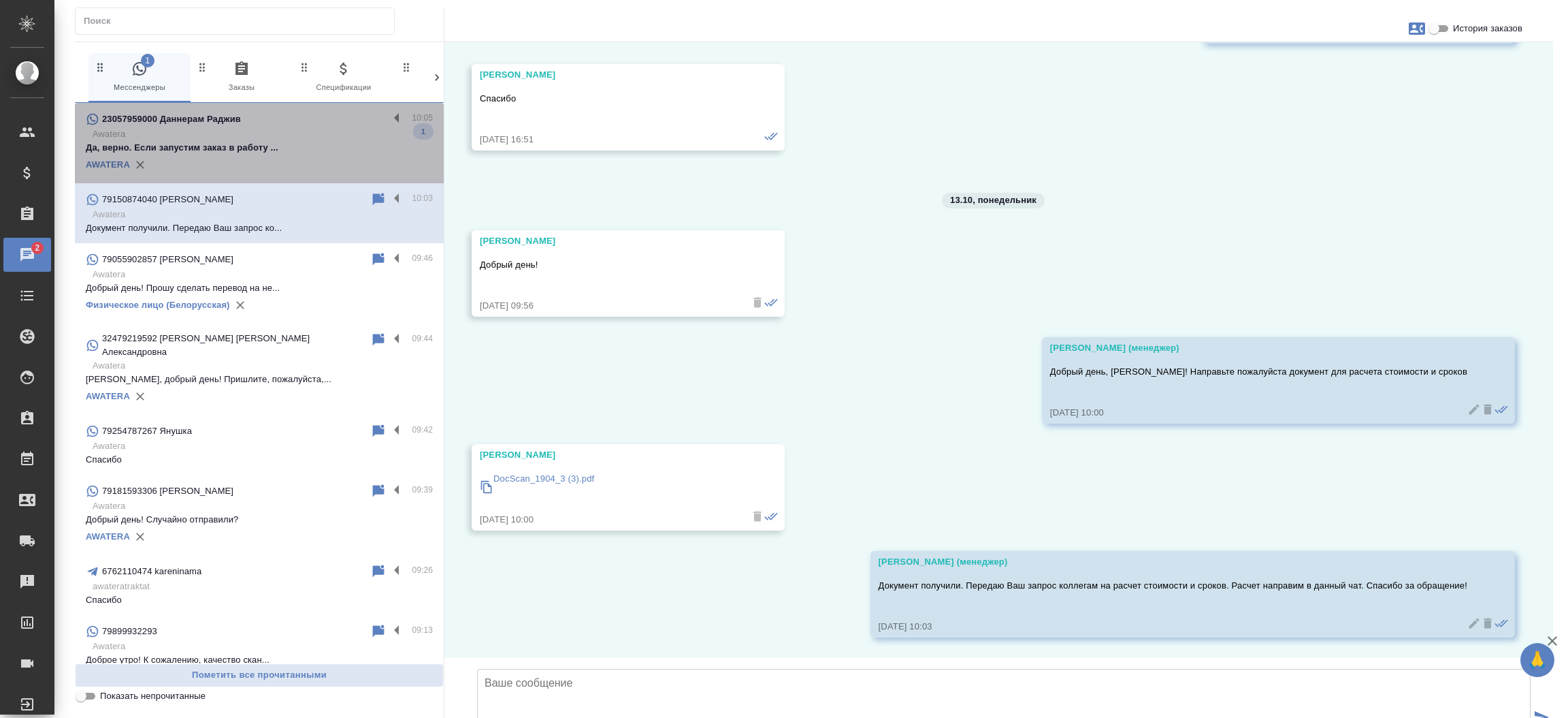
click at [262, 152] on p "Да, верно. Если запустим заказ в работу ..." at bounding box center [259, 148] width 347 height 13
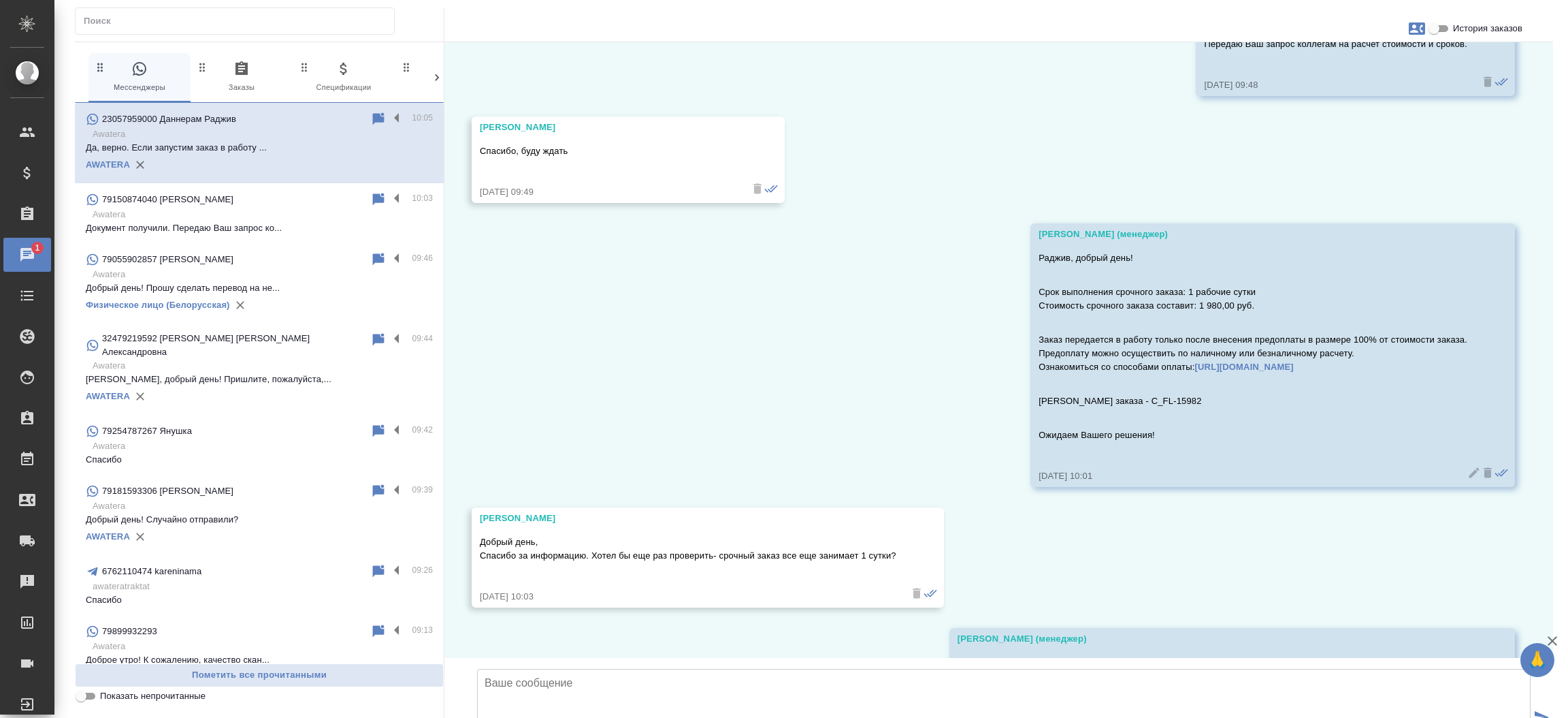
scroll to position [697, 0]
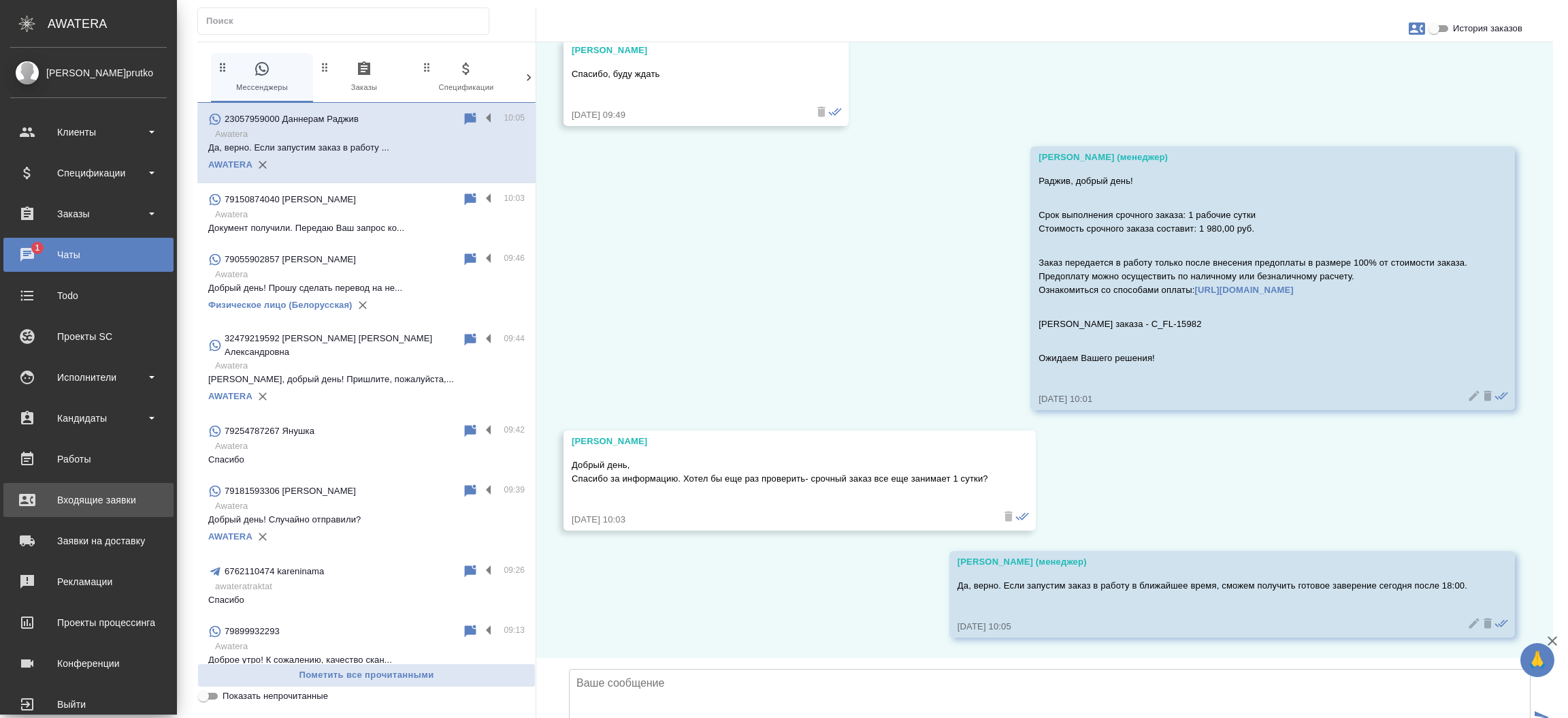
click at [60, 490] on div "Входящие заявки" at bounding box center [88, 500] width 156 height 21
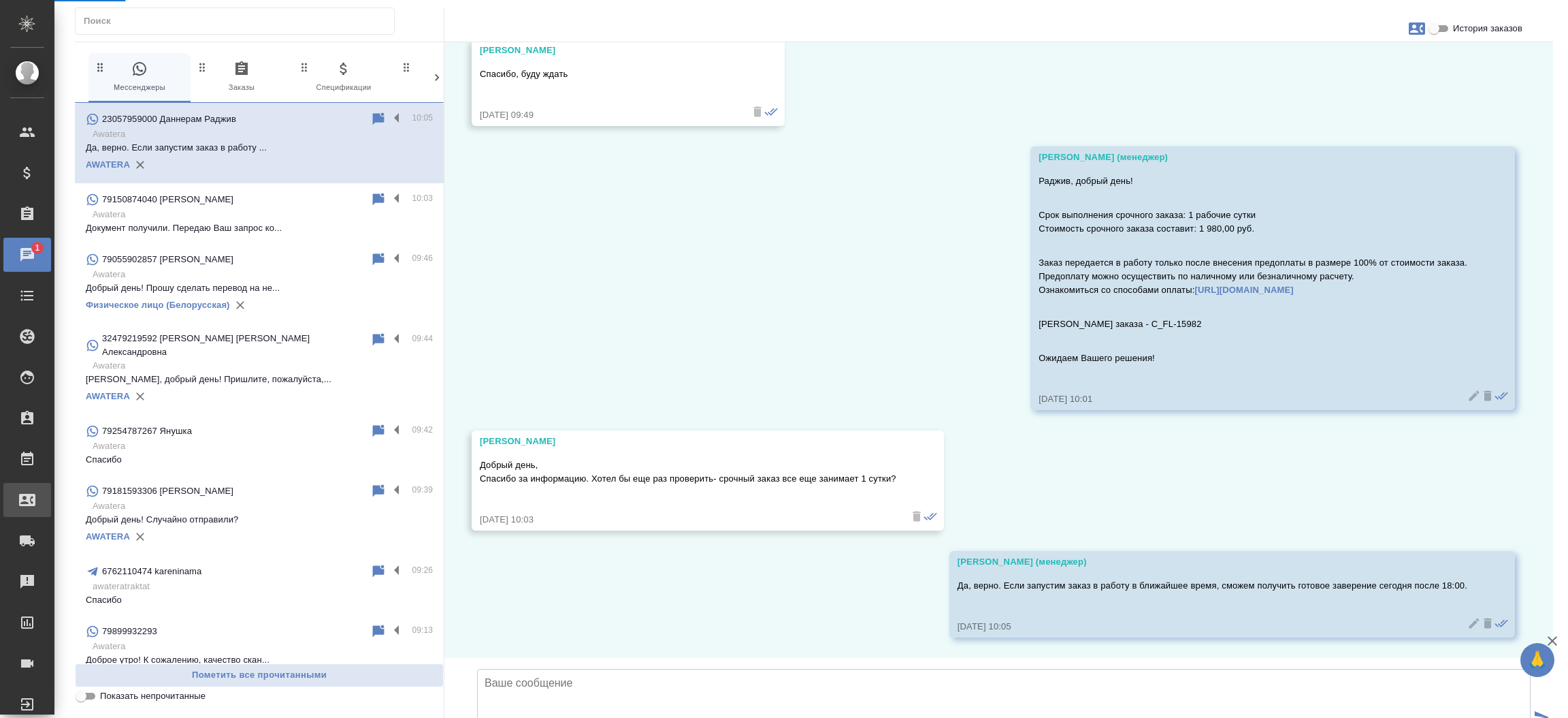
click at [27, 490] on div "Входящие заявки" at bounding box center [10, 500] width 34 height 21
select select "RU"
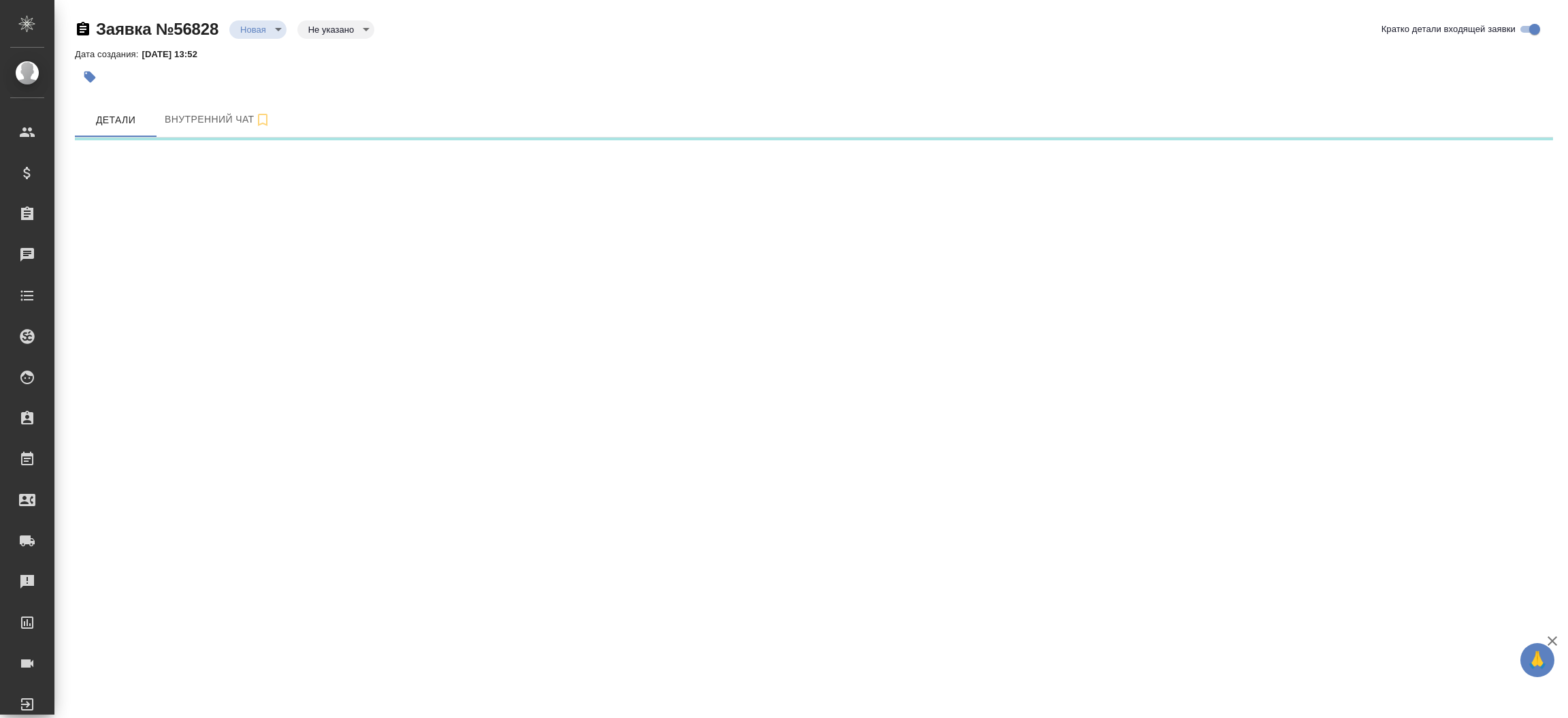
select select "RU"
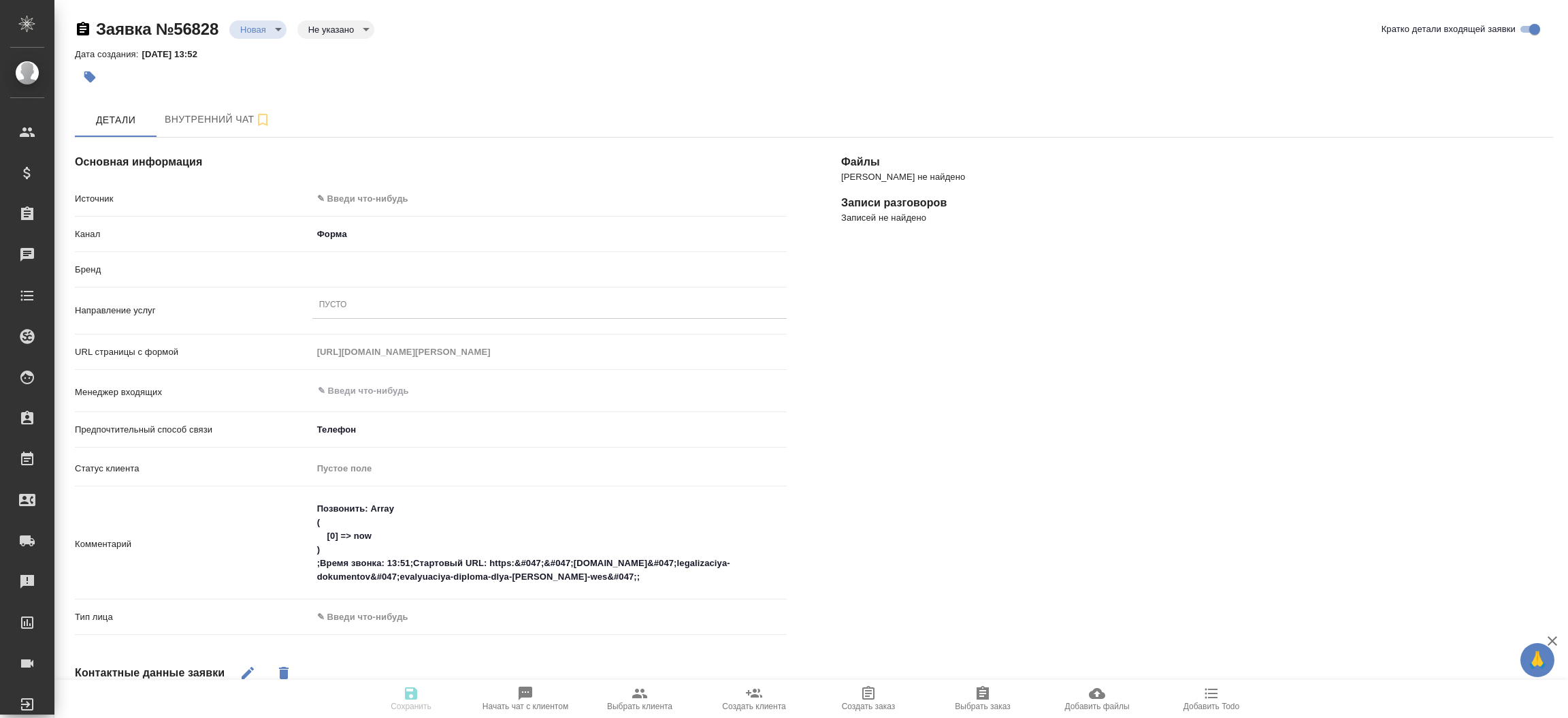
type textarea "x"
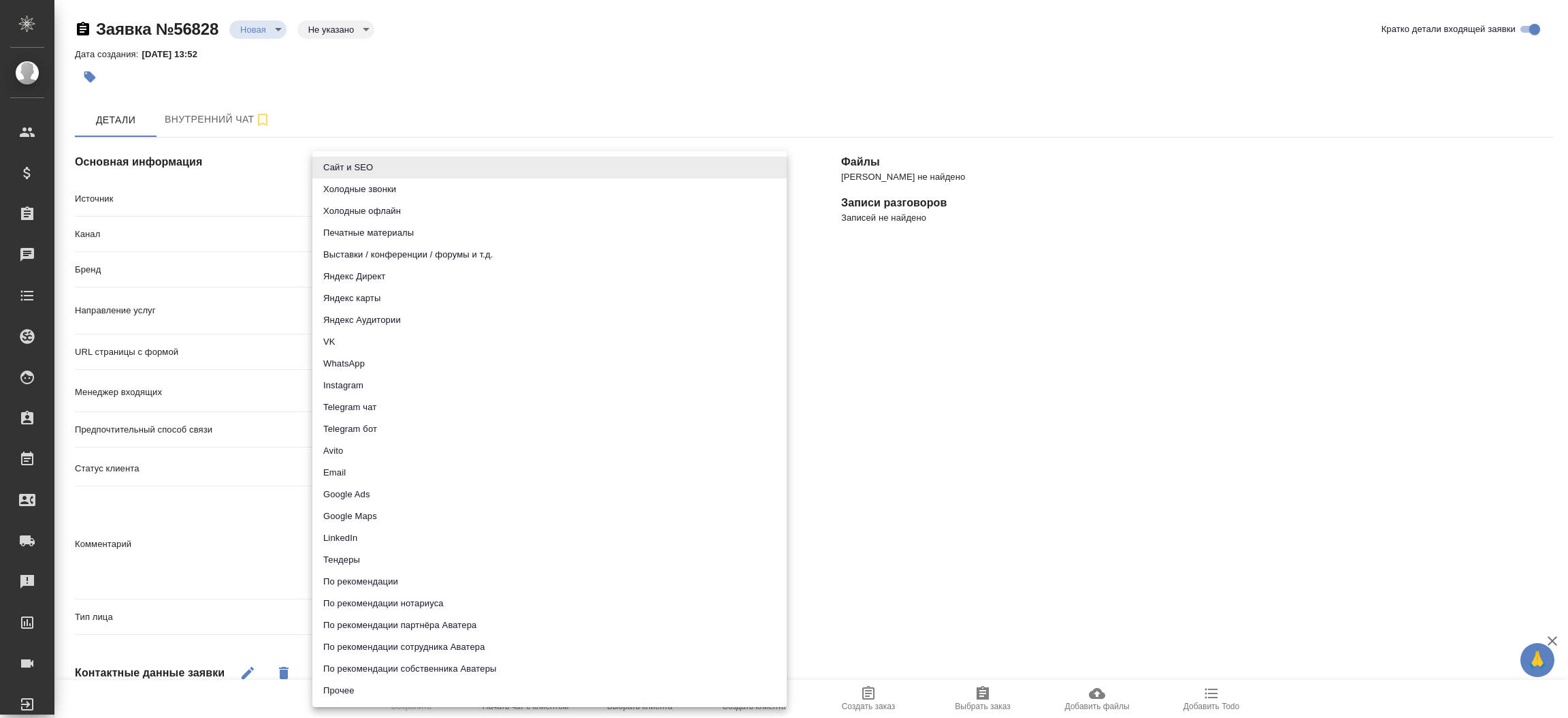
click at [388, 196] on body "🙏 .cls-1 fill:#fff; AWATERA Прутько Ирина i.prutko Клиенты Спецификации Заказы …" at bounding box center [784, 359] width 1568 height 718
click at [383, 167] on li "Сайт и SEO" at bounding box center [549, 167] width 474 height 22
type input "seo"
type textarea "x"
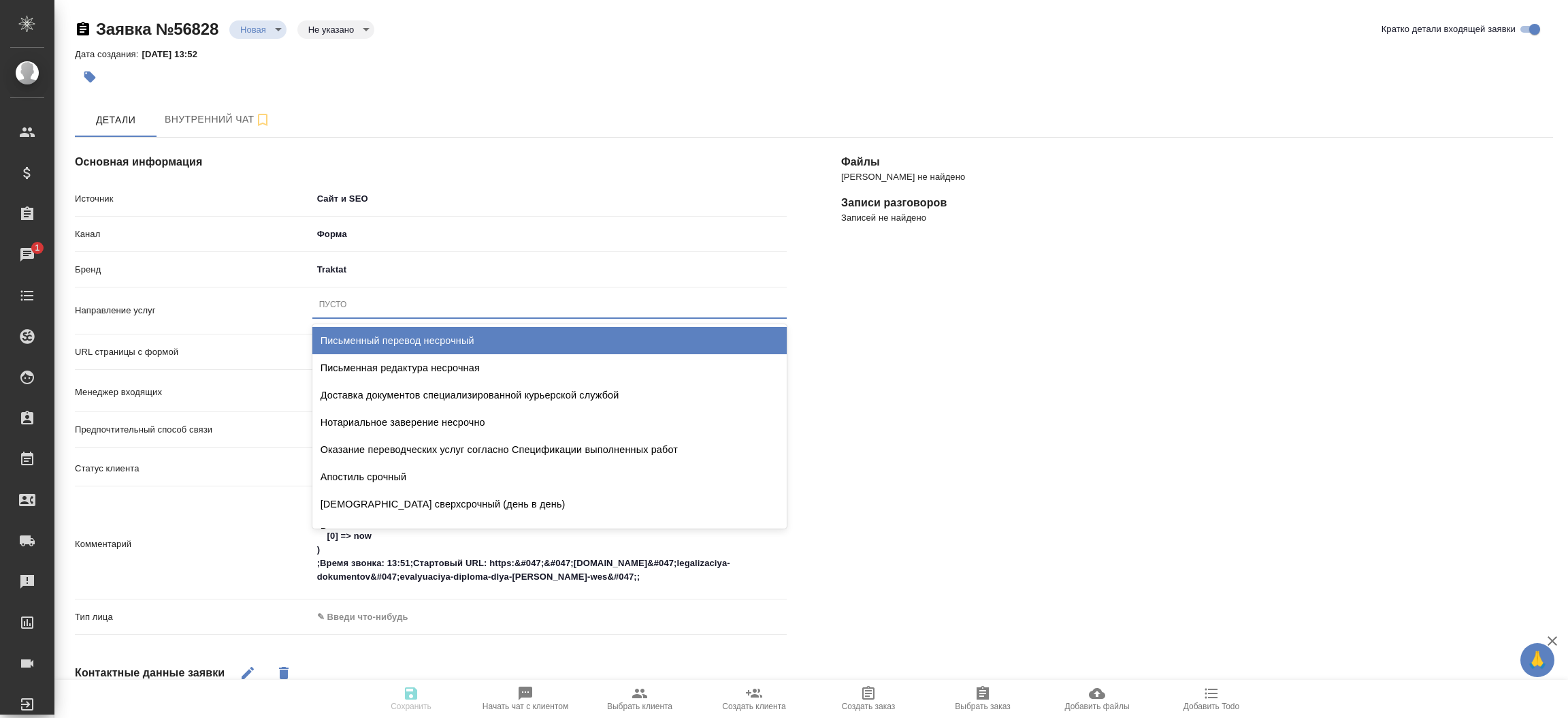
click at [360, 308] on div "Пусто" at bounding box center [549, 304] width 474 height 20
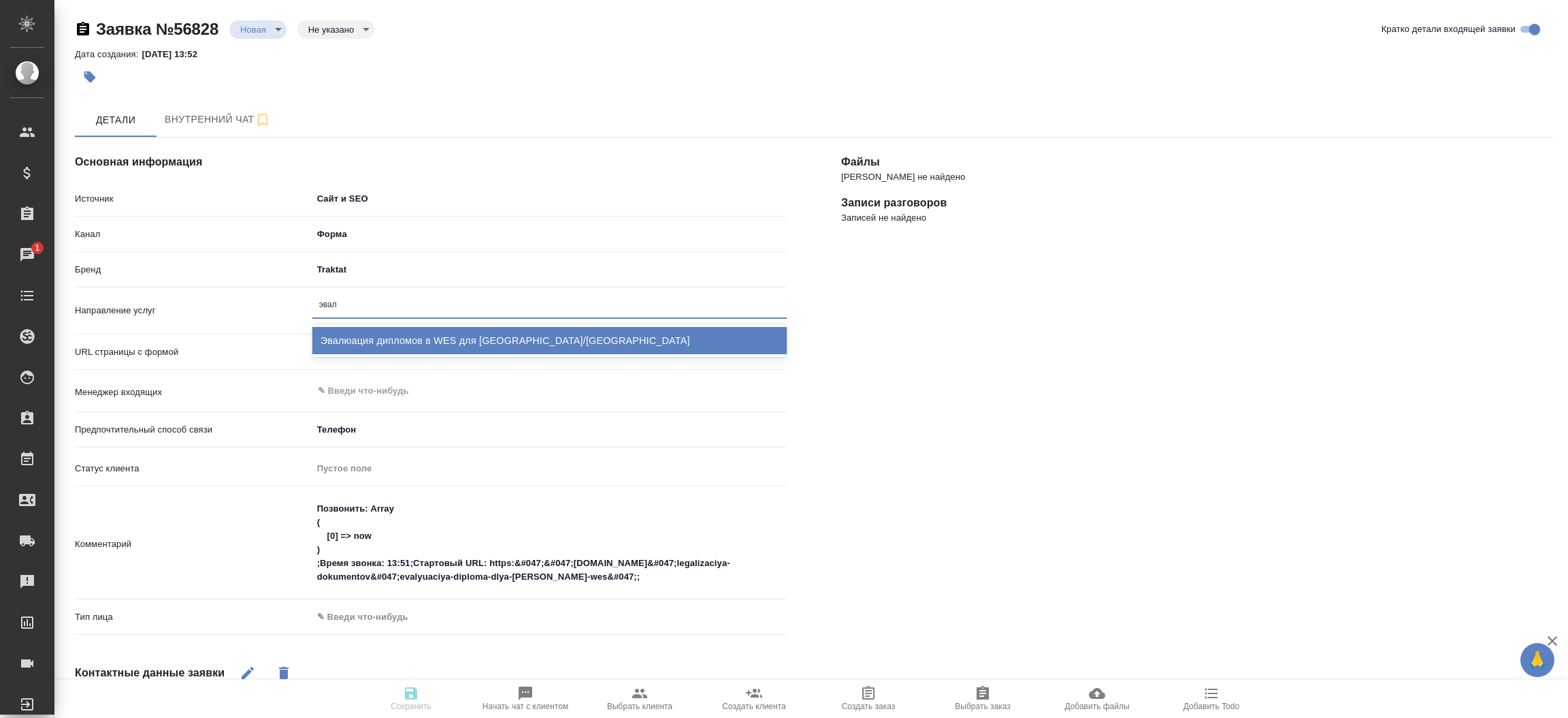
type input "эвалю"
click at [370, 336] on div "Эвалюация дипломов в WES для США/Канады" at bounding box center [549, 340] width 474 height 27
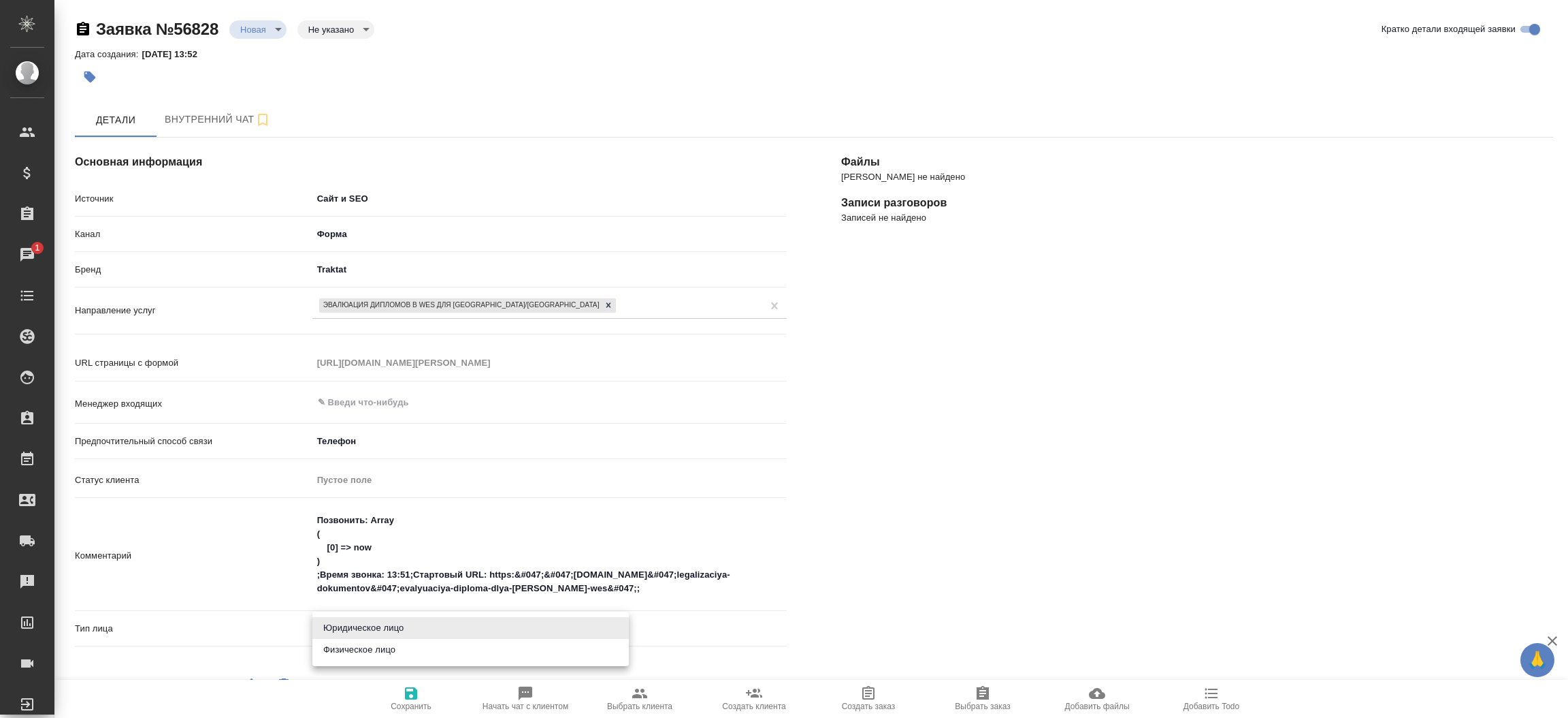
click at [377, 639] on body "🙏 .cls-1 fill:#fff; AWATERA Прутько Ирина i.prutko Клиенты Спецификации Заказы …" at bounding box center [784, 359] width 1568 height 718
click at [375, 642] on li "Физическое лицо" at bounding box center [470, 649] width 316 height 22
type textarea "x"
type input "private"
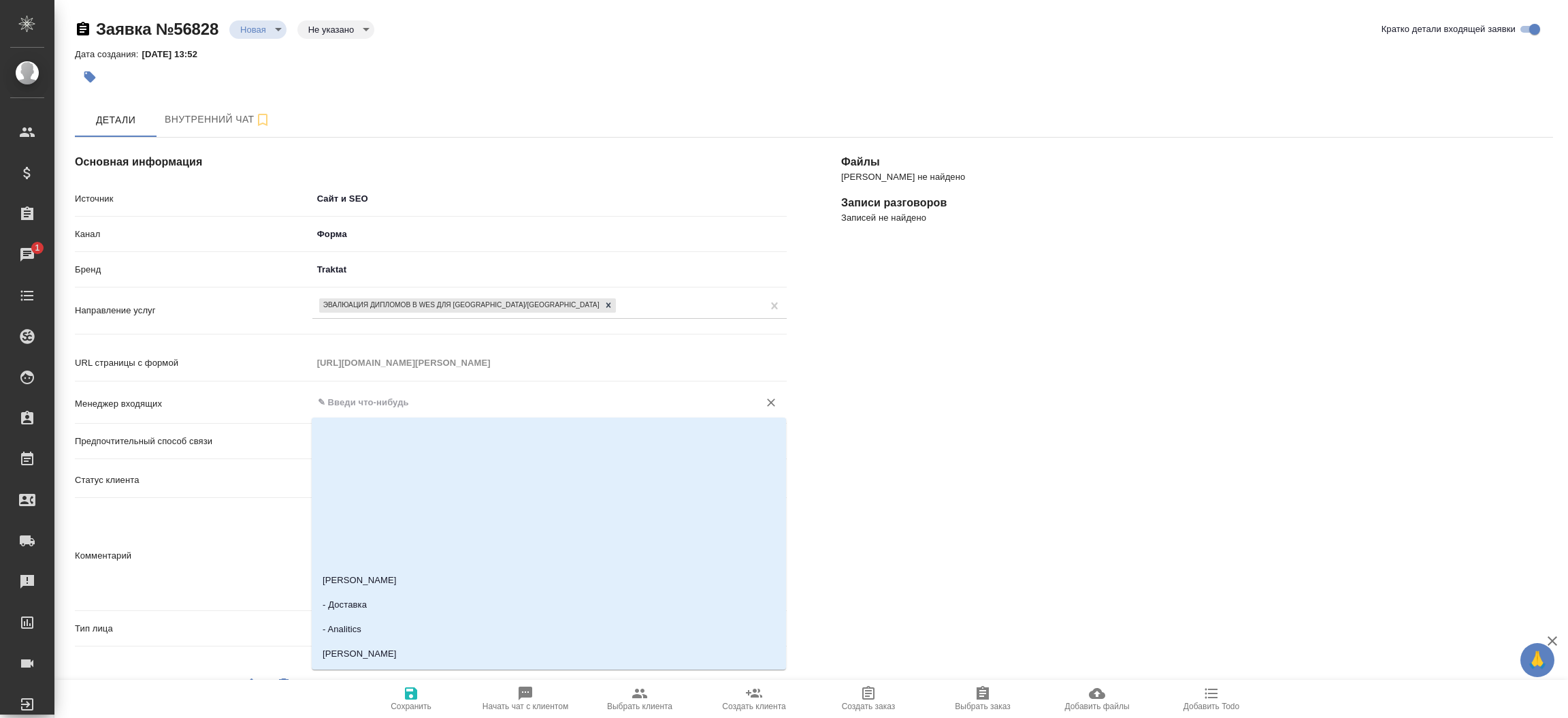
click at [378, 395] on input "text" at bounding box center [526, 402] width 420 height 16
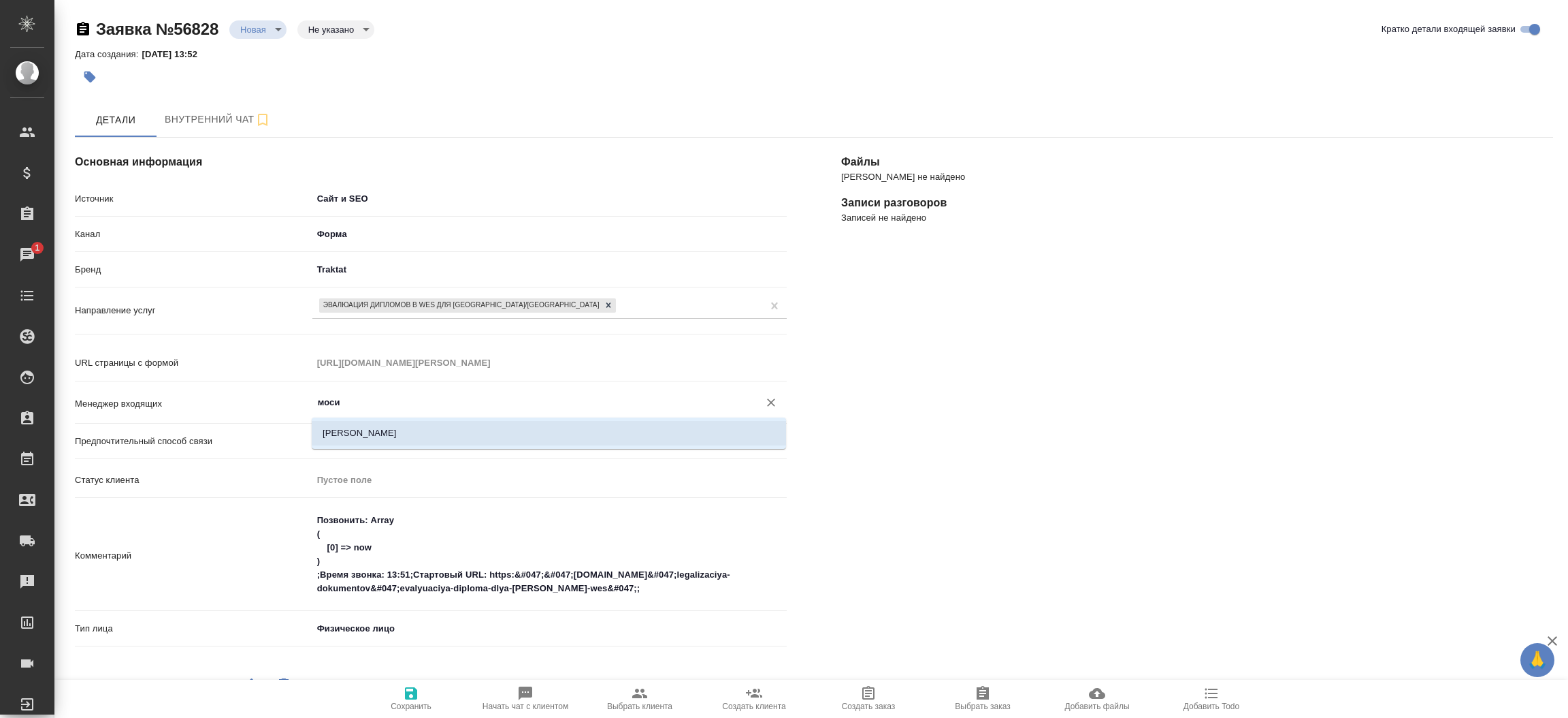
click at [385, 429] on li "[PERSON_NAME]" at bounding box center [548, 433] width 474 height 24
type input "[PERSON_NAME]"
type textarea "x"
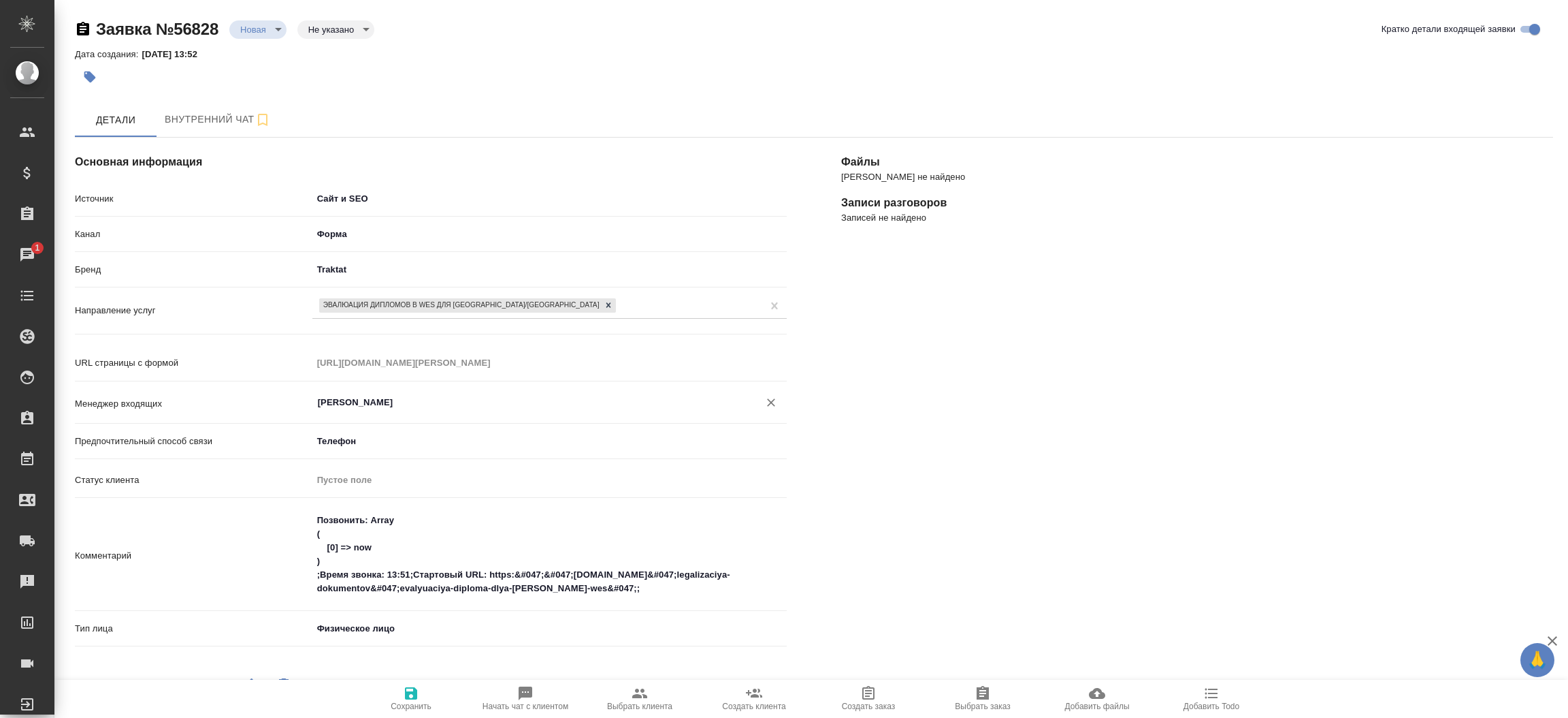
type input "[PERSON_NAME]"
click at [430, 694] on span "Сохранить" at bounding box center [411, 697] width 98 height 25
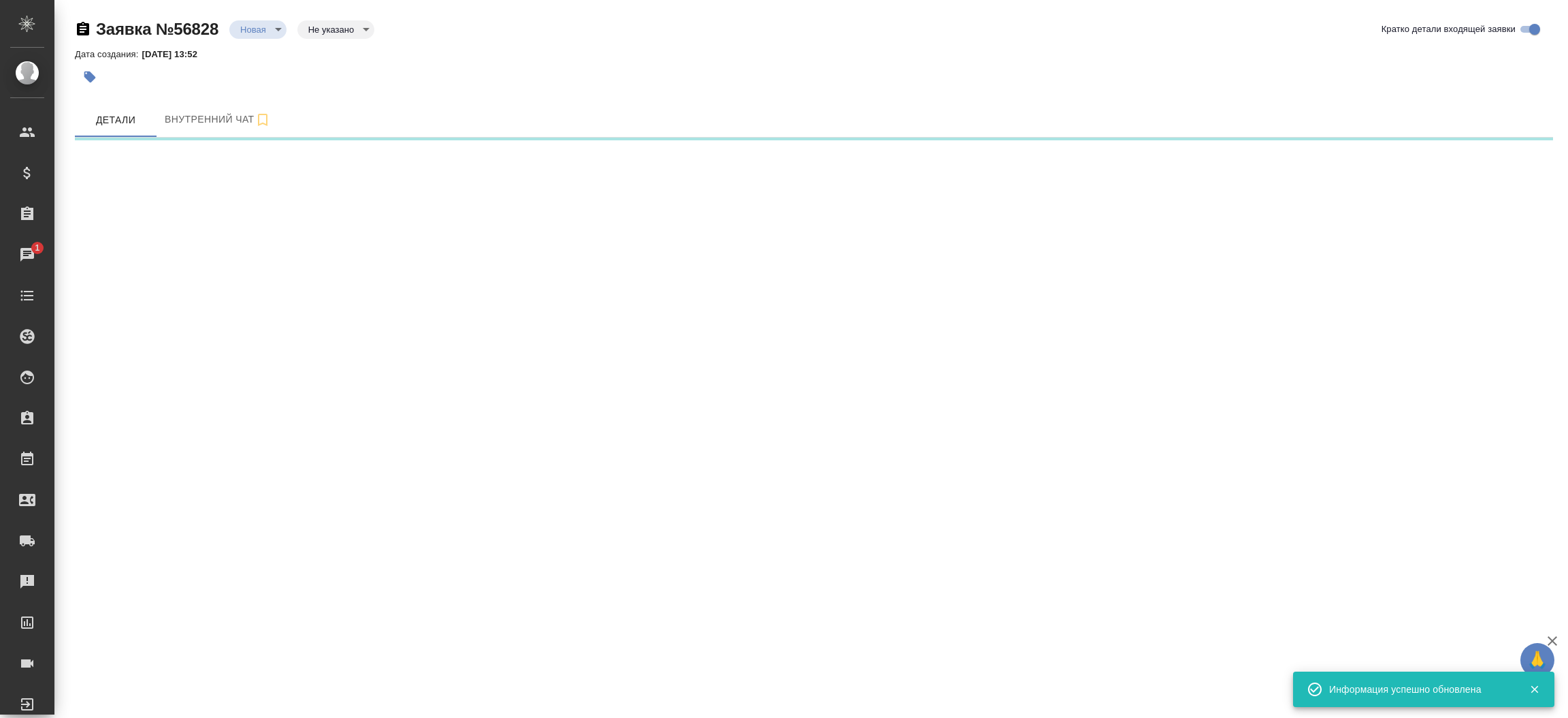
select select "RU"
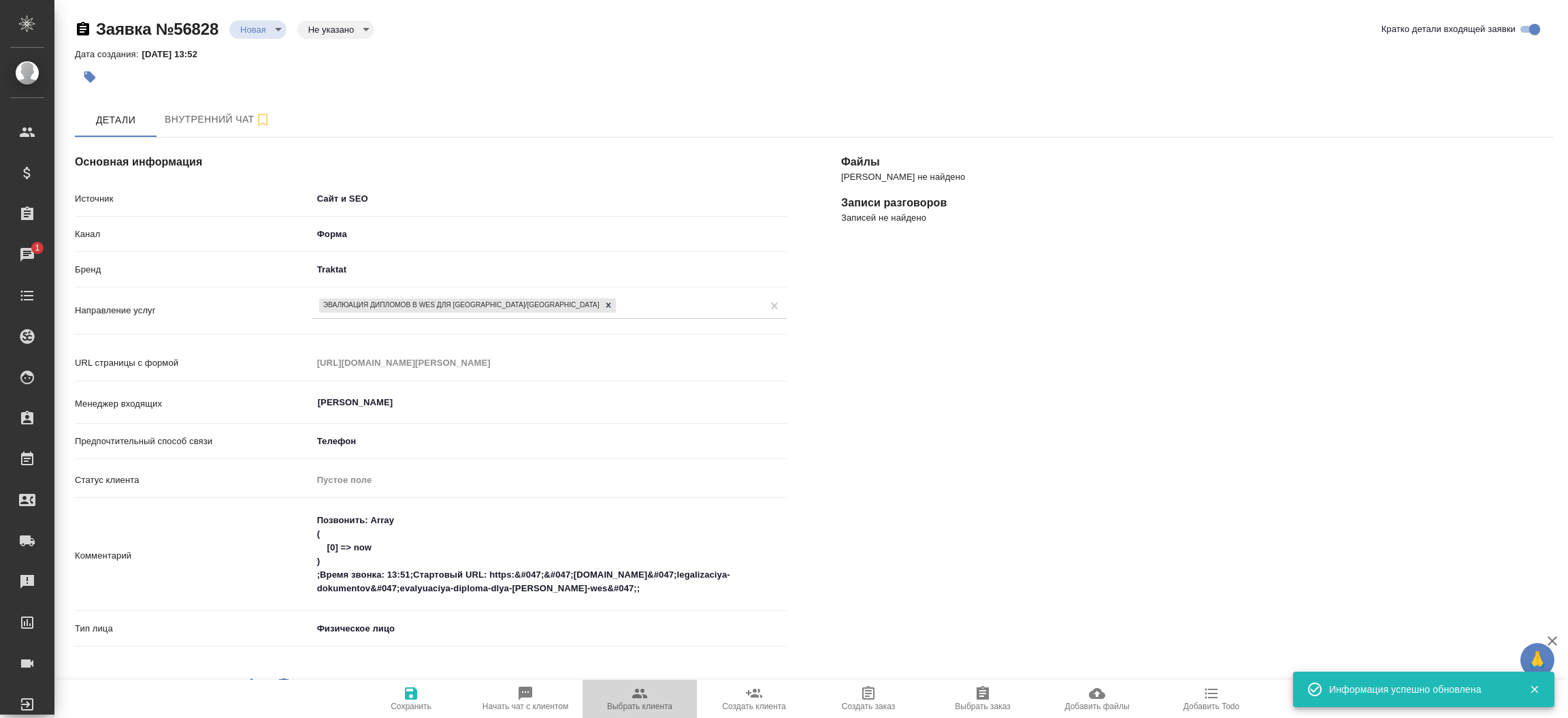
click at [619, 695] on span "Выбрать клиента" at bounding box center [640, 697] width 98 height 25
type textarea "x"
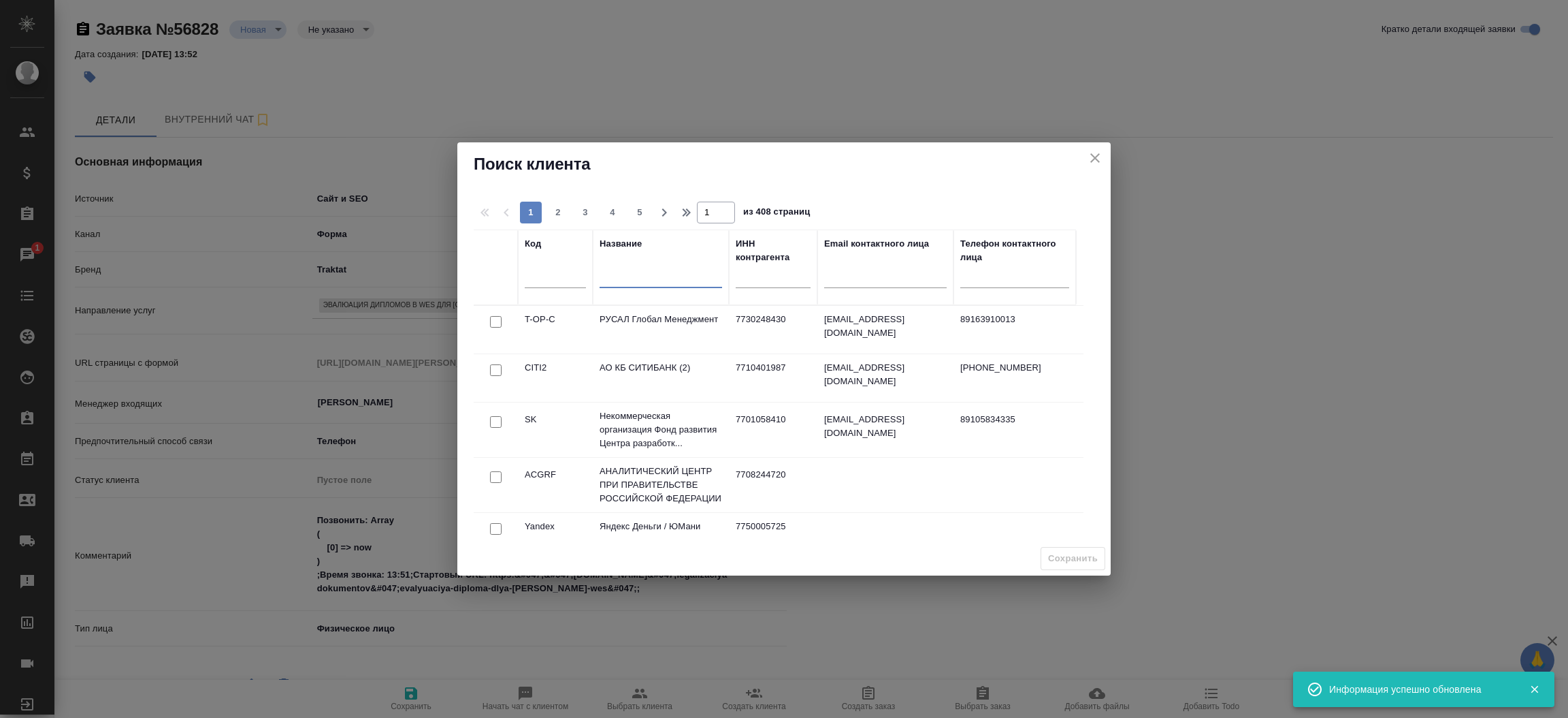
click at [626, 277] on input "text" at bounding box center [660, 279] width 122 height 17
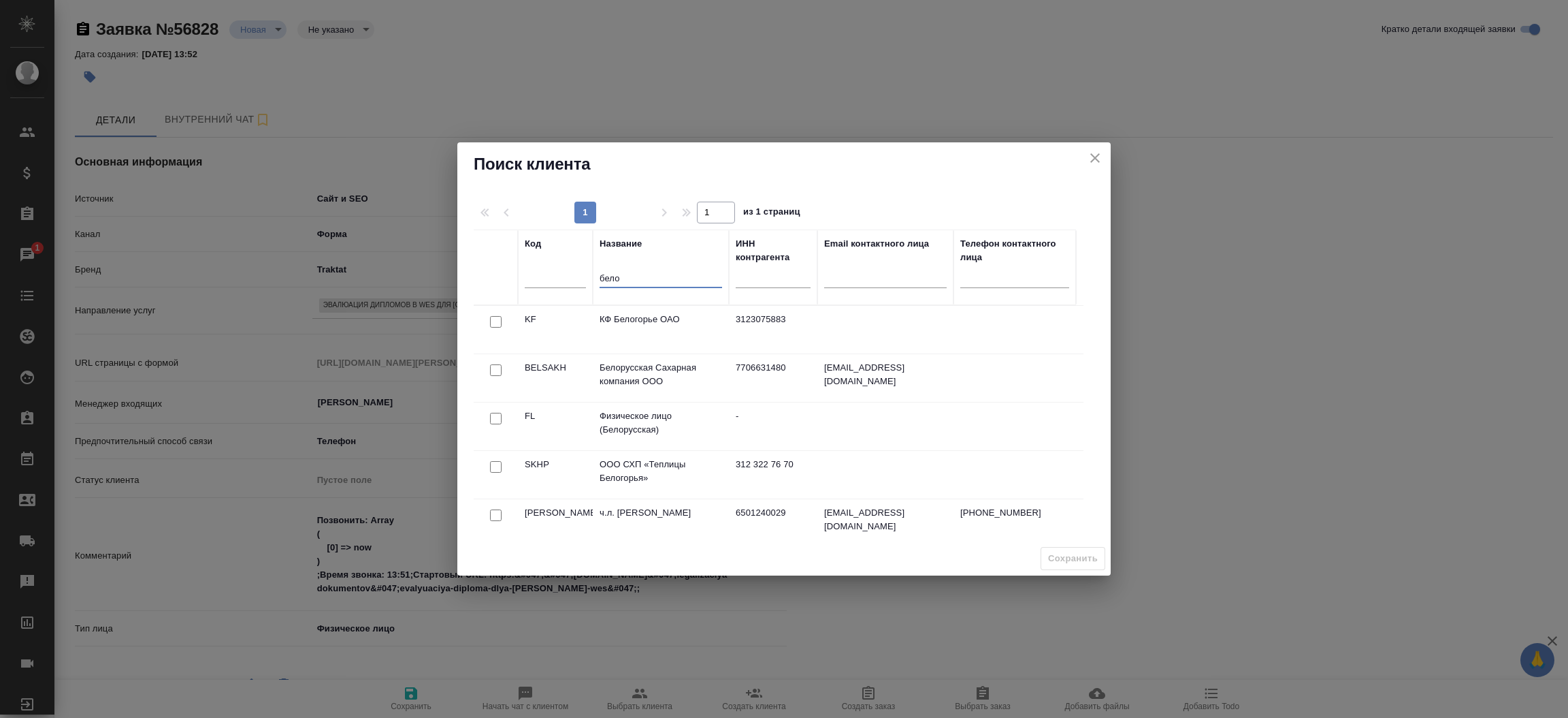
type input "бело"
click at [497, 415] on input "checkbox" at bounding box center [496, 418] width 11 height 11
checkbox input "true"
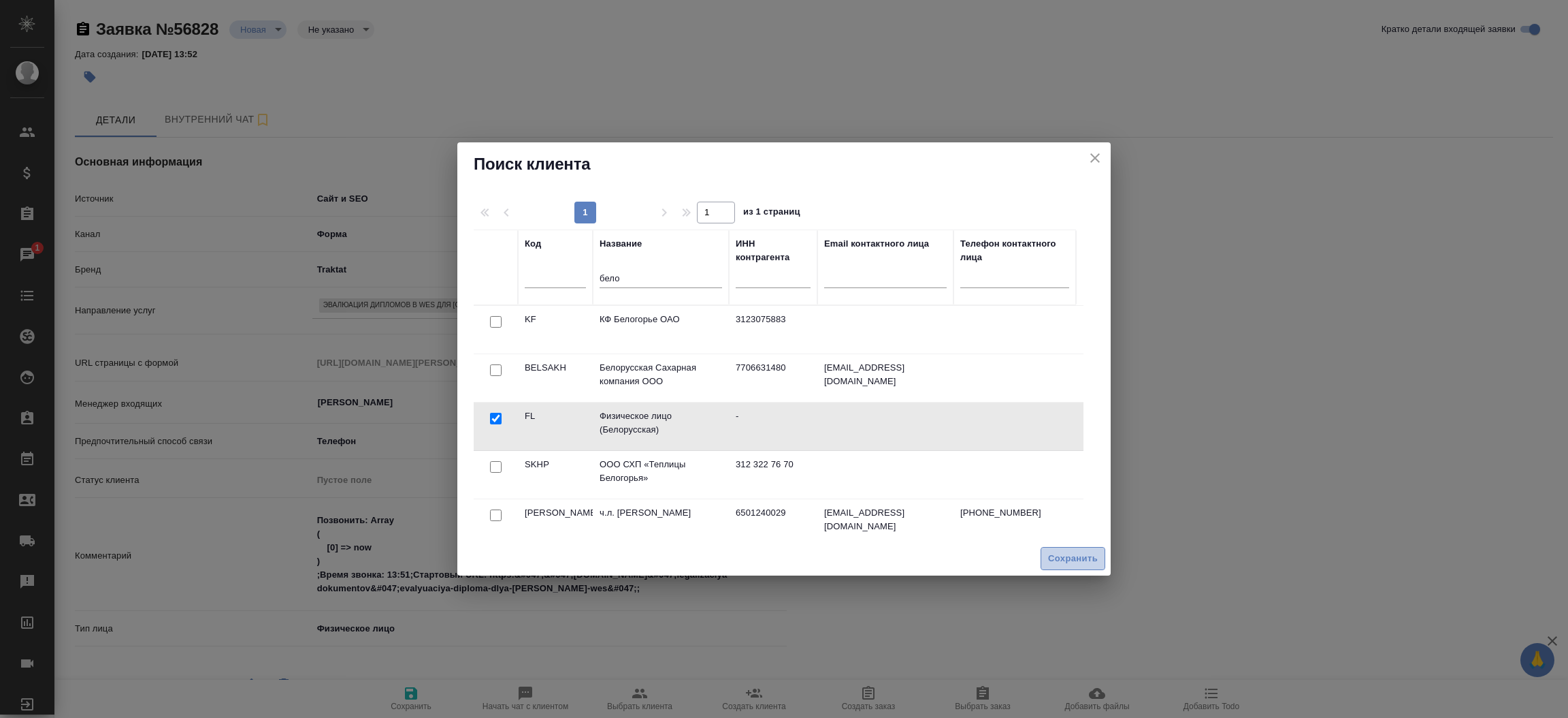
click at [1072, 557] on span "Сохранить" at bounding box center [1072, 558] width 50 height 16
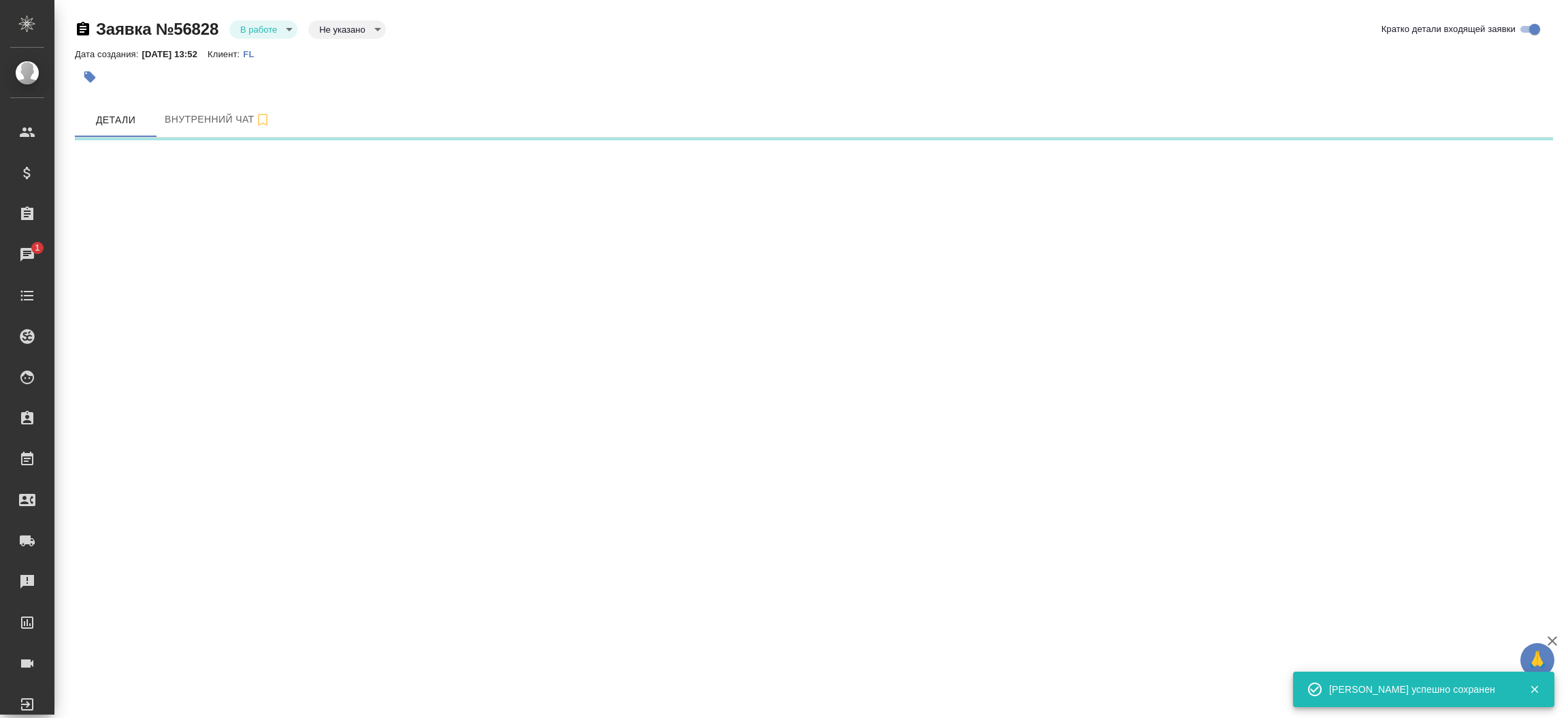
select select "RU"
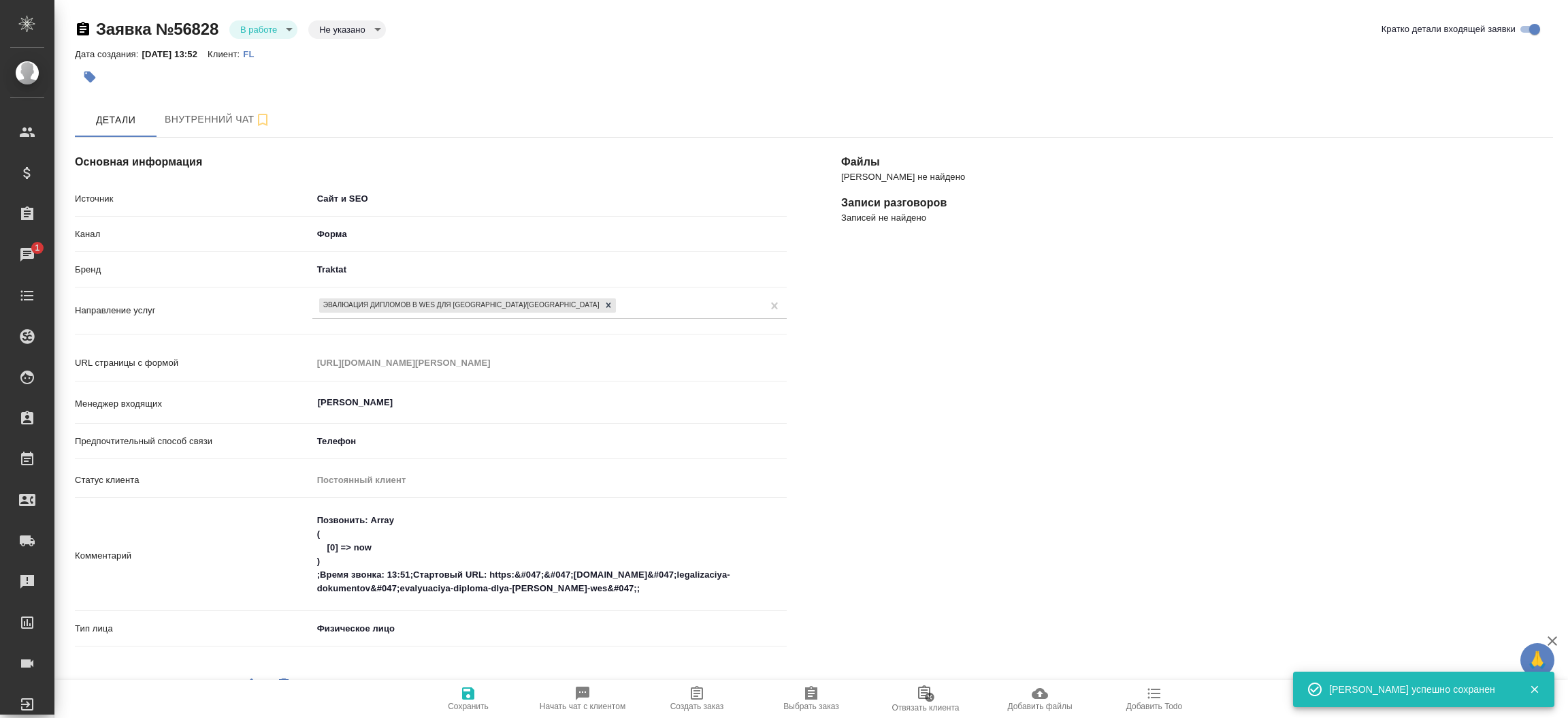
click at [714, 695] on span "Создать заказ" at bounding box center [697, 697] width 98 height 25
type textarea "x"
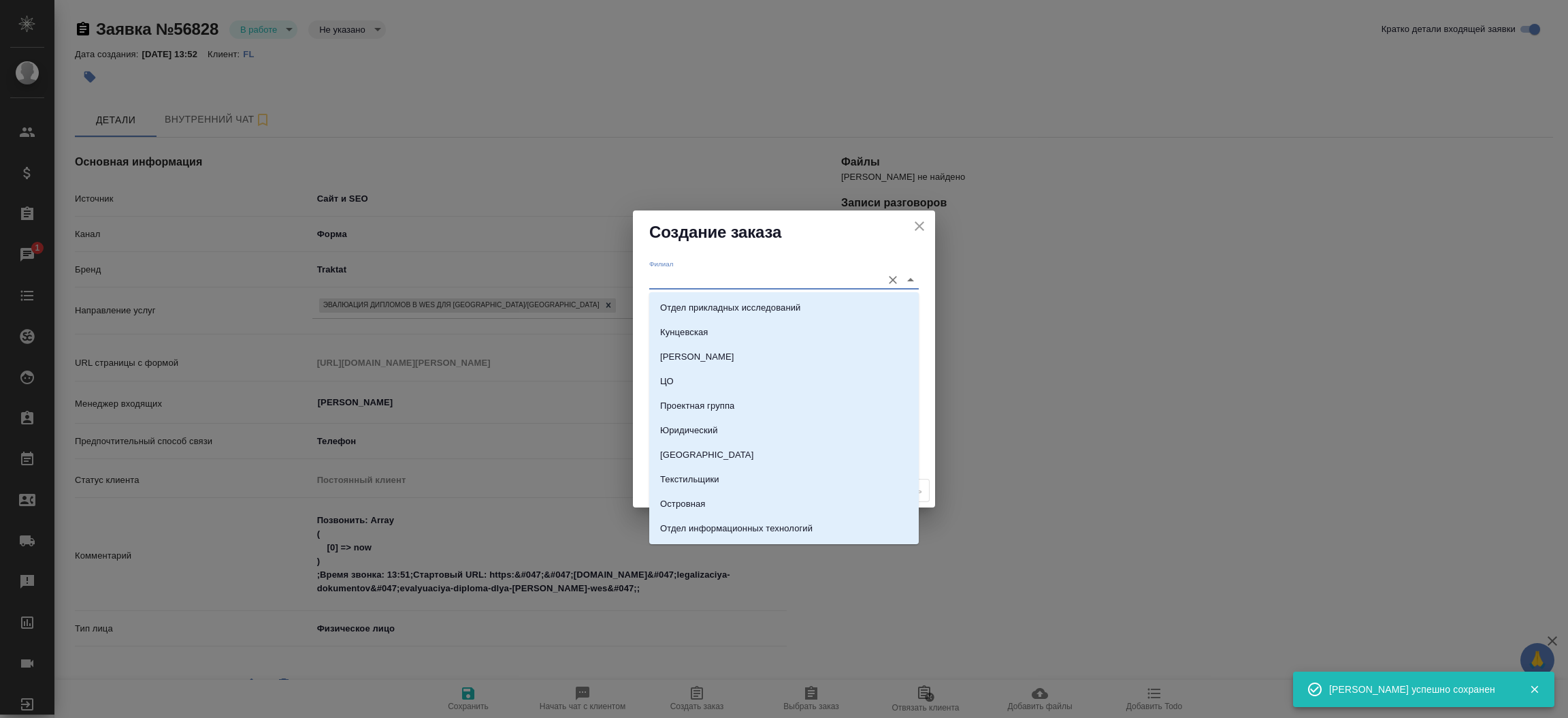
click at [679, 275] on input "Филиал" at bounding box center [762, 279] width 226 height 19
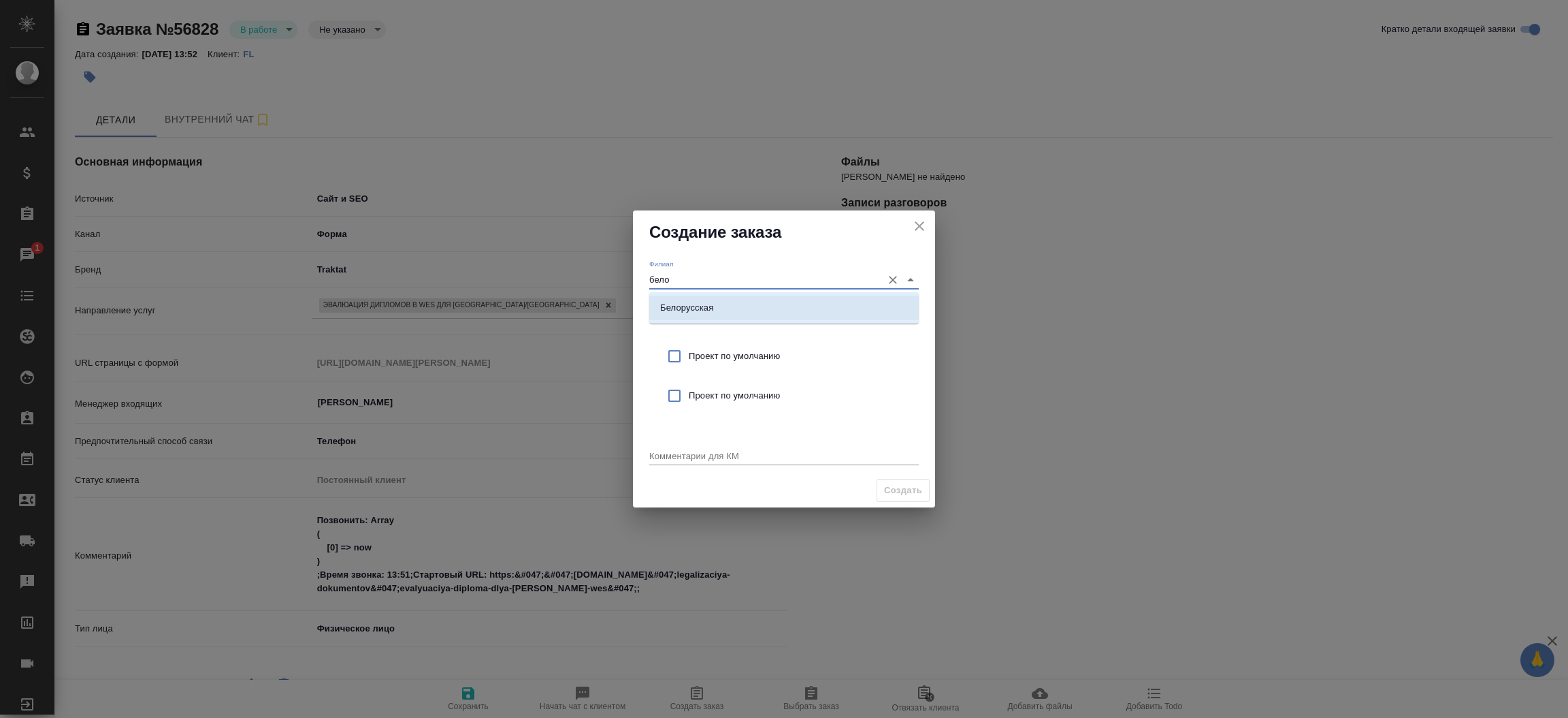
click at [688, 304] on p "Белорусская" at bounding box center [687, 308] width 53 height 13
type input "Белорусская"
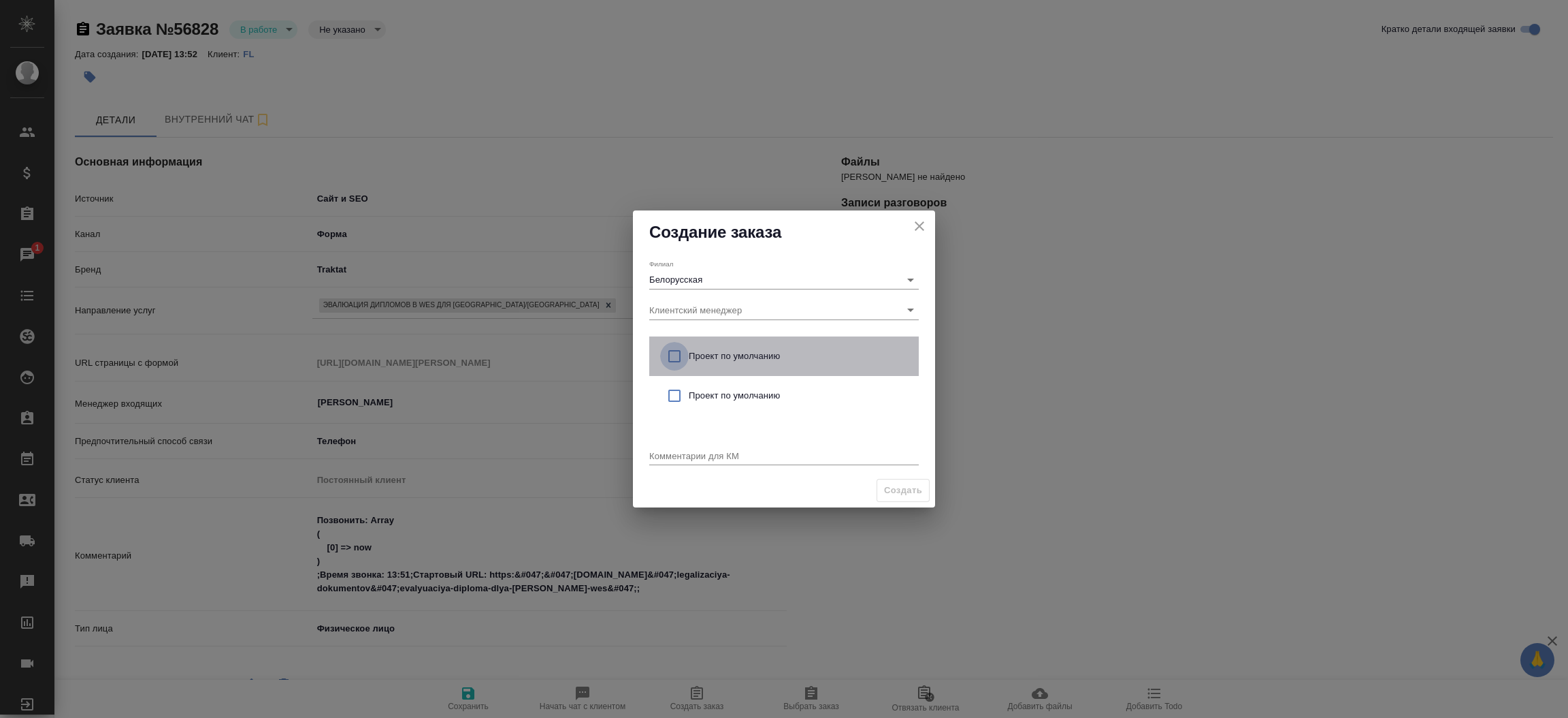
click at [673, 349] on input "checkbox" at bounding box center [674, 356] width 28 height 28
checkbox input "true"
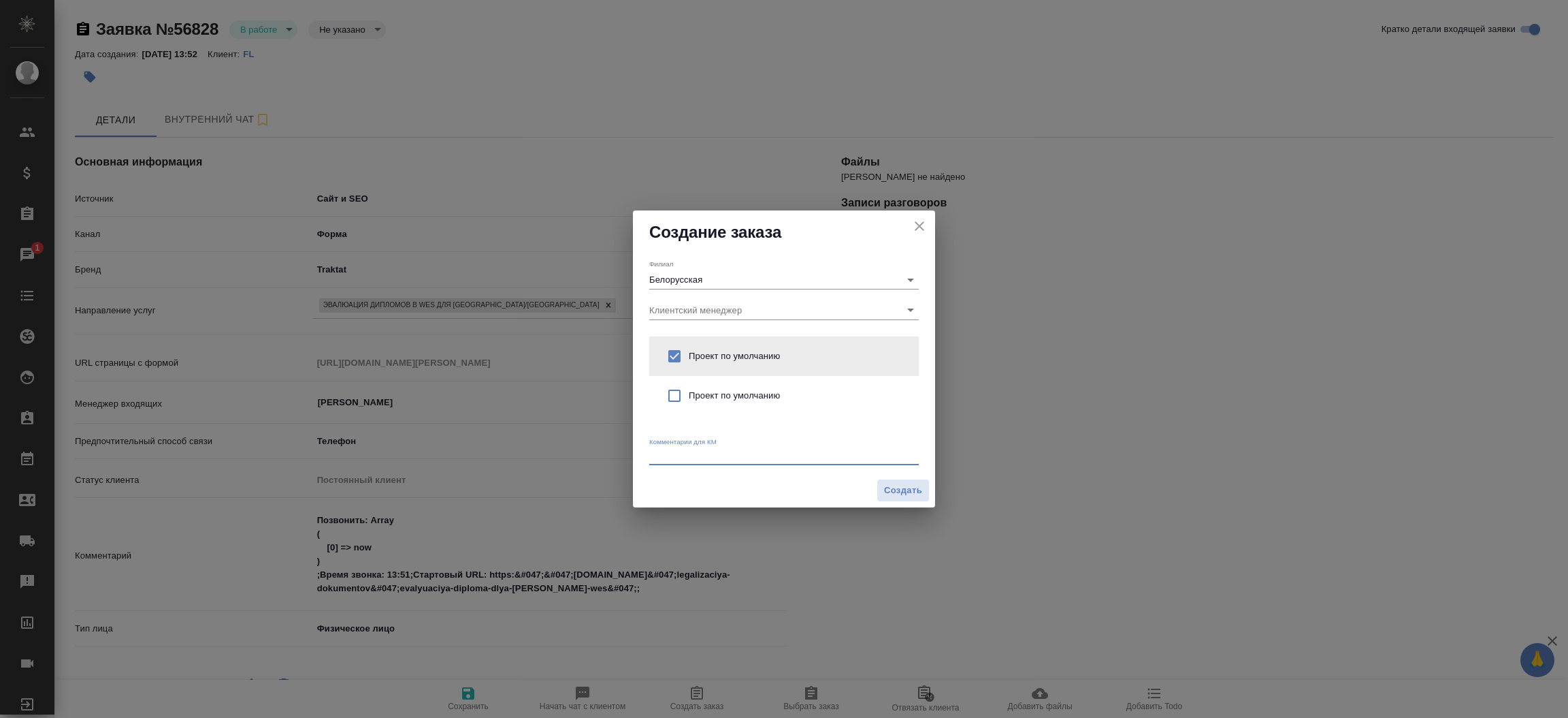
click at [681, 455] on textarea at bounding box center [784, 455] width 270 height 10
type textarea "от КВ: эвалюация для Канады"
click at [917, 488] on span "Создать" at bounding box center [903, 490] width 39 height 16
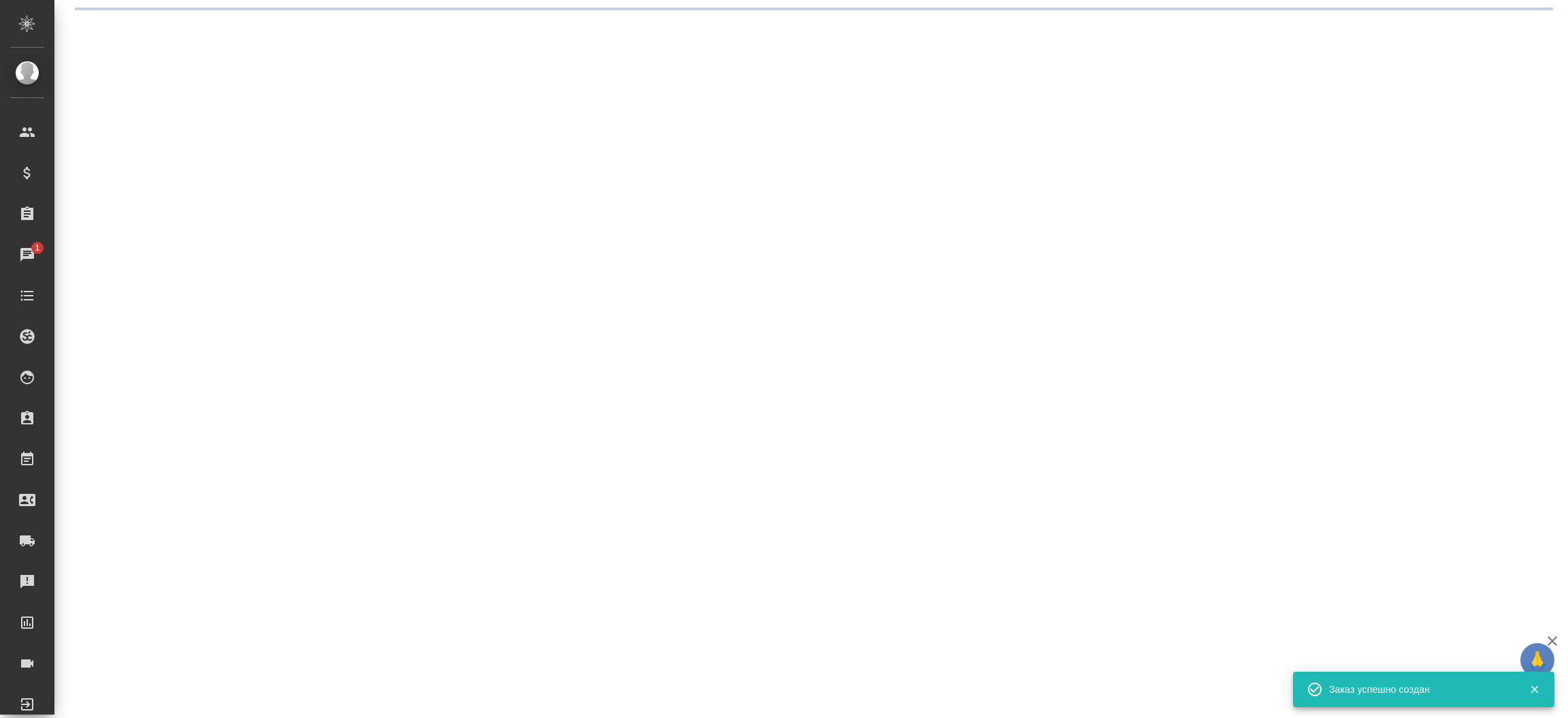
select select "RU"
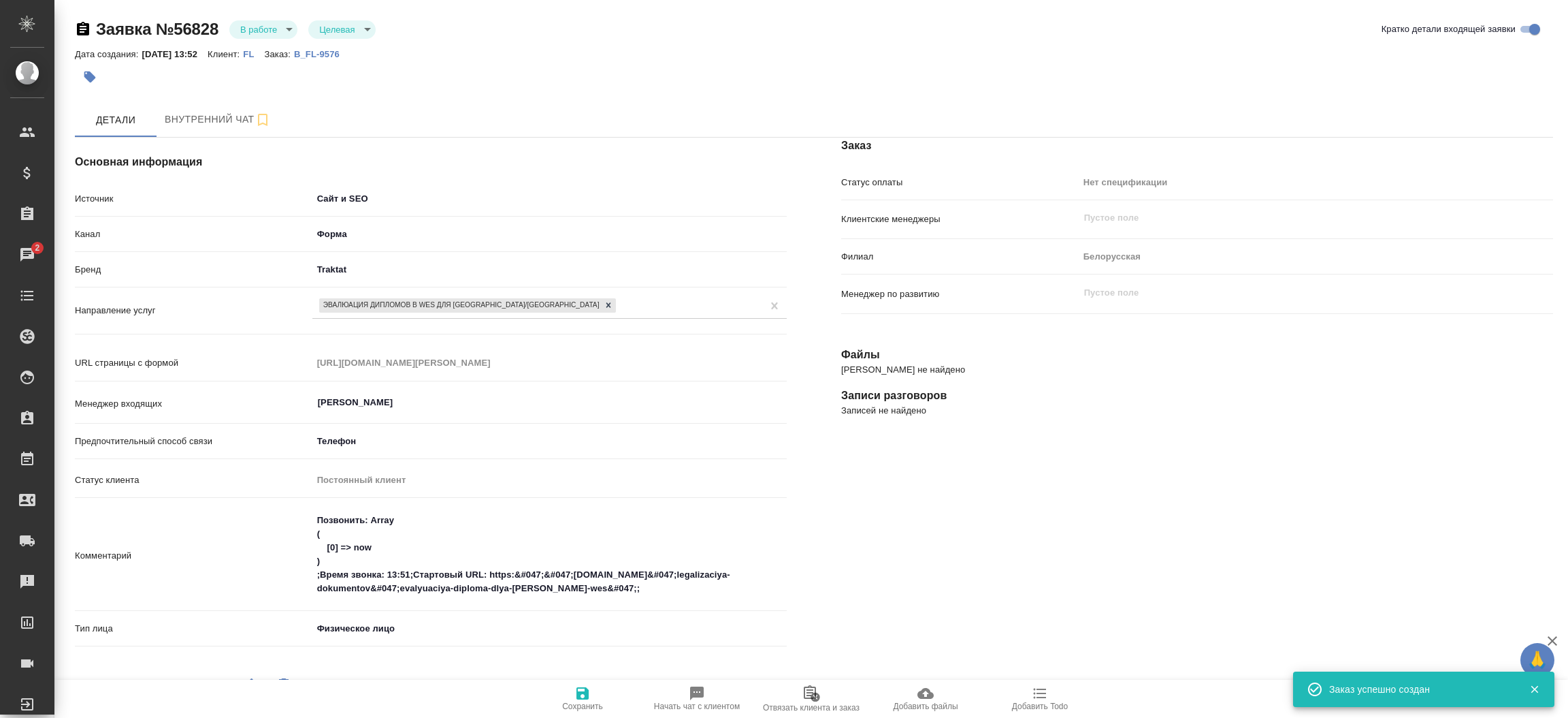
type textarea "x"
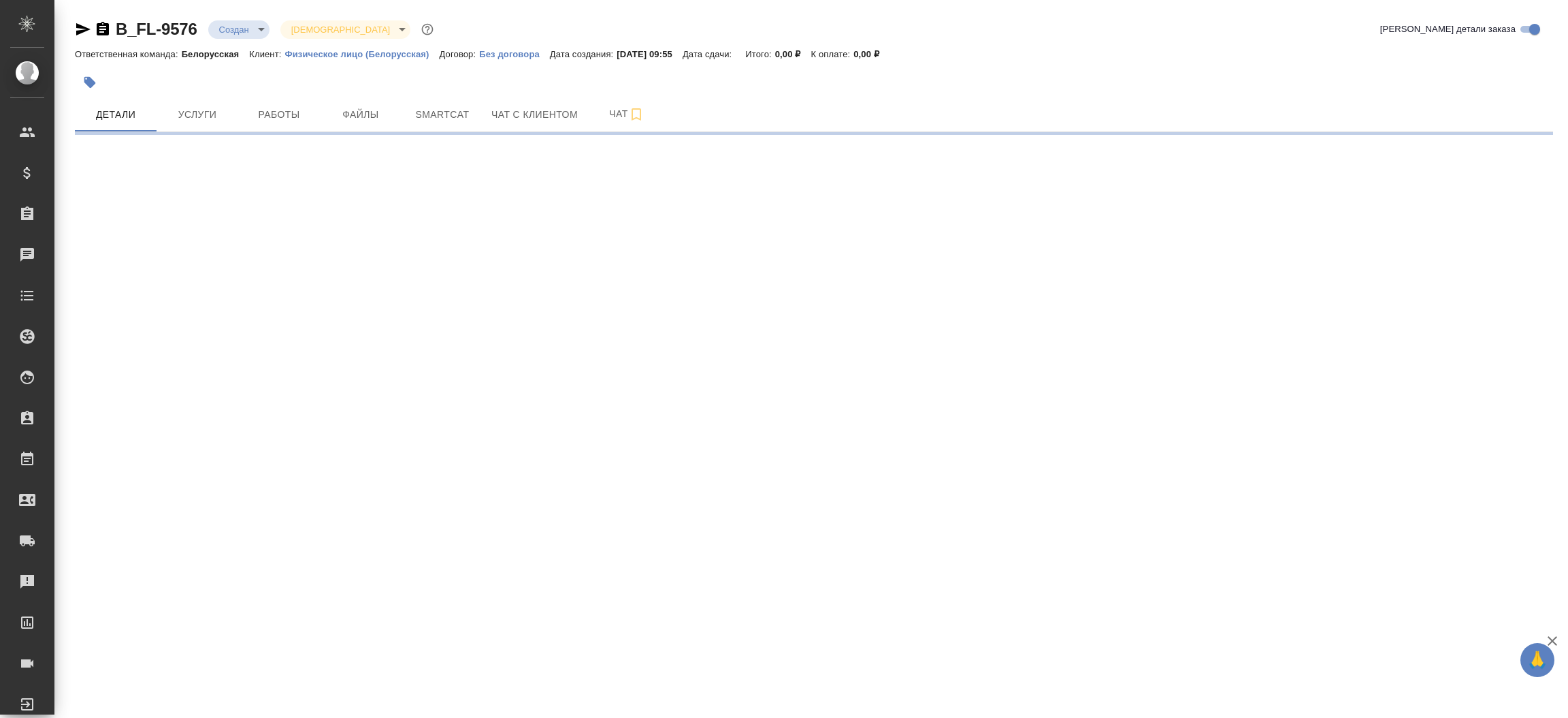
select select "RU"
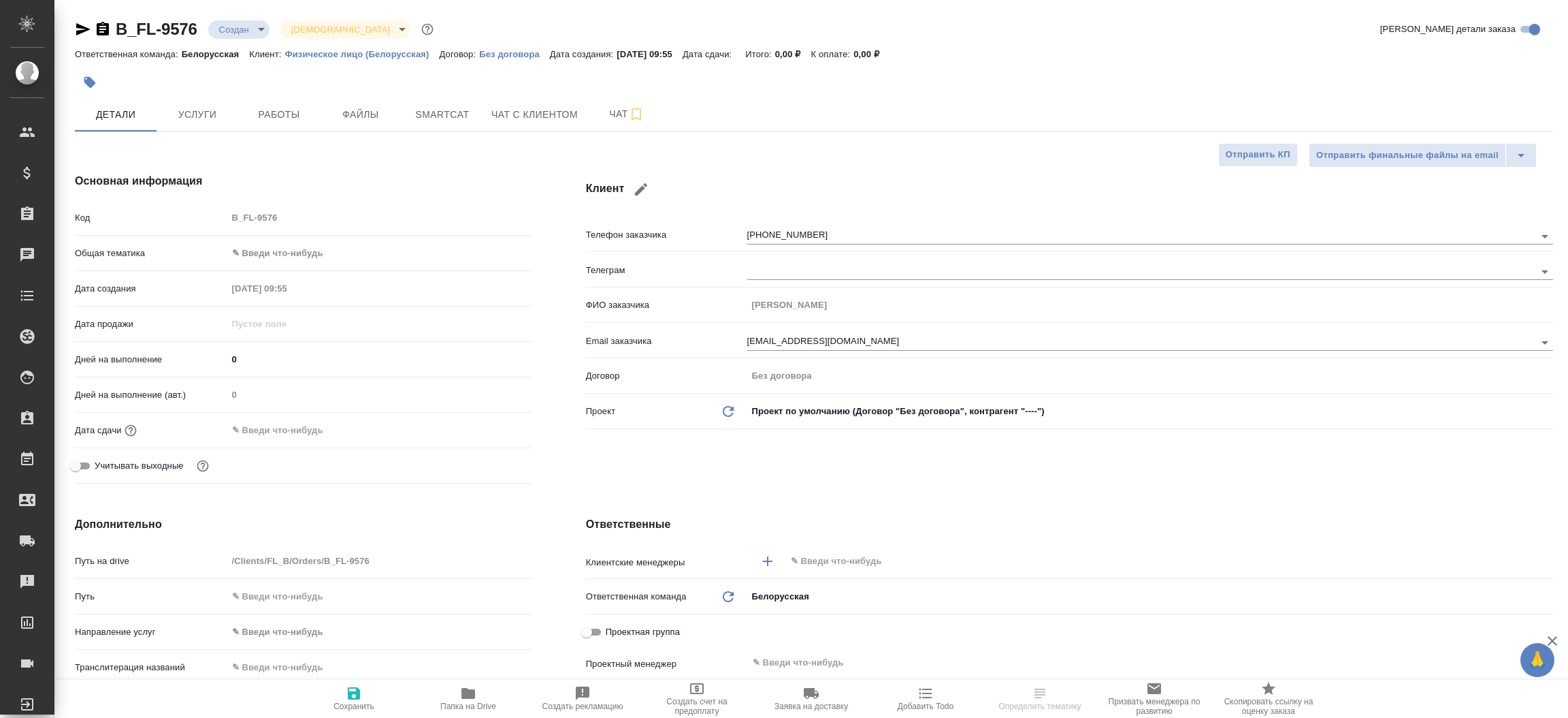
type textarea "x"
click at [71, 28] on div "B_FL-9576 Создан new Святая троица holyTrinity Кратко детали заказа Ответственн…" at bounding box center [814, 659] width 1493 height 1318
click at [83, 31] on icon "button" at bounding box center [83, 29] width 14 height 12
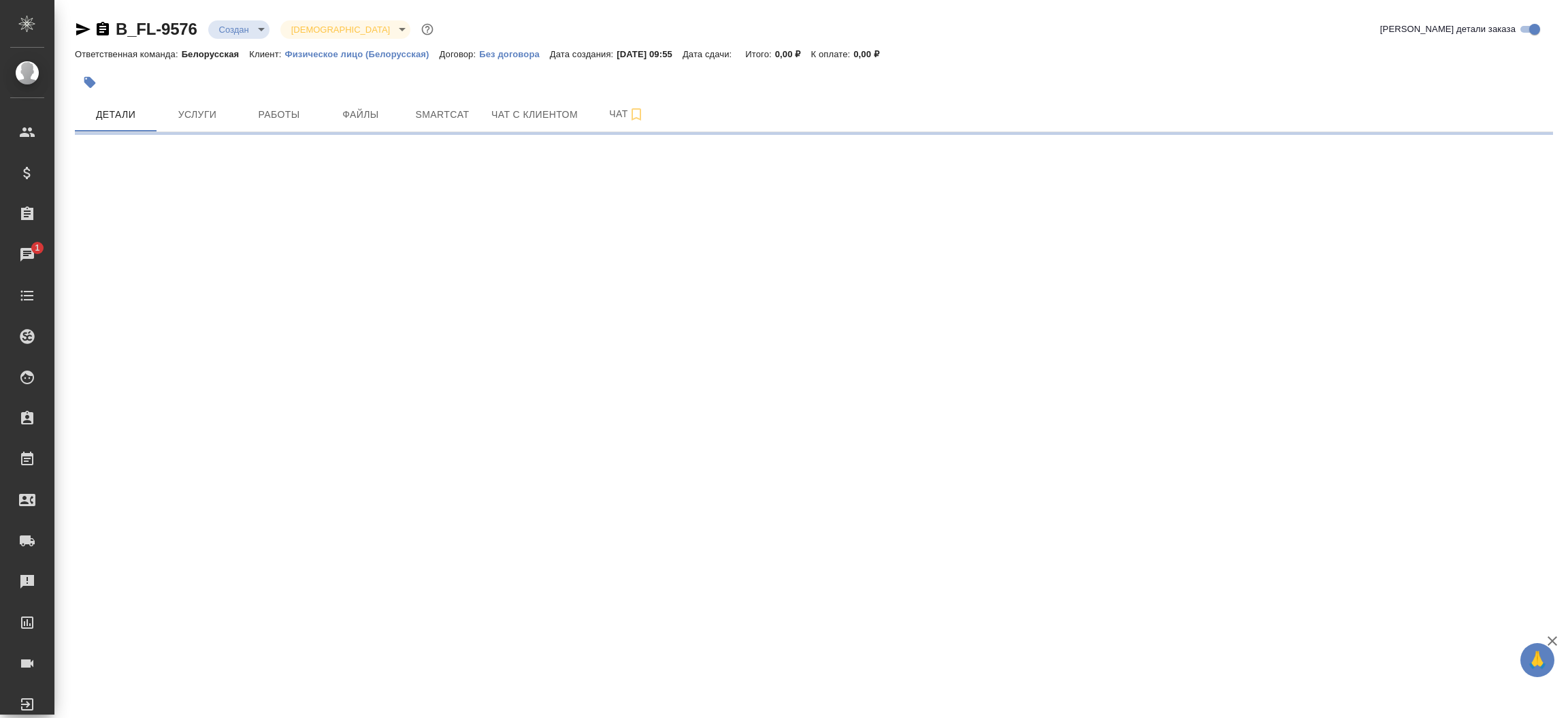
select select "RU"
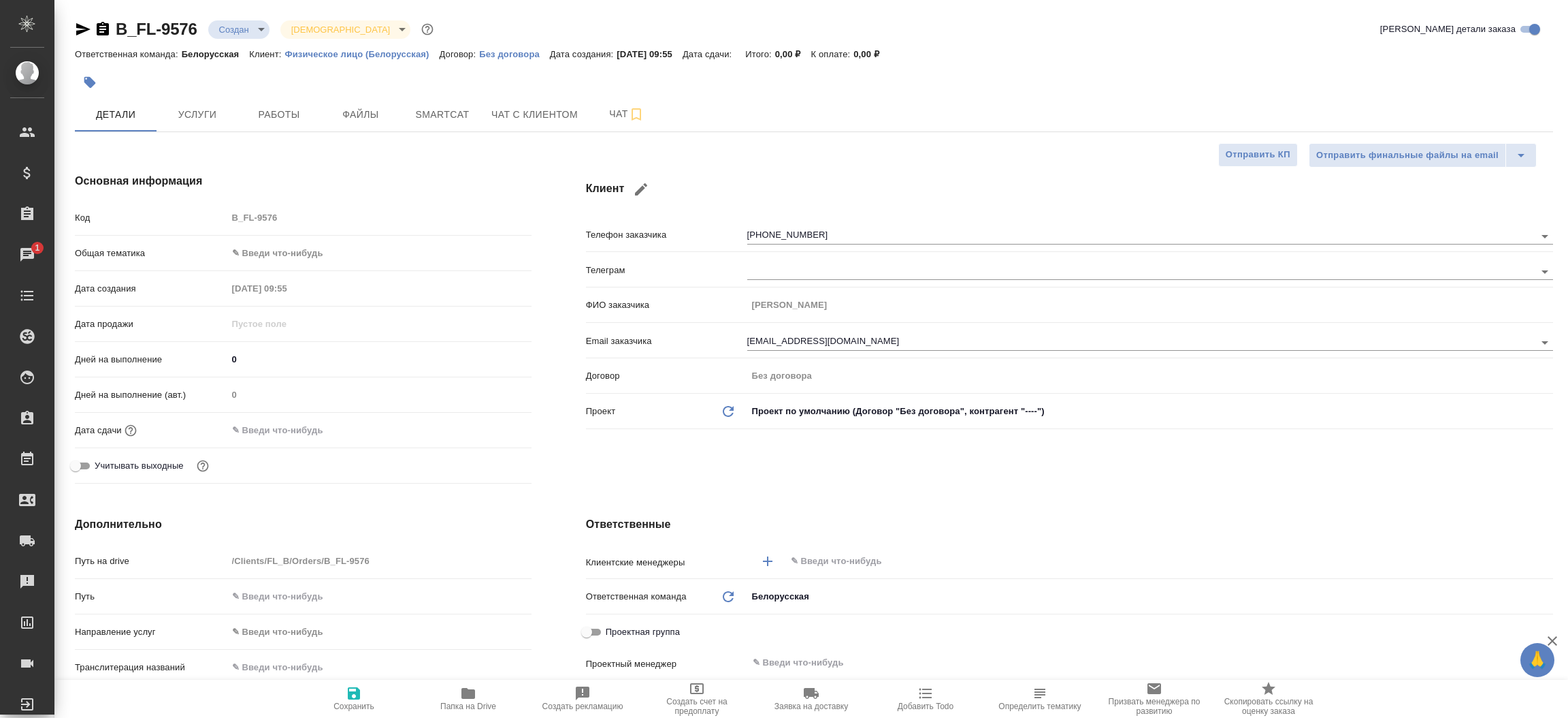
type textarea "x"
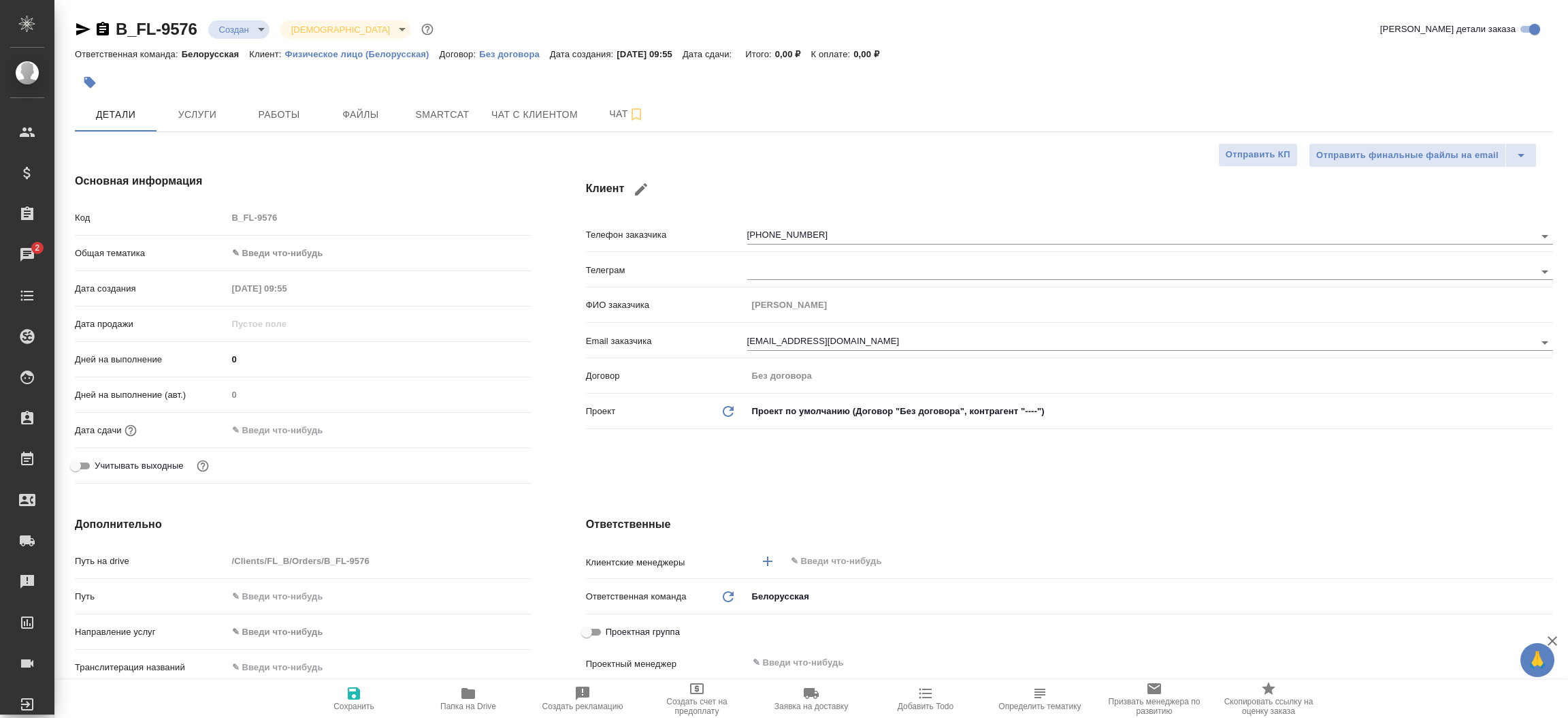
type textarea "x"
click at [75, 30] on icon "button" at bounding box center [83, 28] width 16 height 16
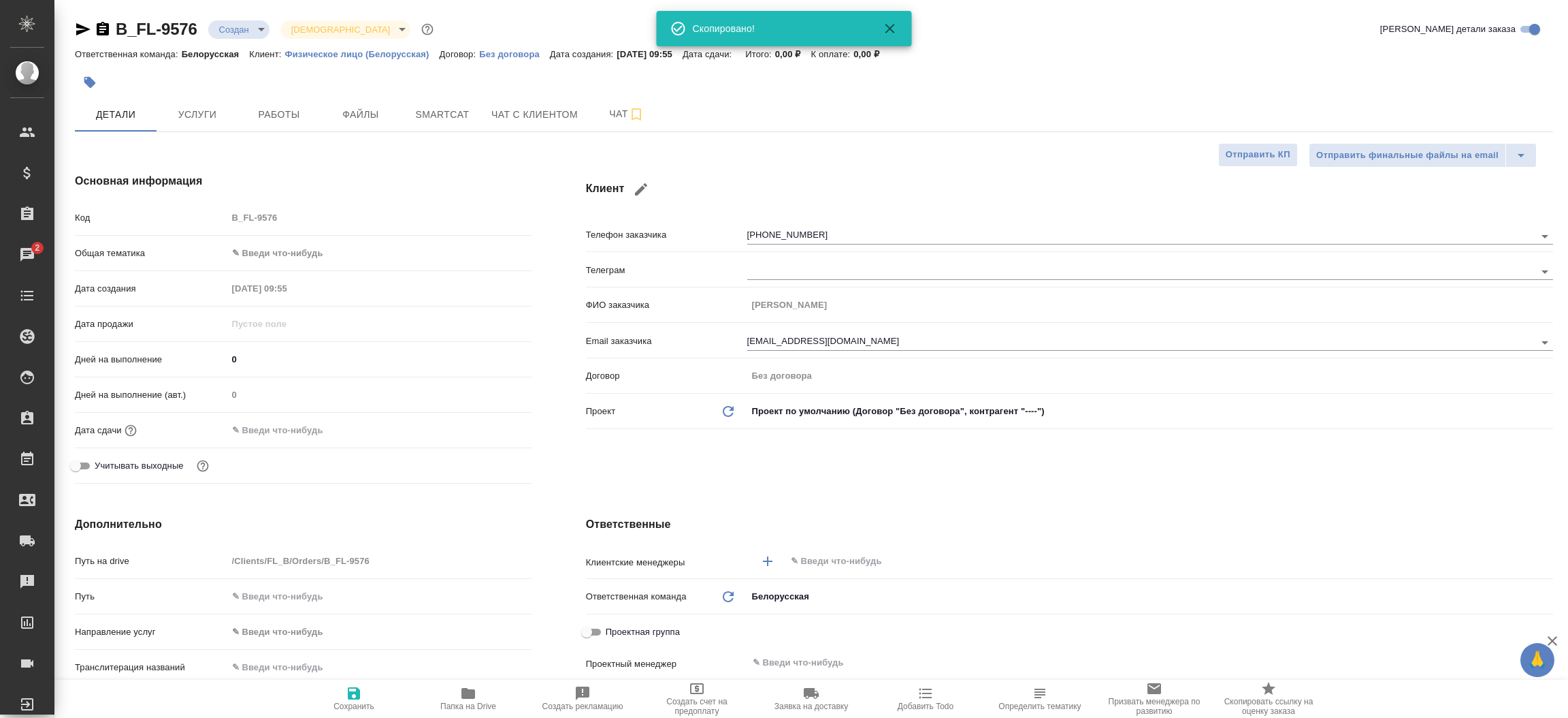
type textarea "x"
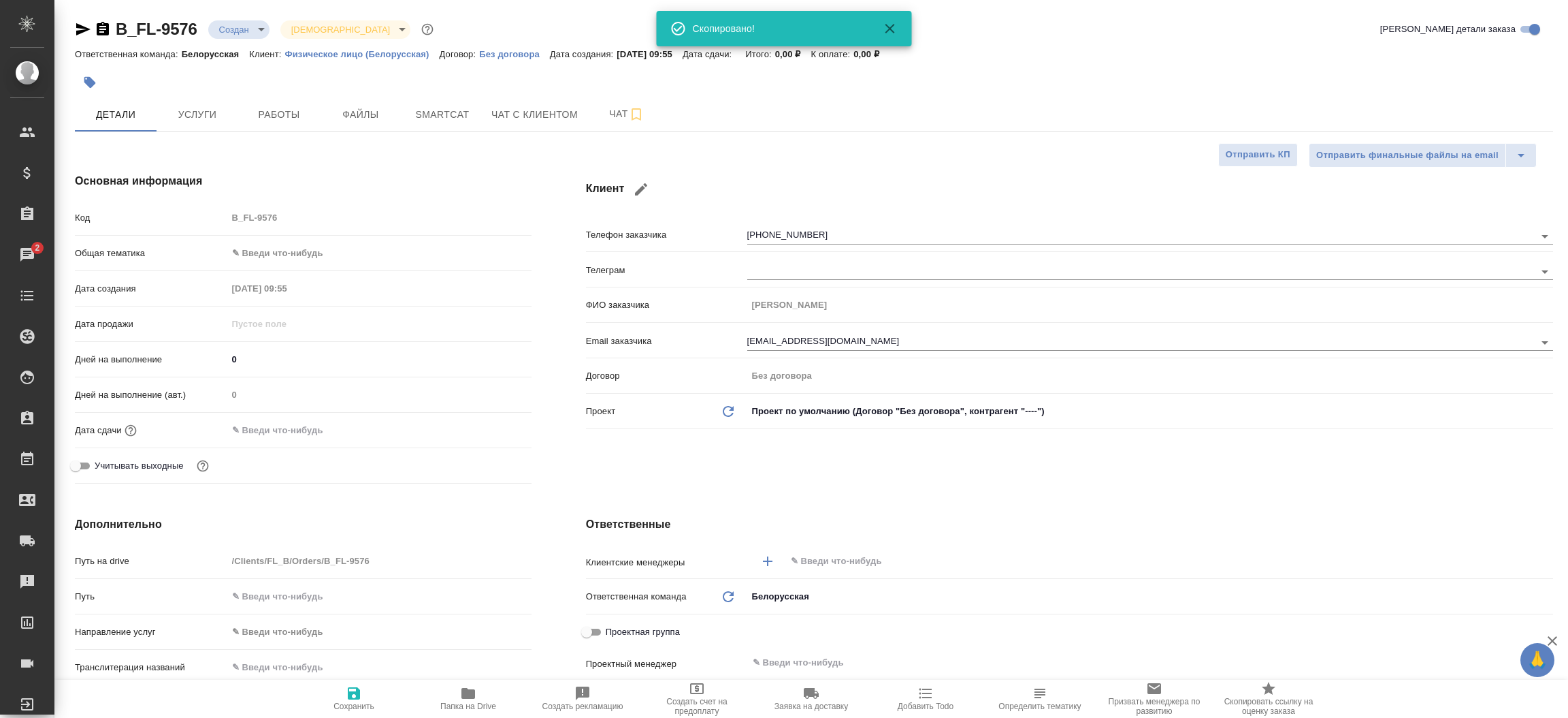
type textarea "x"
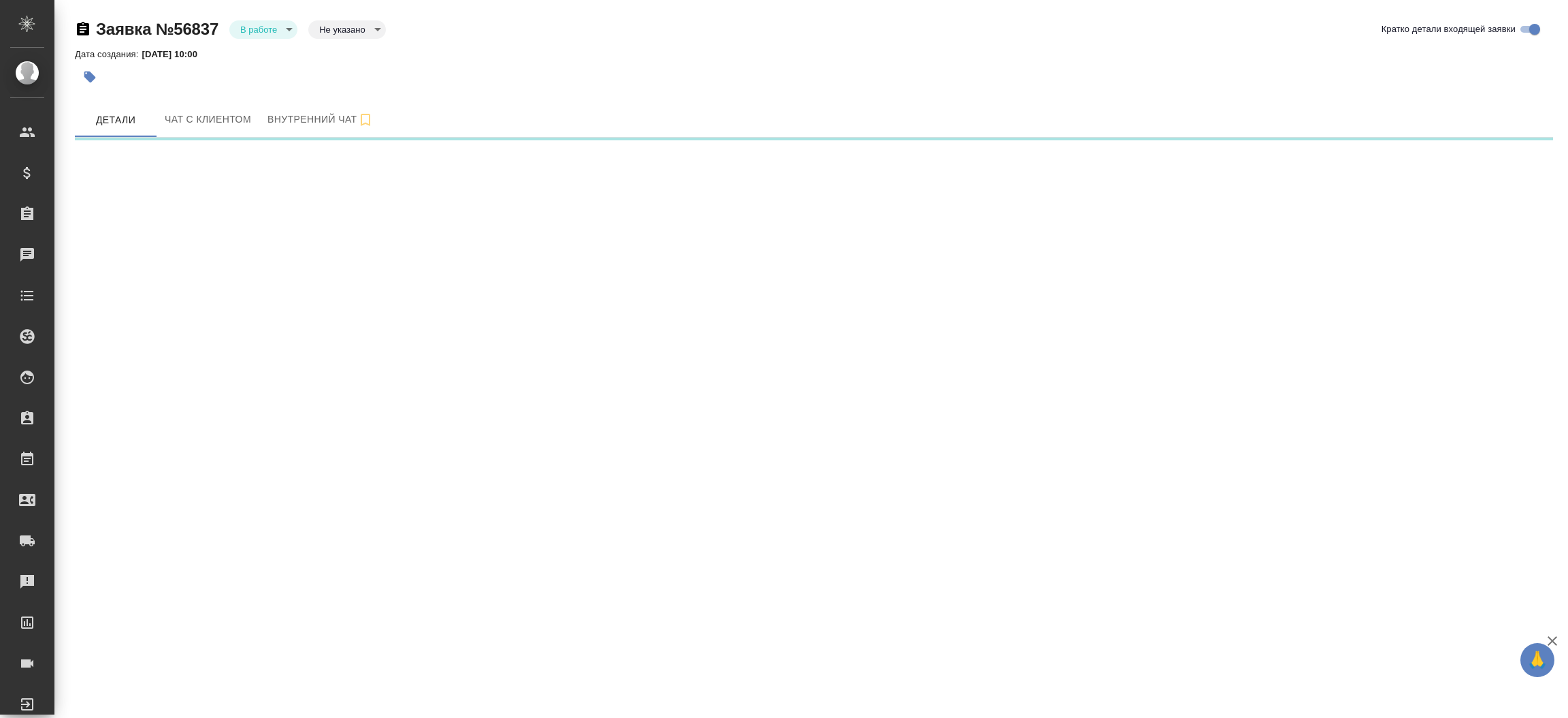
select select "RU"
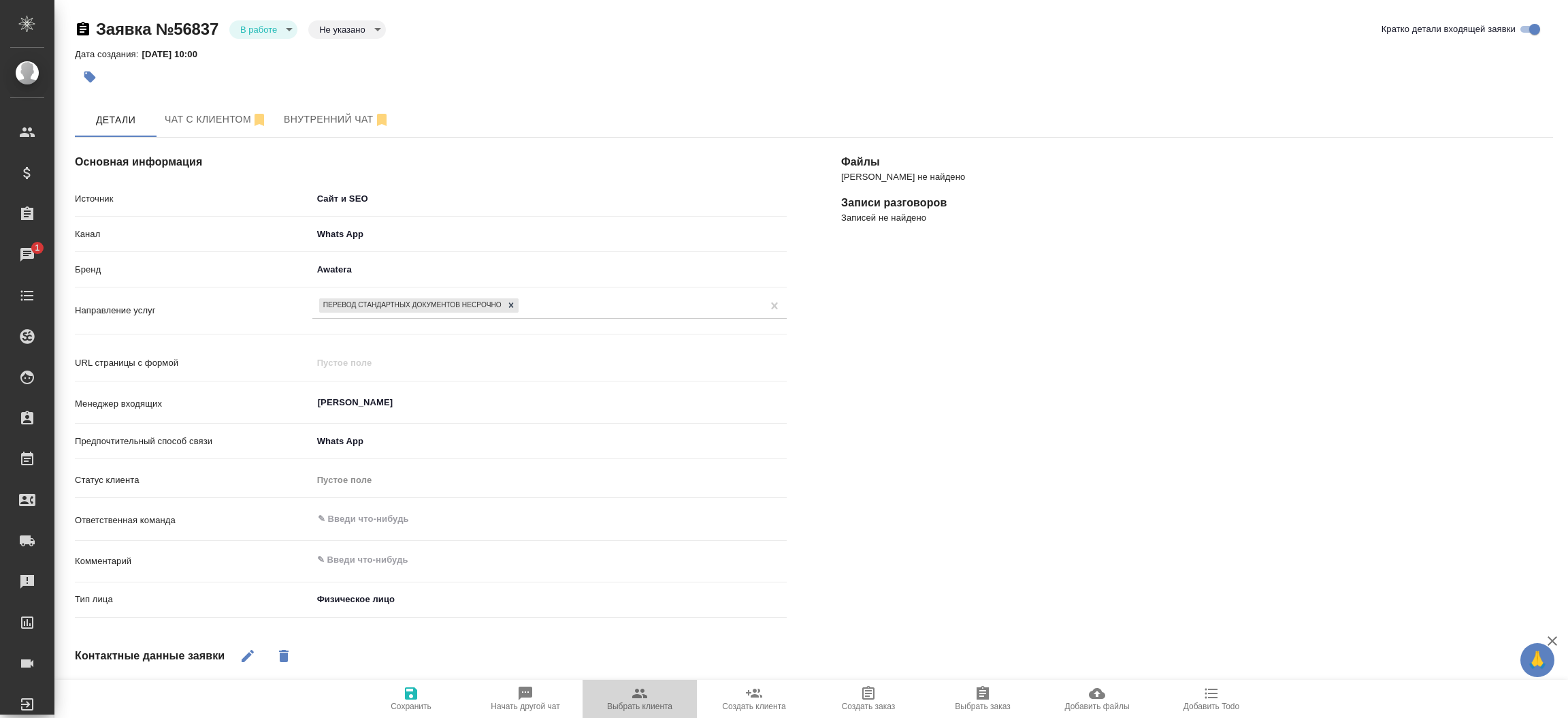
click at [639, 706] on span "Выбрать клиента" at bounding box center [639, 706] width 65 height 9
type textarea "x"
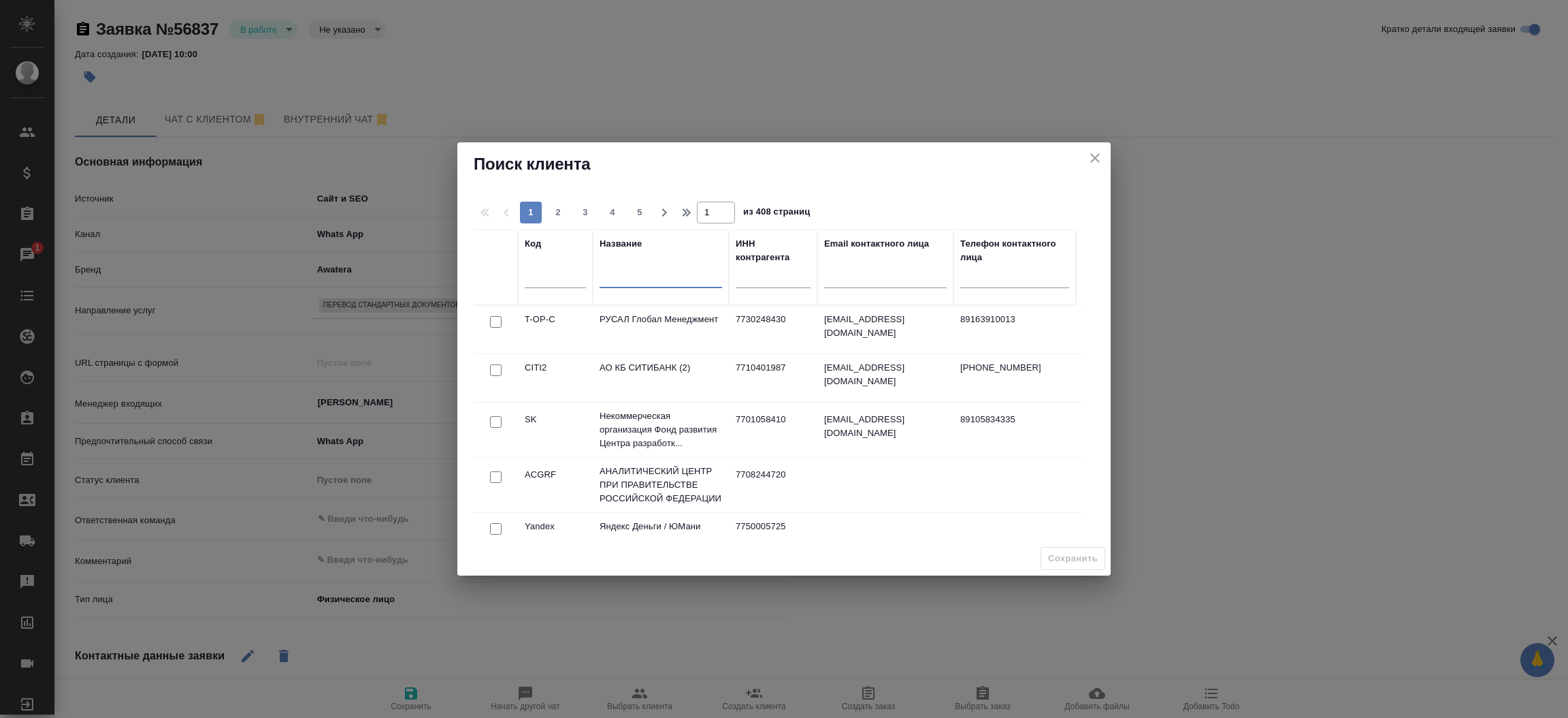
click at [631, 280] on input "text" at bounding box center [660, 279] width 122 height 17
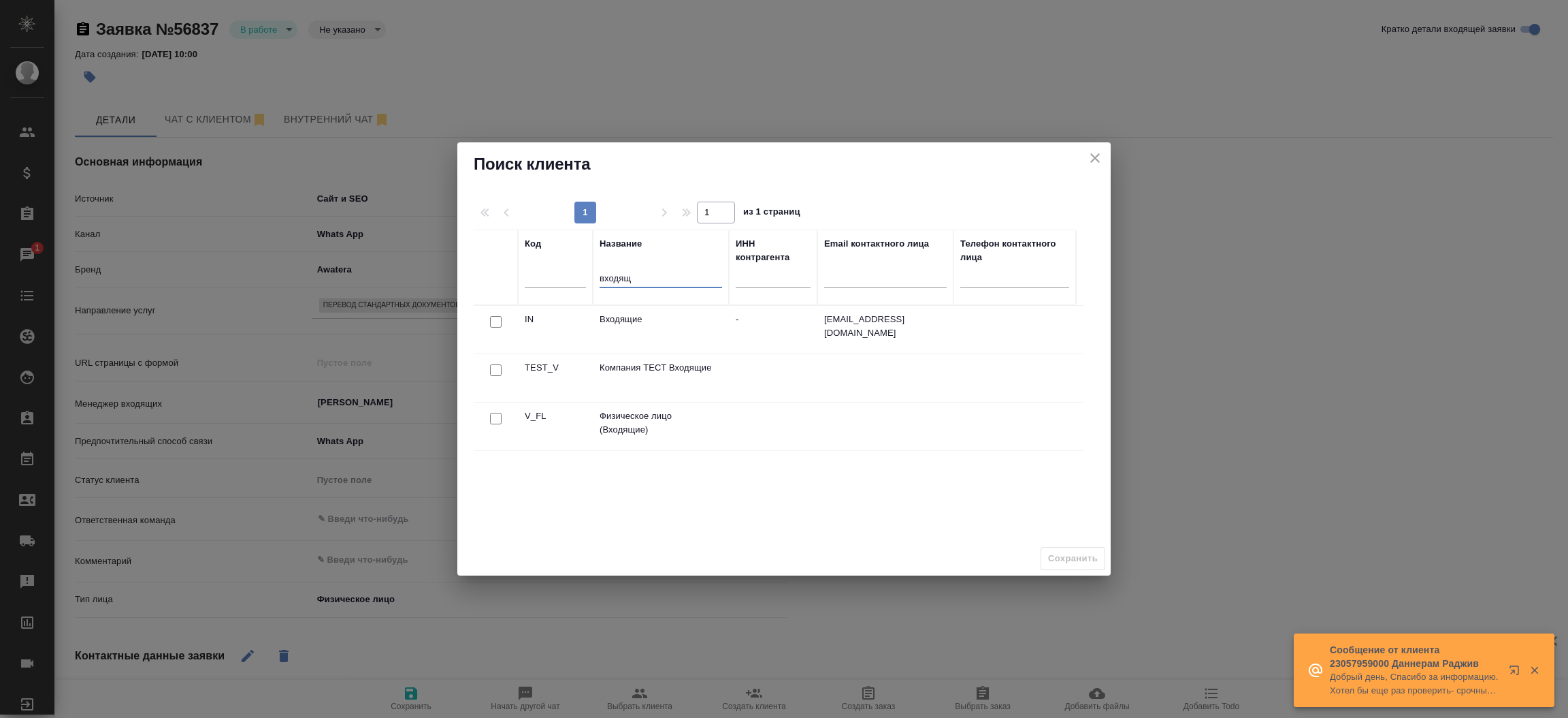
type input "входящ"
click at [499, 416] on input "checkbox" at bounding box center [496, 418] width 11 height 11
checkbox input "true"
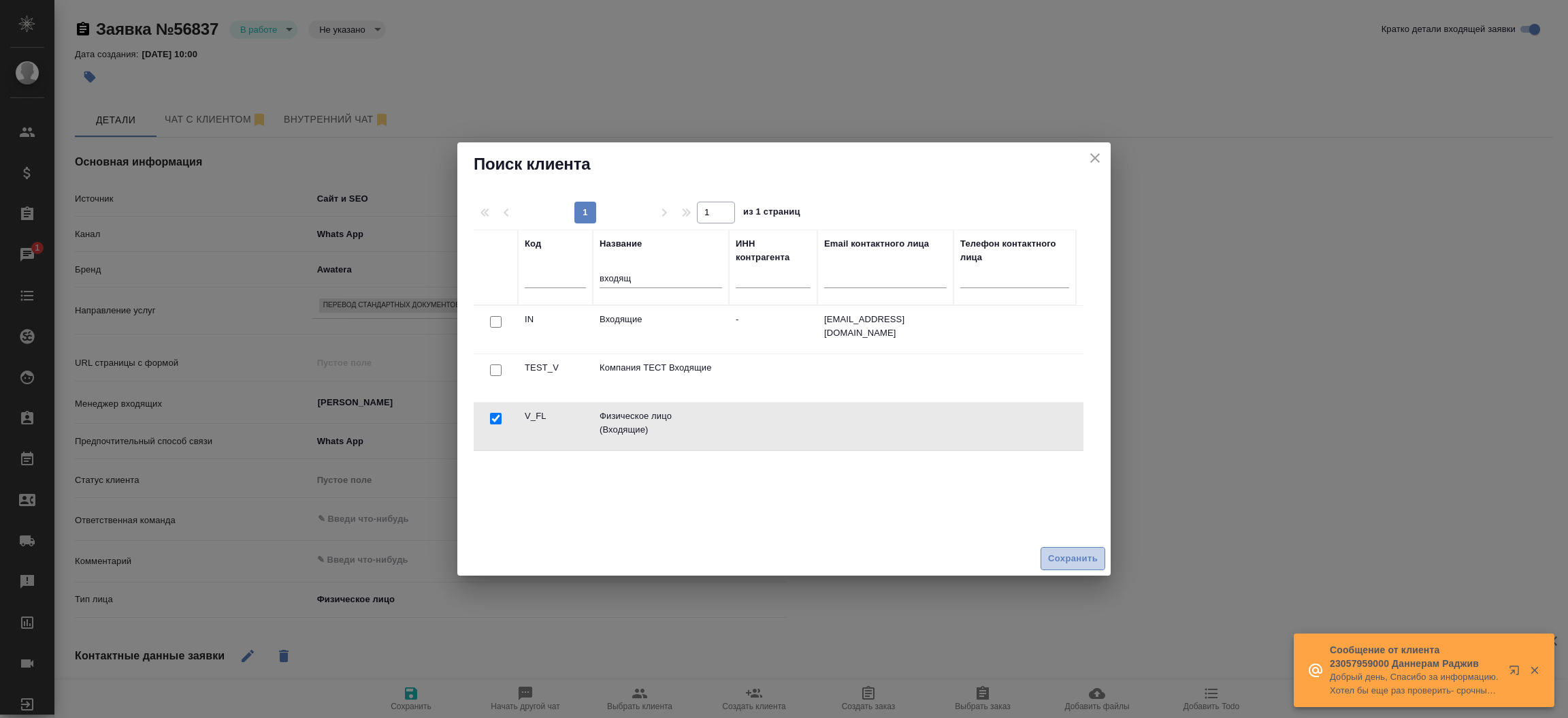
click at [1057, 548] on button "Сохранить" at bounding box center [1072, 558] width 65 height 24
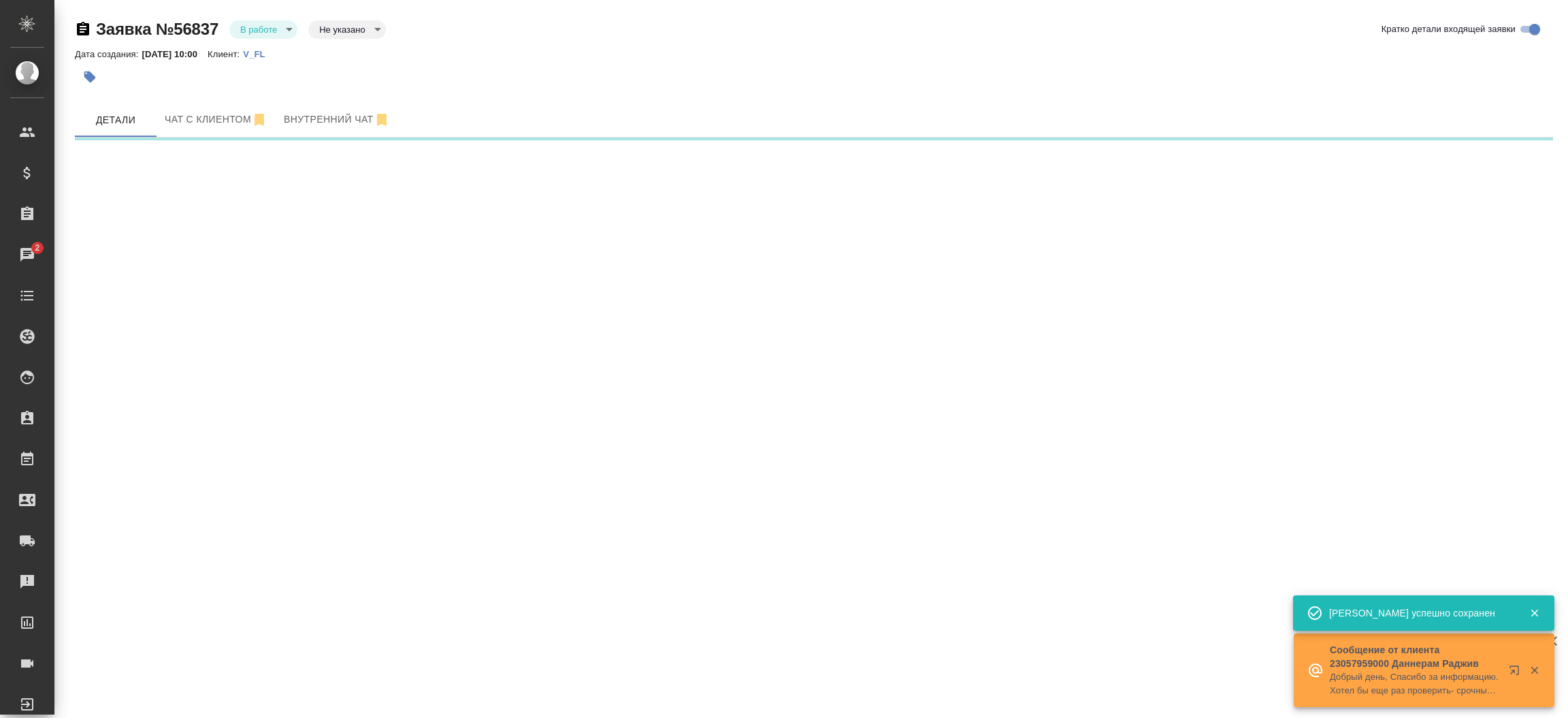
select select "RU"
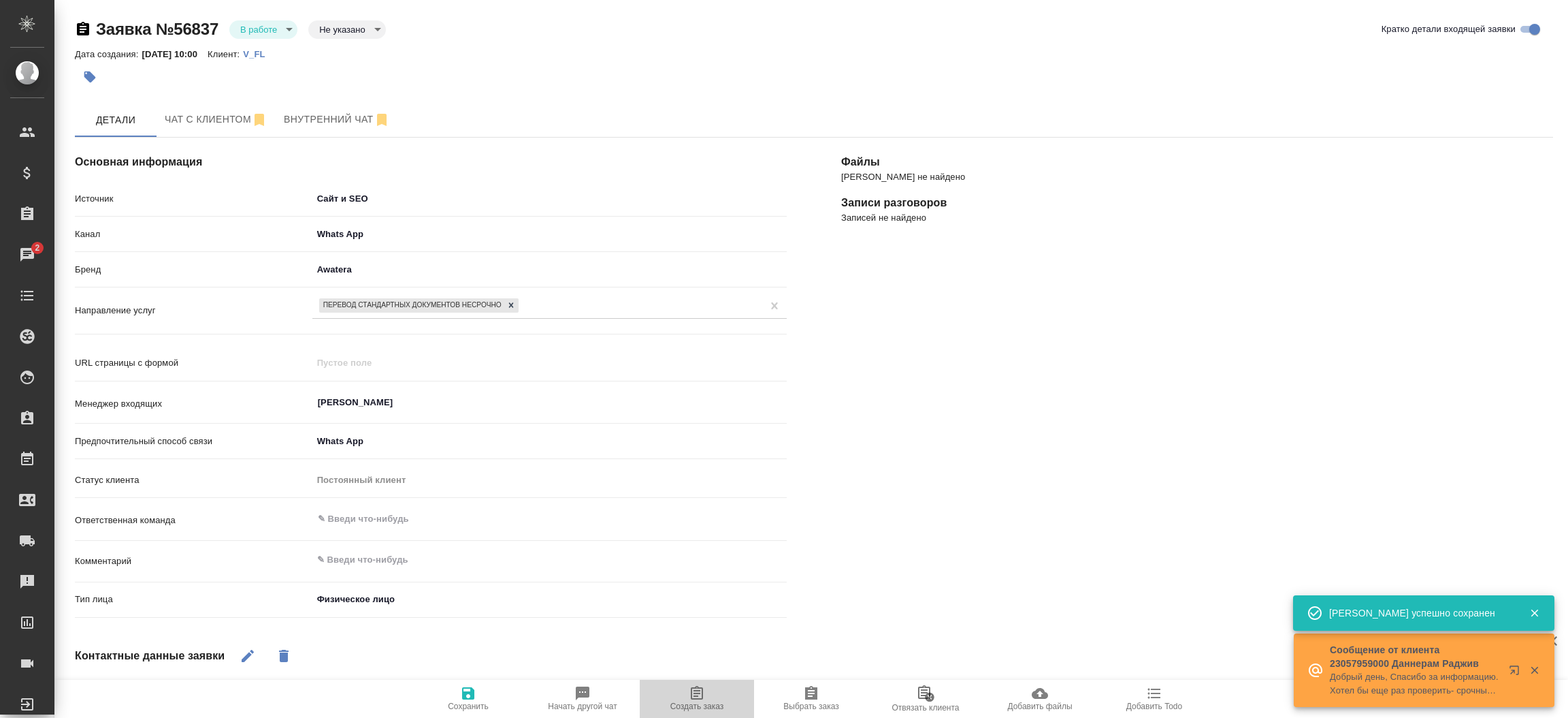
click at [704, 698] on icon "button" at bounding box center [696, 693] width 16 height 16
type textarea "x"
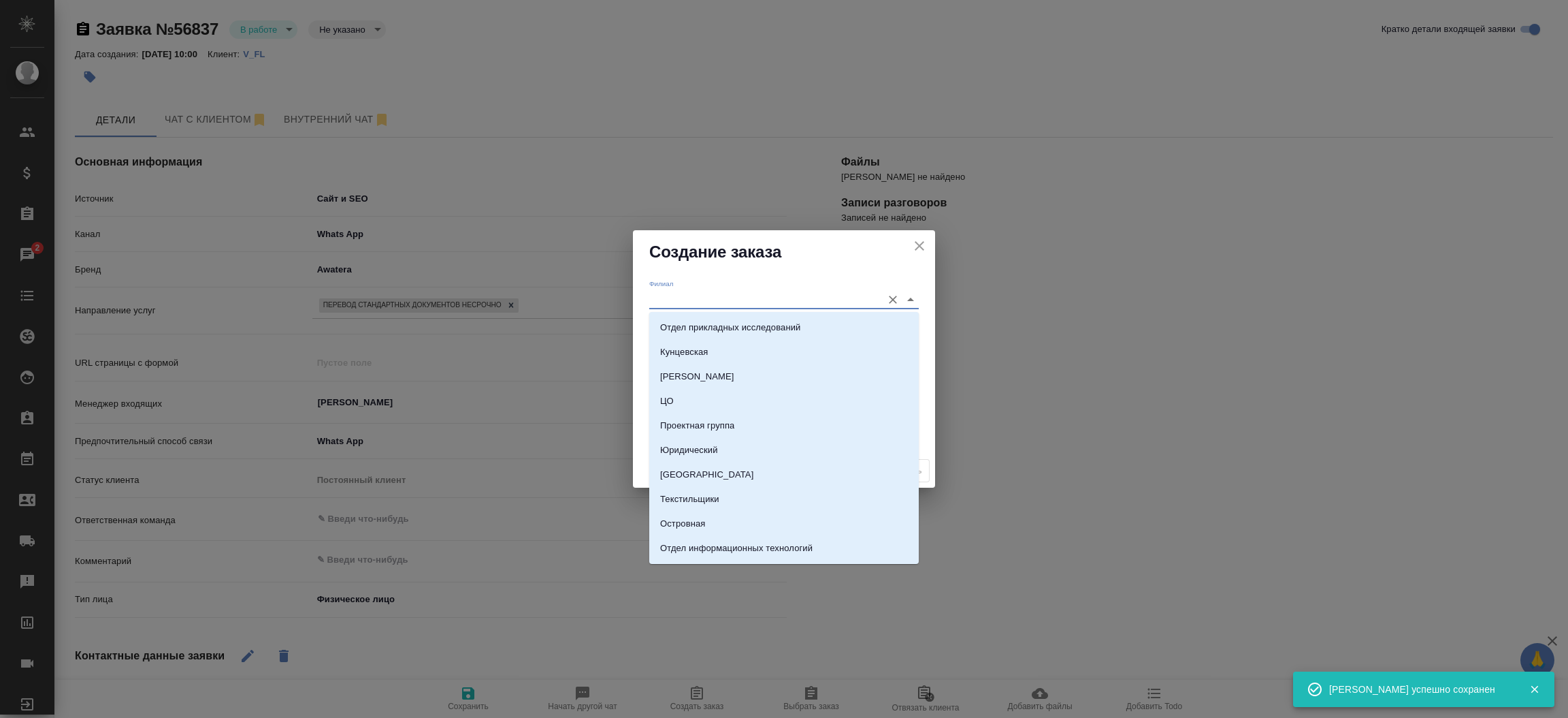
click at [689, 298] on input "Филиал" at bounding box center [762, 299] width 226 height 19
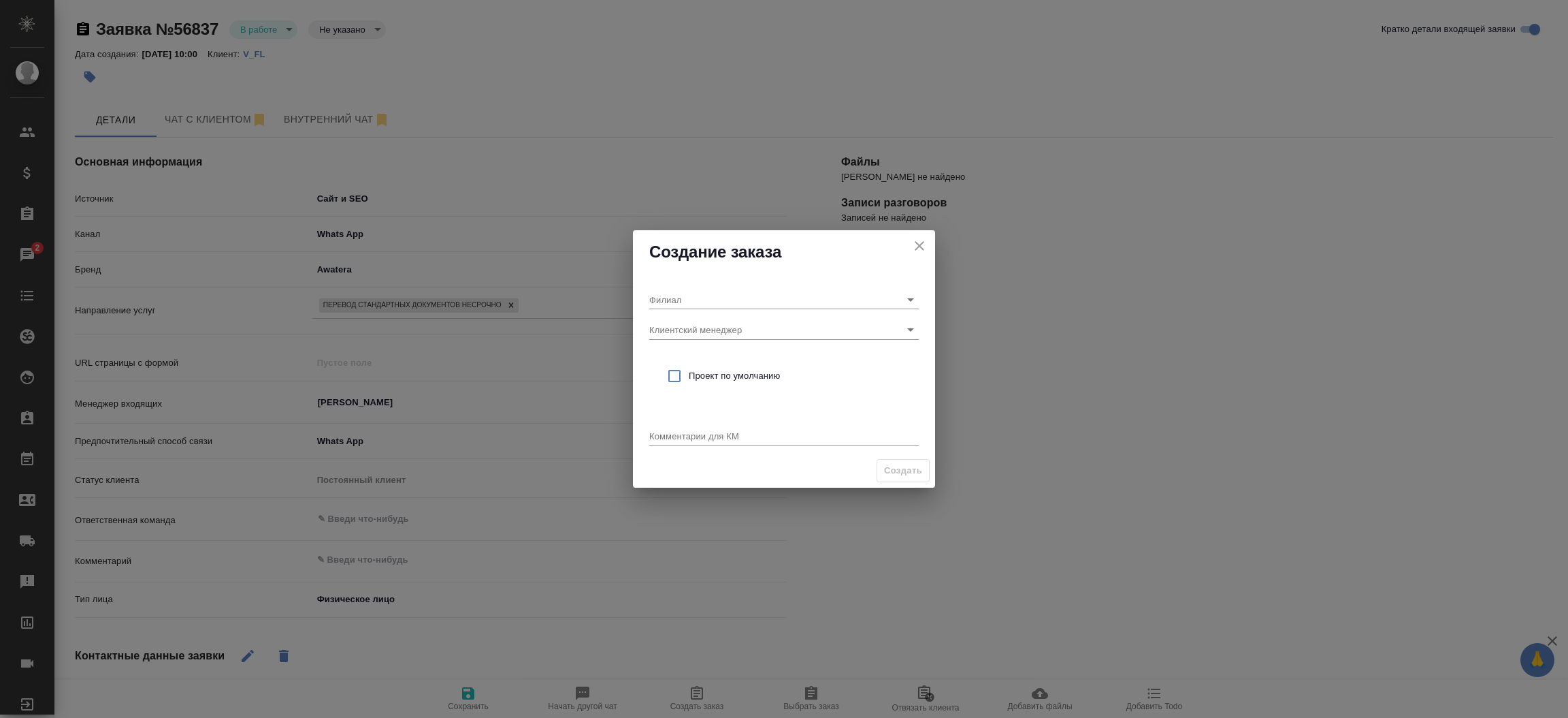
click at [700, 263] on div "Создание заказа" at bounding box center [784, 252] width 302 height 43
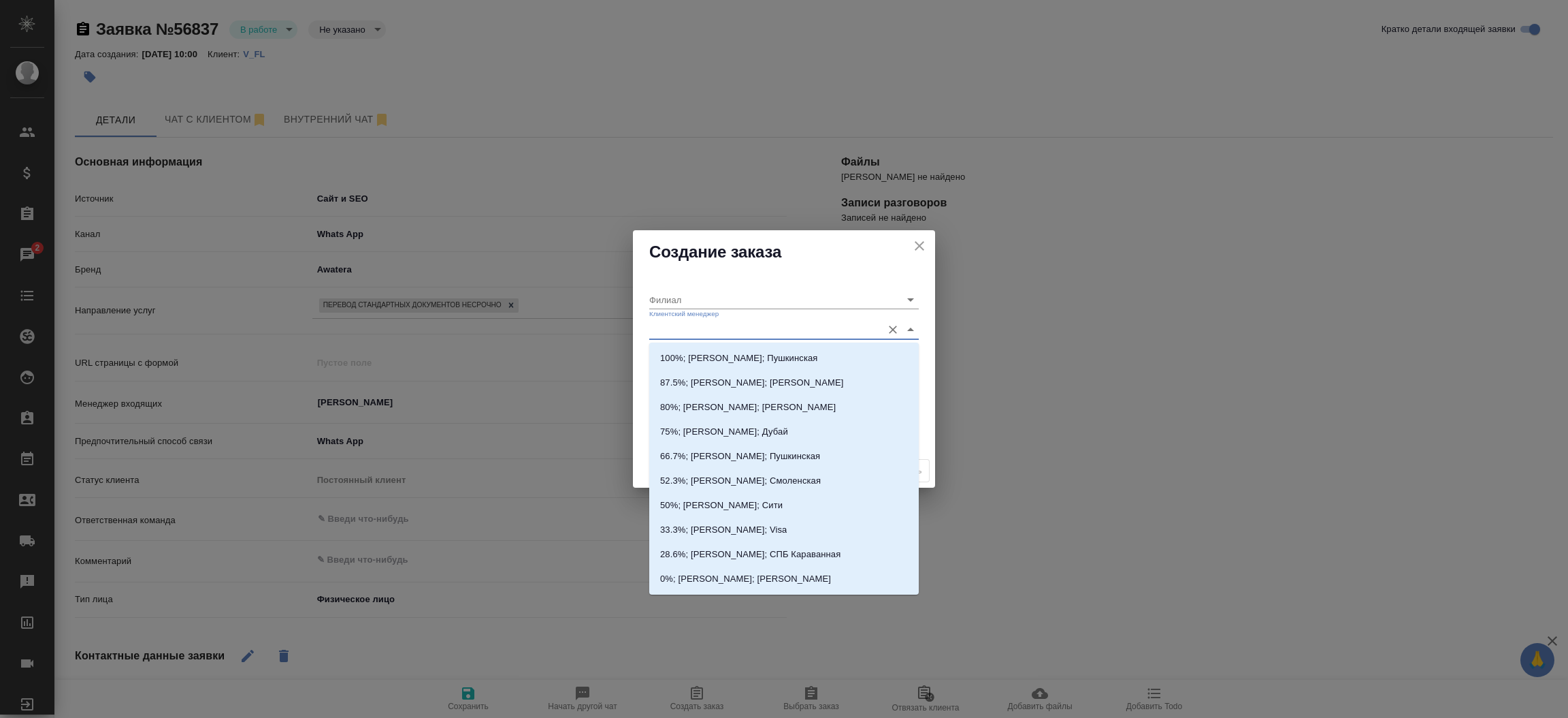
click at [676, 327] on input "Клиентский менеджер" at bounding box center [762, 329] width 226 height 19
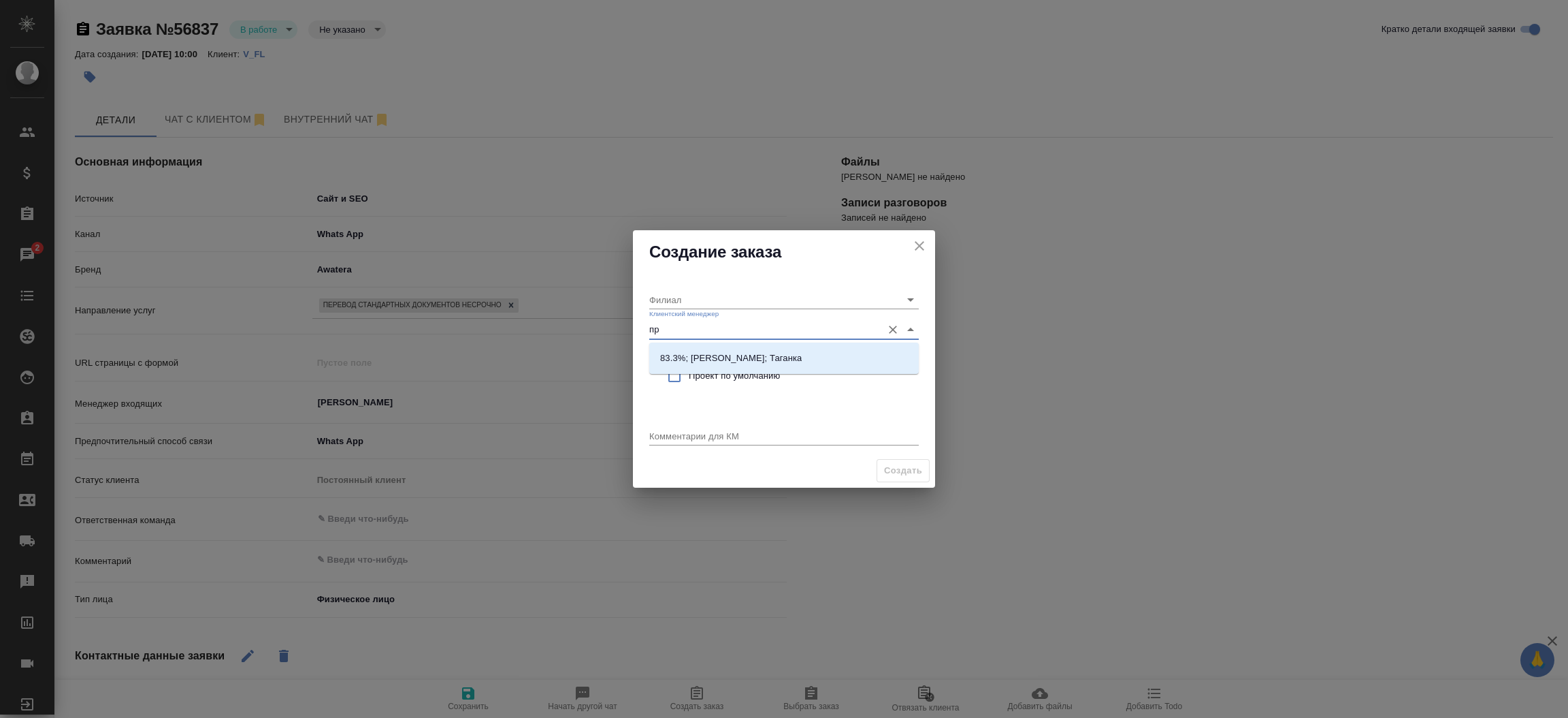
type input "про"
click at [709, 353] on p "83.3%; Прохорова Анастасия; Таганка" at bounding box center [731, 358] width 141 height 13
type input "Таганка"
type input "83.3%; Прохорова Анастасия; Таганка"
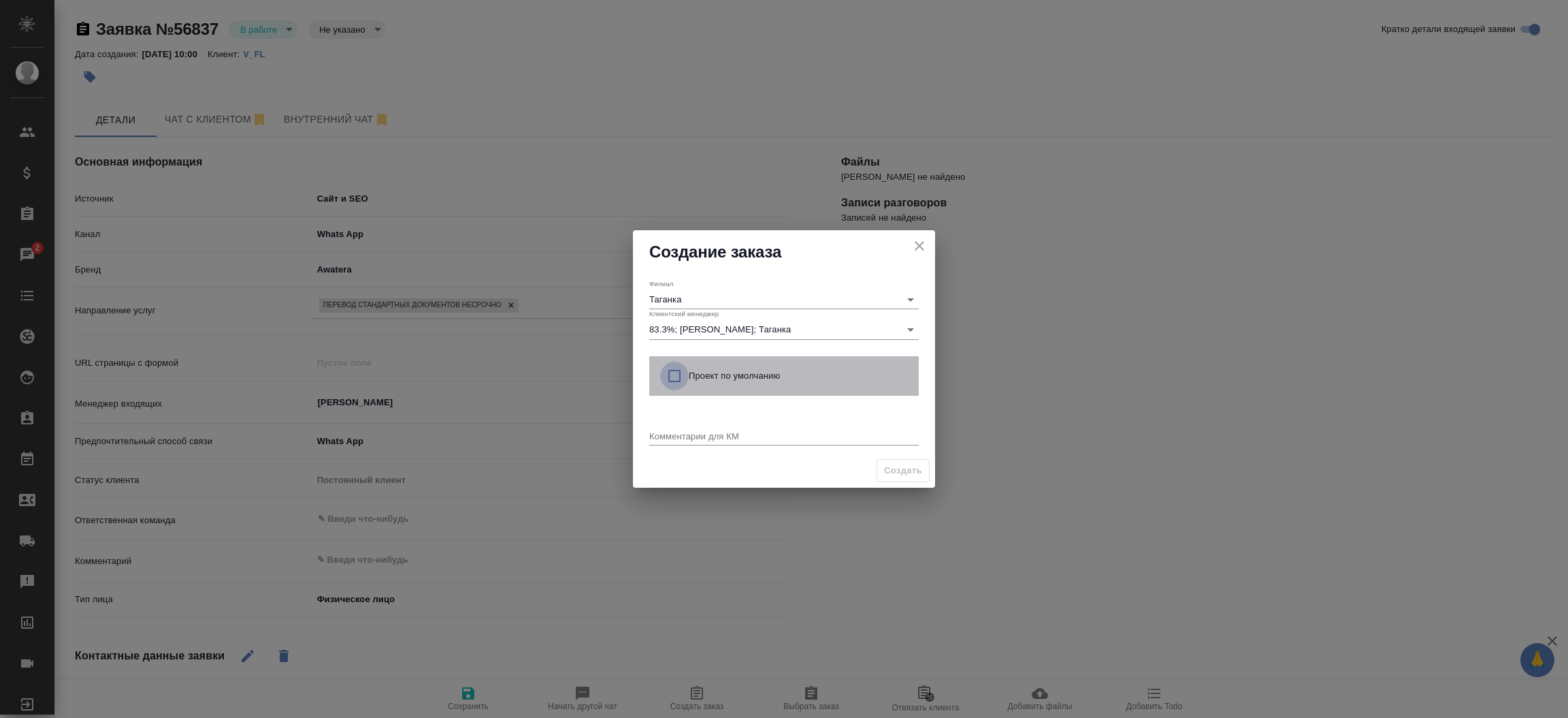
click at [673, 375] on input "checkbox" at bounding box center [674, 375] width 28 height 28
checkbox input "true"
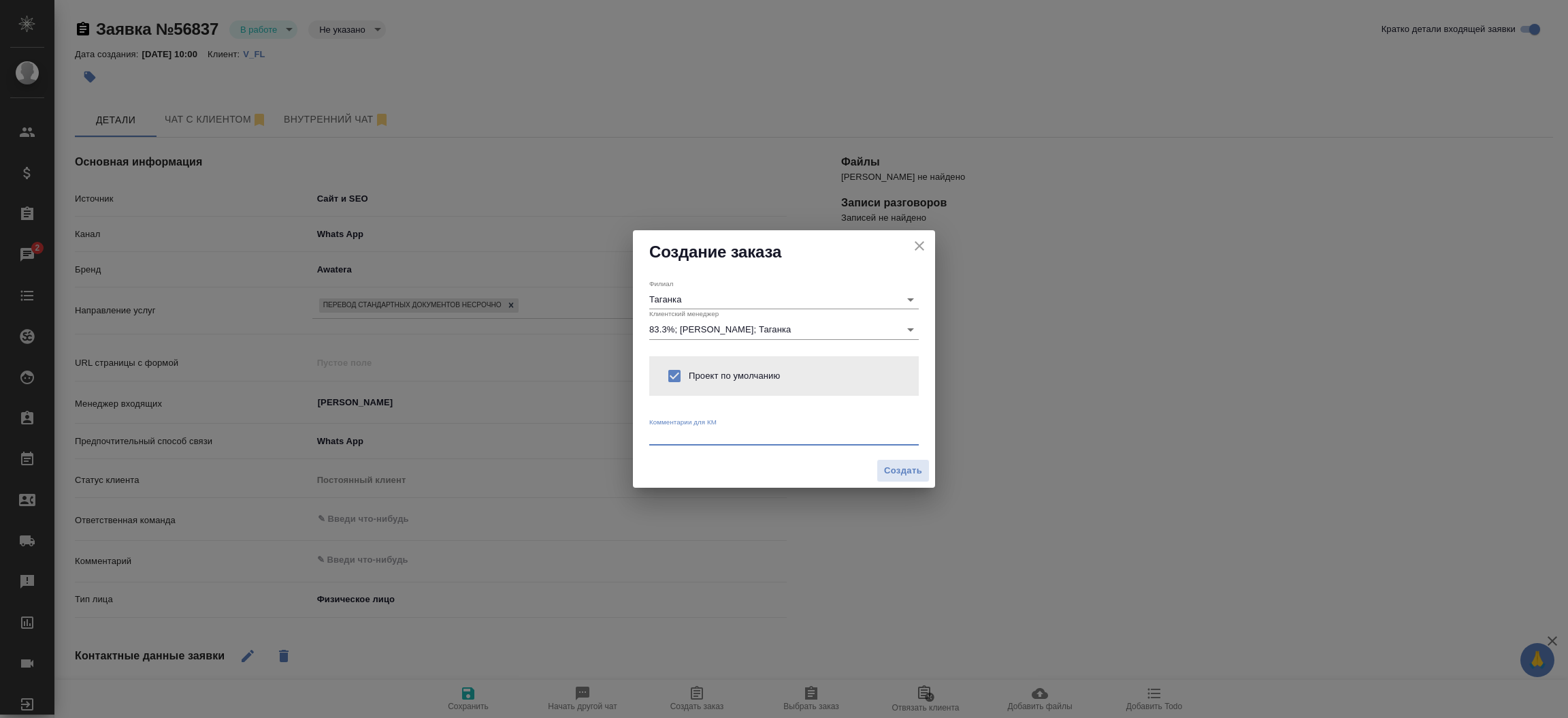
click at [672, 431] on textarea at bounding box center [784, 435] width 270 height 10
type textarea "от КВ: на русс и нз, срочно [DATE], ответ в вотс ап"
click at [899, 467] on span "Создать" at bounding box center [903, 471] width 39 height 16
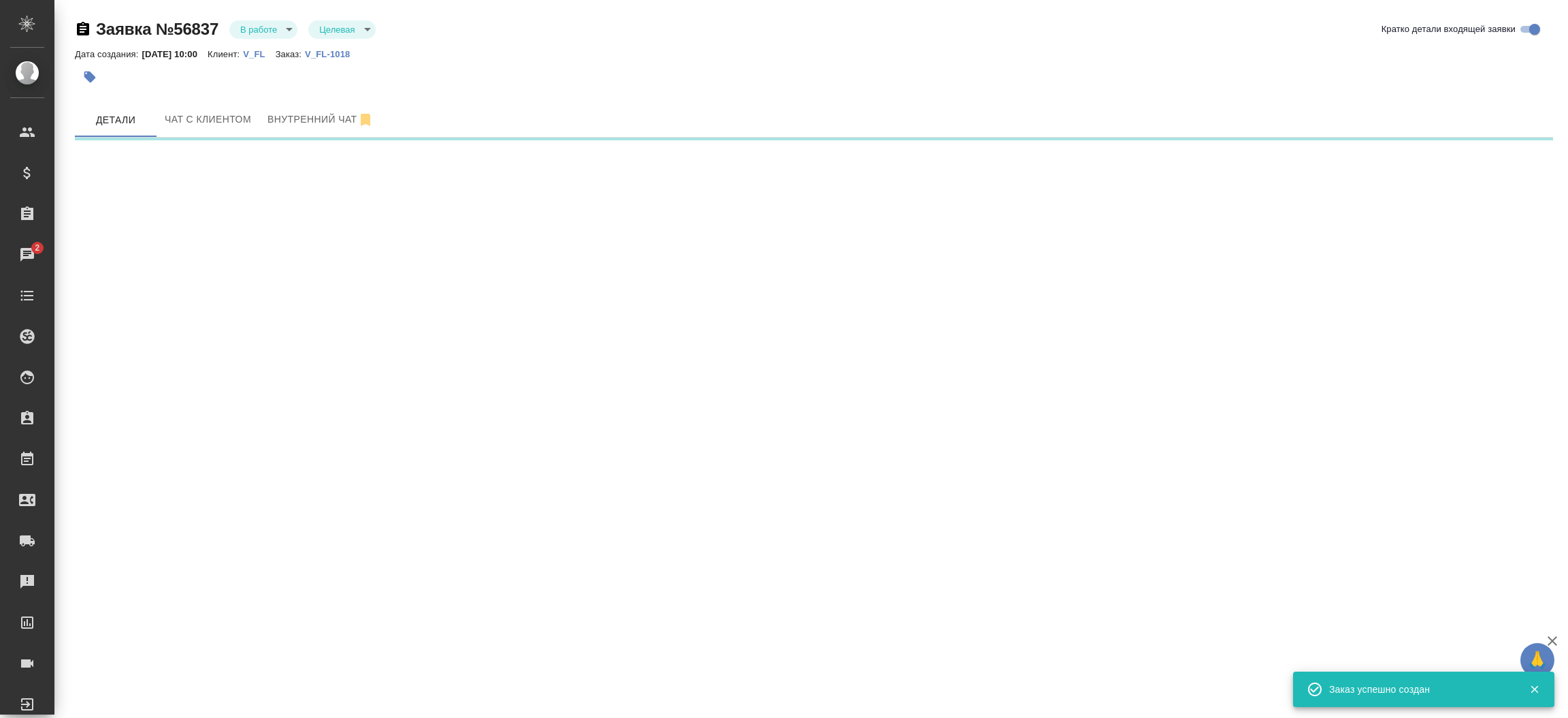
select select "RU"
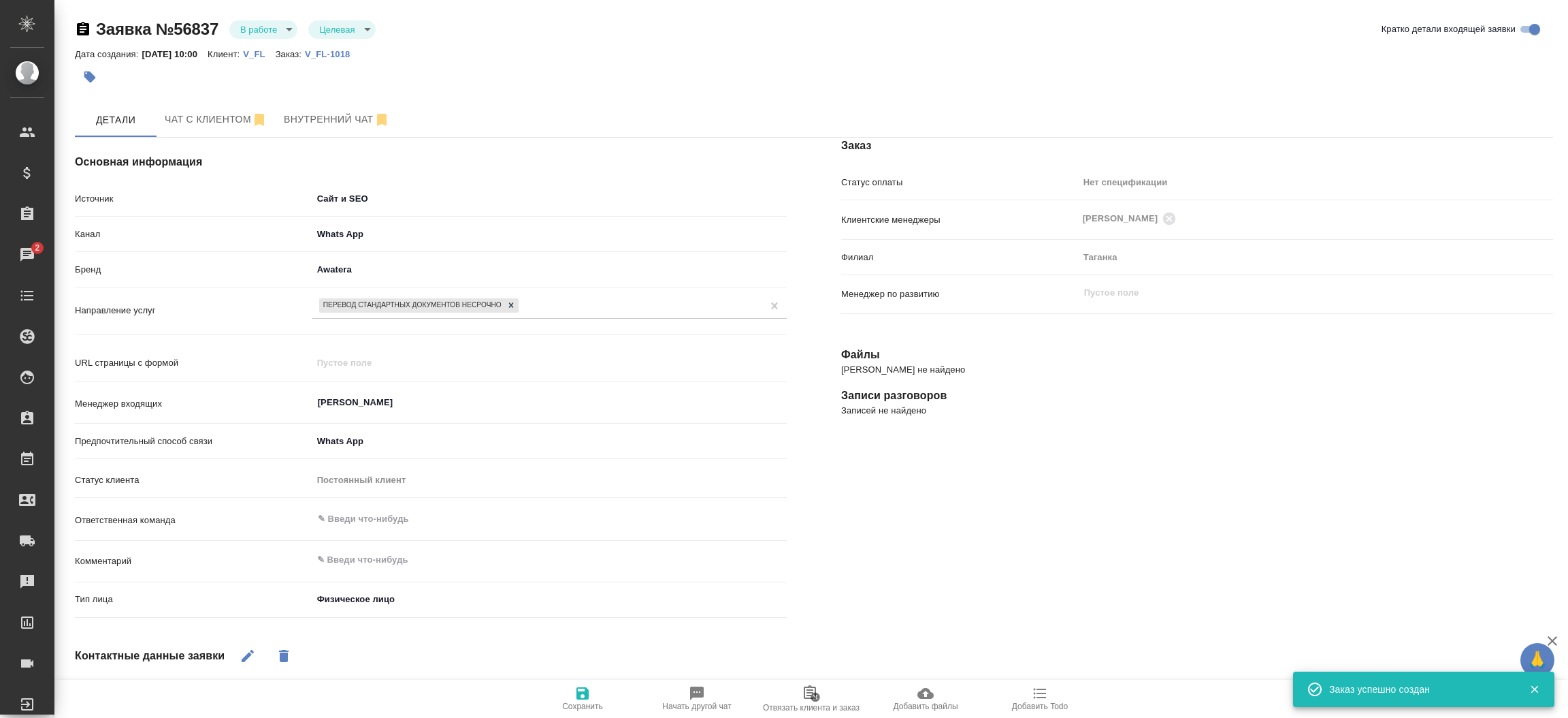
type textarea "x"
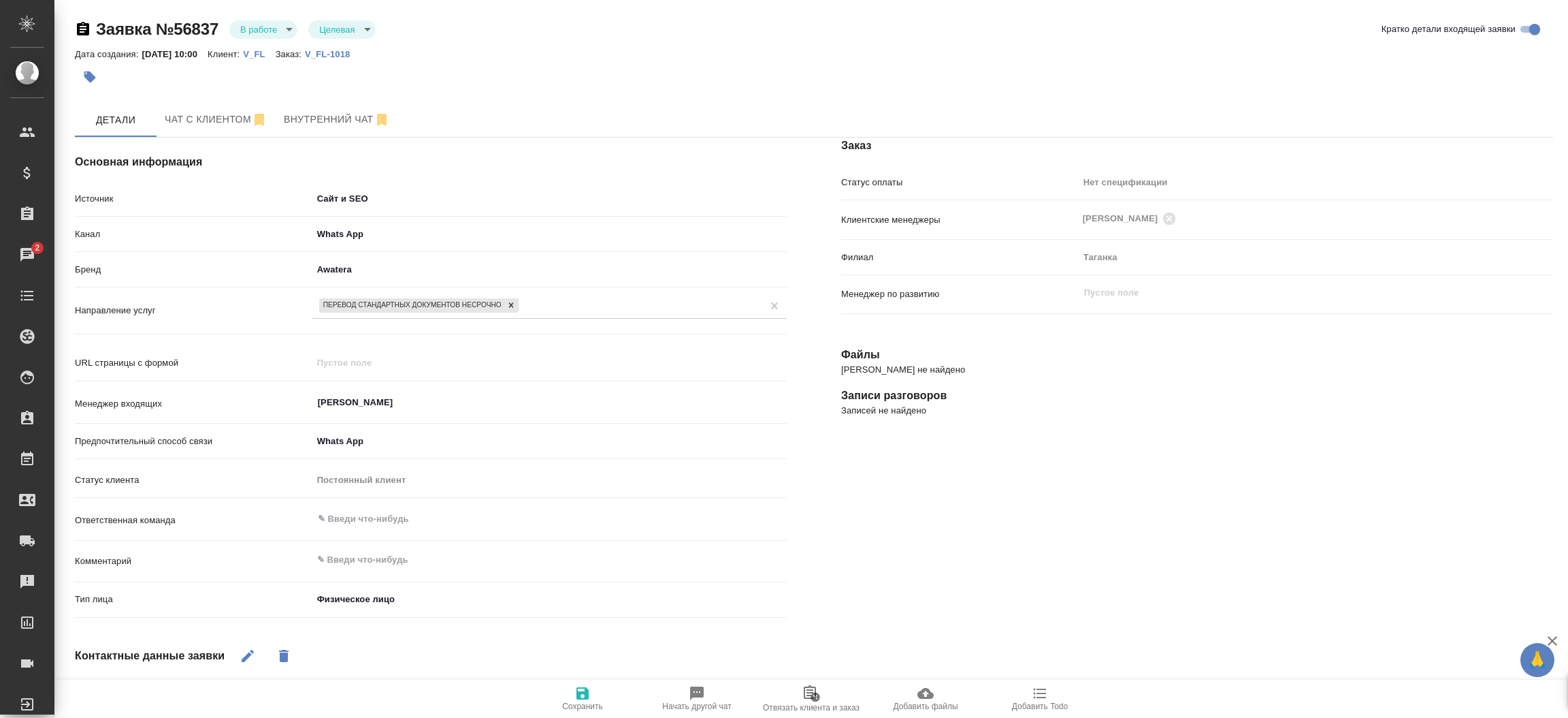
click at [802, 345] on div "Основная информация Источник Сайт и SEO seo Канал Whats App 66ac940615179ecd414…" at bounding box center [431, 532] width 767 height 844
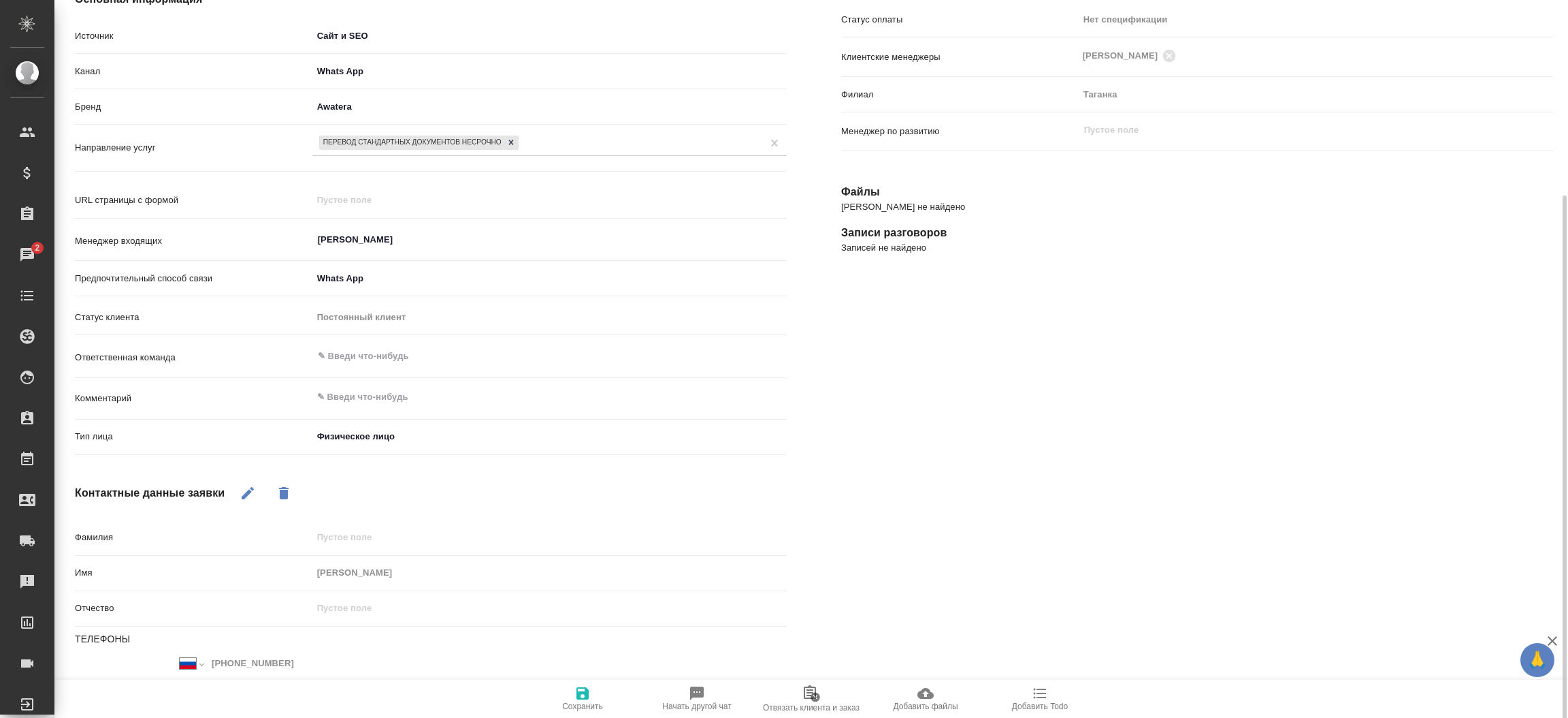
scroll to position [224, 0]
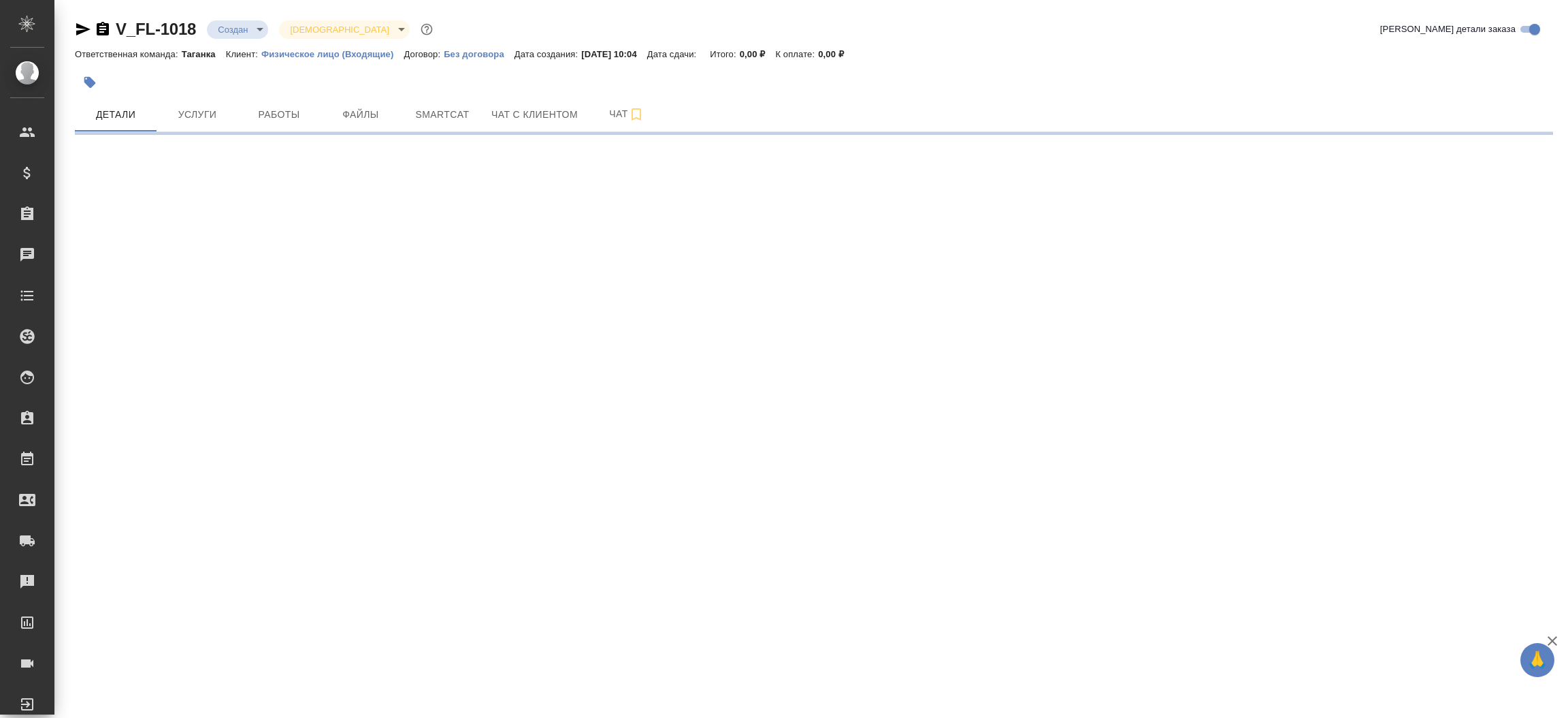
select select "RU"
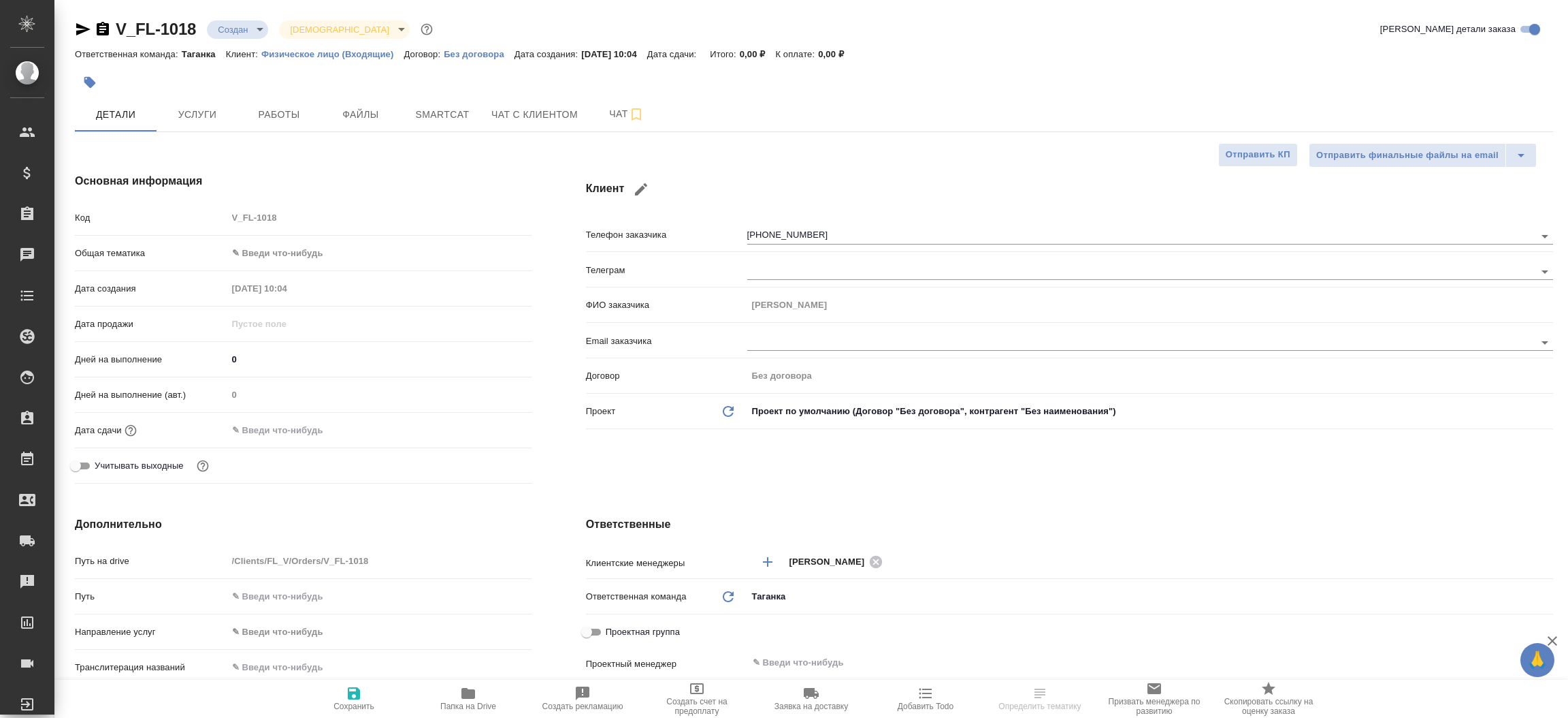
click at [568, 405] on div "Клиент Телефон заказчика [PHONE_NUMBER] Телеграм ФИО заказчика [PERSON_NAME] Em…" at bounding box center [1069, 331] width 1022 height 371
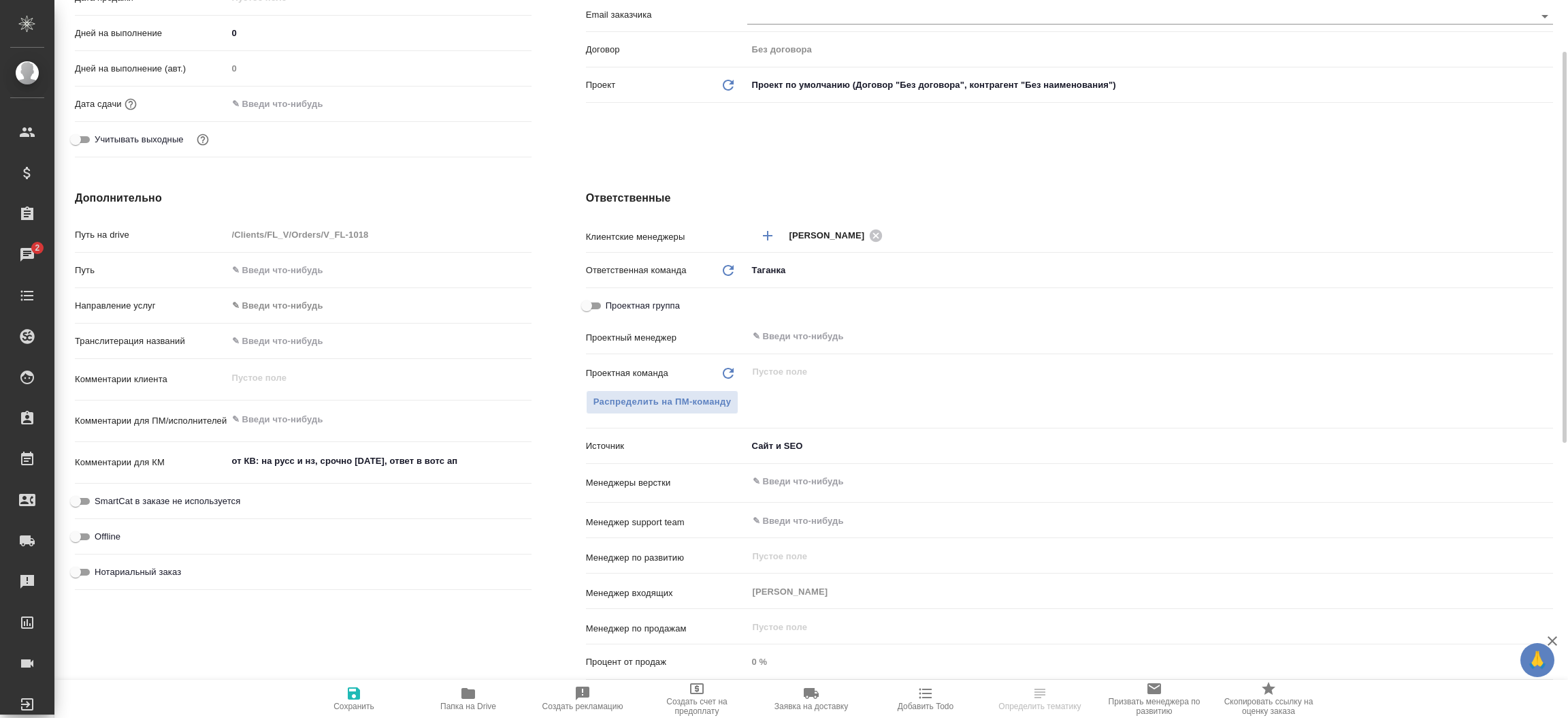
scroll to position [346, 0]
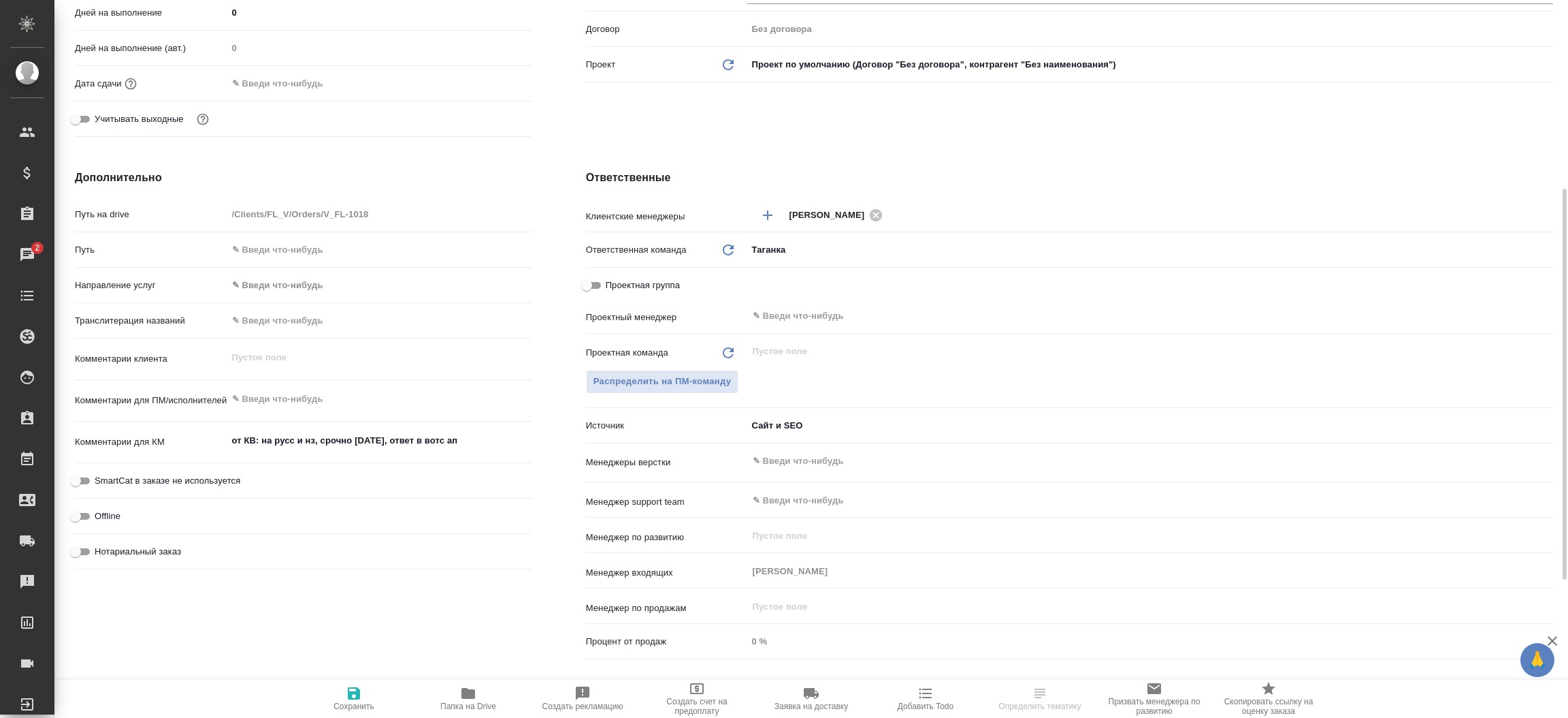
type textarea "x"
click at [481, 436] on textarea "от КВ: на русс и нз, срочно [DATE], ответ в вотс ап" at bounding box center [379, 441] width 303 height 24
type textarea "от КВ: на русс и нз, срочно [DATE], ответ в вотс ап,"
type textarea "x"
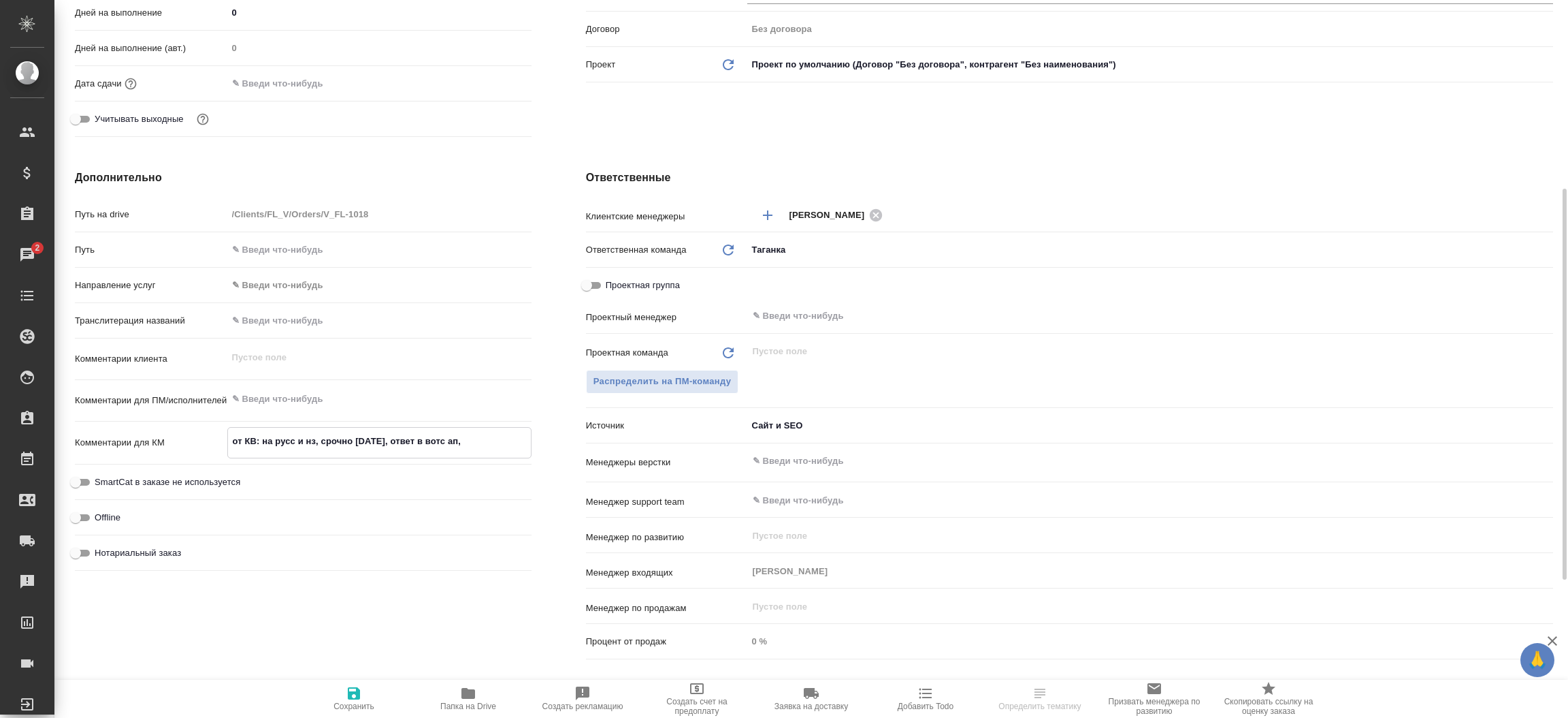
type textarea "x"
type textarea "от КВ: на русс и нз, срочно [DATE], ответ в вотс ап,"
type textarea "x"
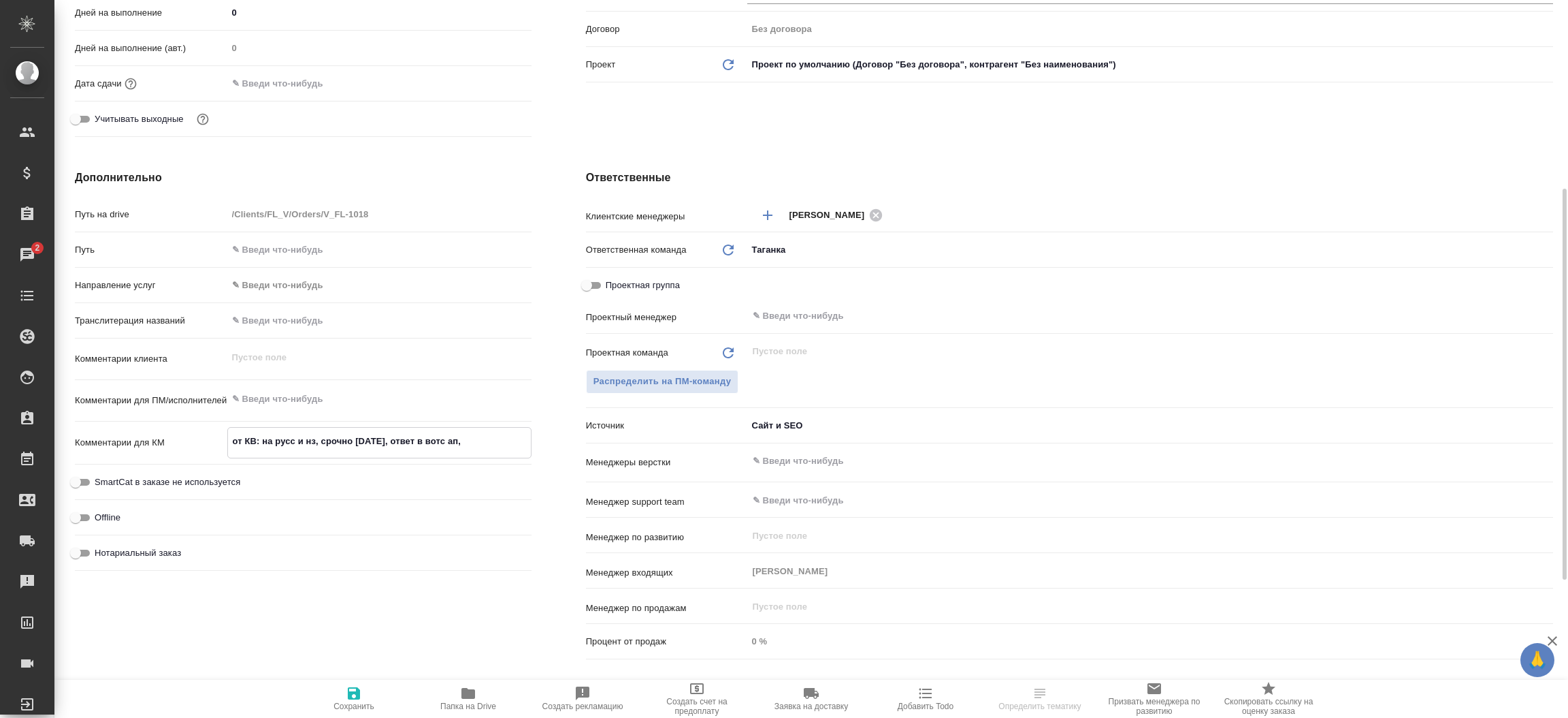
type textarea "от КВ: на русс и нз, срочно [DATE], ответ в вотс ап, г"
type textarea "x"
type textarea "от КВ: на русс и нз, срочно сегодня, ответ в вотс ап, го"
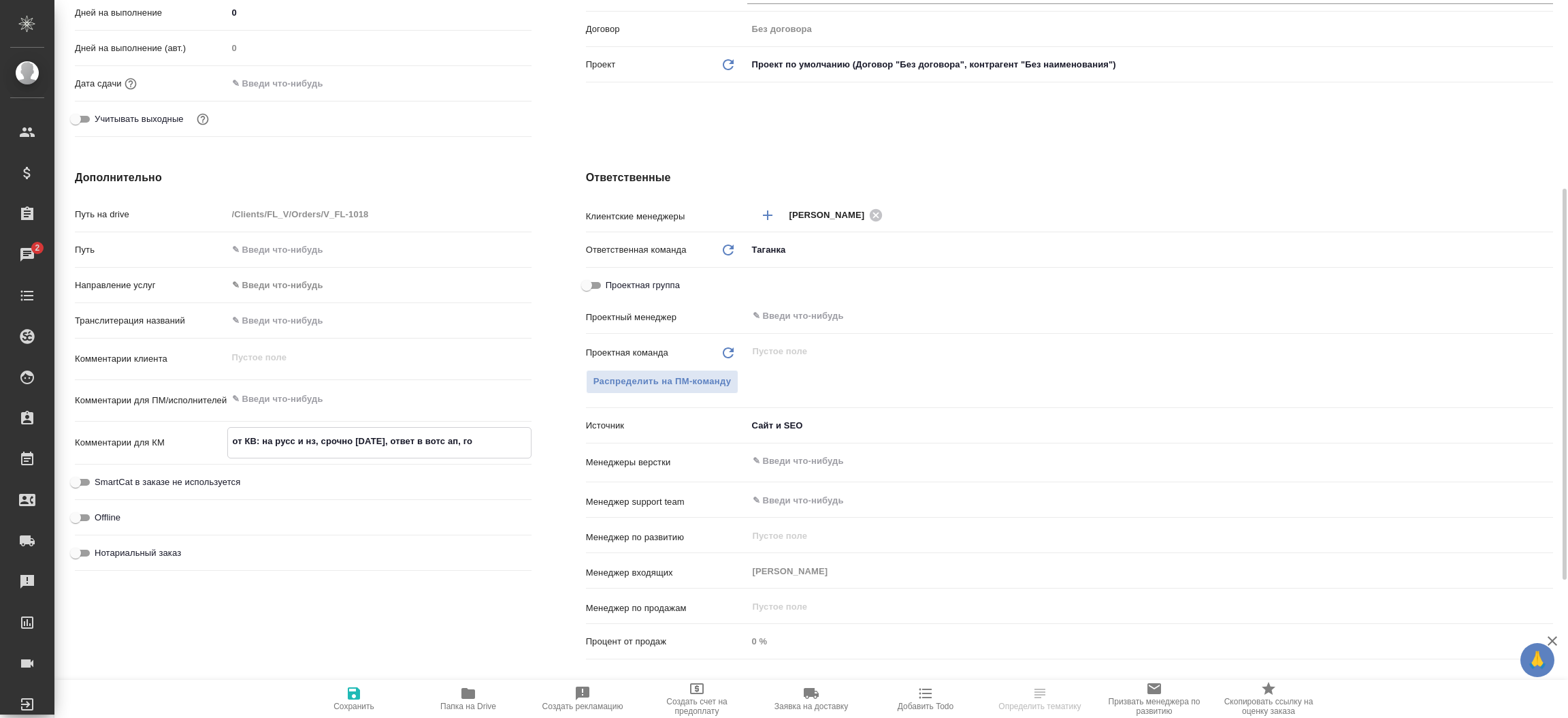
type textarea "x"
type textarea "от КВ: на русс и нз, срочно сегодня, ответ в вотс ап, гот"
type textarea "x"
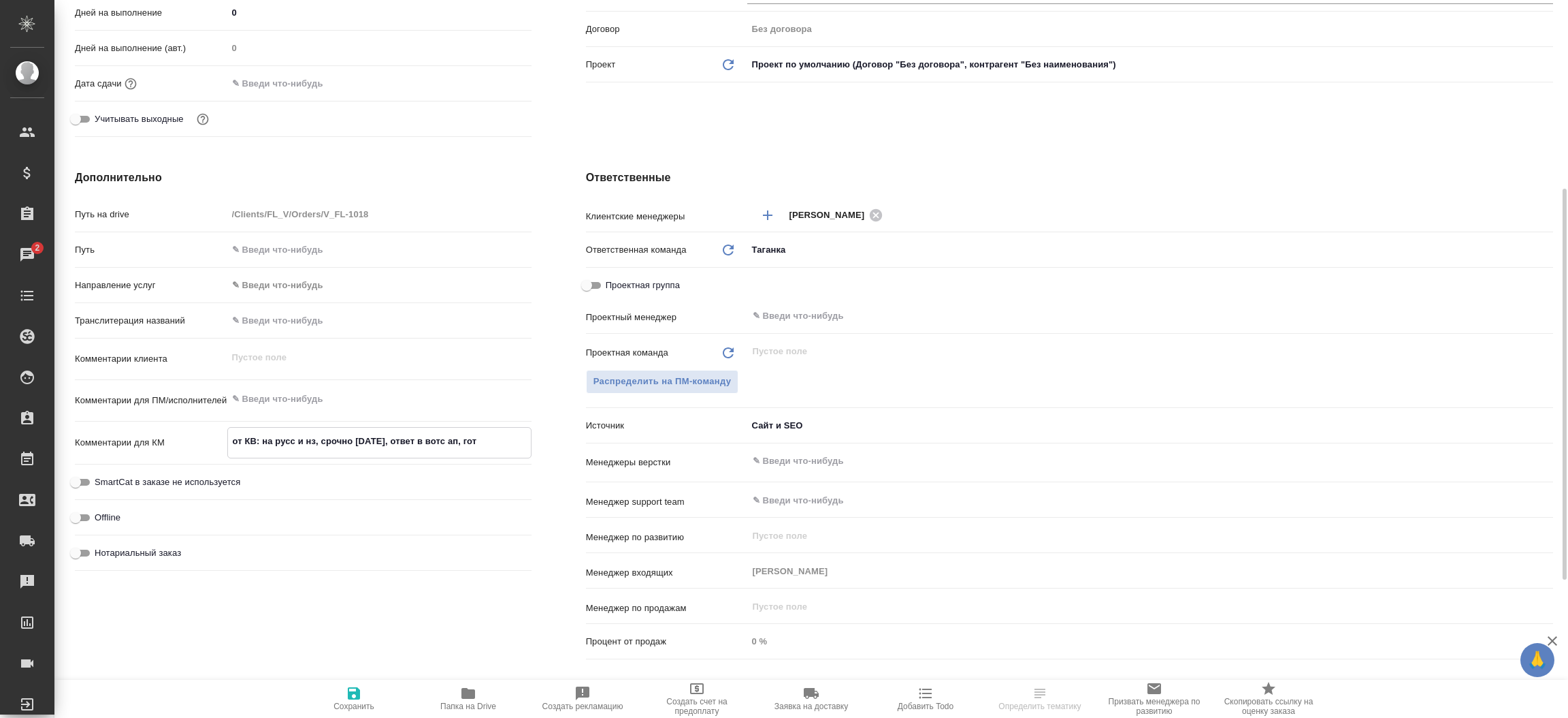
type textarea "x"
type textarea "от КВ: на русс и нз, срочно сегодня, ответ в вотс ап, гото"
type textarea "x"
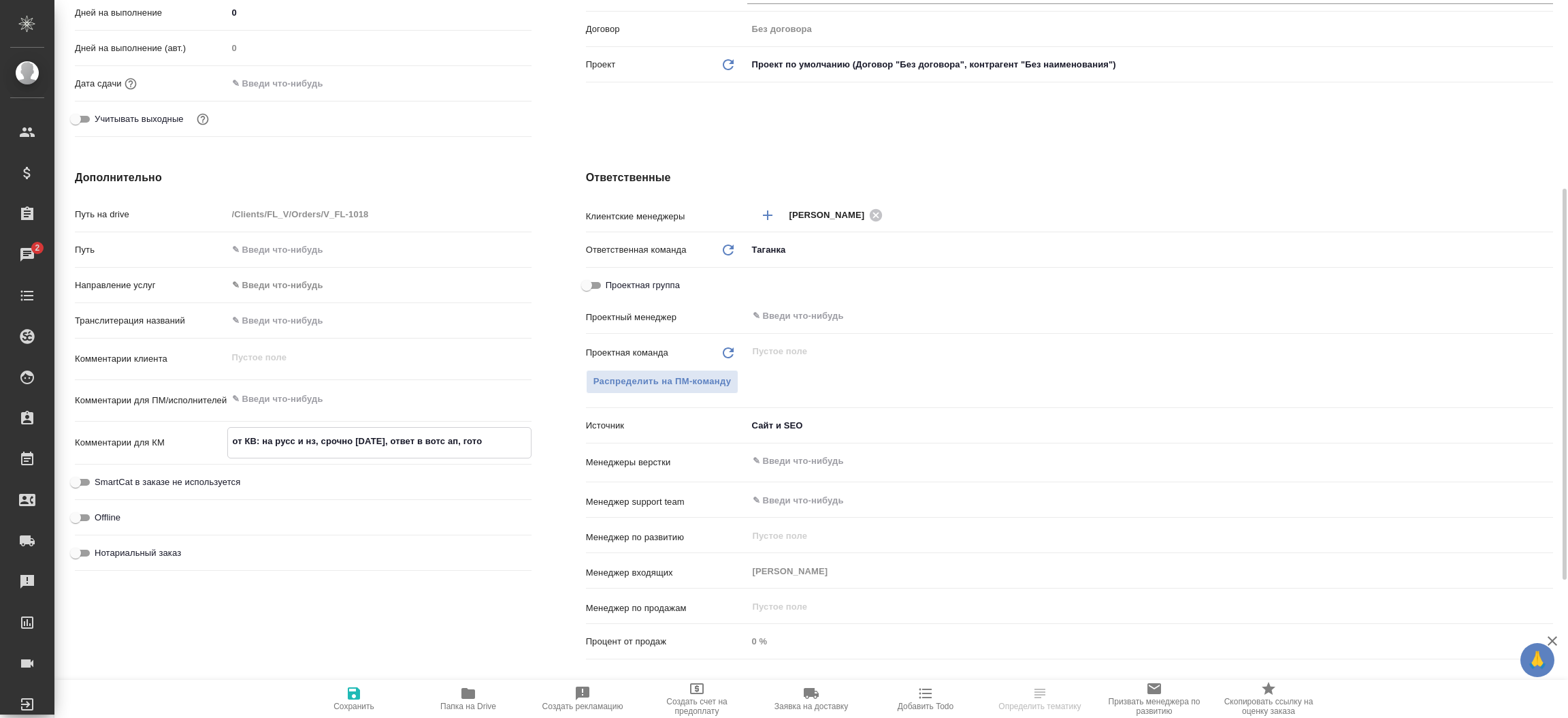
type textarea "x"
type textarea "от КВ: на русс и нз, срочно сегодня, ответ в вотс ап, готов"
type textarea "x"
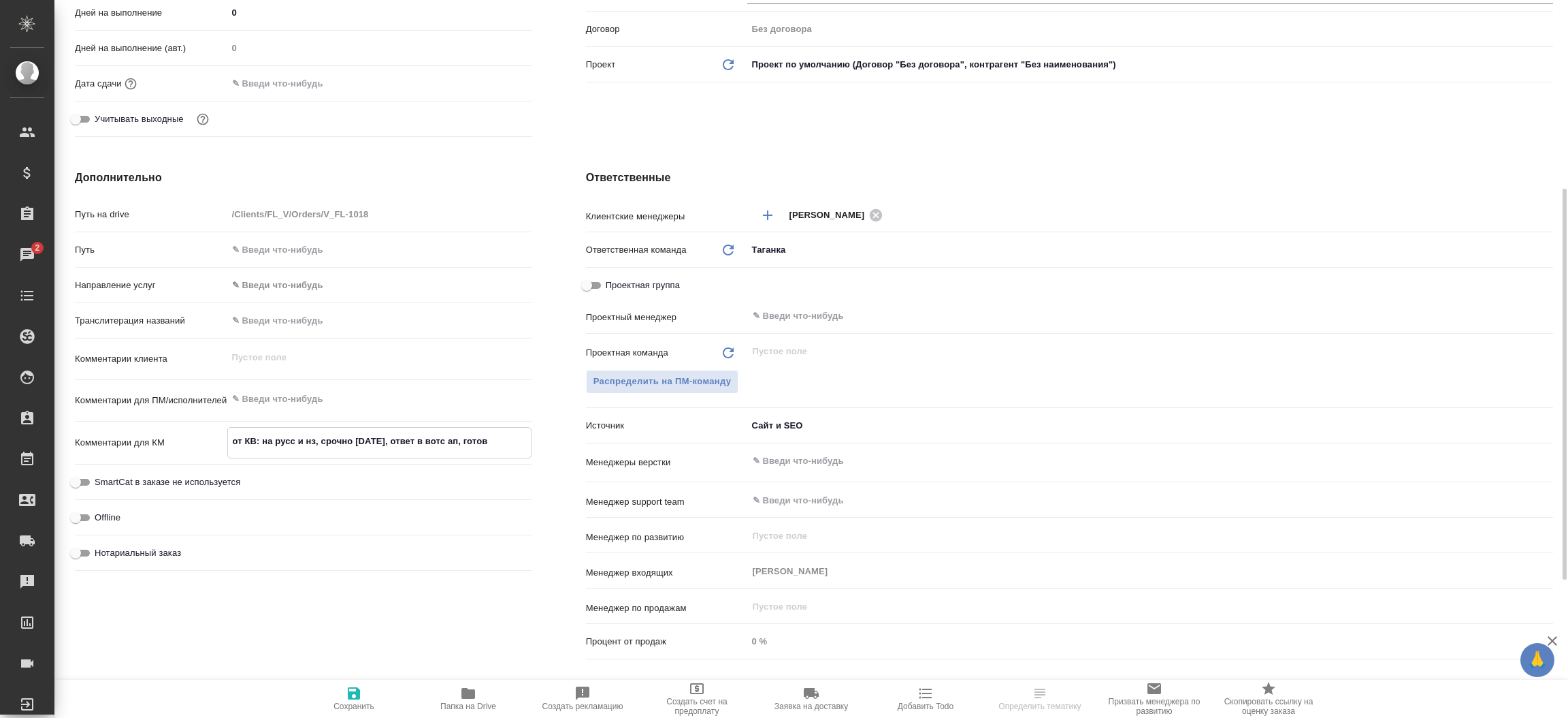
type textarea "от КВ: на русс и нз, срочно сегодня, ответ в вотс ап, готовй"
type textarea "x"
type textarea "от КВ: на русс и нз, срочно сегодня, ответ в вотс ап, готовй"
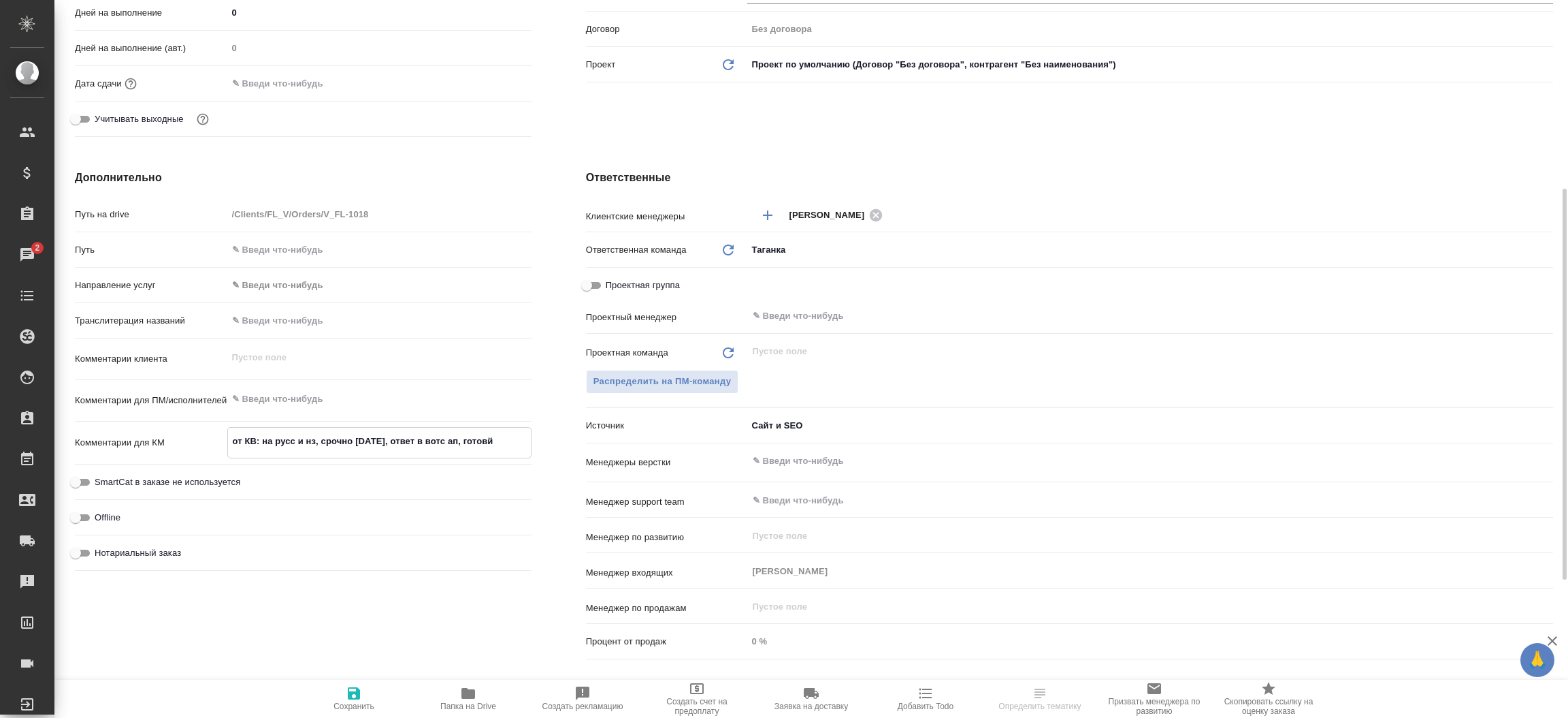
type textarea "x"
type textarea "от КВ: на русс и нз, срочно сегодня, ответ в вотс ап, готовй п"
type textarea "x"
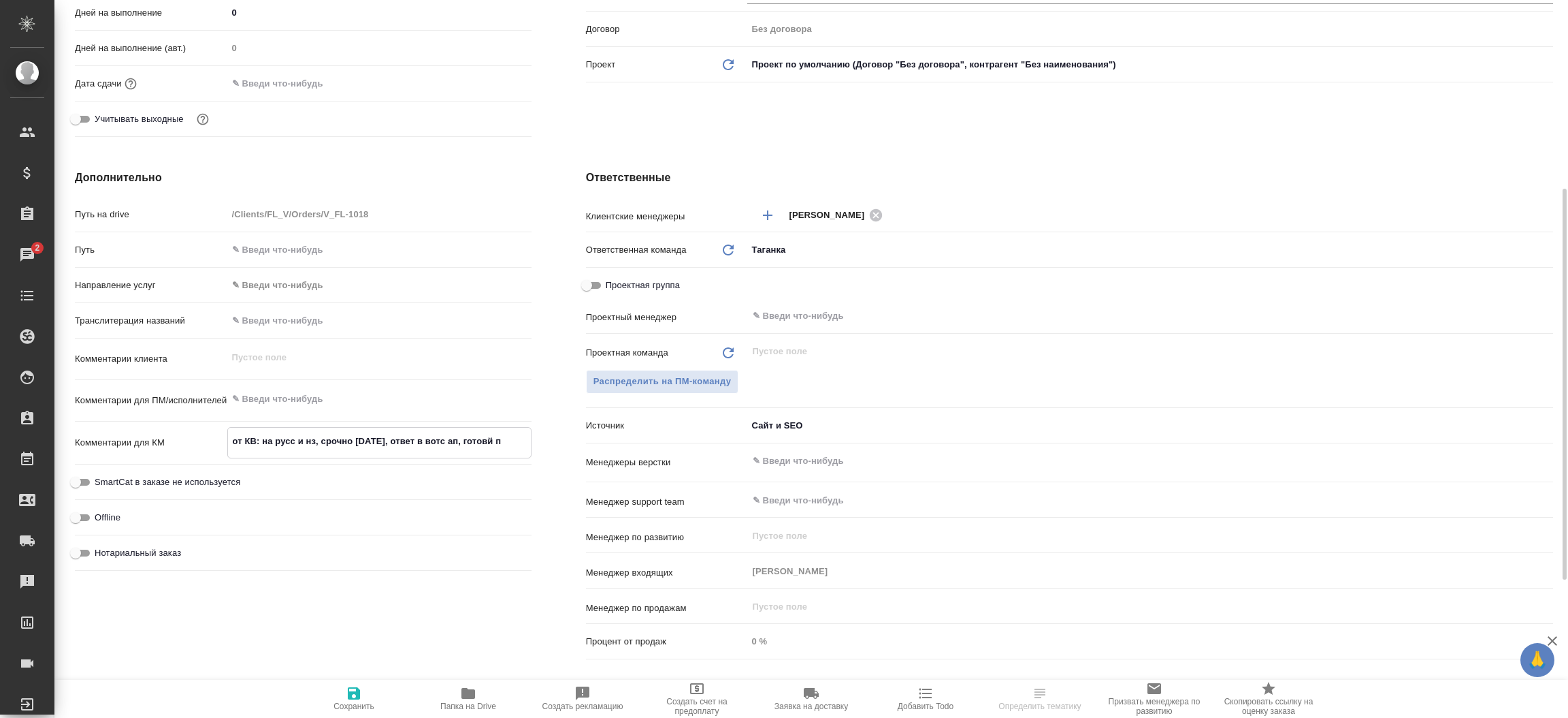
type textarea "x"
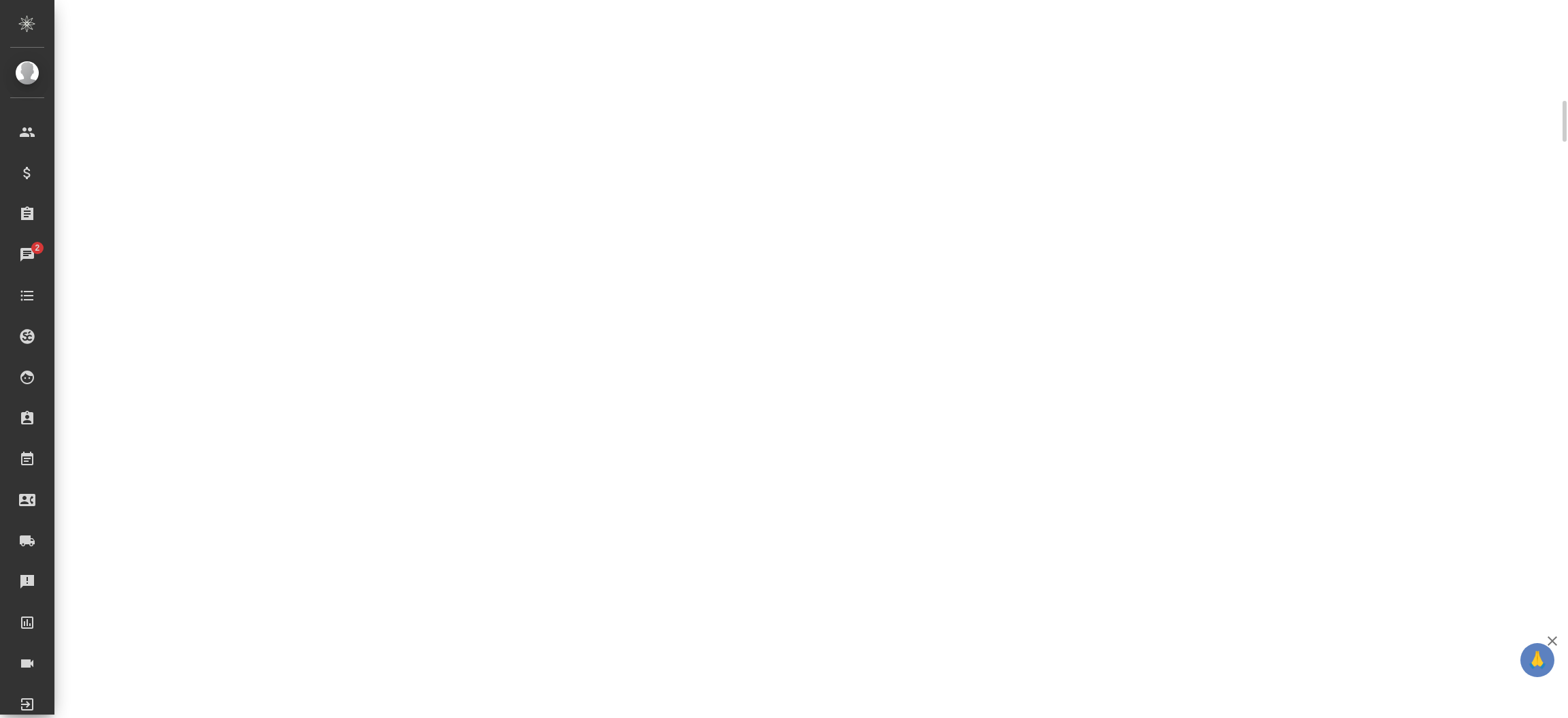
scroll to position [345, 0]
select select "RU"
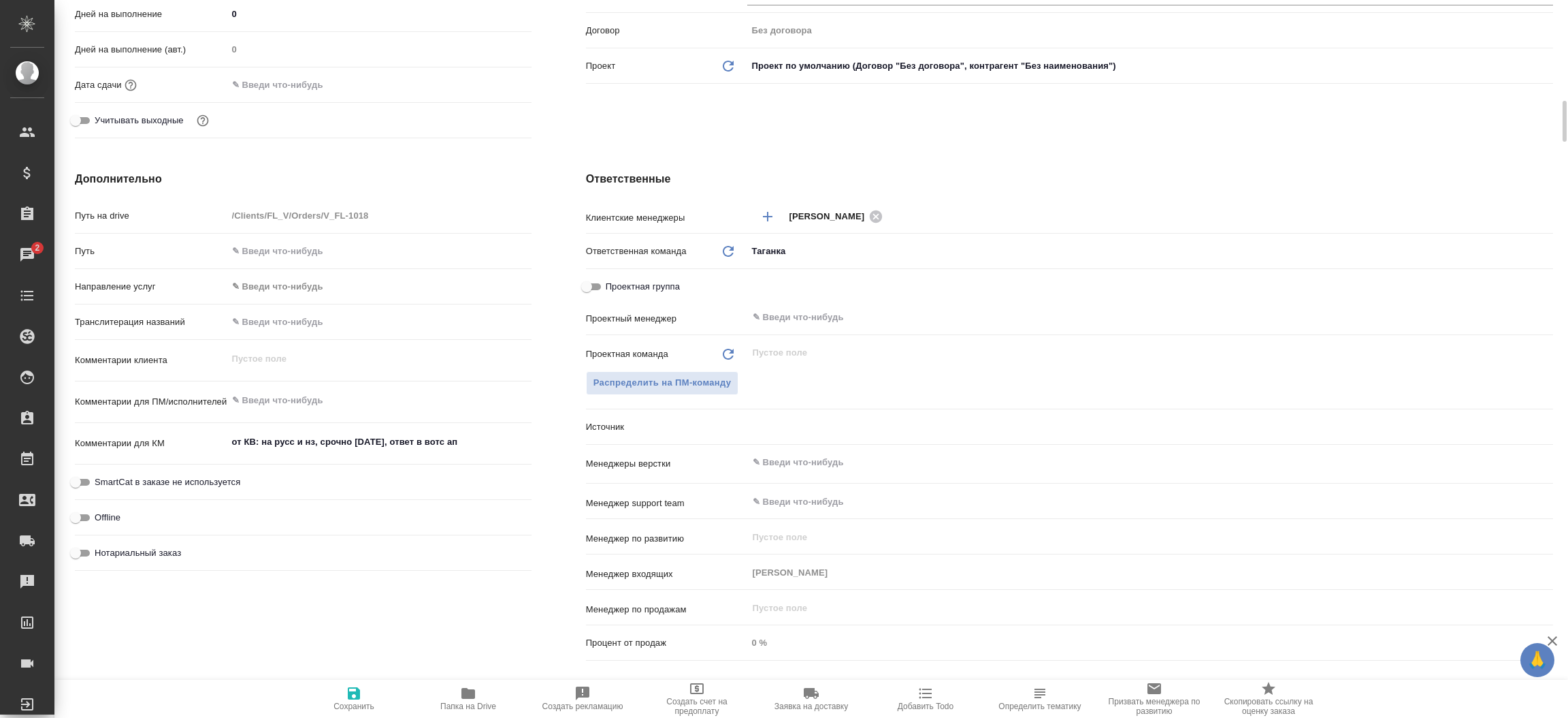
type textarea "x"
click at [481, 436] on textarea "от КВ: на русс и нз, срочно сегодня, ответ в вотс ап" at bounding box center [379, 442] width 303 height 24
type textarea "от КВ: на русс и нз, срочно сегодня, ответ в вотс ап,"
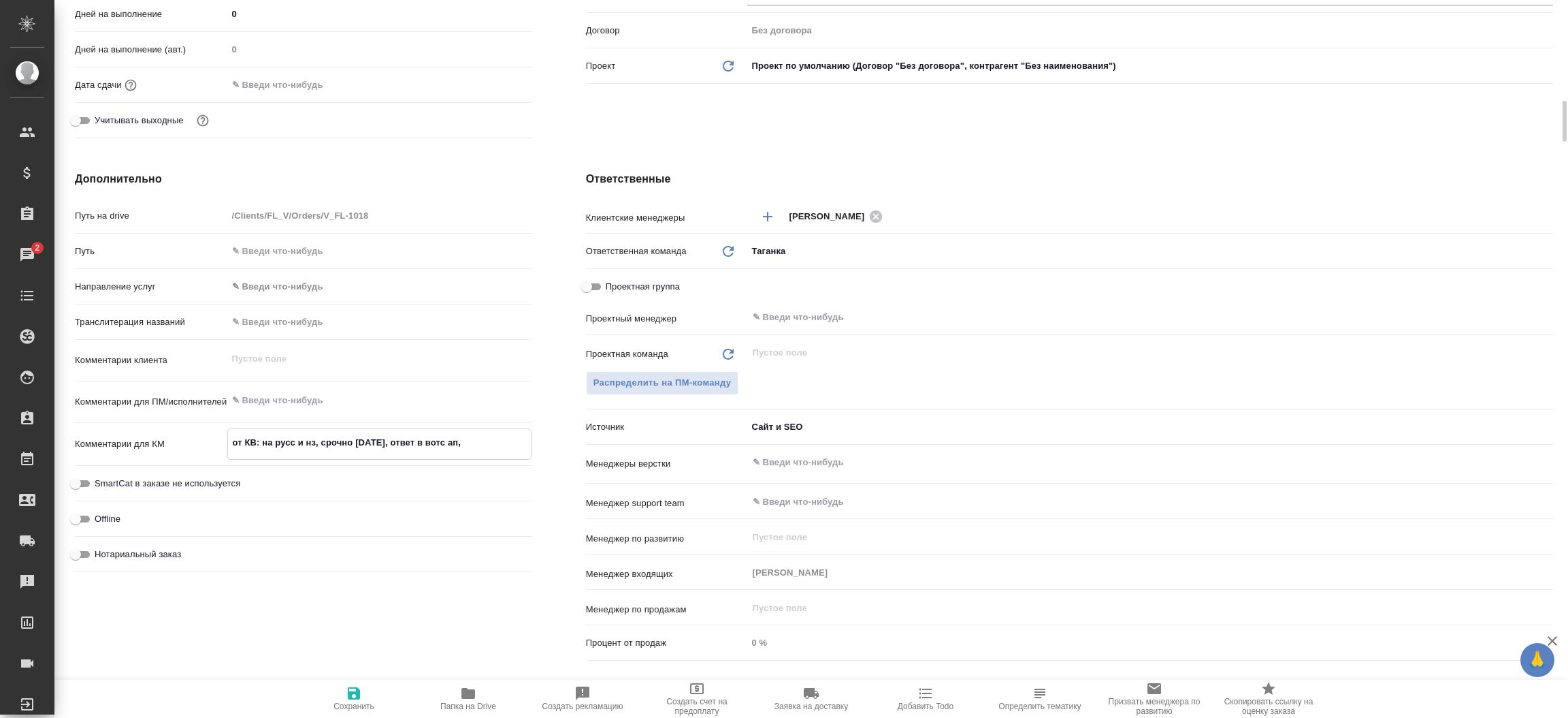
type textarea "x"
type textarea "от КВ: на русс и нз, срочно сегодня, ответ в вотс ап,"
type textarea "x"
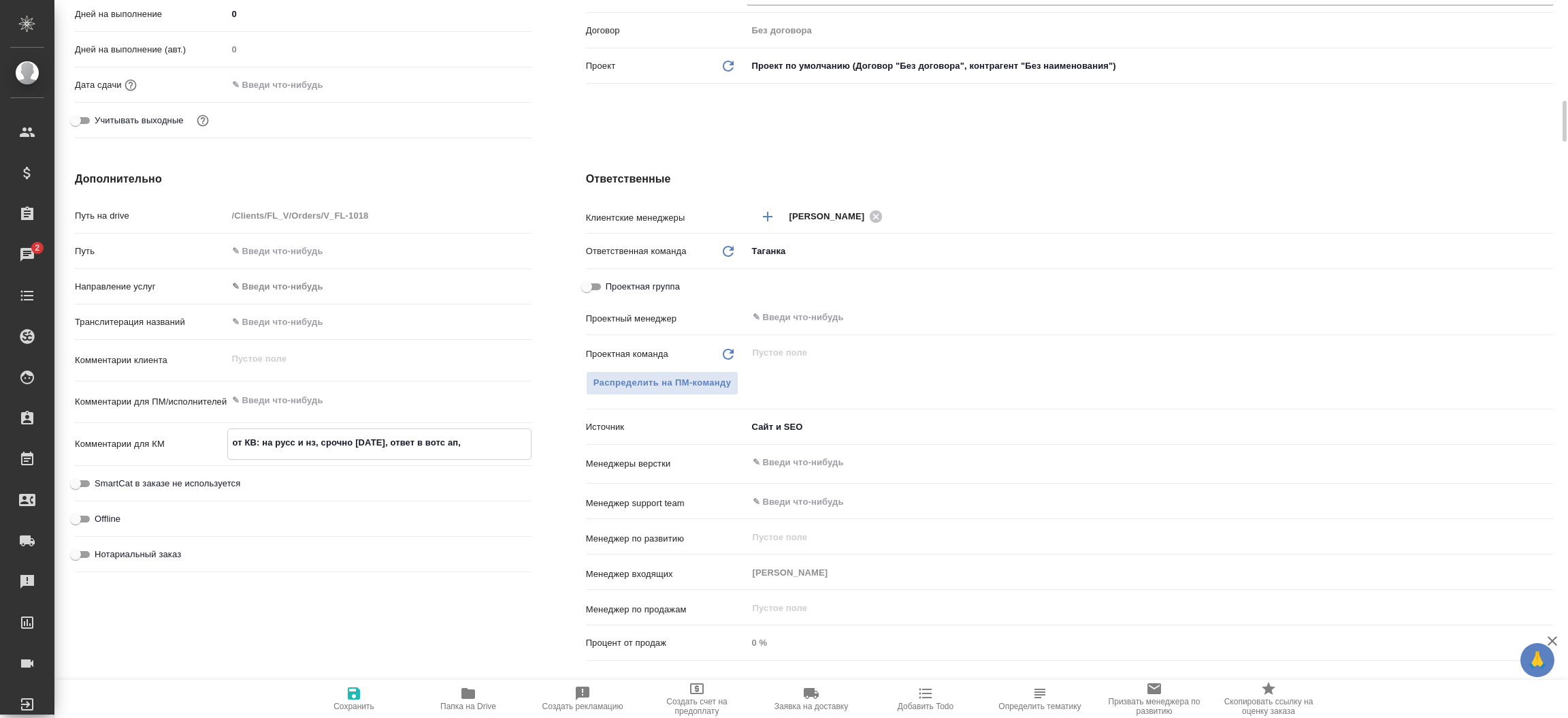
type textarea "x"
type textarea "от КВ: на русс и нз, срочно сегодня, ответ в вотс ап, г"
type textarea "x"
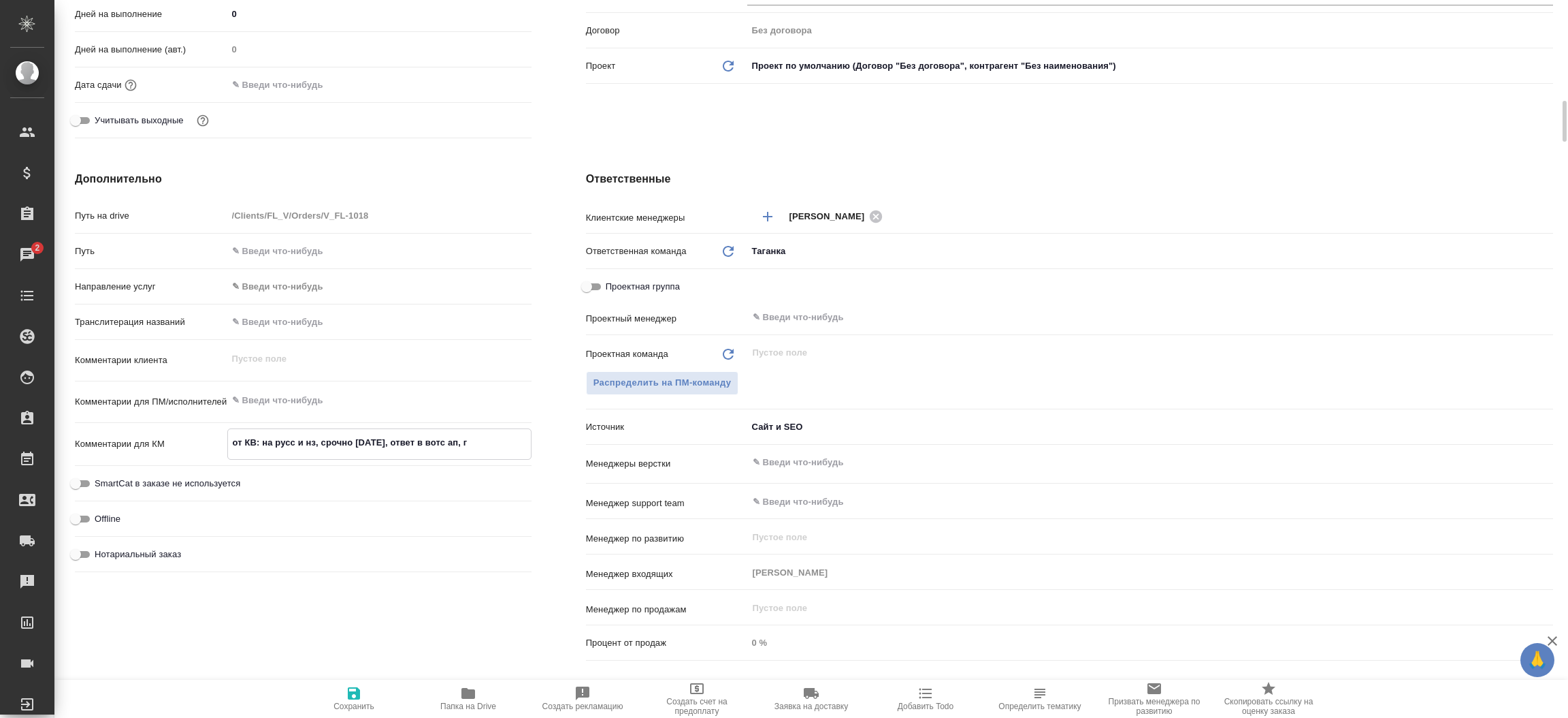
type textarea "x"
type textarea "от КВ: на русс и нз, срочно сегодня, ответ в вотс ап, го"
type textarea "x"
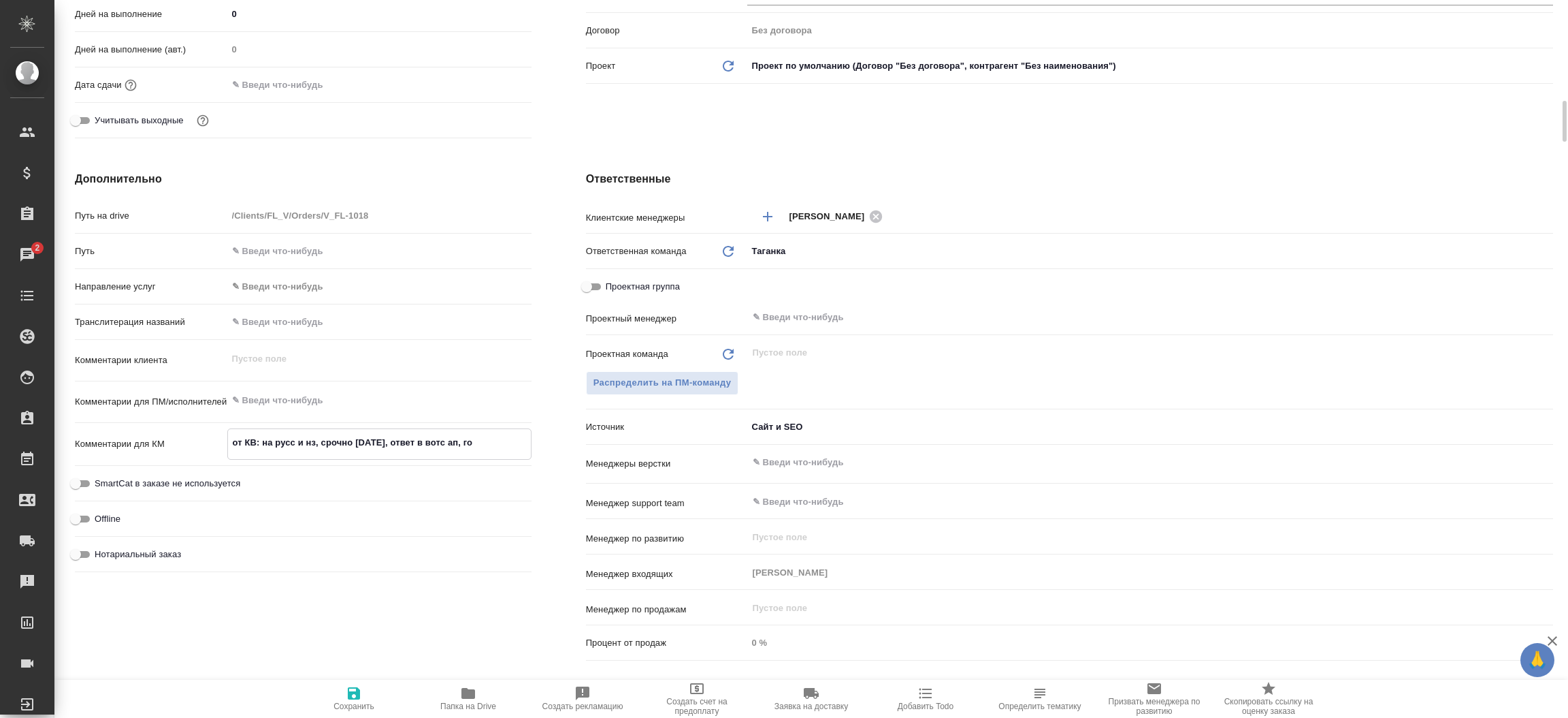
type textarea "от КВ: на русс и нз, срочно сегодня, ответ в вотс ап, гот"
type textarea "x"
type textarea "от КВ: на русс и нз, срочно сегодня, ответ в вотс ап, гото"
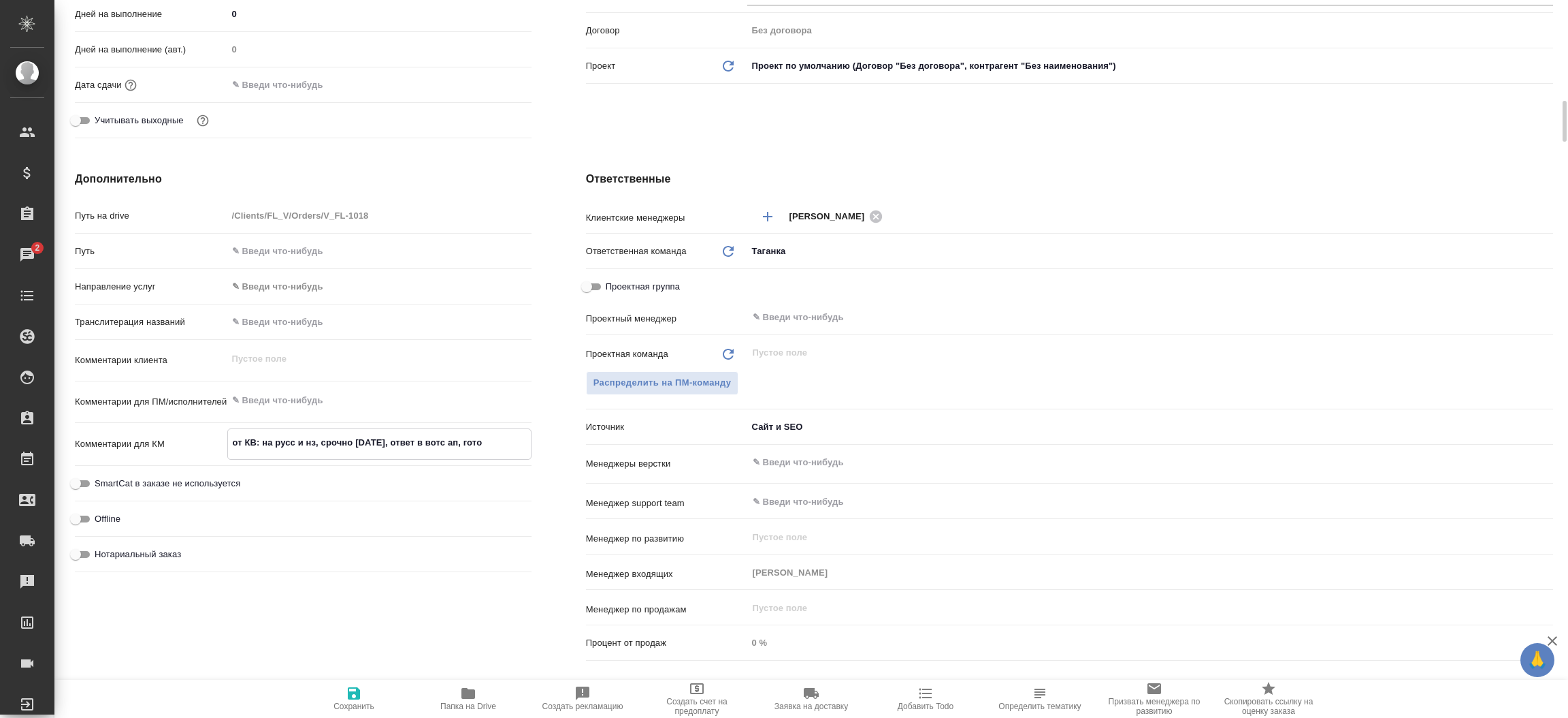
type textarea "x"
type textarea "от КВ: на русс и нз, срочно сегодня, ответ в вотс ап, готов"
type textarea "x"
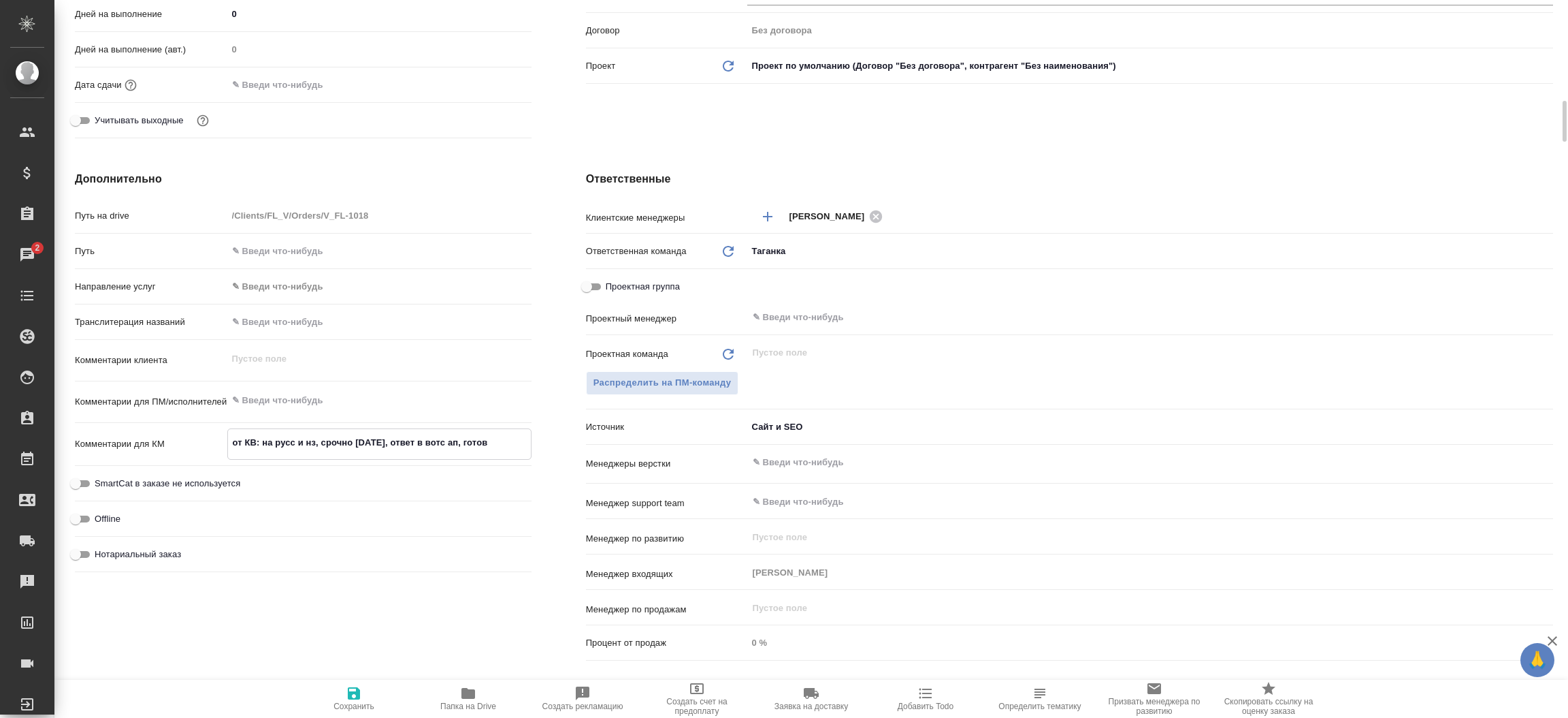
type textarea "x"
type textarea "от КВ: на русс и нз, срочно сегодня, ответ в вотс ап, готовы"
type textarea "x"
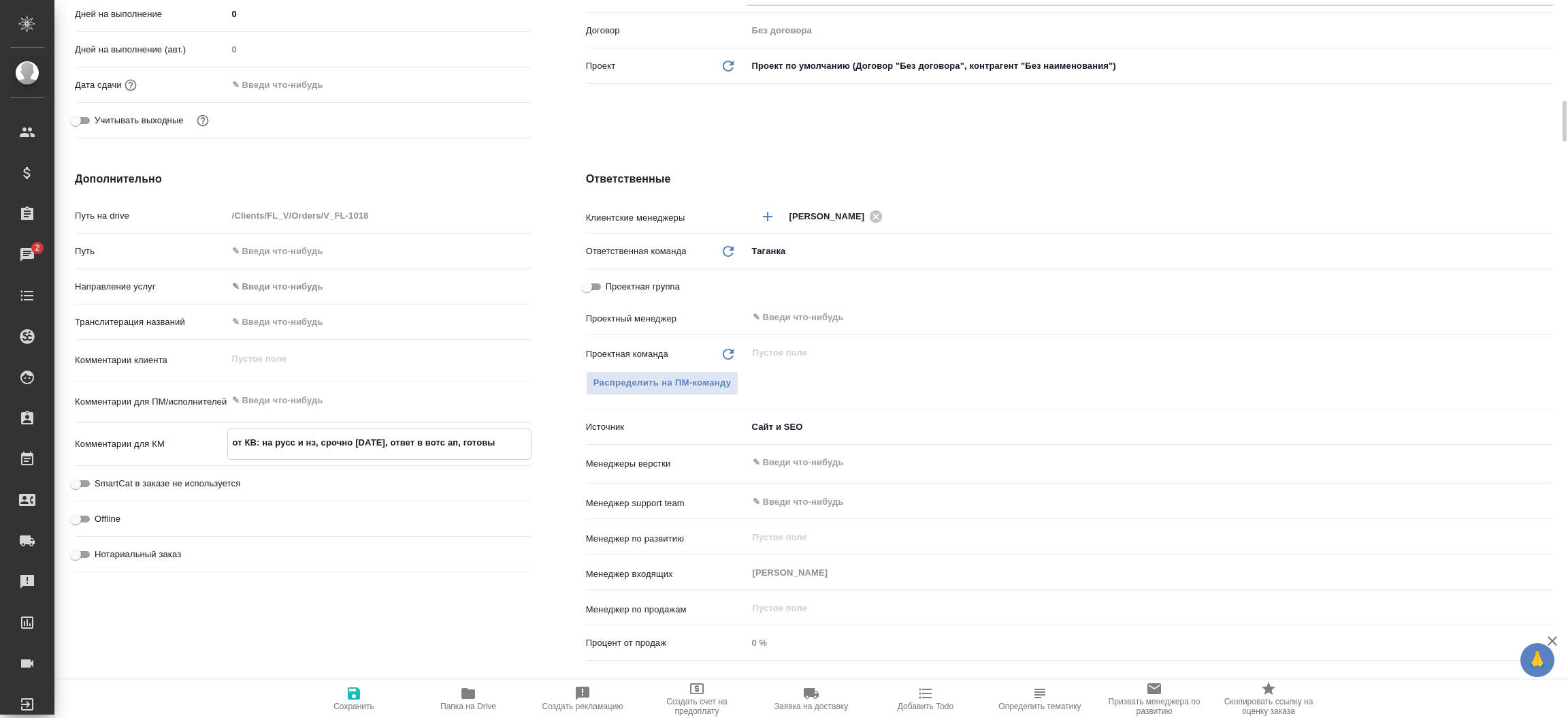
type textarea "x"
type textarea "от КВ: на русс и нз, срочно сегодня, ответ в вотс ап, готовый"
type textarea "x"
type textarea "от КВ: на русс и нз, срочно сегодня, ответ в вотс ап, готовый"
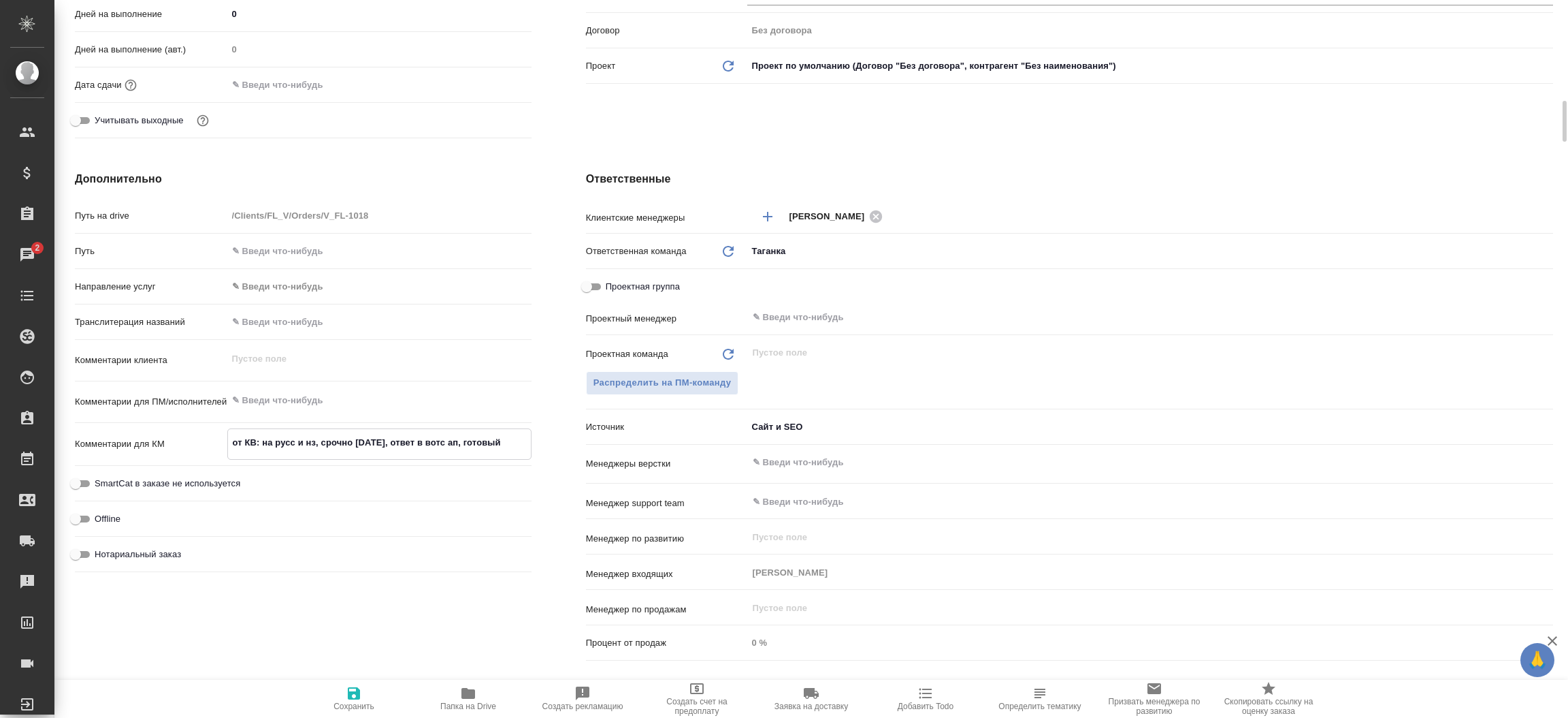
type textarea "x"
type textarea "от КВ: на русс и нз, срочно сегодня, ответ в вотс ап, готовый п"
type textarea "x"
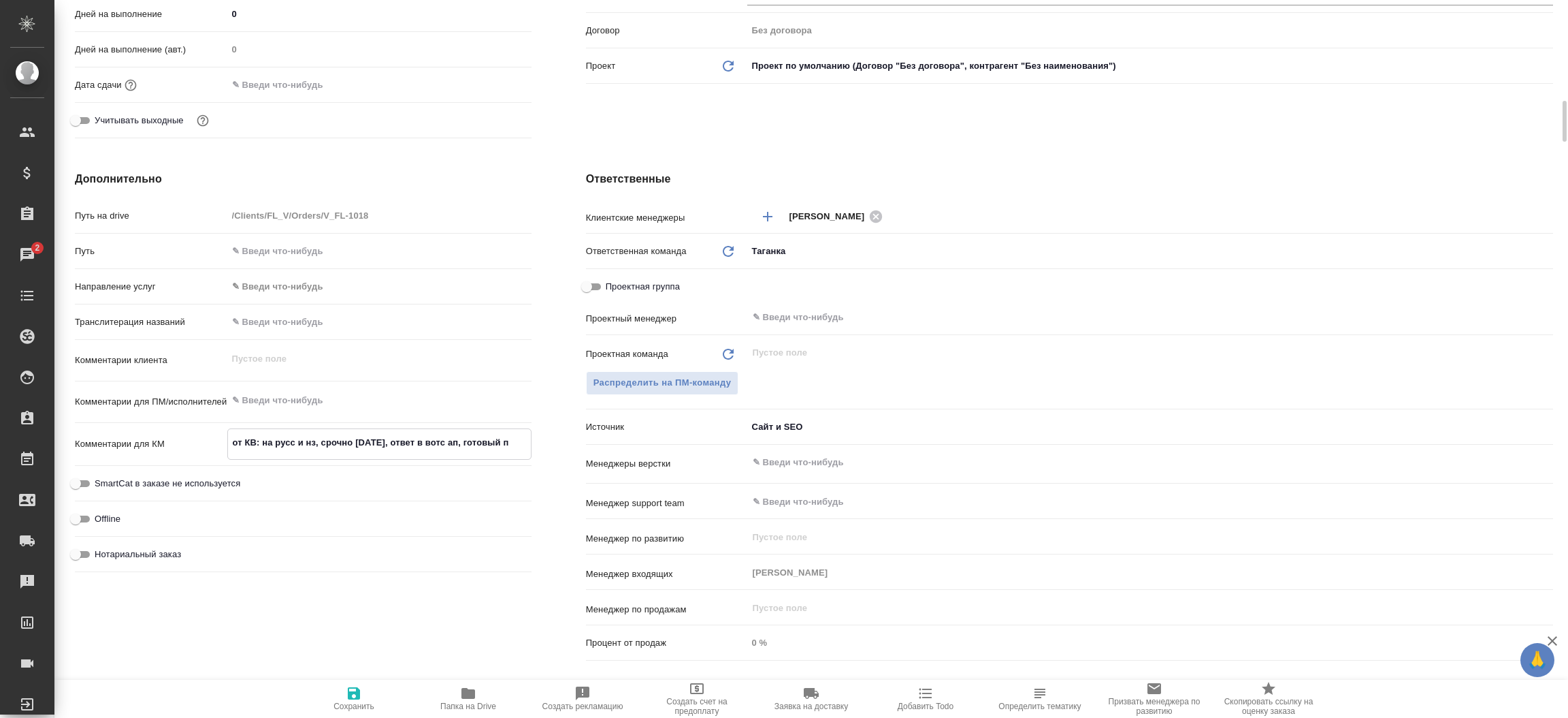
type textarea "от КВ: на русс и нз, срочно сегодня, ответ в вотс ап, готовый пе"
type textarea "x"
type textarea "от КВ: на русс и нз, срочно сегодня, ответ в вотс ап, готовый пер"
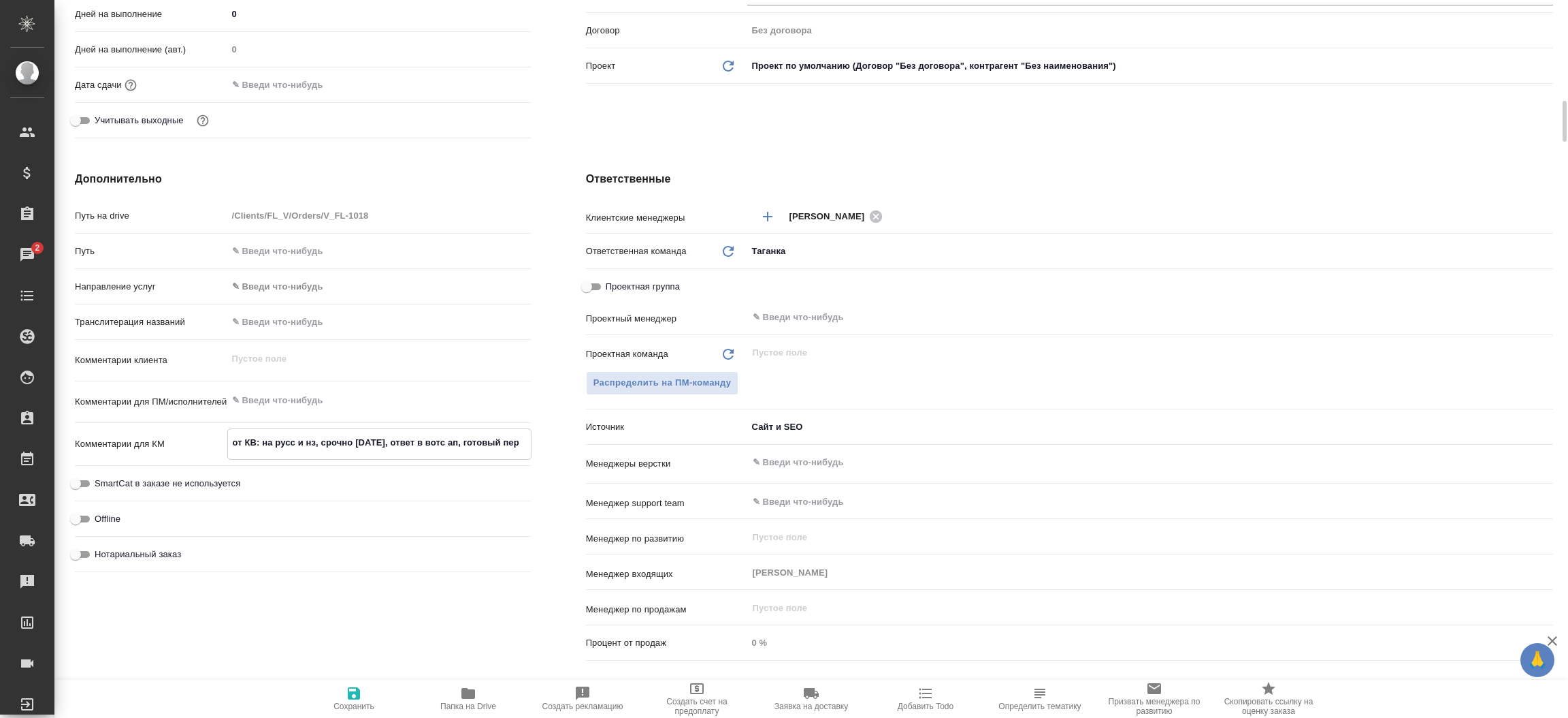
type textarea "x"
type textarea "от КВ: на русс и нз, срочно сегодня, ответ в вотс ап, готовый перев"
type textarea "x"
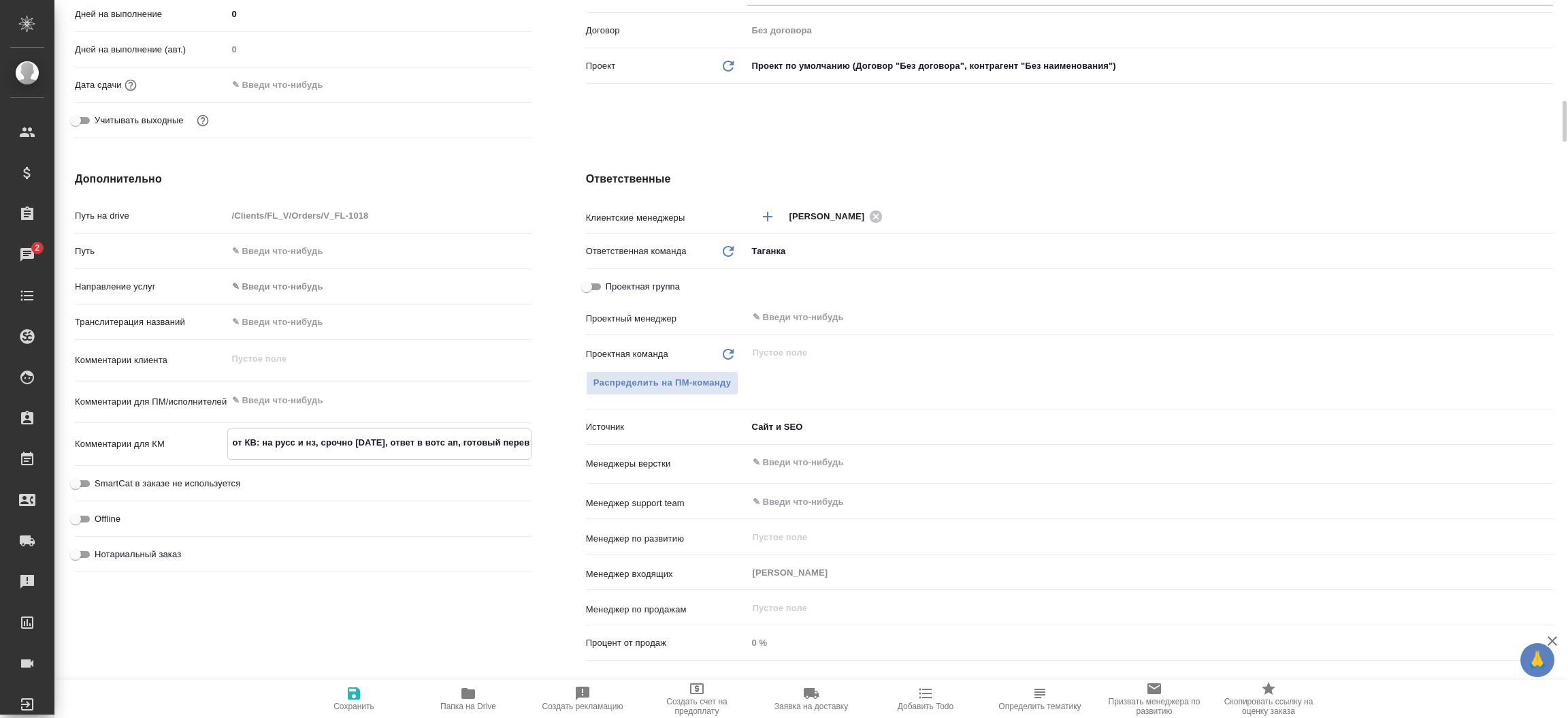
type textarea "x"
type textarea "от КВ: на русс и нз, срочно сегодня, ответ в вотс ап, готовый перево"
type textarea "x"
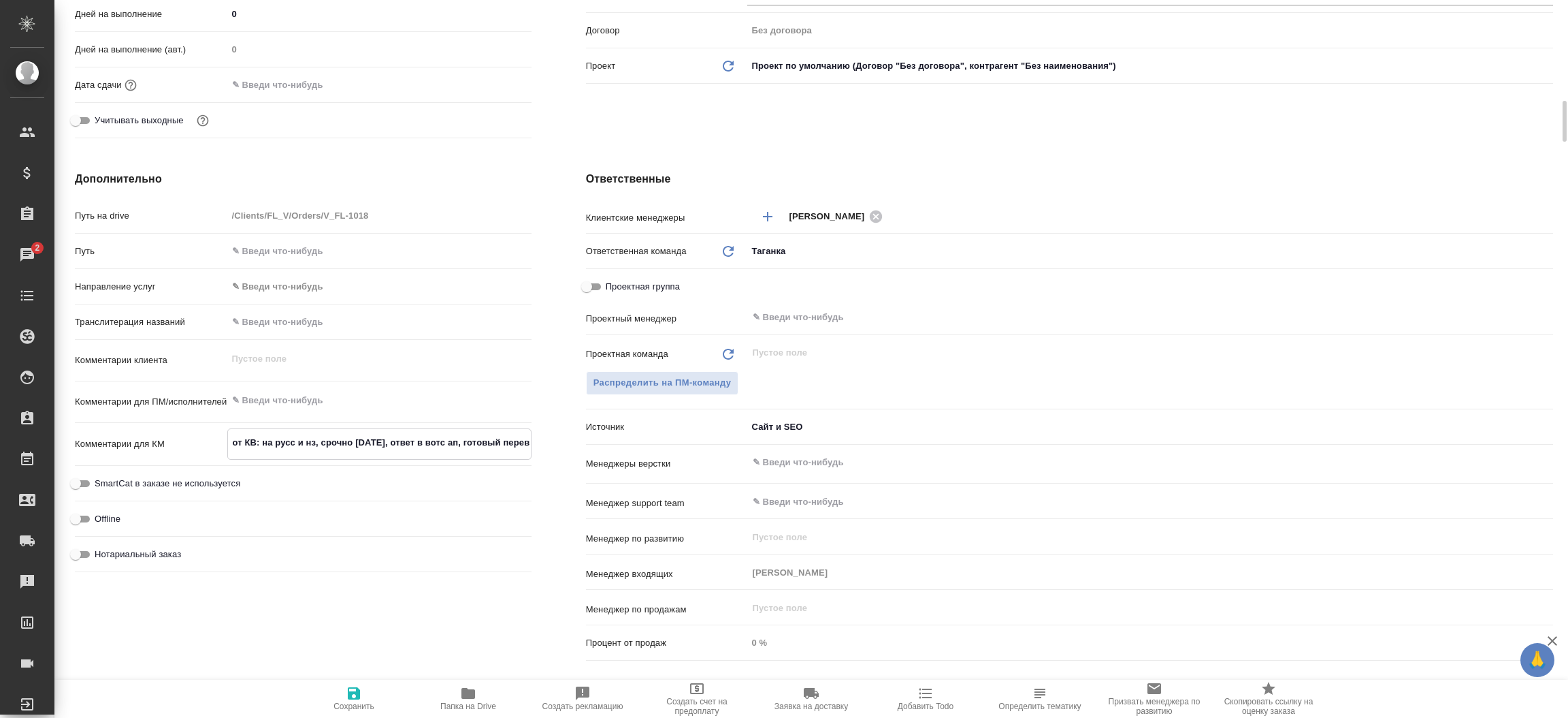
type textarea "x"
type textarea "от КВ: на русс и нз, срочно сегодня, ответ в вотс ап, готовый перевод"
type textarea "x"
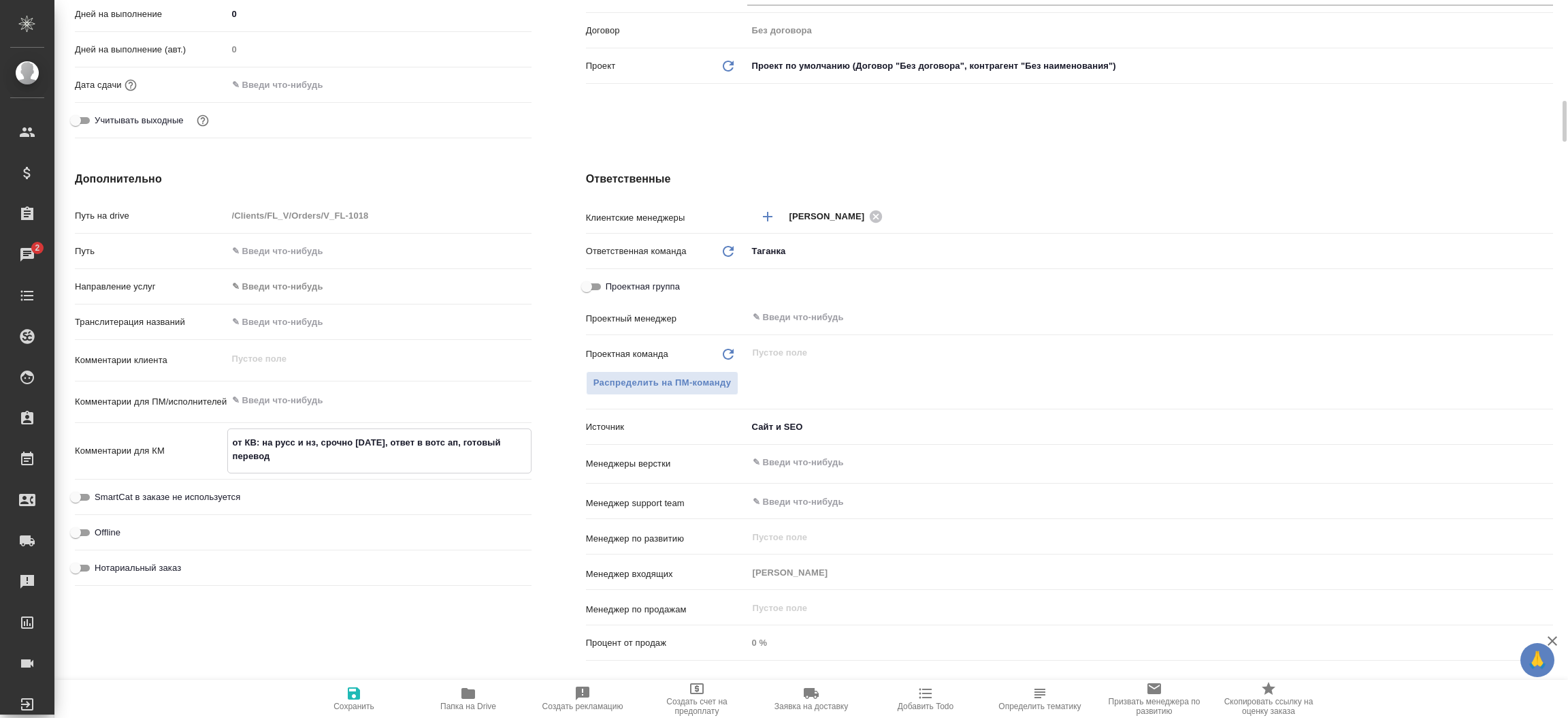
type textarea "от КВ: на русс и нз, срочно сегодня, ответ в вотс ап, готовый перевод"
type textarea "x"
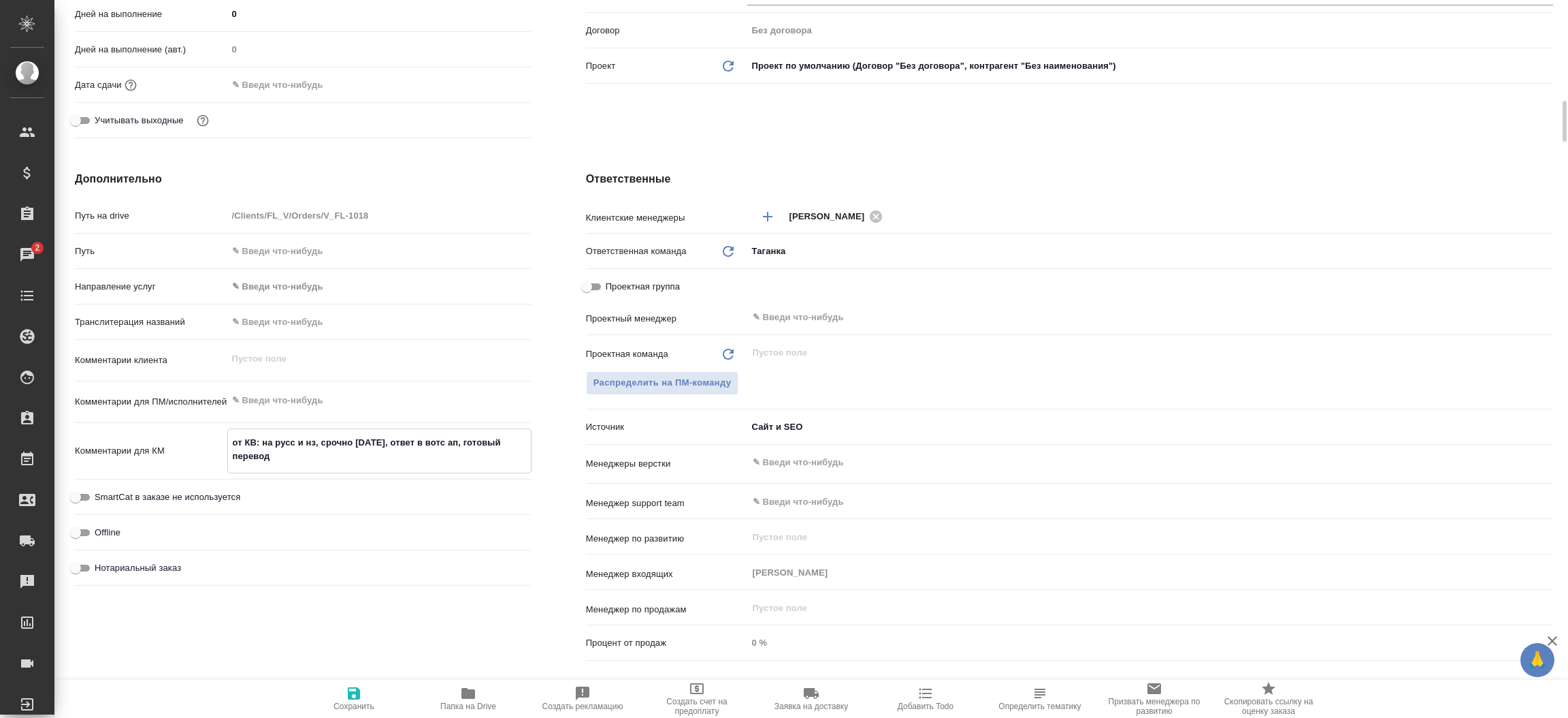
type textarea "x"
type textarea "от КВ: на русс и нз, срочно сегодня, ответ в вотс ап, готовый перевод в"
type textarea "x"
type textarea "от КВ: на русс и нз, срочно сегодня, ответ в вотс ап, готовый перевод в"
type textarea "x"
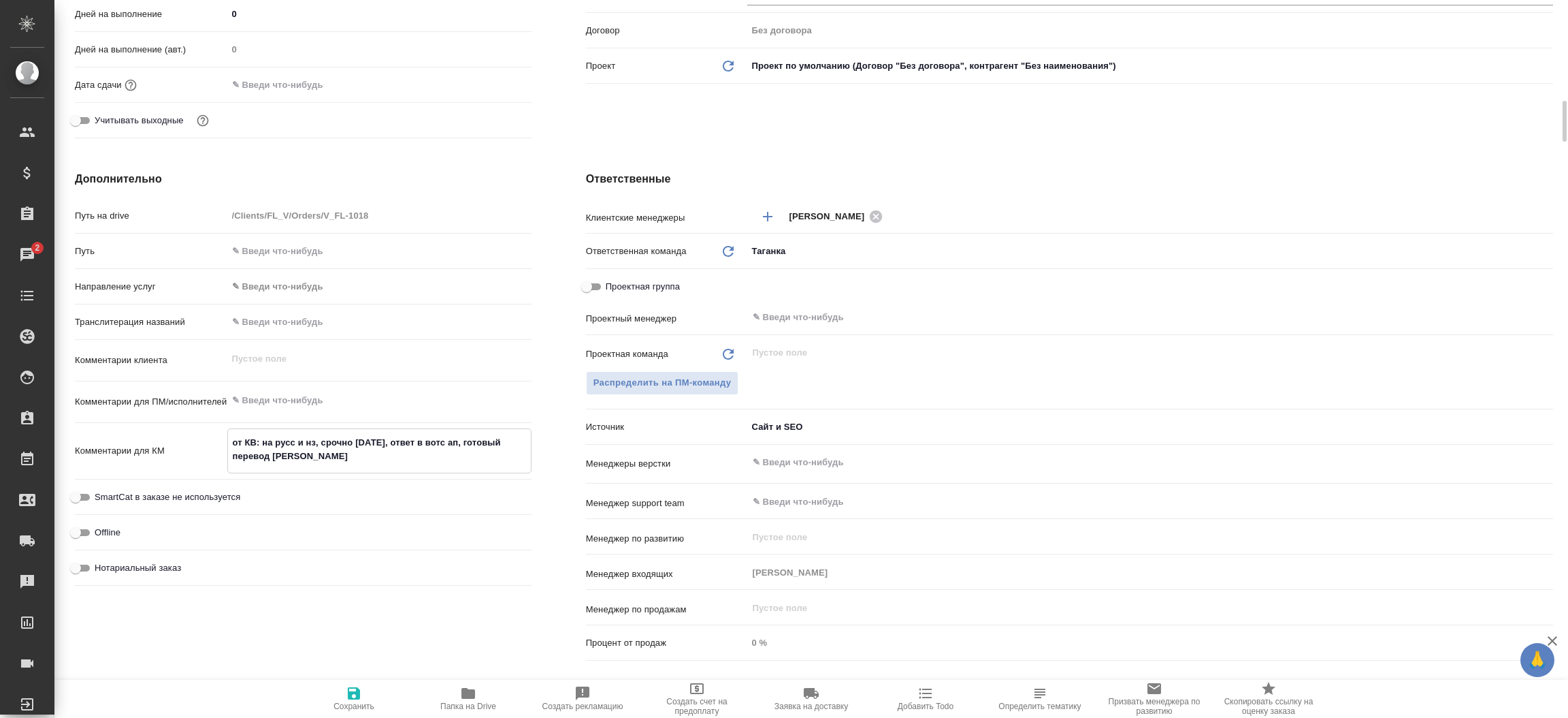
type textarea "x"
type textarea "от КВ: на русс и нз, срочно сегодня, ответ в вотс ап, готовый перевод в э"
type textarea "x"
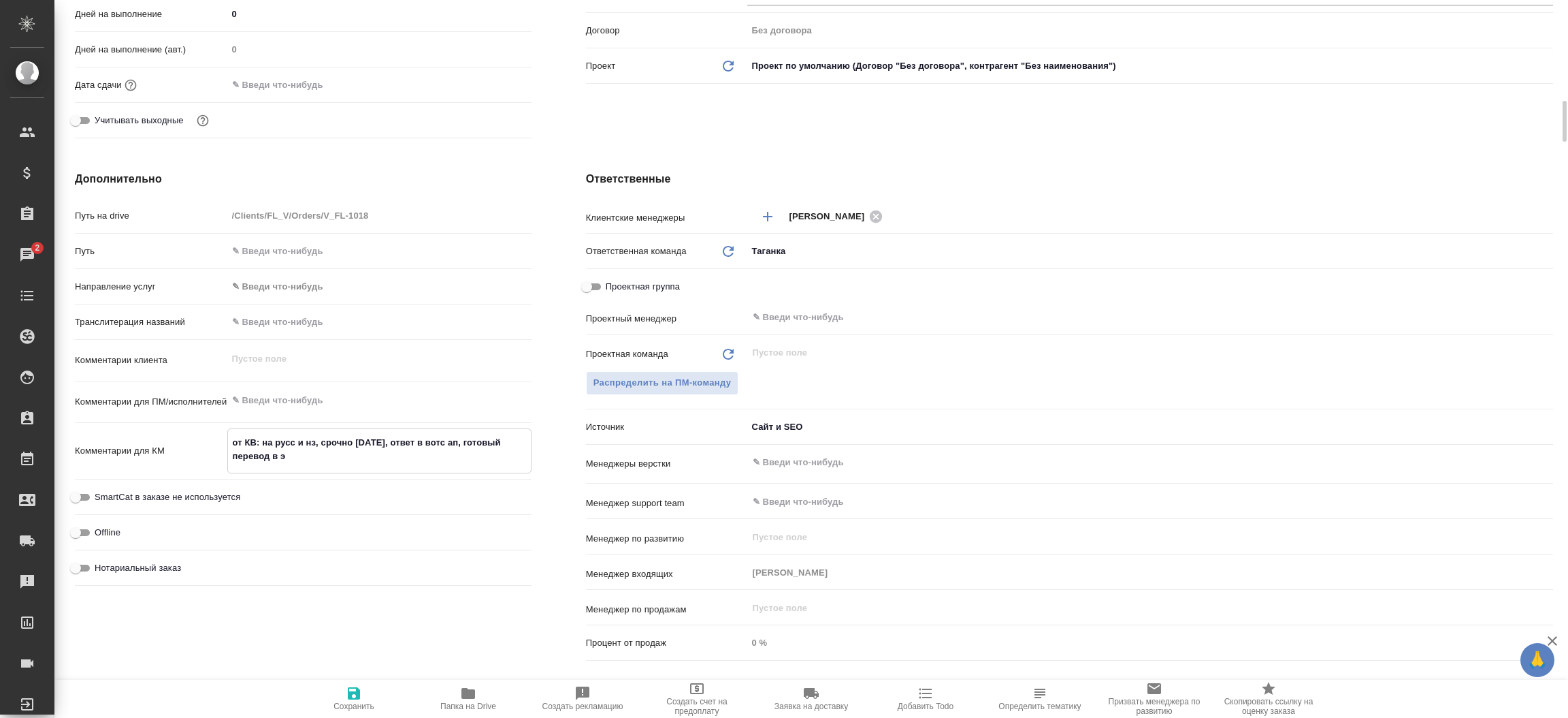
type textarea "x"
type textarea "от КВ: на русс и нз, срочно сегодня, ответ в вотс ап, готовый перевод в эл"
type textarea "x"
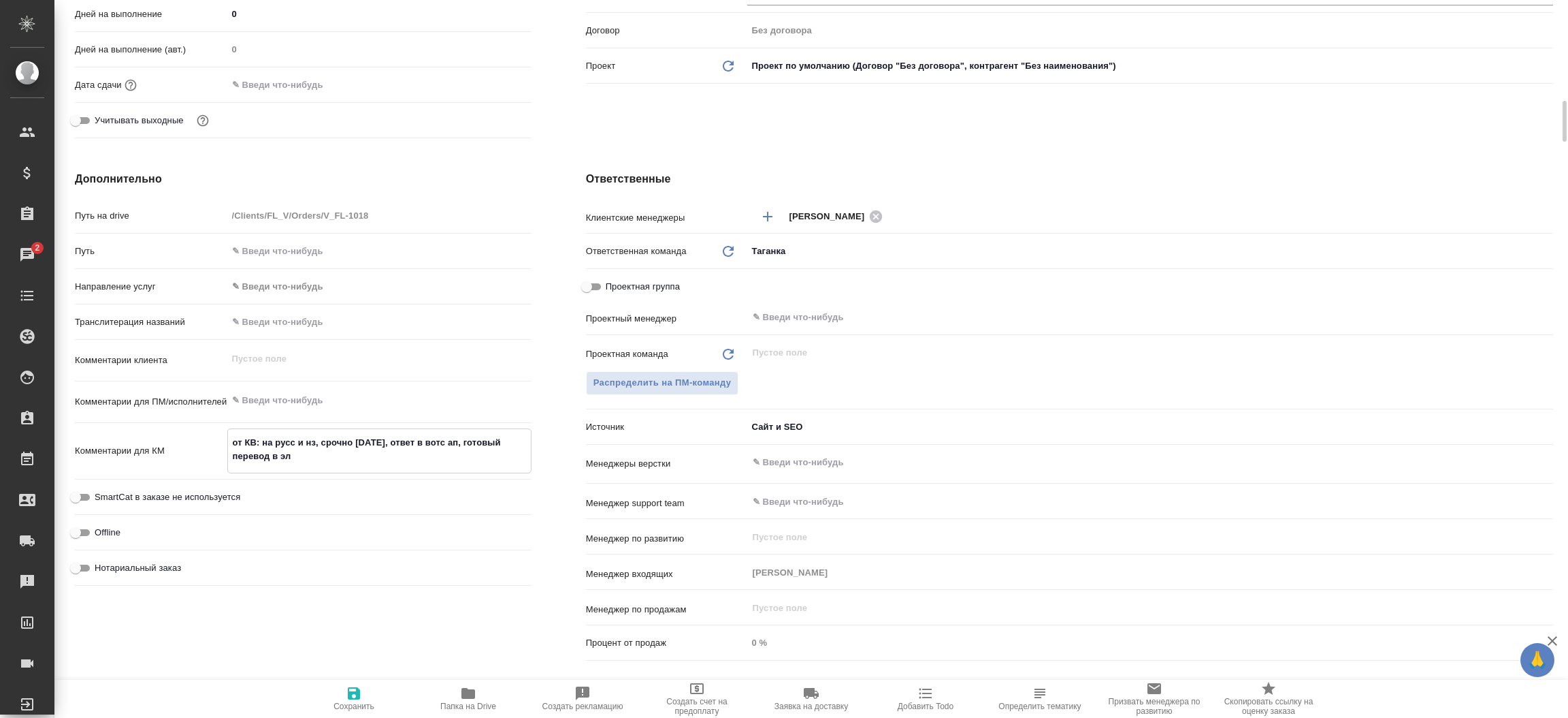
type textarea "от КВ: на русс и нз, срочно сегодня, ответ в вотс ап, готовый перевод в эле"
type textarea "x"
type textarea "от КВ: на русс и нз, срочно сегодня, ответ в вотс ап, готовый перевод в элек"
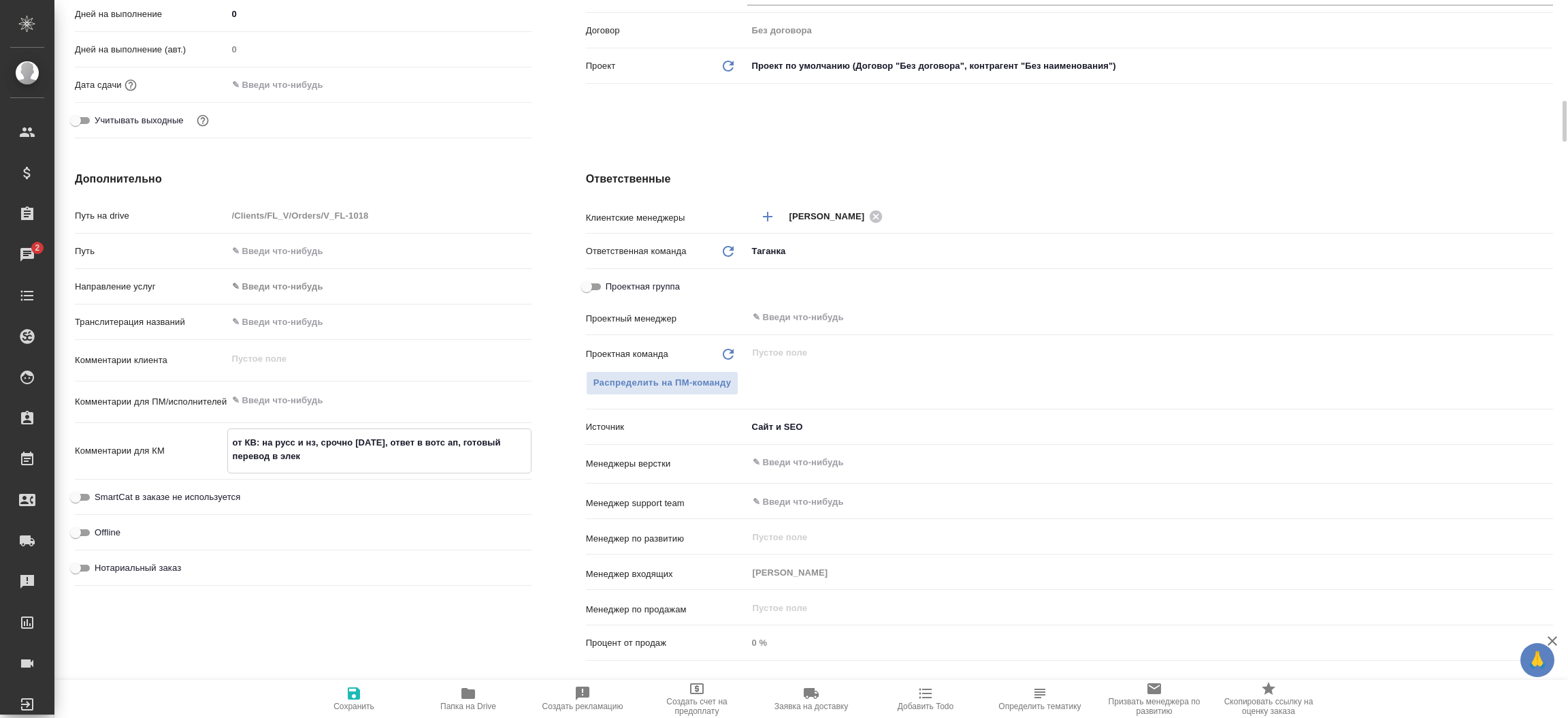
type textarea "x"
type textarea "от КВ: на русс и нз, срочно сегодня, ответ в вотс ап, готовый перевод в элект"
type textarea "x"
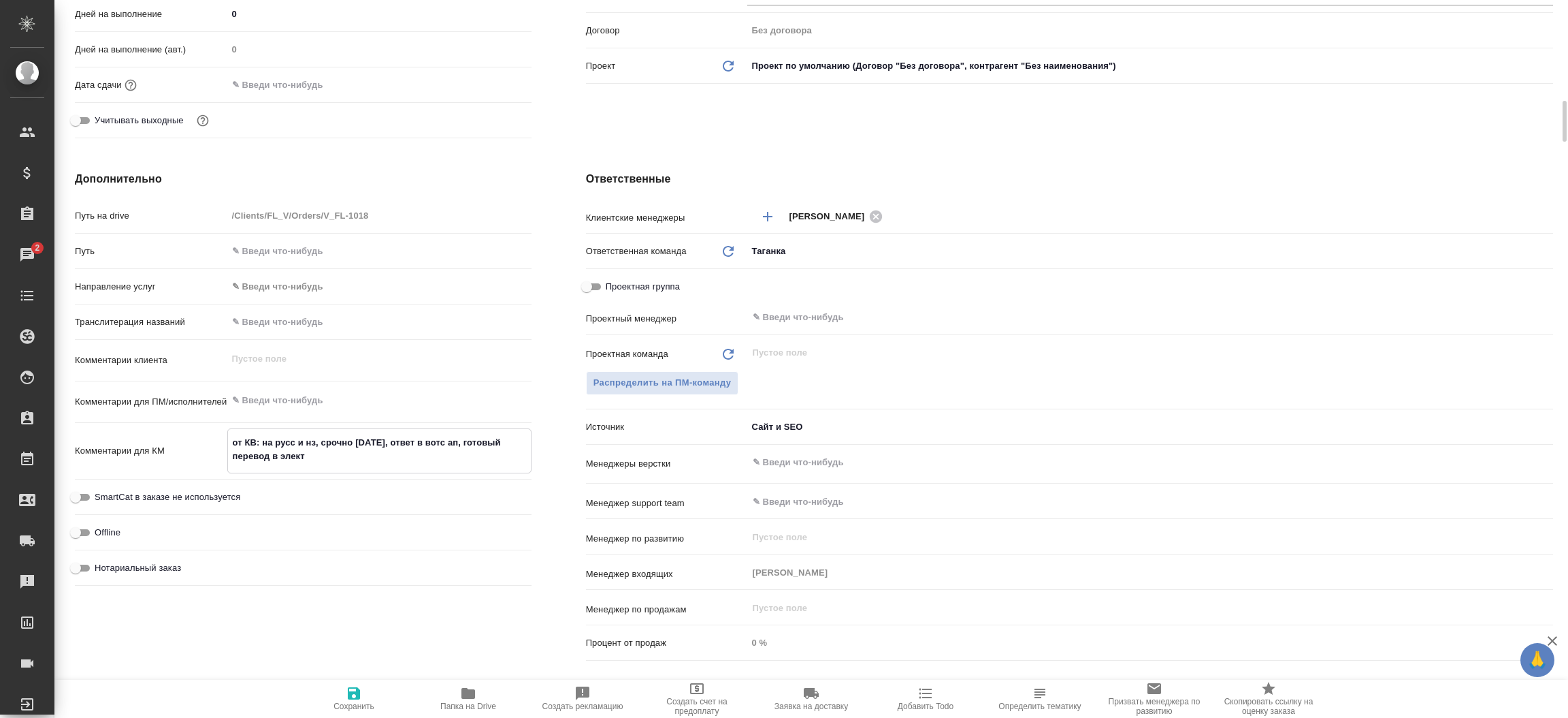
type textarea "x"
type textarea "от КВ: на русс и нз, срочно сегодня, ответ в вотс ап, готовый перевод в электр"
type textarea "x"
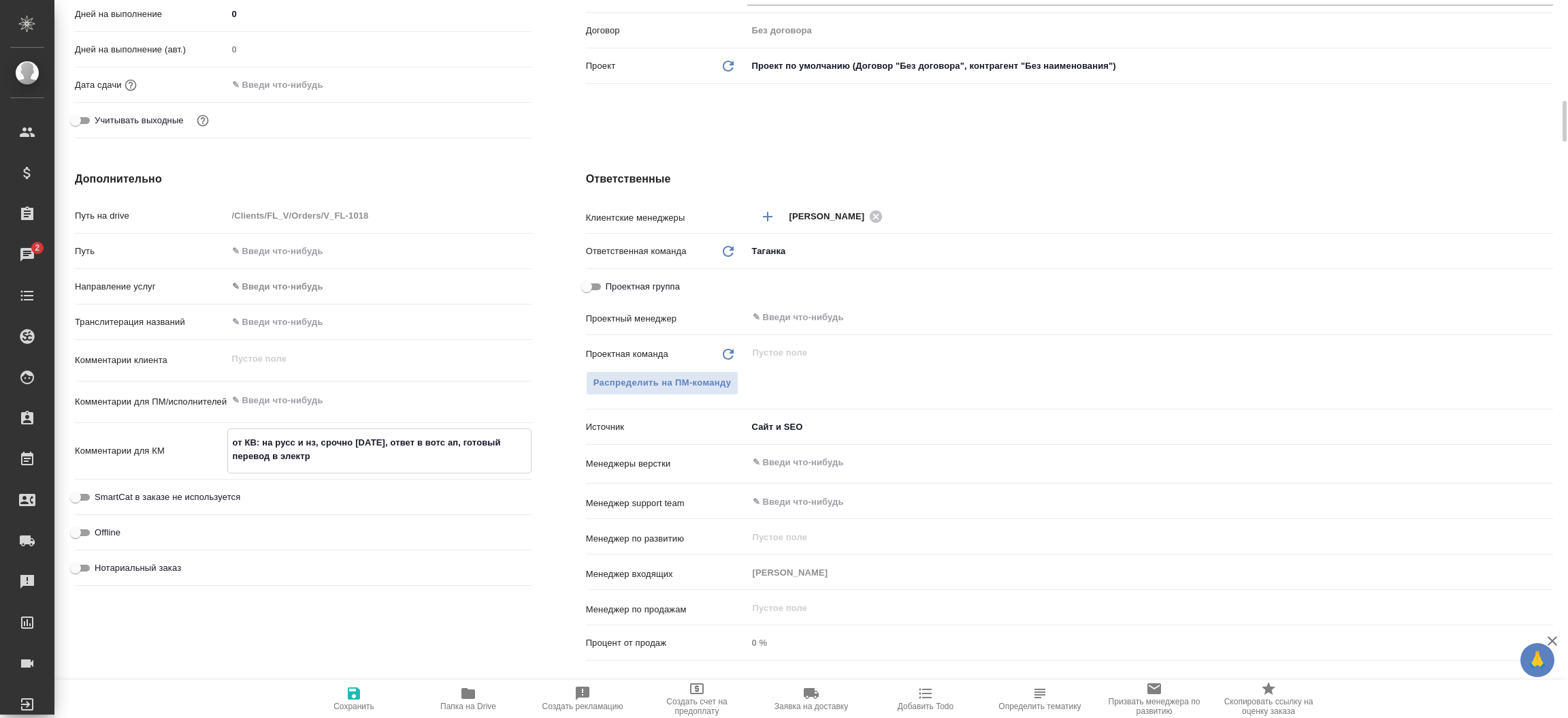
type textarea "x"
type textarea "от КВ: на русс и нз, срочно сегодня, ответ в вотс ап, готовый перевод в электро"
type textarea "x"
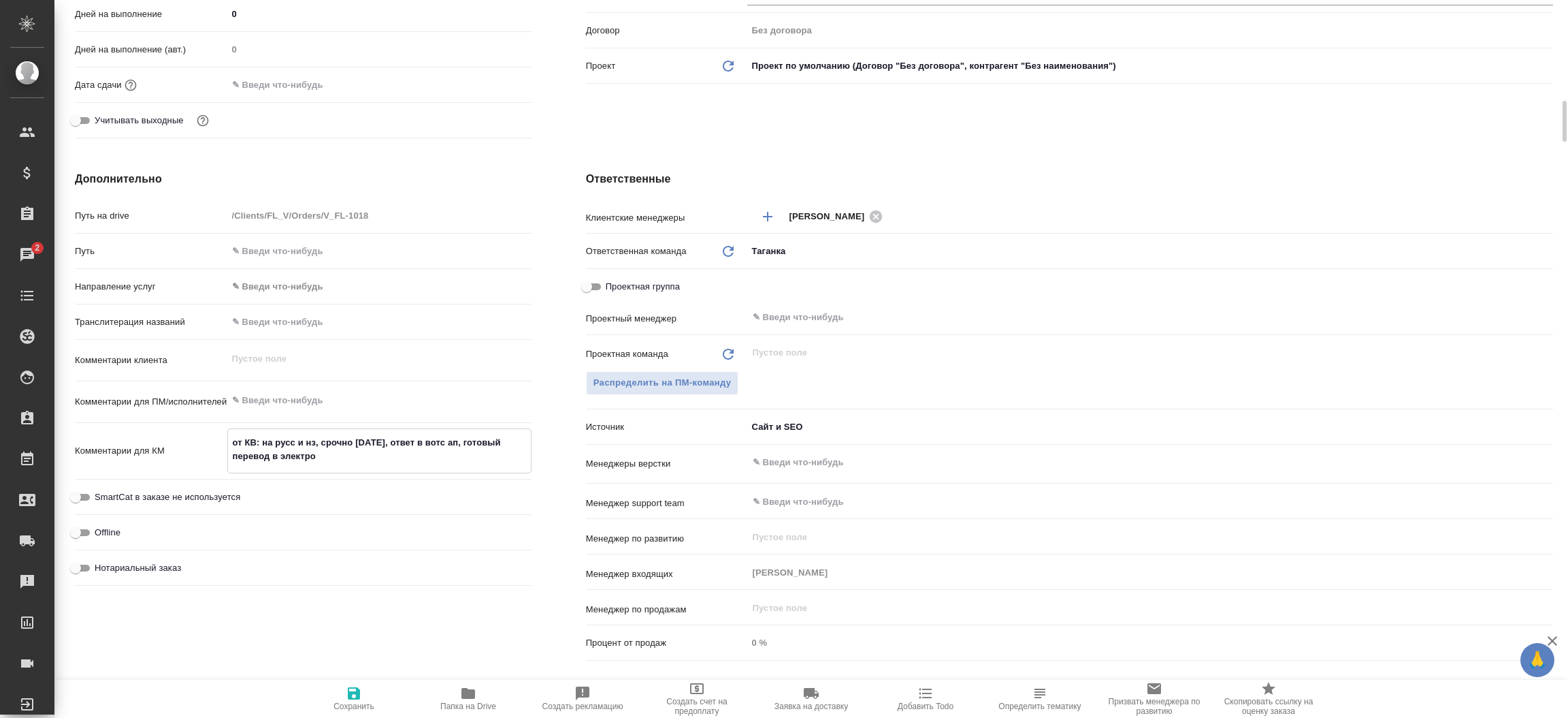
type textarea "от КВ: на русс и нз, срочно сегодня, ответ в вотс ап, готовый перевод в электрон"
type textarea "x"
type textarea "от КВ: на русс и нз, срочно сегодня, ответ в вотс ап, готовый перевод в электро…"
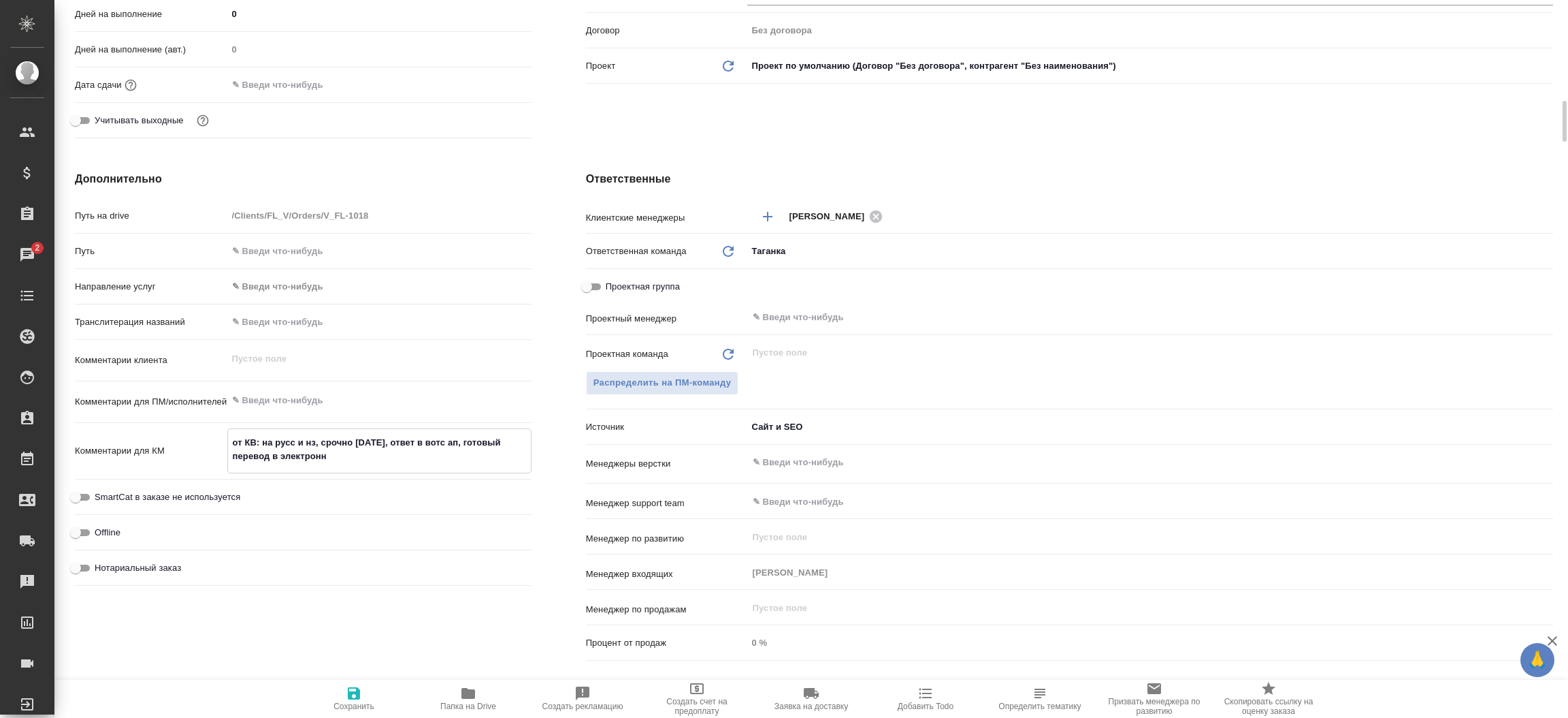
type textarea "x"
type textarea "от КВ: на русс и нз, срочно сегодня, ответ в вотс ап, готовый перевод в электро…"
type textarea "x"
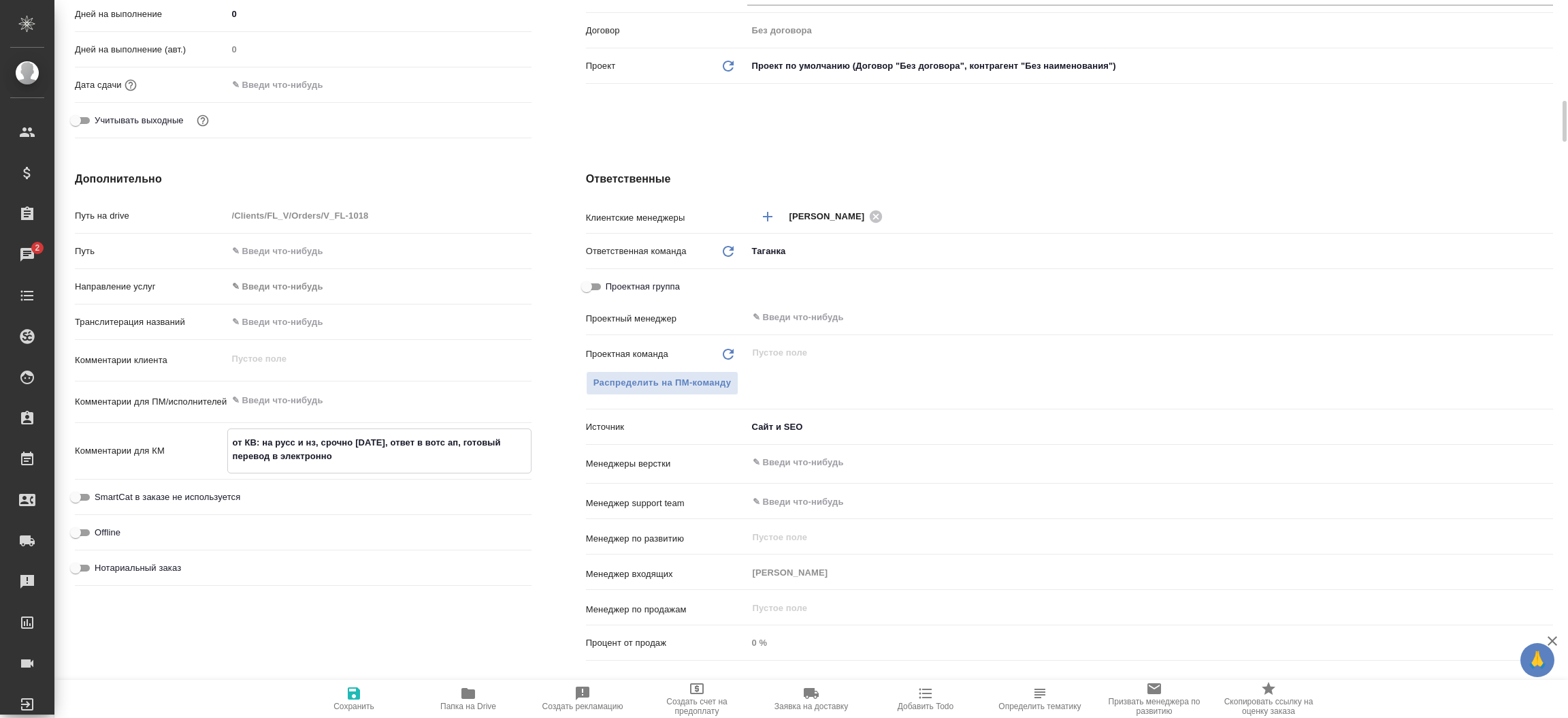
type textarea "x"
type textarea "от КВ: на русс и нз, срочно сегодня, ответ в вотс ап, готовый перевод в электро…"
type textarea "x"
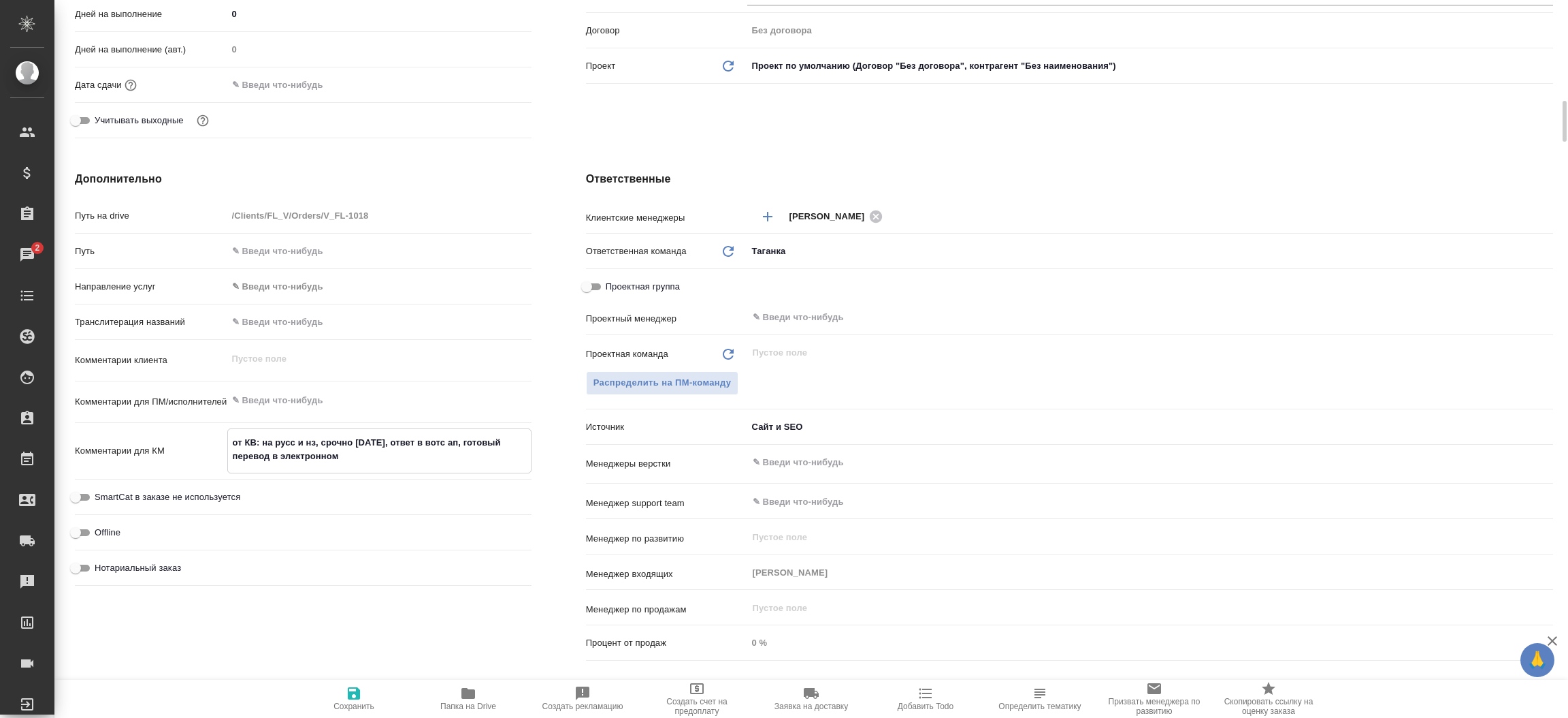
type textarea "x"
type textarea "от КВ: на русс и нз, срочно сегодня, ответ в вотс ап, готовый перевод в электро…"
type textarea "x"
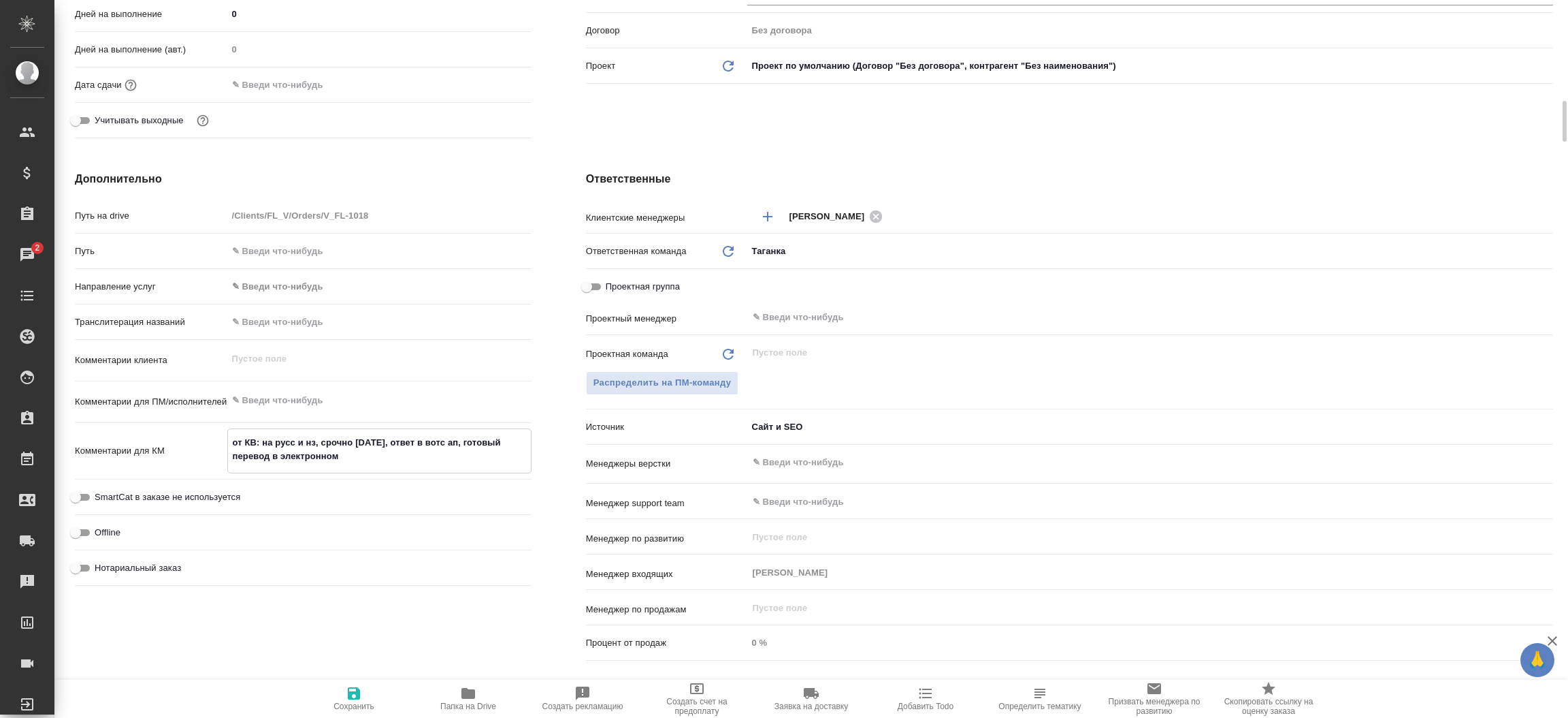
type textarea "от КВ: на русс и нз, срочно сегодня, ответ в вотс ап, готовый перевод в электро…"
type textarea "x"
type textarea "от КВ: на русс и нз, срочно сегодня, ответ в вотс ап, готовый перевод в электро…"
type textarea "x"
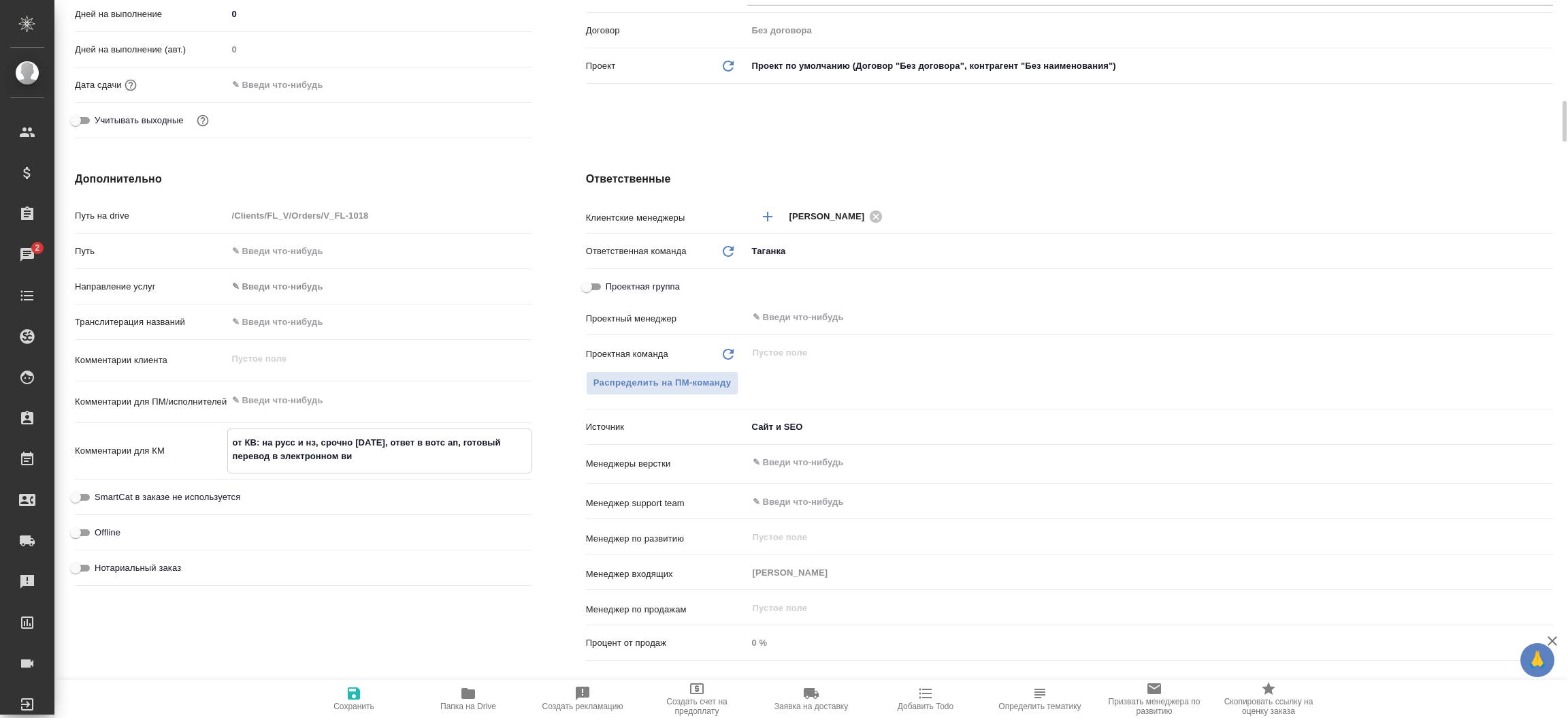
type textarea "от КВ: на русс и нз, срочно сегодня, ответ в вотс ап, готовый перевод в электро…"
type textarea "x"
type textarea "от КВ: на русс и нз, срочно сегодня, ответ в вотс ап, готовый перевод в электро…"
type textarea "x"
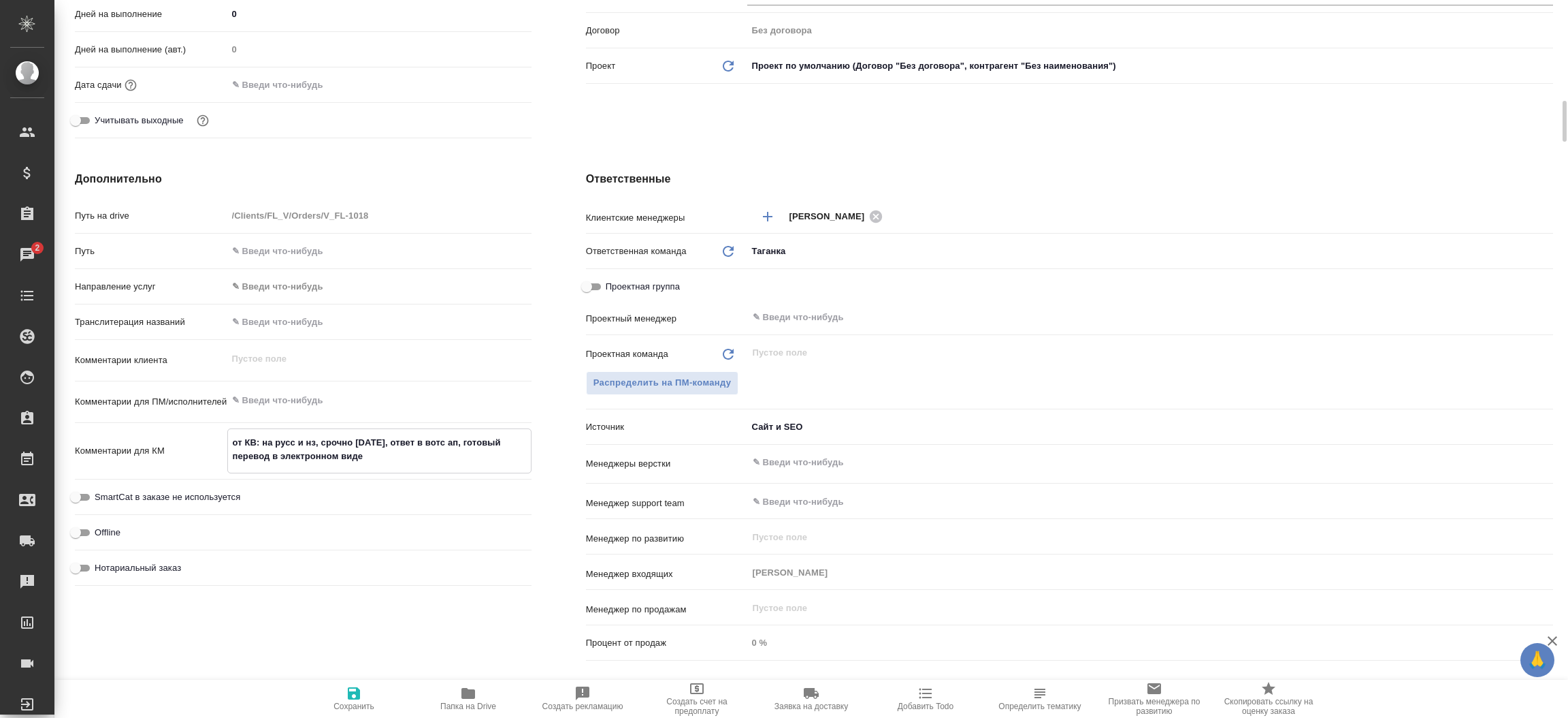
type textarea "от КВ: на русс и нз, срочно сегодня, ответ в вотс ап, готовый перевод в электро…"
type textarea "x"
type textarea "от КВ: на русс и нз, срочно сегодня, ответ в вотс ап, готовый перевод в электро…"
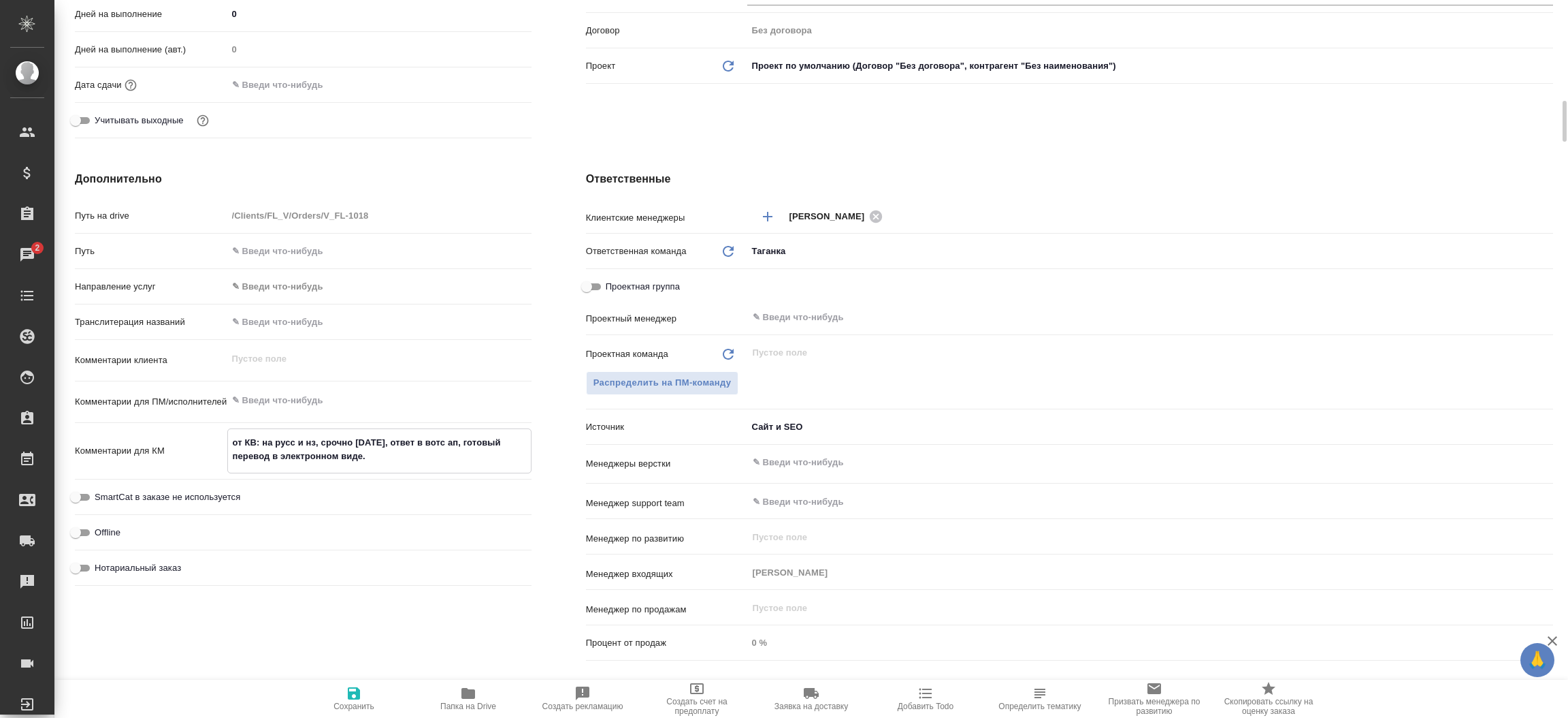
type textarea "x"
click at [357, 679] on button "Сохранить" at bounding box center [354, 698] width 115 height 39
type textarea "x"
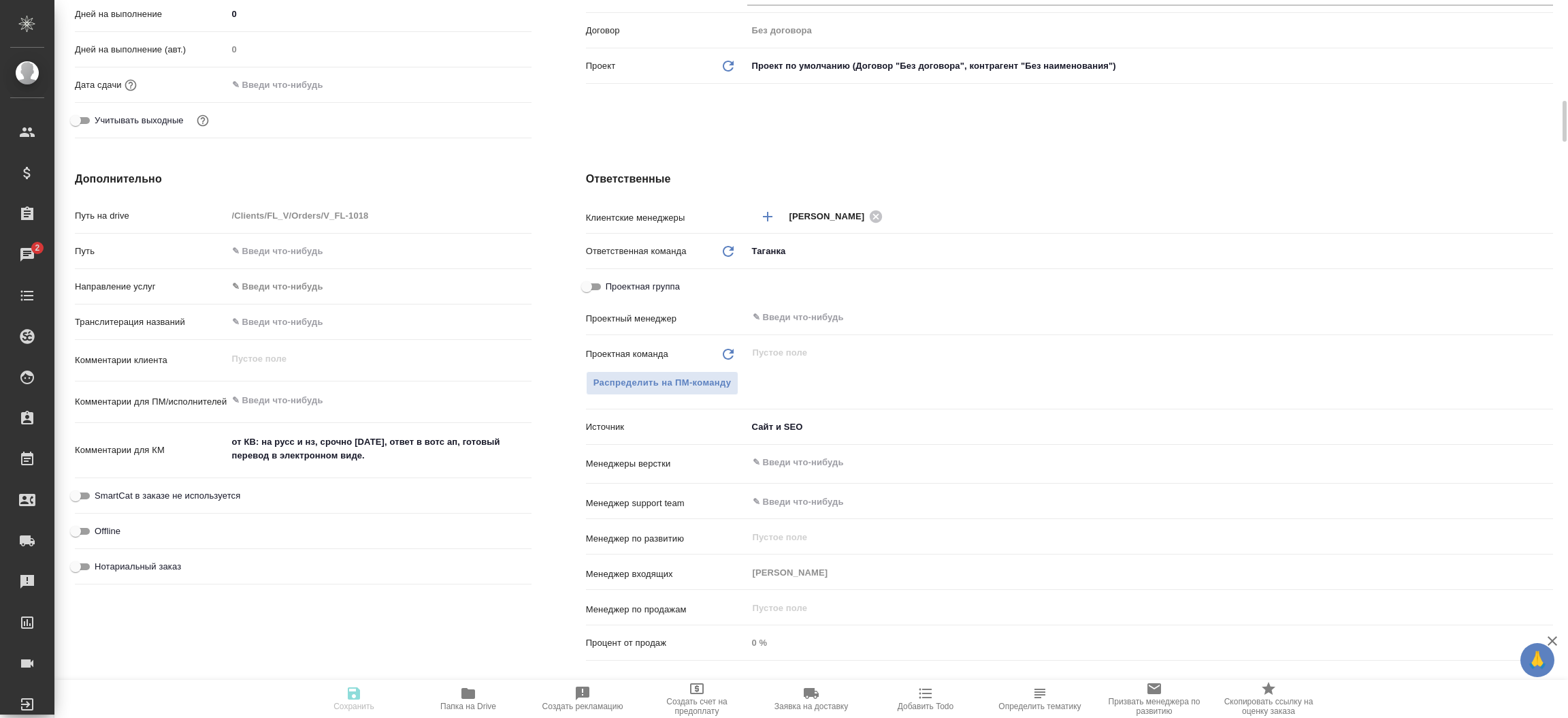
type textarea "x"
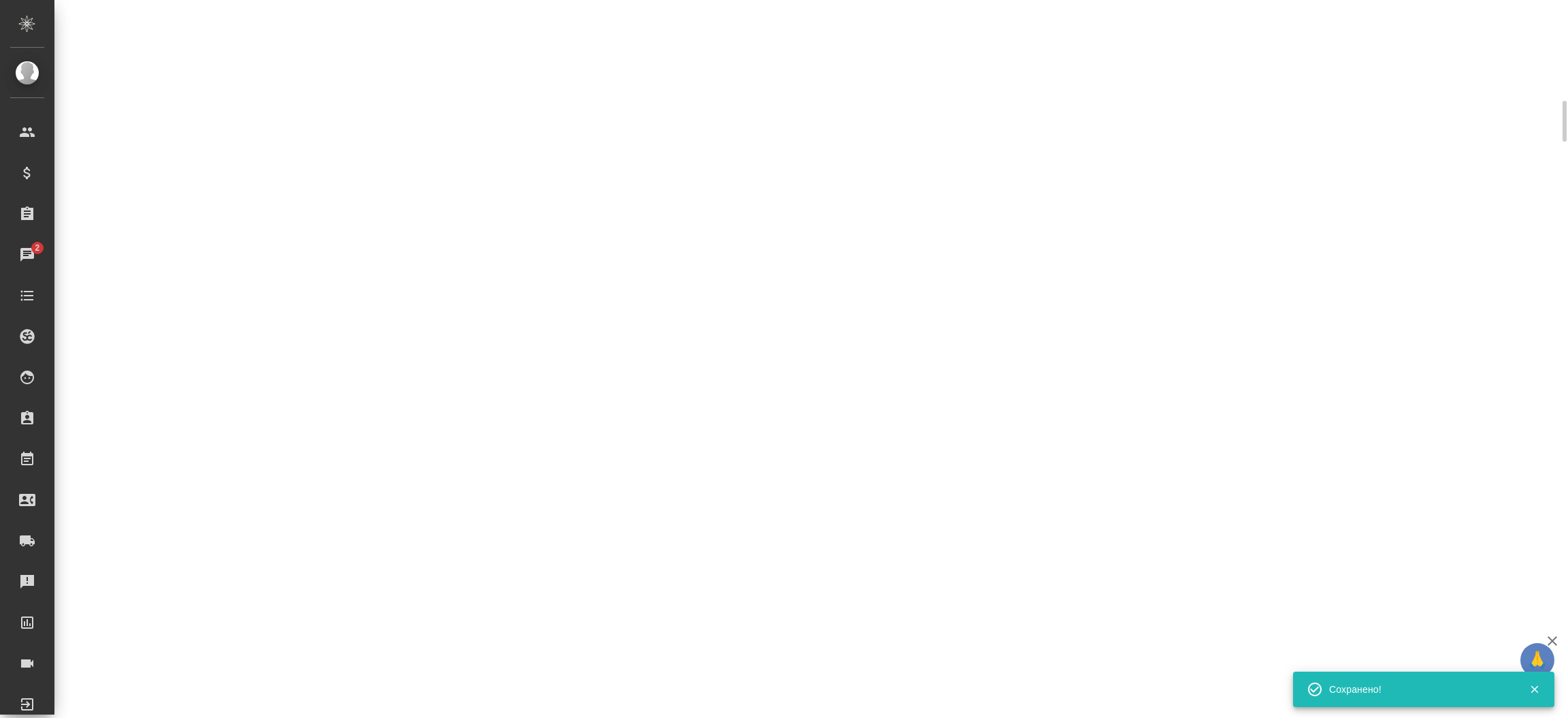
select select "RU"
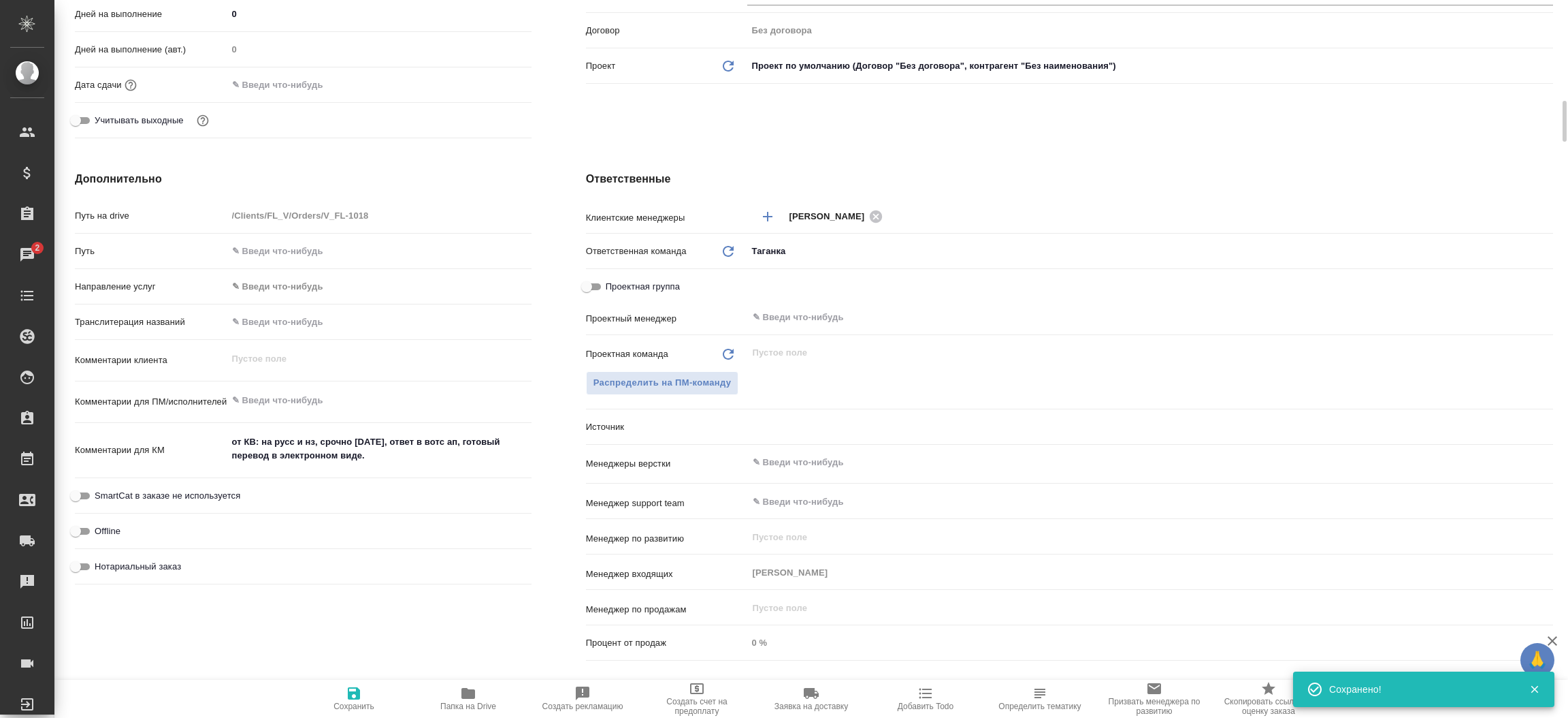
type textarea "x"
click at [566, 277] on div "Ответственные Клиентские менеджеры Прохорова Анастасия ​ Ответственная команда …" at bounding box center [1069, 419] width 1022 height 550
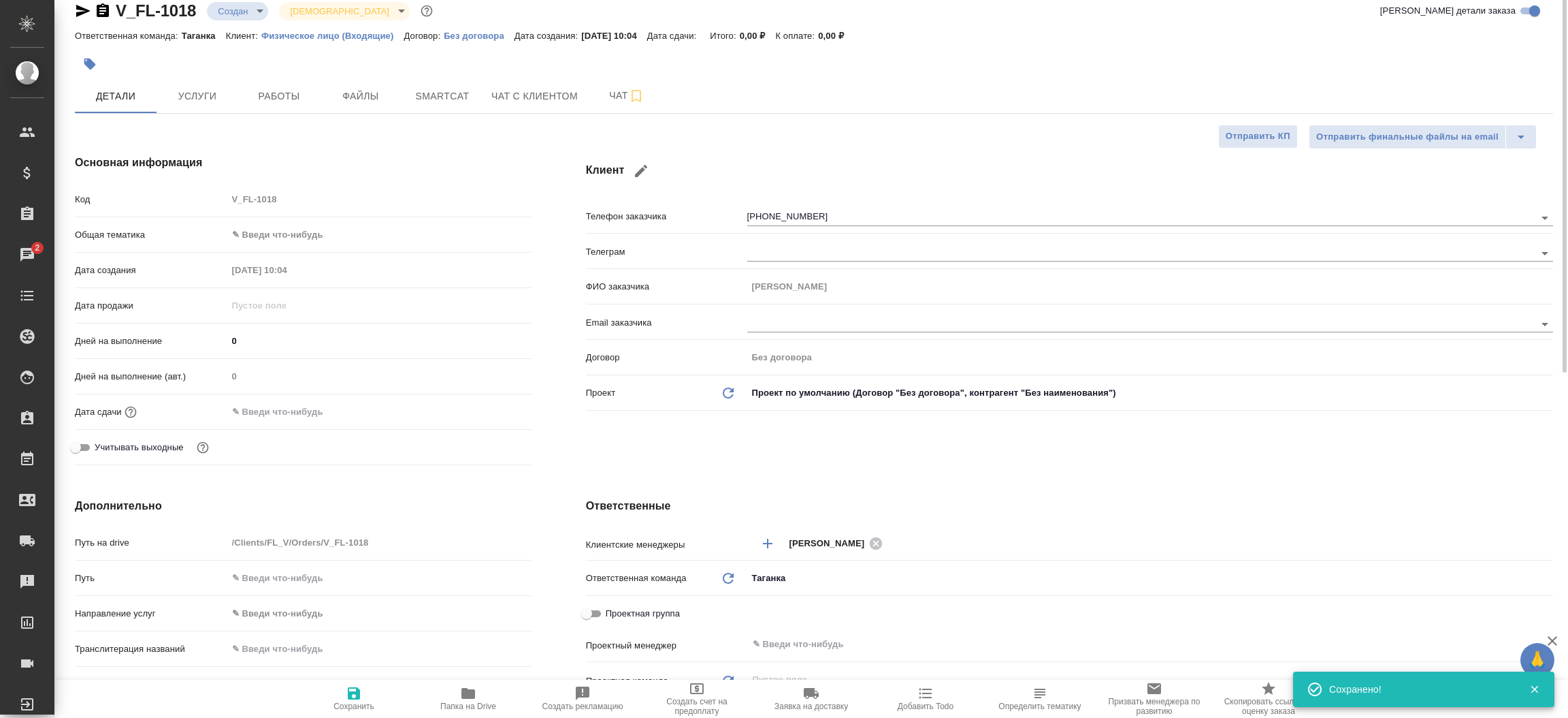
scroll to position [0, 0]
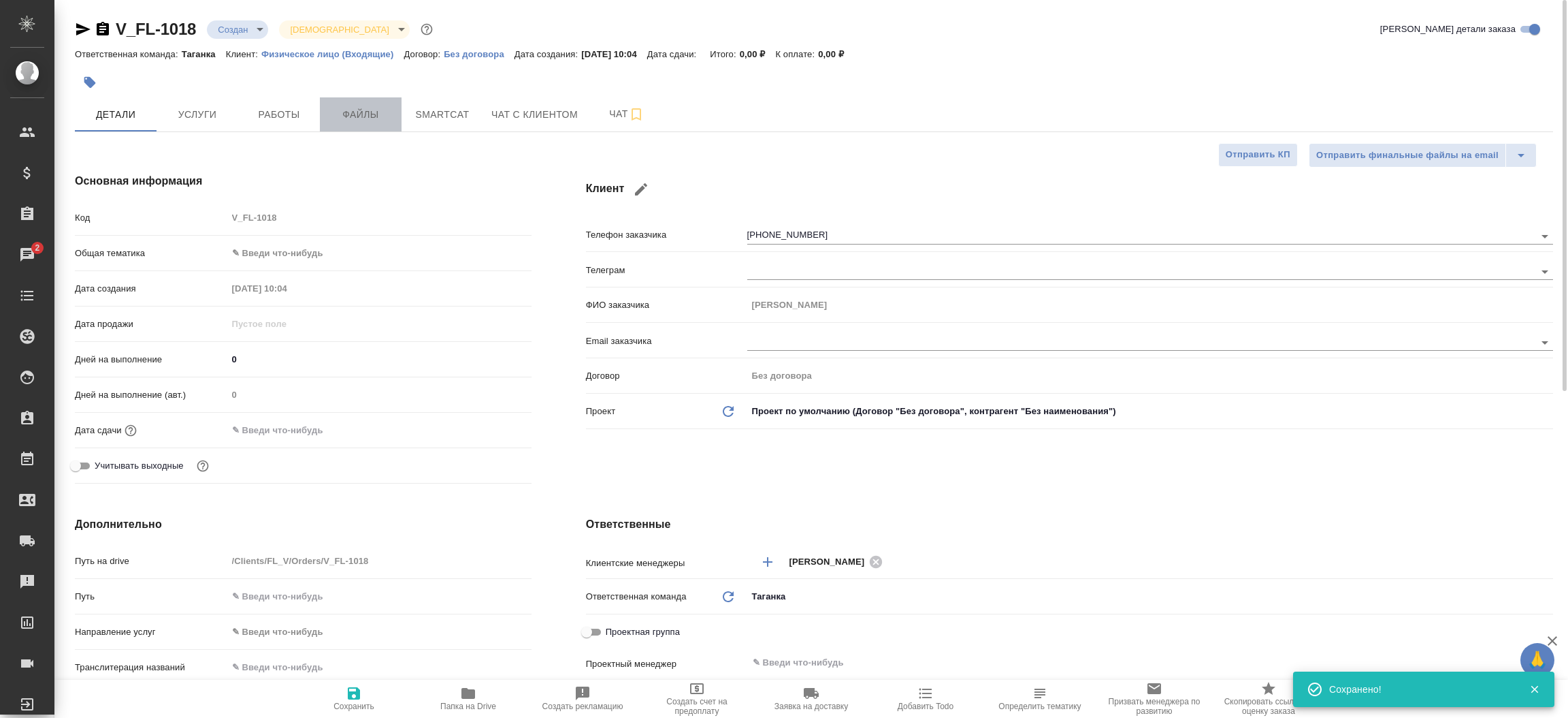
click at [371, 124] on button "Файлы" at bounding box center [360, 114] width 82 height 34
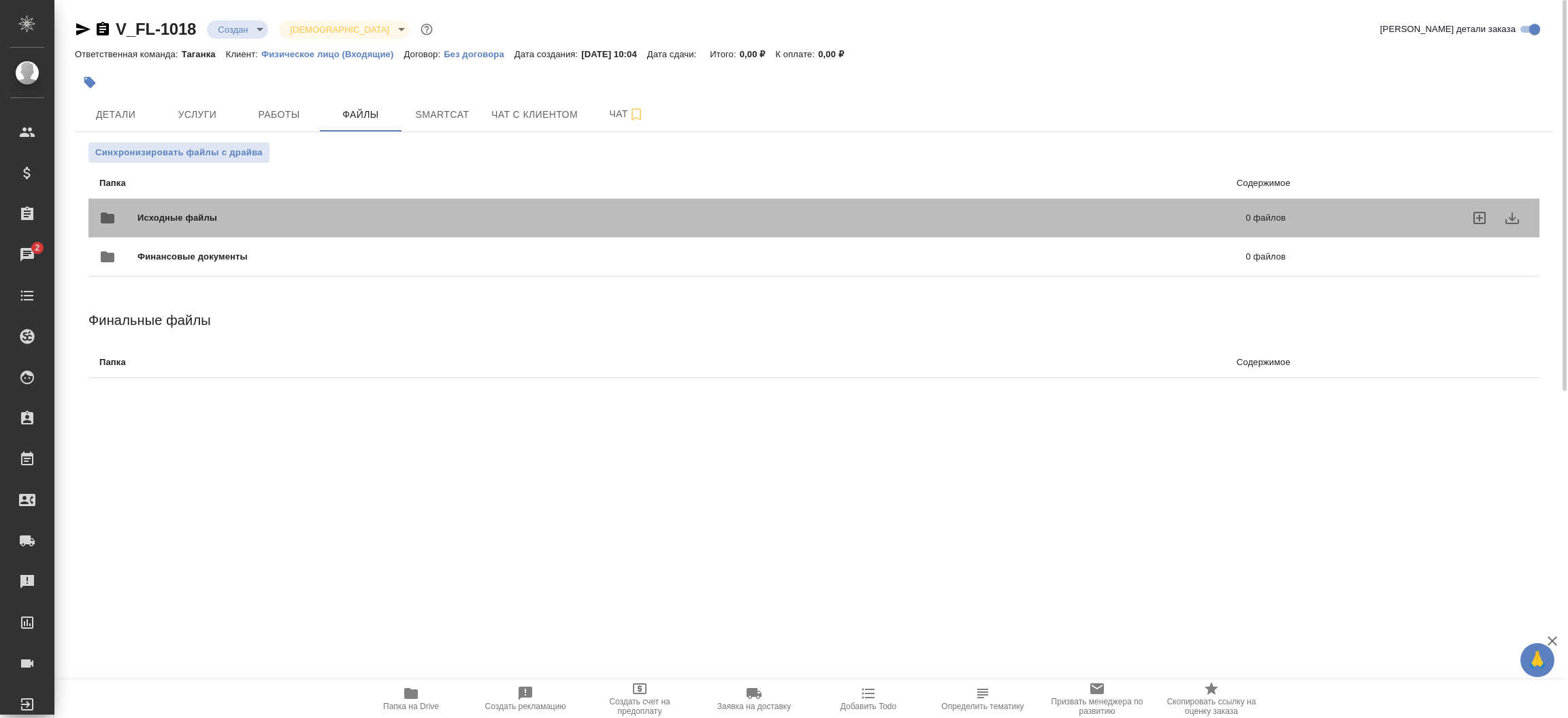
click at [317, 222] on span "Исходные файлы" at bounding box center [435, 217] width 594 height 13
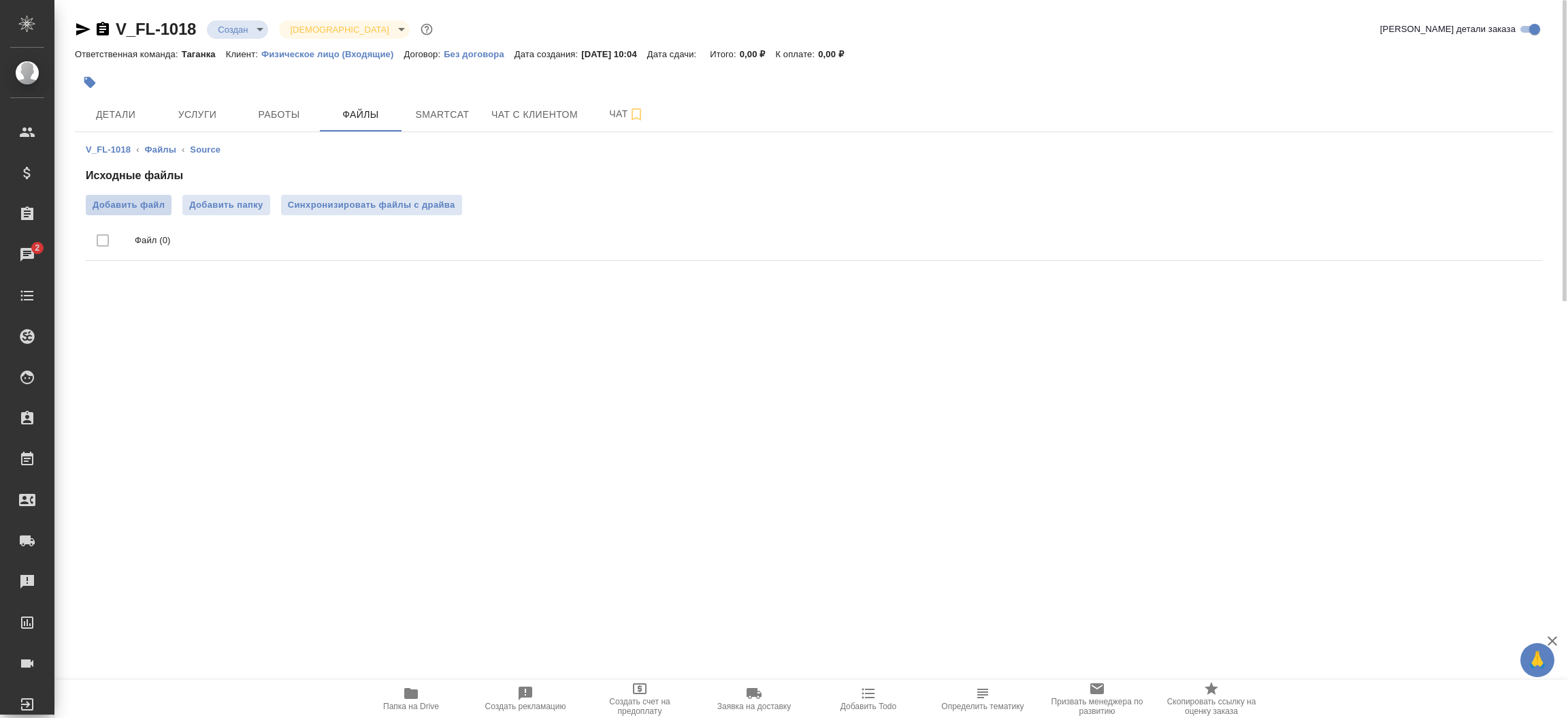
click at [141, 200] on span "Добавить файл" at bounding box center [128, 205] width 72 height 13
click at [0, 0] on input "Добавить файл" at bounding box center [0, 0] width 0 height 0
click at [119, 103] on button "Детали" at bounding box center [116, 114] width 82 height 34
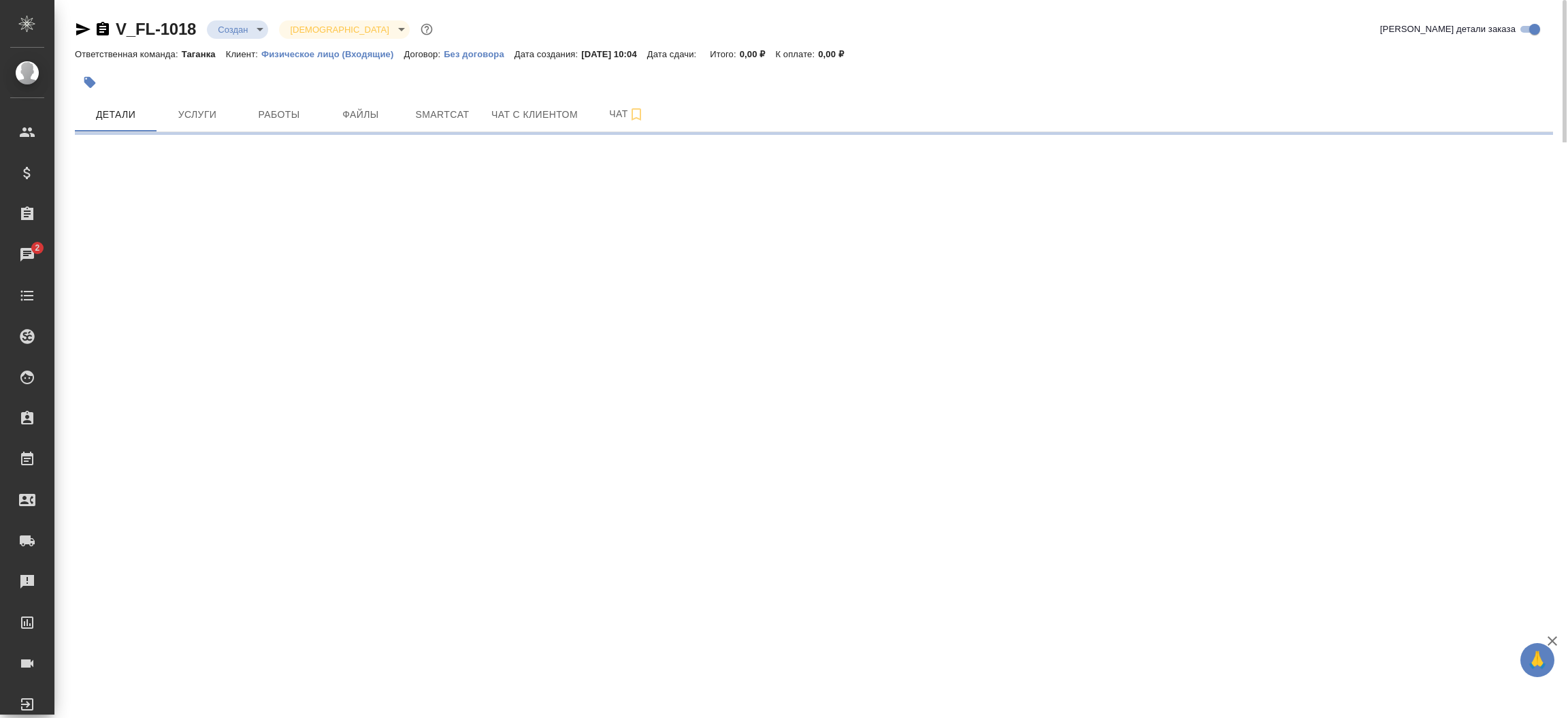
select select "RU"
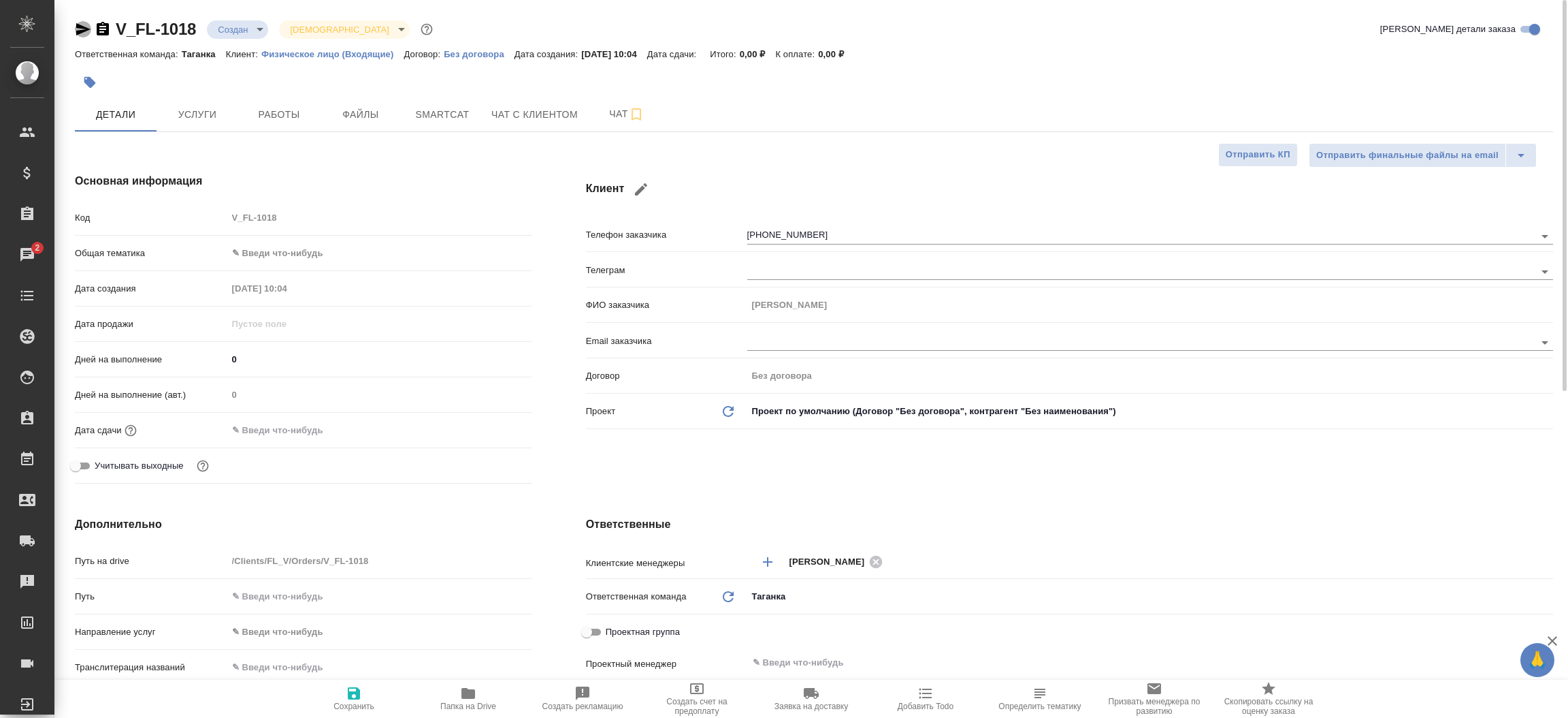
click at [79, 24] on icon "button" at bounding box center [83, 28] width 16 height 16
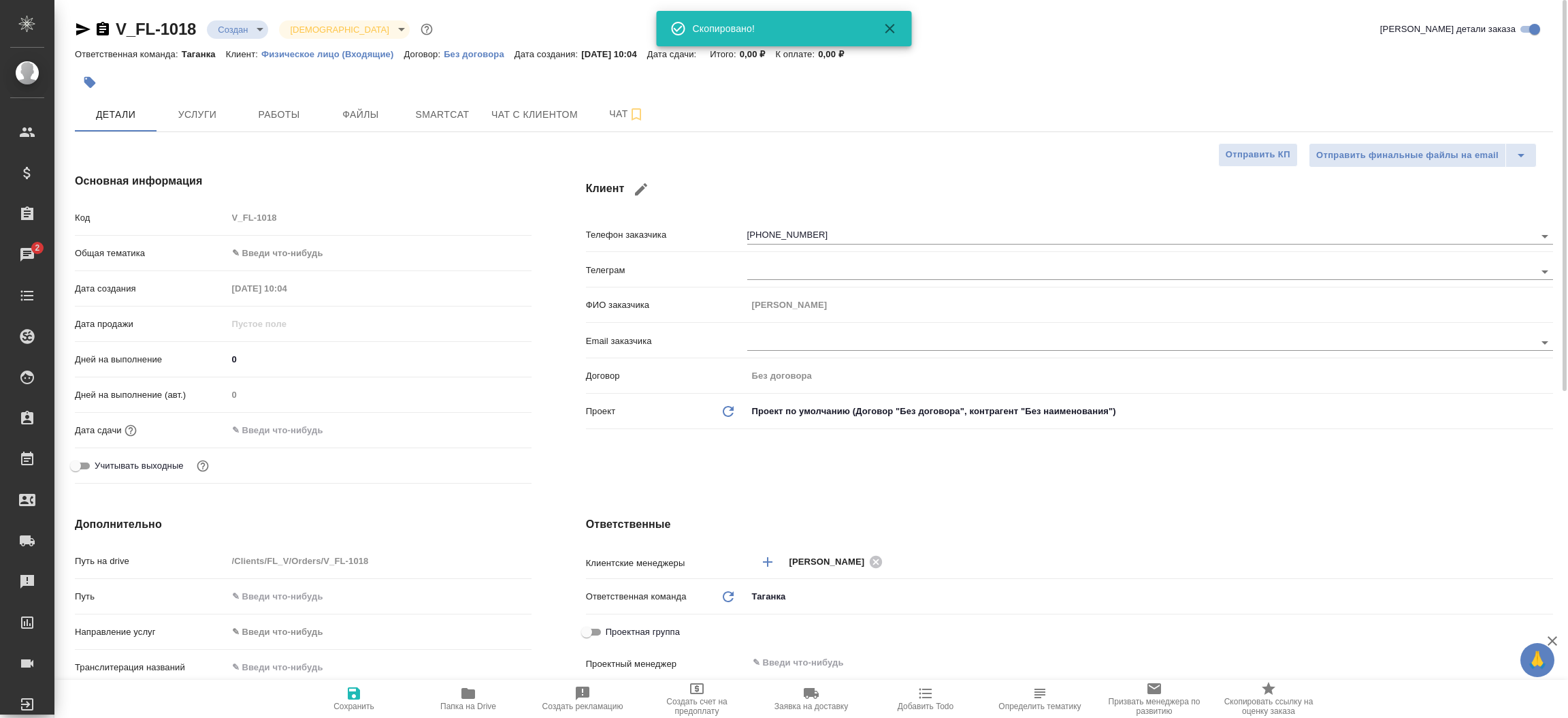
type textarea "x"
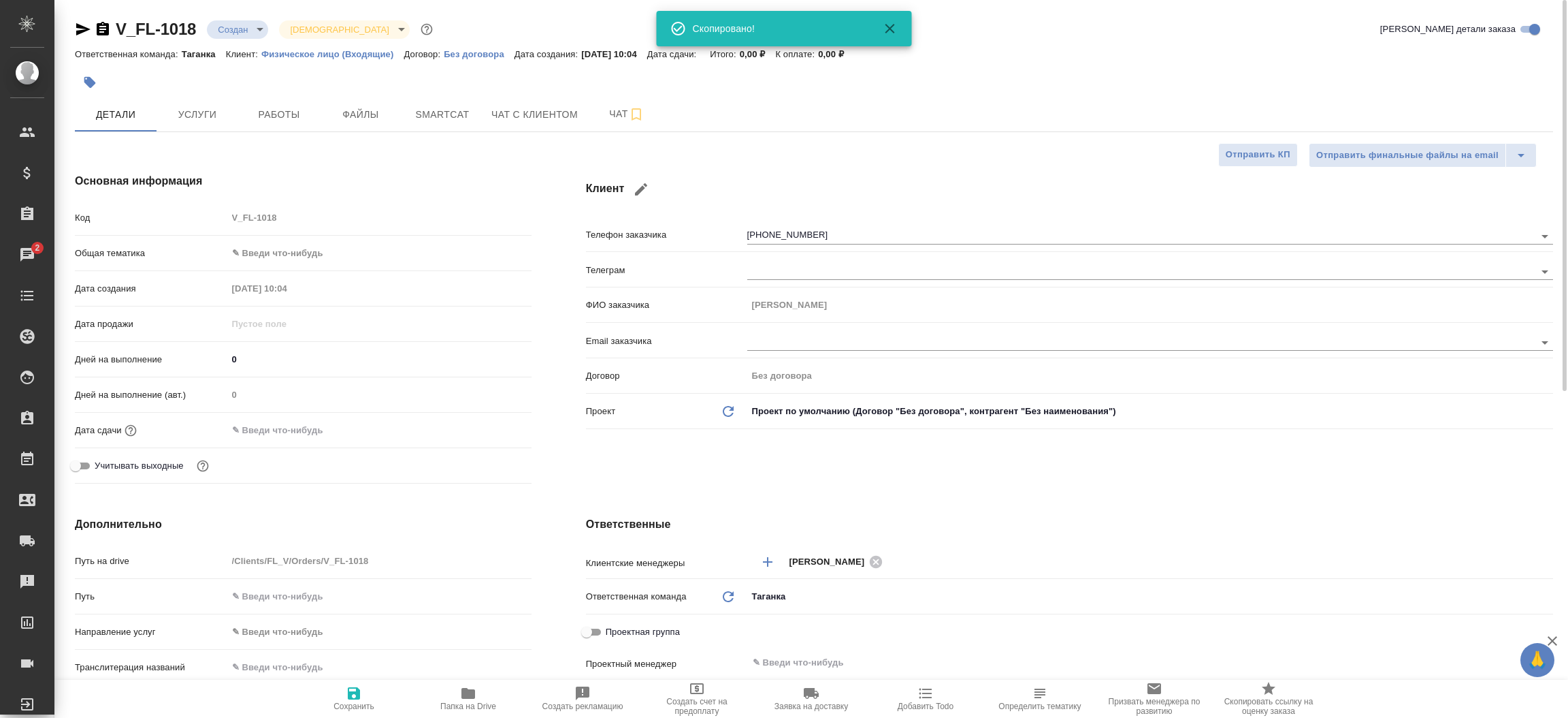
type textarea "x"
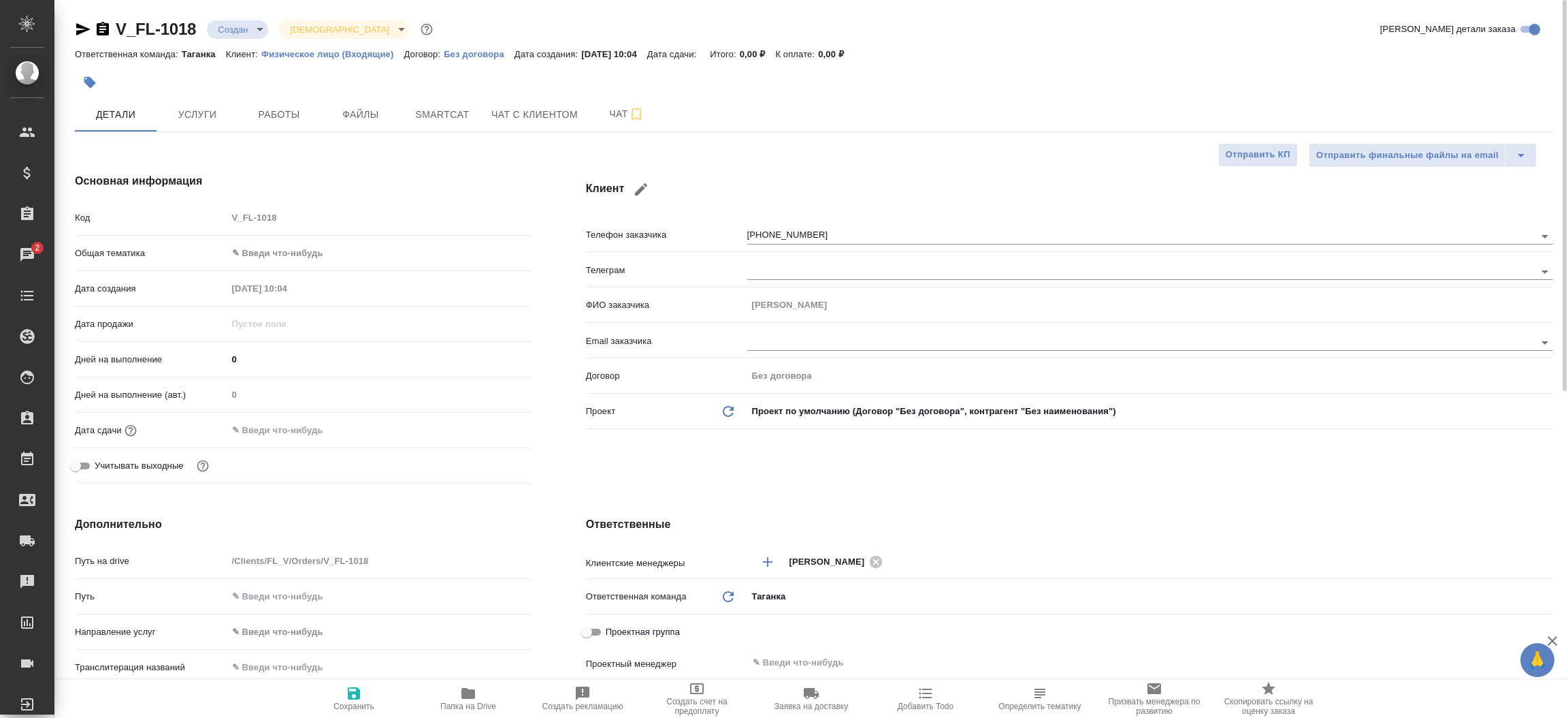
click at [536, 452] on div "Основная информация Код V_FL-1018 Общая тематика ✎ Введи что-нибудь Дата создан…" at bounding box center [303, 331] width 511 height 371
click at [358, 106] on span "Файлы" at bounding box center [360, 115] width 65 height 17
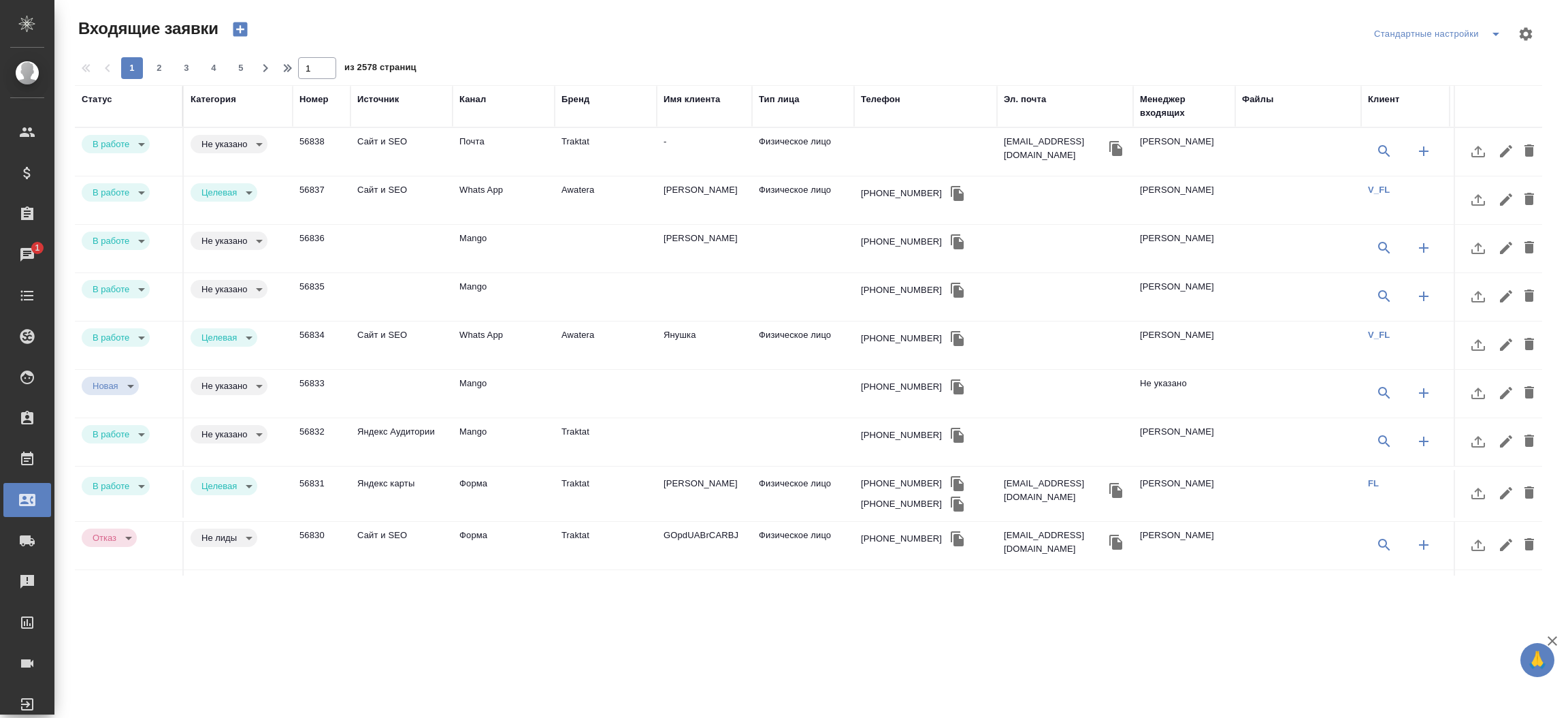
select select "RU"
click at [757, 138] on td "Физическое лицо" at bounding box center [802, 152] width 103 height 48
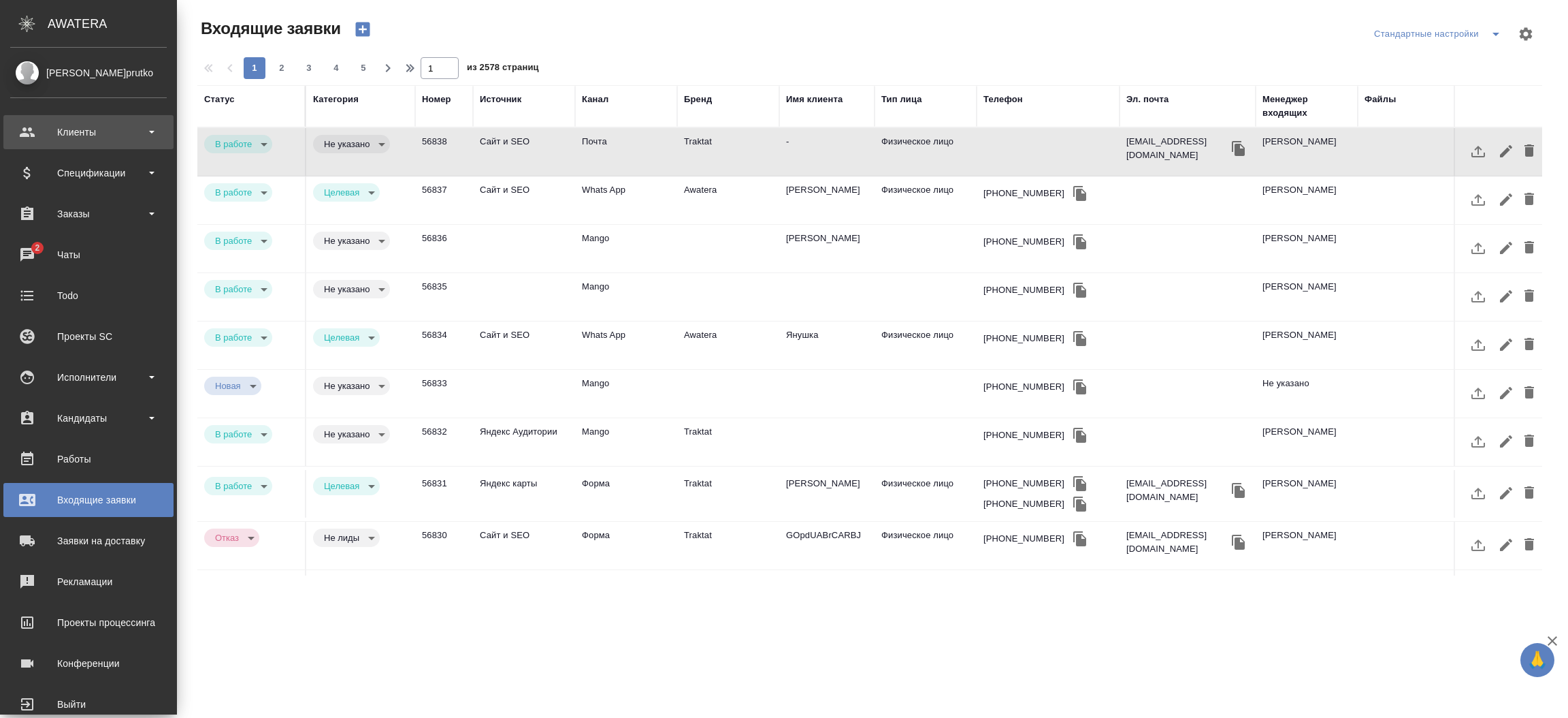
click at [60, 122] on div "Клиенты" at bounding box center [88, 133] width 156 height 21
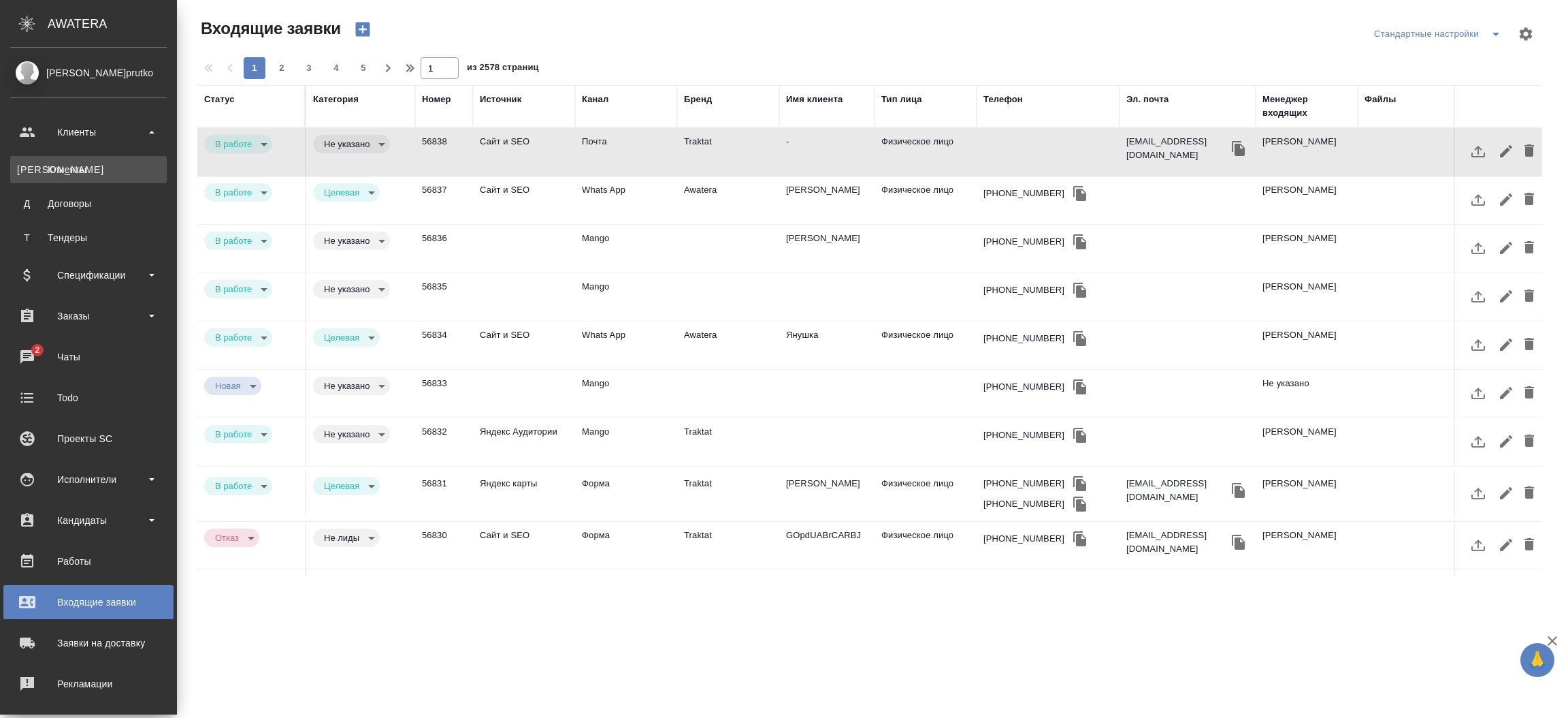
click at [64, 164] on div "Клиенты" at bounding box center [88, 169] width 143 height 13
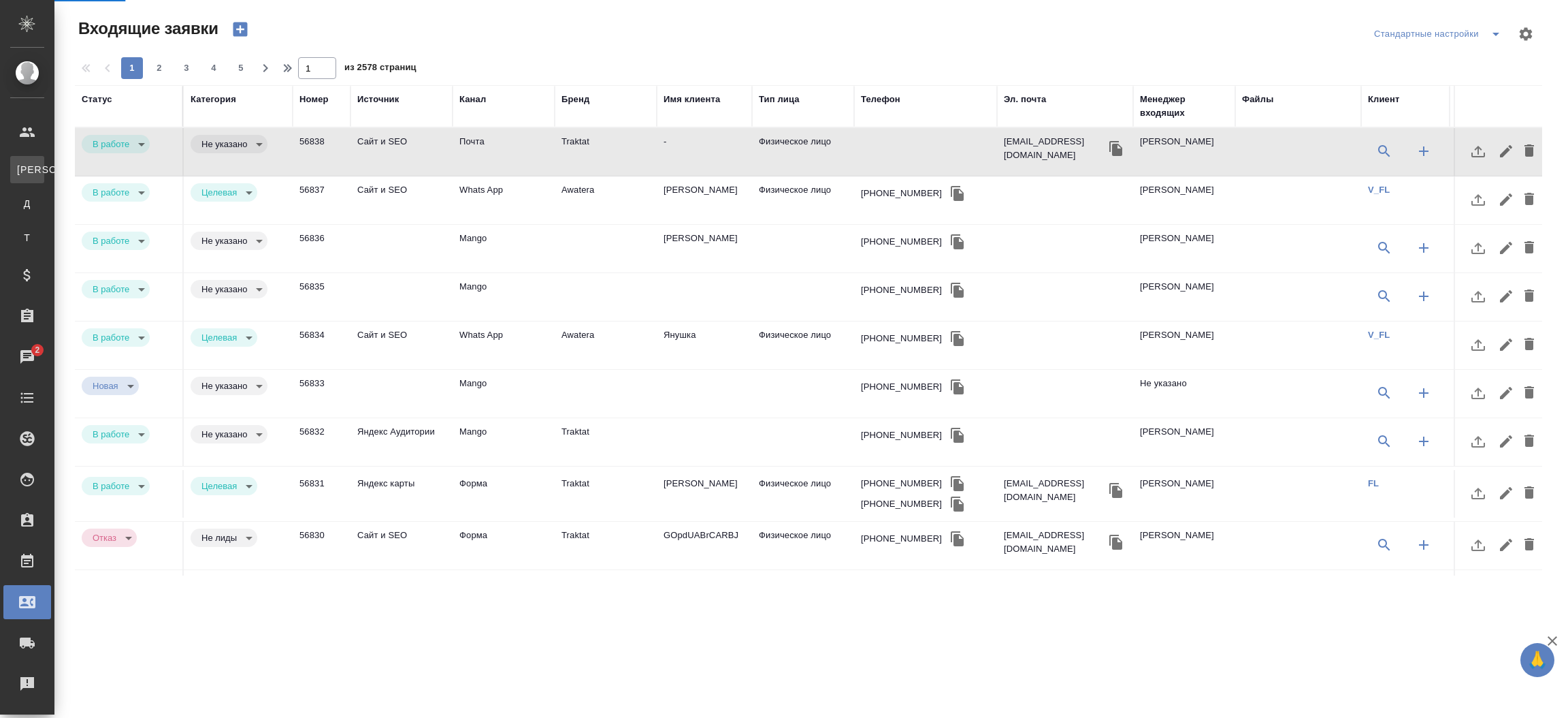
click at [21, 164] on div "Клиенты" at bounding box center [10, 169] width 21 height 13
select select "RU"
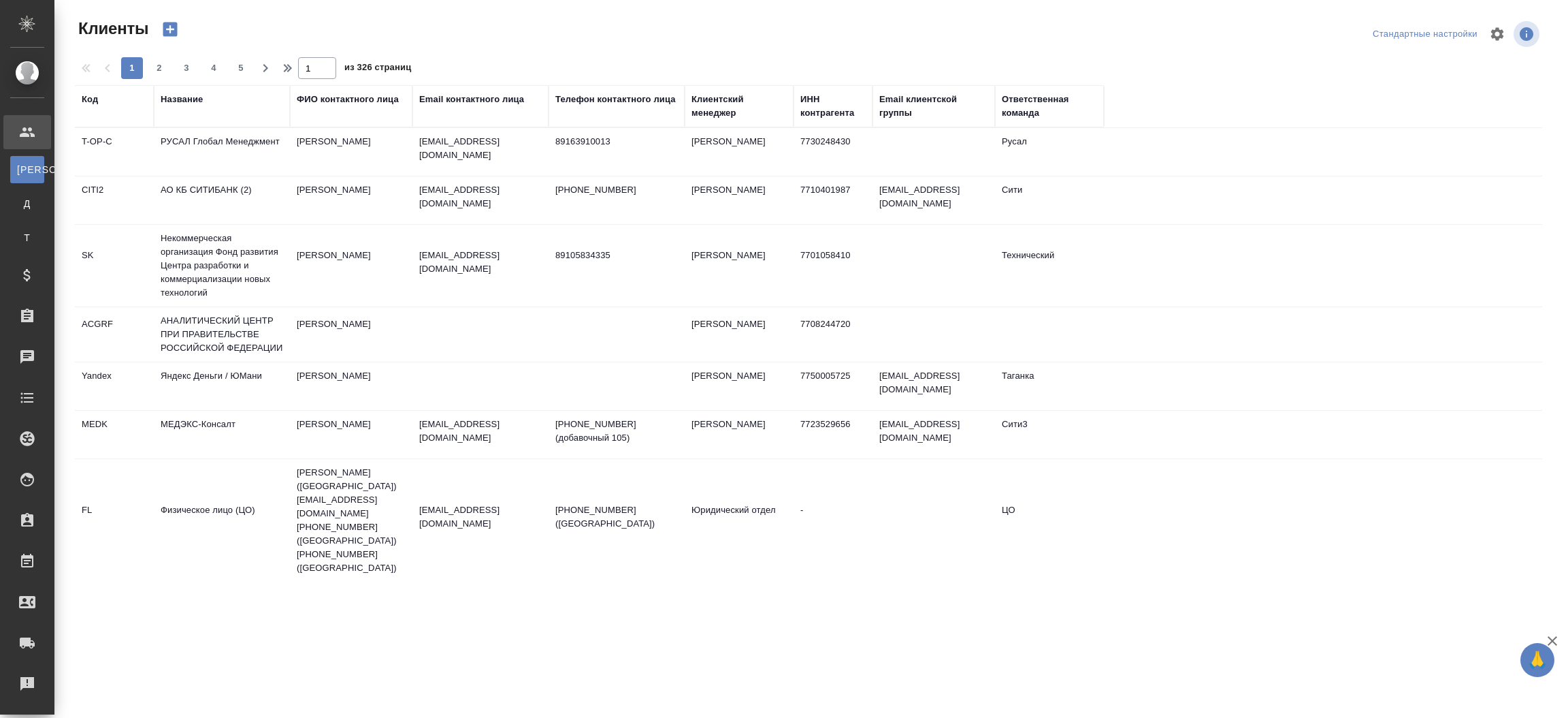
click at [173, 102] on div "Название" at bounding box center [182, 99] width 42 height 13
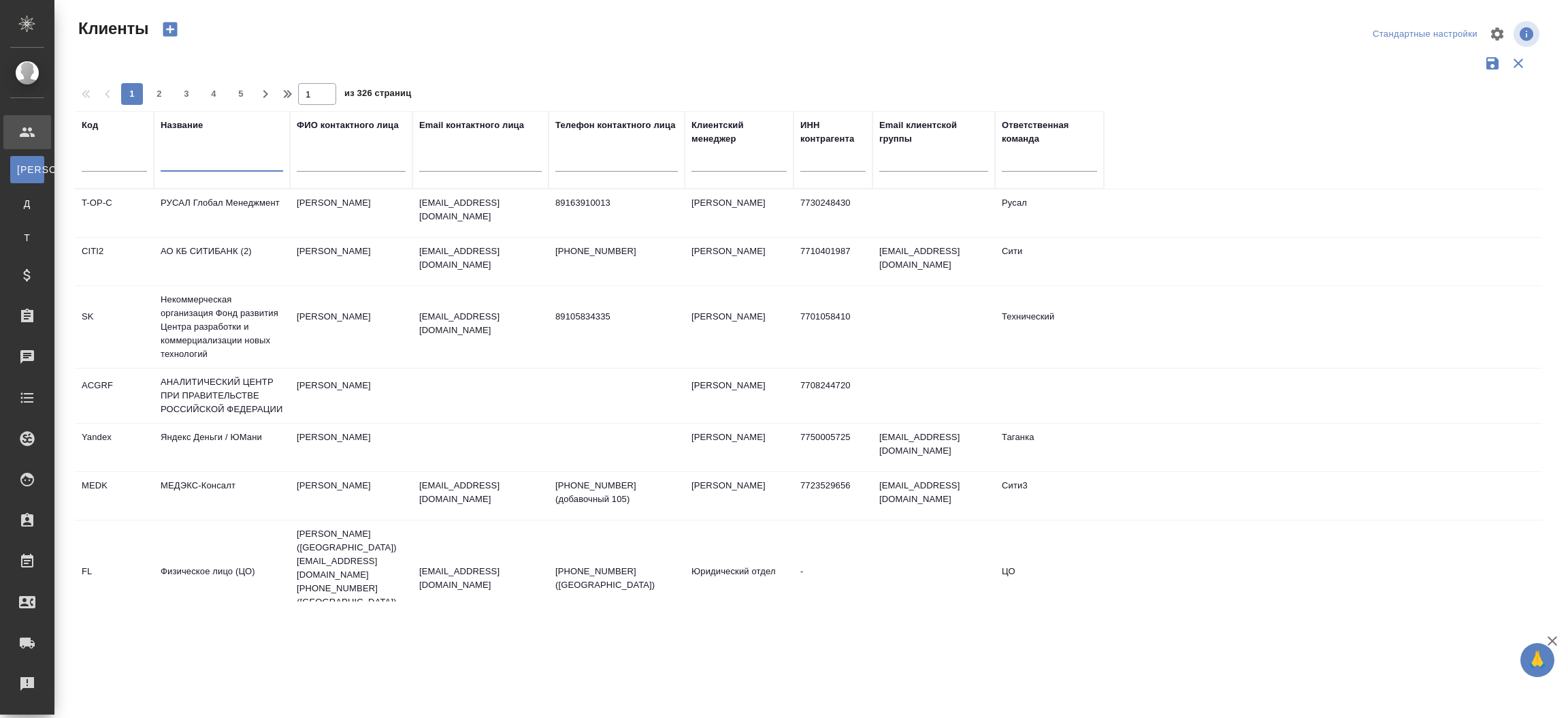
click at [177, 169] on input "text" at bounding box center [222, 163] width 122 height 17
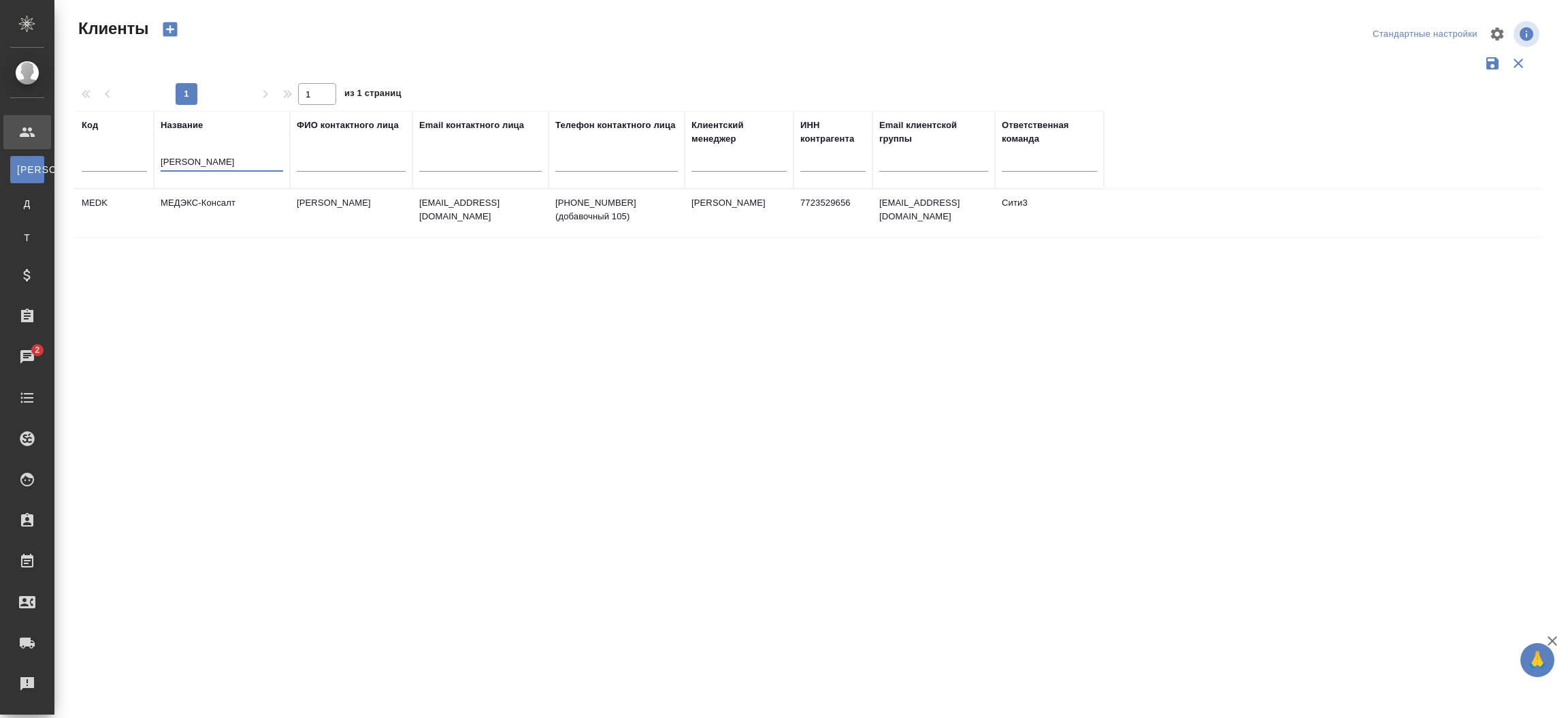
type input "Медэкс"
click at [500, 223] on td "pt@medex-consult.ru" at bounding box center [480, 213] width 136 height 48
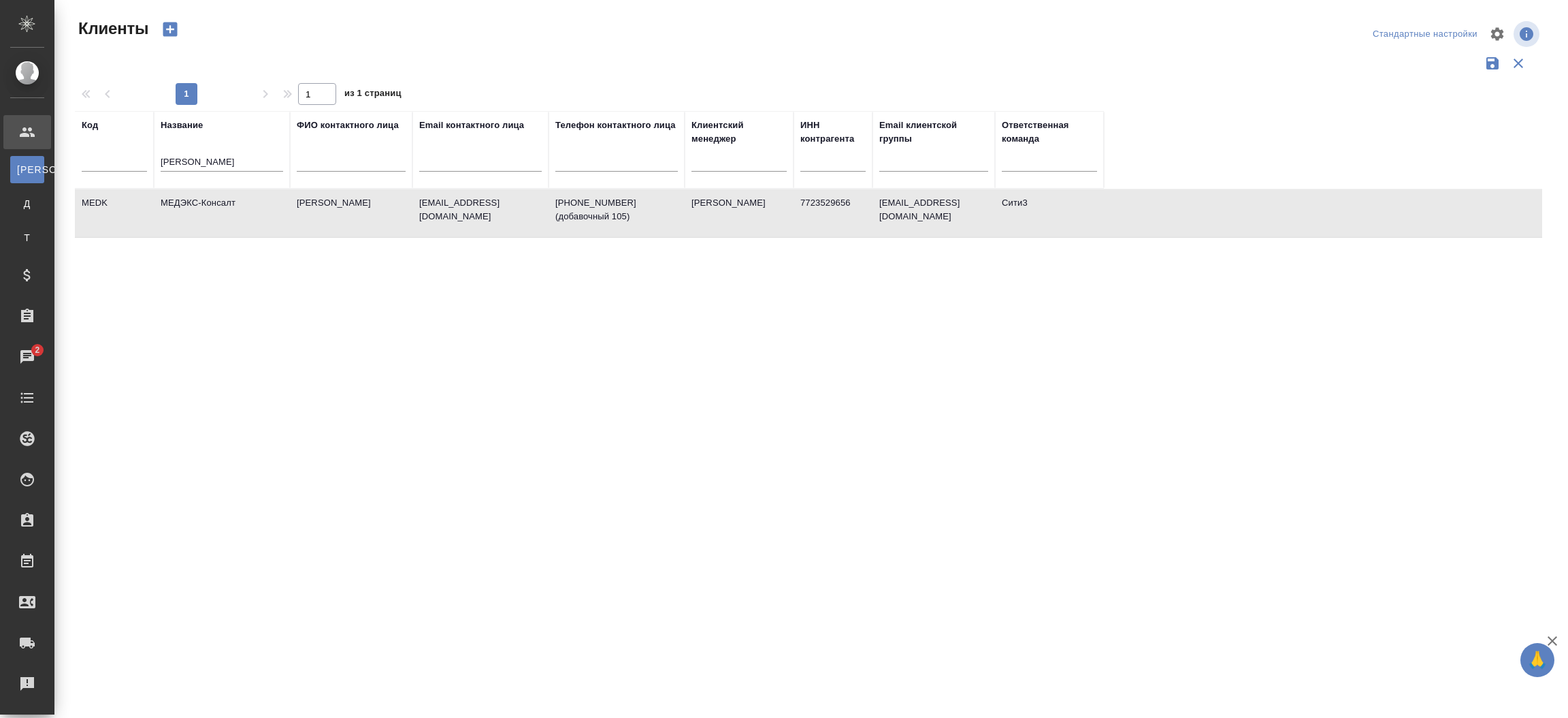
click at [500, 223] on td "pt@medex-consult.ru" at bounding box center [480, 213] width 136 height 48
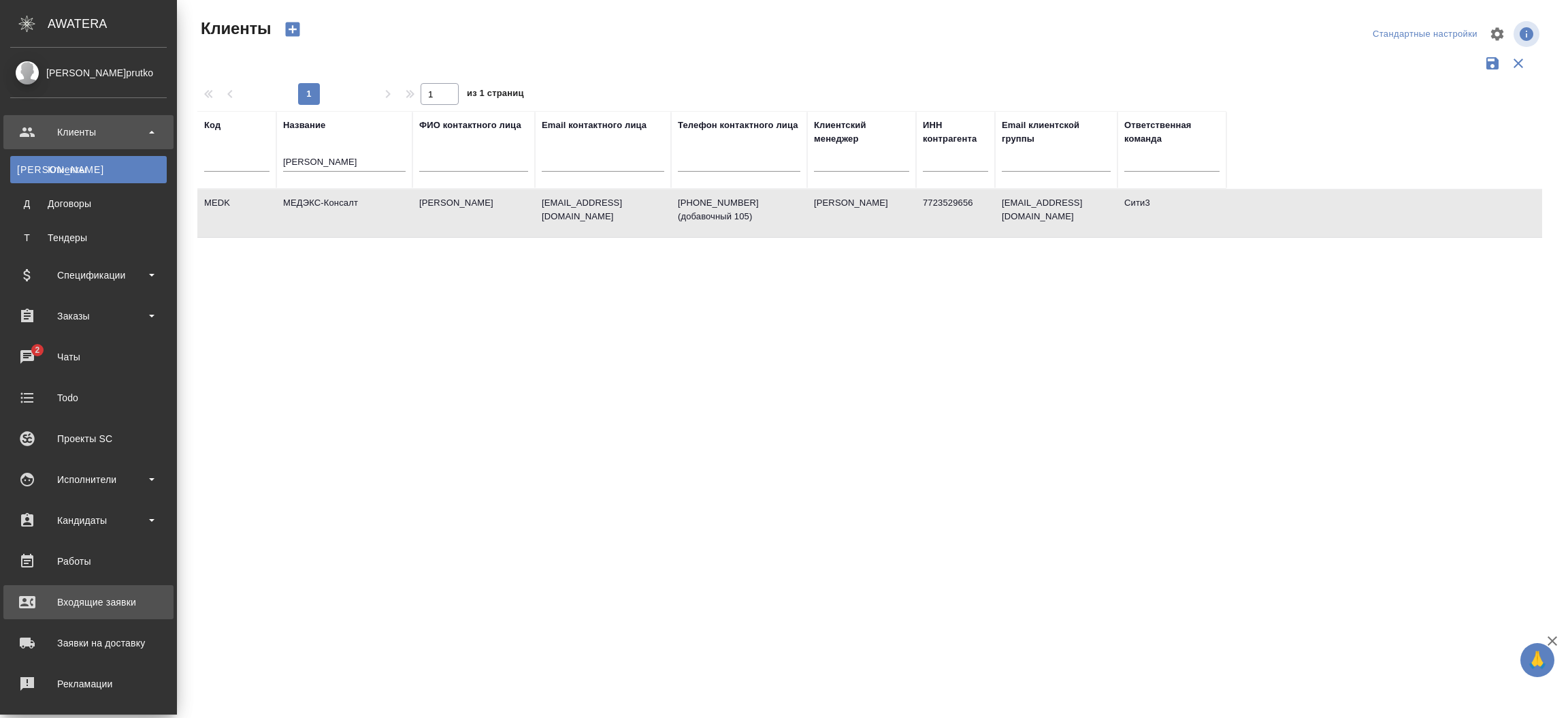
click at [95, 599] on div "Входящие заявки" at bounding box center [88, 602] width 156 height 21
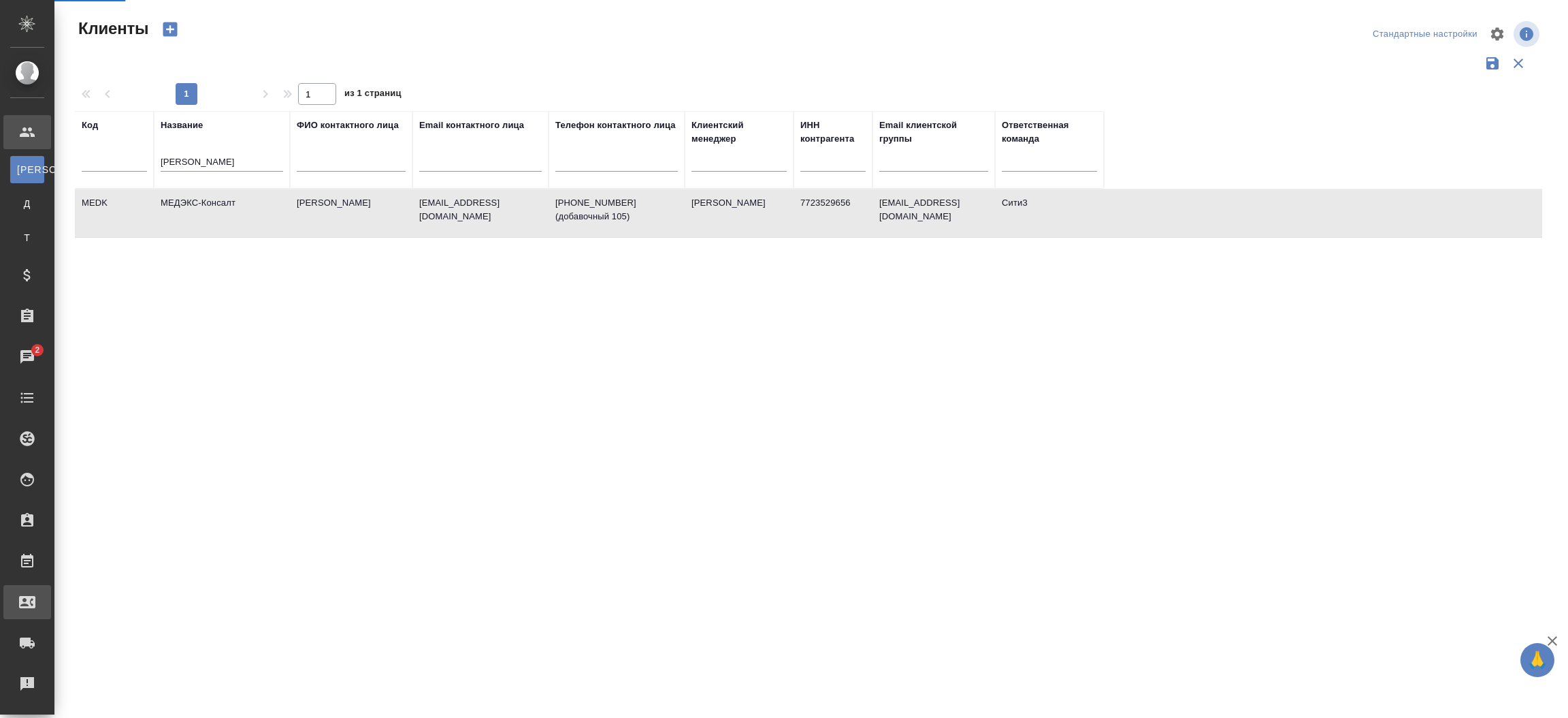
click at [95, 599] on div ".cls-1 fill:#fff; AWATERA Прутько Ирина i.prutko Клиенты К Клиенты Д Договоры Т…" at bounding box center [784, 359] width 1568 height 718
select select "RU"
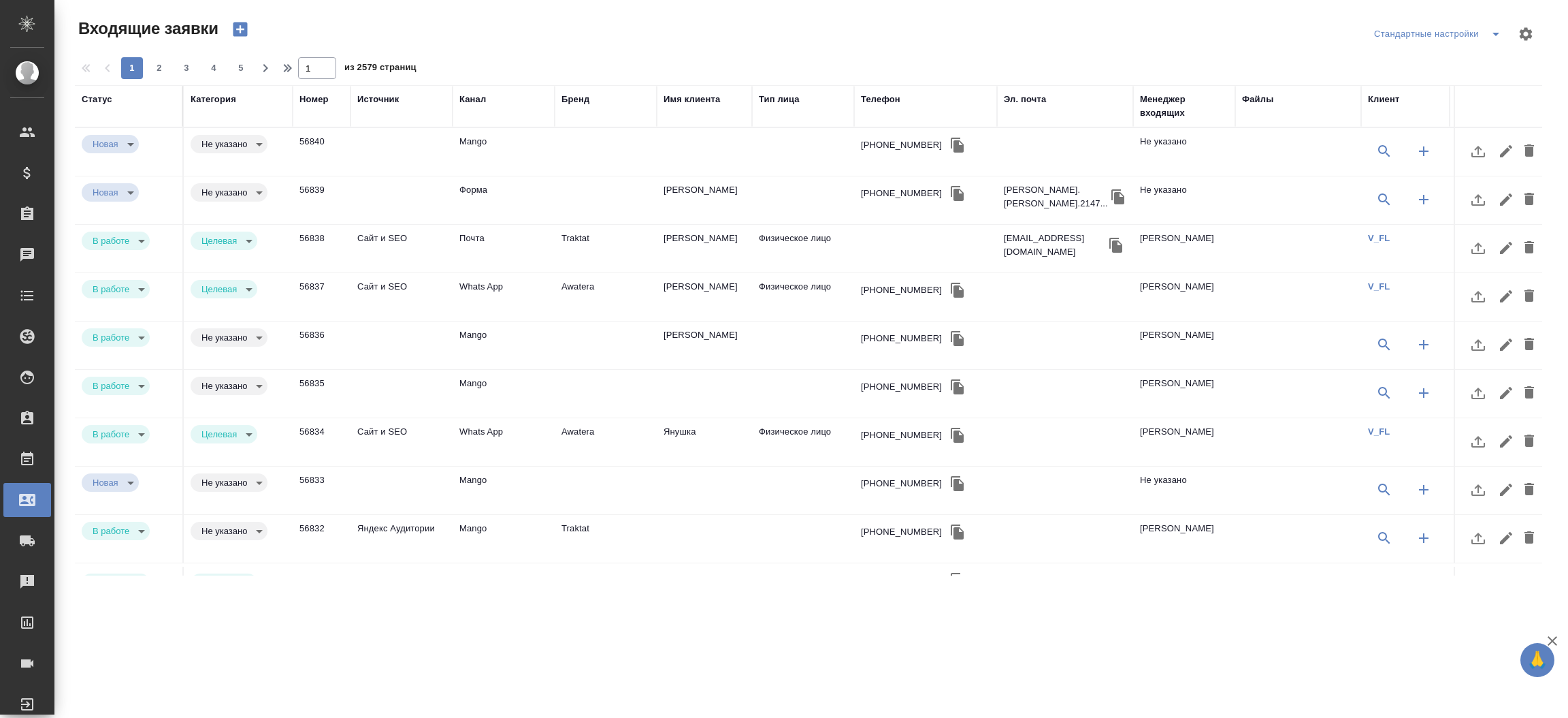
click at [1027, 96] on div "Эл. почта" at bounding box center [1024, 99] width 42 height 13
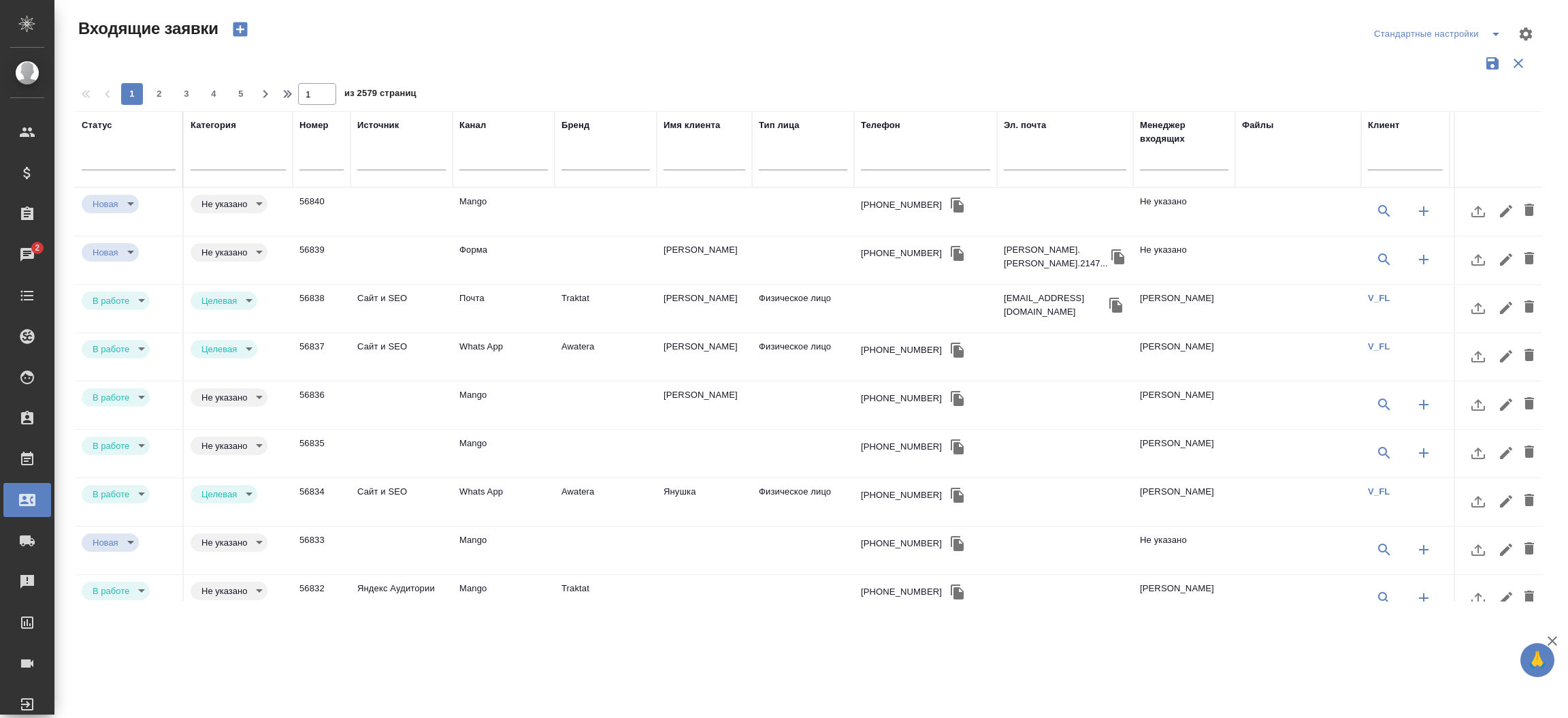
click at [1030, 152] on div at bounding box center [1065, 162] width 122 height 33
click at [1027, 159] on input "text" at bounding box center [1065, 161] width 122 height 17
paste input "[EMAIL_ADDRESS][DOMAIN_NAME]"
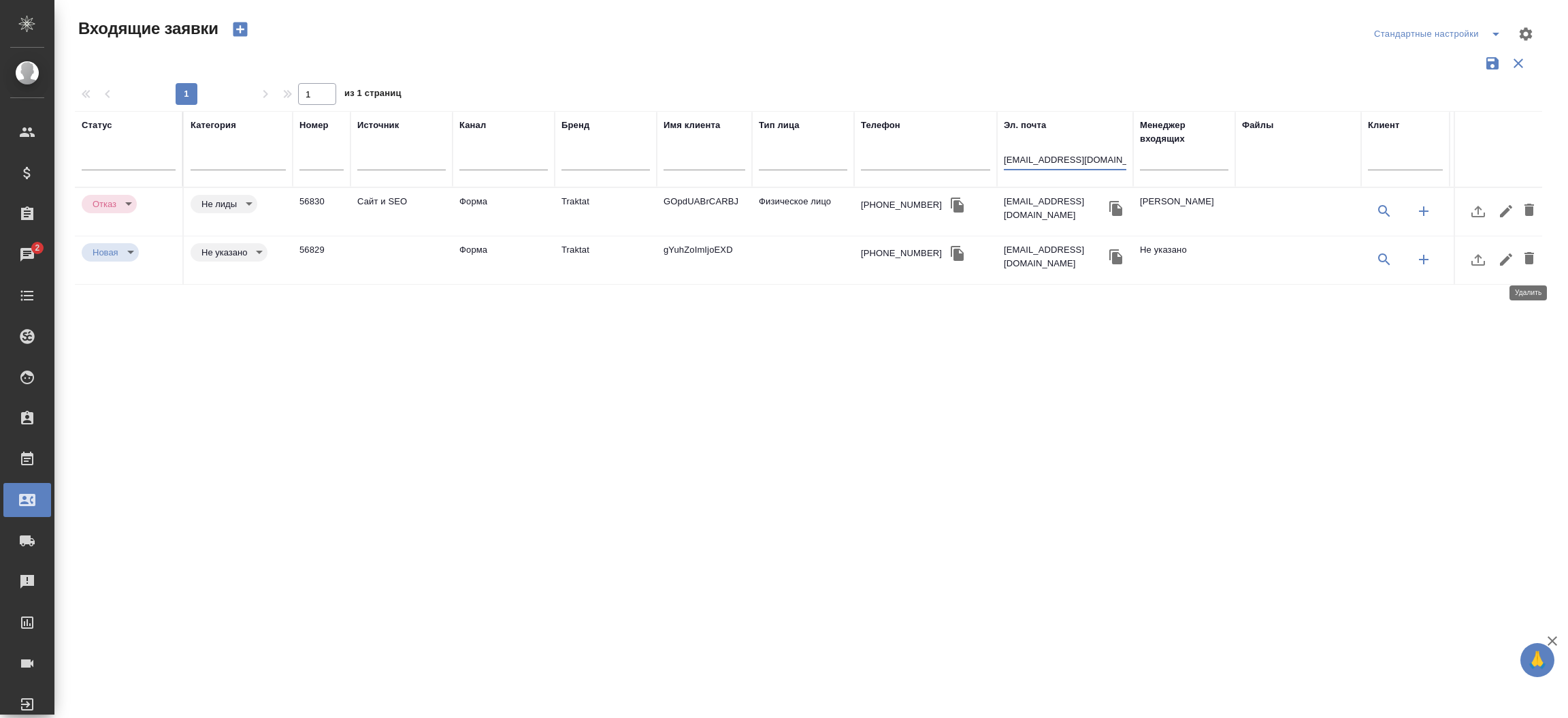
type input "[EMAIL_ADDRESS][DOMAIN_NAME]"
click at [1524, 248] on button "button" at bounding box center [1528, 259] width 24 height 33
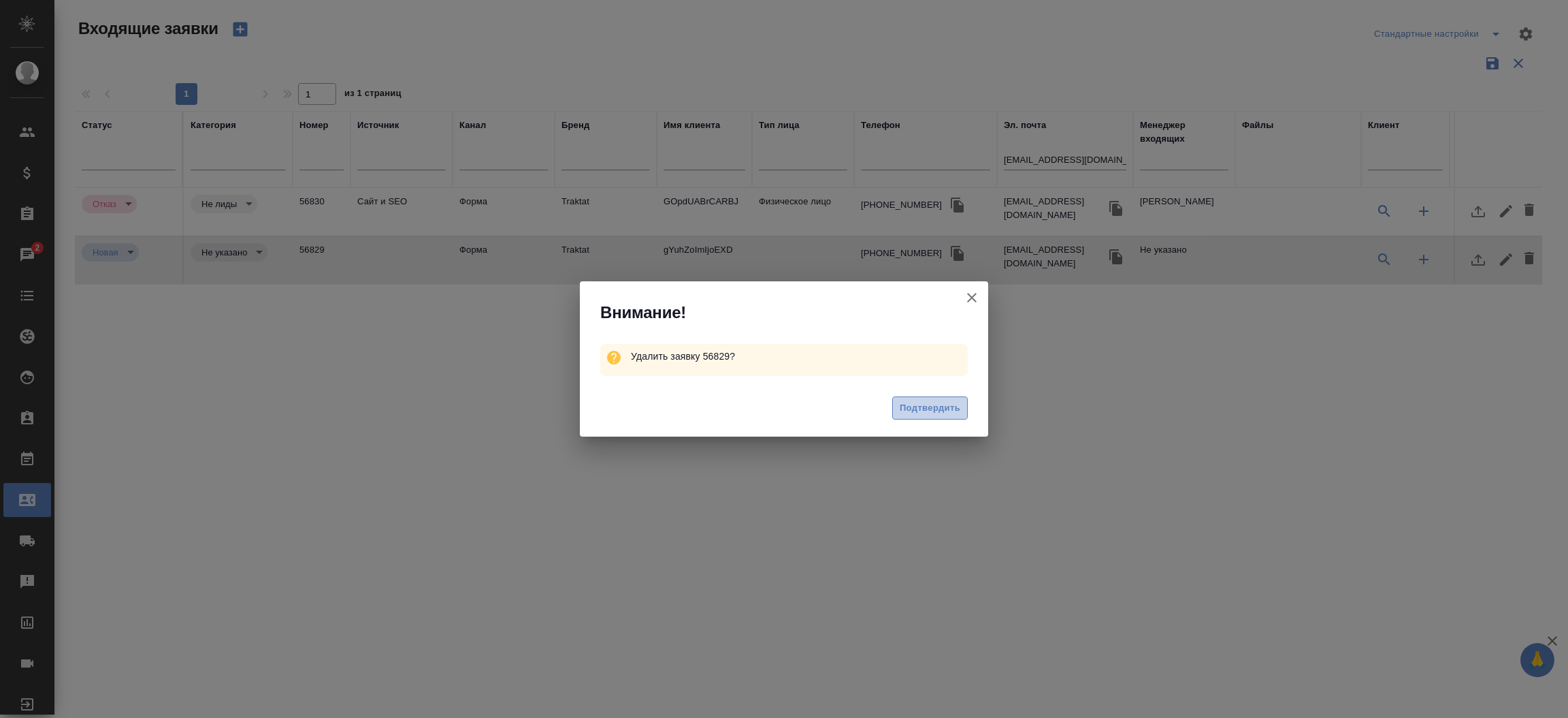
click at [906, 400] on span "Подтвердить" at bounding box center [929, 407] width 60 height 16
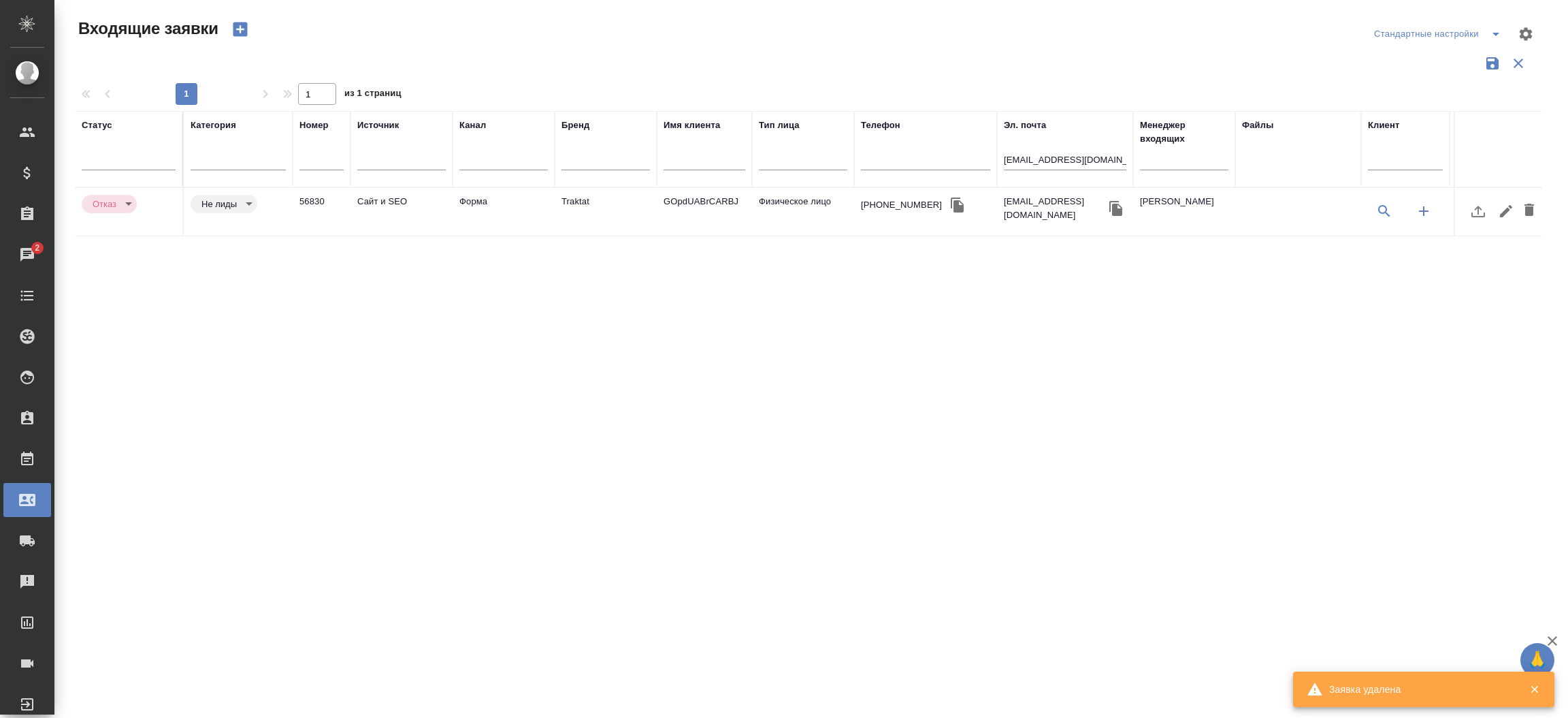
click at [1006, 169] on input "setizoma982@gmail.com" at bounding box center [1065, 161] width 122 height 17
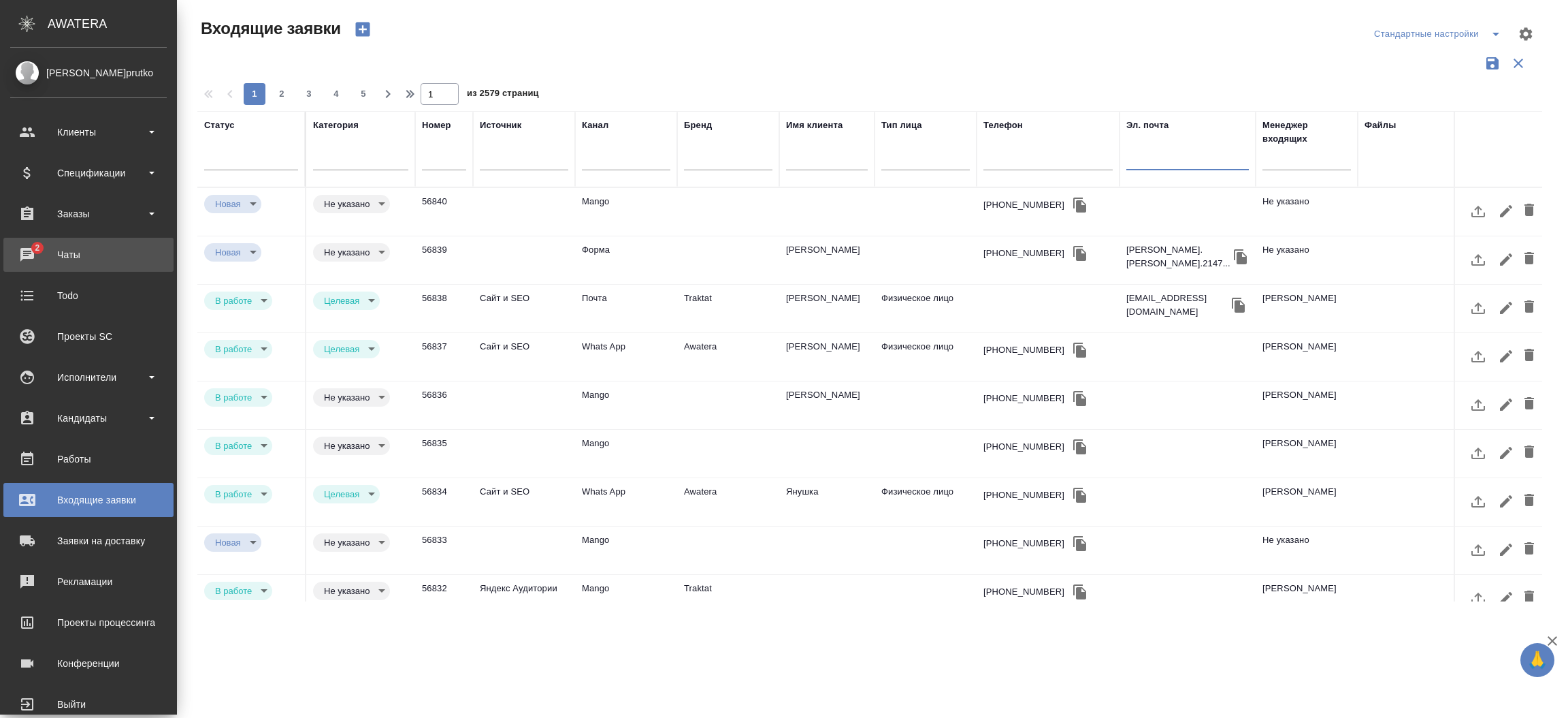
click at [22, 253] on div "Чаты" at bounding box center [88, 255] width 156 height 21
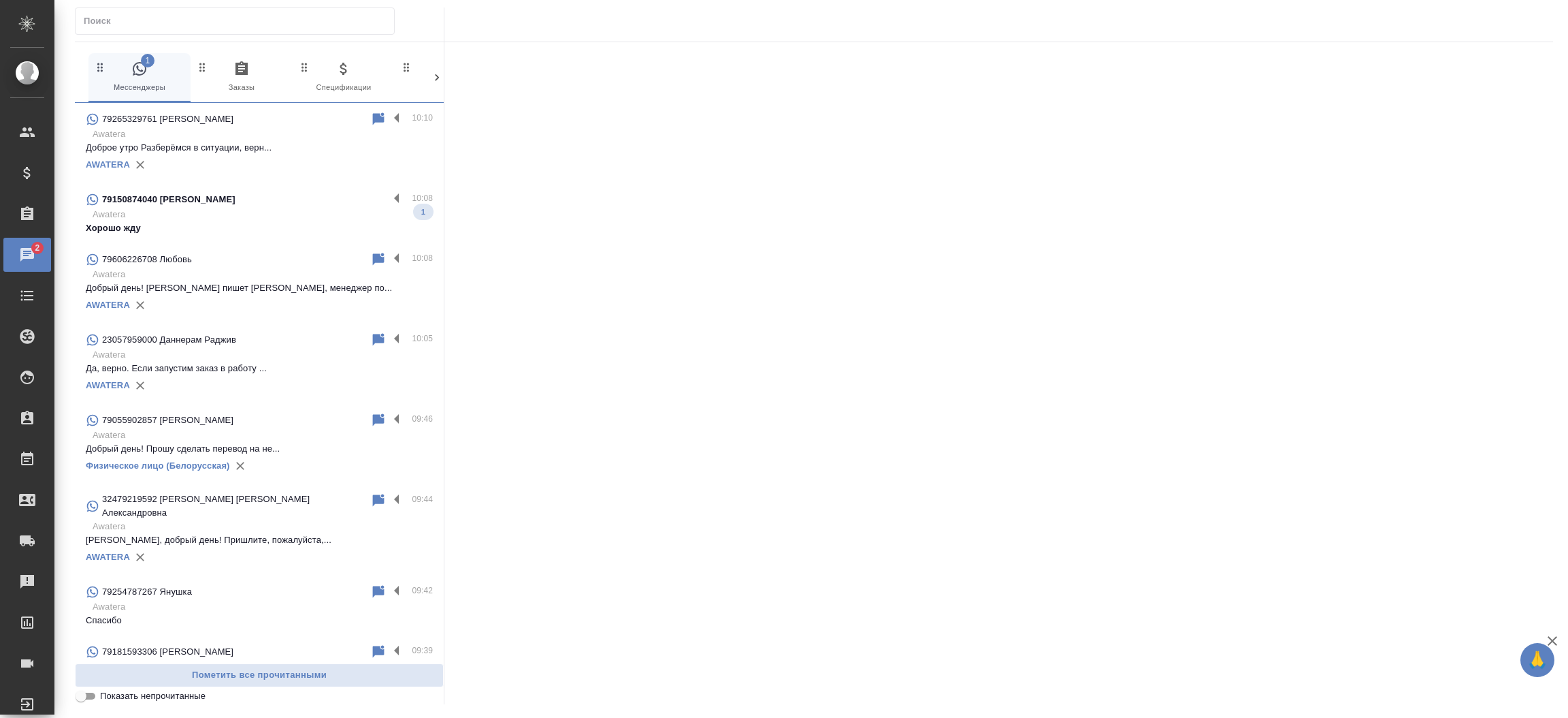
click at [276, 211] on p "Awatera" at bounding box center [262, 215] width 341 height 13
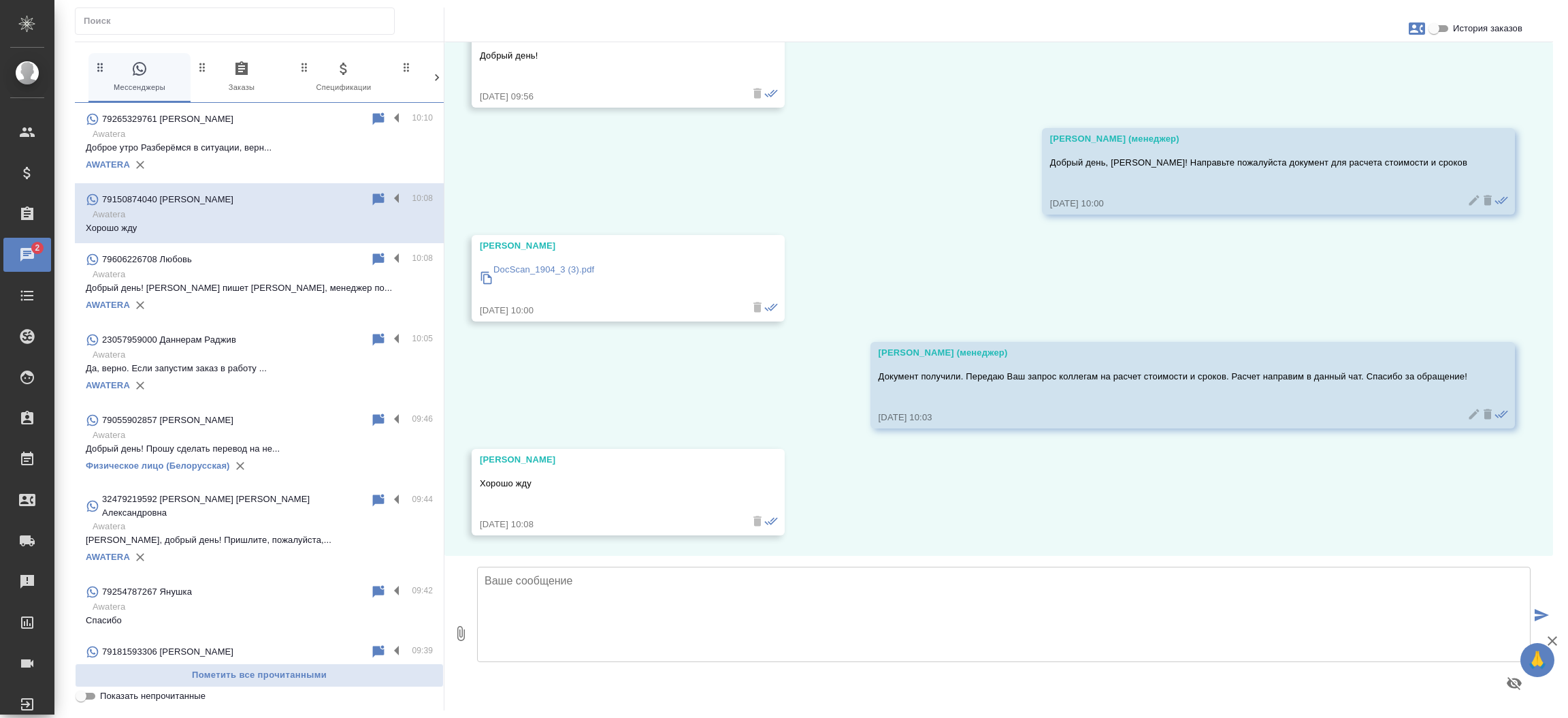
scroll to position [5275, 0]
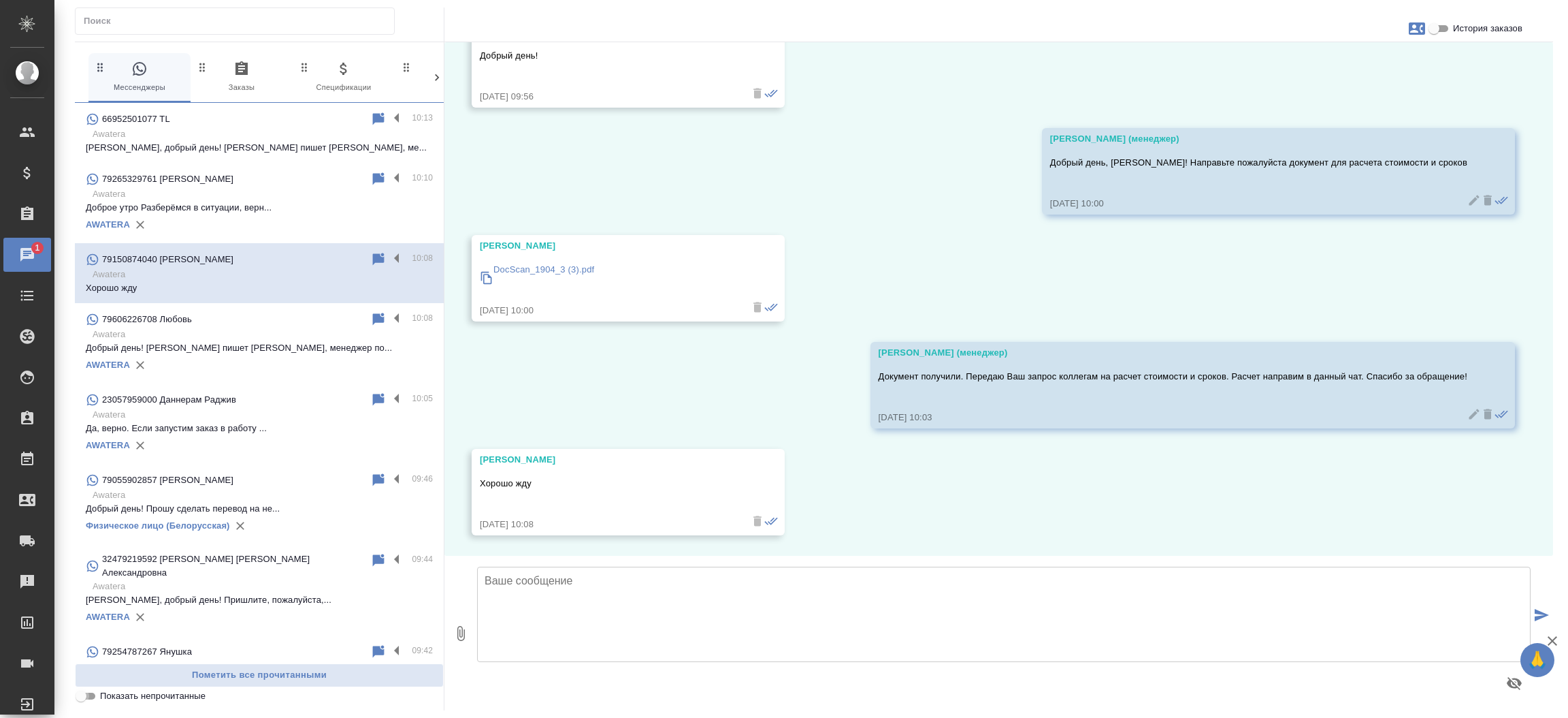
click at [87, 697] on input "Показать непрочитанные" at bounding box center [81, 695] width 49 height 16
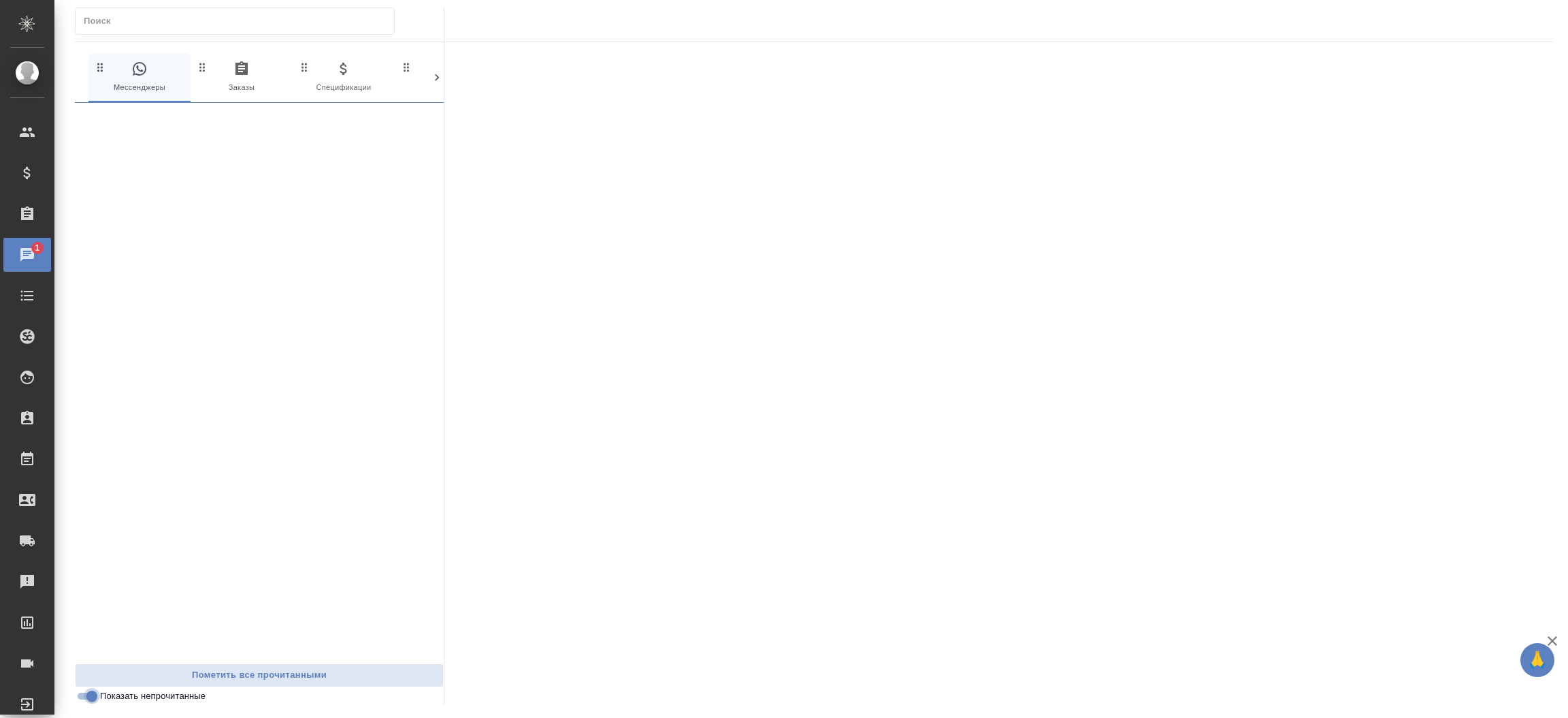
click at [81, 695] on input "Показать непрочитанные" at bounding box center [92, 695] width 49 height 16
checkbox input "false"
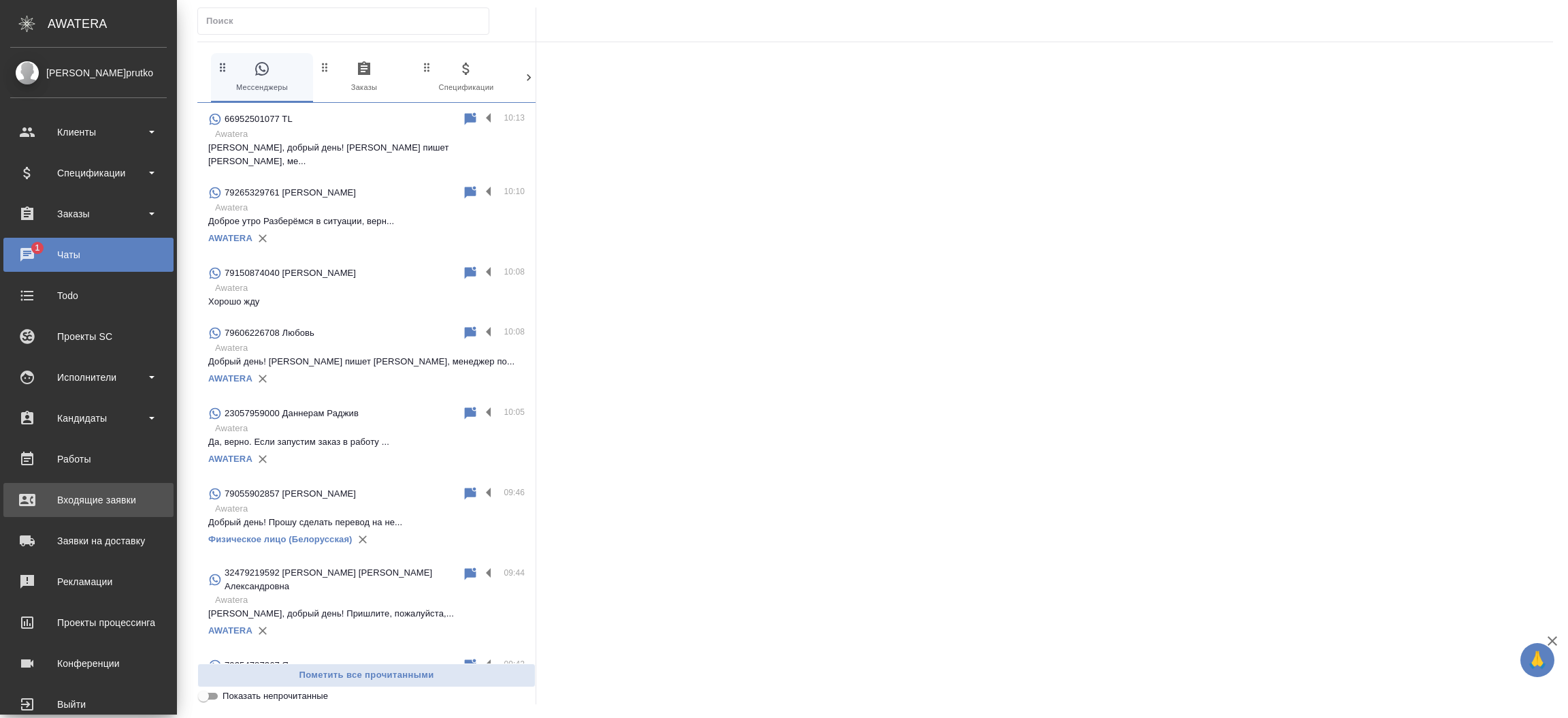
click at [53, 503] on div "Входящие заявки" at bounding box center [88, 500] width 156 height 21
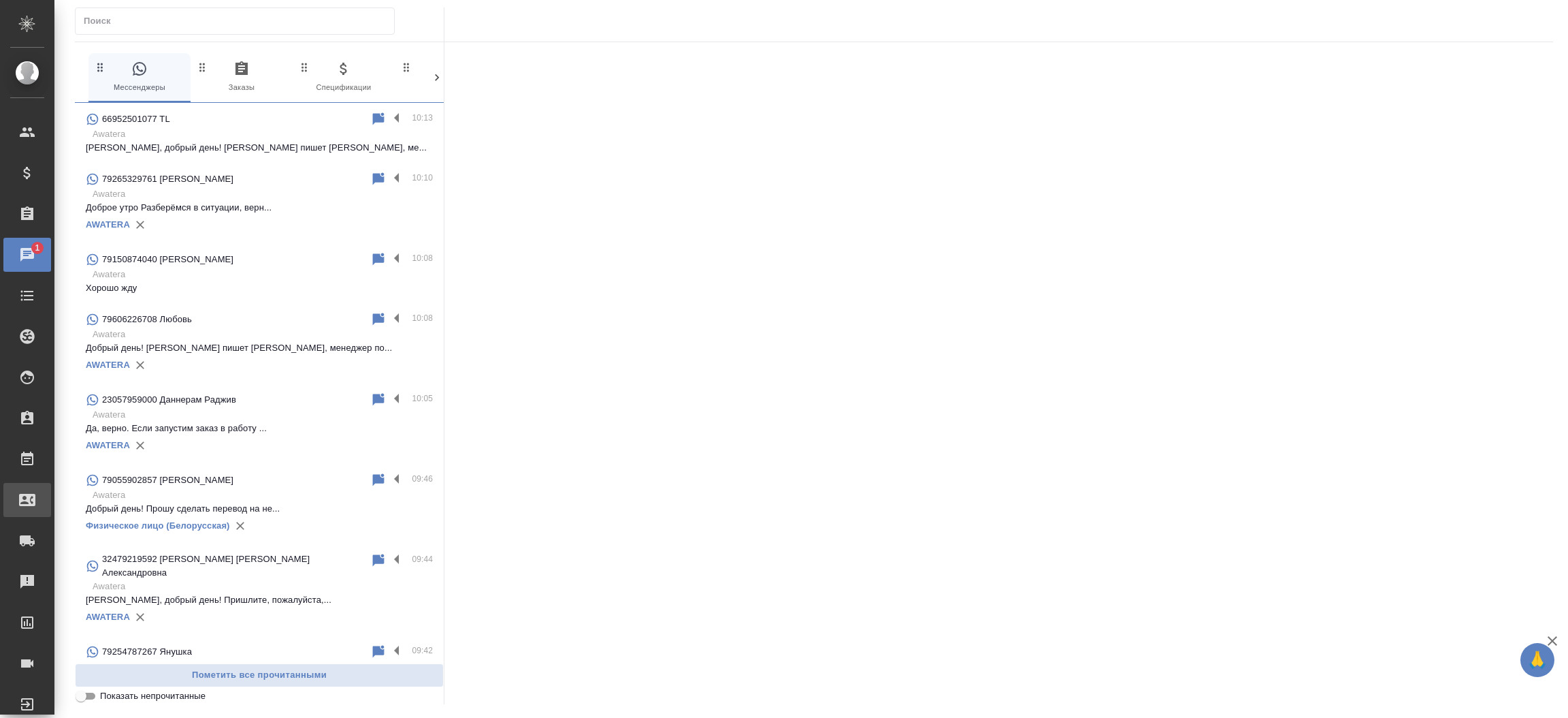
select select "RU"
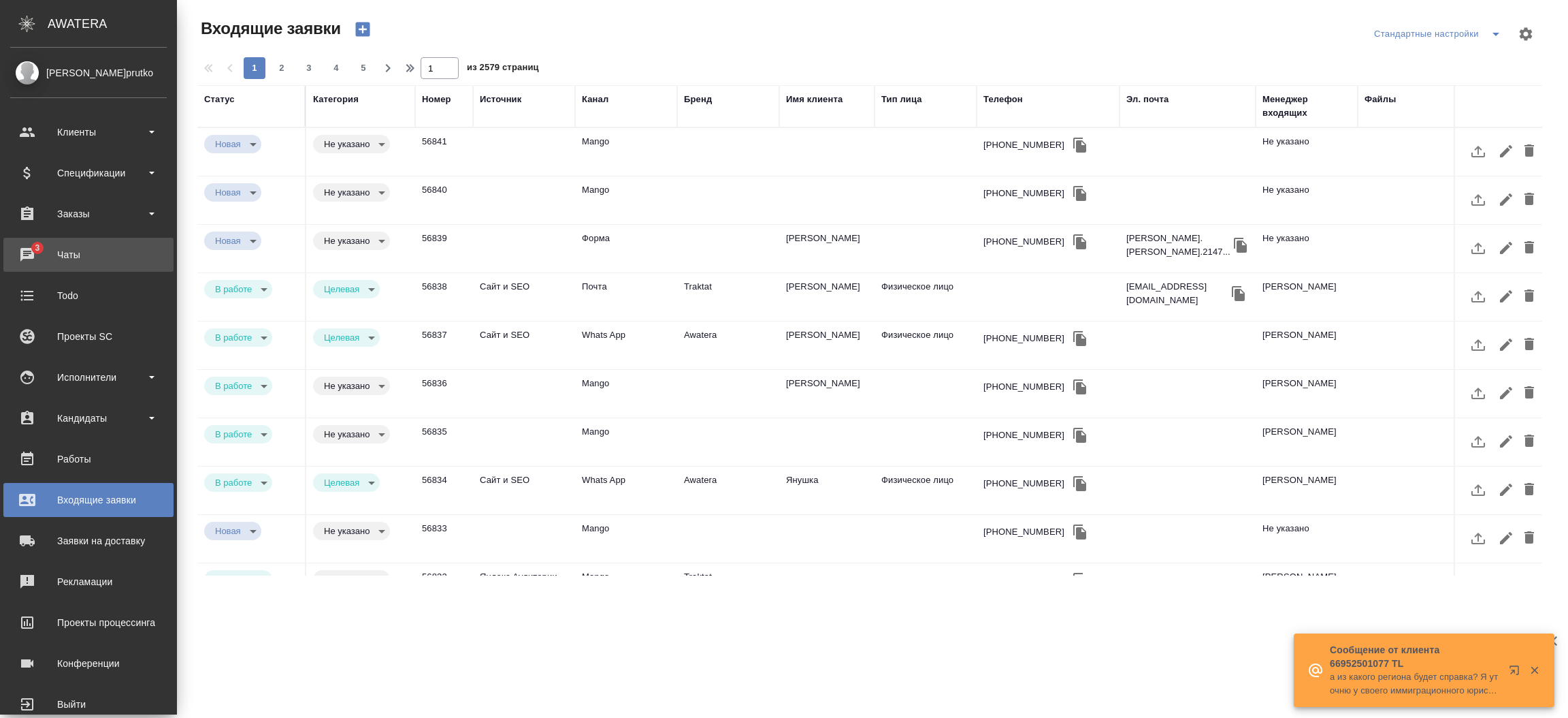
click at [36, 250] on span "3" at bounding box center [37, 247] width 21 height 13
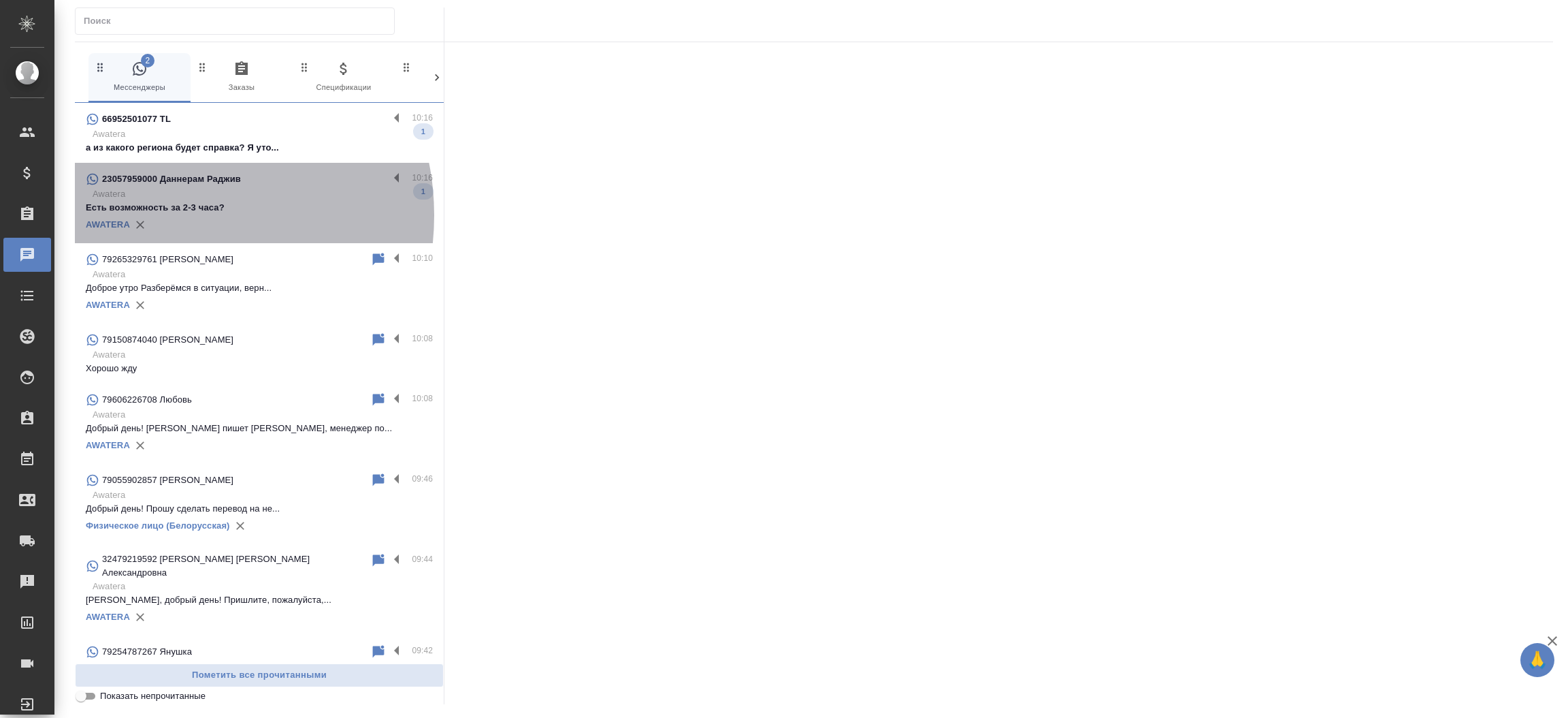
click at [166, 215] on div "AWATERA" at bounding box center [259, 225] width 347 height 21
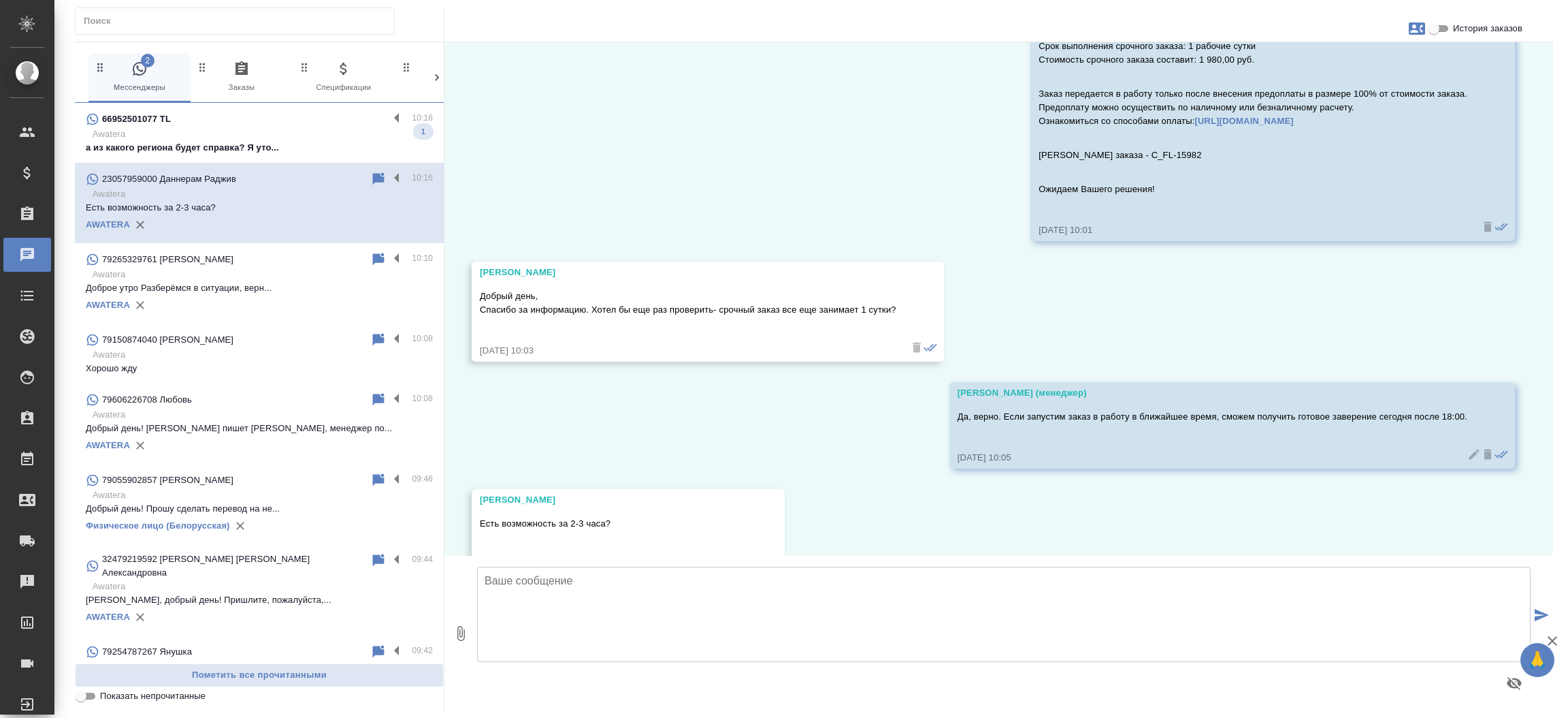
scroll to position [805, 0]
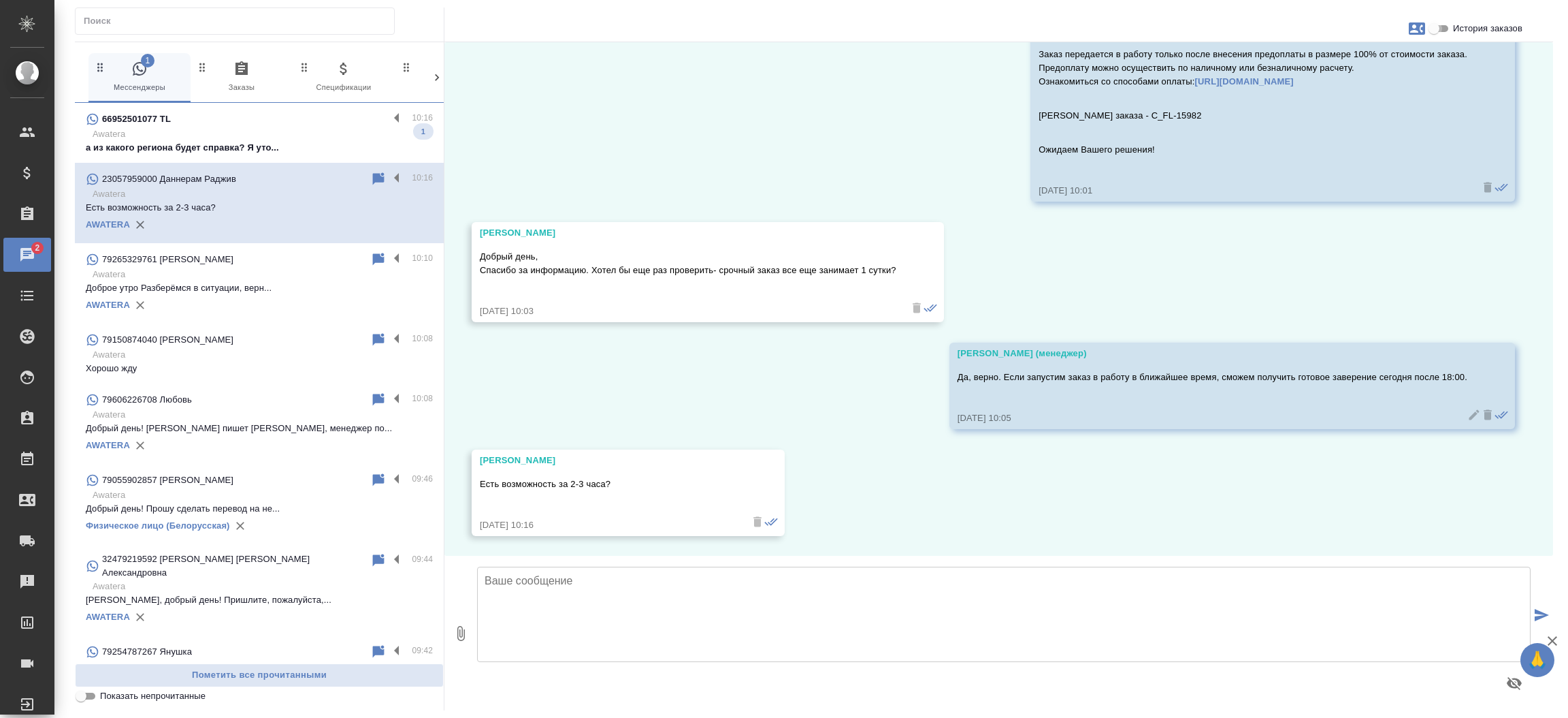
click at [1443, 30] on input "История заказов" at bounding box center [1433, 28] width 49 height 16
checkbox input "true"
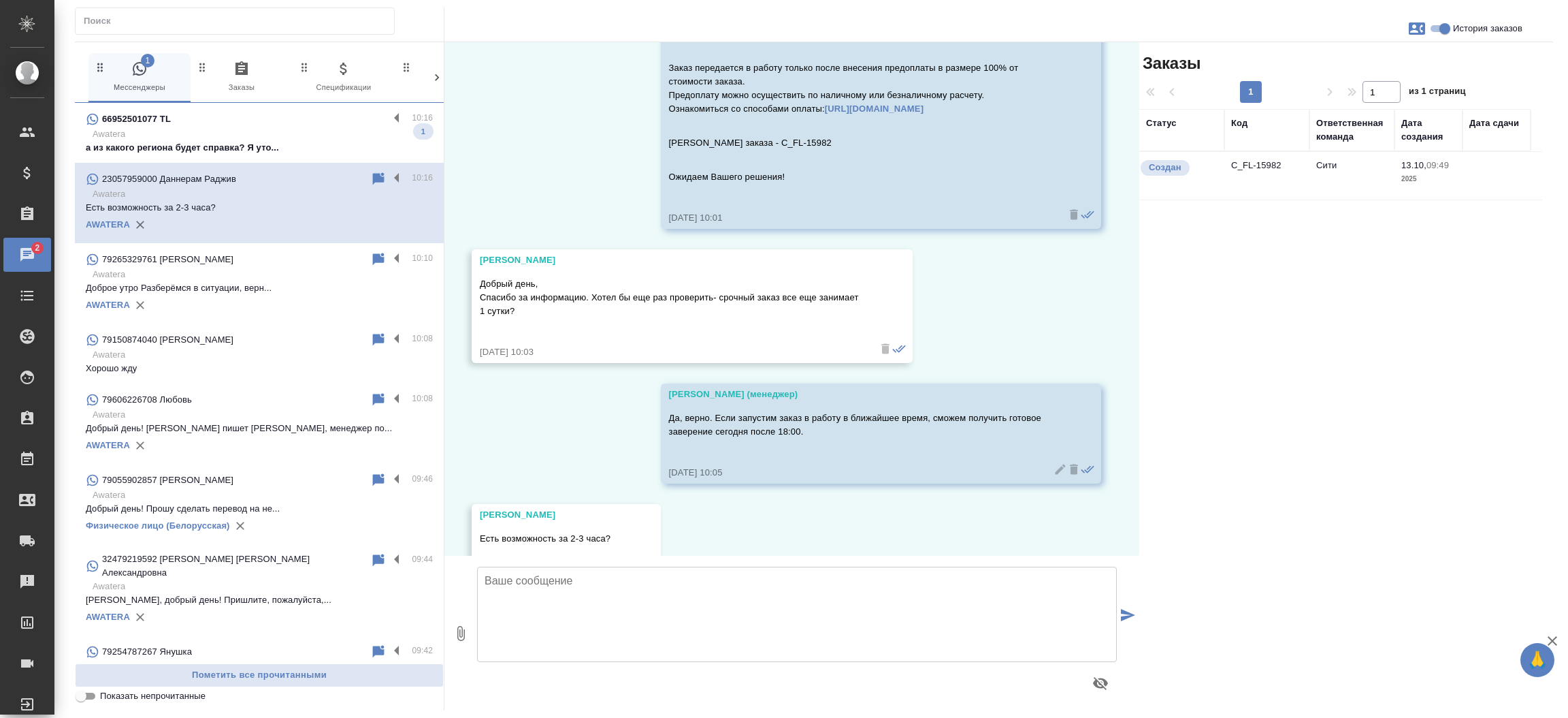
scroll to position [818, 0]
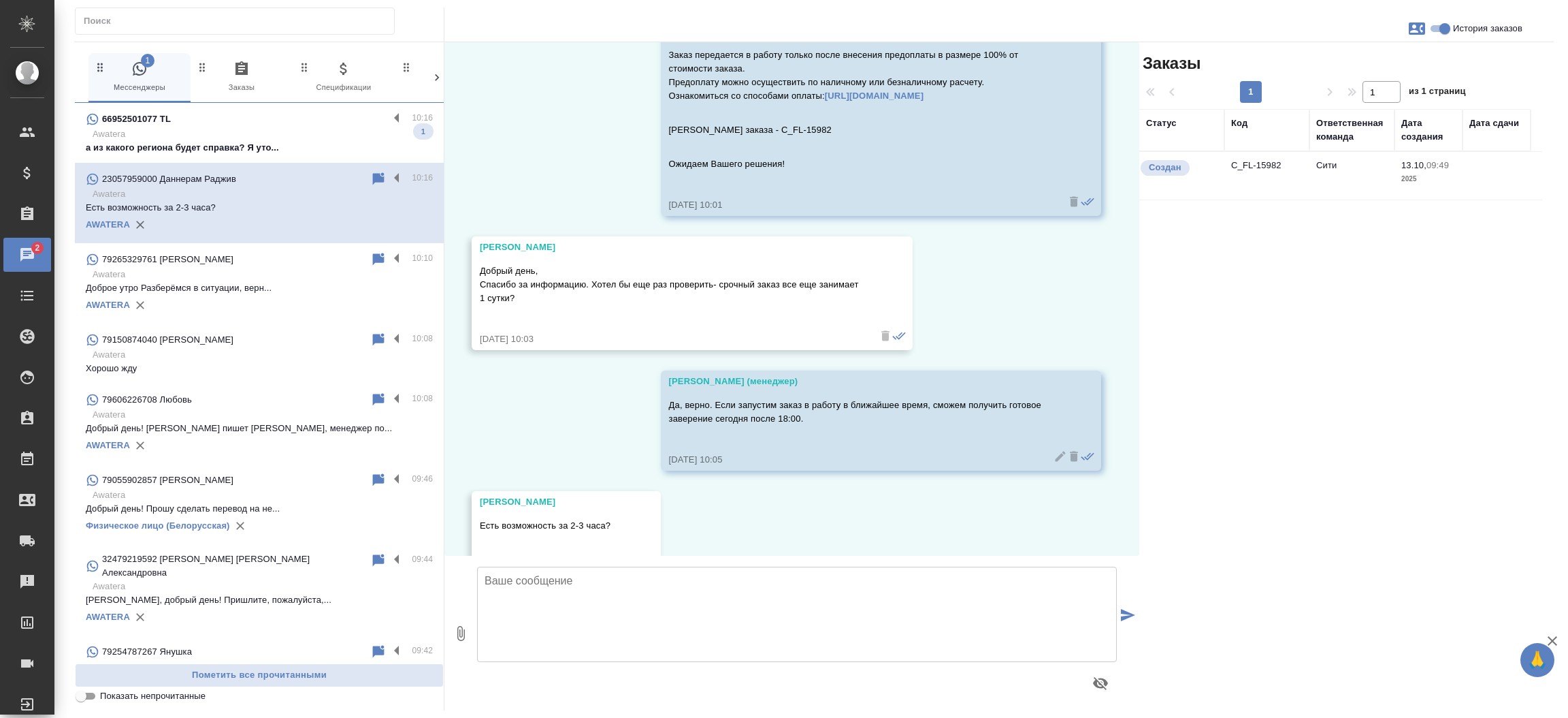
click at [1257, 169] on td "C_FL-15982" at bounding box center [1267, 175] width 85 height 48
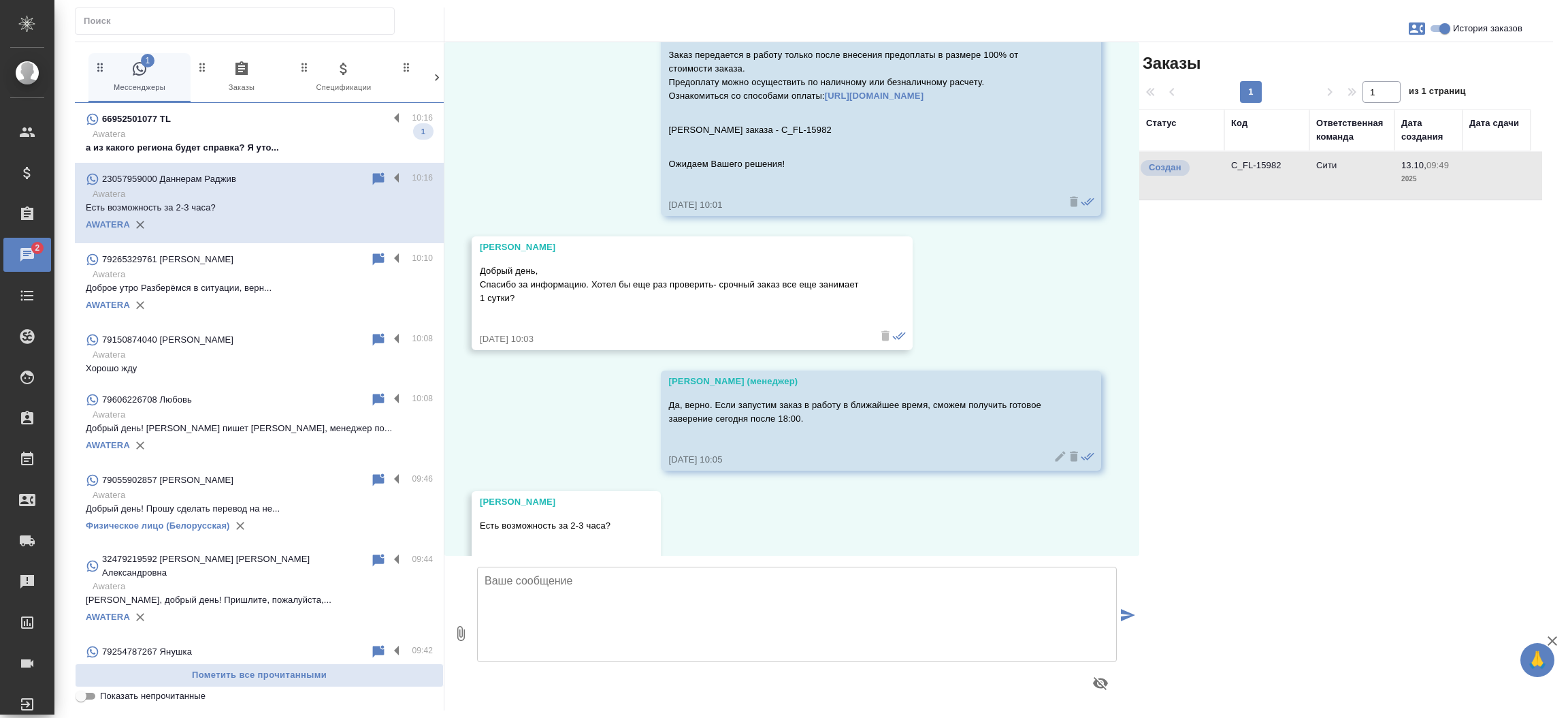
click at [1257, 169] on td "C_FL-15982" at bounding box center [1267, 175] width 85 height 48
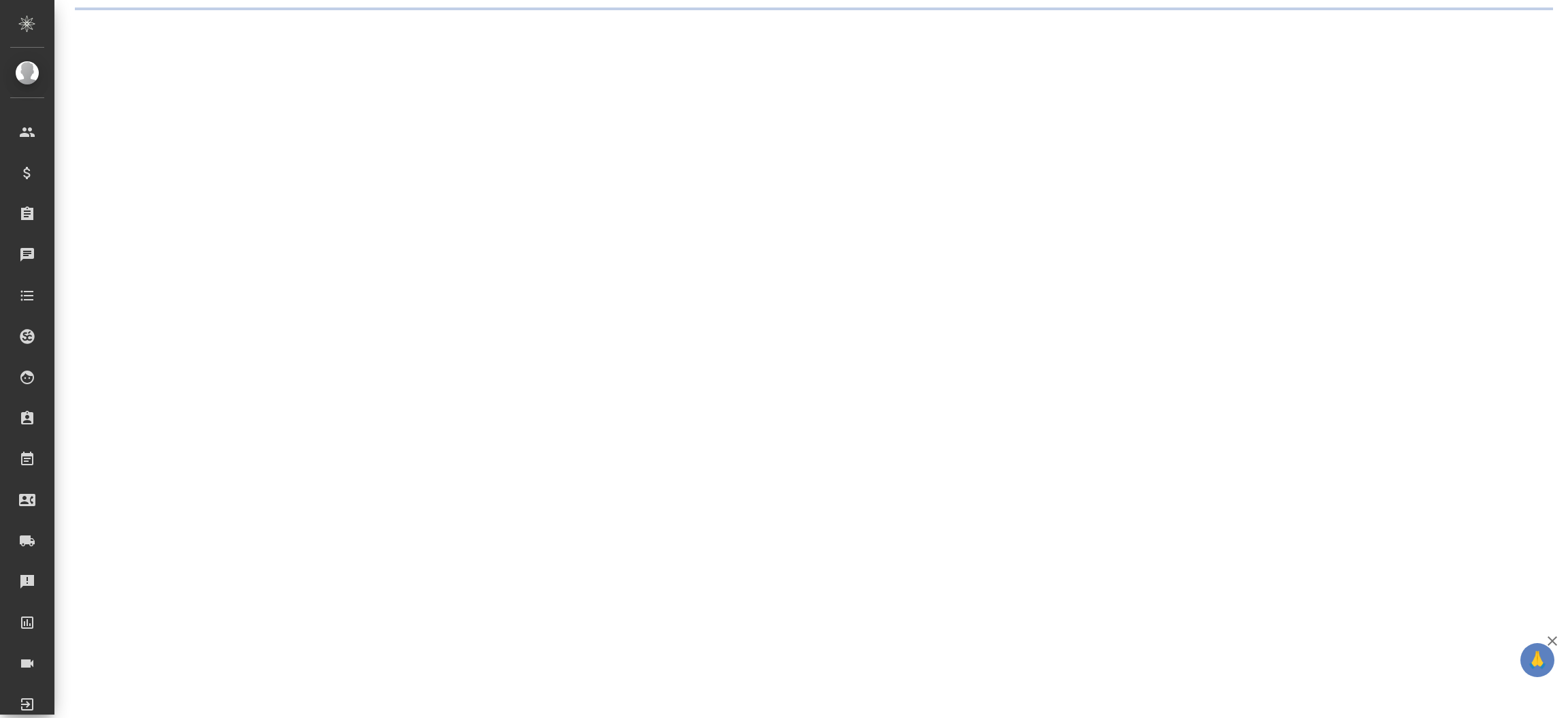
select select "RU"
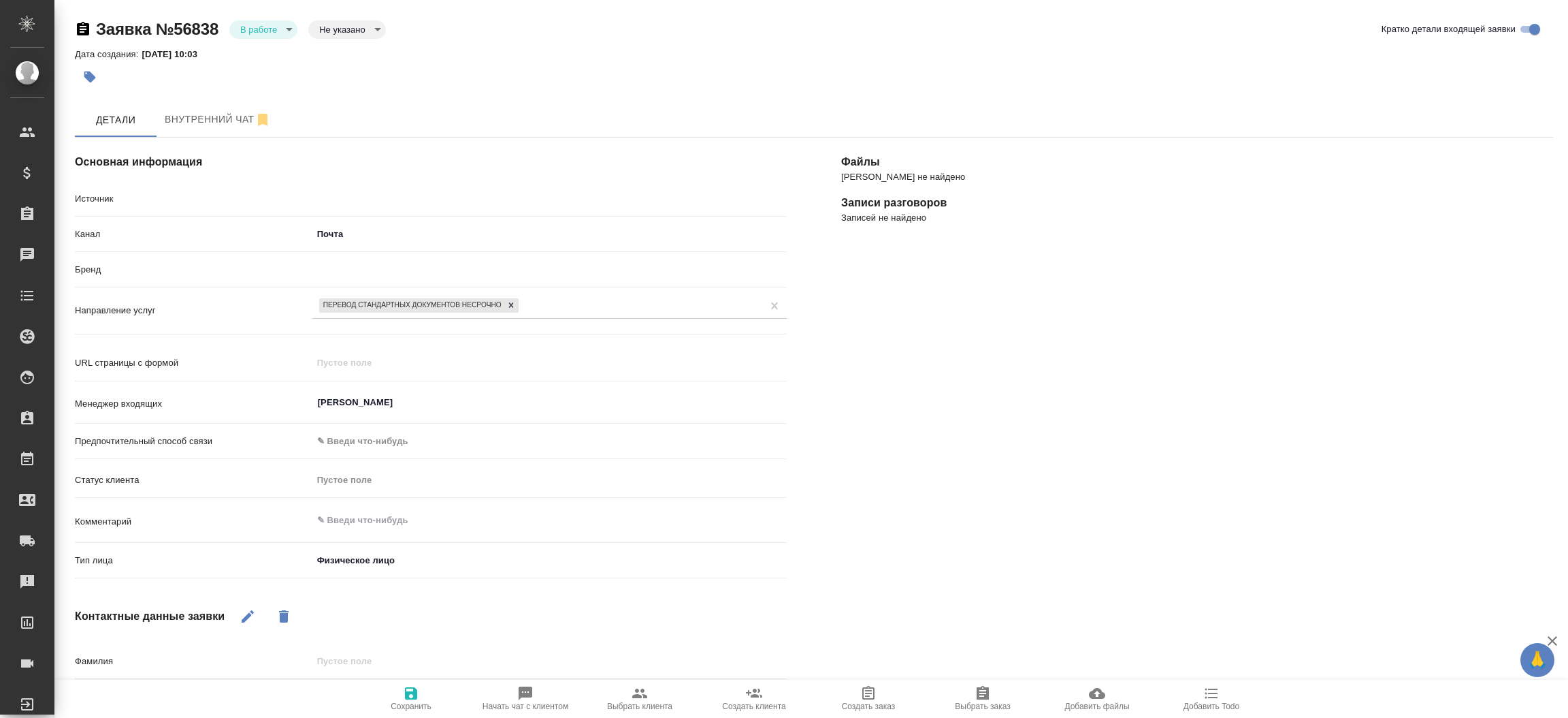
type textarea "x"
click at [890, 358] on div "[PERSON_NAME] не найдено Записи разговоров Записей не найдено" at bounding box center [1196, 532] width 767 height 843
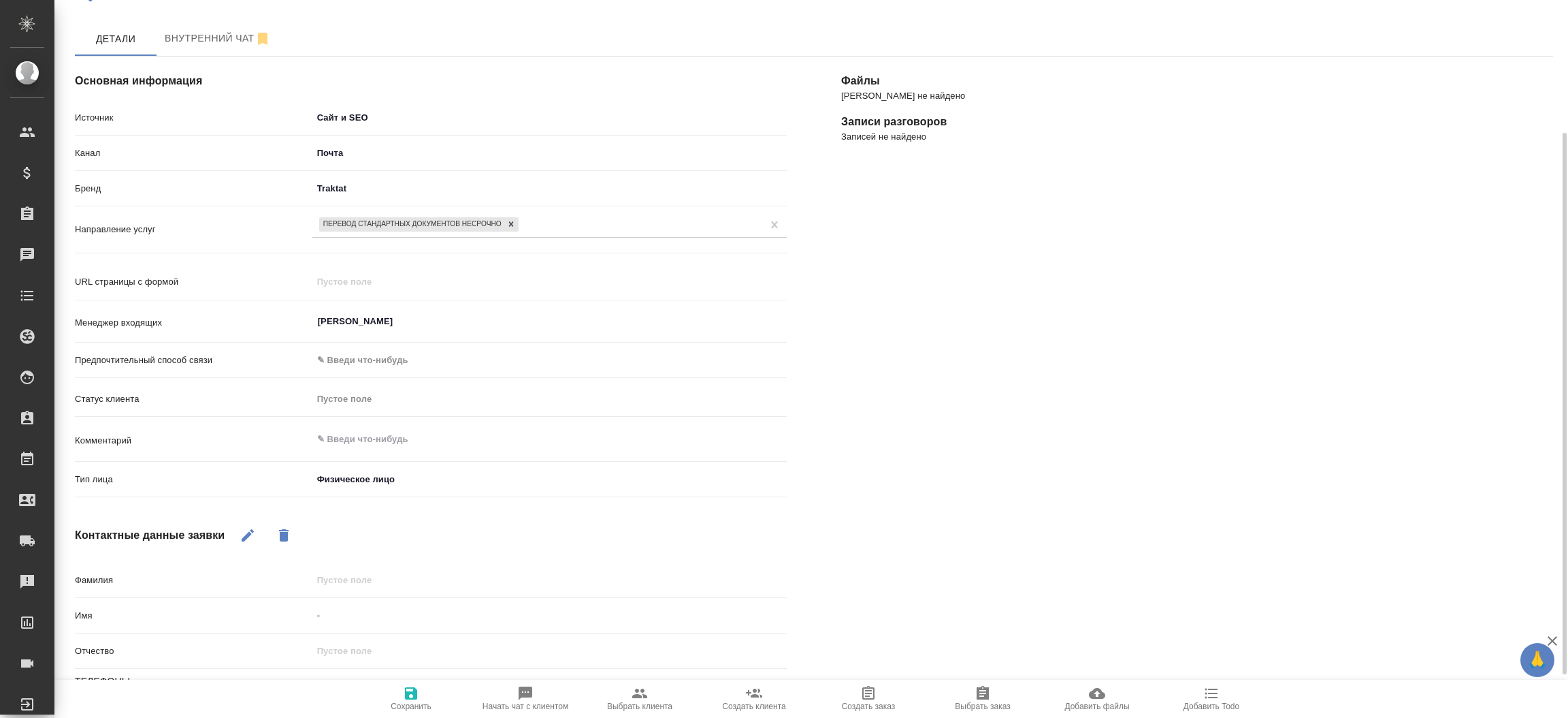
scroll to position [234, 0]
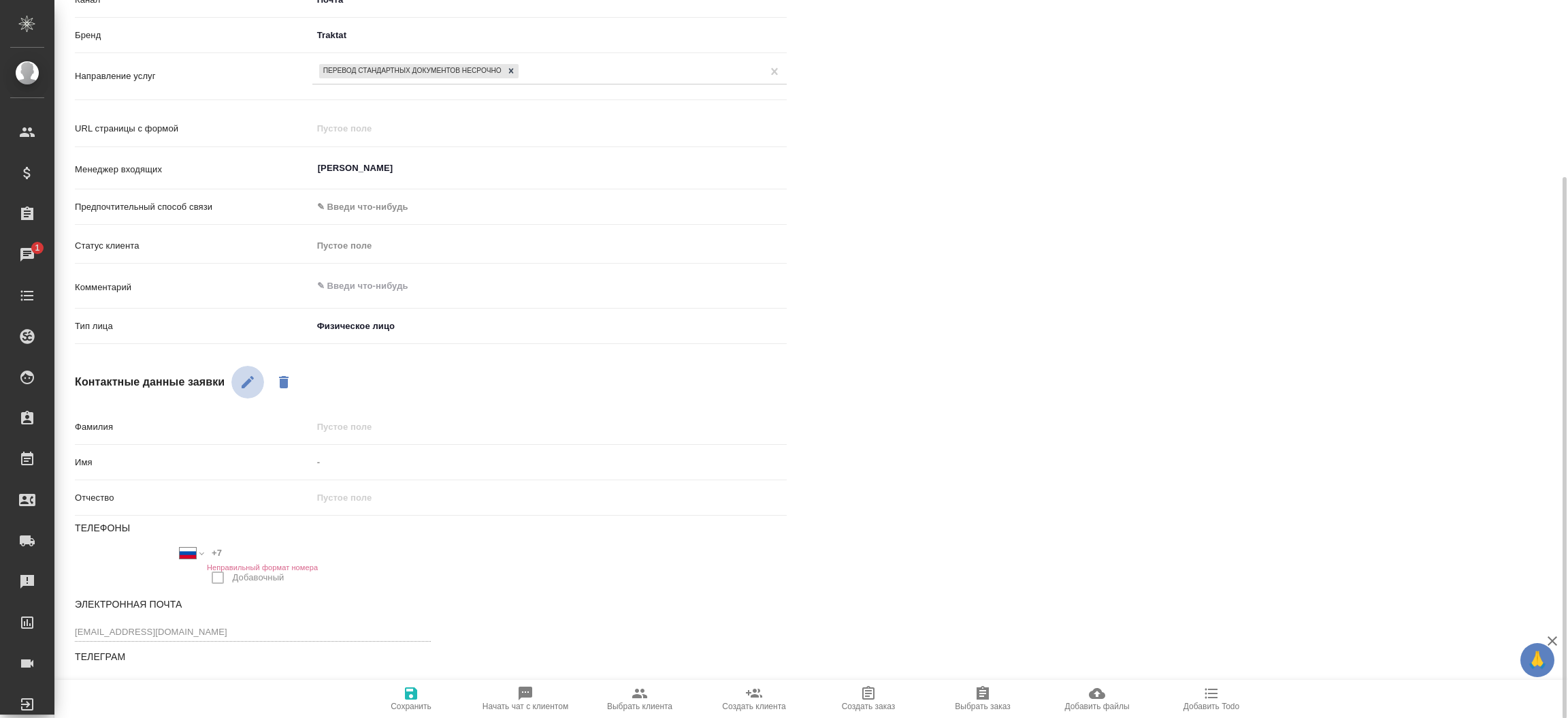
click at [256, 381] on button "button" at bounding box center [247, 382] width 33 height 33
click at [355, 456] on input "-" at bounding box center [549, 461] width 473 height 20
type input "[PERSON_NAME]"
type textarea "x"
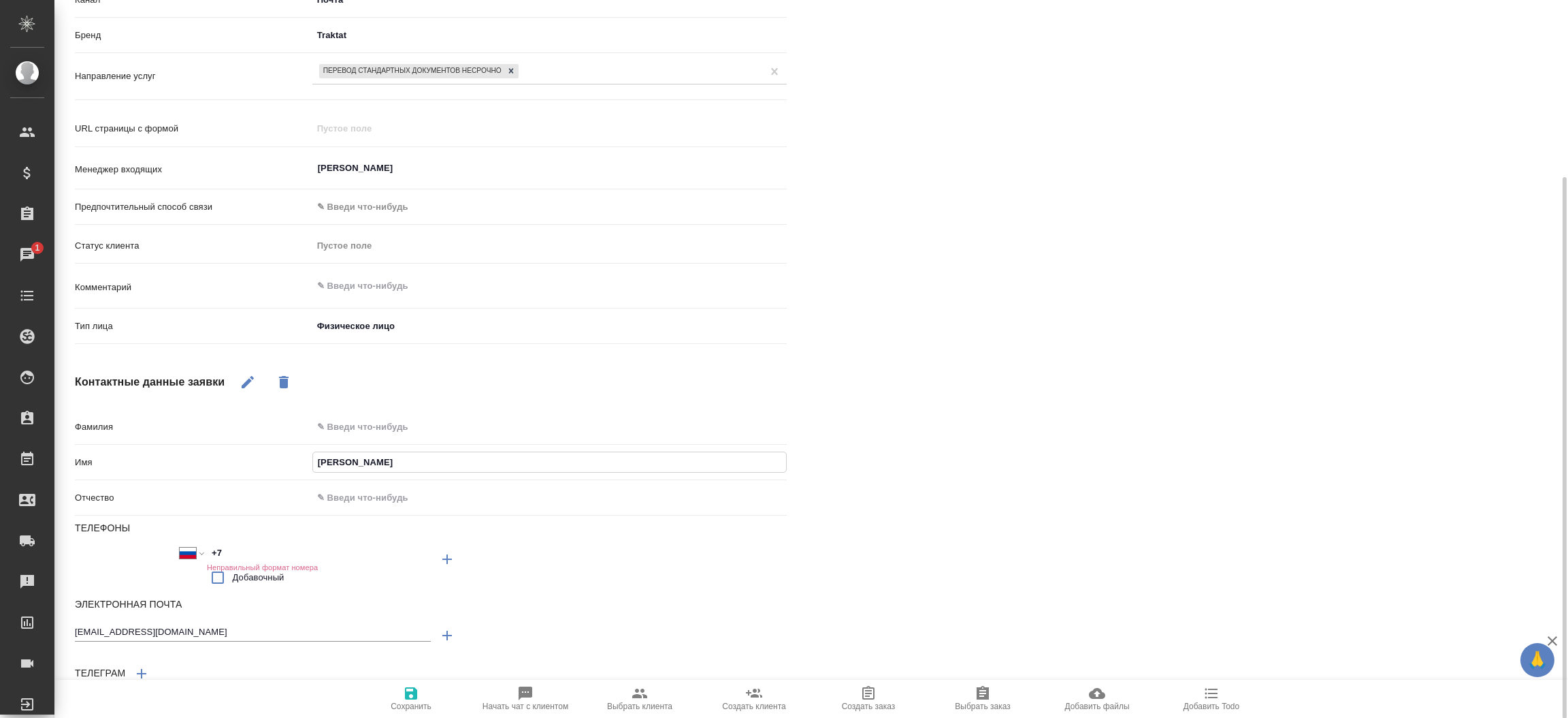
type input "Ал"
type textarea "x"
type input "Але"
type textarea "x"
type input "Алекс"
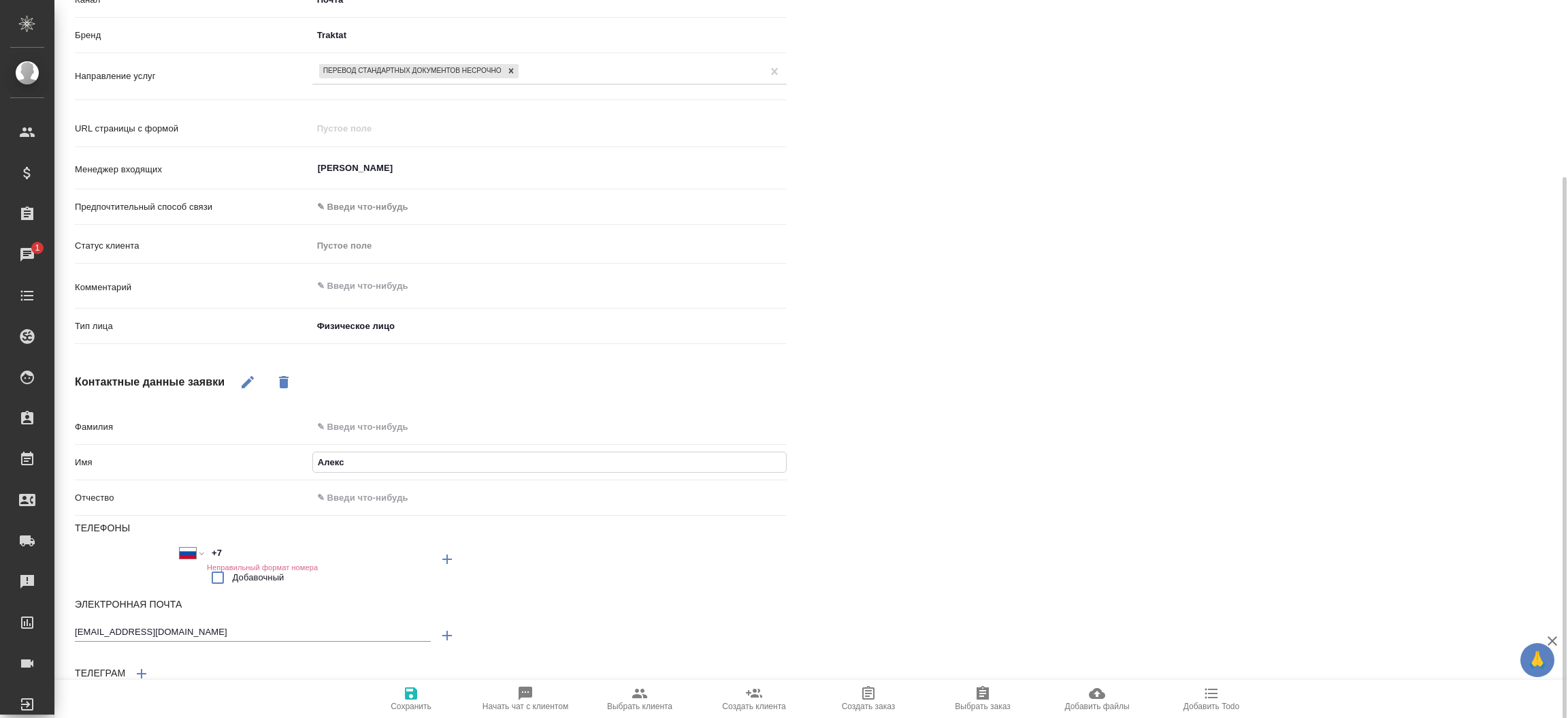
type textarea "x"
type input "[PERSON_NAME]"
type textarea "x"
type input "[PERSON_NAME]"
type textarea "x"
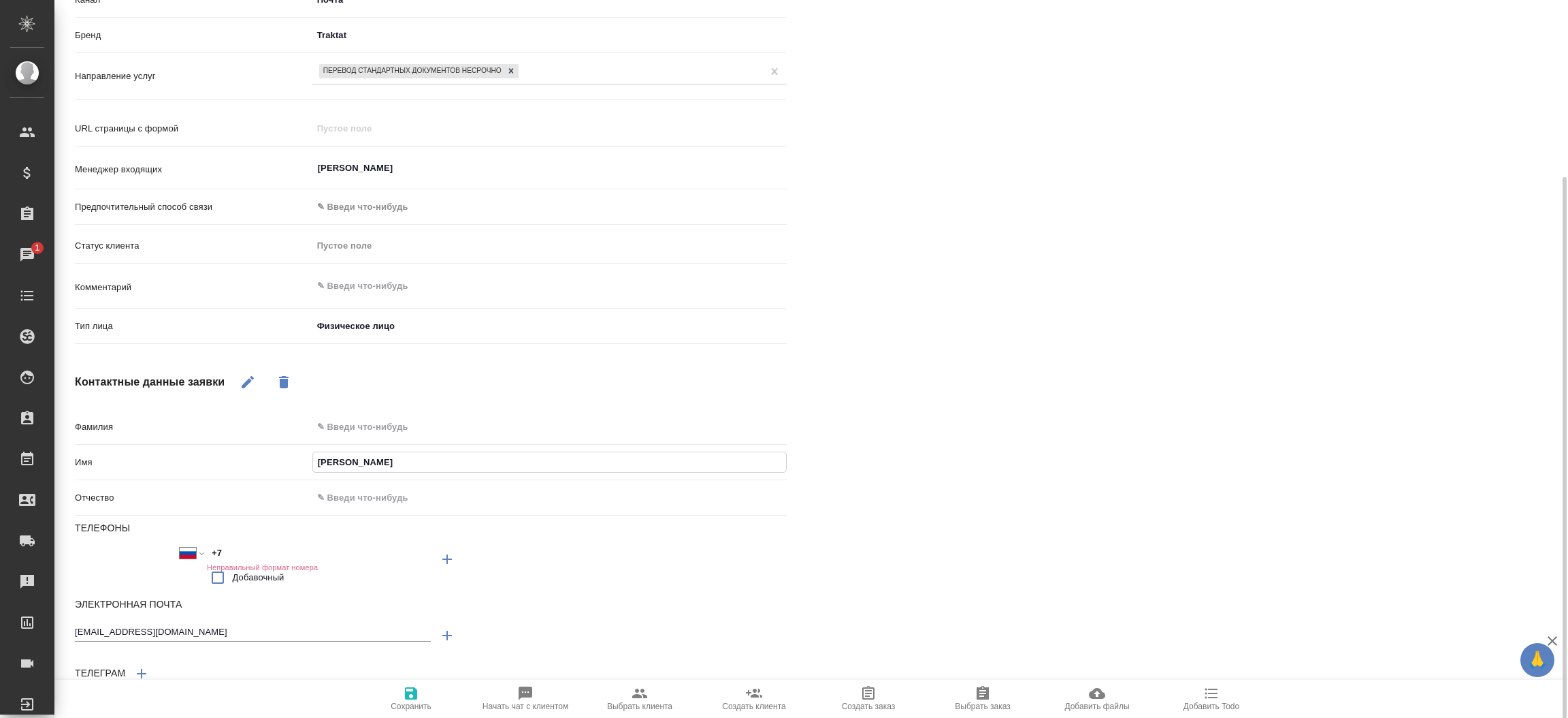
type input "[PERSON_NAME]"
type textarea "x"
type input "[PERSON_NAME]"
type textarea "x"
type input "[PERSON_NAME]"
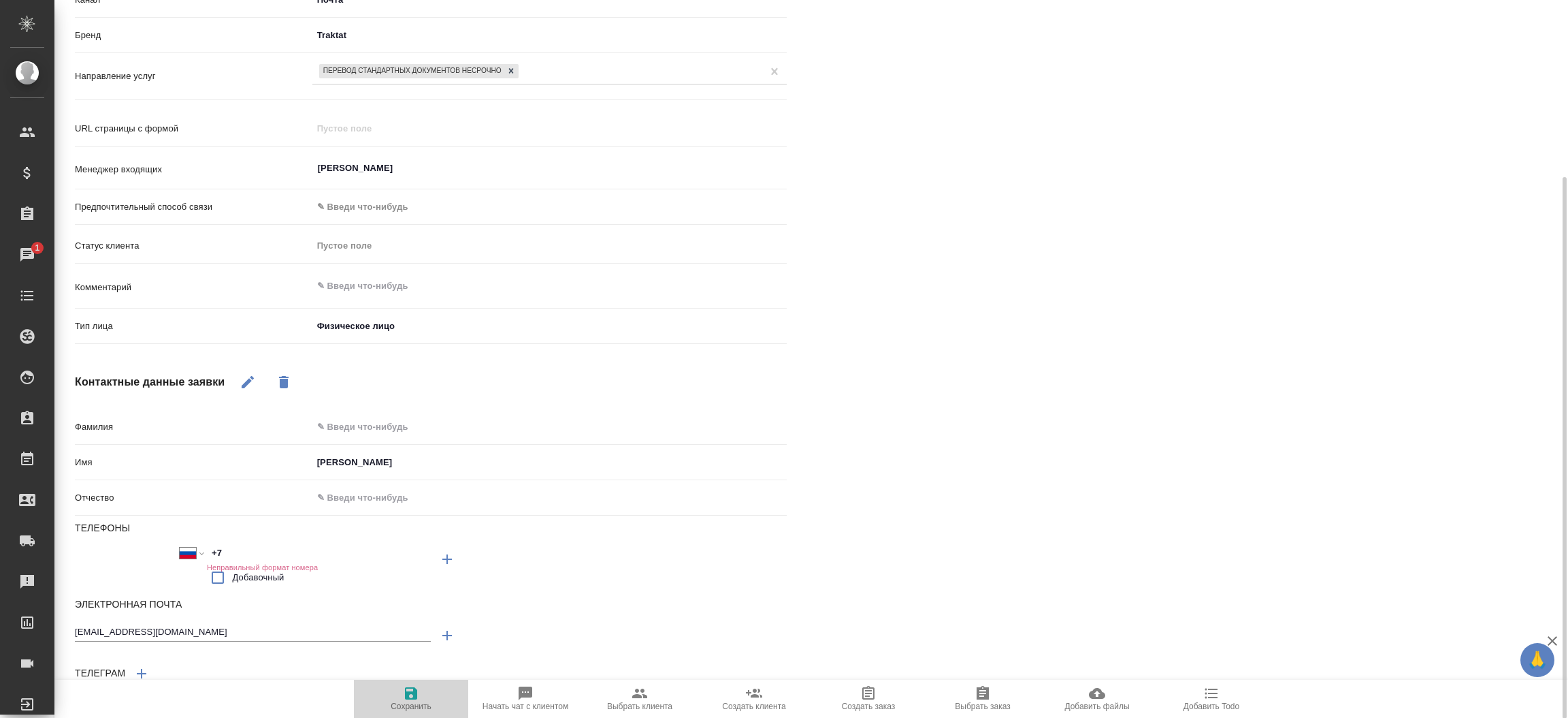
click at [418, 696] on icon "button" at bounding box center [410, 693] width 16 height 16
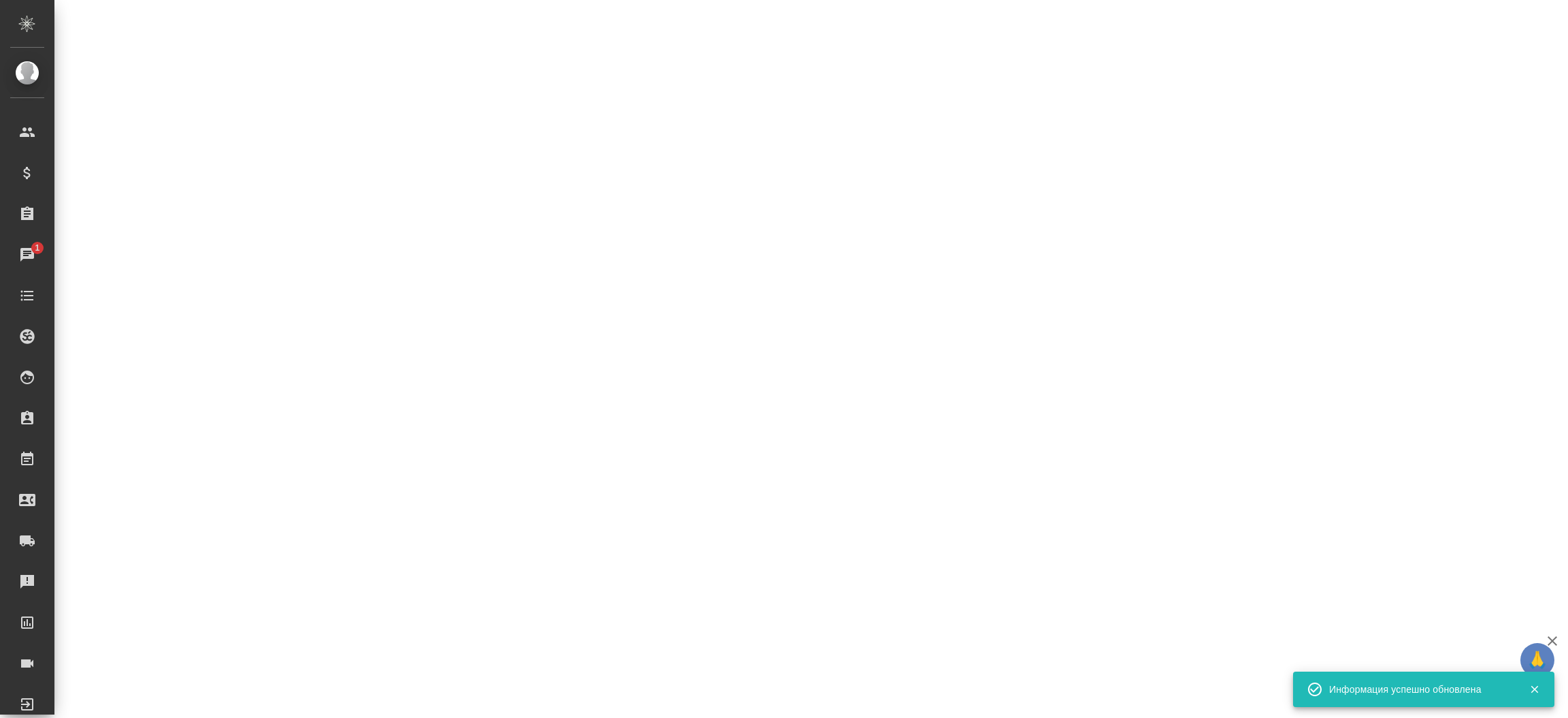
select select "RU"
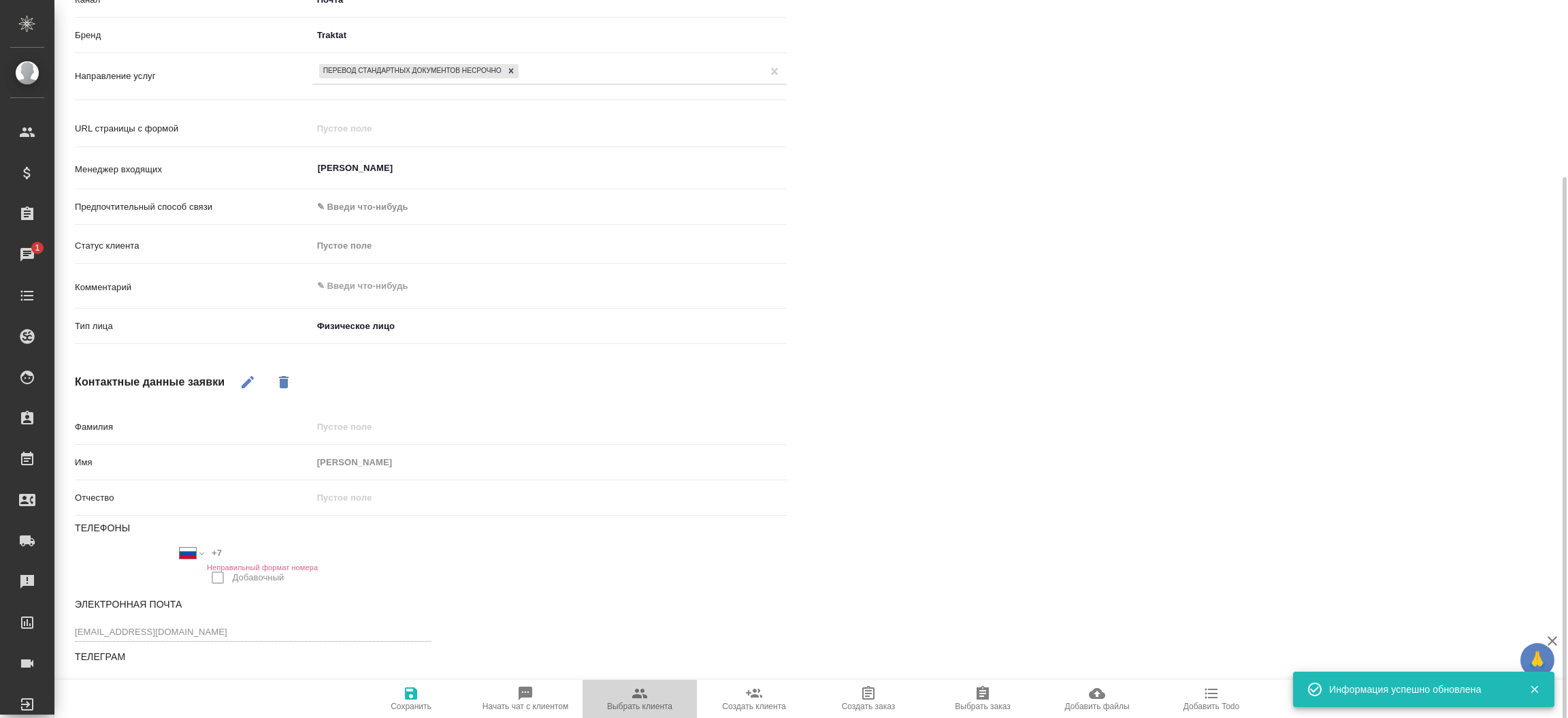
click at [653, 701] on span "Выбрать клиента" at bounding box center [639, 706] width 65 height 9
type textarea "x"
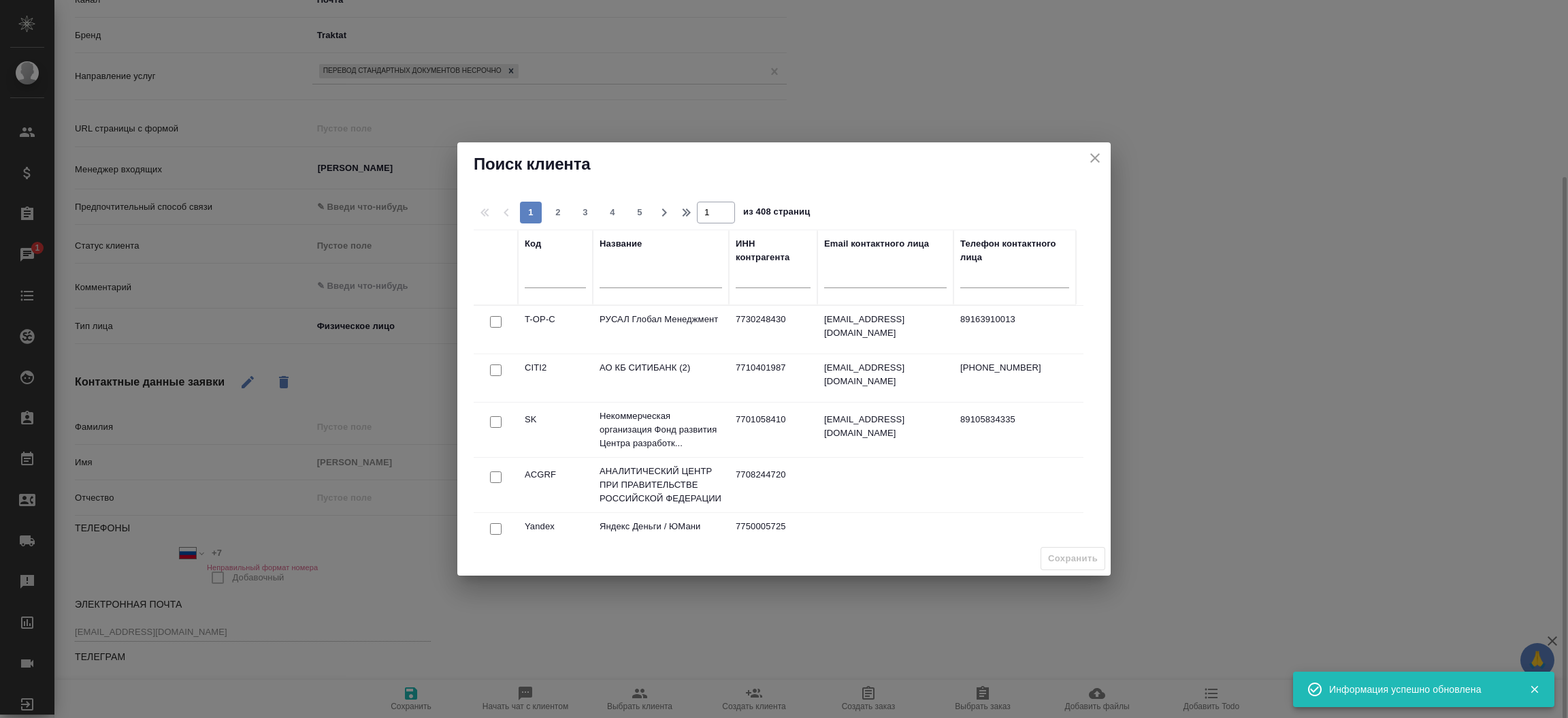
click at [636, 286] on input "text" at bounding box center [660, 279] width 122 height 17
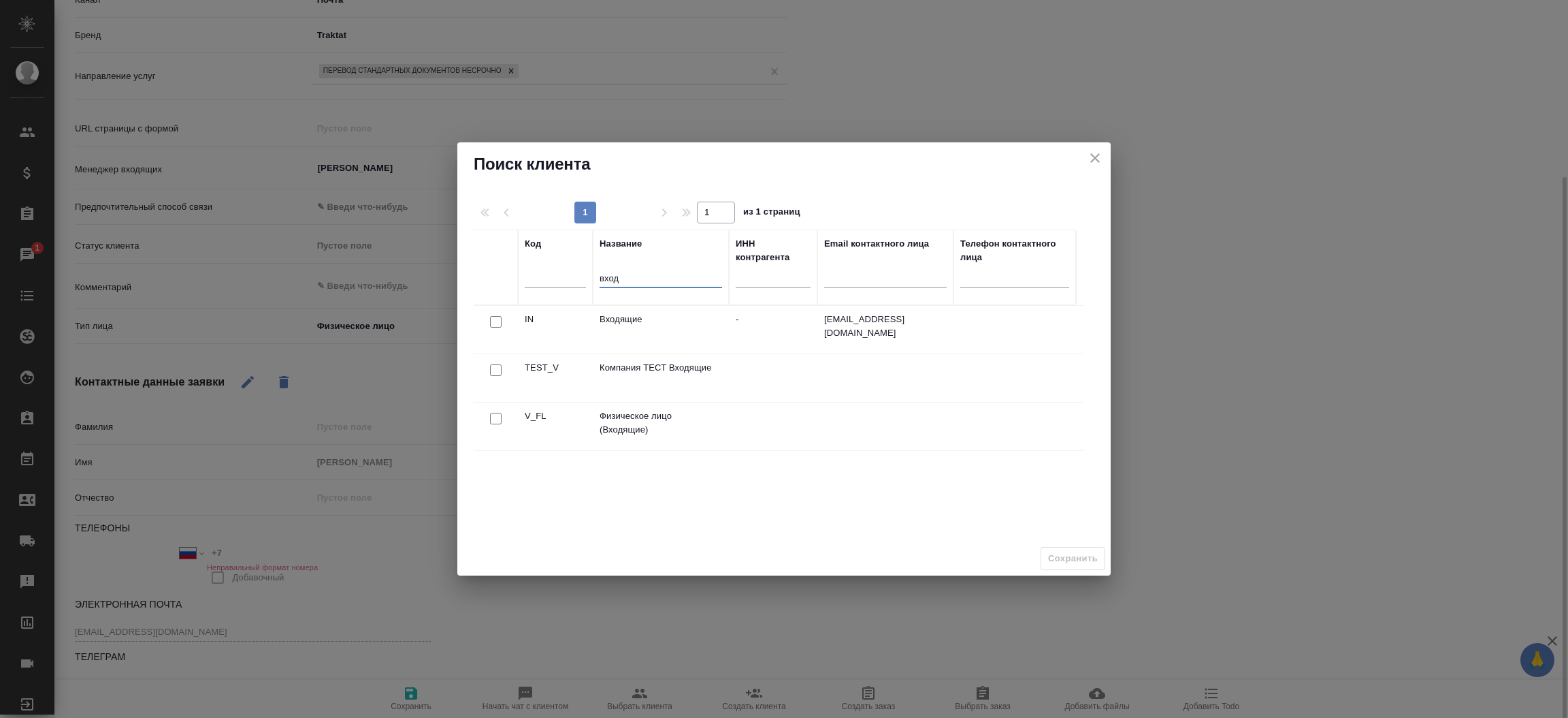
type input "вход"
click at [491, 420] on input "checkbox" at bounding box center [496, 418] width 11 height 11
checkbox input "true"
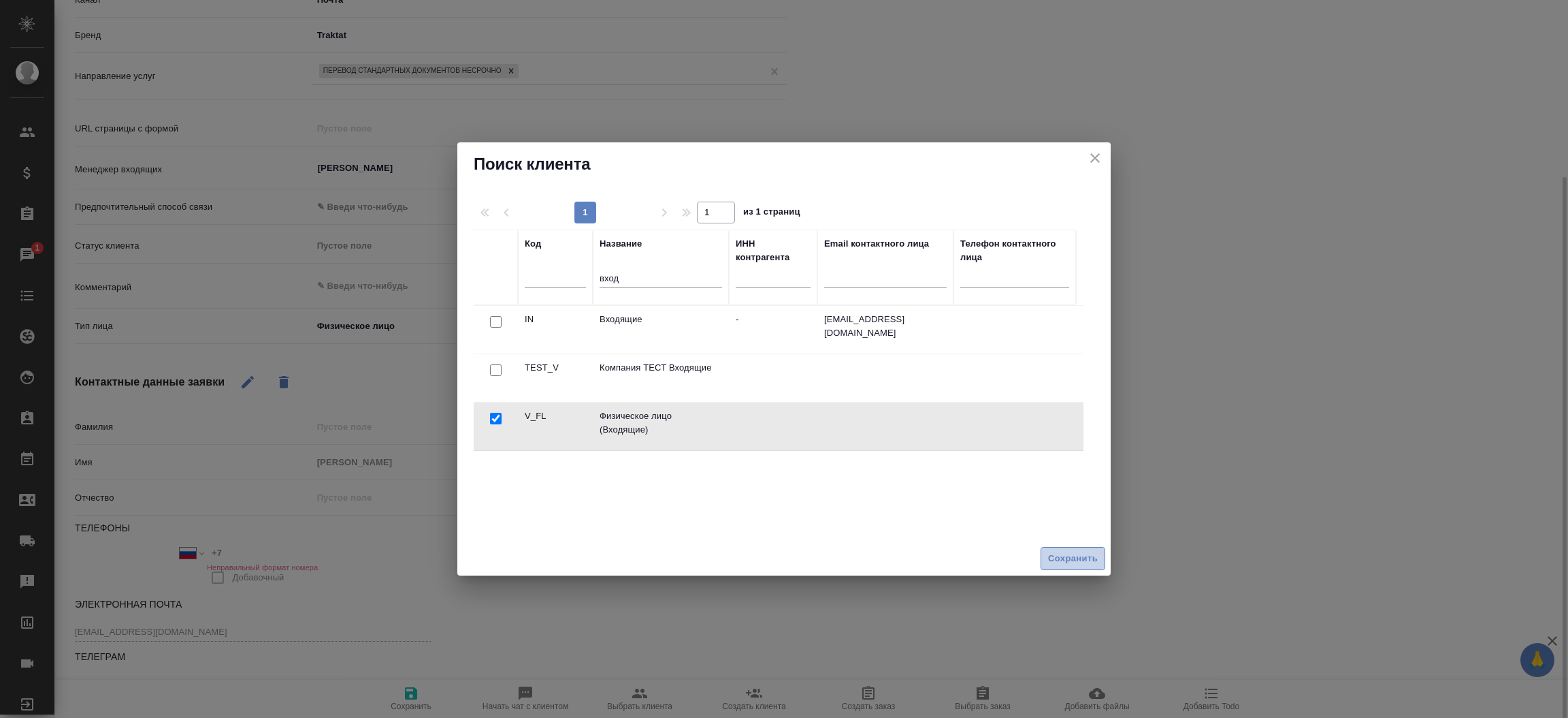
click at [1072, 566] on button "Сохранить" at bounding box center [1072, 558] width 65 height 24
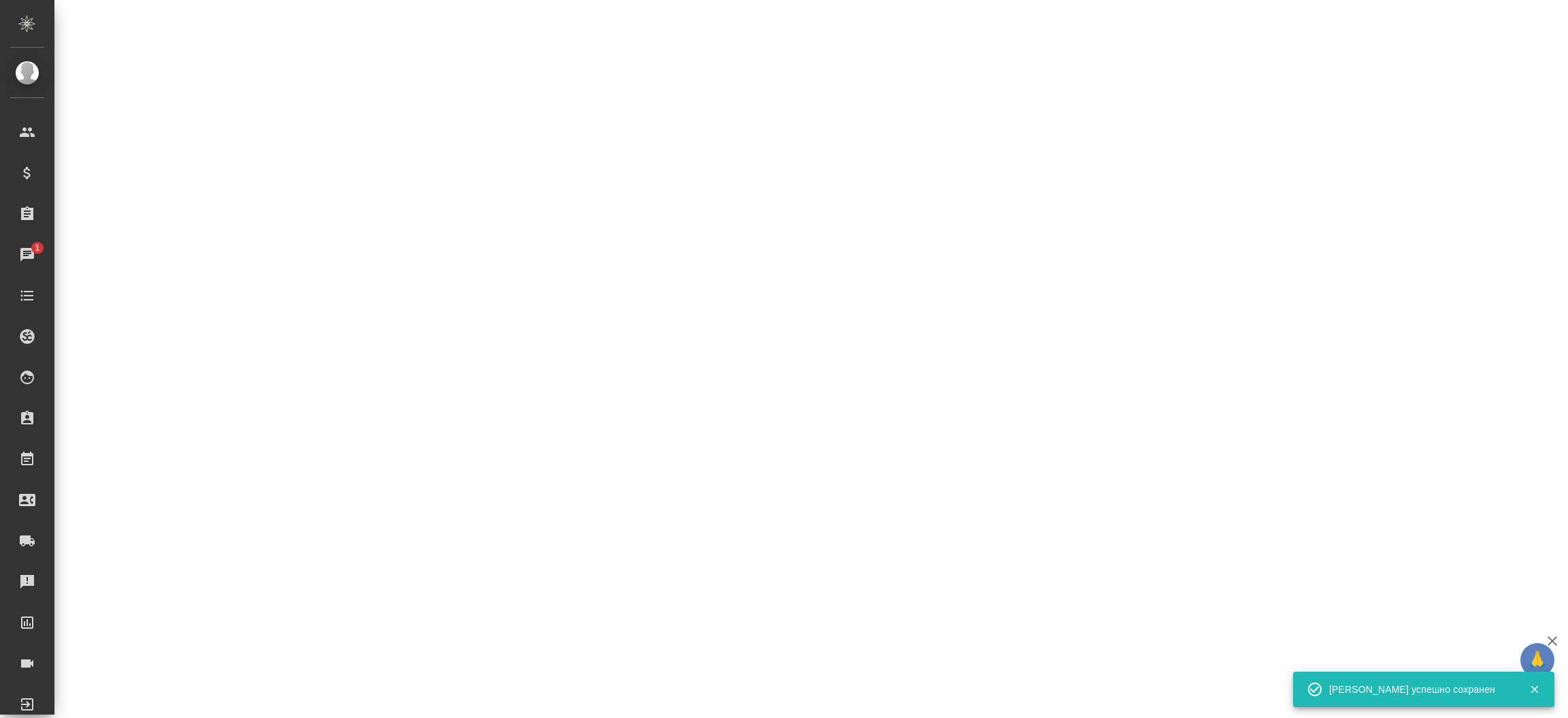
select select "RU"
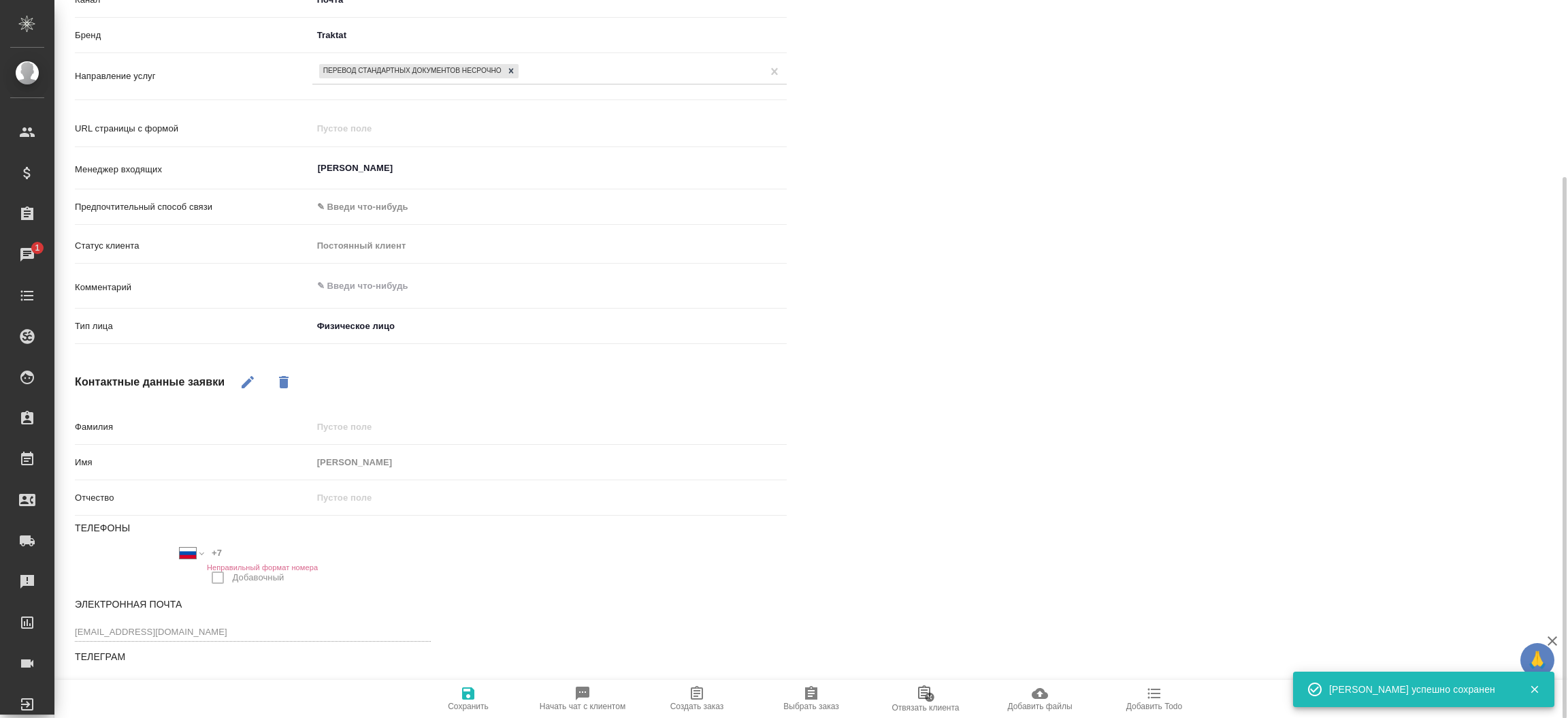
click at [697, 697] on icon "button" at bounding box center [696, 693] width 16 height 16
type textarea "x"
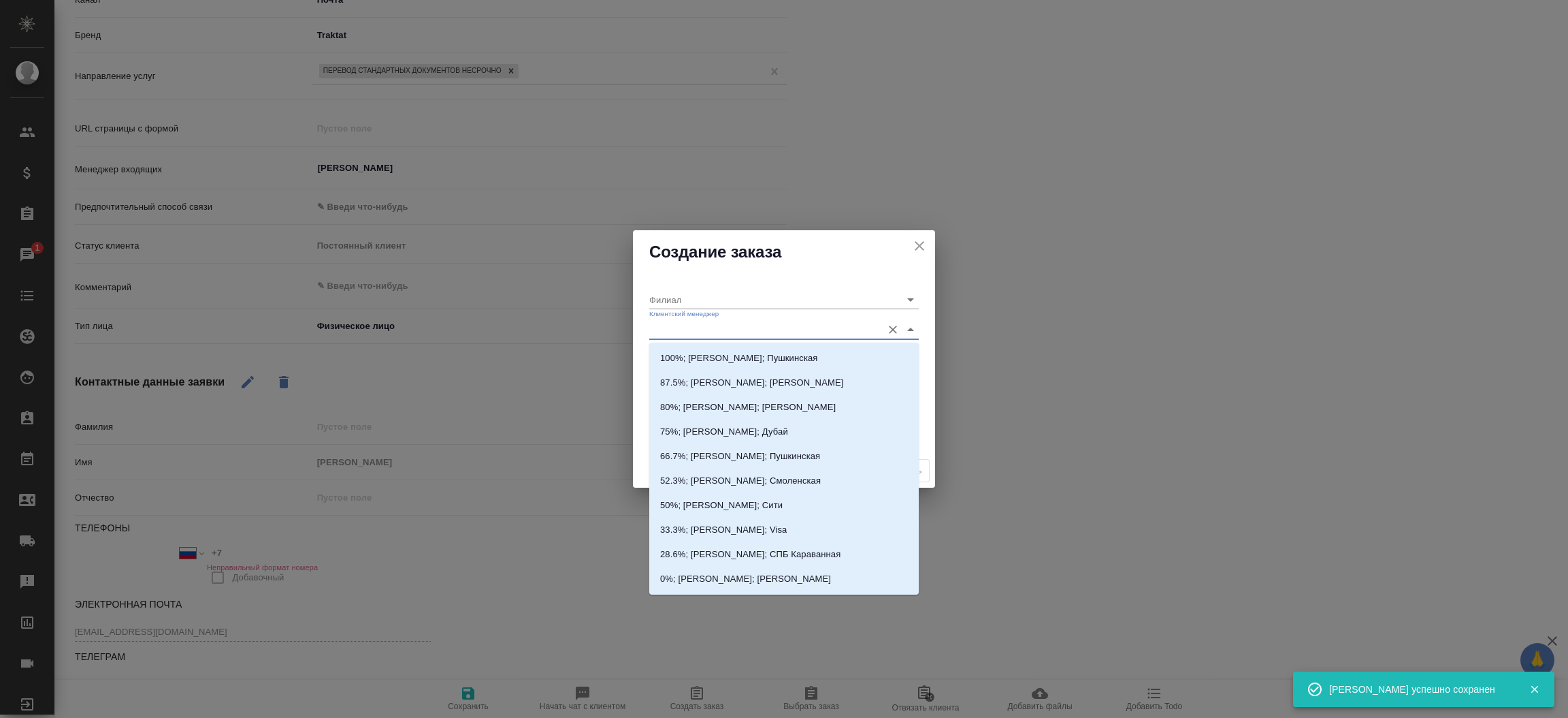
click at [700, 334] on input "Клиентский менеджер" at bounding box center [762, 329] width 226 height 19
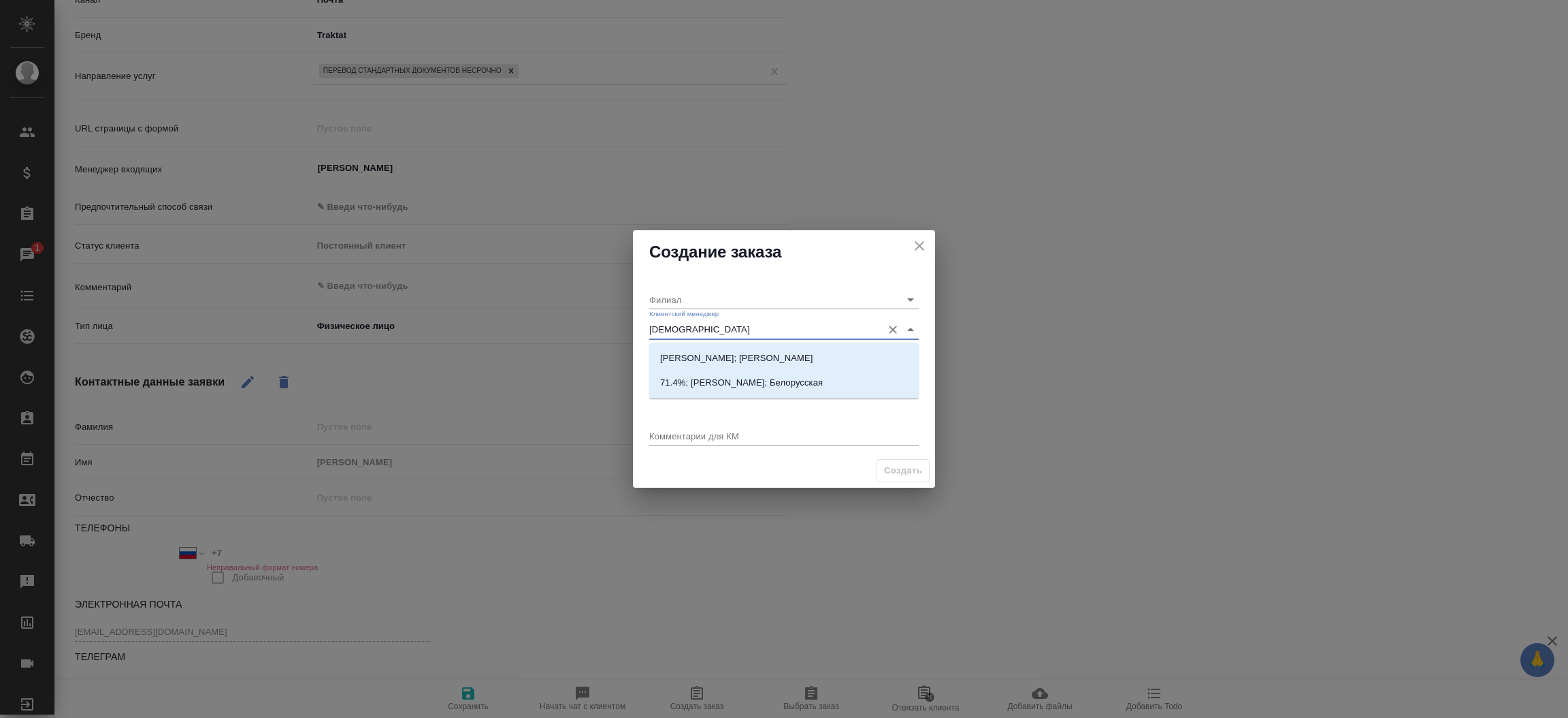
type input "бого"
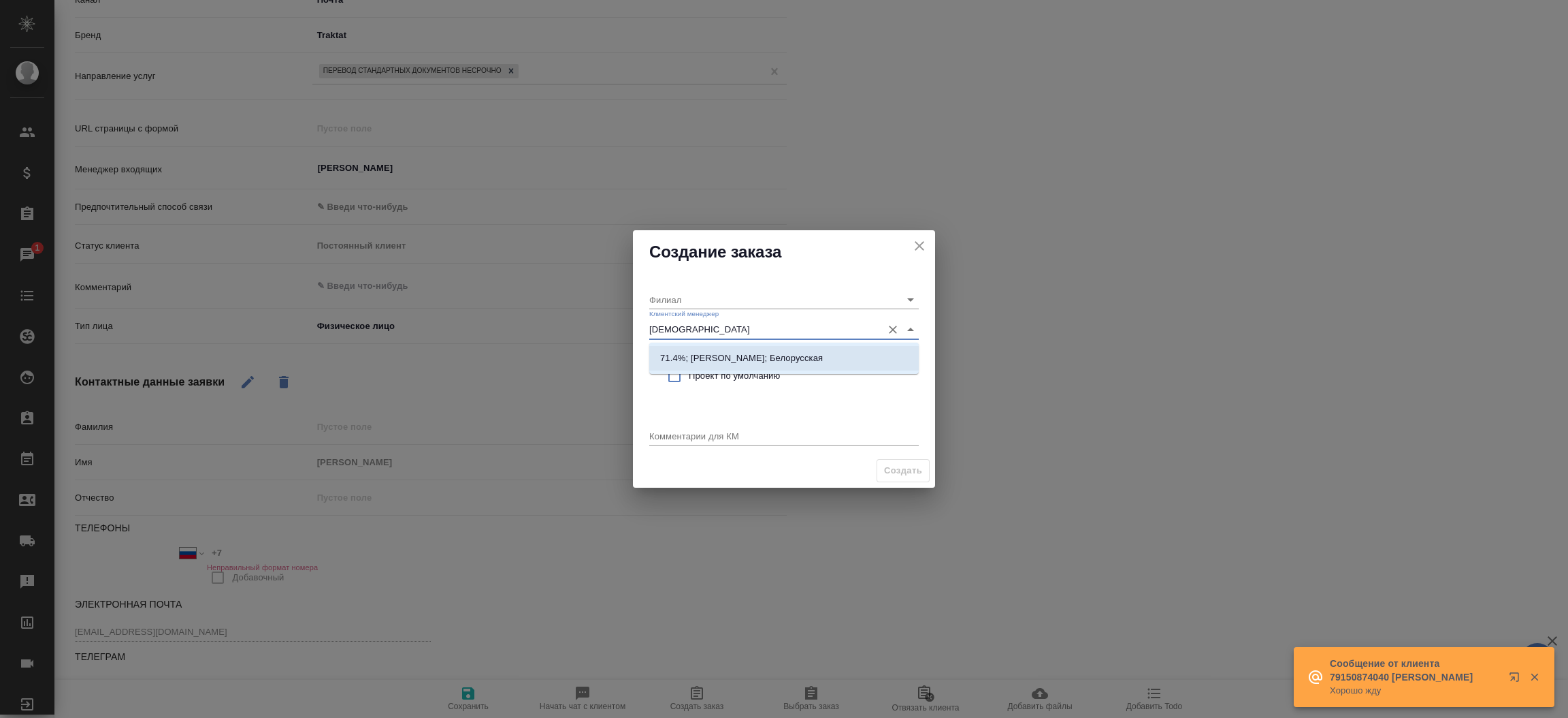
click at [701, 353] on p "71.4%; Богомолова Анастасия; Белорусская" at bounding box center [741, 358] width 163 height 13
type input "Белорусская"
type input "71.4%; Богомолова Анастасия; Белорусская"
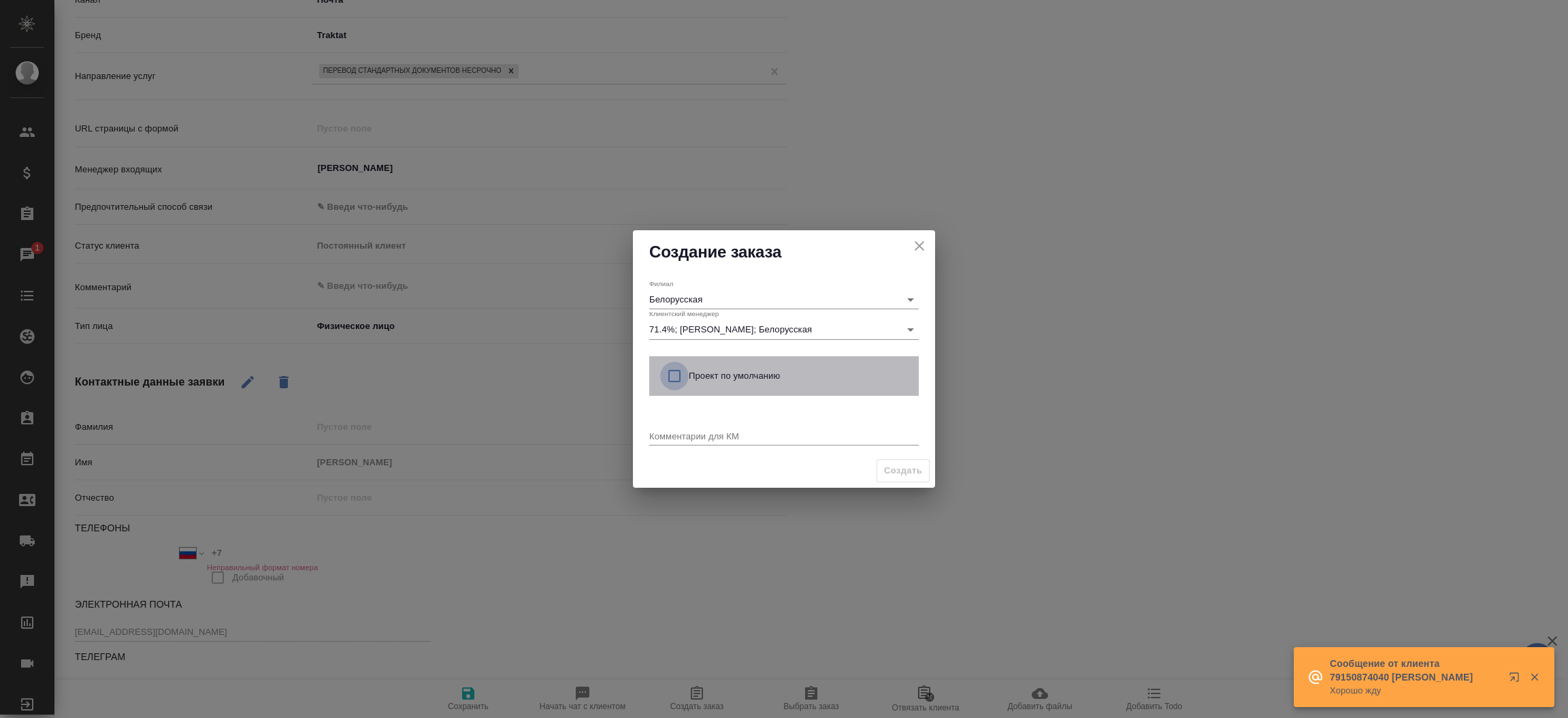
click at [675, 373] on input "checkbox" at bounding box center [674, 375] width 28 height 28
checkbox input "true"
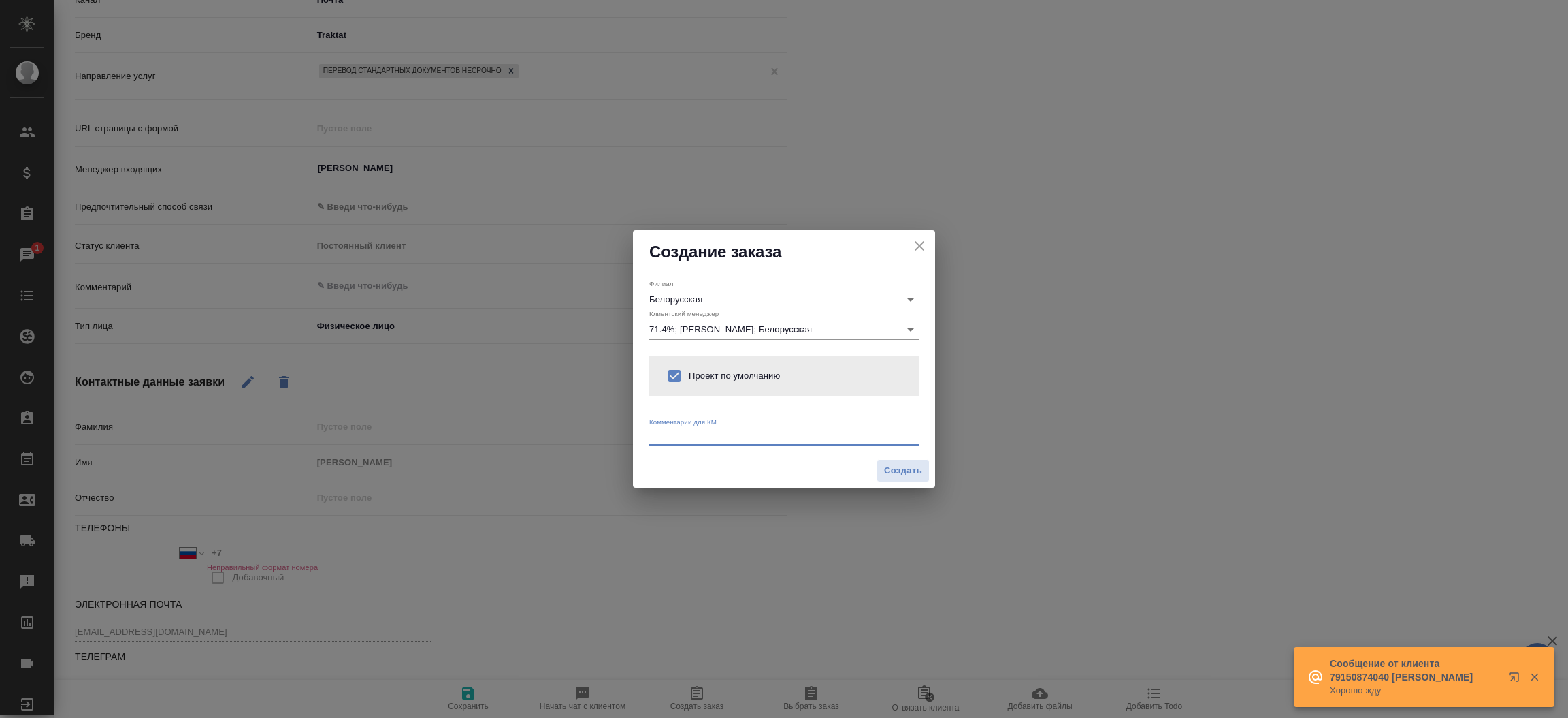
click at [672, 432] on textarea at bounding box center [784, 435] width 270 height 10
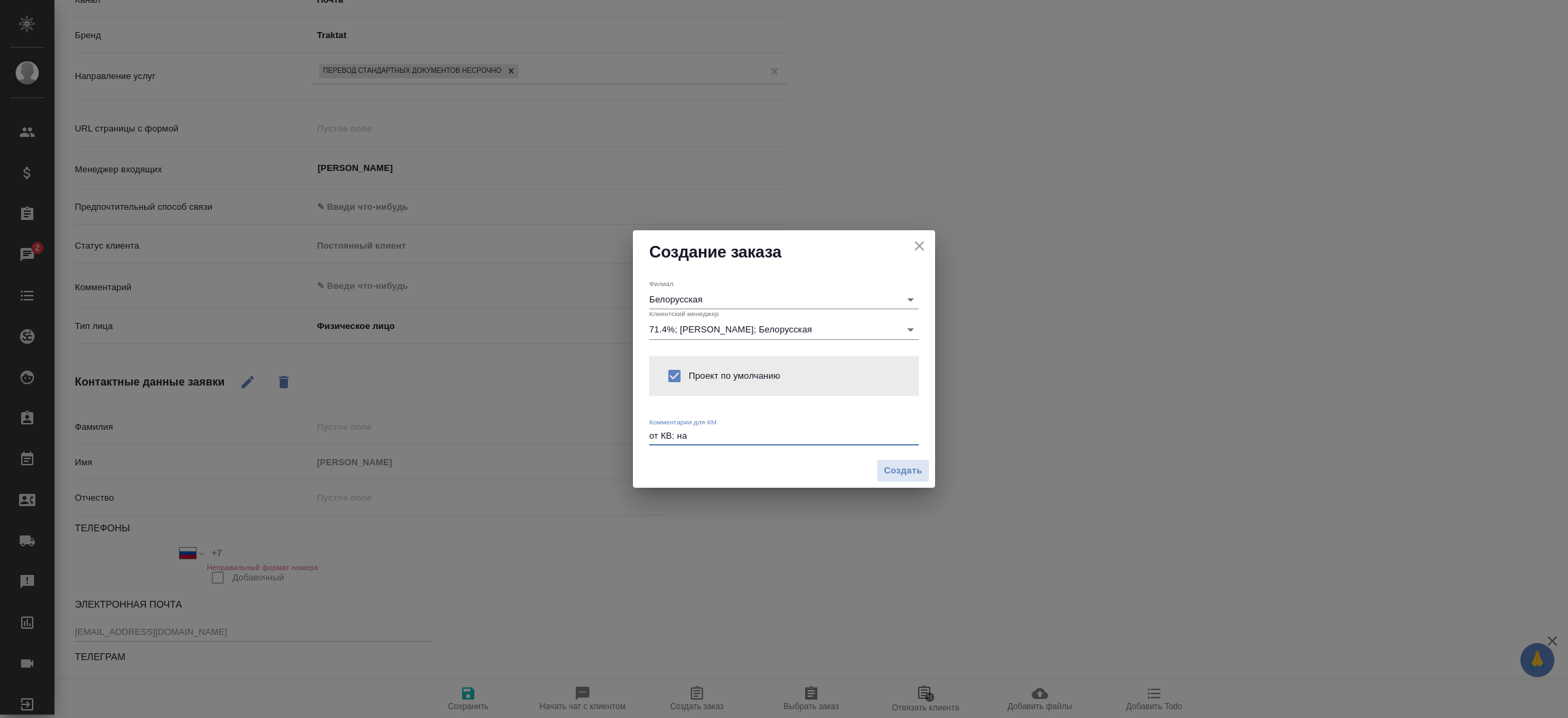
type textarea "от КВ: на"
type textarea "x"
type textarea "от КВ: на русс и нз, ответ на почту, удобна белорусская"
click at [921, 459] on button "Создать" at bounding box center [903, 471] width 53 height 24
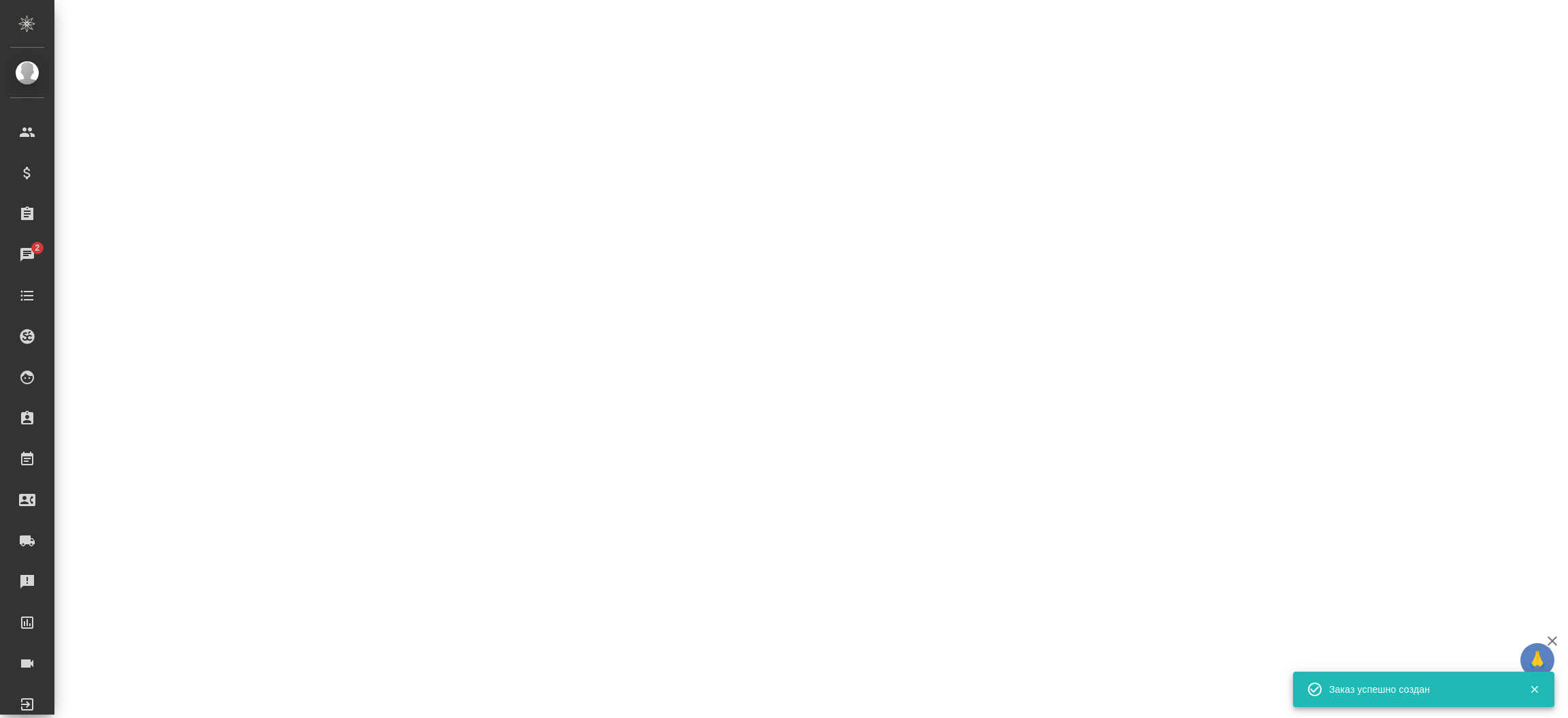
select select "RU"
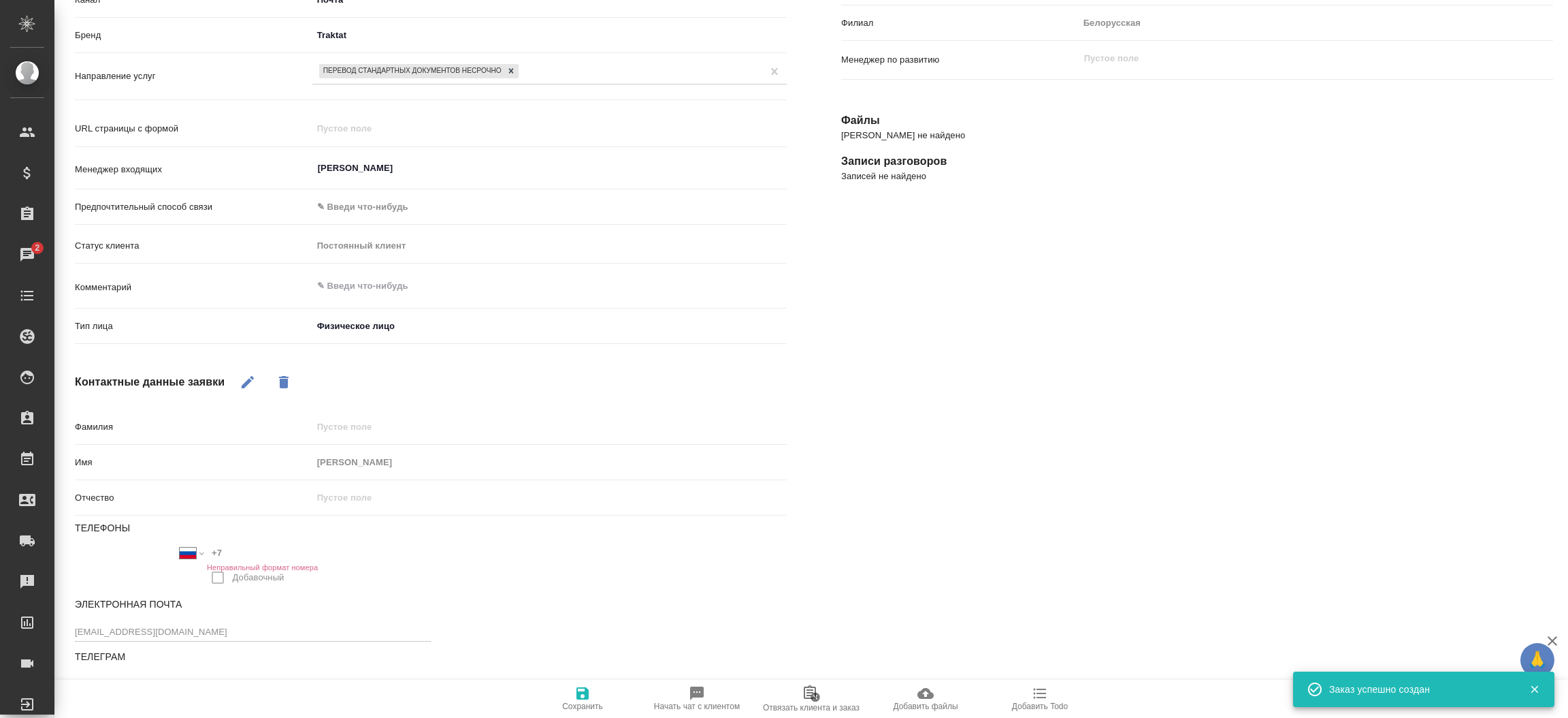
type textarea "x"
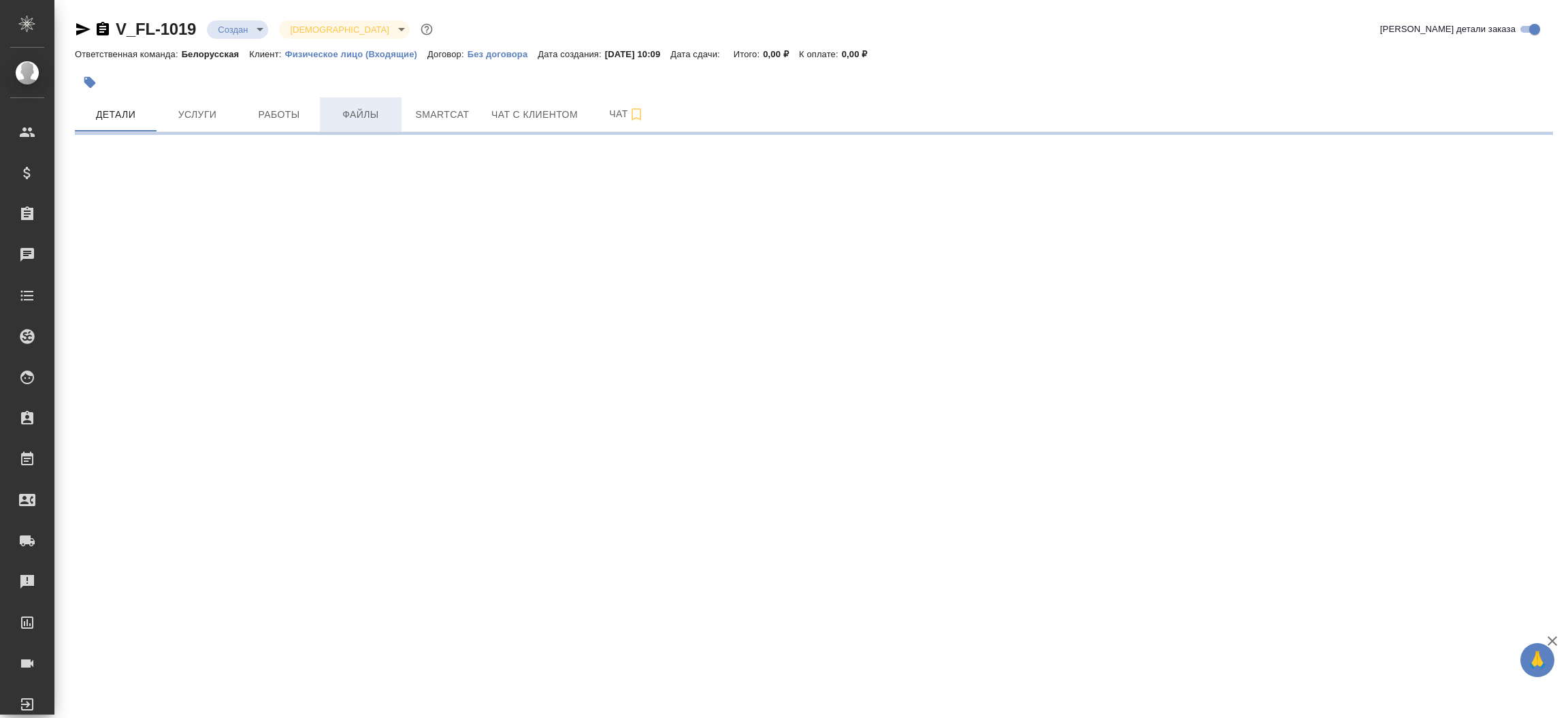
select select "RU"
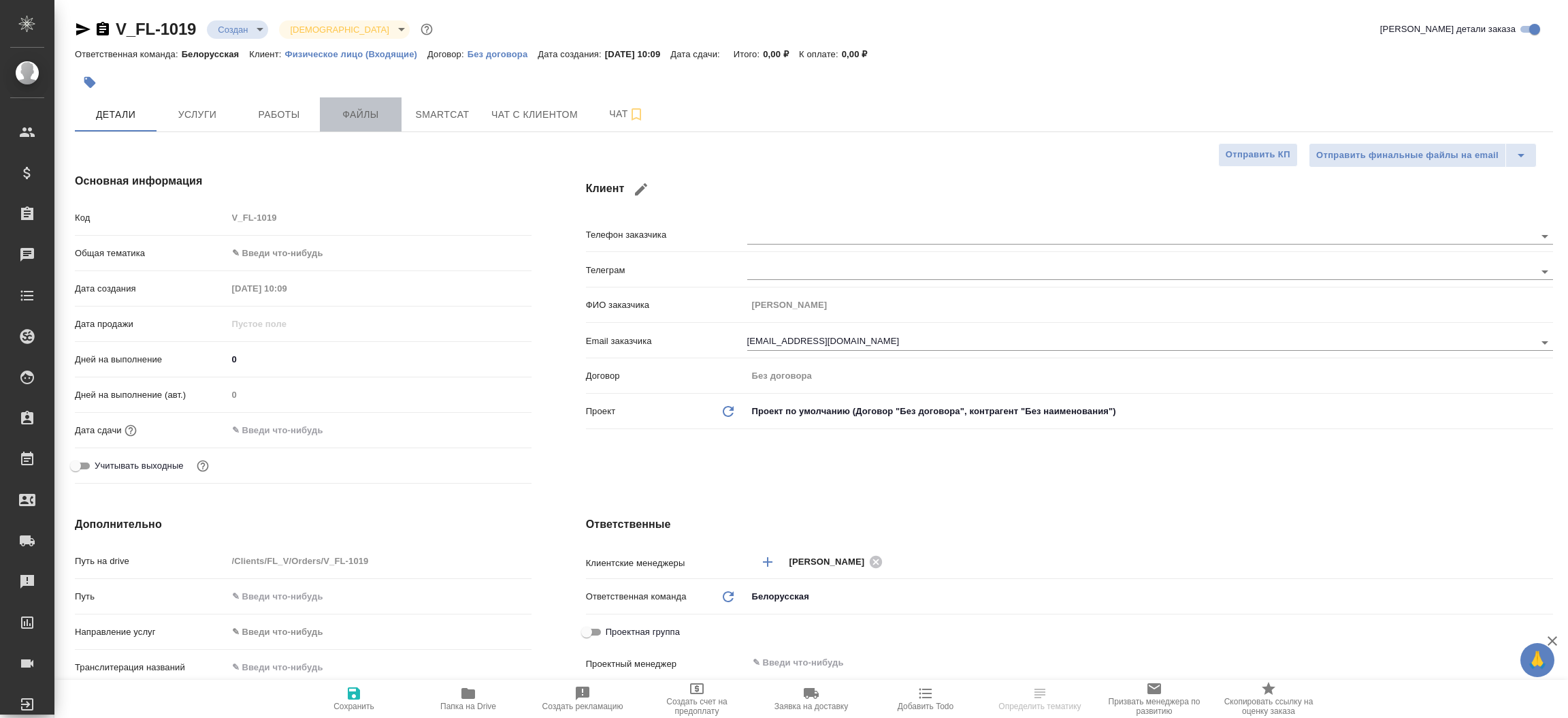
click at [367, 118] on span "Файлы" at bounding box center [360, 115] width 65 height 17
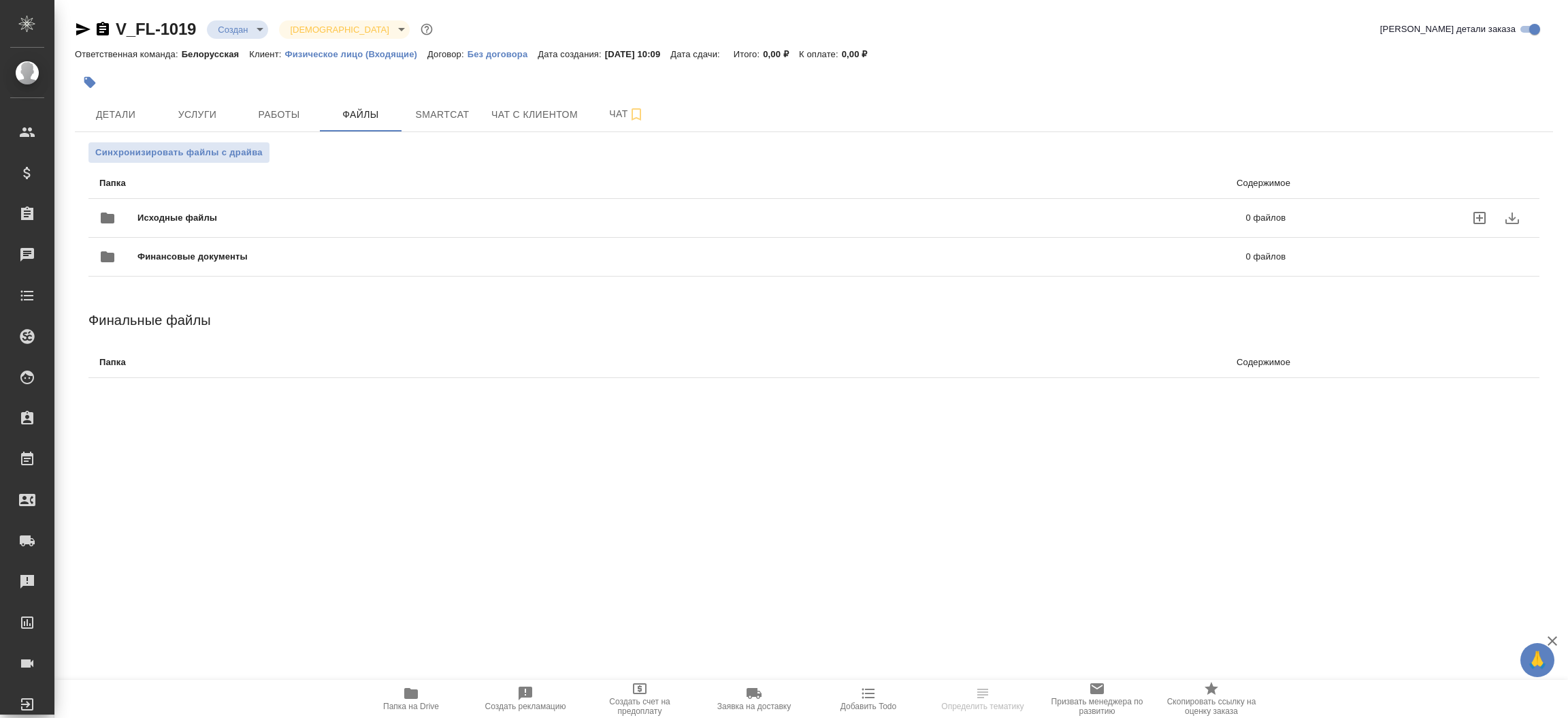
click at [284, 214] on span "Исходные файлы" at bounding box center [435, 217] width 594 height 13
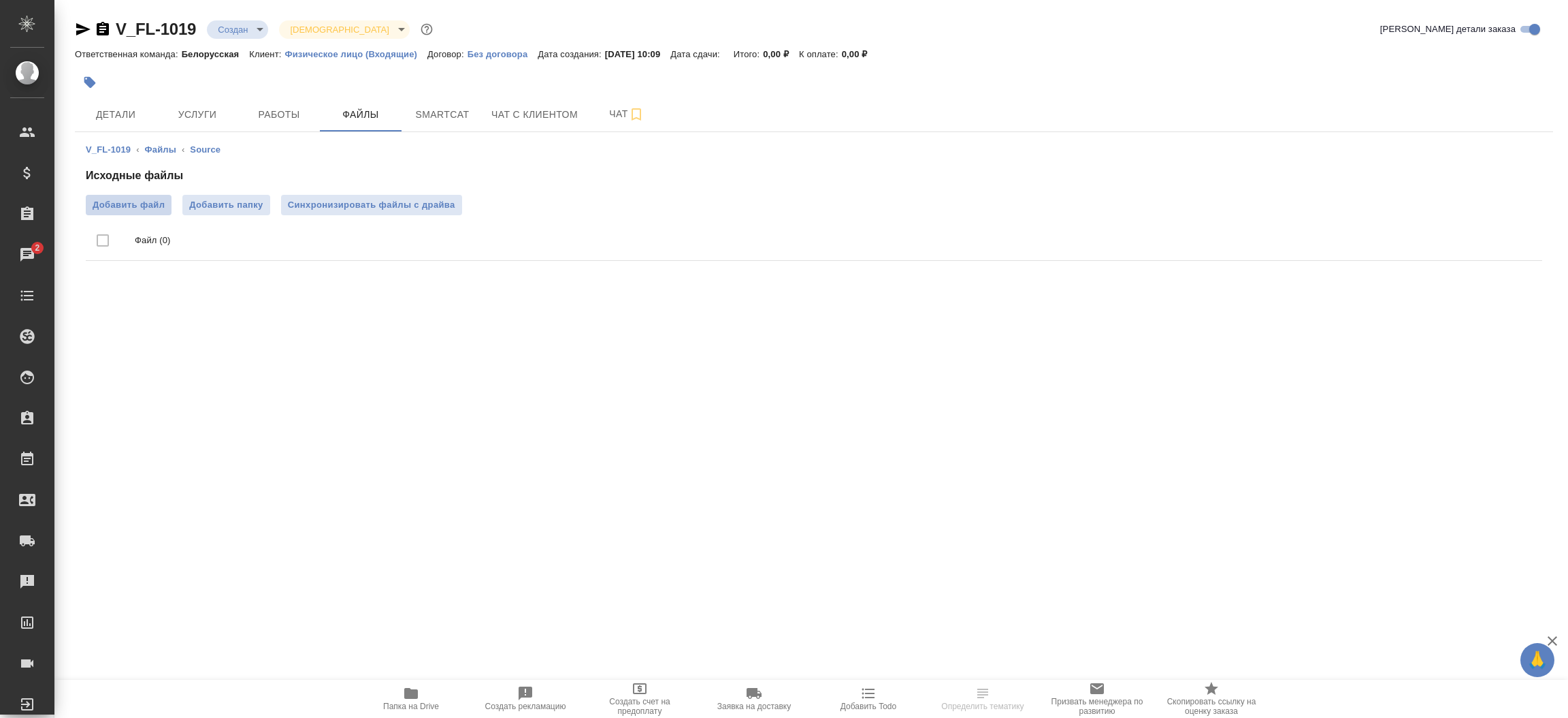
click at [134, 200] on span "Добавить файл" at bounding box center [128, 205] width 72 height 13
click at [0, 0] on input "Добавить файл" at bounding box center [0, 0] width 0 height 0
click at [119, 117] on span "Детали" at bounding box center [115, 115] width 65 height 17
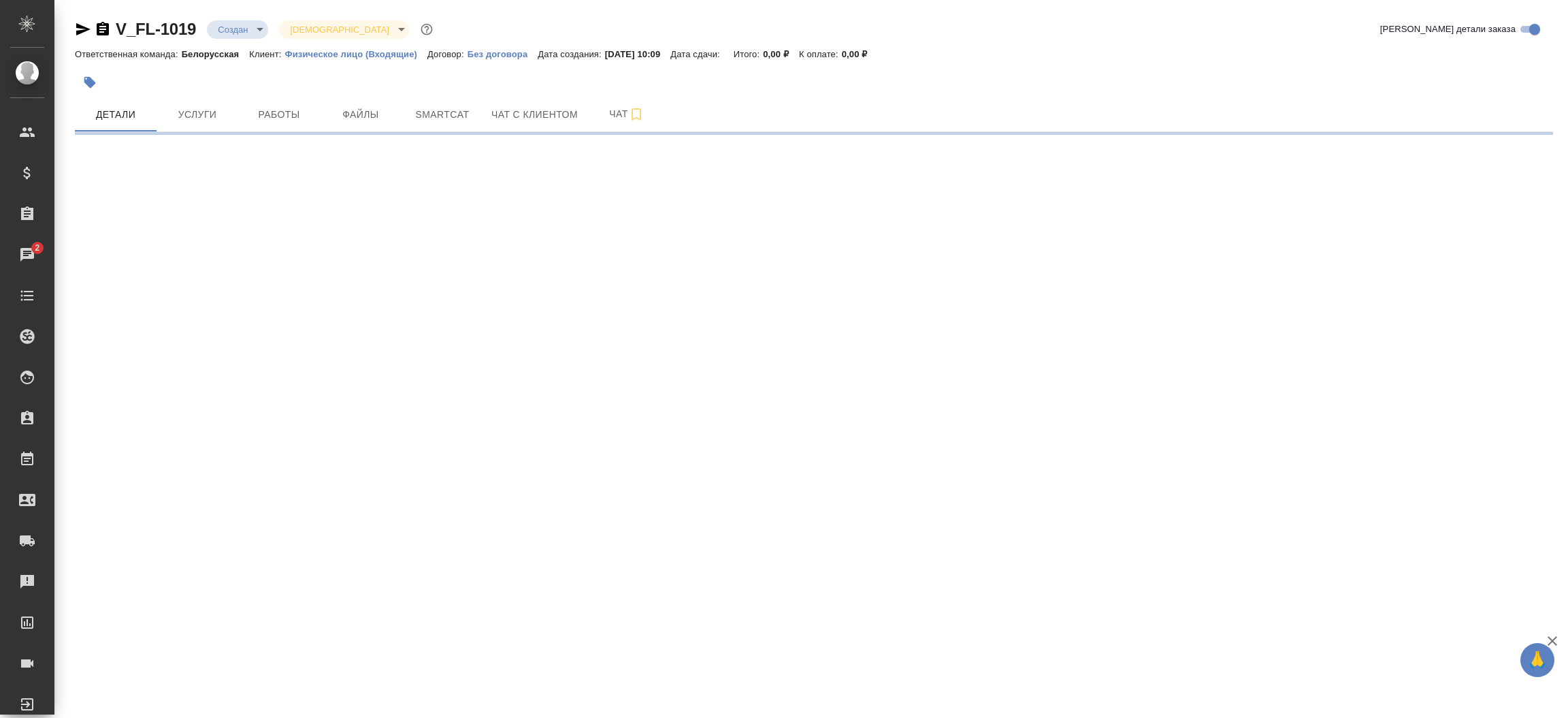
select select "RU"
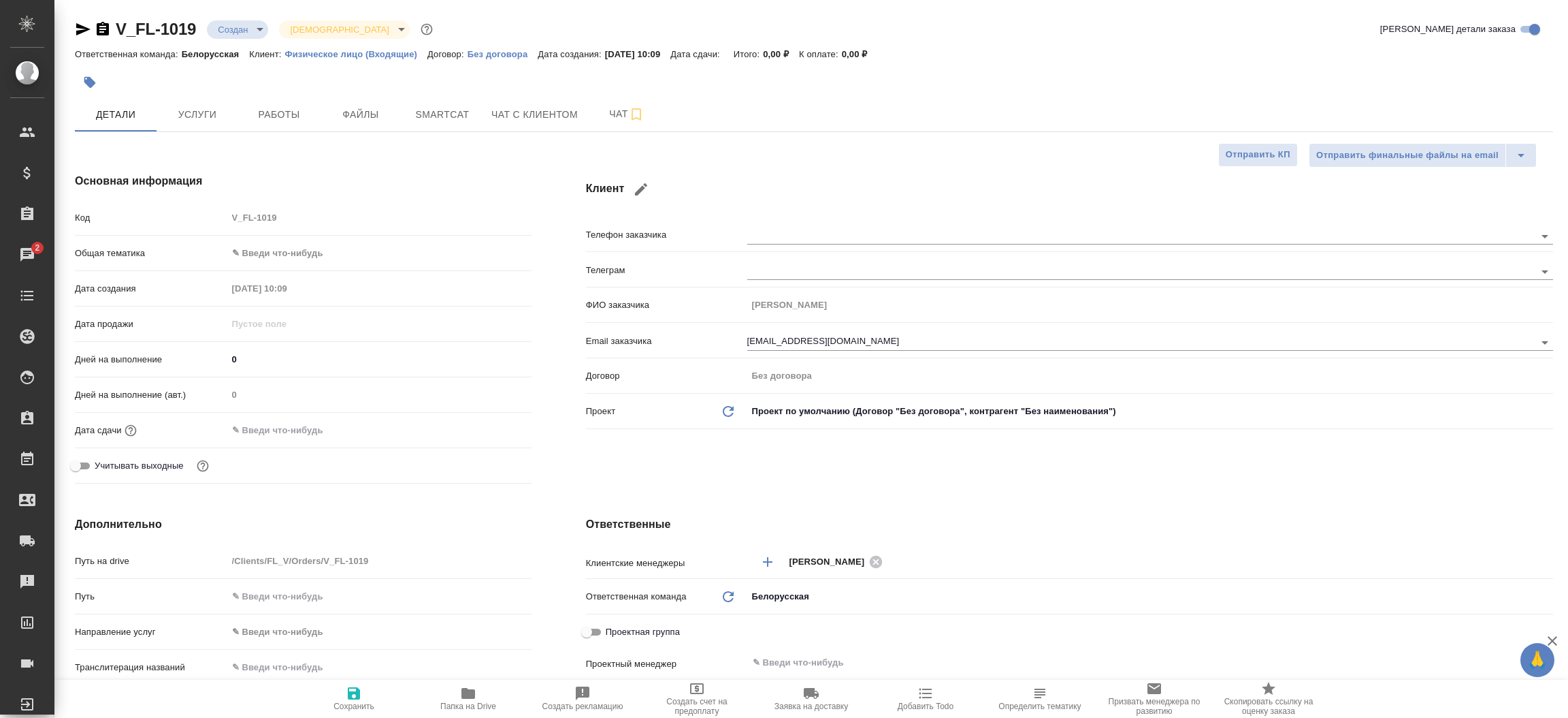
type textarea "x"
click at [75, 21] on icon "button" at bounding box center [83, 28] width 16 height 16
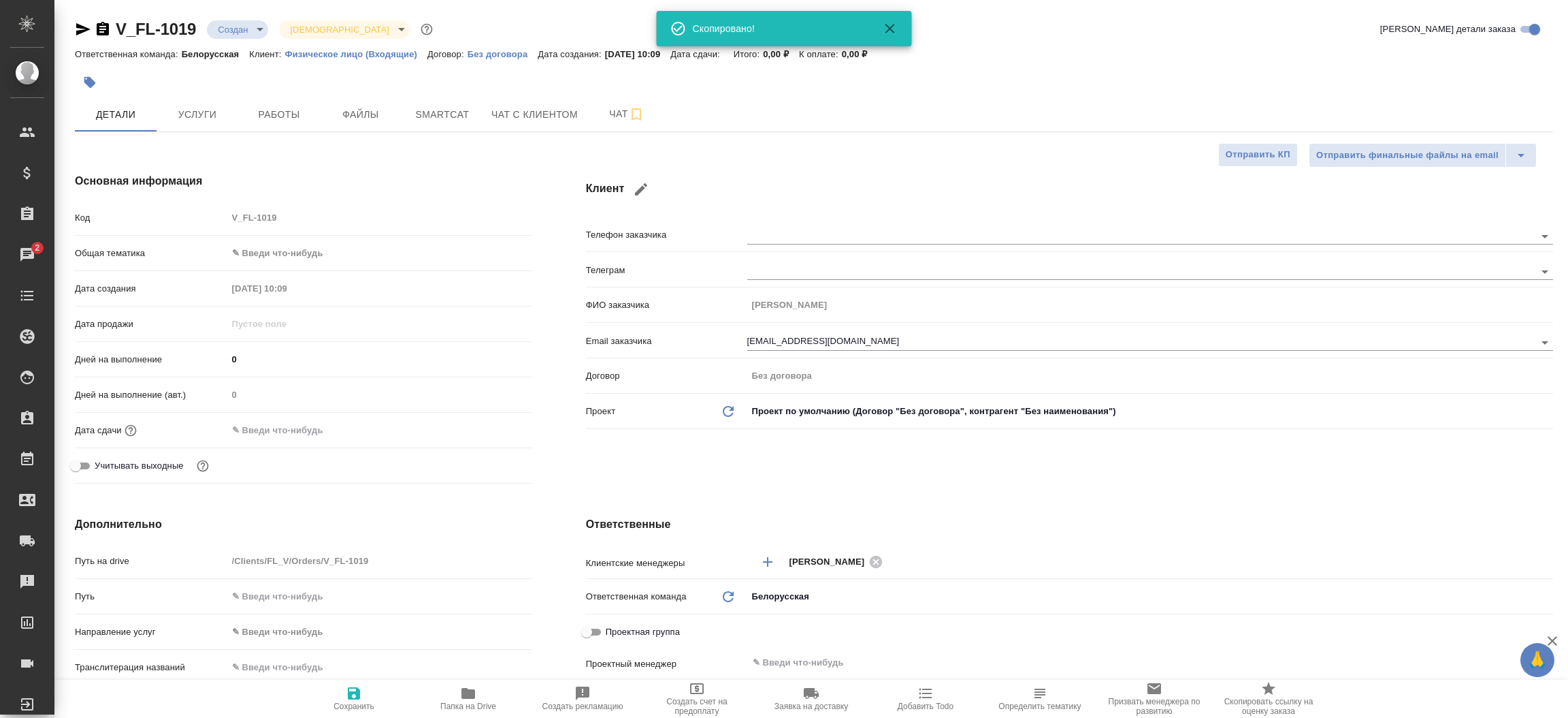
type textarea "x"
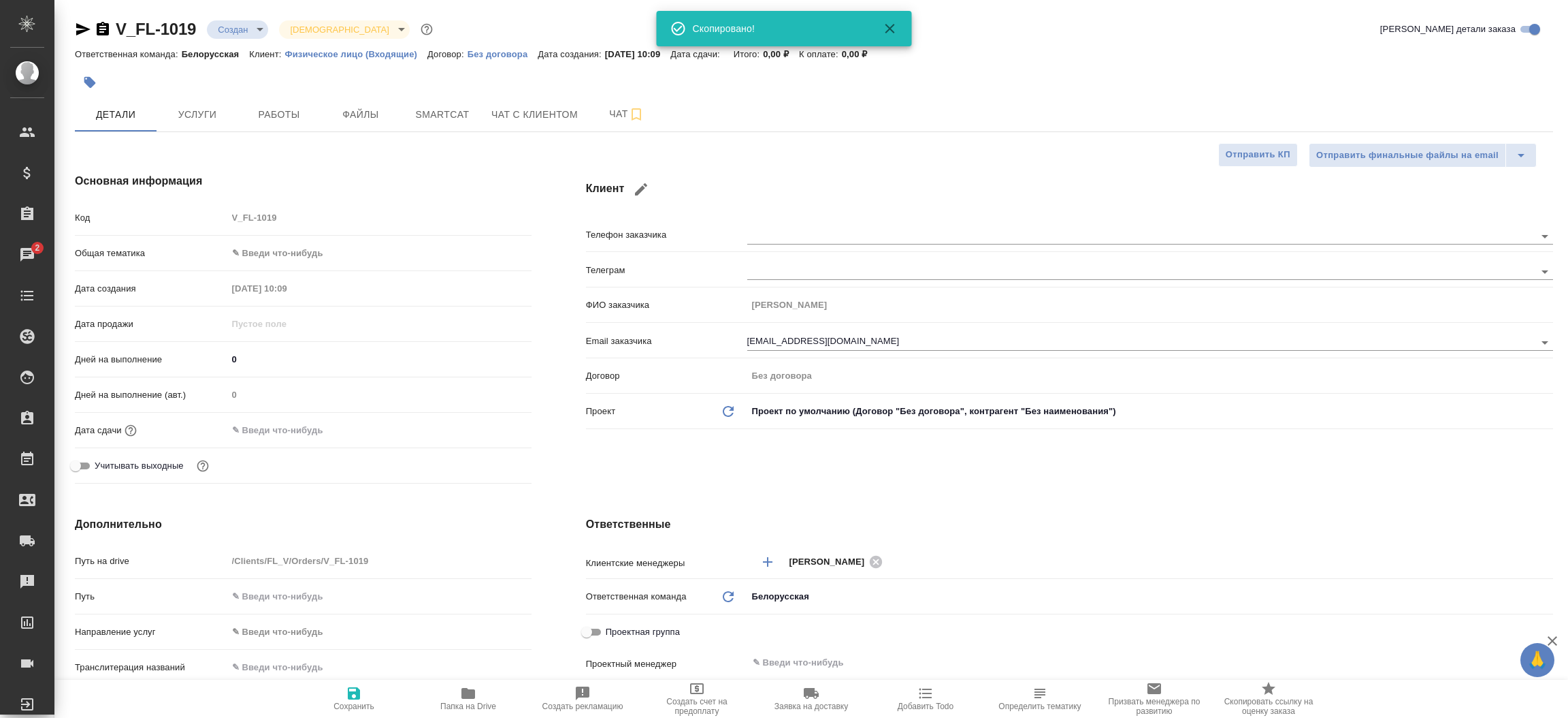
type textarea "x"
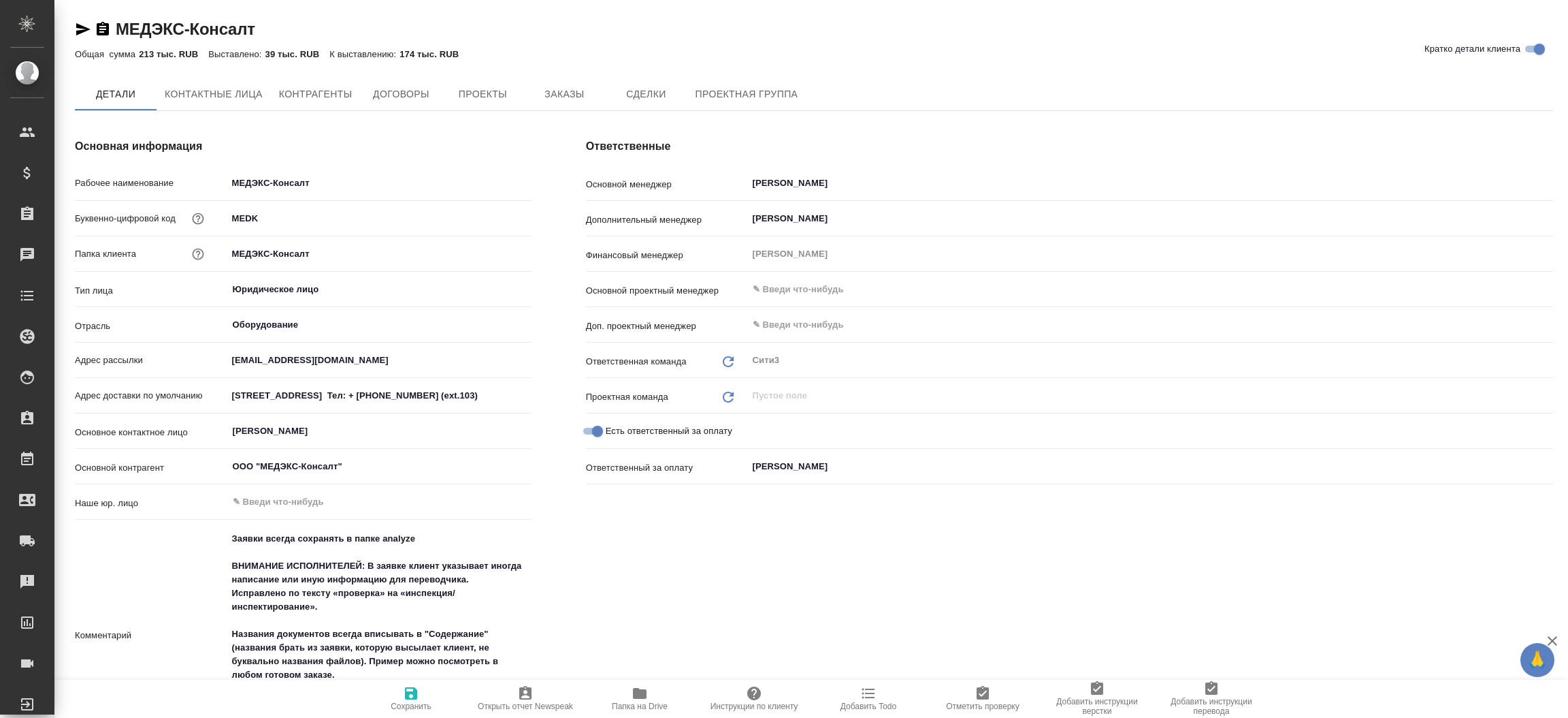
type textarea "x"
click at [80, 33] on icon "button" at bounding box center [83, 29] width 14 height 12
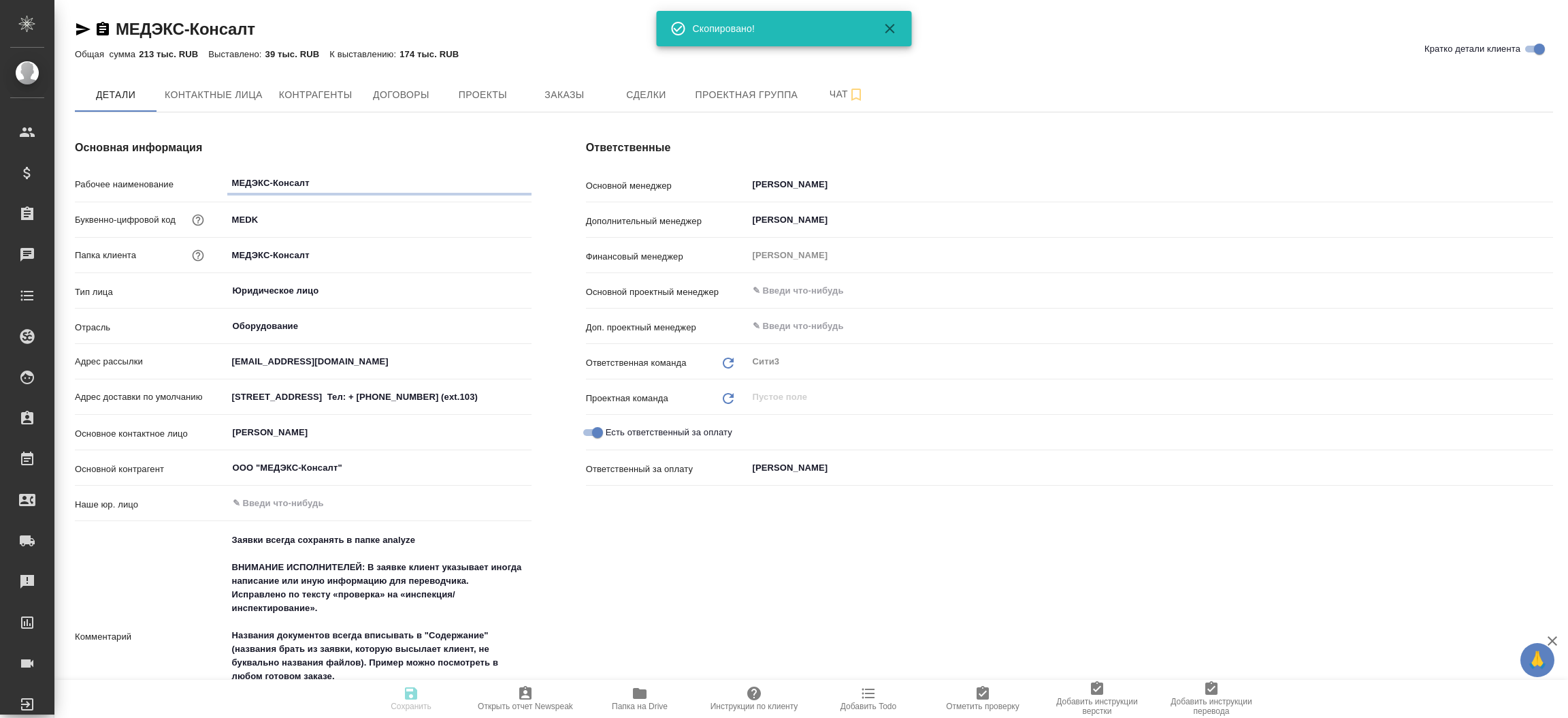
type textarea "x"
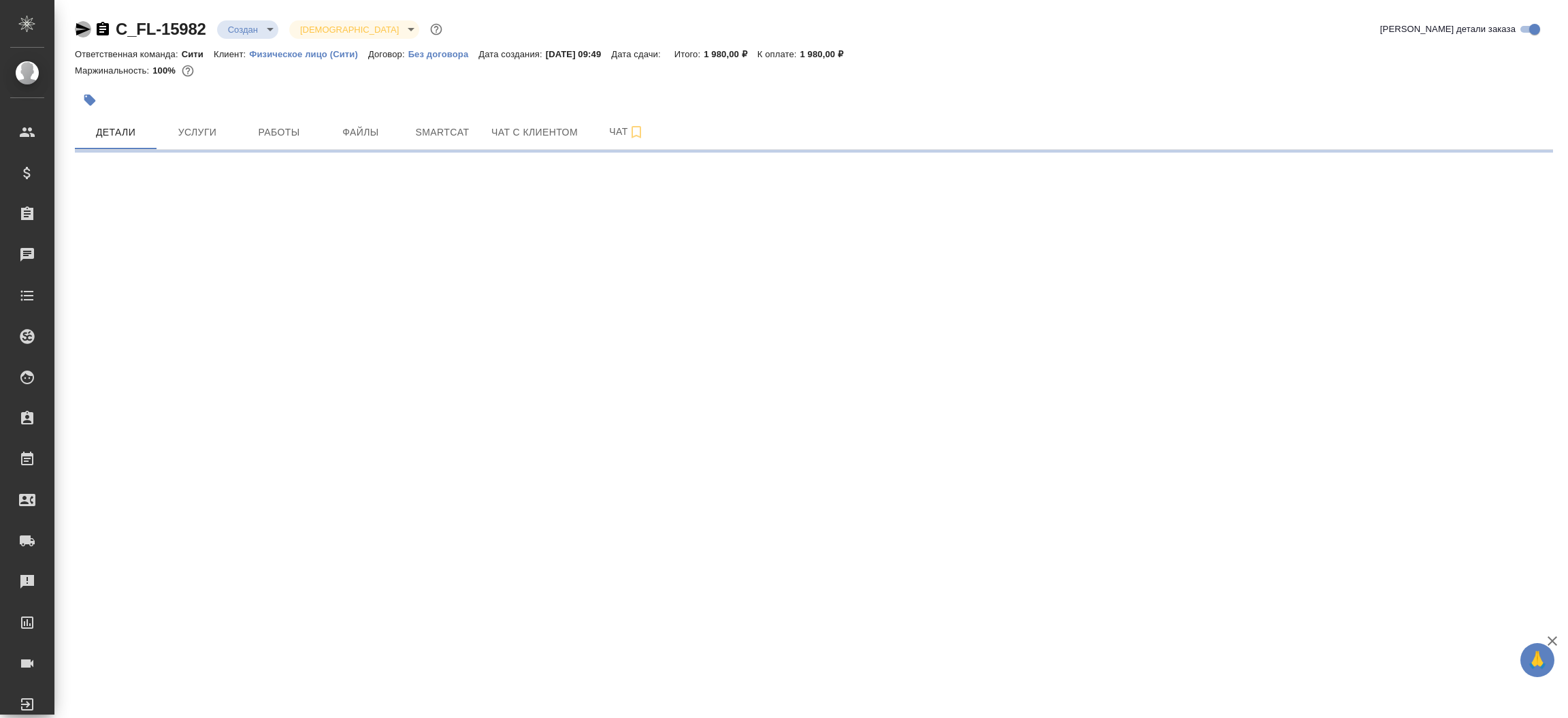
click at [80, 31] on icon "button" at bounding box center [83, 29] width 14 height 12
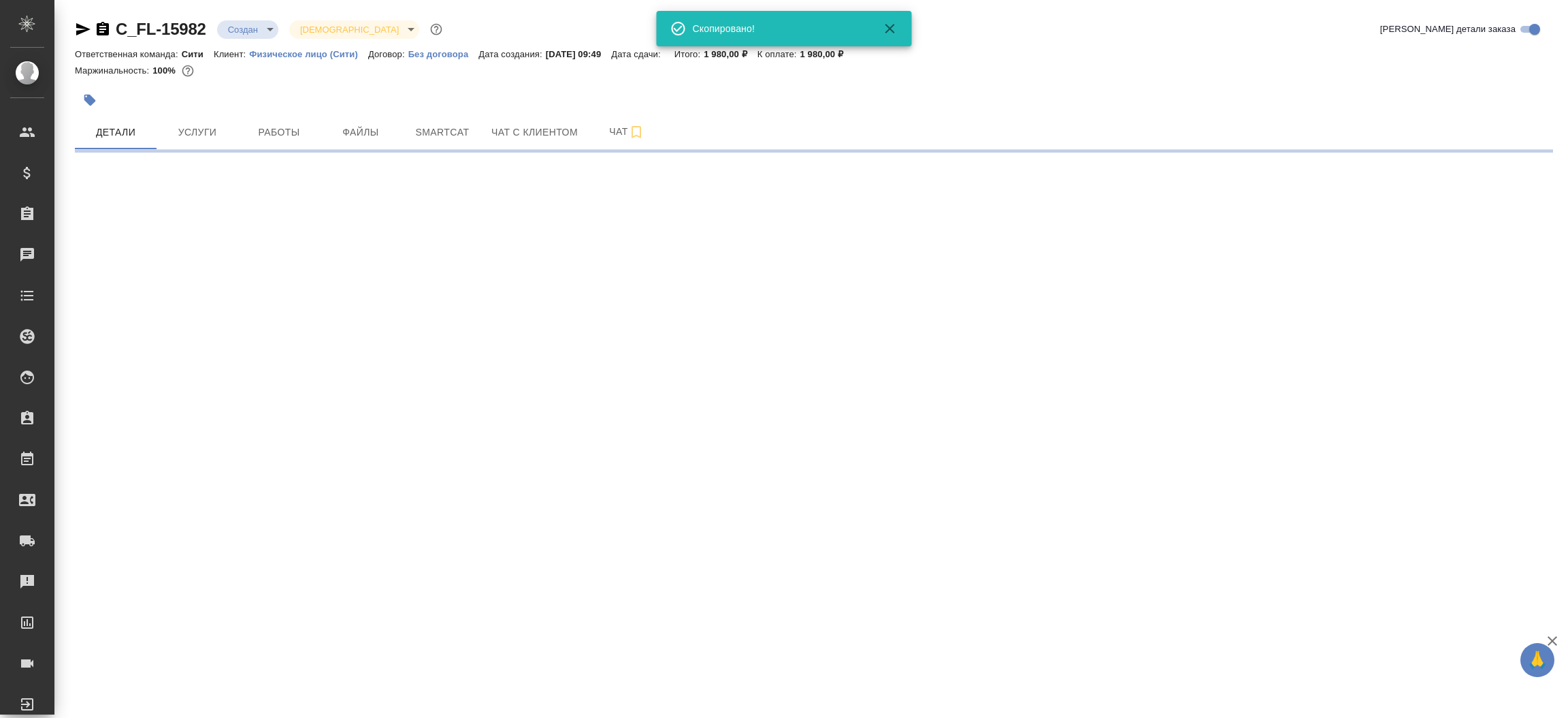
select select "RU"
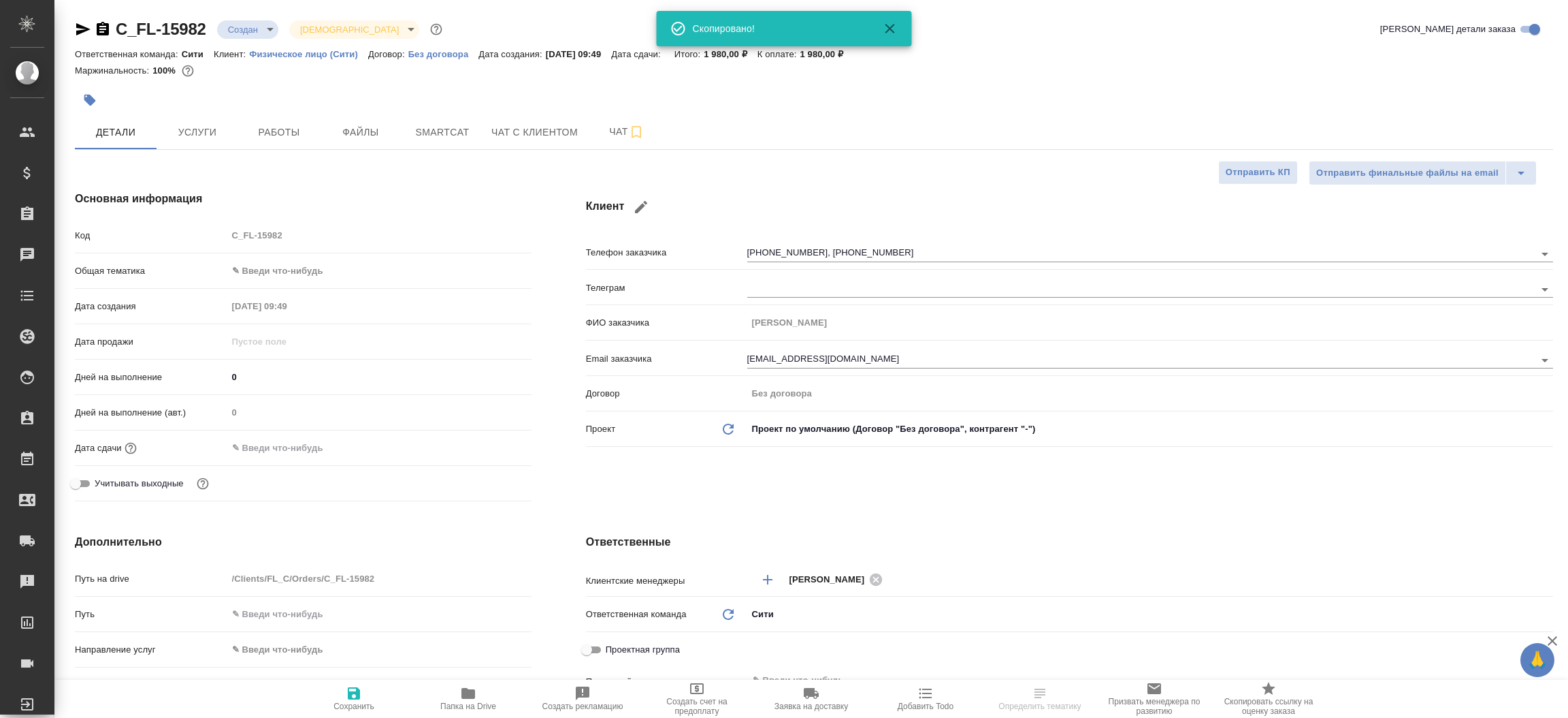
type textarea "x"
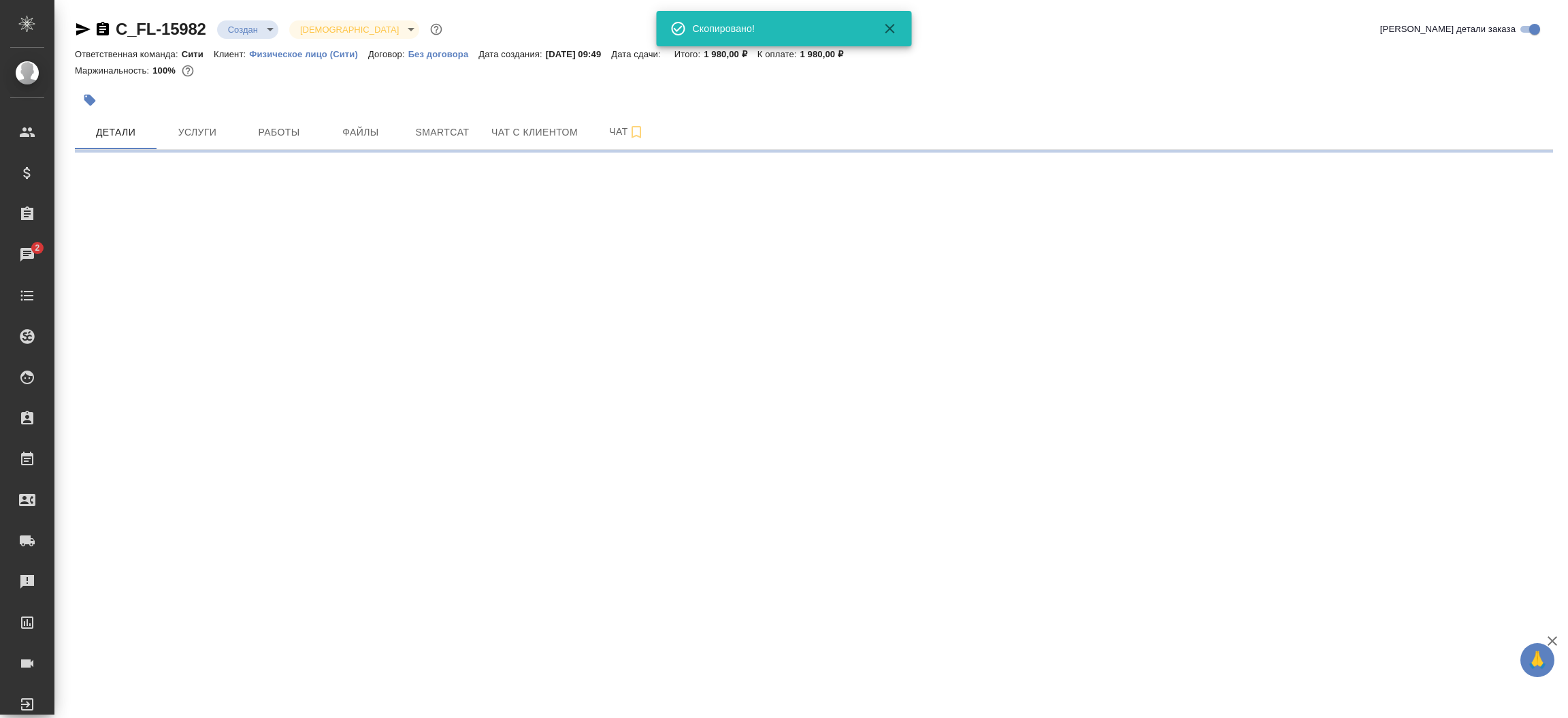
select select "RU"
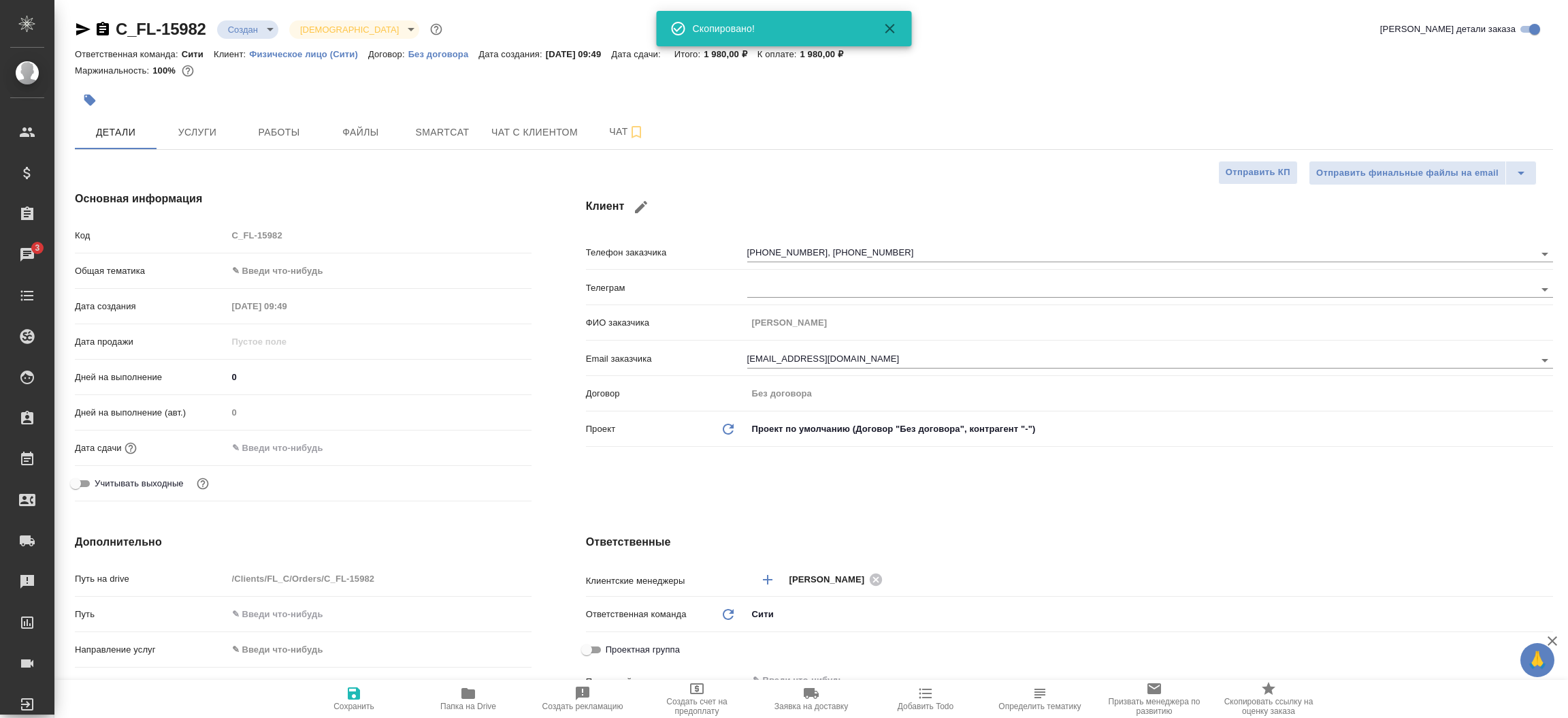
type textarea "x"
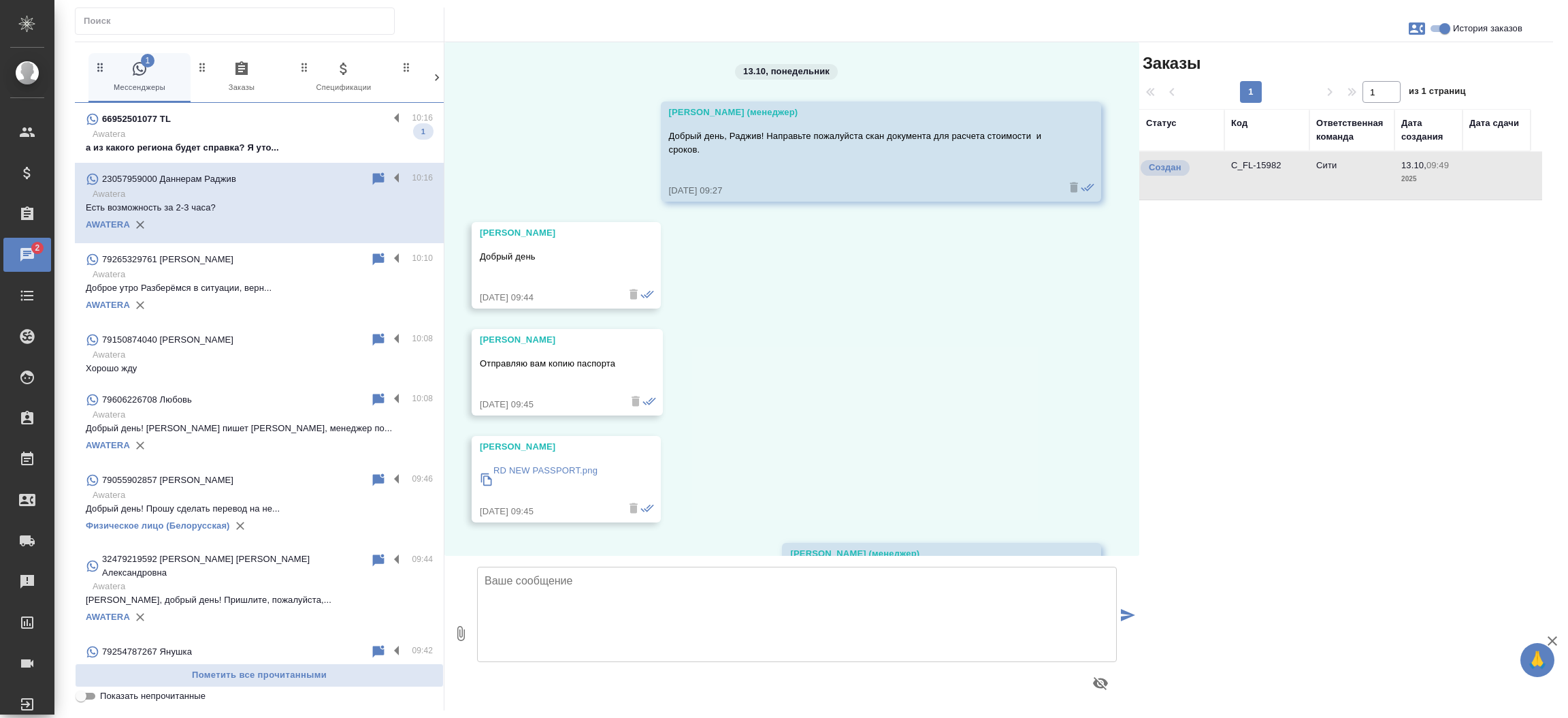
scroll to position [818, 0]
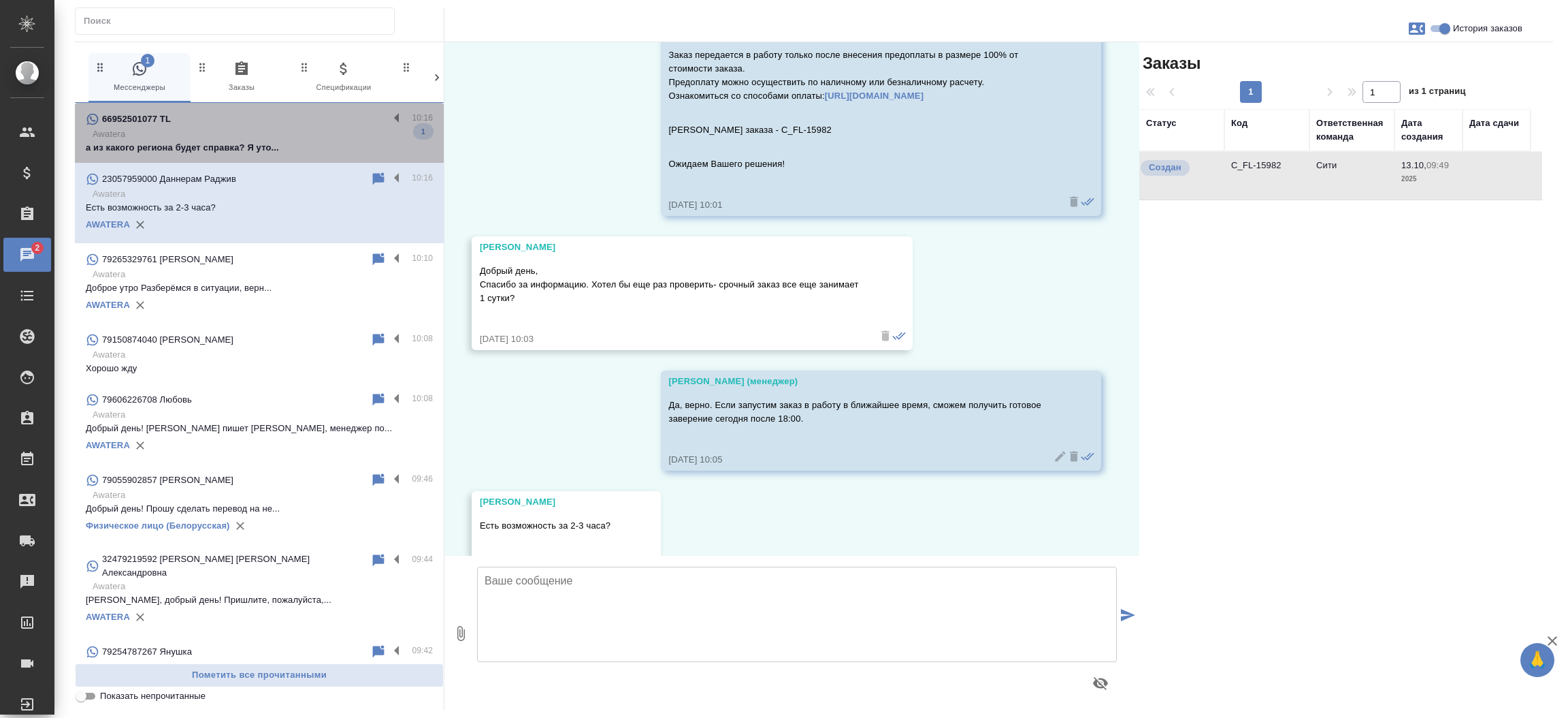
click at [275, 149] on p "а из какого региона будет справка? Я уто..." at bounding box center [259, 148] width 347 height 13
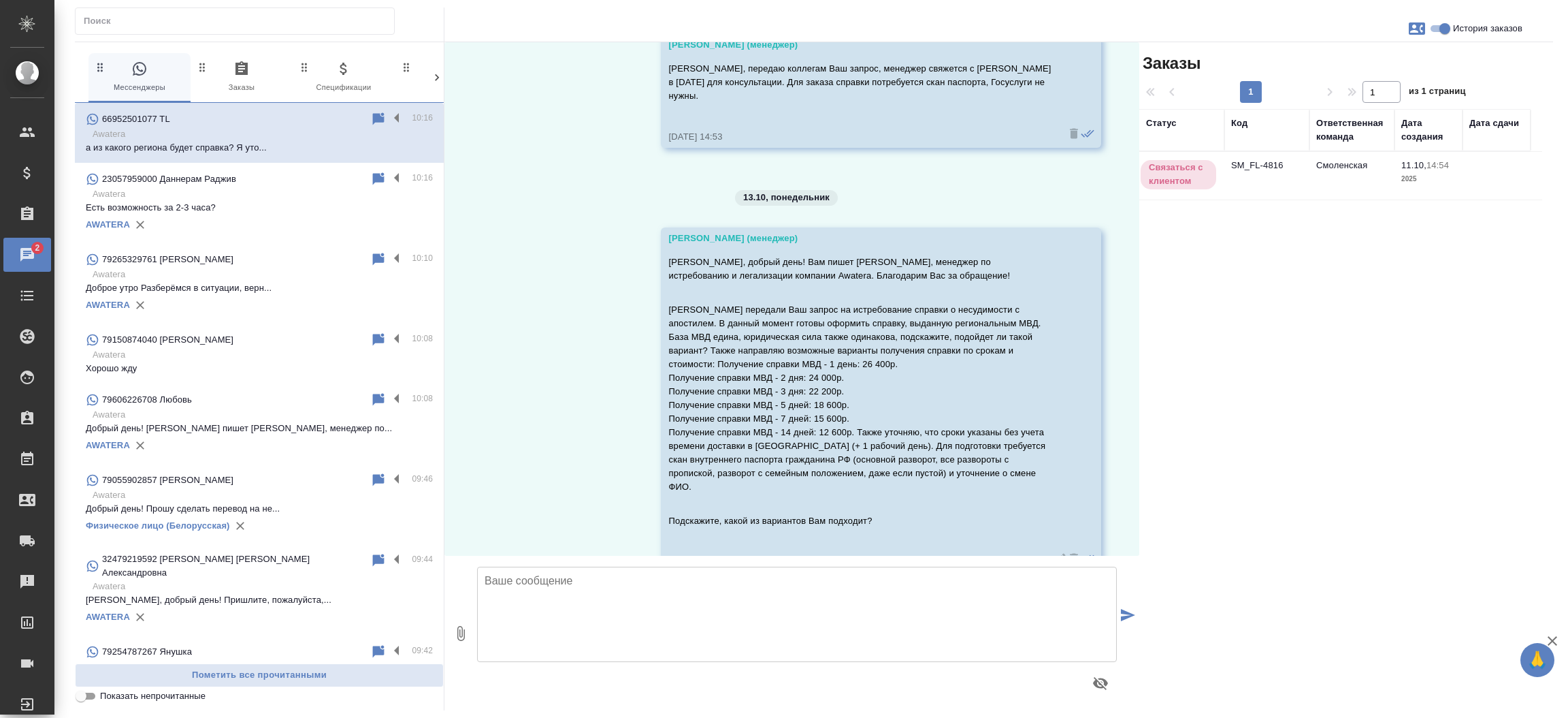
scroll to position [933, 0]
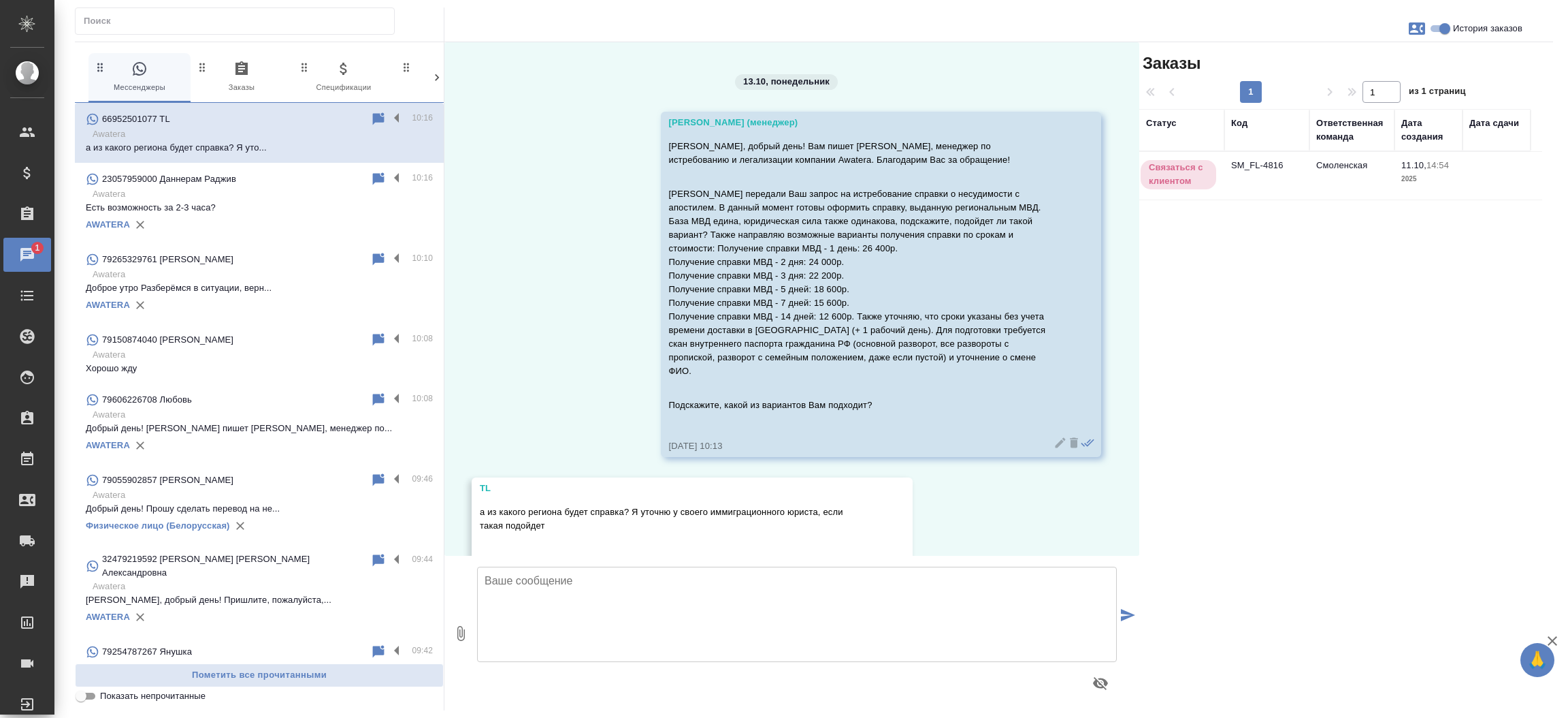
click at [1241, 167] on td "SM_FL-4816" at bounding box center [1267, 175] width 85 height 48
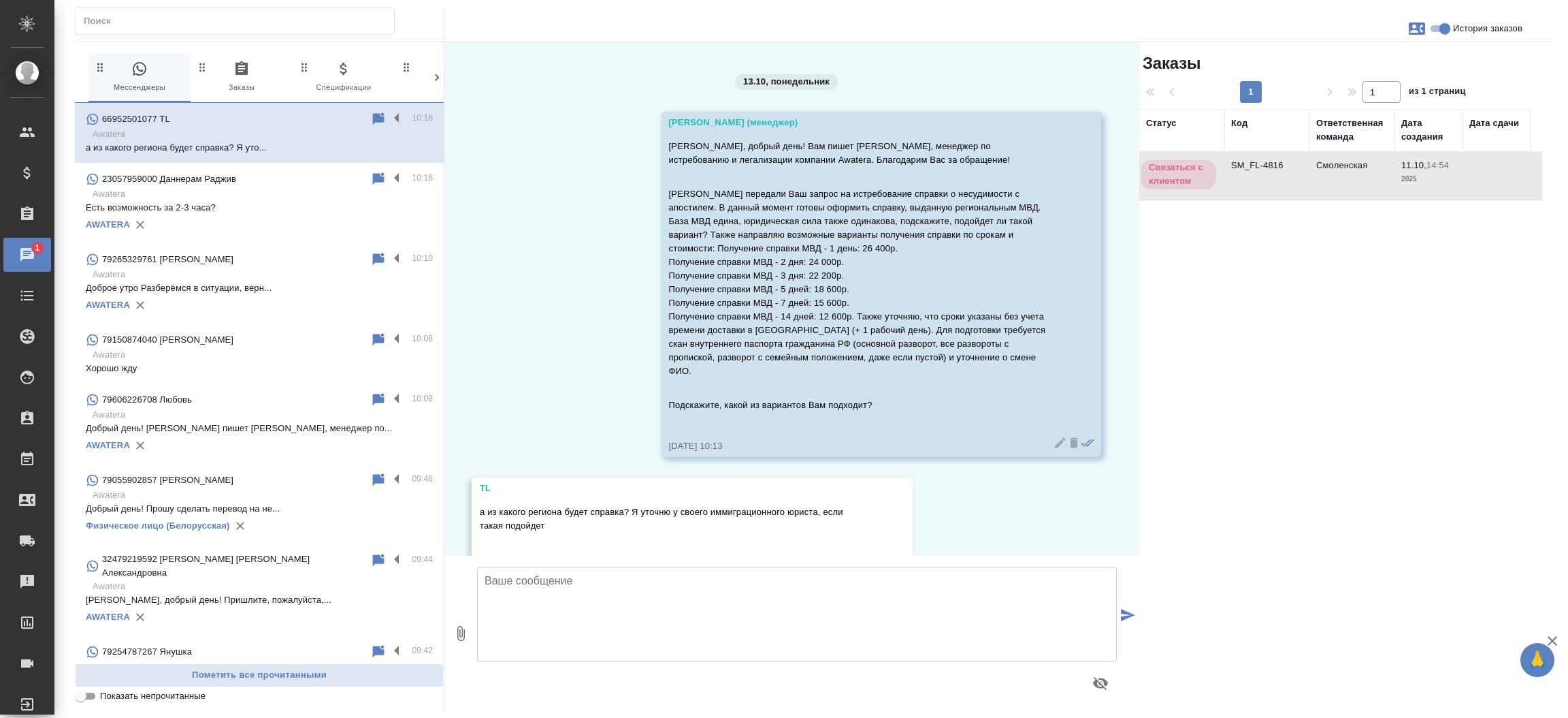
click at [1241, 167] on td "SM_FL-4816" at bounding box center [1267, 175] width 85 height 48
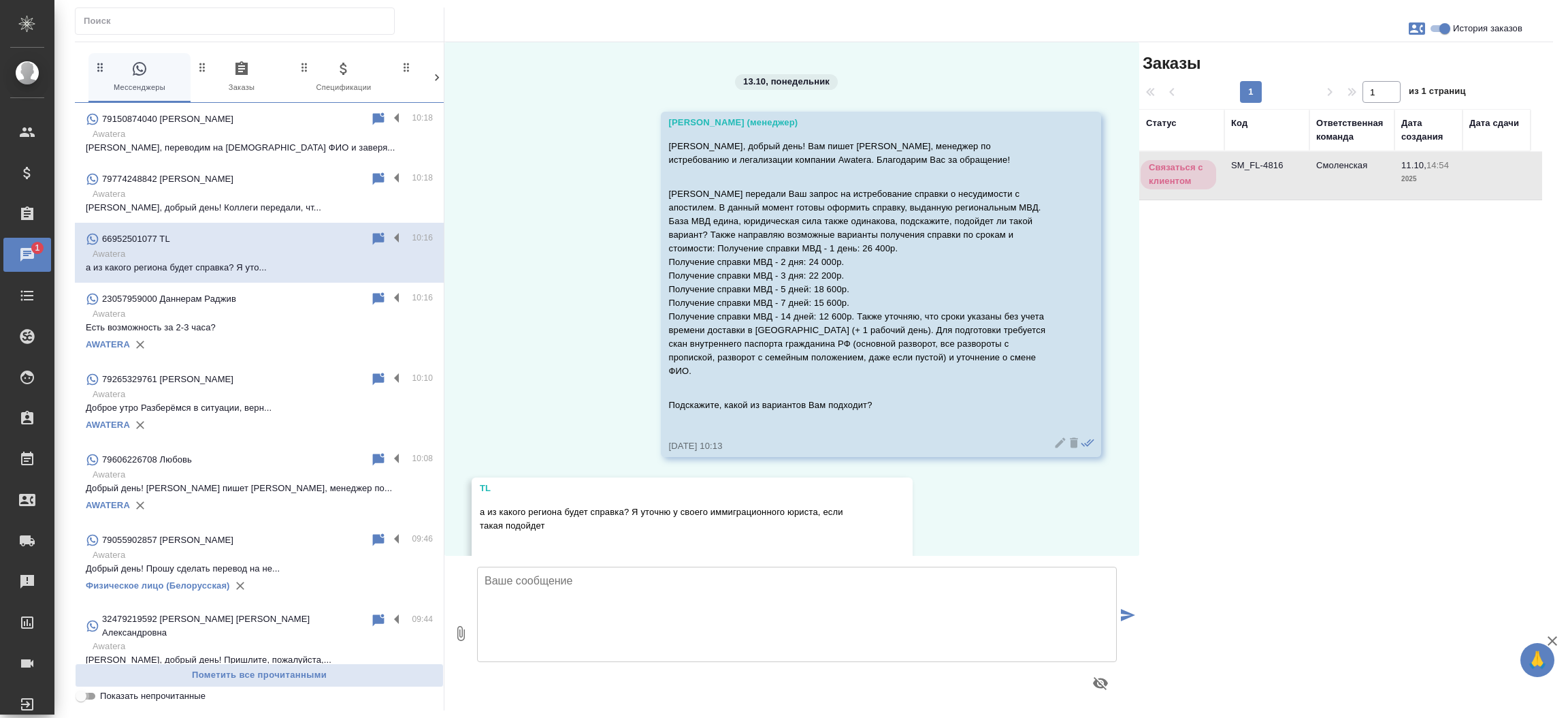
click at [90, 697] on input "Показать непрочитанные" at bounding box center [81, 695] width 49 height 16
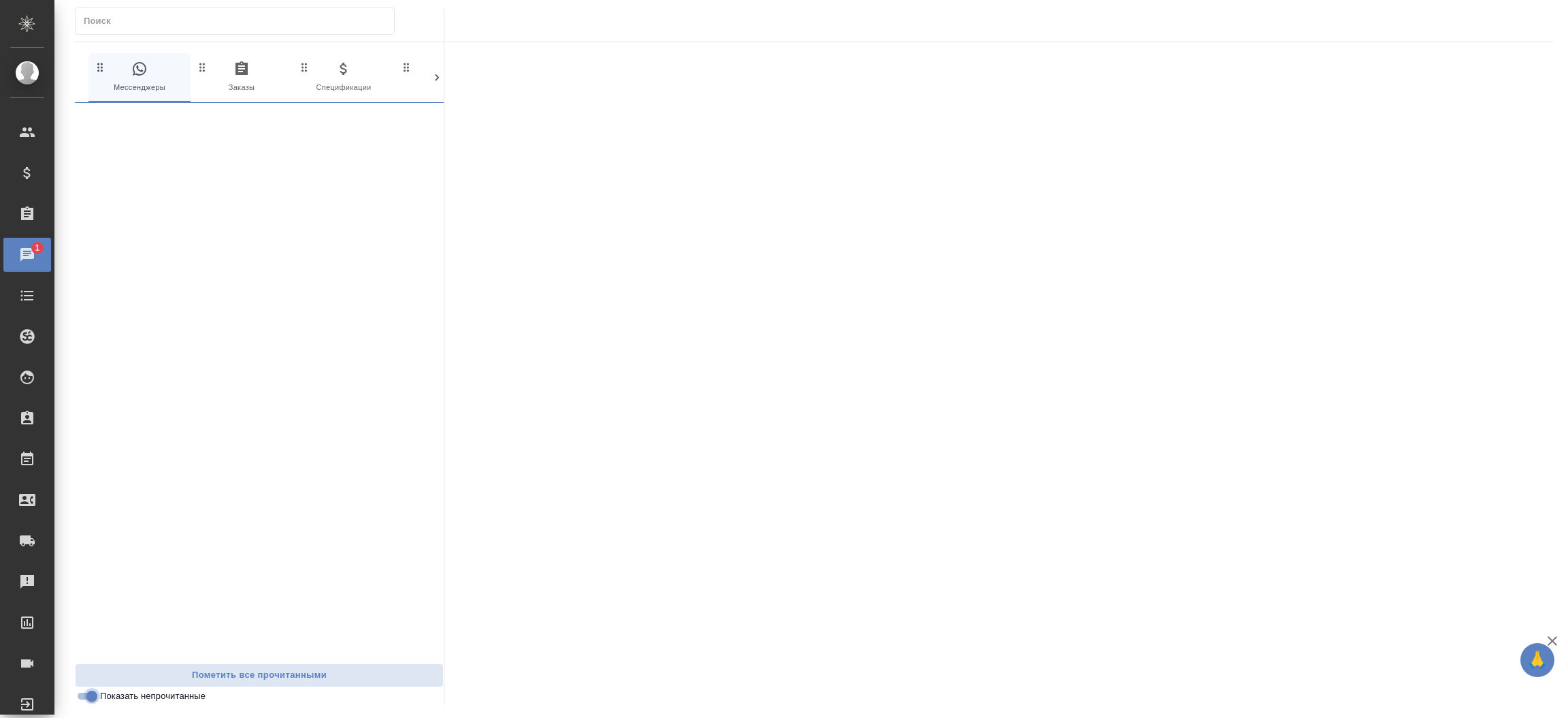
click at [83, 694] on input "Показать непрочитанные" at bounding box center [92, 695] width 49 height 16
checkbox input "false"
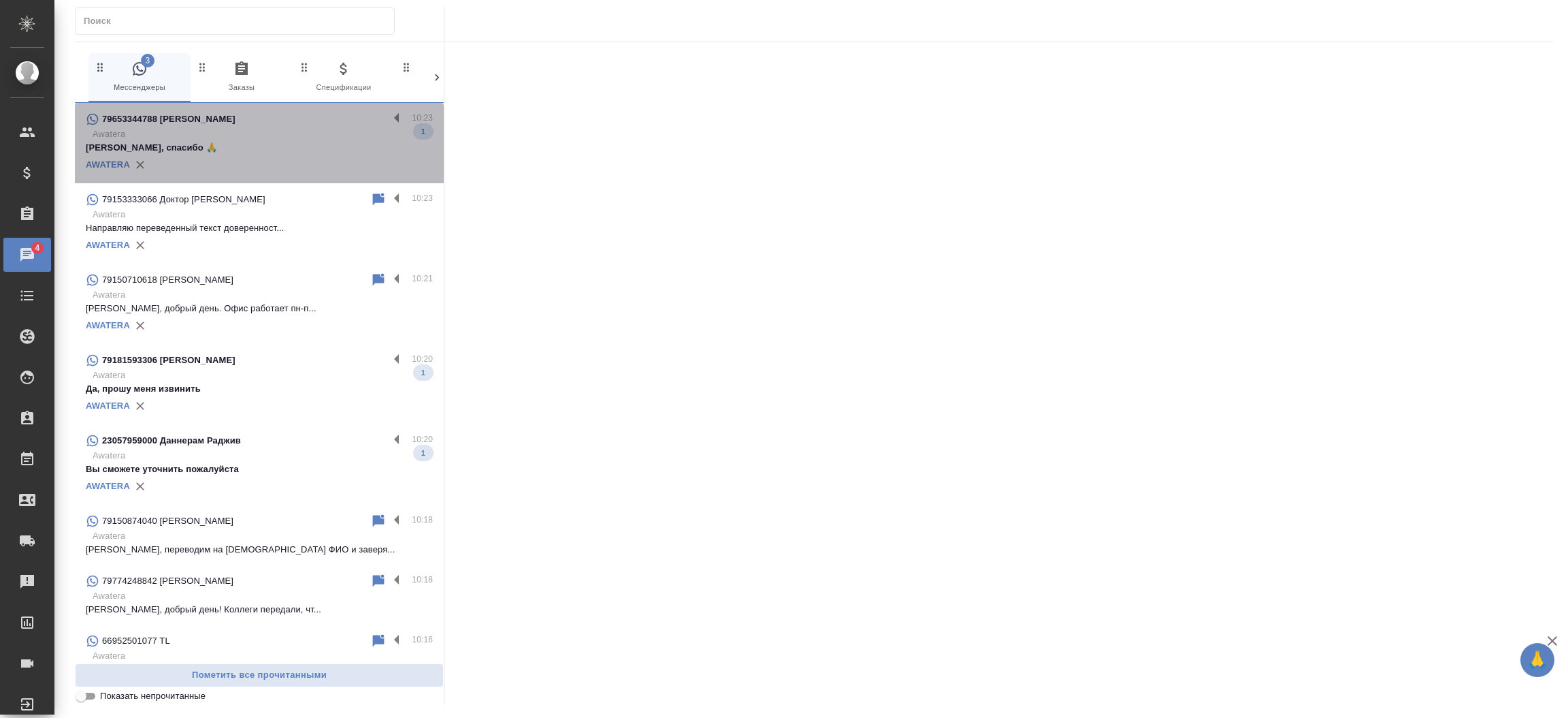
click at [262, 141] on p "Хорошо, спасибо 🙏" at bounding box center [259, 148] width 347 height 13
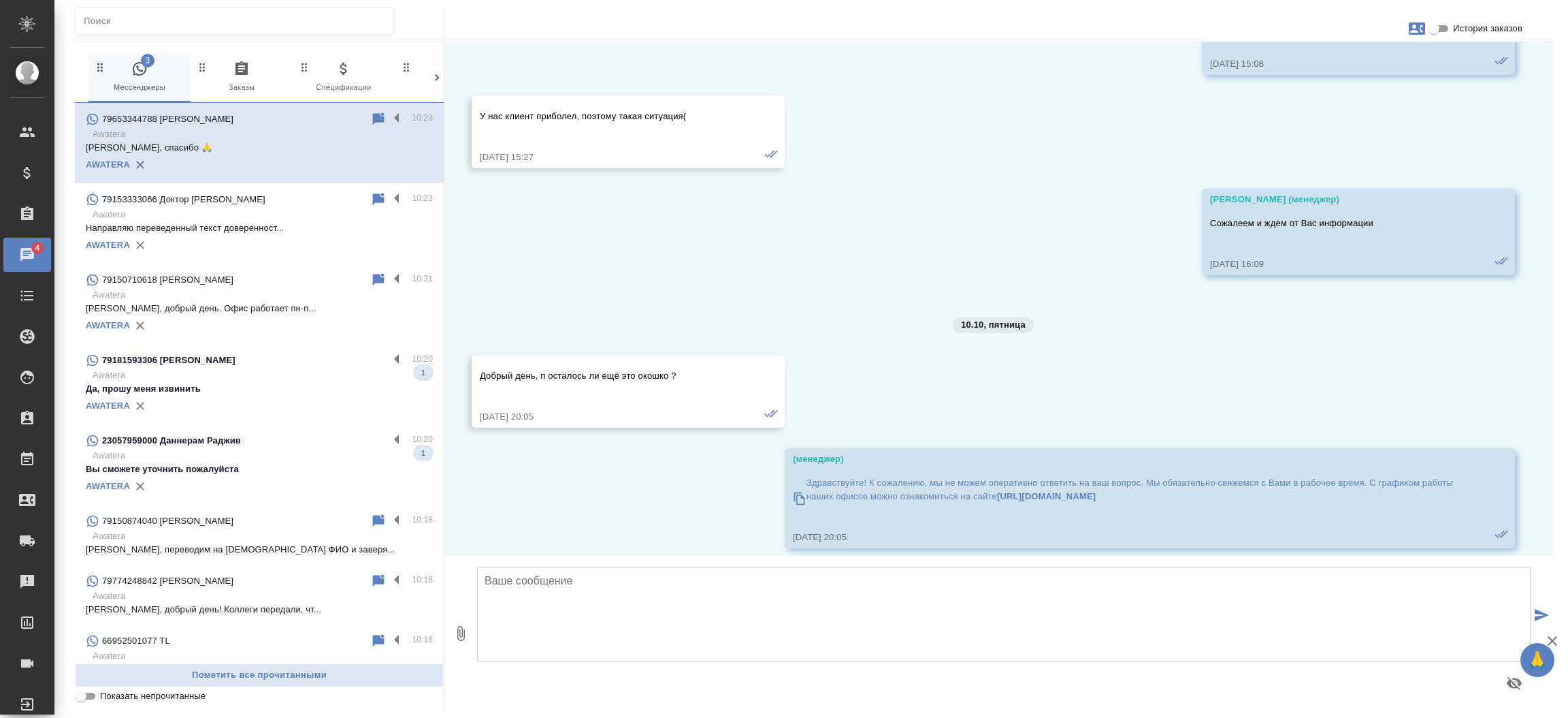
scroll to position [2426, 0]
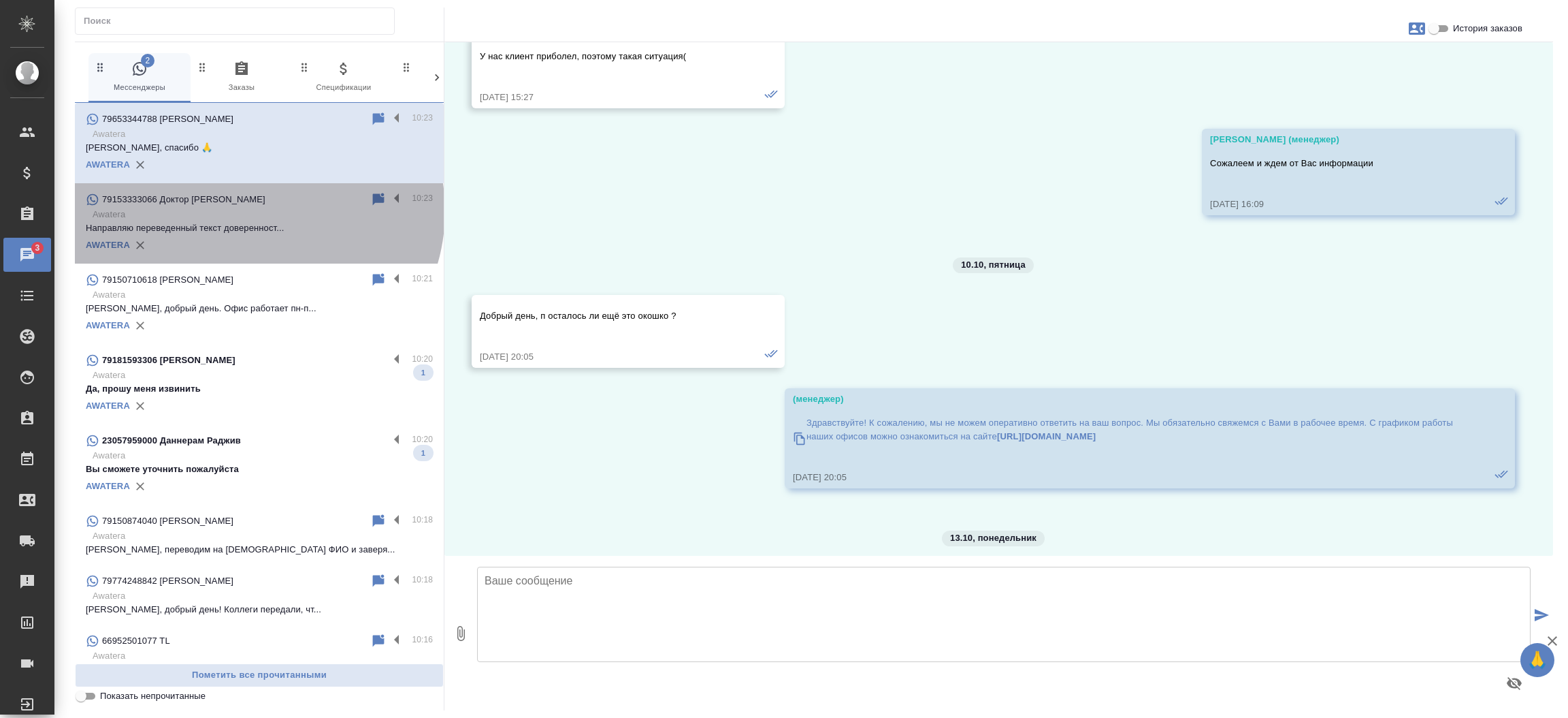
click at [256, 211] on p "Awatera" at bounding box center [262, 215] width 341 height 13
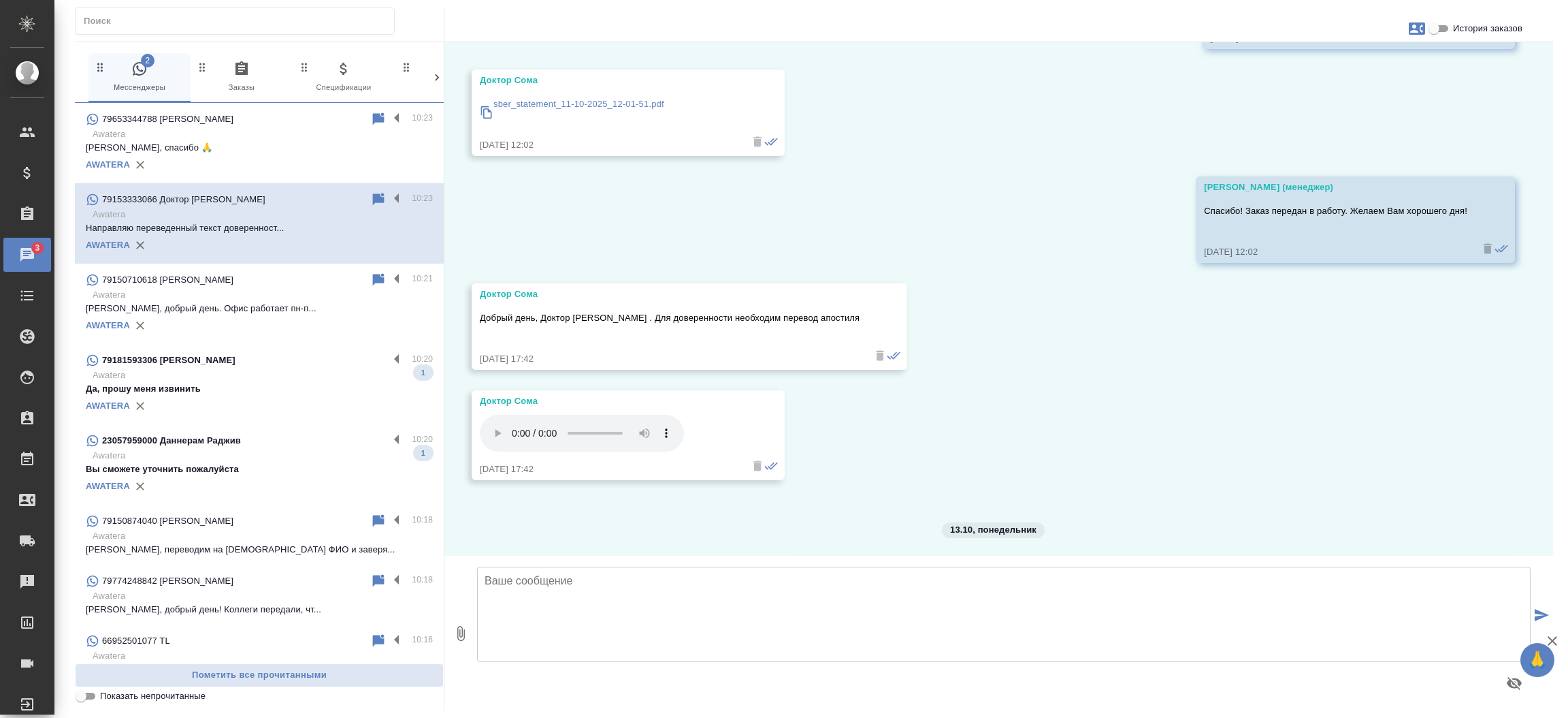
scroll to position [6671, 0]
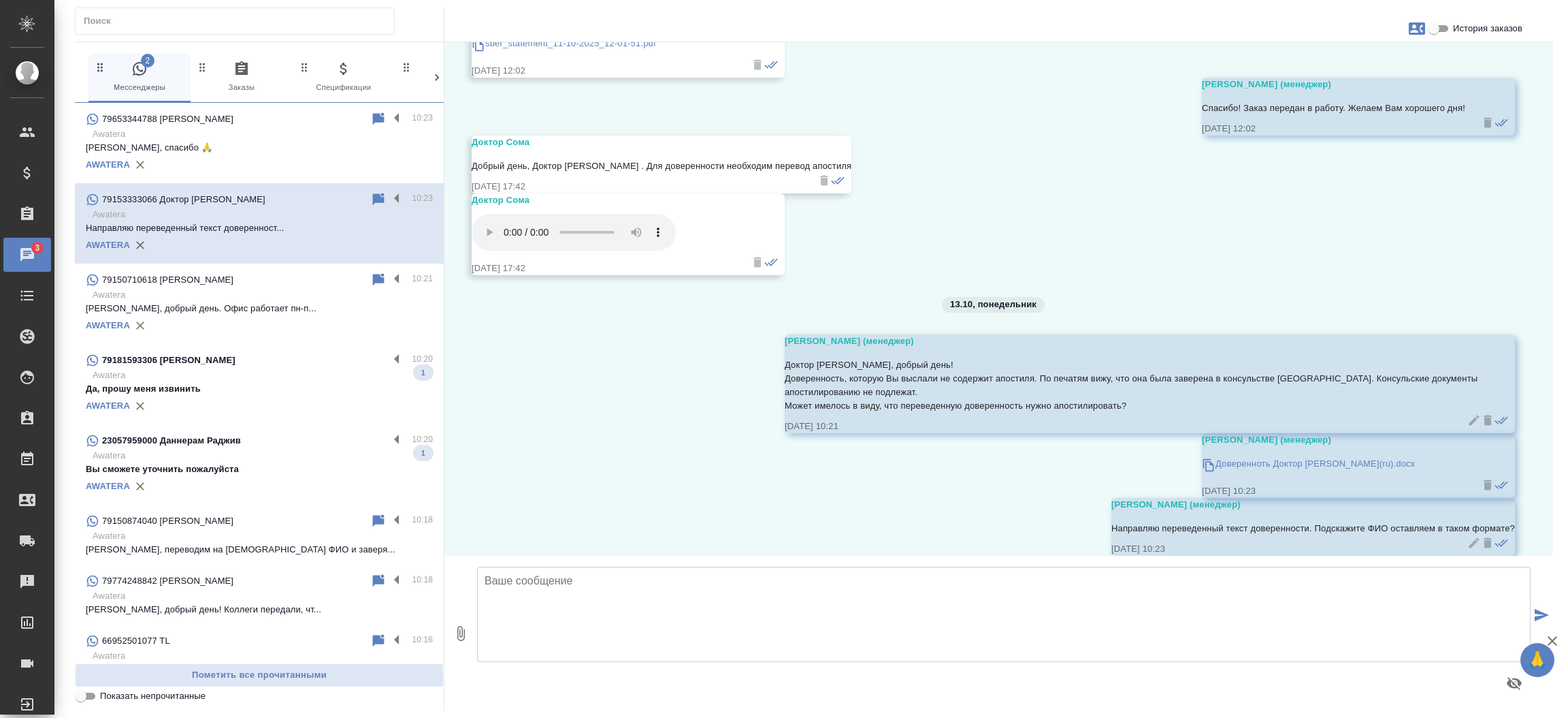
click at [300, 383] on p "Да, прошу меня извинить" at bounding box center [259, 389] width 347 height 13
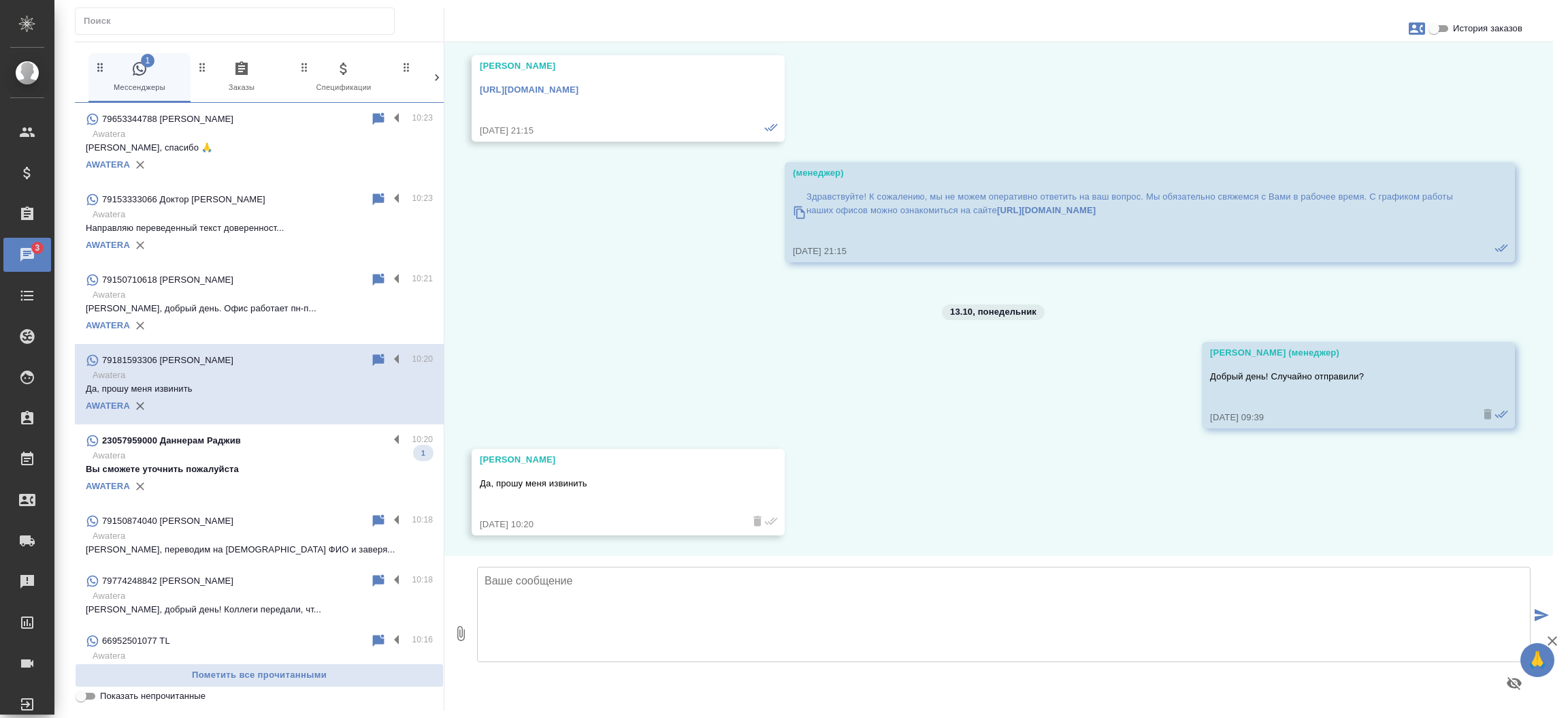
scroll to position [1689, 0]
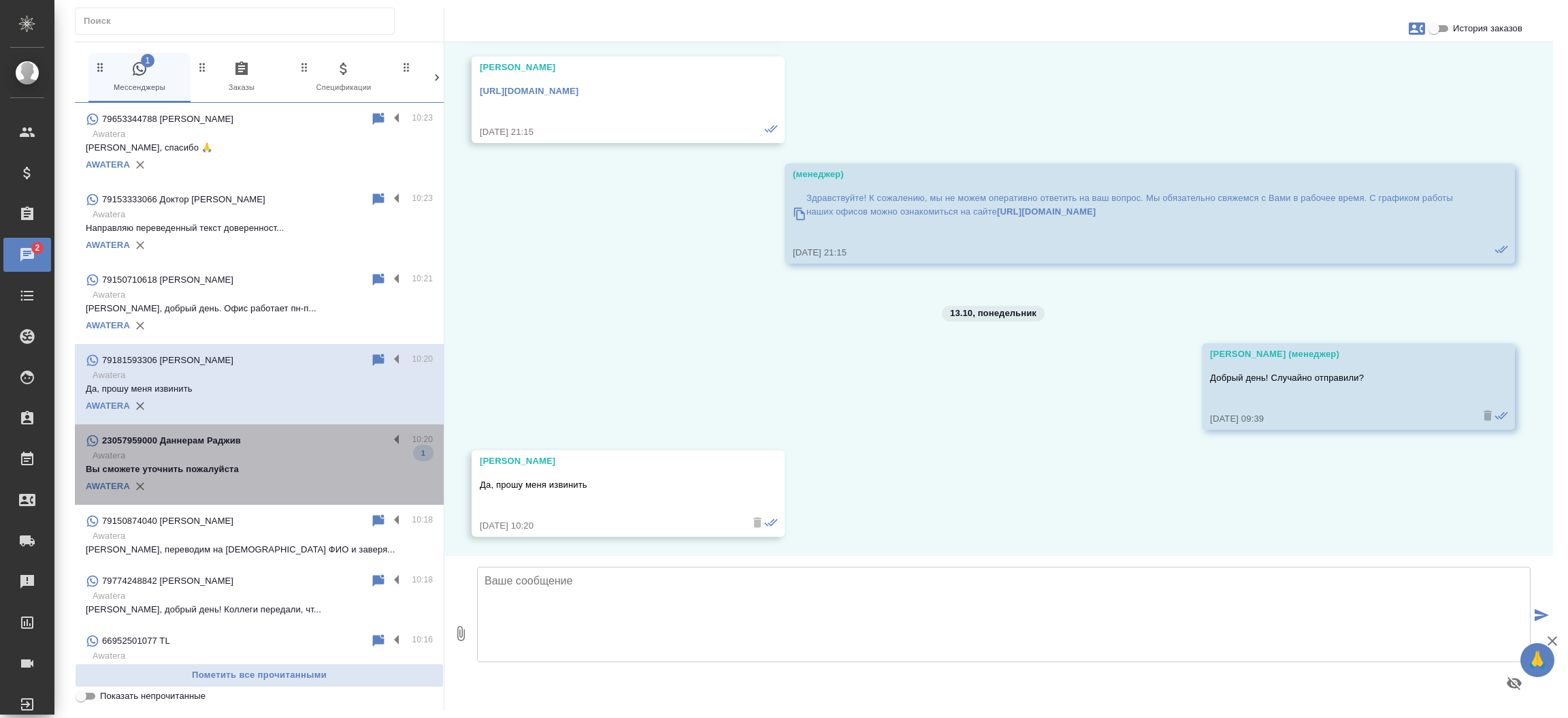
click at [284, 451] on p "Awatera" at bounding box center [262, 455] width 341 height 13
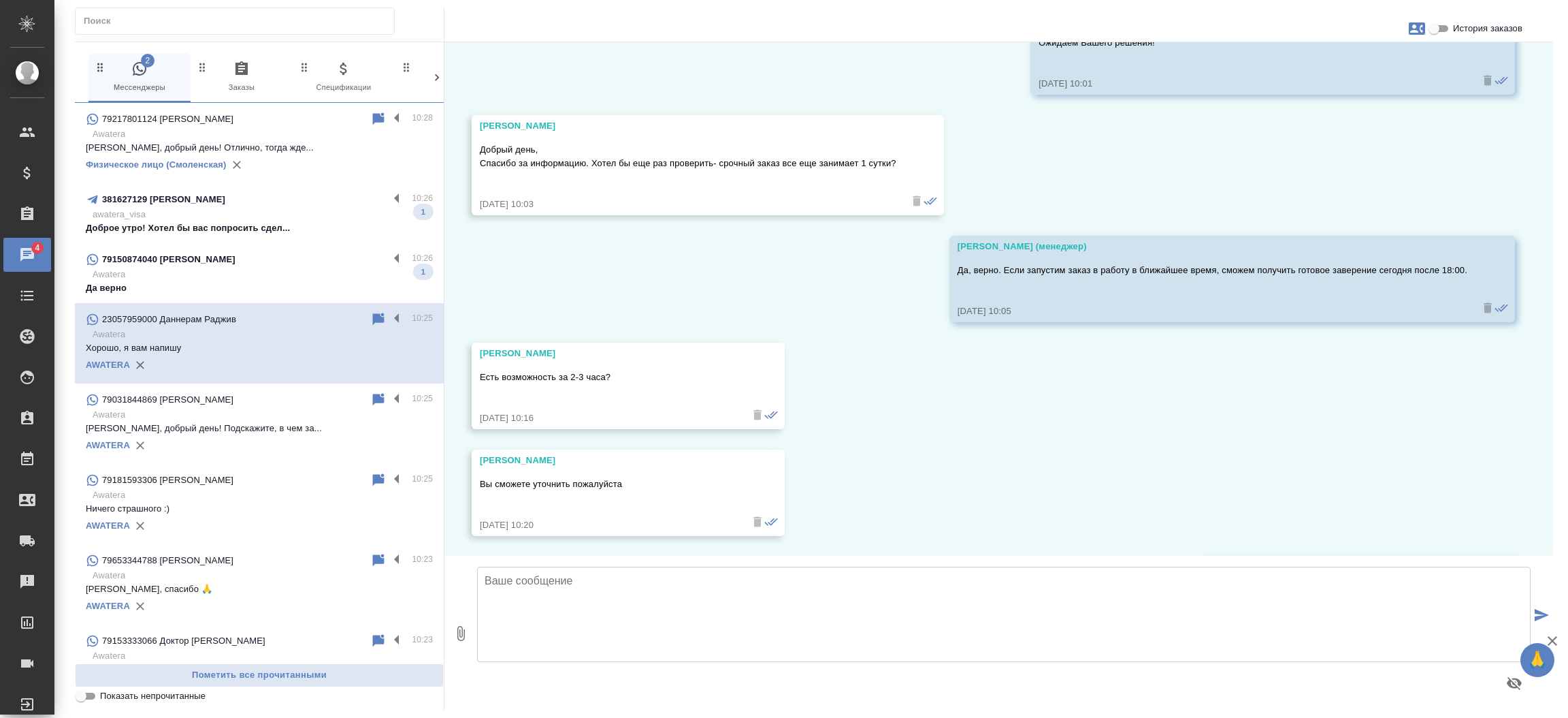
scroll to position [1125, 0]
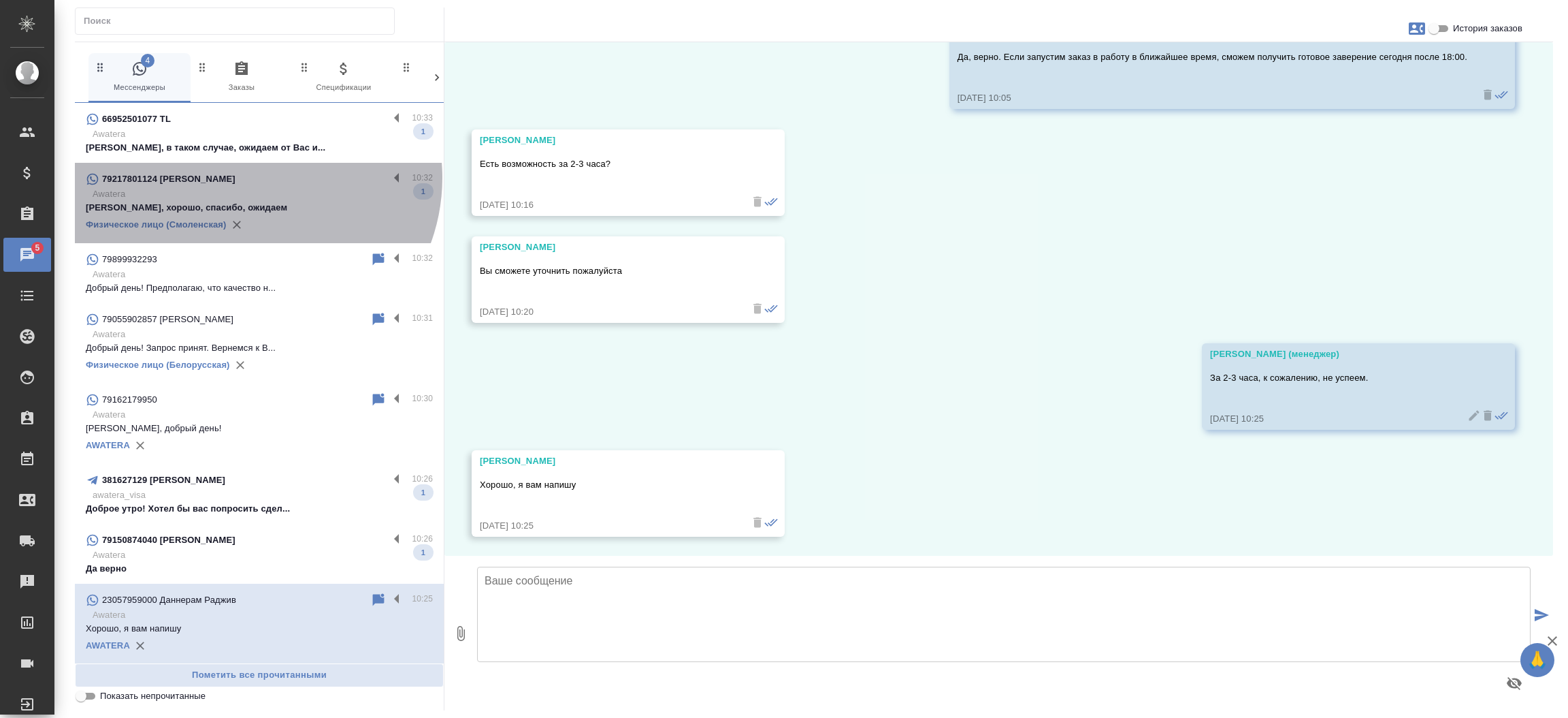
click at [235, 178] on p "79217801124 Евгений Юрьевич Калинин" at bounding box center [169, 179] width 134 height 13
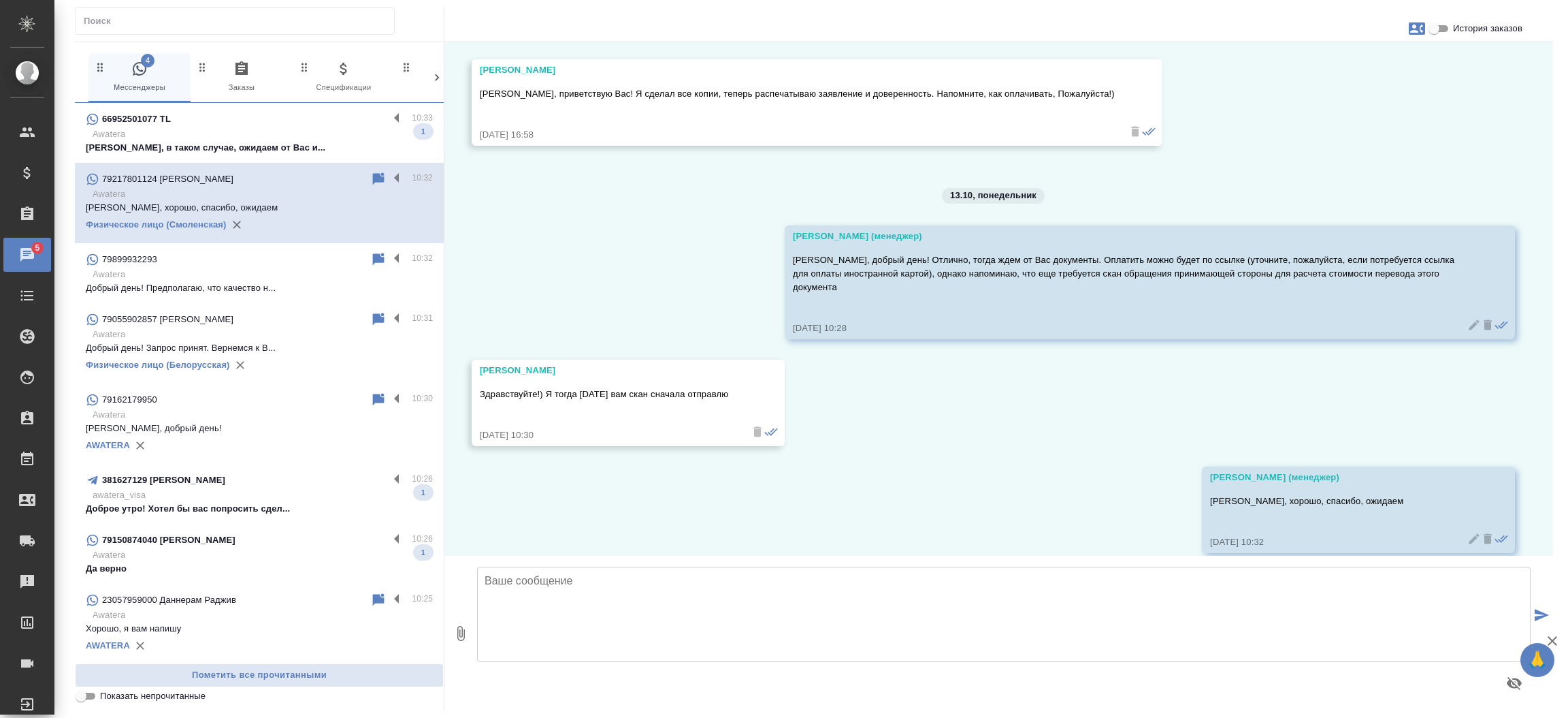
scroll to position [3981, 0]
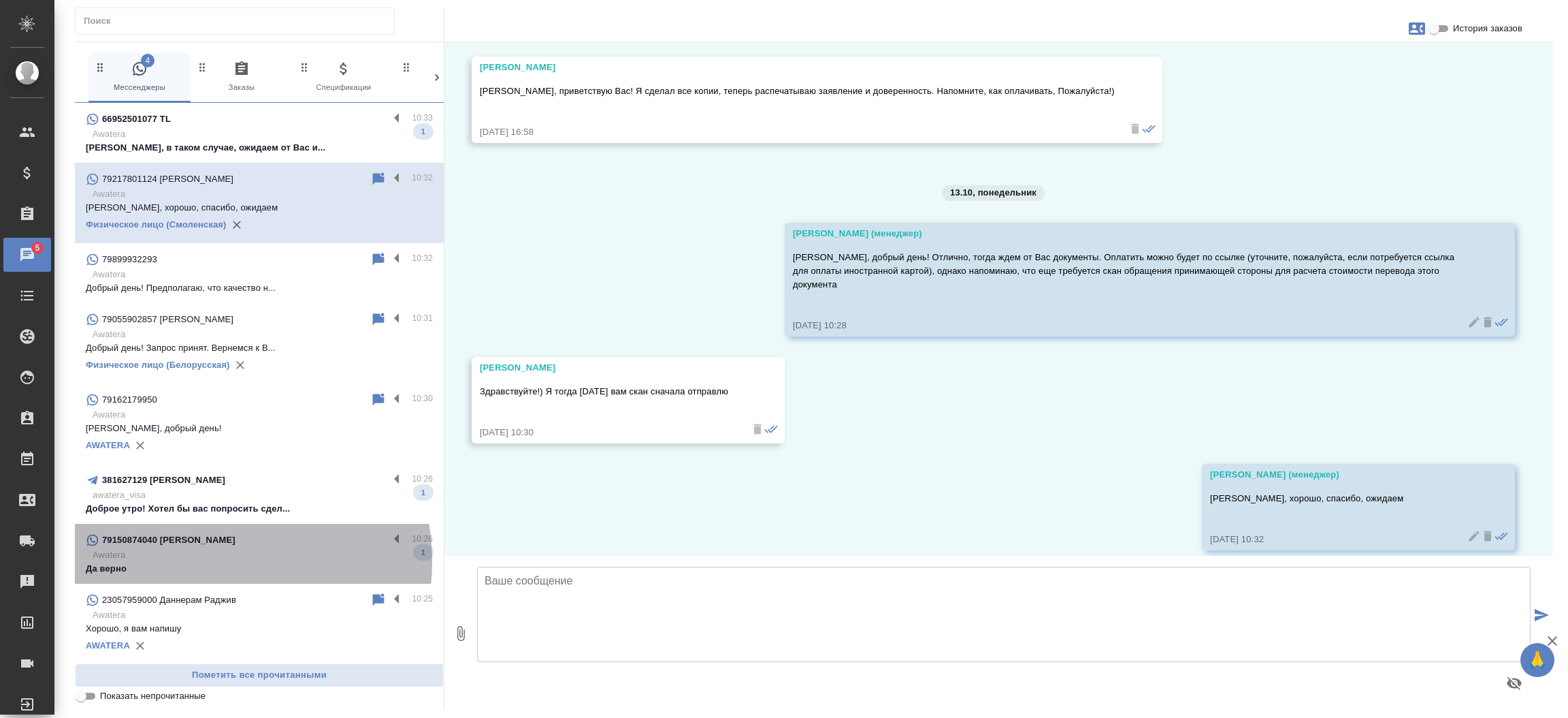
click at [202, 562] on p "Да верно" at bounding box center [259, 568] width 347 height 13
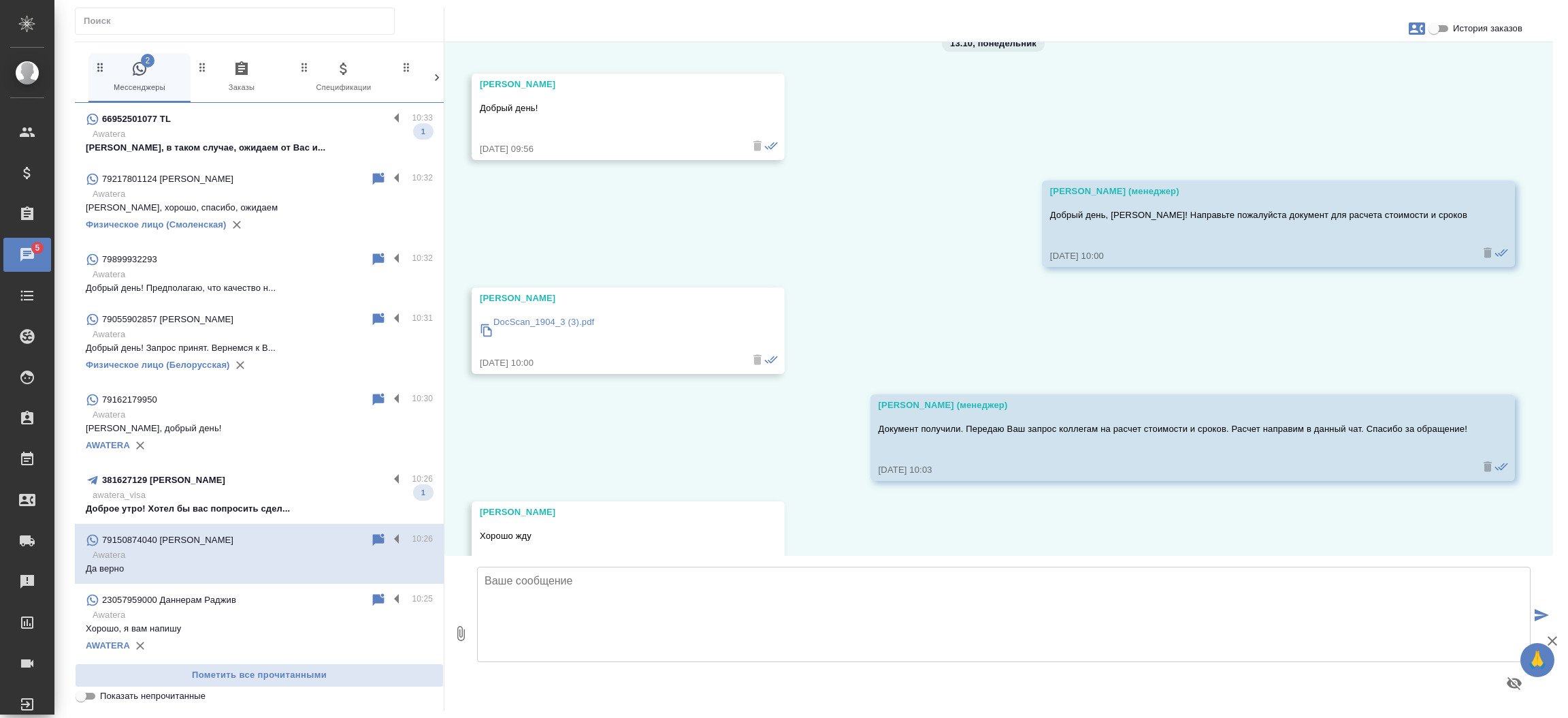
scroll to position [5489, 0]
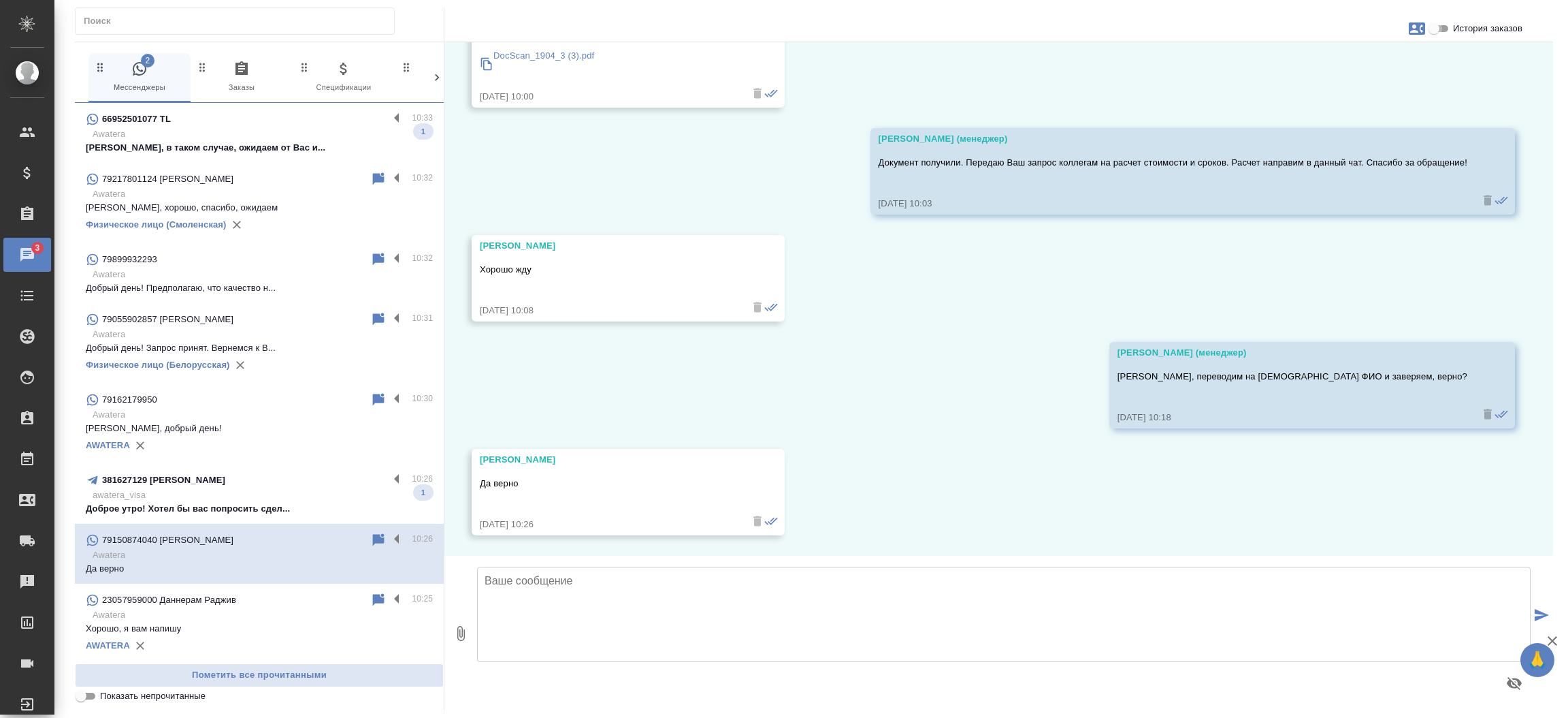
click at [1443, 31] on input "История заказов" at bounding box center [1433, 28] width 49 height 16
checkbox input "true"
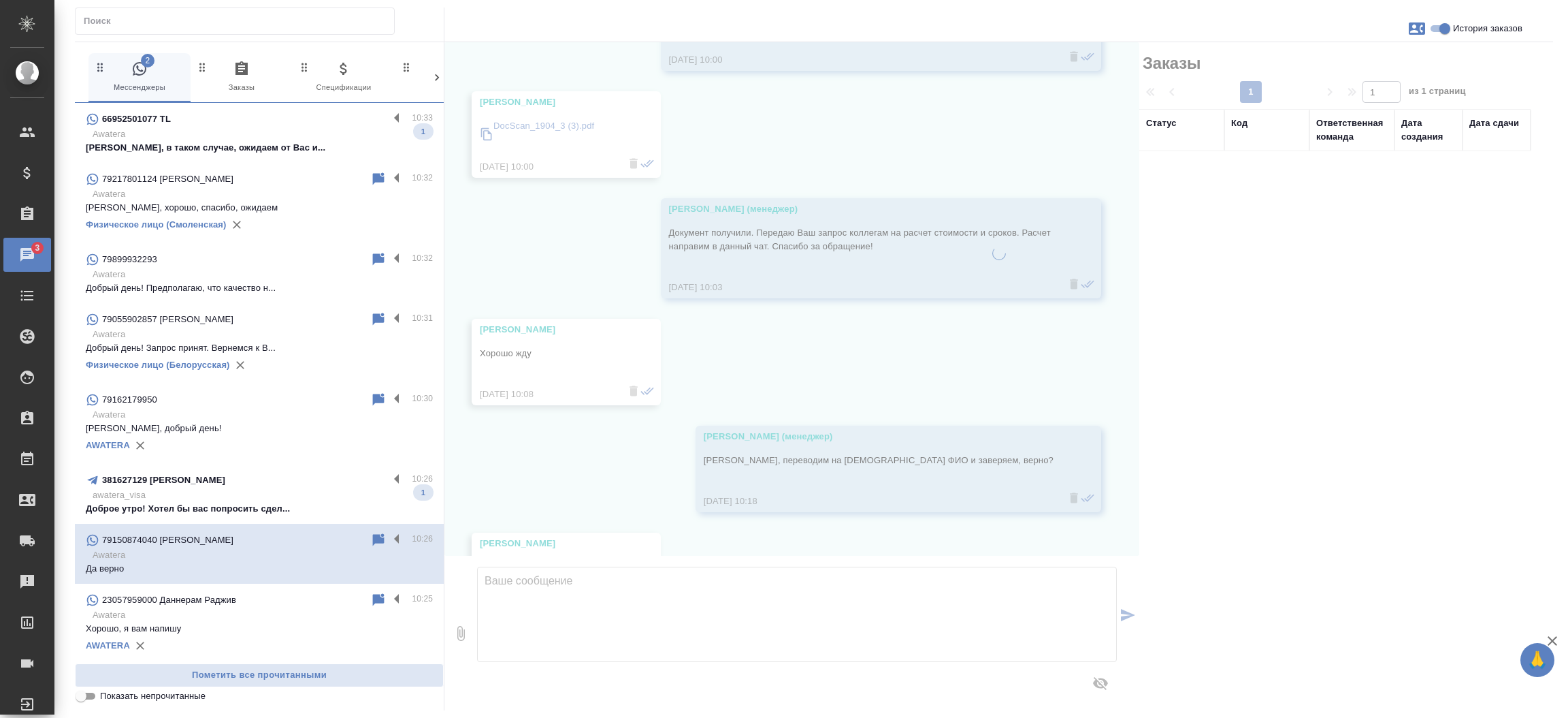
scroll to position [5529, 0]
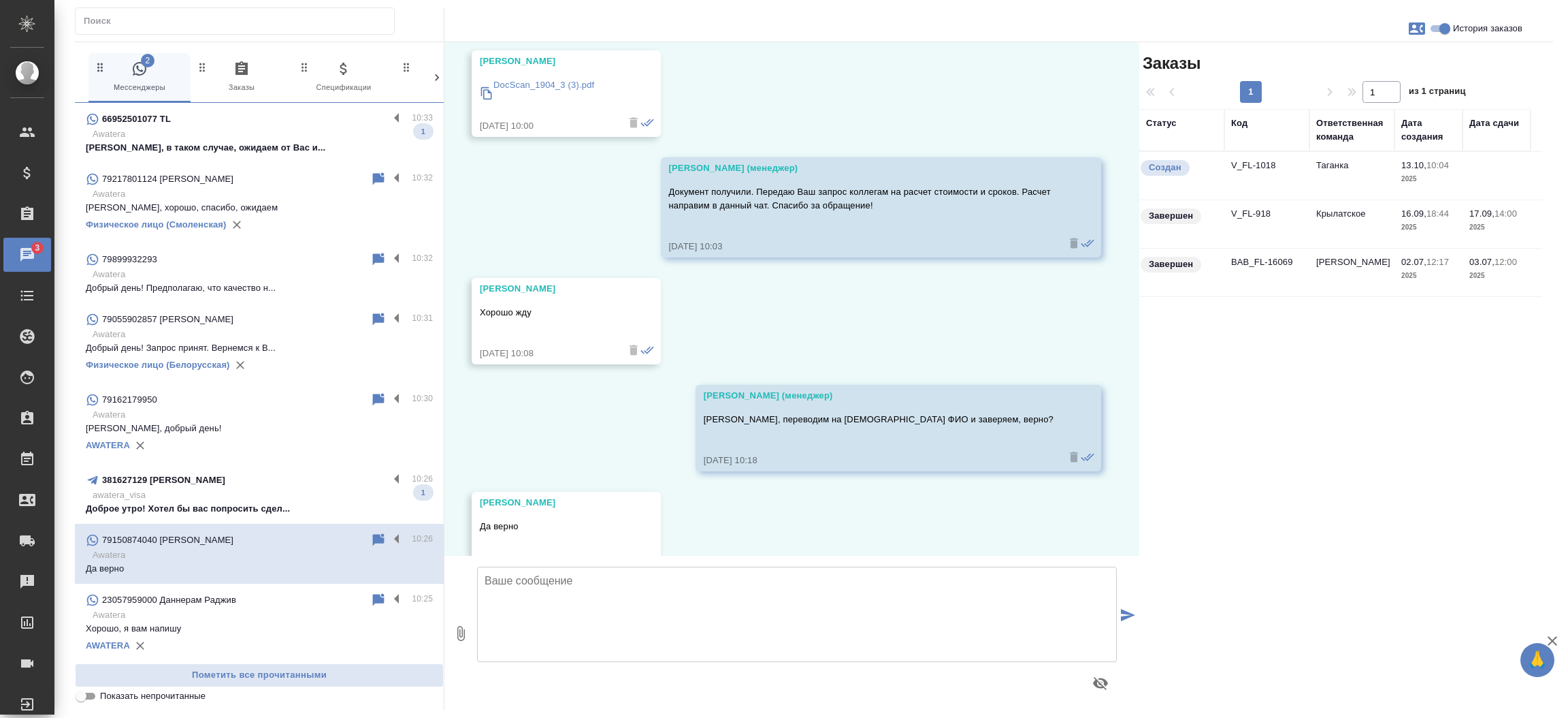
click at [1243, 161] on td "V_FL-1018" at bounding box center [1267, 175] width 85 height 48
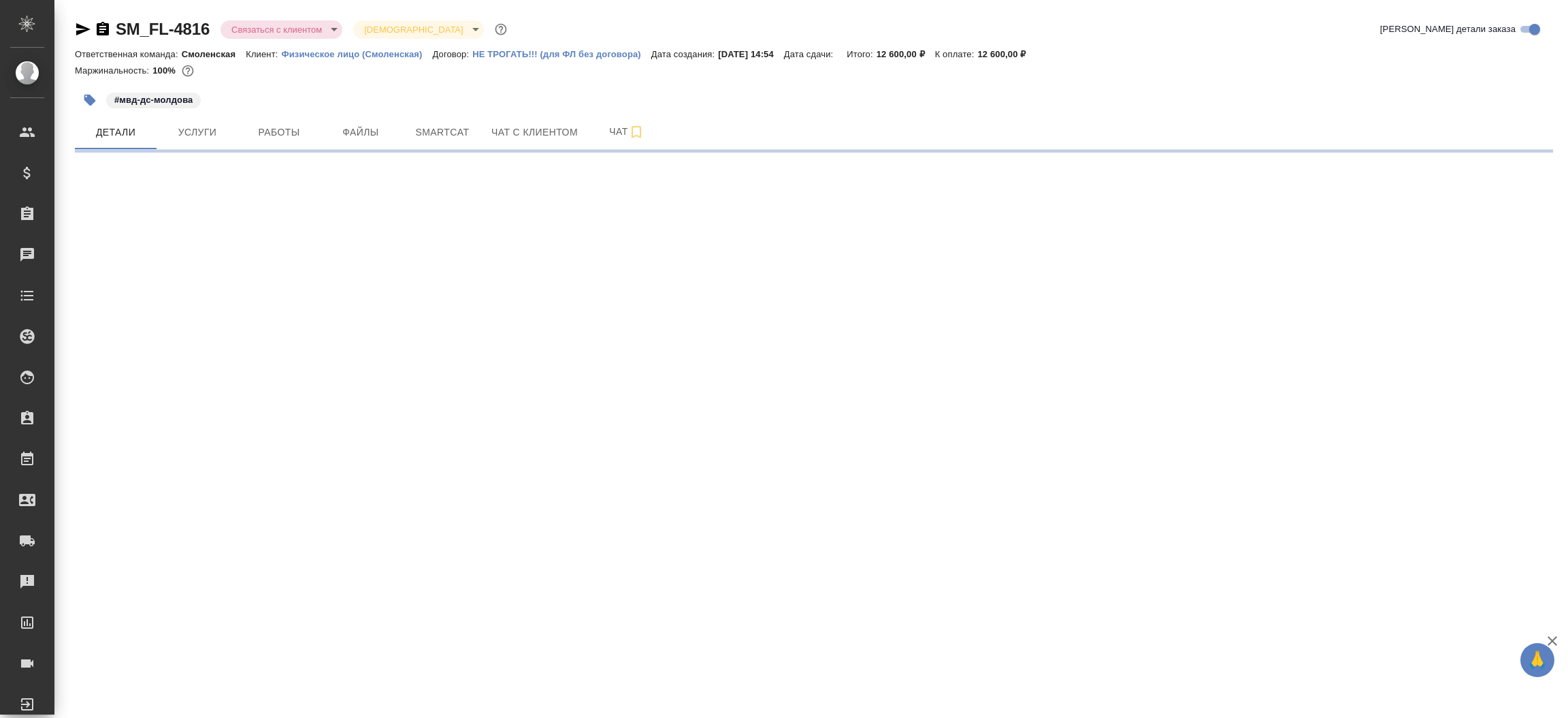
select select "RU"
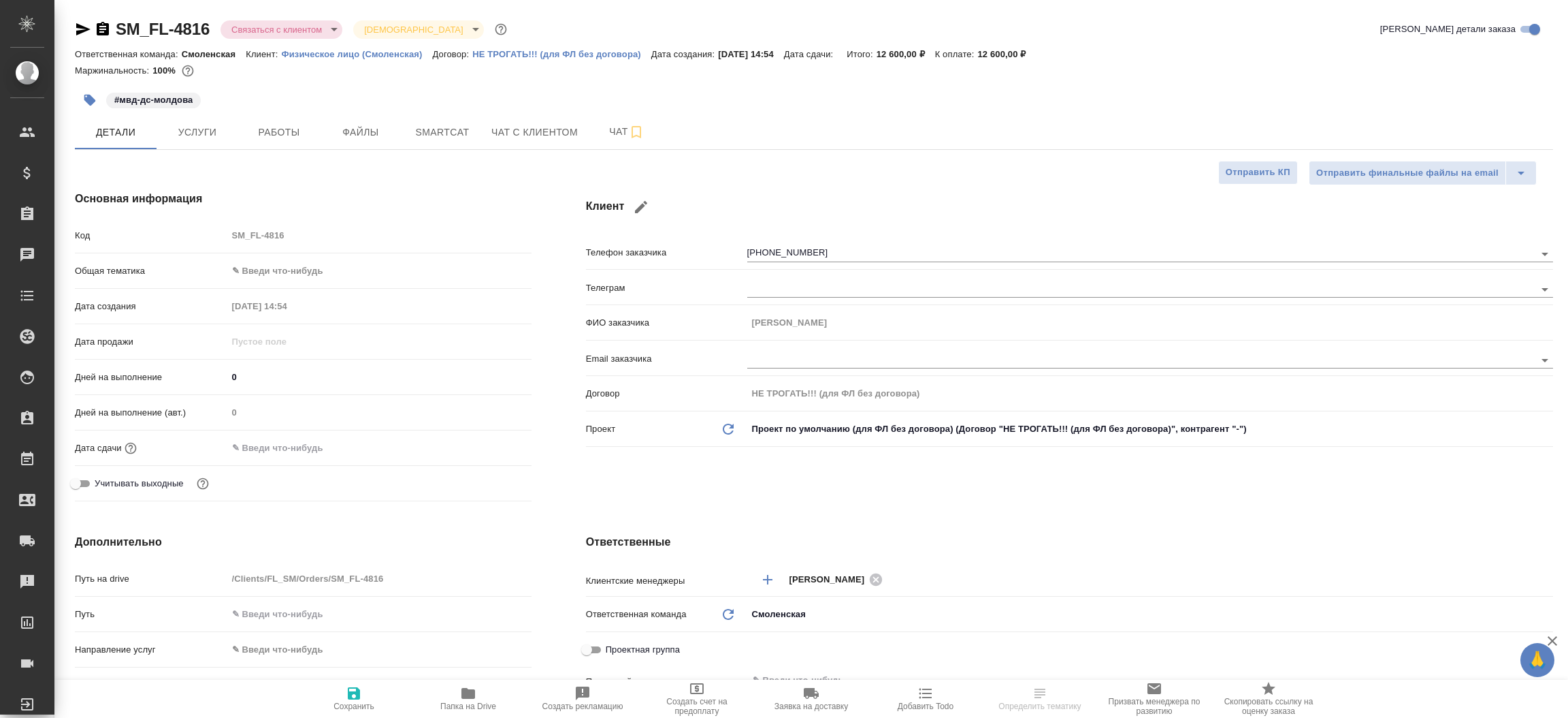
type textarea "x"
click at [83, 28] on icon "button" at bounding box center [83, 29] width 14 height 12
type textarea "x"
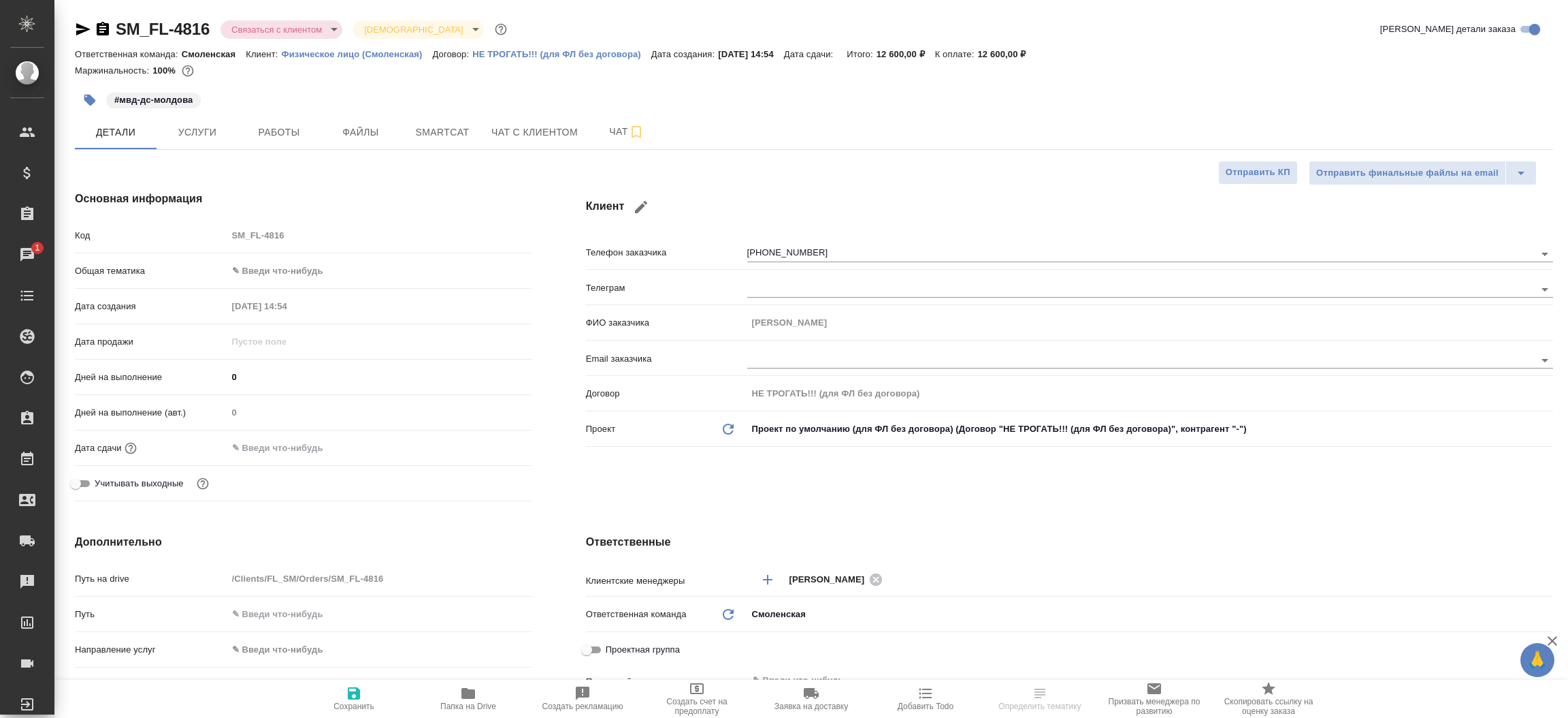
type textarea "x"
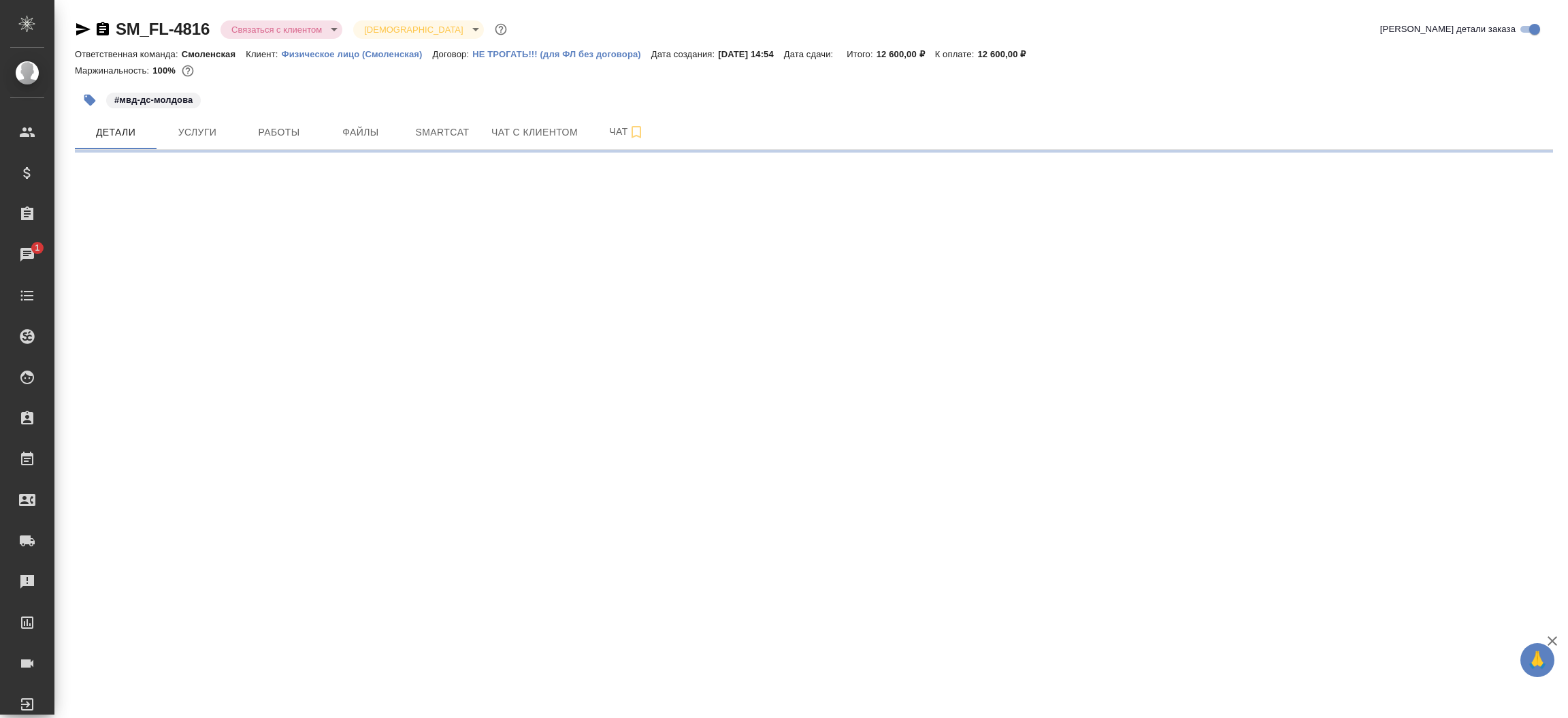
select select "RU"
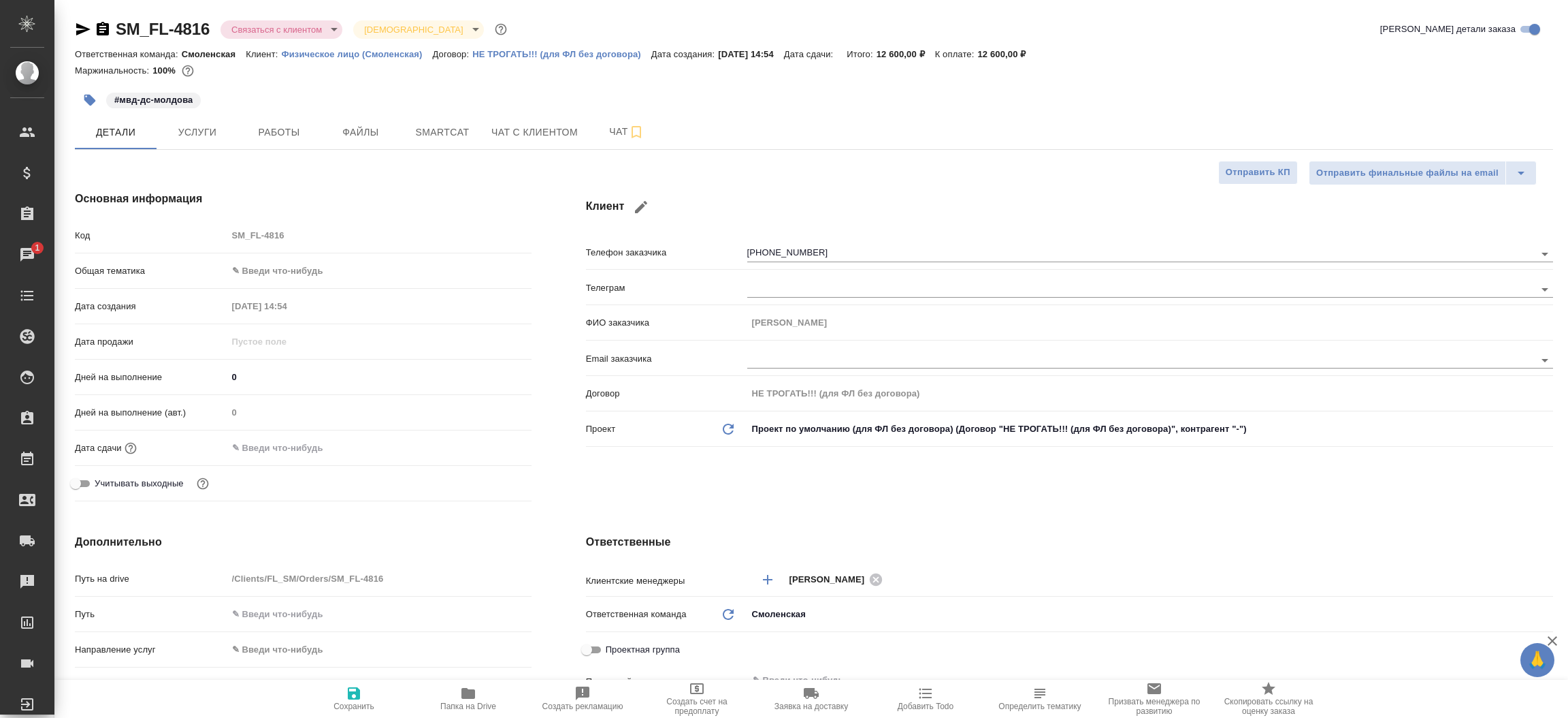
type textarea "x"
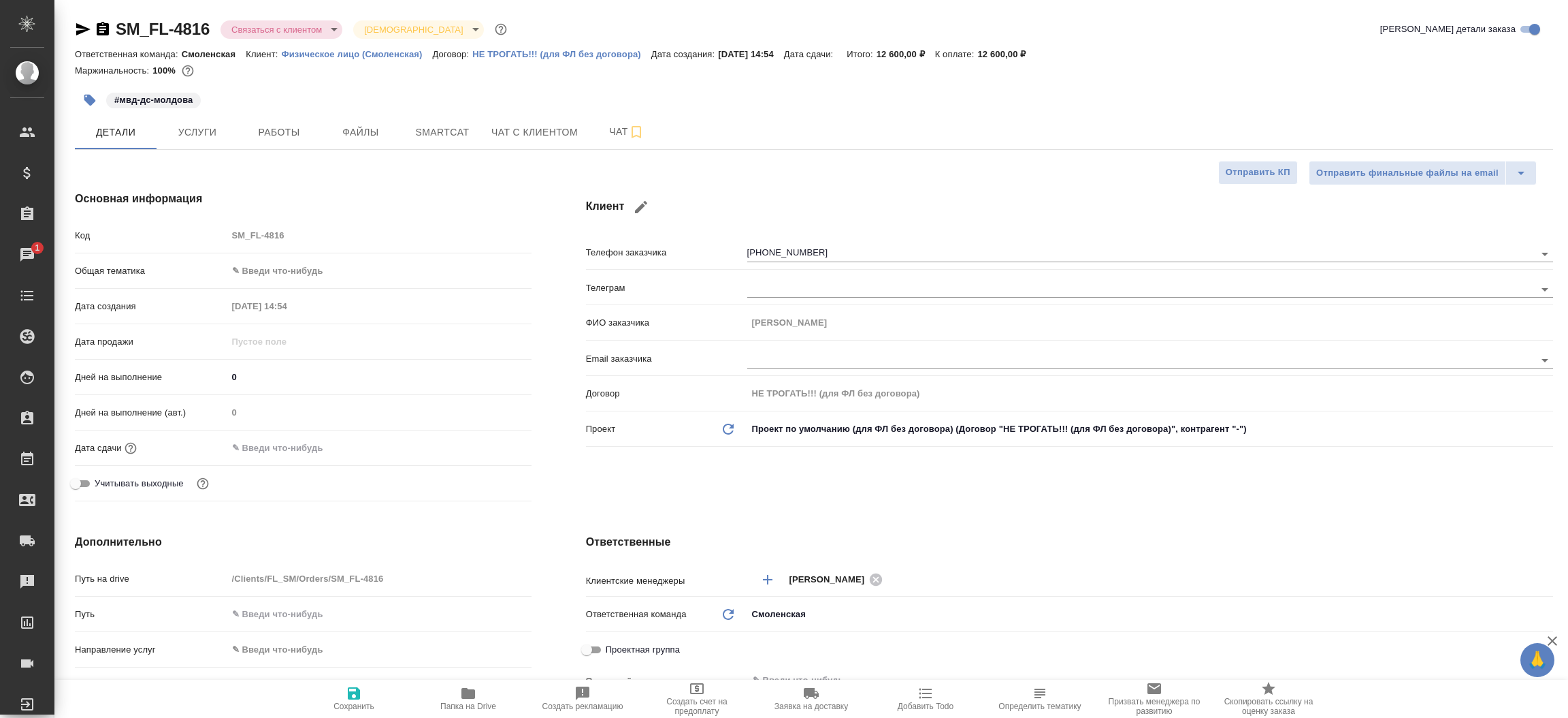
type textarea "x"
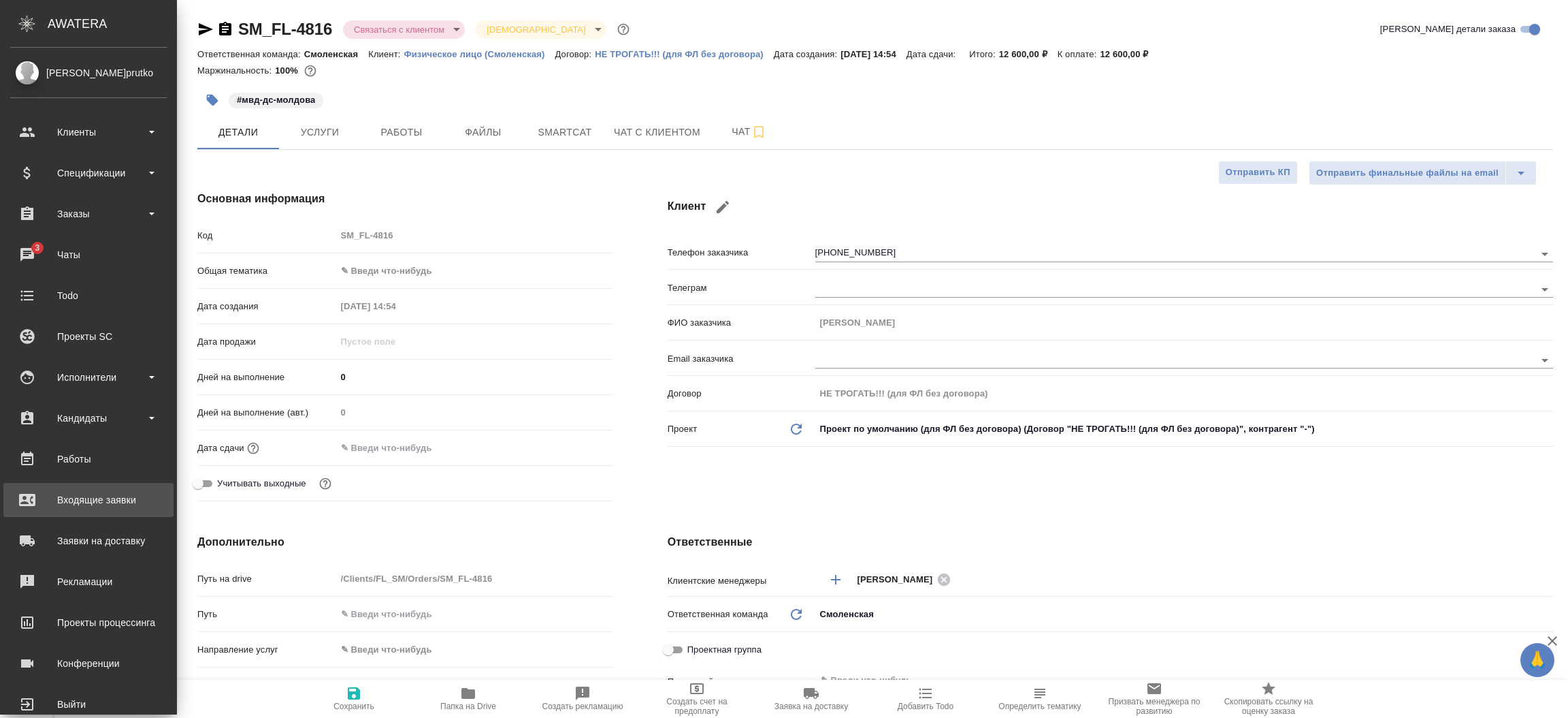
click at [81, 494] on div "Входящие заявки" at bounding box center [88, 500] width 156 height 21
type textarea "x"
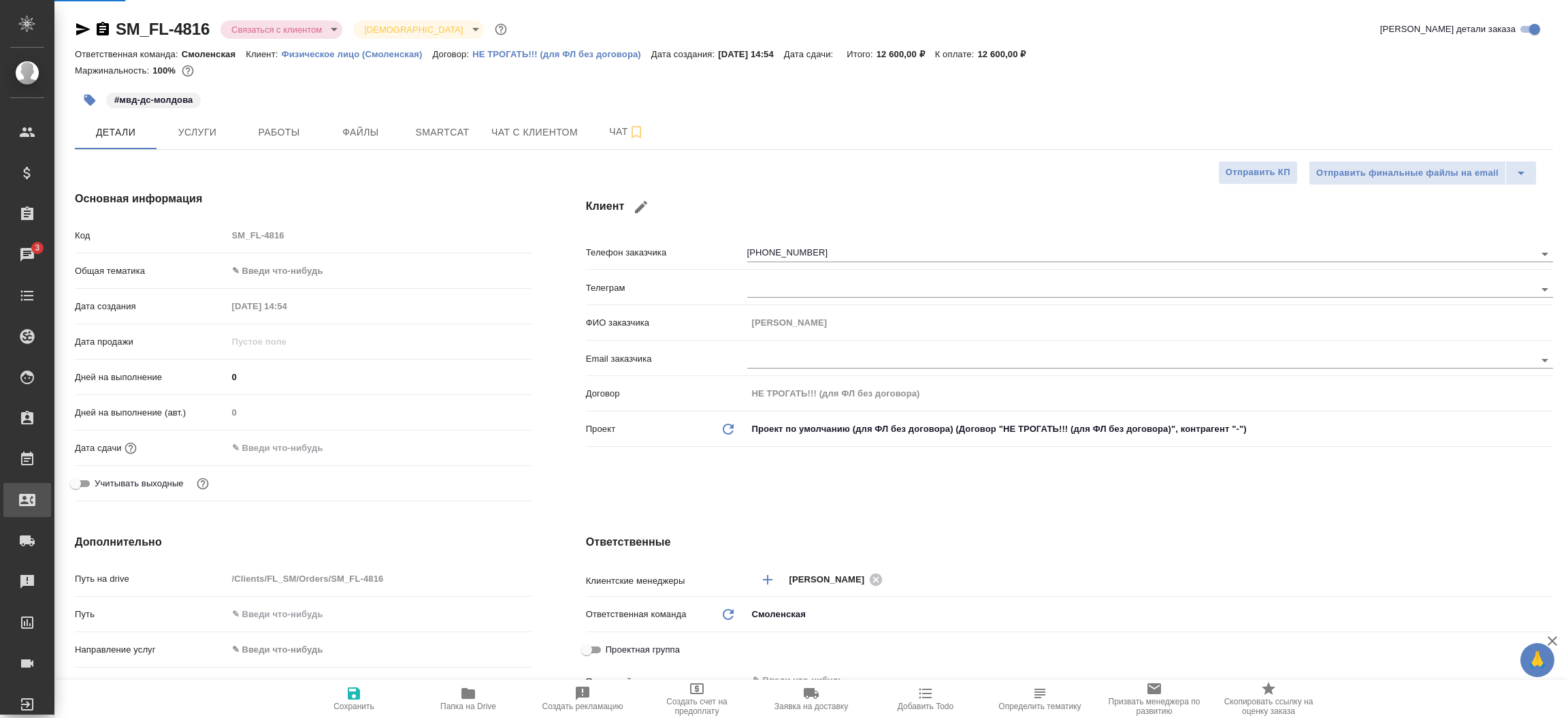
click at [81, 494] on div ".cls-1 fill:#fff; AWATERA [PERSON_NAME]prutko Клиенты Спецификации Заказы 3 Чат…" at bounding box center [784, 359] width 1568 height 718
select select "RU"
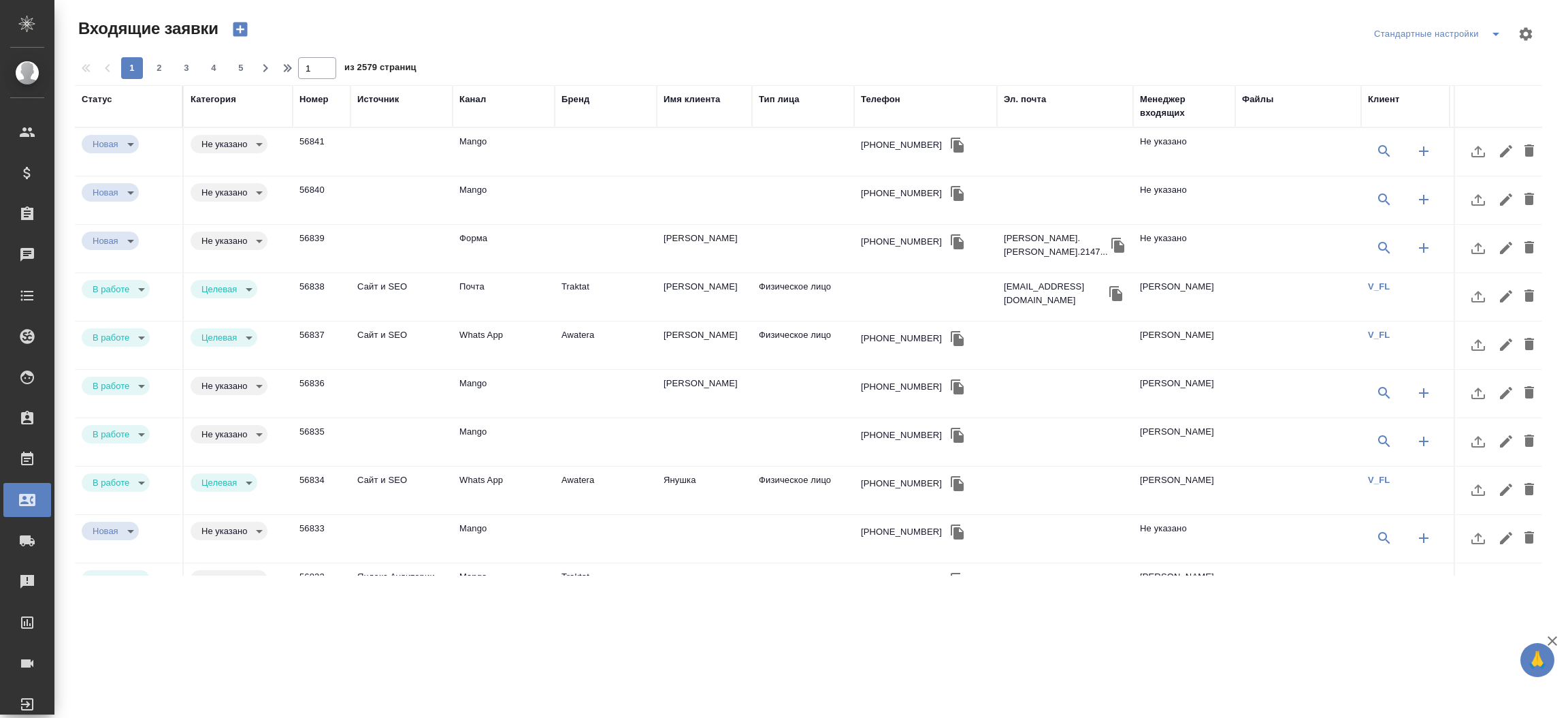
click at [245, 28] on icon "button" at bounding box center [239, 29] width 14 height 14
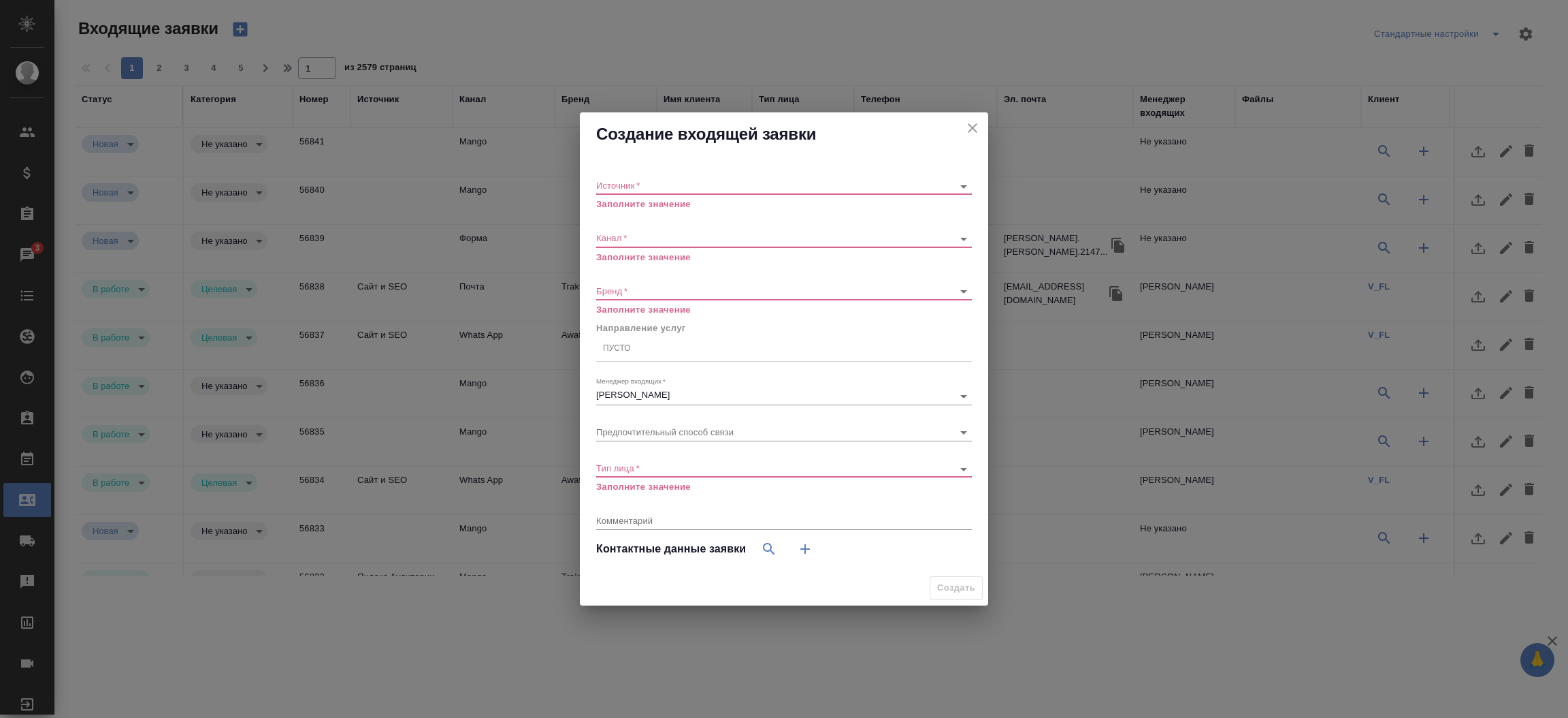
click at [626, 175] on div "Источник   * ​ Заполните значение" at bounding box center [784, 188] width 375 height 44
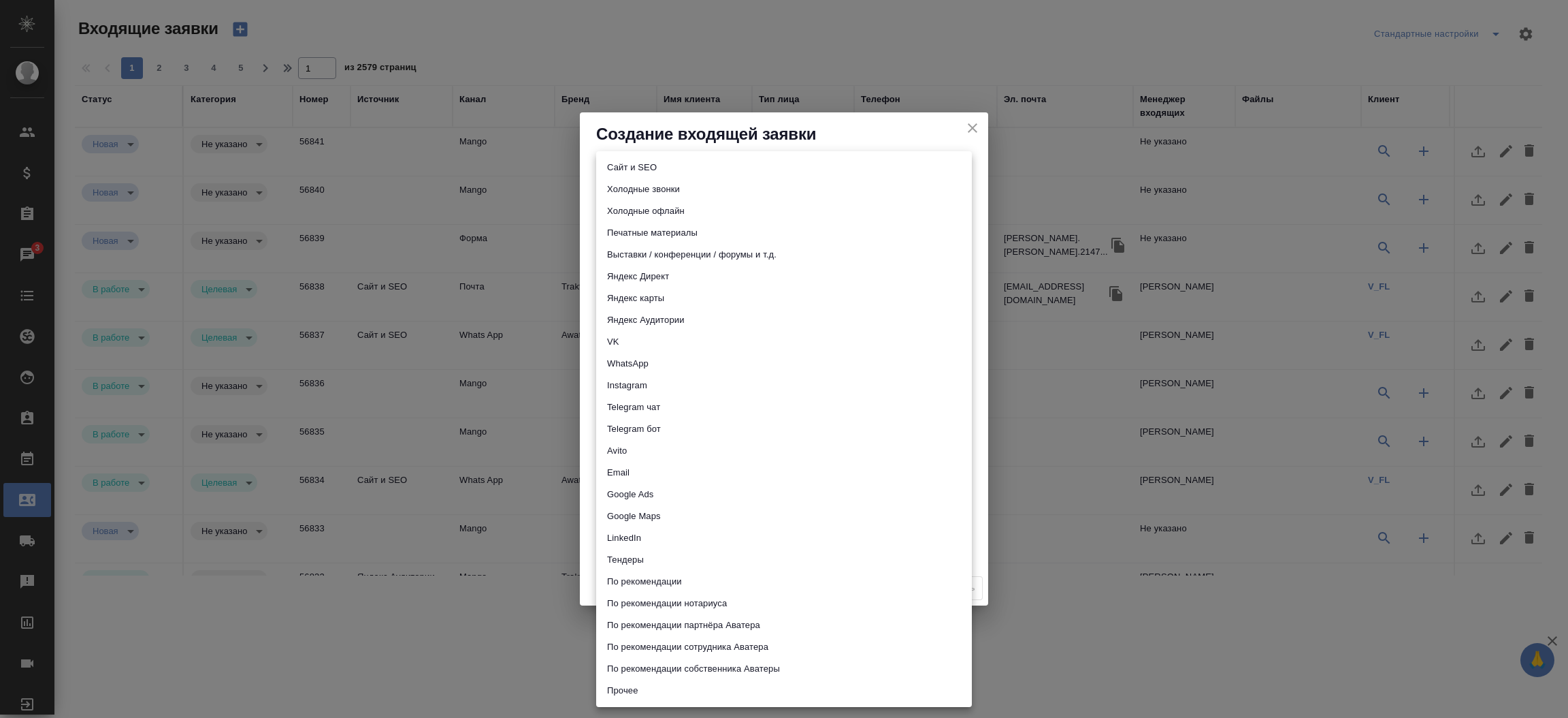
click at [624, 186] on body "🙏 .cls-1 fill:#fff; AWATERA Прутько Ирина i.prutko Клиенты Спецификации Заказы …" at bounding box center [784, 359] width 1568 height 718
drag, startPoint x: 624, startPoint y: 186, endPoint x: 624, endPoint y: 173, distance: 13.0
click at [624, 173] on ul "Сайт и SEO Холодные звонки Холодные офлайн Печатные материалы Выставки / конфер…" at bounding box center [784, 429] width 375 height 555
click at [624, 173] on li "Сайт и SEO" at bounding box center [784, 167] width 375 height 22
type input "seo"
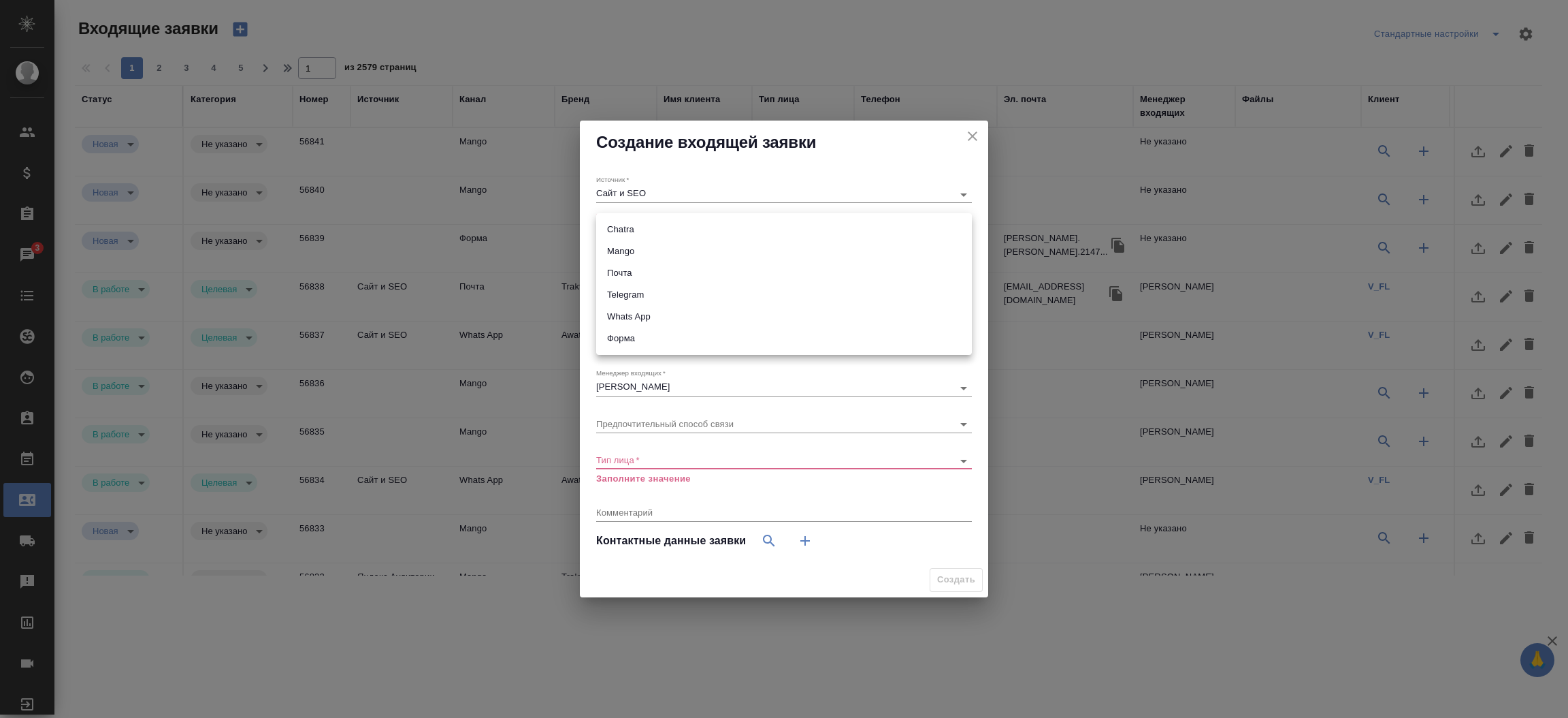
click at [619, 229] on body "🙏 .cls-1 fill:#fff; AWATERA Прутько Ирина i.prutko Клиенты Спецификации Заказы …" at bounding box center [784, 359] width 1568 height 718
click at [985, 131] on div at bounding box center [784, 359] width 1568 height 718
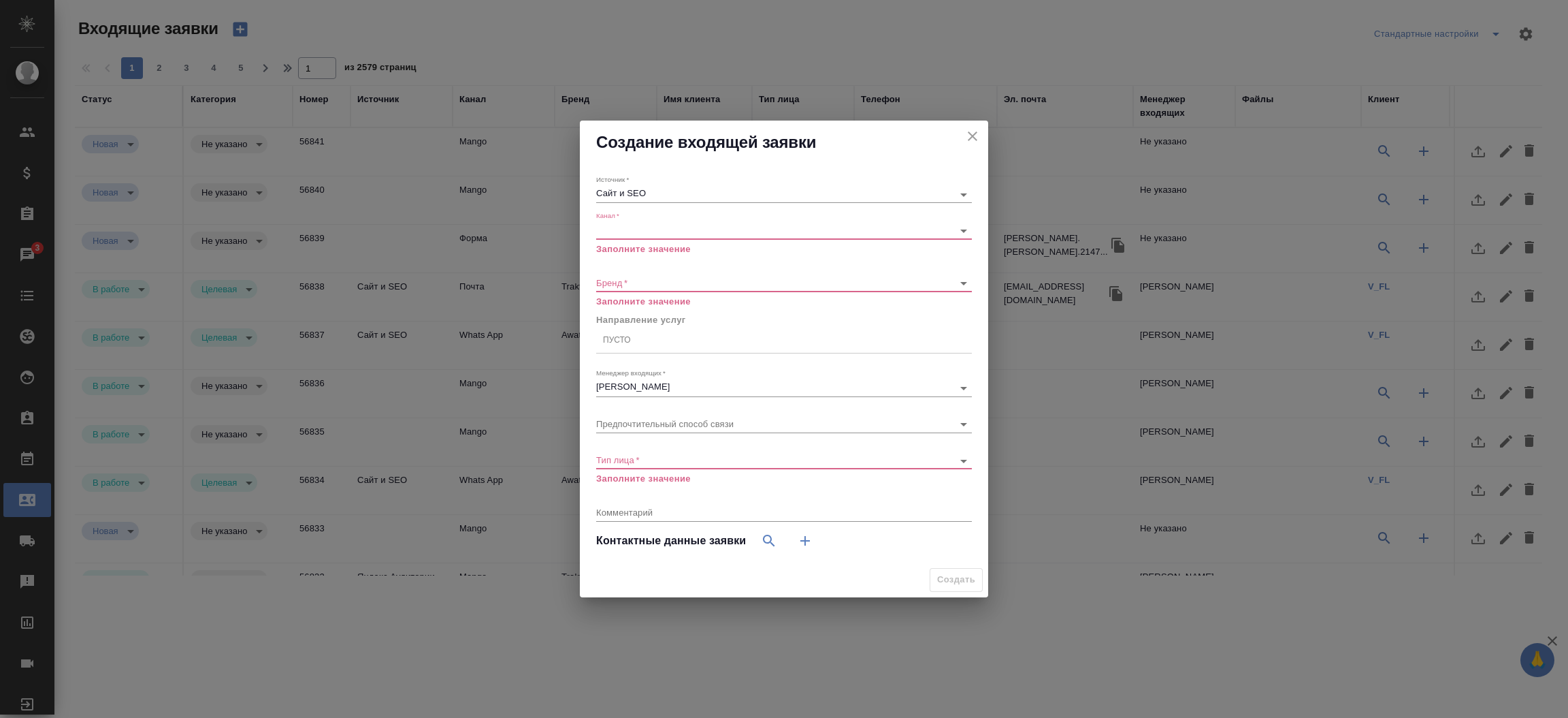
click at [978, 134] on icon "close" at bounding box center [972, 136] width 16 height 16
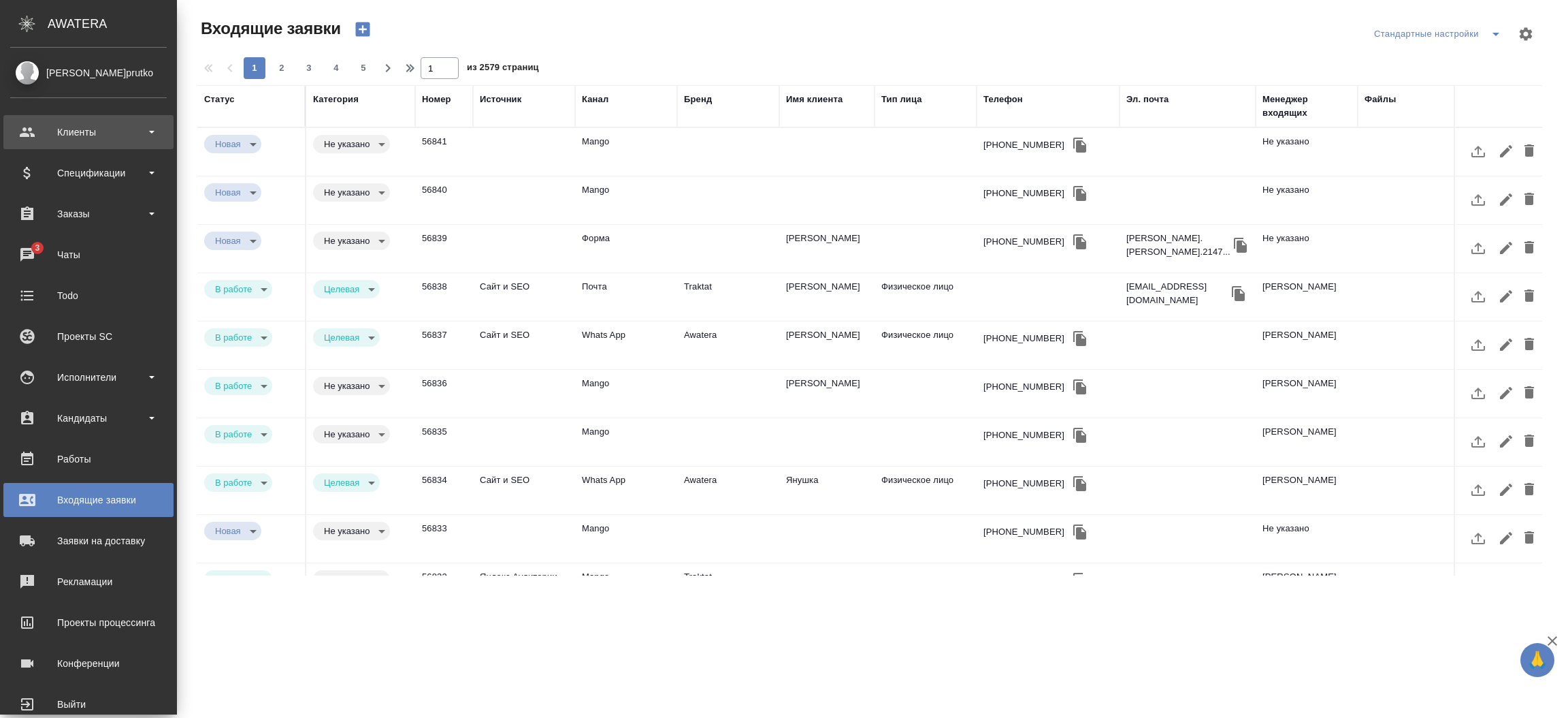
click at [80, 129] on div "Клиенты" at bounding box center [88, 133] width 156 height 21
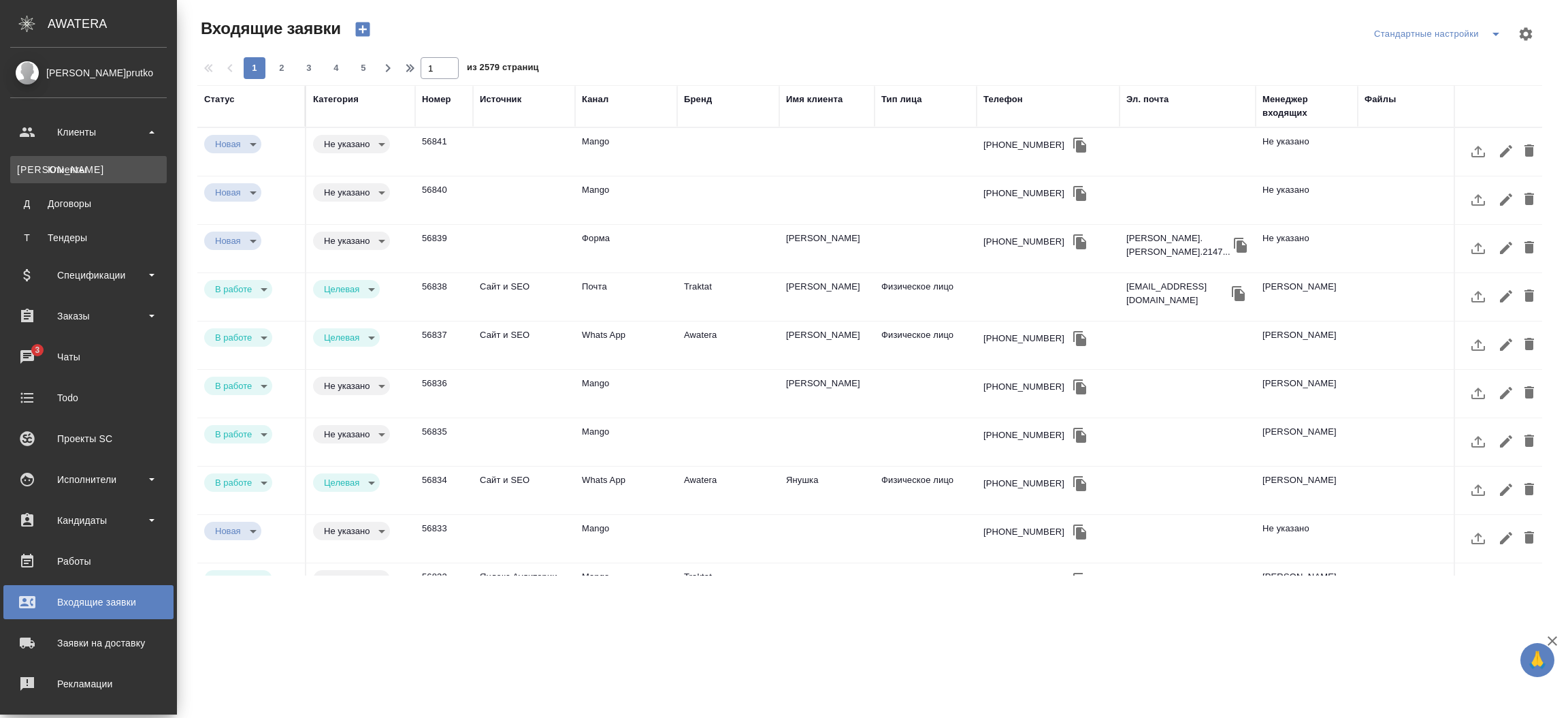
click at [80, 175] on div "Клиенты" at bounding box center [88, 169] width 143 height 13
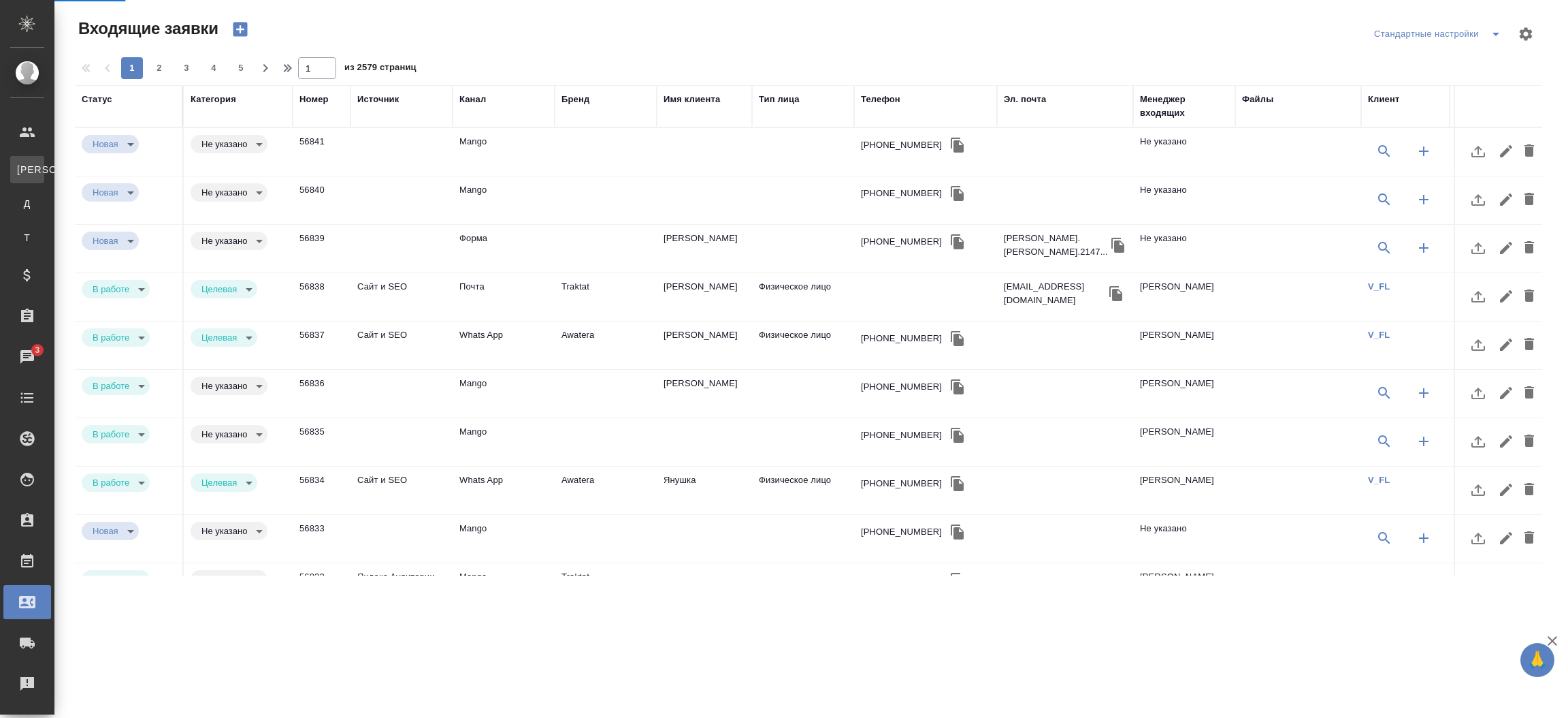
select select "RU"
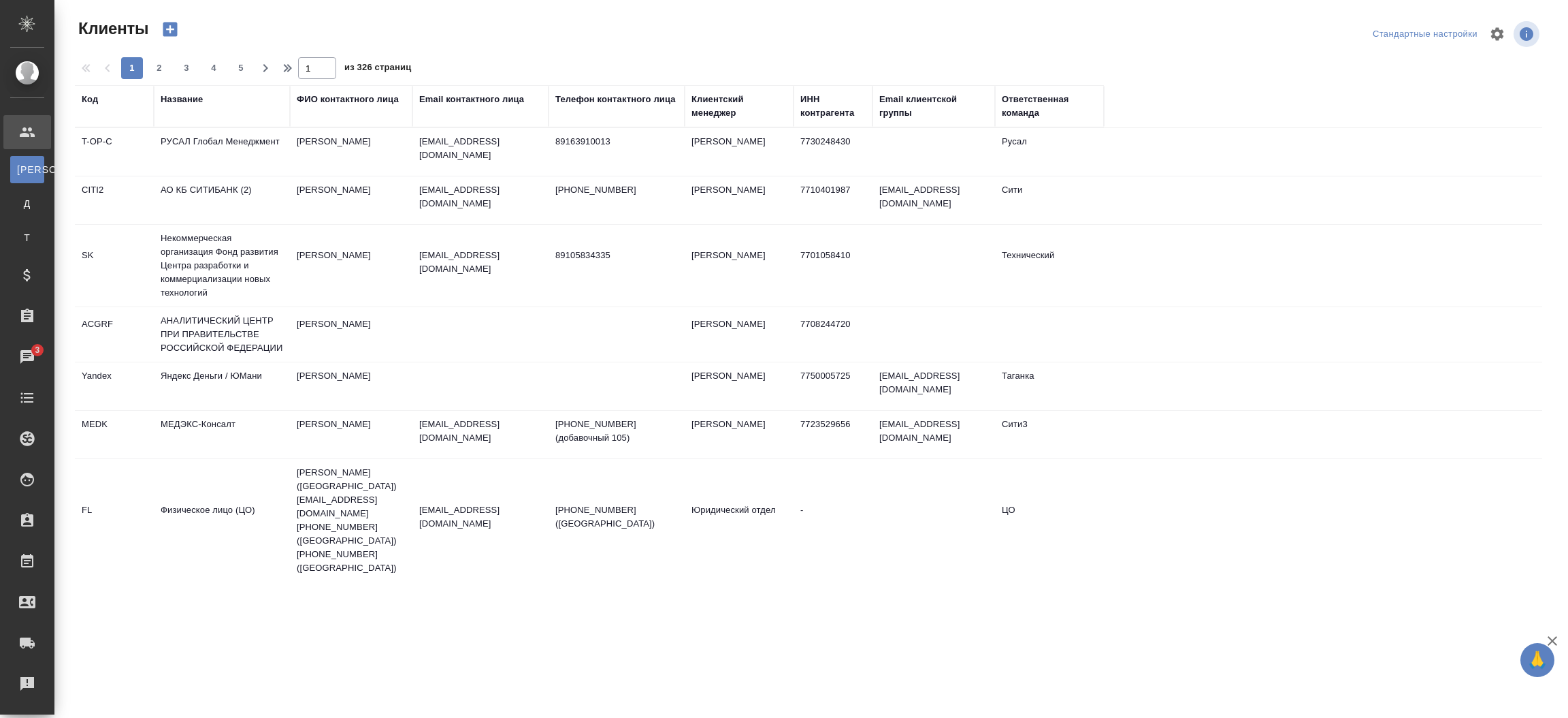
click at [519, 105] on div "Email контактного лица" at bounding box center [471, 99] width 104 height 13
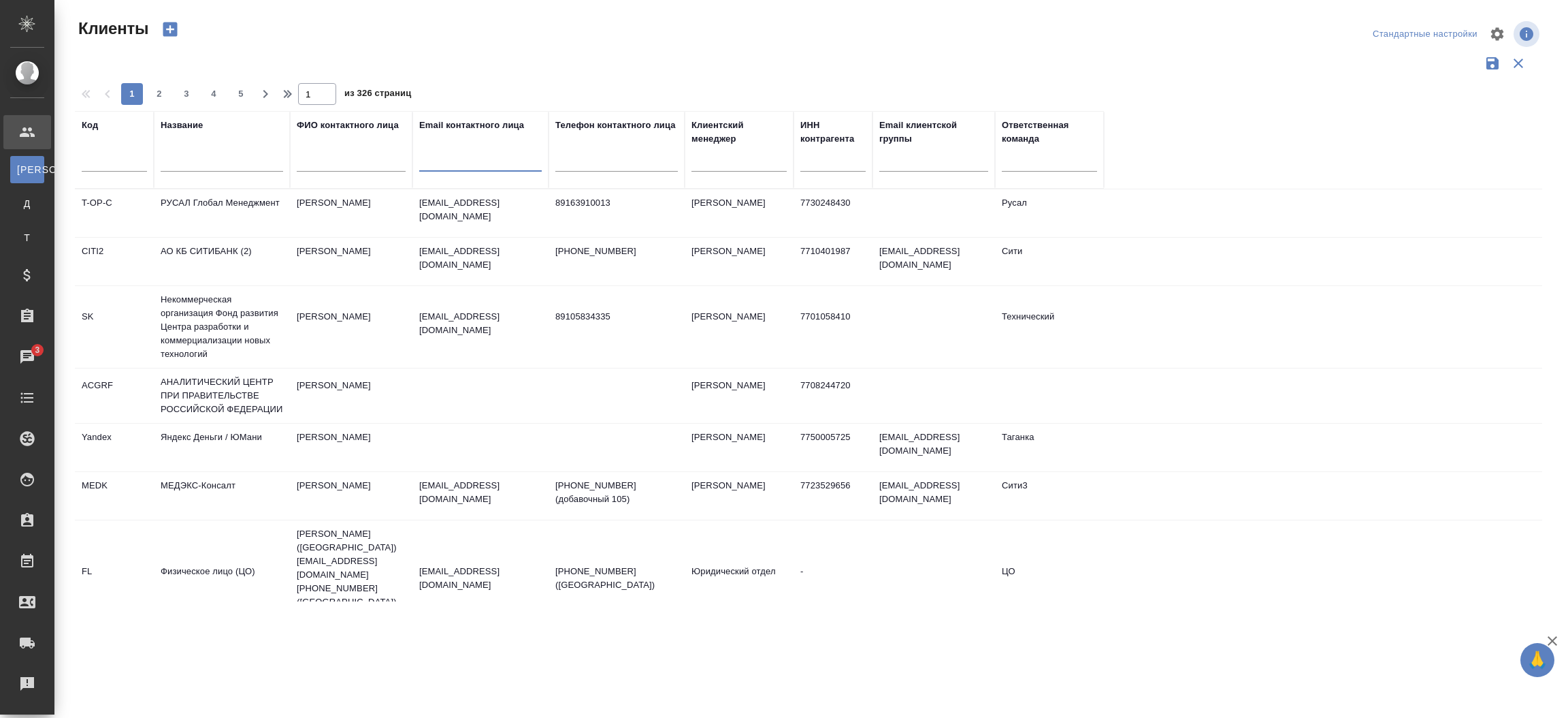
click at [499, 161] on input "text" at bounding box center [481, 163] width 122 height 17
paste input "a.mozgovaya@skyway.capital"
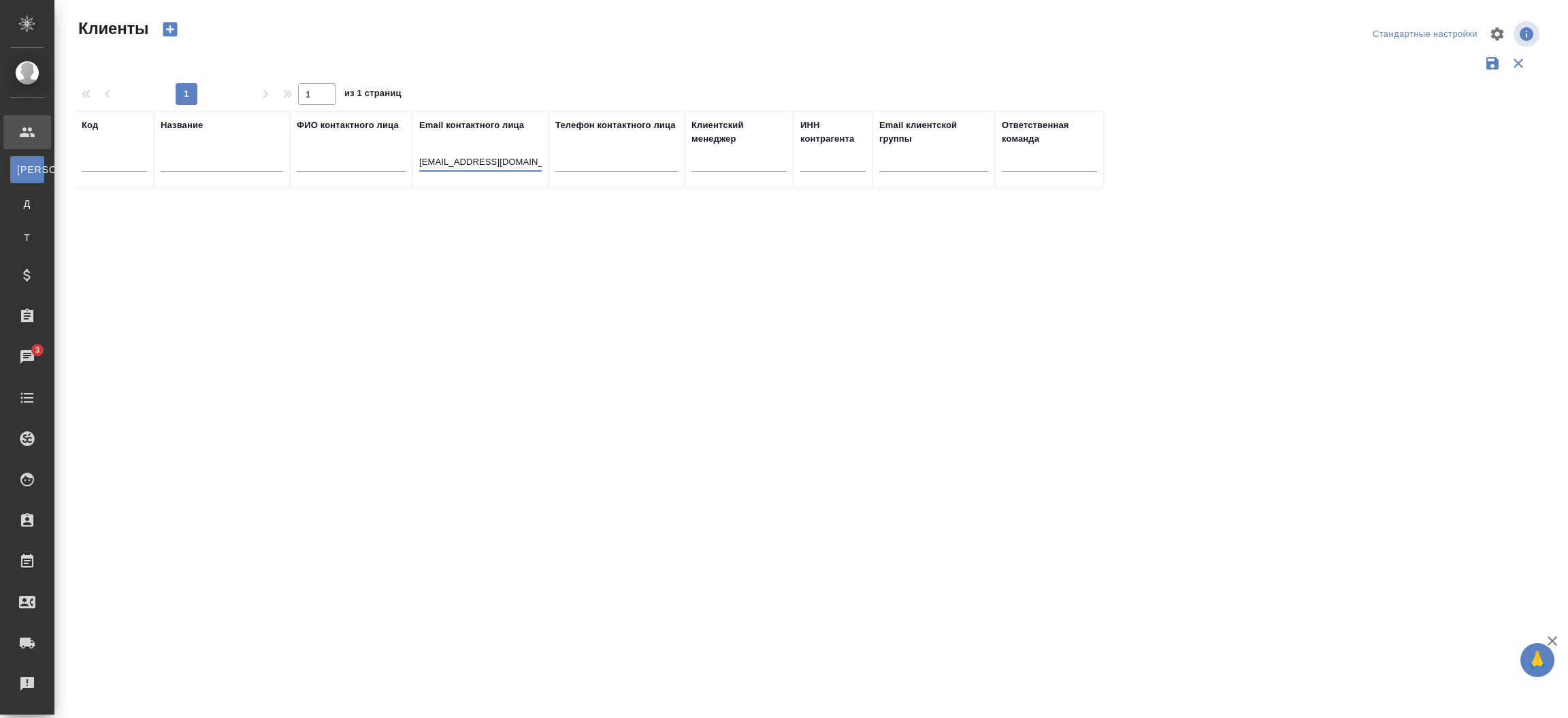
click at [476, 159] on input "a.mozgovaya@skyway.capital" at bounding box center [481, 163] width 122 height 17
click at [476, 159] on input "skyway.capital" at bounding box center [481, 163] width 122 height 17
type input "s"
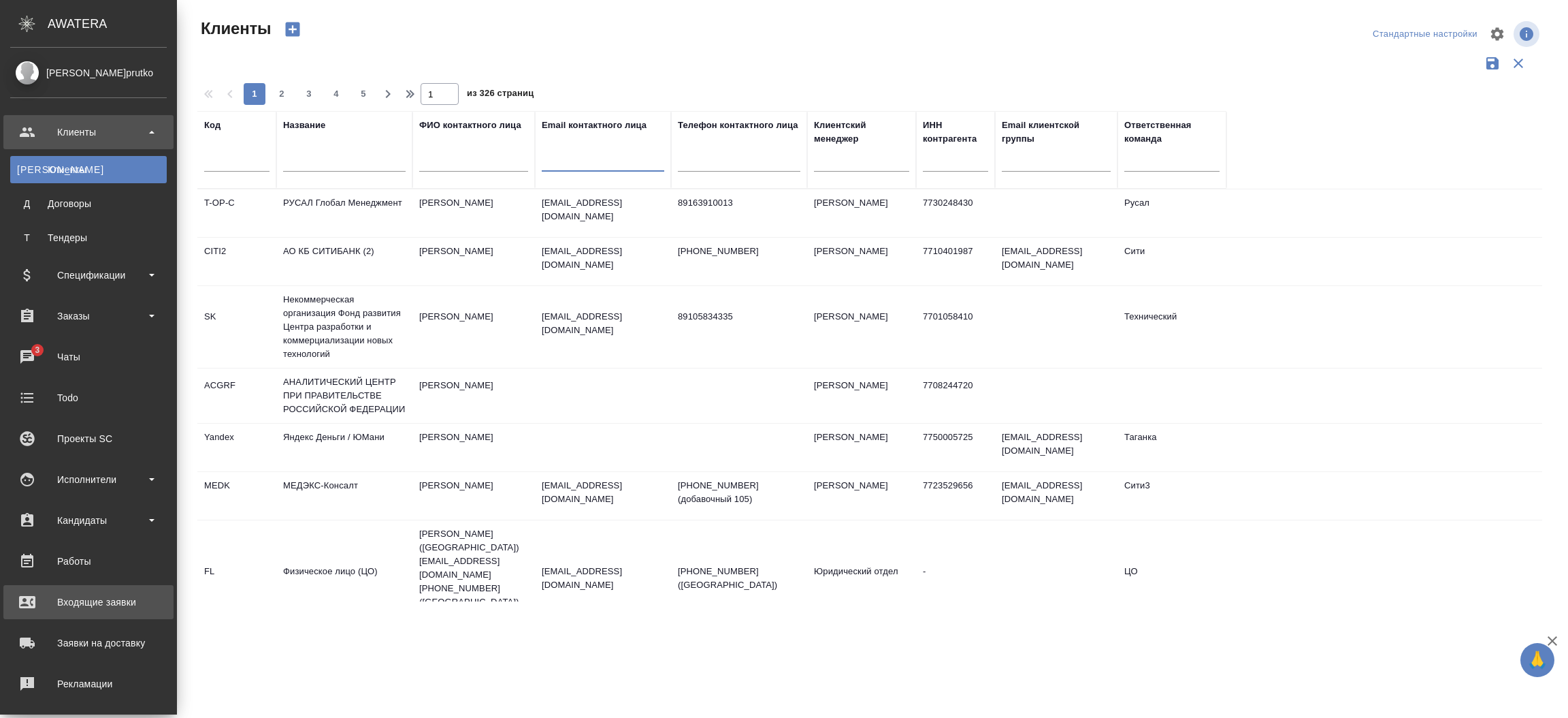
click at [72, 607] on div "Входящие заявки" at bounding box center [88, 602] width 156 height 21
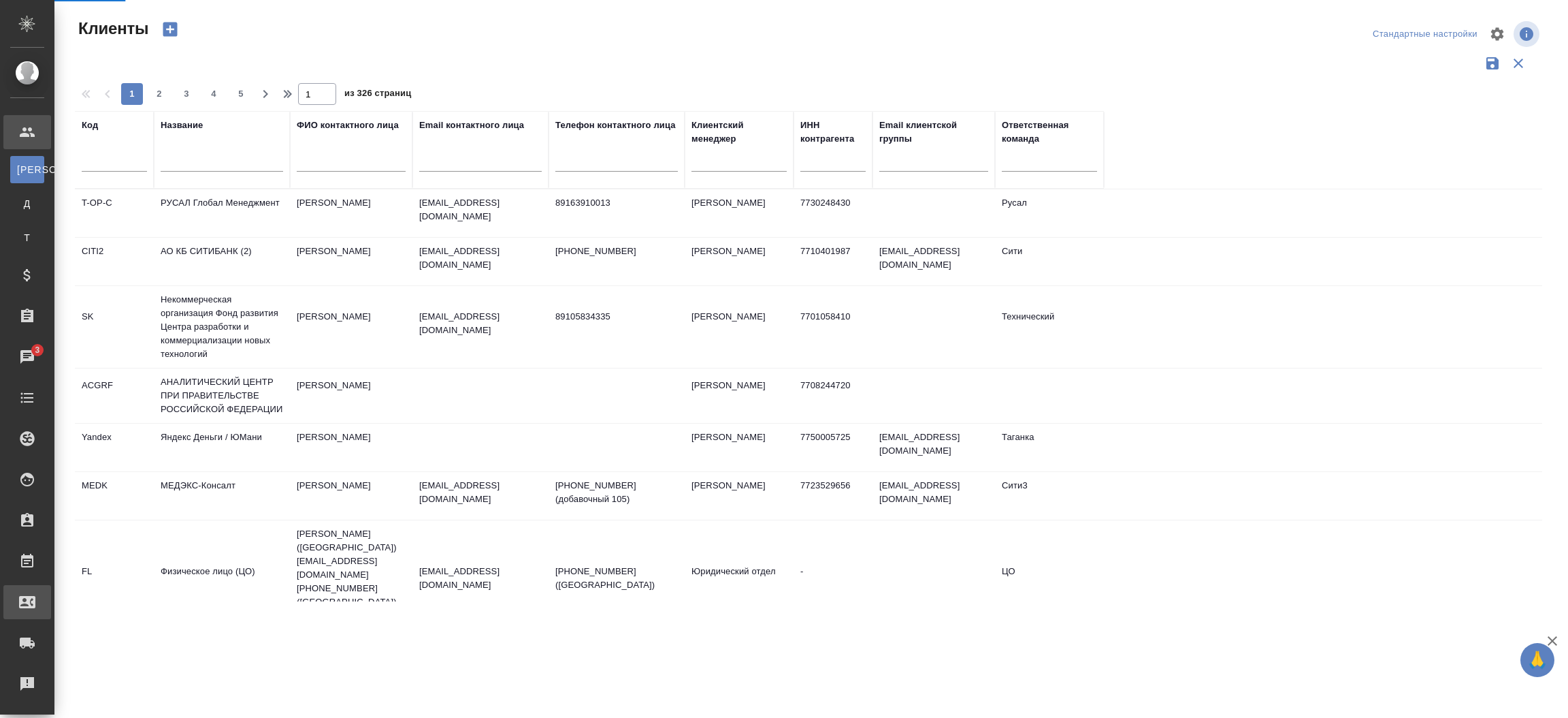
click at [72, 607] on div ".cls-1 fill:#fff; AWATERA Прутько Ирина i.prutko Клиенты К Клиенты Д Договоры Т…" at bounding box center [784, 359] width 1568 height 718
select select "RU"
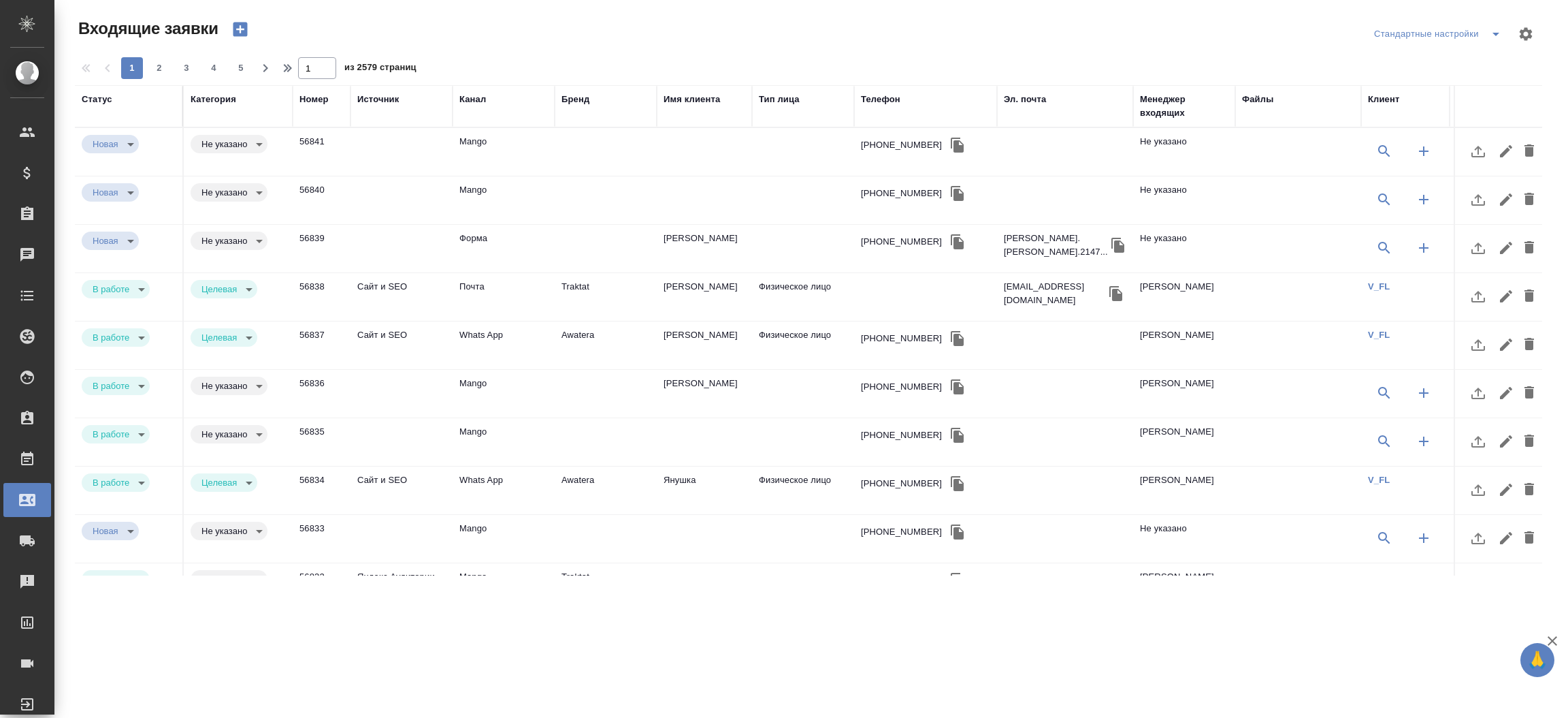
click at [239, 28] on icon "button" at bounding box center [239, 29] width 14 height 14
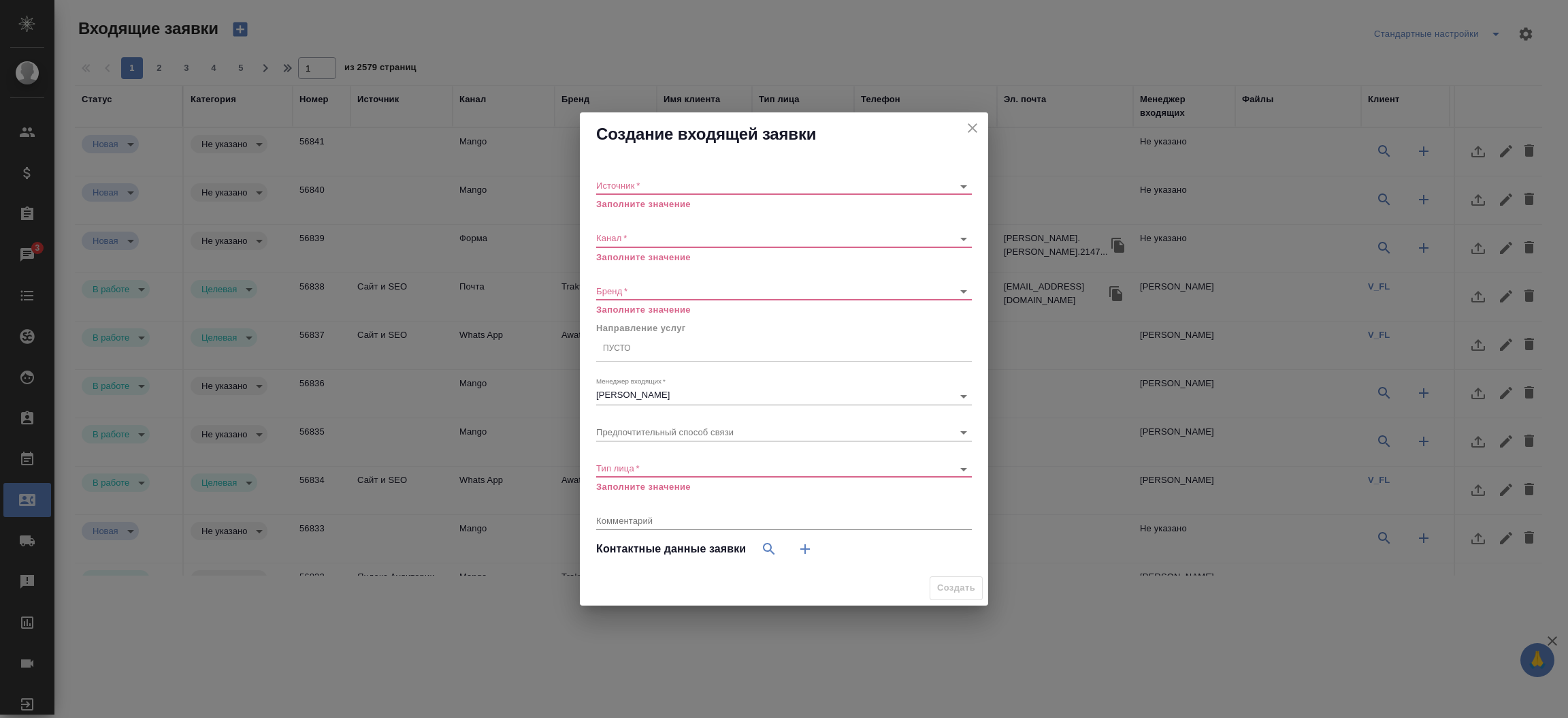
click at [619, 192] on div "​" at bounding box center [784, 186] width 375 height 17
click at [619, 190] on body "🙏 .cls-1 fill:#fff; AWATERA Прутько Ирина i.prutko Клиенты Спецификации Заказы …" at bounding box center [784, 359] width 1568 height 718
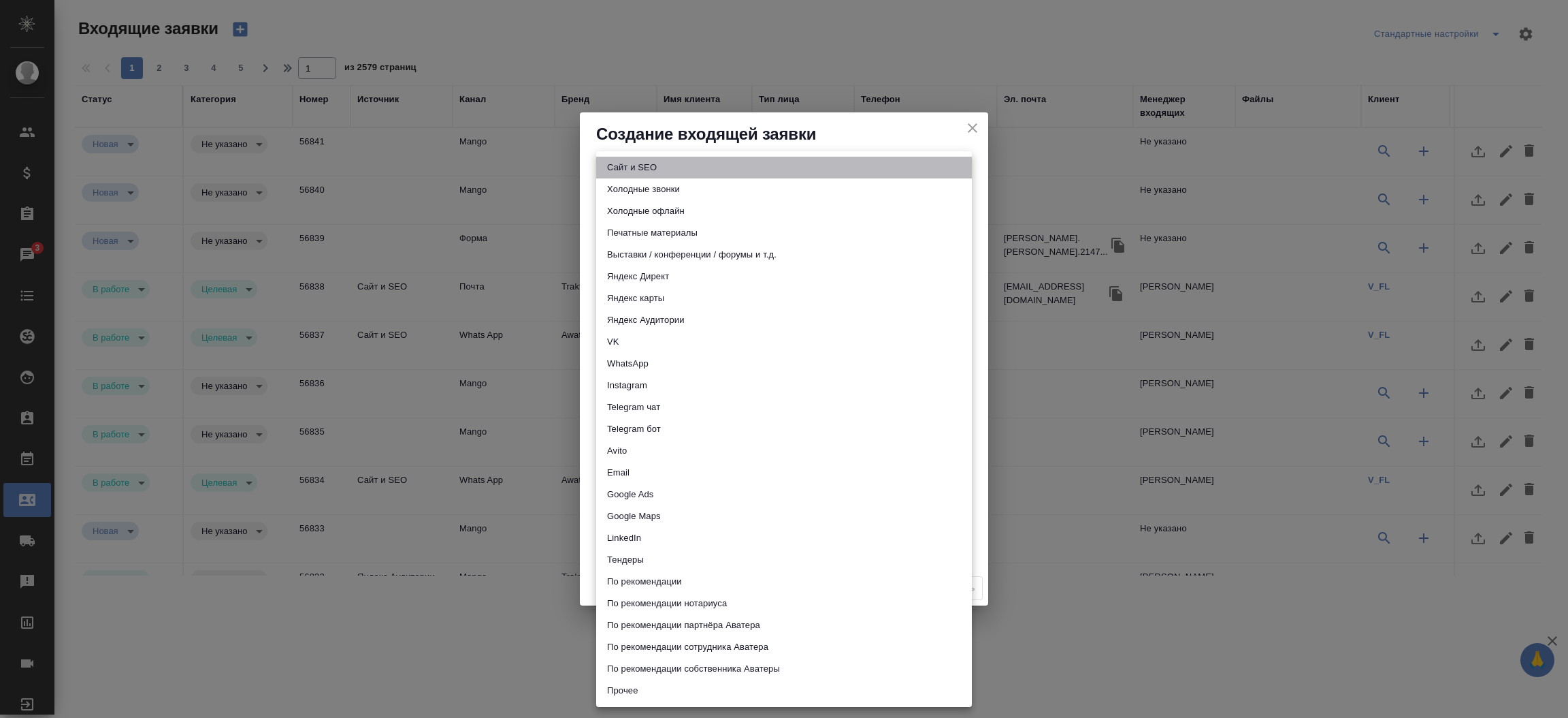
click at [619, 171] on li "Сайт и SEO" at bounding box center [784, 167] width 375 height 22
type input "seo"
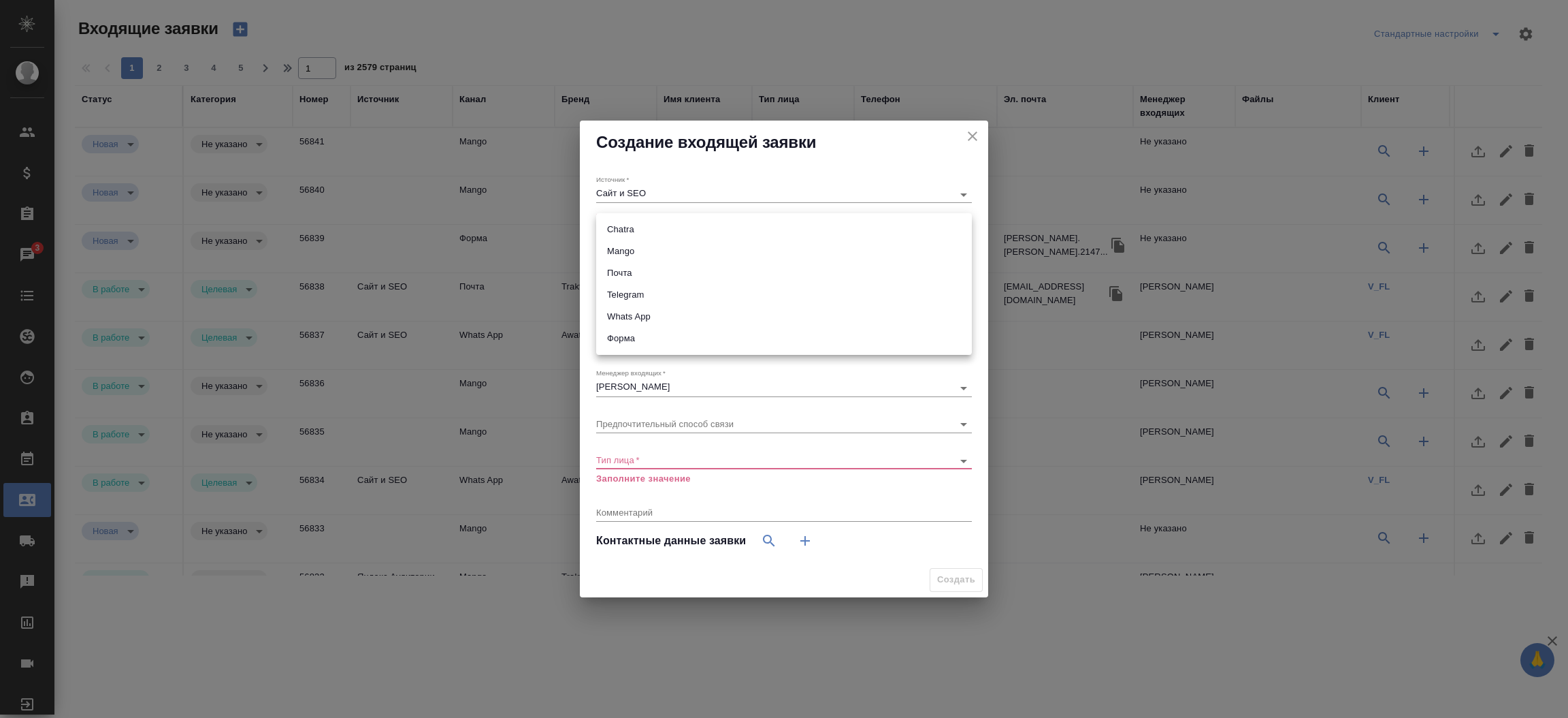
click at [616, 225] on body "🙏 .cls-1 fill:#fff; AWATERA Прутько Ирина i.prutko Клиенты Спецификации Заказы …" at bounding box center [784, 359] width 1568 height 718
click at [622, 281] on li "Почта" at bounding box center [784, 273] width 375 height 22
type input "640a088c6aae0874b0a8d791"
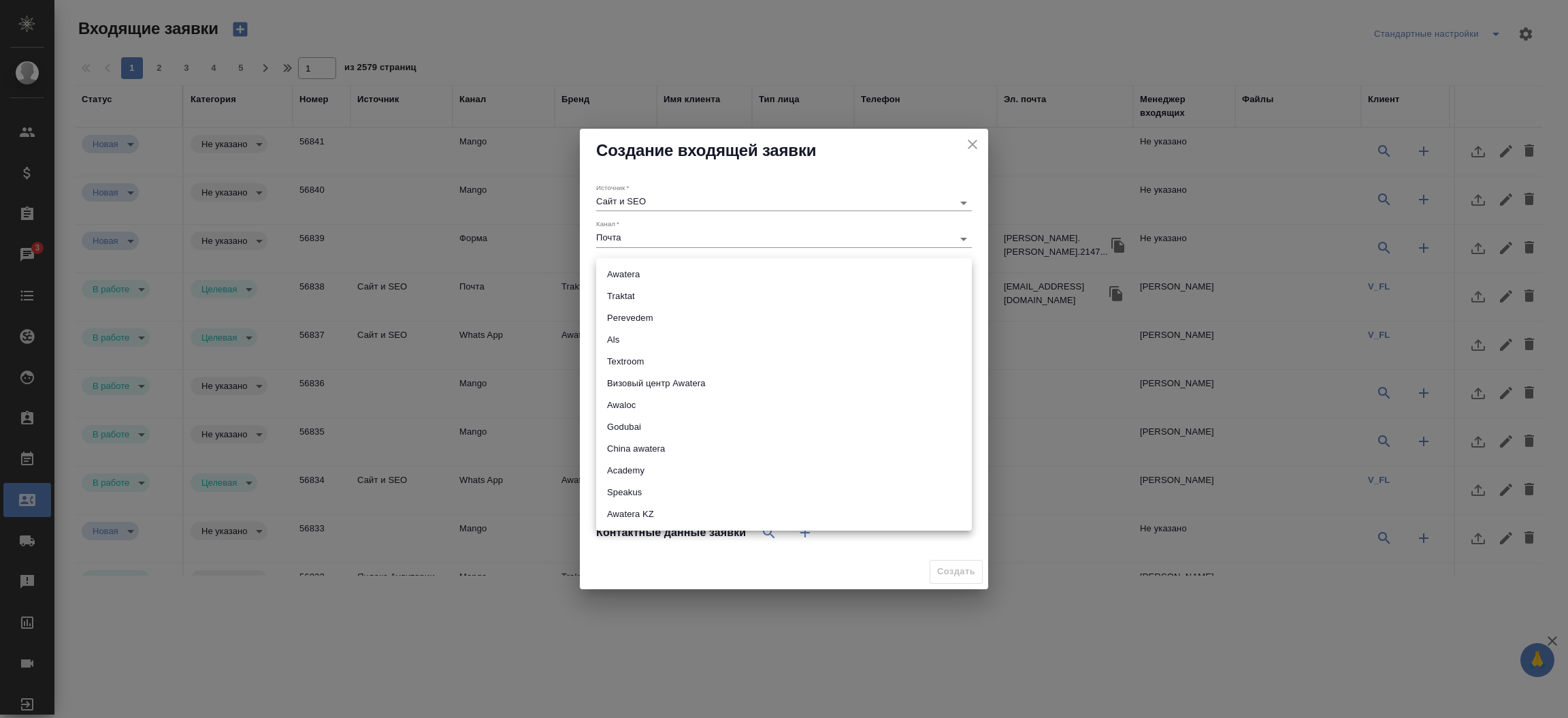
click at [629, 274] on body "🙏 .cls-1 fill:#fff; AWATERA Прутько Ирина i.prutko Клиенты Спецификации Заказы …" at bounding box center [784, 359] width 1568 height 718
click at [628, 277] on li "Awatera" at bounding box center [784, 274] width 375 height 22
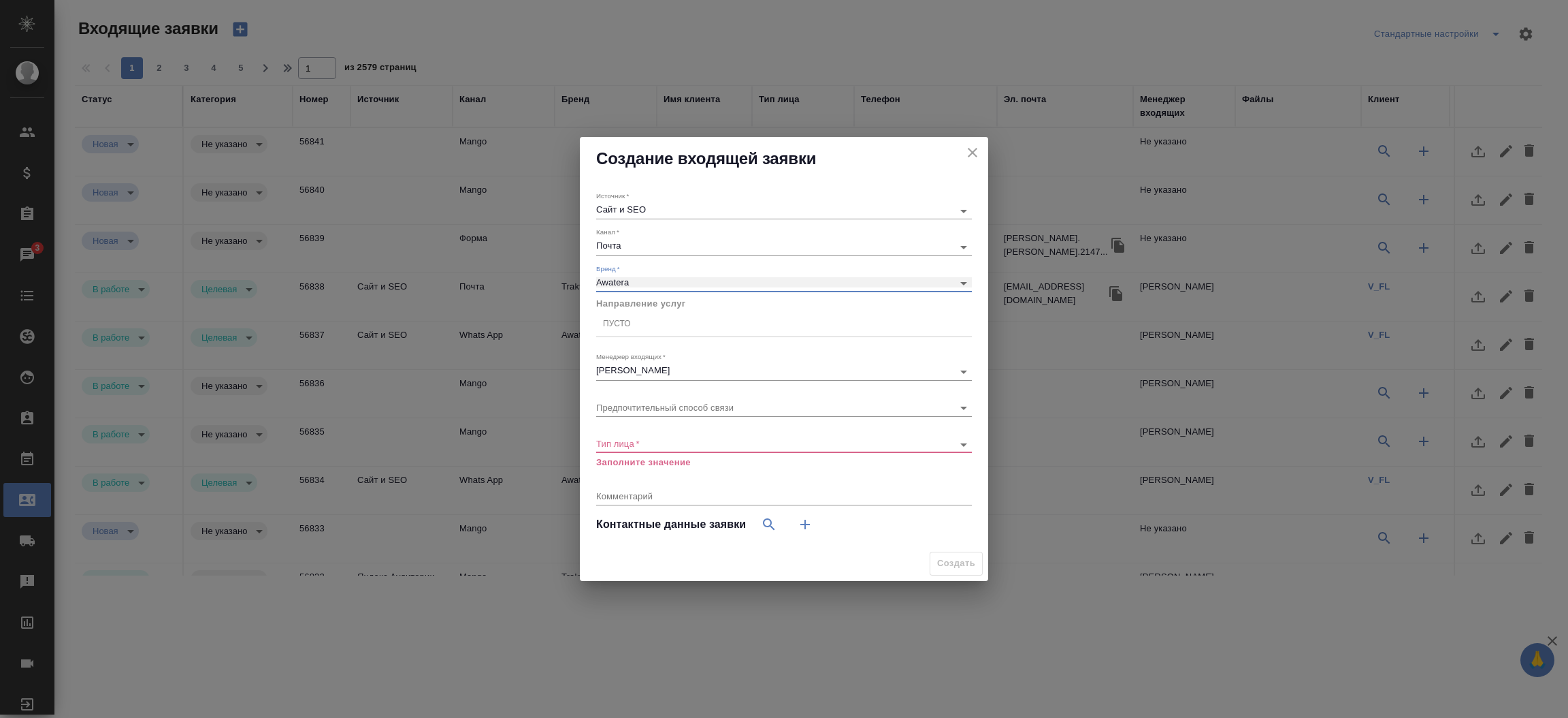
type input "awatera"
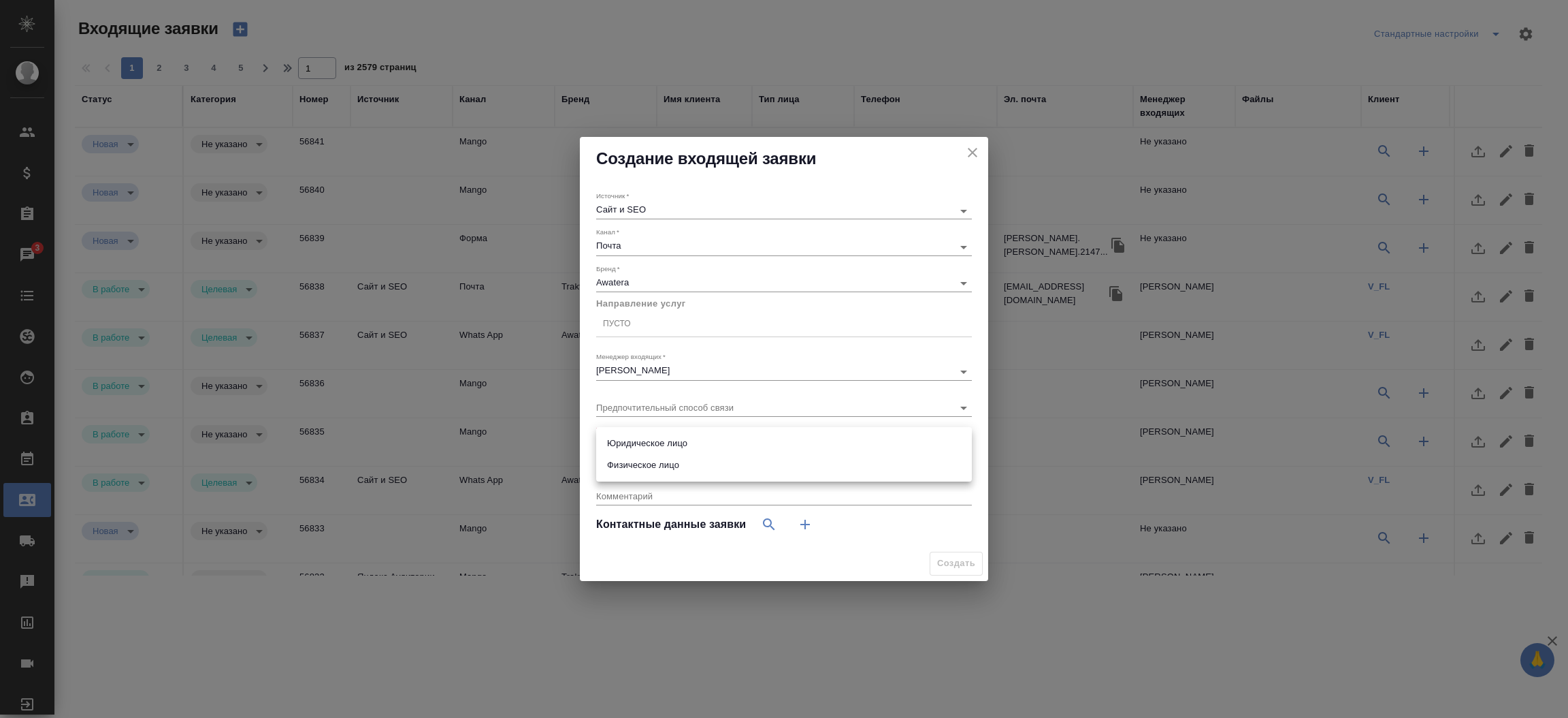
click at [626, 439] on body "🙏 .cls-1 fill:#fff; AWATERA Прутько Ирина i.prutko Клиенты Спецификации Заказы …" at bounding box center [784, 359] width 1568 height 718
click at [626, 448] on li "Юридическое лицо" at bounding box center [784, 442] width 375 height 22
type input "company"
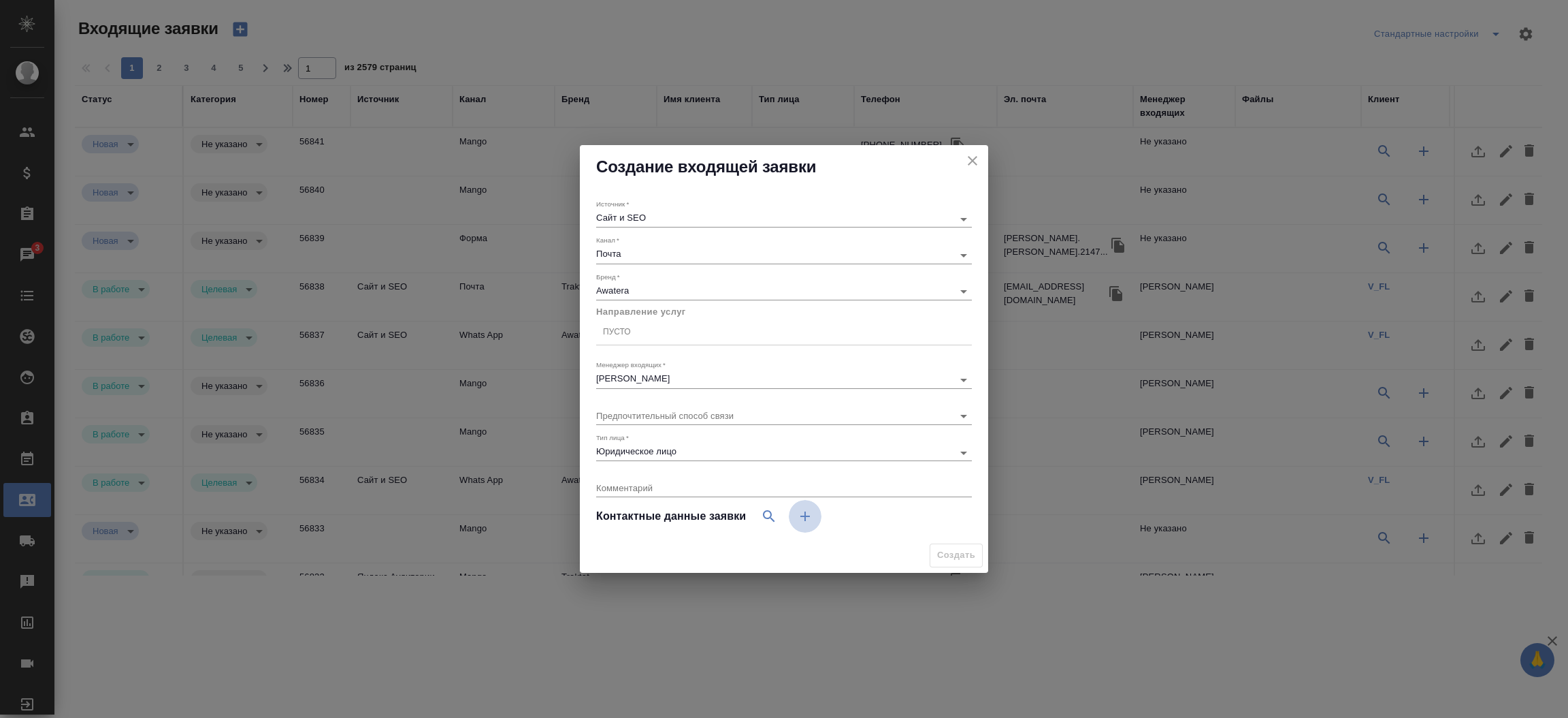
click at [801, 514] on icon "button" at bounding box center [804, 516] width 16 height 16
select select "RU"
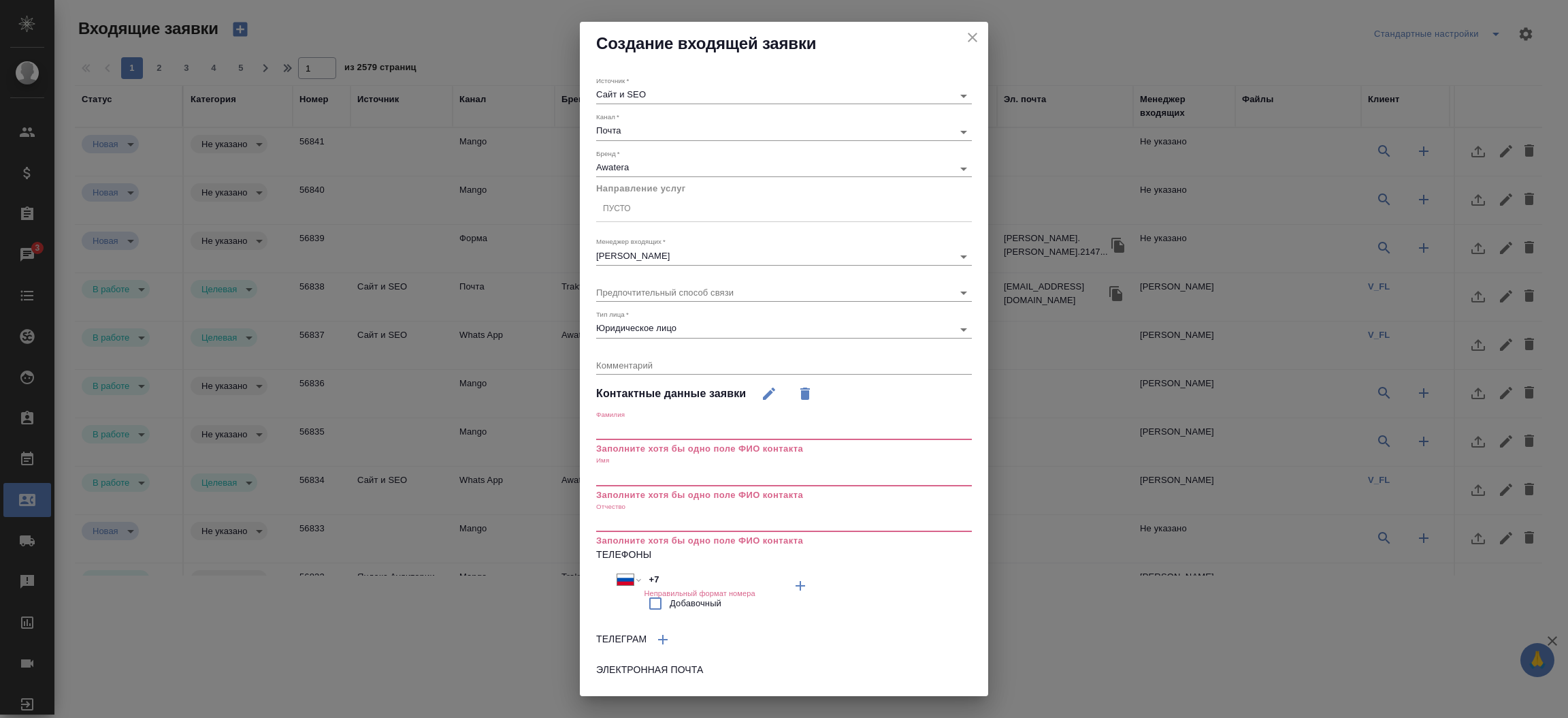
click at [650, 464] on div "Имя Заполните хотя бы одно поле ФИО контакта" at bounding box center [784, 478] width 375 height 45
click at [639, 476] on input "text" at bounding box center [784, 476] width 375 height 19
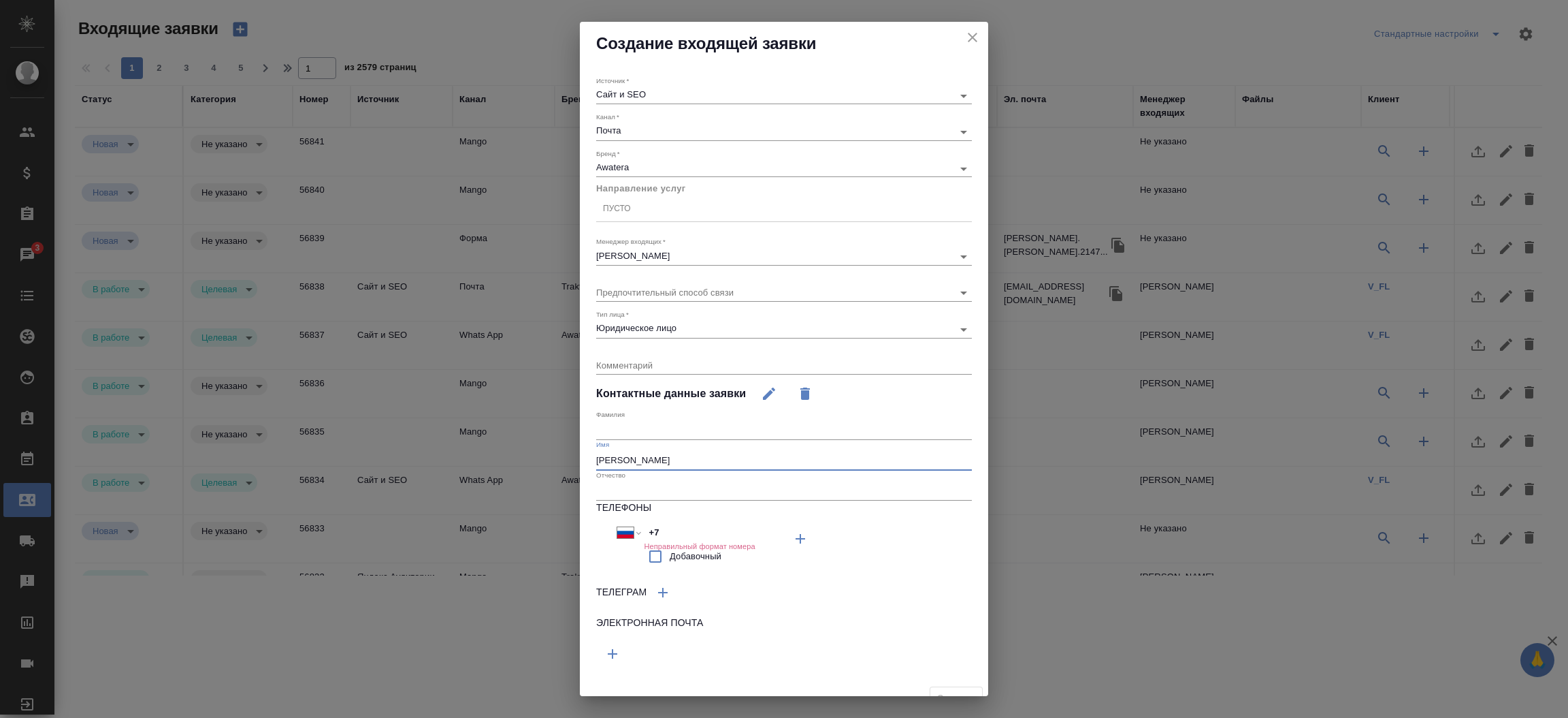
type input "Алена"
click at [619, 662] on button "button" at bounding box center [612, 653] width 33 height 33
click at [628, 646] on input "text" at bounding box center [690, 651] width 188 height 17
paste input "a.mozgovaya@skyway.capital"
type input "a.mozgovaya@skyway.capital"
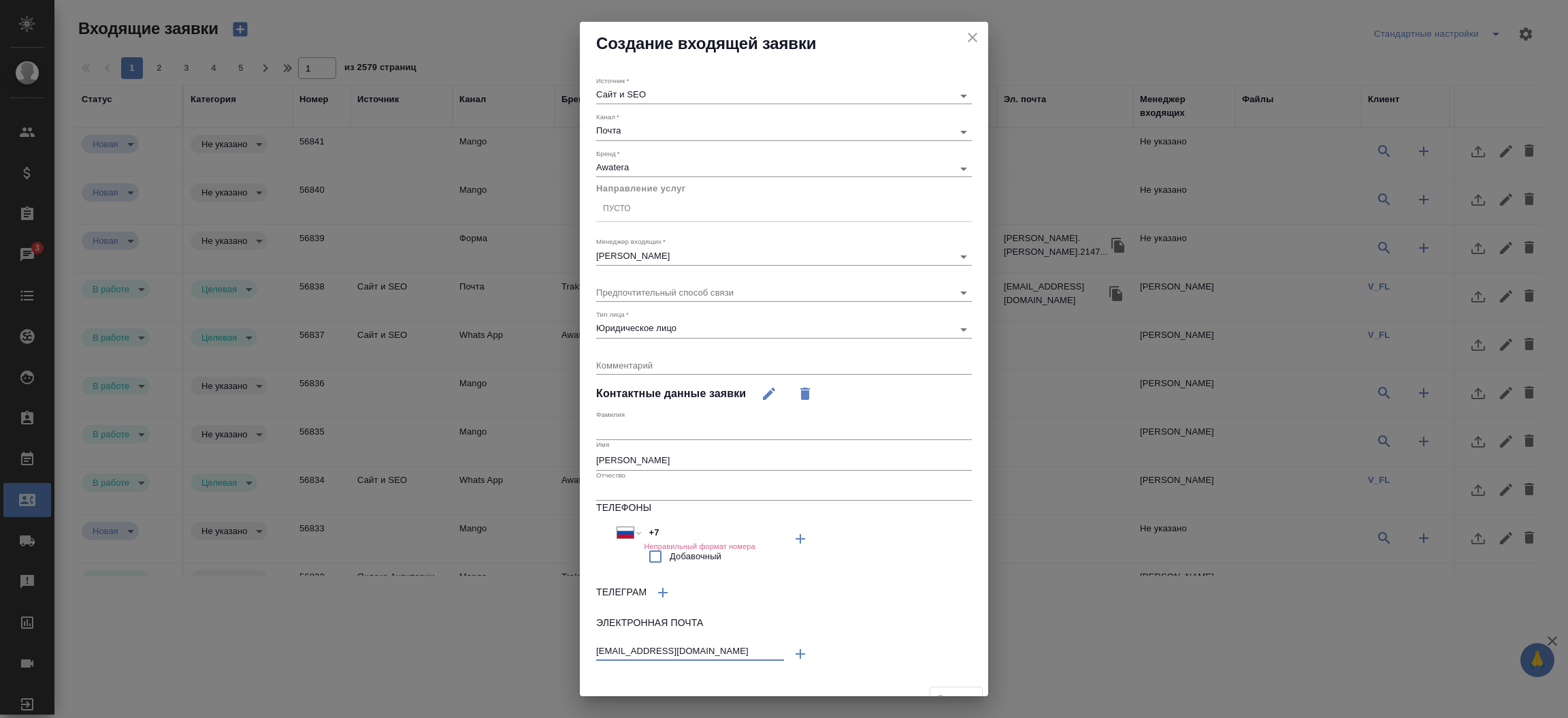
click at [652, 528] on input "+7" at bounding box center [703, 532] width 119 height 20
click at [652, 528] on input "+7" at bounding box center [703, 533] width 119 height 20
paste input "925 883 15 39"
type input "+7 925 883 15 39"
click at [648, 421] on input "text" at bounding box center [784, 430] width 375 height 19
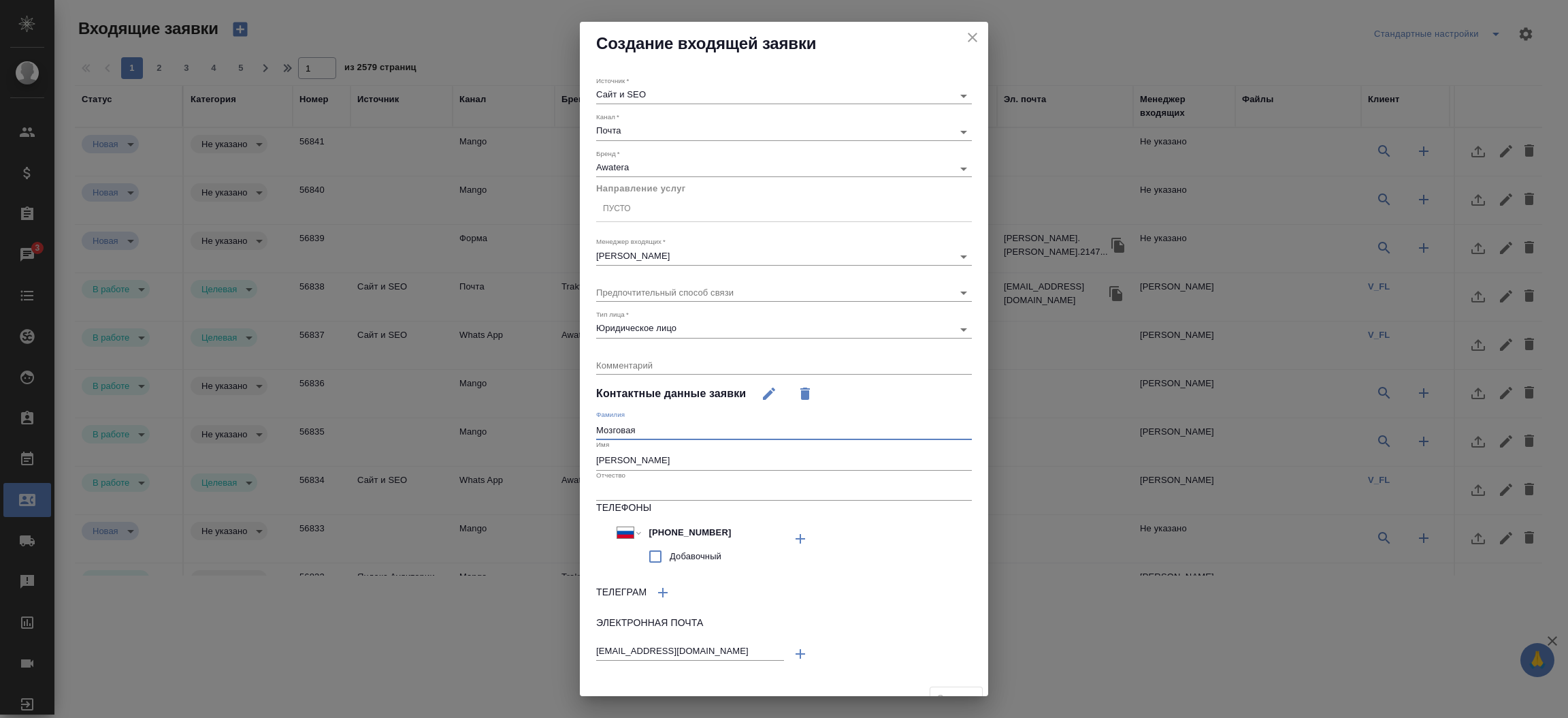
type input "Мозговая"
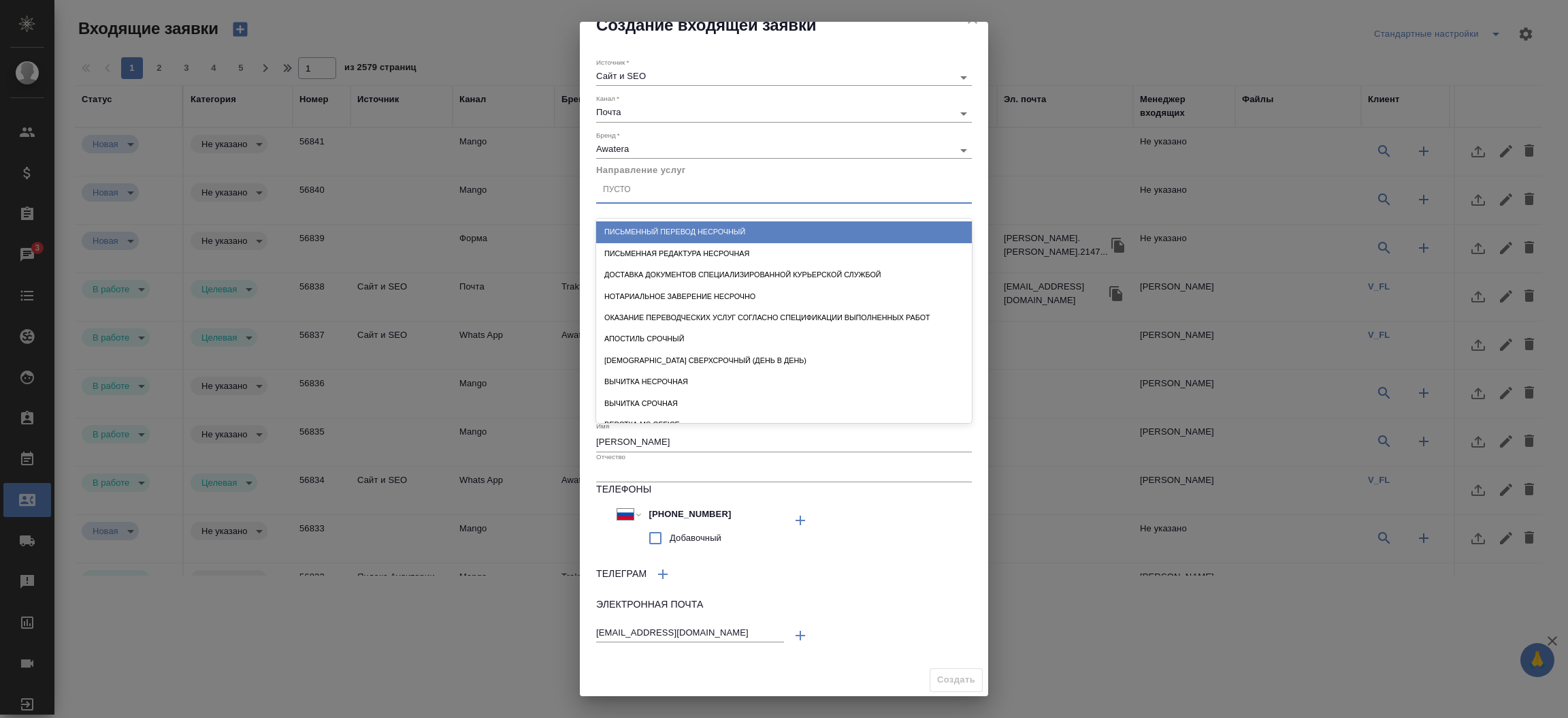
click at [658, 192] on div "Пусто" at bounding box center [784, 190] width 375 height 20
type input "письме"
click at [663, 223] on div "Письменный перевод несрочный" at bounding box center [784, 231] width 375 height 21
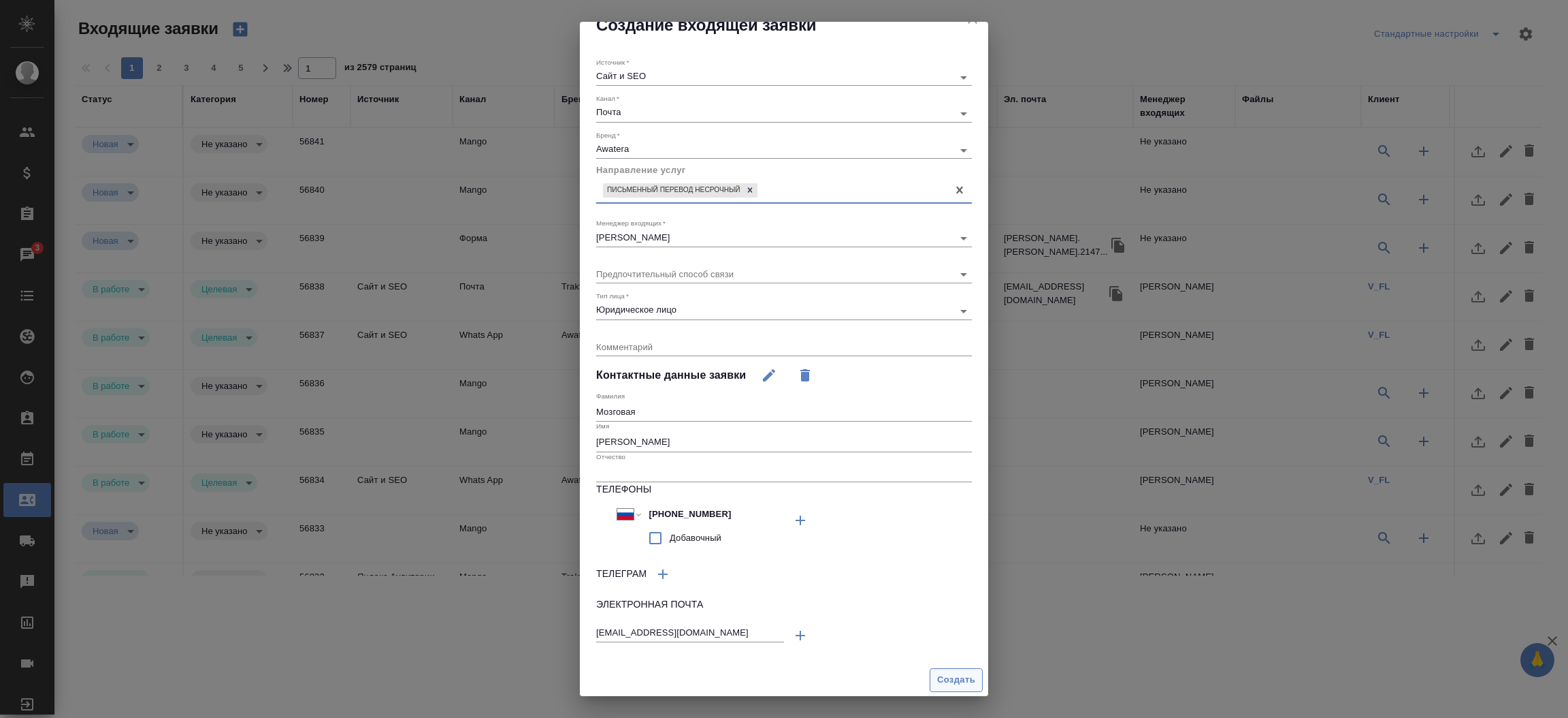
click at [949, 684] on span "Создать" at bounding box center [956, 679] width 39 height 16
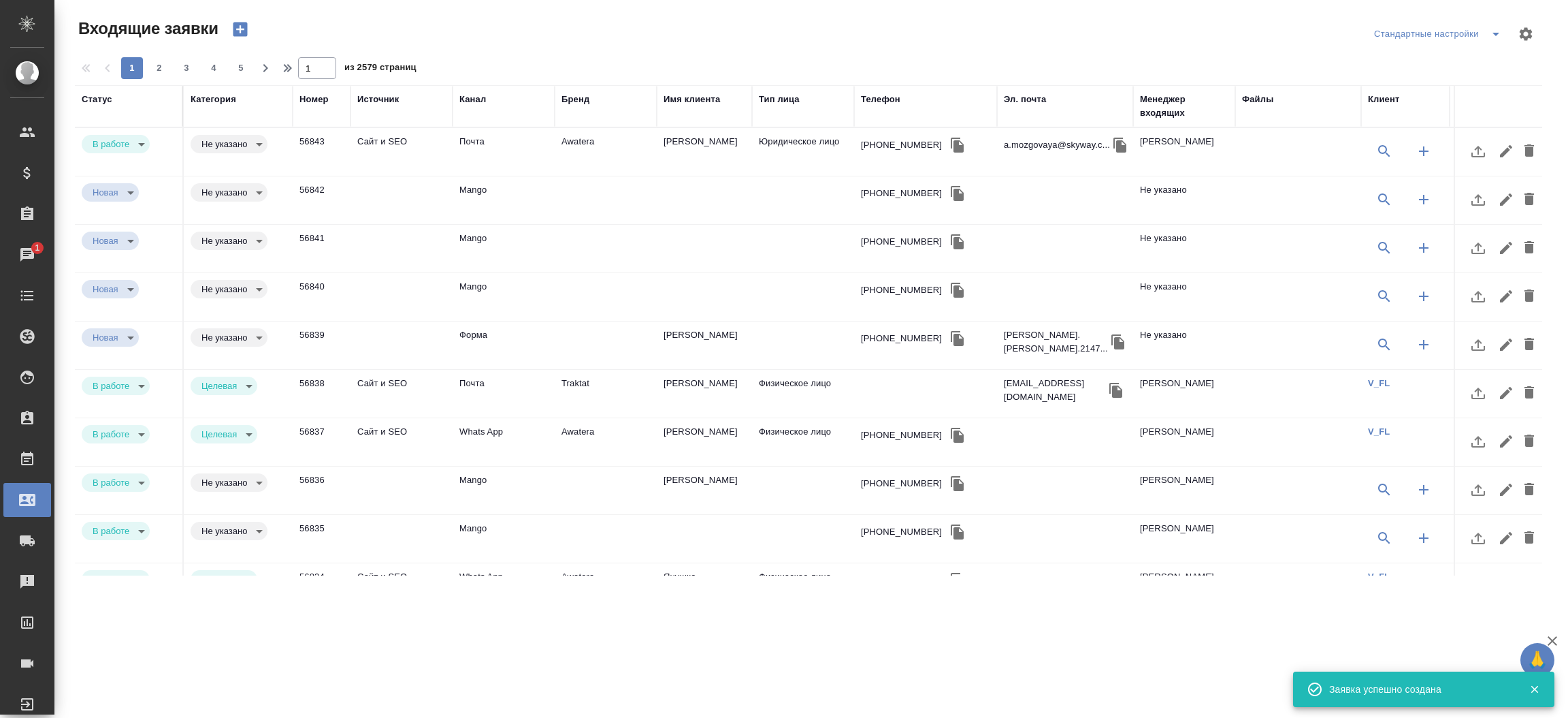
click at [870, 97] on div "Телефон" at bounding box center [880, 99] width 40 height 13
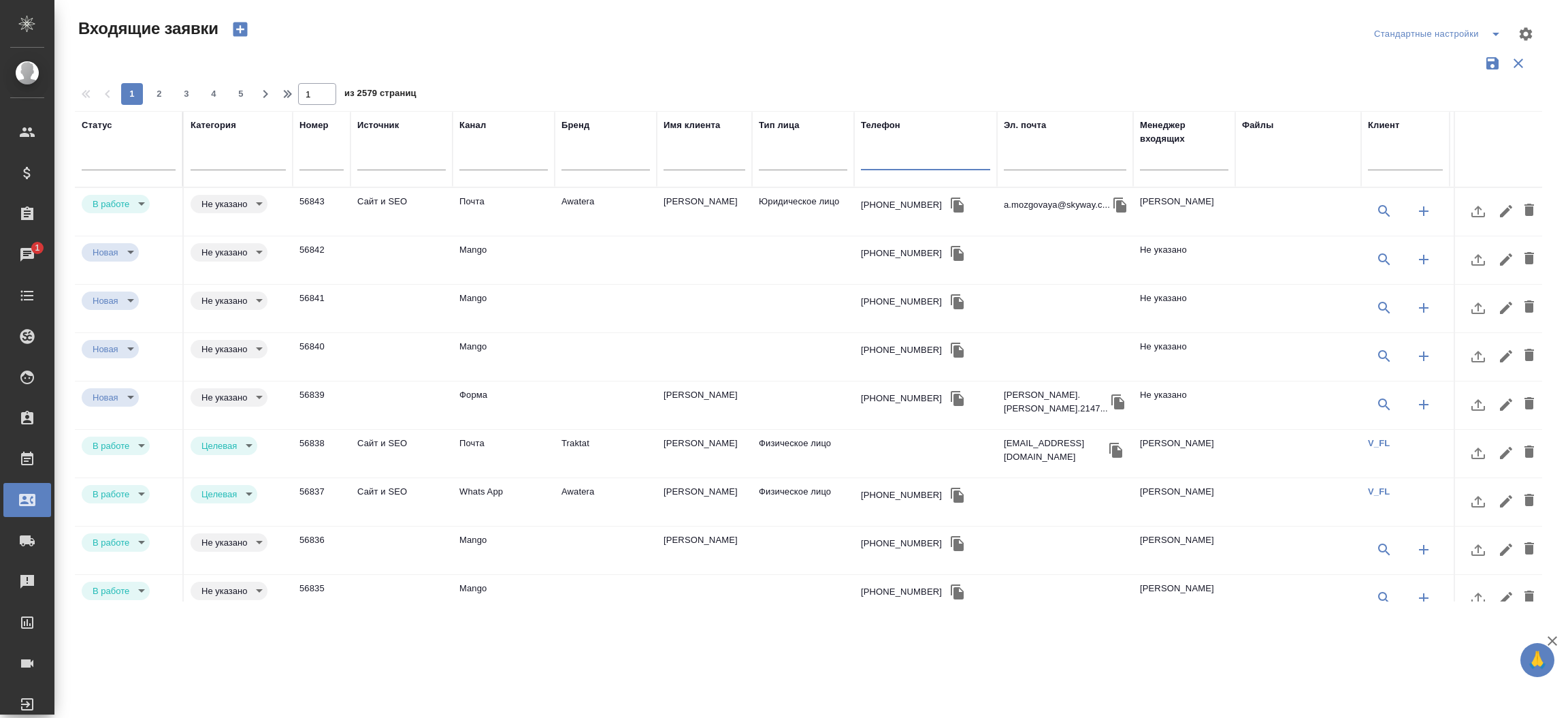
click at [894, 165] on input "text" at bounding box center [925, 161] width 129 height 17
paste input "89016002773"
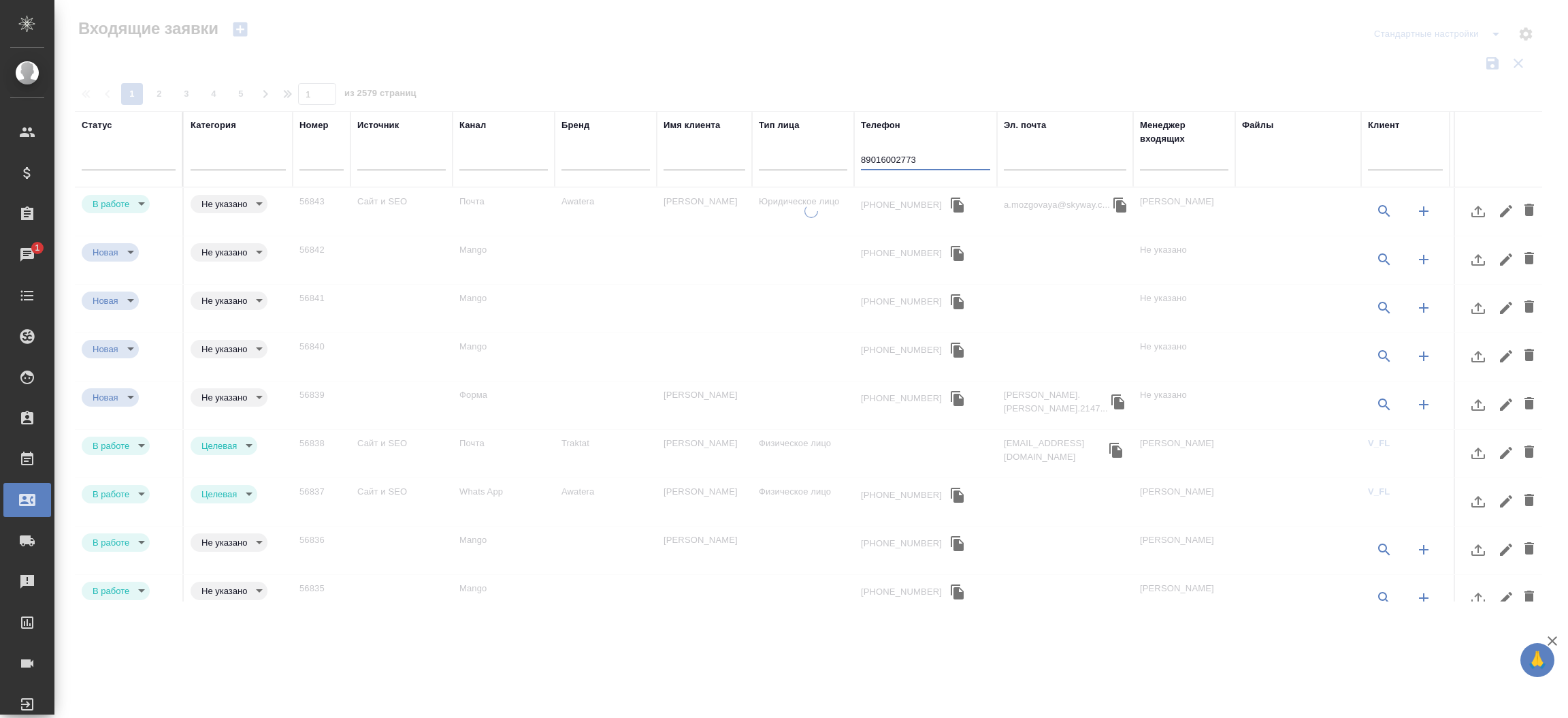
click at [867, 165] on input "89016002773" at bounding box center [925, 161] width 129 height 17
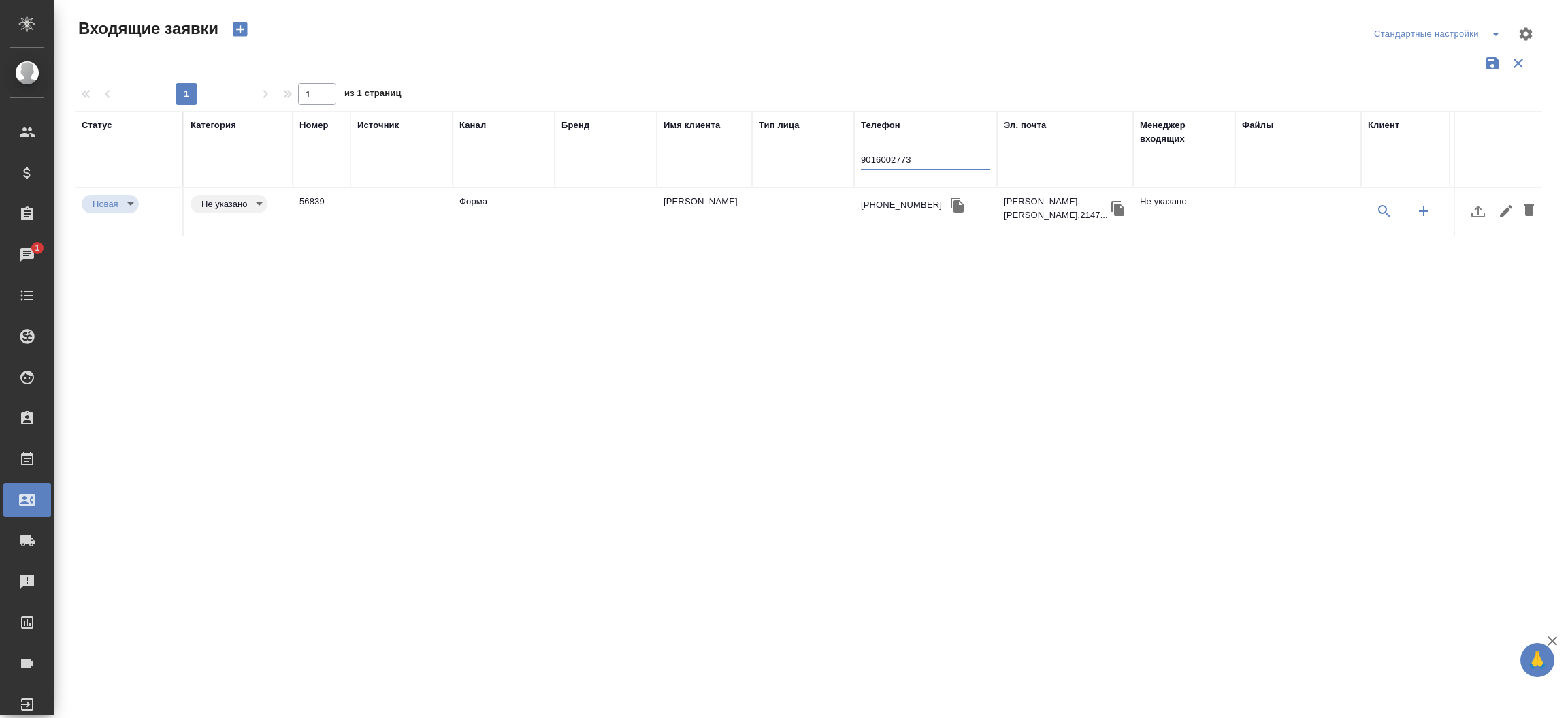
type input "9016002773"
click at [692, 190] on td "Евгений" at bounding box center [704, 212] width 95 height 48
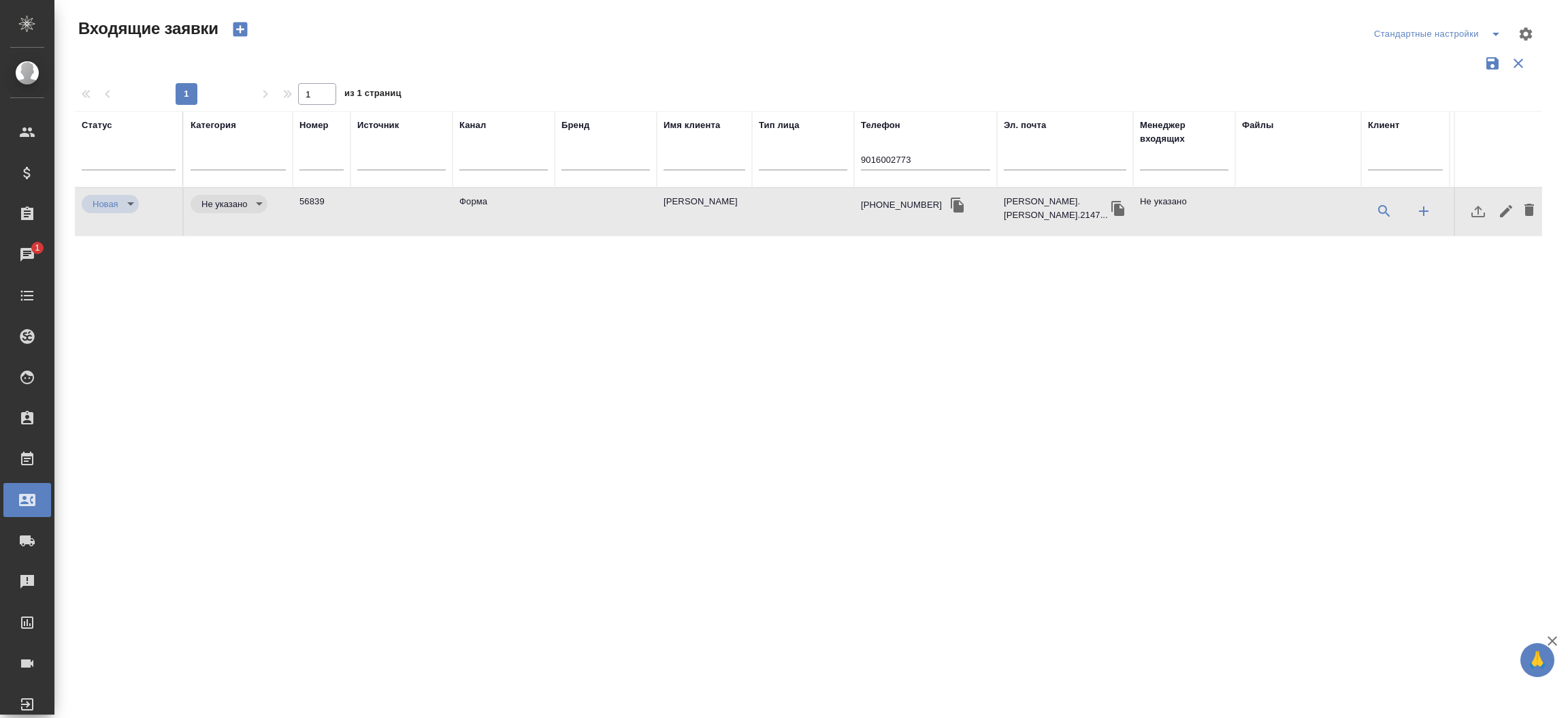
click at [692, 190] on td "Евгений" at bounding box center [704, 212] width 95 height 48
click at [887, 161] on input "9016002773" at bounding box center [925, 161] width 129 height 17
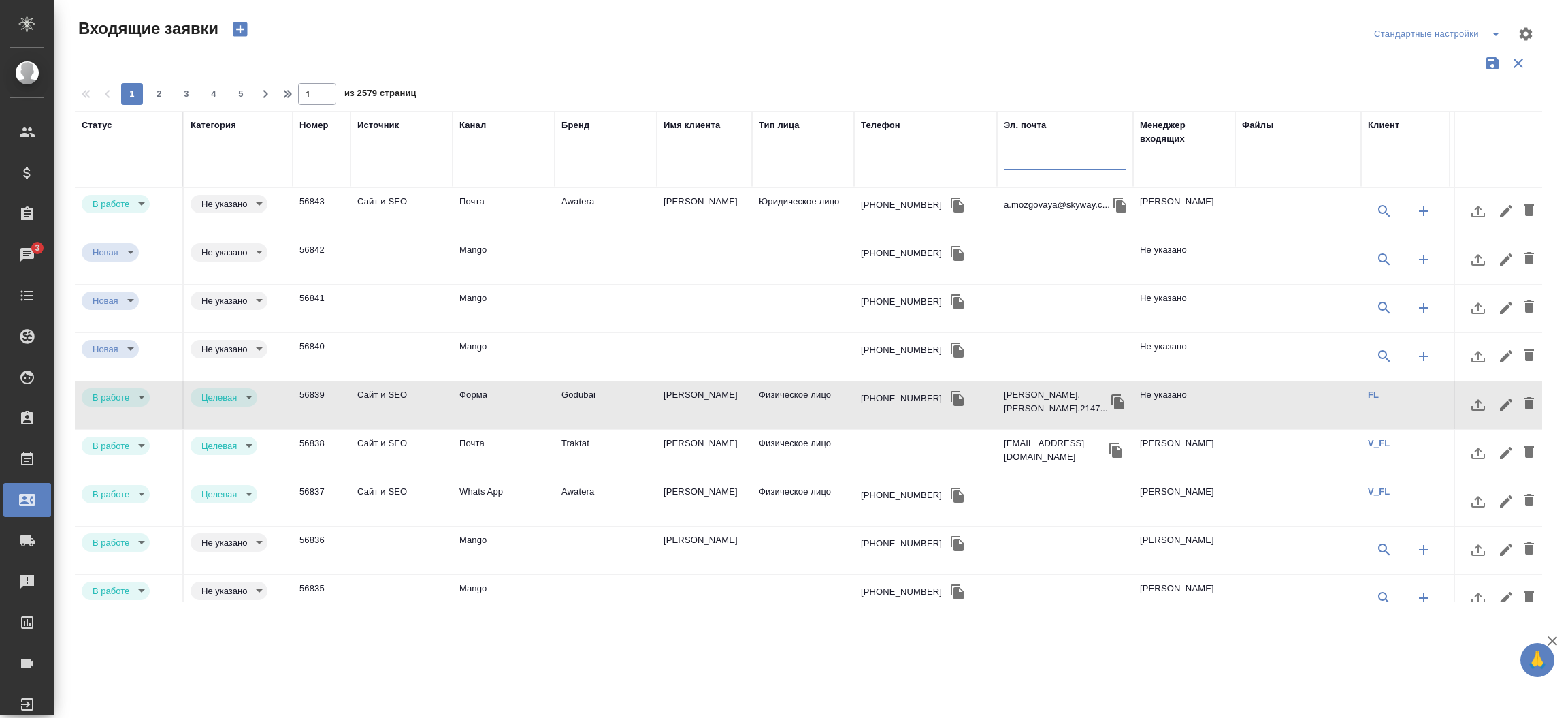
click at [1027, 166] on input "text" at bounding box center [1065, 161] width 122 height 17
paste input "koral.v15@mail.ru"
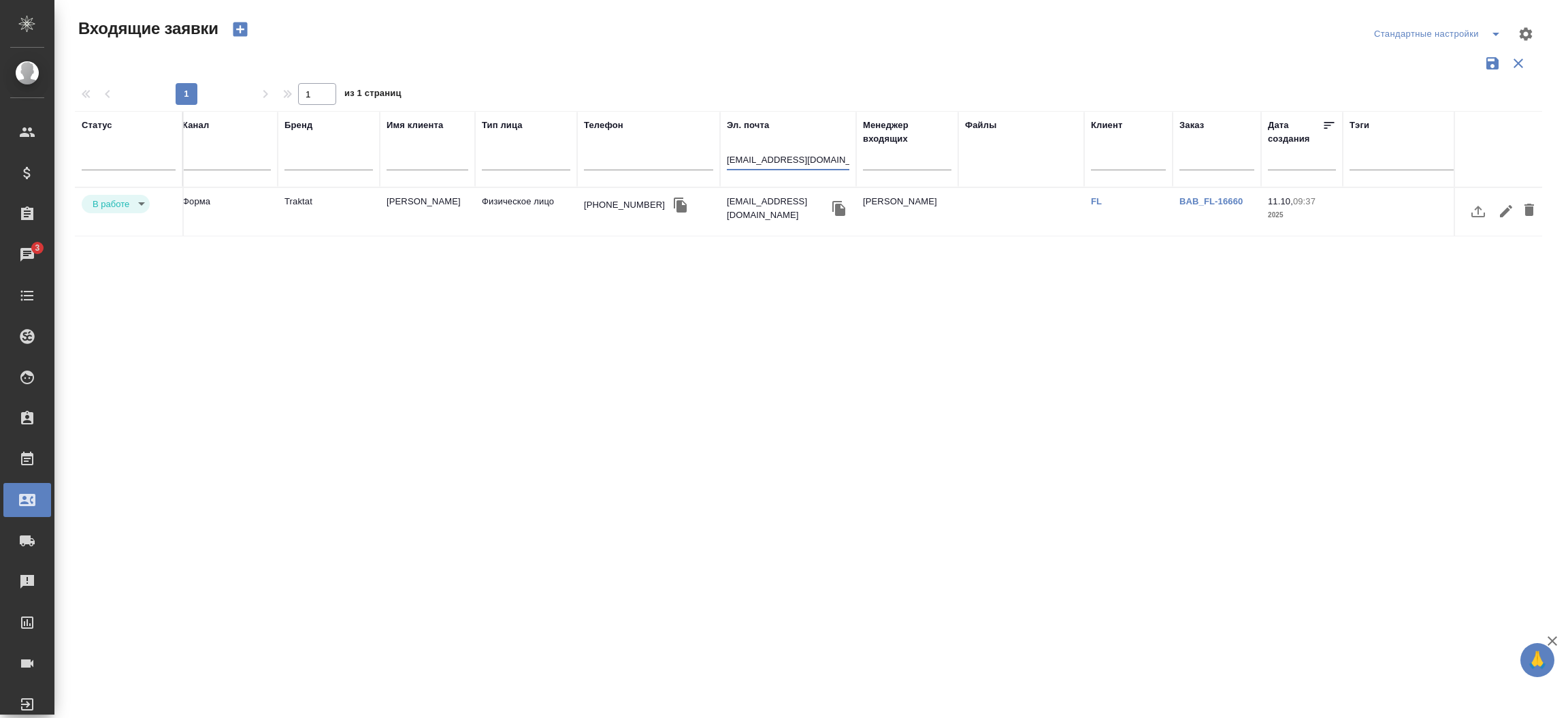
scroll to position [0, 279]
click at [753, 166] on input "koral.v15@mail.ru" at bounding box center [786, 161] width 122 height 17
paste input "b-siarty"
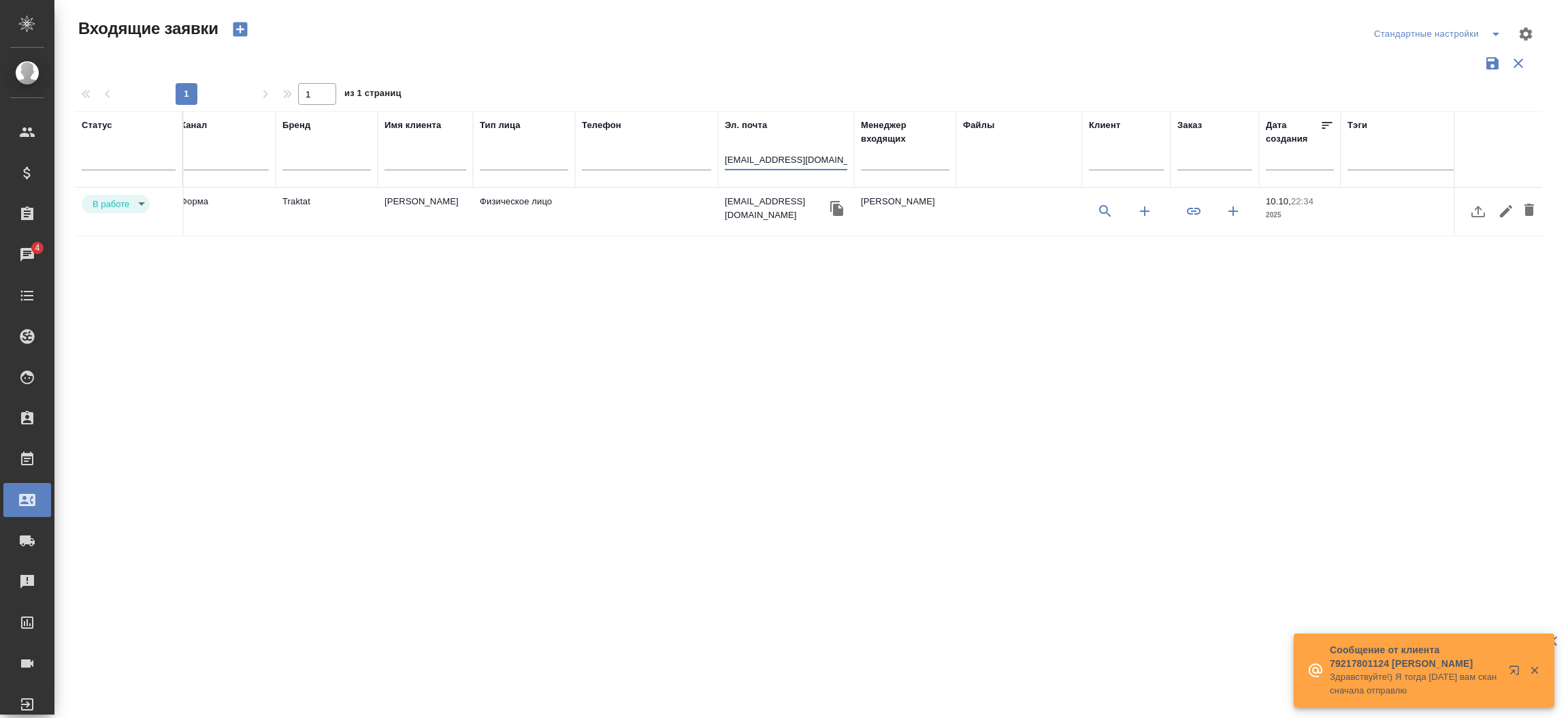
type input "b-siarty@mail.ru"
click at [557, 210] on td "Физическое лицо" at bounding box center [524, 212] width 103 height 48
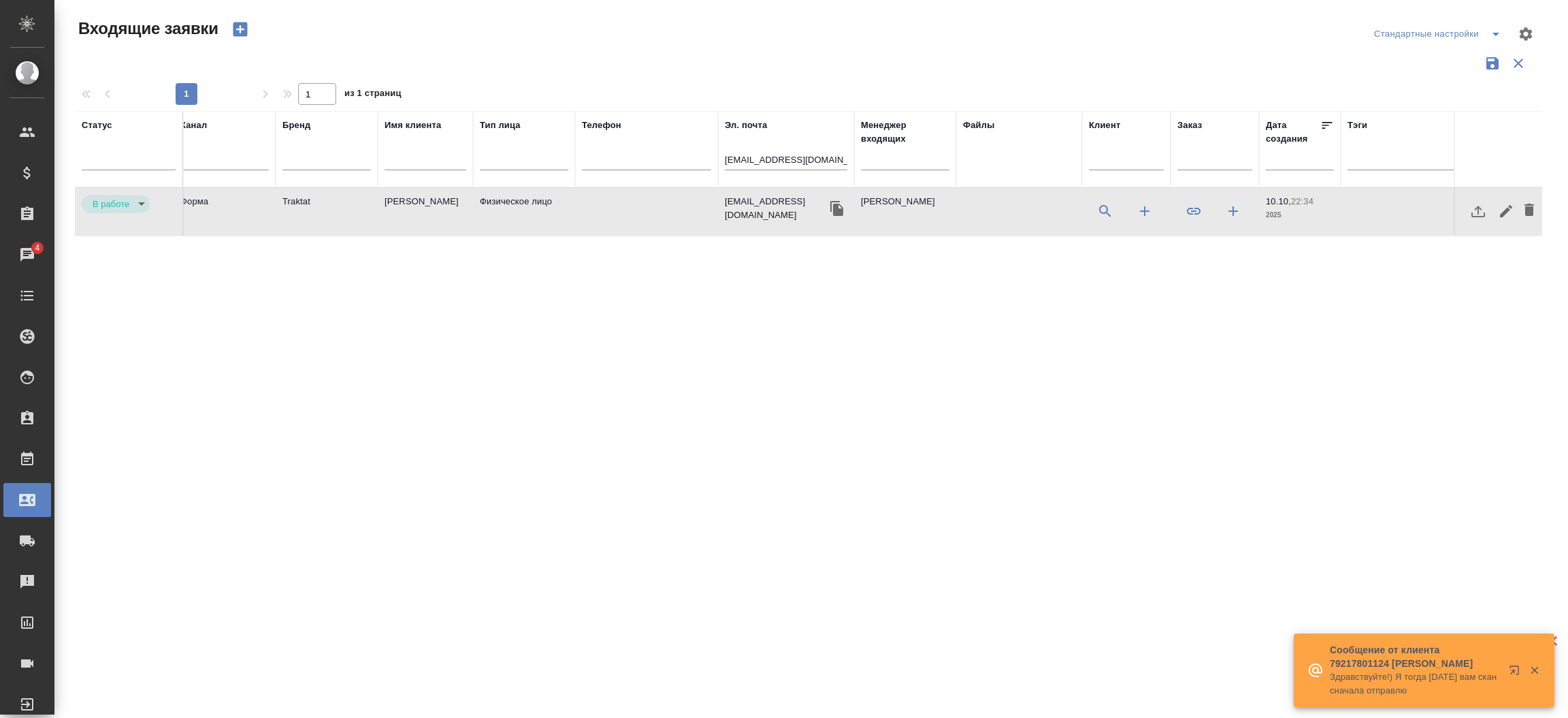
click at [557, 210] on td "Физическое лицо" at bounding box center [524, 212] width 103 height 48
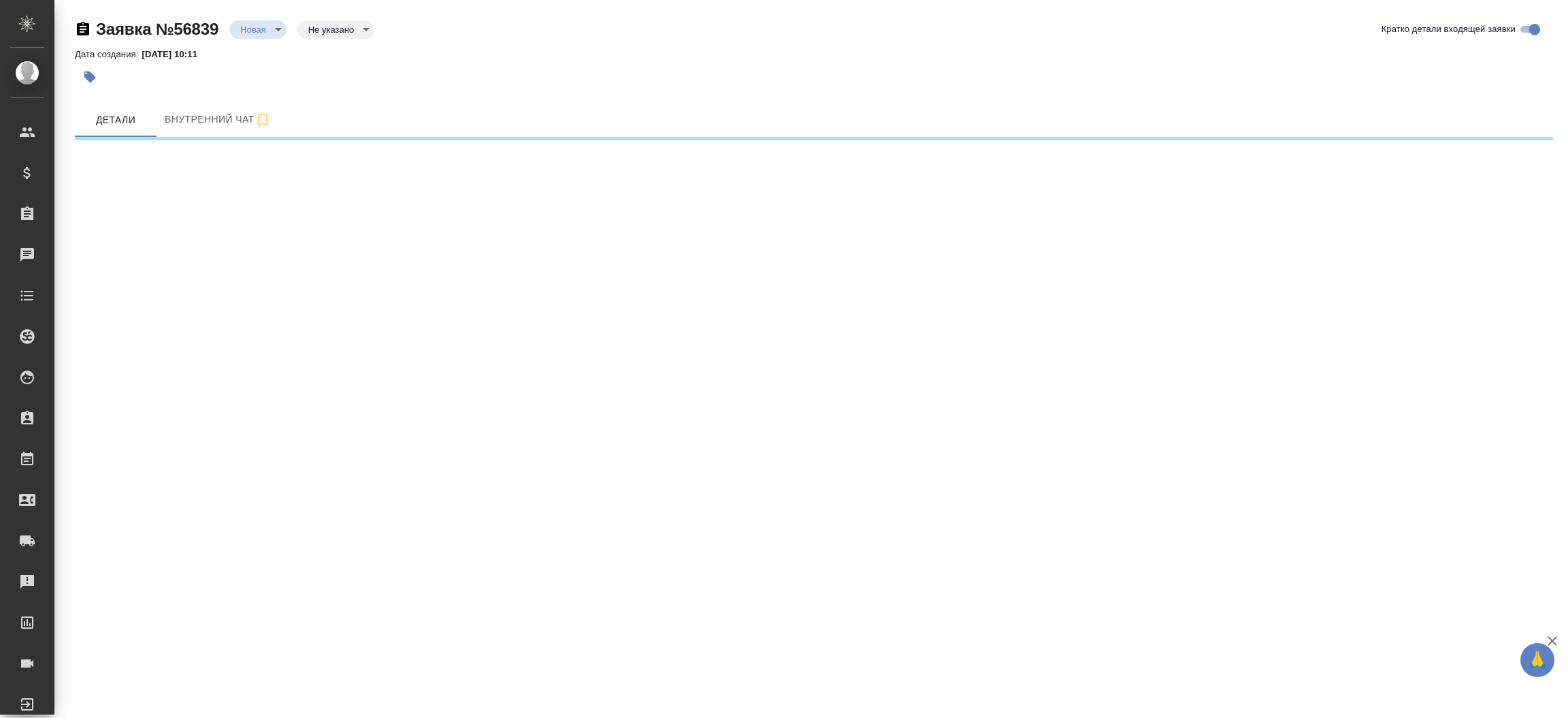
select select "RU"
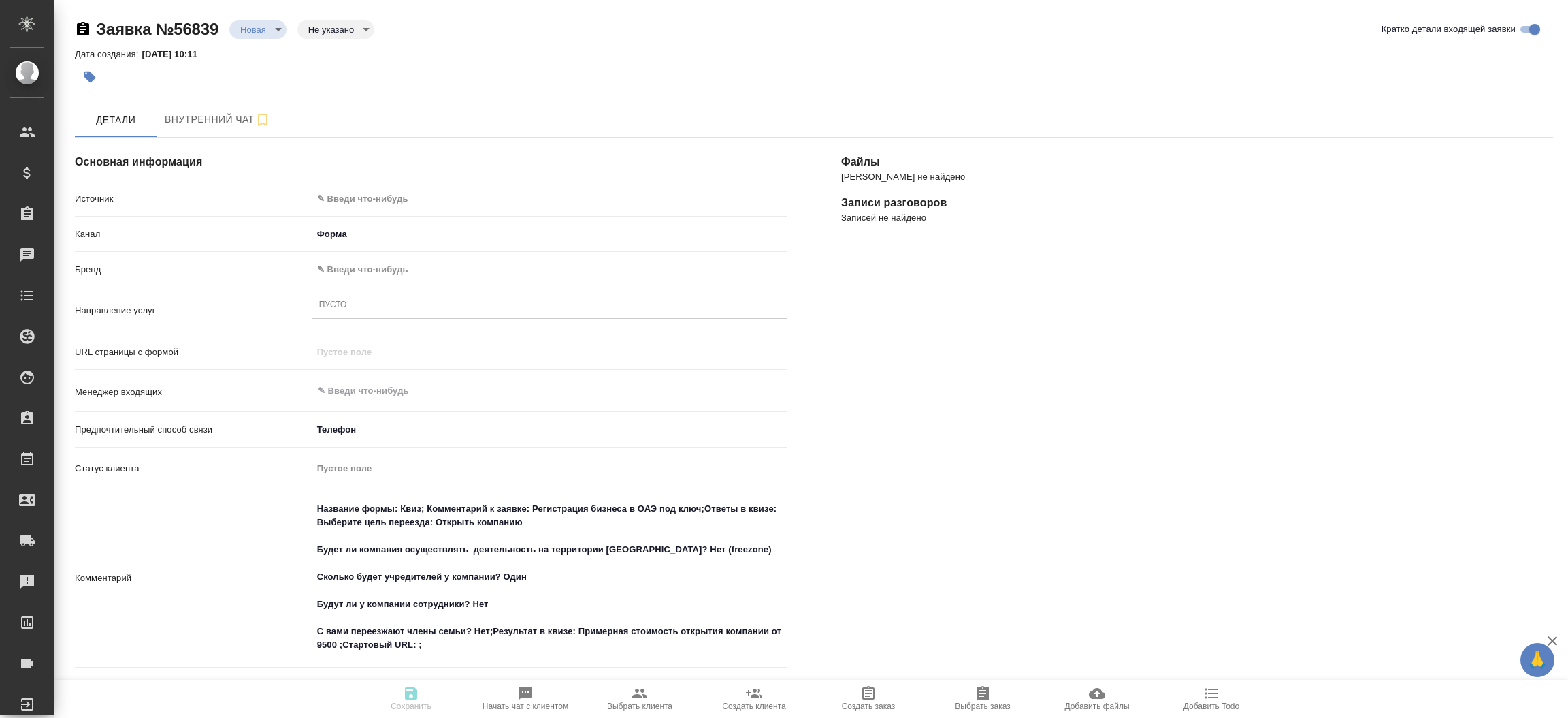
type textarea "Название формы: Квиз; Комментарий к заявке: Регистрация бизнеса в ОАЭ под ключ;…"
type textarea "x"
click at [536, 203] on body "🙏 .cls-1 fill:#fff; AWATERA [PERSON_NAME]prutko Клиенты Спецификации Заказы Чат…" at bounding box center [784, 359] width 1568 height 718
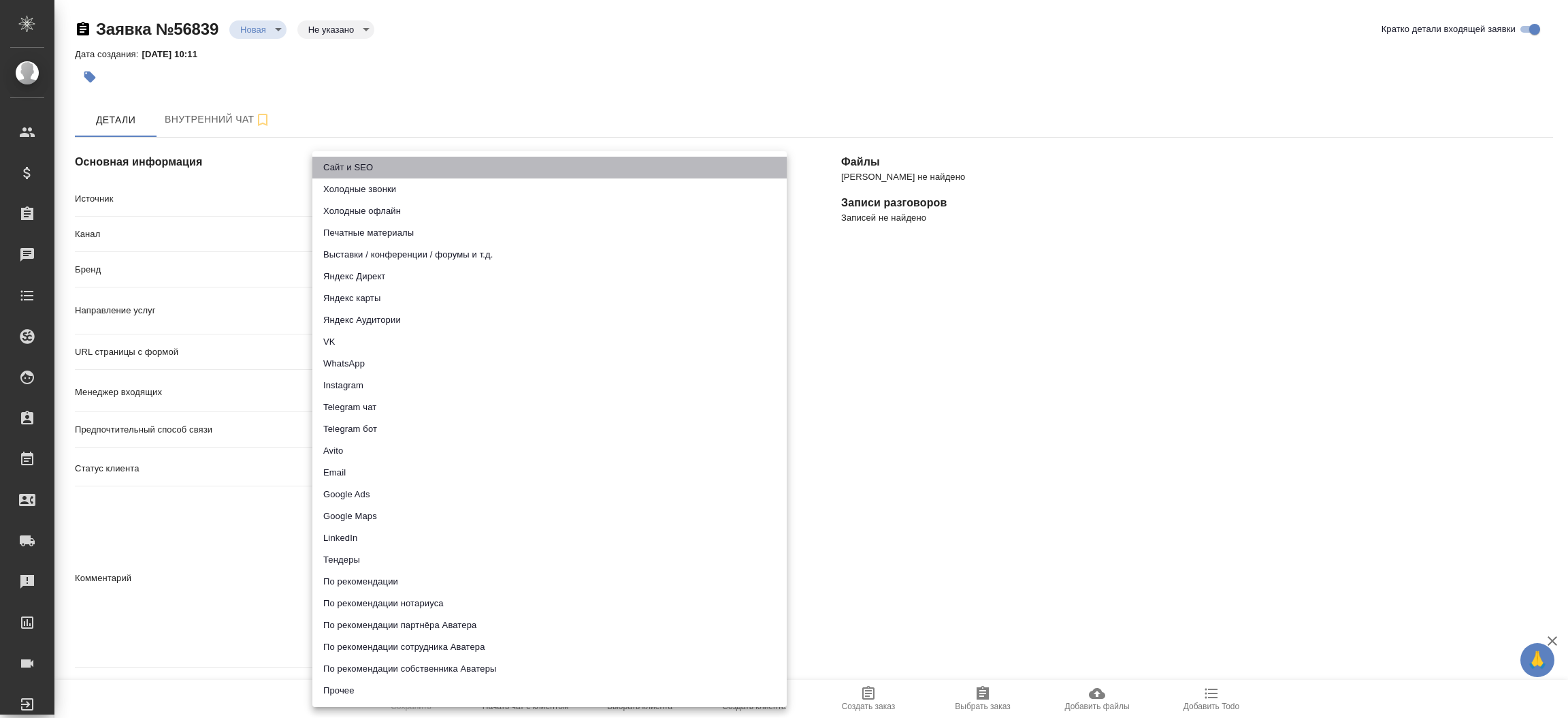
click at [510, 167] on li "Сайт и SEO" at bounding box center [549, 167] width 474 height 22
type input "seo"
type textarea "Название формы: Квиз; Комментарий к заявке: Регистрация бизнеса в ОАЭ под ключ;…"
type textarea "x"
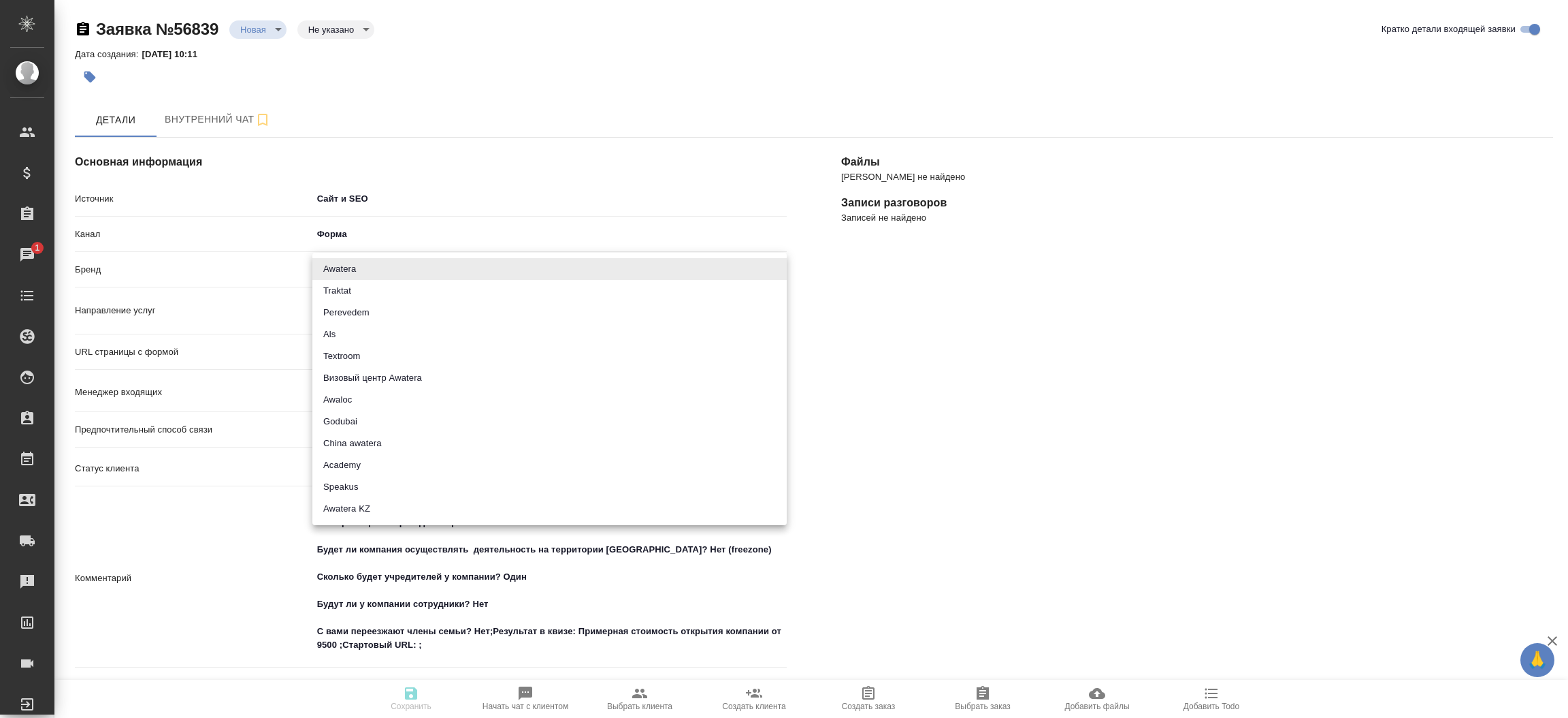
click at [415, 260] on body "🙏 .cls-1 fill:#fff; AWATERA [PERSON_NAME]prutko Клиенты Спецификации Заказы 1 Ч…" at bounding box center [784, 359] width 1568 height 718
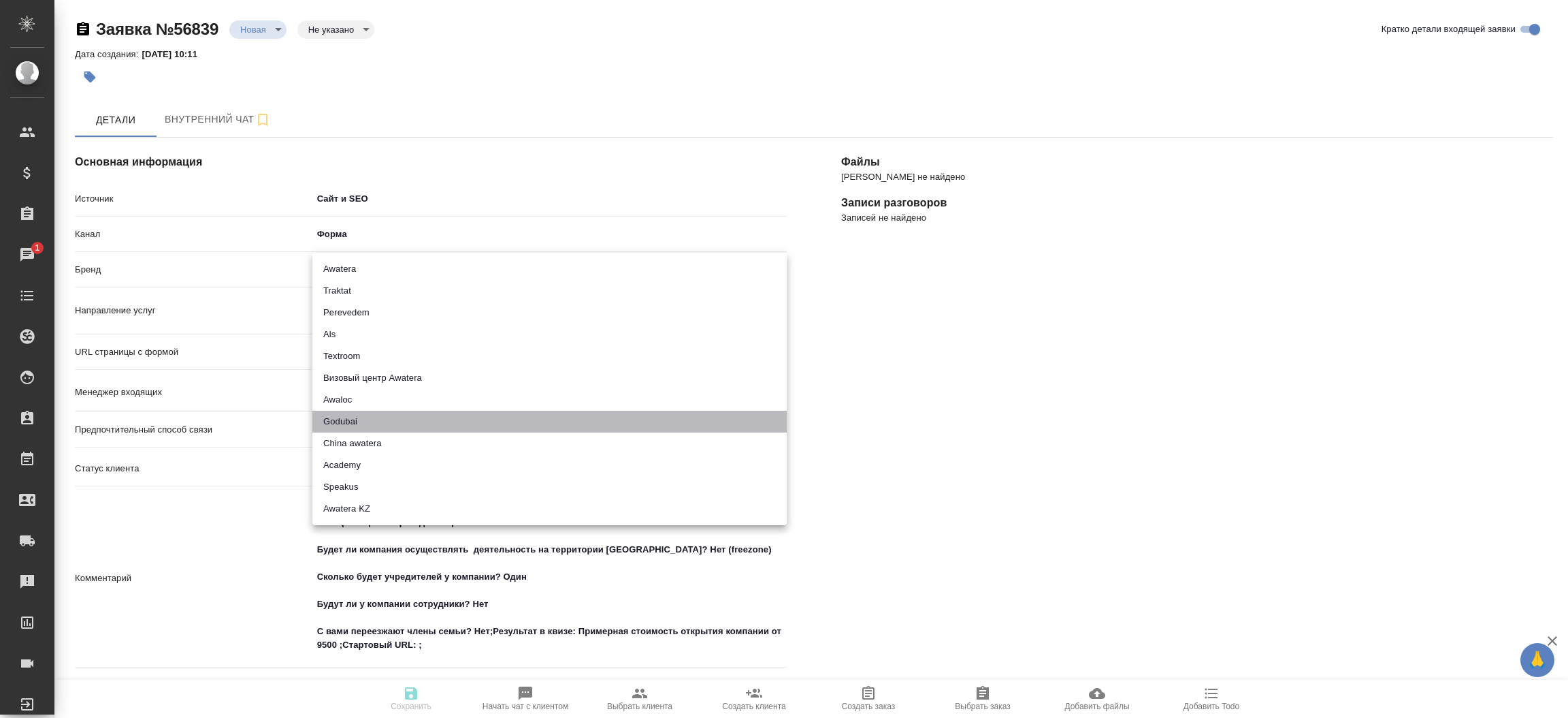
click at [381, 424] on li "Godubai" at bounding box center [549, 421] width 474 height 22
type input "godubai"
type textarea "Название формы: Квиз; Комментарий к заявке: Регистрация бизнеса в ОАЭ под ключ;…"
type textarea "x"
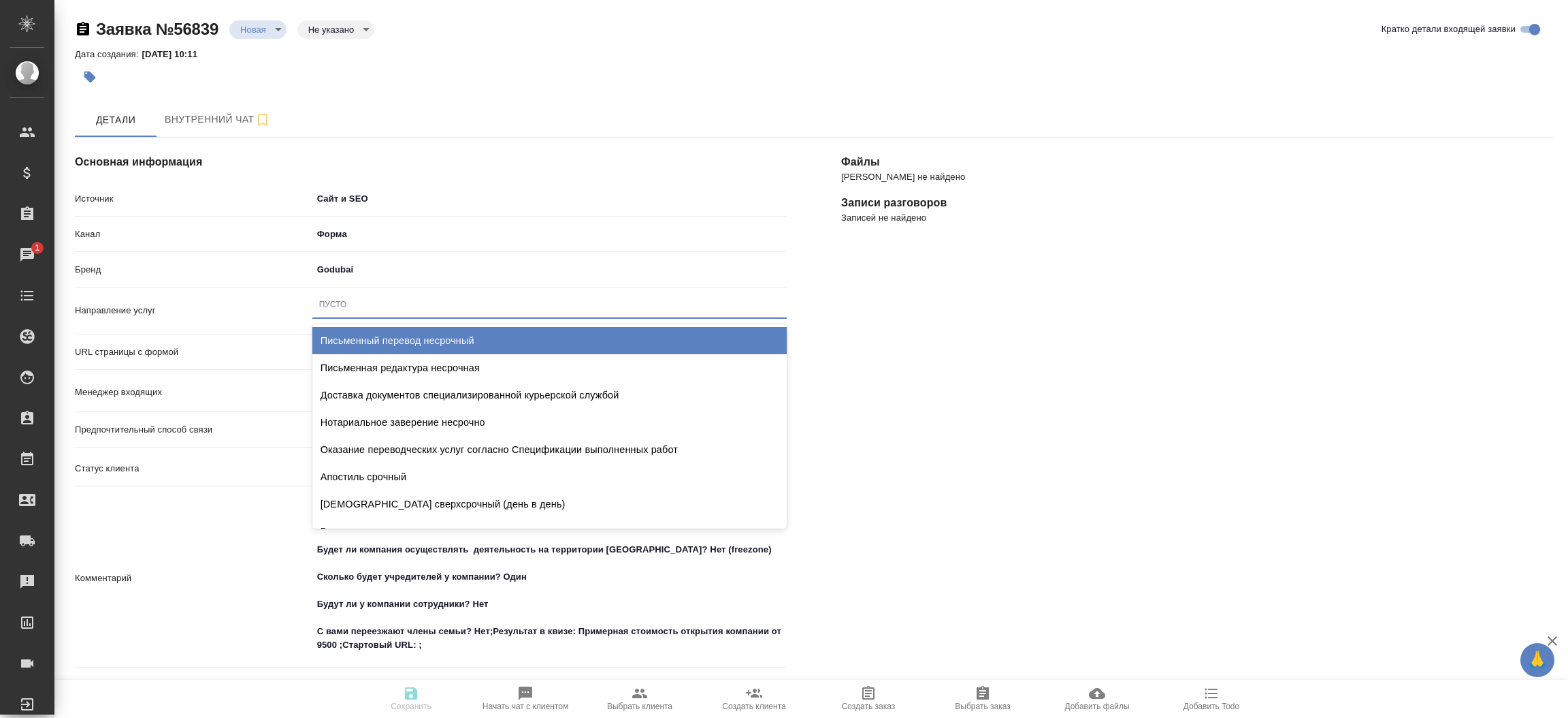
click at [400, 305] on div "Пусто" at bounding box center [549, 304] width 474 height 20
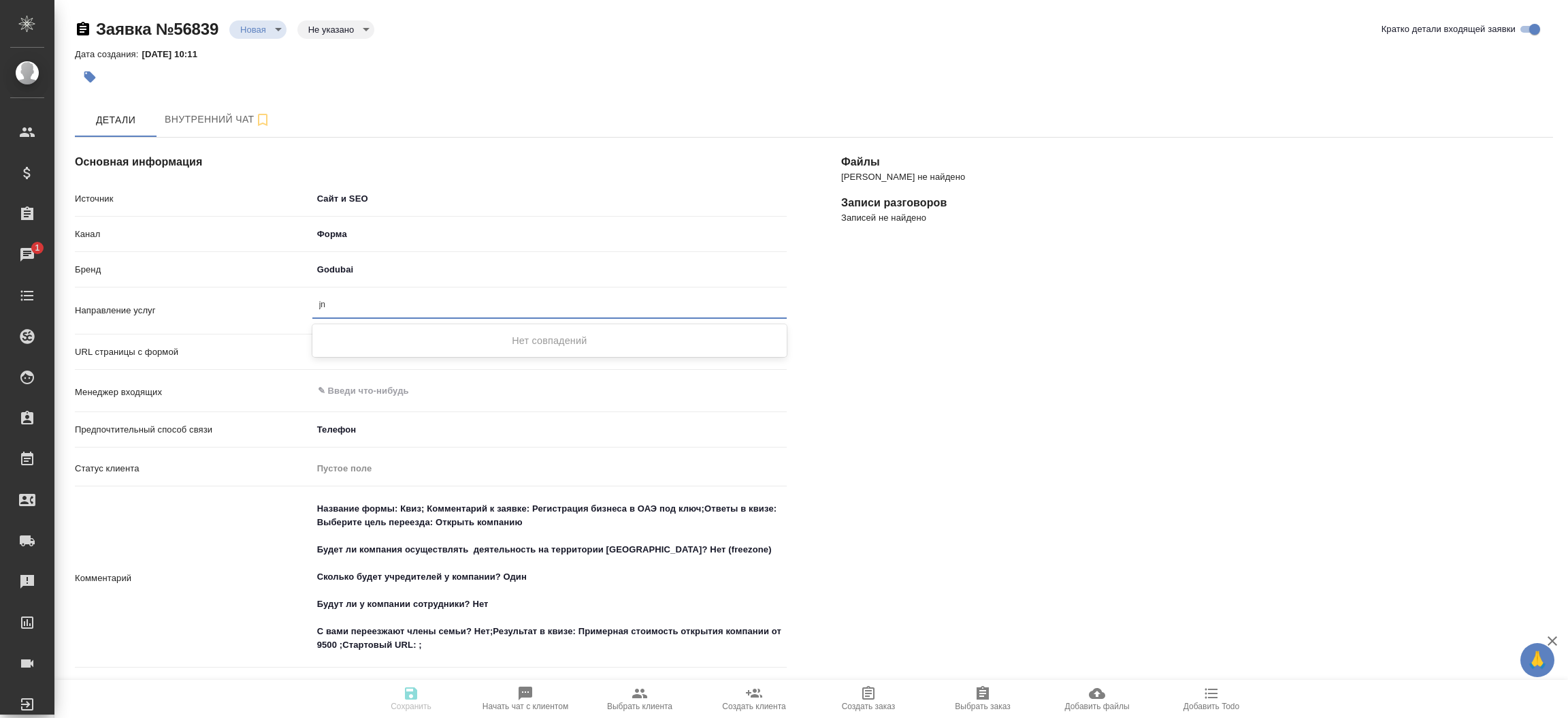
type input "j"
type textarea "Название формы: Квиз; Комментарий к заявке: Регистрация бизнеса в ОАЭ под ключ;…"
type textarea "x"
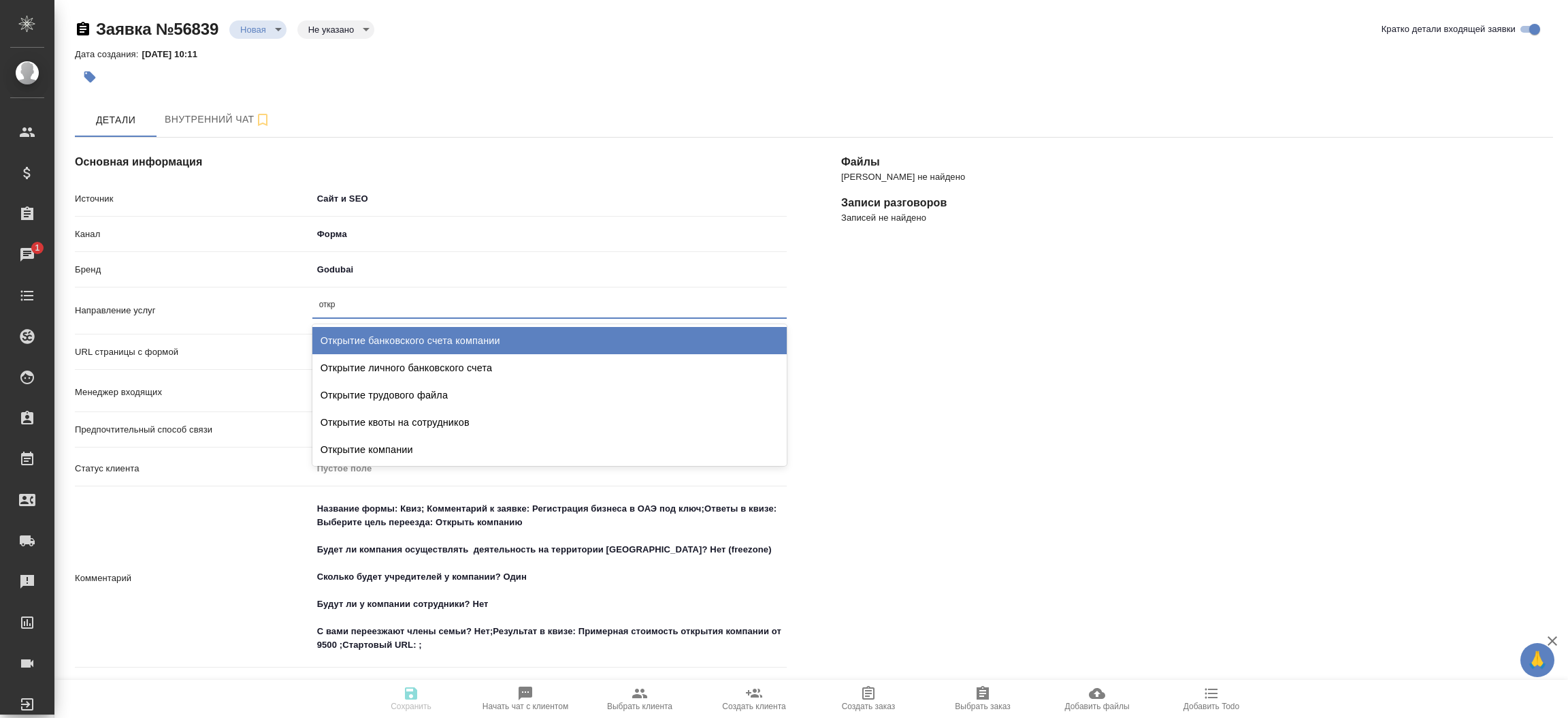
type input "откры"
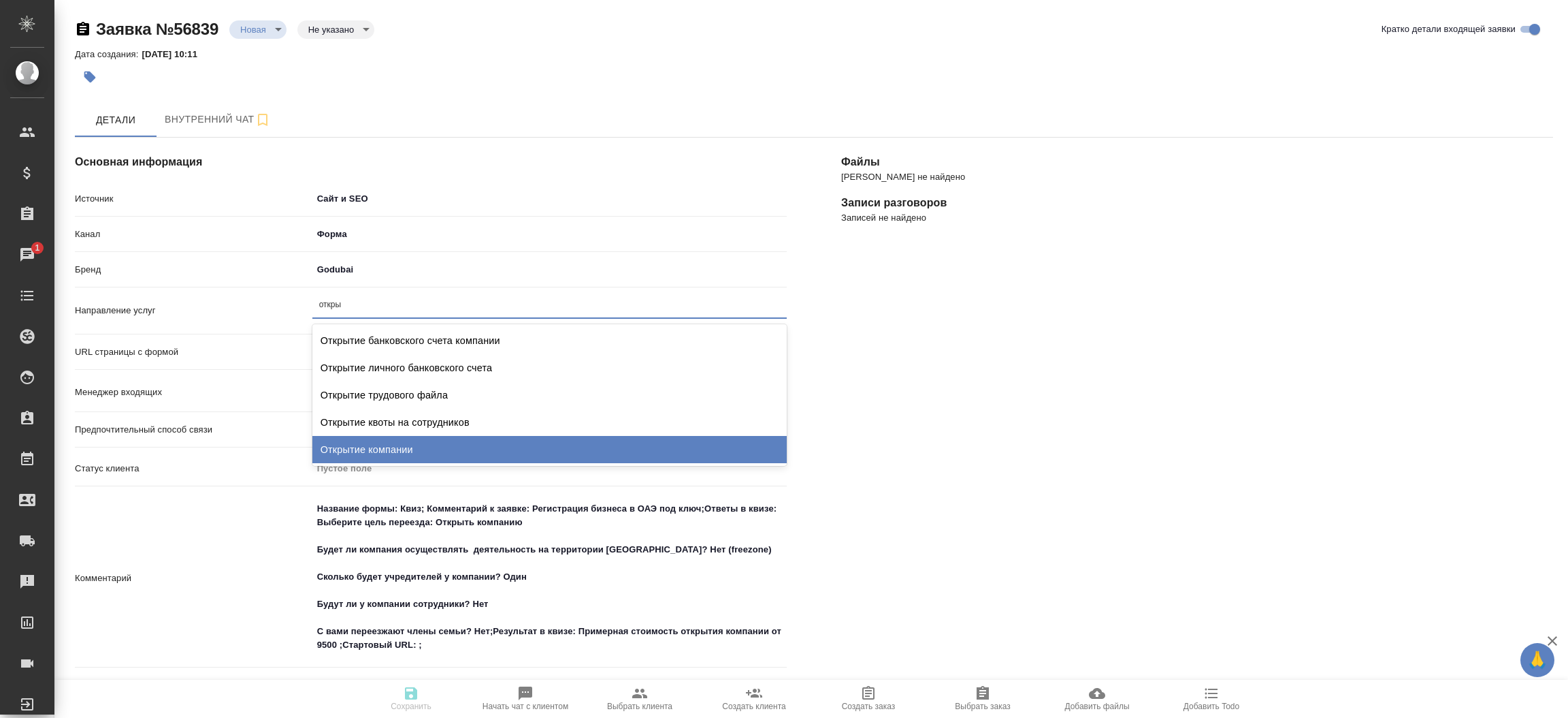
click at [410, 452] on div "Открытие компании" at bounding box center [549, 449] width 474 height 27
type textarea "Название формы: Квиз; Комментарий к заявке: Регистрация бизнеса в ОАЭ под ключ;…"
type textarea "x"
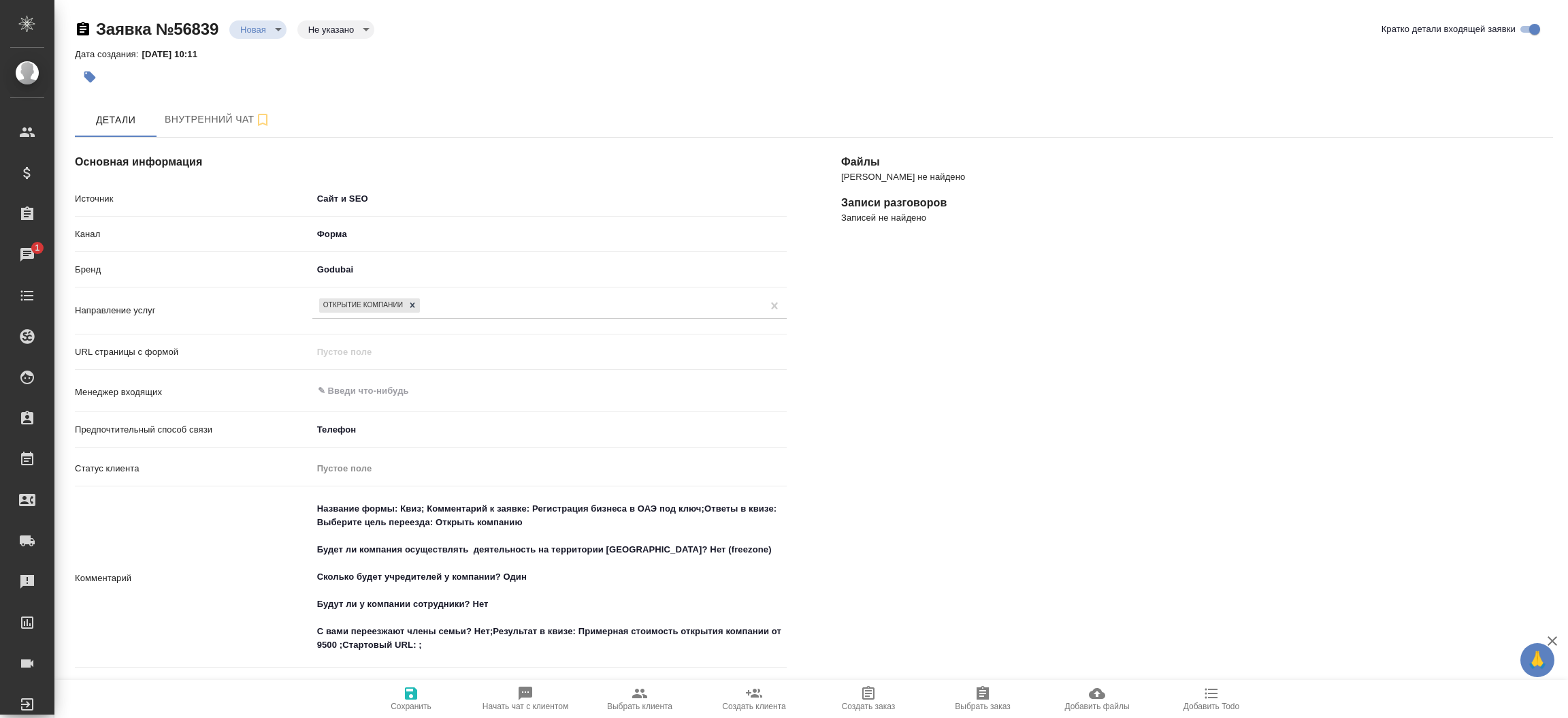
click at [818, 439] on div "[PERSON_NAME] не найдено Записи разговоров Записей не найдено" at bounding box center [1196, 594] width 767 height 967
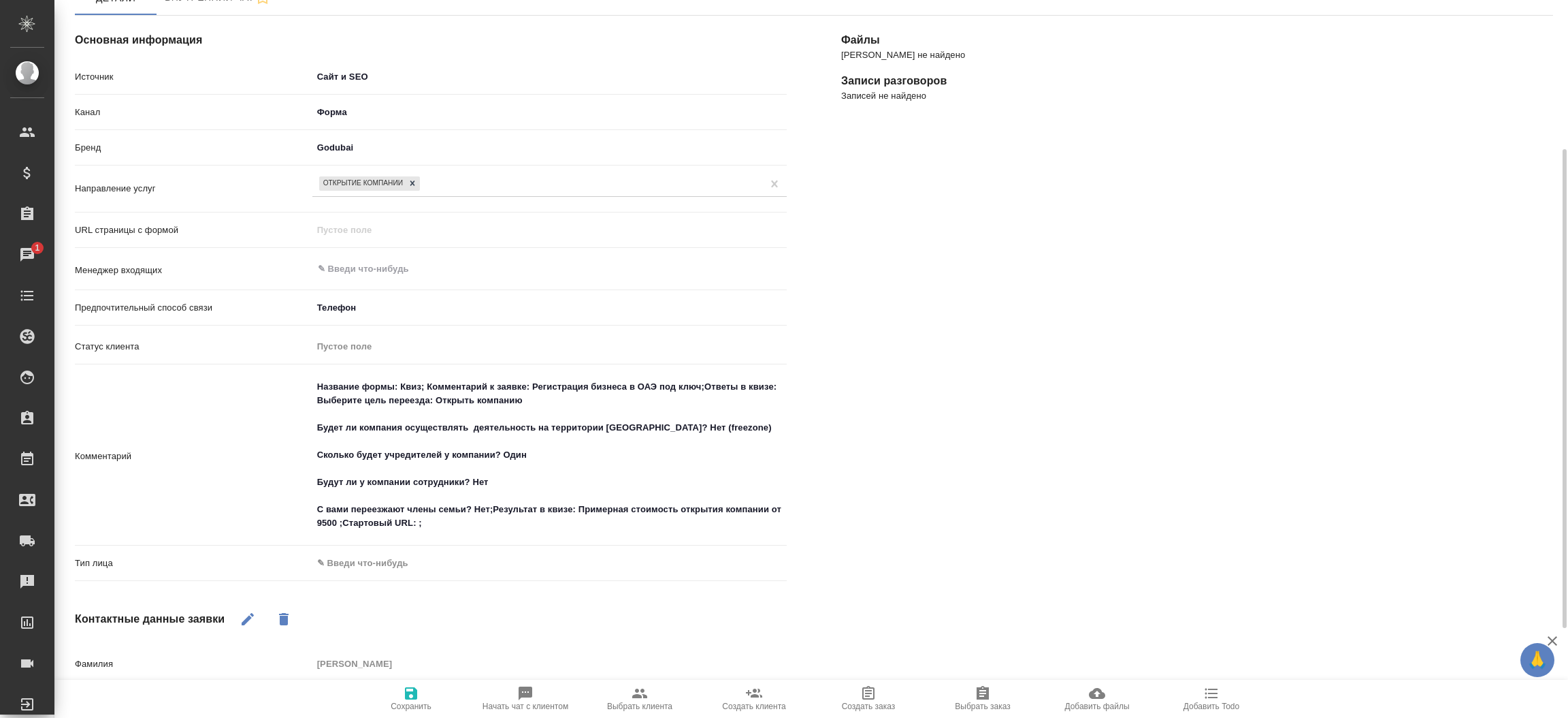
scroll to position [183, 0]
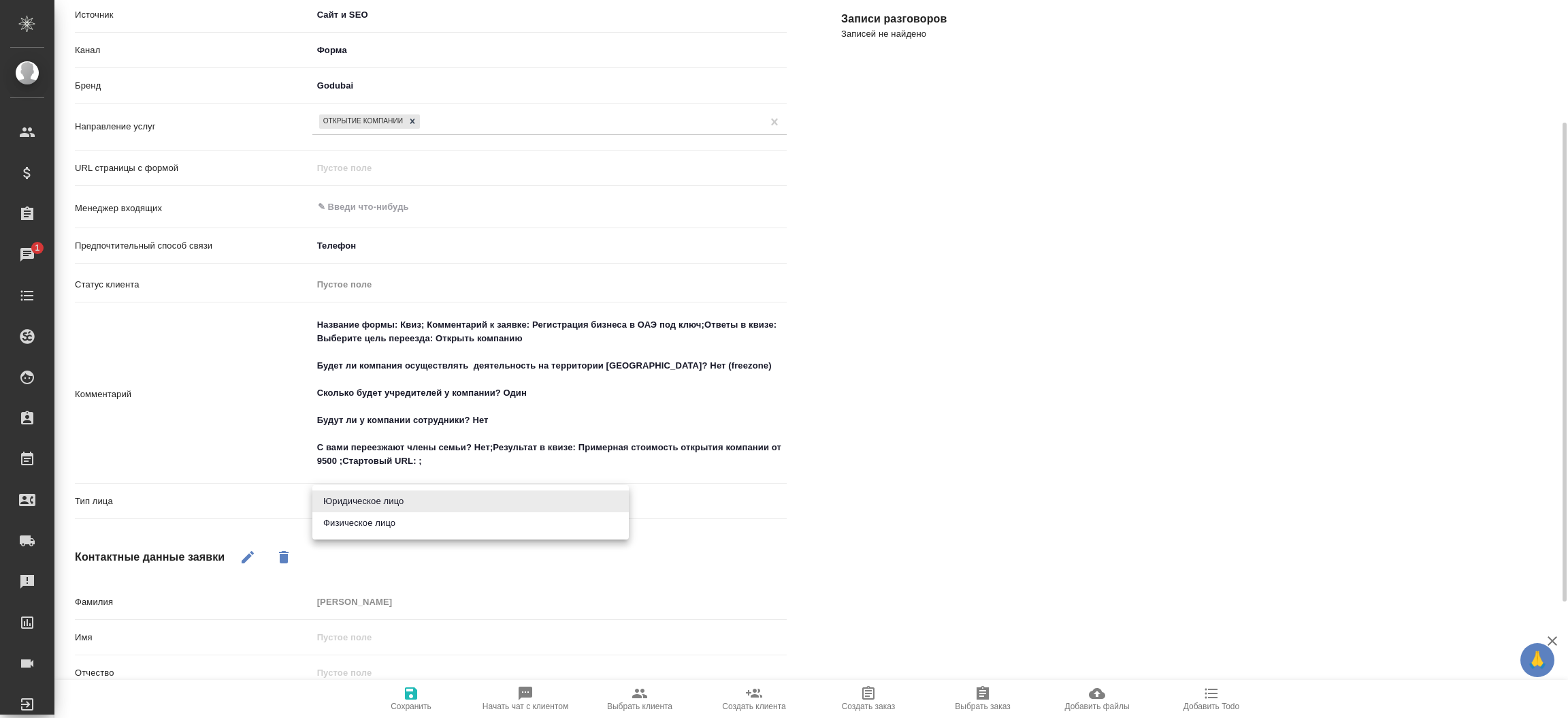
click at [436, 506] on body "🙏 .cls-1 fill:#fff; AWATERA [PERSON_NAME]prutko Клиенты Спецификации Заказы 1 Ч…" at bounding box center [784, 359] width 1568 height 718
click at [422, 516] on li "Физическое лицо" at bounding box center [470, 522] width 316 height 22
type textarea "Название формы: Квиз; Комментарий к заявке: Регистрация бизнеса в ОАЭ под ключ;…"
type textarea "x"
type input "private"
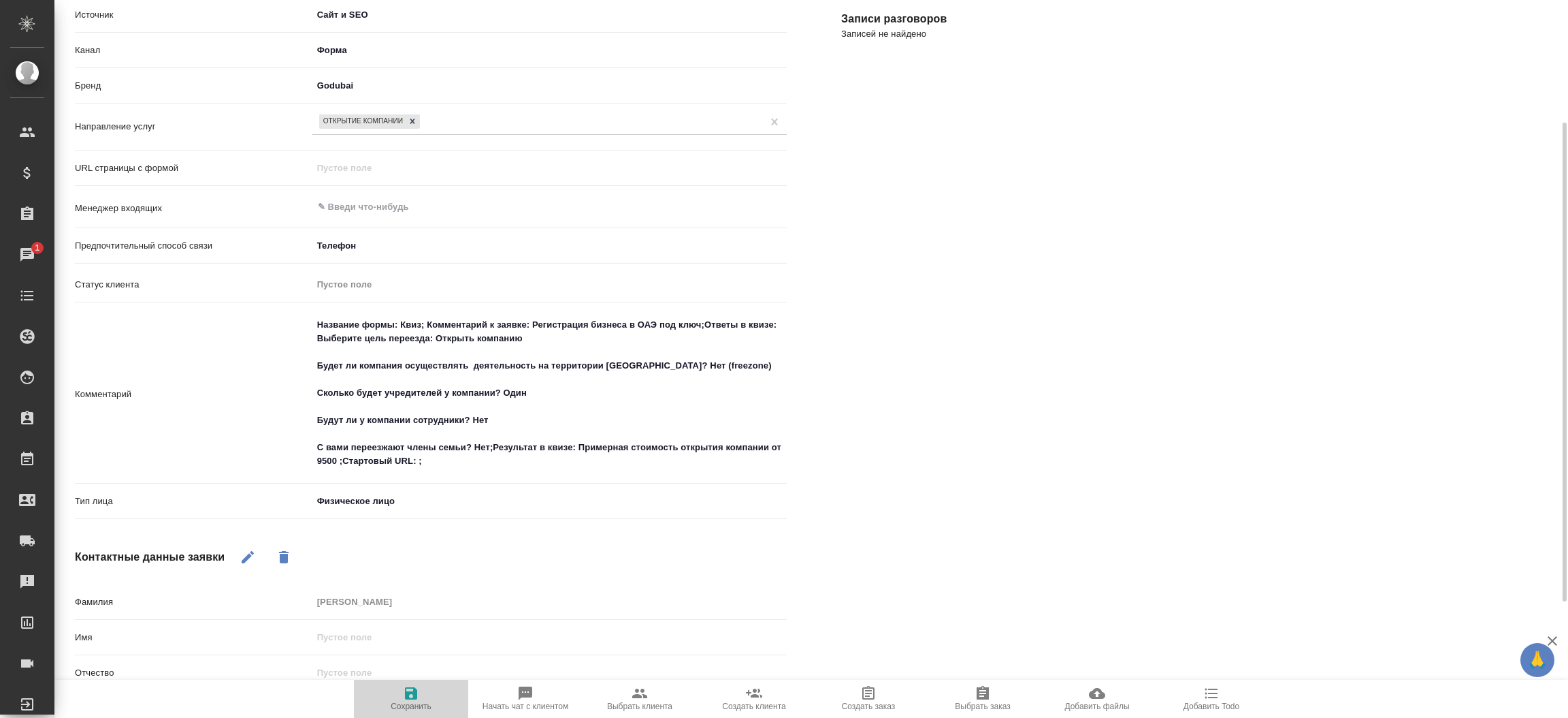
click at [407, 705] on span "Сохранить" at bounding box center [410, 706] width 40 height 9
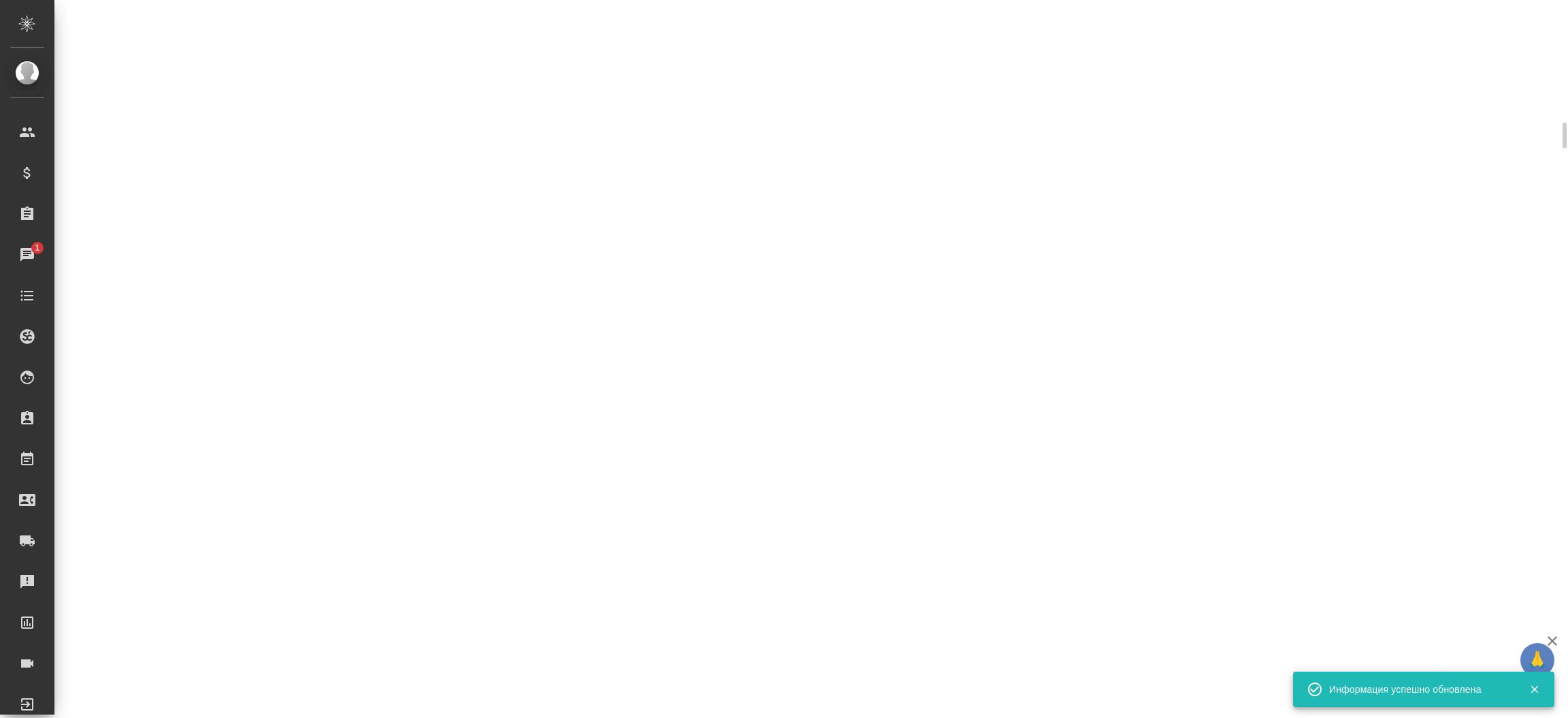
select select "RU"
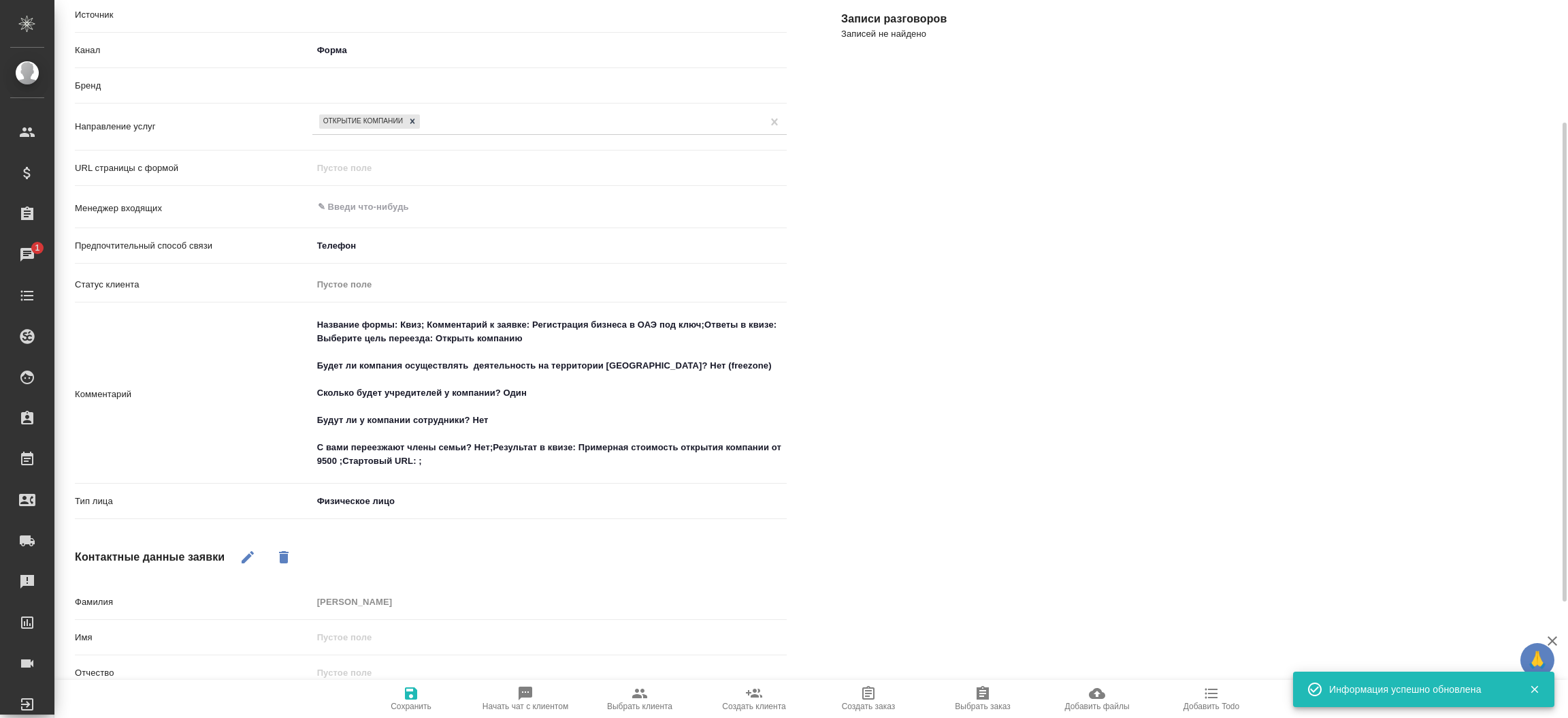
type textarea "Название формы: Квиз; Комментарий к заявке: Регистрация бизнеса в ОАЭ под ключ;…"
type textarea "x"
type textarea "Название формы: Квиз; Комментарий к заявке: Регистрация бизнеса в ОАЭ под ключ;…"
type textarea "x"
click at [631, 686] on icon "button" at bounding box center [639, 693] width 16 height 16
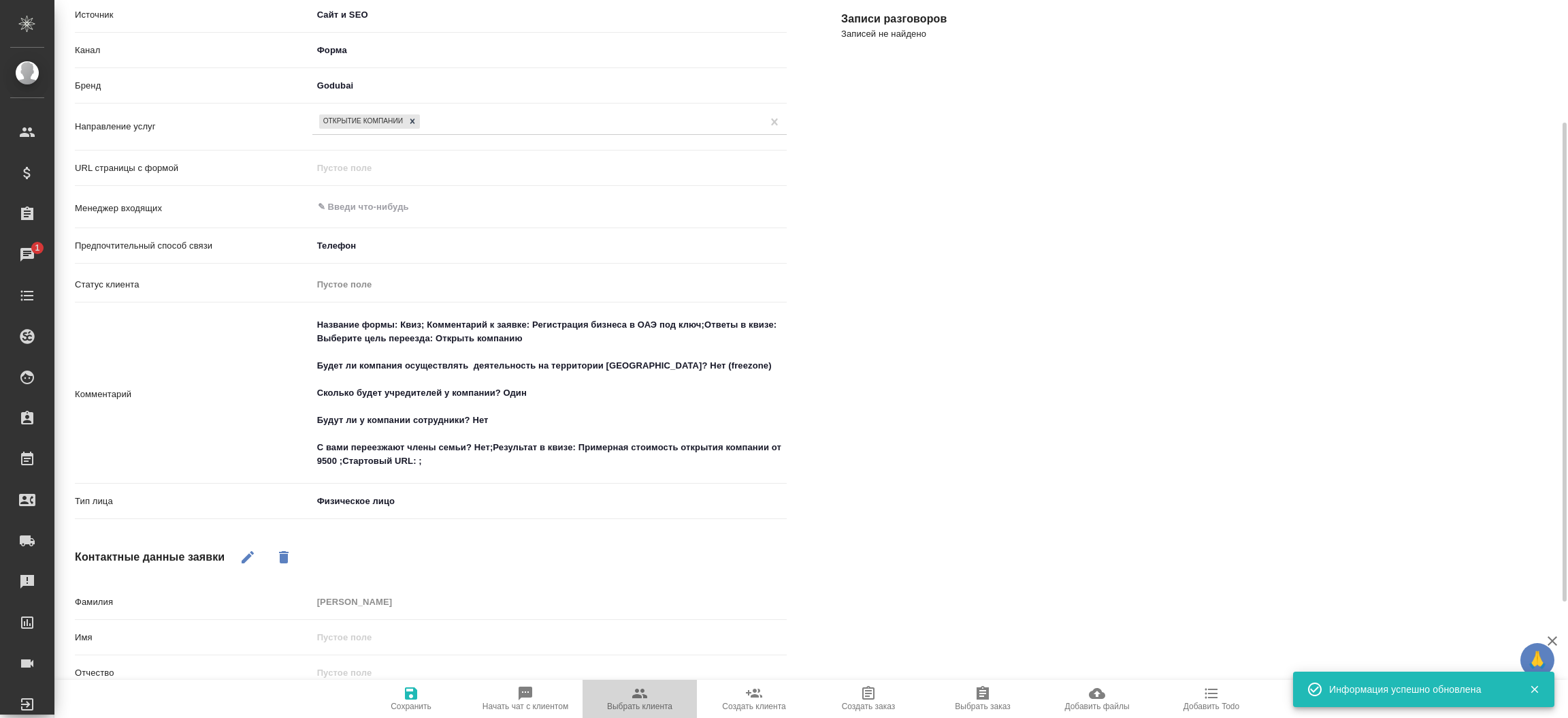
type textarea "Название формы: Квиз; Комментарий к заявке: Регистрация бизнеса в ОАЭ под ключ;…"
type textarea "x"
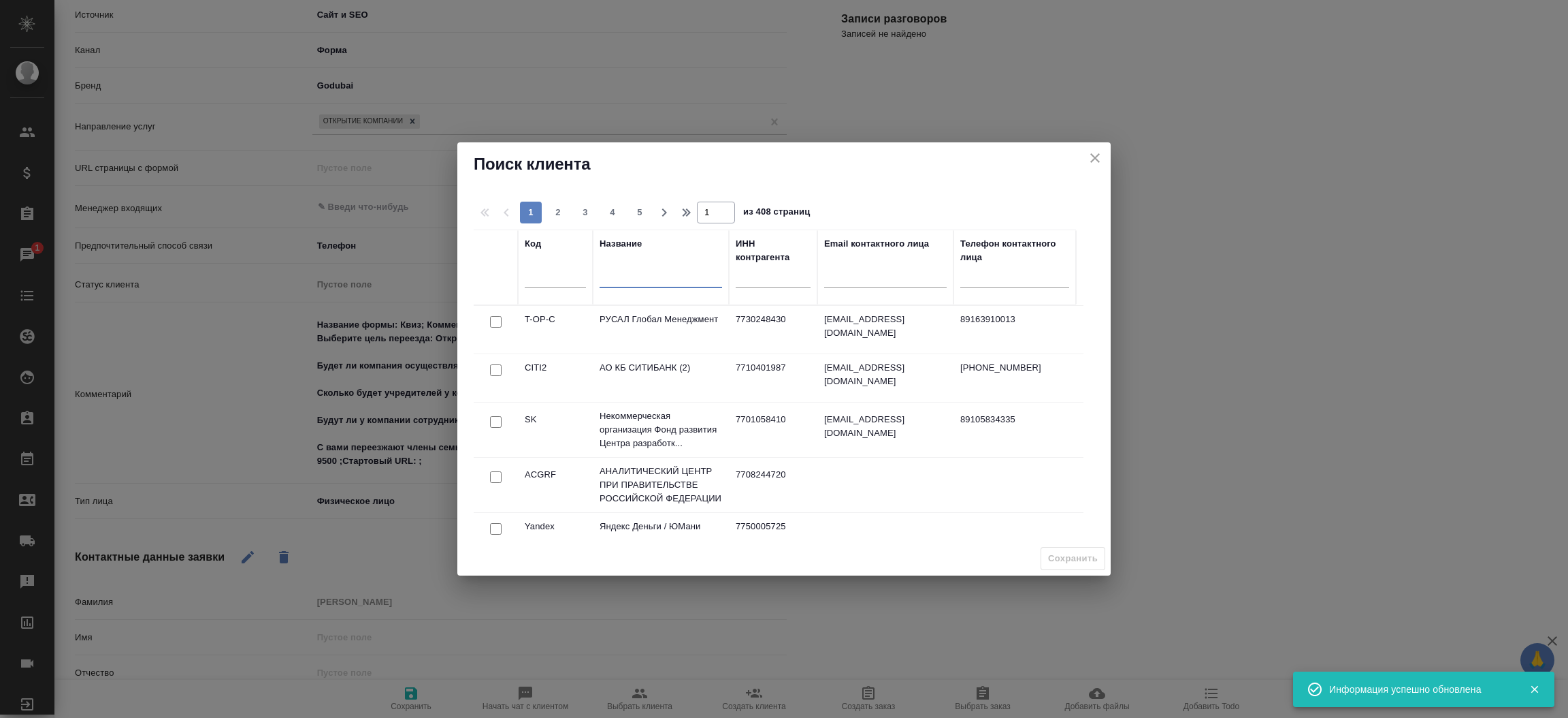
click at [654, 280] on input "text" at bounding box center [660, 279] width 122 height 17
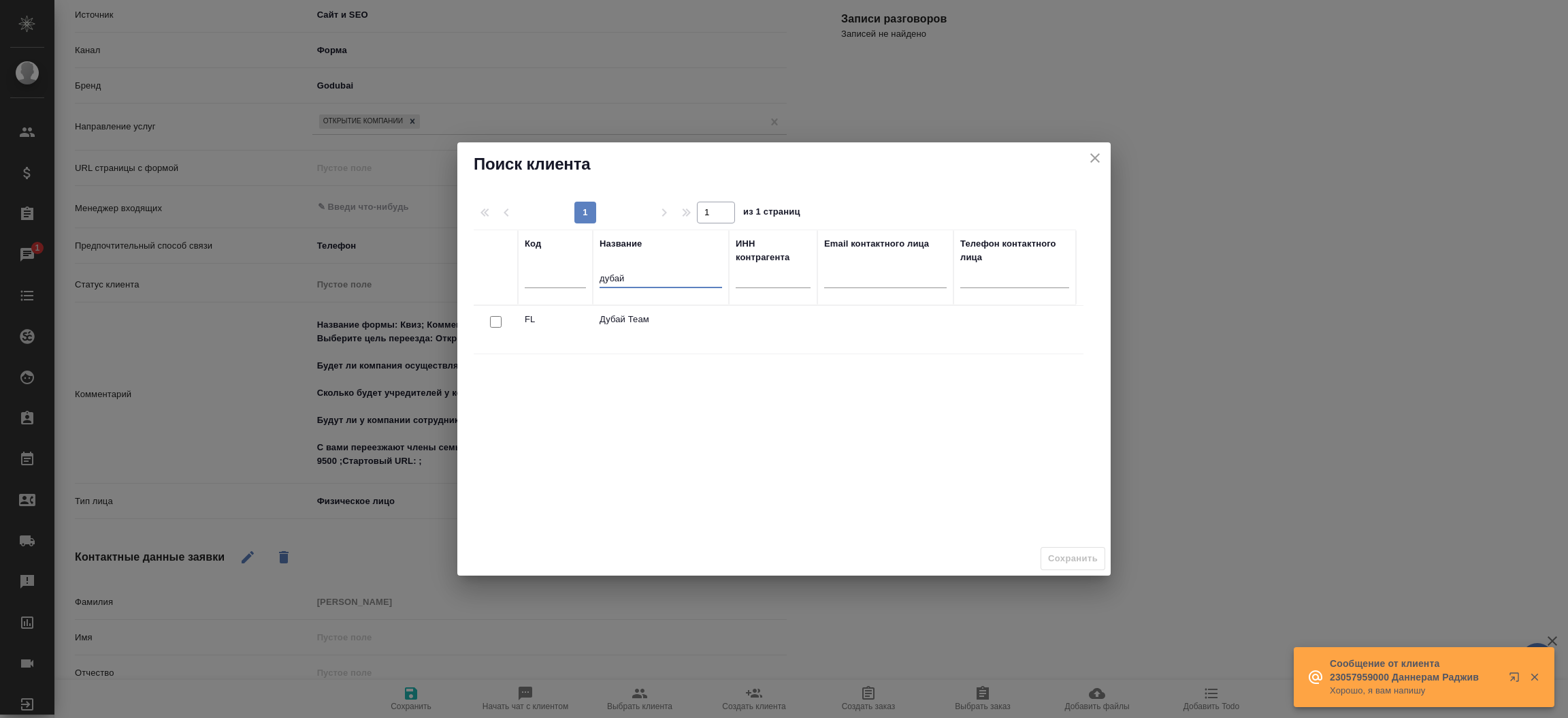
type input "дубай"
click at [491, 320] on input "checkbox" at bounding box center [496, 322] width 11 height 11
checkbox input "true"
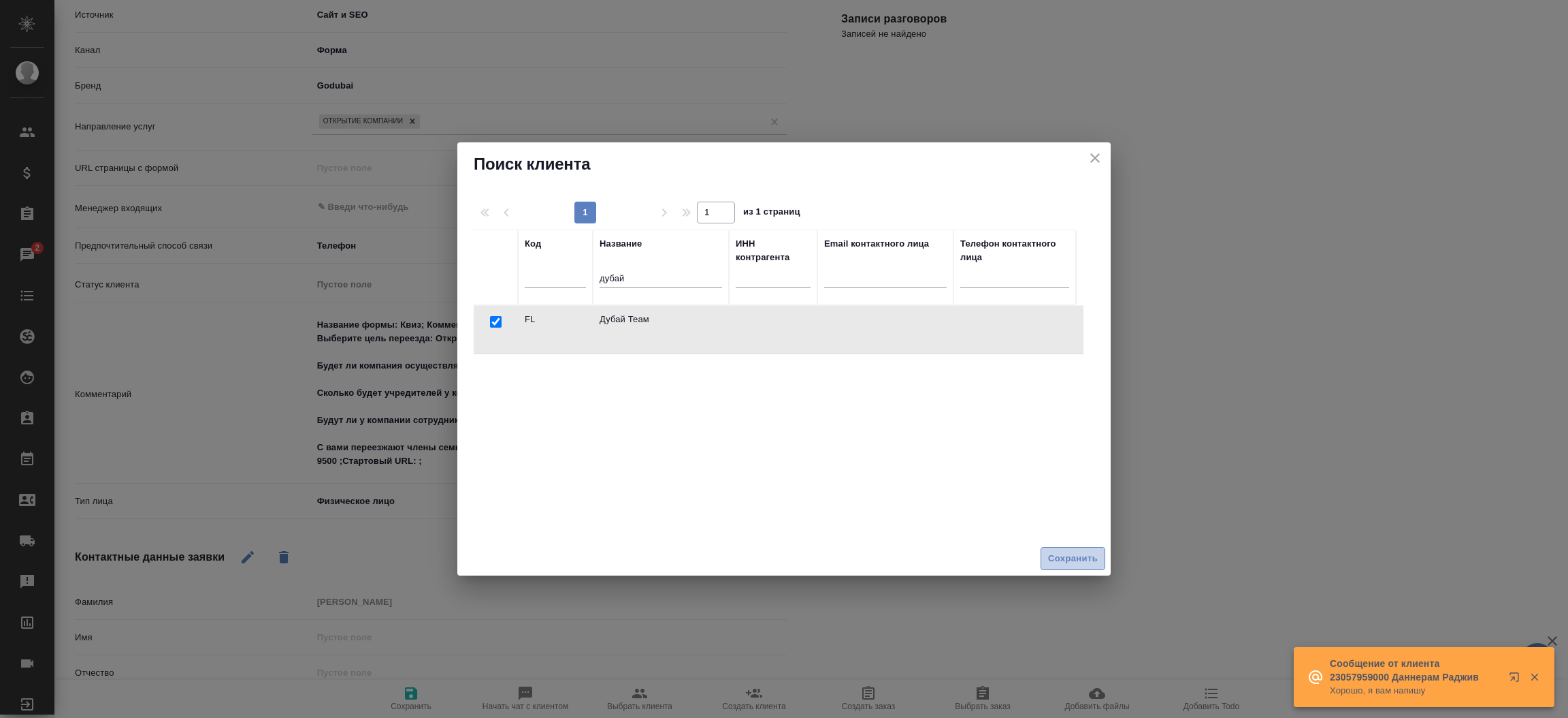
click at [1074, 551] on span "Сохранить" at bounding box center [1072, 558] width 50 height 16
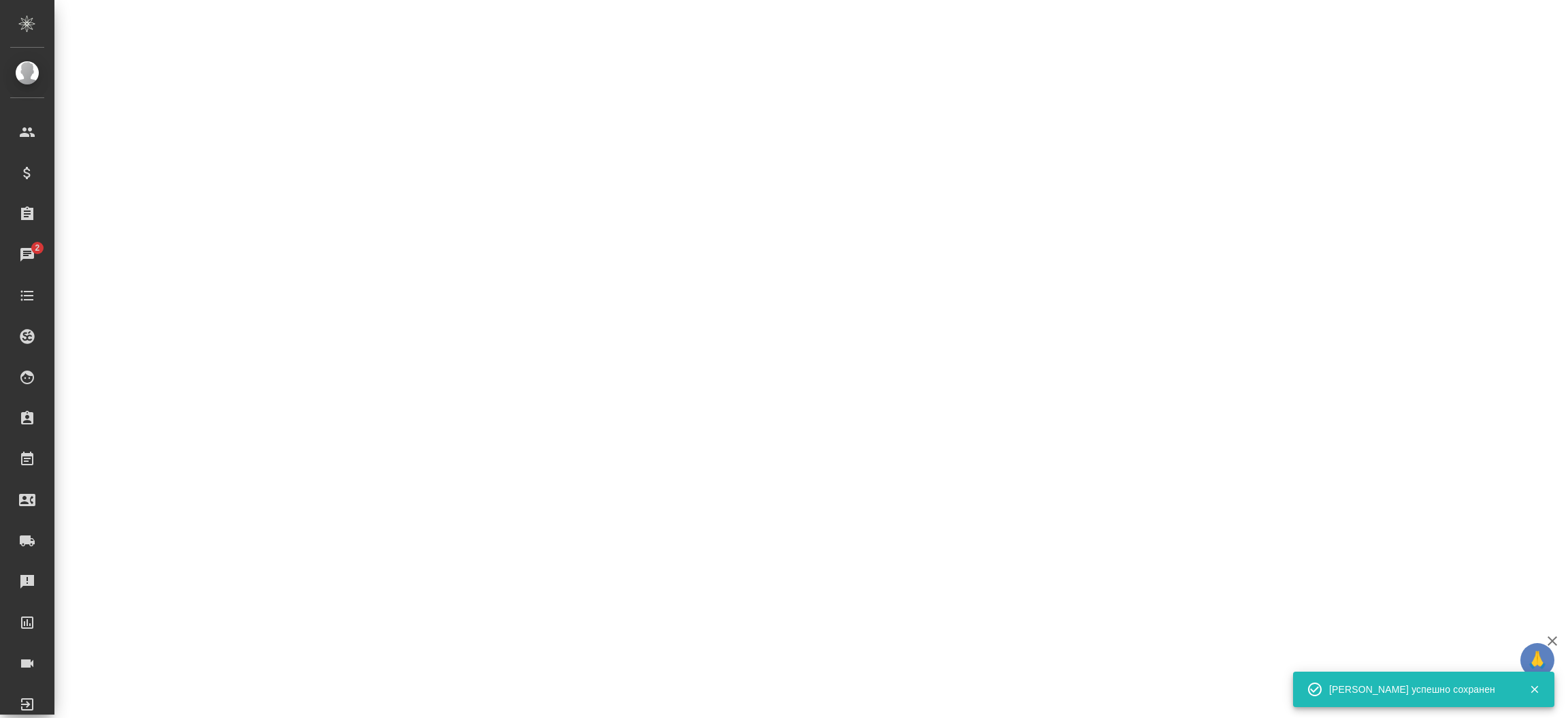
select select "RU"
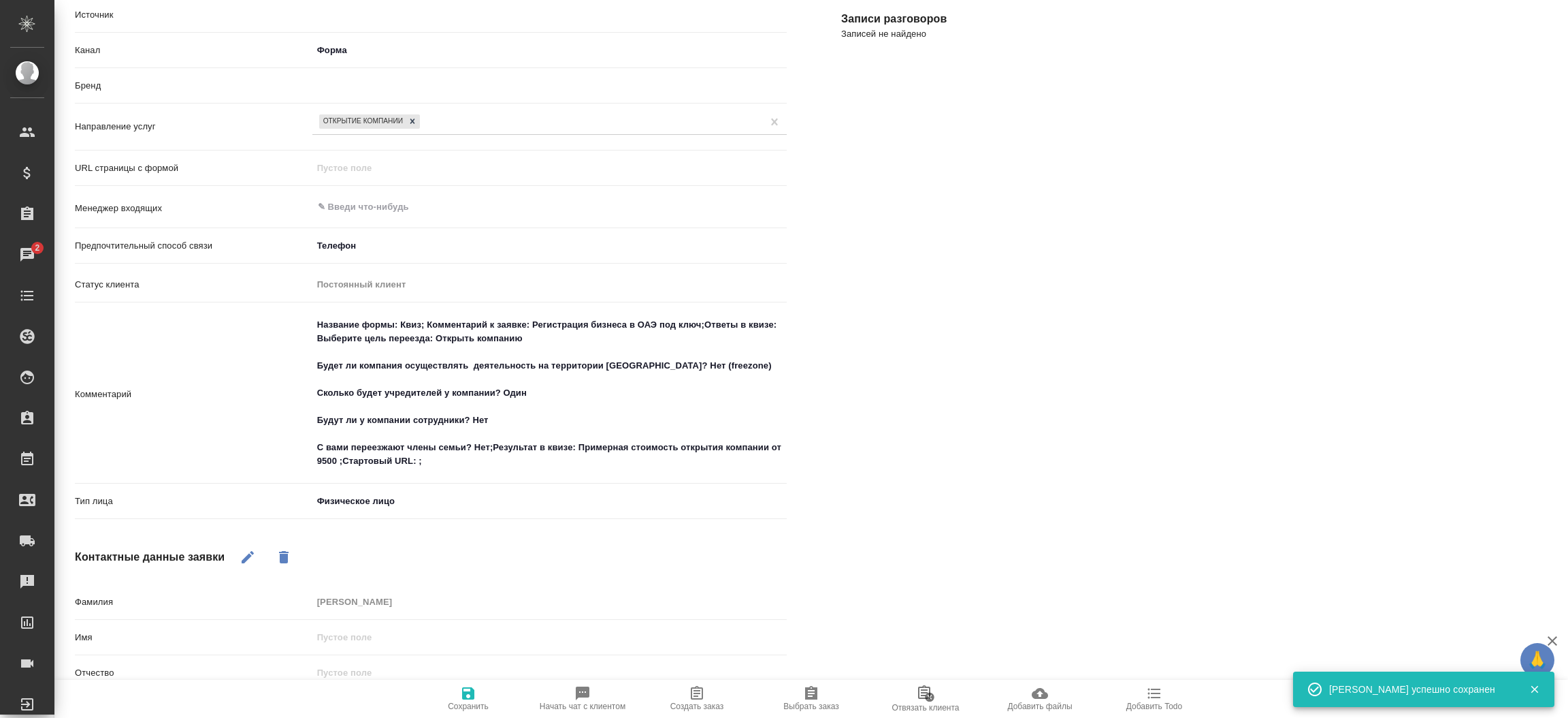
type textarea "Название формы: Квиз; Комментарий к заявке: Регистрация бизнеса в ОАЭ под ключ;…"
type textarea "x"
click at [680, 694] on span "Создать заказ" at bounding box center [697, 697] width 98 height 25
type textarea "Название формы: Квиз; Комментарий к заявке: Регистрация бизнеса в ОАЭ под ключ;…"
type textarea "x"
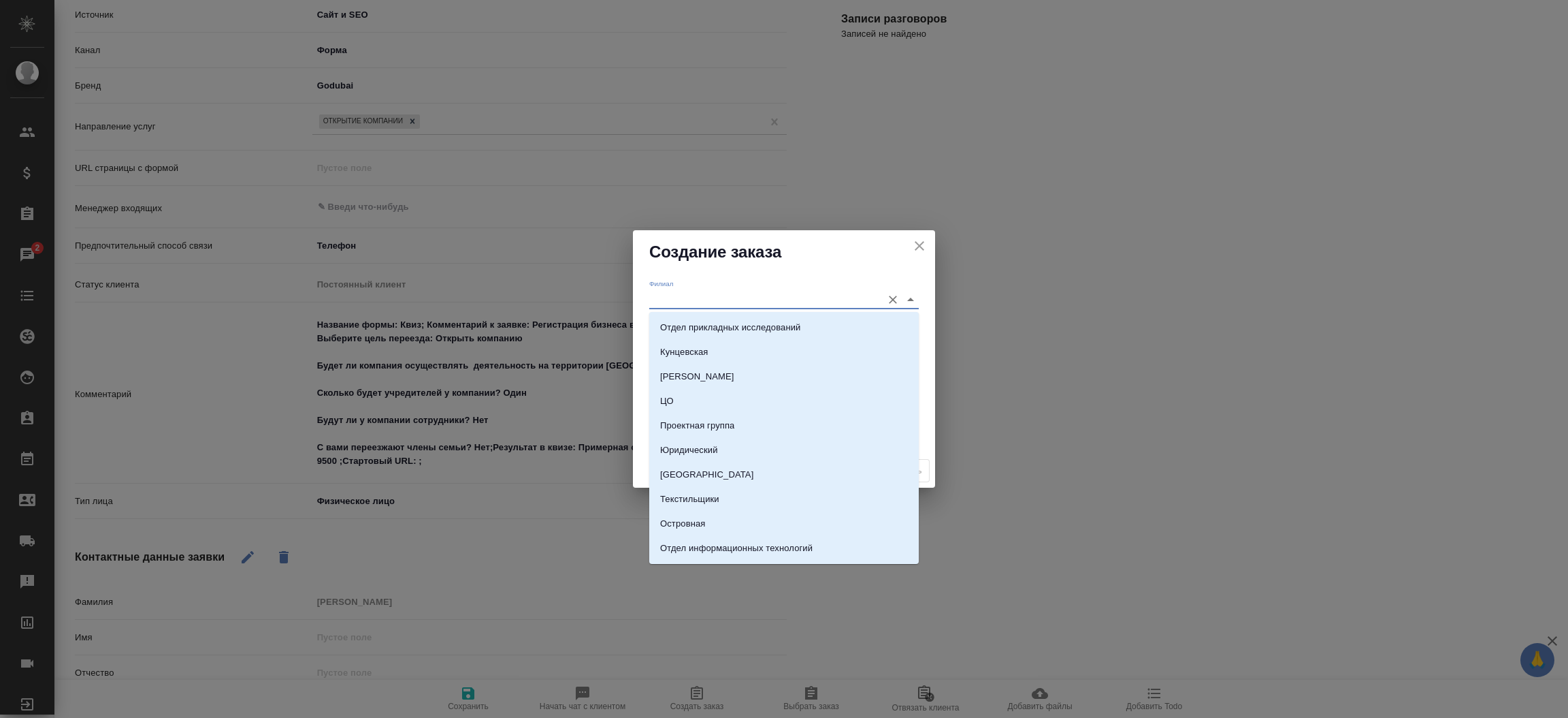
click at [687, 304] on input "Филиал" at bounding box center [762, 299] width 226 height 19
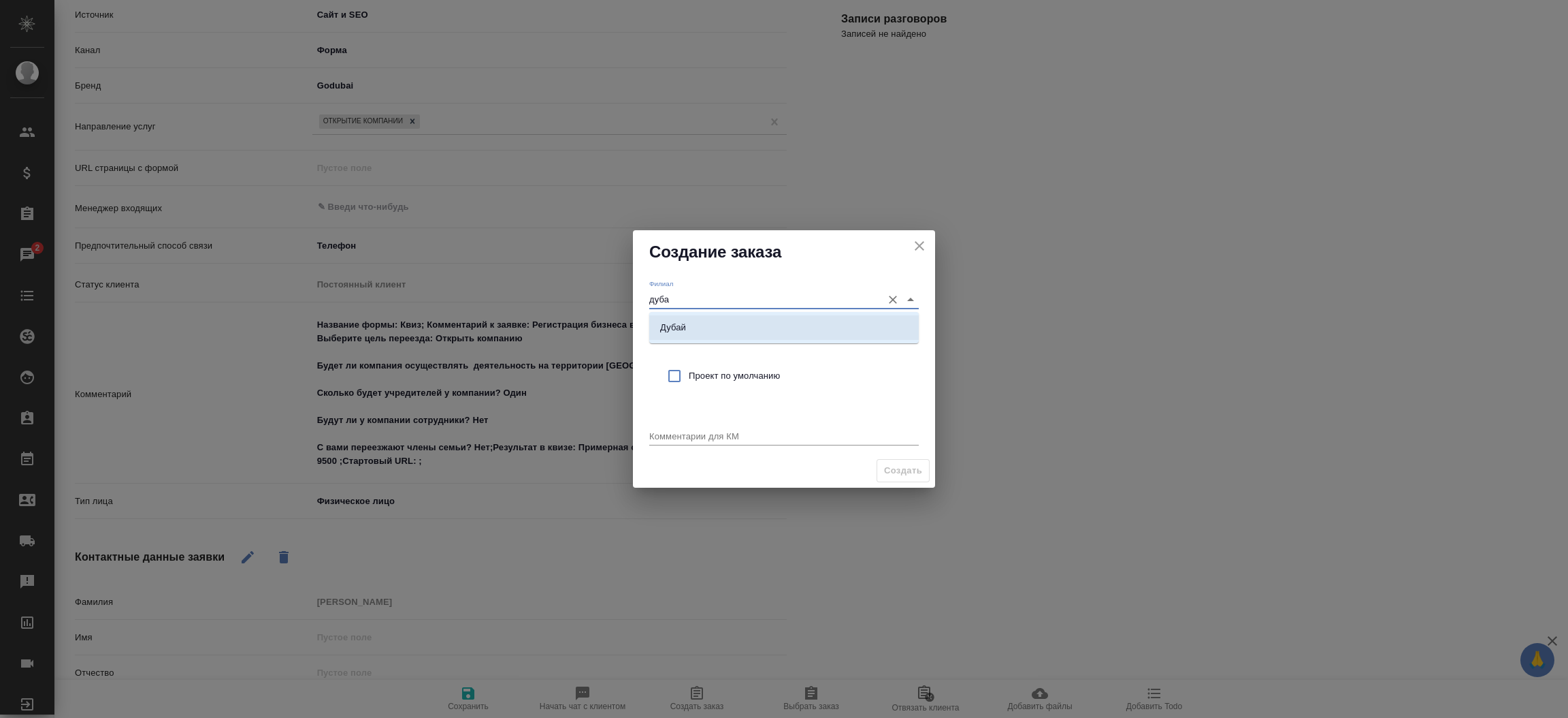
click at [684, 315] on li "Дубай" at bounding box center [784, 327] width 270 height 24
type input "Дубай"
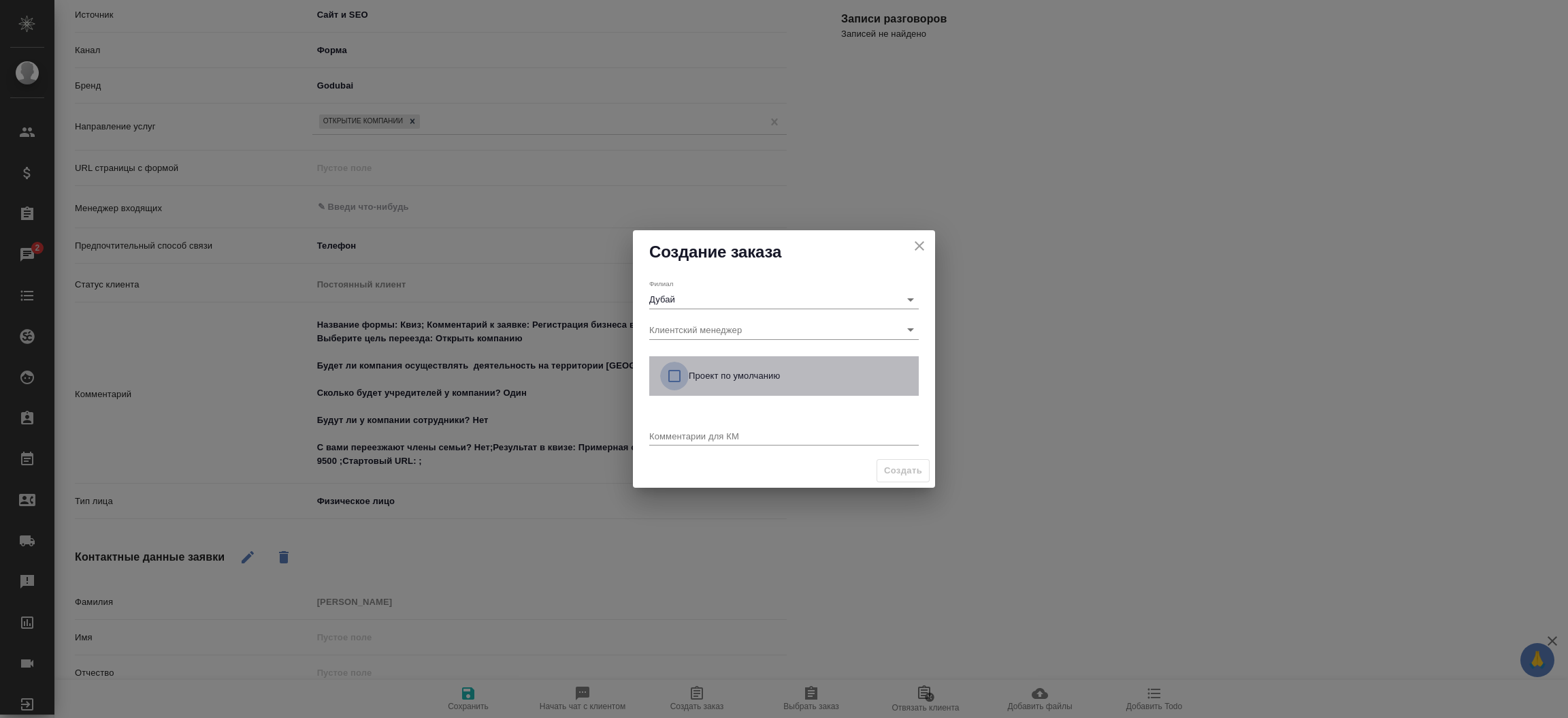
click at [669, 381] on input "checkbox" at bounding box center [674, 375] width 28 height 28
checkbox input "true"
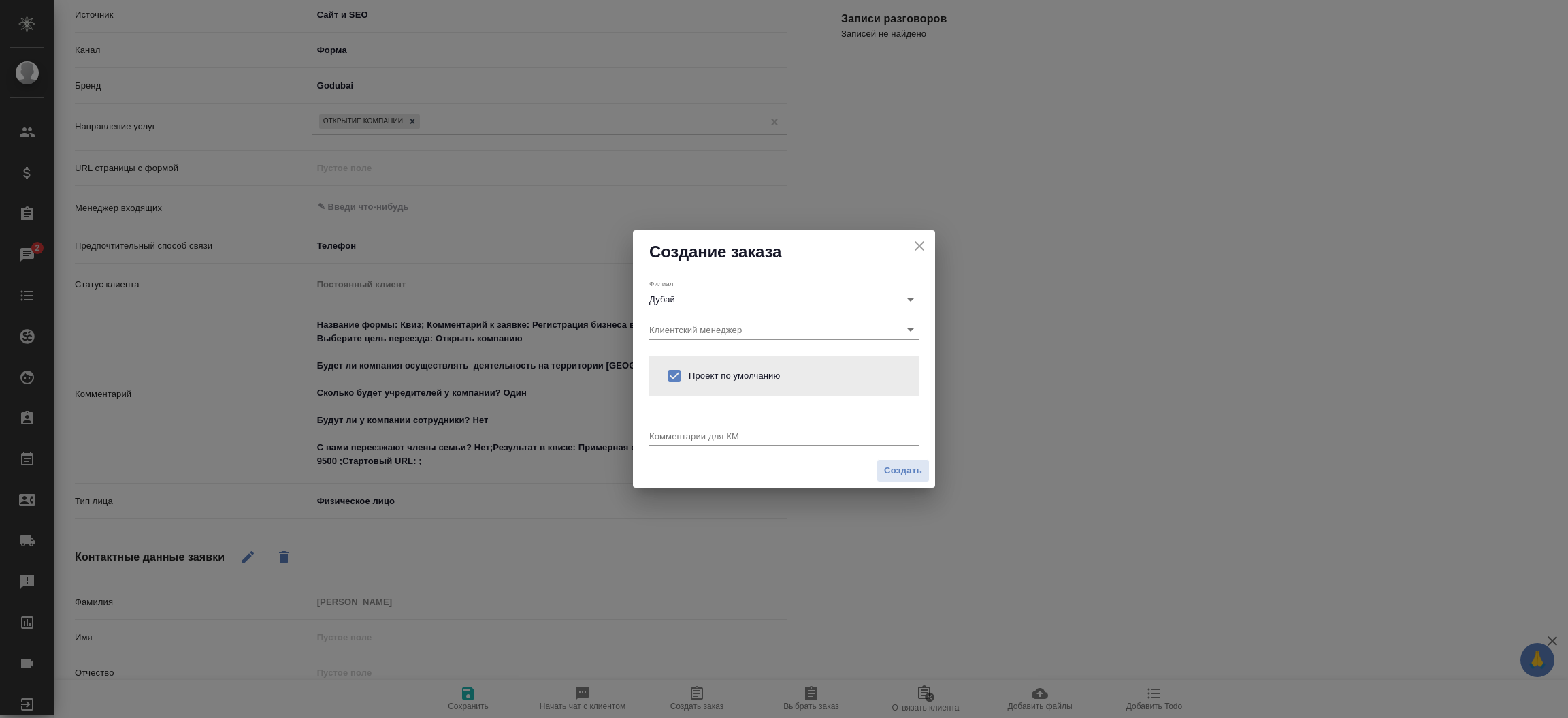
click at [658, 443] on div "x" at bounding box center [784, 437] width 270 height 17
type textarea "от КВ:"
type textarea "Название формы: Квиз; Комментарий к заявке: Регистрация бизнеса в ОАЭ под ключ;…"
type textarea "x"
type textarea "Название формы: Квиз; Комментарий к заявке: Регистрация бизнеса в ОАЭ под ключ;…"
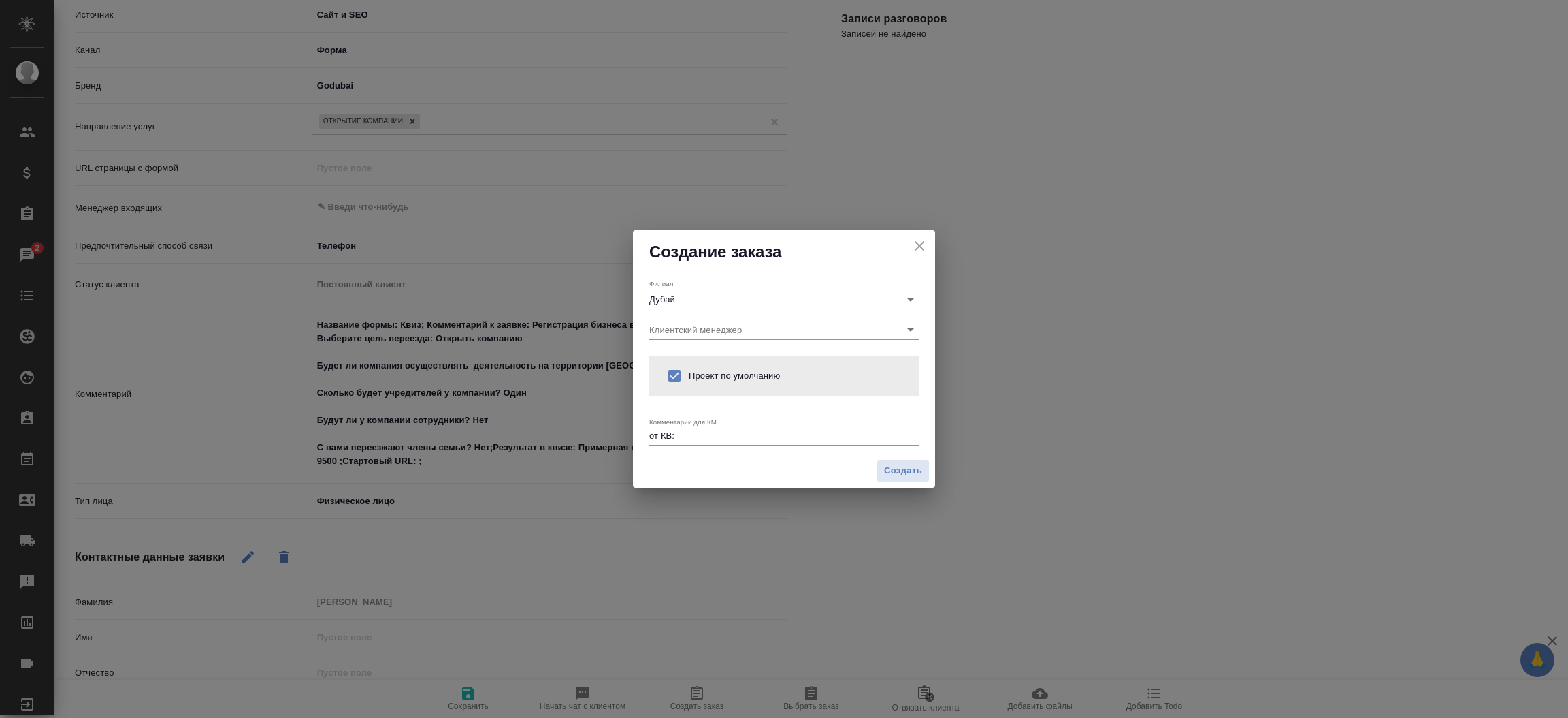
type textarea "x"
paste textarea "[PERSON_NAME] Телефон: 89016002773 Email: [PERSON_NAME][EMAIL_ADDRESS][PERSON_N…"
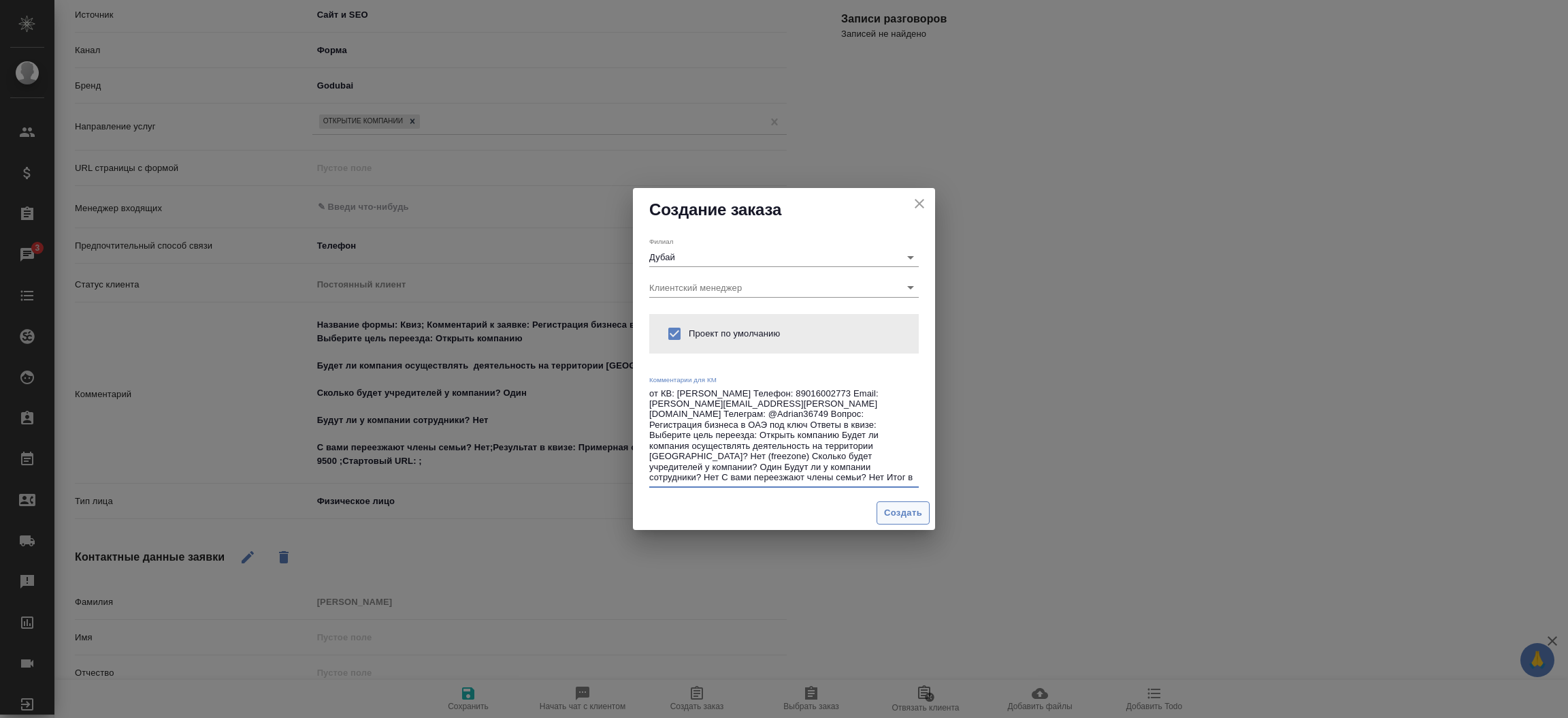
type textarea "от КВ: [PERSON_NAME] Телефон: 89016002773 Email: [PERSON_NAME][EMAIL_ADDRESS][P…"
click at [911, 506] on span "Создать" at bounding box center [903, 513] width 39 height 16
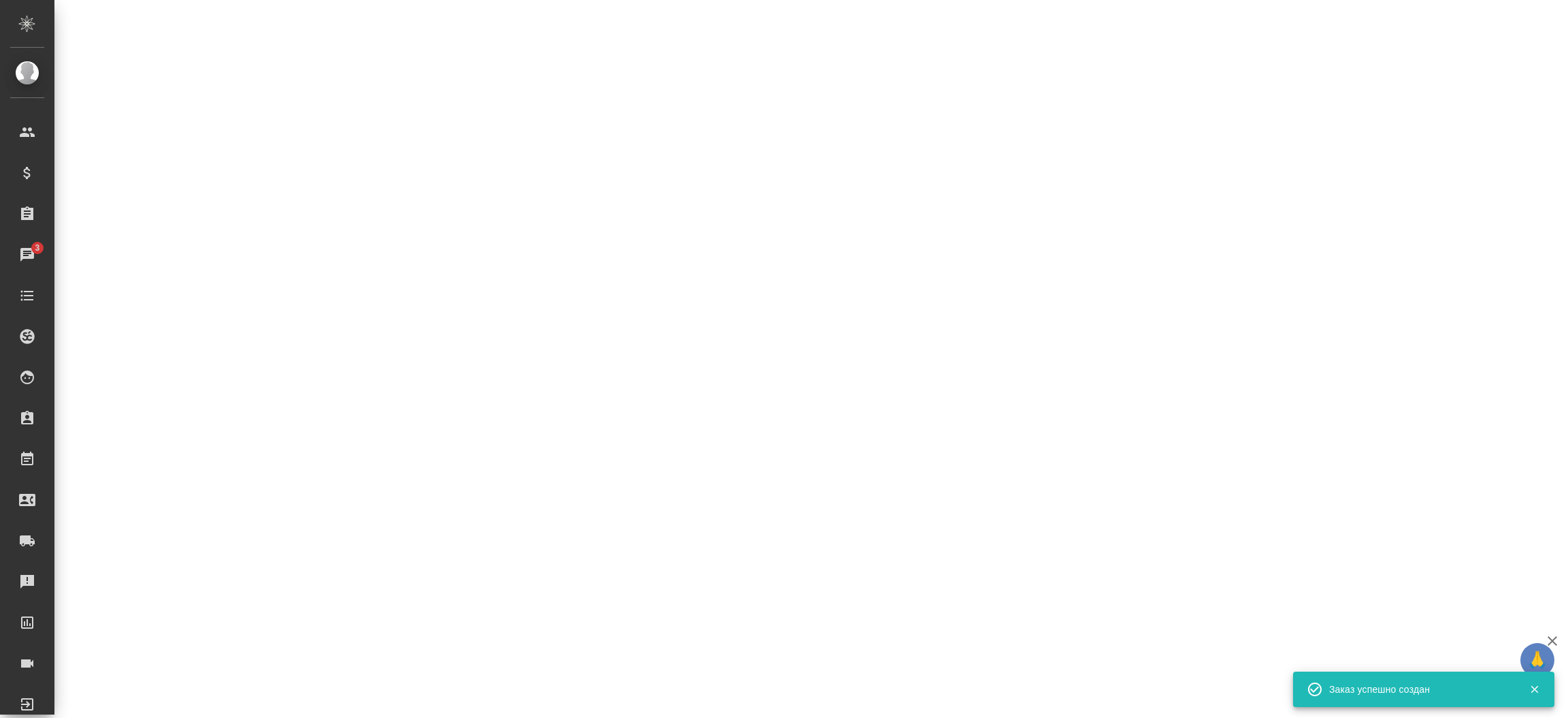
select select "RU"
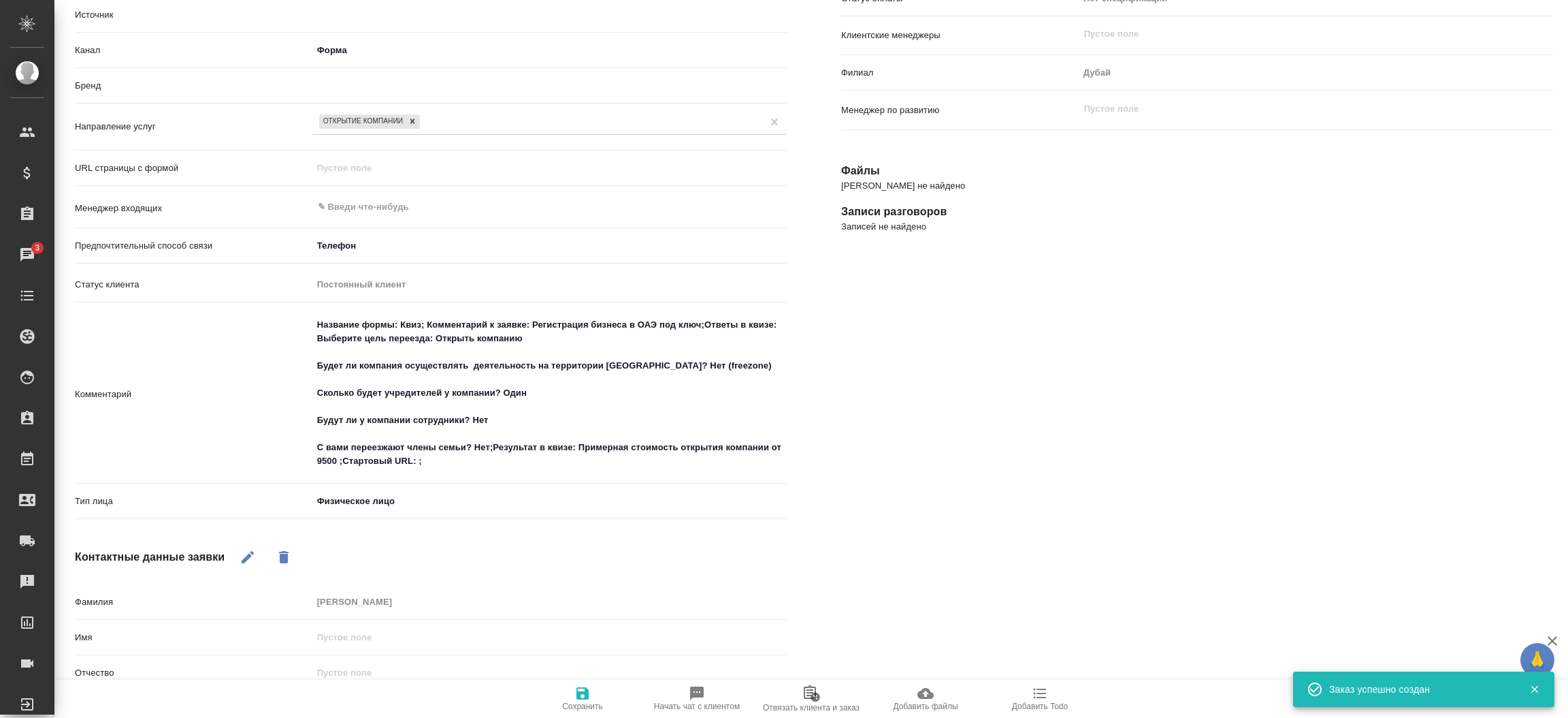
type textarea "Название формы: Квиз; Комментарий к заявке: Регистрация бизнеса в ОАЭ под ключ;…"
type textarea "x"
type textarea "Название формы: Квиз; Комментарий к заявке: Регистрация бизнеса в ОАЭ под ключ;…"
type textarea "x"
type textarea "Название формы: Квиз; Комментарий к заявке: Регистрация бизнеса в ОАЭ под ключ;…"
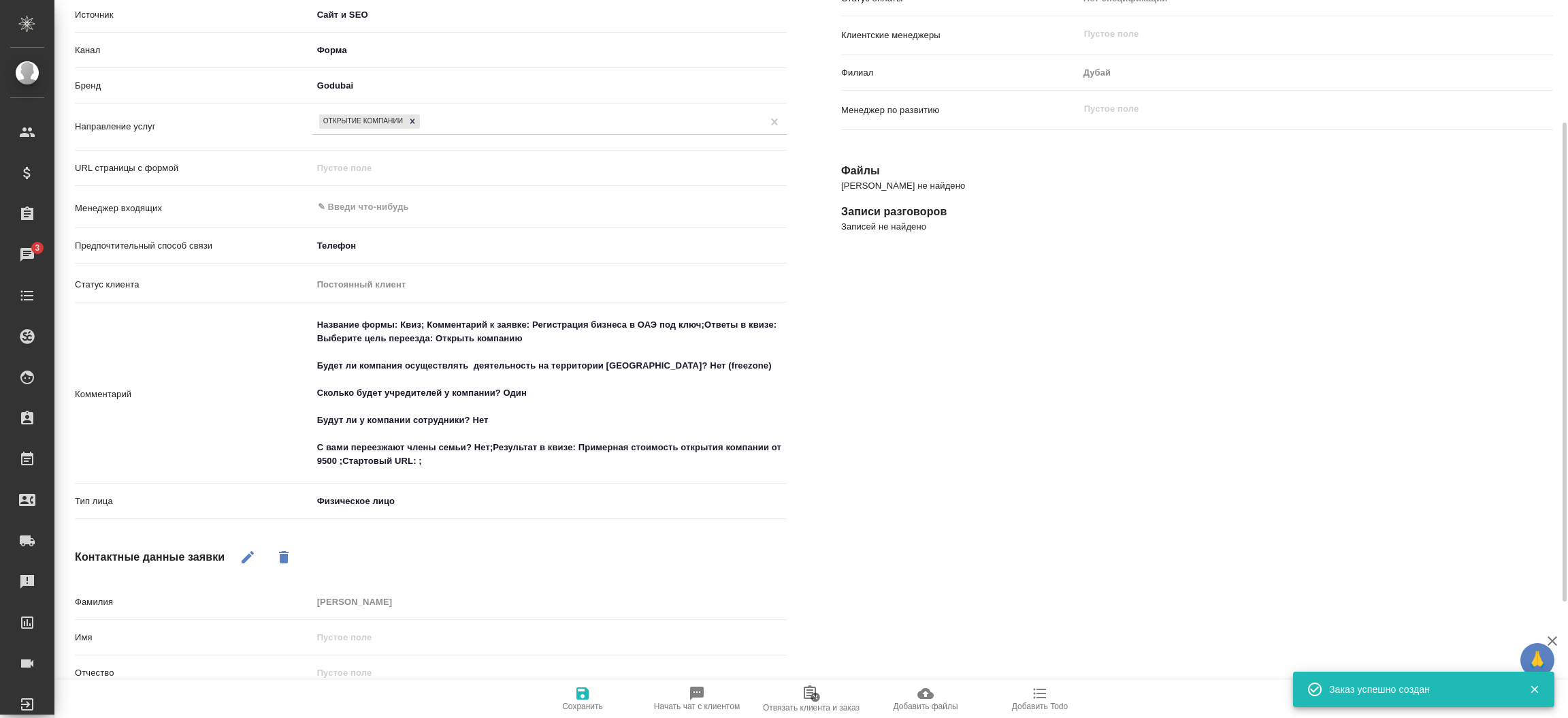
type textarea "x"
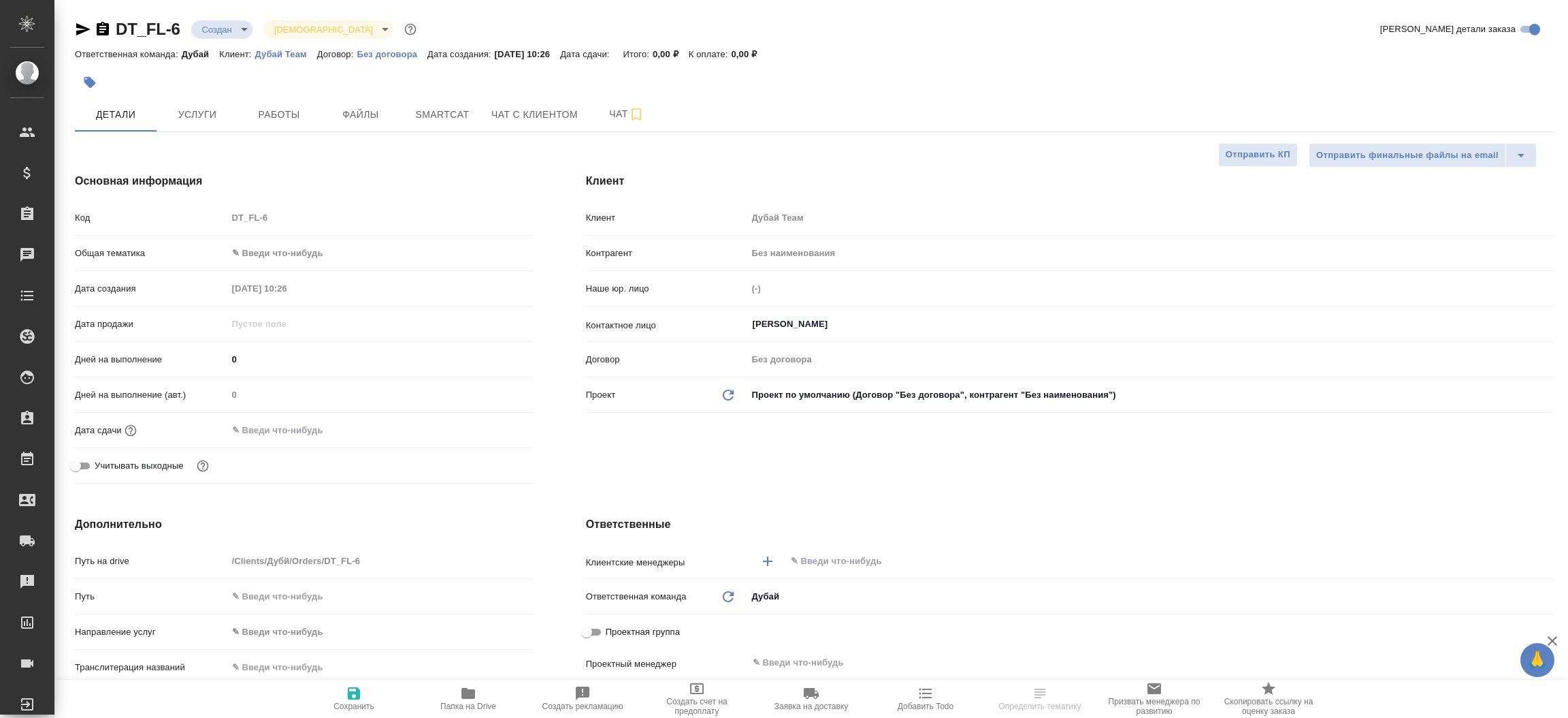
select select "RU"
click at [80, 24] on icon "button" at bounding box center [83, 28] width 16 height 16
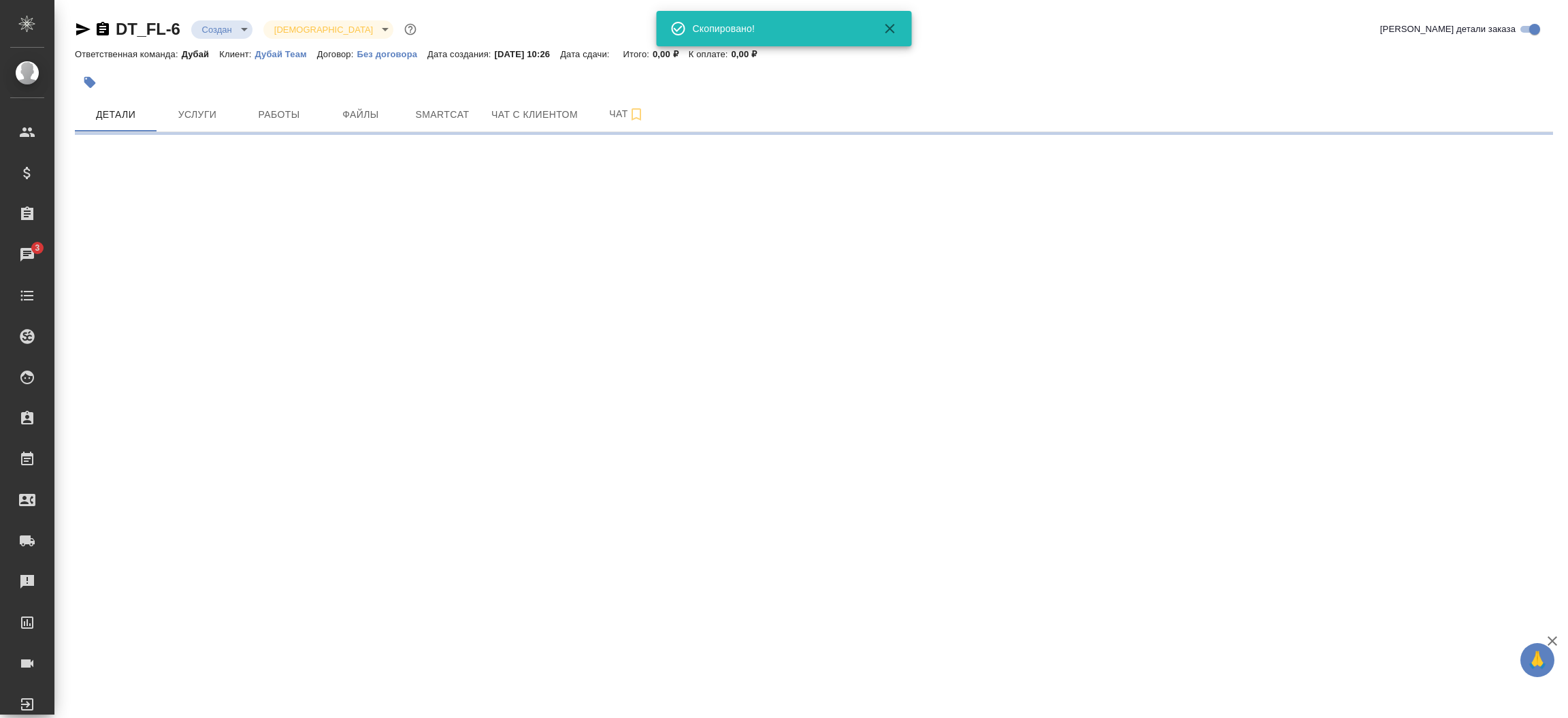
select select "RU"
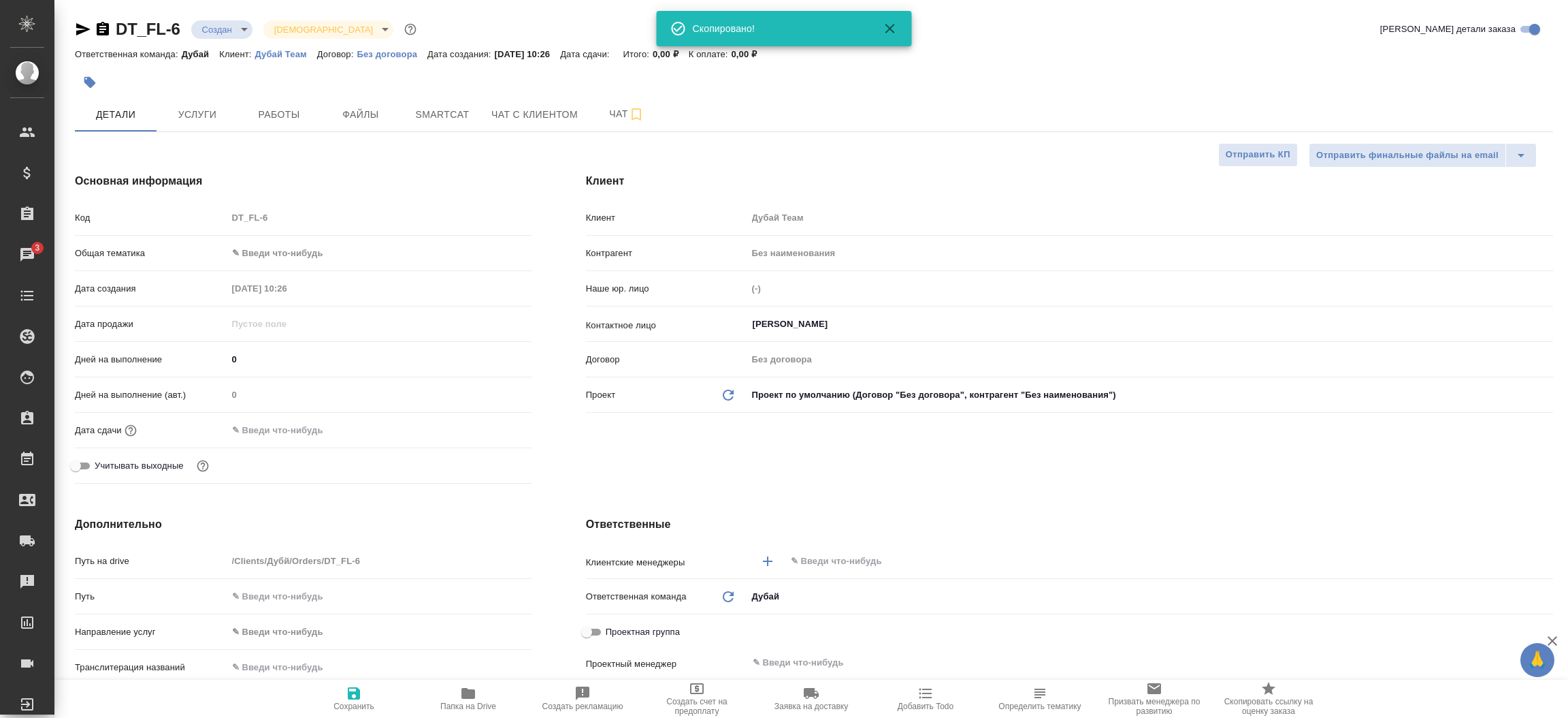
type textarea "x"
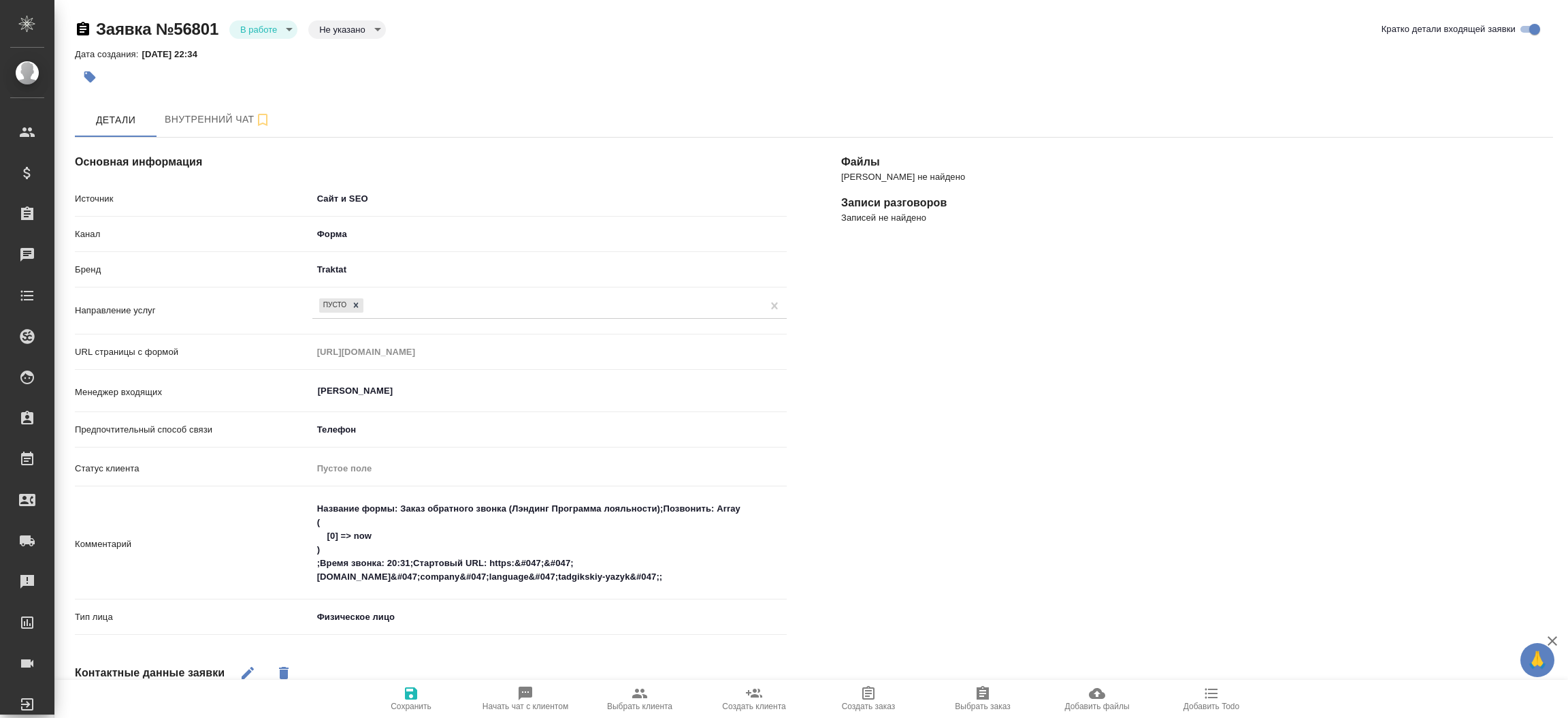
select select "RU"
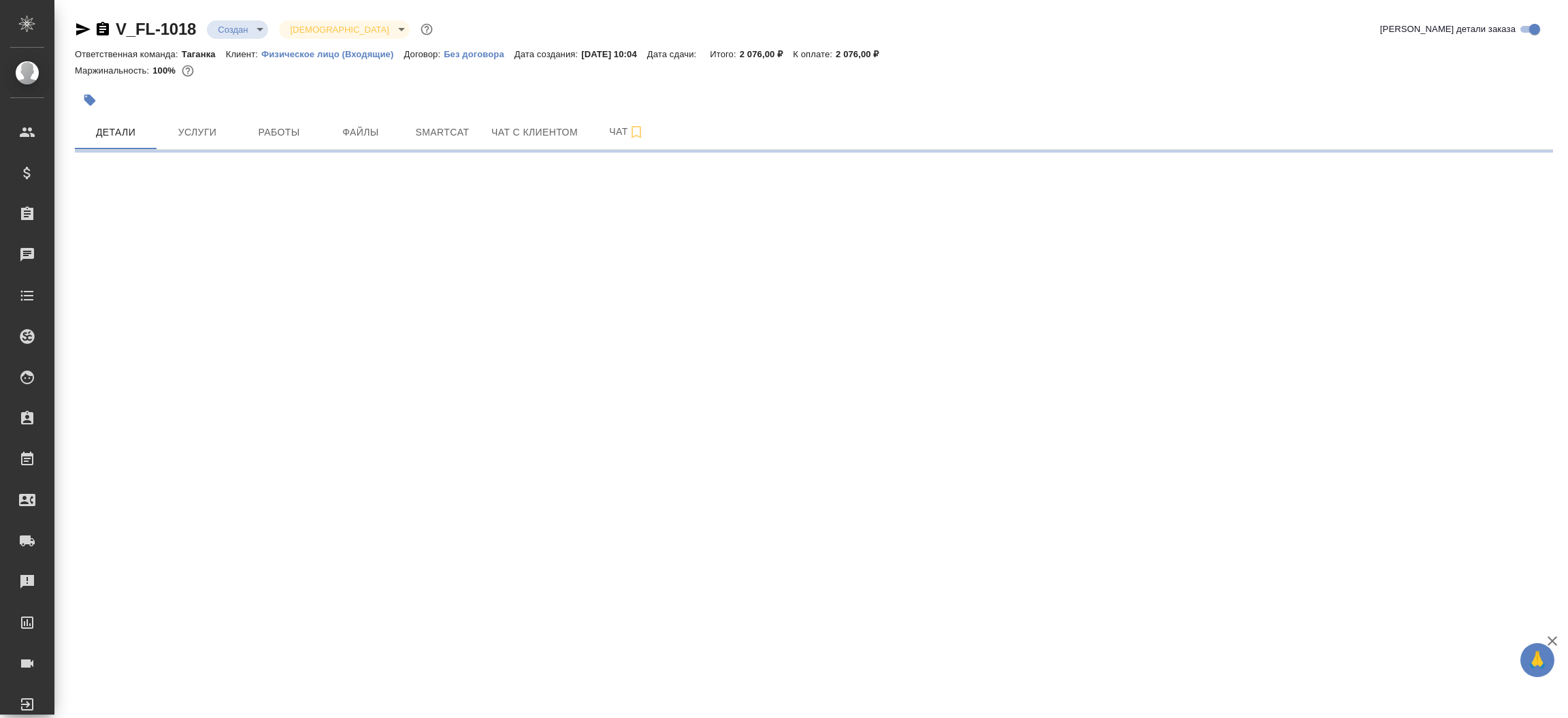
select select "RU"
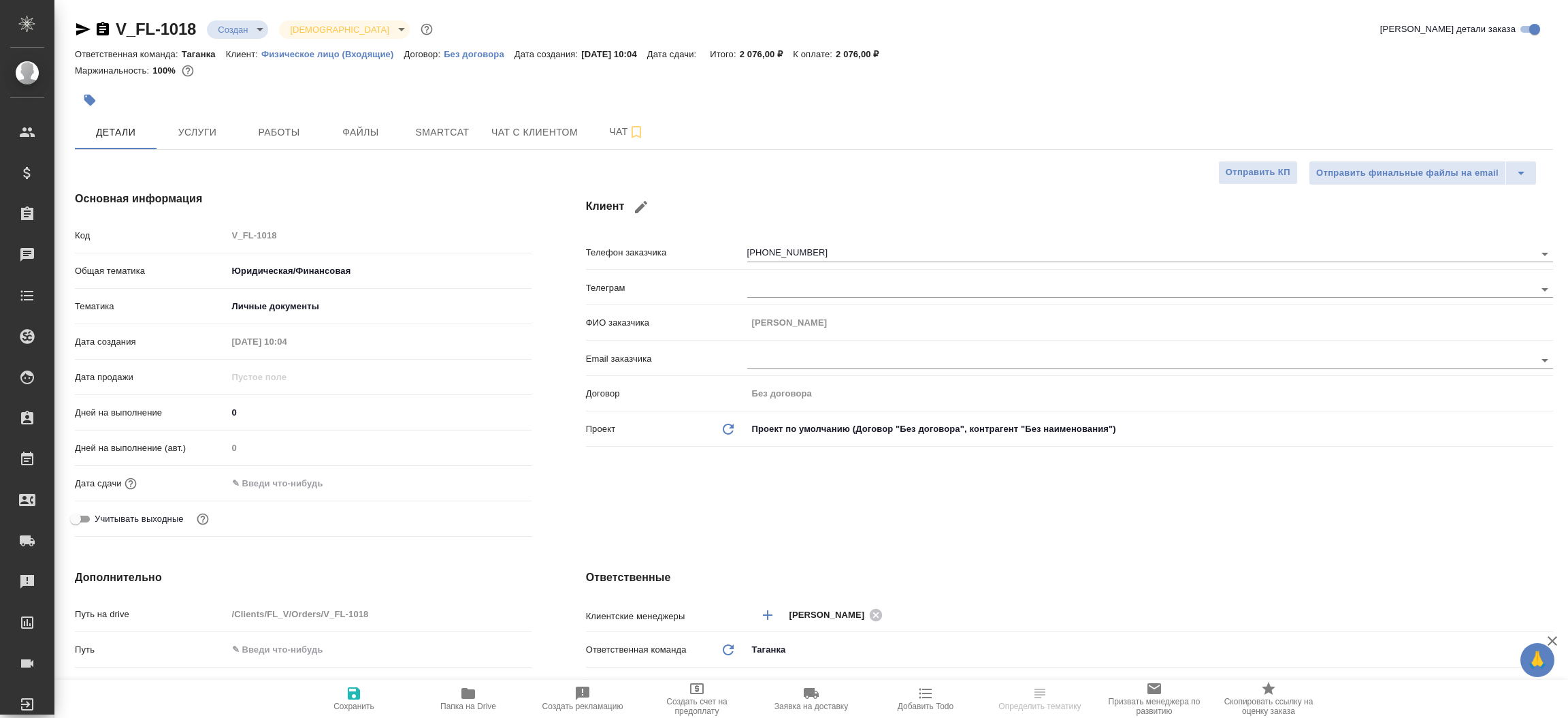
type textarea "x"
click at [83, 26] on icon "button" at bounding box center [83, 29] width 14 height 12
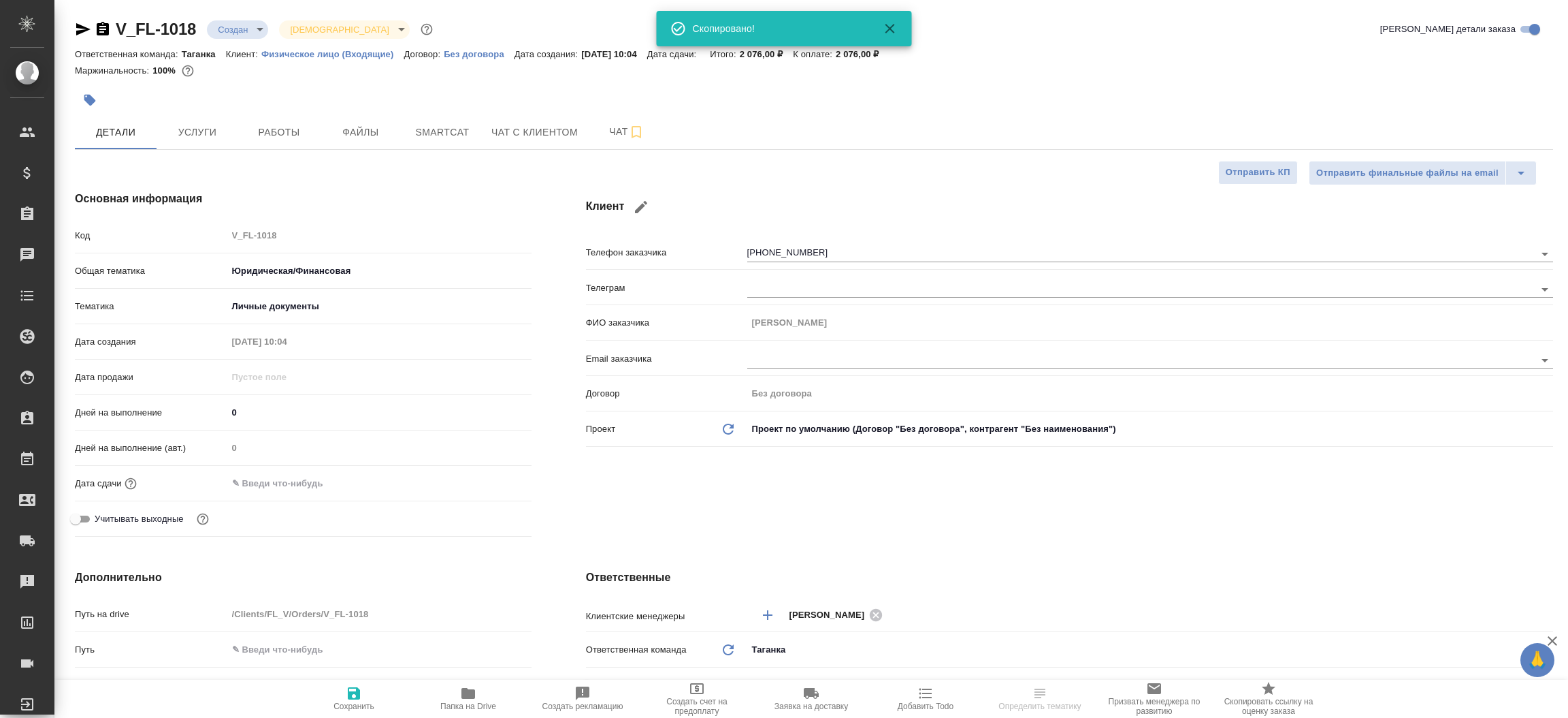
type textarea "x"
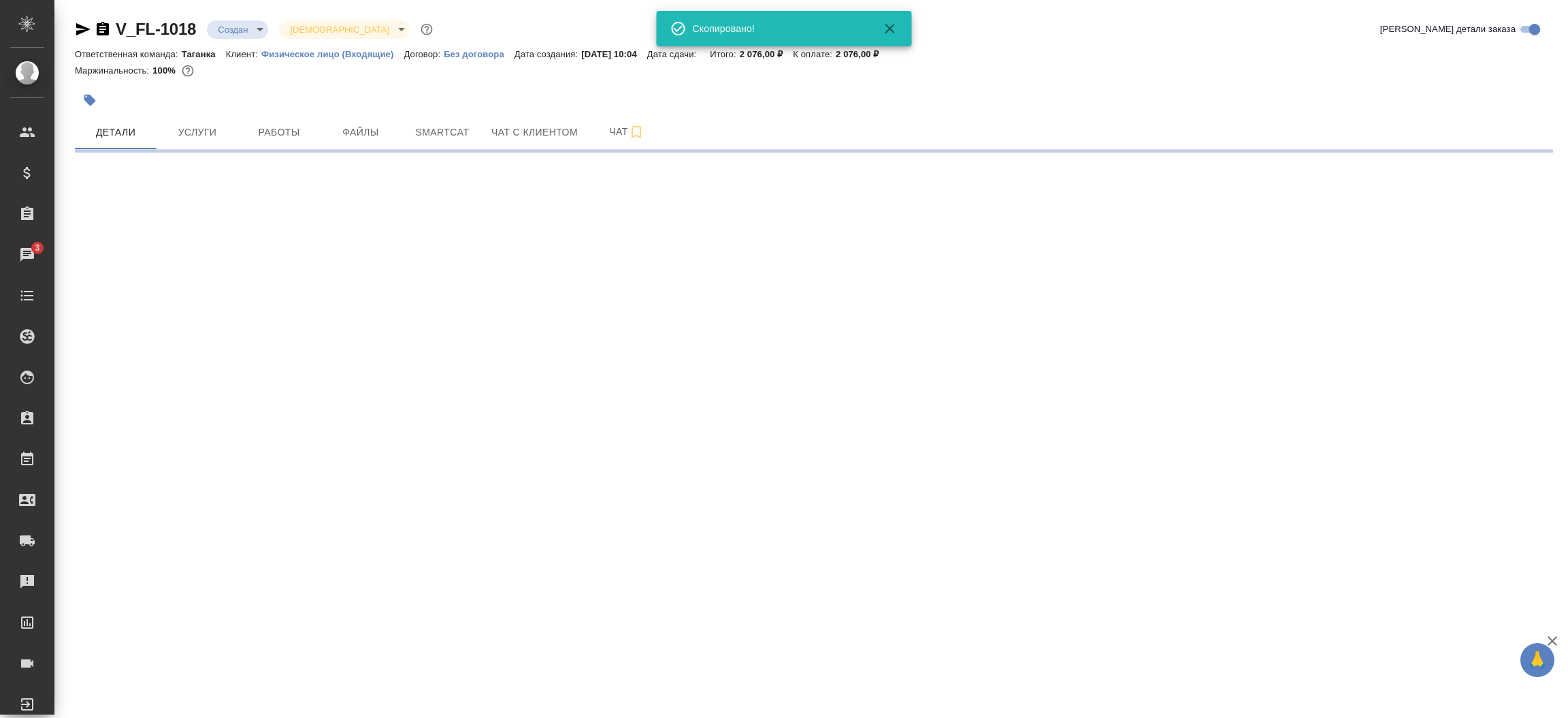
select select "RU"
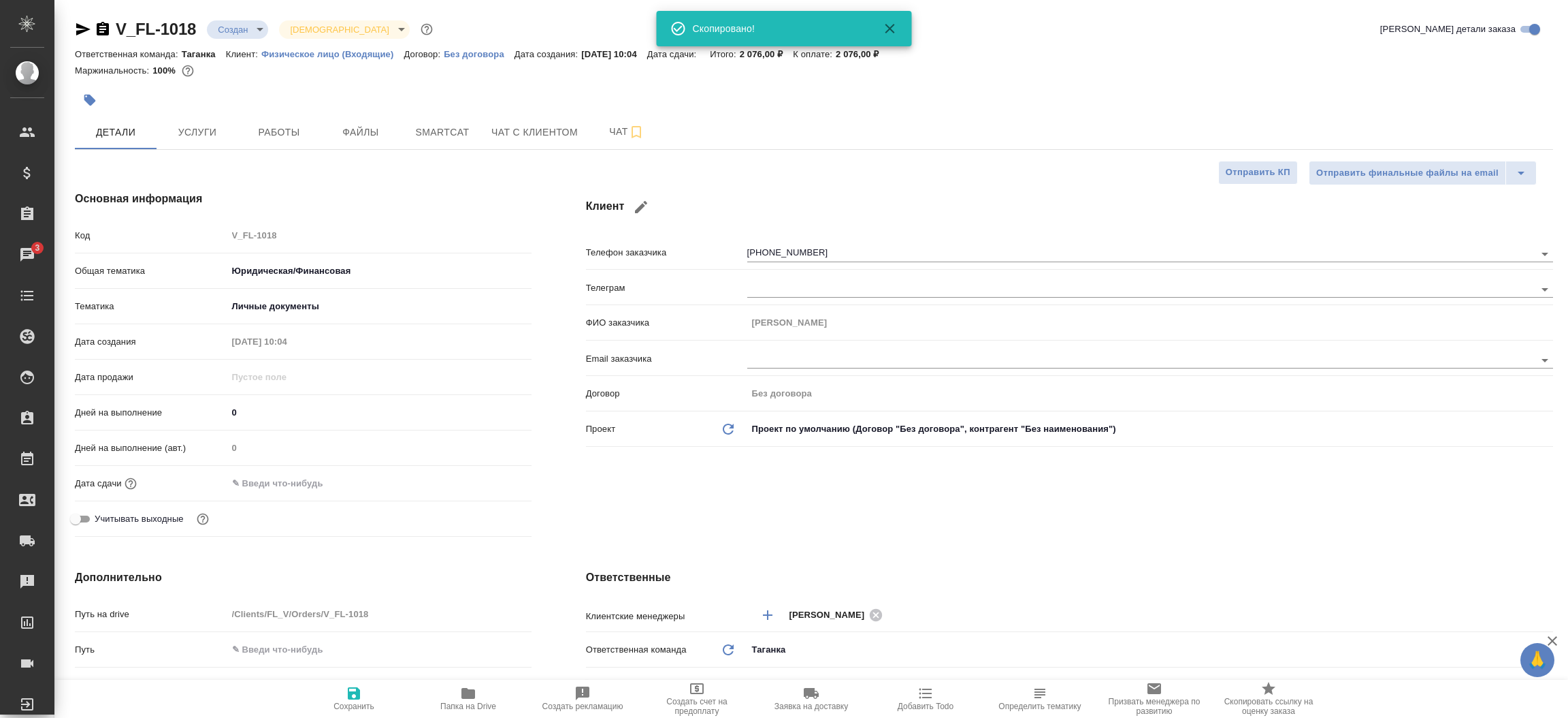
type textarea "x"
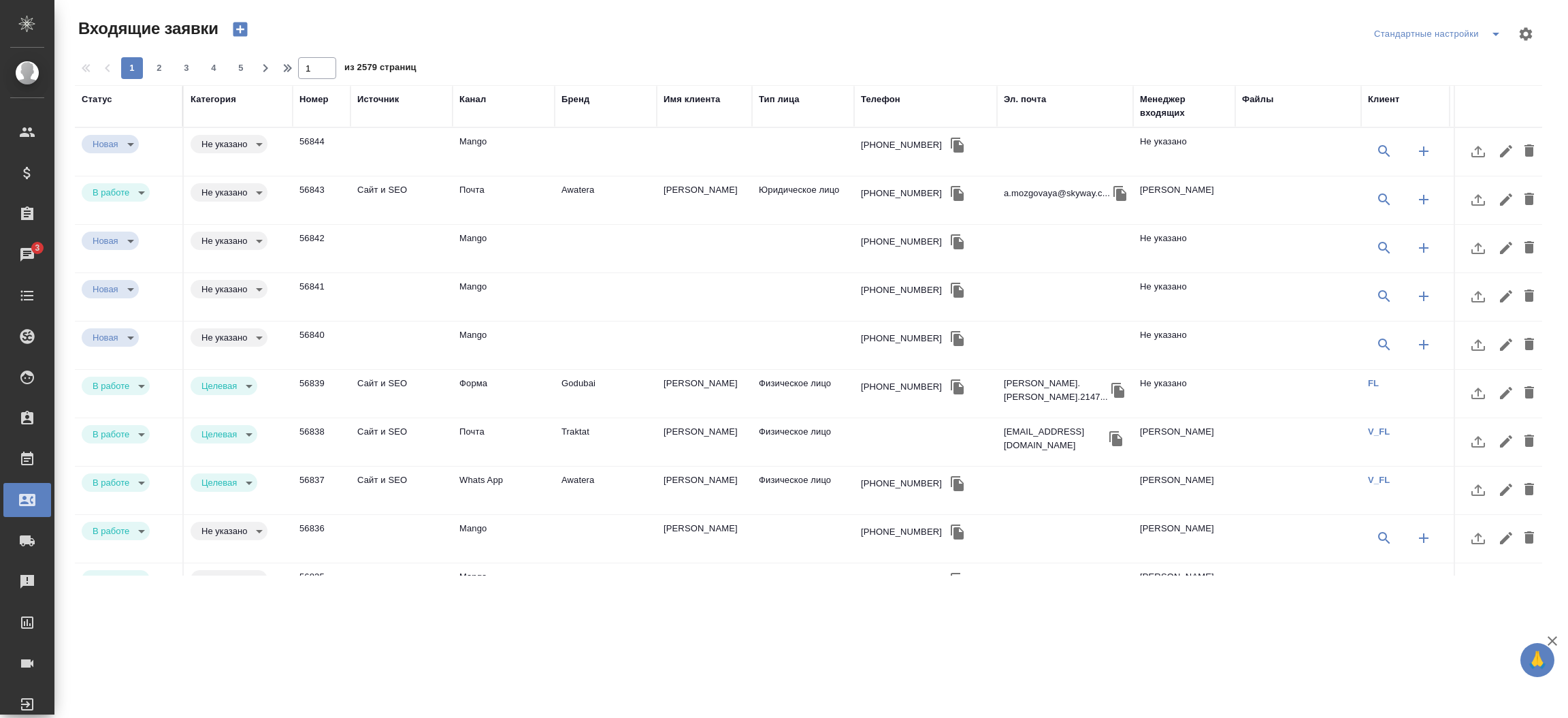
select select "RU"
click at [103, 93] on div "Статус" at bounding box center [97, 99] width 31 height 13
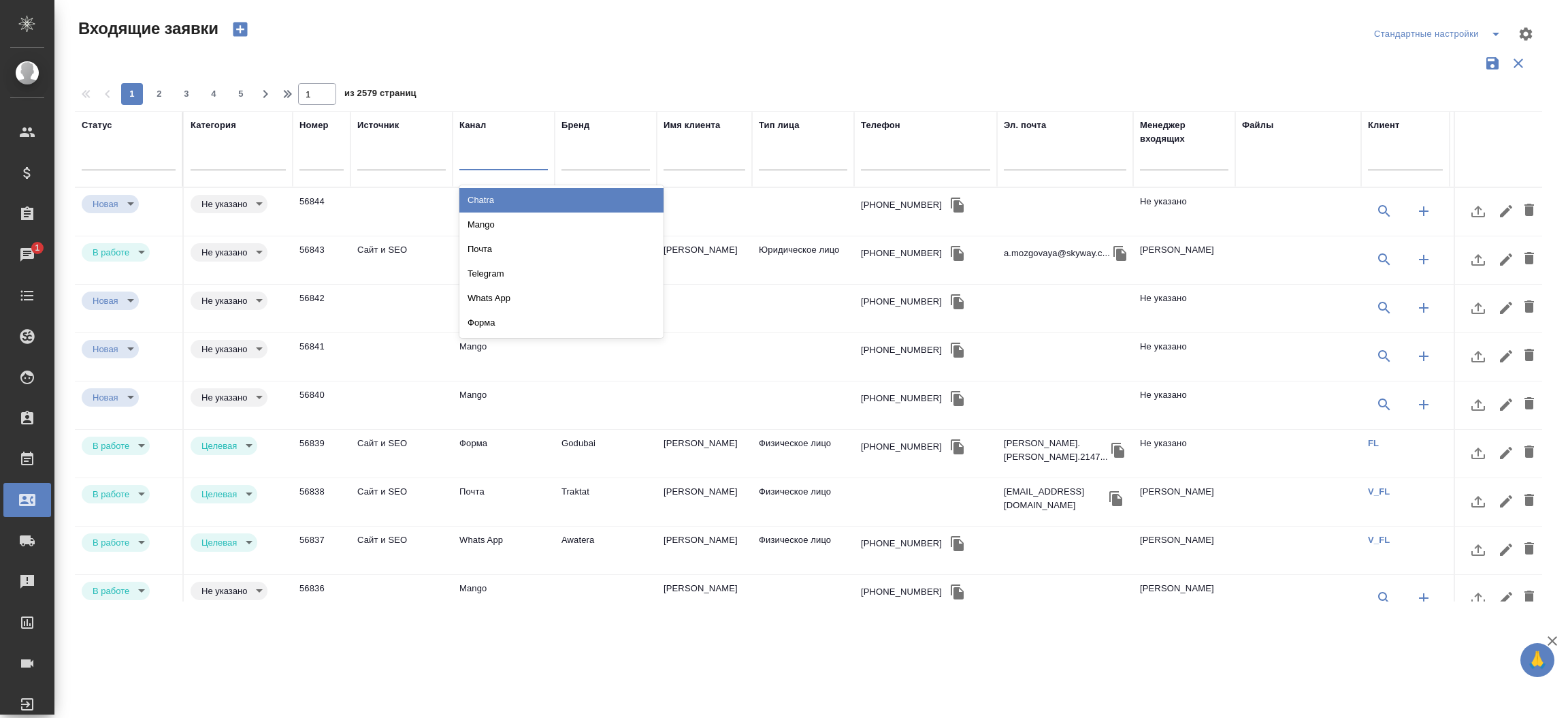
click at [477, 147] on div at bounding box center [503, 156] width 88 height 20
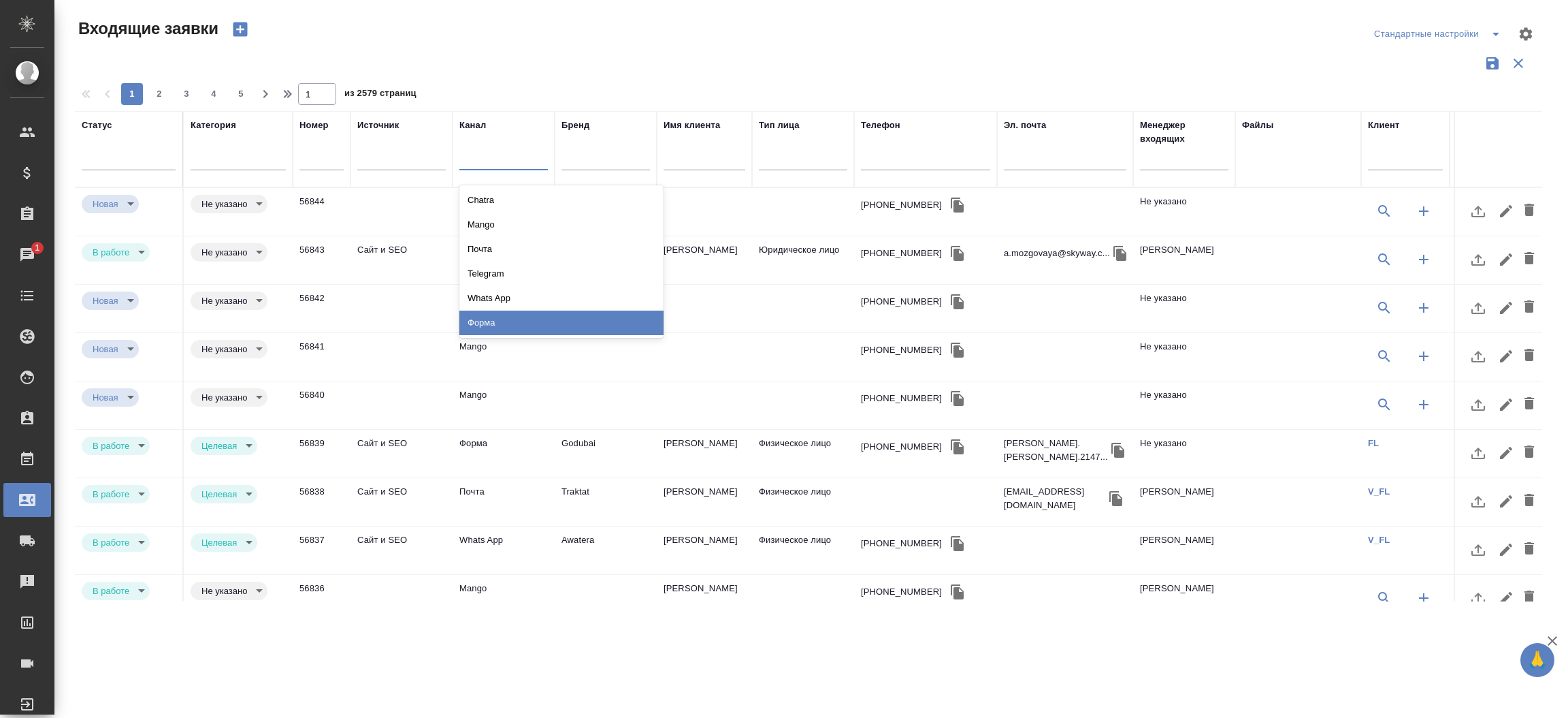
click at [498, 311] on div "Форма" at bounding box center [561, 323] width 204 height 24
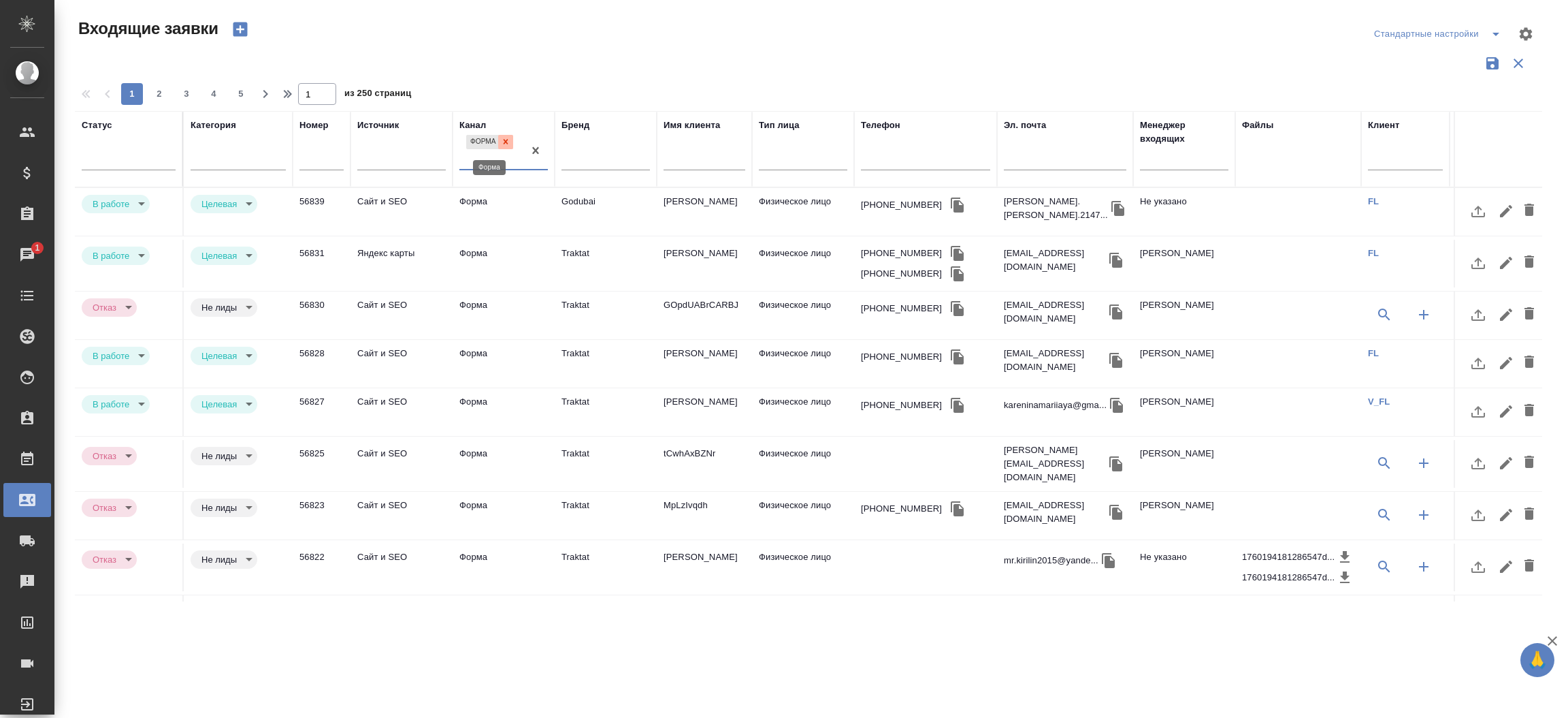
click at [503, 142] on icon at bounding box center [505, 141] width 9 height 9
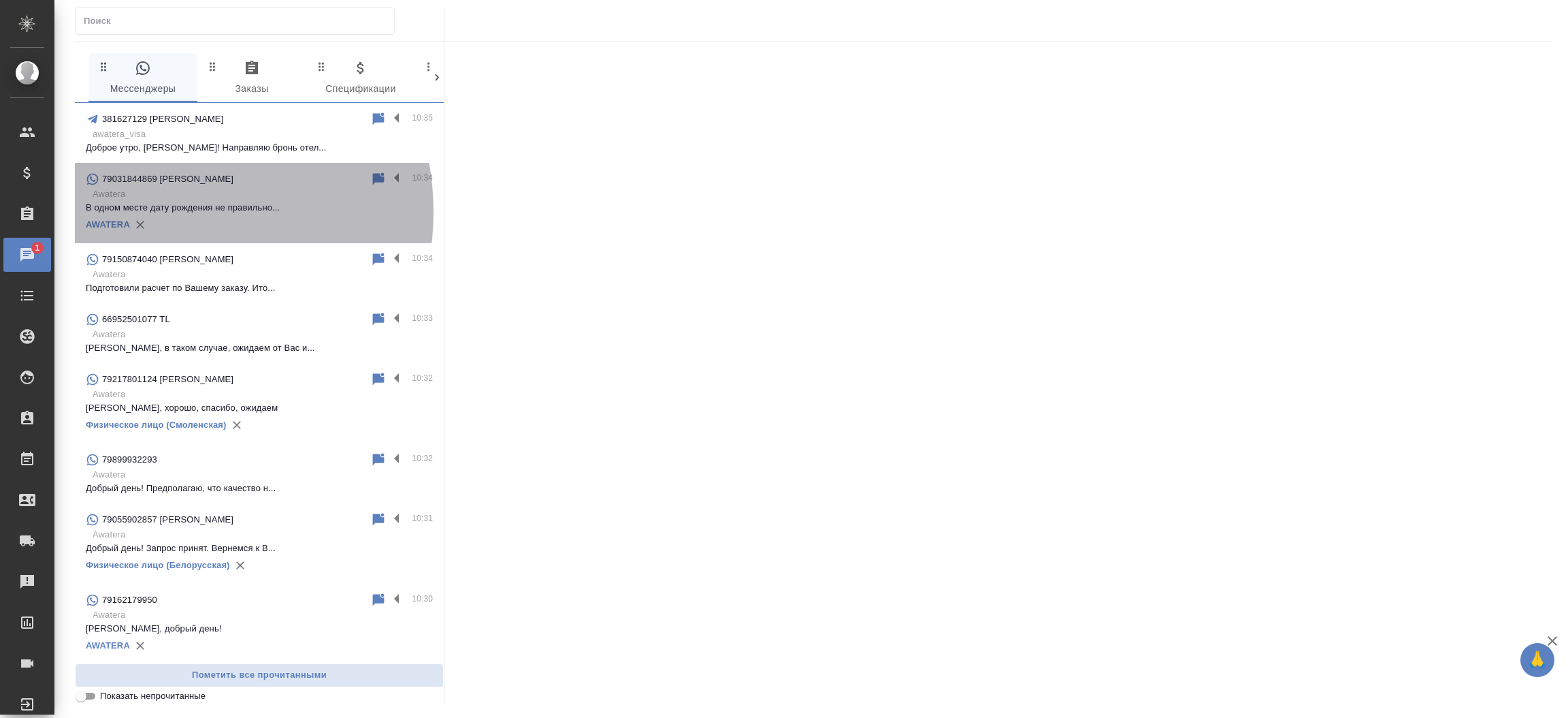
click at [164, 212] on p "В одном месте дату рождения не правильно..." at bounding box center [259, 207] width 347 height 13
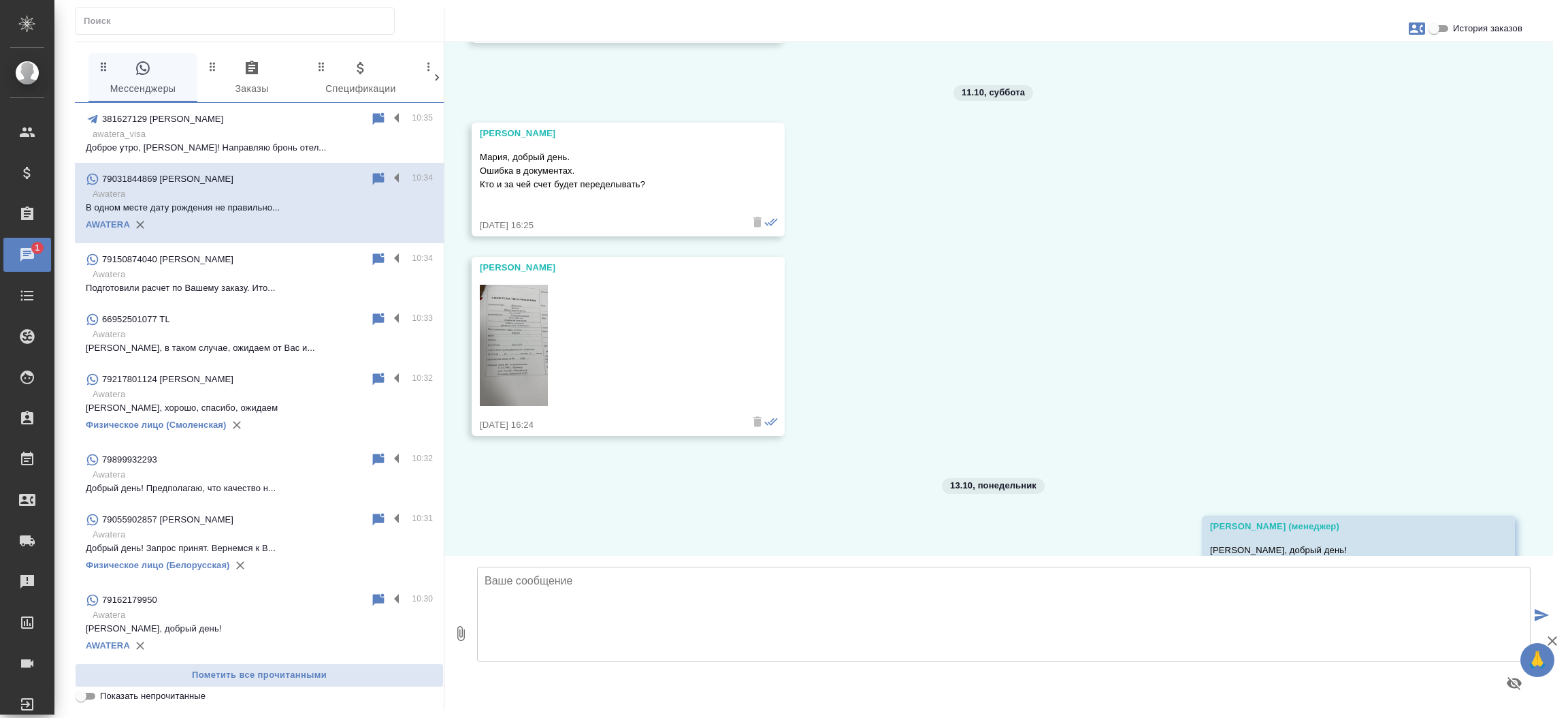
scroll to position [8748, 0]
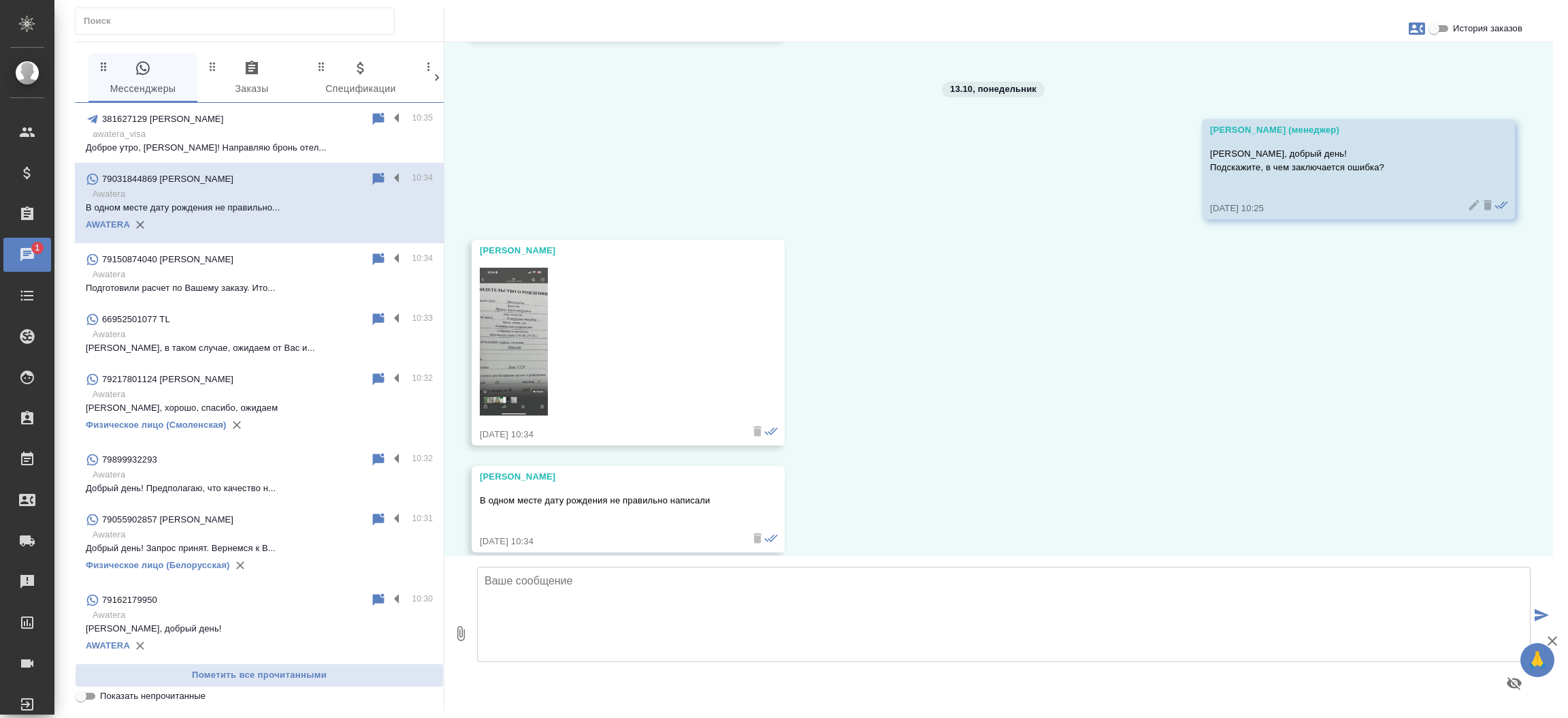
click at [1441, 27] on input "История заказов" at bounding box center [1433, 28] width 49 height 16
checkbox input "true"
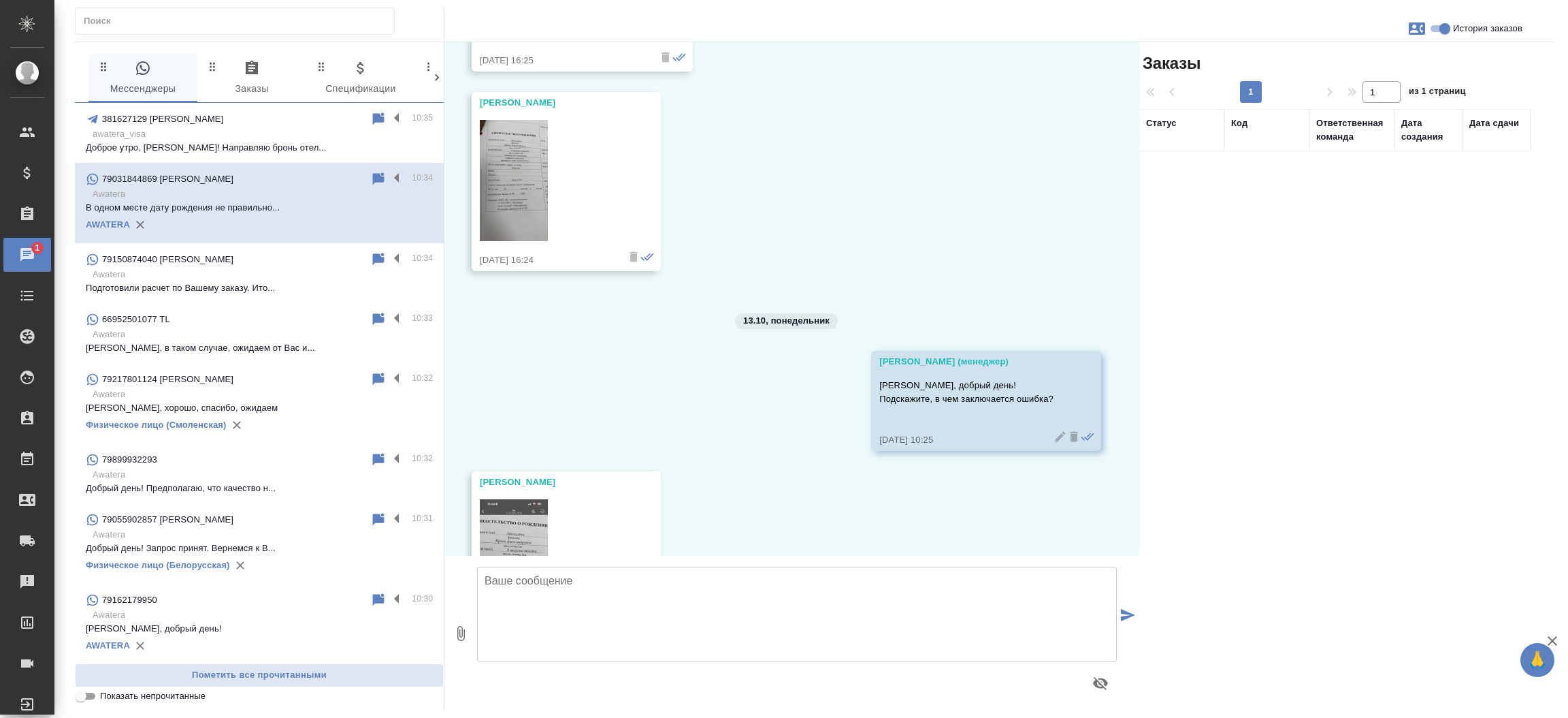
scroll to position [8952, 0]
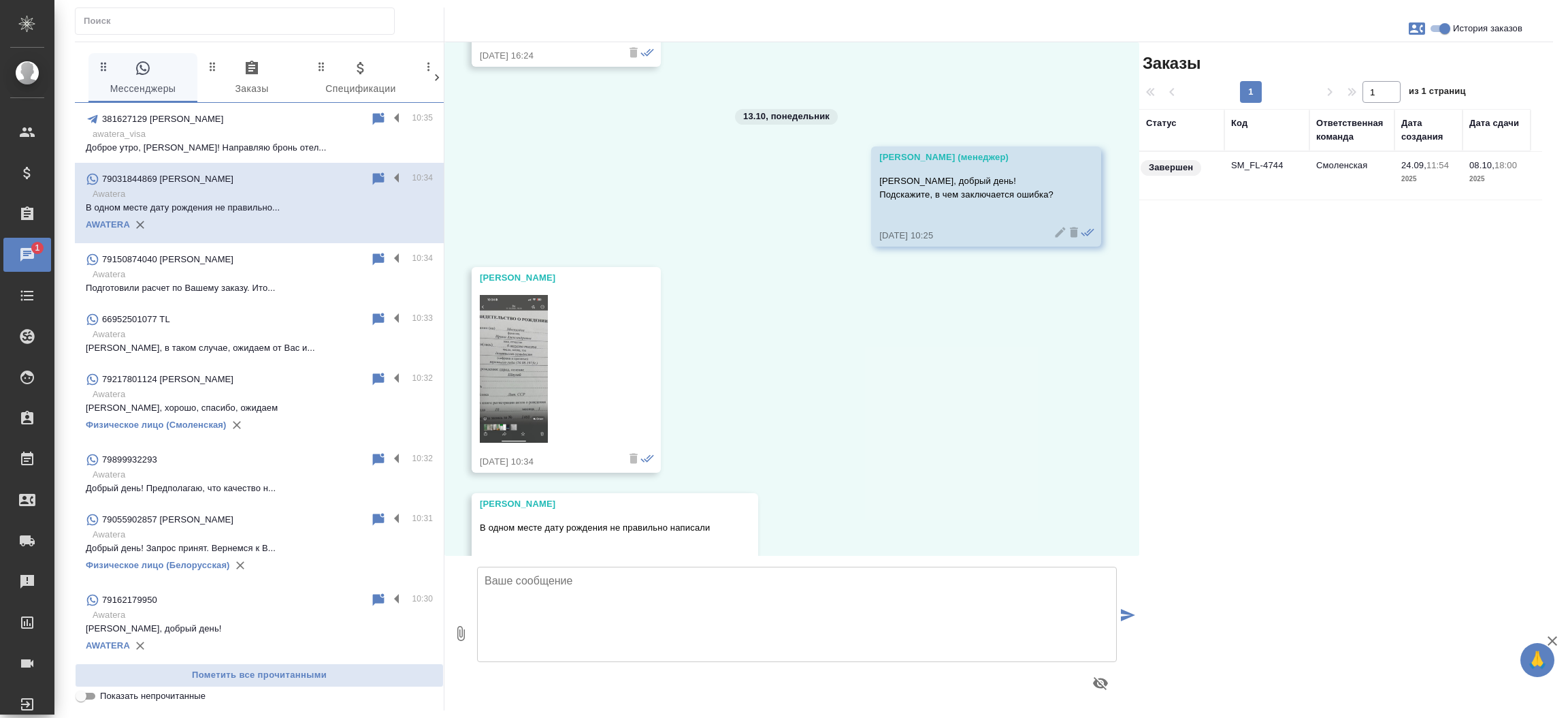
click at [1242, 168] on td "SM_FL-4744" at bounding box center [1267, 175] width 85 height 48
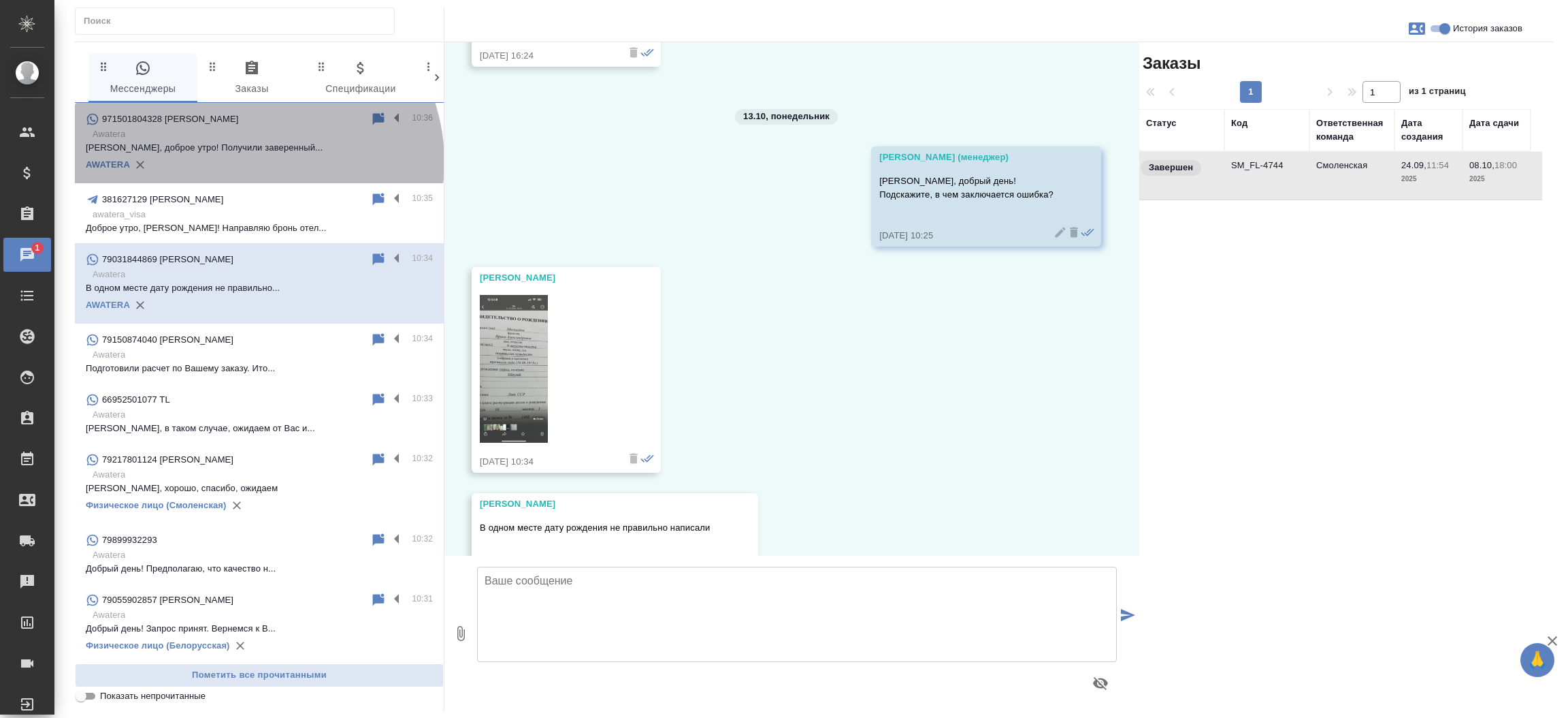
click at [255, 161] on div "AWATERA" at bounding box center [259, 165] width 347 height 21
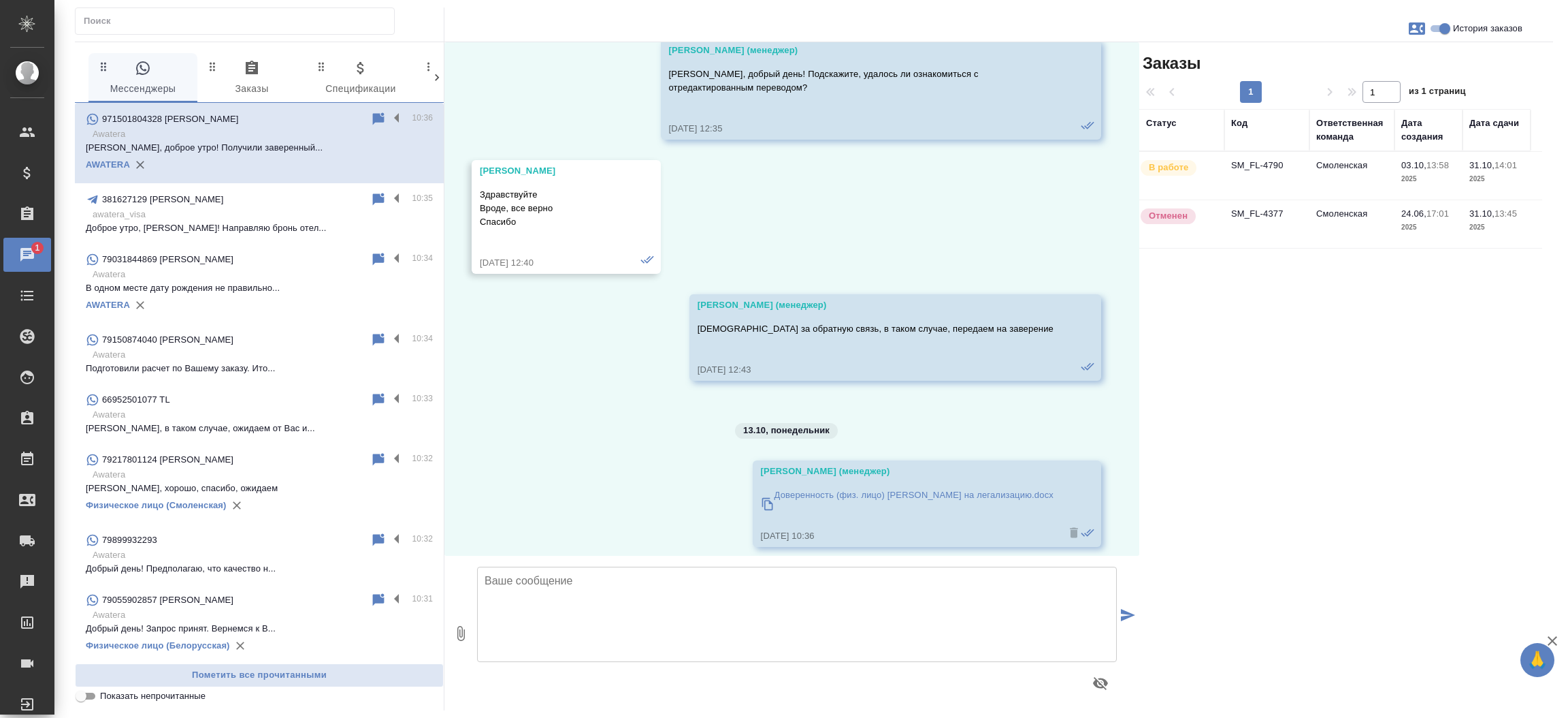
scroll to position [2792, 0]
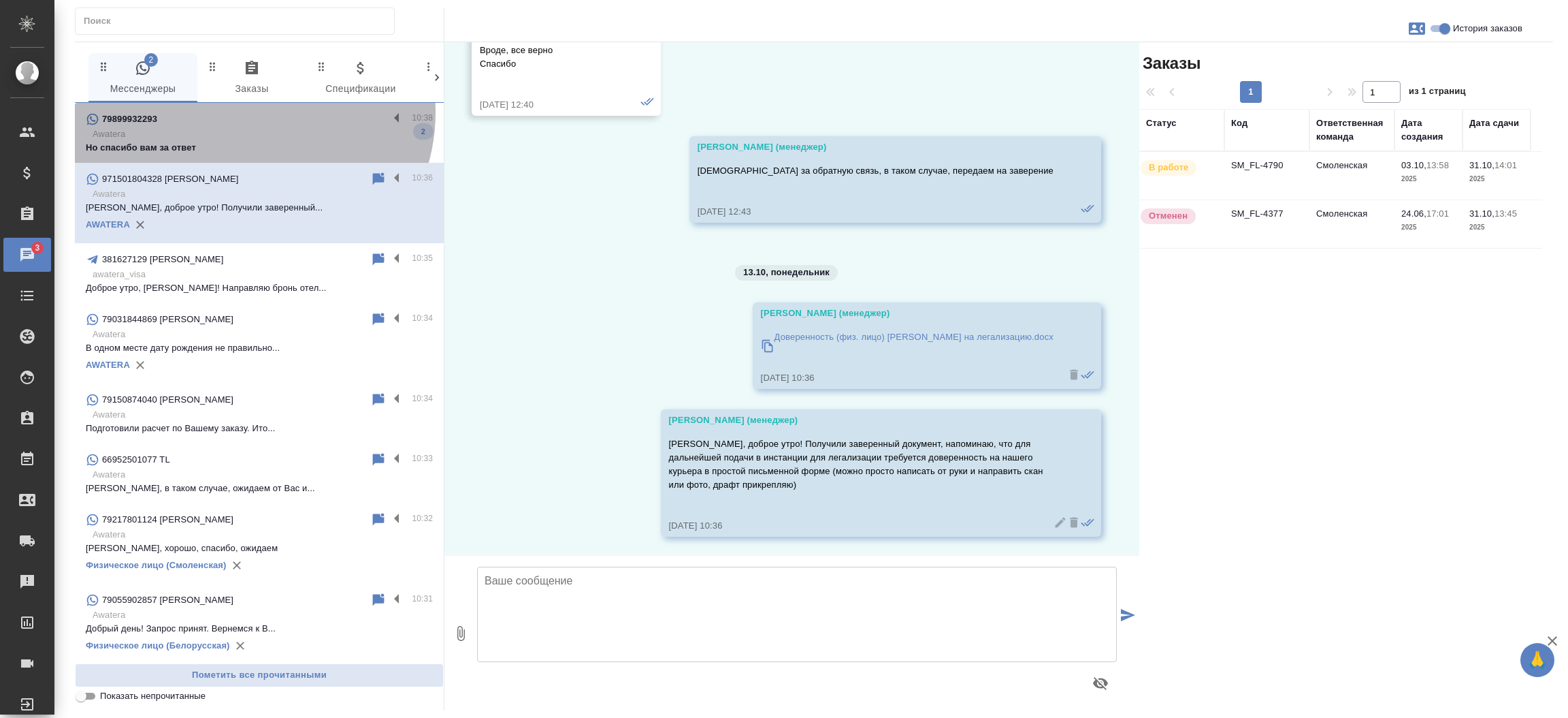
click at [248, 112] on div "79899932293" at bounding box center [237, 119] width 303 height 16
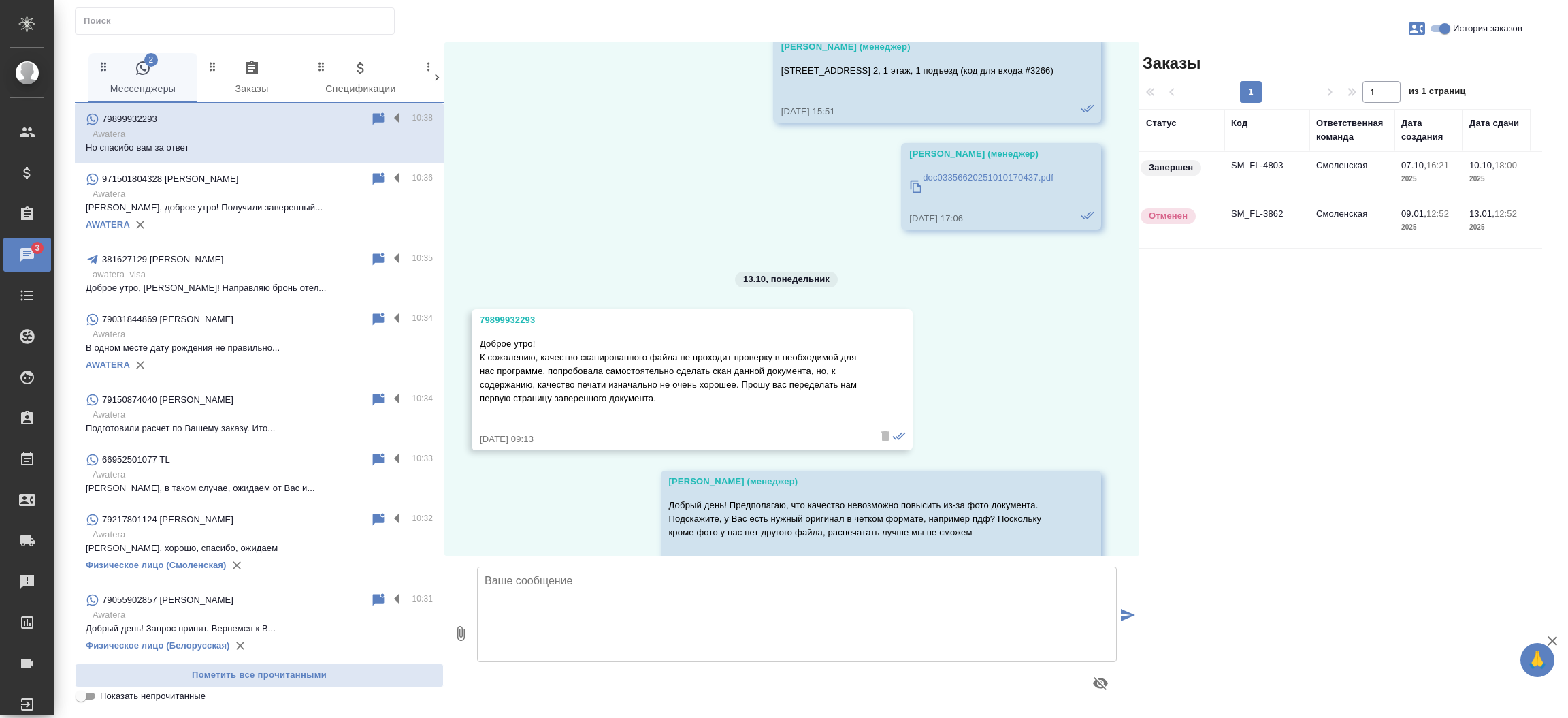
scroll to position [6521, 0]
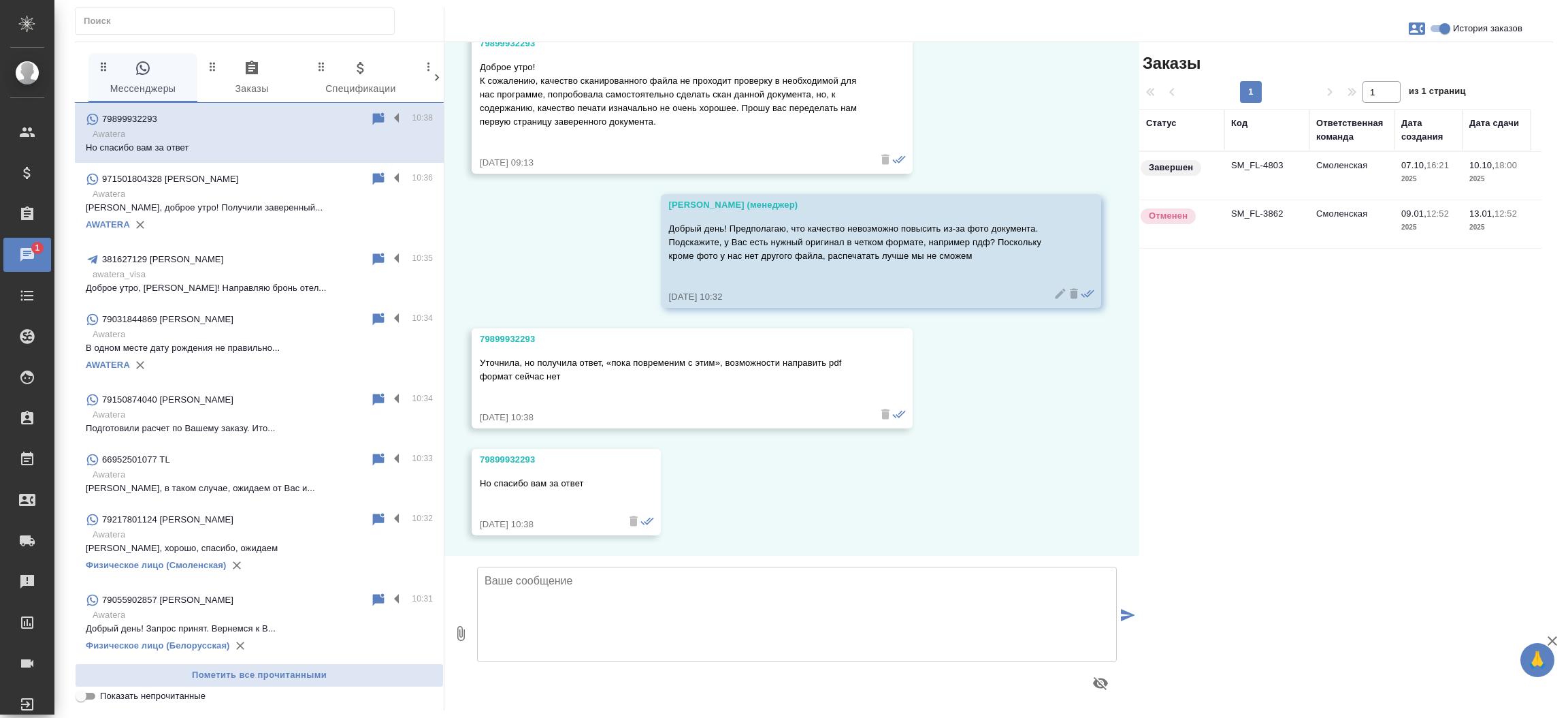
click at [1264, 164] on td "SM_FL-4803" at bounding box center [1267, 175] width 85 height 48
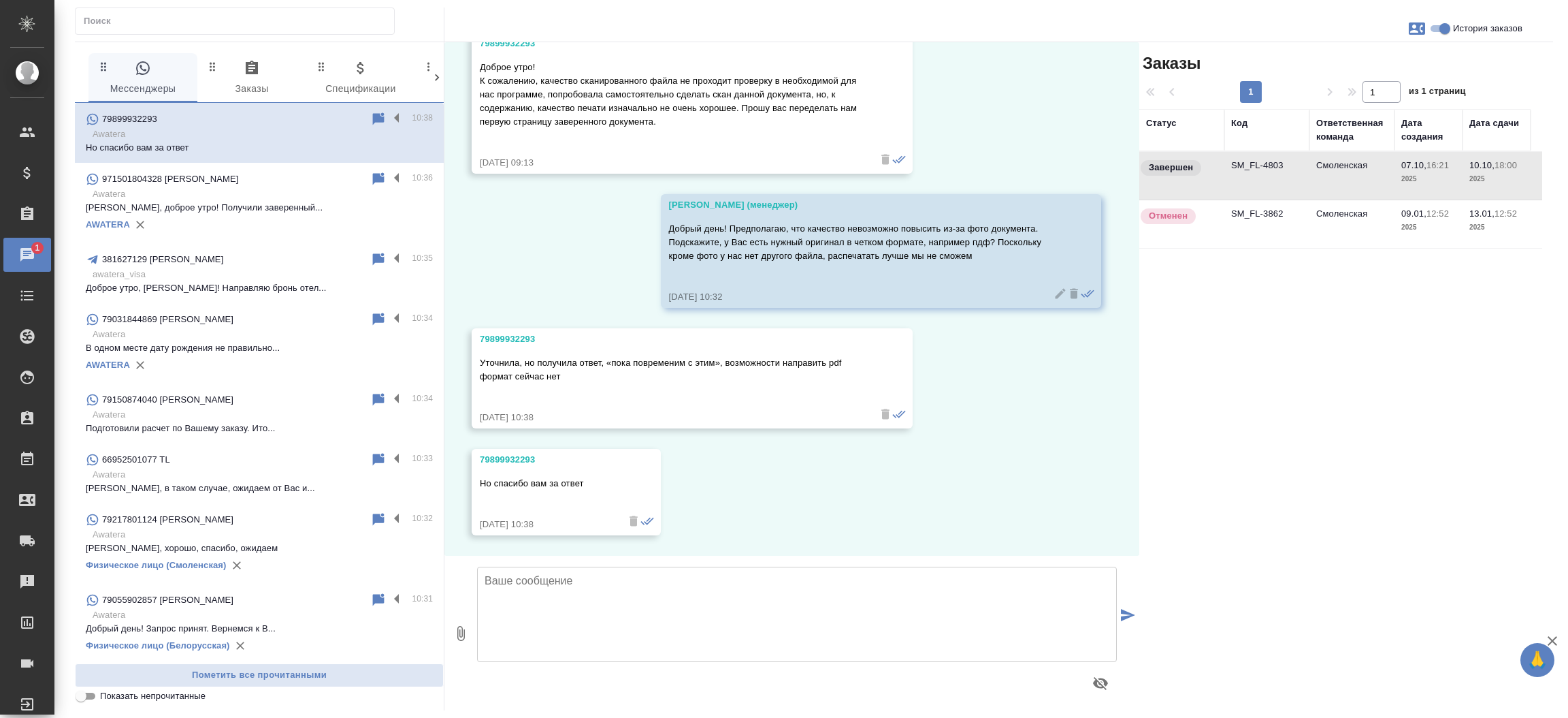
click at [1264, 164] on td "SM_FL-4803" at bounding box center [1267, 175] width 85 height 48
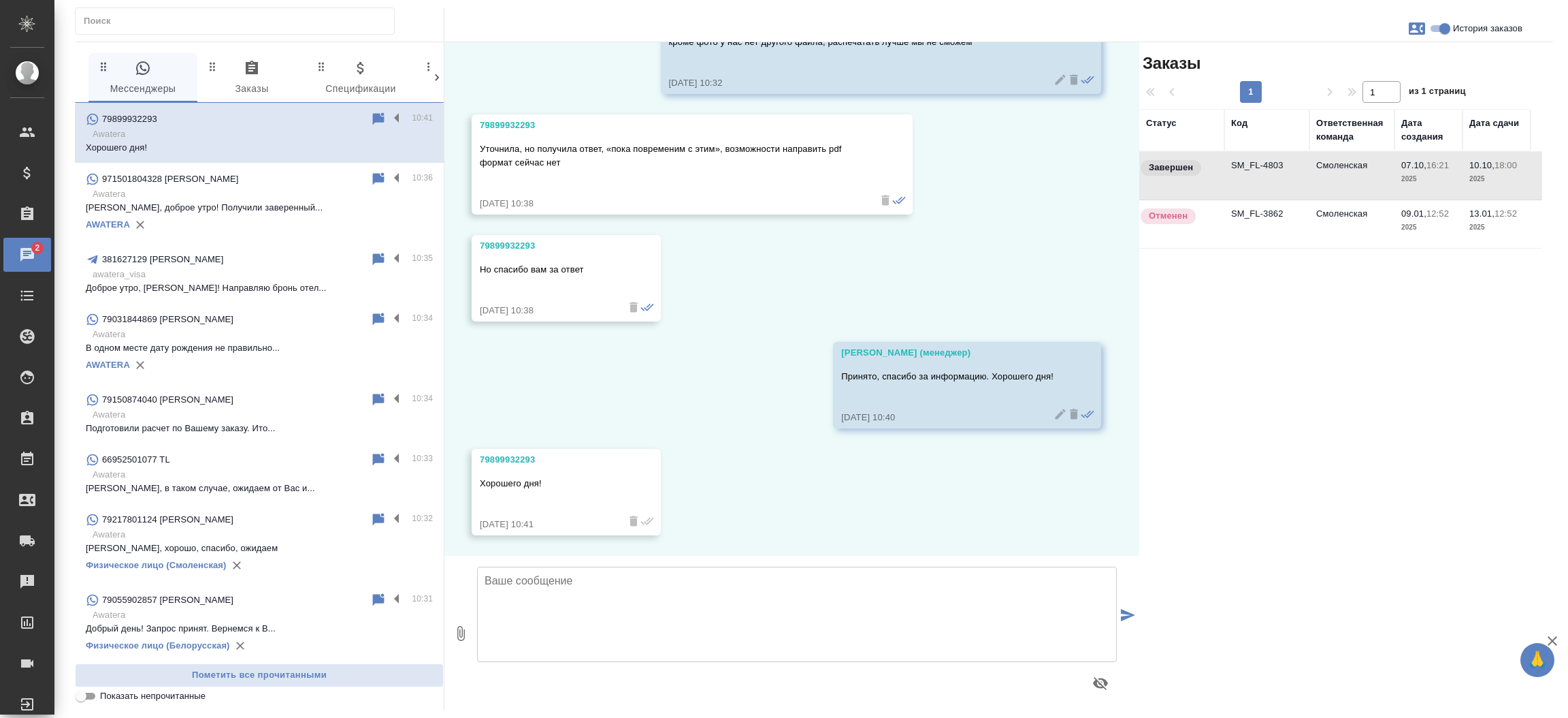
scroll to position [6736, 0]
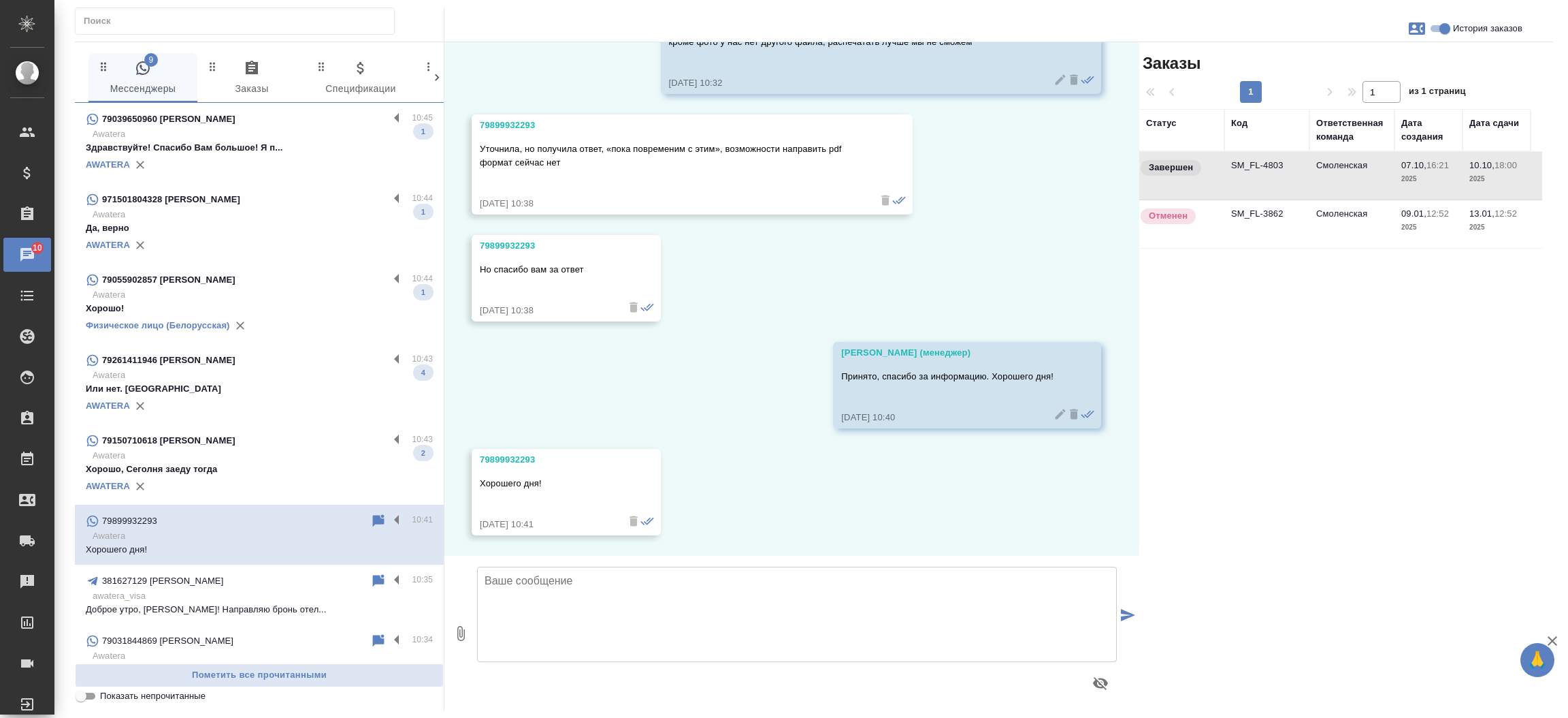
click at [252, 124] on div "79039650960 Наталья" at bounding box center [237, 119] width 303 height 16
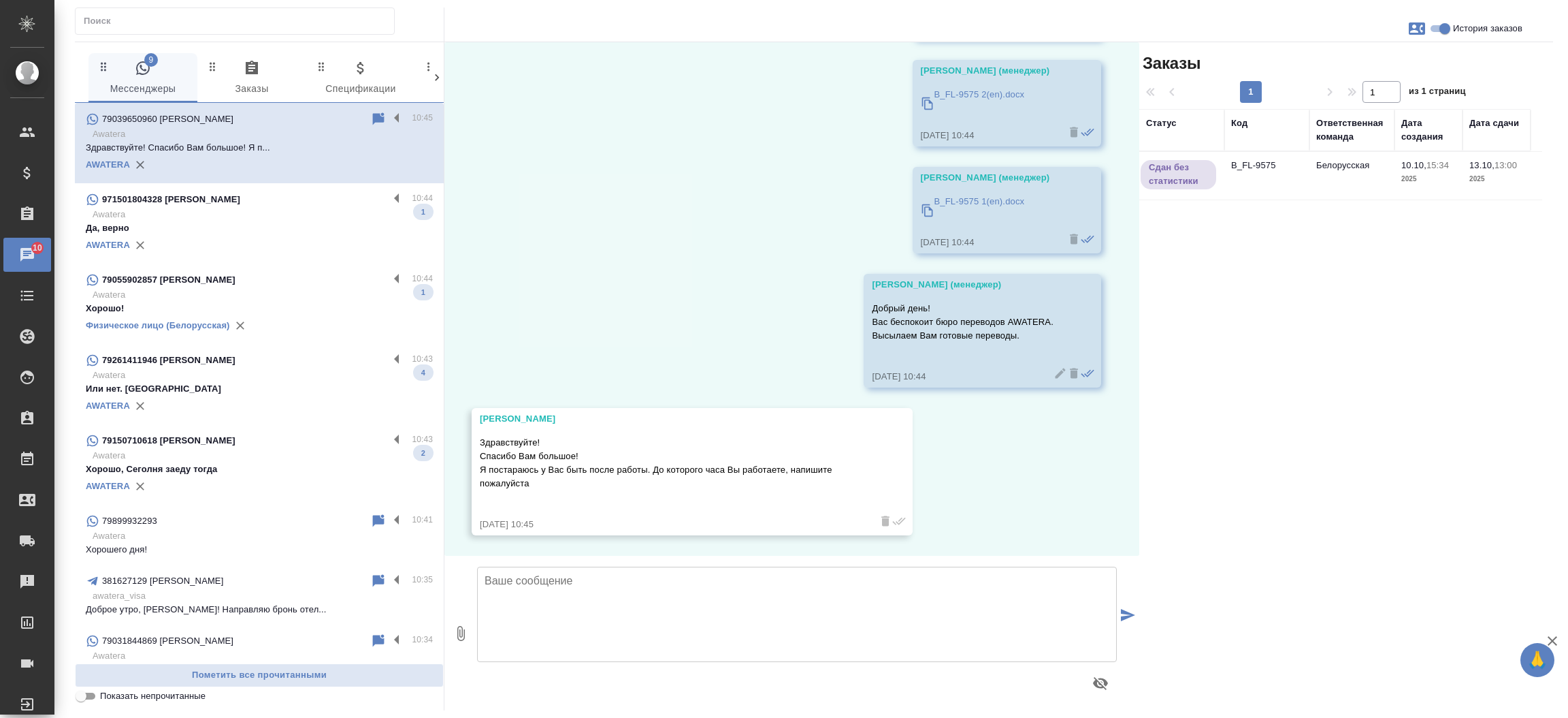
scroll to position [148, 0]
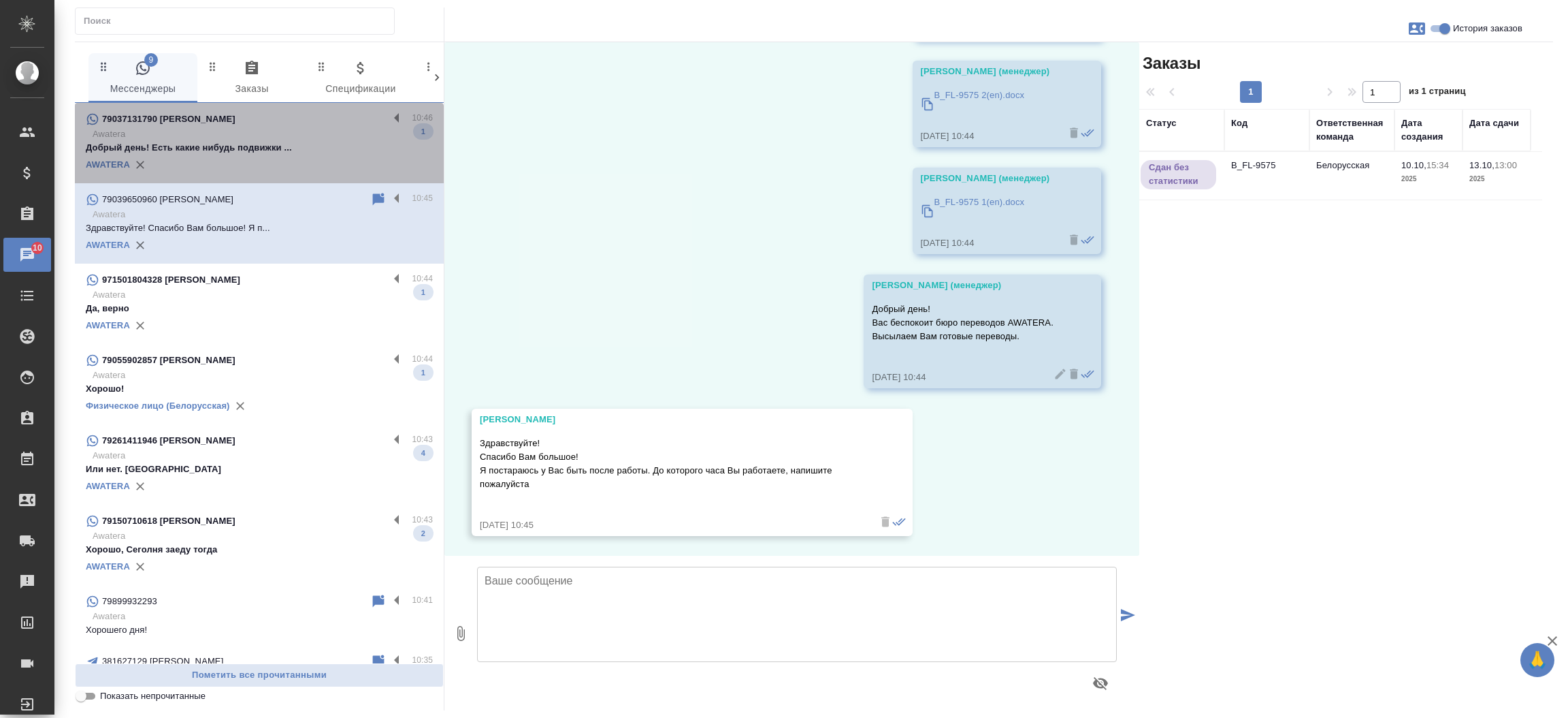
click at [259, 161] on div "AWATERA" at bounding box center [259, 165] width 347 height 21
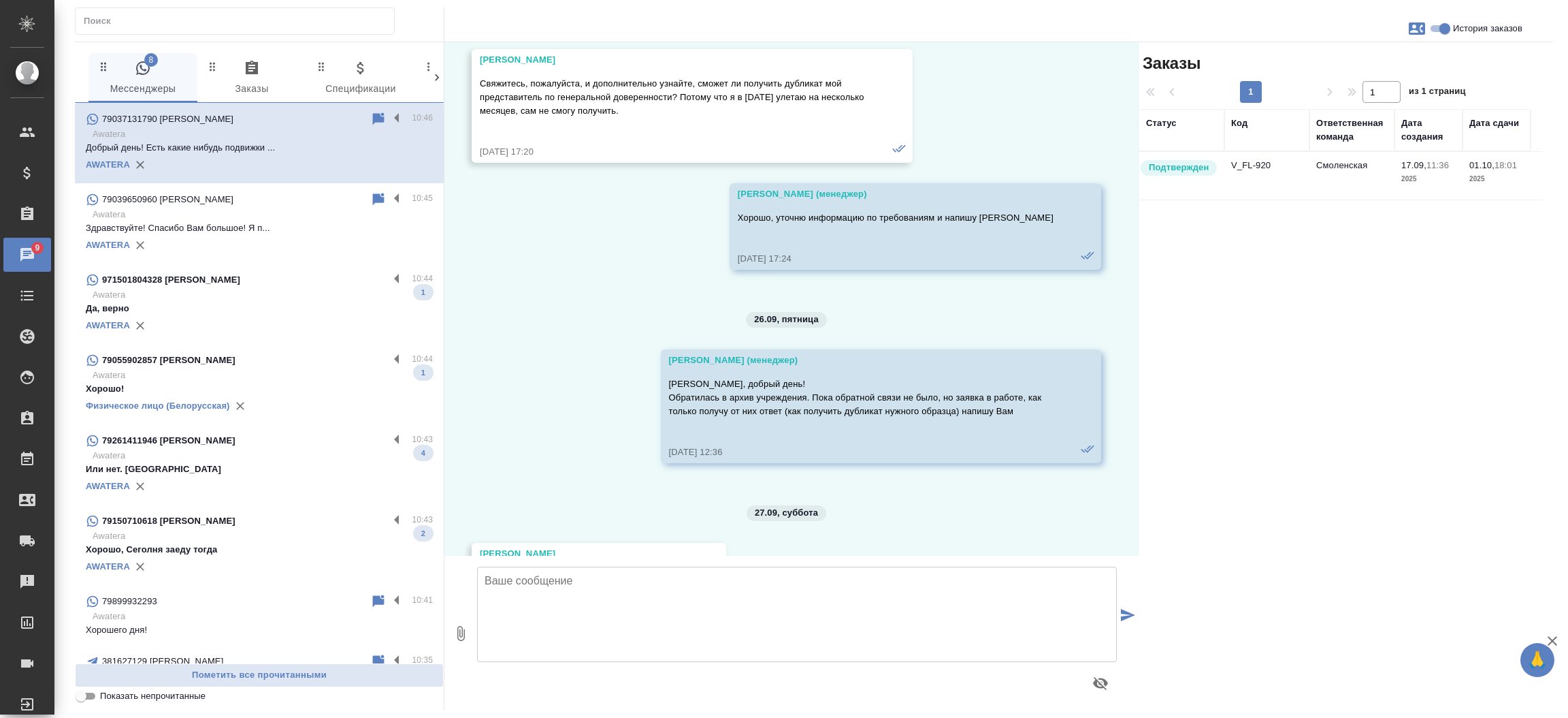
scroll to position [5531, 0]
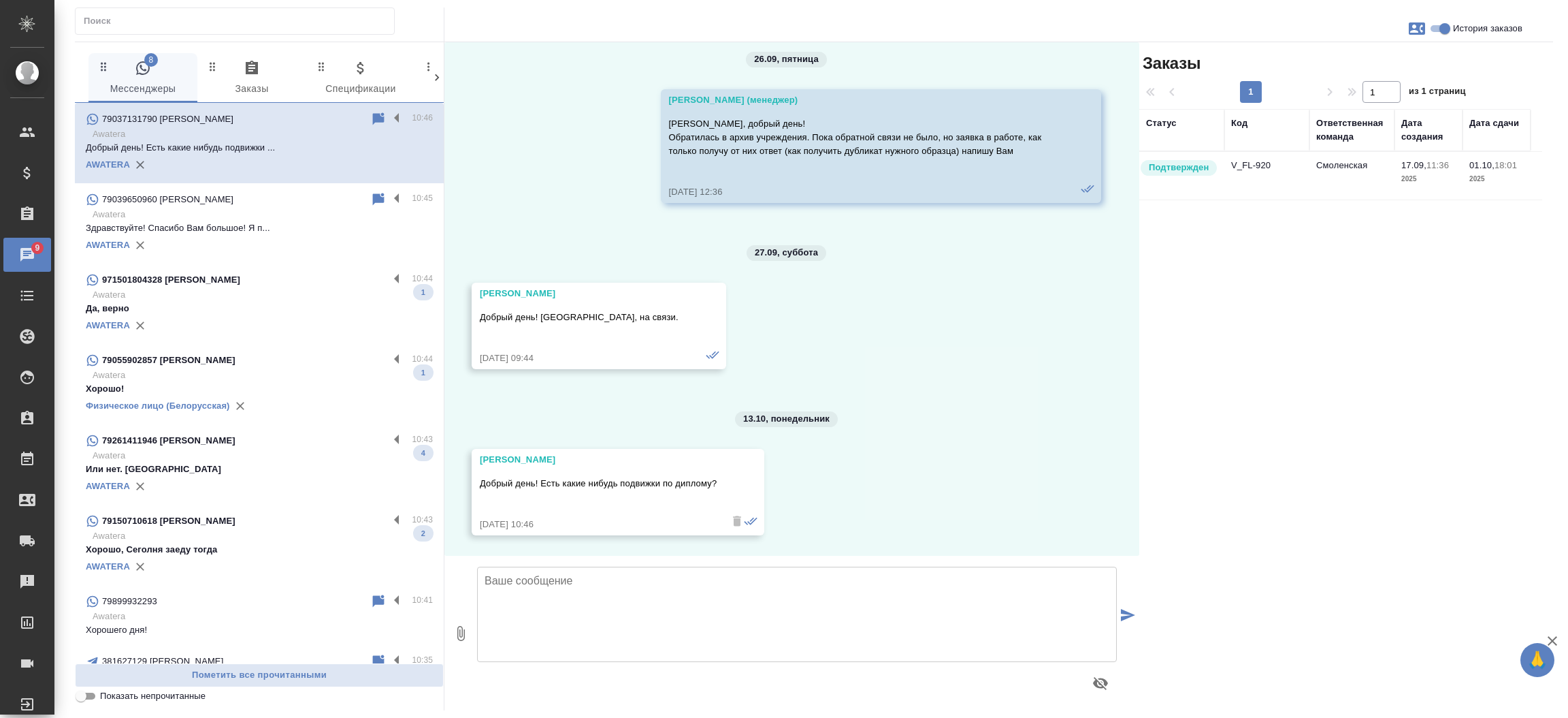
click at [1274, 166] on td "V_FL-920" at bounding box center [1267, 175] width 85 height 48
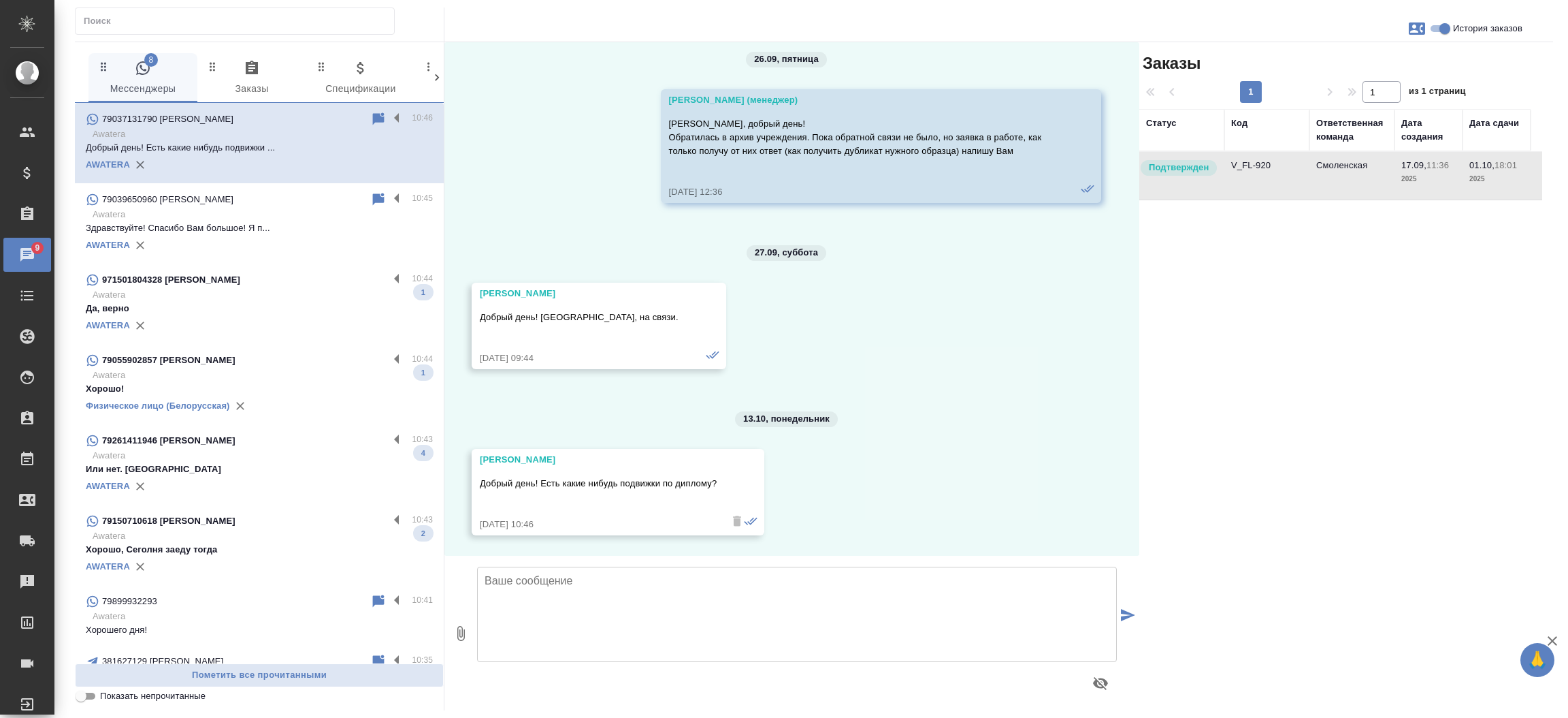
click at [1274, 166] on td "V_FL-920" at bounding box center [1267, 175] width 85 height 48
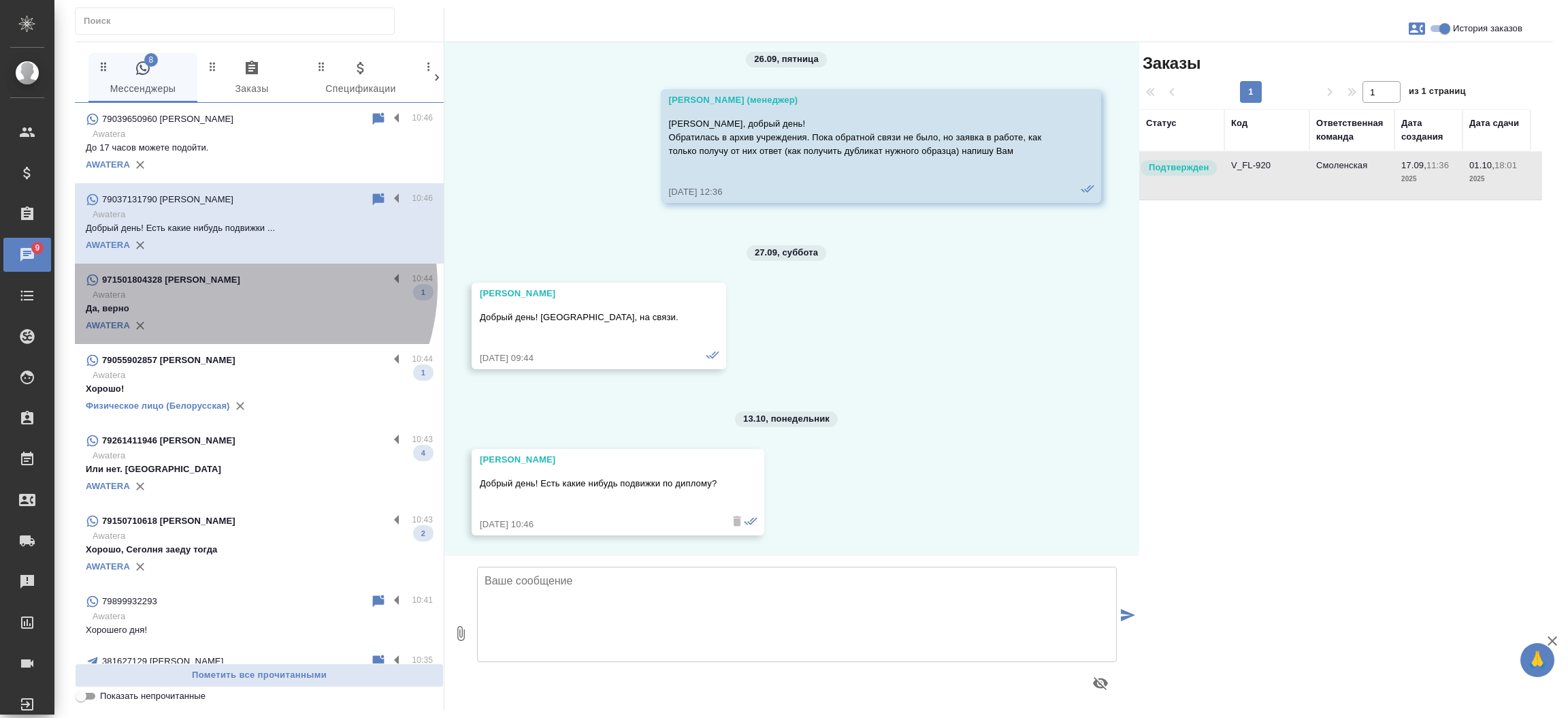
click at [236, 286] on div "971501804328 Полина" at bounding box center [237, 279] width 303 height 16
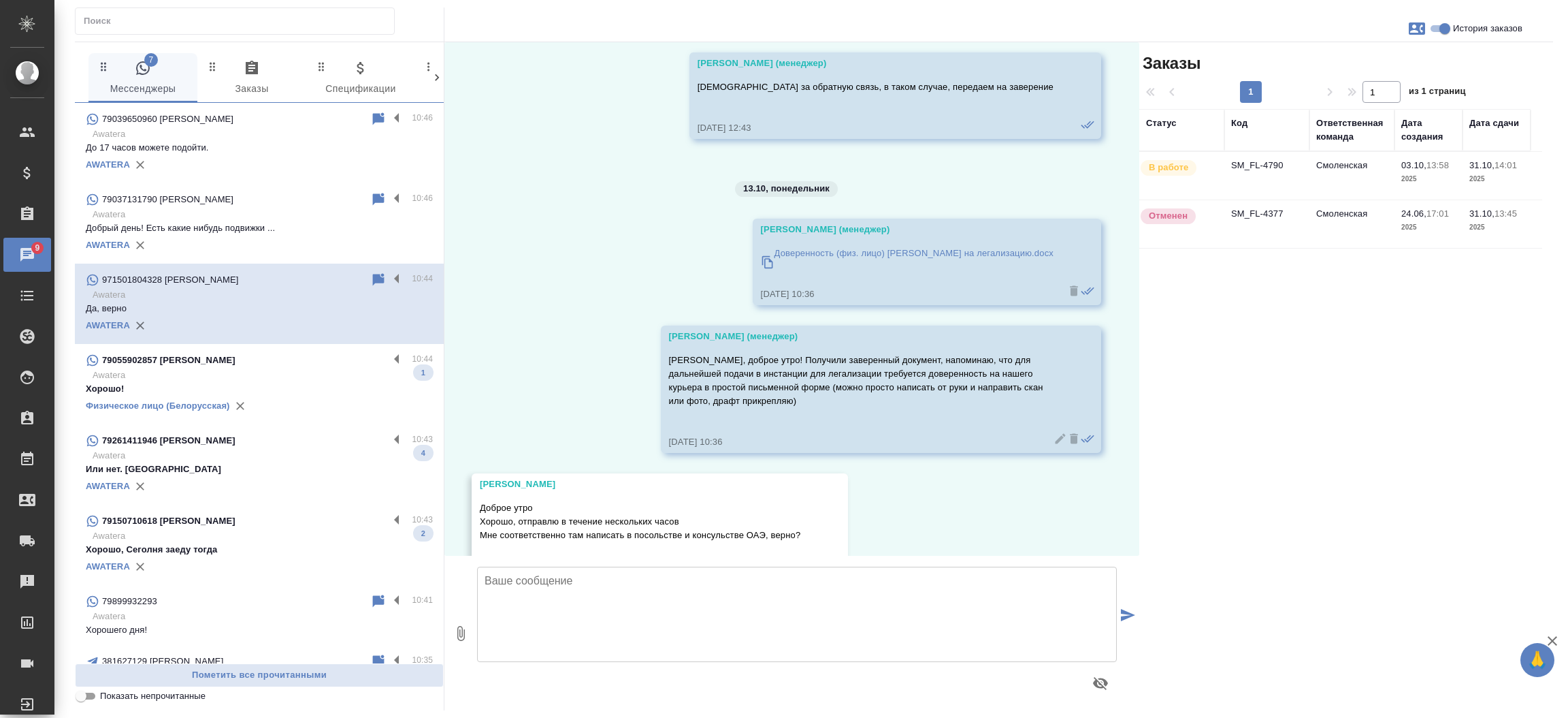
scroll to position [3033, 0]
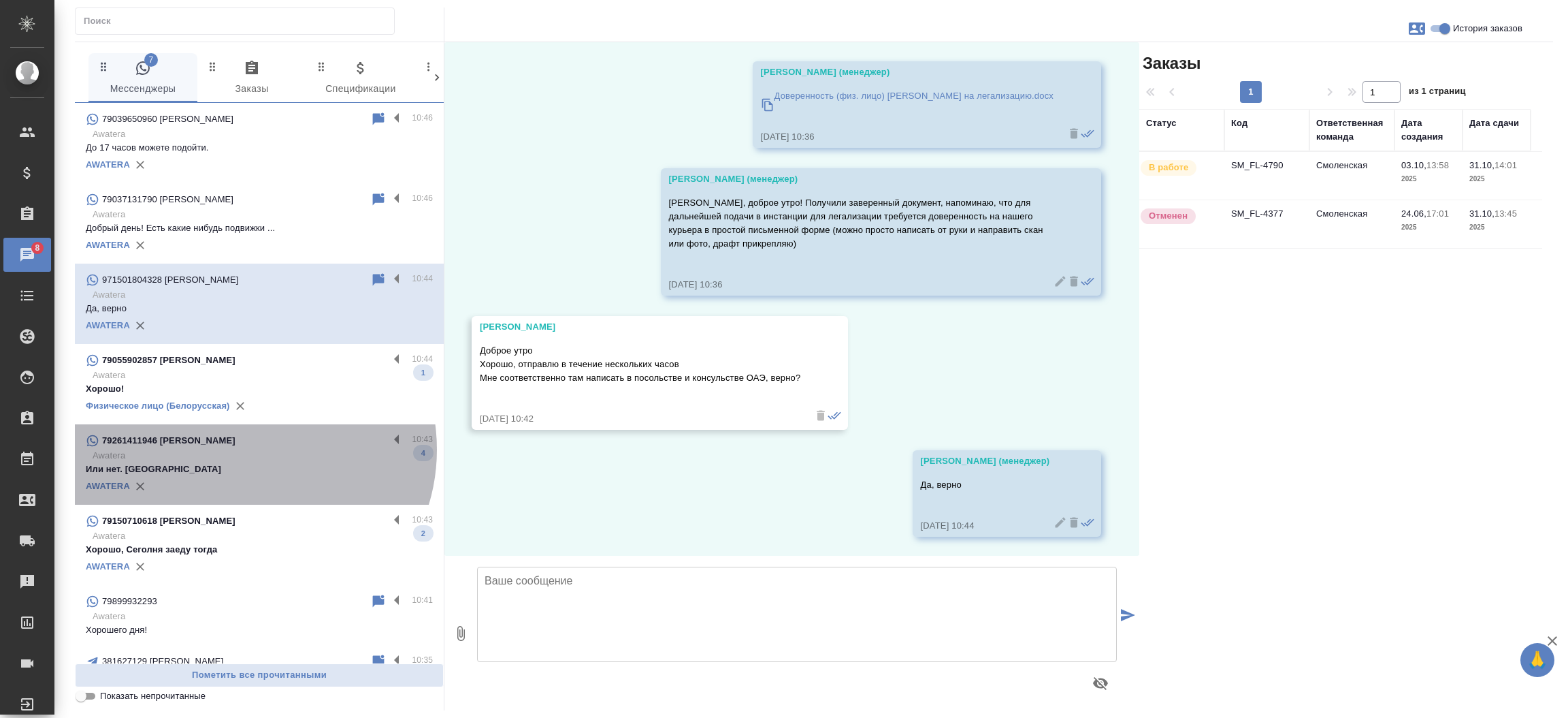
click at [246, 450] on p "Awatera" at bounding box center [262, 455] width 341 height 13
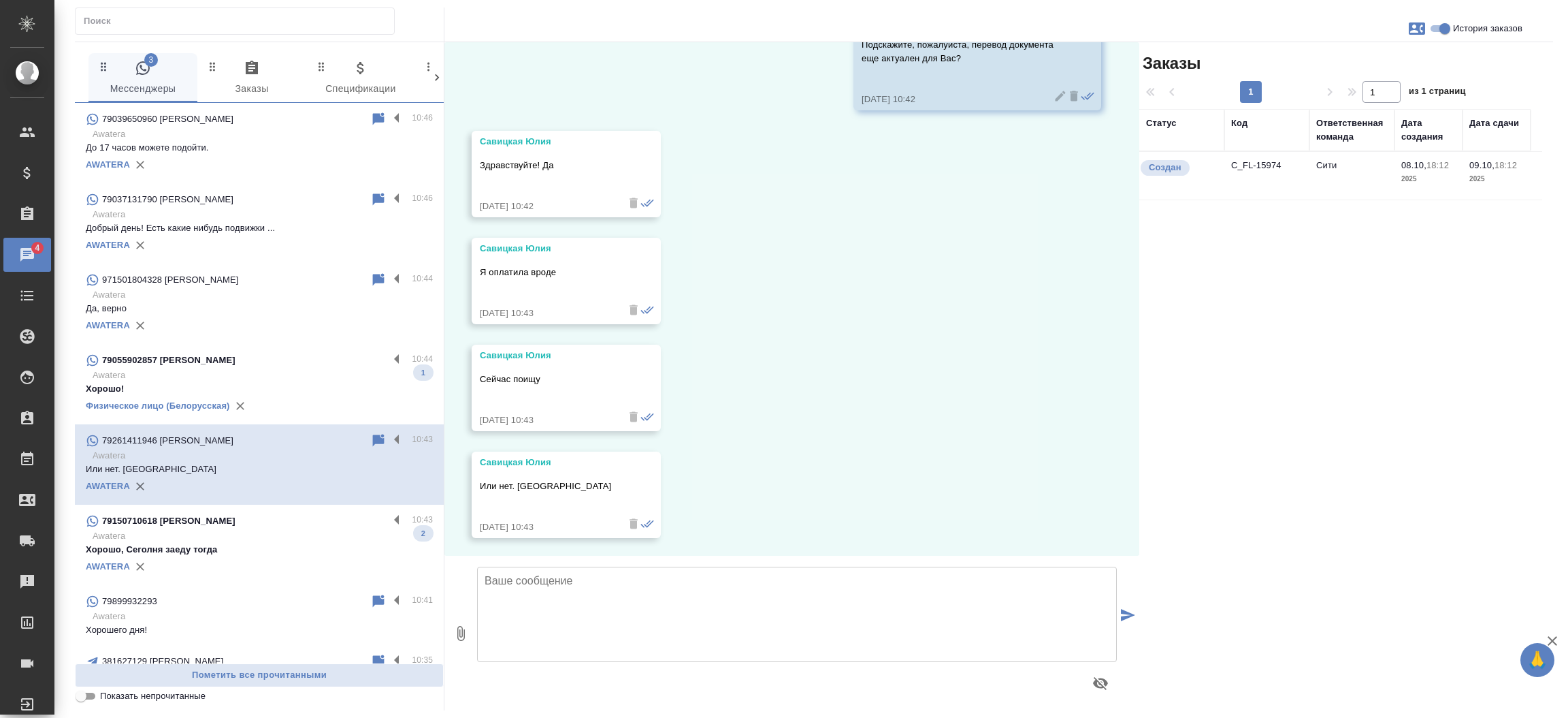
scroll to position [656, 0]
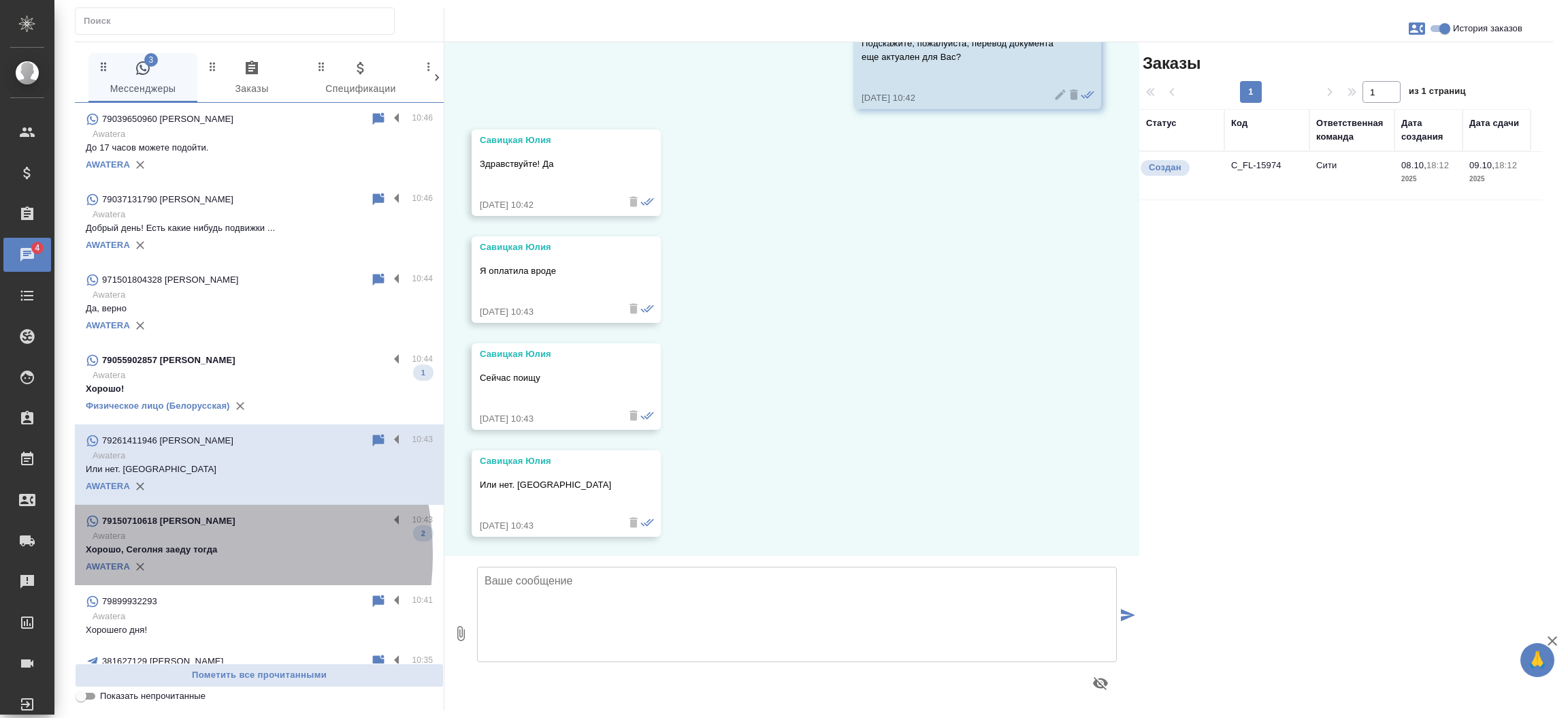
click at [144, 554] on p "Хорошо, Сеголня заеду тогда" at bounding box center [259, 550] width 347 height 13
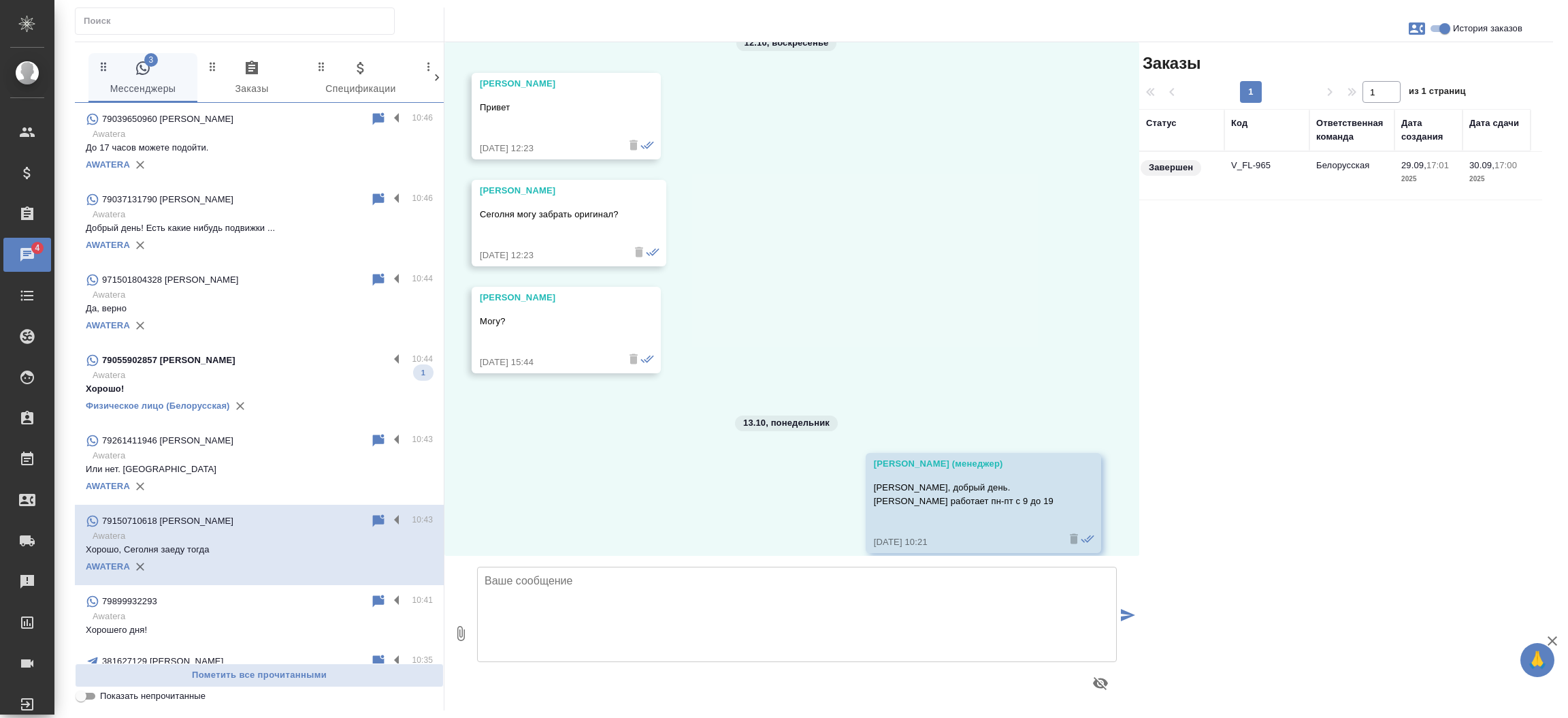
scroll to position [4397, 0]
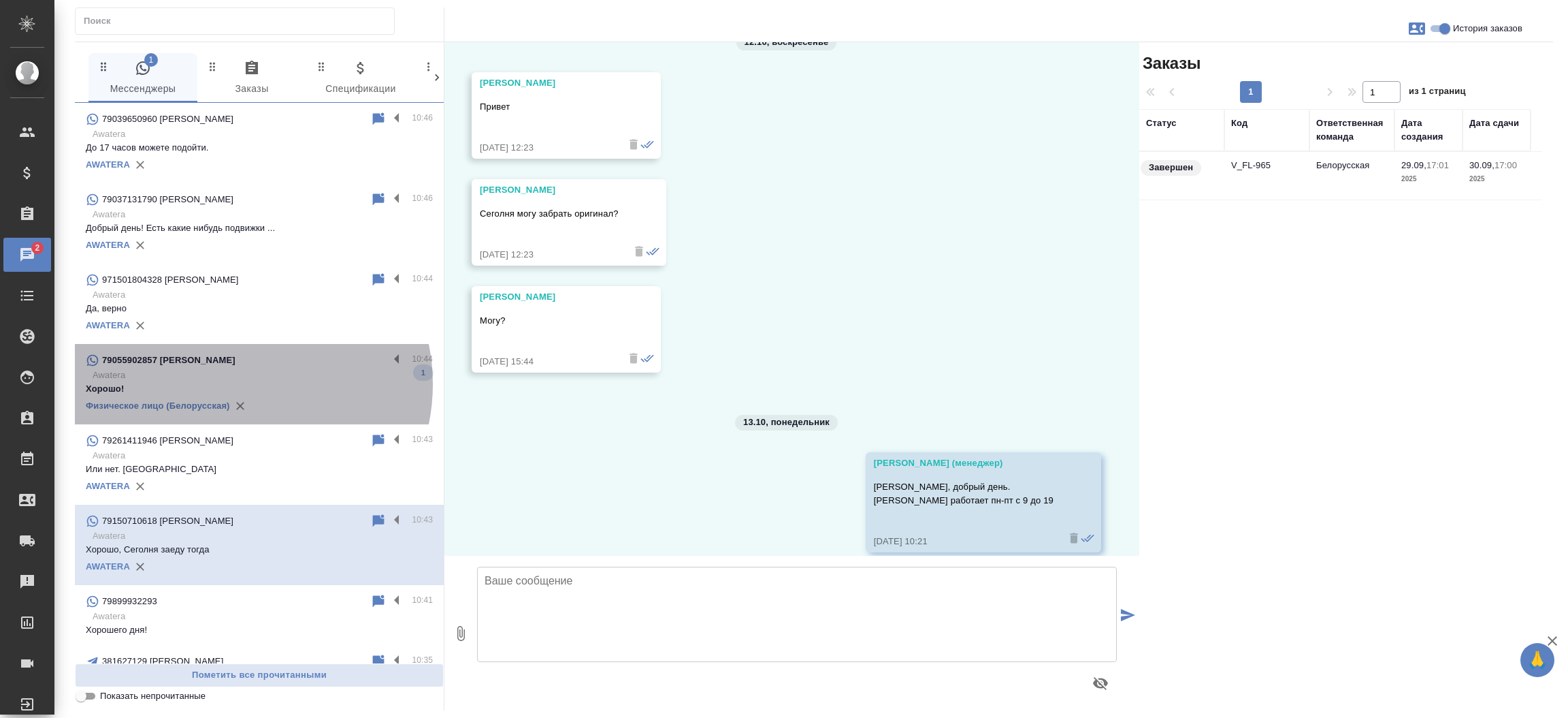
click at [235, 384] on p "Хорошо!" at bounding box center [259, 389] width 347 height 13
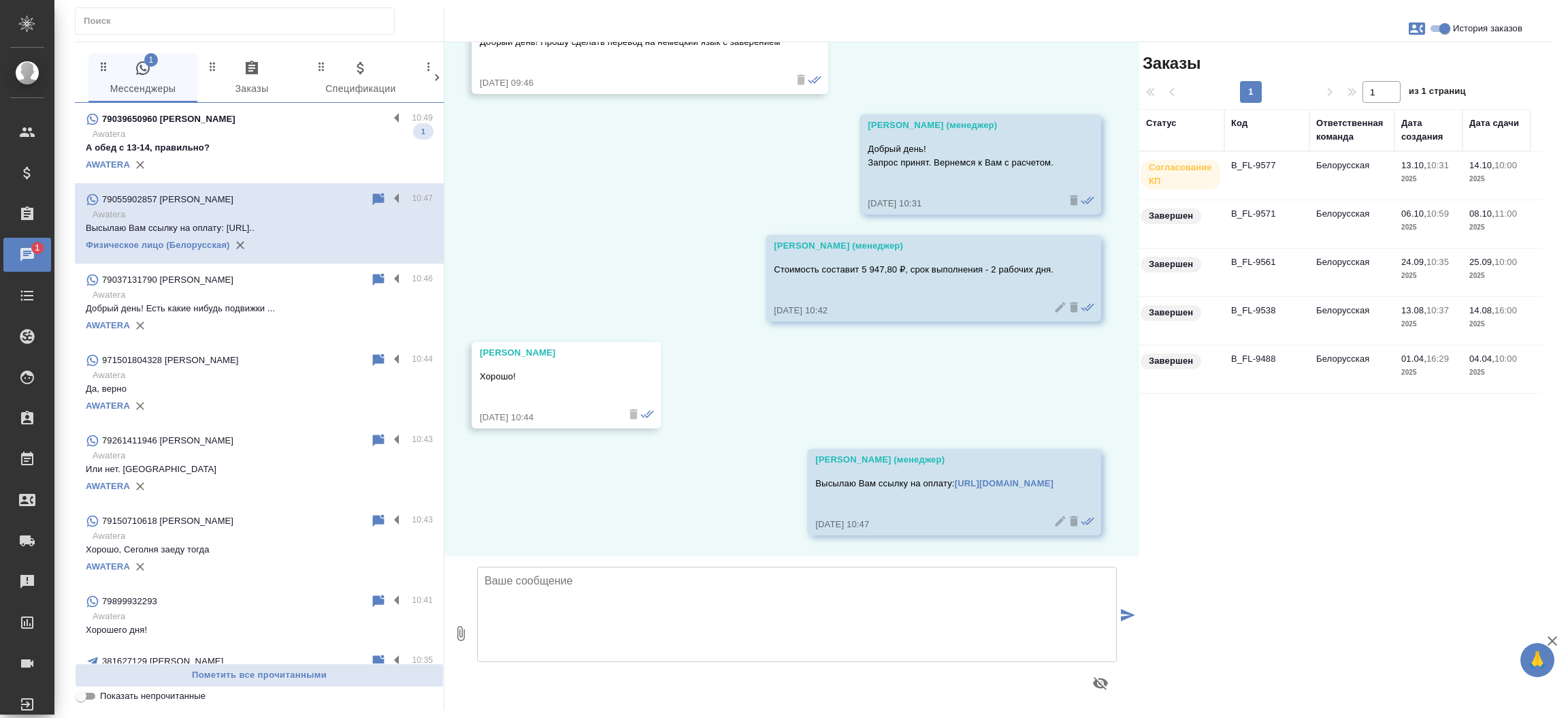
scroll to position [24118, 0]
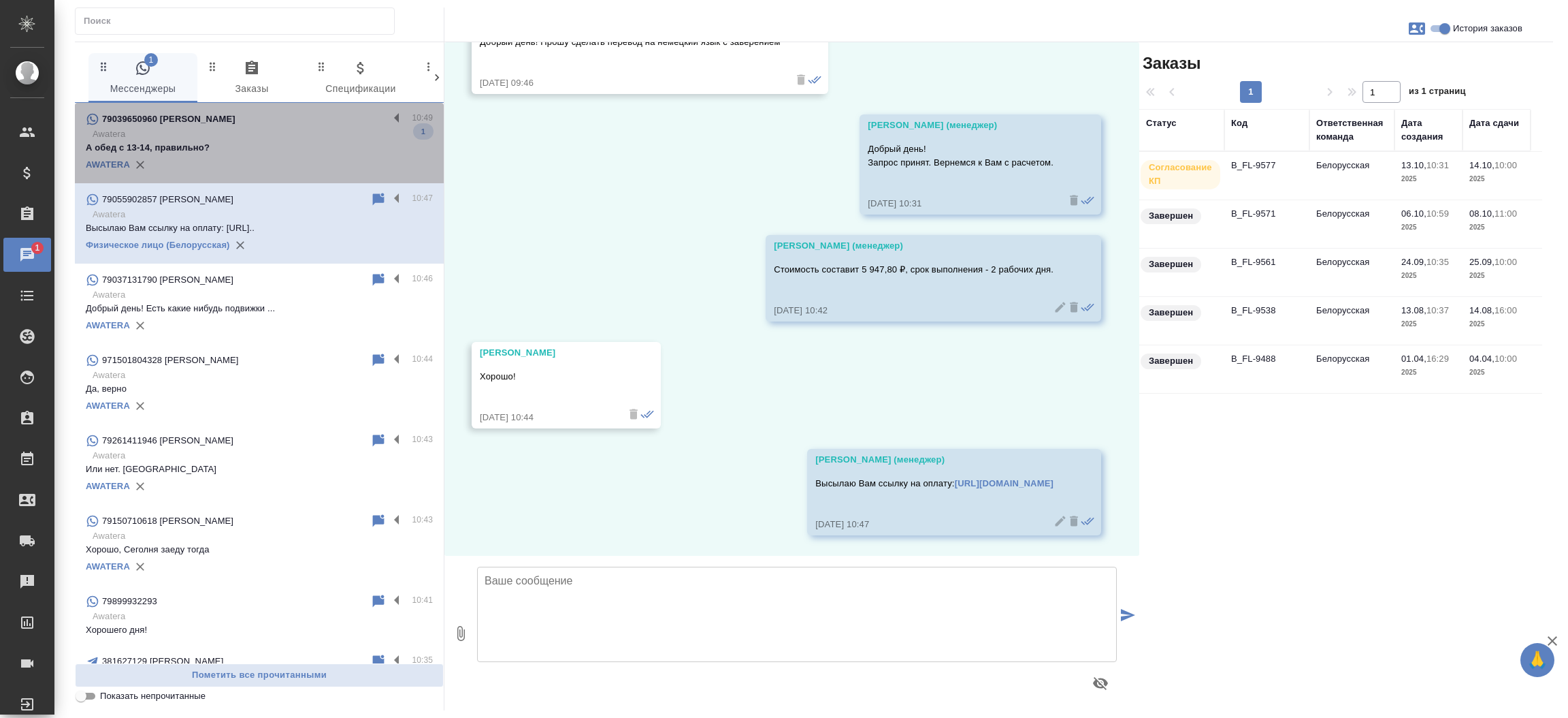
click at [284, 146] on p "А обед с 13-14, правильно?" at bounding box center [259, 148] width 347 height 13
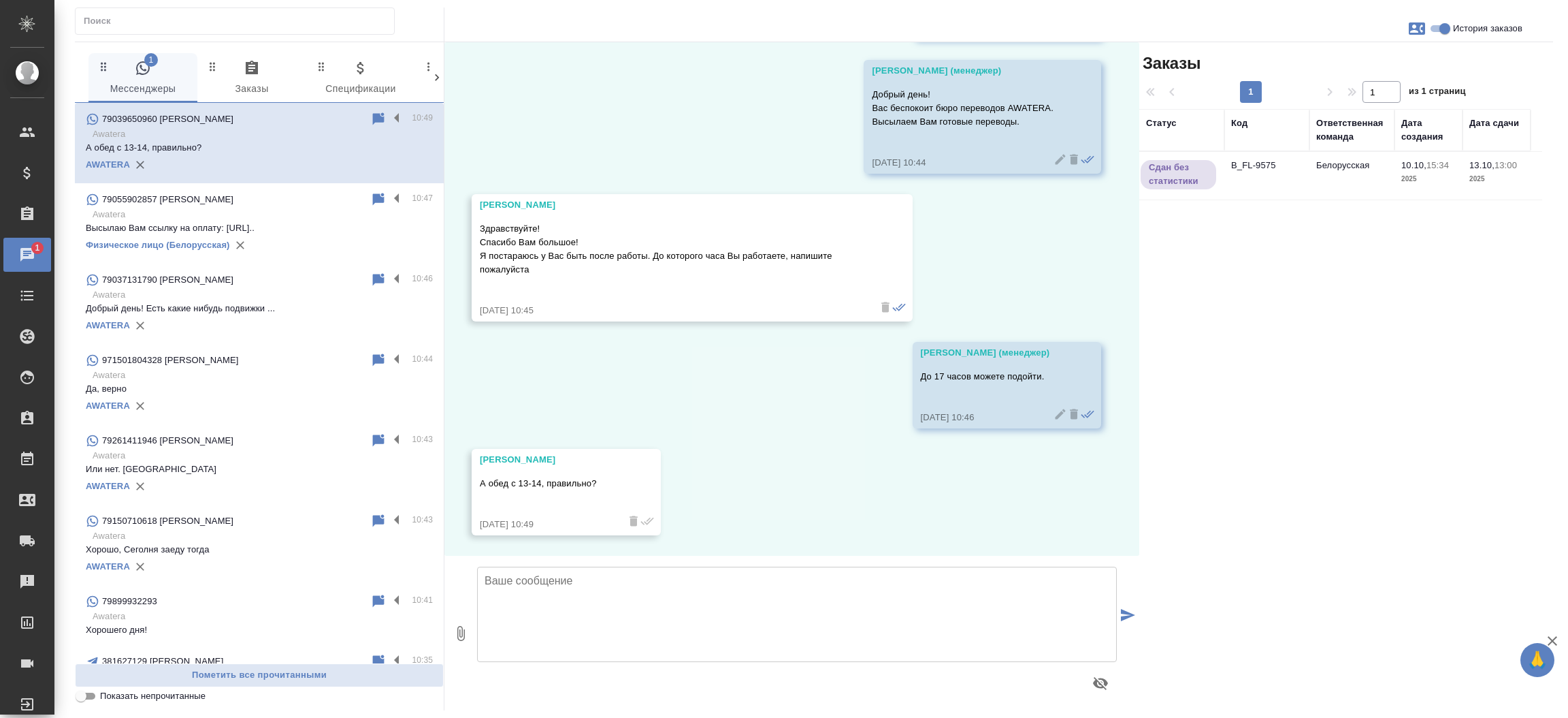
scroll to position [361, 0]
click at [1259, 158] on td "B_FL-9575" at bounding box center [1267, 175] width 85 height 48
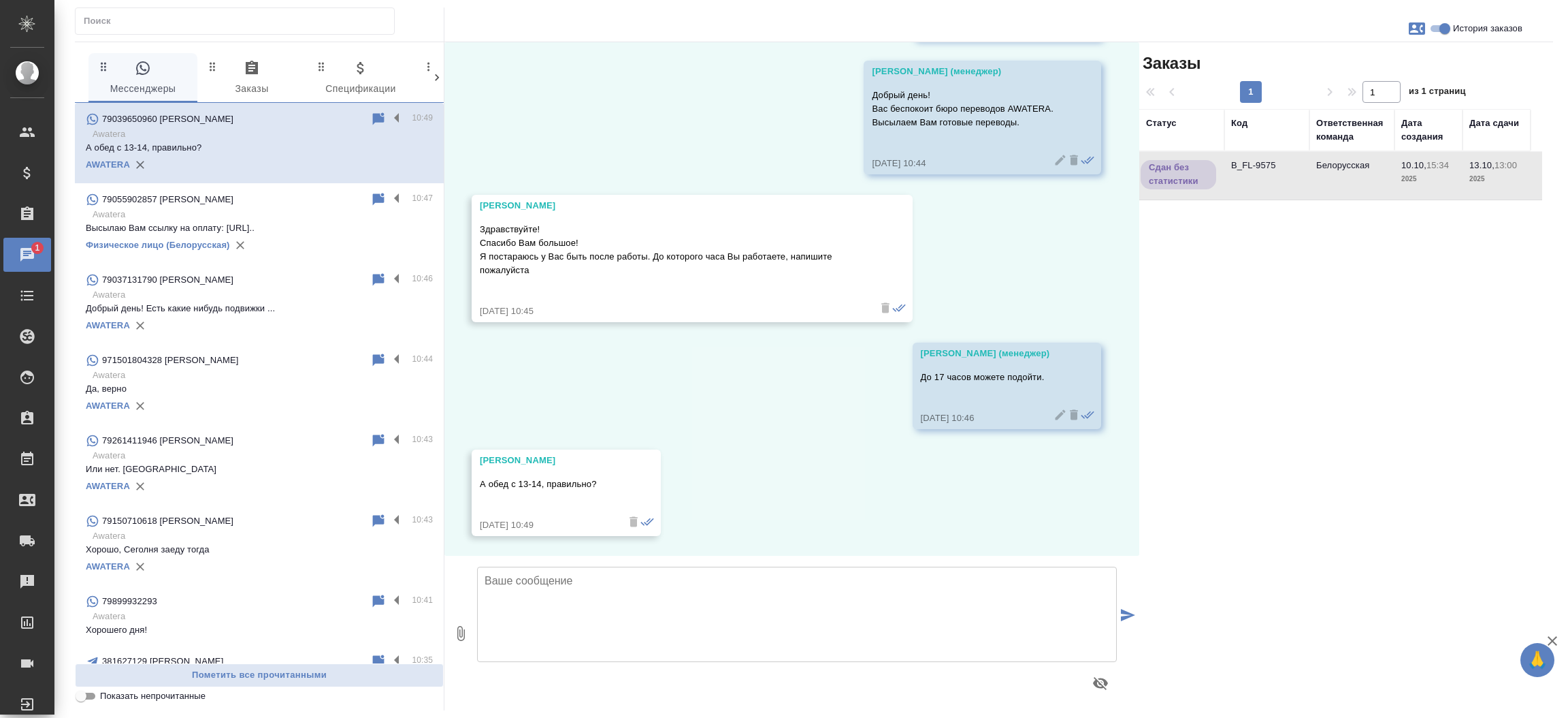
click at [1259, 158] on td "B_FL-9575" at bounding box center [1267, 175] width 85 height 48
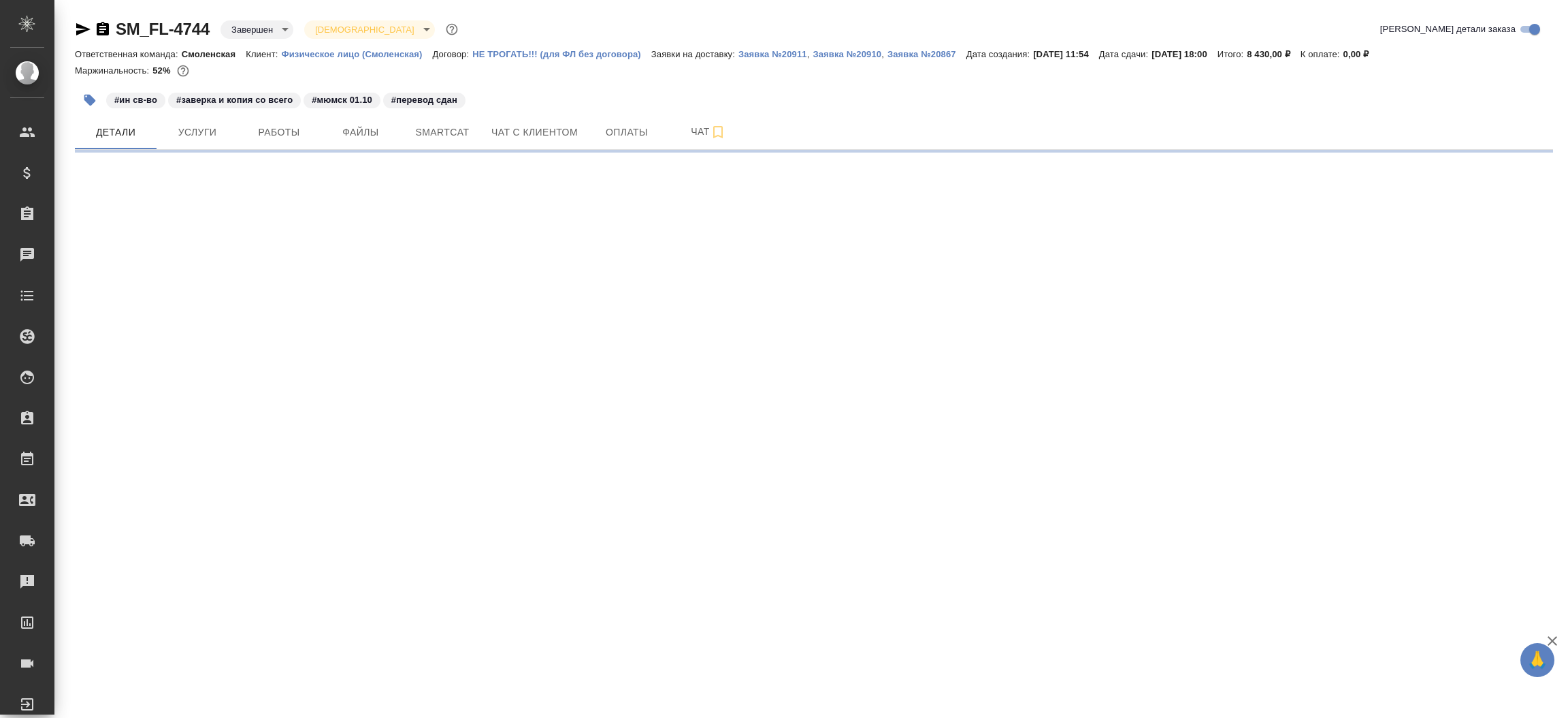
click at [83, 20] on div "SM_FL-4744 Завершен closed Святая троица holyTrinity" at bounding box center [268, 29] width 386 height 22
select select "RU"
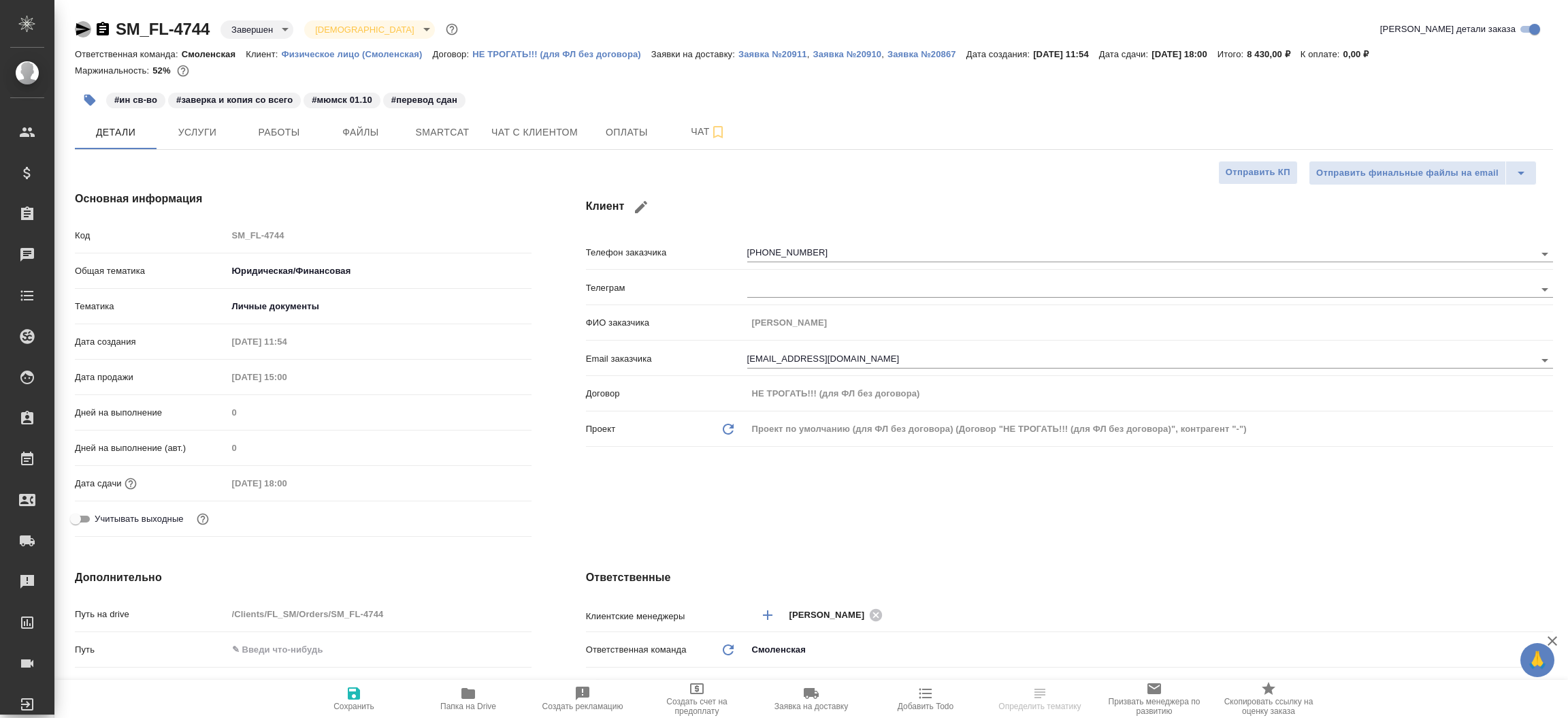
click at [81, 22] on icon "button" at bounding box center [83, 28] width 16 height 16
type textarea "x"
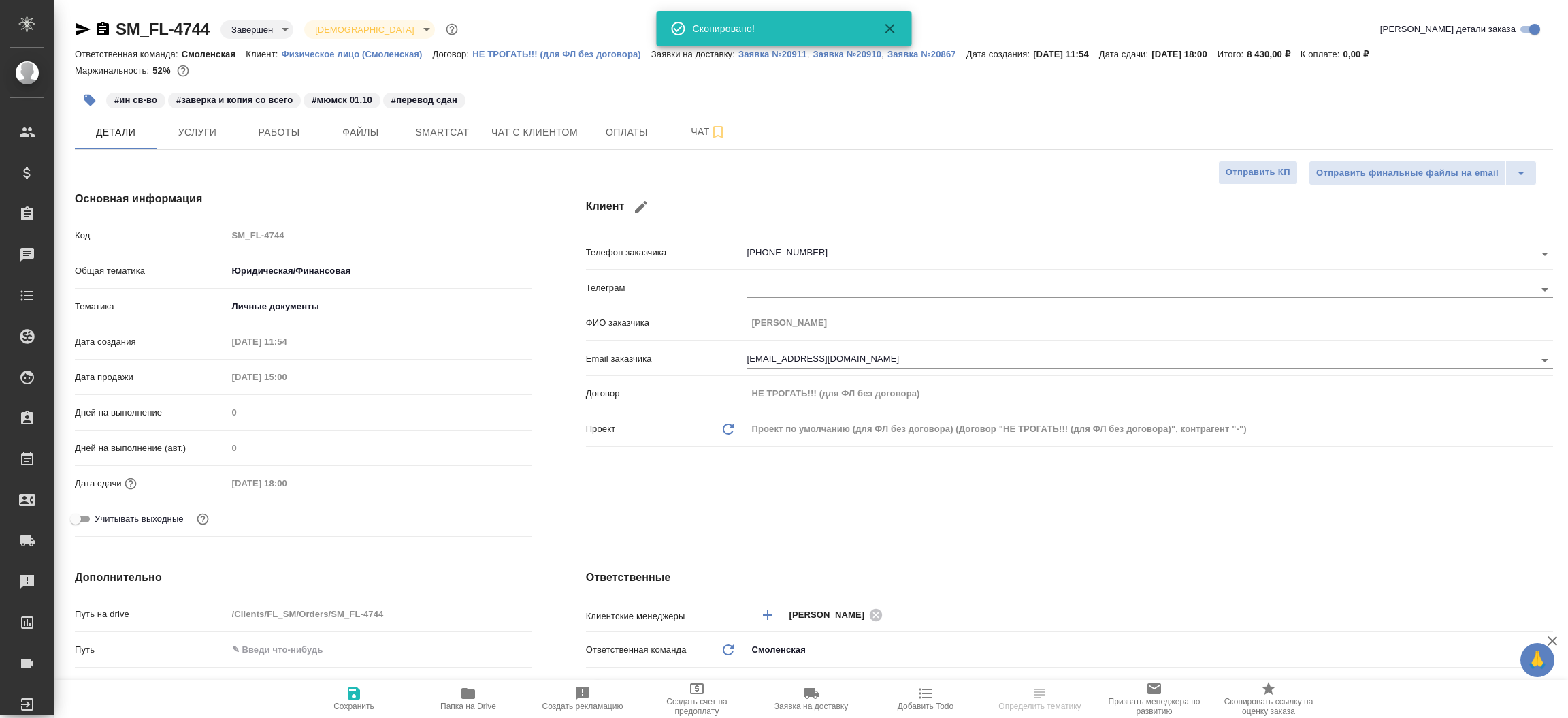
type textarea "x"
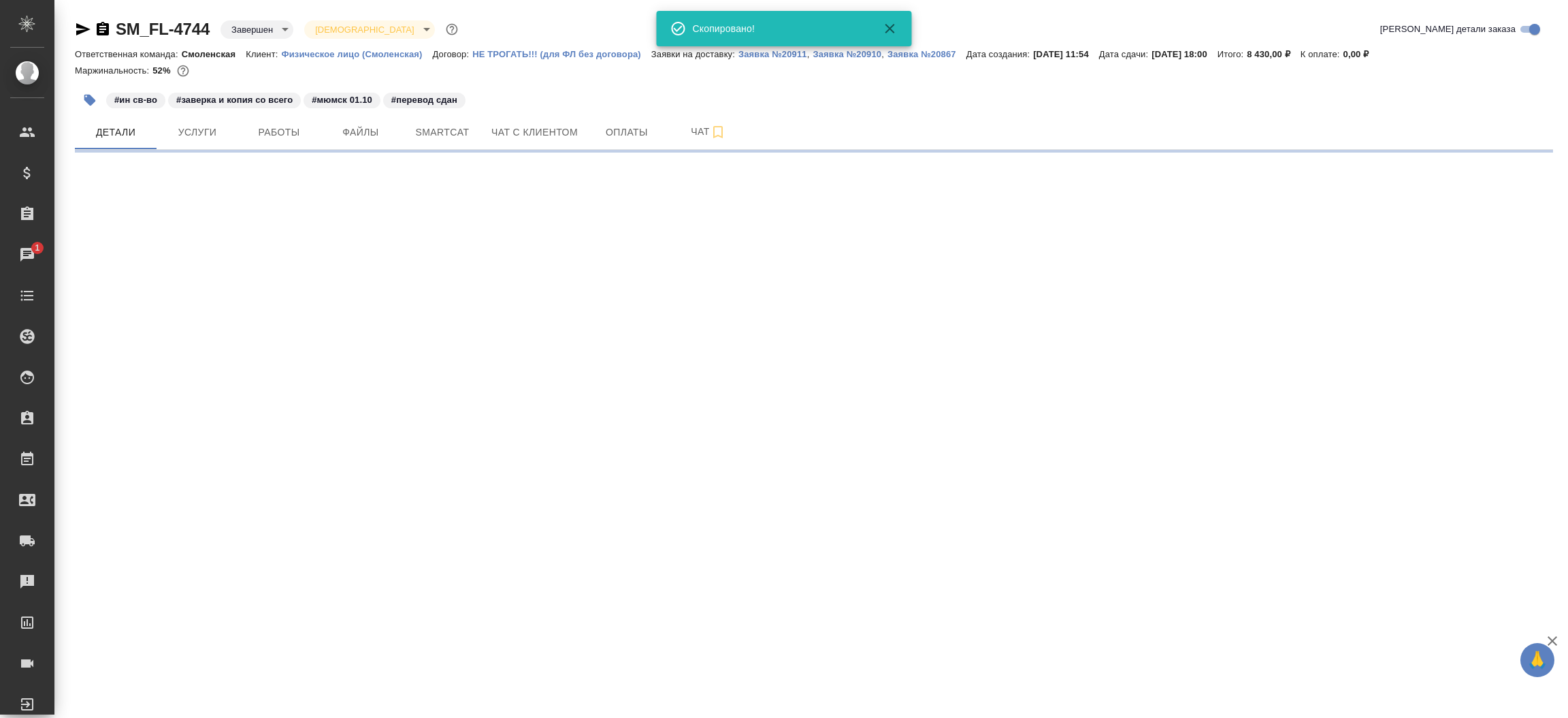
select select "RU"
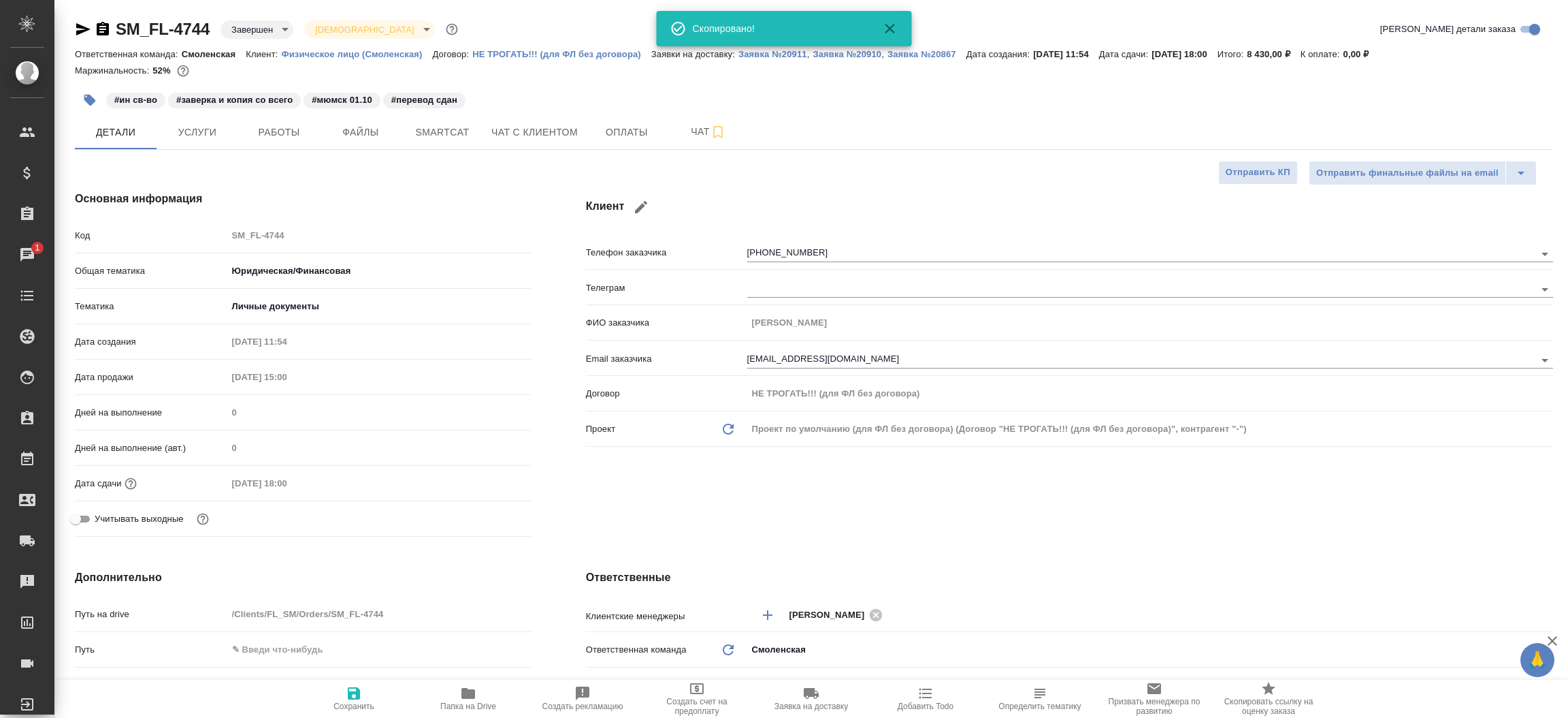
type textarea "x"
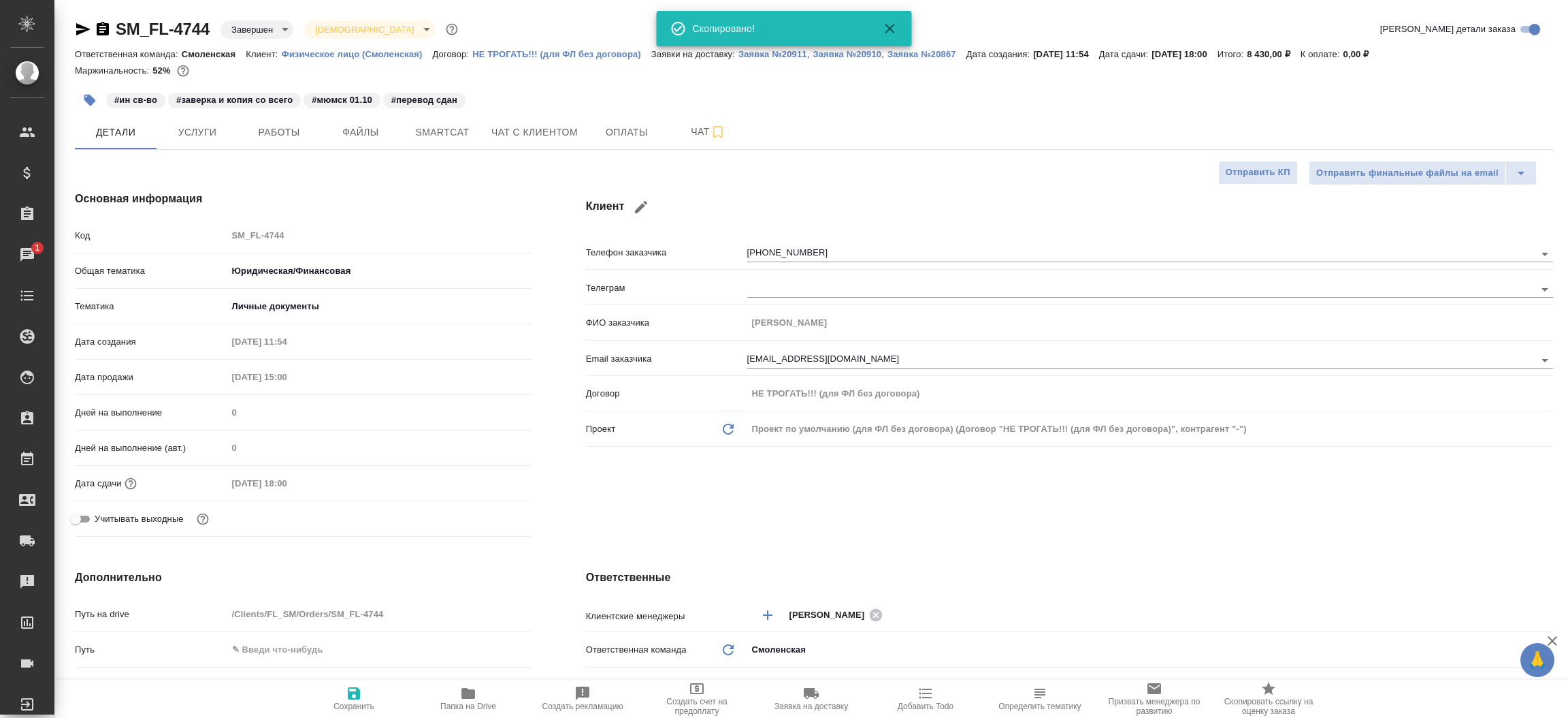
type textarea "x"
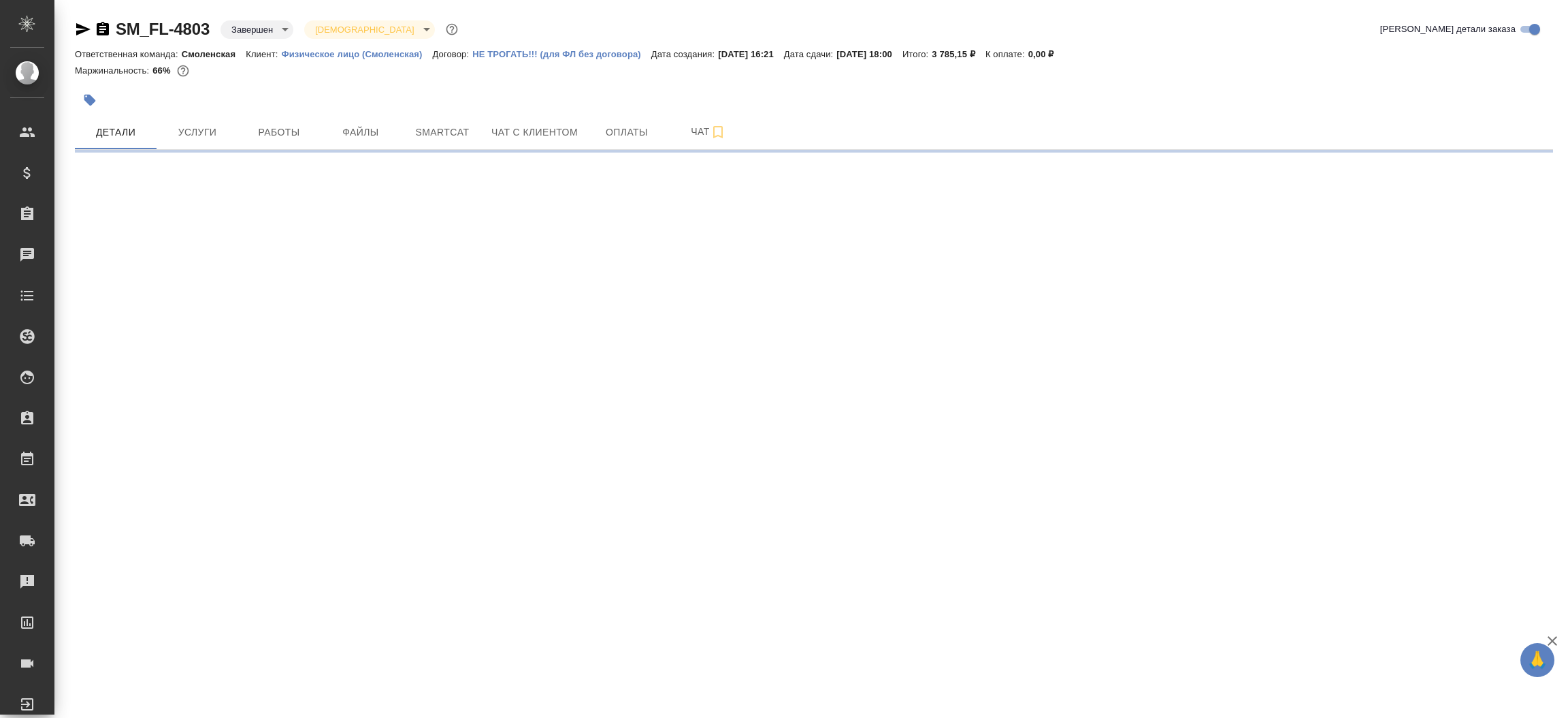
select select "RU"
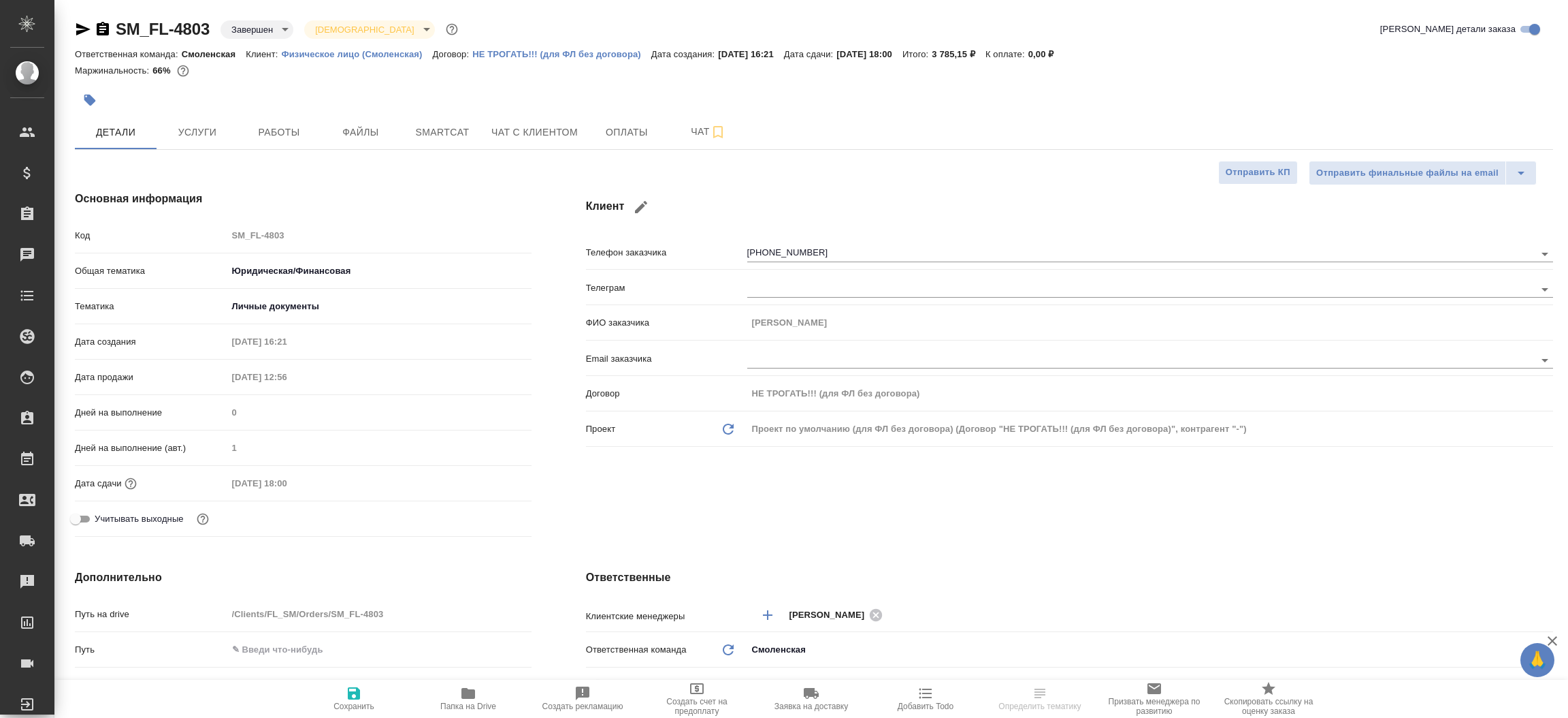
type textarea "x"
click at [85, 34] on icon "button" at bounding box center [83, 28] width 16 height 16
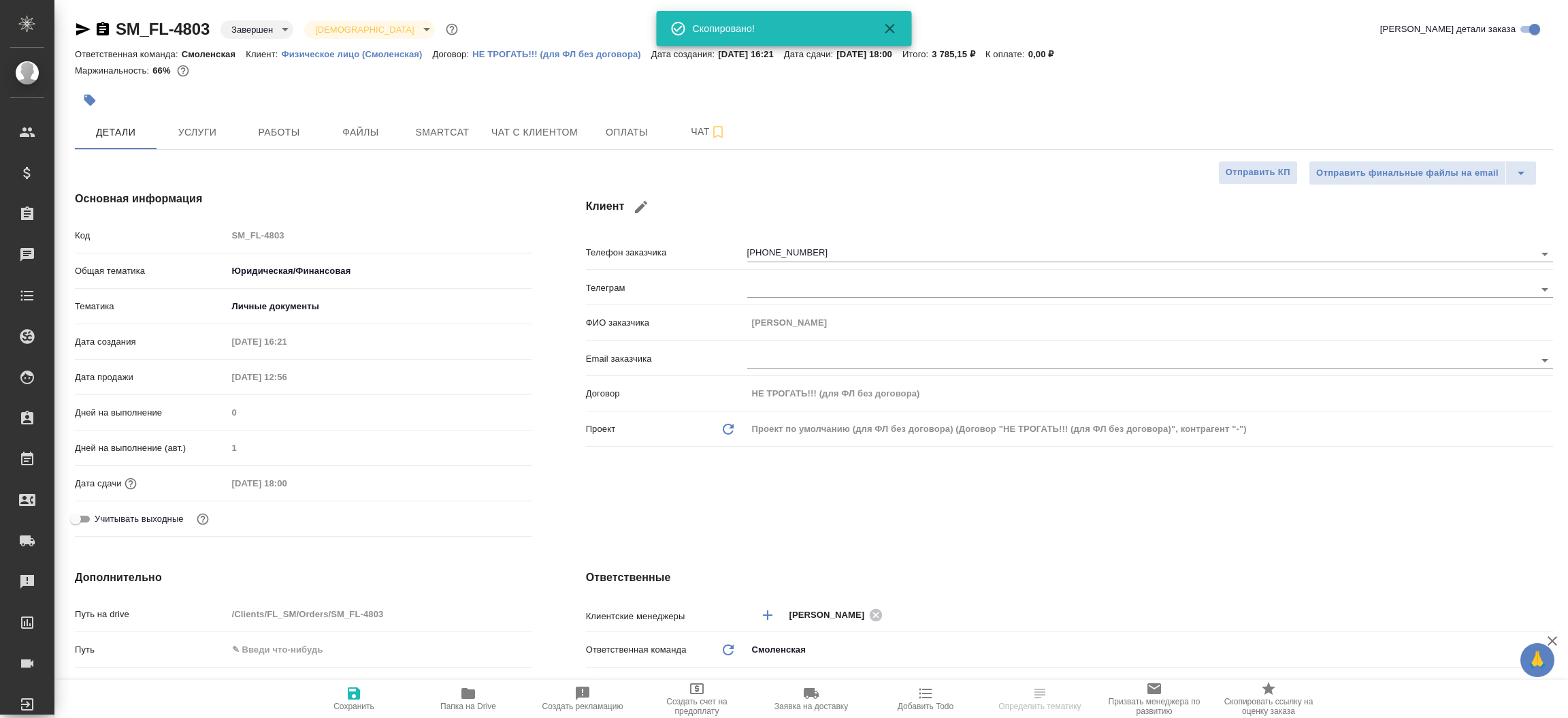
type textarea "x"
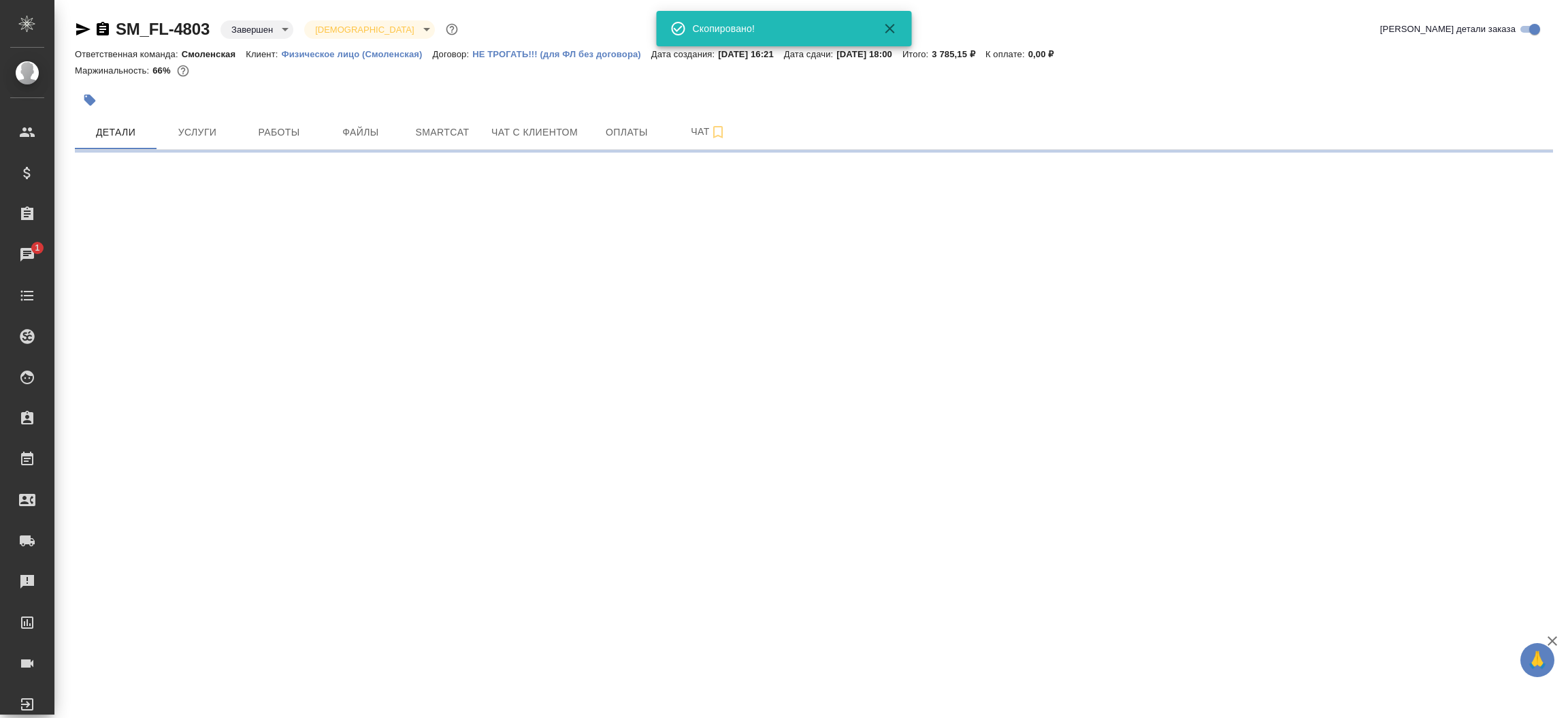
select select "RU"
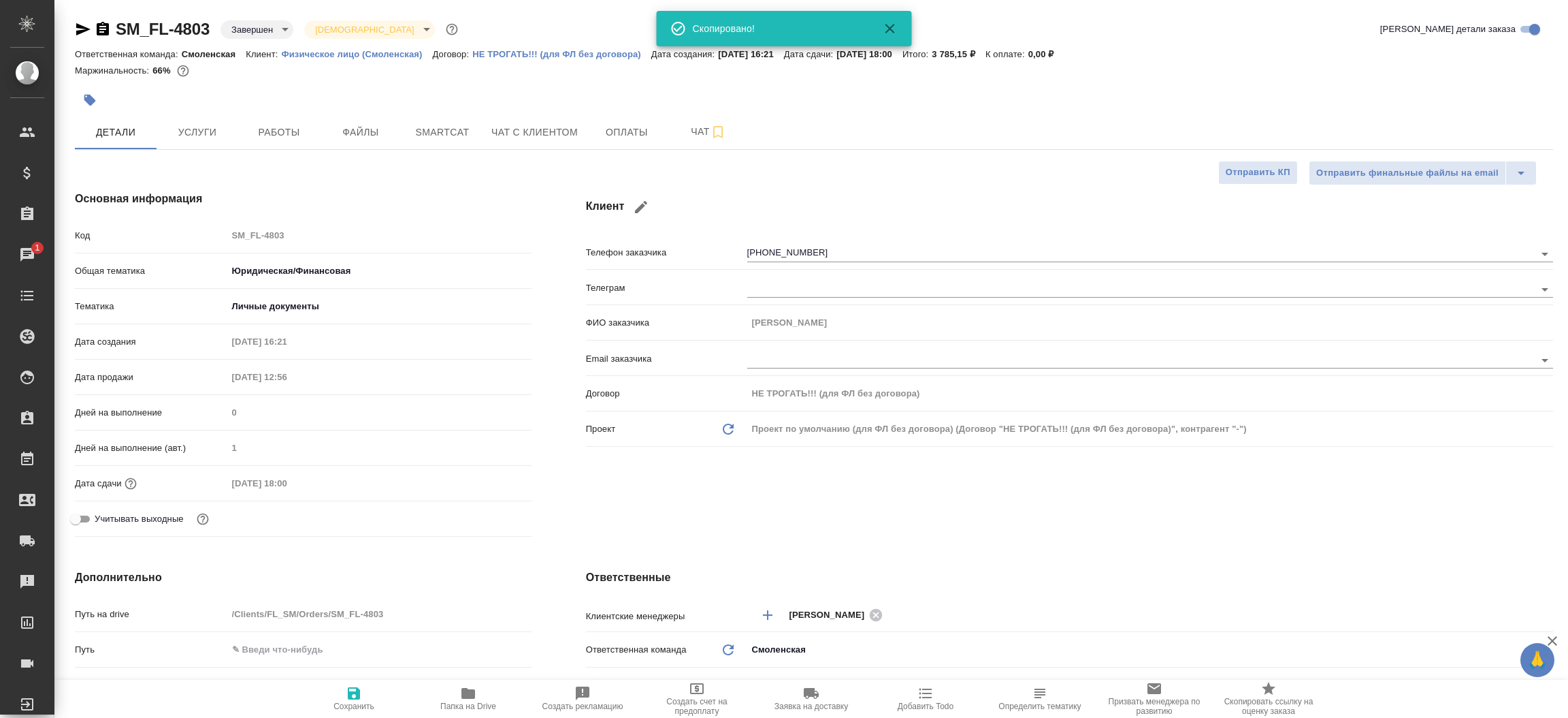
type textarea "x"
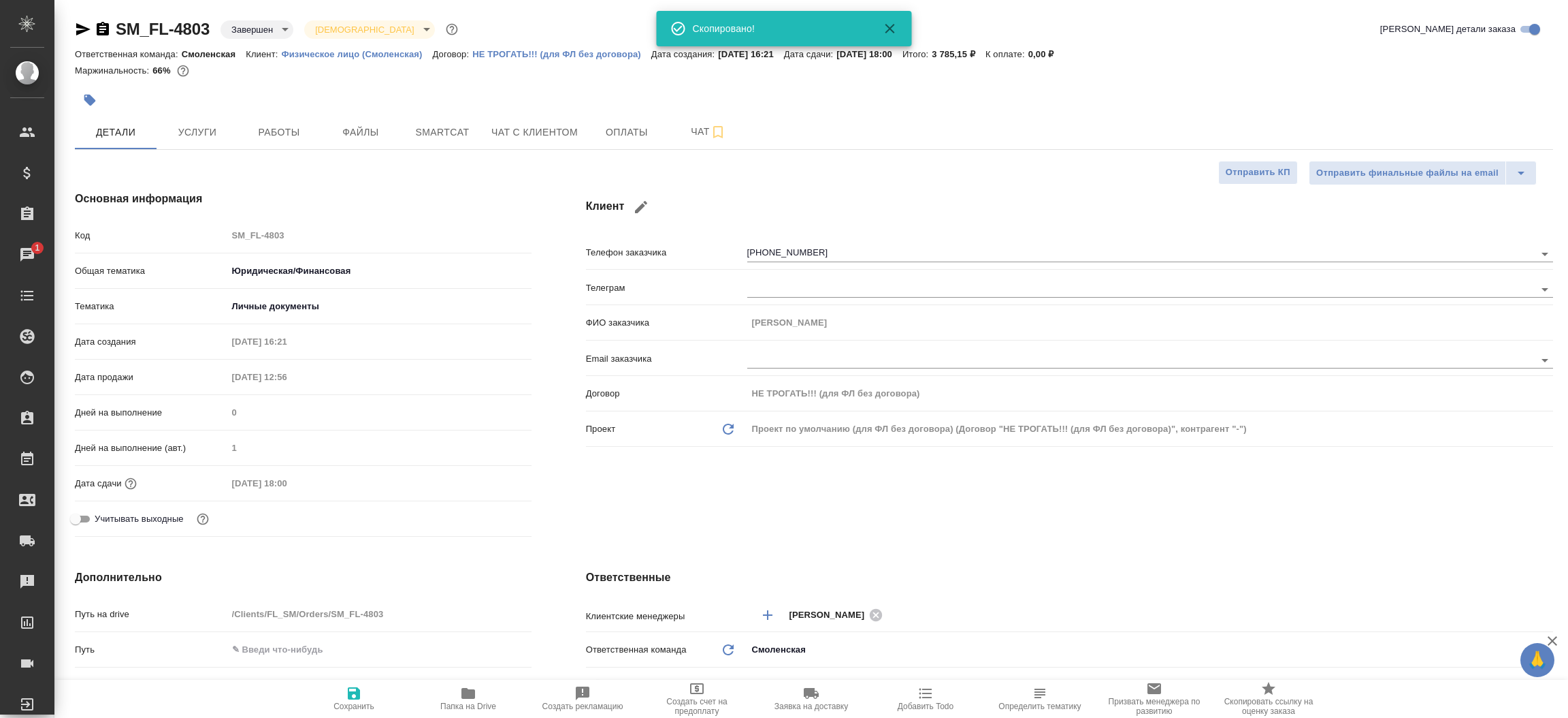
type textarea "x"
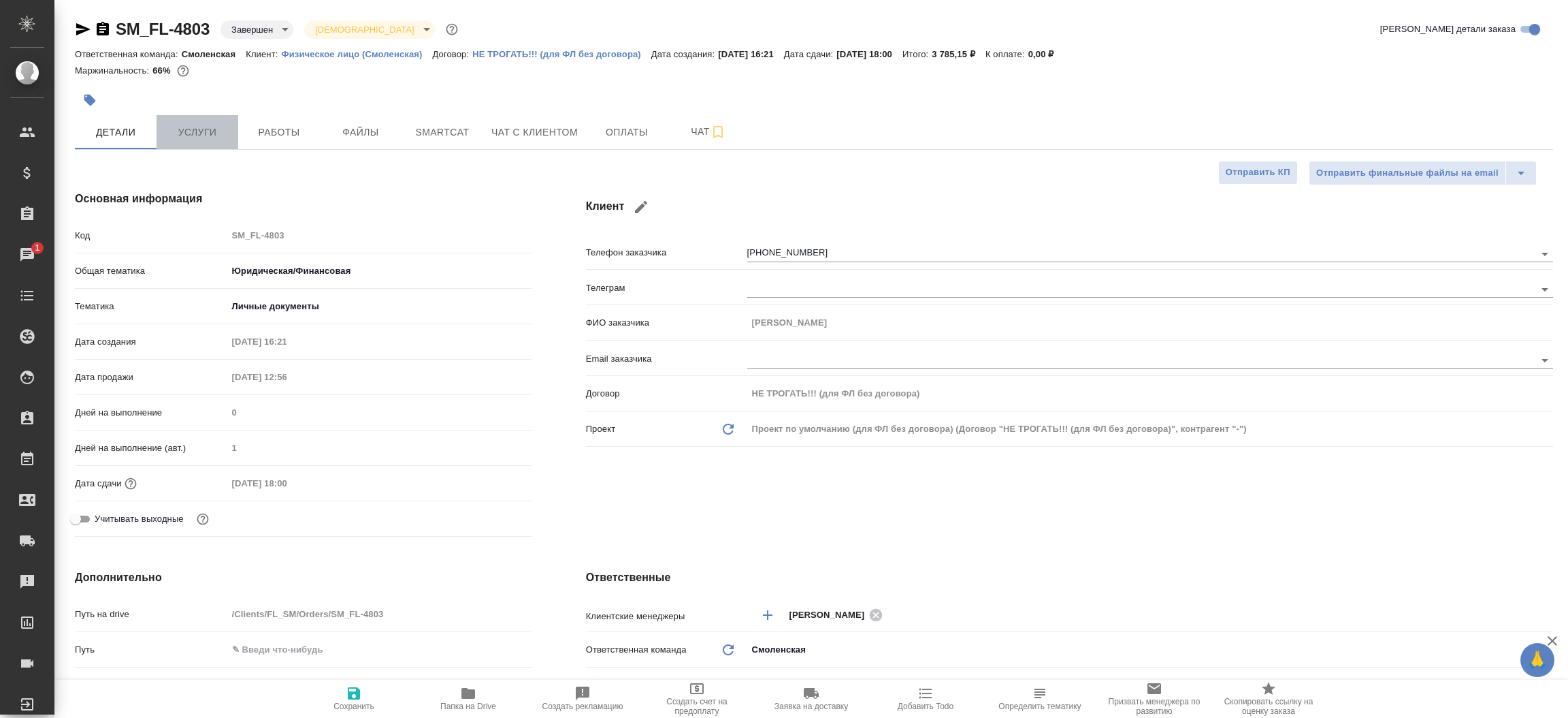
click at [230, 126] on span "Услуги" at bounding box center [197, 133] width 65 height 17
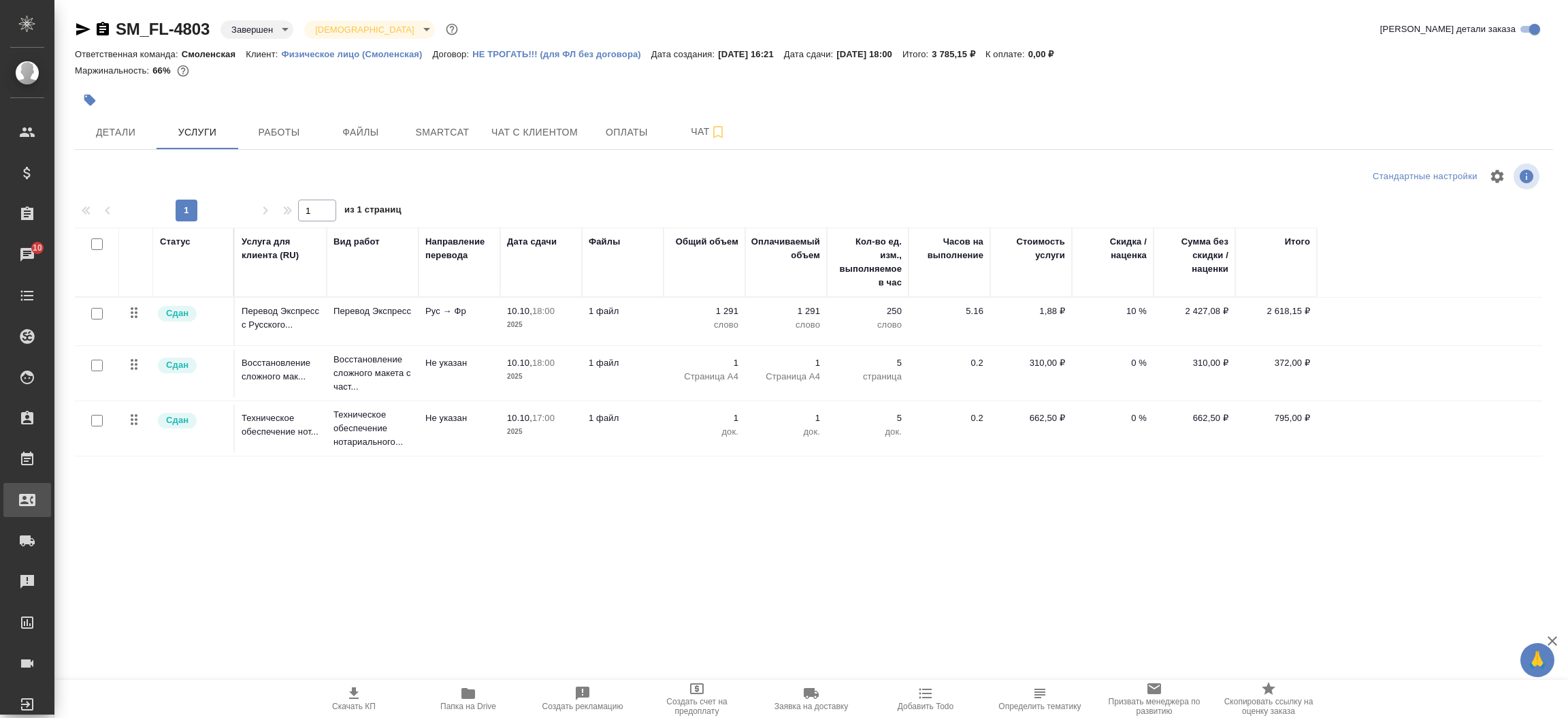
click at [27, 497] on div "Входящие заявки" at bounding box center [10, 500] width 34 height 21
click at [95, 497] on div ".cls-1 fill:#fff; AWATERA Прутько Ирина i.prutko Клиенты Спецификации Заказы 10…" at bounding box center [784, 359] width 1568 height 718
select select "RU"
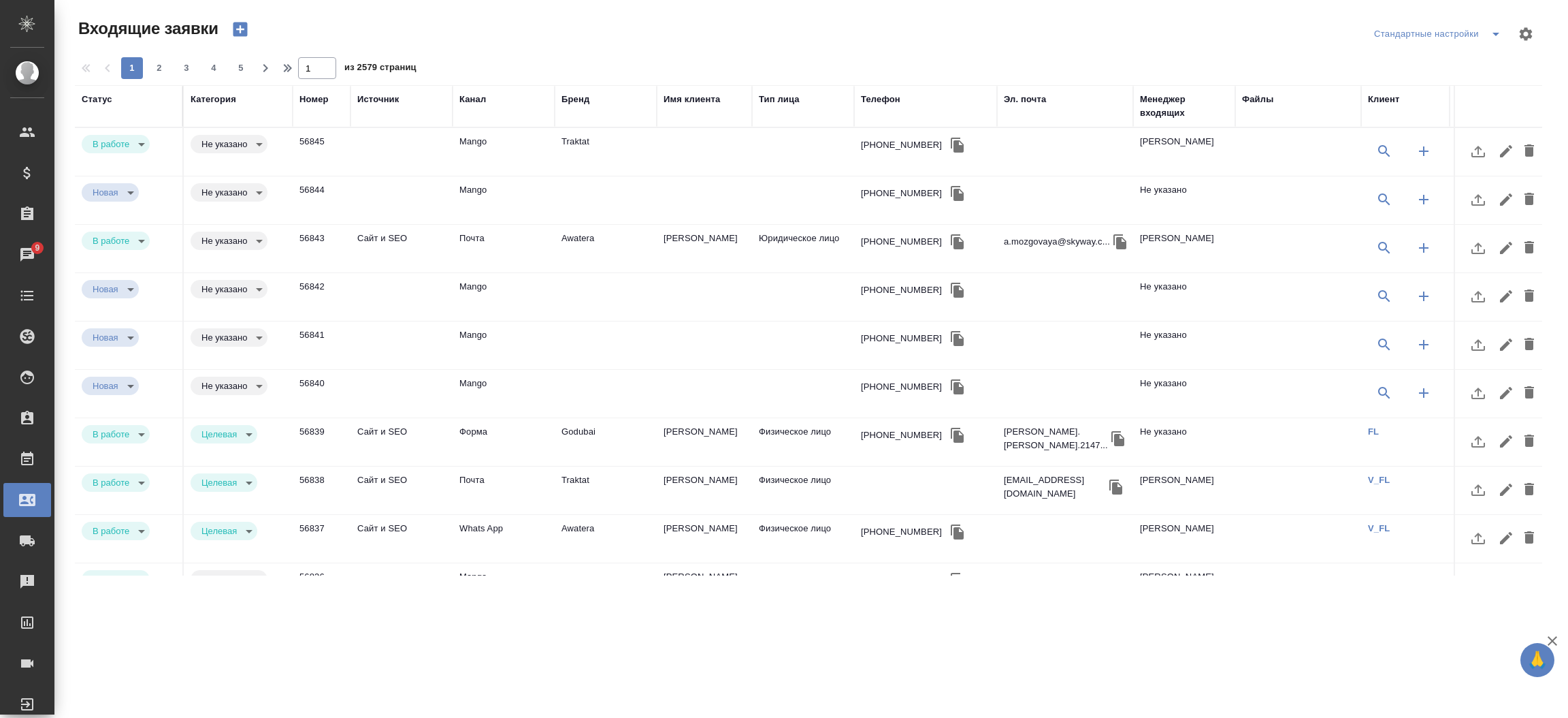
click at [581, 149] on td "Traktat" at bounding box center [606, 152] width 103 height 48
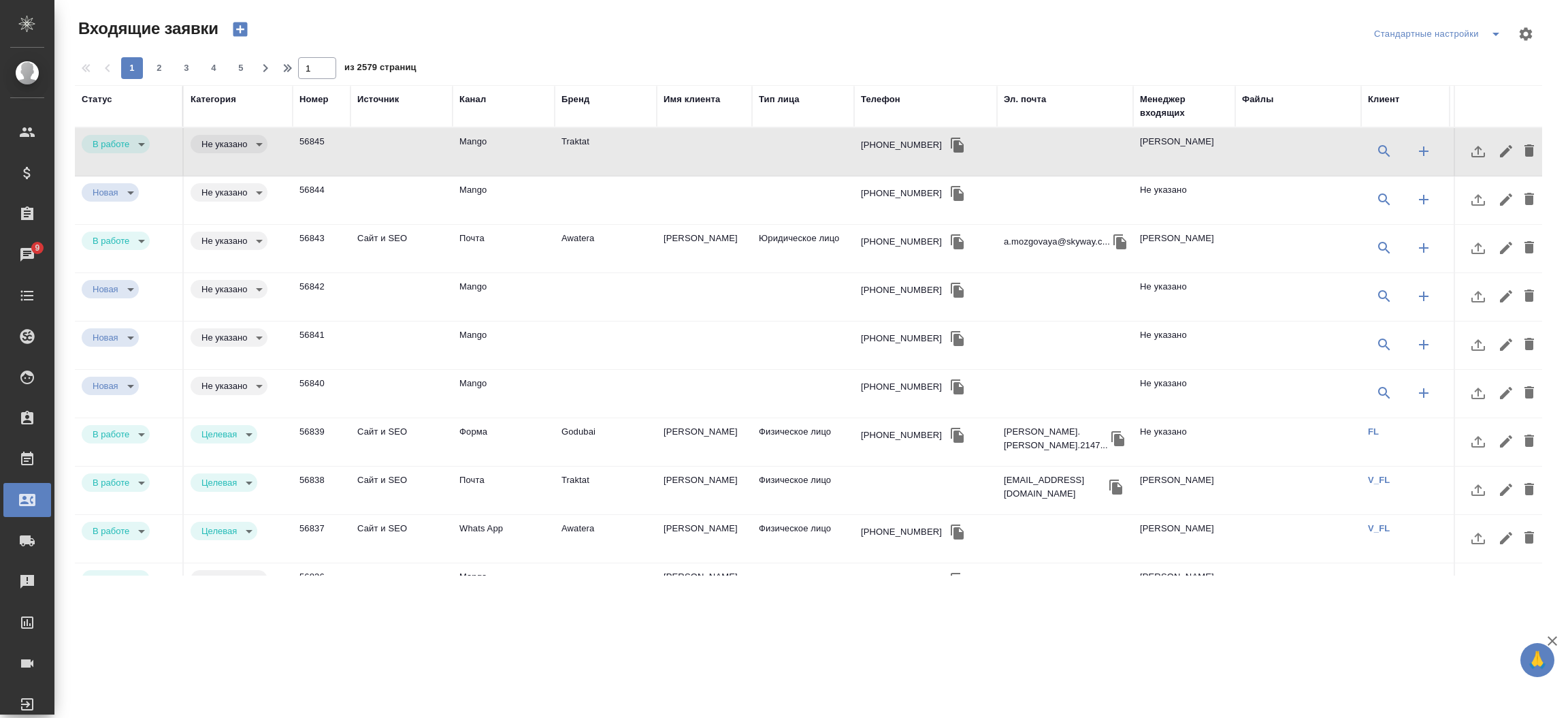
click at [581, 149] on td "Traktat" at bounding box center [606, 152] width 103 height 48
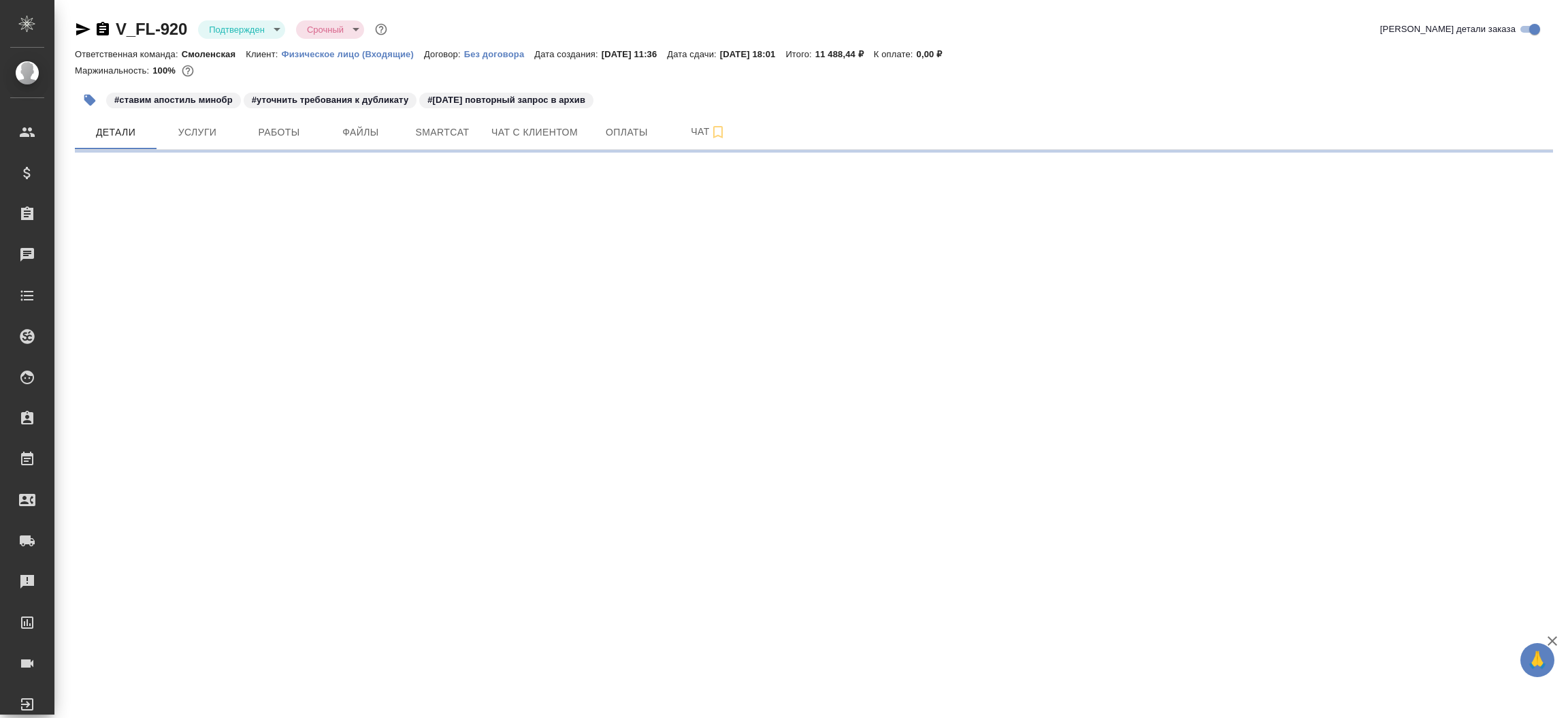
select select "RU"
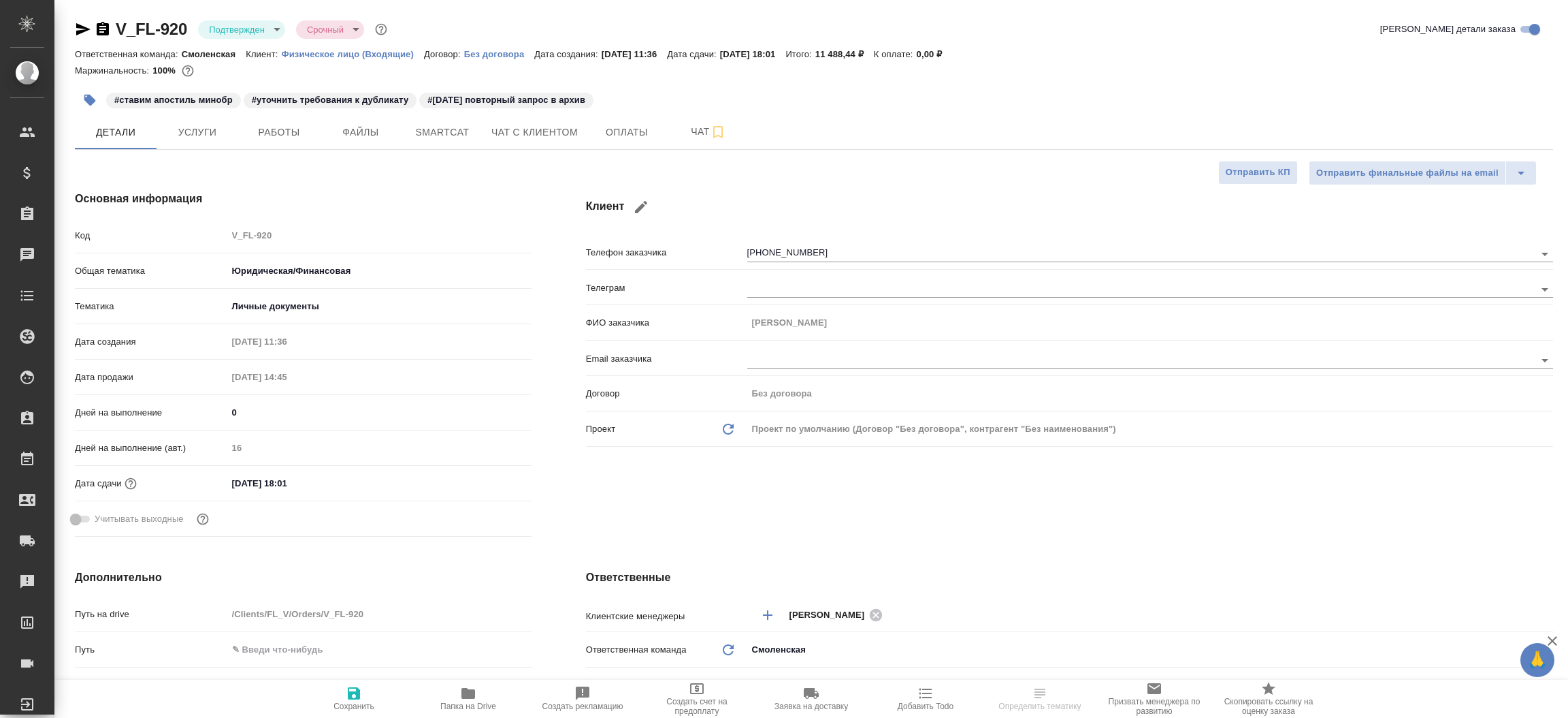
type textarea "x"
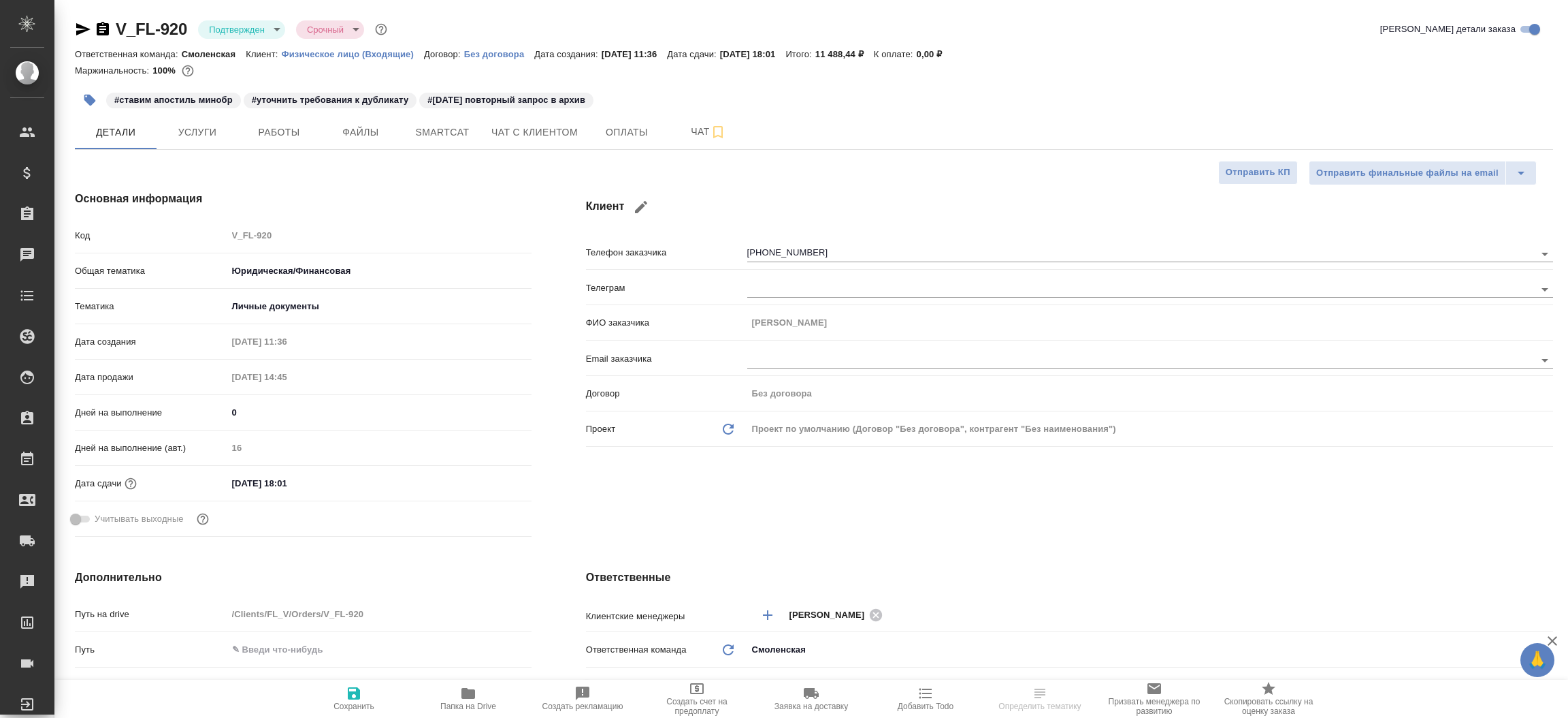
type textarea "x"
click at [80, 32] on icon "button" at bounding box center [83, 29] width 14 height 12
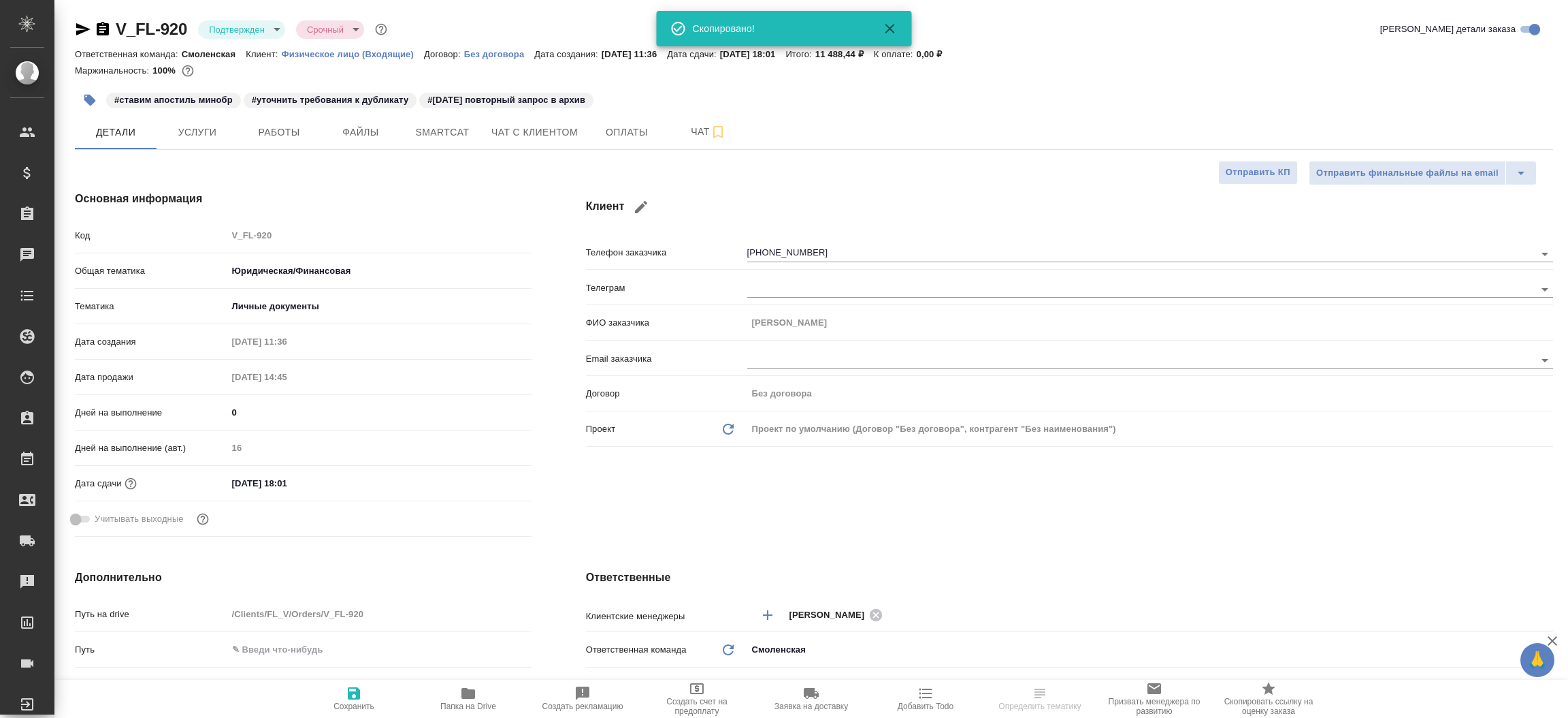
type textarea "x"
select select "RU"
type textarea "x"
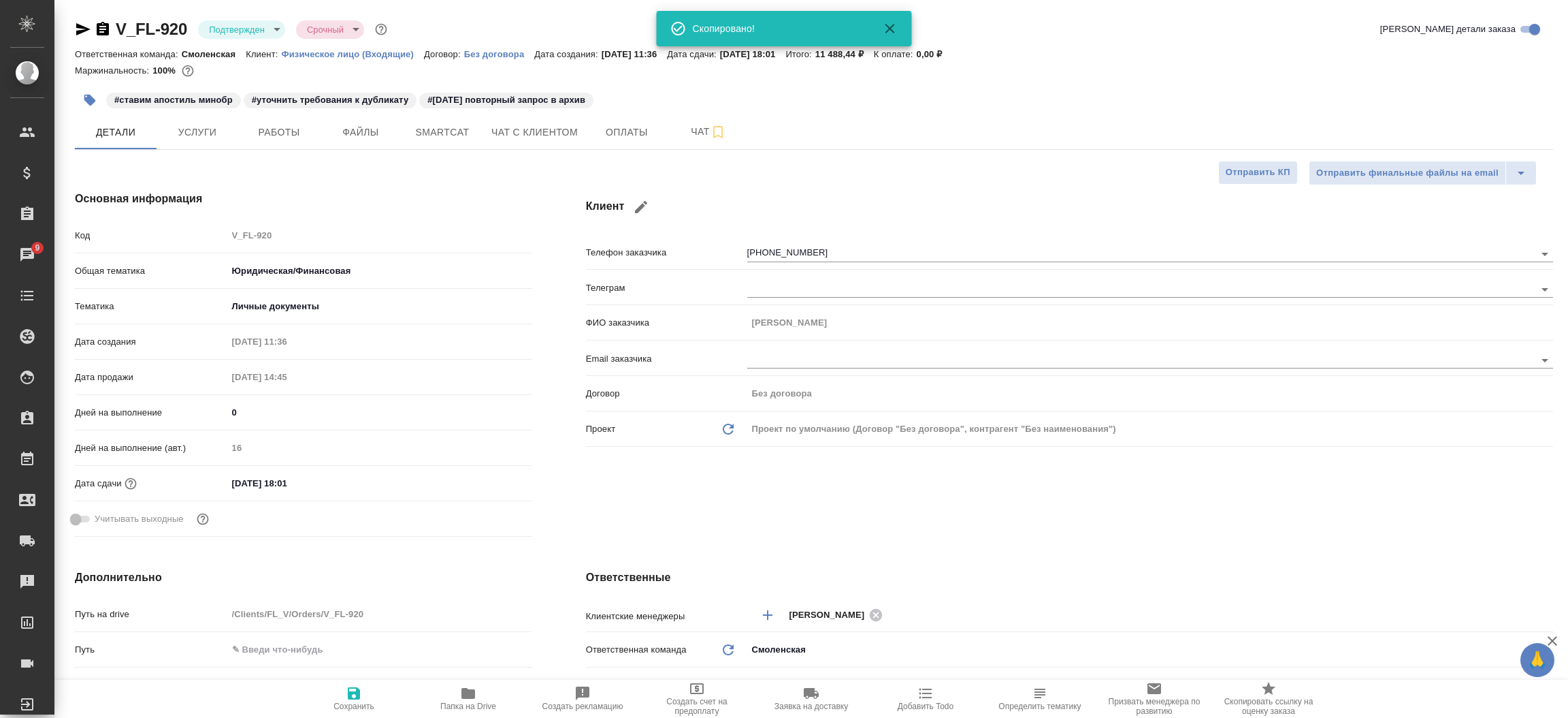
type textarea "x"
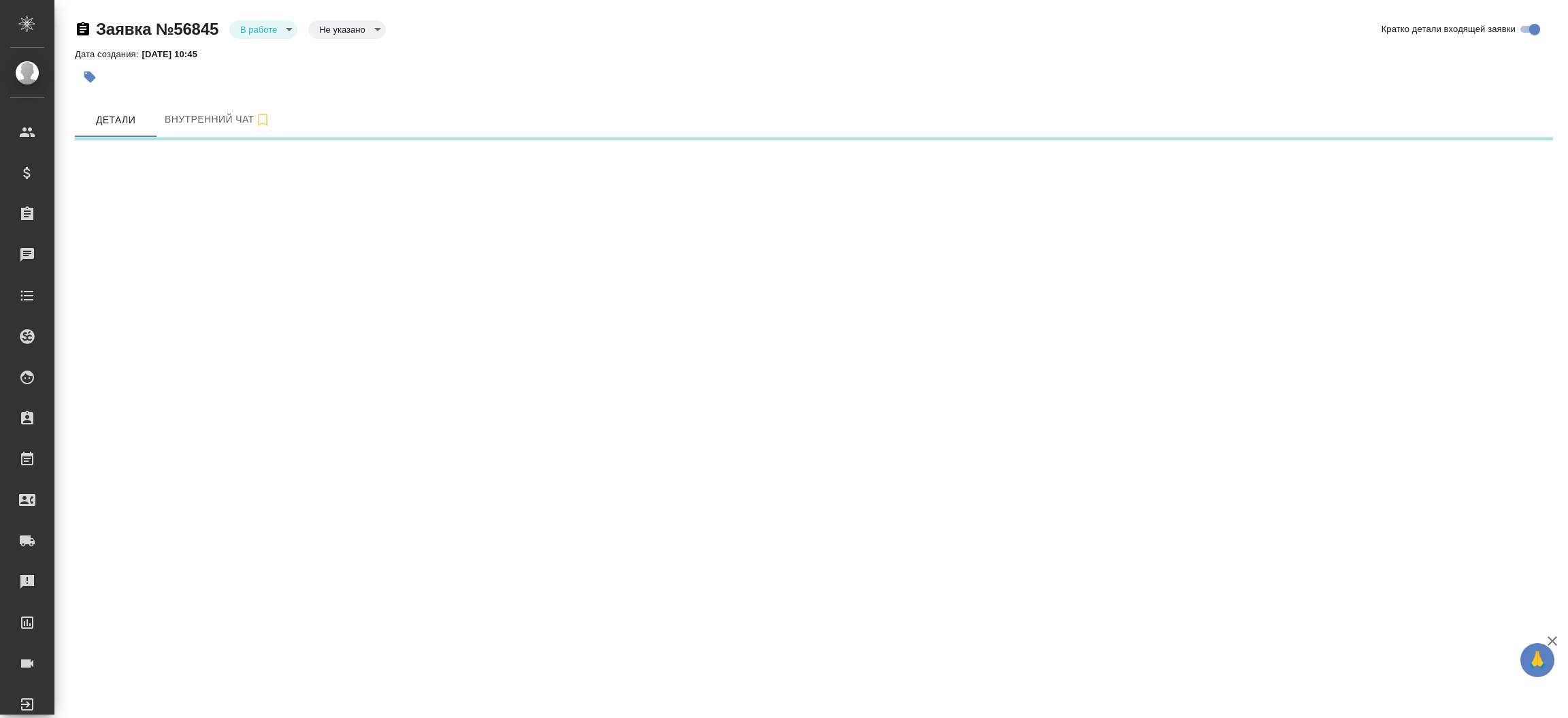
select select "RU"
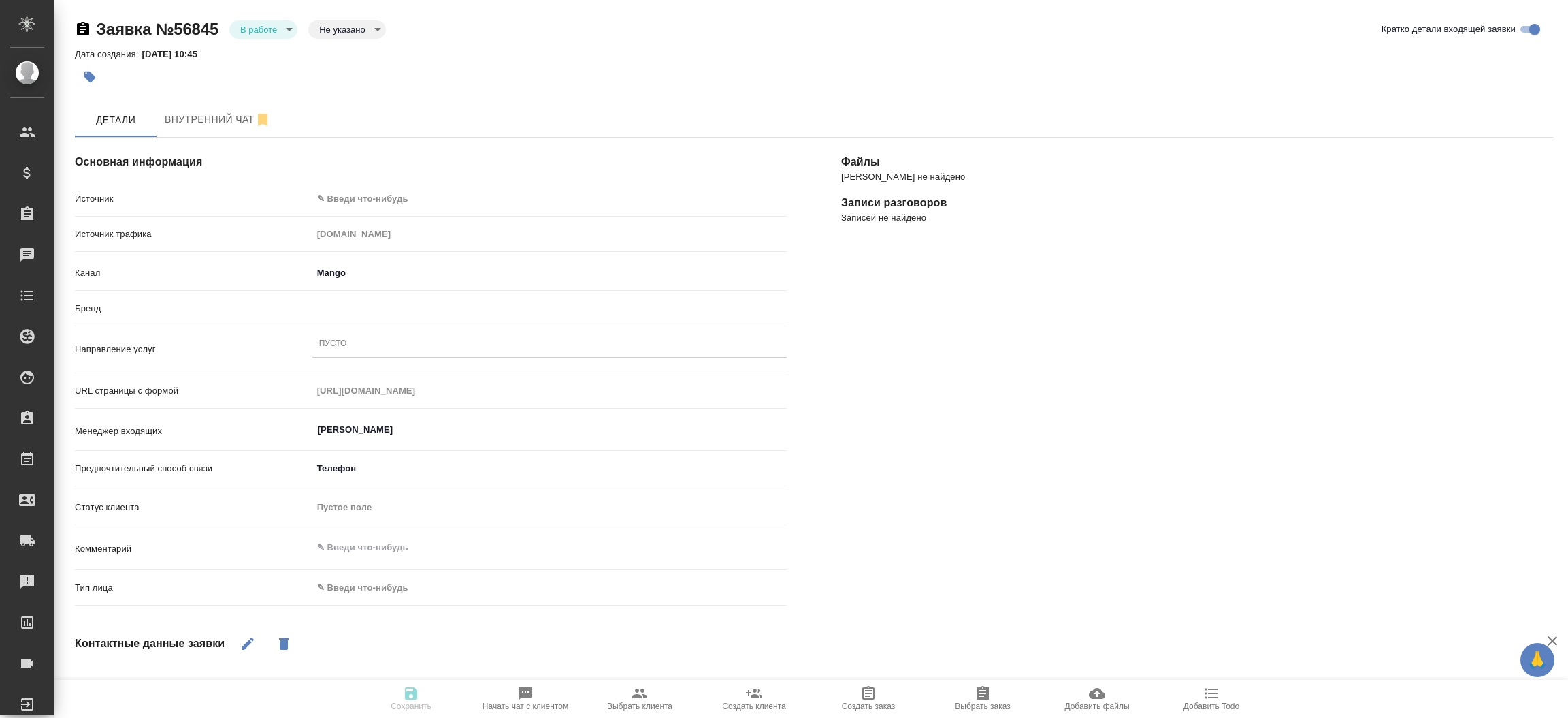
type textarea "x"
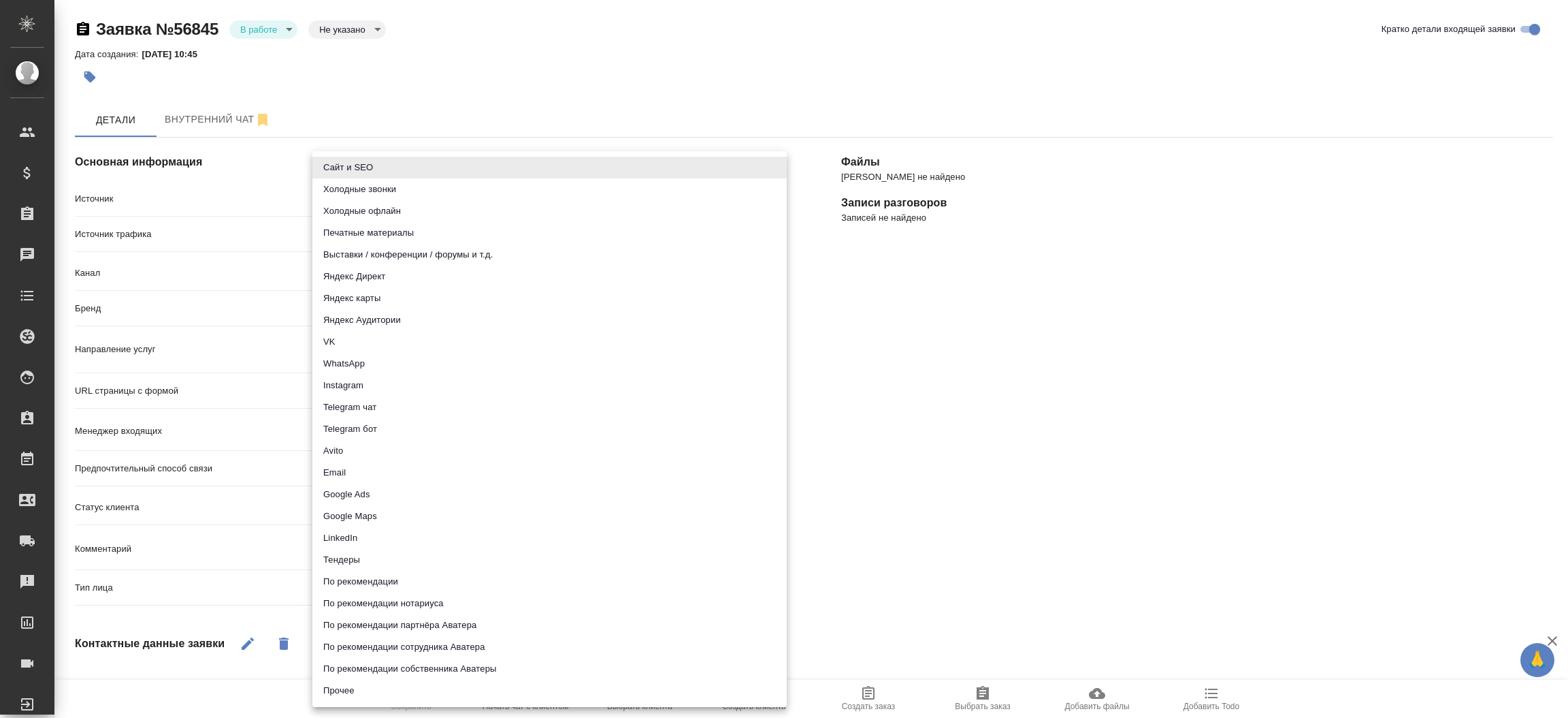
click at [375, 199] on body "🙏 .cls-1 fill:#fff; AWATERA Прутько Ирина i.prutko Клиенты Спецификации Заказы …" at bounding box center [784, 359] width 1568 height 718
click at [372, 165] on li "Сайт и SEO" at bounding box center [549, 167] width 474 height 22
type input "seo"
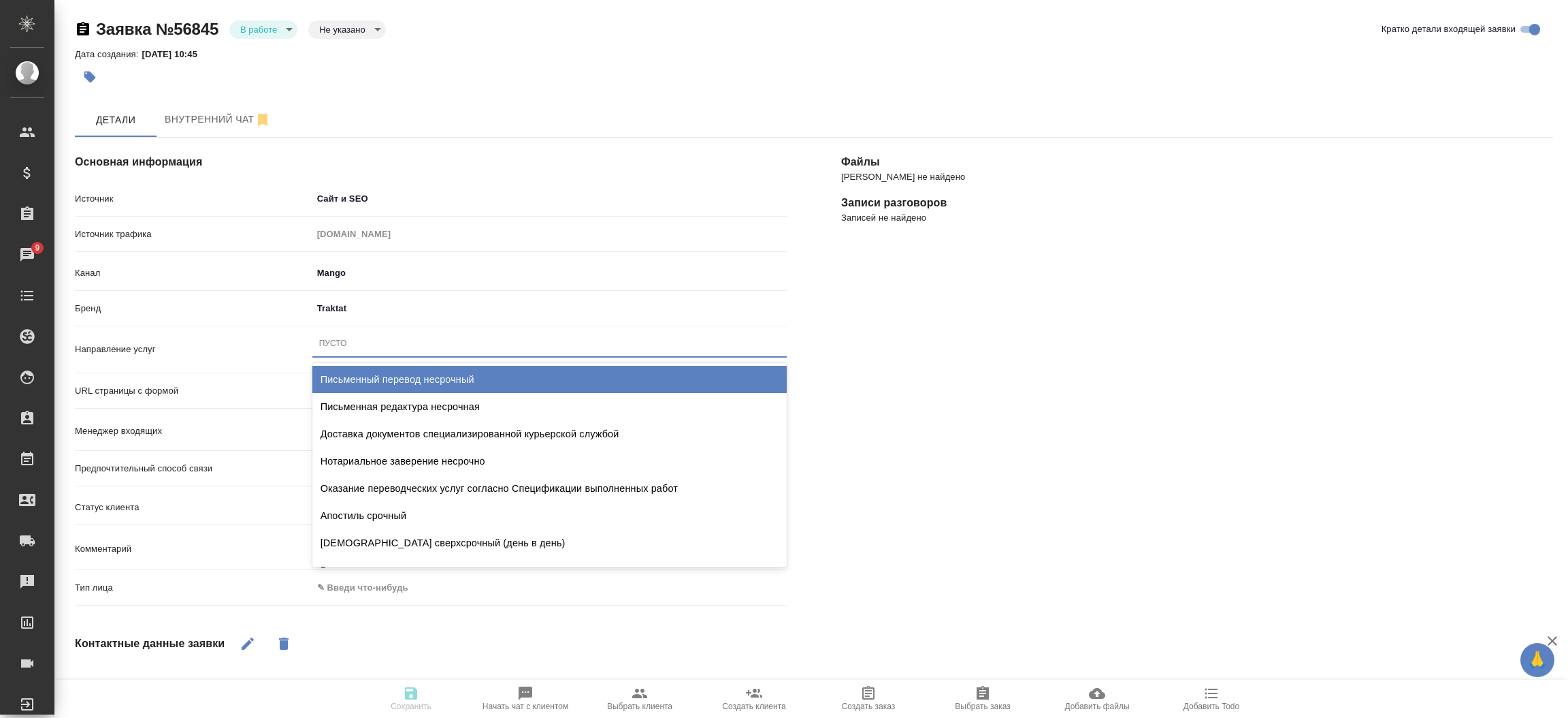
click at [371, 335] on div "Пусто" at bounding box center [549, 343] width 474 height 20
click at [378, 374] on div "Письменный перевод несрочный" at bounding box center [549, 379] width 474 height 27
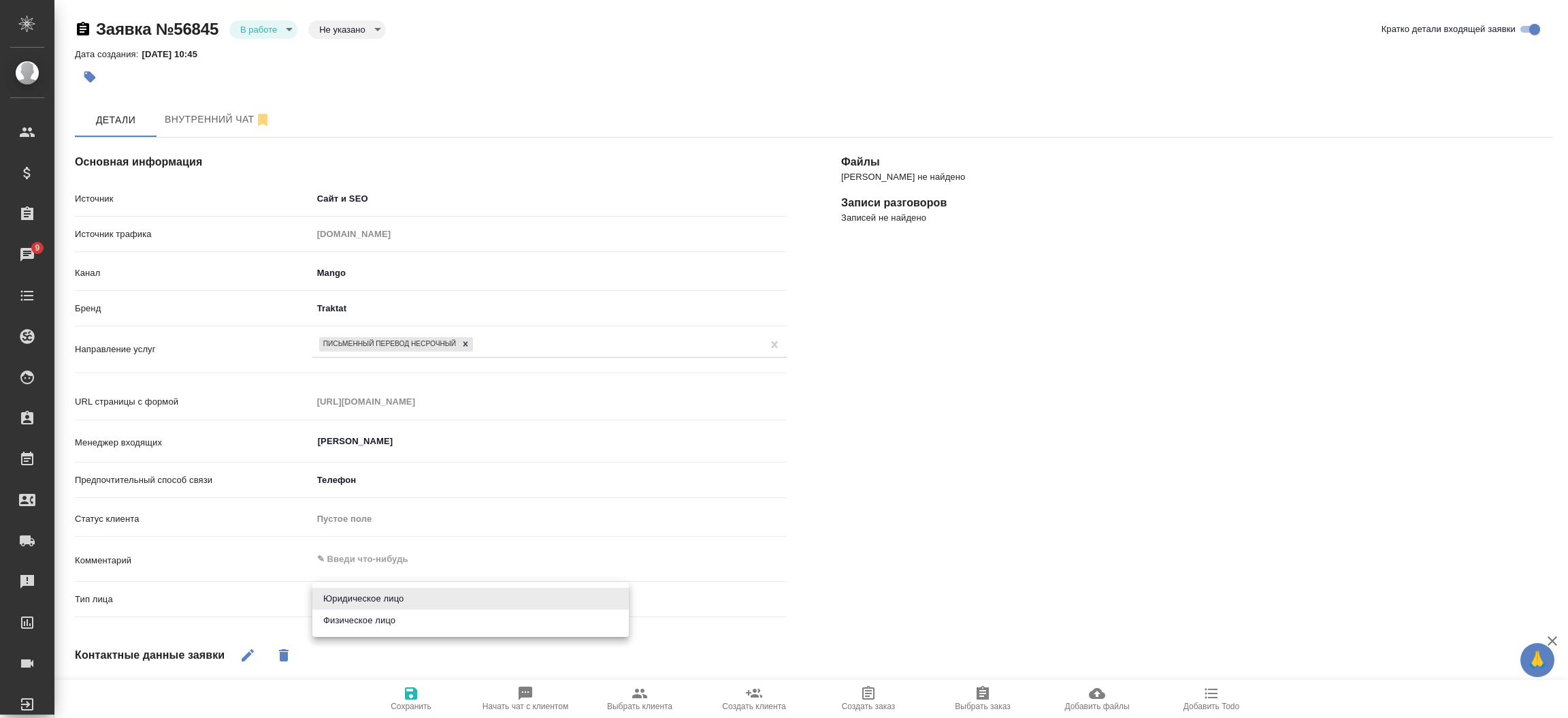
click at [356, 591] on body "🙏 .cls-1 fill:#fff; AWATERA Прутько Ирина i.prutko Клиенты Спецификации Заказы …" at bounding box center [784, 359] width 1568 height 718
click at [356, 610] on li "Физическое лицо" at bounding box center [470, 620] width 316 height 22
type textarea "x"
type input "private"
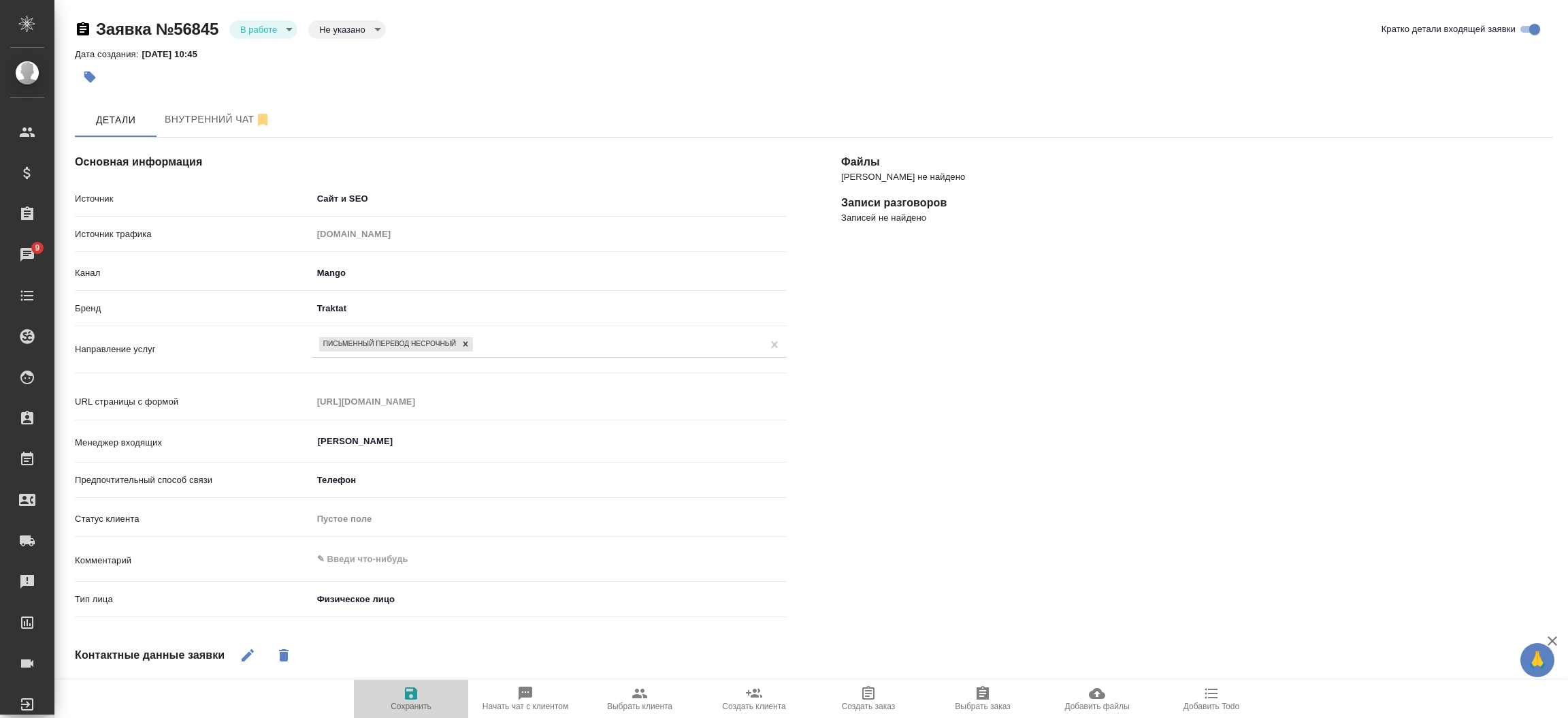
click at [404, 685] on icon "button" at bounding box center [410, 693] width 16 height 16
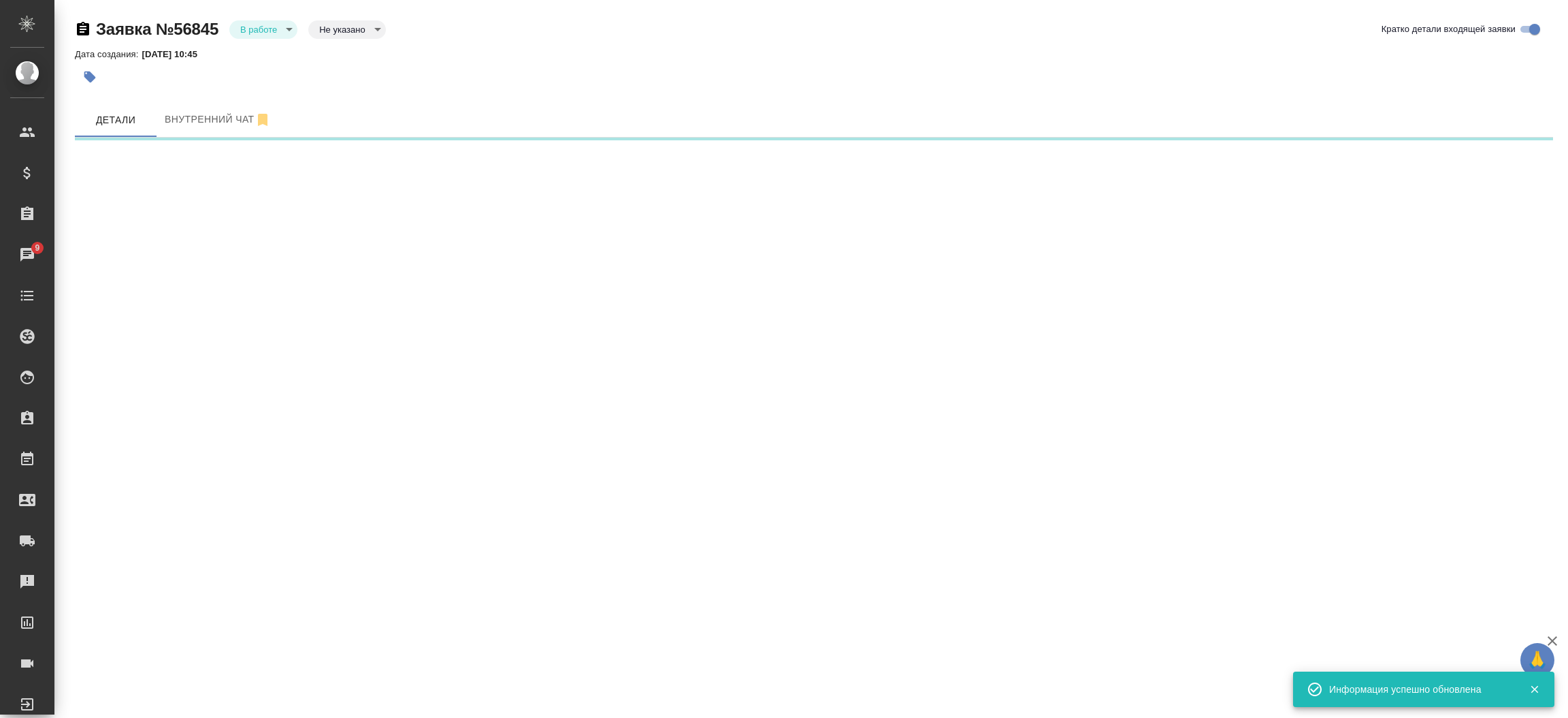
select select "RU"
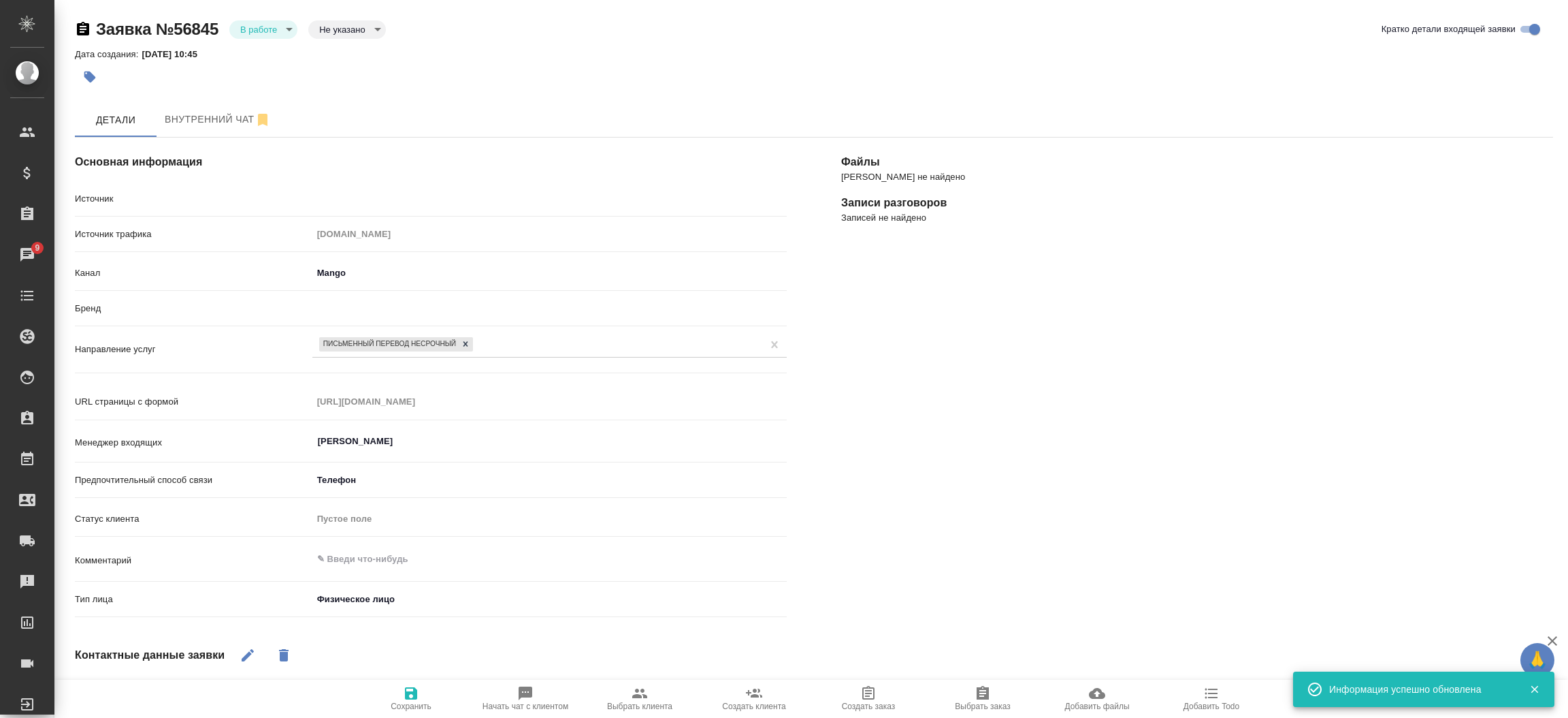
type textarea "x"
click at [283, 21] on div "В работе inProcess" at bounding box center [263, 30] width 68 height 19
click at [280, 30] on body "🙏 .cls-1 fill:#fff; AWATERA Прутько Ирина i.prutko Клиенты Спецификации Заказы …" at bounding box center [784, 359] width 1568 height 718
click at [276, 44] on li "Отказ" at bounding box center [263, 52] width 68 height 24
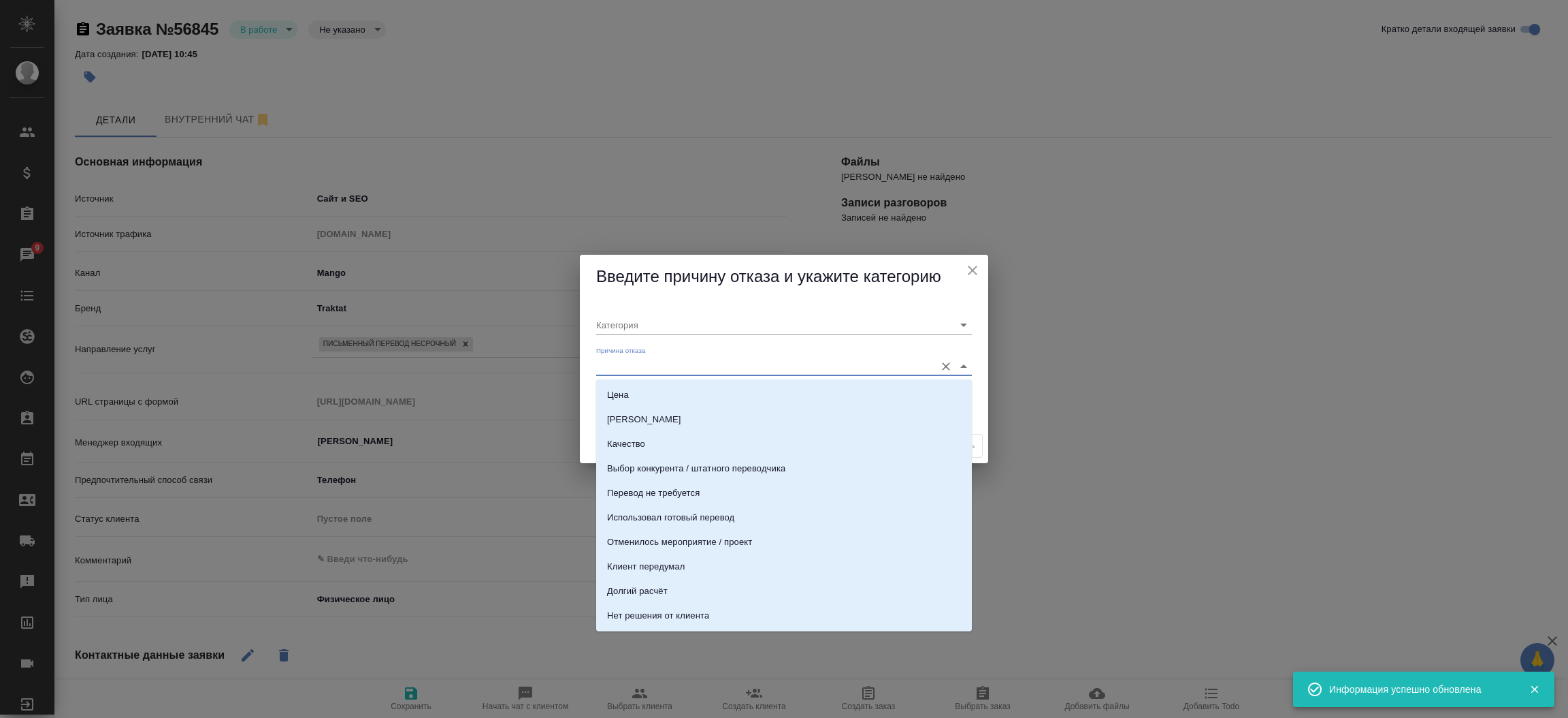
click at [639, 373] on input "Причина отказа" at bounding box center [762, 366] width 332 height 19
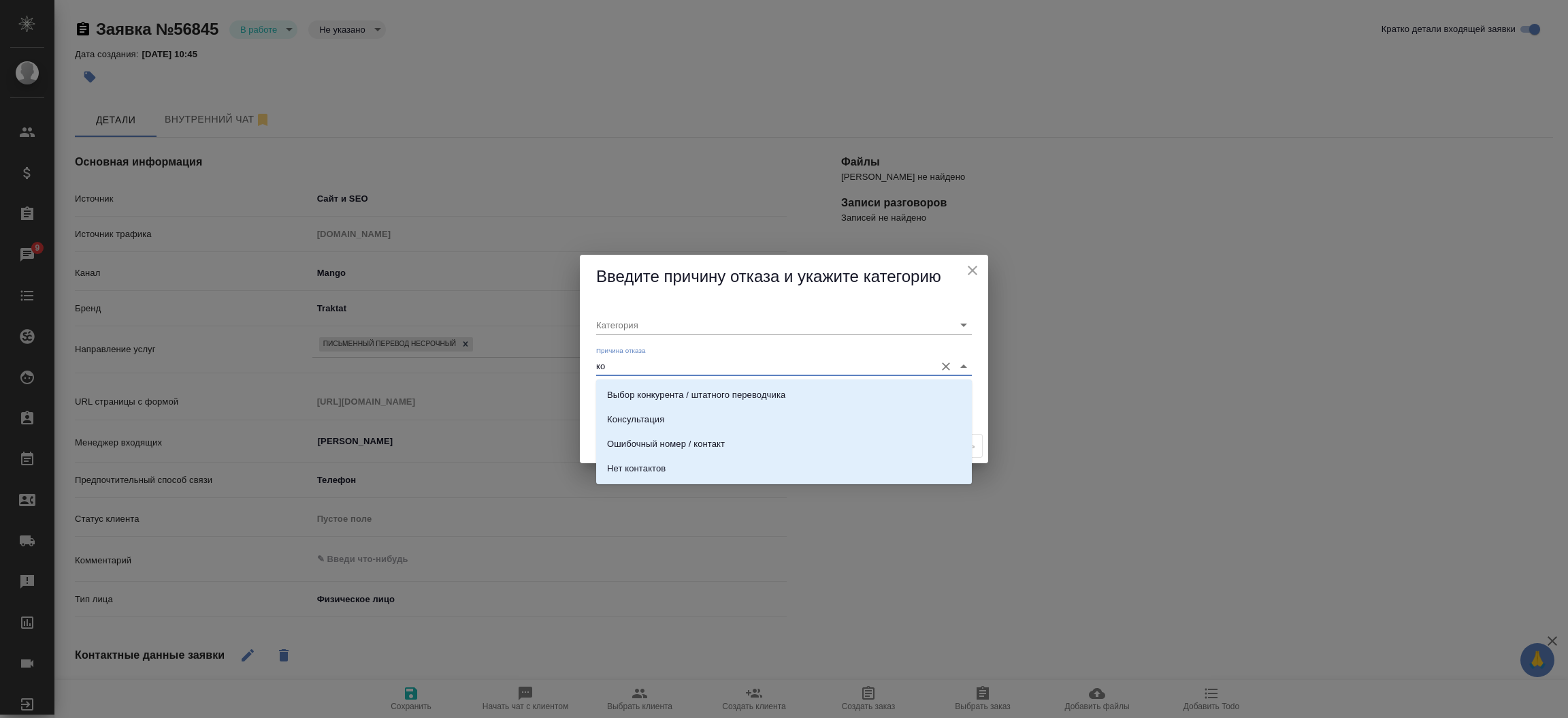
type input "кон"
click at [658, 410] on li "Консультация" at bounding box center [784, 420] width 375 height 24
type input "Целевая"
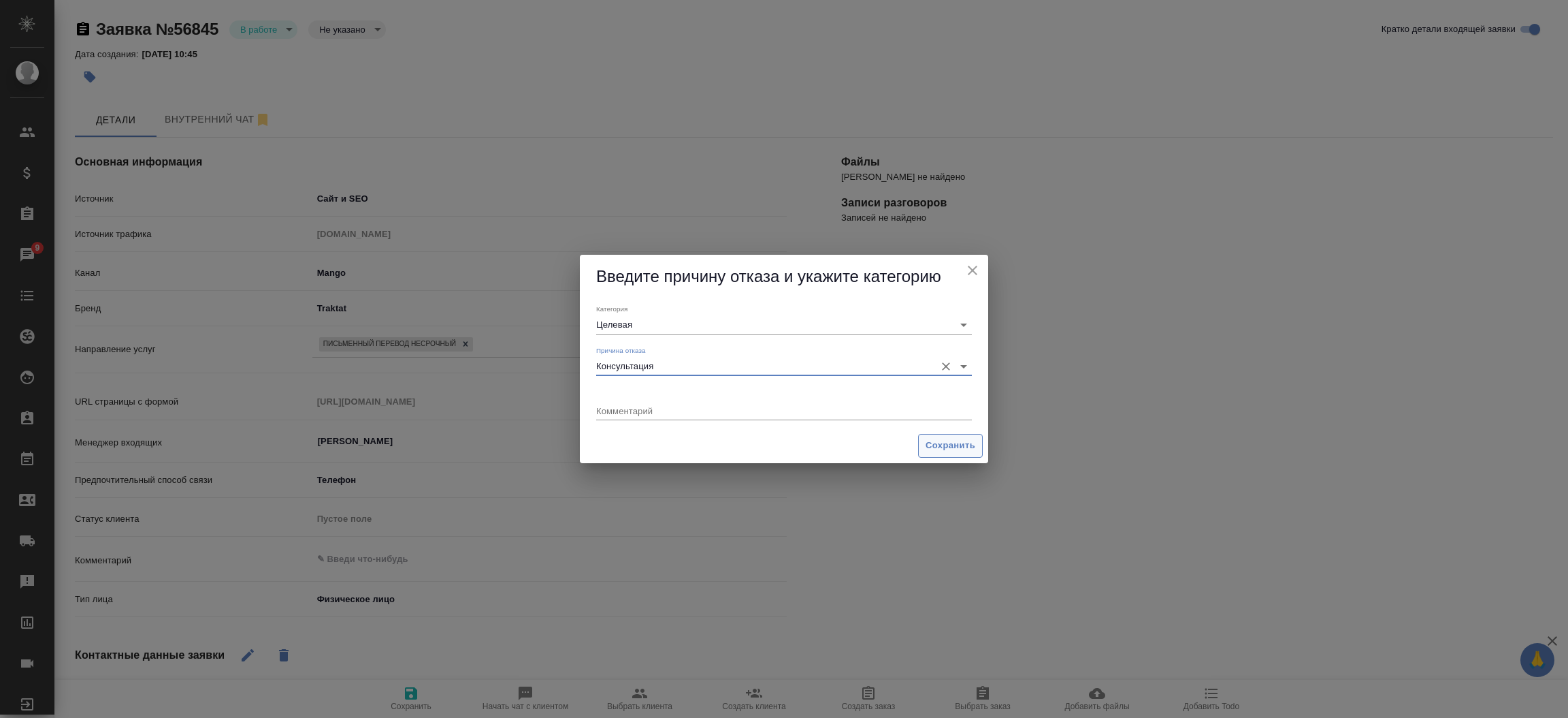
type input "Консультация"
click at [934, 442] on span "Сохранить" at bounding box center [950, 445] width 50 height 16
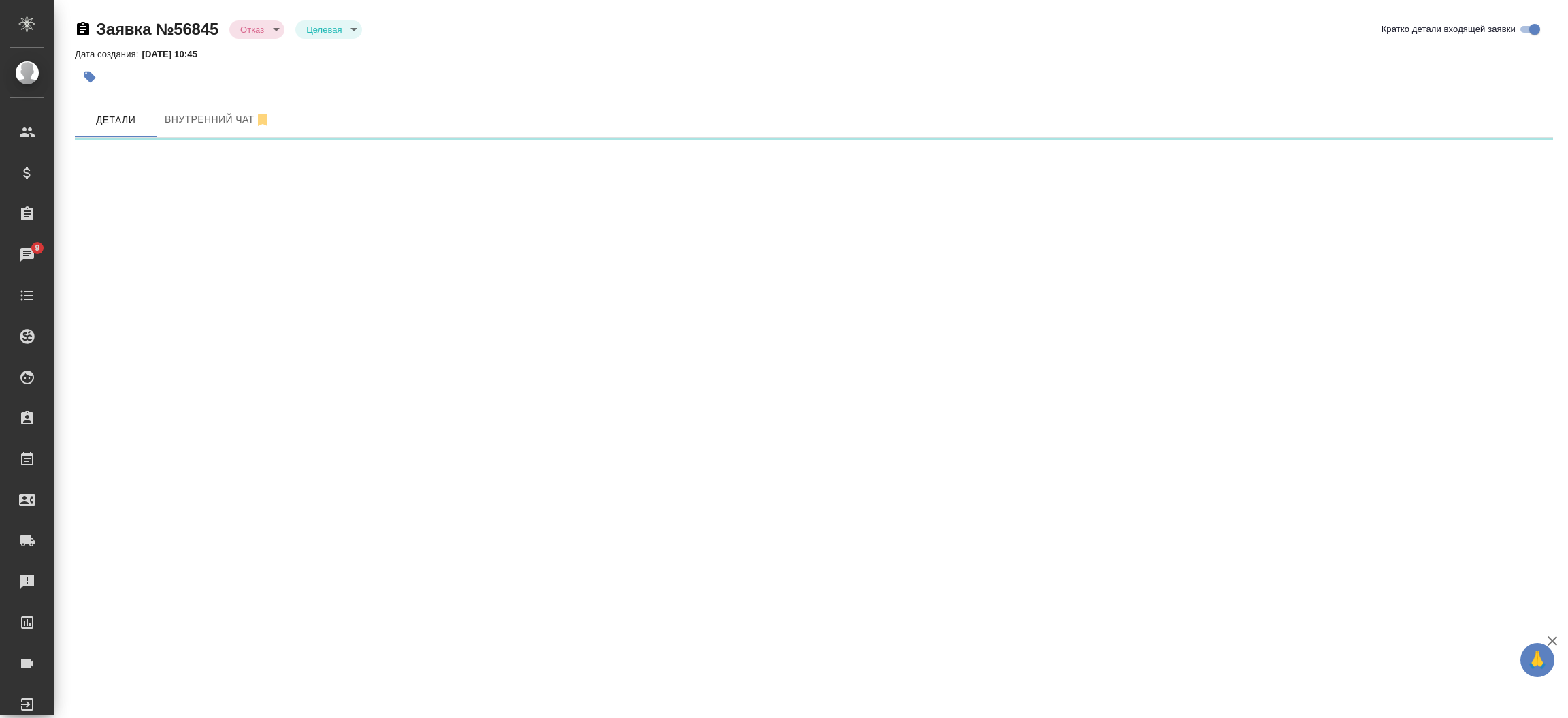
select select "RU"
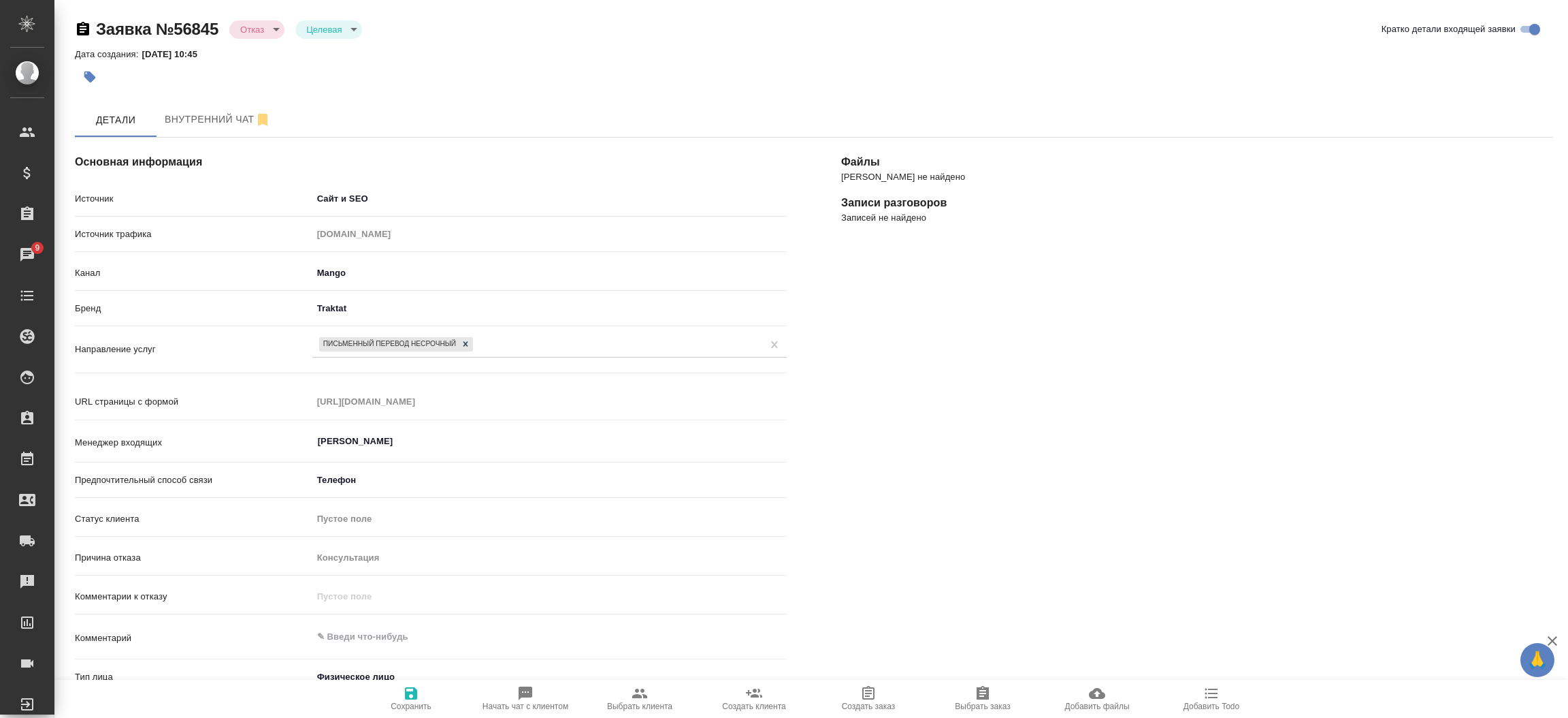
type textarea "x"
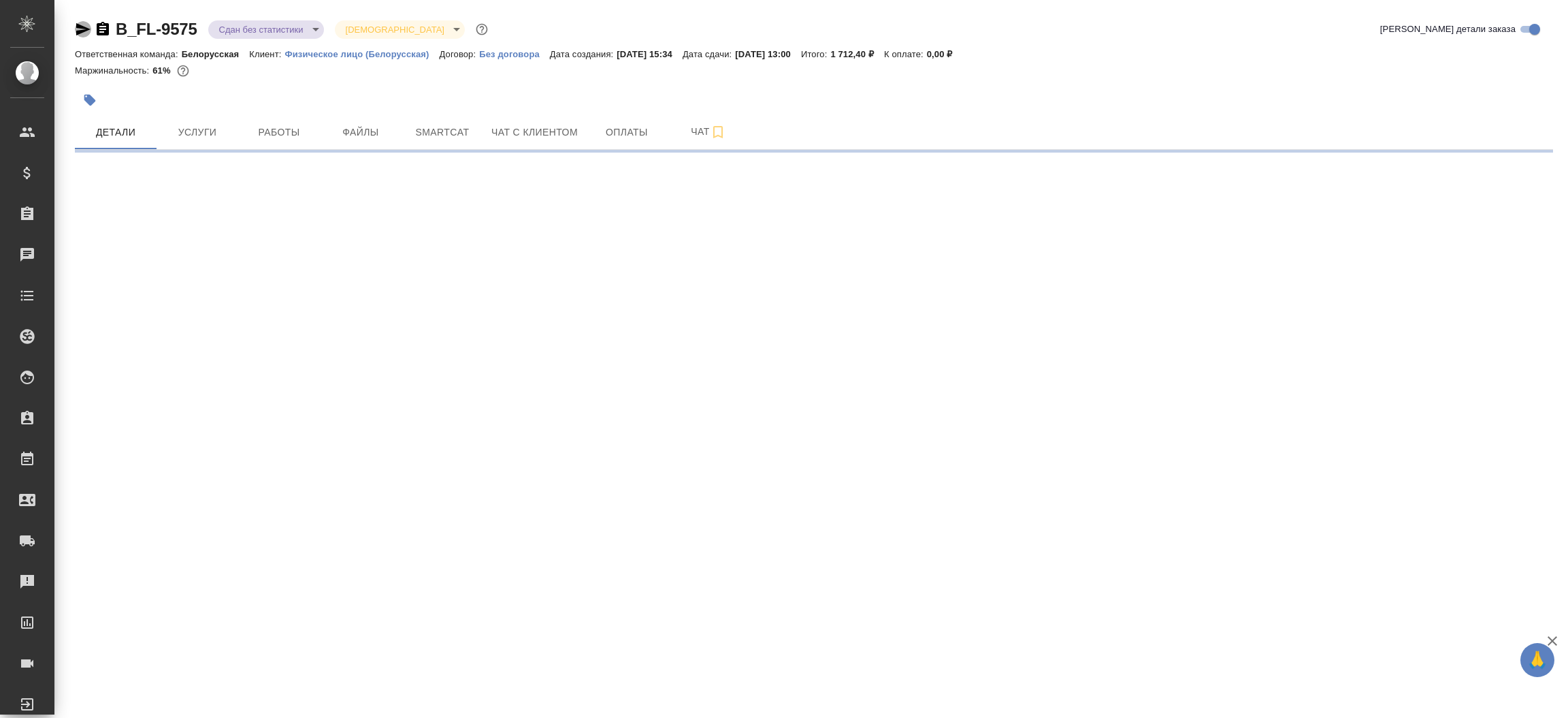
click at [78, 24] on icon "button" at bounding box center [83, 29] width 14 height 12
select select "RU"
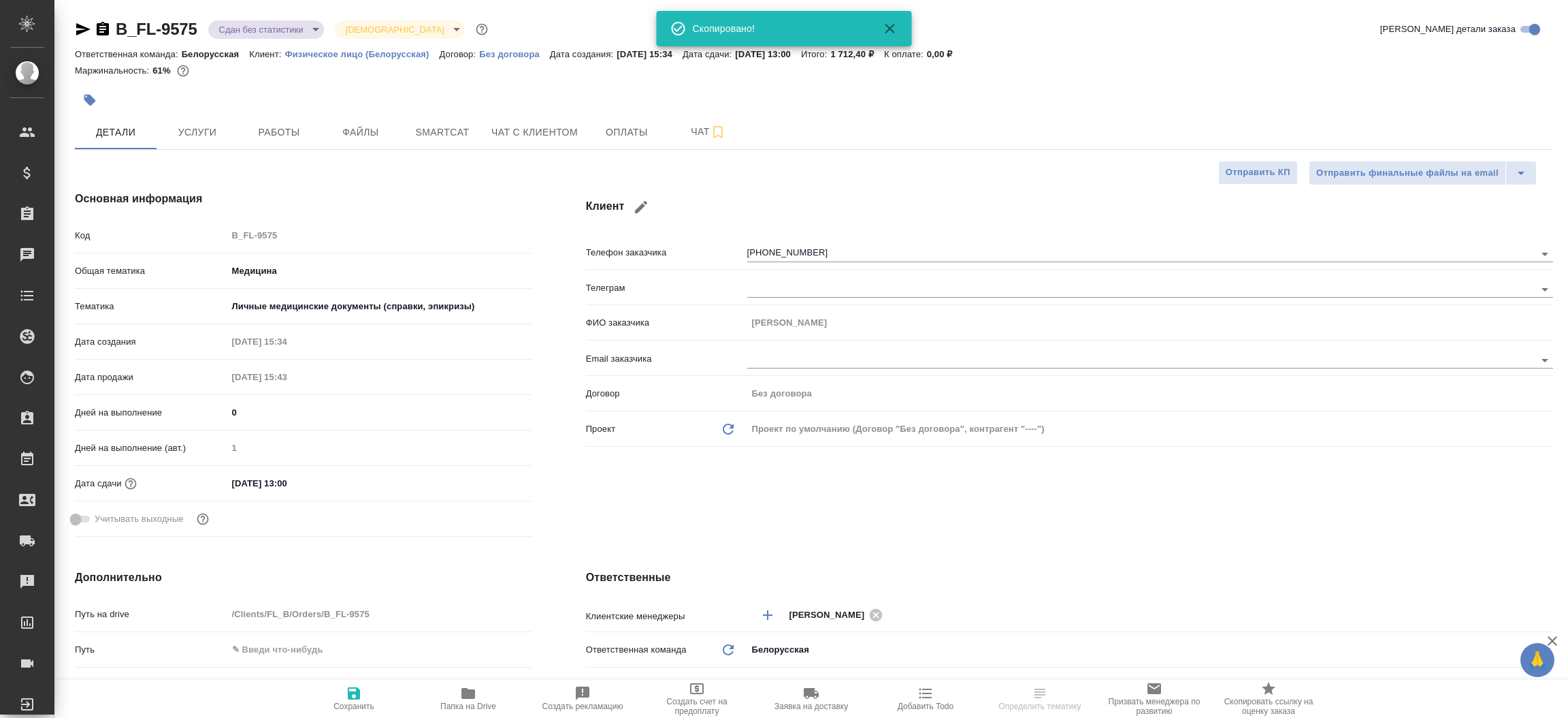
type textarea "x"
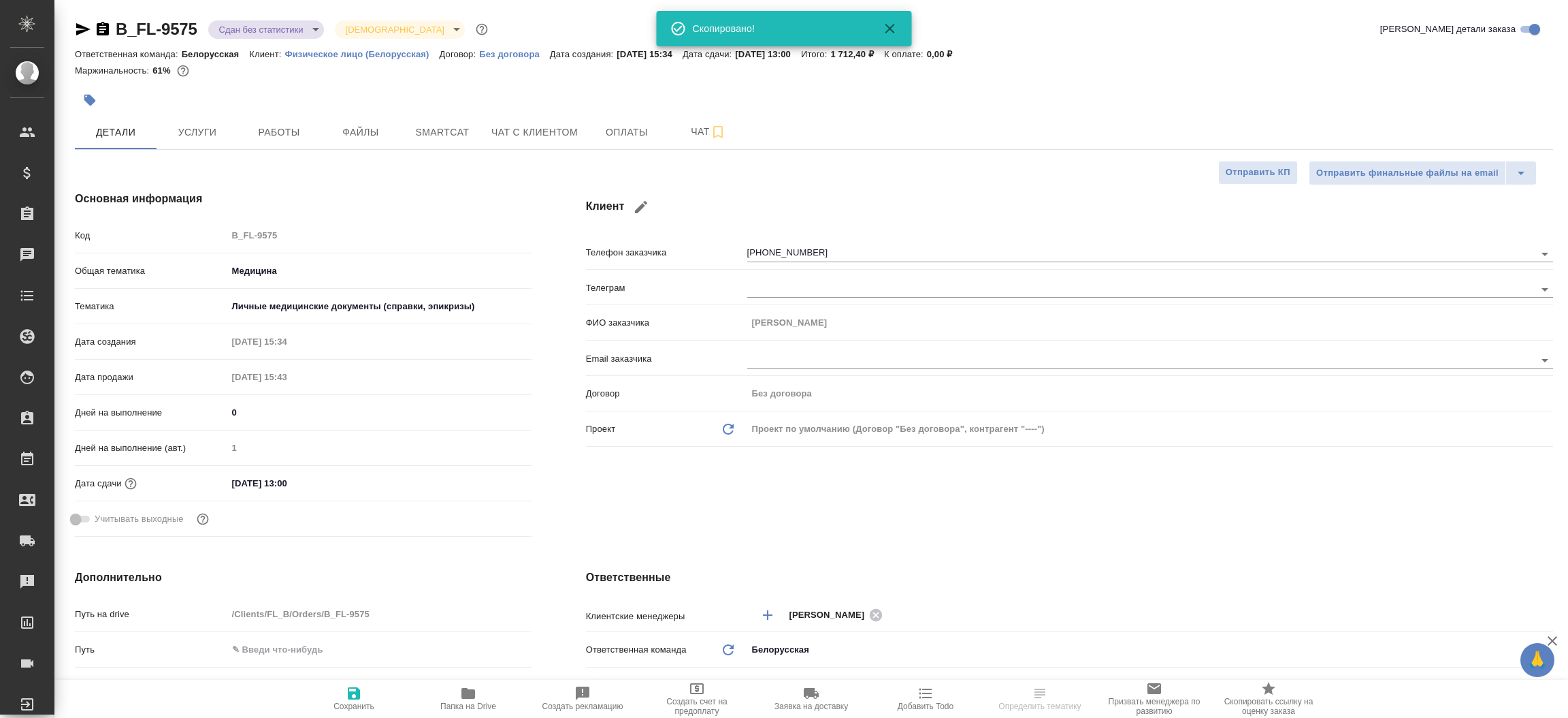
type textarea "x"
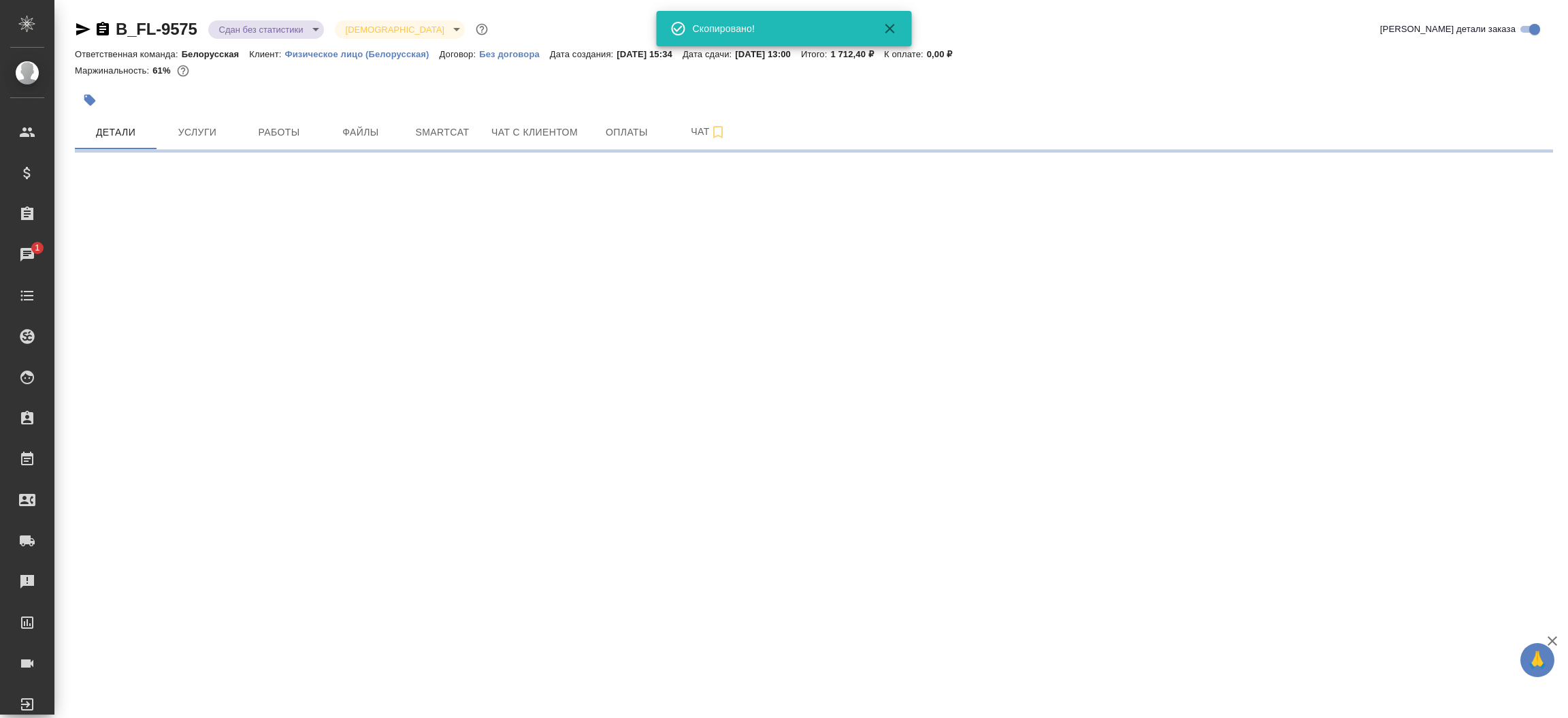
select select "RU"
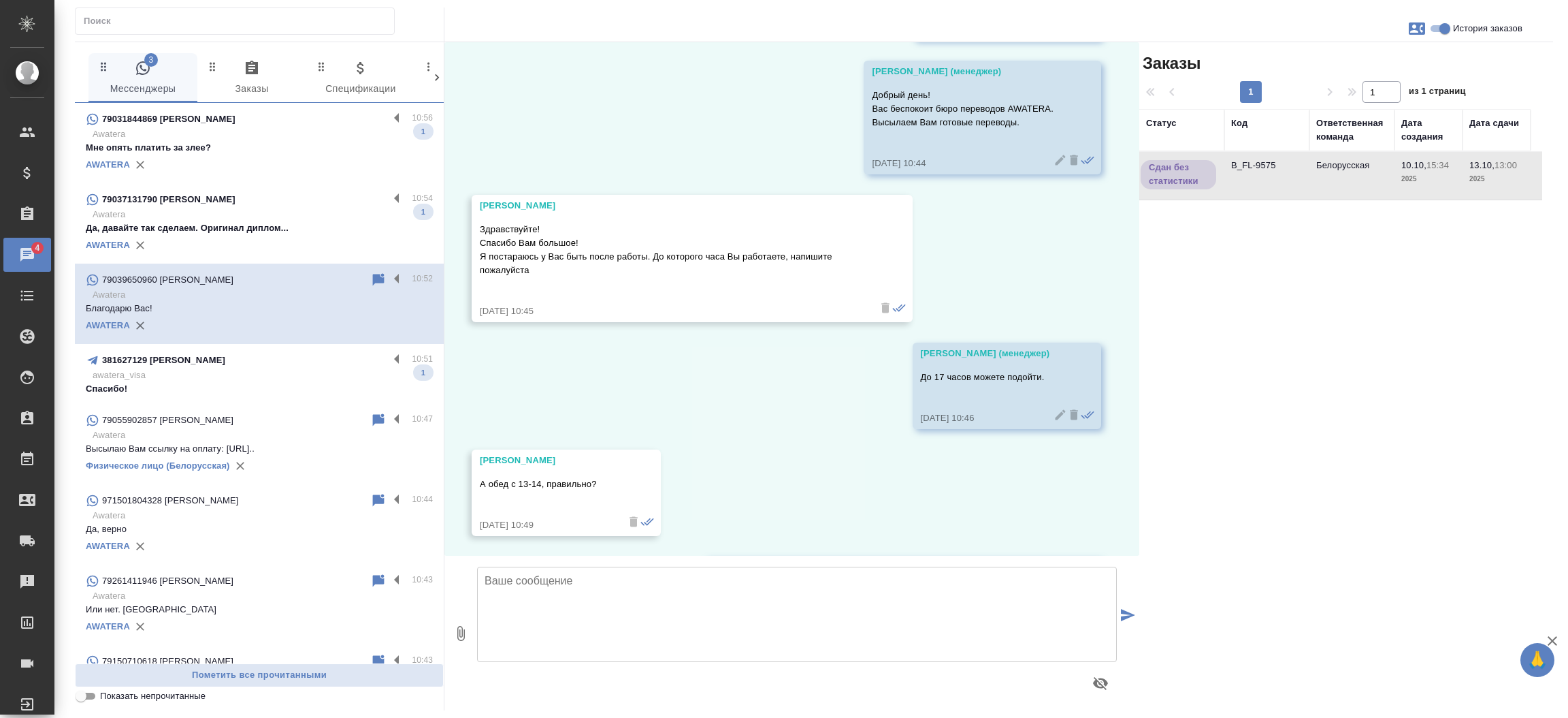
scroll to position [589, 0]
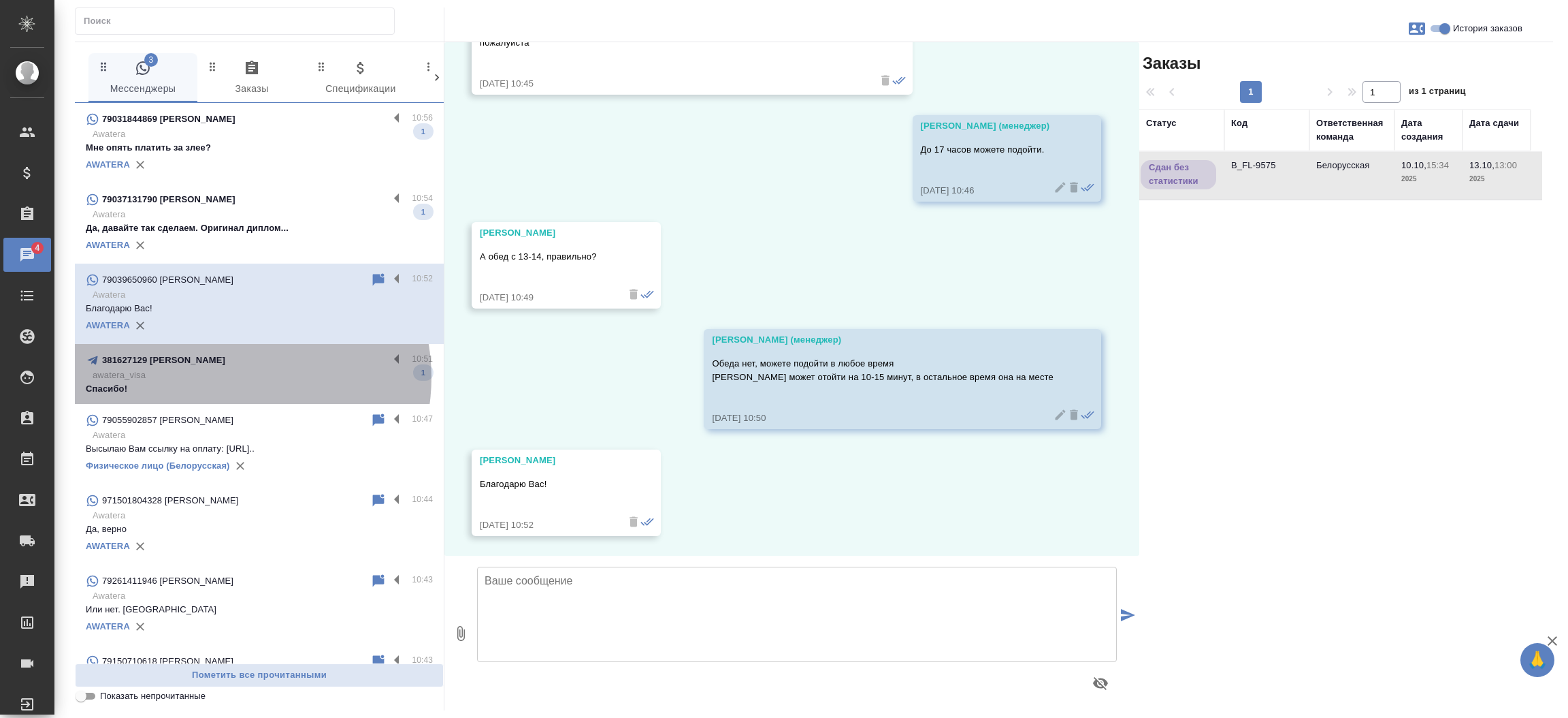
click at [235, 377] on p "awatera_visa" at bounding box center [262, 375] width 341 height 13
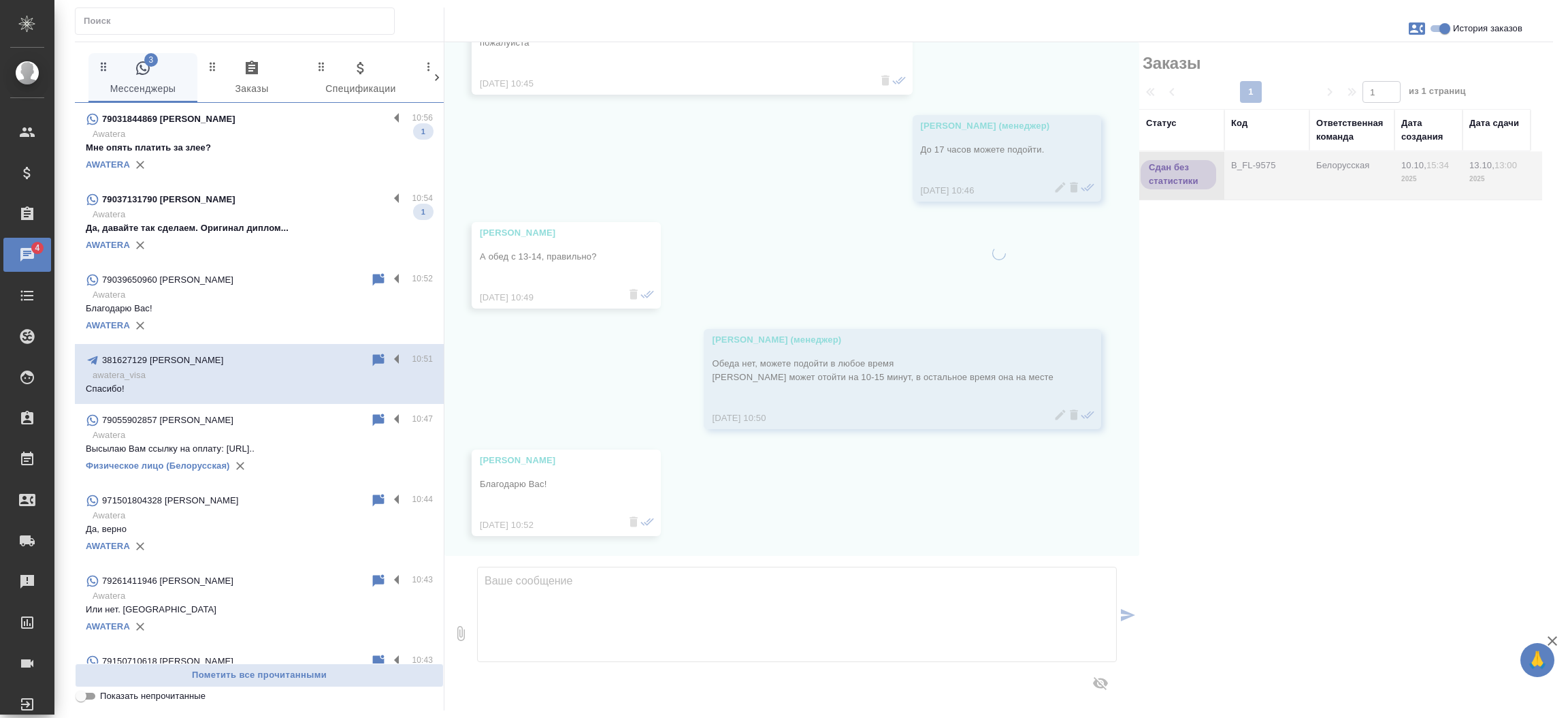
click at [251, 227] on p "Да, давайте так сделаем. Оригинал диплом..." at bounding box center [259, 228] width 347 height 13
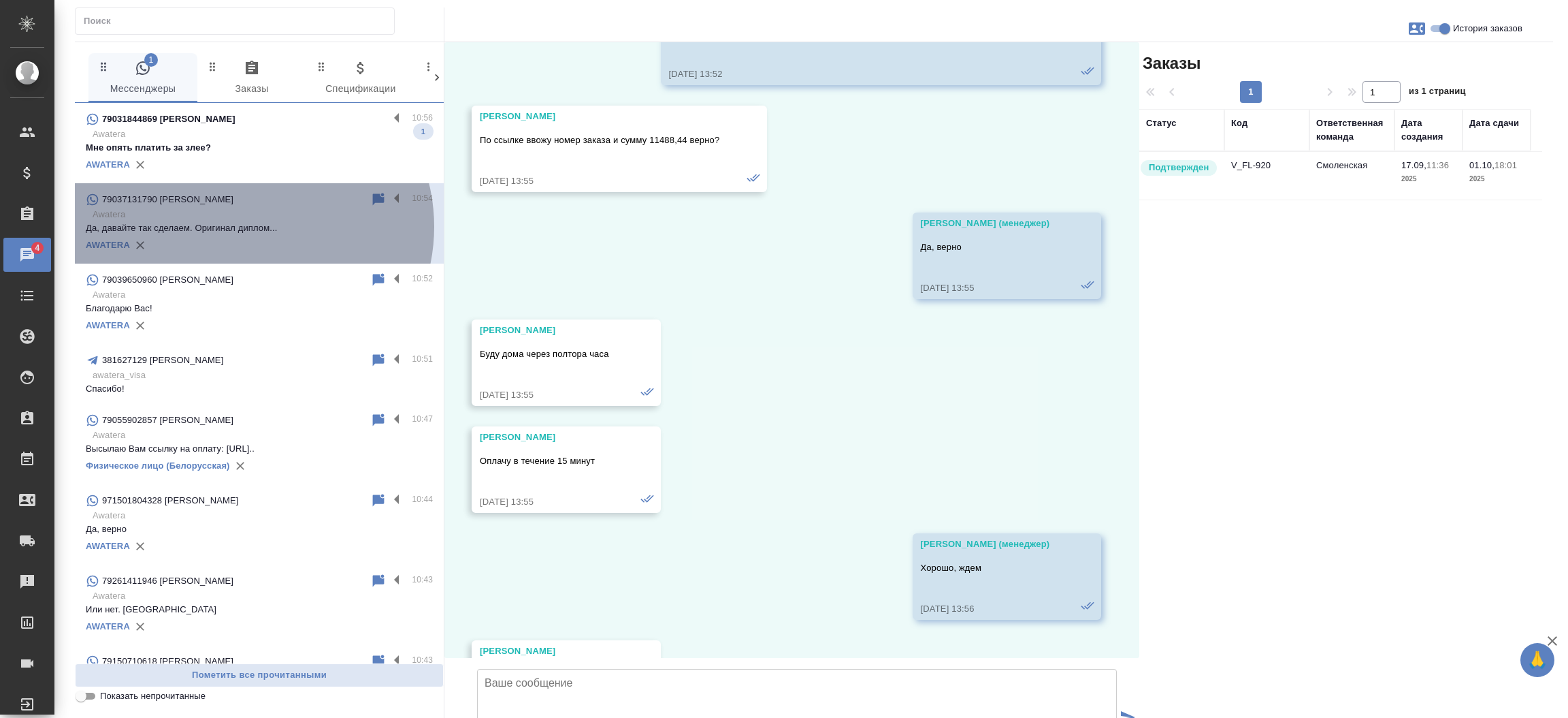
click at [251, 227] on p "Да, давайте так сделаем. Оригинал диплом..." at bounding box center [259, 228] width 347 height 13
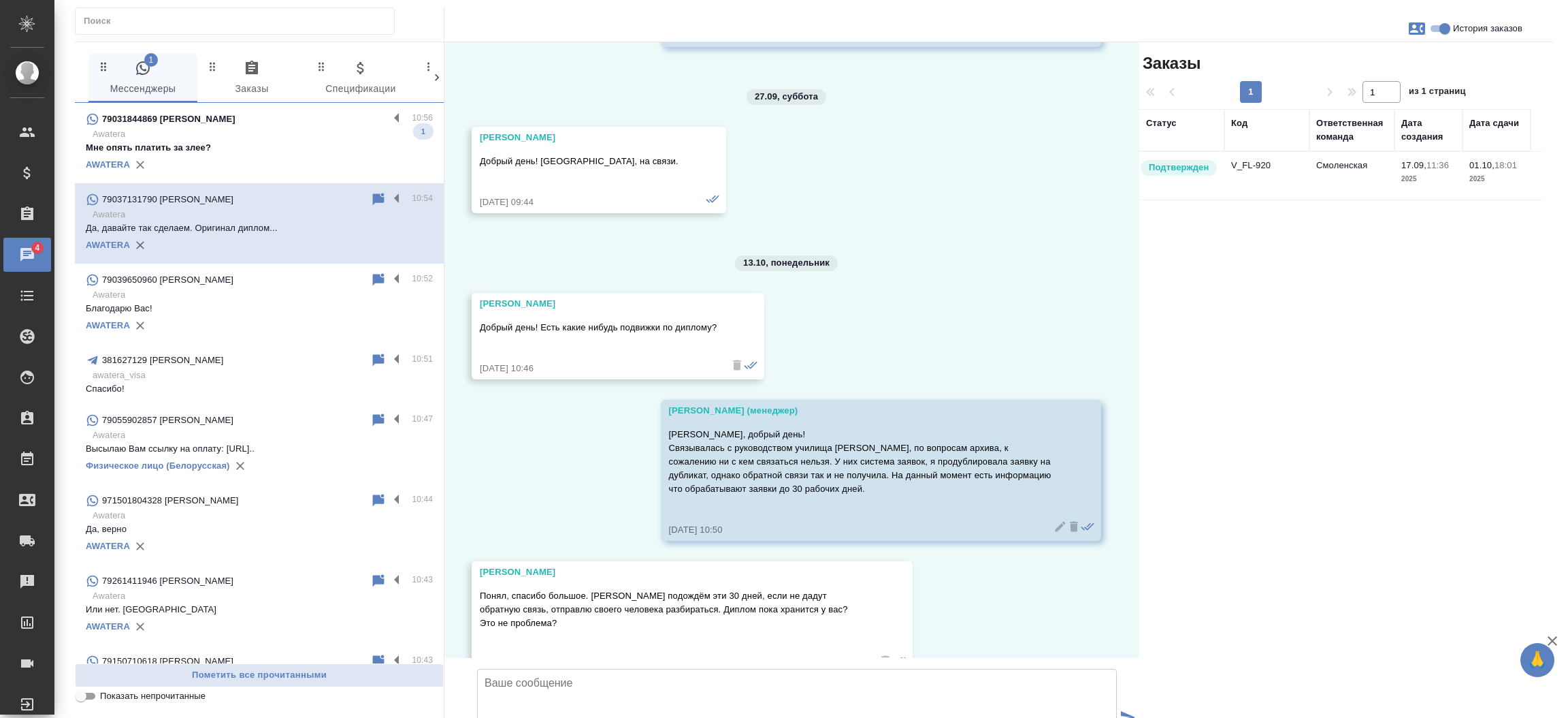
scroll to position [5947, 0]
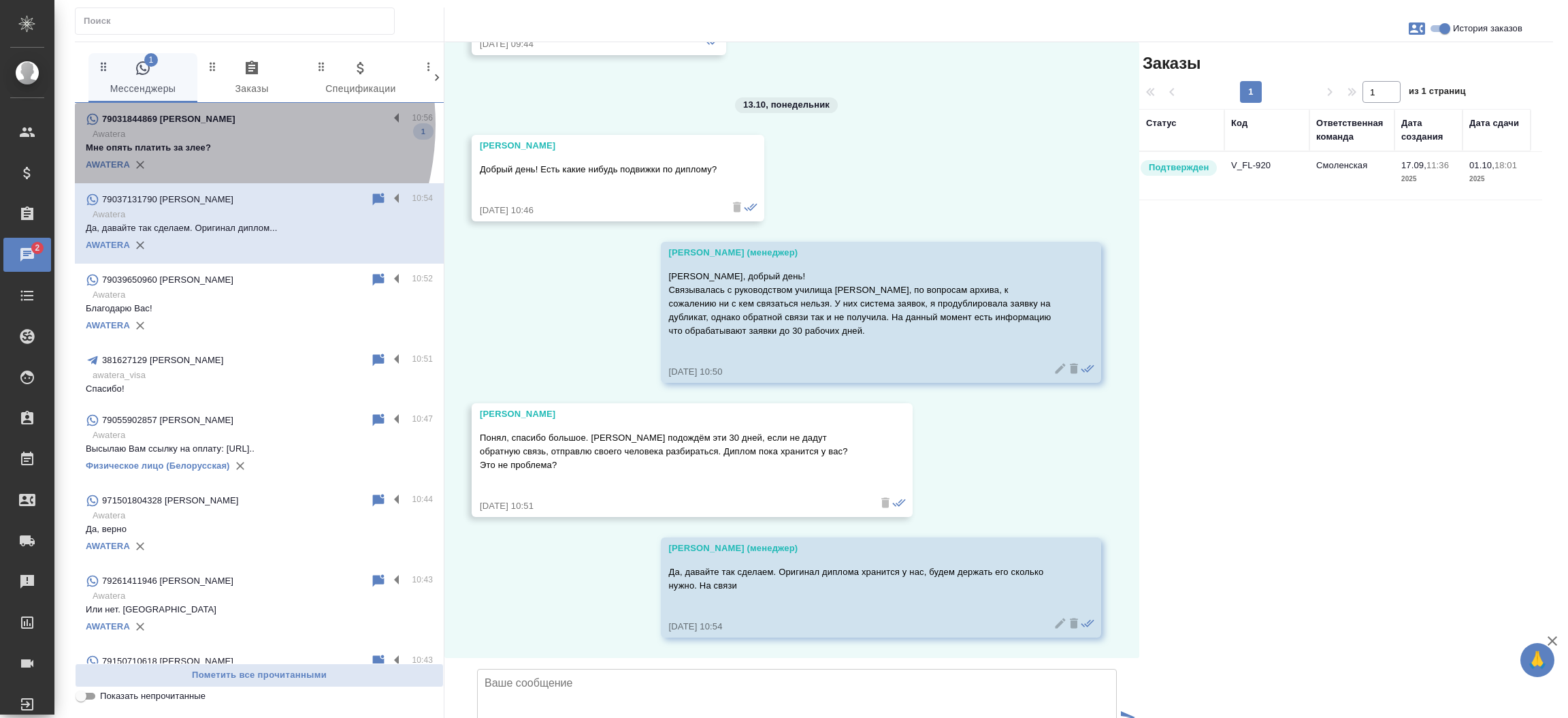
click at [176, 124] on p "79031844869 Карасева Ирина Александровна" at bounding box center [169, 119] width 134 height 13
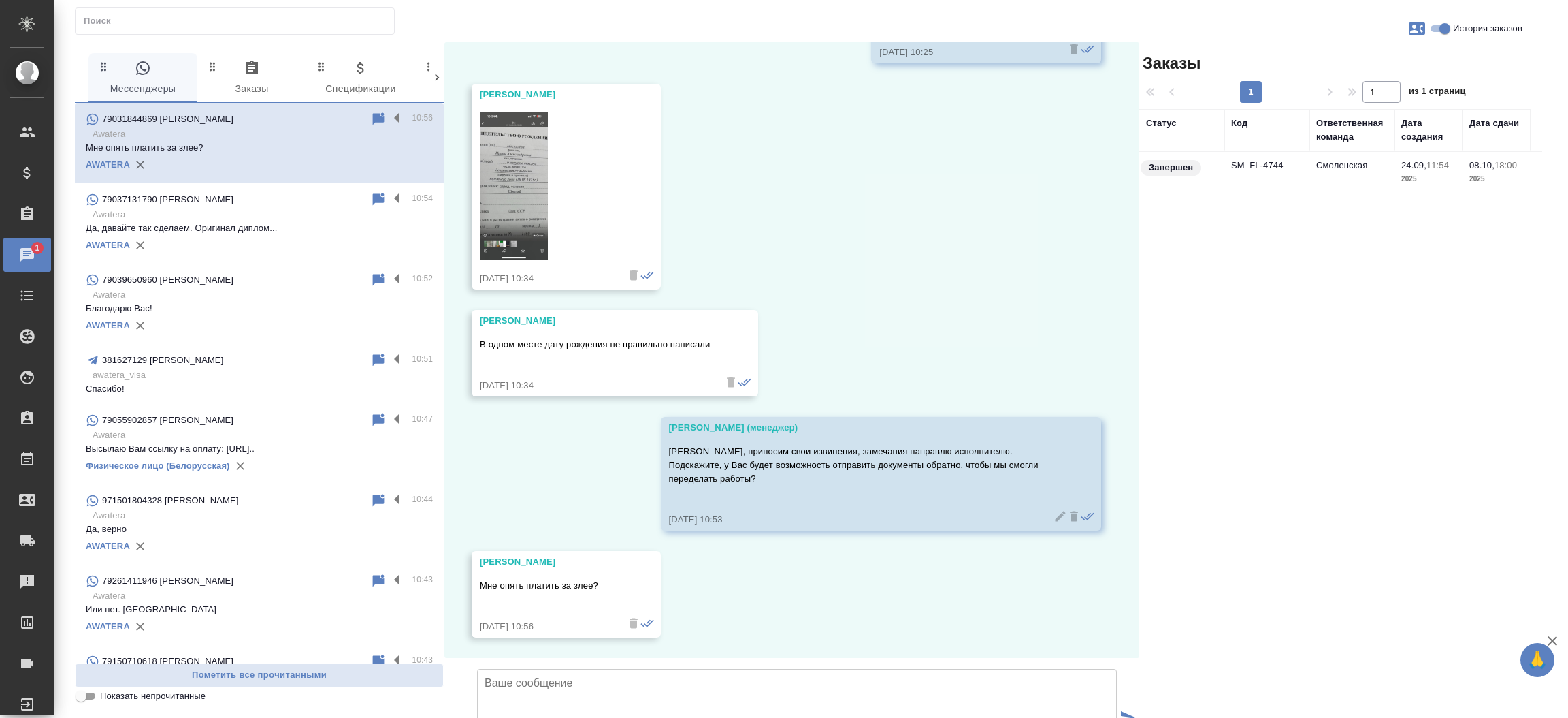
scroll to position [9193, 0]
click at [1261, 162] on td "SM_FL-4744" at bounding box center [1267, 175] width 85 height 48
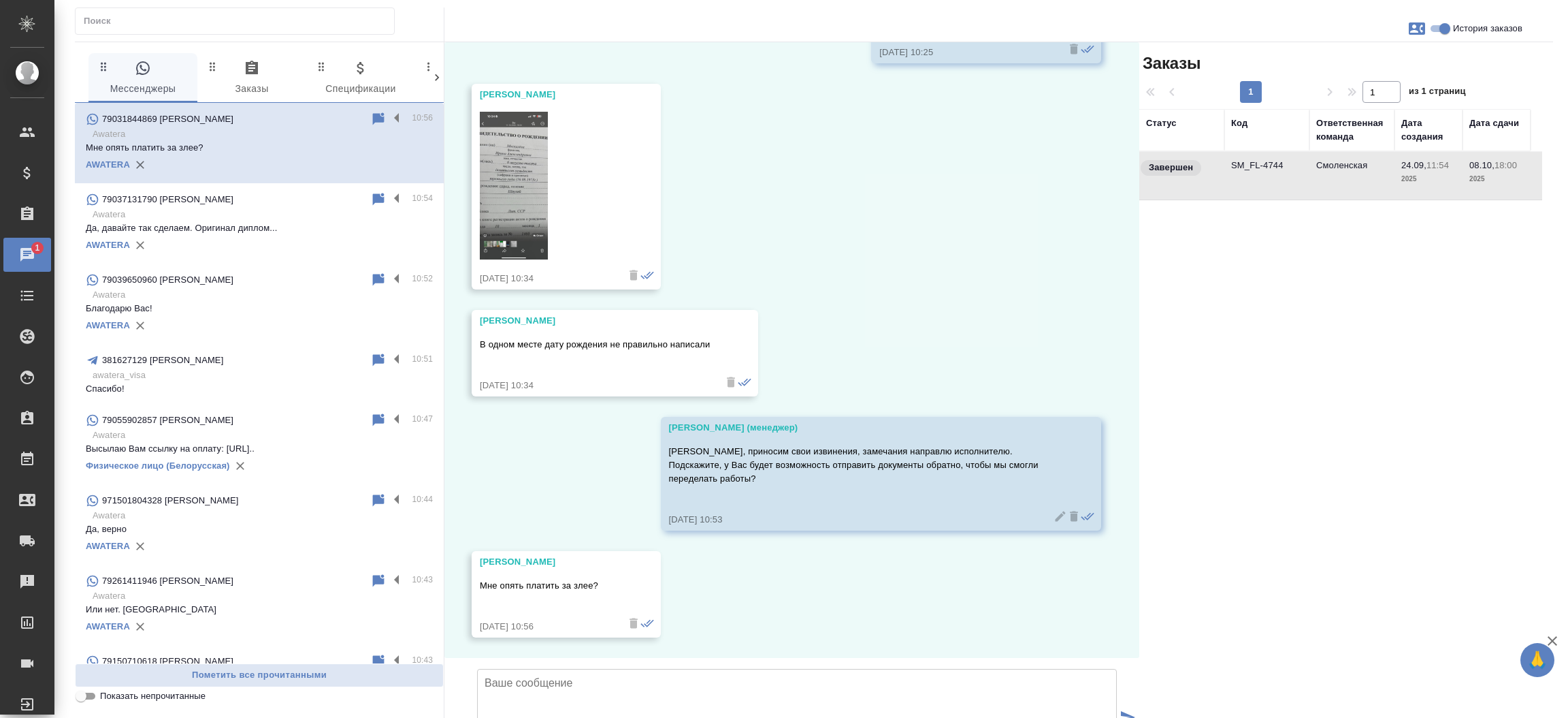
click at [1261, 162] on td "SM_FL-4744" at bounding box center [1267, 175] width 85 height 48
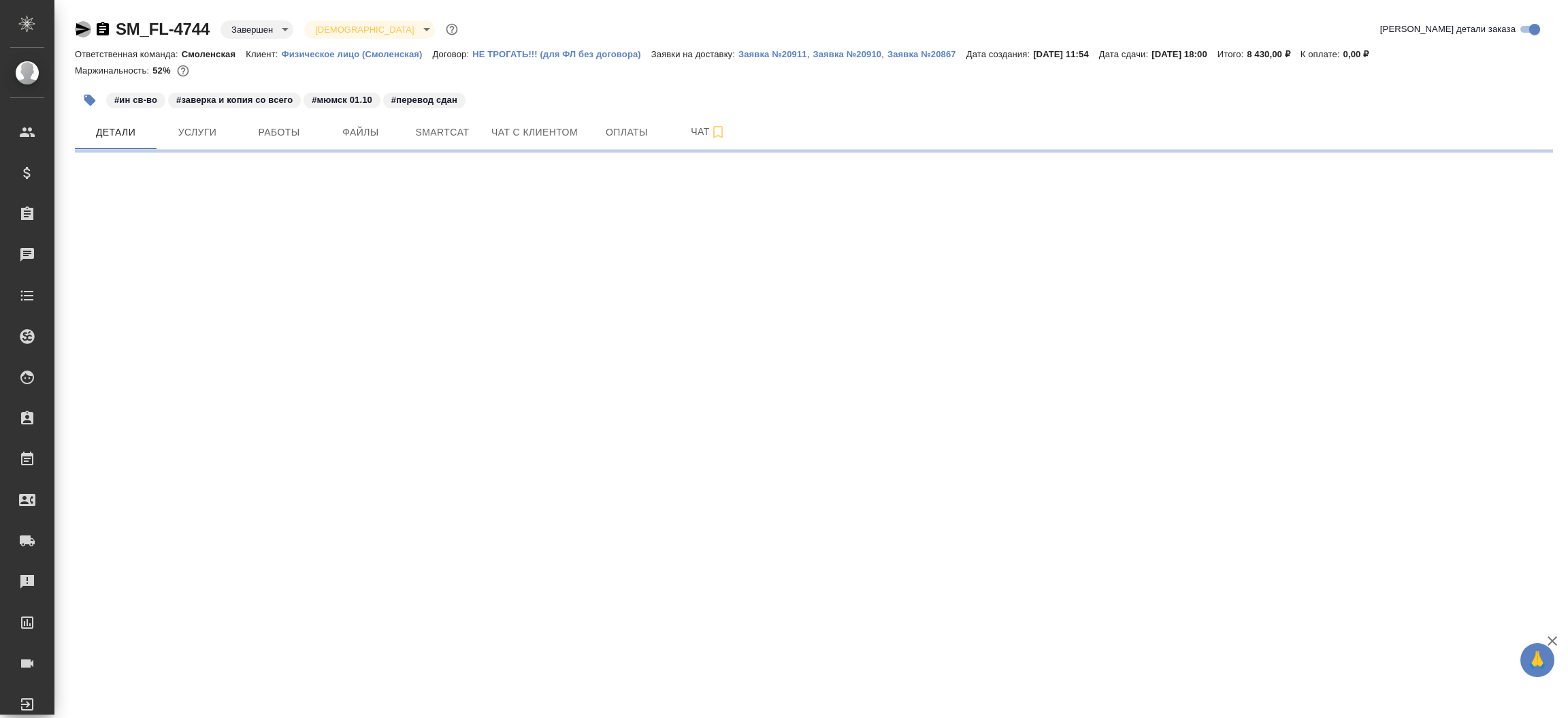
click at [80, 28] on icon "button" at bounding box center [83, 28] width 16 height 16
select select "RU"
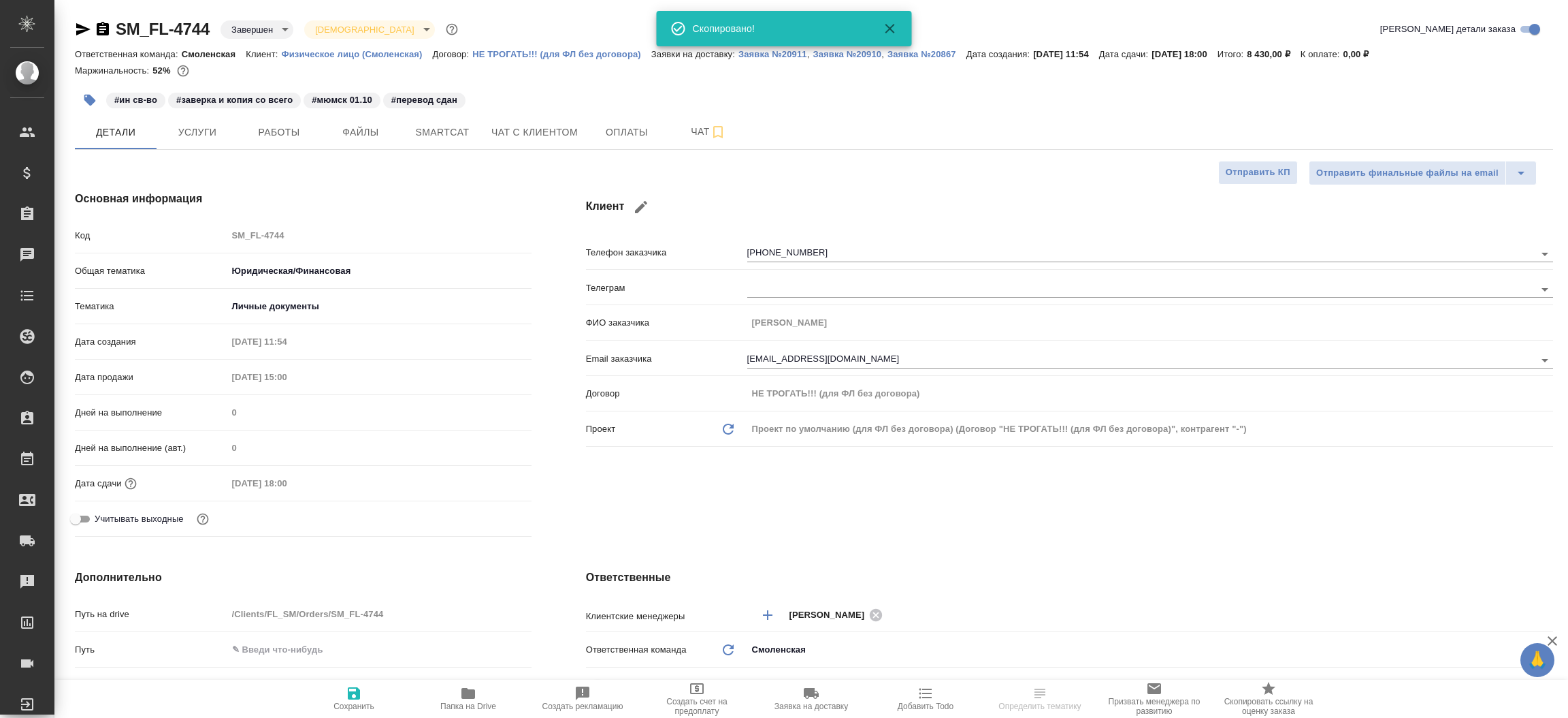
type textarea "x"
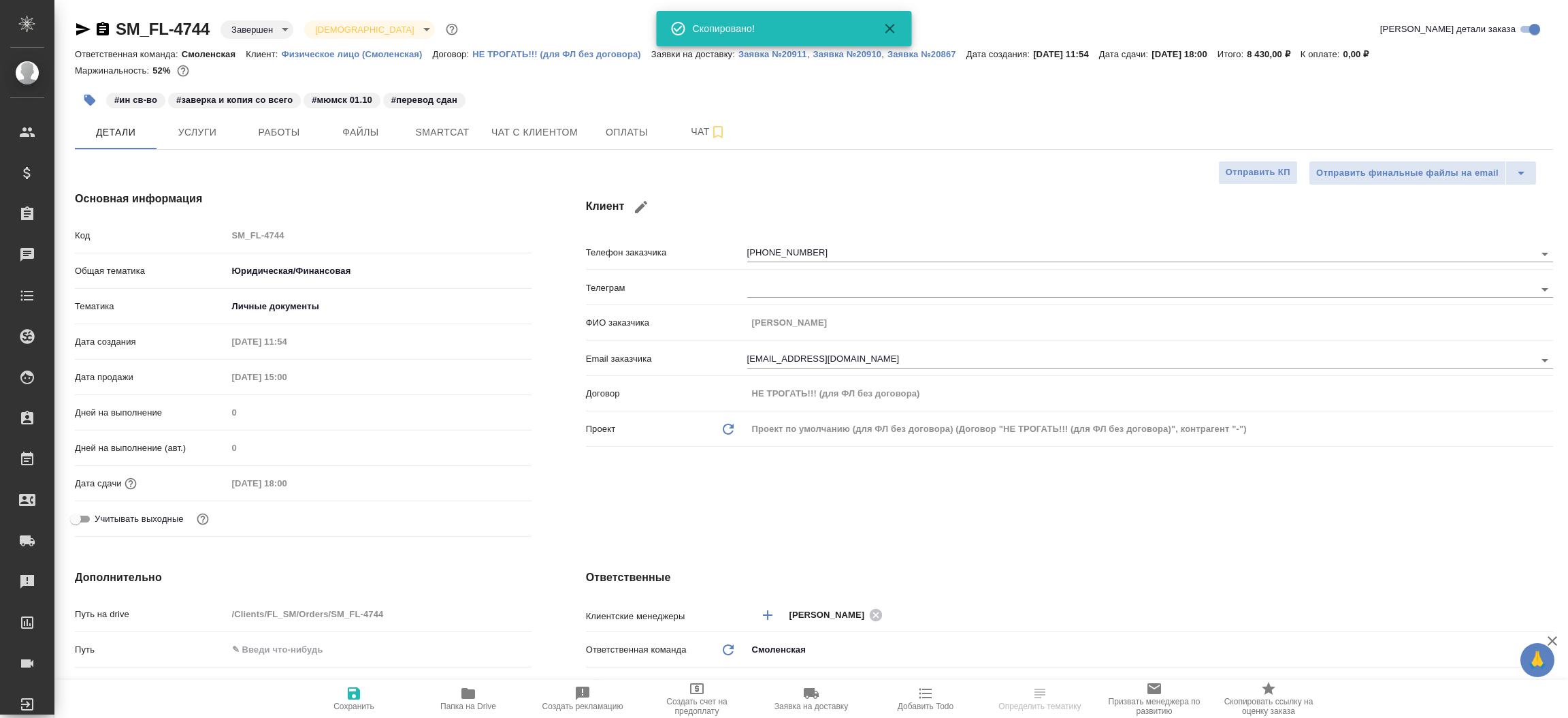
type textarea "x"
